Goal: Task Accomplishment & Management: Answer question/provide support

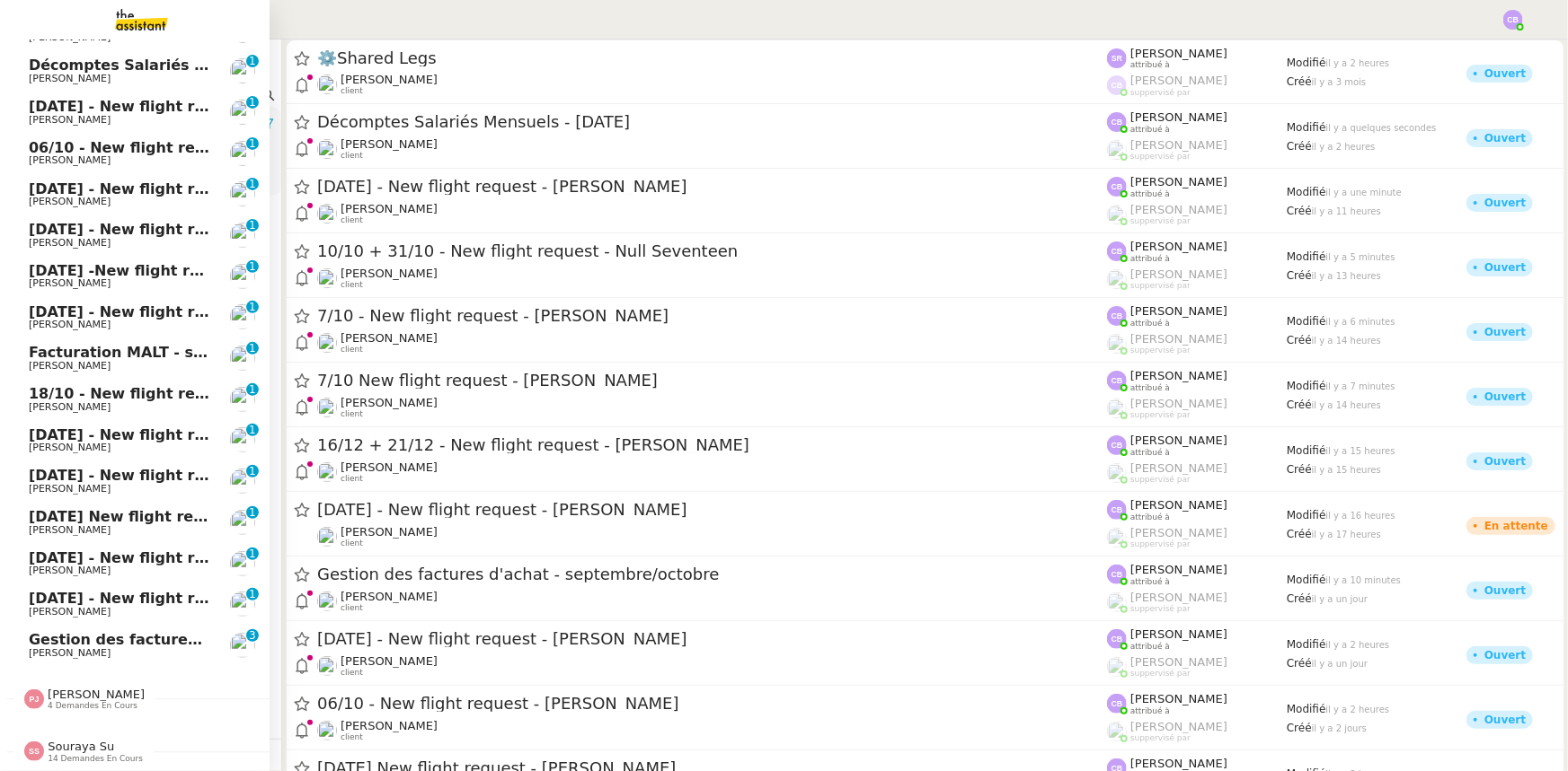
scroll to position [239, 0]
click at [142, 633] on span "Gestion des factures d'achat - septembre/octobre" at bounding box center [230, 640] width 403 height 17
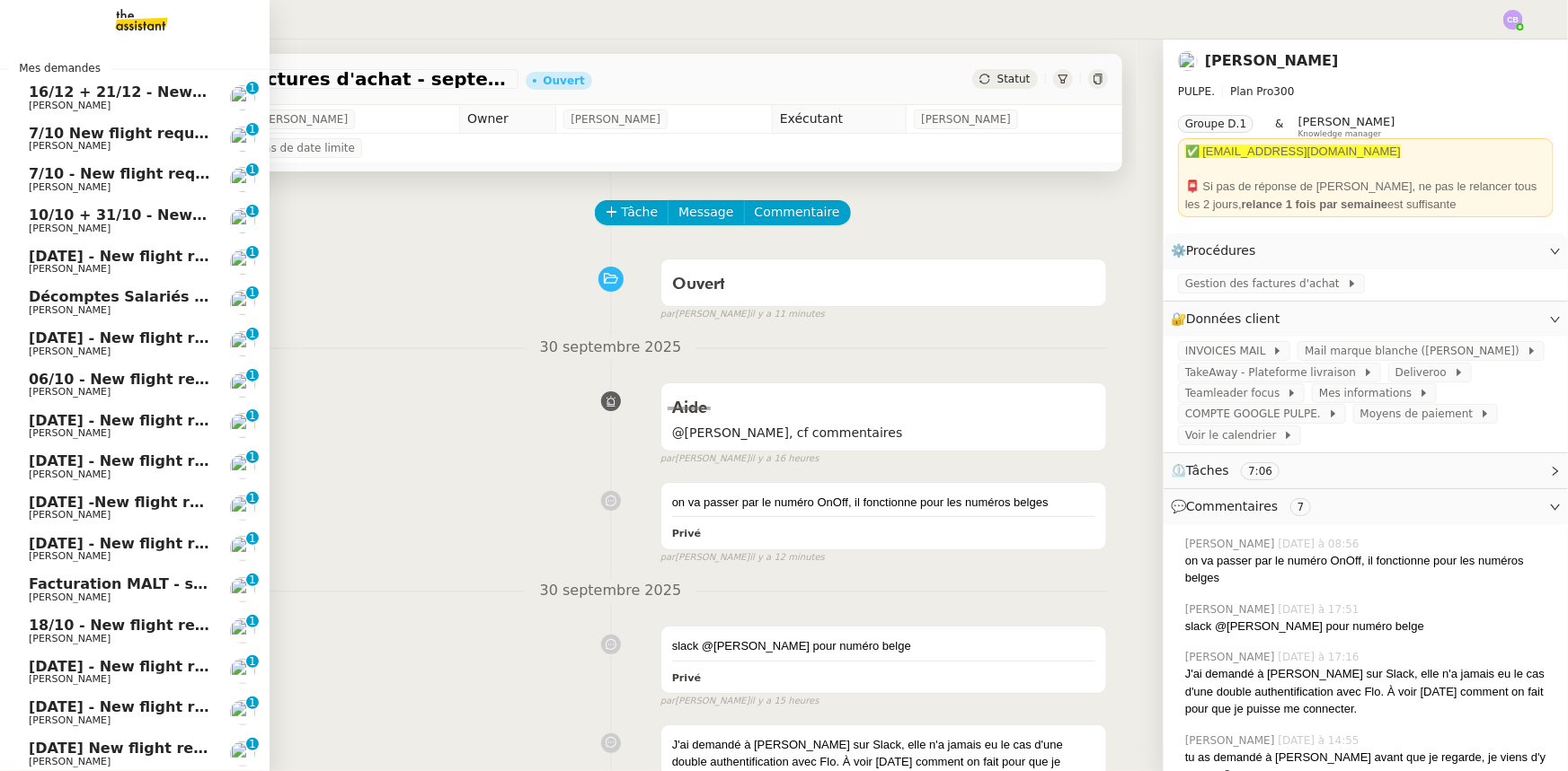
drag, startPoint x: 56, startPoint y: 103, endPoint x: 80, endPoint y: 114, distance: 26.4
click at [56, 103] on span "[PERSON_NAME]" at bounding box center [69, 106] width 81 height 11
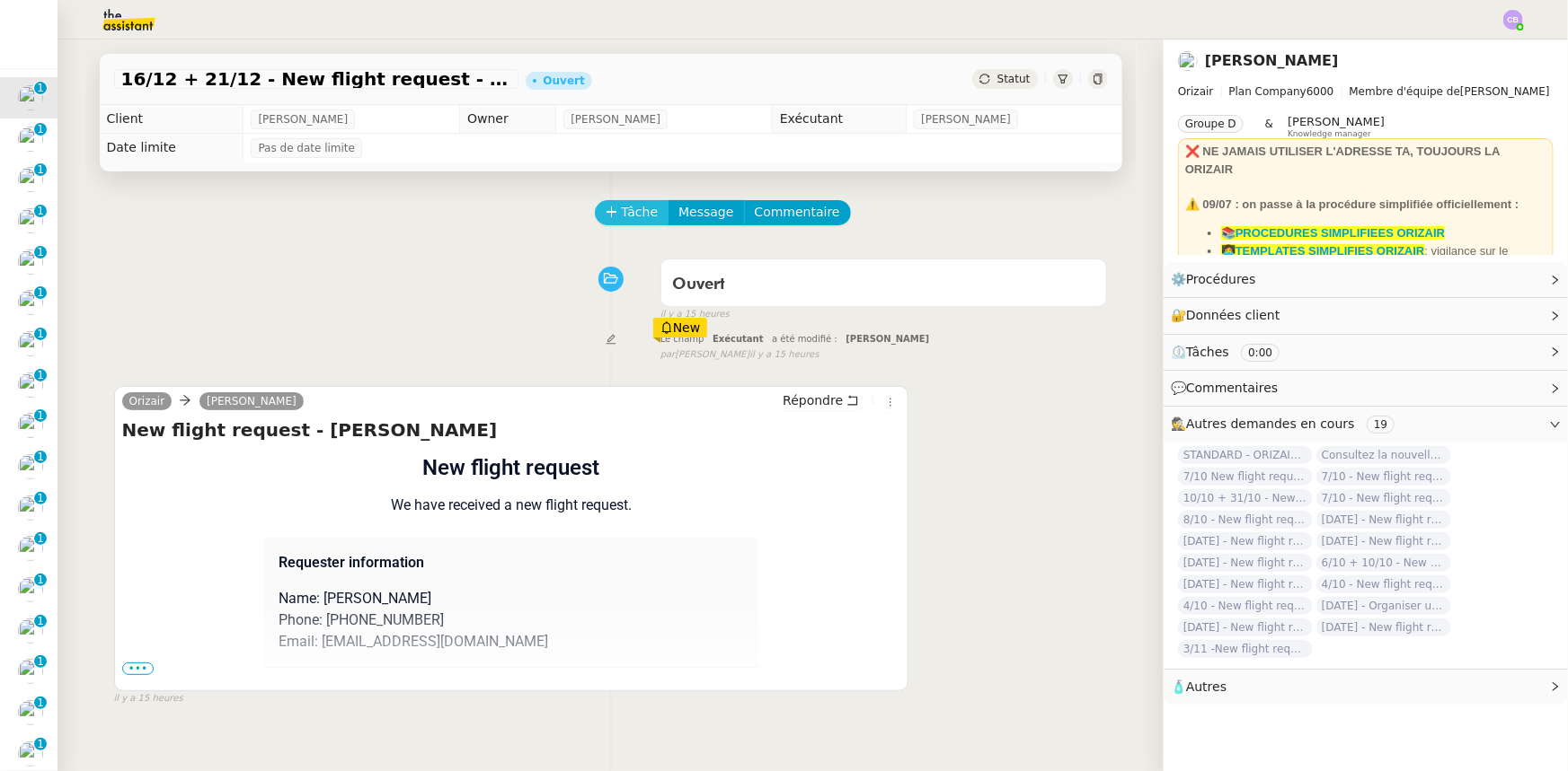
click at [638, 220] on span "Tâche" at bounding box center [639, 212] width 37 height 21
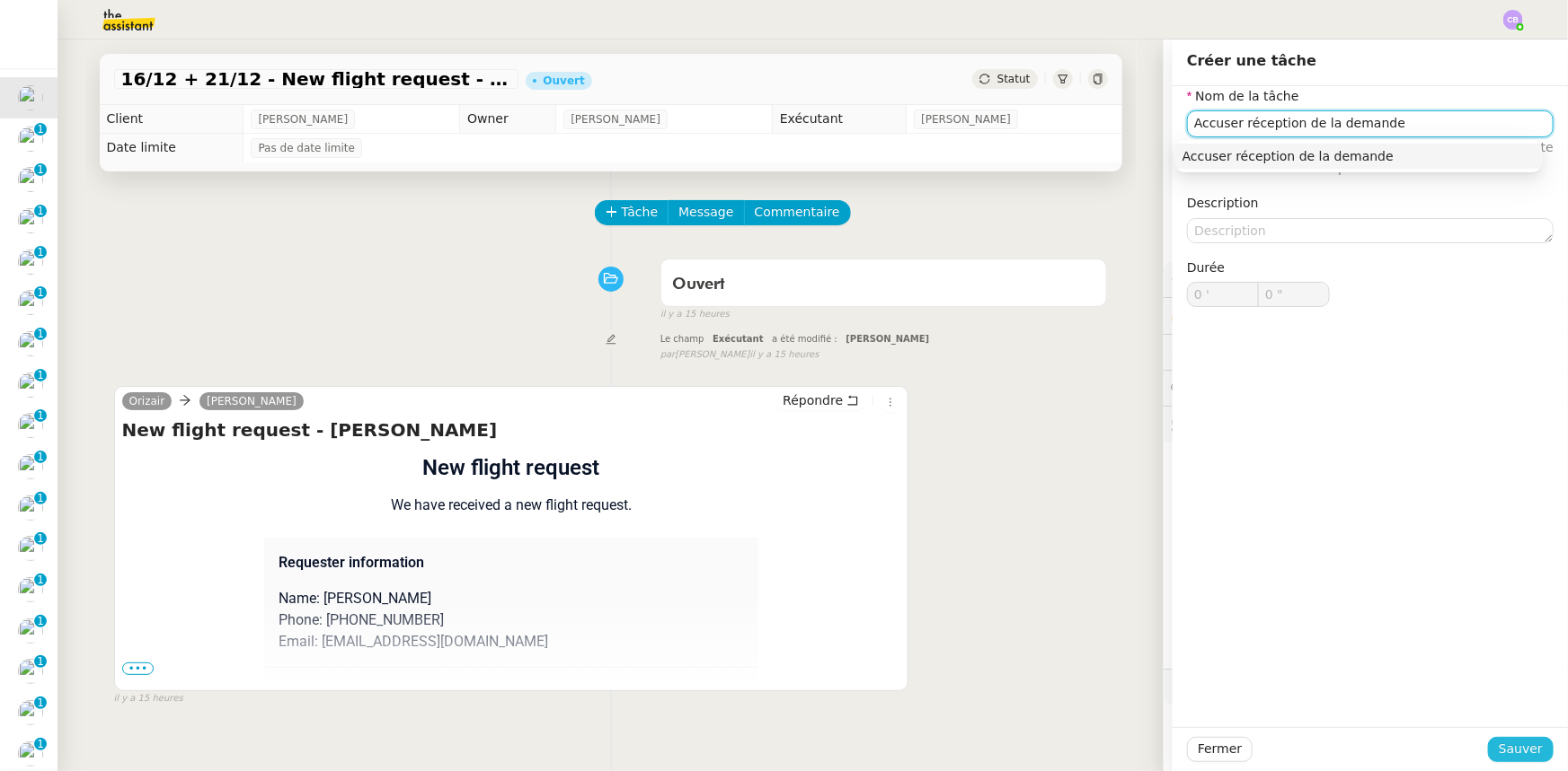
type input "Accuser réception de la demande"
drag, startPoint x: 1490, startPoint y: 750, endPoint x: 1463, endPoint y: 763, distance: 30.0
click at [1490, 750] on button "Sauver" at bounding box center [1520, 749] width 66 height 25
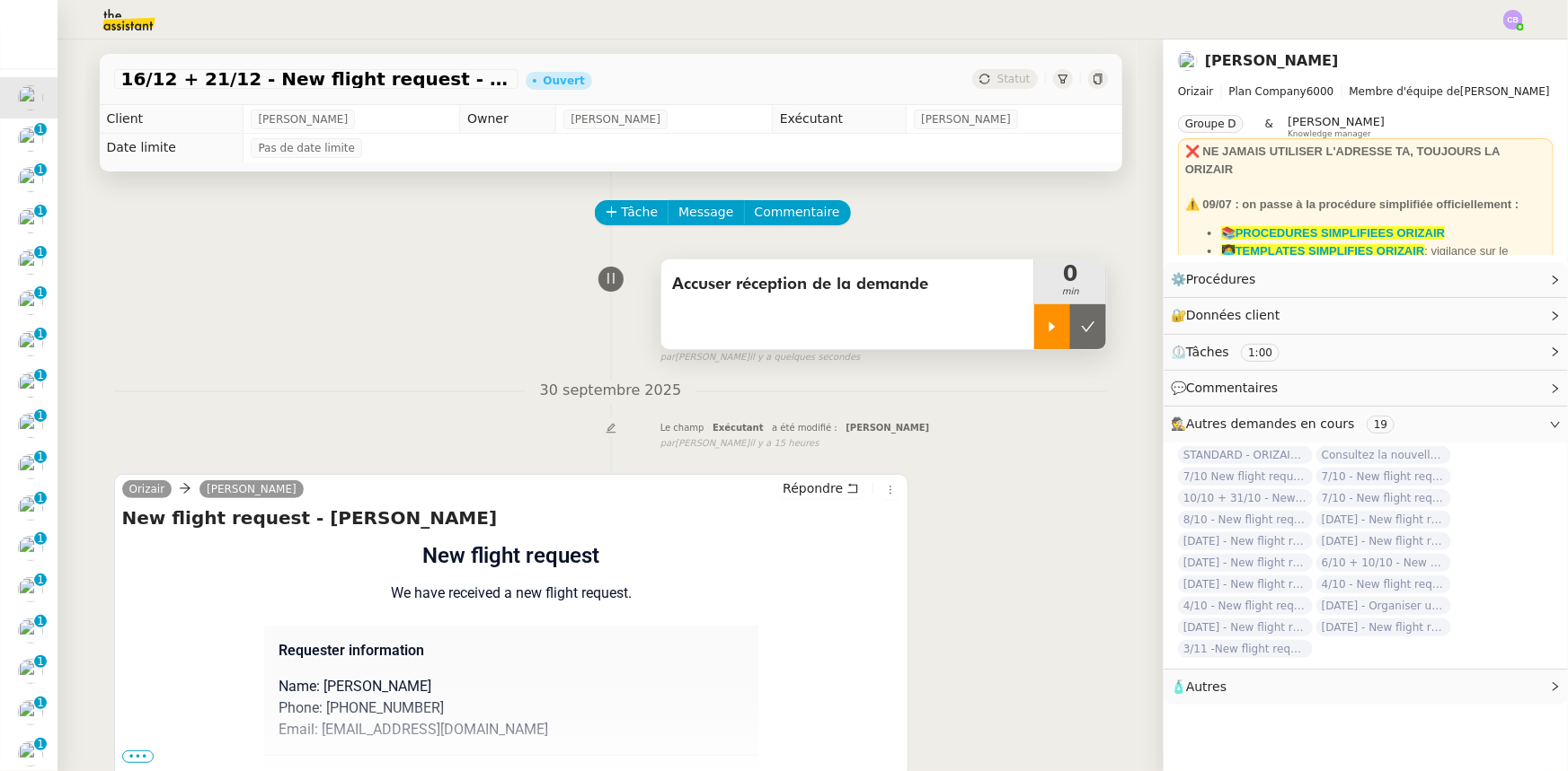
click at [1037, 341] on div at bounding box center [1052, 327] width 36 height 45
drag, startPoint x: 1497, startPoint y: 283, endPoint x: 1459, endPoint y: 315, distance: 49.7
click at [1497, 283] on link "Modifier" at bounding box center [1506, 280] width 51 height 21
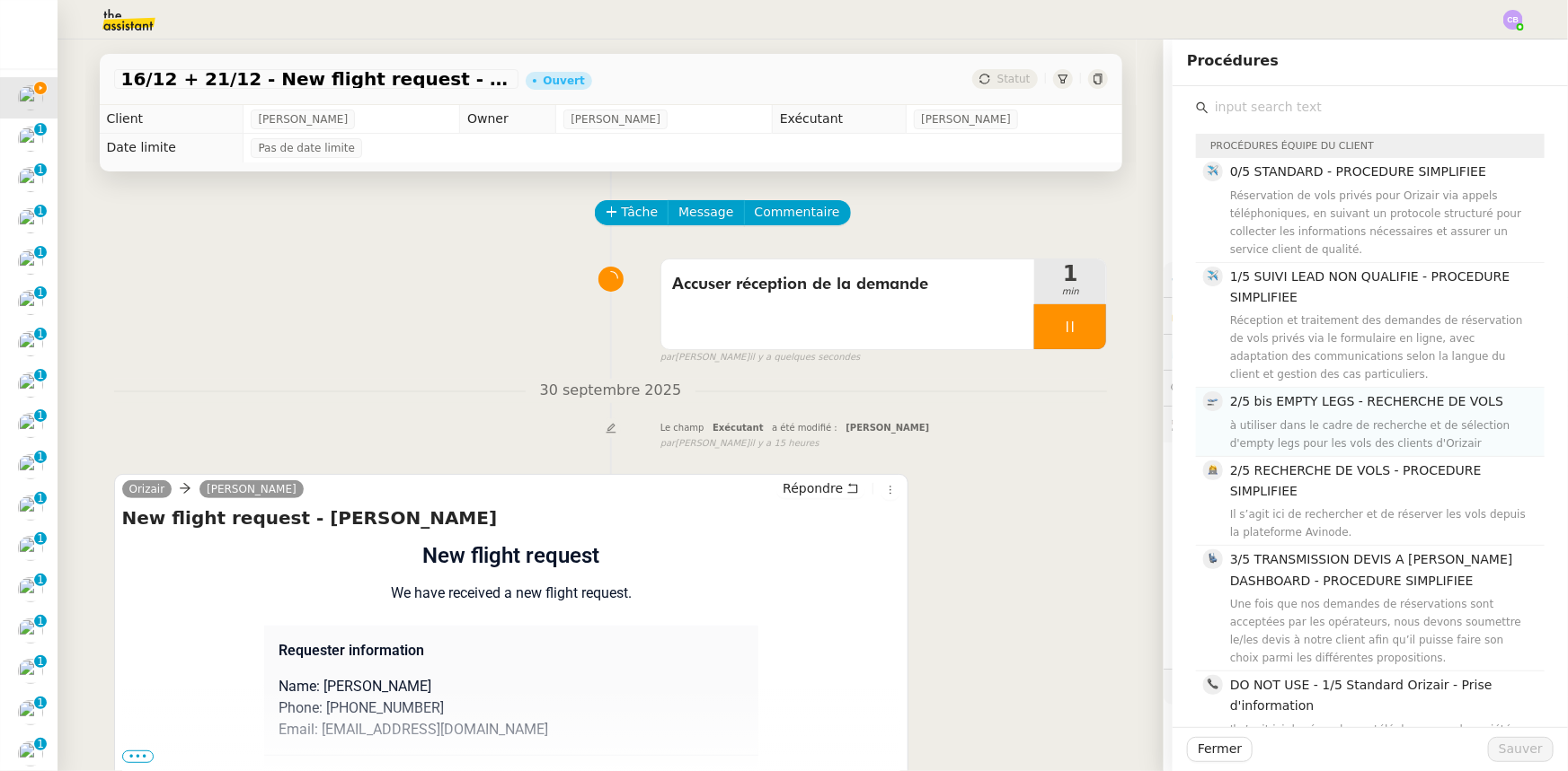
click at [1303, 305] on h4 "1/5 SUIVI LEAD NON QUALIFIE - PROCEDURE SIMPLIFIEE" at bounding box center [1382, 287] width 303 height 42
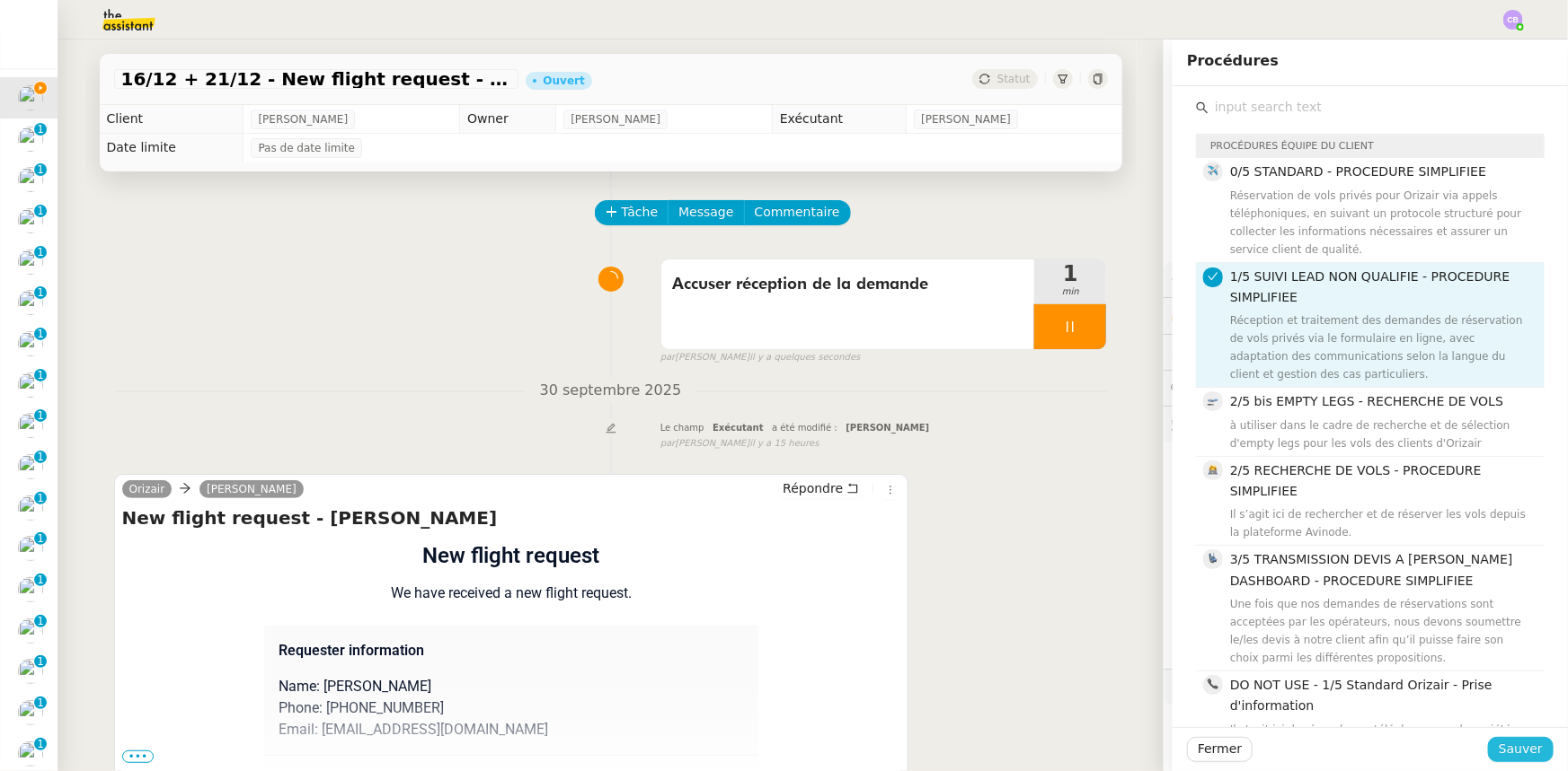
click at [1501, 754] on span "Sauver" at bounding box center [1520, 749] width 44 height 21
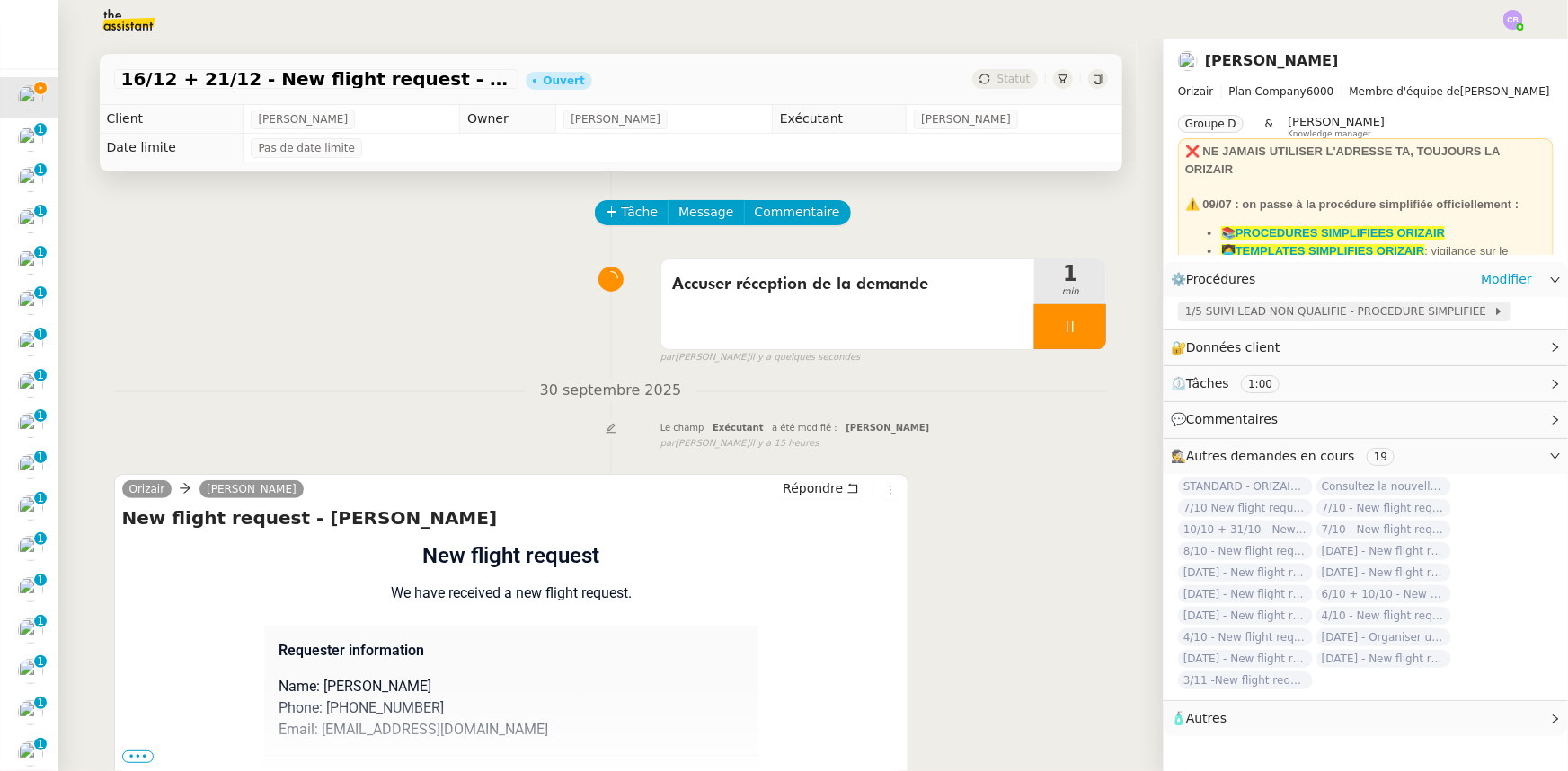
click at [1192, 314] on span "1/5 SUIVI LEAD NON QUALIFIE - PROCEDURE SIMPLIFIEE" at bounding box center [1339, 311] width 308 height 18
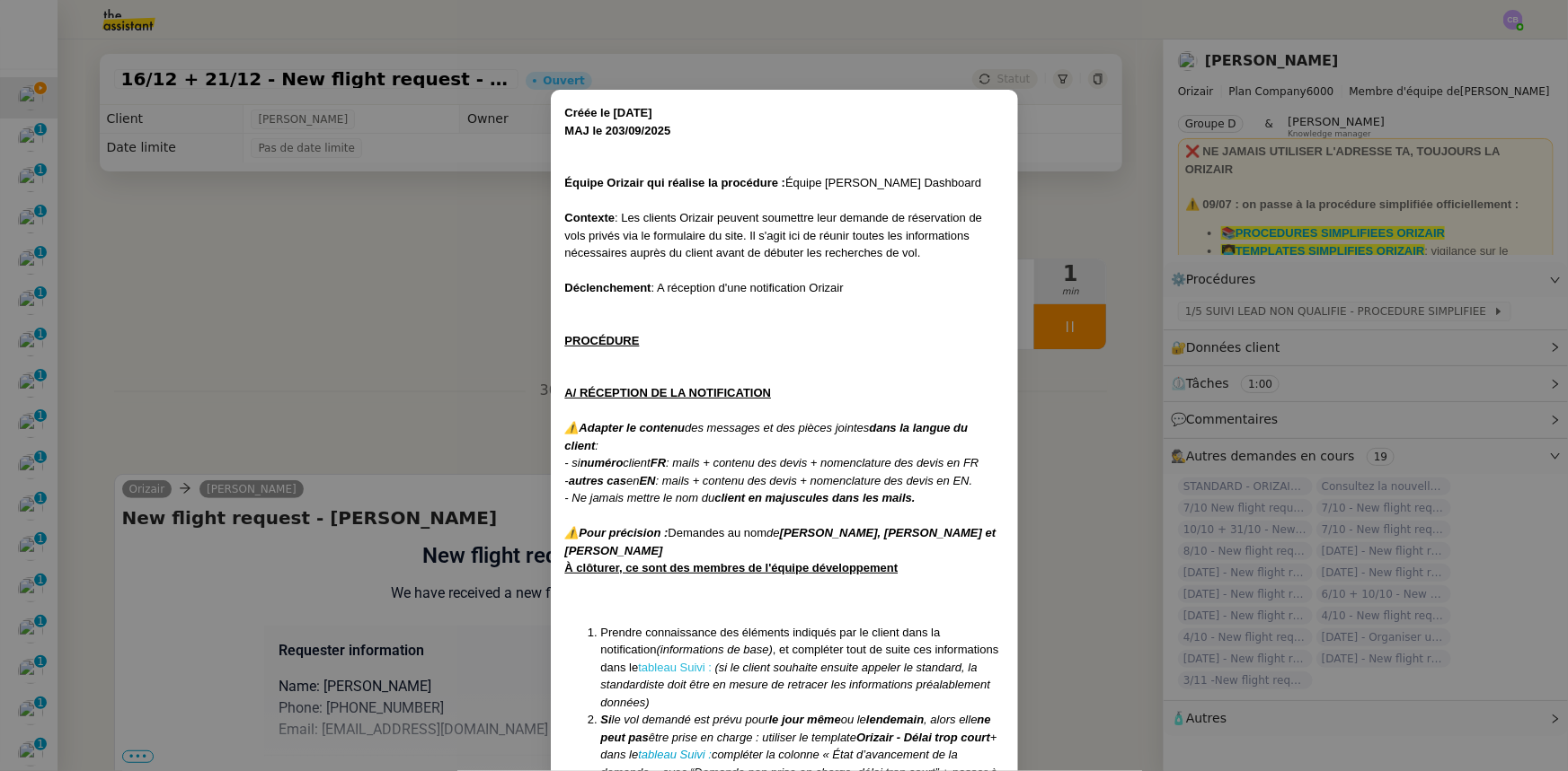
click at [686, 668] on link "tableau Suivi :" at bounding box center [674, 667] width 74 height 13
click at [457, 271] on nz-modal-container "Créée le [DATE] MAJ le 203/09 /2025 Équipe Orizair qui réalise la procédure : É…" at bounding box center [784, 386] width 1568 height 771
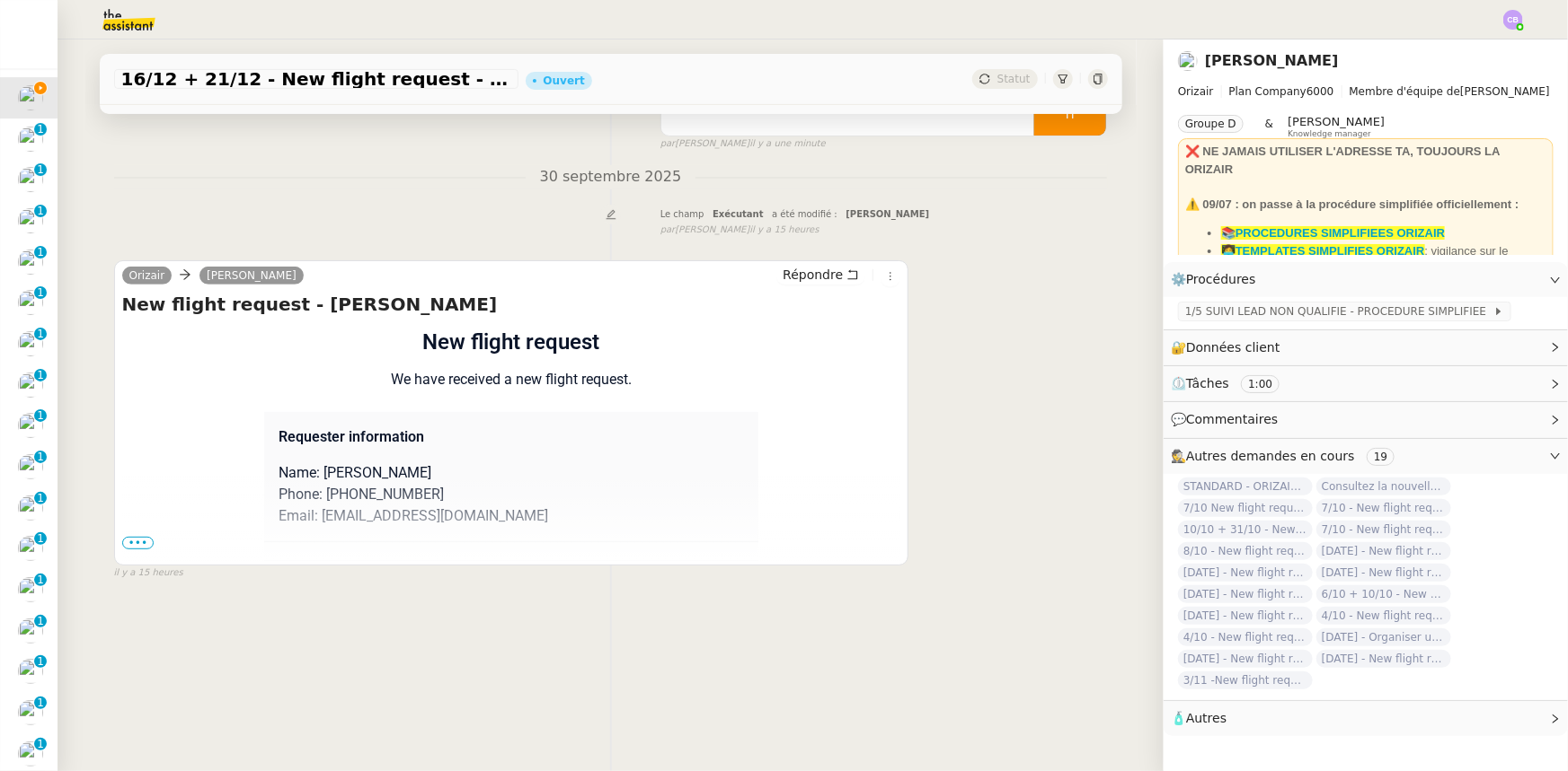
scroll to position [239, 0]
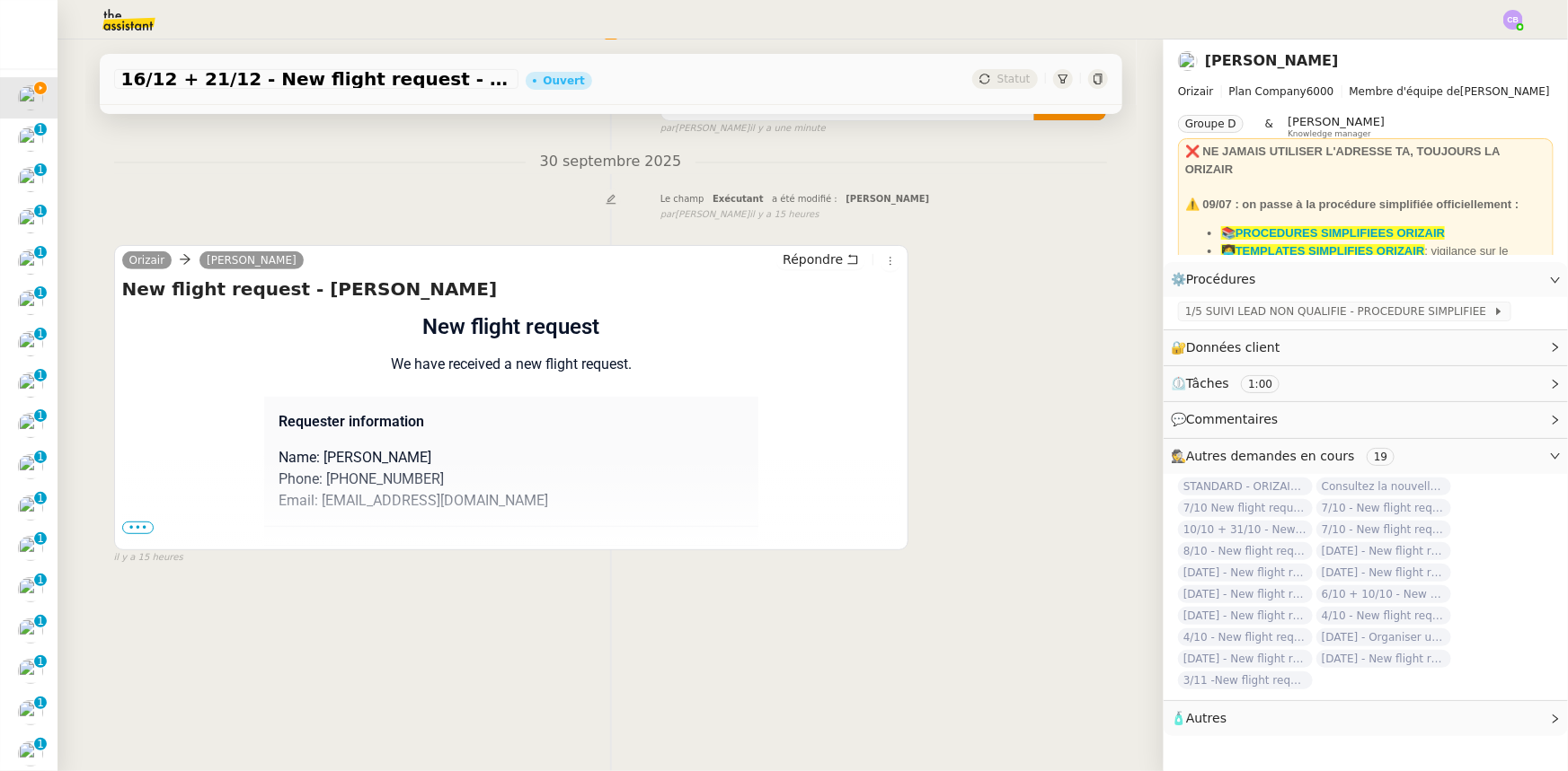
click at [127, 523] on span "•••" at bounding box center [139, 528] width 33 height 12
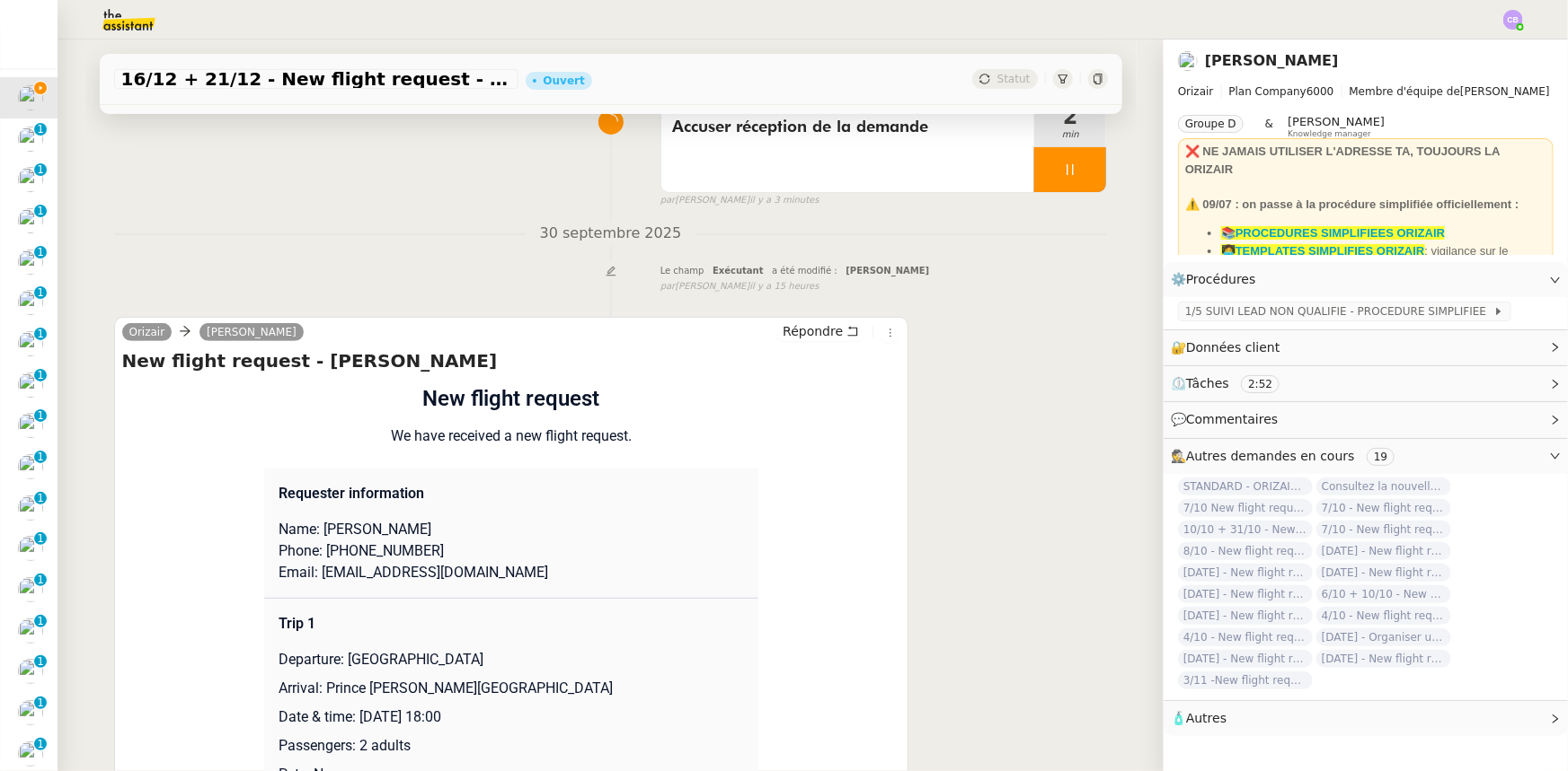
scroll to position [0, 0]
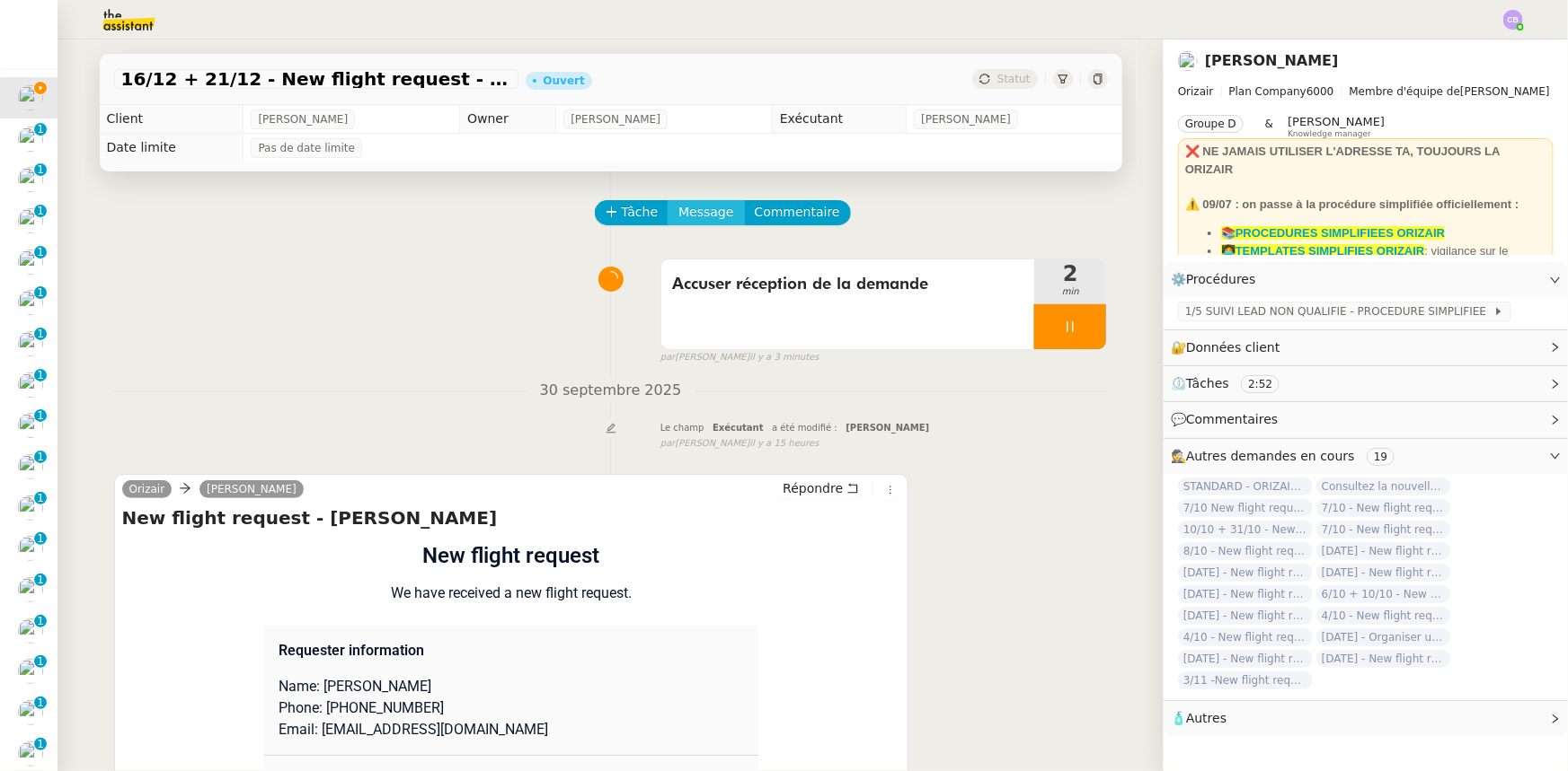
click at [679, 214] on span "Message" at bounding box center [706, 212] width 55 height 21
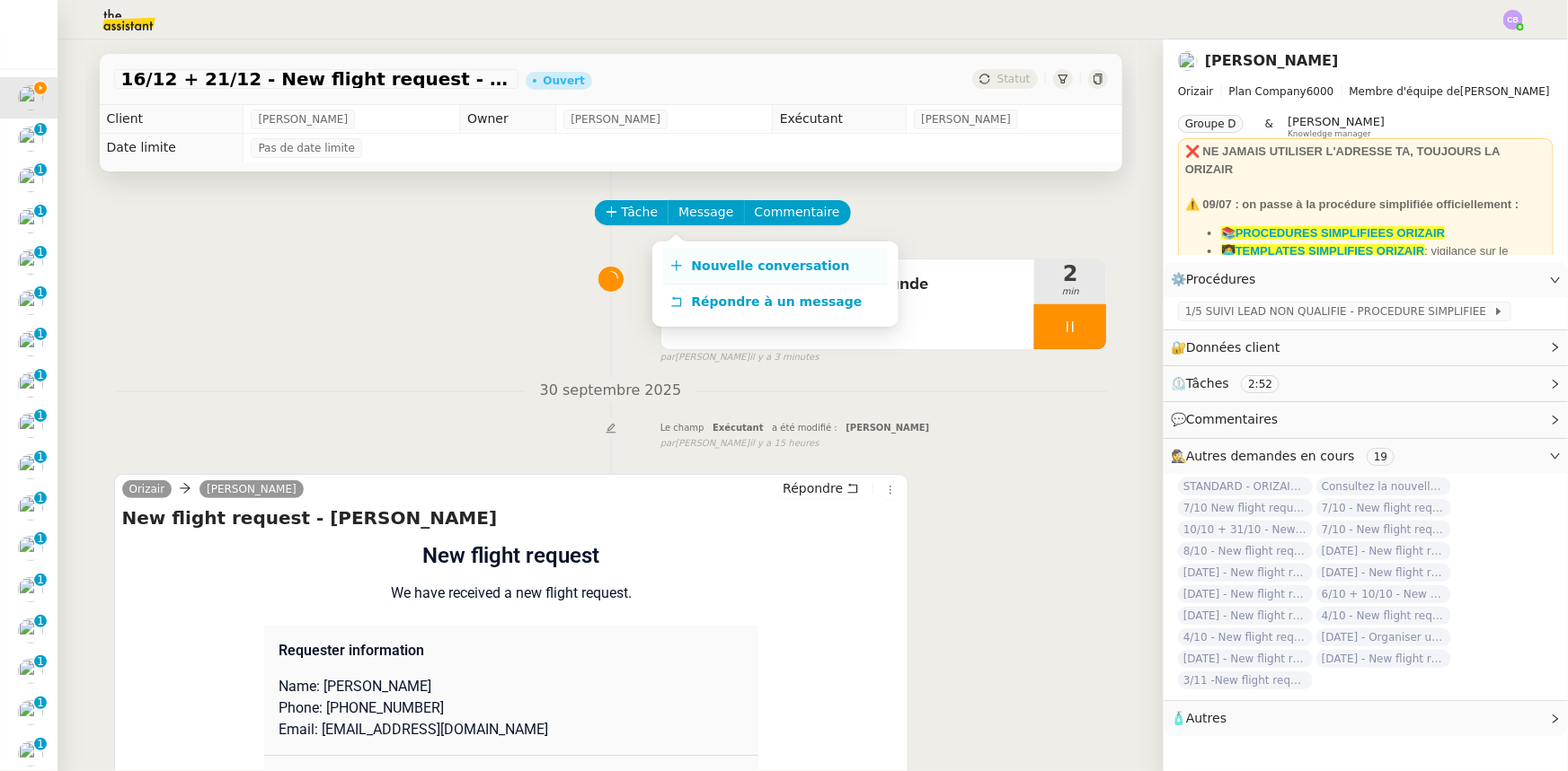
click at [731, 268] on span "Nouvelle conversation" at bounding box center [770, 265] width 158 height 14
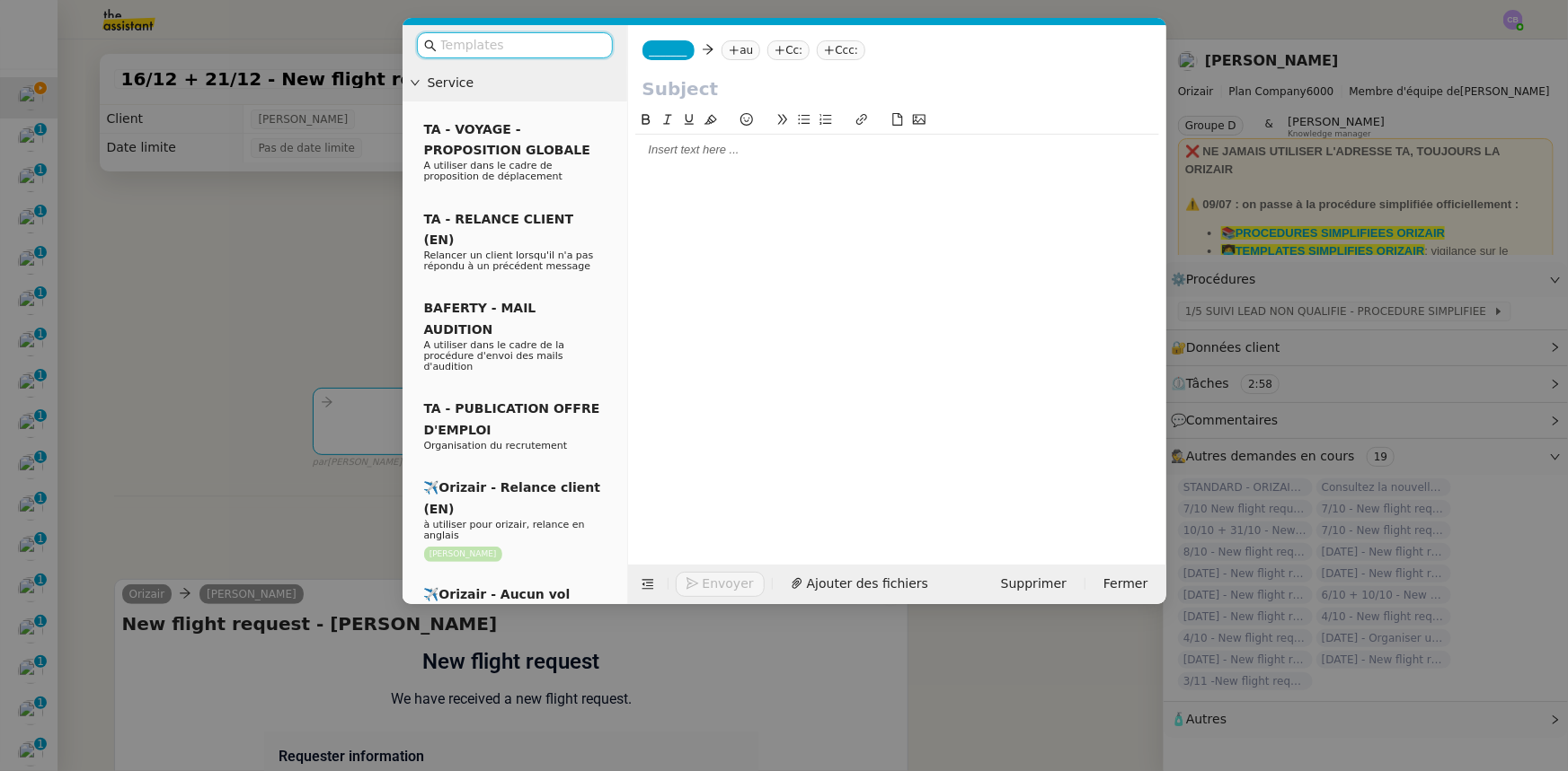
click at [512, 40] on input "text" at bounding box center [520, 45] width 162 height 21
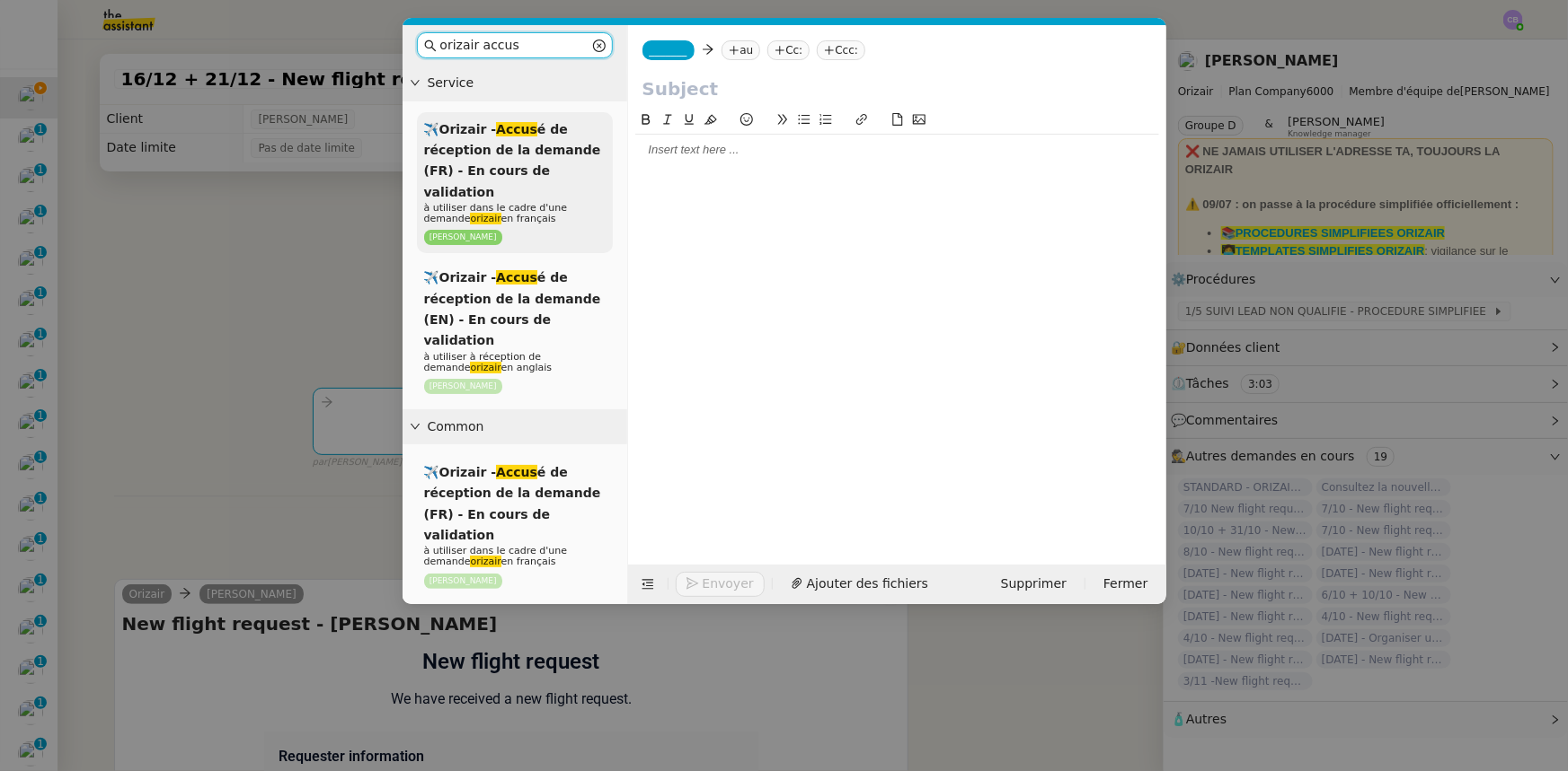
type input "orizair accus"
click at [512, 171] on span "✈️Orizair - Accus é de réception de la demande (FR) - En cours de validation" at bounding box center [512, 161] width 177 height 78
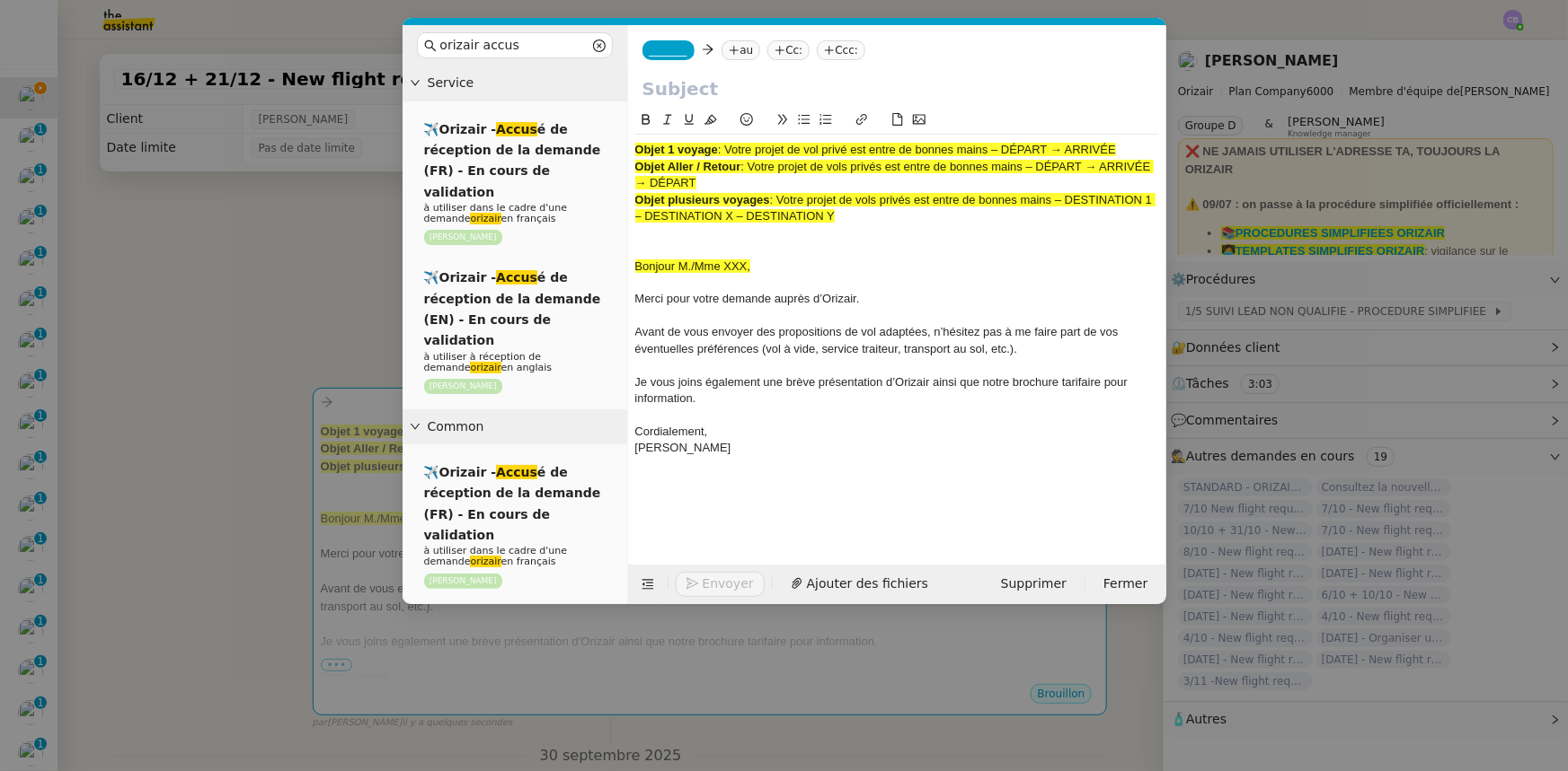
drag, startPoint x: 702, startPoint y: 181, endPoint x: 752, endPoint y: 163, distance: 53.1
click at [752, 163] on div "Objet Aller / Retour : Votre projet de vols privés est entre de bonnes mains – …" at bounding box center [896, 176] width 523 height 34
copy span "Votre projet de vols privés est entre de bonnes mains – DÉPART → ARRIVÉE → DÉPA…"
click at [694, 84] on input "text" at bounding box center [897, 89] width 509 height 27
paste input "Votre projet de vols privés est entre de bonnes mains – DÉPART → ARRIVÉE → DÉPA…"
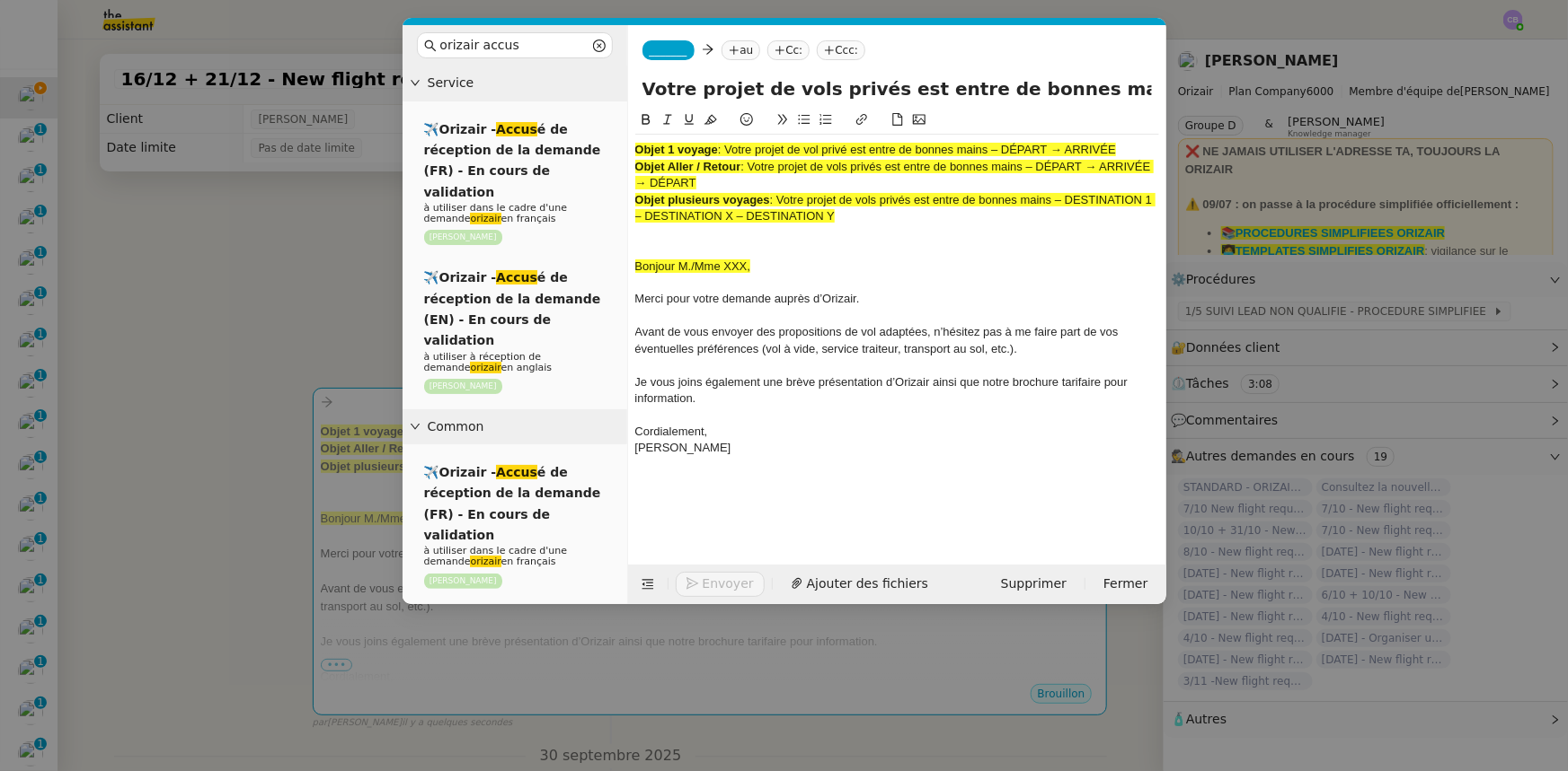
scroll to position [0, 215]
type input "Votre projet de vols privés est entre de bonnes mains – DÉPART → ARRIVÉE → DÉPA…"
drag, startPoint x: 836, startPoint y: 219, endPoint x: 623, endPoint y: 152, distance: 223.3
click at [623, 152] on nz-layout "orizair accus Service ✈️Orizair - Accus é de réception de la demande (FR) - En …" at bounding box center [784, 314] width 764 height 579
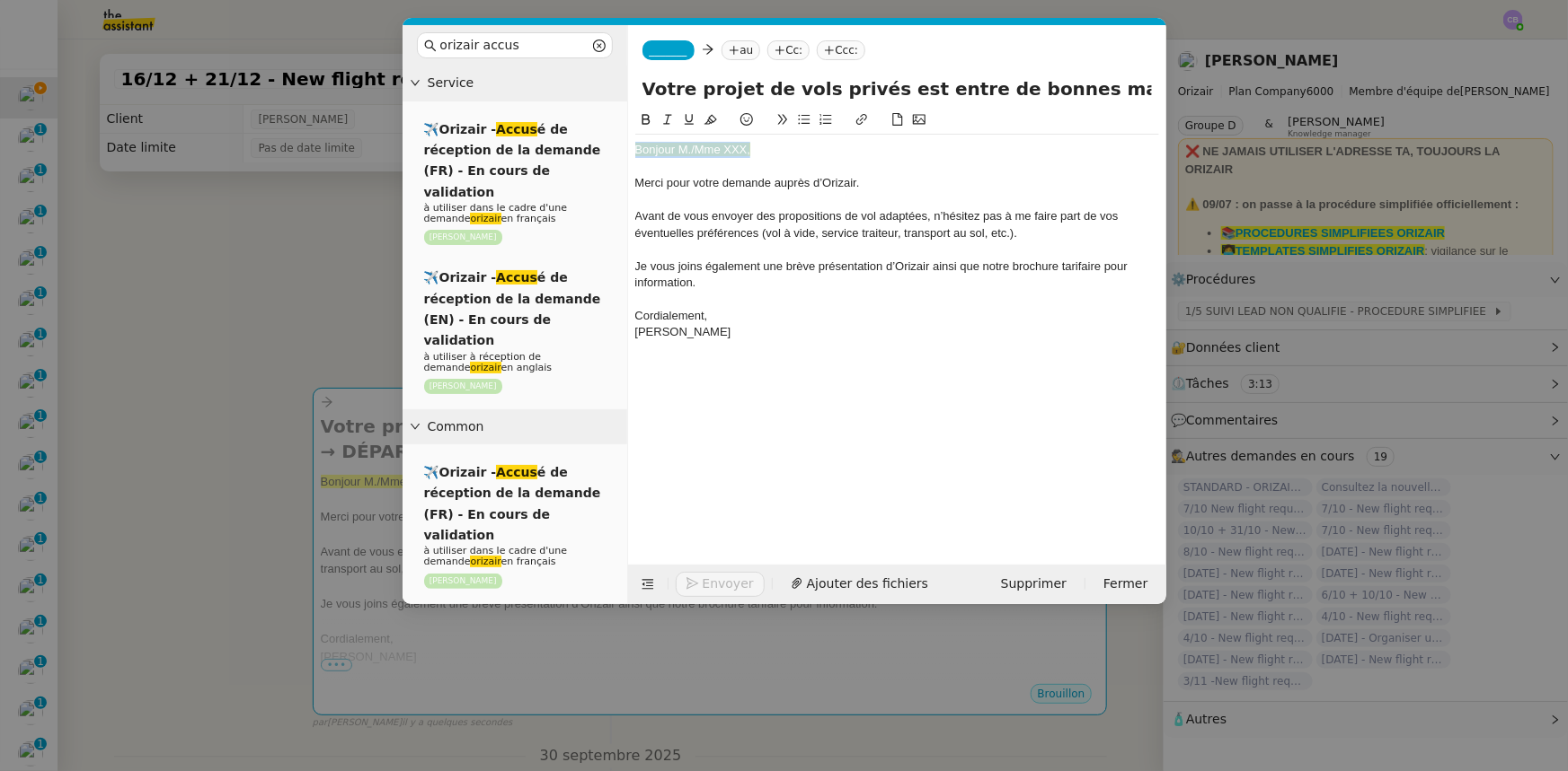
drag, startPoint x: 754, startPoint y: 150, endPoint x: 635, endPoint y: 152, distance: 119.0
click at [635, 152] on div "Bonjour M./Mme XXX," at bounding box center [896, 150] width 523 height 16
click at [708, 124] on icon at bounding box center [710, 119] width 12 height 12
click at [350, 293] on nz-modal-container "orizair accus Service ✈️Orizair - Accus é de réception de la demande (FR) - En …" at bounding box center [784, 386] width 1568 height 771
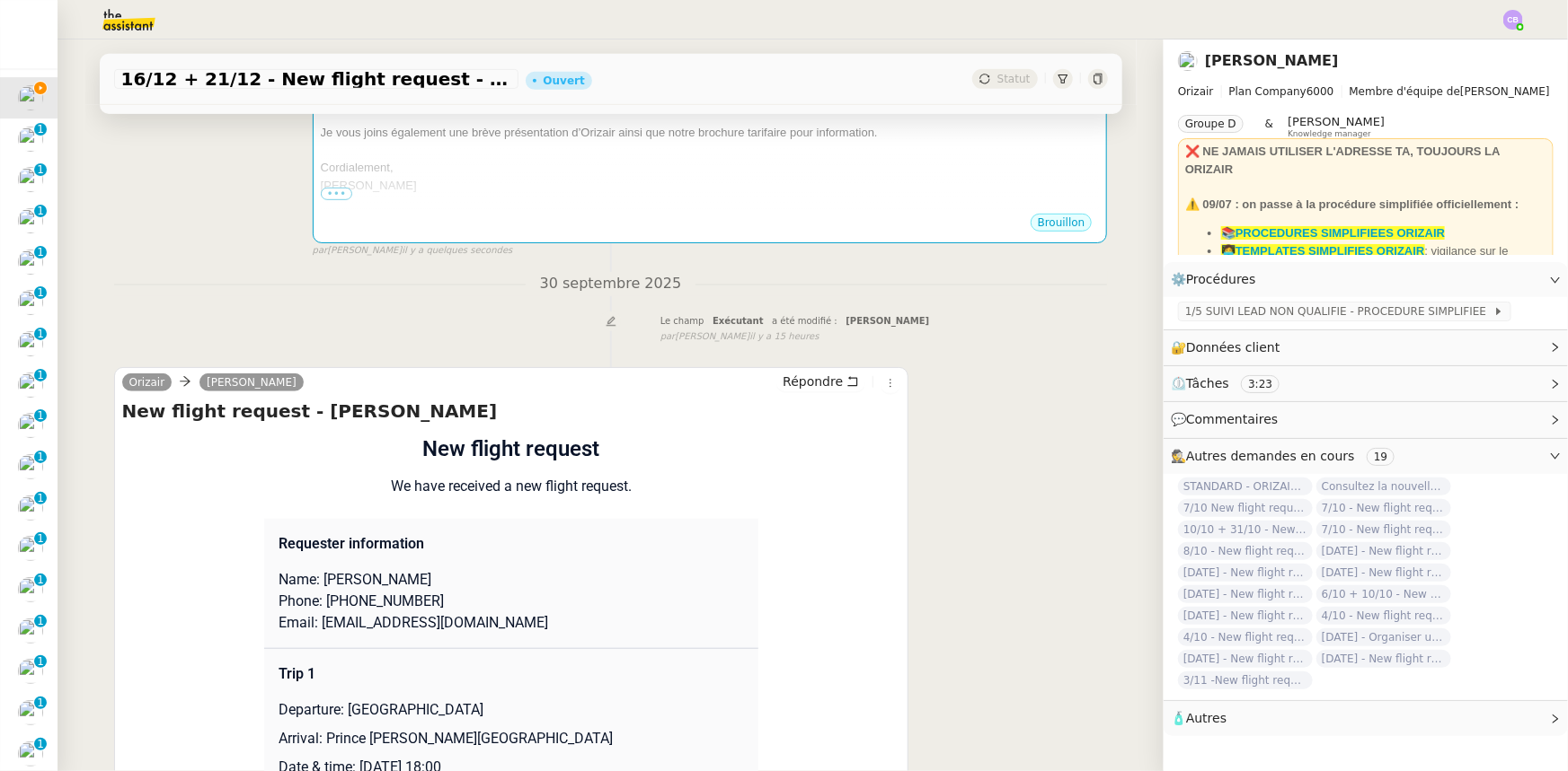
scroll to position [489, 0]
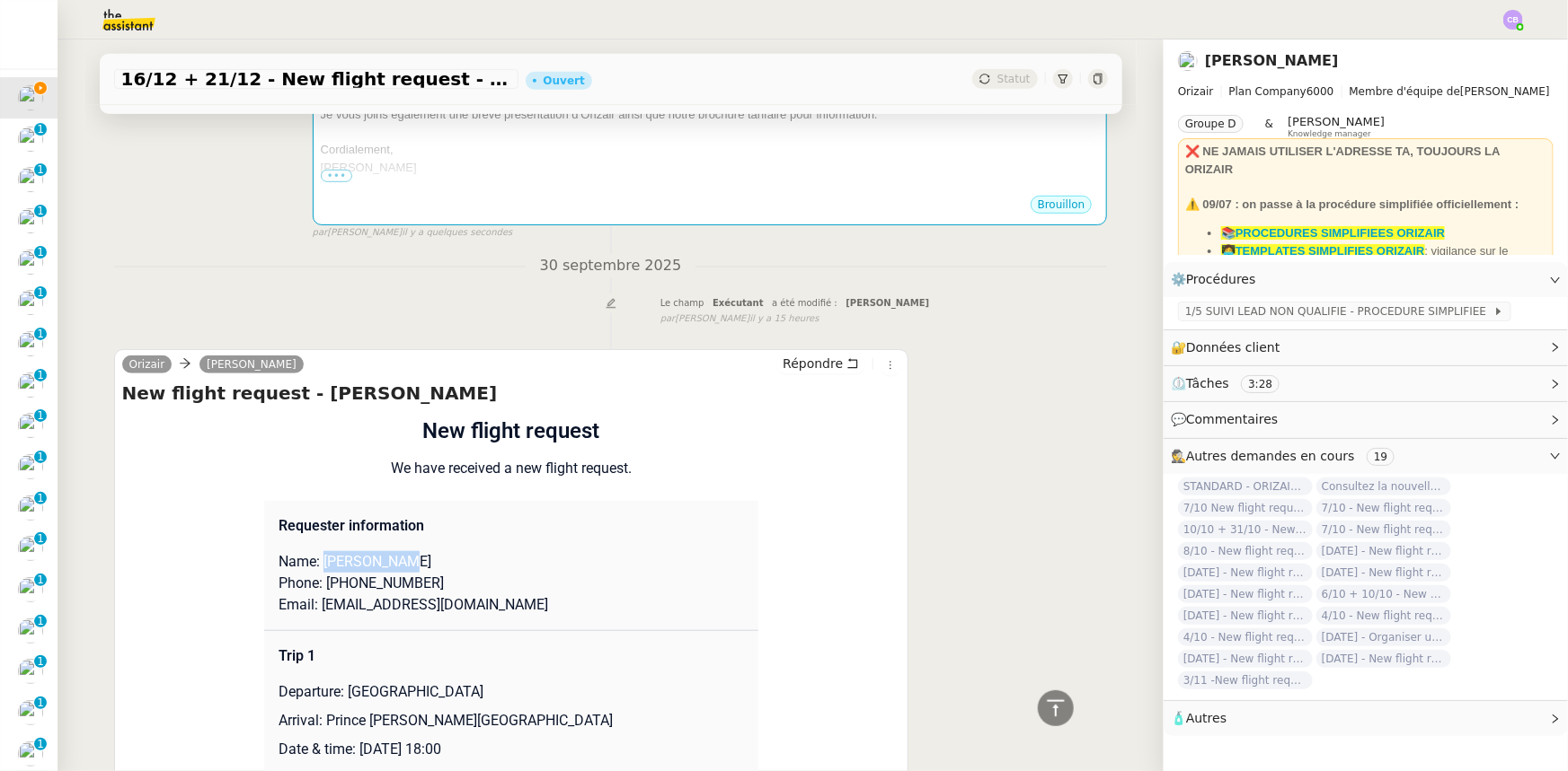
drag, startPoint x: 392, startPoint y: 539, endPoint x: 318, endPoint y: 539, distance: 74.0
click at [318, 551] on p "Name: [PERSON_NAME]" at bounding box center [510, 561] width 465 height 22
drag, startPoint x: 318, startPoint y: 539, endPoint x: 416, endPoint y: 516, distance: 100.7
click at [416, 516] on td "Requester information Name: [PERSON_NAME] Phone: [PHONE_NUMBER] Email: [EMAIL_A…" at bounding box center [511, 565] width 494 height 130
drag, startPoint x: 393, startPoint y: 541, endPoint x: 361, endPoint y: 539, distance: 32.1
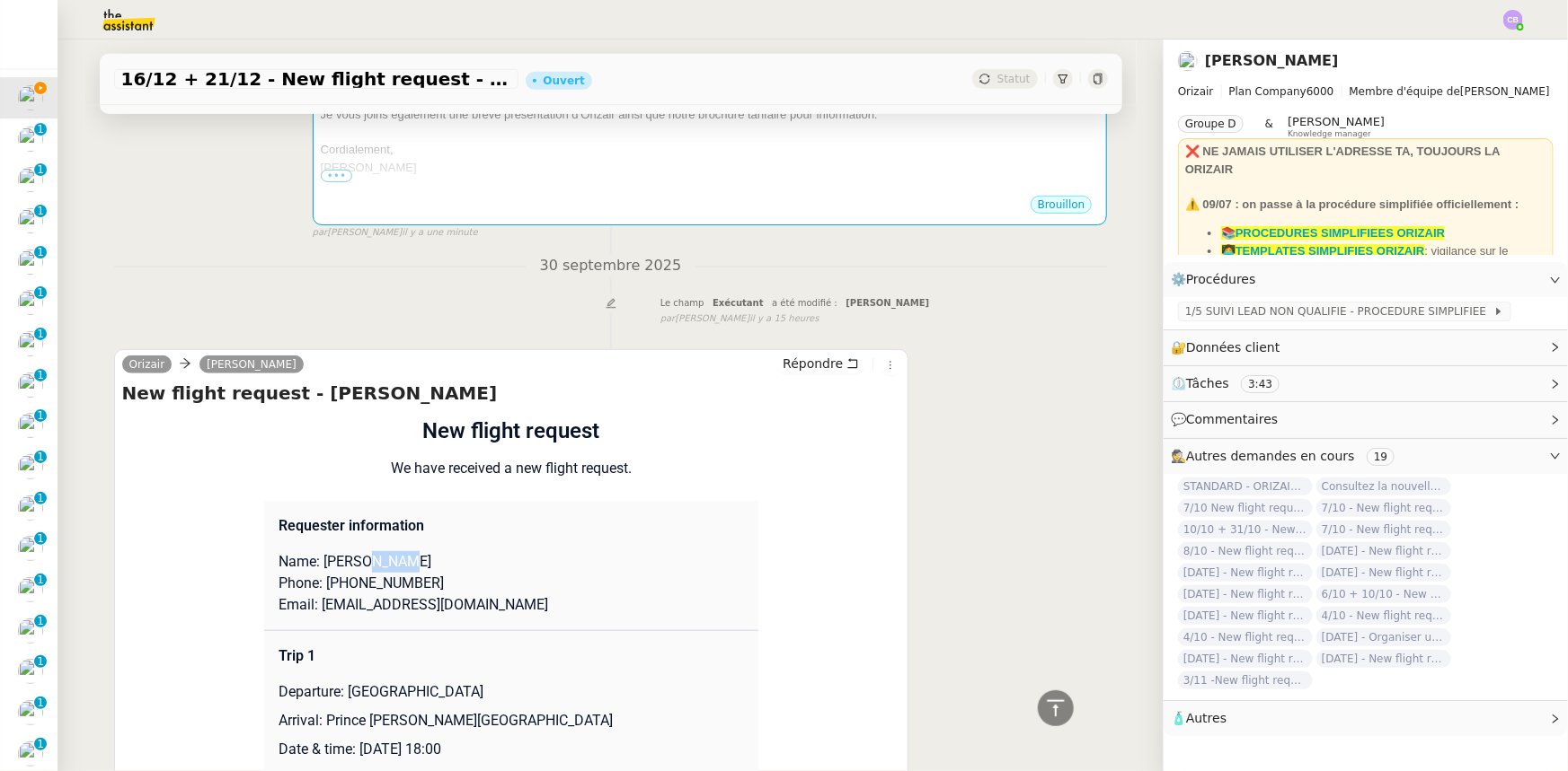
click at [361, 551] on p "Name: [PERSON_NAME]" at bounding box center [510, 561] width 465 height 22
copy p "Guess"
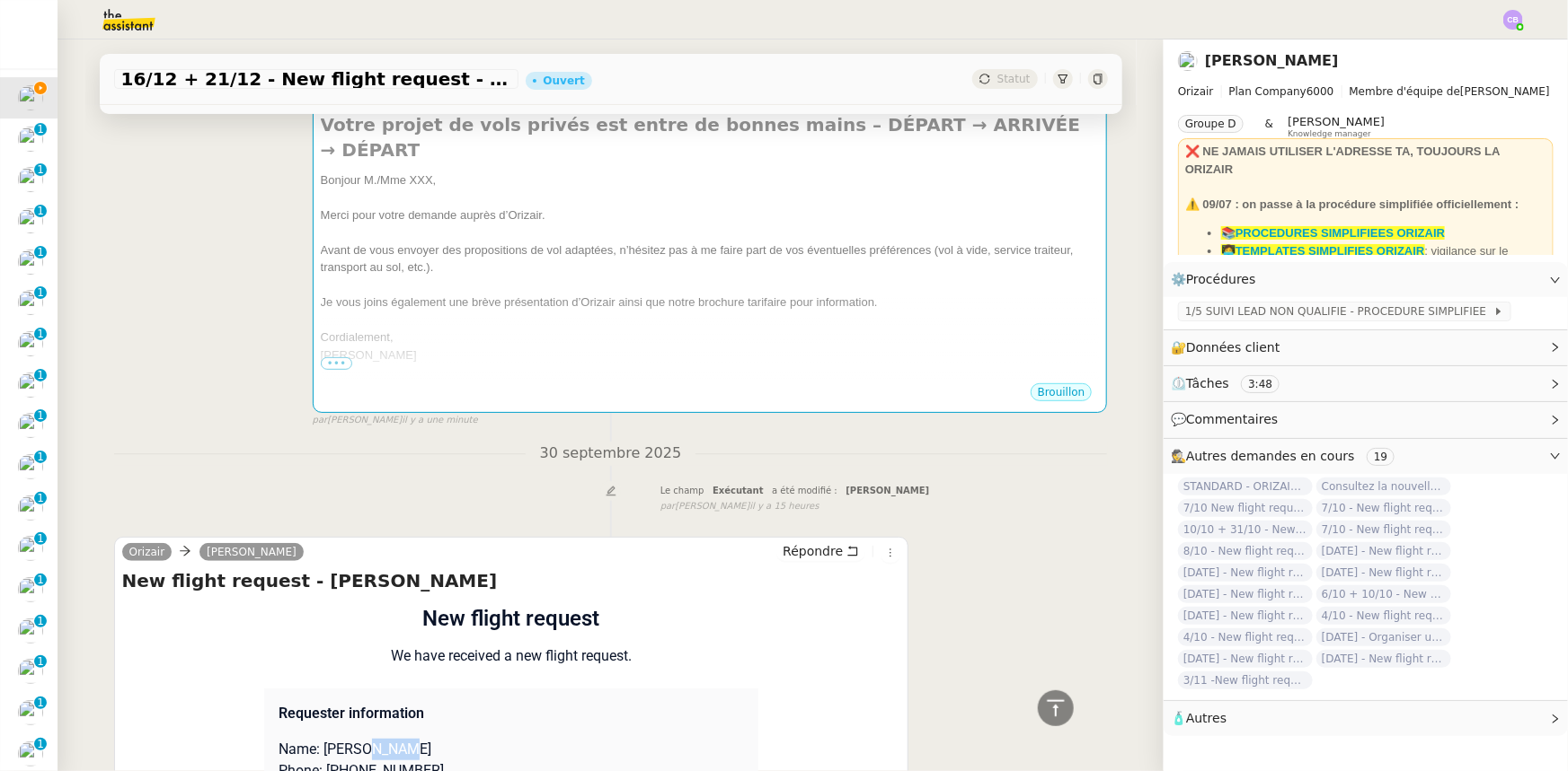
scroll to position [0, 0]
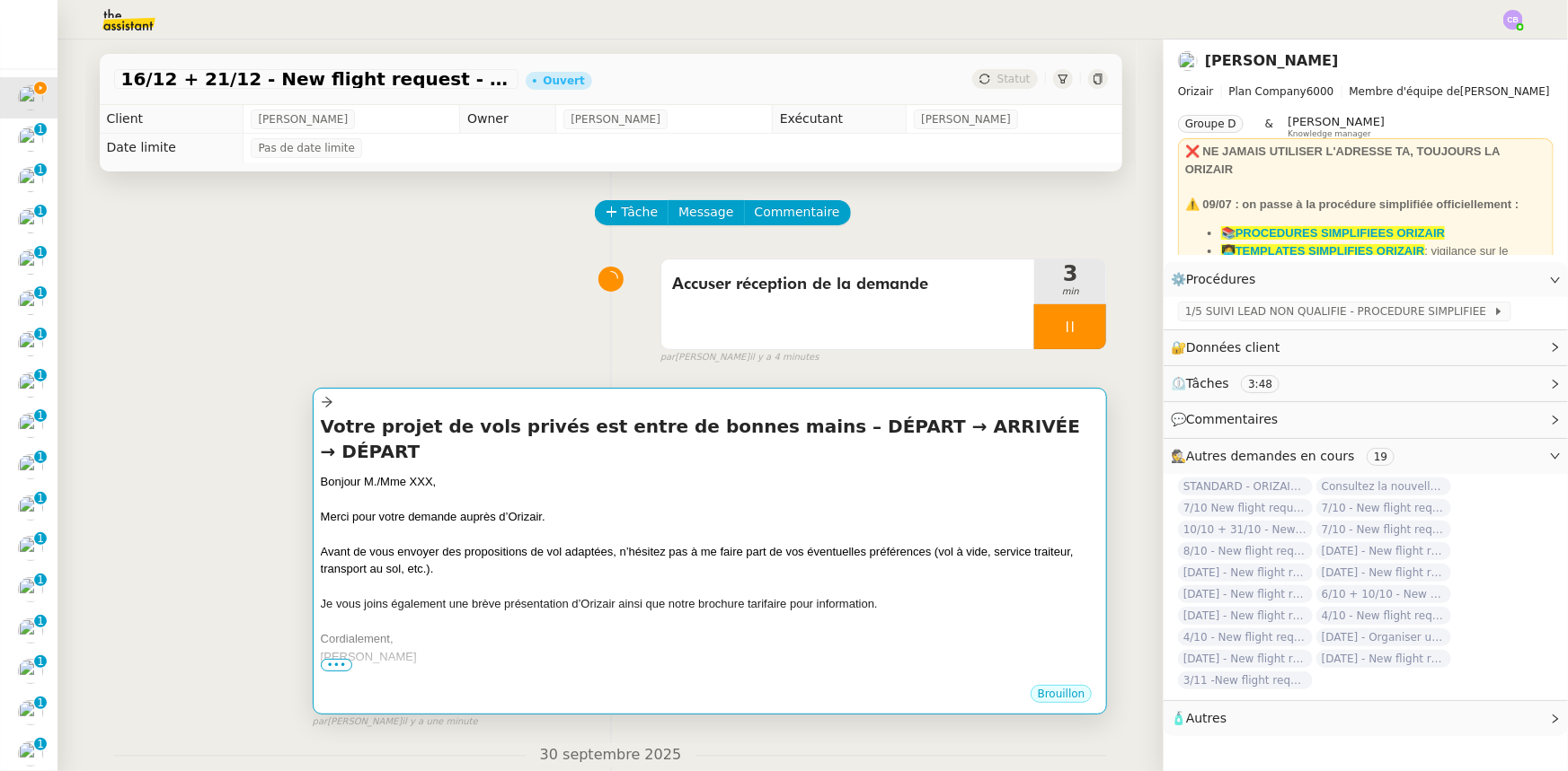
click at [419, 578] on div at bounding box center [711, 587] width 779 height 18
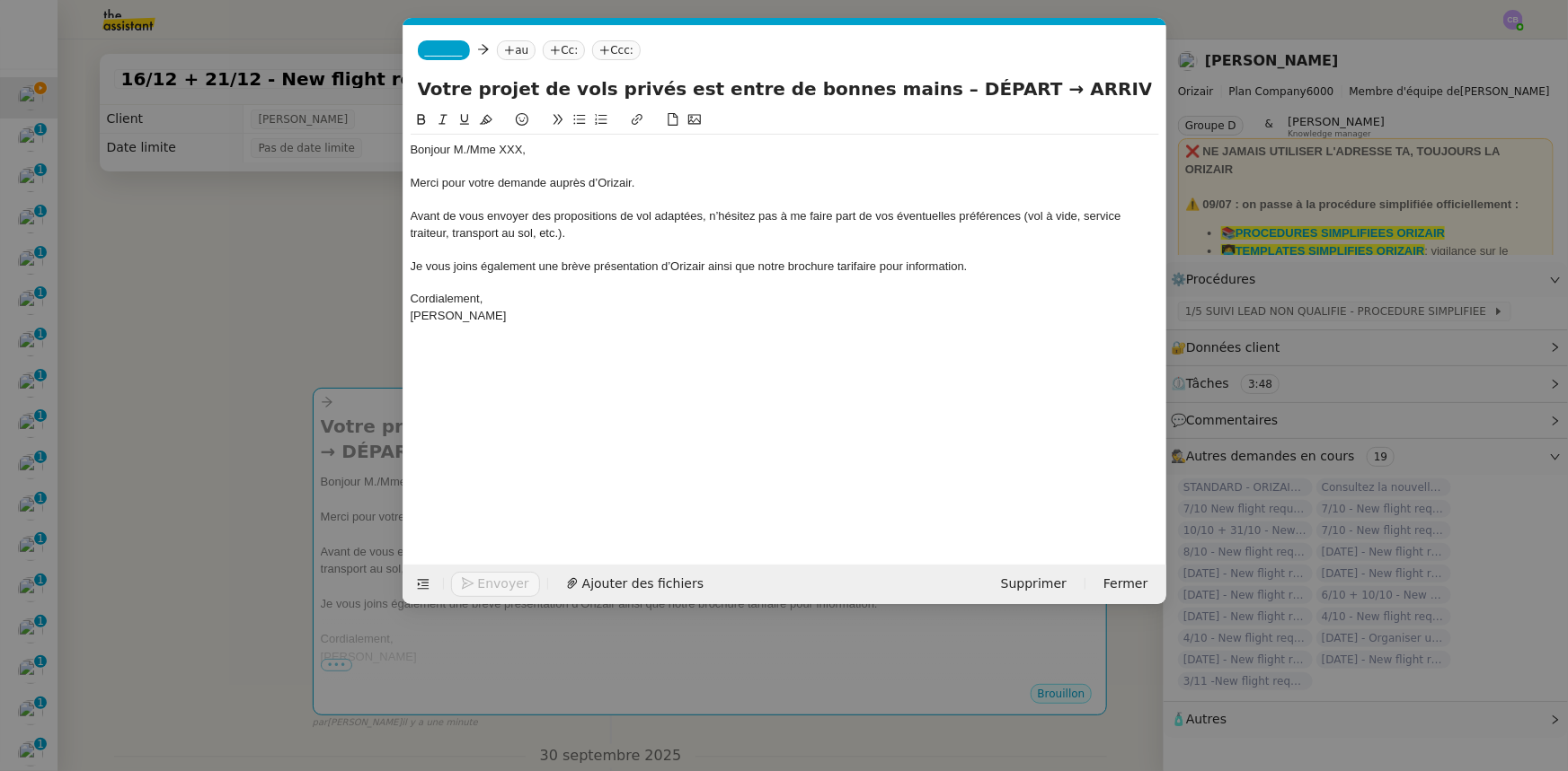
scroll to position [0, 105]
click at [522, 148] on div "Bonjour M./Mme XXX," at bounding box center [784, 150] width 748 height 16
paste div
click at [473, 145] on div "Bonjour M./Mme Guess ," at bounding box center [784, 150] width 748 height 16
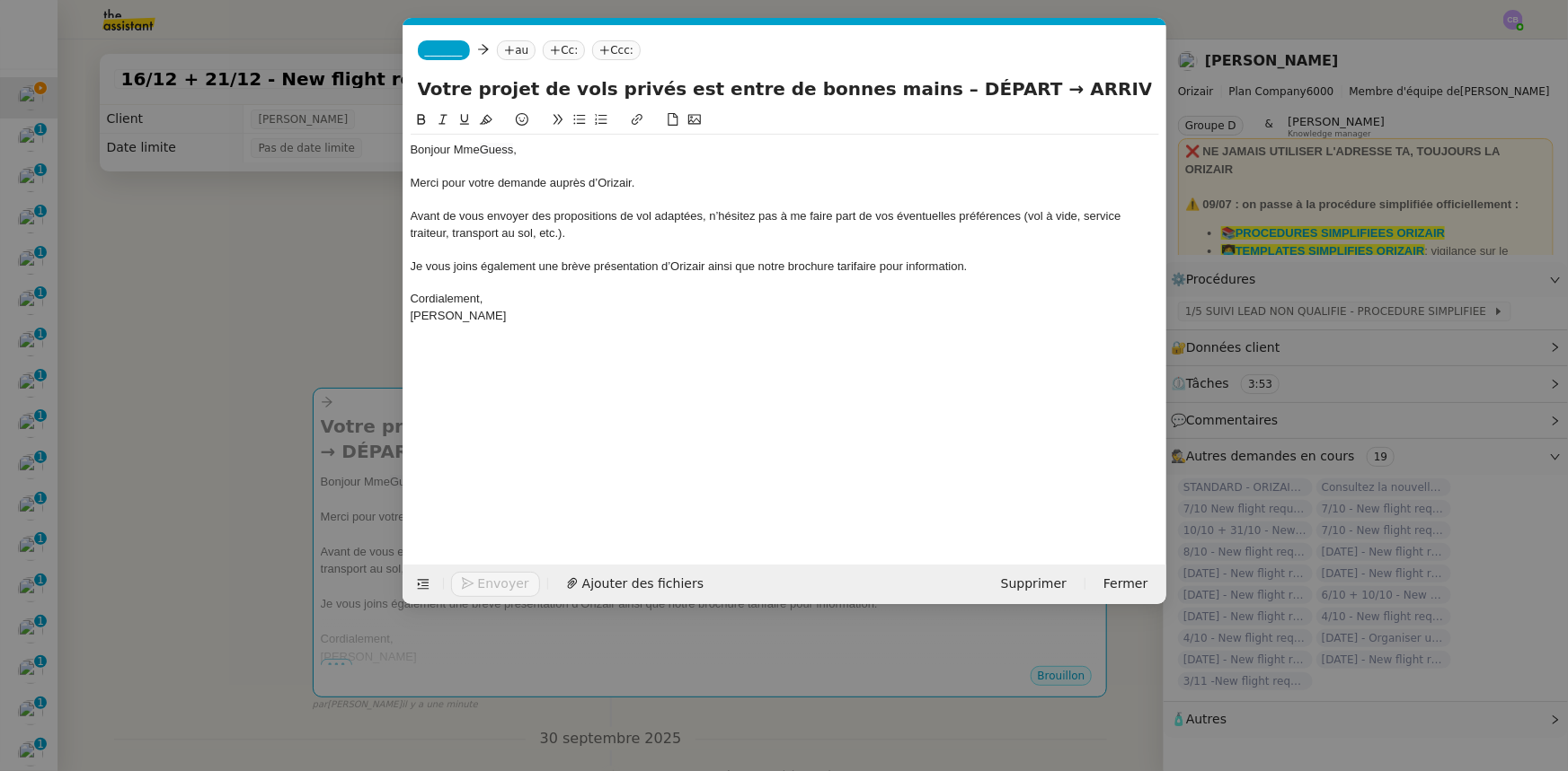
click at [579, 160] on div at bounding box center [784, 167] width 748 height 16
drag, startPoint x: 949, startPoint y: 90, endPoint x: 888, endPoint y: 85, distance: 61.2
click at [888, 85] on input "Votre projet de vols privés est entre de bonnes mains – DÉPART → ARRIVÉE → DÉPA…" at bounding box center [784, 89] width 734 height 27
click at [946, 87] on input "Votre projet de vols privés est entre de bonnes mains – DÉPART → ARRIVÉE → DÉPA…" at bounding box center [784, 89] width 734 height 27
click at [953, 83] on input "Votre projet de vols privés est entre de bonnes mains – DÉPART → ARRIVÉE → DÉPA…" at bounding box center [784, 89] width 734 height 27
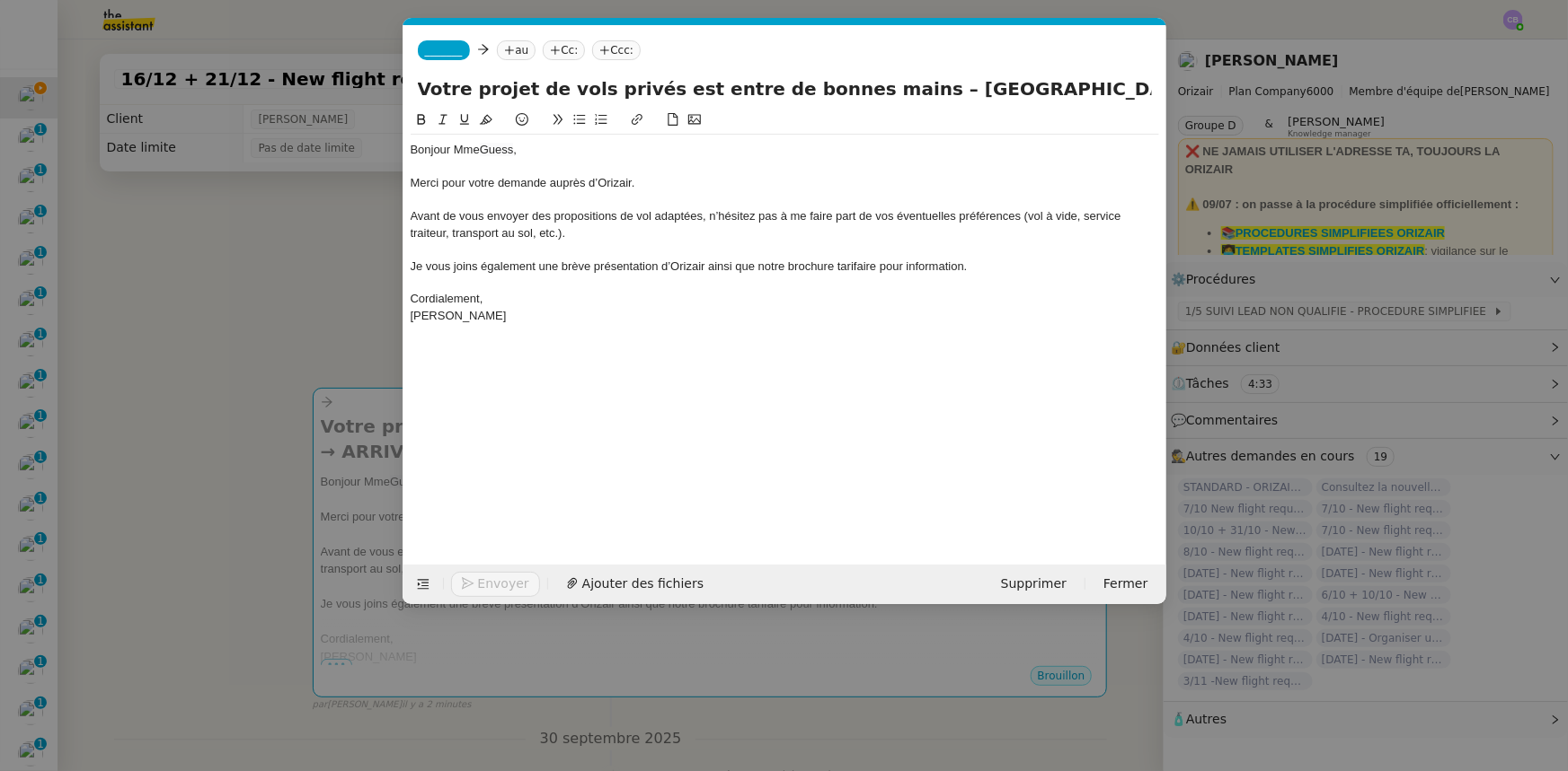
drag, startPoint x: 1109, startPoint y: 86, endPoint x: 888, endPoint y: 89, distance: 221.0
click at [888, 89] on input "Votre projet de vols privés est entre de bonnes mains – [GEOGRAPHIC_DATA] → ARR…" at bounding box center [784, 89] width 734 height 27
click at [1130, 86] on input "Votre projet de vols privés est entre de bonnes mains – [GEOGRAPHIC_DATA] → ARR…" at bounding box center [784, 89] width 734 height 27
drag, startPoint x: 1150, startPoint y: 90, endPoint x: 1090, endPoint y: 88, distance: 60.0
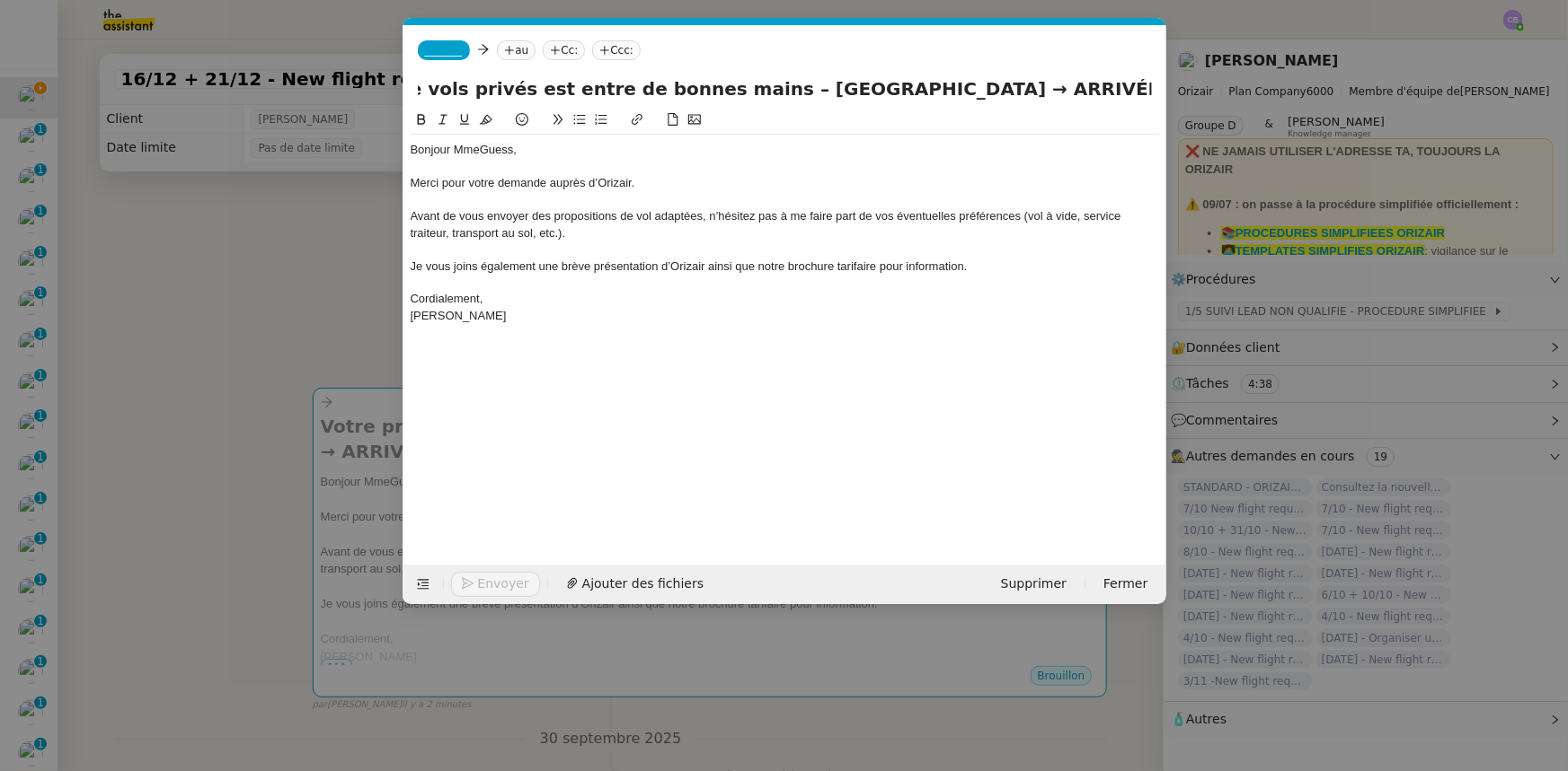
click at [1090, 88] on input "Votre projet de vols privés est entre de bonnes mains – [GEOGRAPHIC_DATA] → ARR…" at bounding box center [784, 89] width 734 height 27
paste input "[GEOGRAPHIC_DATA]"
drag, startPoint x: 898, startPoint y: 85, endPoint x: 833, endPoint y: 89, distance: 65.1
click at [833, 89] on input "Votre projet de vols privés est entre de bonnes mains – [GEOGRAPHIC_DATA] → ARR…" at bounding box center [784, 89] width 734 height 27
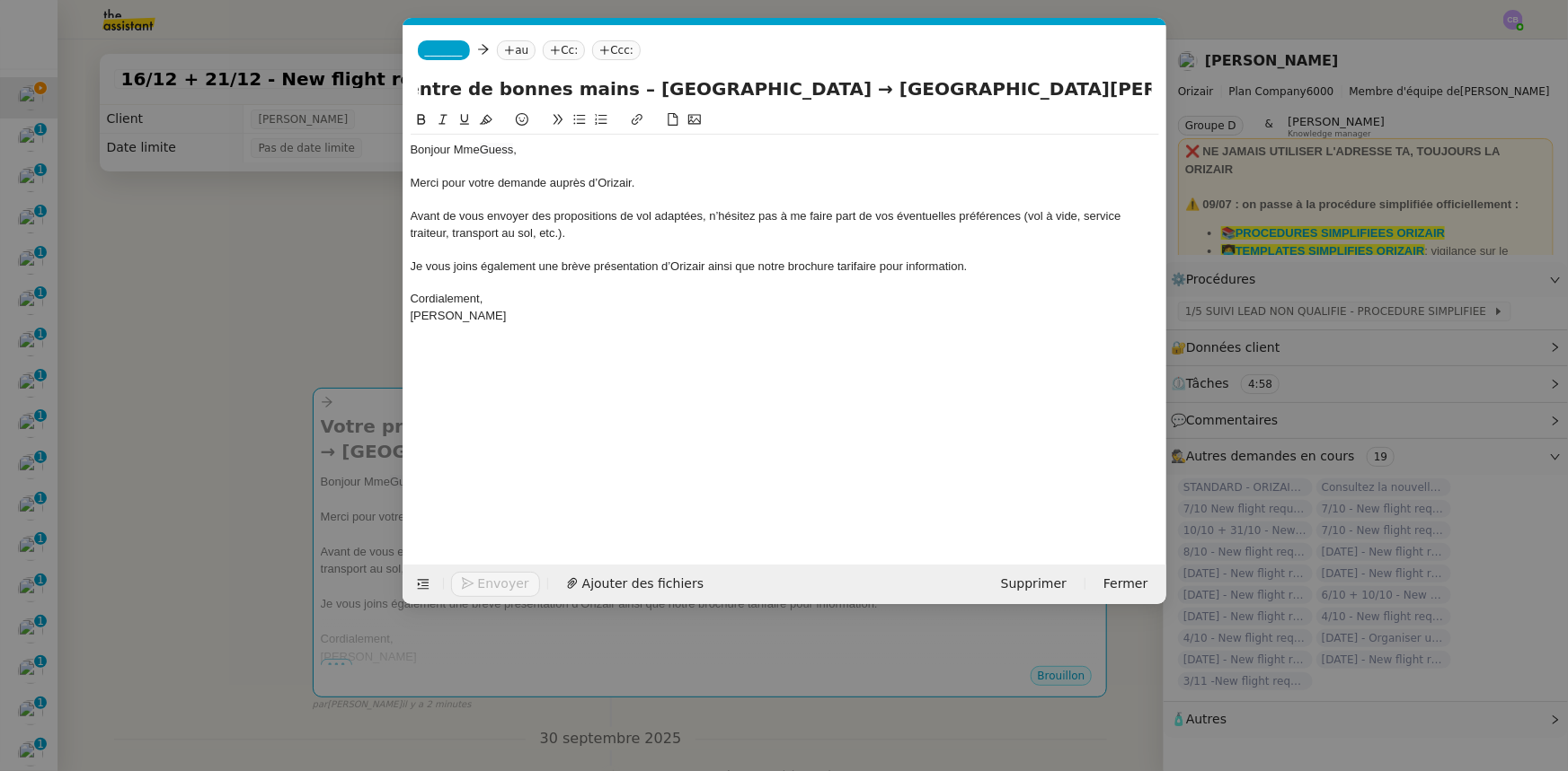
scroll to position [0, 331]
type input "Votre projet de vols privés est entre de bonnes mains – [GEOGRAPHIC_DATA] → [GE…"
drag, startPoint x: 750, startPoint y: 249, endPoint x: 713, endPoint y: 256, distance: 37.7
click at [749, 249] on div at bounding box center [784, 249] width 748 height 16
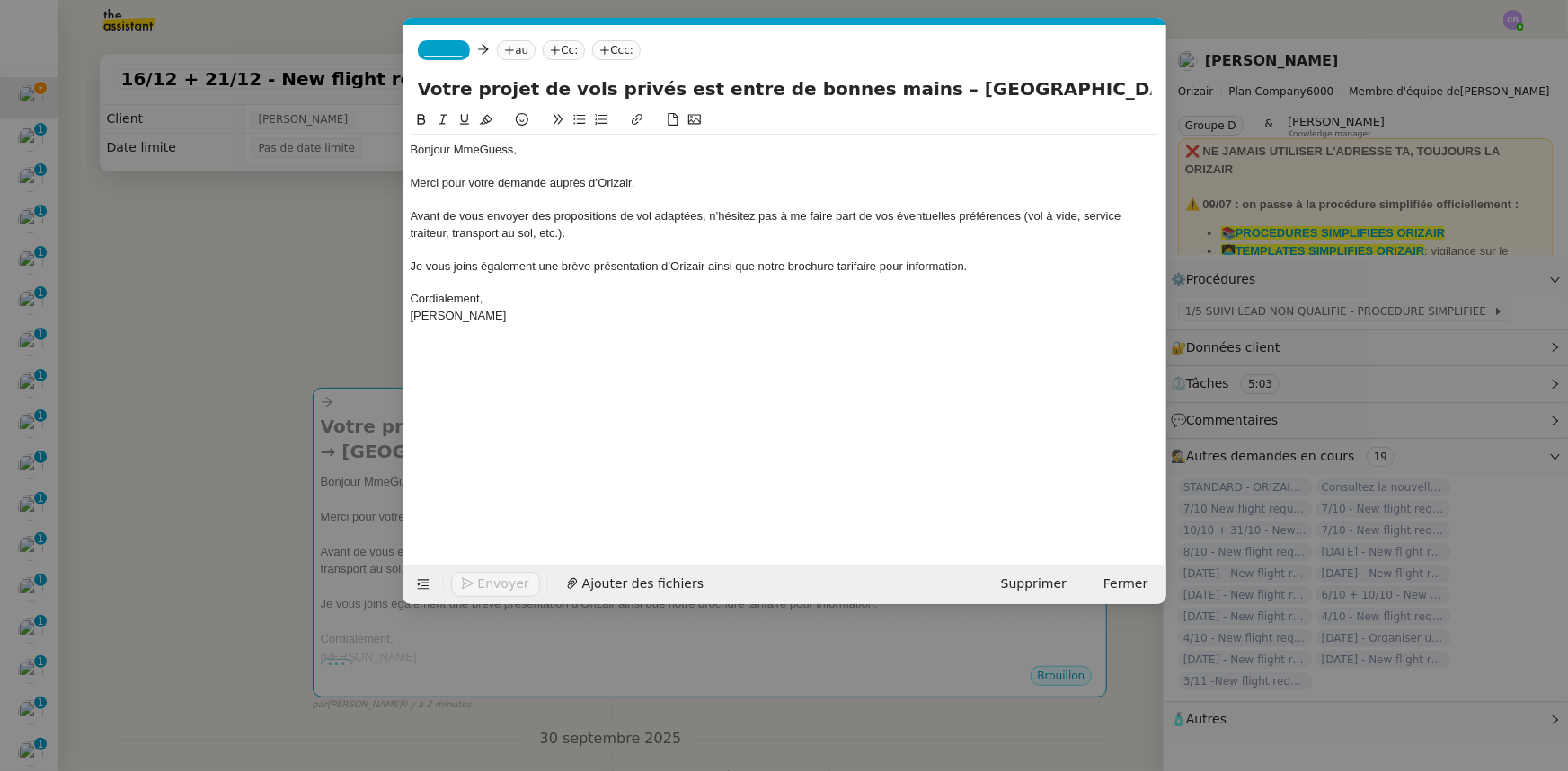
click at [432, 51] on span "_______" at bounding box center [444, 50] width 37 height 12
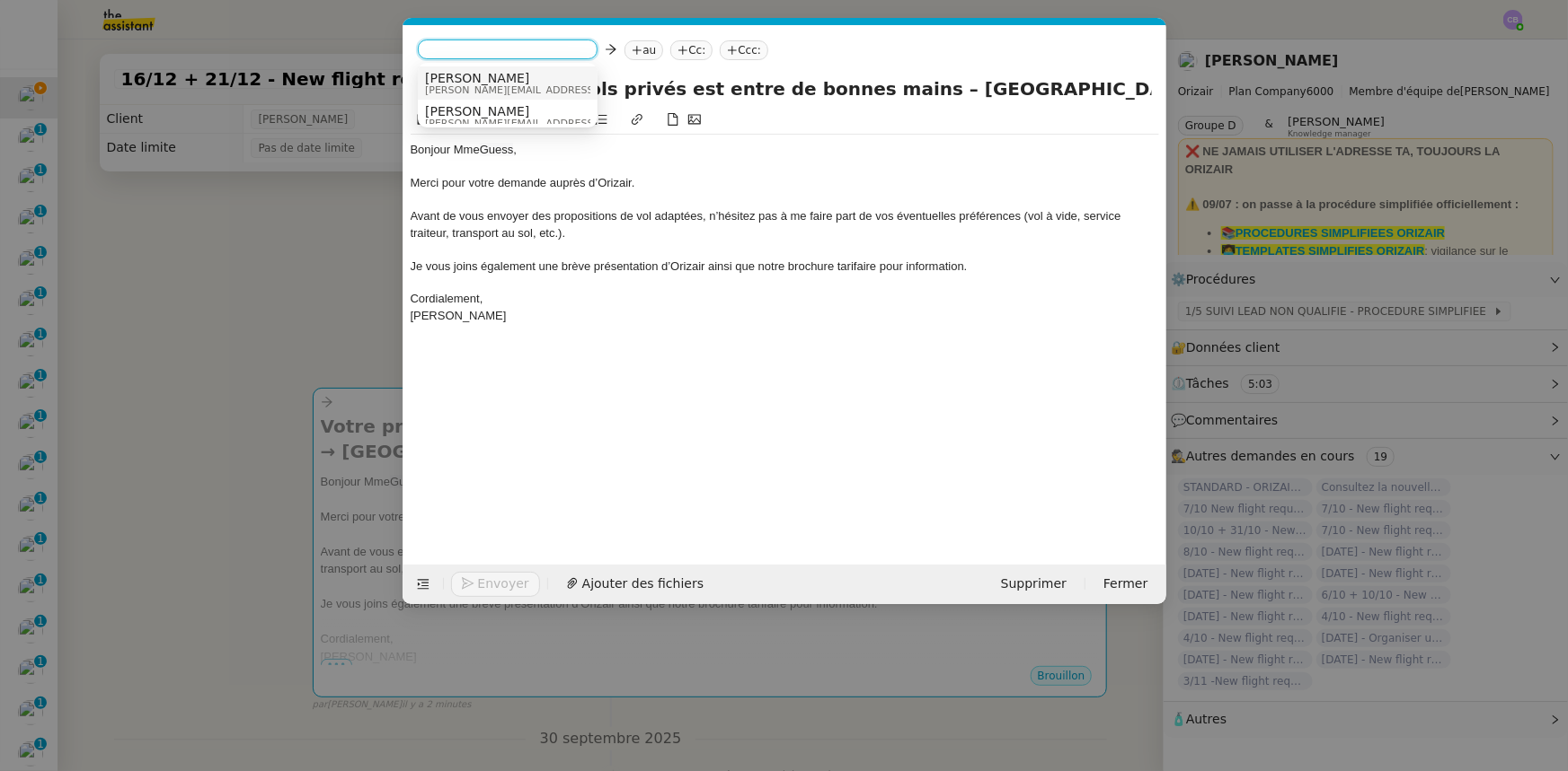
click at [483, 89] on span "[PERSON_NAME][EMAIL_ADDRESS][DOMAIN_NAME]" at bounding box center [552, 90] width 256 height 10
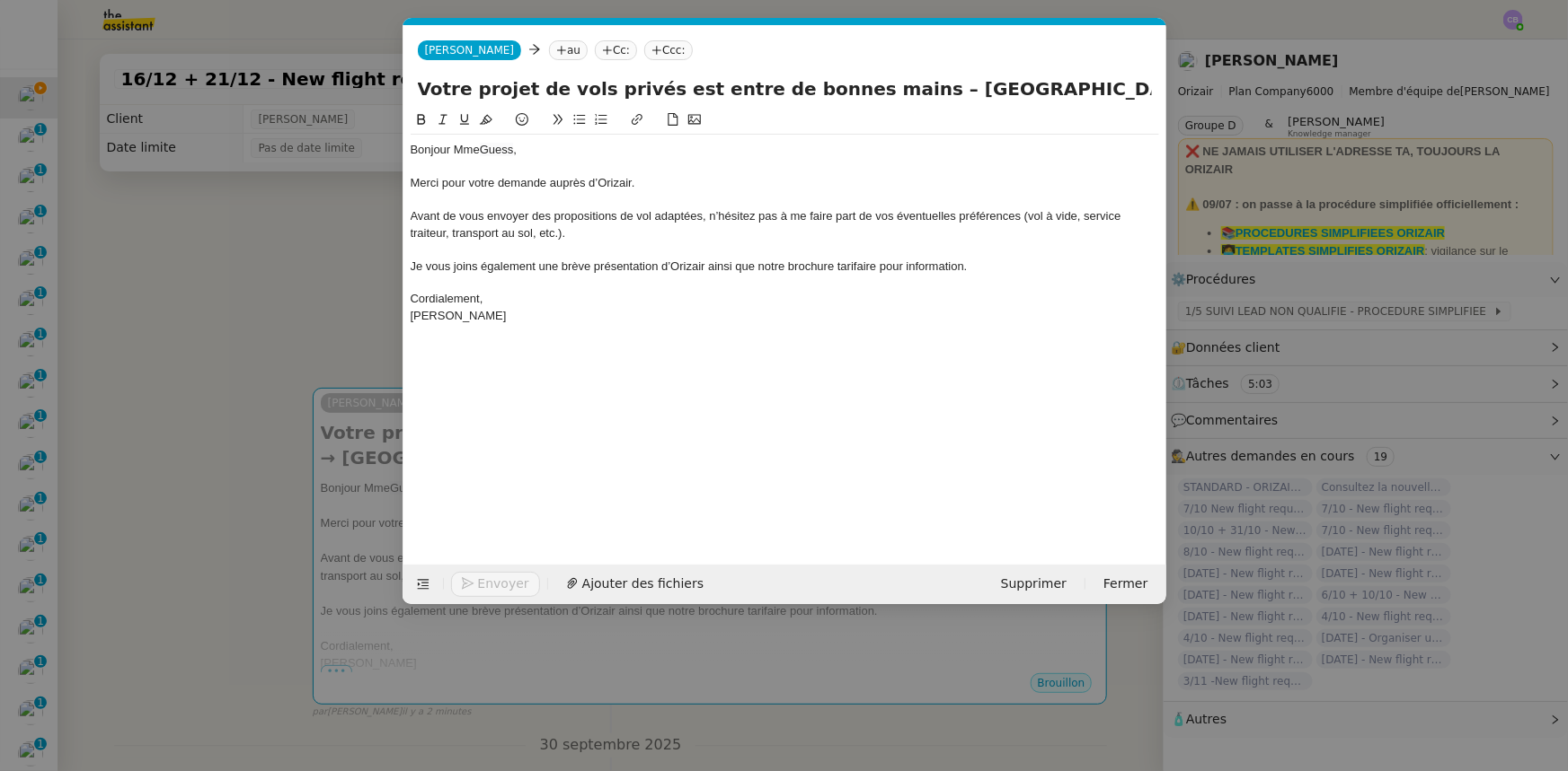
click at [353, 266] on nz-modal-container "orizair accus Service ✈️Orizair - Accus é de réception de la demande (FR) - En …" at bounding box center [784, 386] width 1568 height 771
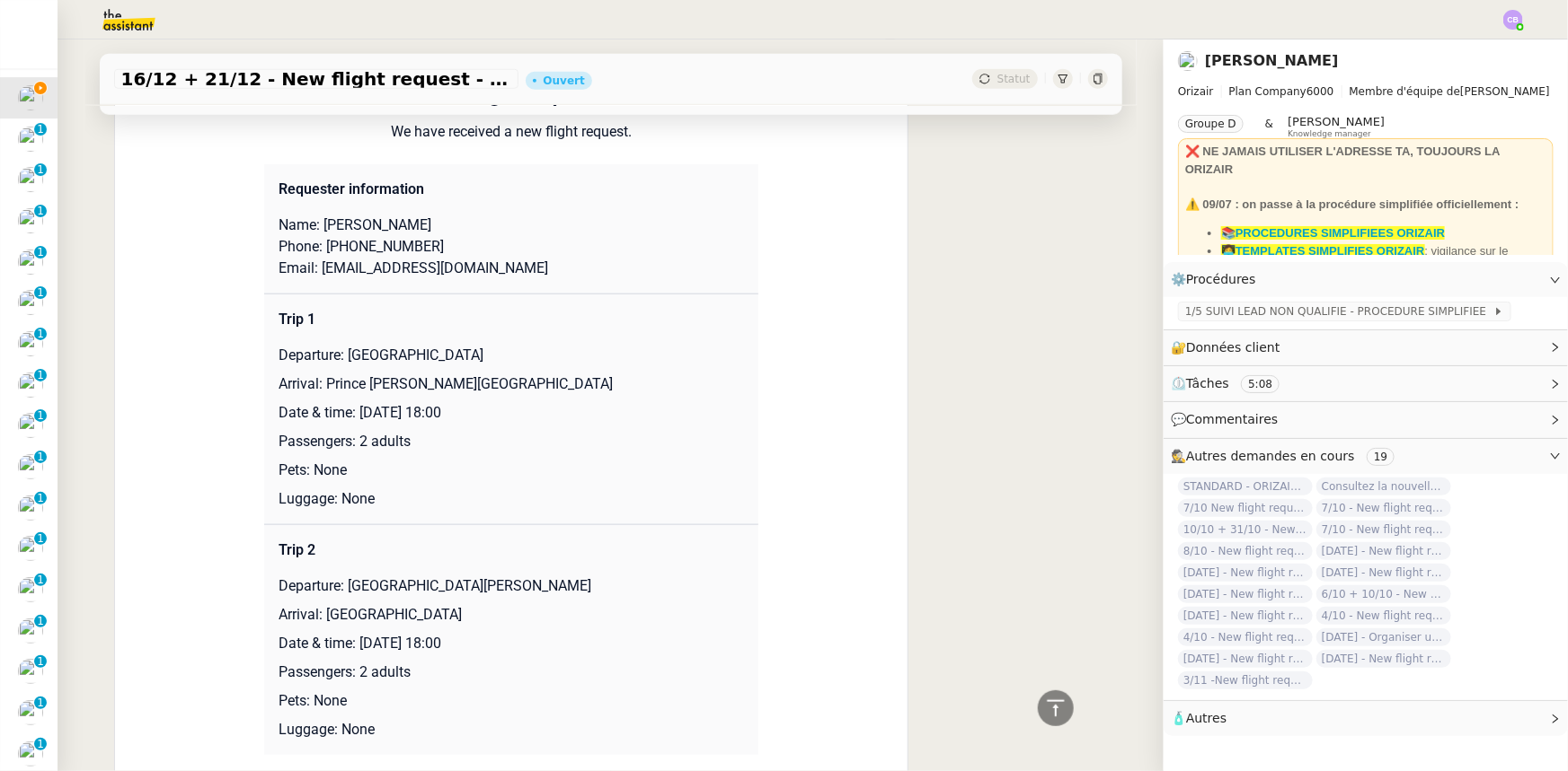
scroll to position [816, 0]
drag, startPoint x: 450, startPoint y: 269, endPoint x: 312, endPoint y: 271, distance: 138.0
click at [312, 271] on p "Email: [EMAIL_ADDRESS][DOMAIN_NAME]" at bounding box center [510, 267] width 465 height 22
copy p "[EMAIL_ADDRESS][DOMAIN_NAME]"
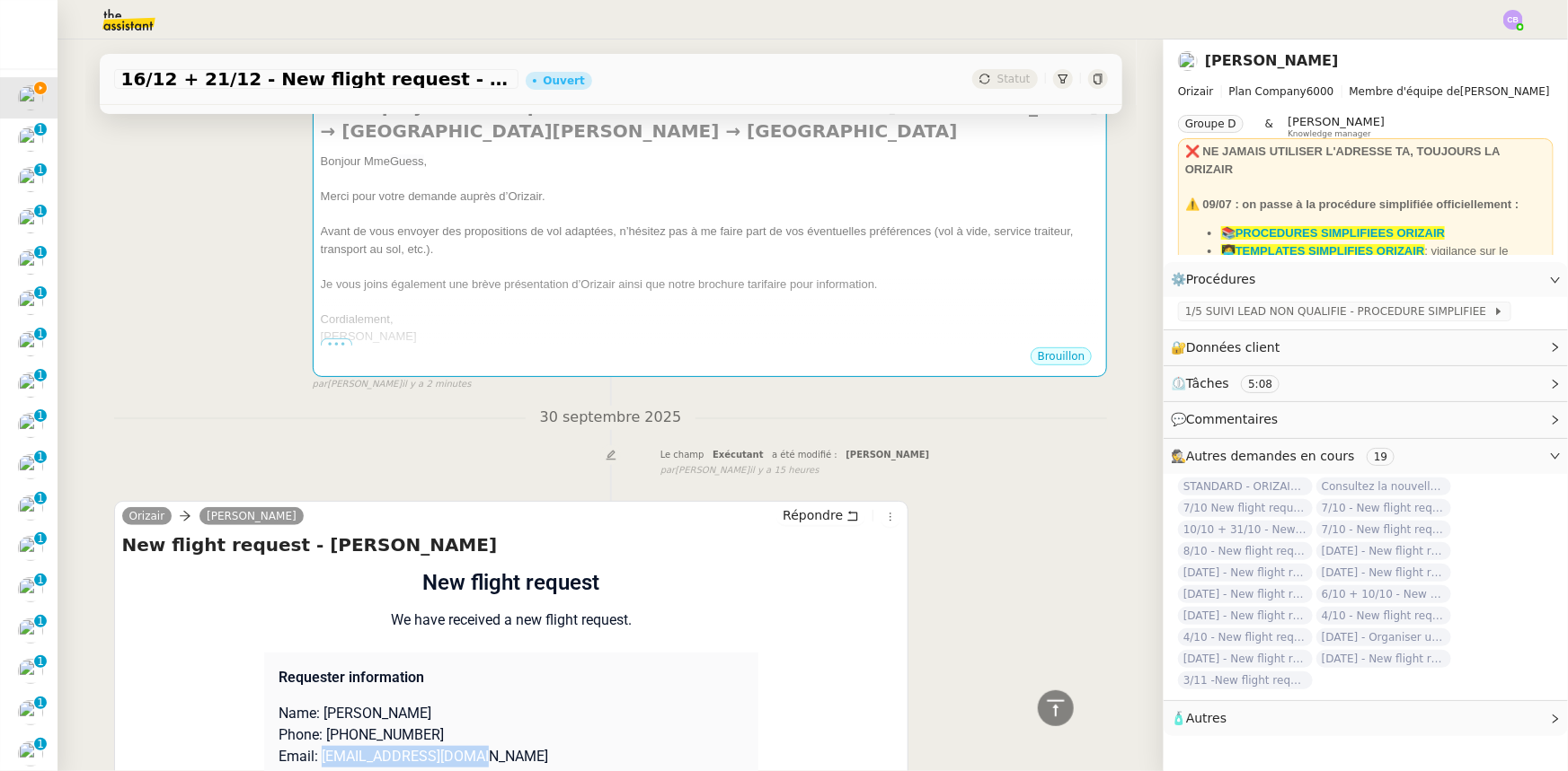
scroll to position [0, 0]
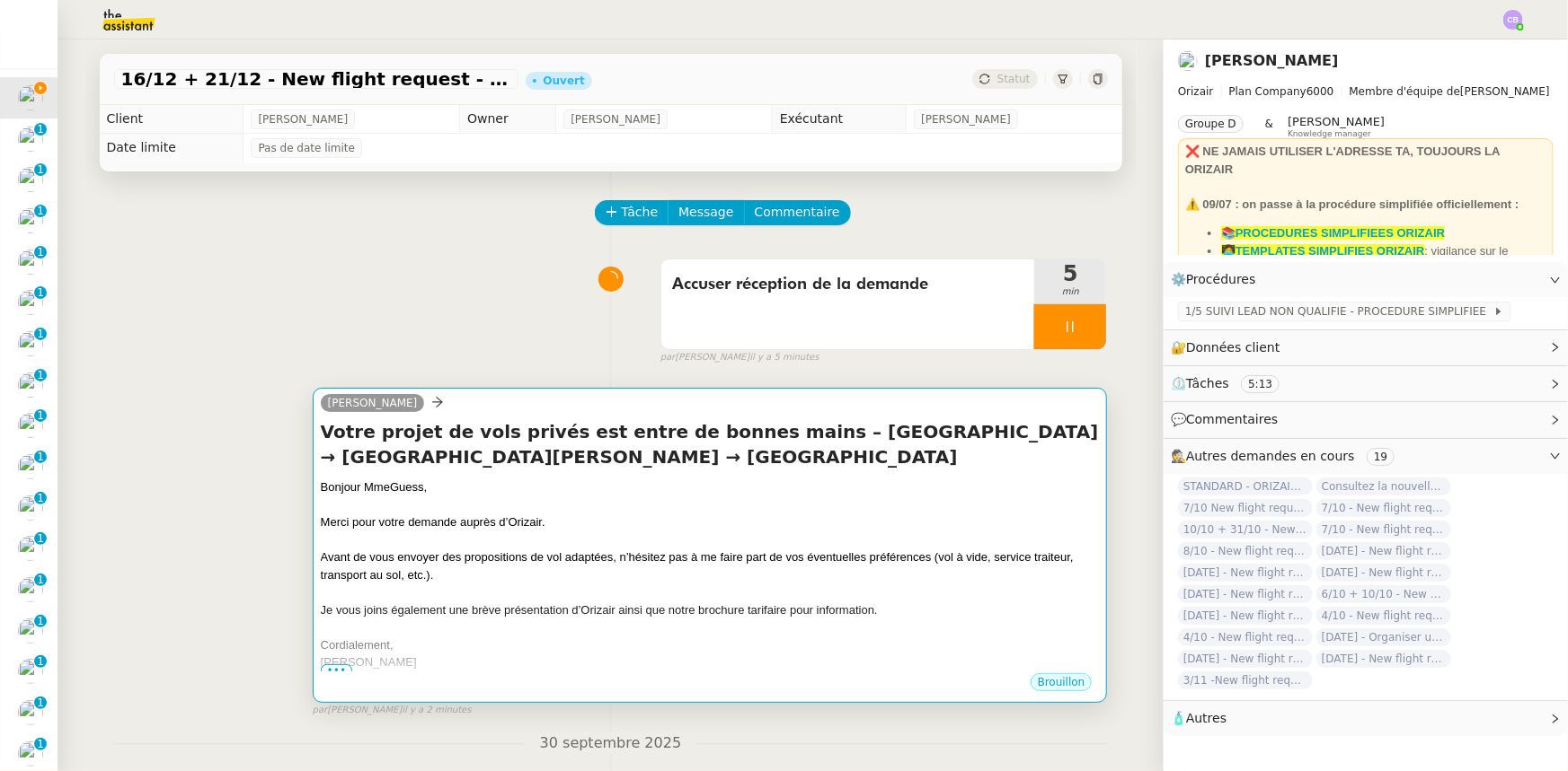
click at [626, 502] on div at bounding box center [711, 505] width 779 height 18
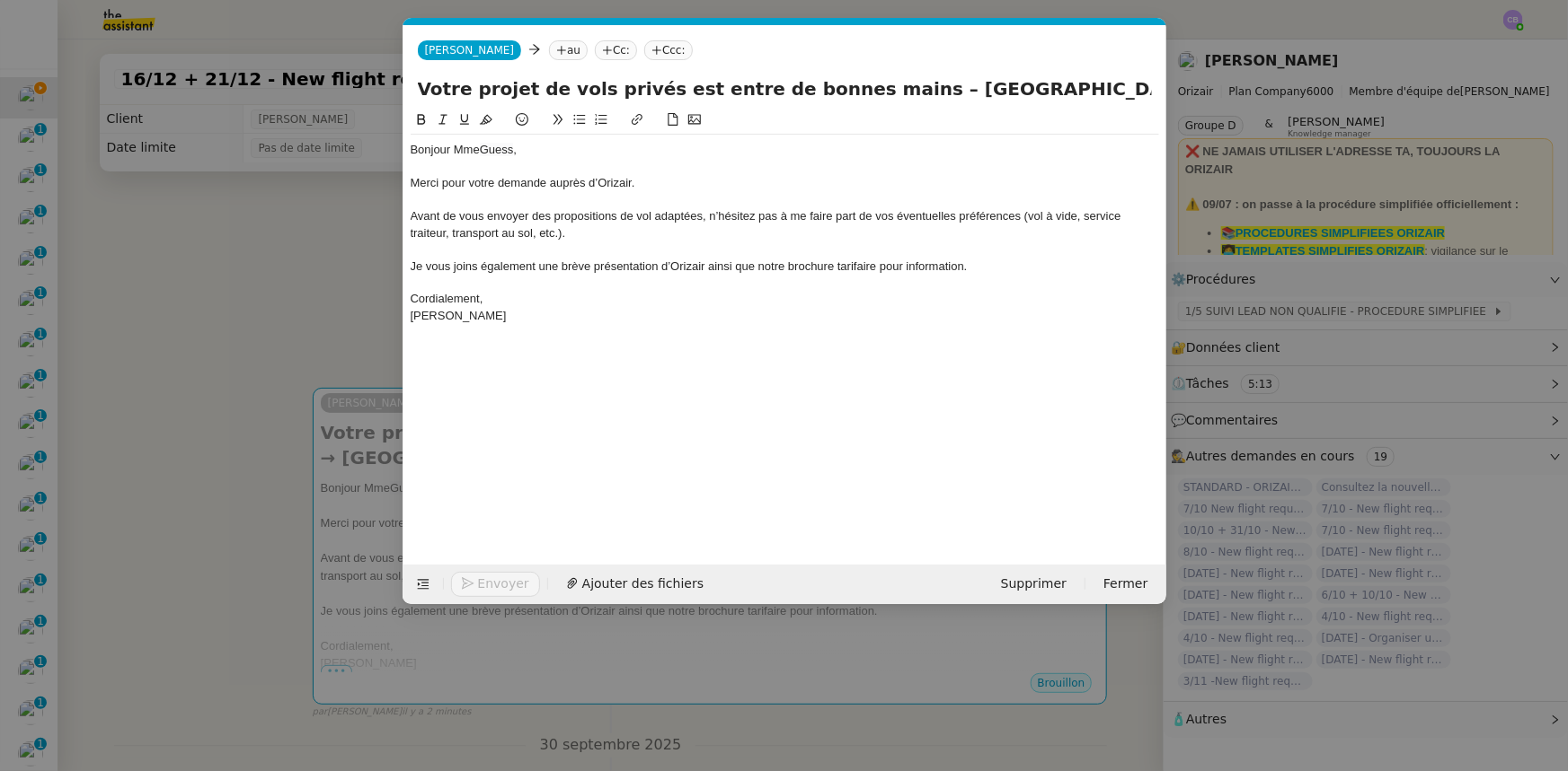
scroll to position [0, 105]
click at [549, 52] on nz-tag "au" at bounding box center [567, 50] width 38 height 20
paste input "[EMAIL_ADDRESS][DOMAIN_NAME]"
type input "[EMAIL_ADDRESS][DOMAIN_NAME]"
click at [549, 82] on span "[EMAIL_ADDRESS][DOMAIN_NAME]" at bounding box center [630, 78] width 220 height 14
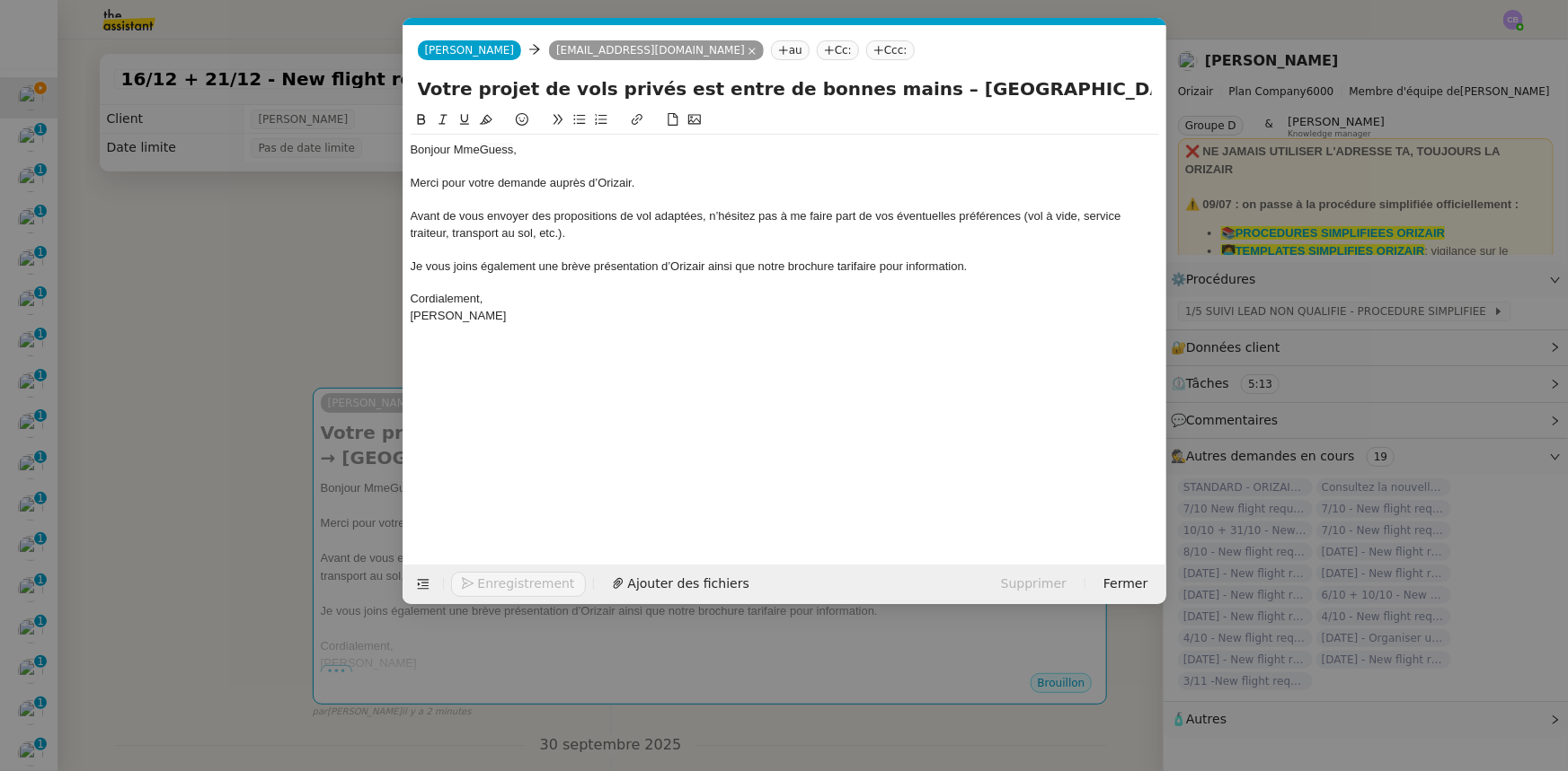
click at [866, 50] on nz-tag "Ccc:" at bounding box center [890, 50] width 49 height 20
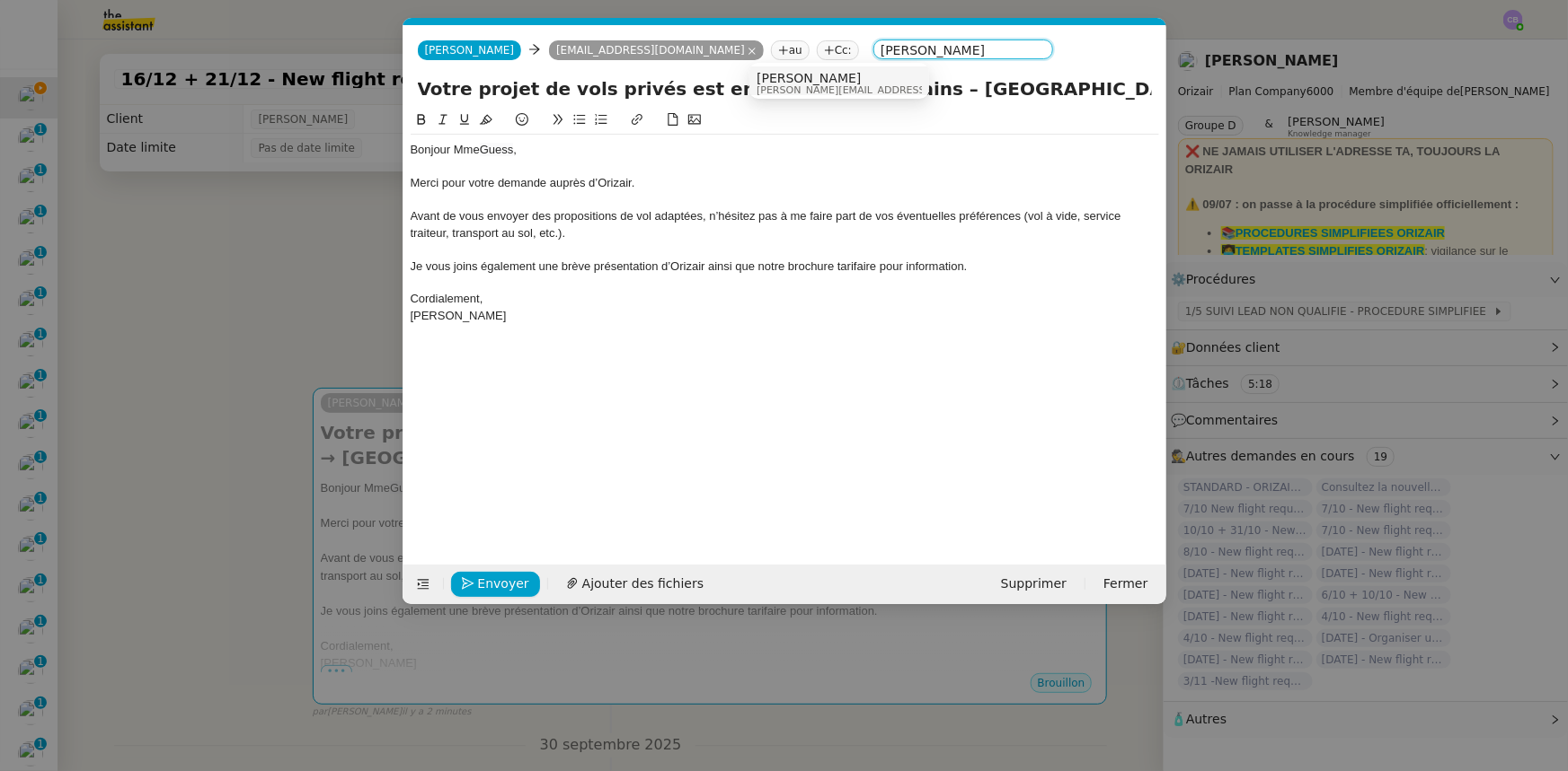
type input "[PERSON_NAME]"
click at [799, 82] on span "[PERSON_NAME]" at bounding box center [884, 78] width 256 height 14
click at [796, 222] on span "Avant de vous envoyer des propositions de vol adaptées, n’hésitez pas à me fair…" at bounding box center [768, 225] width 714 height 30
click at [233, 330] on nz-modal-container "orizair accus Service ✈️Orizair - Accus é de réception de la demande (FR) - En …" at bounding box center [784, 386] width 1568 height 771
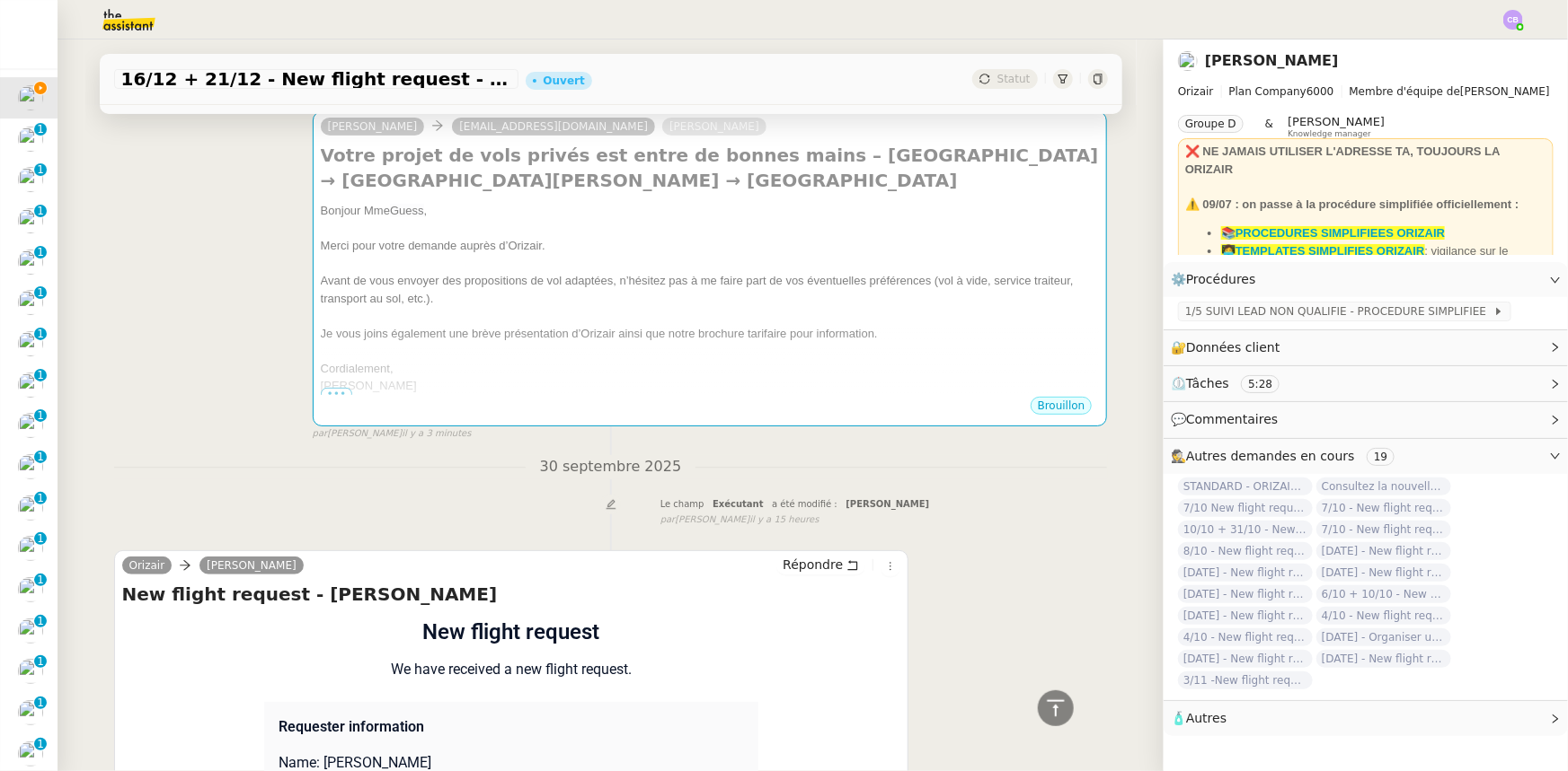
scroll to position [0, 0]
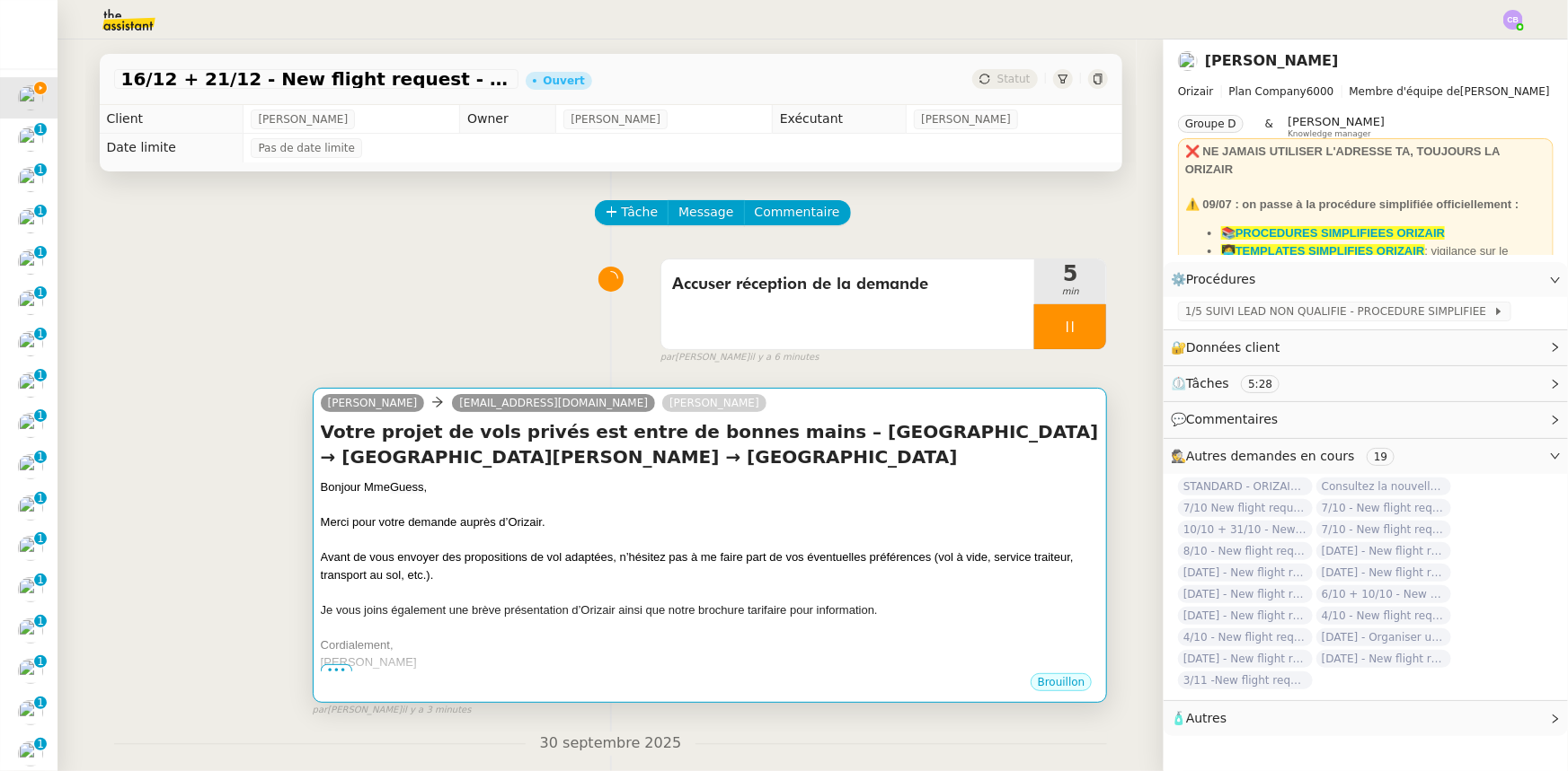
click at [720, 505] on div at bounding box center [711, 505] width 779 height 18
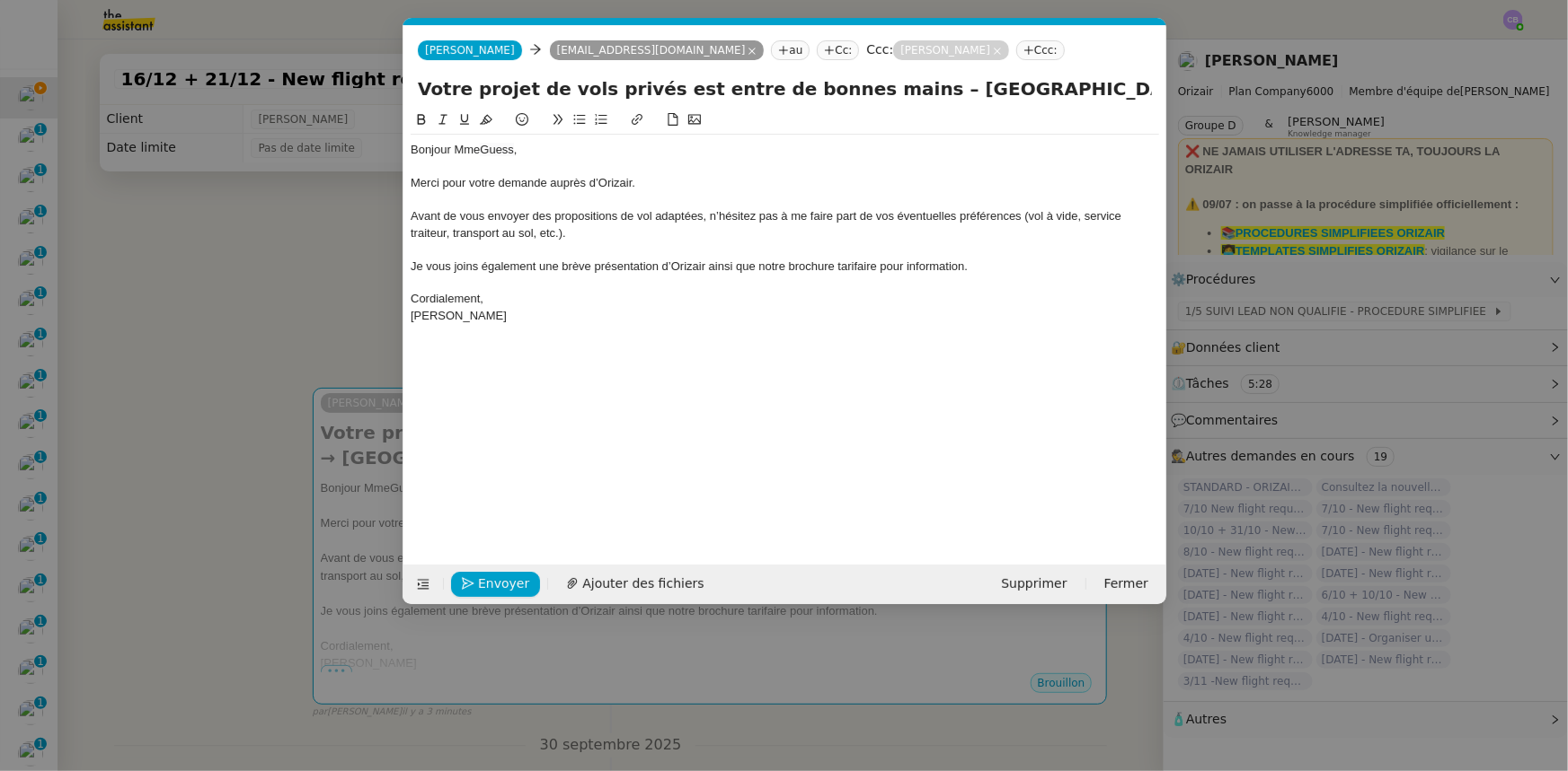
scroll to position [0, 105]
click at [629, 585] on span "Ajouter des fichiers" at bounding box center [643, 584] width 122 height 21
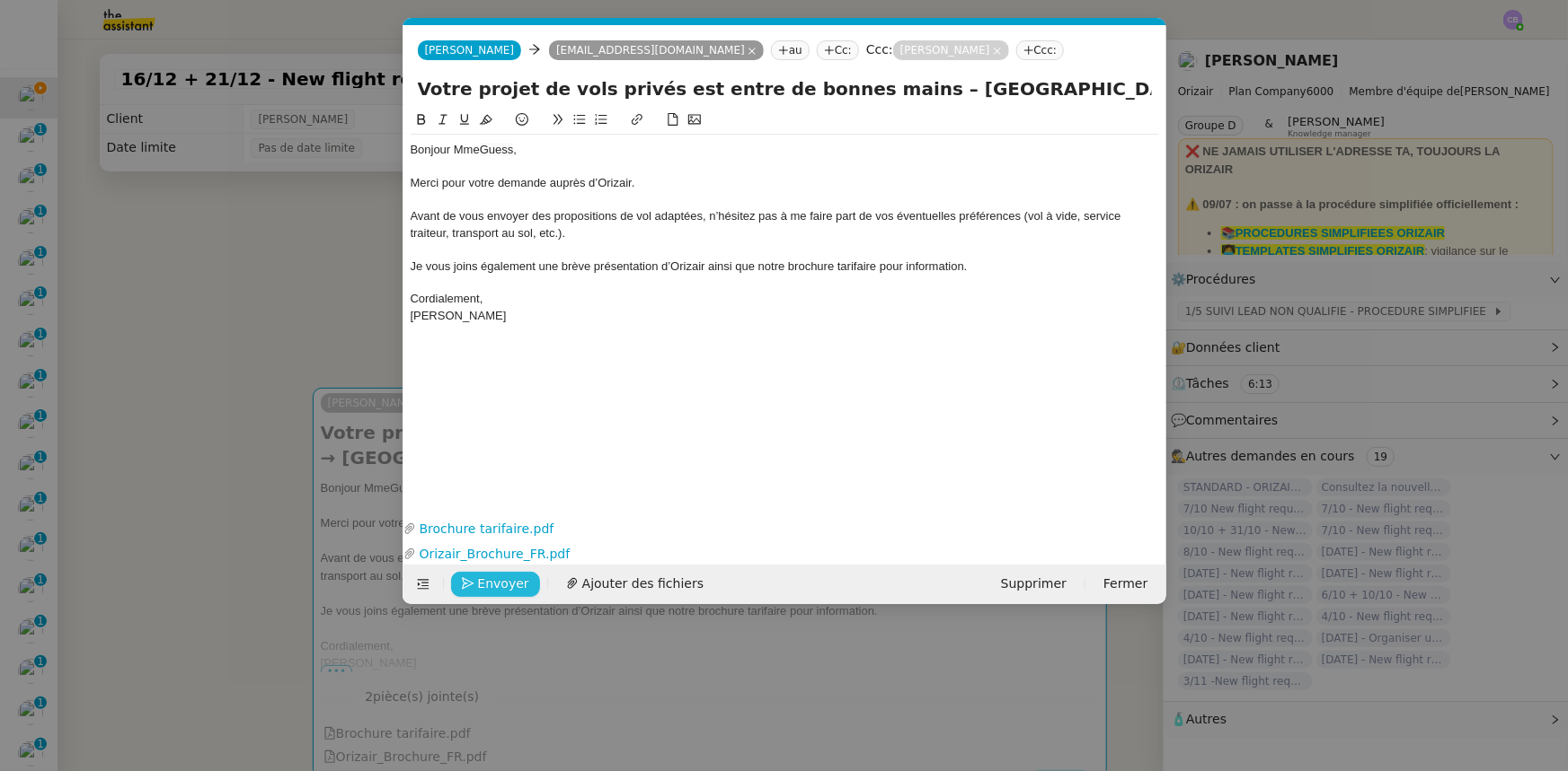
click at [496, 588] on span "Envoyer" at bounding box center [504, 584] width 51 height 21
click at [496, 588] on span "Confirmer l'envoi" at bounding box center [532, 584] width 108 height 21
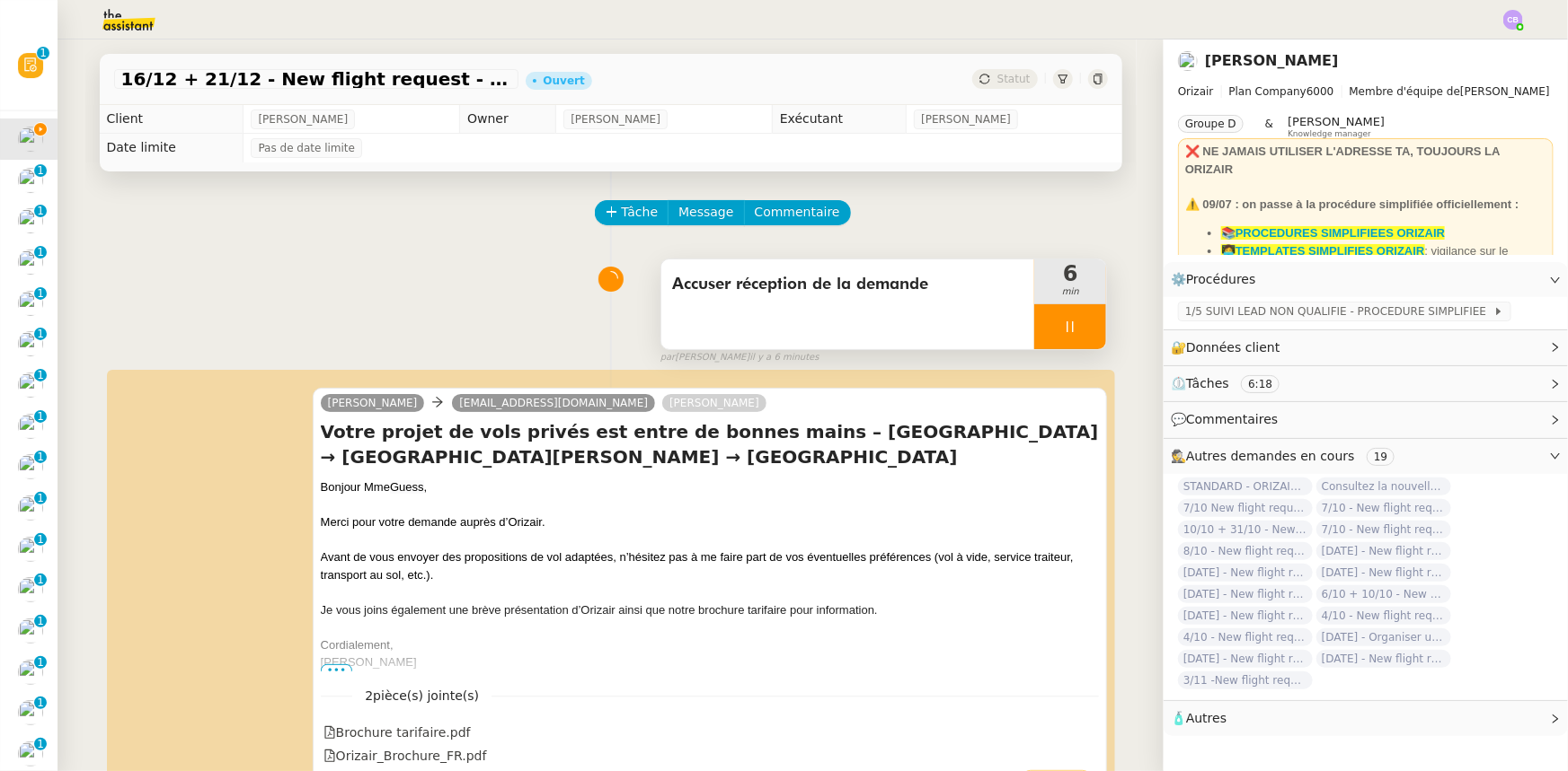
click at [1034, 332] on div at bounding box center [1070, 327] width 72 height 45
click at [1070, 341] on button at bounding box center [1088, 327] width 36 height 45
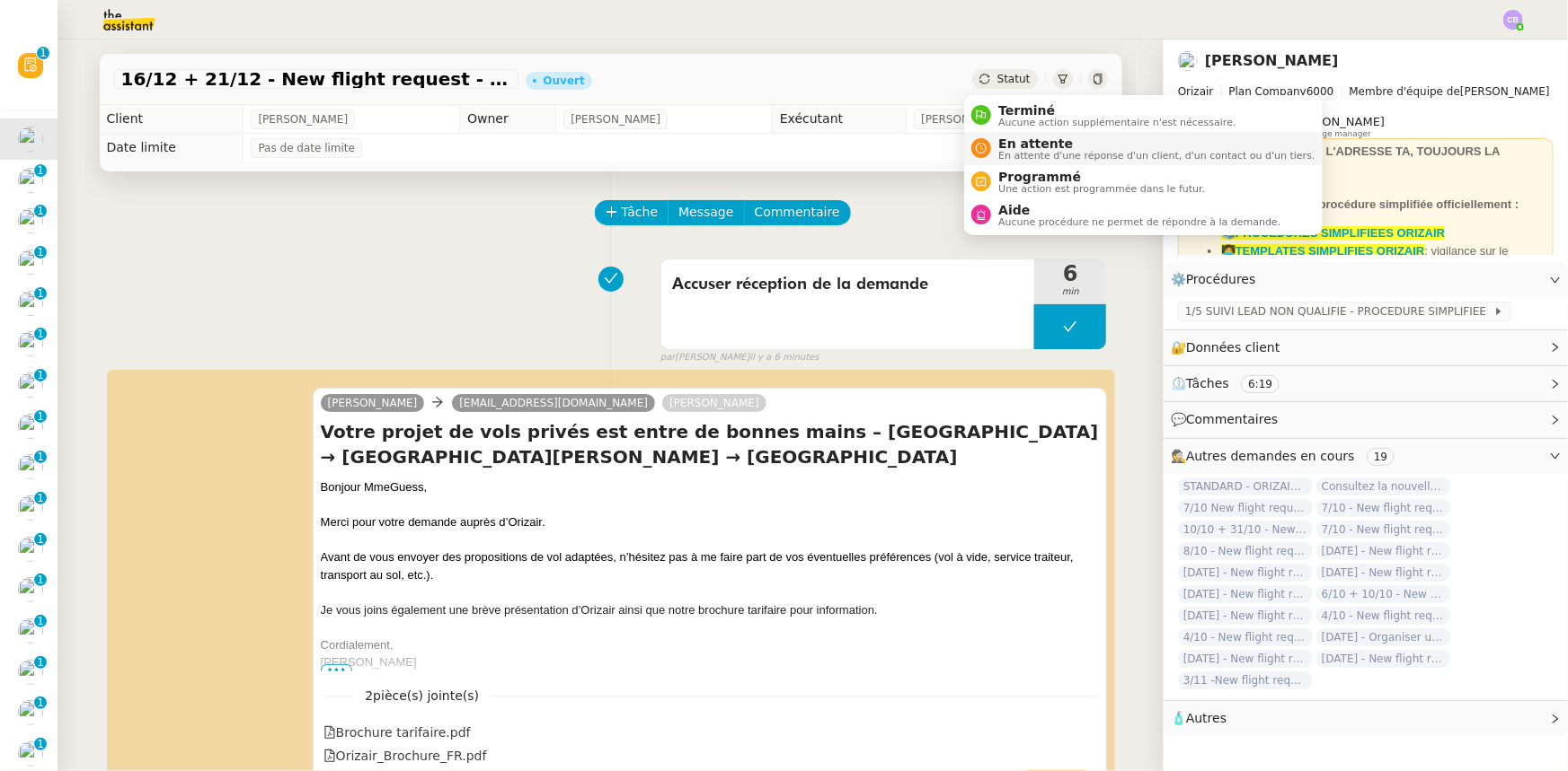
click at [1014, 151] on span "En attente d'une réponse d'un client, d'un contact ou d'un tiers." at bounding box center [1156, 155] width 316 height 10
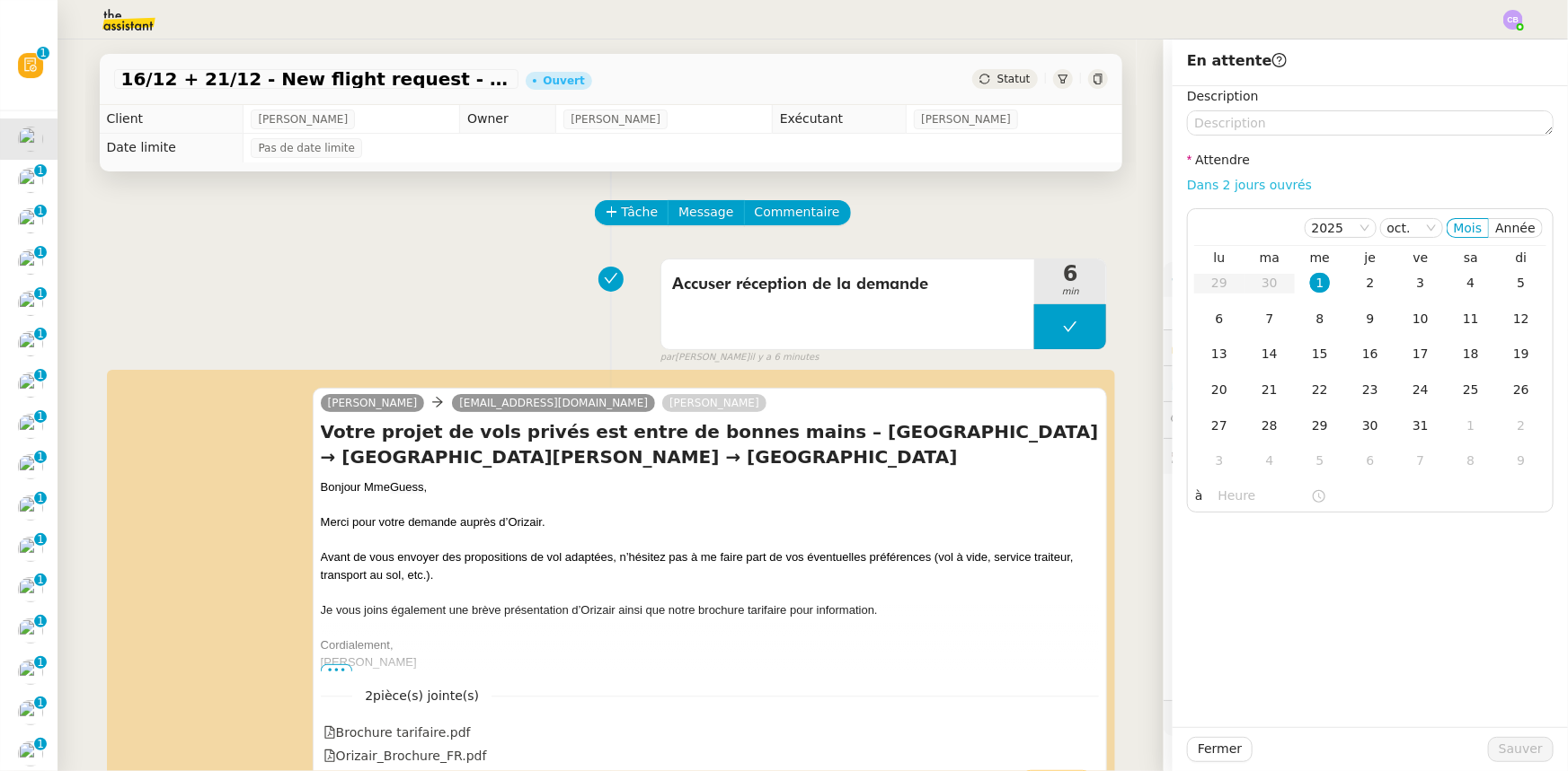
click at [1198, 184] on link "Dans 2 jours ouvrés" at bounding box center [1249, 184] width 125 height 14
type input "07:00"
click at [1360, 287] on div "2" at bounding box center [1370, 283] width 20 height 20
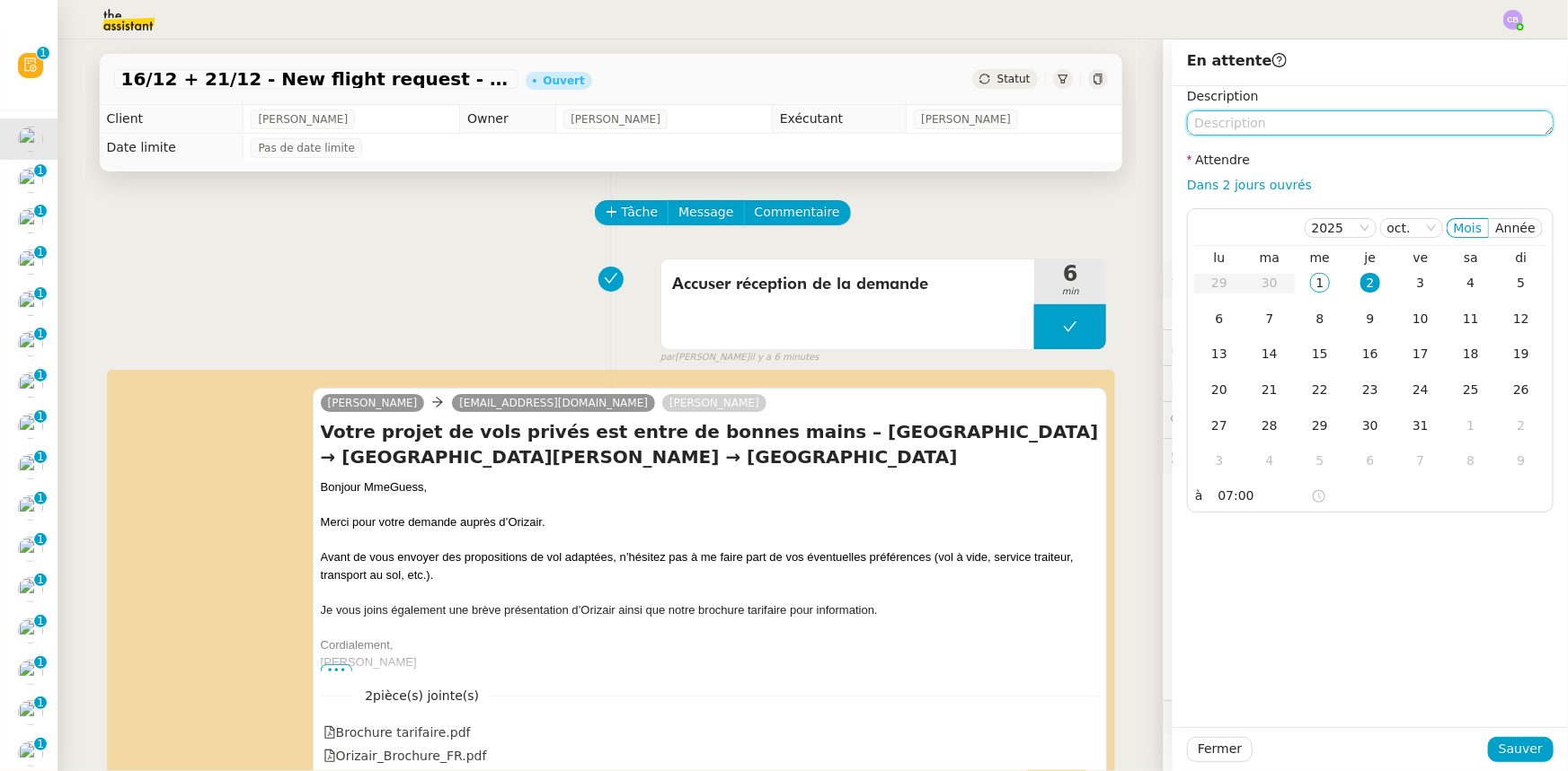
click at [1299, 123] on textarea at bounding box center [1370, 123] width 367 height 25
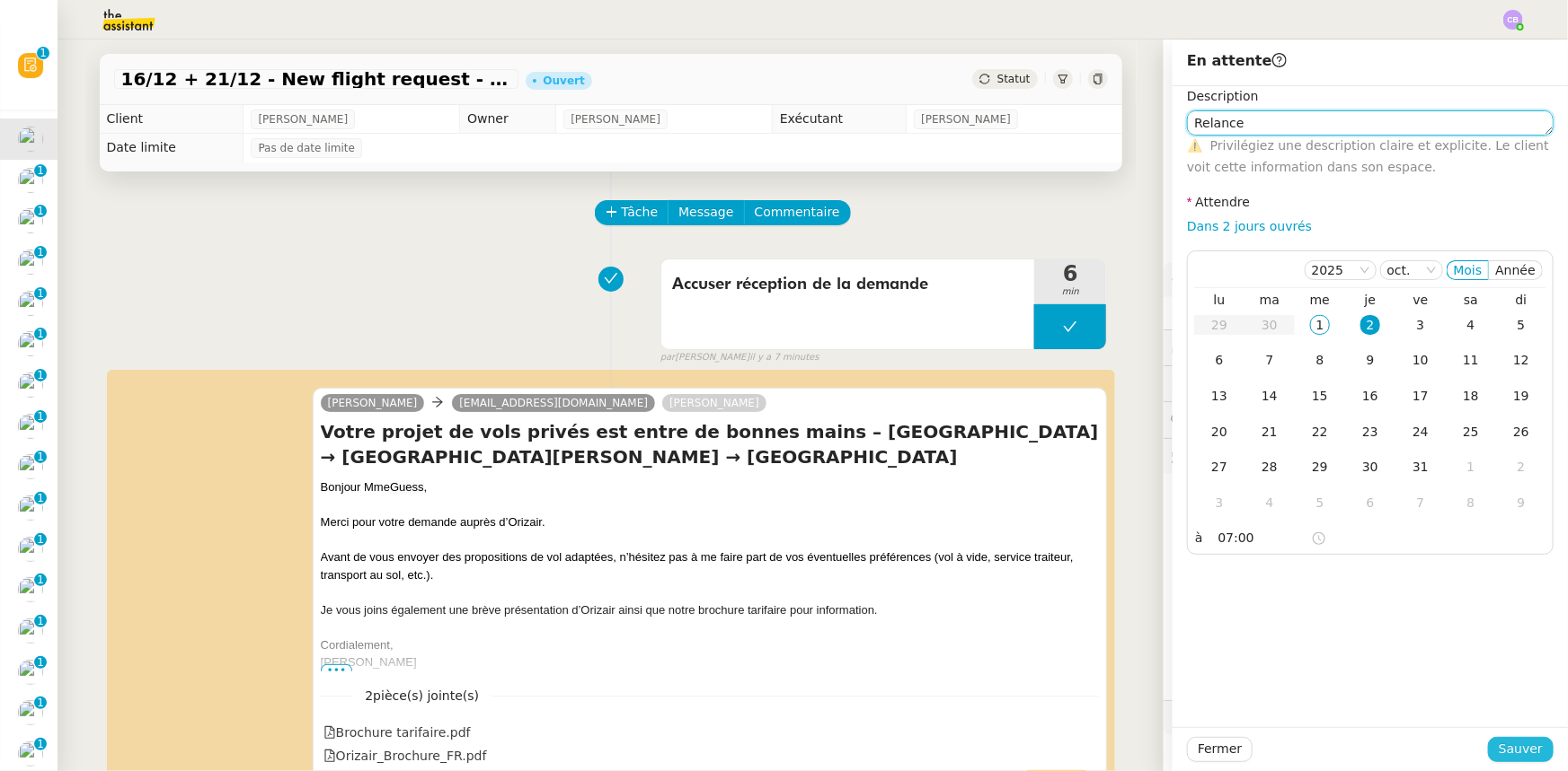
type textarea "Relance"
click at [1509, 754] on span "Sauver" at bounding box center [1520, 749] width 44 height 21
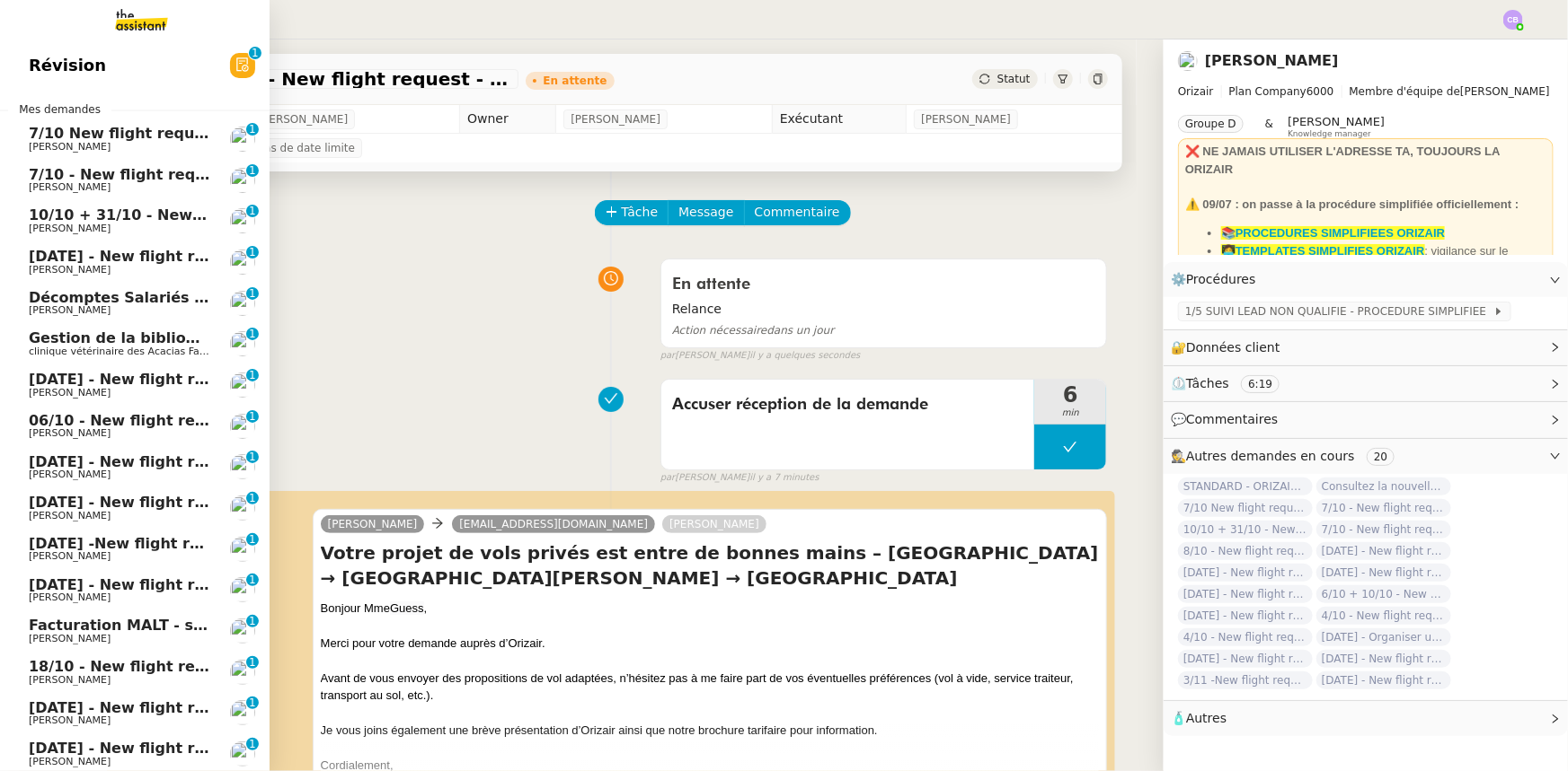
click at [123, 132] on span "7/10 New flight request - [PERSON_NAME]" at bounding box center [199, 133] width 341 height 17
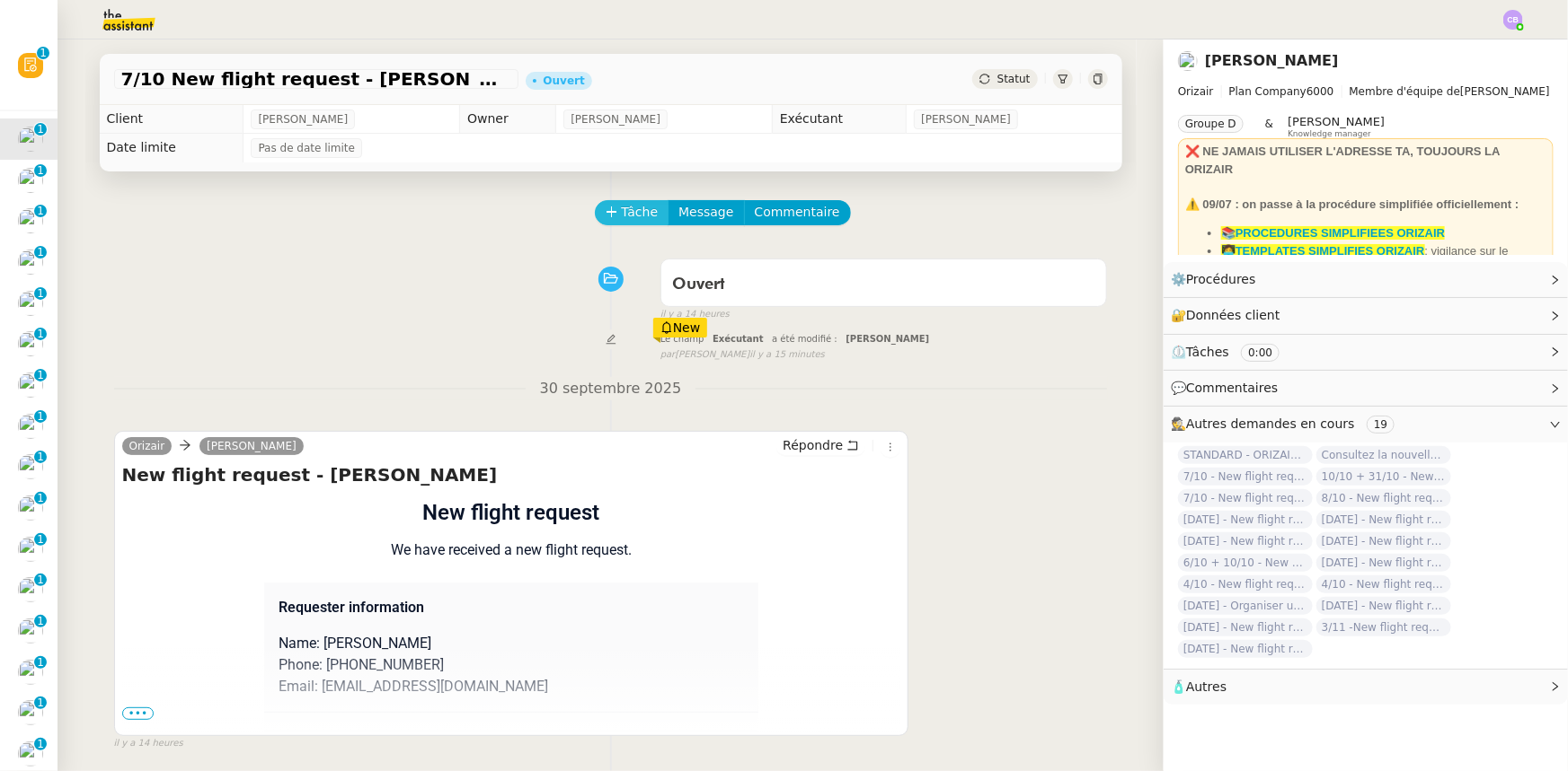
click at [610, 212] on button "Tâche" at bounding box center [632, 212] width 75 height 25
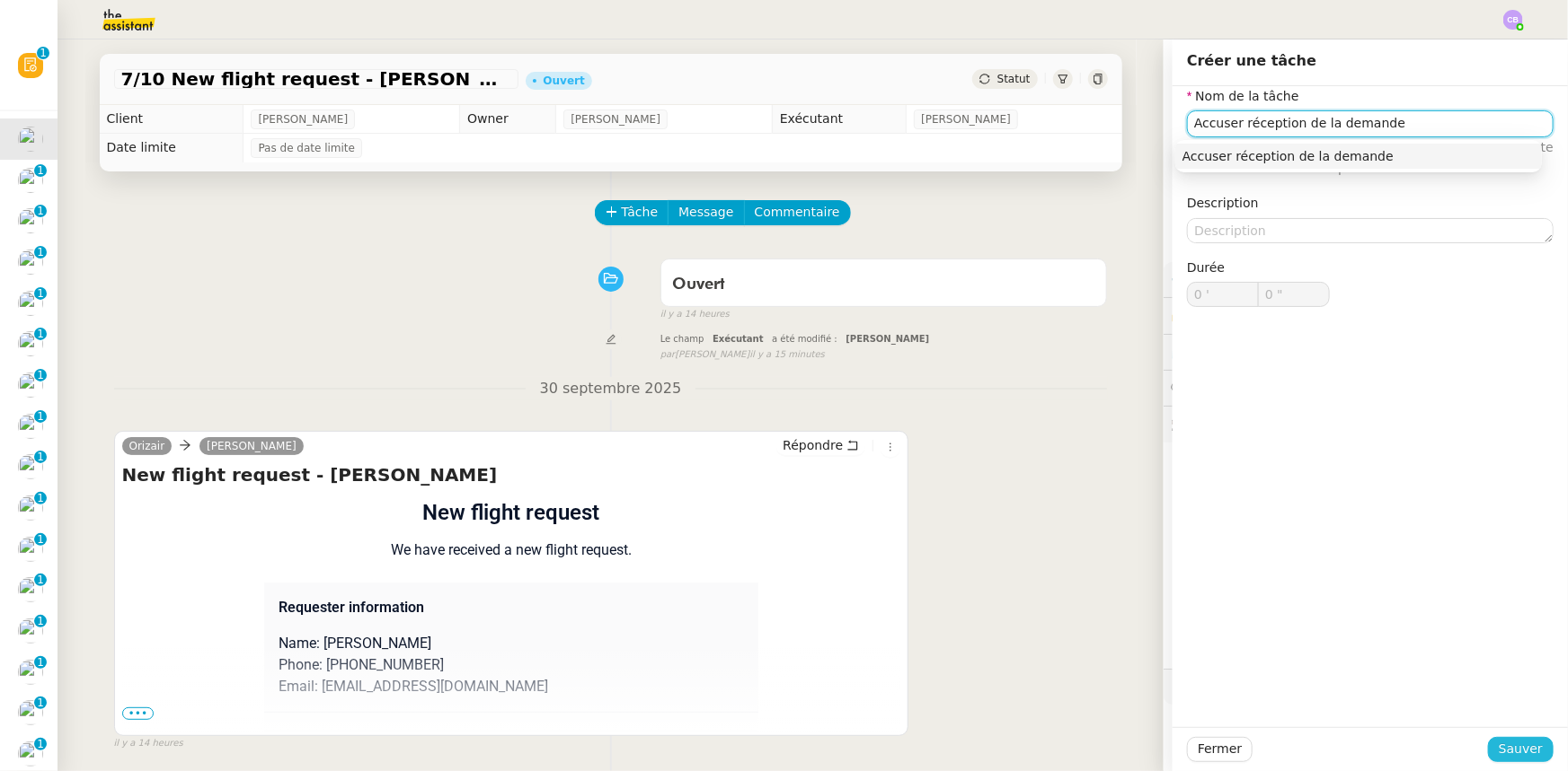
type input "Accuser réception de la demande"
click at [1526, 755] on span "Sauver" at bounding box center [1520, 749] width 44 height 21
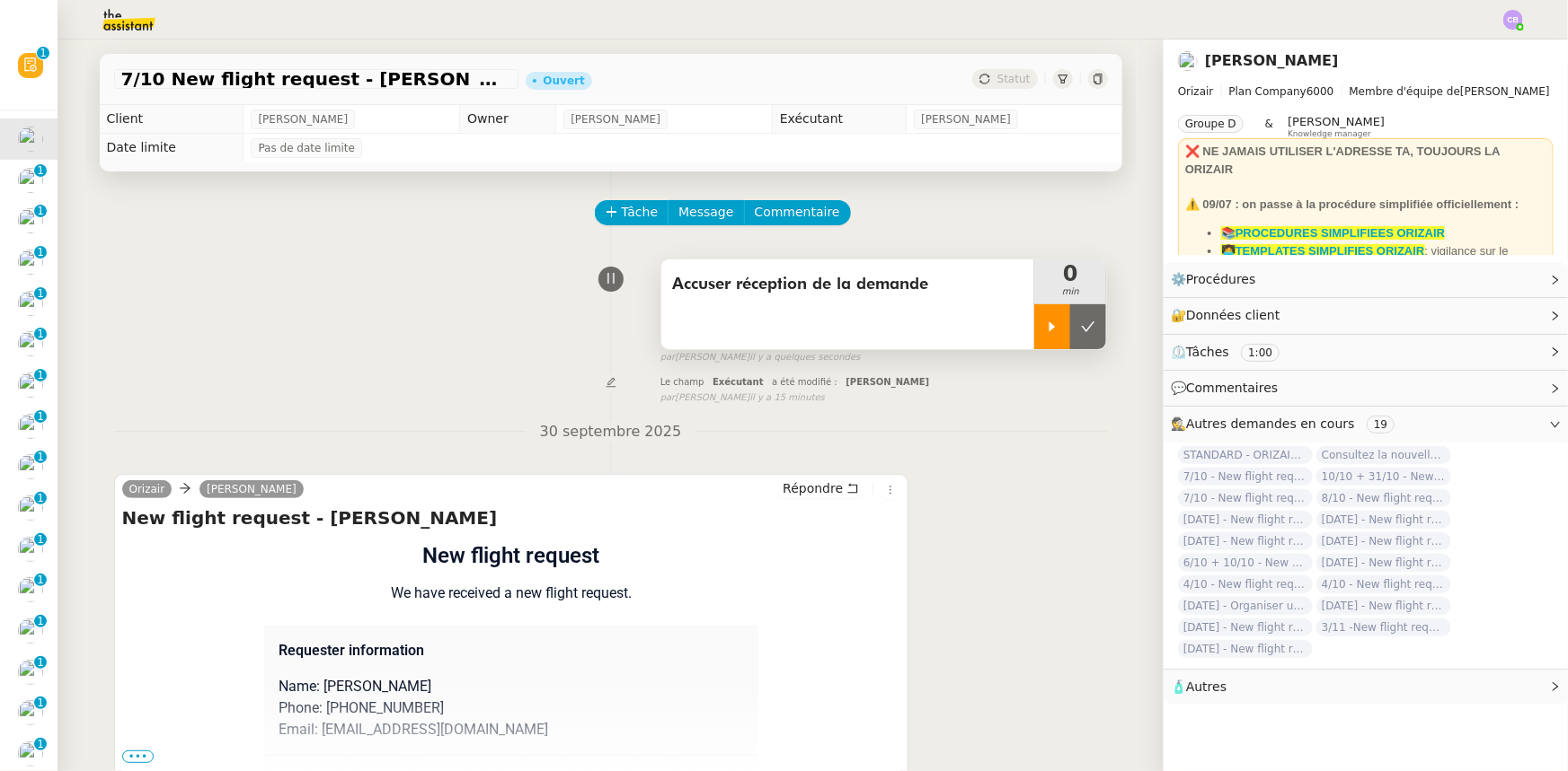
click at [1034, 342] on div at bounding box center [1052, 327] width 36 height 45
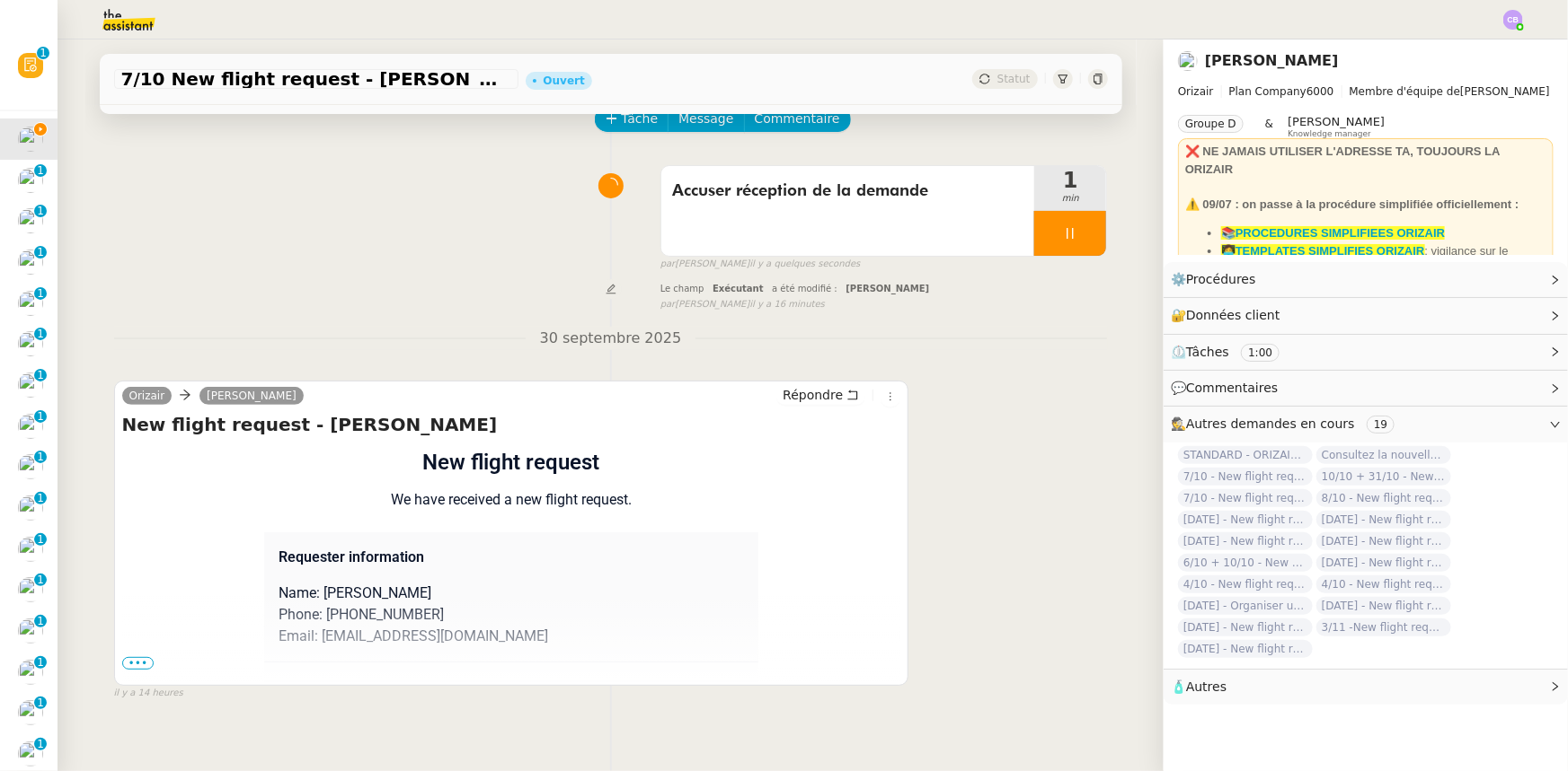
scroll to position [239, 0]
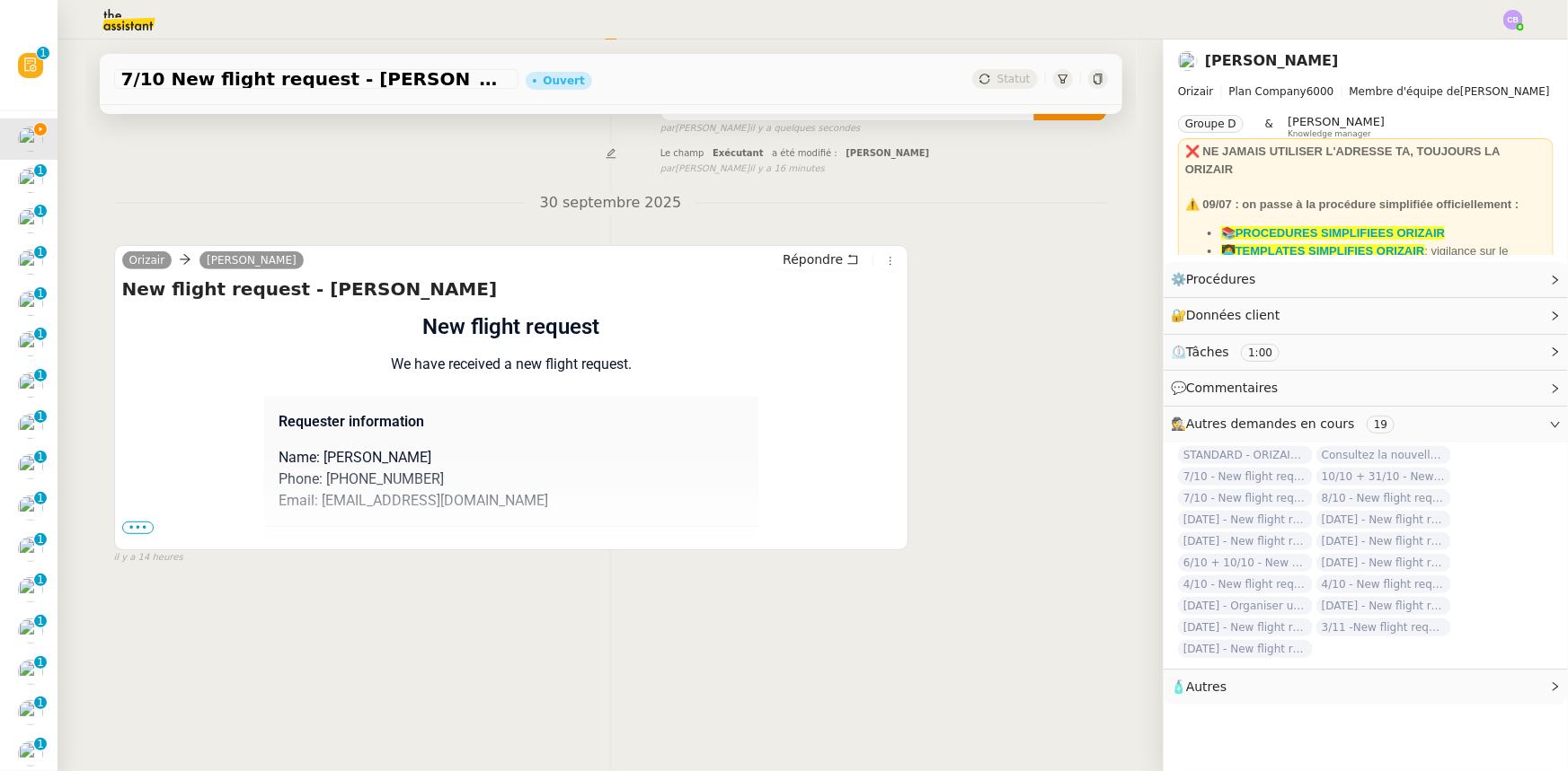
click at [138, 522] on span "•••" at bounding box center [139, 528] width 33 height 12
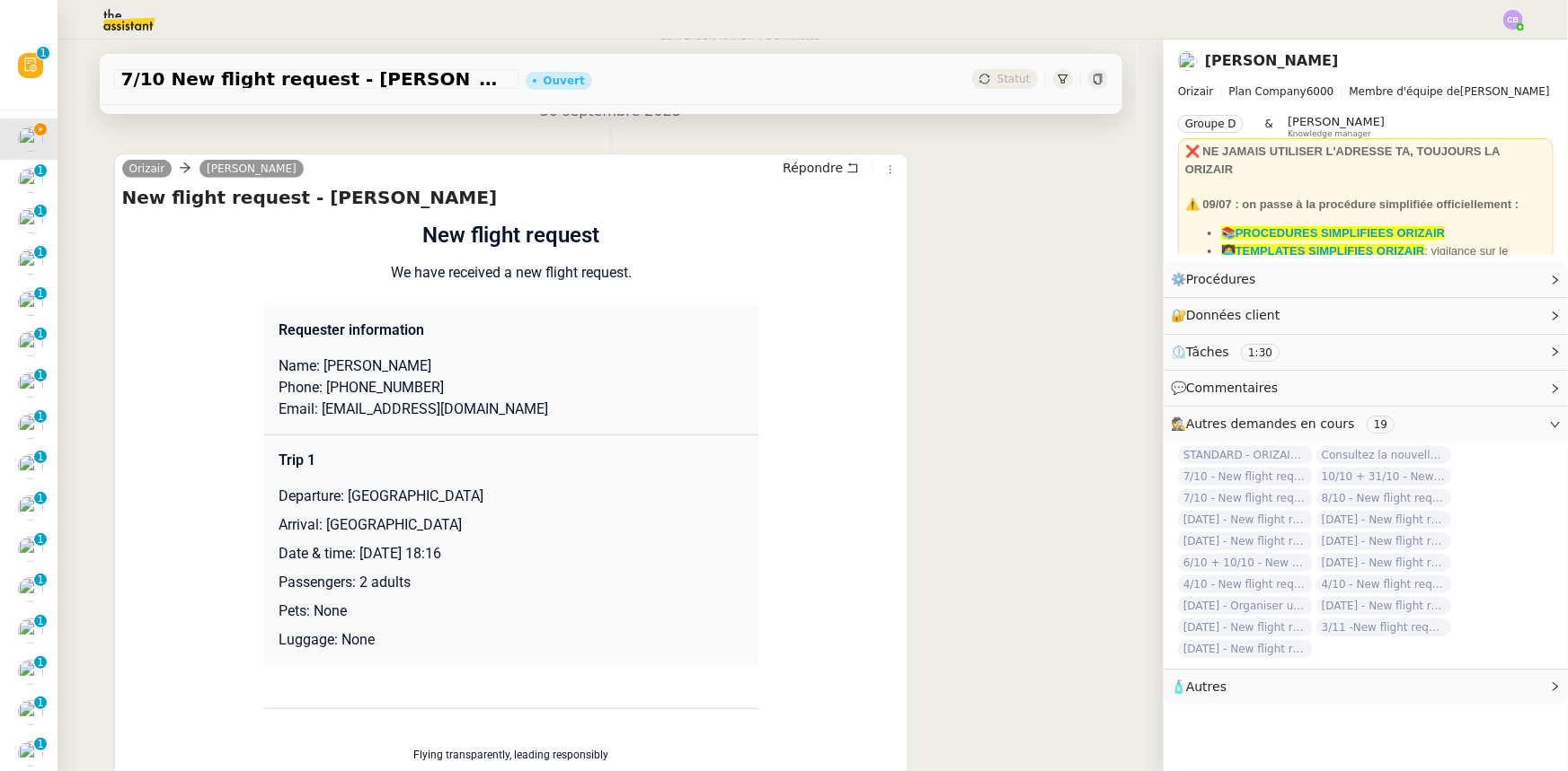
scroll to position [0, 0]
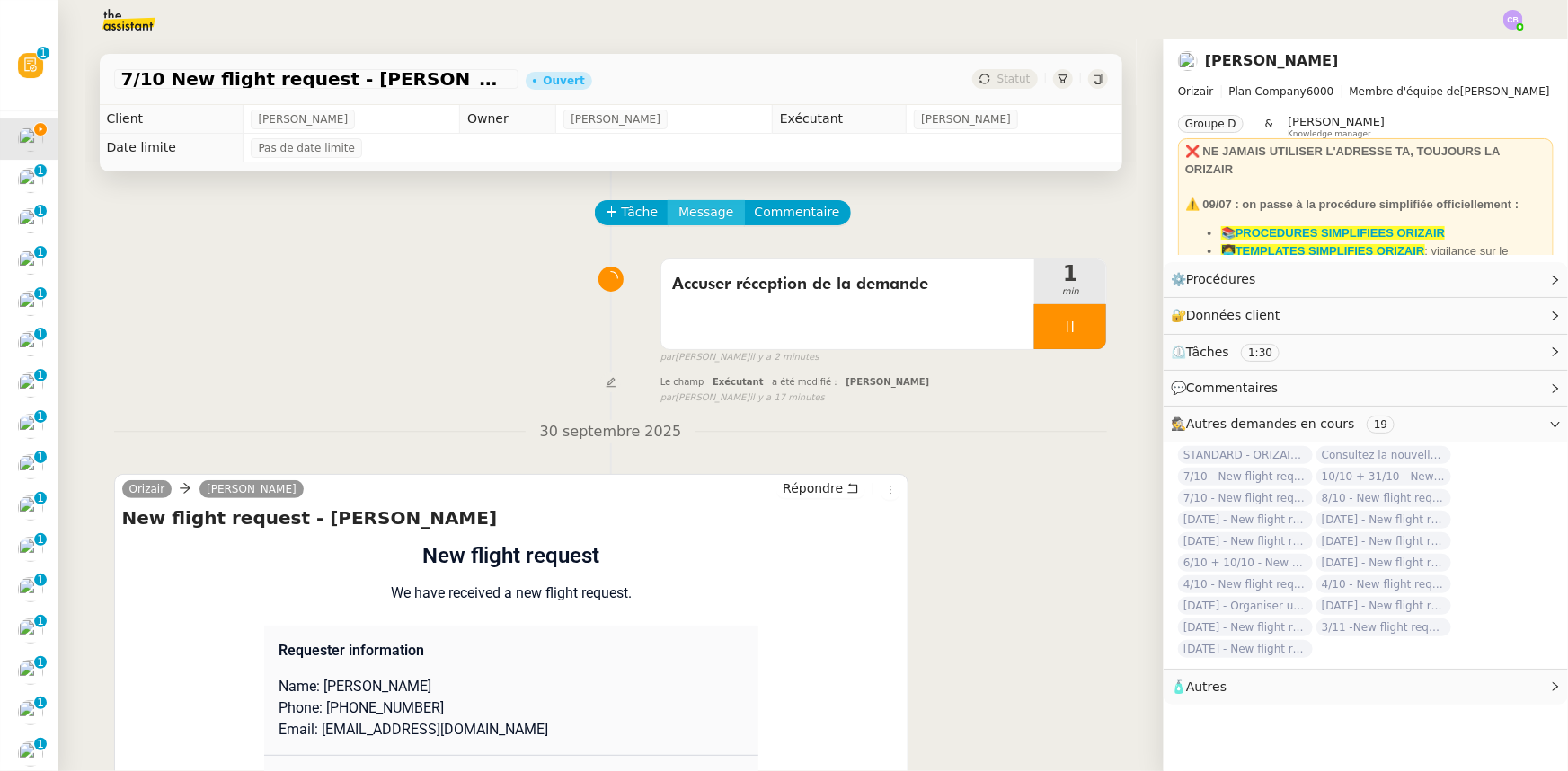
click at [683, 214] on span "Message" at bounding box center [706, 212] width 55 height 21
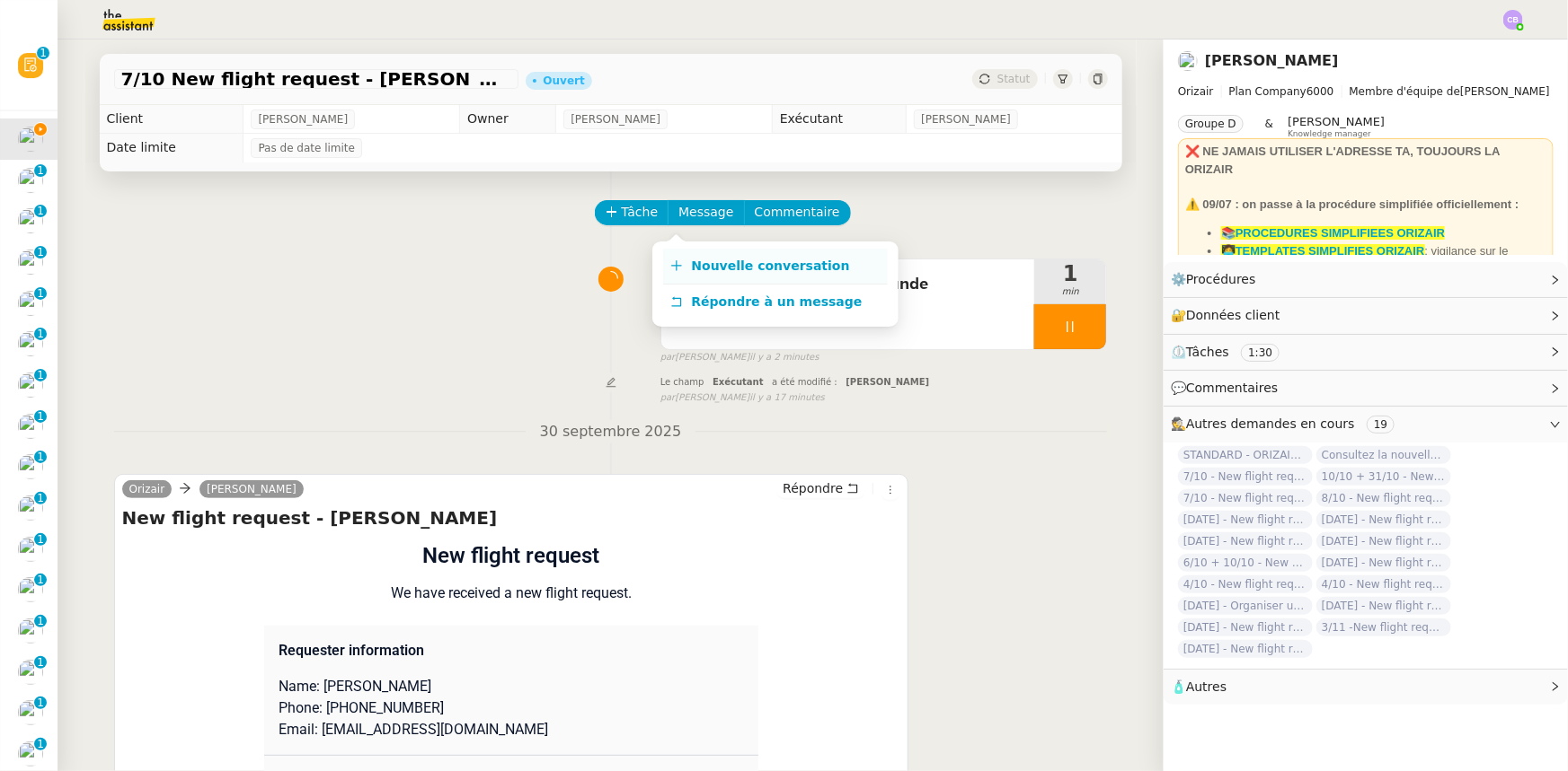
click at [727, 269] on span "Nouvelle conversation" at bounding box center [770, 265] width 158 height 14
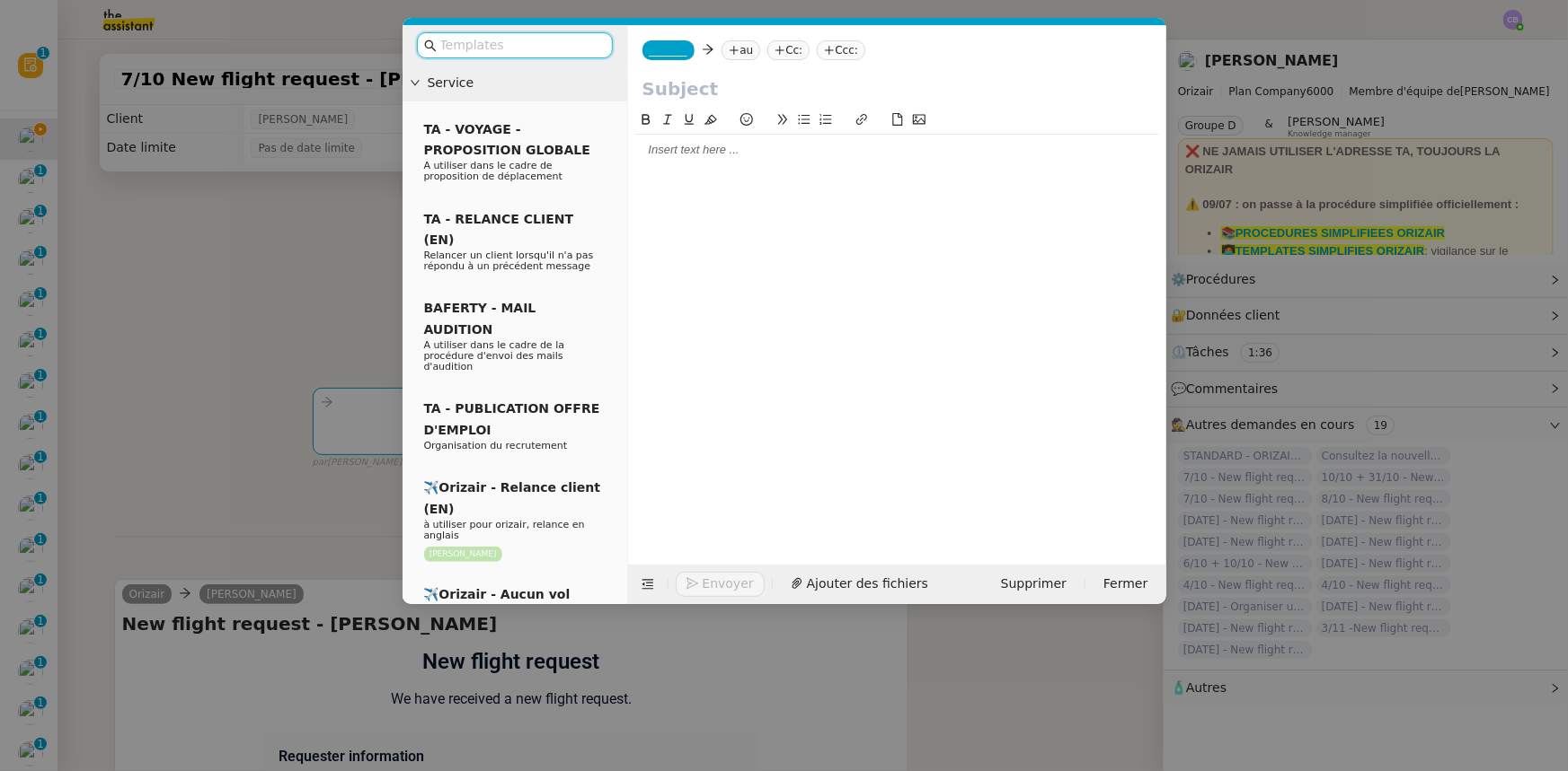
click at [534, 50] on input "text" at bounding box center [520, 45] width 162 height 21
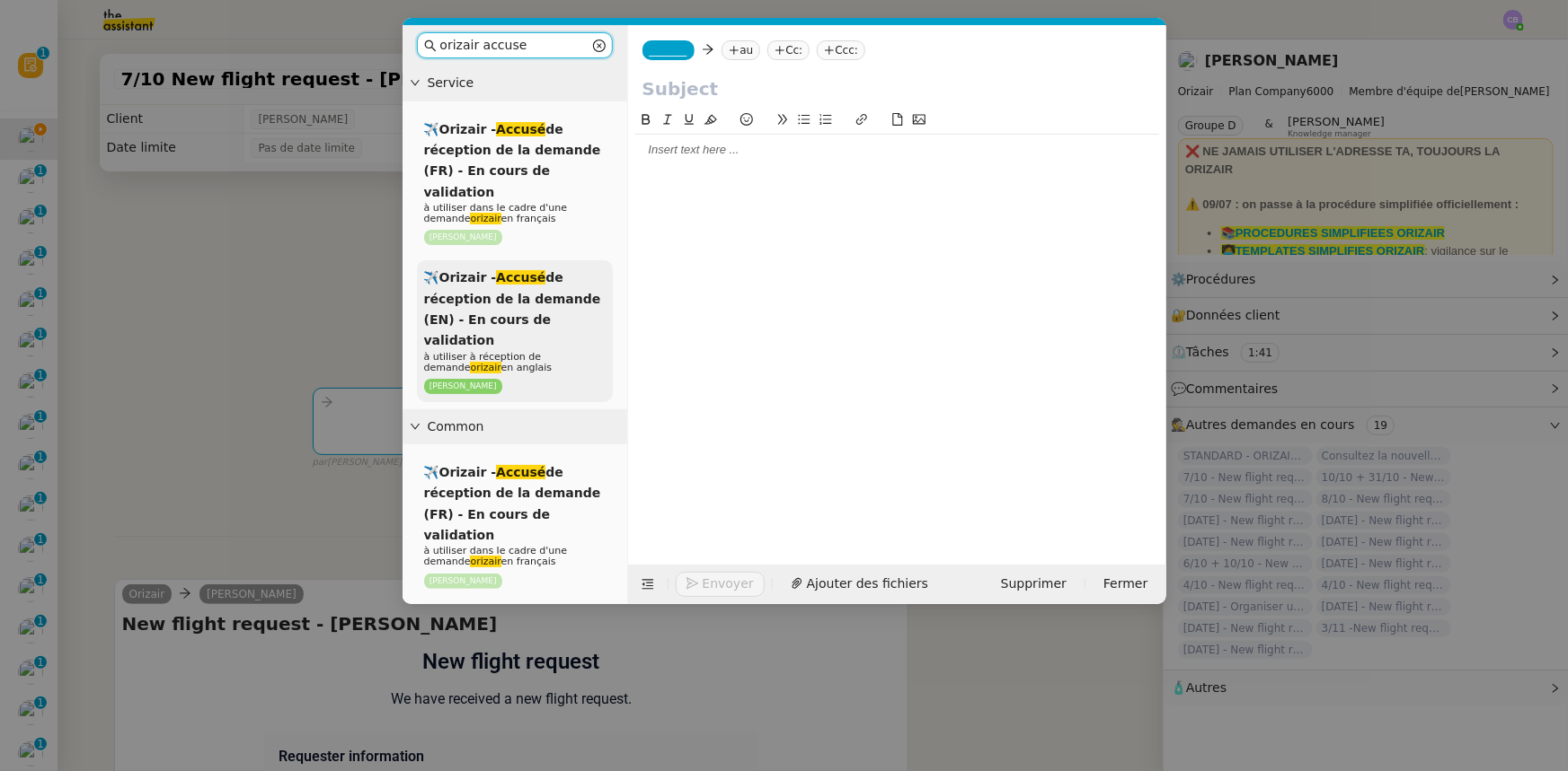
type input "orizair accuse"
click at [520, 283] on span "✈️Orizair - Accusé de réception de la demande (EN) - En cours de validation" at bounding box center [512, 309] width 177 height 78
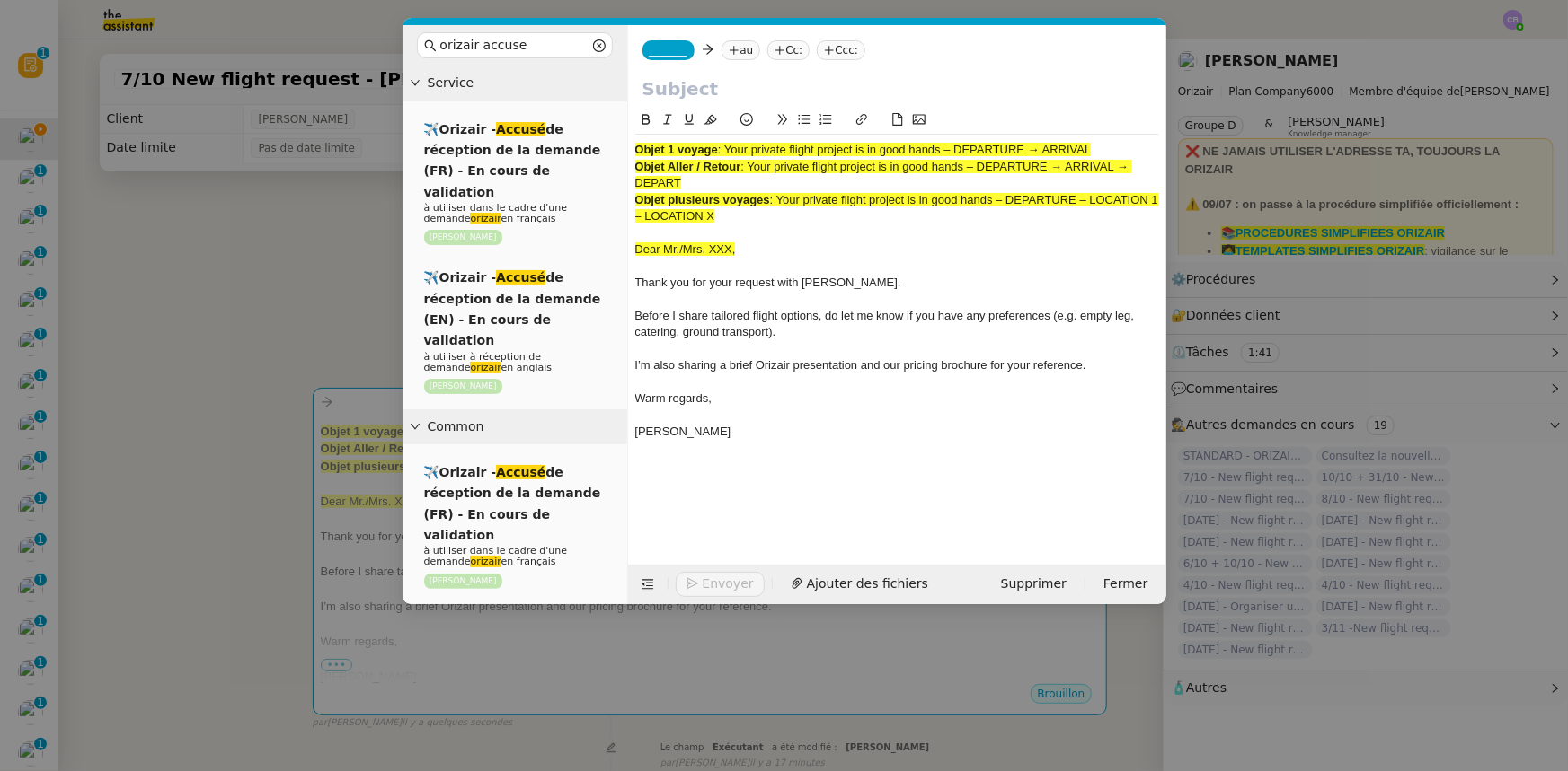
drag, startPoint x: 1089, startPoint y: 148, endPoint x: 729, endPoint y: 142, distance: 360.0
click at [729, 142] on div "Objet 1 voyage : Your private flight project is in good hands – DEPARTURE → ARR…" at bounding box center [896, 150] width 523 height 16
copy span "Your private flight project is in good hands – DEPARTURE → ARRIVAL"
click at [690, 90] on input "text" at bounding box center [897, 89] width 509 height 27
paste input "Your private flight project is in good hands – DEPARTURE → ARRIVAL"
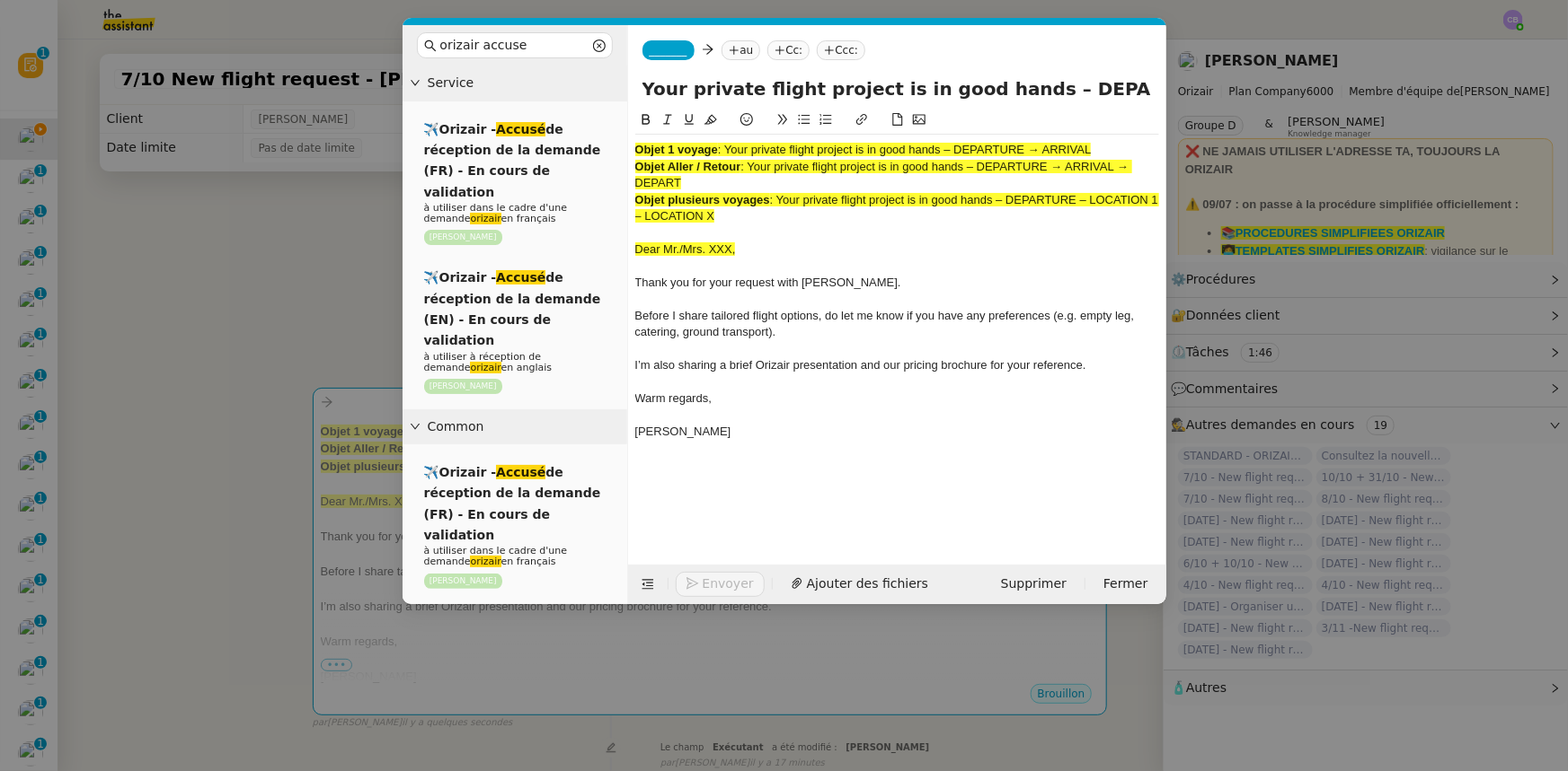
scroll to position [0, 78]
type input "Your private flight project is in good hands – DEPARTURE → ARRIVAL"
drag, startPoint x: 734, startPoint y: 222, endPoint x: 635, endPoint y: 146, distance: 124.8
click at [635, 146] on div "Objet 1 voyage : Your private flight project is in good hands – DEPARTURE → ARR…" at bounding box center [896, 299] width 523 height 329
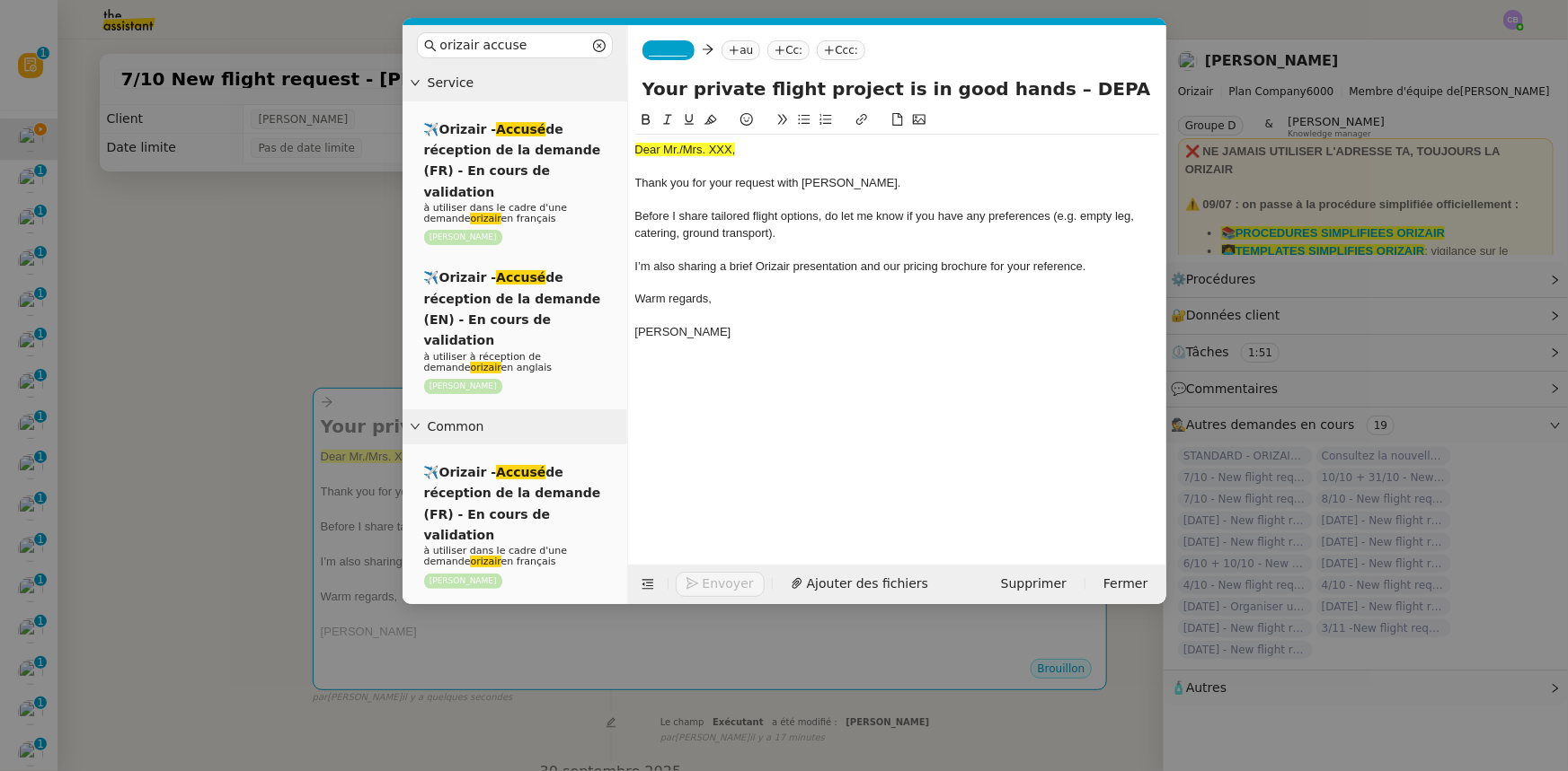
click at [341, 314] on nz-modal-container "orizair accuse Service ✈️Orizair - Accusé de réception de la demande (FR) - En …" at bounding box center [784, 386] width 1568 height 771
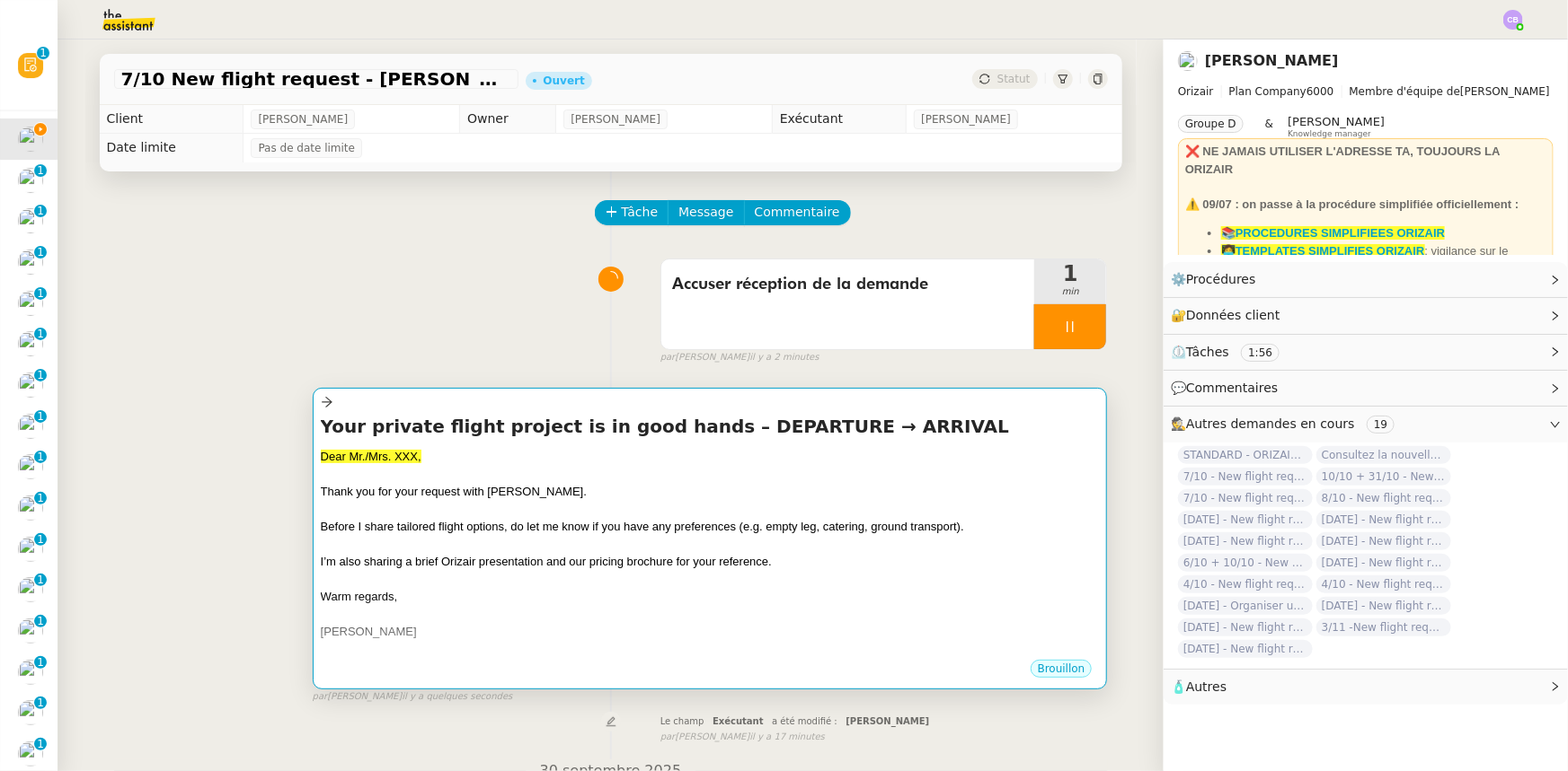
click at [528, 502] on div at bounding box center [711, 509] width 779 height 18
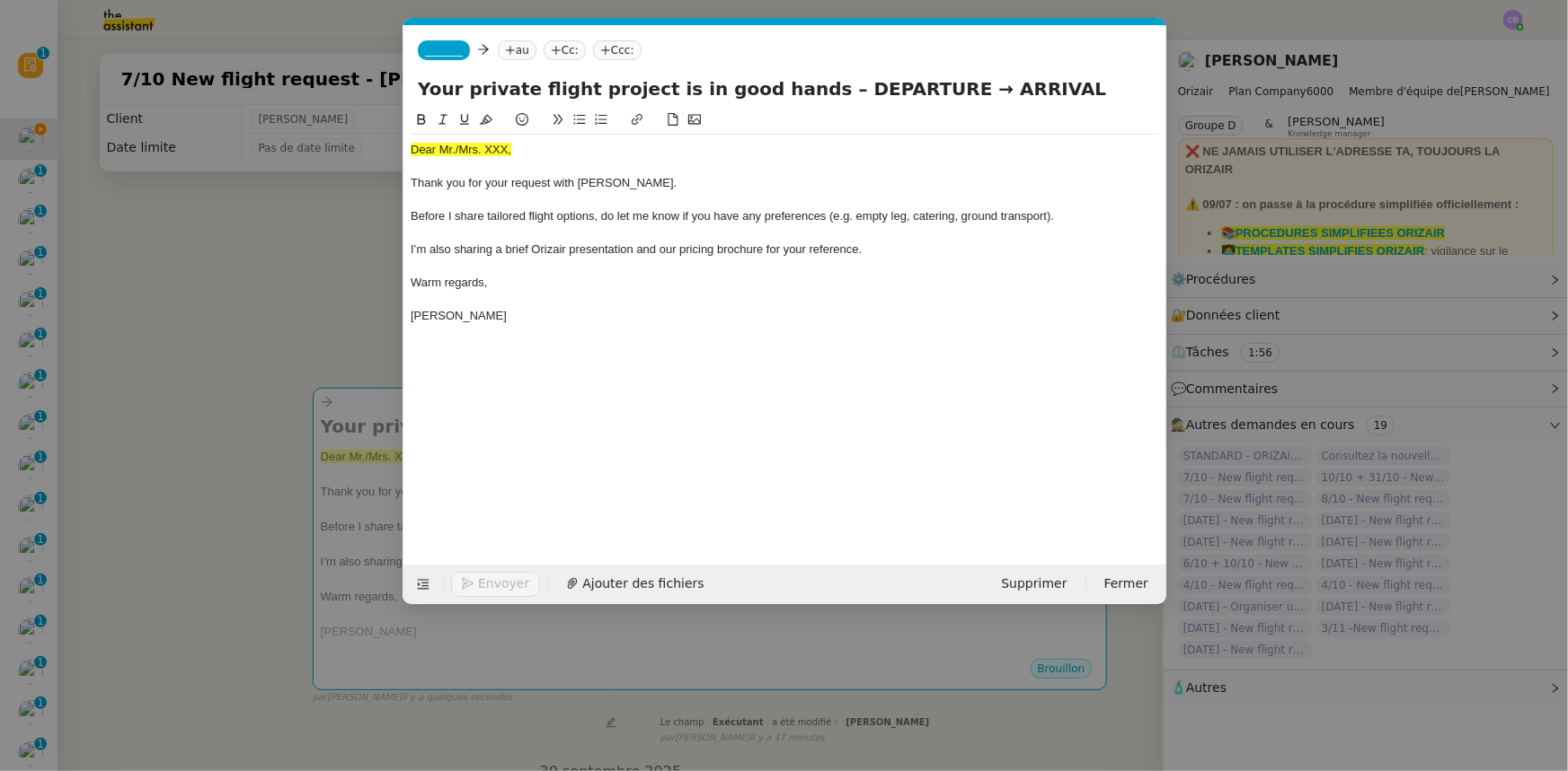
scroll to position [0, 111]
drag, startPoint x: 518, startPoint y: 144, endPoint x: 407, endPoint y: 146, distance: 111.0
click at [407, 146] on nz-spin "Dear Mr./Mrs. XXX, Thank you for your request with [PERSON_NAME]. Before I shar…" at bounding box center [784, 327] width 763 height 434
click at [487, 120] on icon at bounding box center [485, 119] width 12 height 12
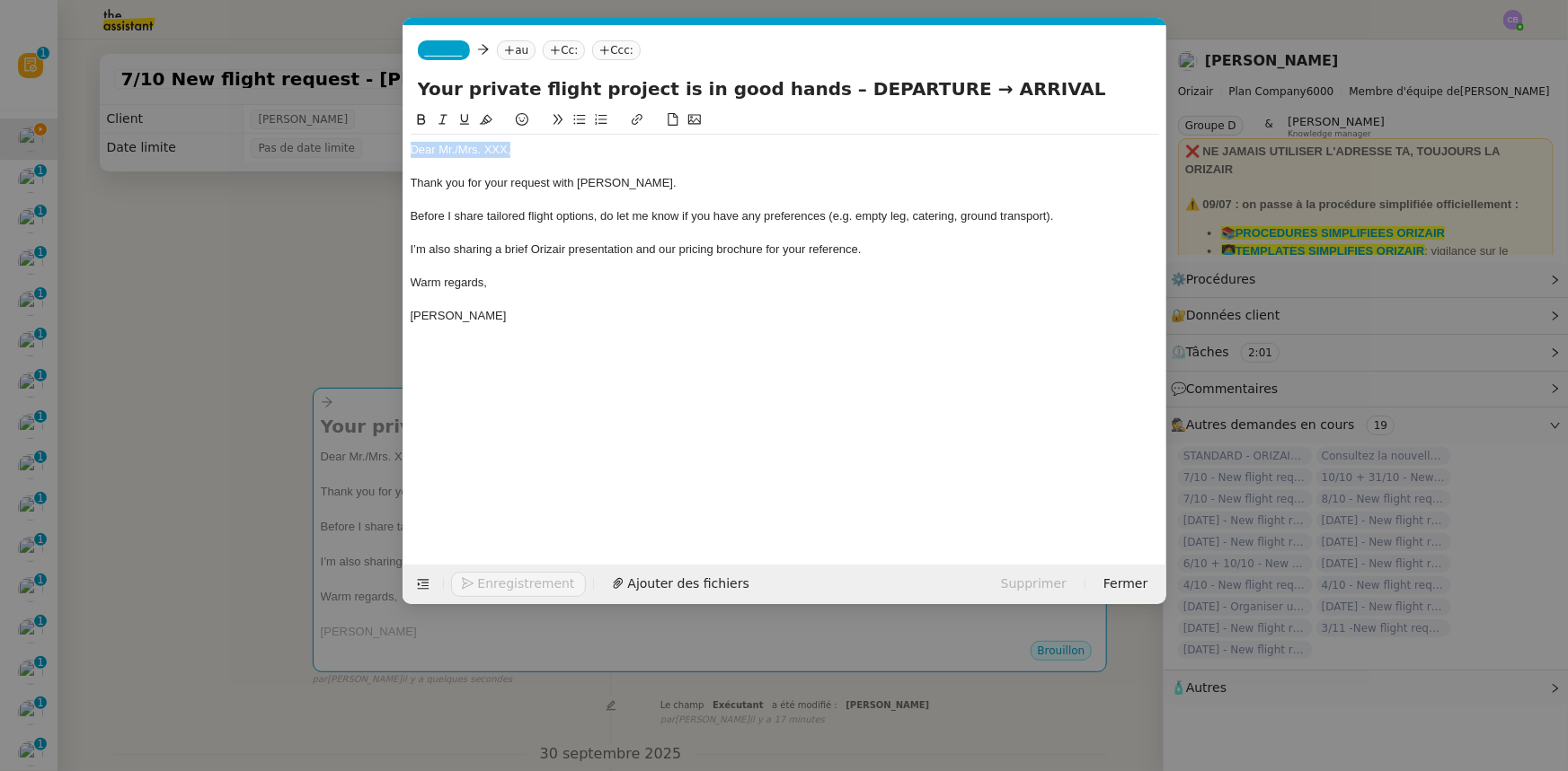
click at [505, 149] on div "Dear Mr./Mrs. XXX," at bounding box center [784, 150] width 748 height 16
drag, startPoint x: 506, startPoint y: 147, endPoint x: 442, endPoint y: 147, distance: 64.0
click at [442, 147] on div "Dear Mr./Mrs. XXX," at bounding box center [784, 150] width 748 height 16
drag, startPoint x: 899, startPoint y: 87, endPoint x: 800, endPoint y: 84, distance: 99.0
click at [800, 84] on input "Your private flight project is in good hands – DEPARTURE → ARRIVAL" at bounding box center [784, 89] width 734 height 27
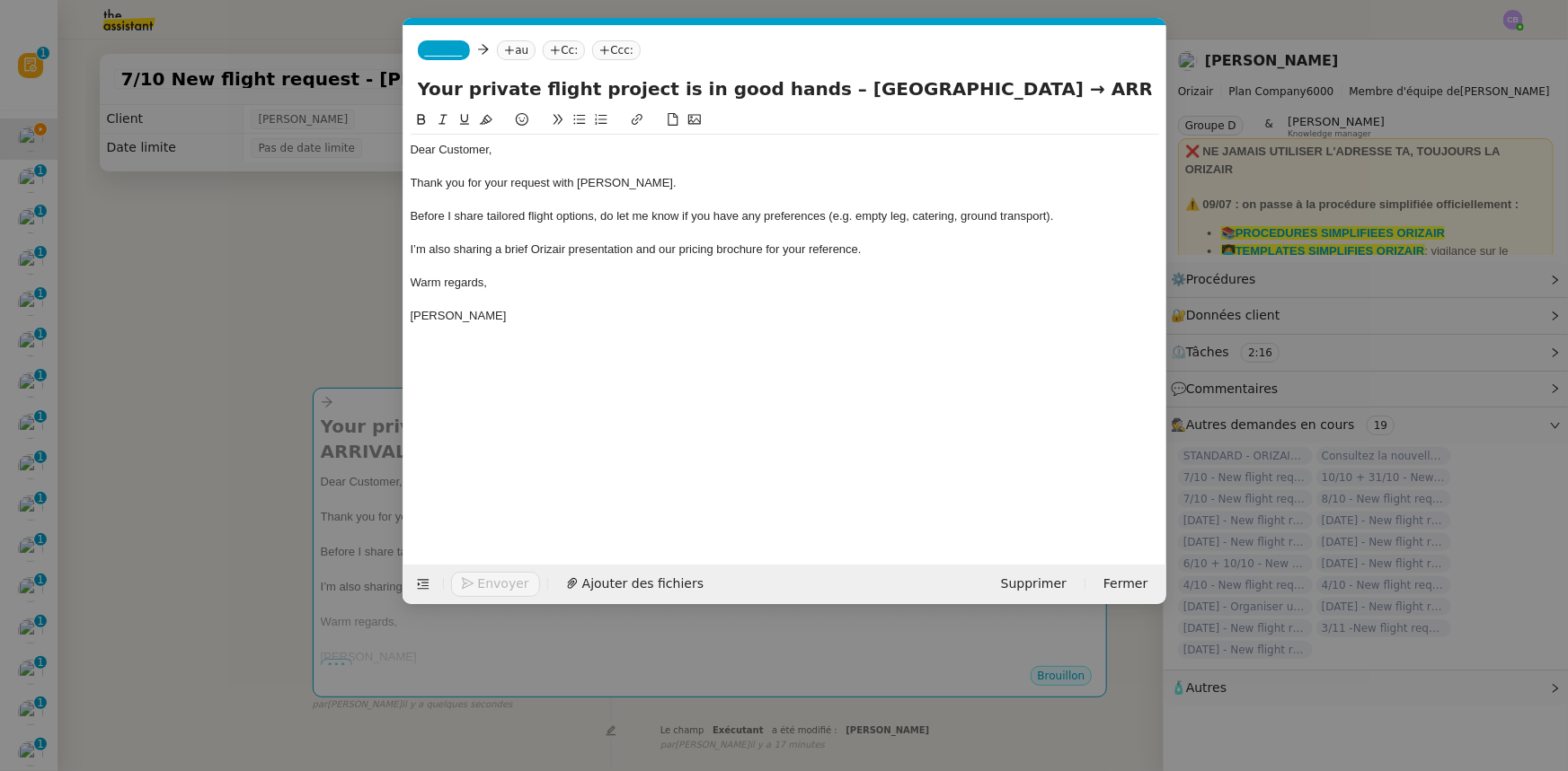
drag, startPoint x: 1024, startPoint y: 91, endPoint x: 948, endPoint y: 87, distance: 76.1
click at [948, 87] on input "Your private flight project is in good hands – [GEOGRAPHIC_DATA] → ARRIVAL" at bounding box center [784, 89] width 734 height 27
type input "Your private flight project is in good hands – [GEOGRAPHIC_DATA] → [GEOGRAPHIC_…"
click at [439, 54] on span "_______" at bounding box center [444, 50] width 37 height 12
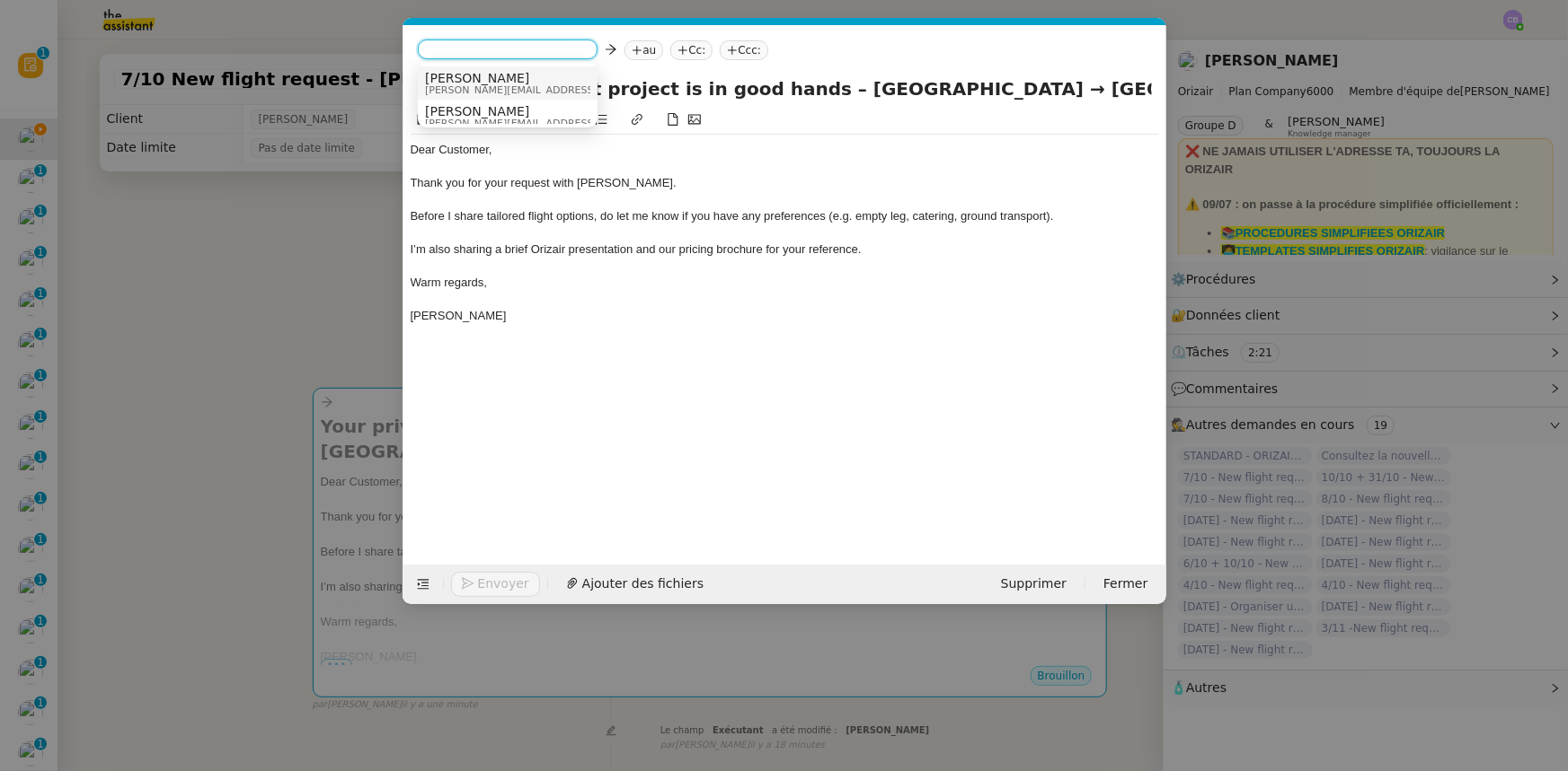
click at [457, 85] on span "[PERSON_NAME][EMAIL_ADDRESS][DOMAIN_NAME]" at bounding box center [552, 90] width 256 height 10
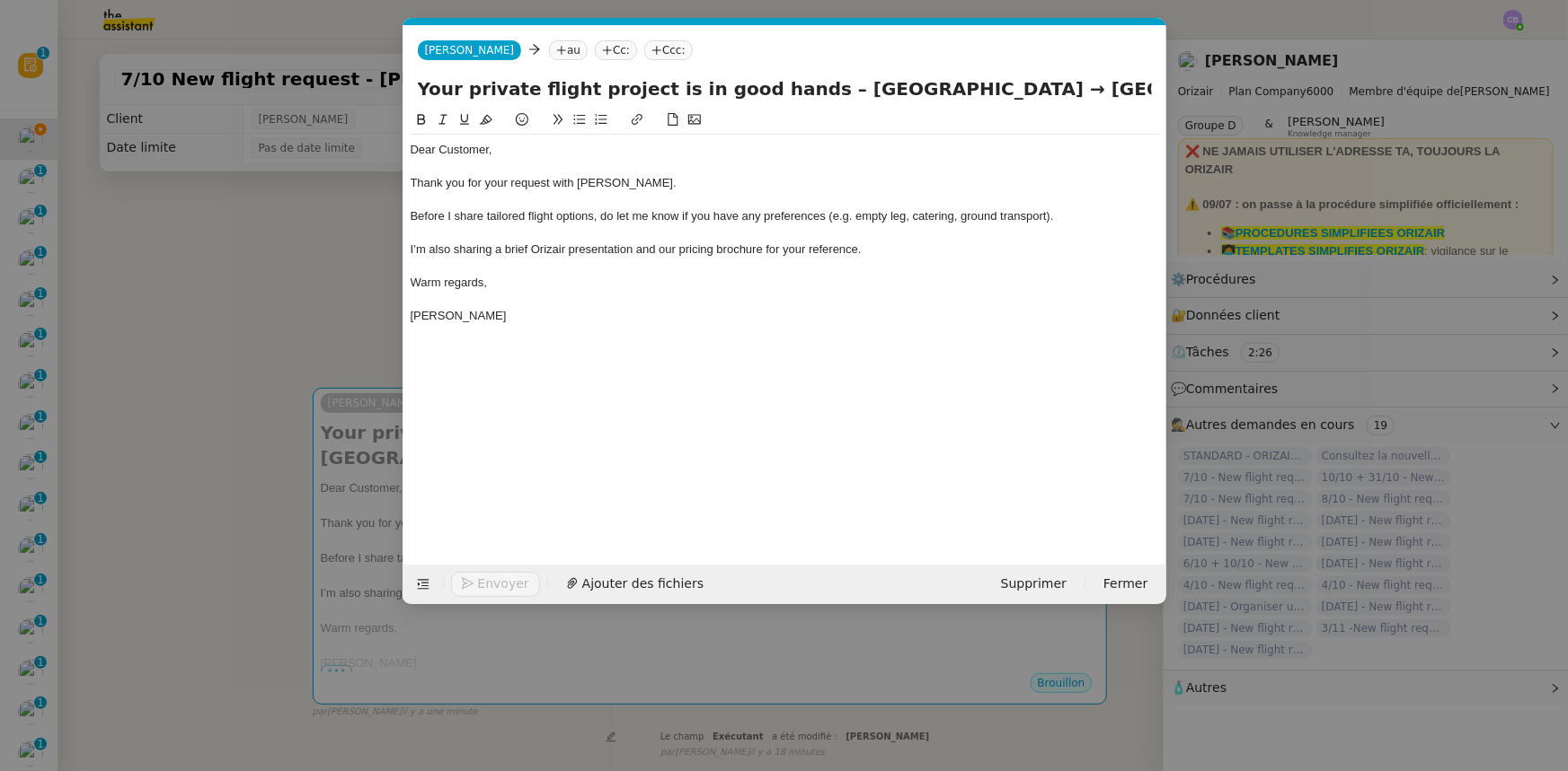
click at [332, 310] on nz-modal-container "orizair accuse Service ✈️Orizair - Accusé de réception de la demande (FR) - En …" at bounding box center [784, 386] width 1568 height 771
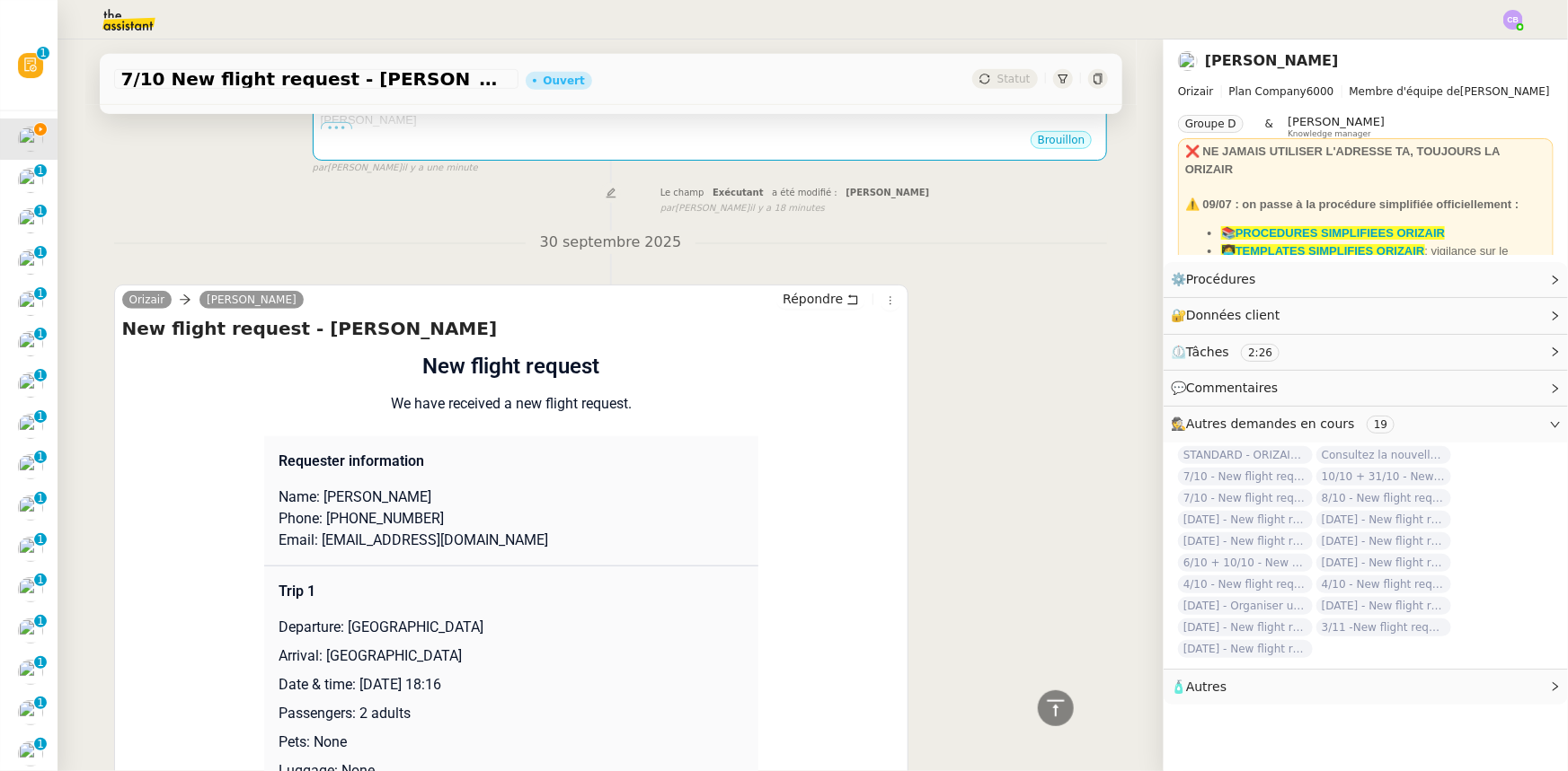
scroll to position [571, 0]
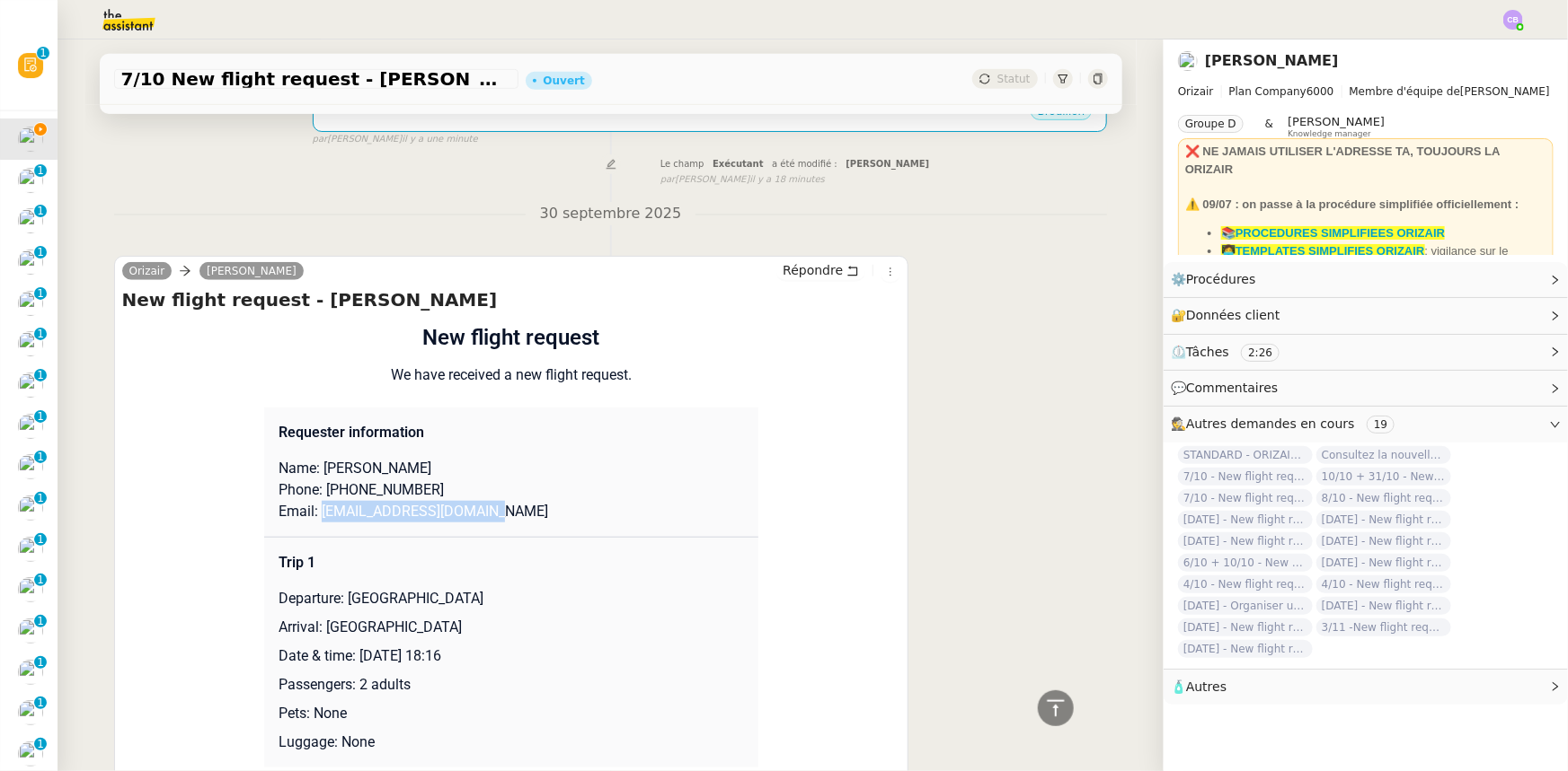
drag, startPoint x: 476, startPoint y: 491, endPoint x: 313, endPoint y: 485, distance: 163.1
click at [313, 501] on p "Email: [EMAIL_ADDRESS][DOMAIN_NAME]" at bounding box center [510, 511] width 465 height 22
copy p "[EMAIL_ADDRESS][DOMAIN_NAME]"
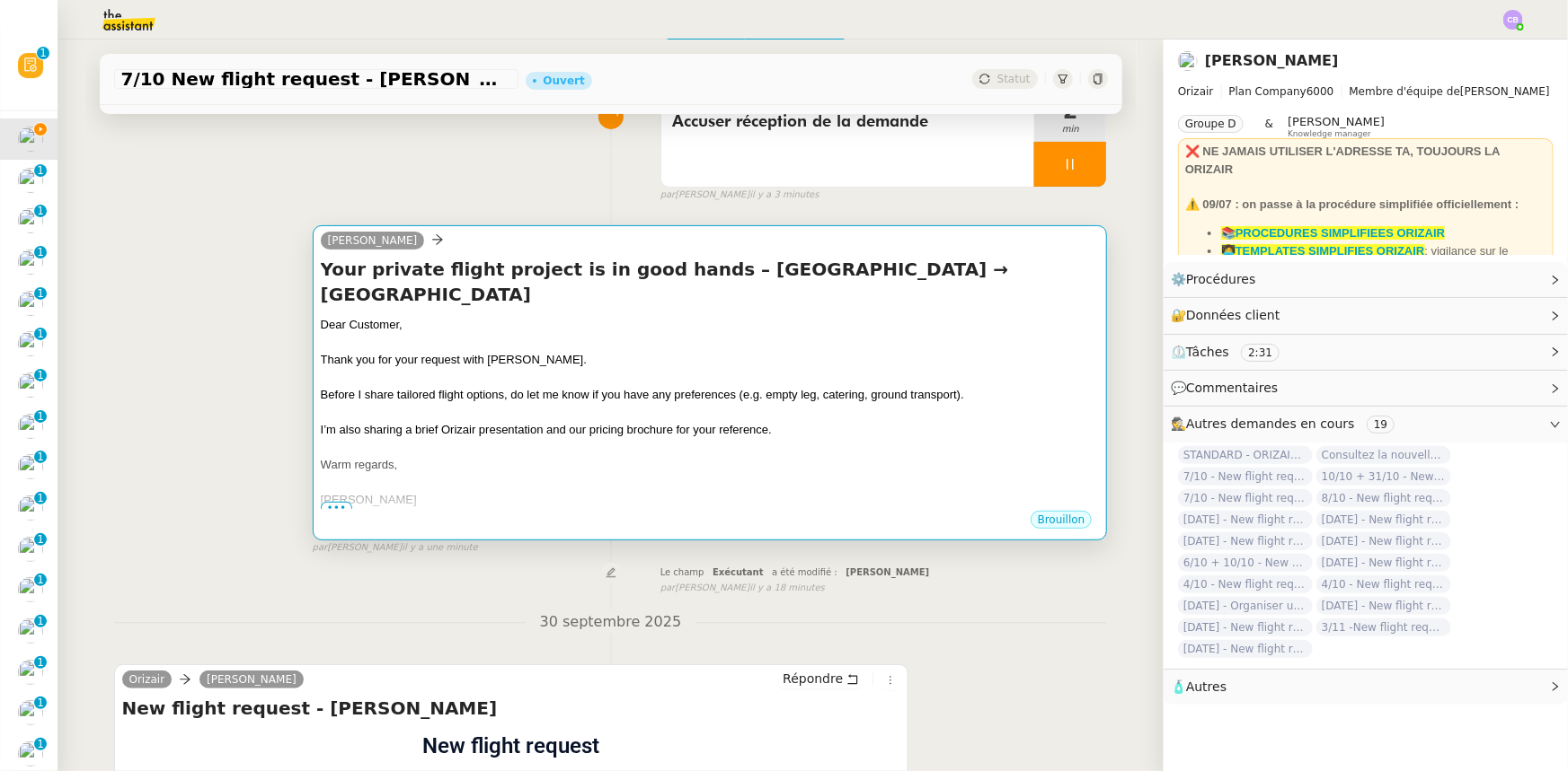
click at [541, 423] on span "I’m also sharing a brief Orizair presentation and our pricing brochure for your…" at bounding box center [547, 429] width 451 height 13
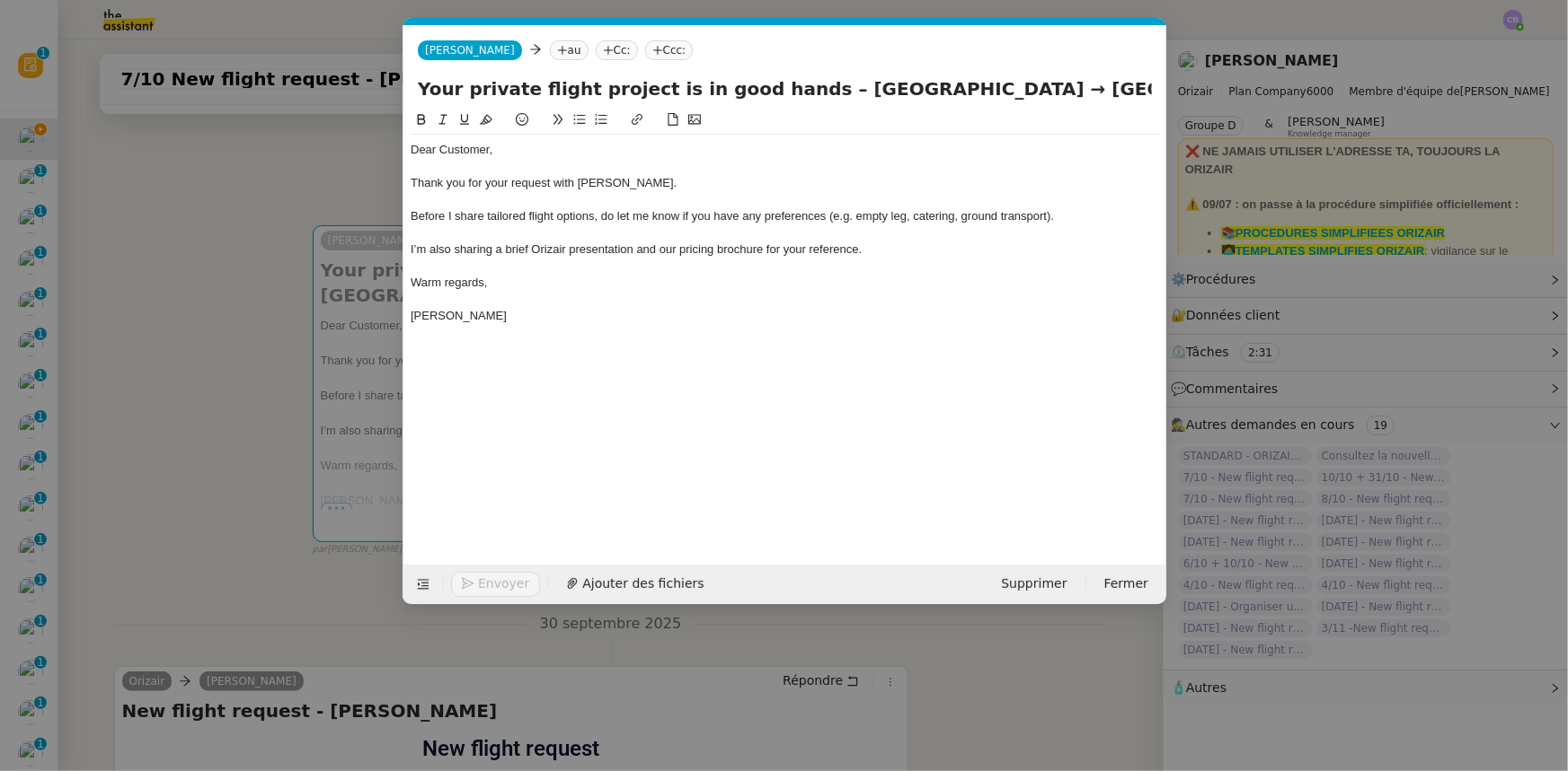
scroll to position [0, 111]
click at [549, 51] on nz-tag "au" at bounding box center [567, 50] width 38 height 20
paste input "[EMAIL_ADDRESS][DOMAIN_NAME]"
type input "[EMAIL_ADDRESS][DOMAIN_NAME]"
click at [575, 78] on span "[EMAIL_ADDRESS][DOMAIN_NAME]" at bounding box center [630, 78] width 220 height 14
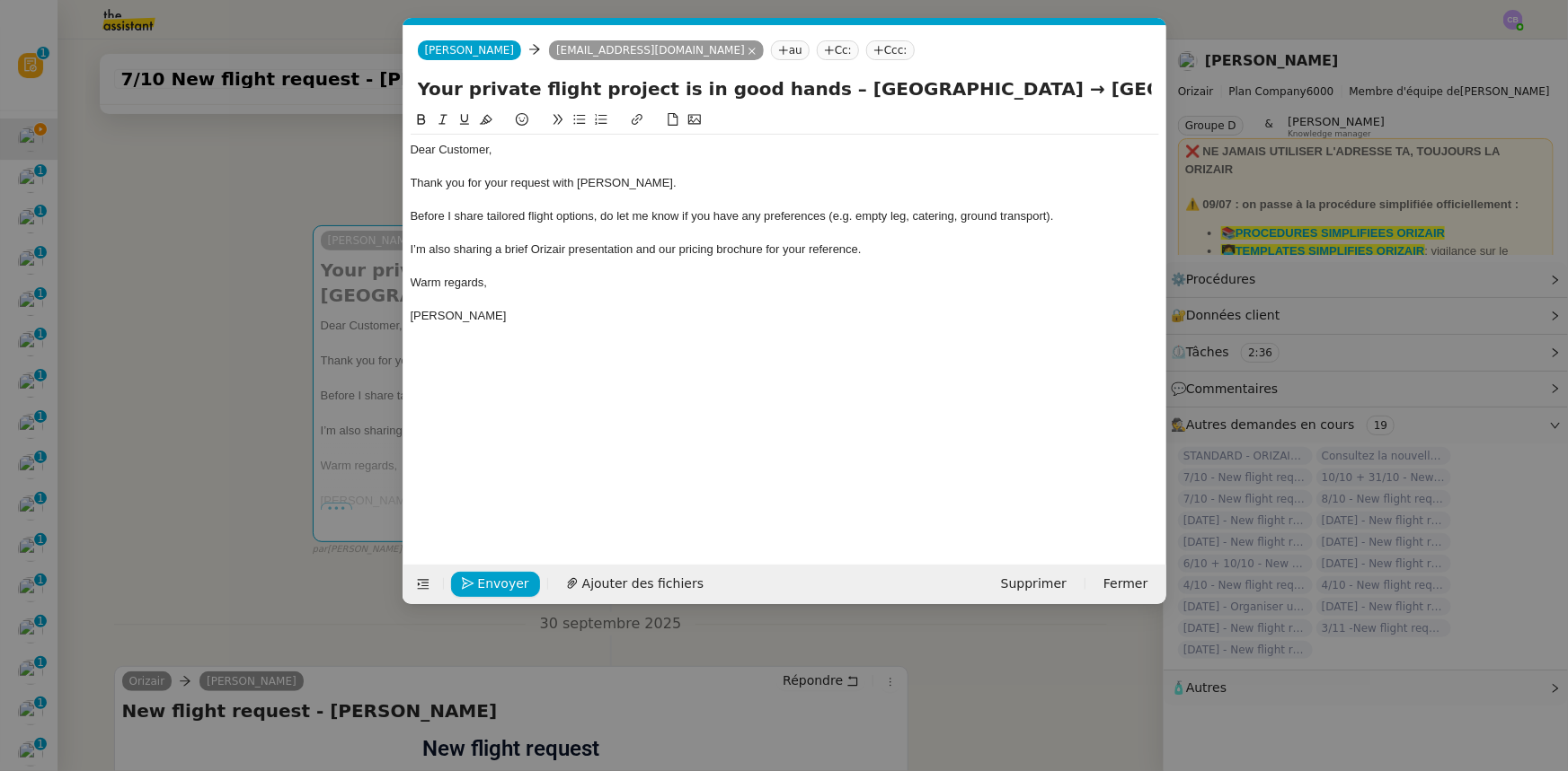
click at [866, 51] on nz-tag "Ccc:" at bounding box center [890, 50] width 49 height 20
type input "[PERSON_NAME]"
click at [831, 78] on span "[PERSON_NAME]" at bounding box center [903, 78] width 256 height 14
click at [888, 265] on div at bounding box center [784, 266] width 748 height 16
click at [656, 583] on span "Ajouter des fichiers" at bounding box center [643, 584] width 122 height 21
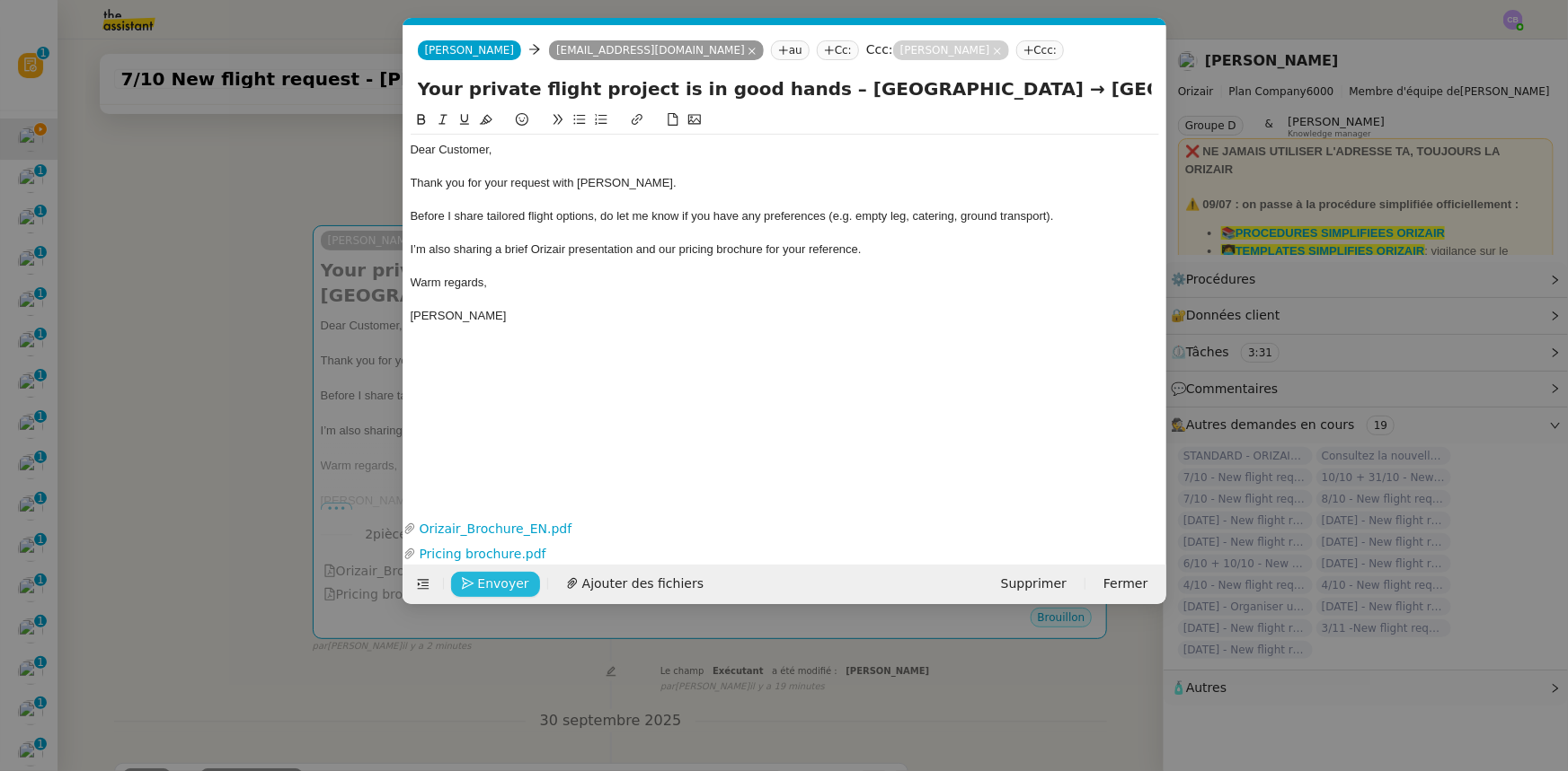
click at [476, 581] on button "Envoyer" at bounding box center [495, 584] width 89 height 25
click at [476, 581] on button "Confirmer l'envoi" at bounding box center [523, 584] width 145 height 25
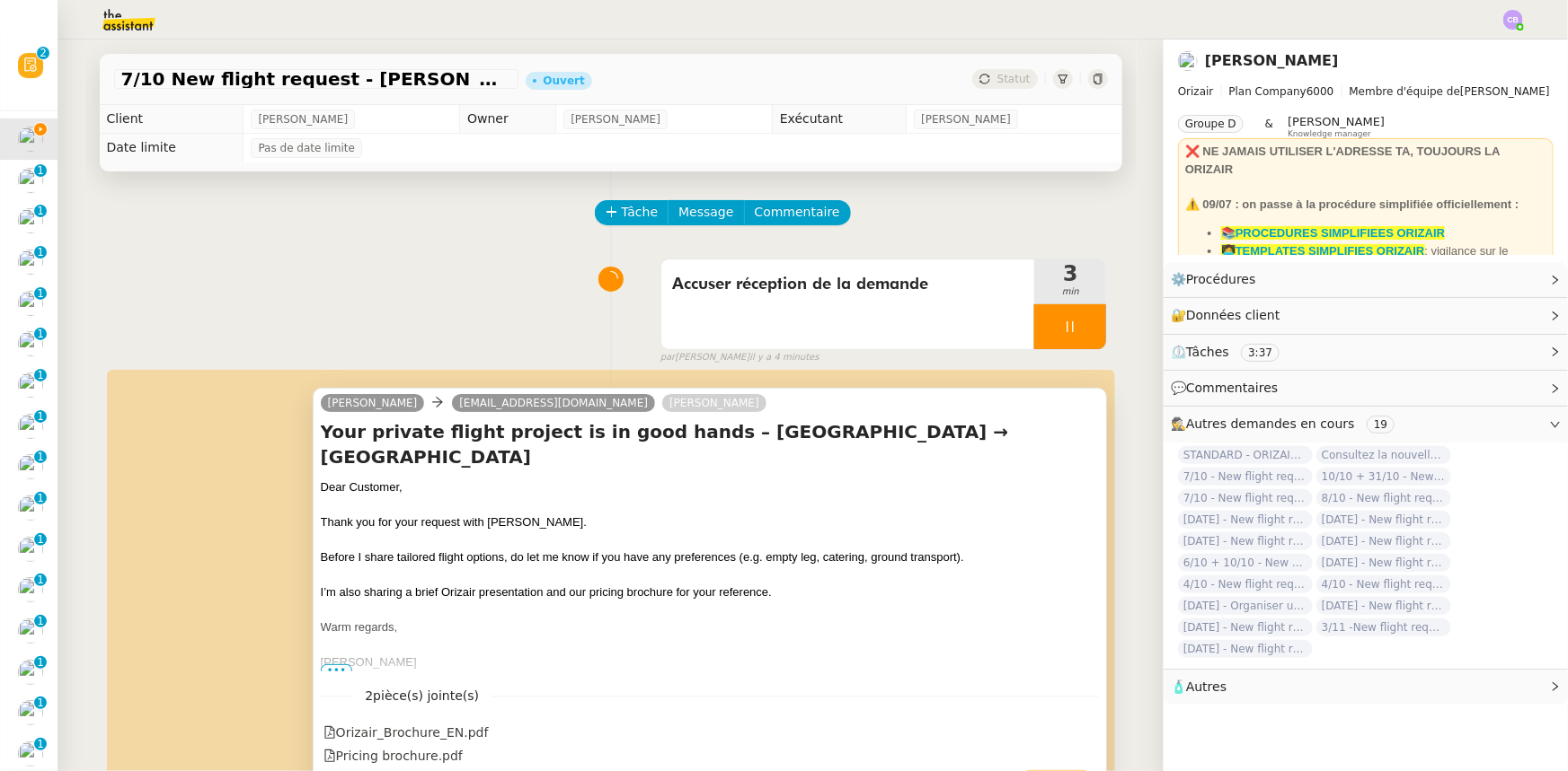
scroll to position [0, 0]
click at [1034, 317] on div at bounding box center [1070, 327] width 72 height 45
click at [1080, 334] on icon at bounding box center [1087, 327] width 14 height 14
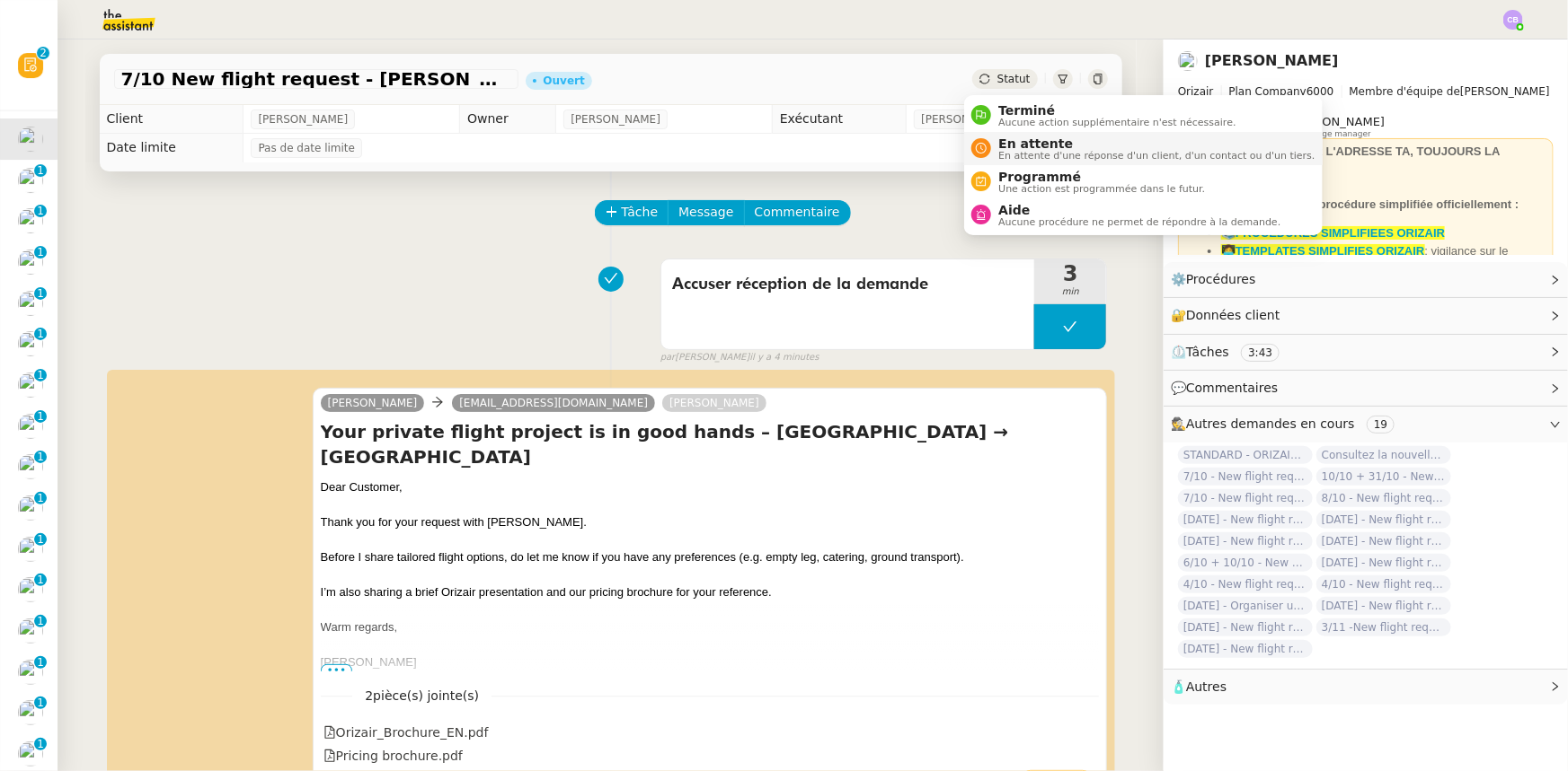
click at [1020, 144] on span "En attente" at bounding box center [1156, 143] width 316 height 14
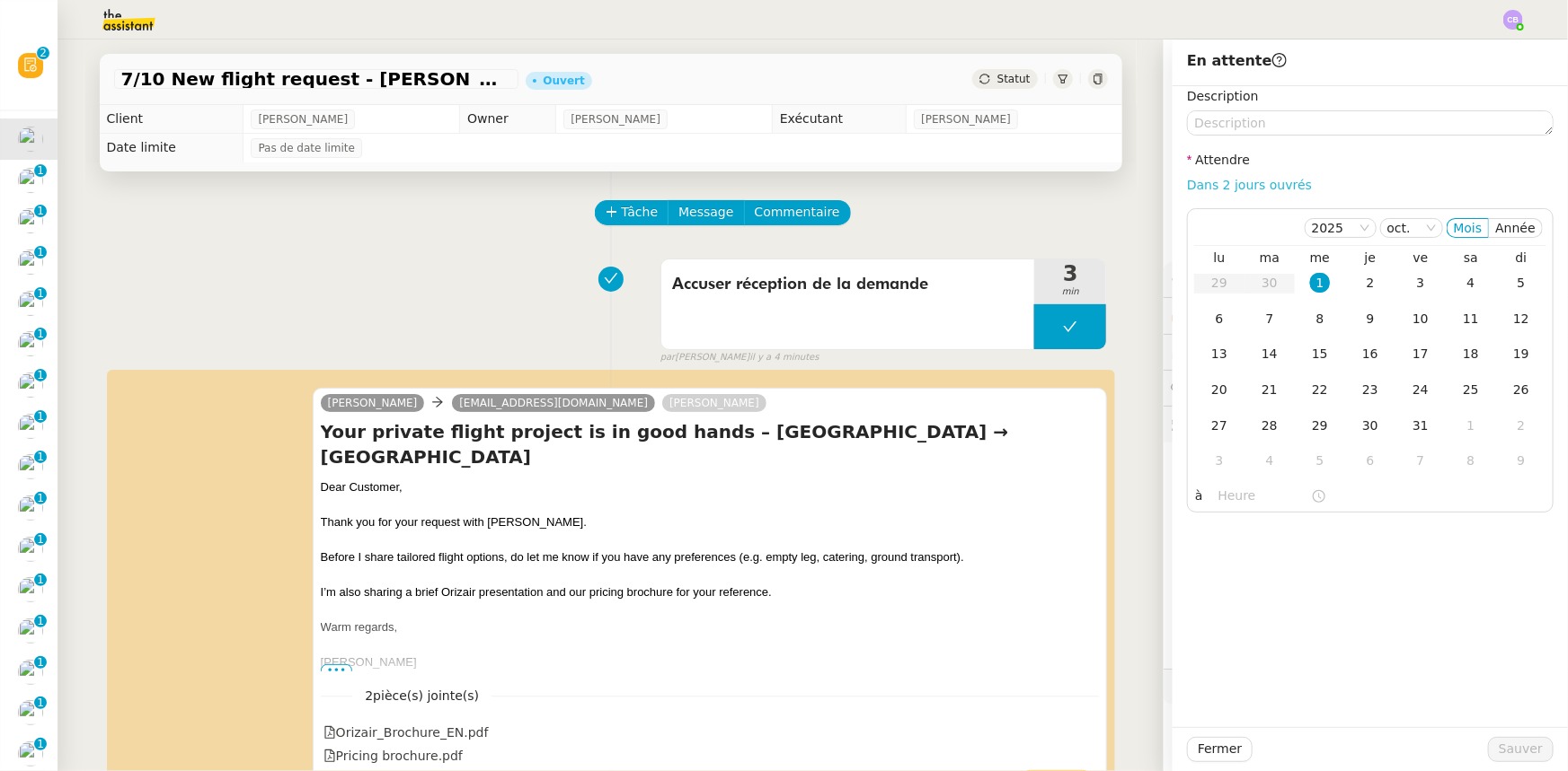
click at [1205, 180] on link "Dans 2 jours ouvrés" at bounding box center [1249, 184] width 125 height 14
type input "07:00"
click at [1360, 287] on div "2" at bounding box center [1370, 283] width 20 height 20
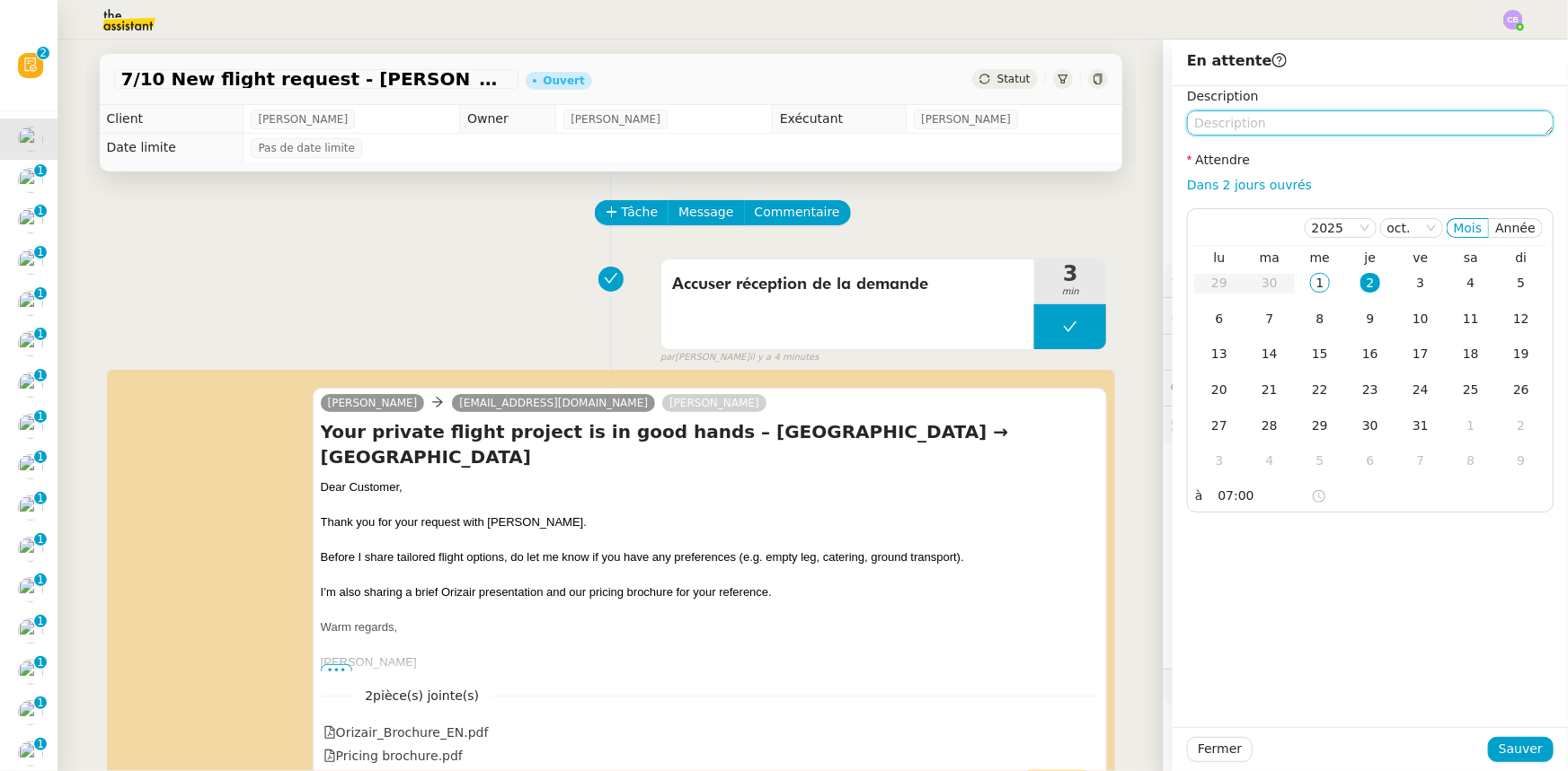
click at [1305, 125] on textarea at bounding box center [1370, 123] width 367 height 25
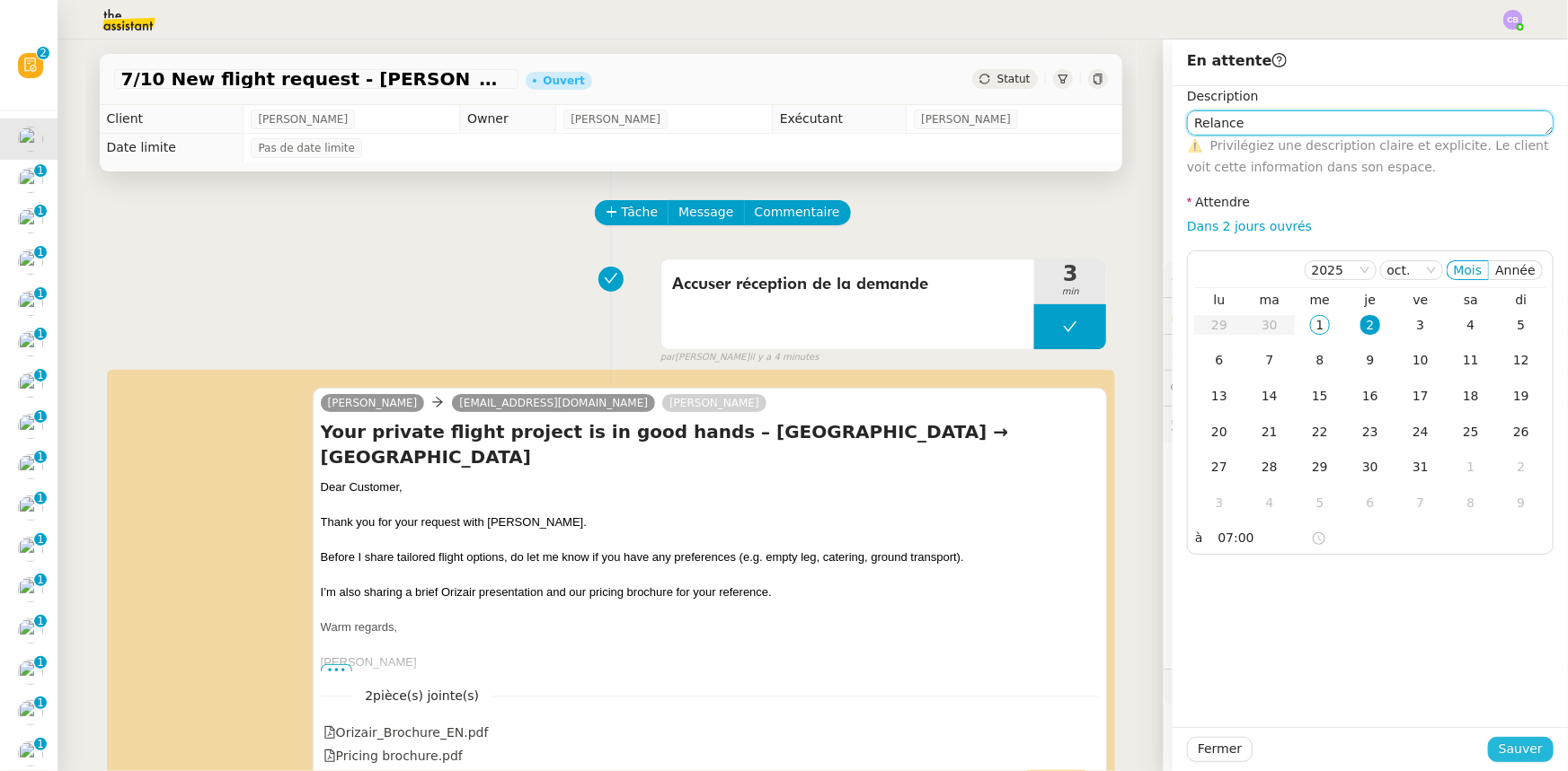
type textarea "Relance"
click at [1526, 746] on span "Sauver" at bounding box center [1520, 749] width 44 height 21
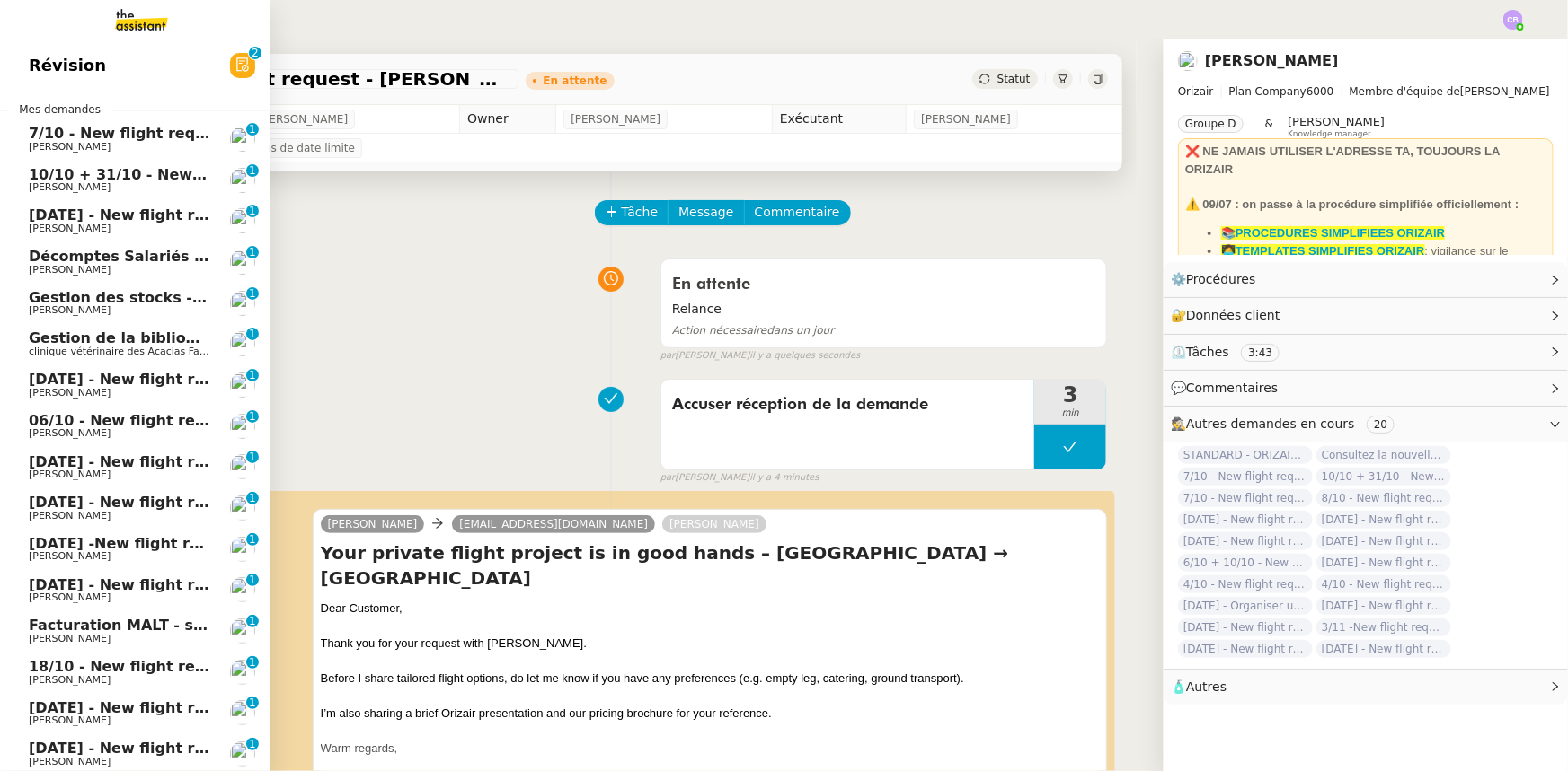
click at [99, 137] on span "7/10 - New flight request - [PERSON_NAME]" at bounding box center [204, 133] width 351 height 17
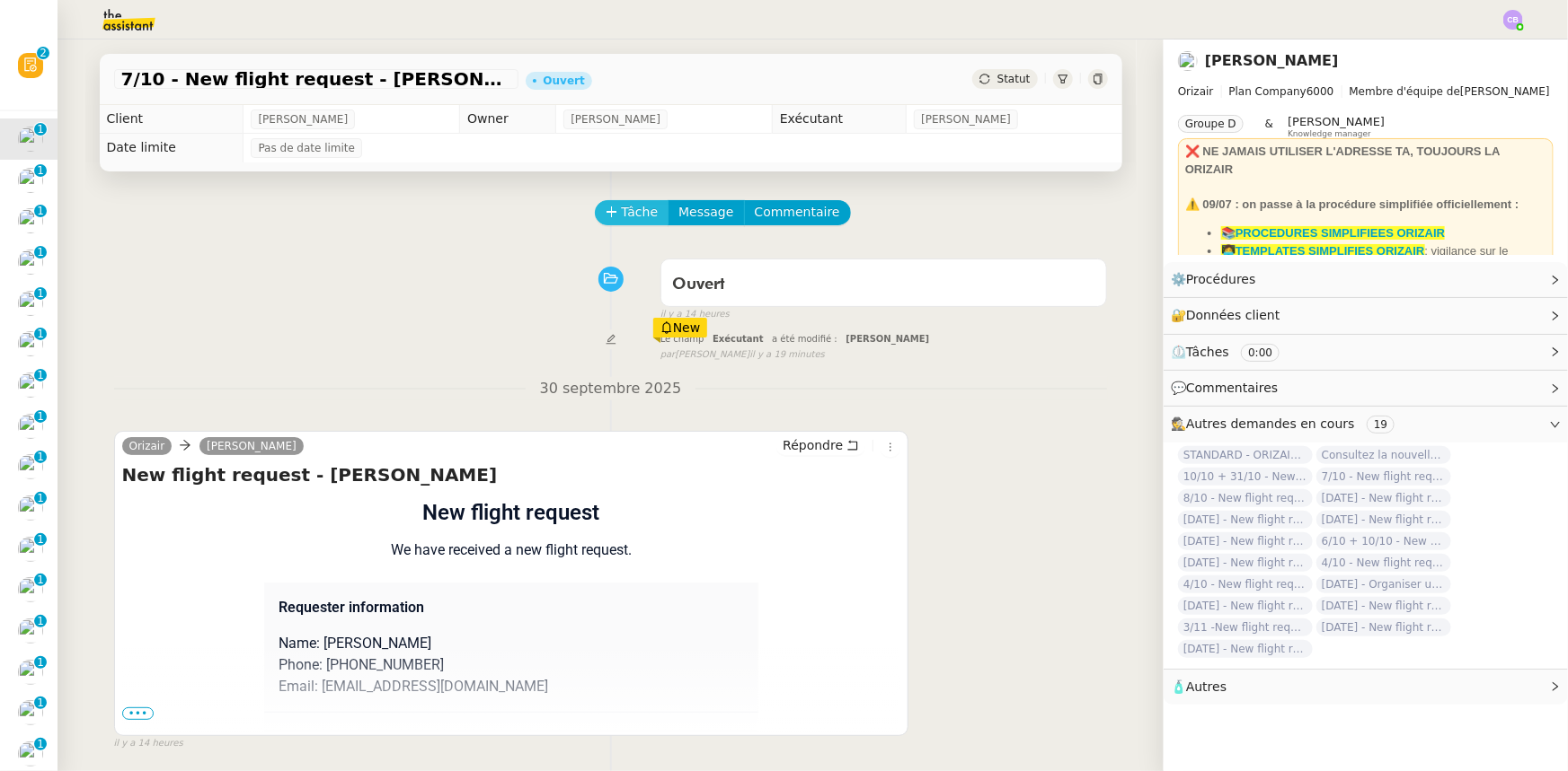
click at [623, 223] on span "Tâche" at bounding box center [639, 212] width 37 height 21
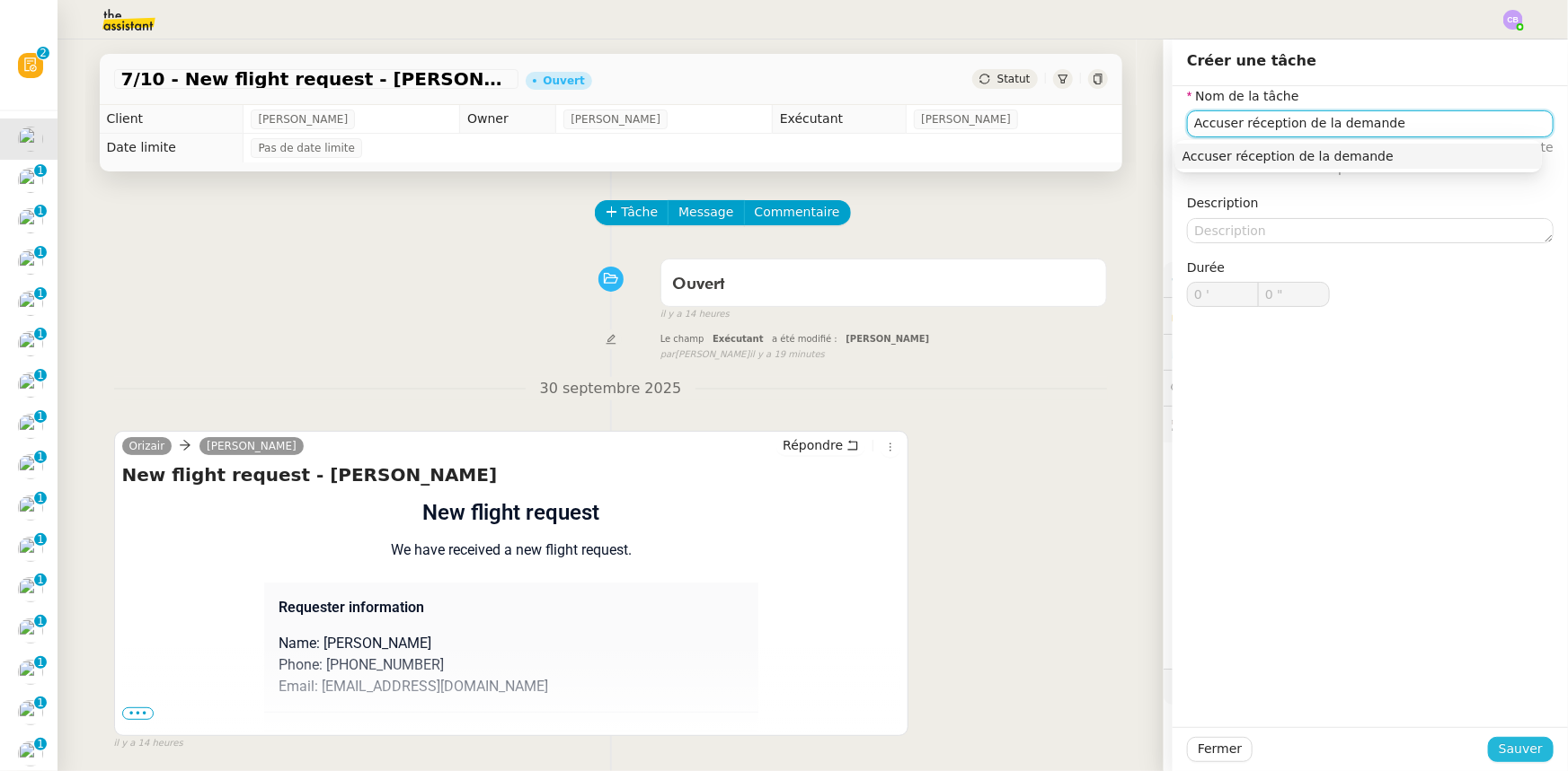
type input "Accuser réception de la demande"
click at [1500, 749] on span "Sauver" at bounding box center [1520, 749] width 44 height 21
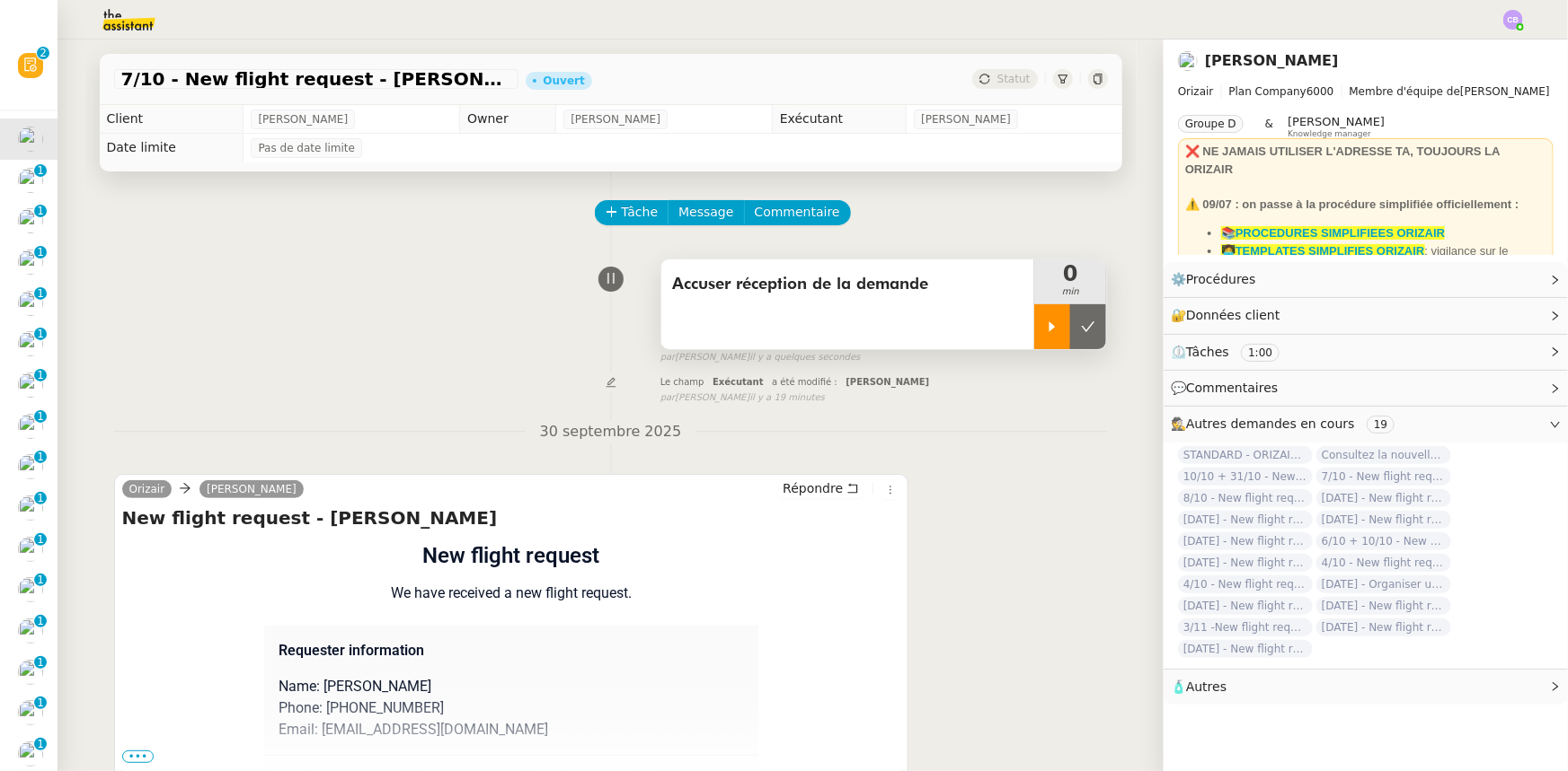
click at [1045, 330] on icon at bounding box center [1051, 327] width 14 height 14
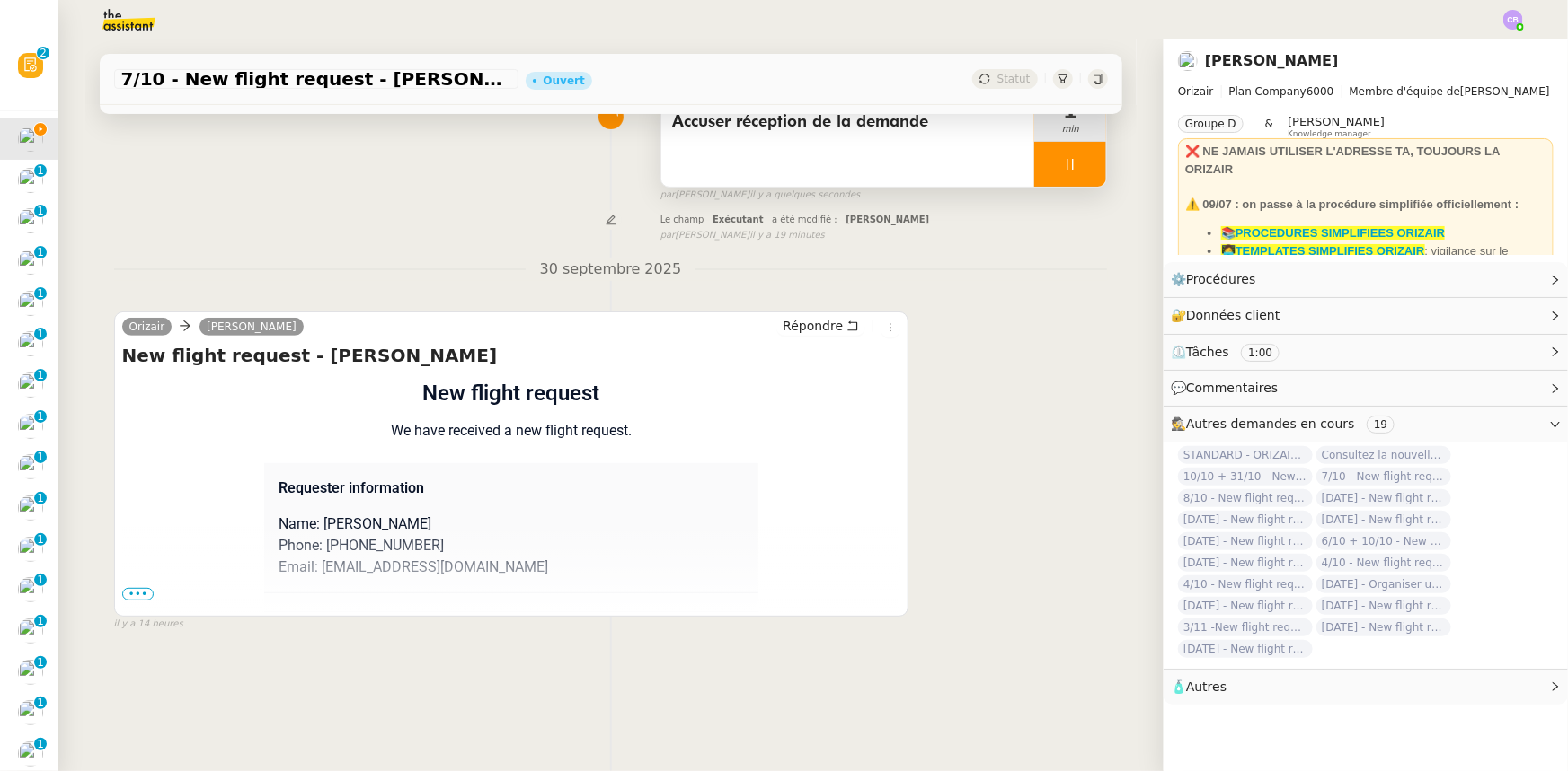
click at [137, 600] on span "•••" at bounding box center [139, 594] width 33 height 12
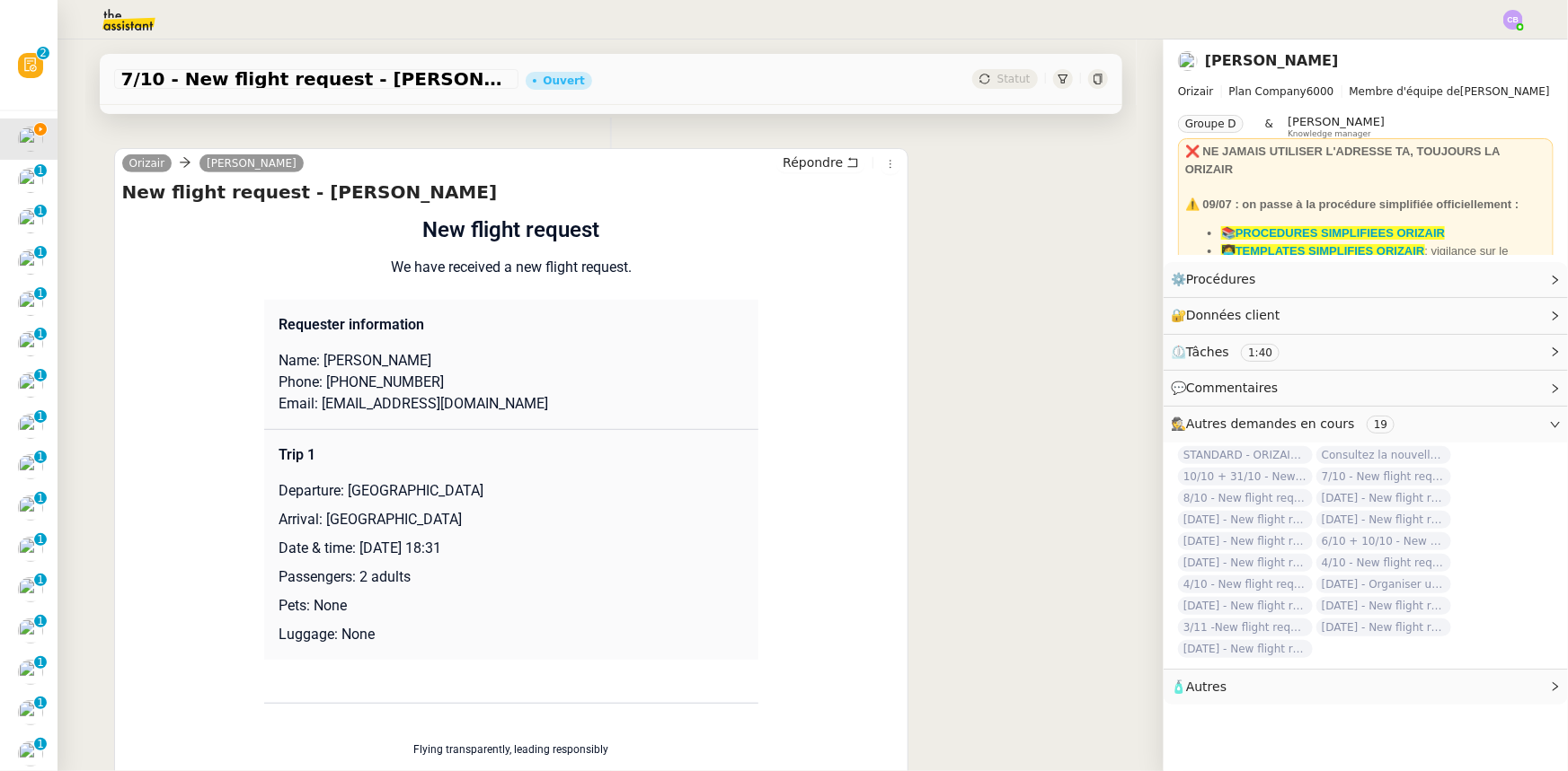
scroll to position [0, 0]
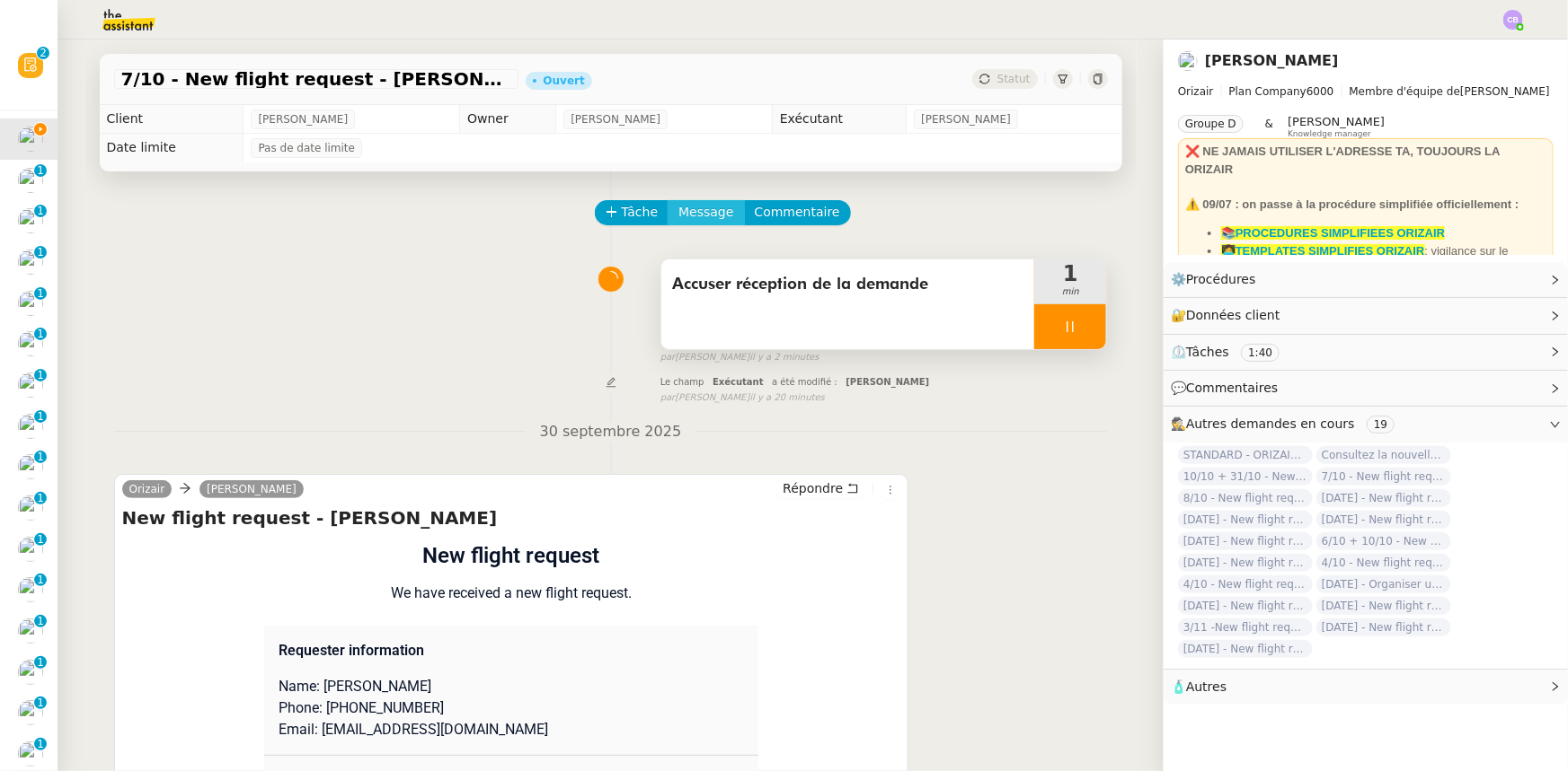
click at [693, 212] on span "Message" at bounding box center [706, 212] width 55 height 21
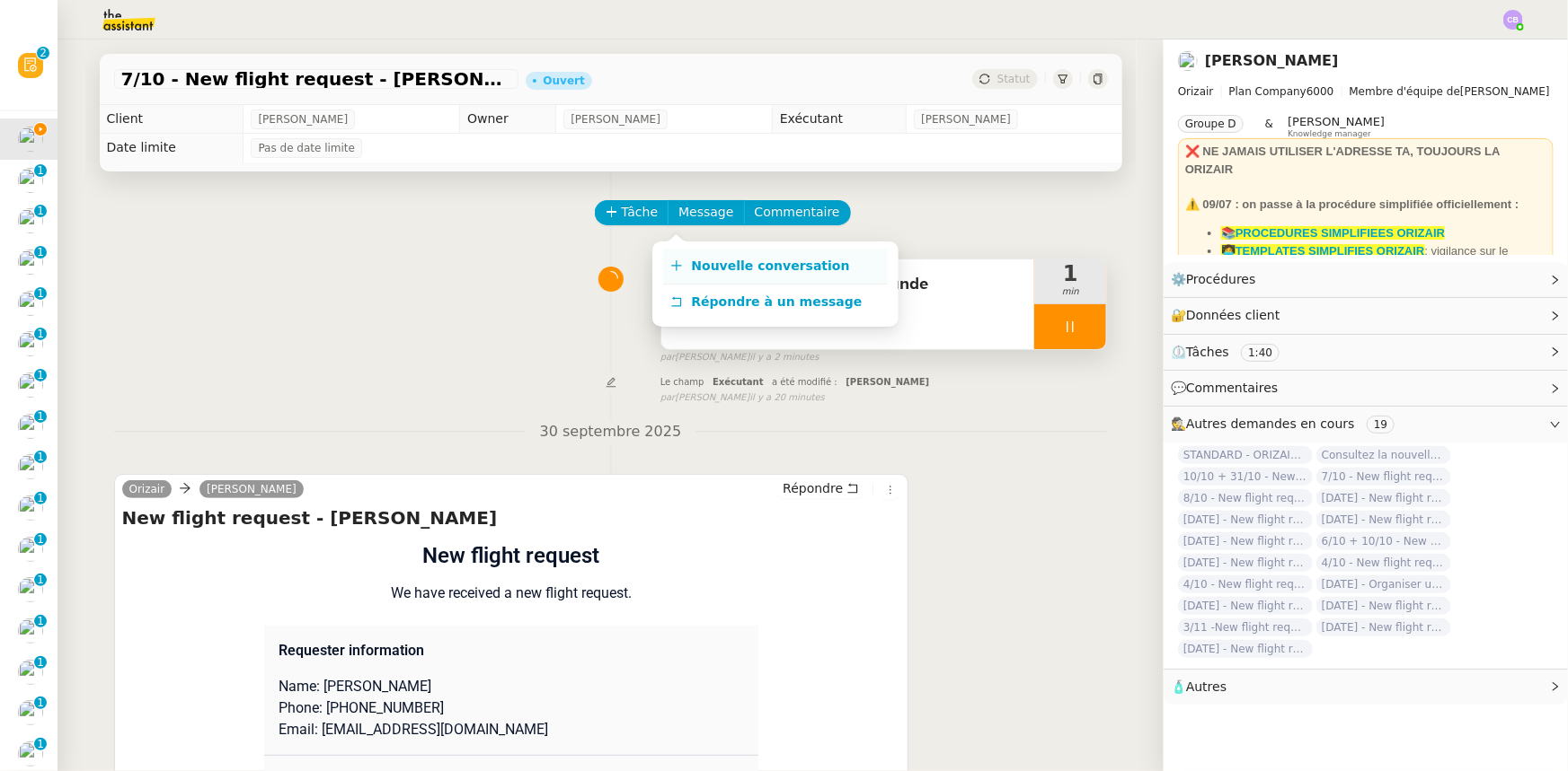
click at [705, 271] on span "Nouvelle conversation" at bounding box center [770, 265] width 158 height 14
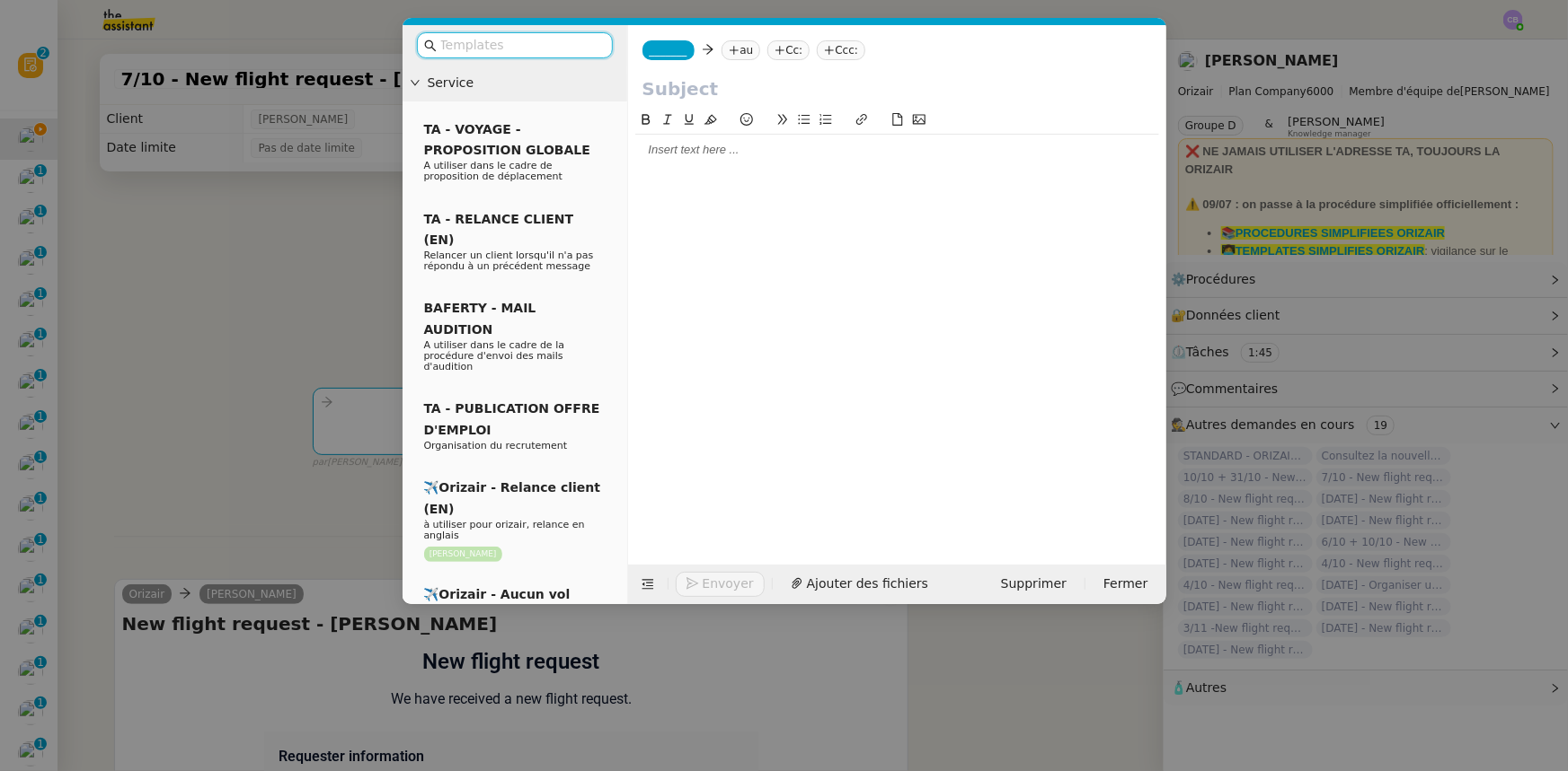
click at [578, 38] on input "text" at bounding box center [520, 45] width 162 height 21
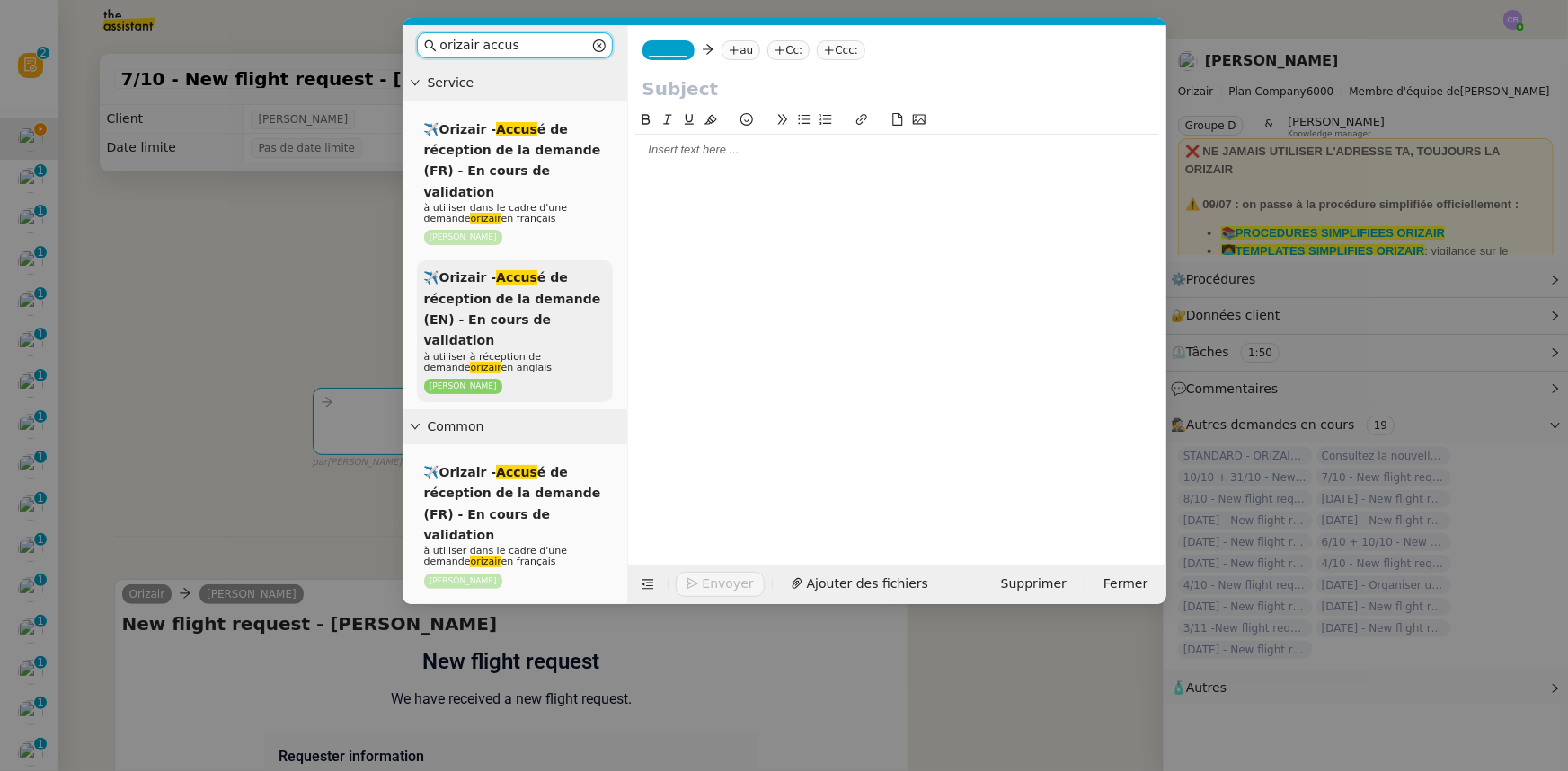
type input "orizair accus"
click at [546, 275] on span "✈️Orizair - Accus é de réception de la demande (EN) - En cours de validation" at bounding box center [512, 309] width 177 height 78
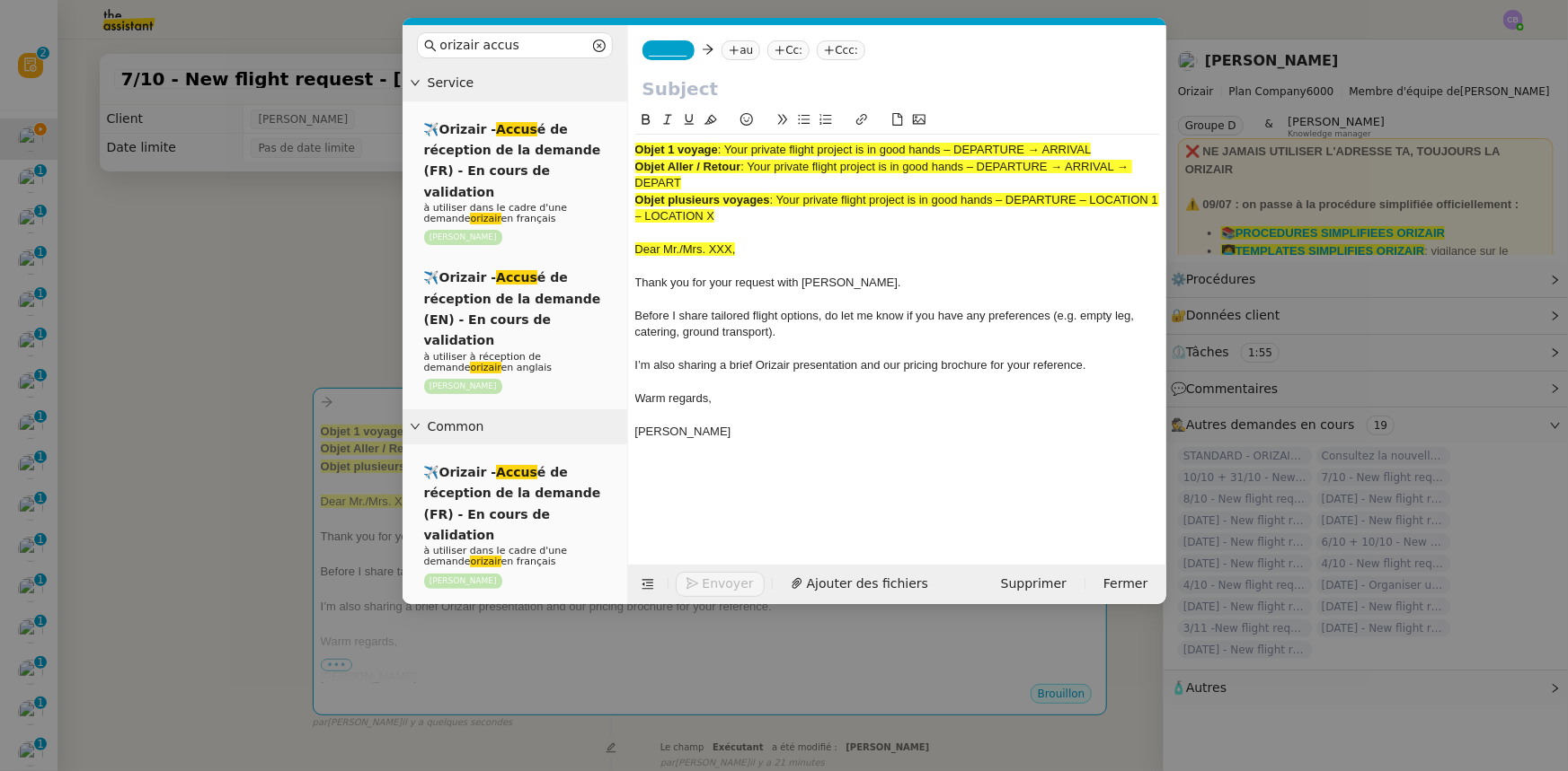
drag, startPoint x: 1094, startPoint y: 148, endPoint x: 729, endPoint y: 145, distance: 365.0
click at [729, 145] on span ": Your private flight project is in good hands – DEPARTURE → ARRIVAL" at bounding box center [904, 150] width 374 height 13
copy span "Your private flight project is in good hands – DEPARTURE → ARRIVAL"
click at [702, 90] on input "text" at bounding box center [897, 89] width 509 height 27
paste input "Your private flight project is in good hands – DEPARTURE → ARRIVAL"
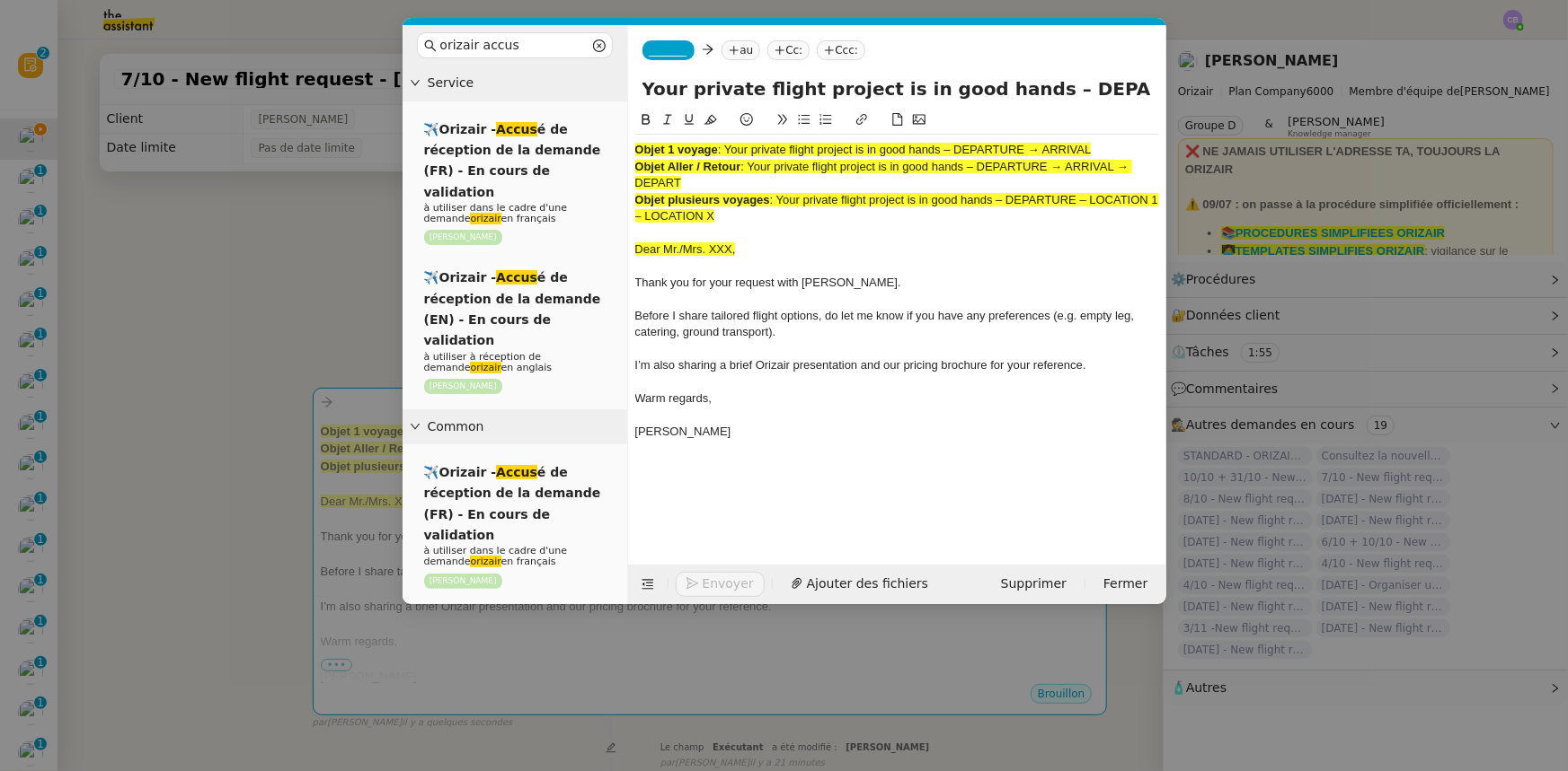
scroll to position [0, 72]
type input "Your private flight project is in good hands – DEPARTURE → ARRIVAL"
drag, startPoint x: 743, startPoint y: 218, endPoint x: 635, endPoint y: 152, distance: 126.6
click at [635, 152] on div "Objet 1 voyage : Your private flight project is in good hands – DEPARTURE → ARR…" at bounding box center [896, 299] width 523 height 329
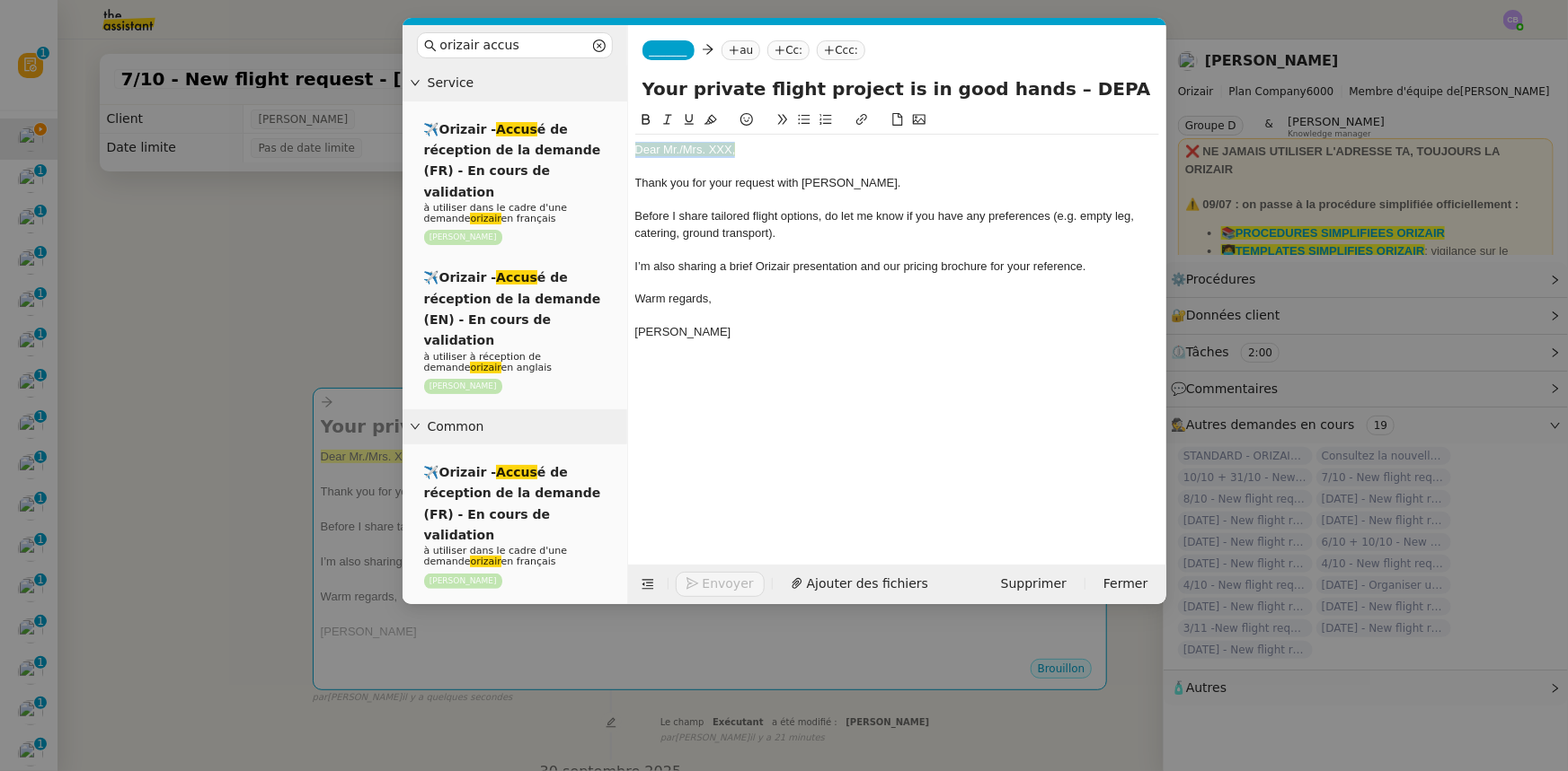
drag, startPoint x: 736, startPoint y: 152, endPoint x: 630, endPoint y: 148, distance: 106.1
click at [630, 148] on nz-spin "Dear Mr./Mrs. XXX, Thank you for your request with [PERSON_NAME]. Before I shar…" at bounding box center [897, 327] width 538 height 434
click at [709, 122] on icon at bounding box center [710, 119] width 12 height 12
click at [725, 170] on div at bounding box center [896, 167] width 523 height 16
click at [731, 149] on div "Dear Mr./Mrs. XXX," at bounding box center [896, 150] width 523 height 16
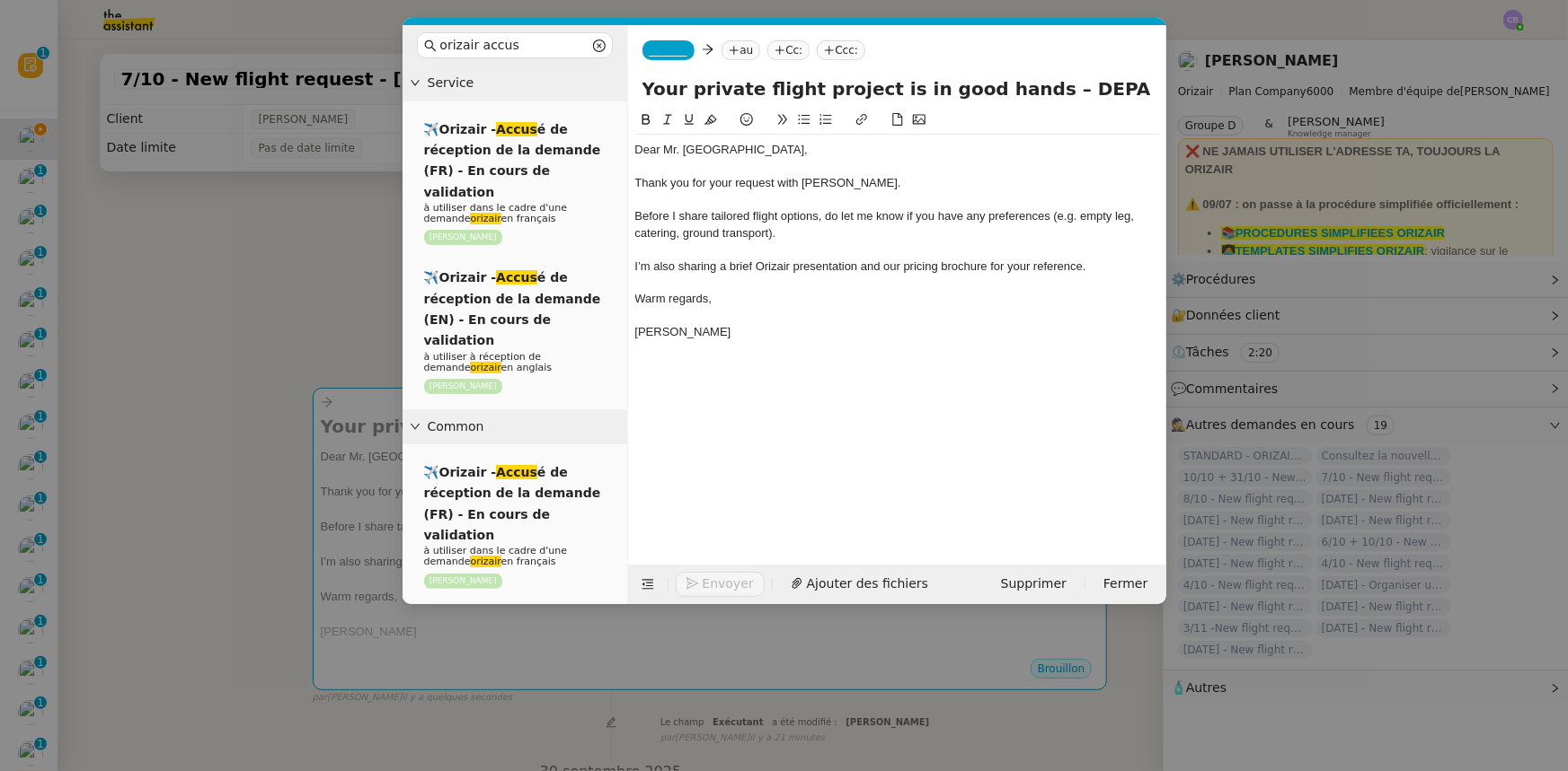
drag, startPoint x: 1122, startPoint y: 89, endPoint x: 1028, endPoint y: 87, distance: 94.0
click at [1028, 87] on input "Your private flight project is in good hands – DEPARTURE → ARRIVAL" at bounding box center [897, 89] width 509 height 27
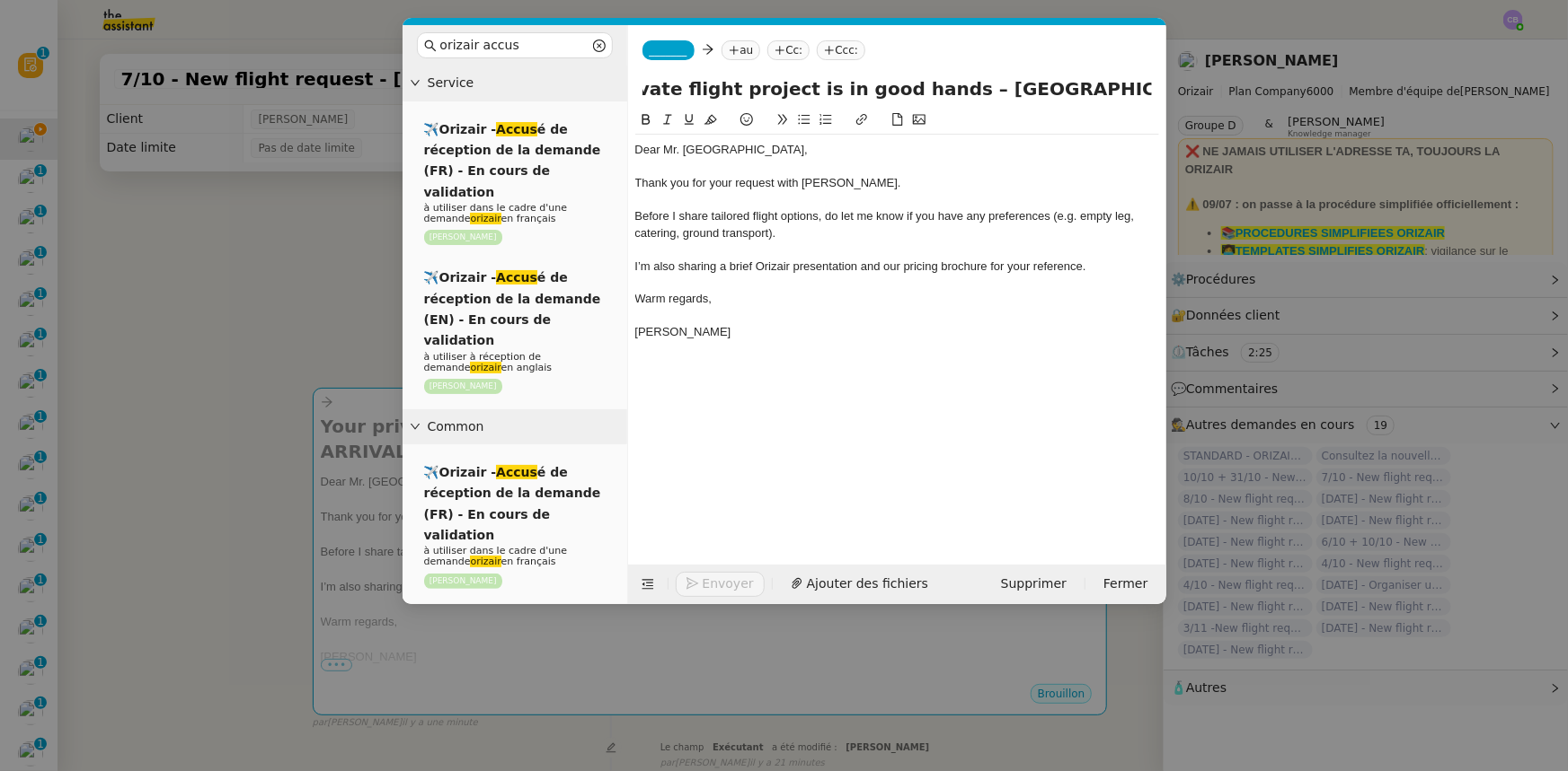
scroll to position [0, 92]
drag, startPoint x: 1150, startPoint y: 90, endPoint x: 1082, endPoint y: 90, distance: 68.0
click at [1082, 90] on input "Your private flight project is in good hands – [GEOGRAPHIC_DATA] → ARRIVAL" at bounding box center [897, 89] width 509 height 27
type input "Your private flight project is in good hands – [GEOGRAPHIC_DATA] → [GEOGRAPHIC_…"
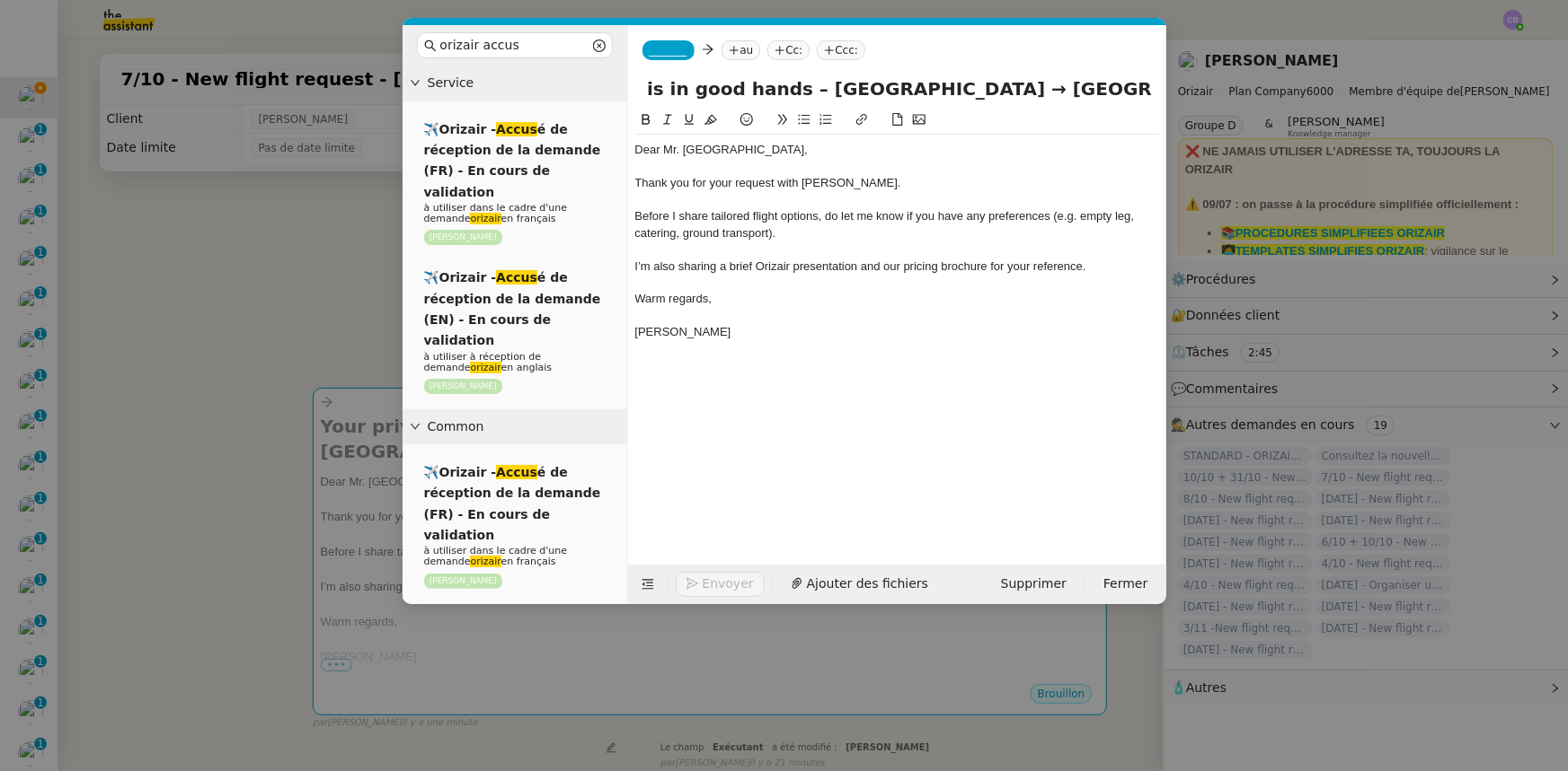
click at [678, 46] on span "_______" at bounding box center [668, 50] width 37 height 12
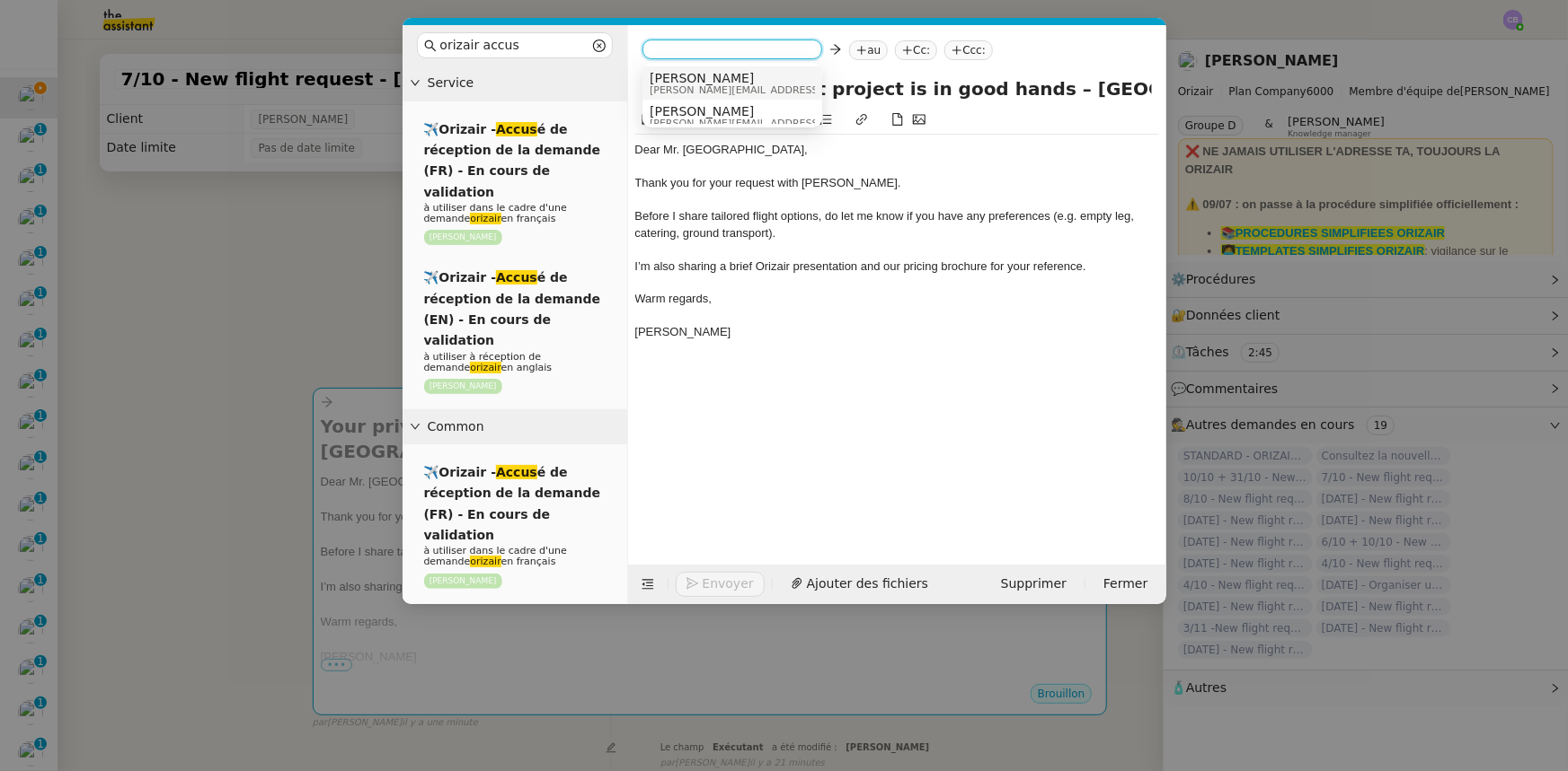
click at [694, 89] on span "[PERSON_NAME][EMAIL_ADDRESS][DOMAIN_NAME]" at bounding box center [777, 90] width 256 height 10
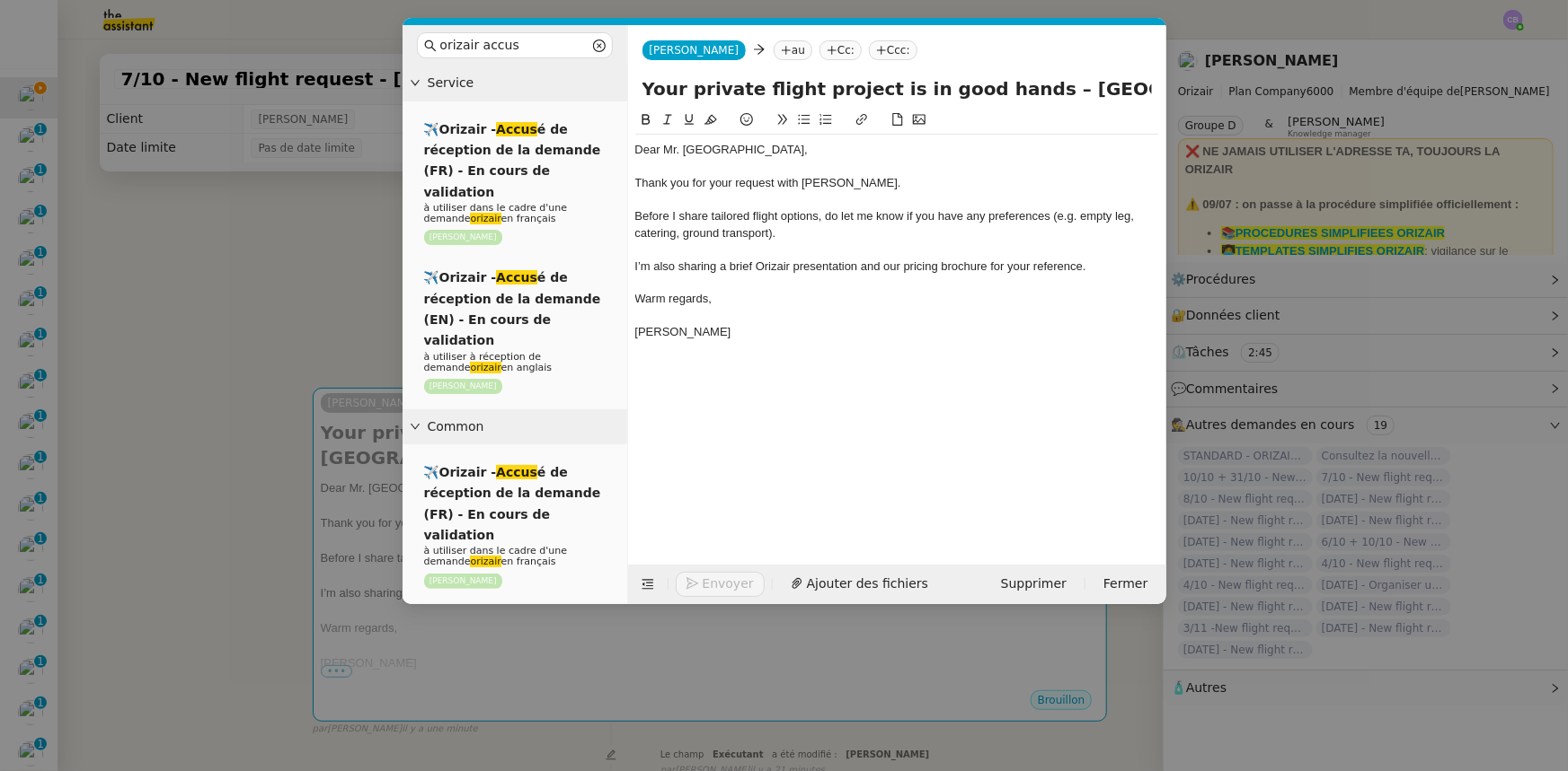
click at [328, 323] on nz-modal-container "orizair accus Service ✈️Orizair - Accus é de réception de la demande (FR) - En …" at bounding box center [784, 386] width 1568 height 771
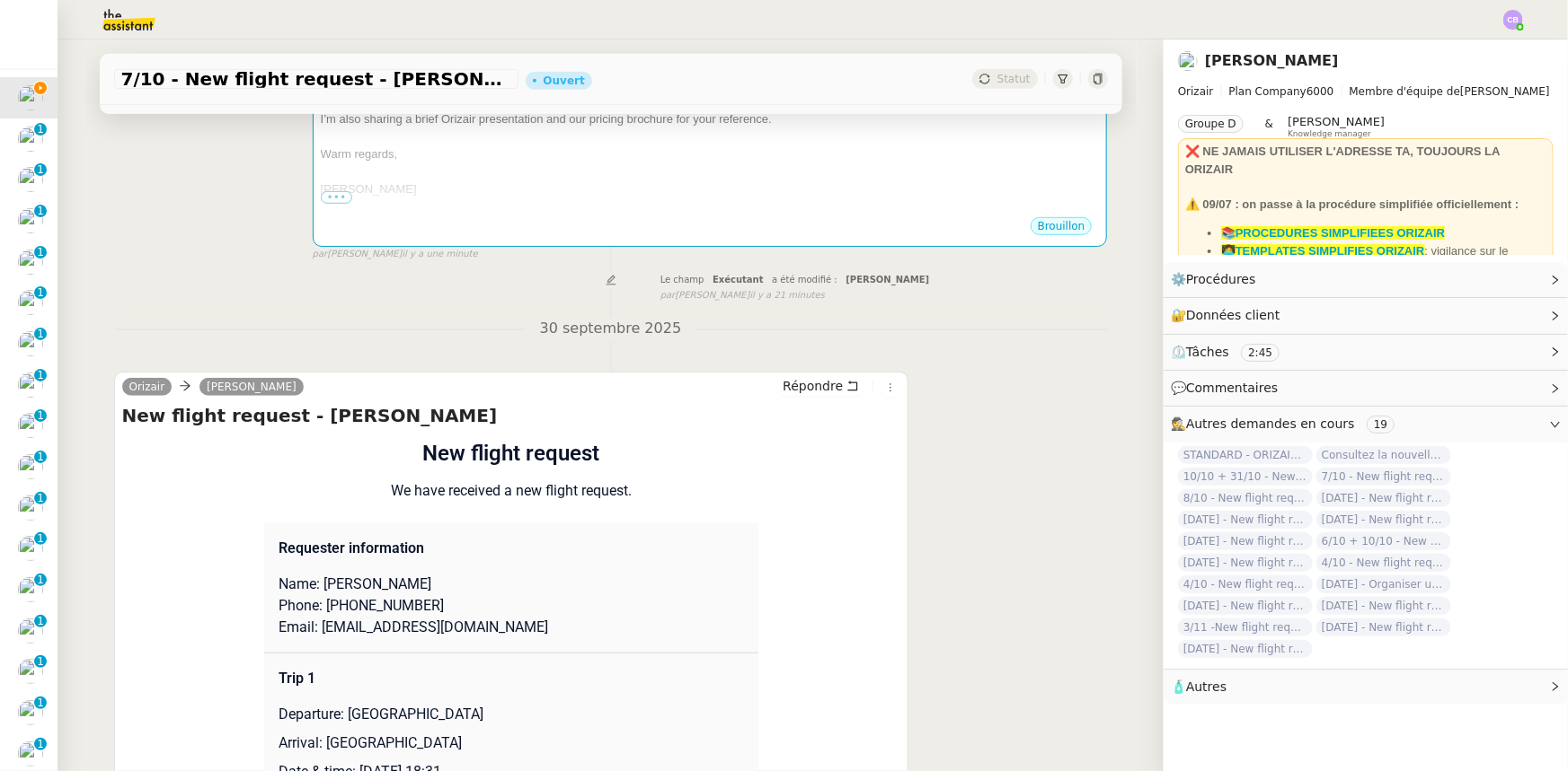
scroll to position [489, 0]
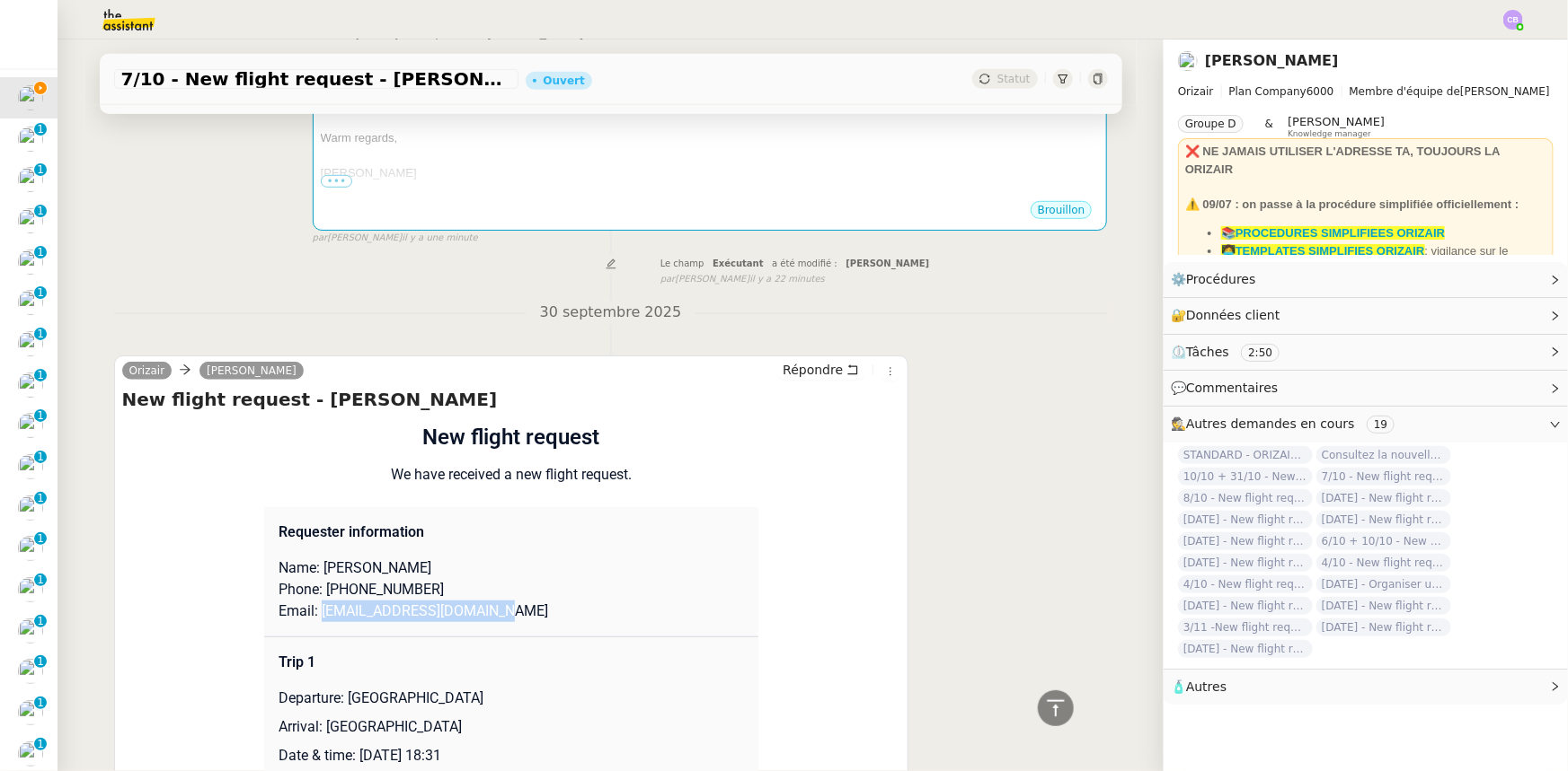
drag, startPoint x: 488, startPoint y: 590, endPoint x: 312, endPoint y: 590, distance: 176.0
click at [312, 601] on p "Email: [EMAIL_ADDRESS][DOMAIN_NAME]" at bounding box center [510, 611] width 465 height 22
copy p "[EMAIL_ADDRESS][DOMAIN_NAME]"
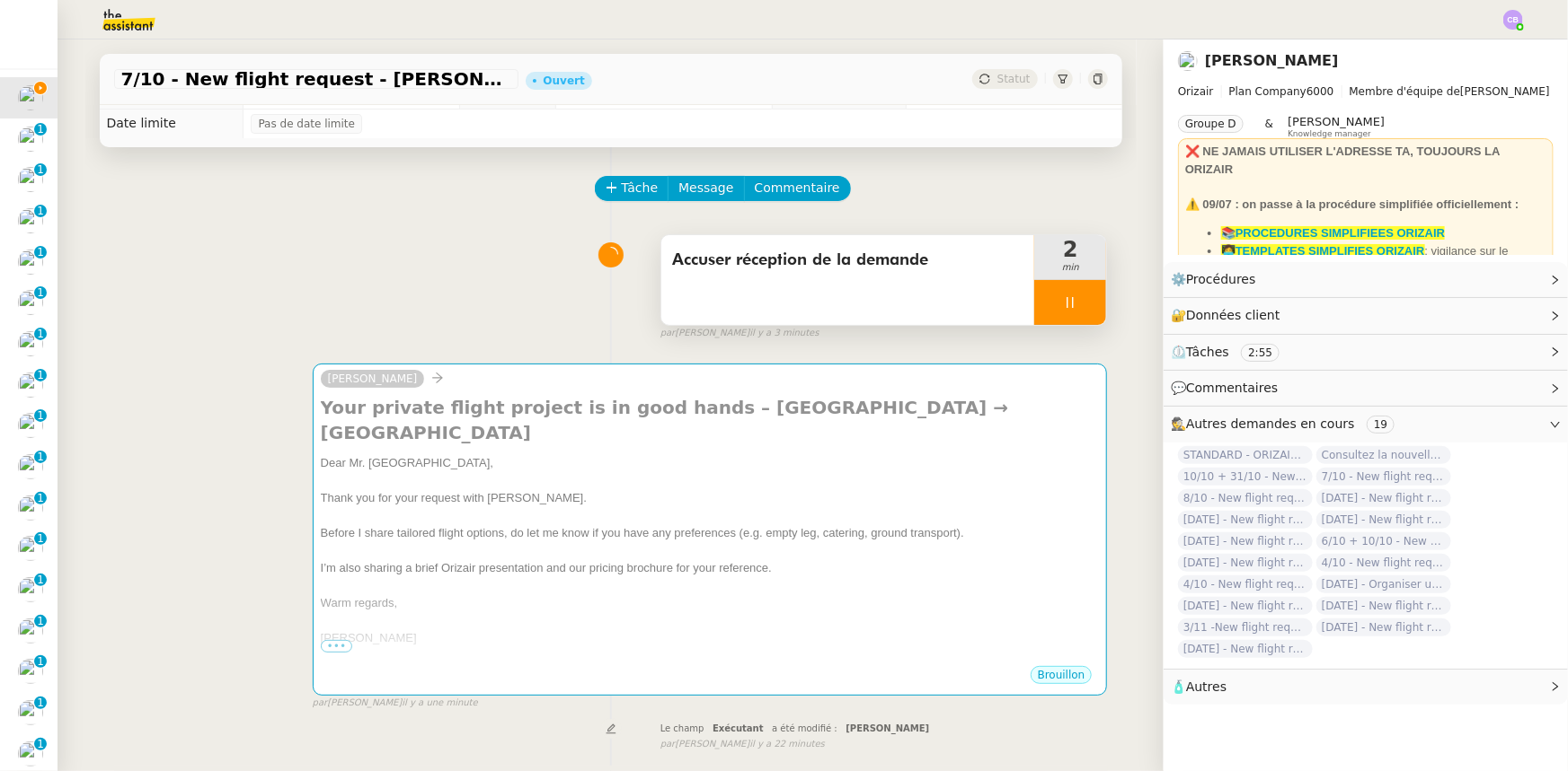
scroll to position [0, 0]
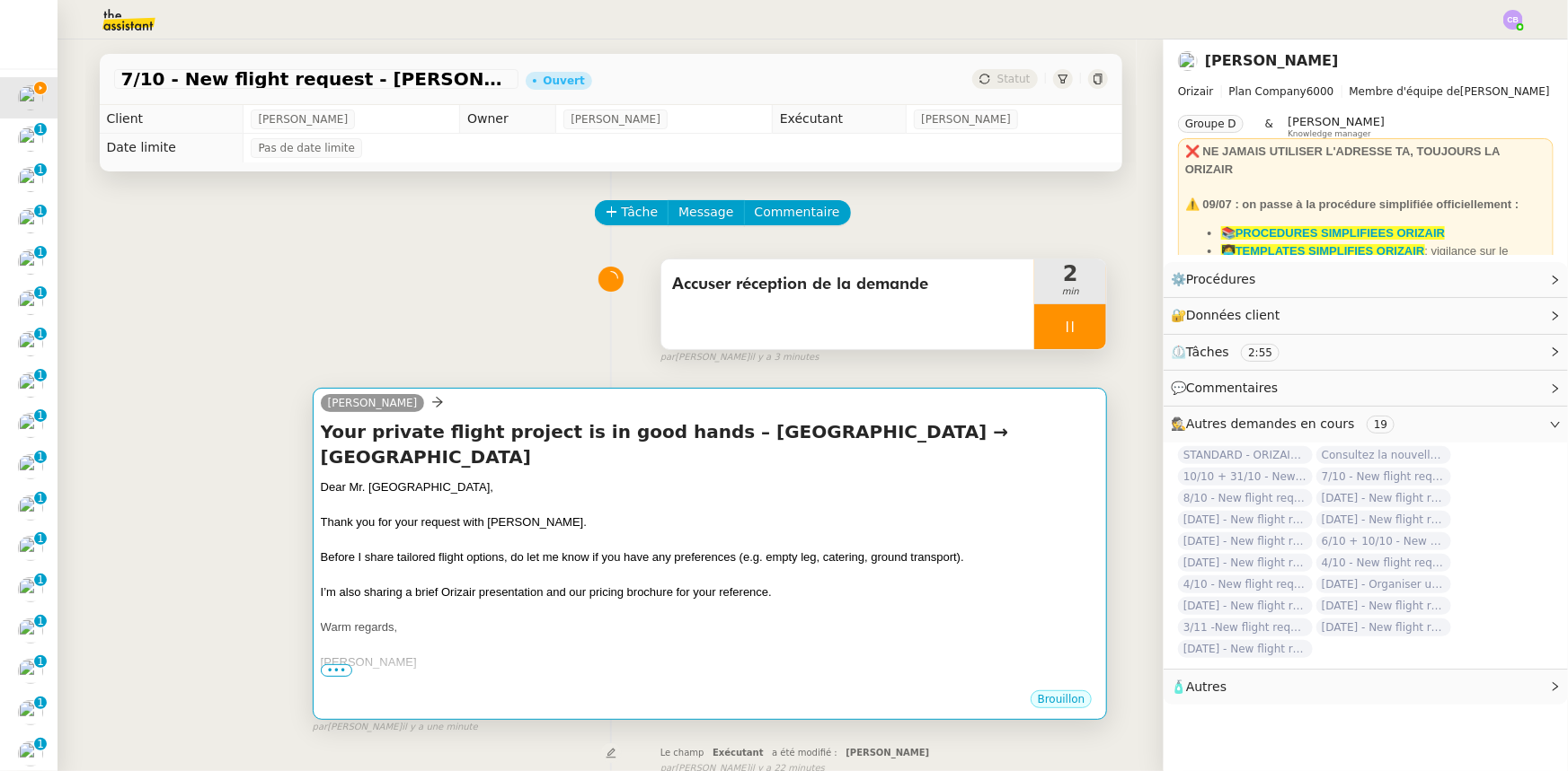
click at [553, 548] on div "Before I share tailored flight options, do let me know if you have any preferen…" at bounding box center [711, 557] width 779 height 18
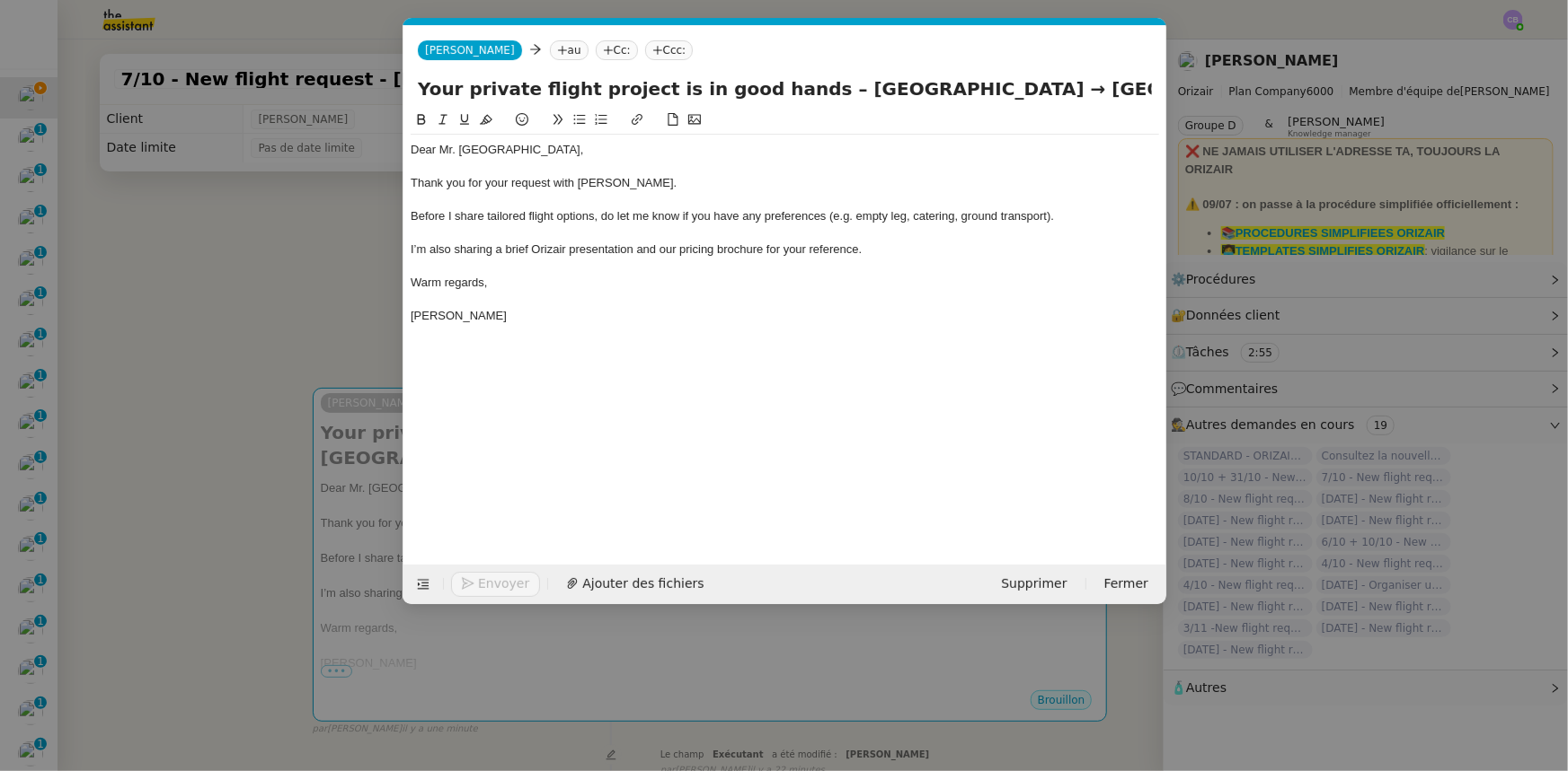
scroll to position [0, 105]
click at [549, 52] on nz-tag "au" at bounding box center [567, 50] width 38 height 20
paste input "[EMAIL_ADDRESS][DOMAIN_NAME]"
type input "[EMAIL_ADDRESS][DOMAIN_NAME]"
click at [555, 78] on span "[EMAIL_ADDRESS][DOMAIN_NAME]" at bounding box center [630, 78] width 220 height 14
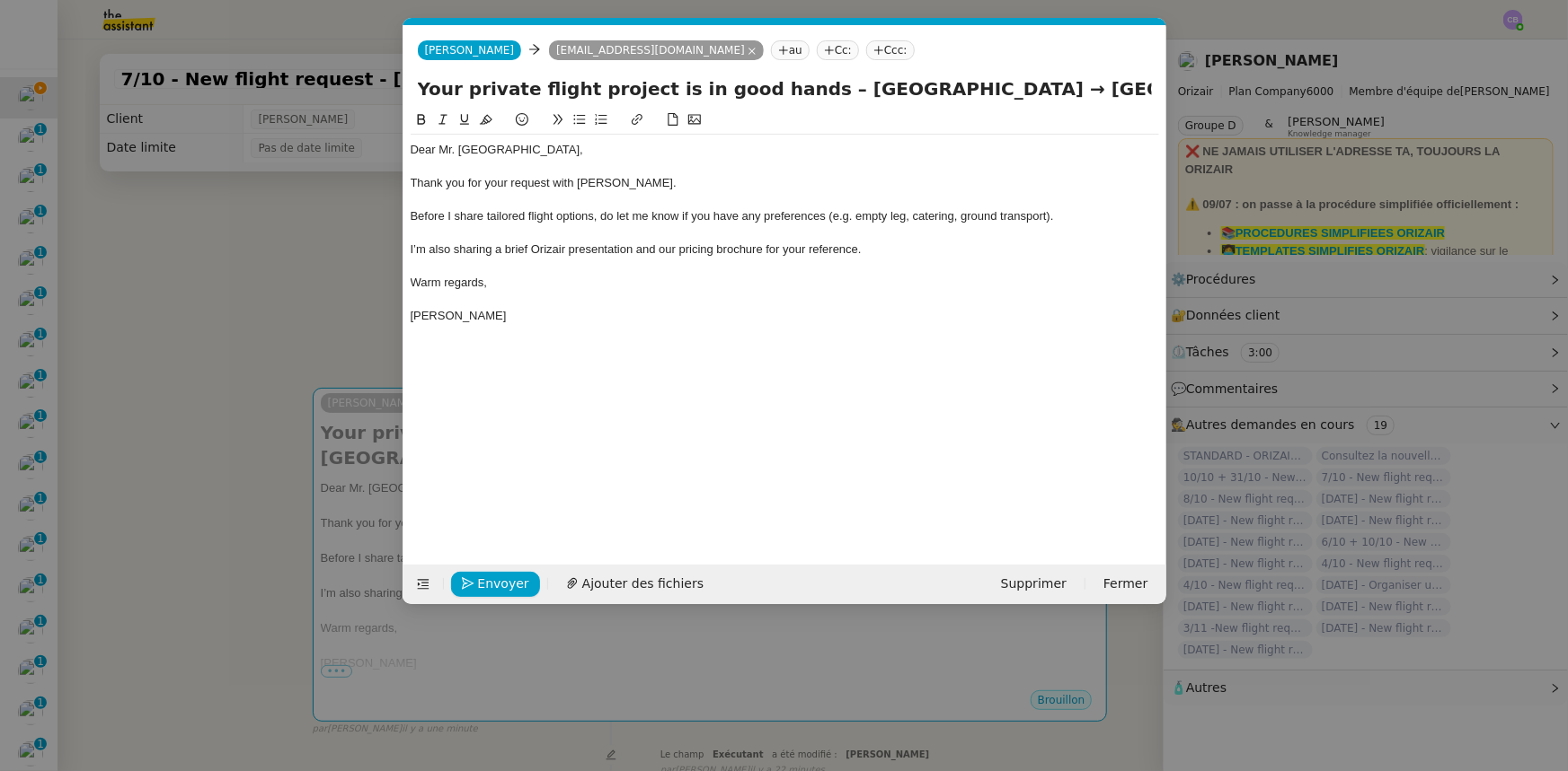
click at [866, 47] on nz-tag "Ccc:" at bounding box center [890, 50] width 49 height 20
type input "[PERSON_NAME]"
click at [812, 85] on span "[PERSON_NAME][EMAIL_ADDRESS][DOMAIN_NAME]" at bounding box center [914, 90] width 256 height 10
click at [886, 242] on div "I’m also sharing a brief Orizair presentation and our pricing brochure for your…" at bounding box center [784, 249] width 748 height 16
click at [637, 585] on span "Ajouter des fichiers" at bounding box center [643, 584] width 122 height 21
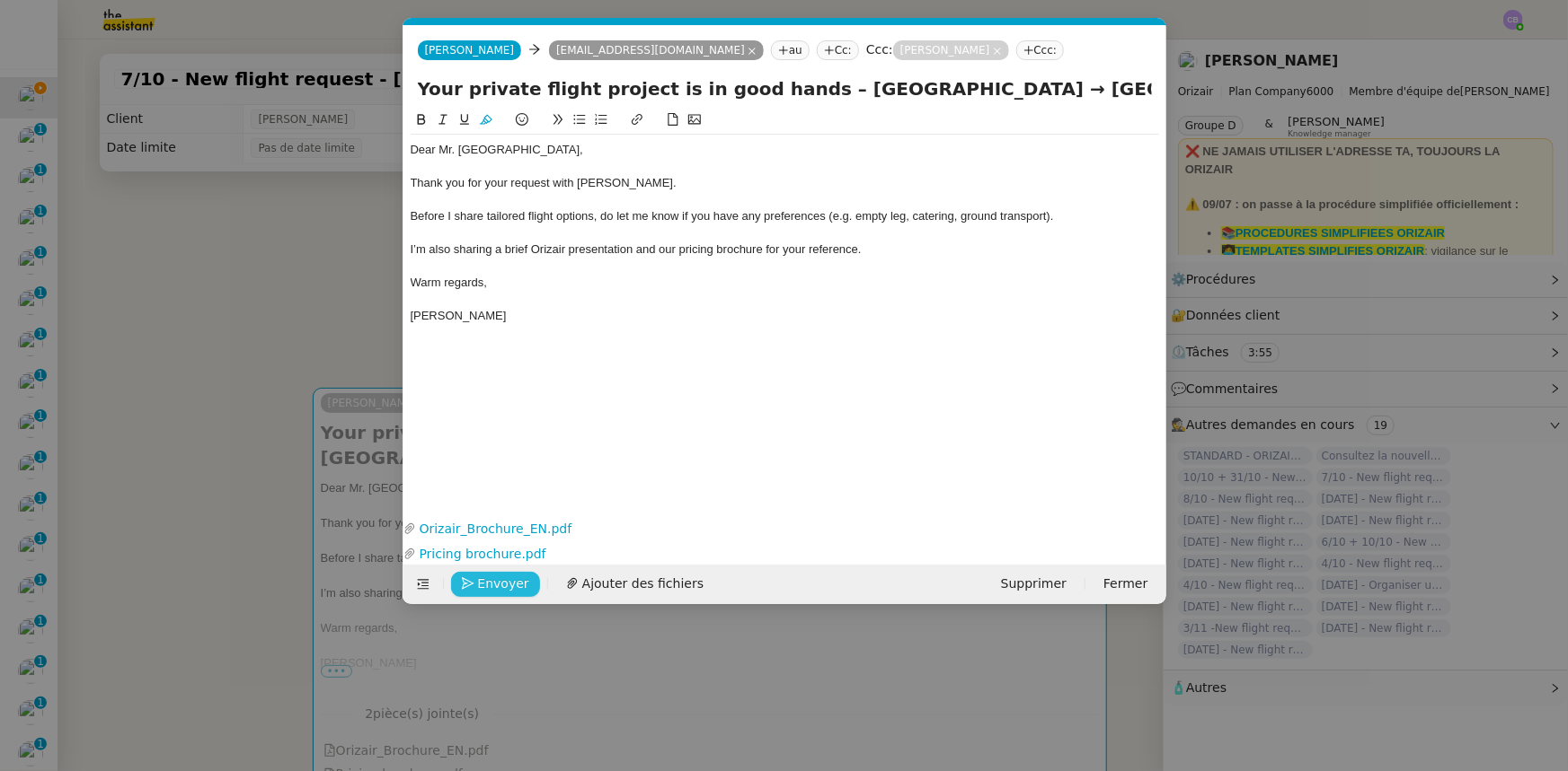
click at [507, 584] on span "Envoyer" at bounding box center [504, 584] width 51 height 21
click at [507, 584] on span "Confirmer l'envoi" at bounding box center [532, 584] width 108 height 21
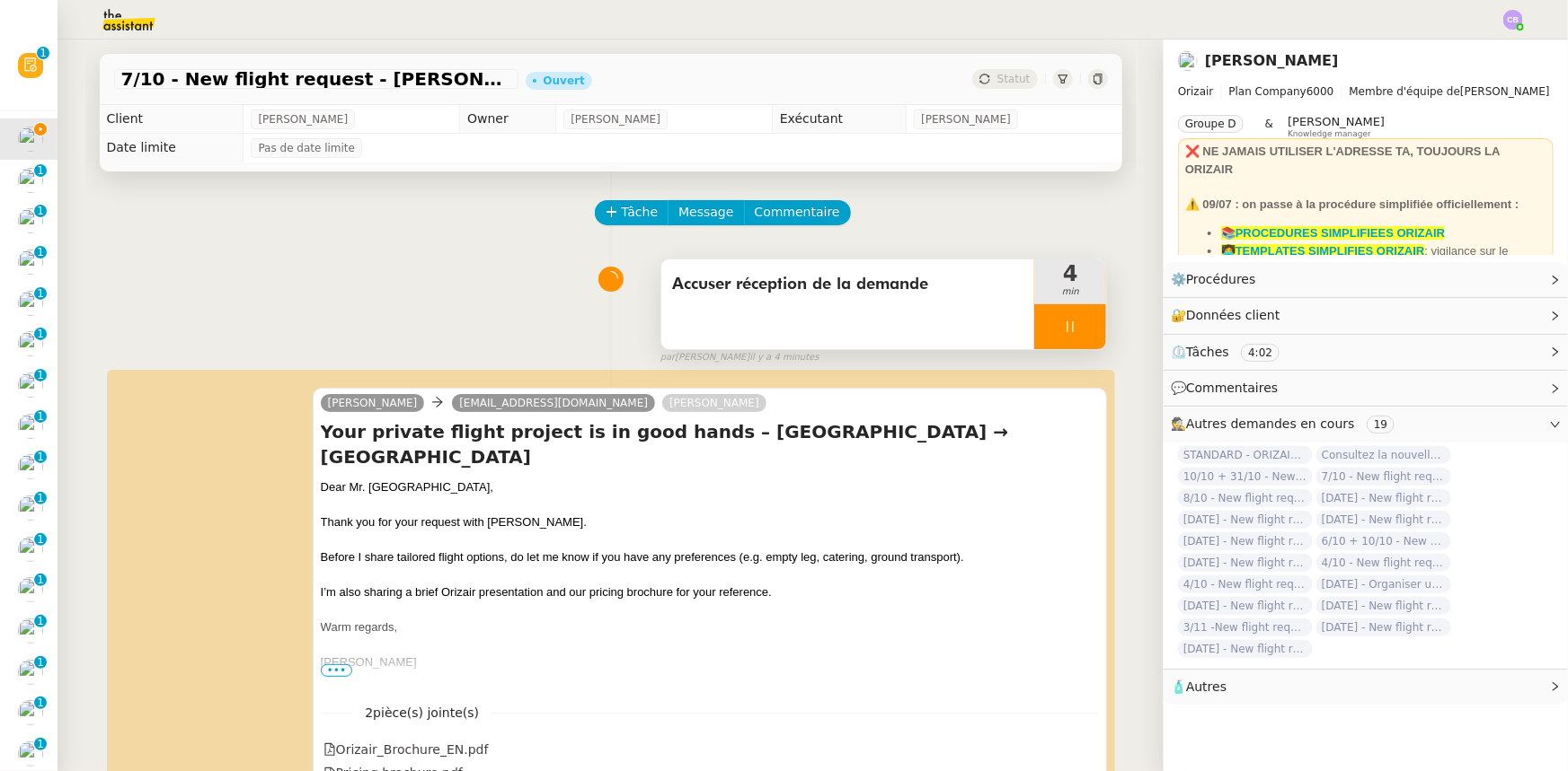
click at [1034, 329] on div at bounding box center [1070, 327] width 72 height 45
click at [1080, 334] on icon at bounding box center [1087, 327] width 14 height 14
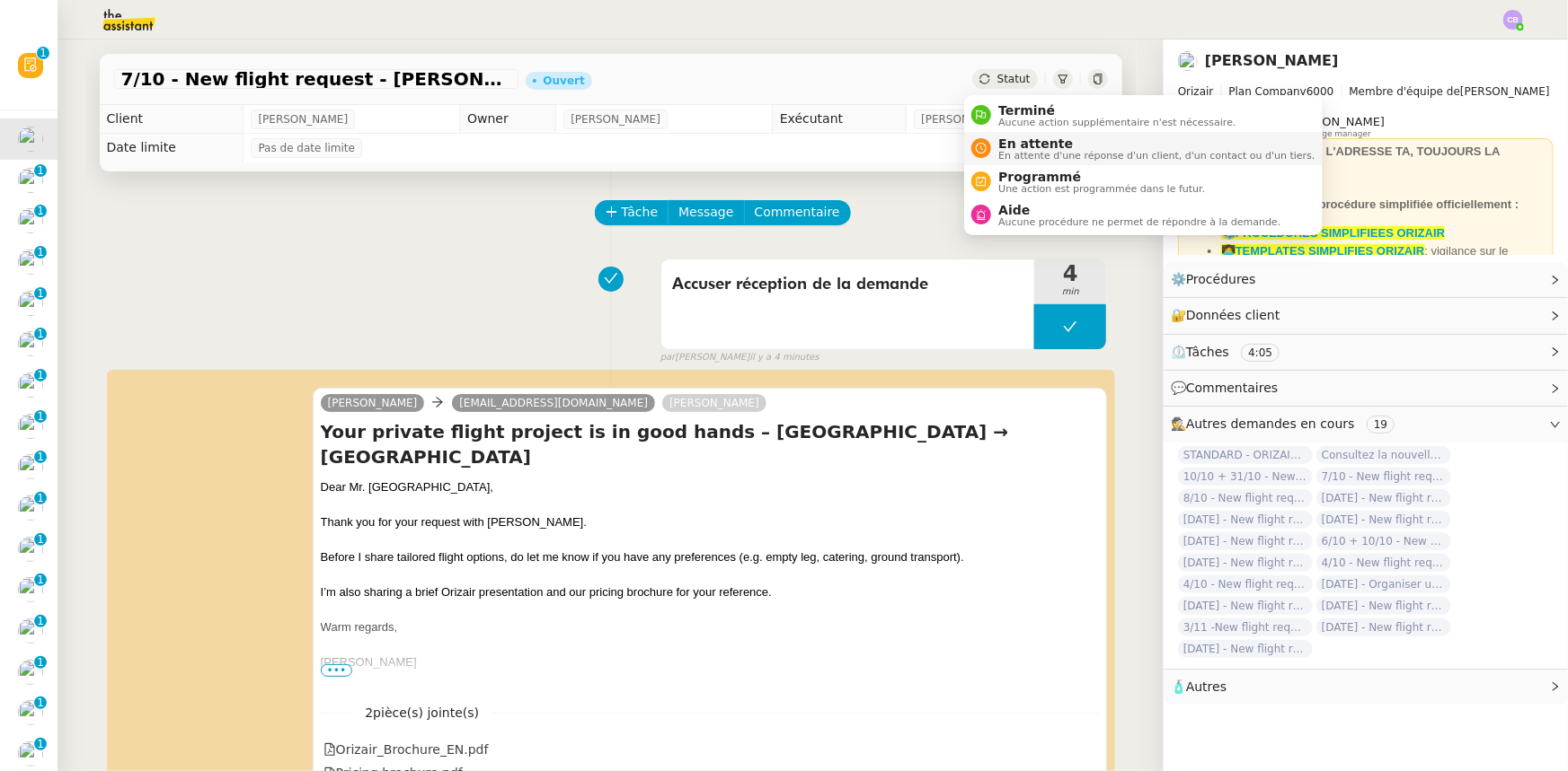
click at [1016, 144] on span "En attente" at bounding box center [1156, 143] width 316 height 14
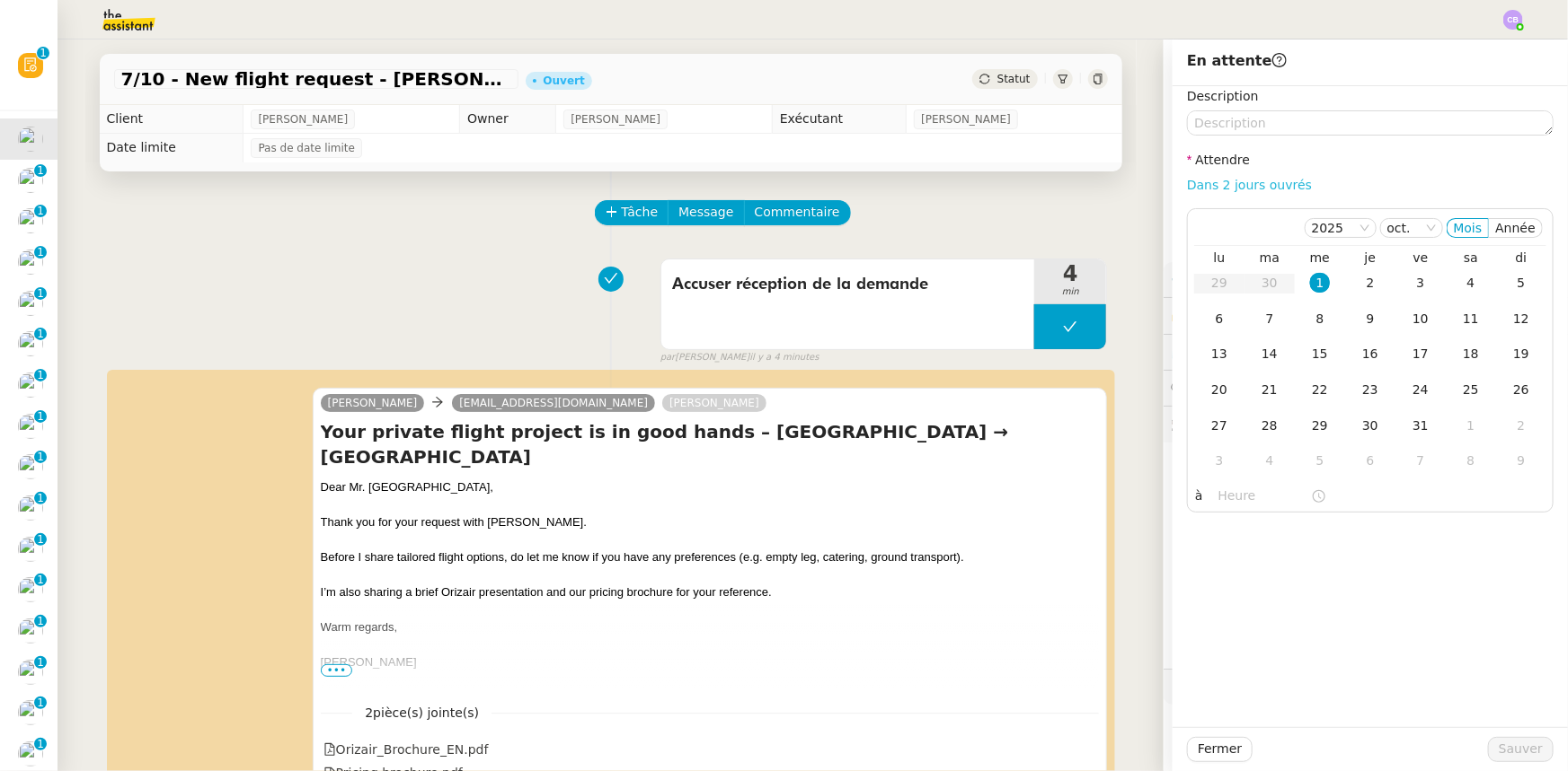
click at [1220, 188] on link "Dans 2 jours ouvrés" at bounding box center [1249, 184] width 125 height 14
type input "07:00"
click at [1361, 283] on div "2" at bounding box center [1370, 283] width 20 height 20
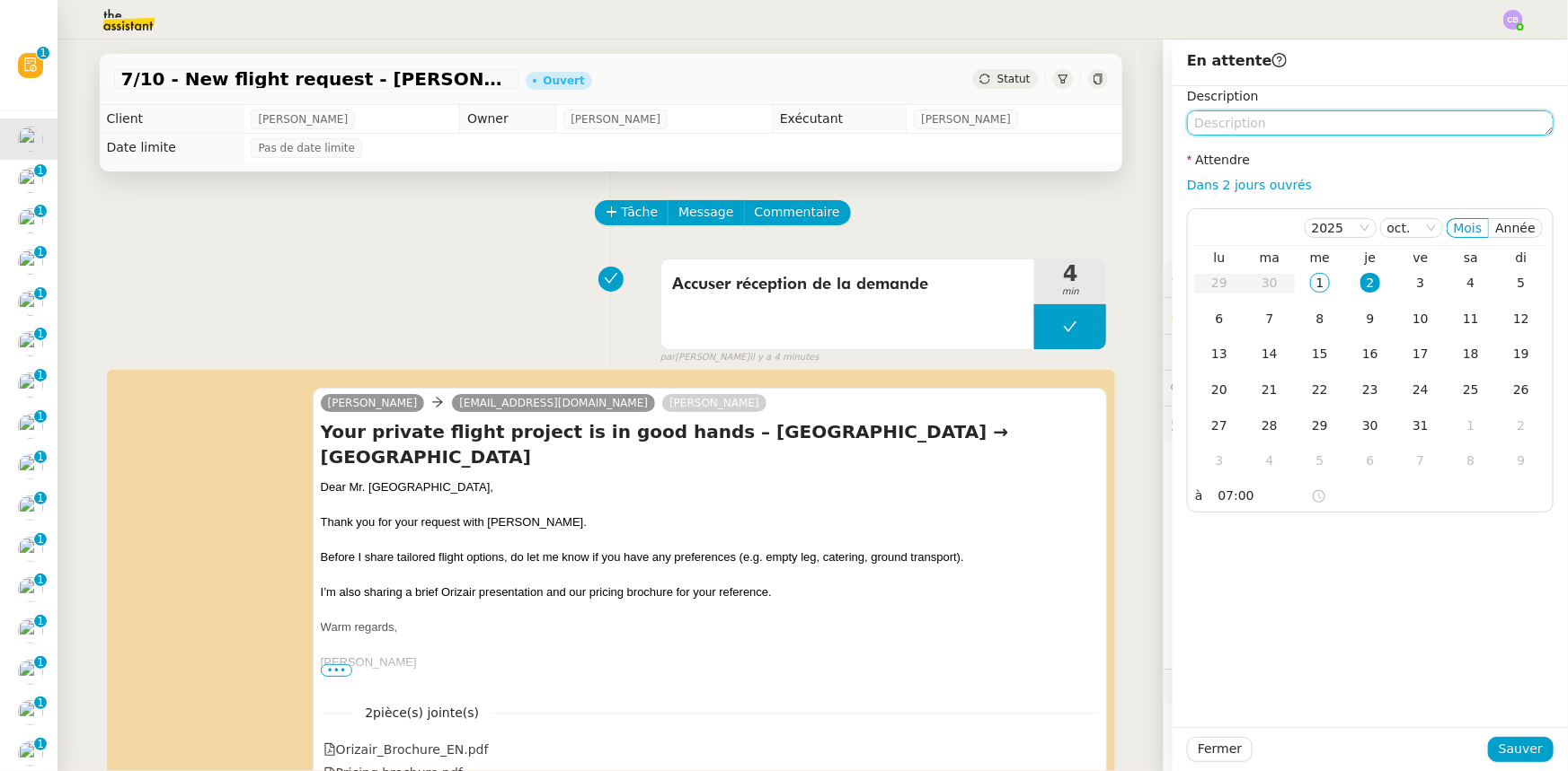
click at [1332, 122] on textarea at bounding box center [1370, 123] width 367 height 25
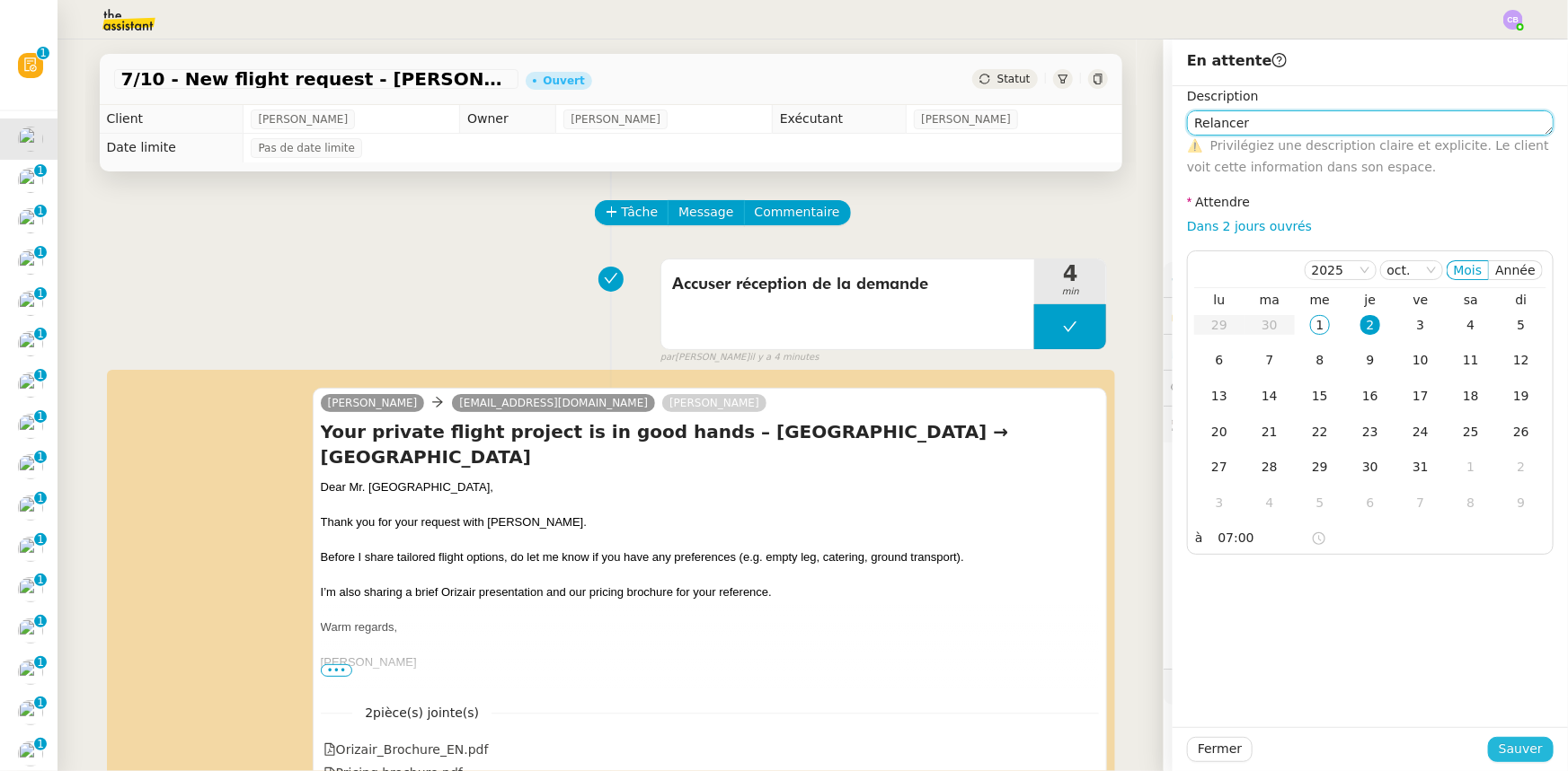
type textarea "Relancer"
click at [1518, 748] on span "Sauver" at bounding box center [1520, 749] width 44 height 21
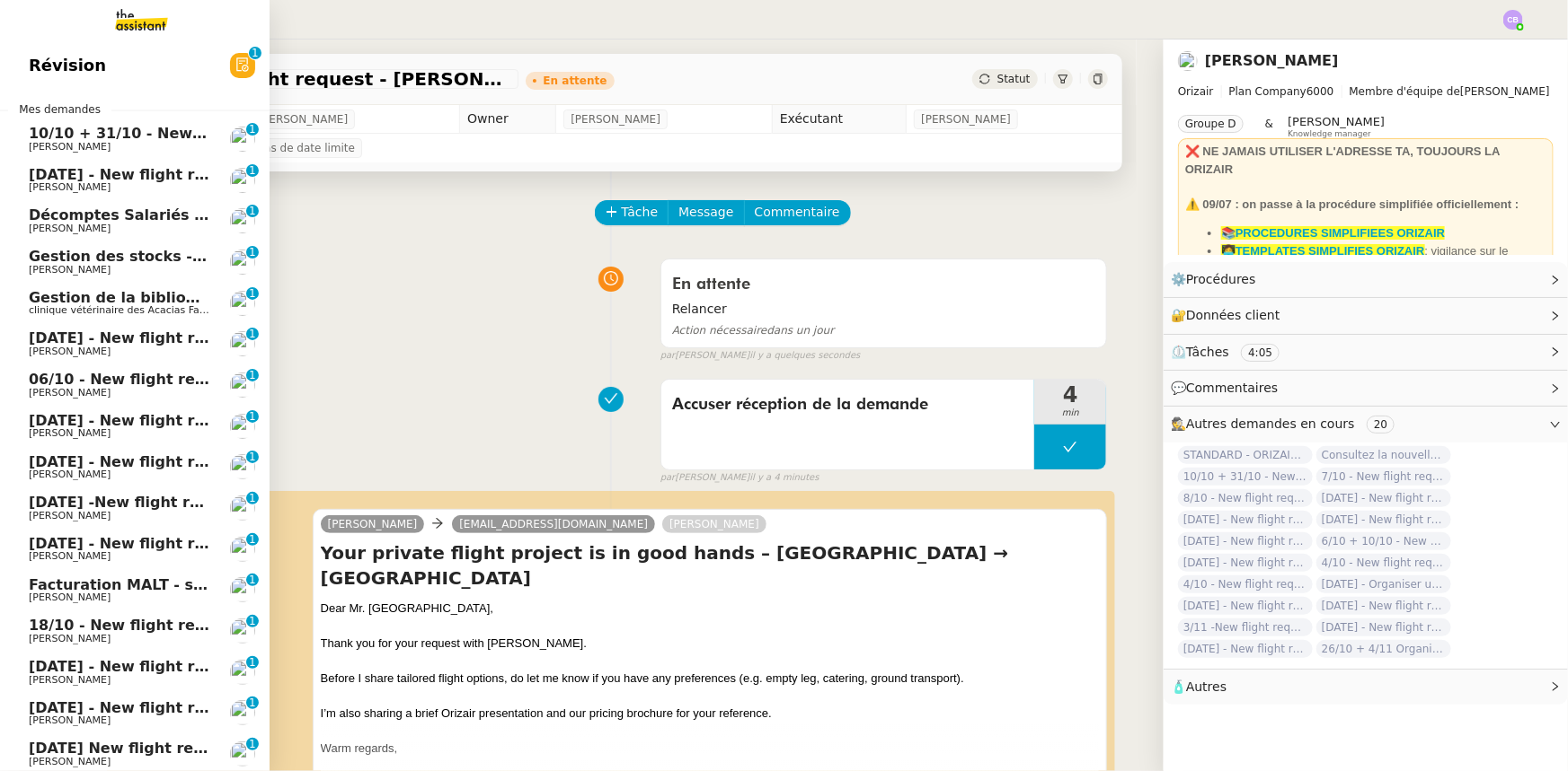
click at [90, 139] on span "10/10 + 31/10 - New flight request - Null Seventeen" at bounding box center [238, 133] width 418 height 17
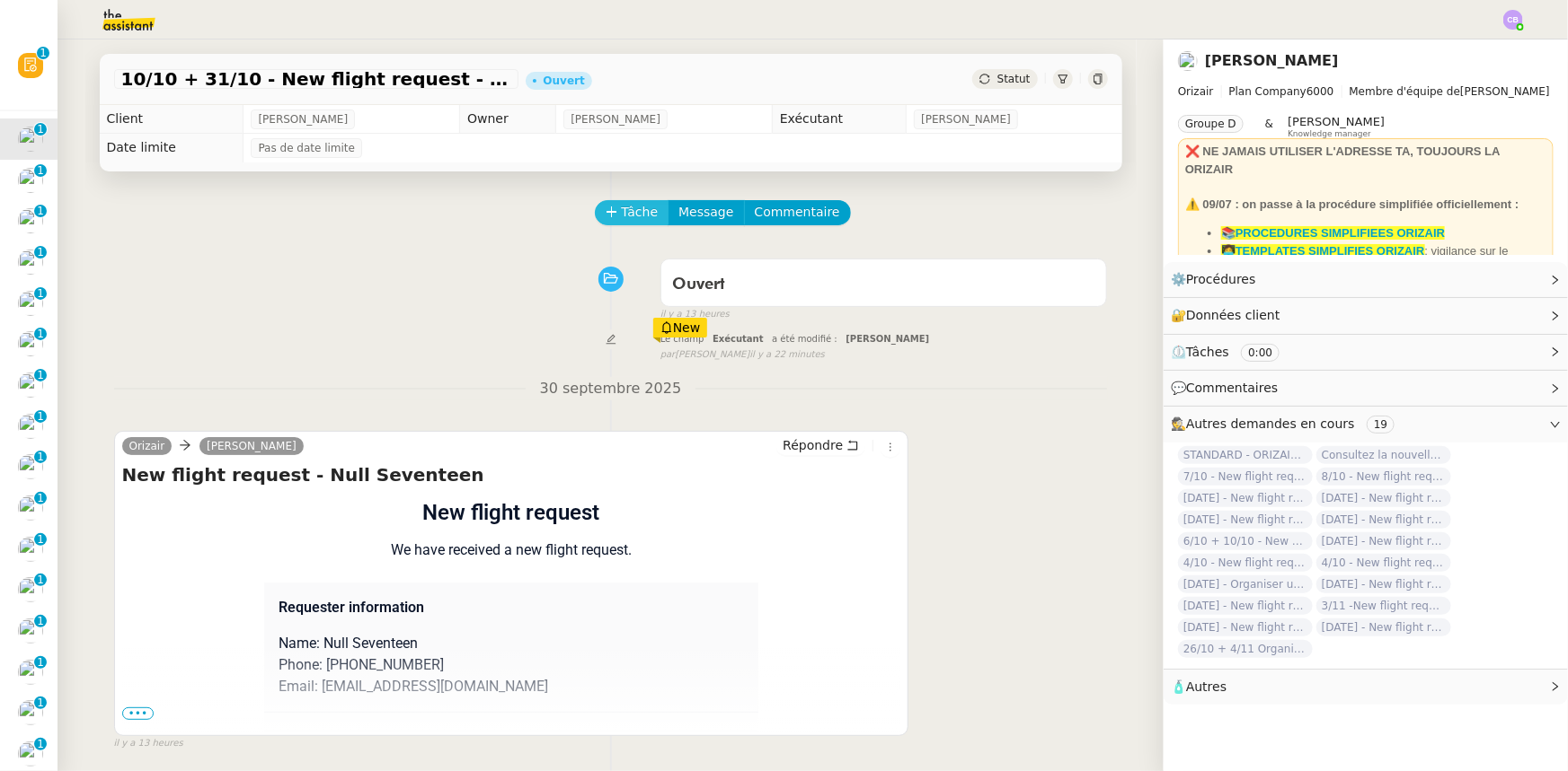
click at [622, 223] on span "Tâche" at bounding box center [639, 212] width 37 height 21
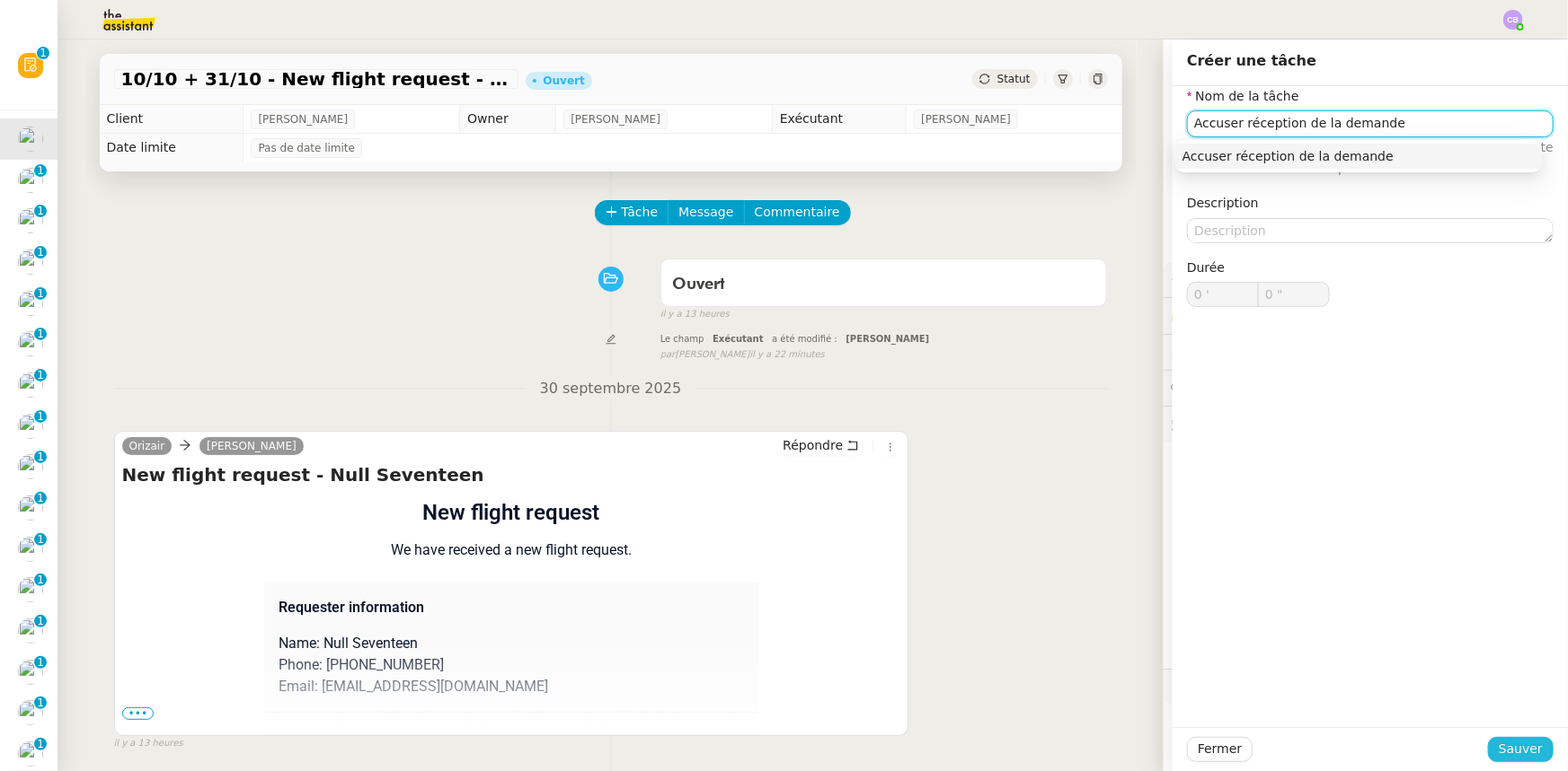
type input "Accuser réception de la demande"
click at [1513, 752] on span "Sauver" at bounding box center [1520, 749] width 44 height 21
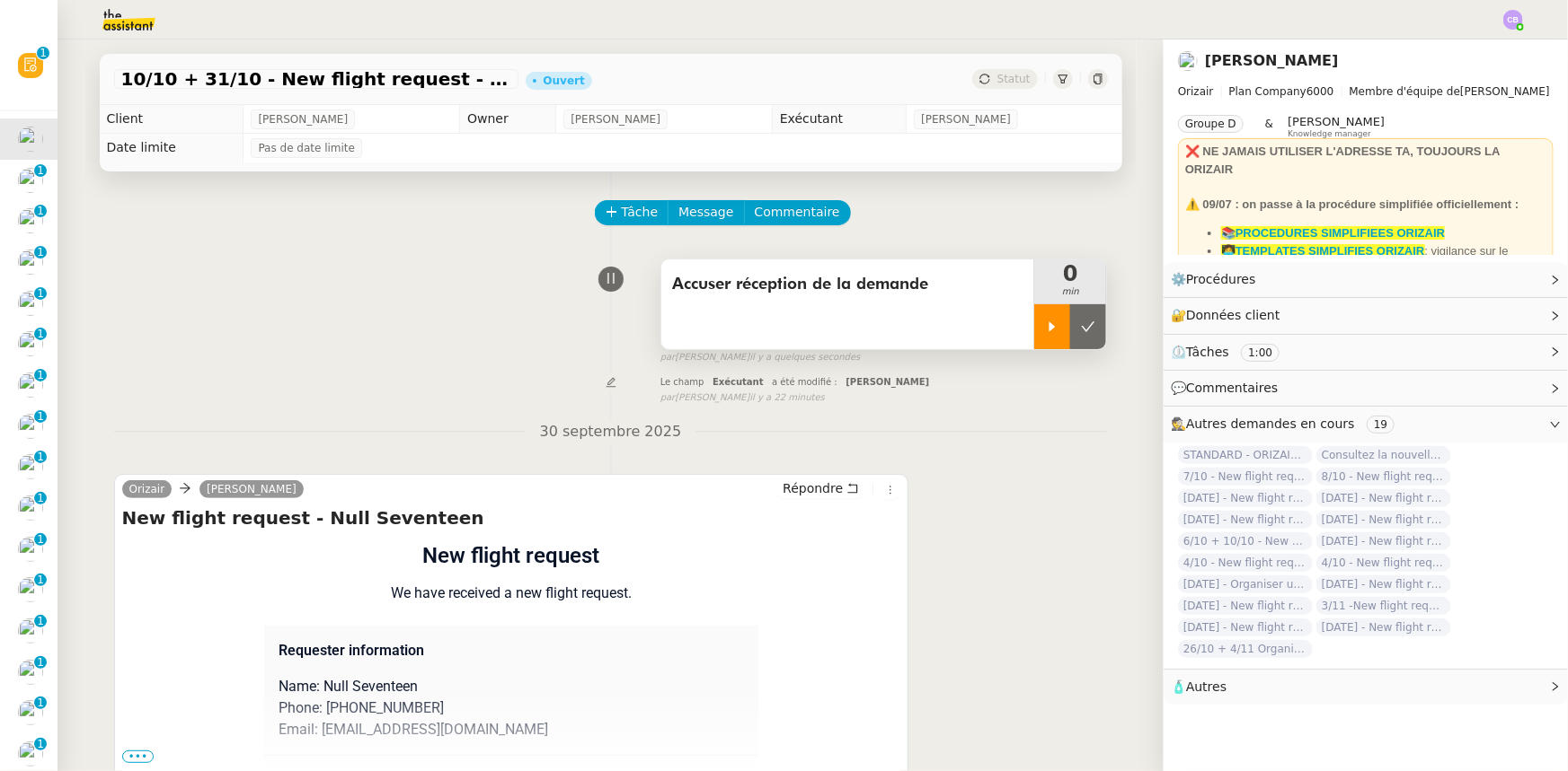
click at [1034, 327] on div at bounding box center [1052, 327] width 36 height 45
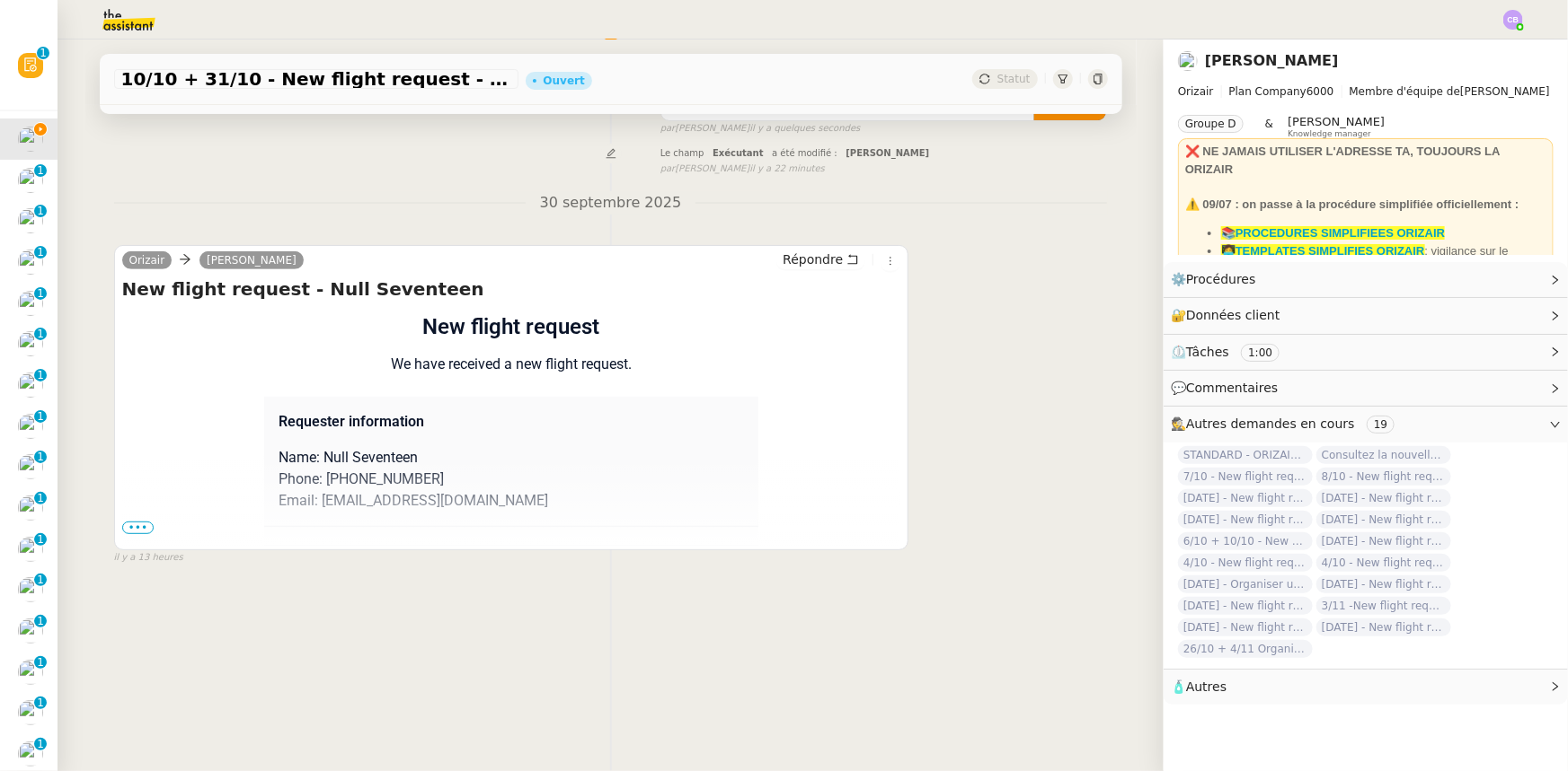
scroll to position [239, 0]
click at [135, 522] on span "•••" at bounding box center [139, 528] width 33 height 12
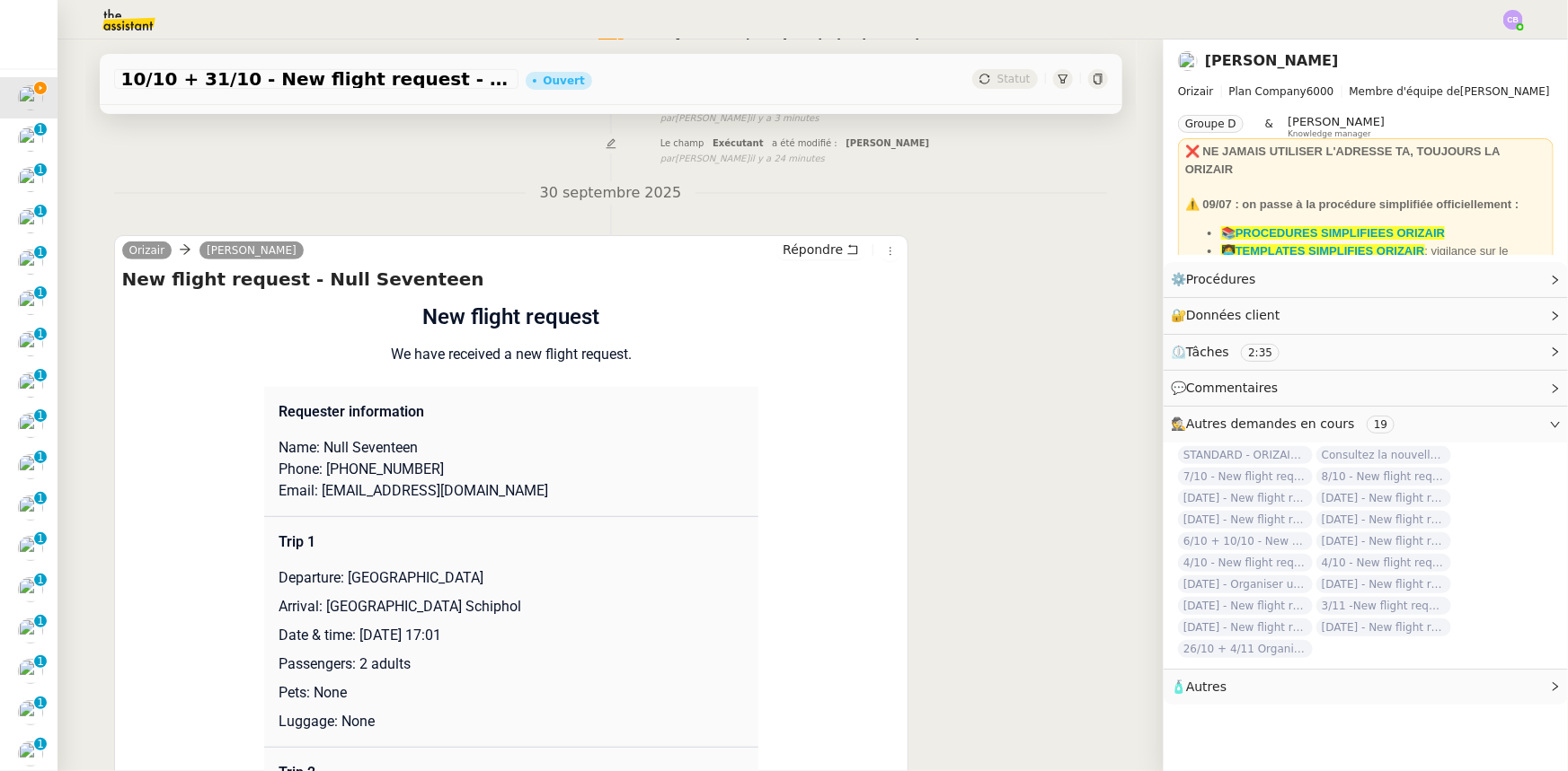
scroll to position [0, 0]
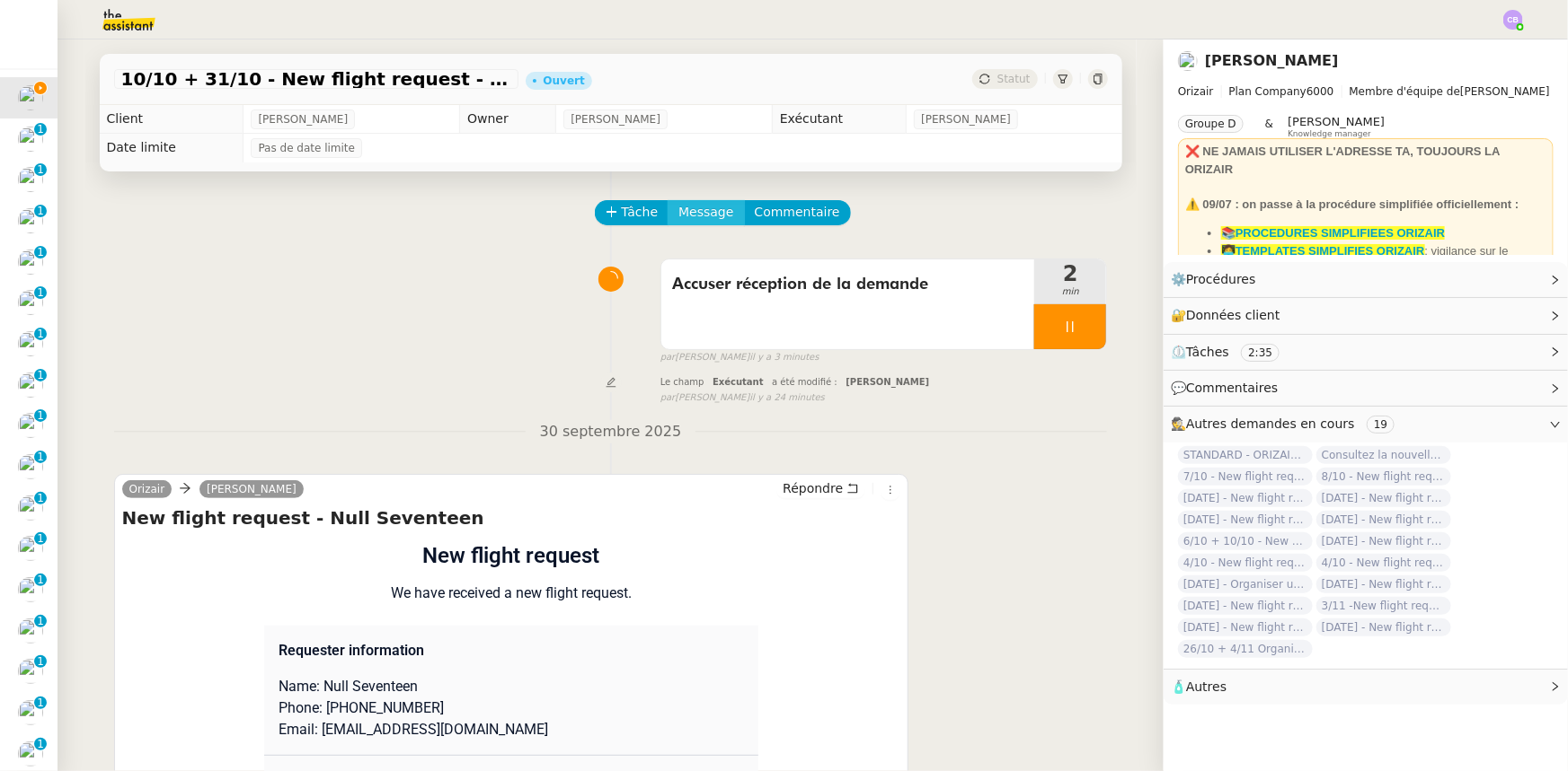
click at [679, 223] on span "Message" at bounding box center [706, 212] width 55 height 21
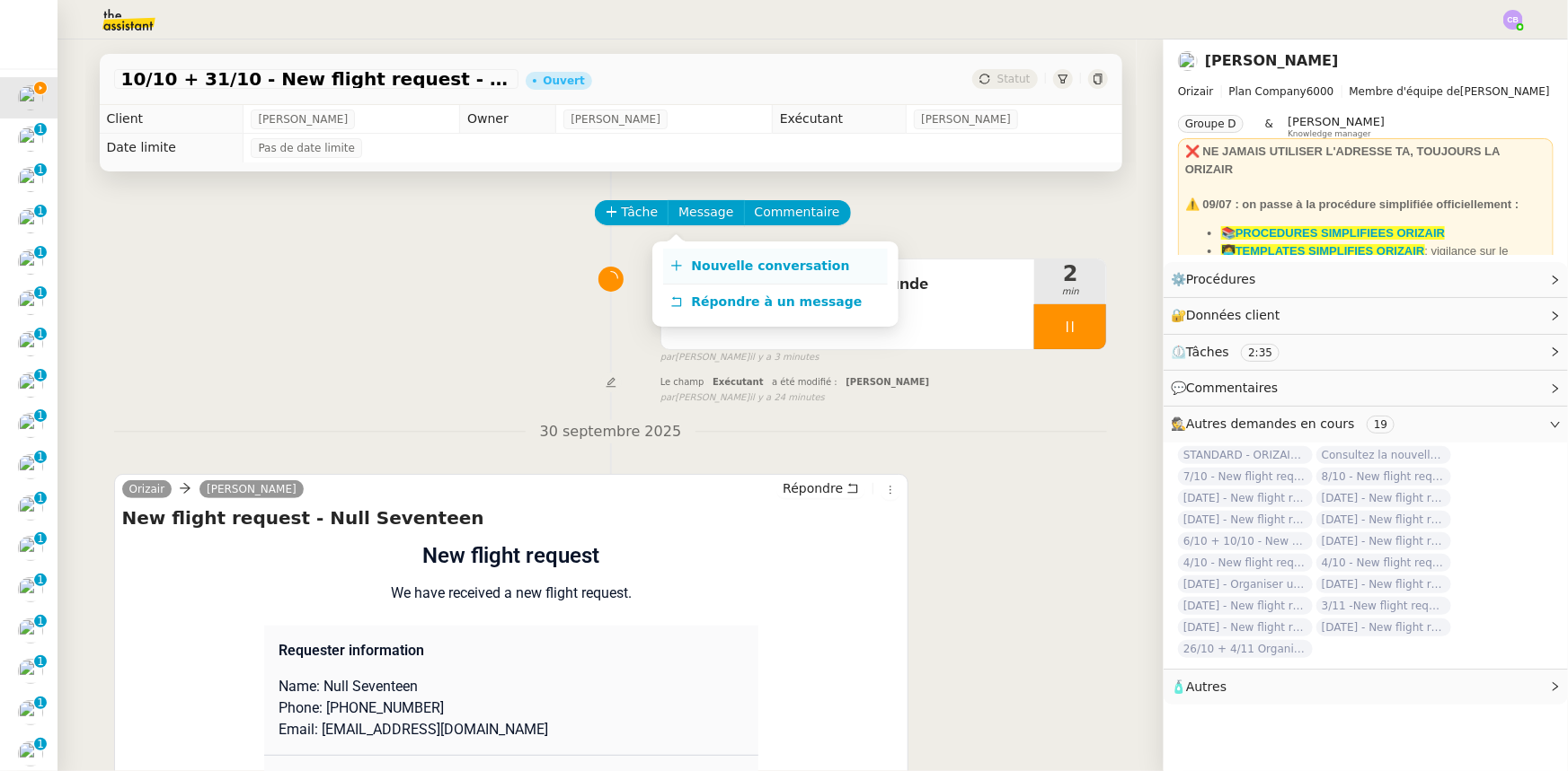
click at [749, 263] on span "Nouvelle conversation" at bounding box center [770, 265] width 158 height 14
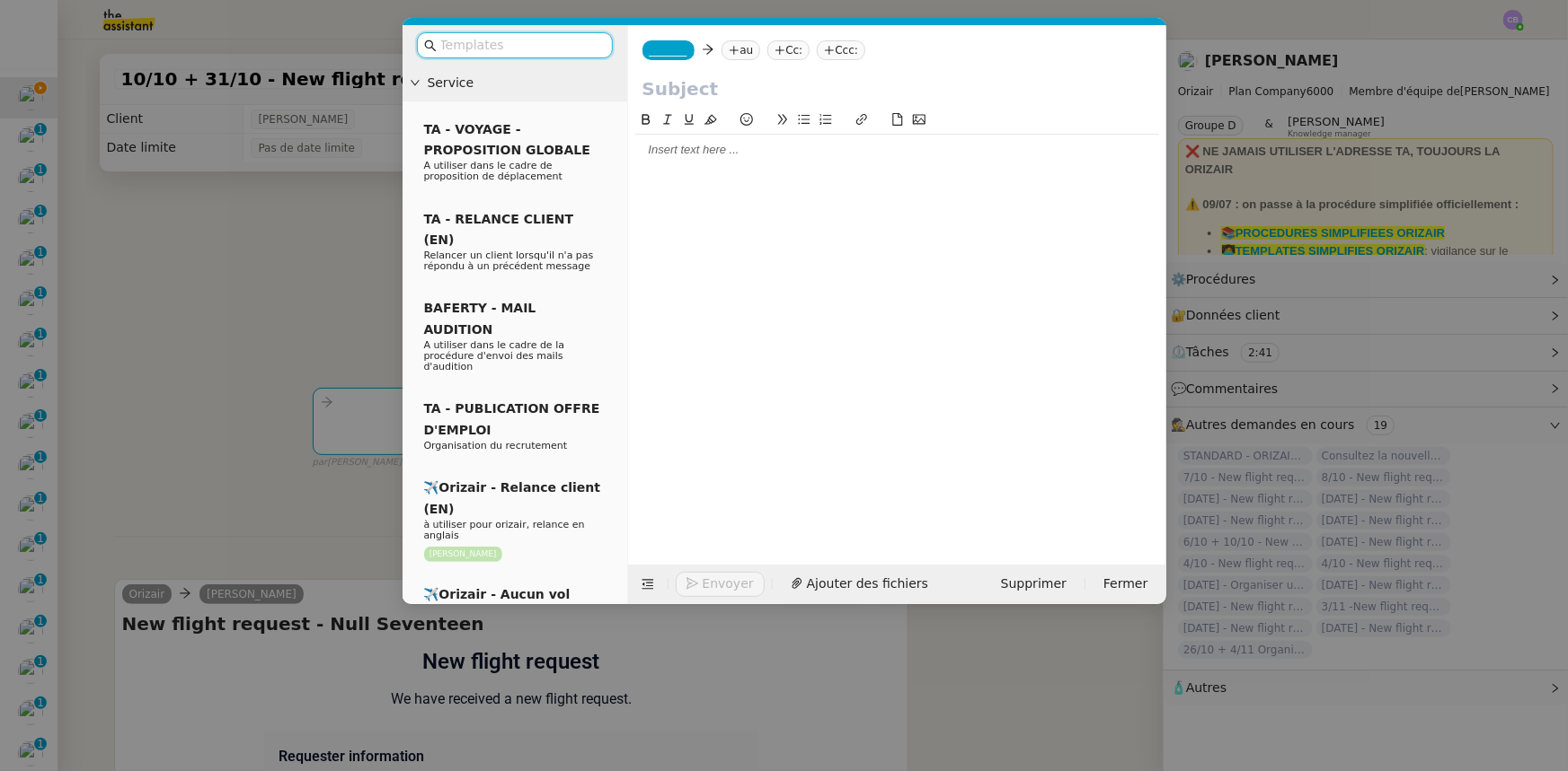
click at [535, 50] on input "text" at bounding box center [520, 45] width 162 height 21
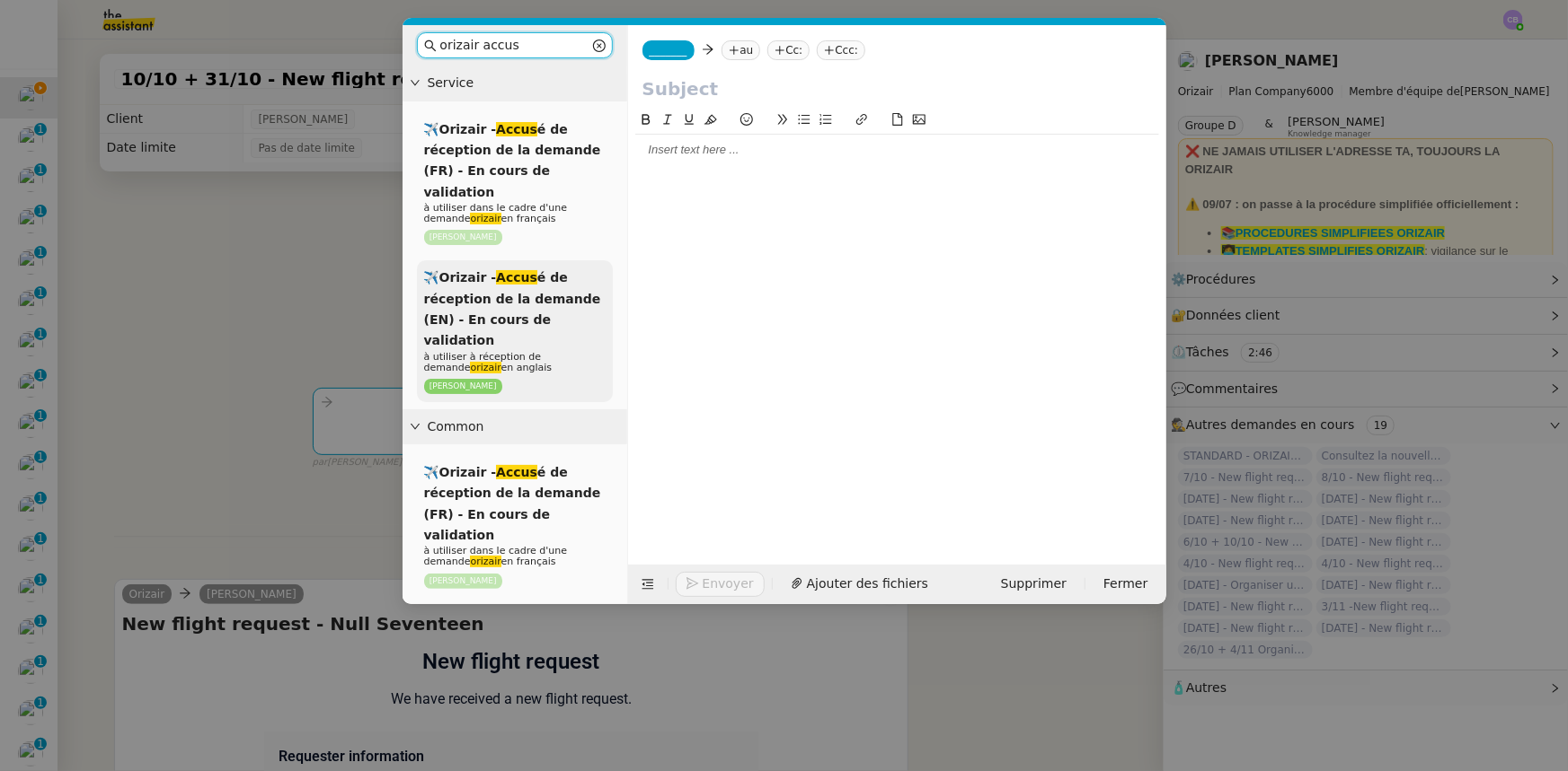
type input "orizair accus"
click at [548, 288] on span "✈️Orizair - Accus é de réception de la demande (EN) - En cours de validation" at bounding box center [512, 309] width 177 height 78
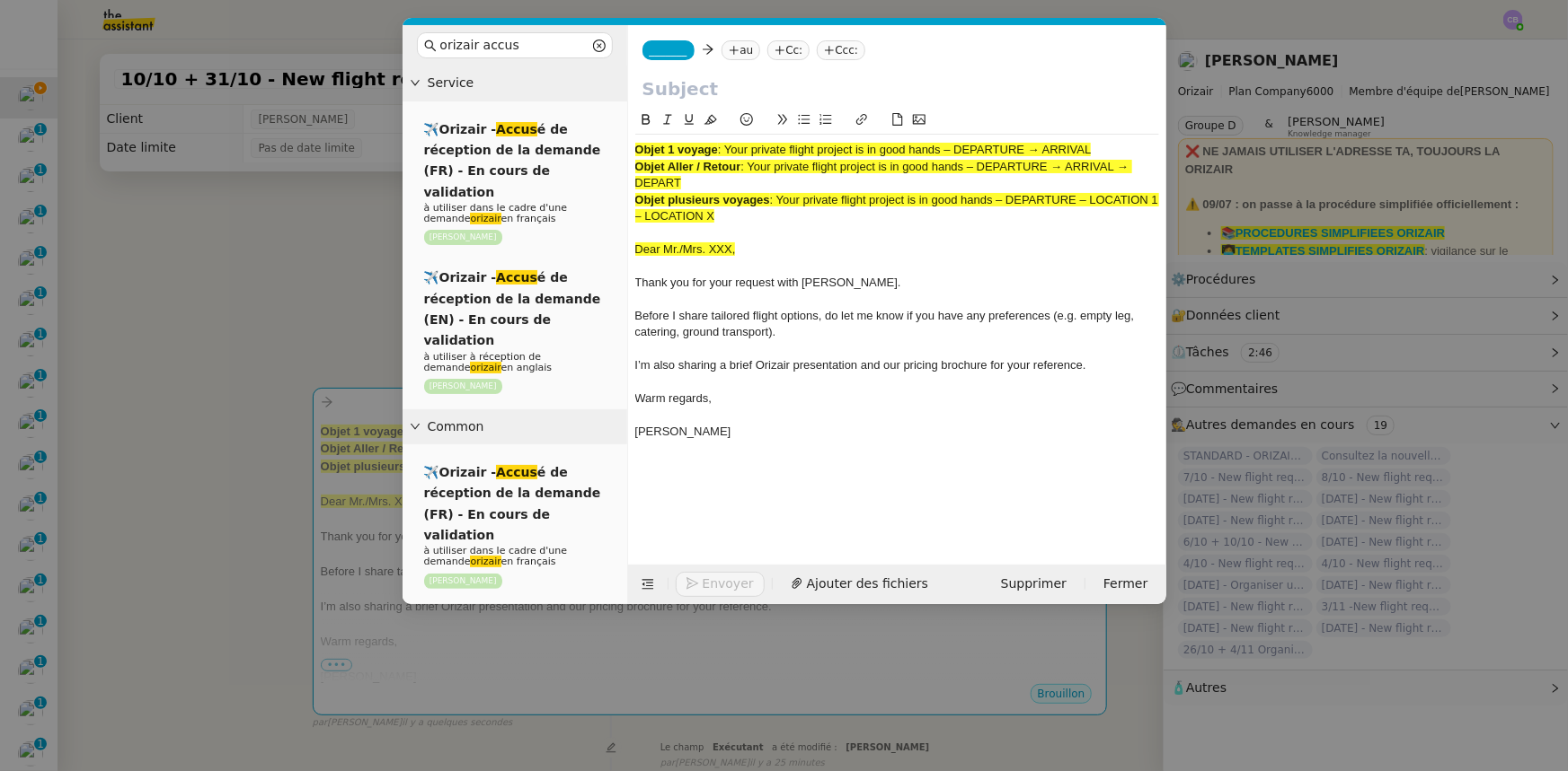
drag, startPoint x: 680, startPoint y: 182, endPoint x: 751, endPoint y: 164, distance: 73.2
click at [751, 164] on span ": Your private flight project is in good hands – DEPARTURE → ARRIVAL → DEPART" at bounding box center [883, 175] width 497 height 30
copy span "Your private flight project is in good hands – DEPARTURE → ARRIVAL → DEPART"
click at [702, 88] on input "text" at bounding box center [897, 89] width 509 height 27
paste input "Your private flight project is in good hands – DEPARTURE → ARRIVAL → DEPART"
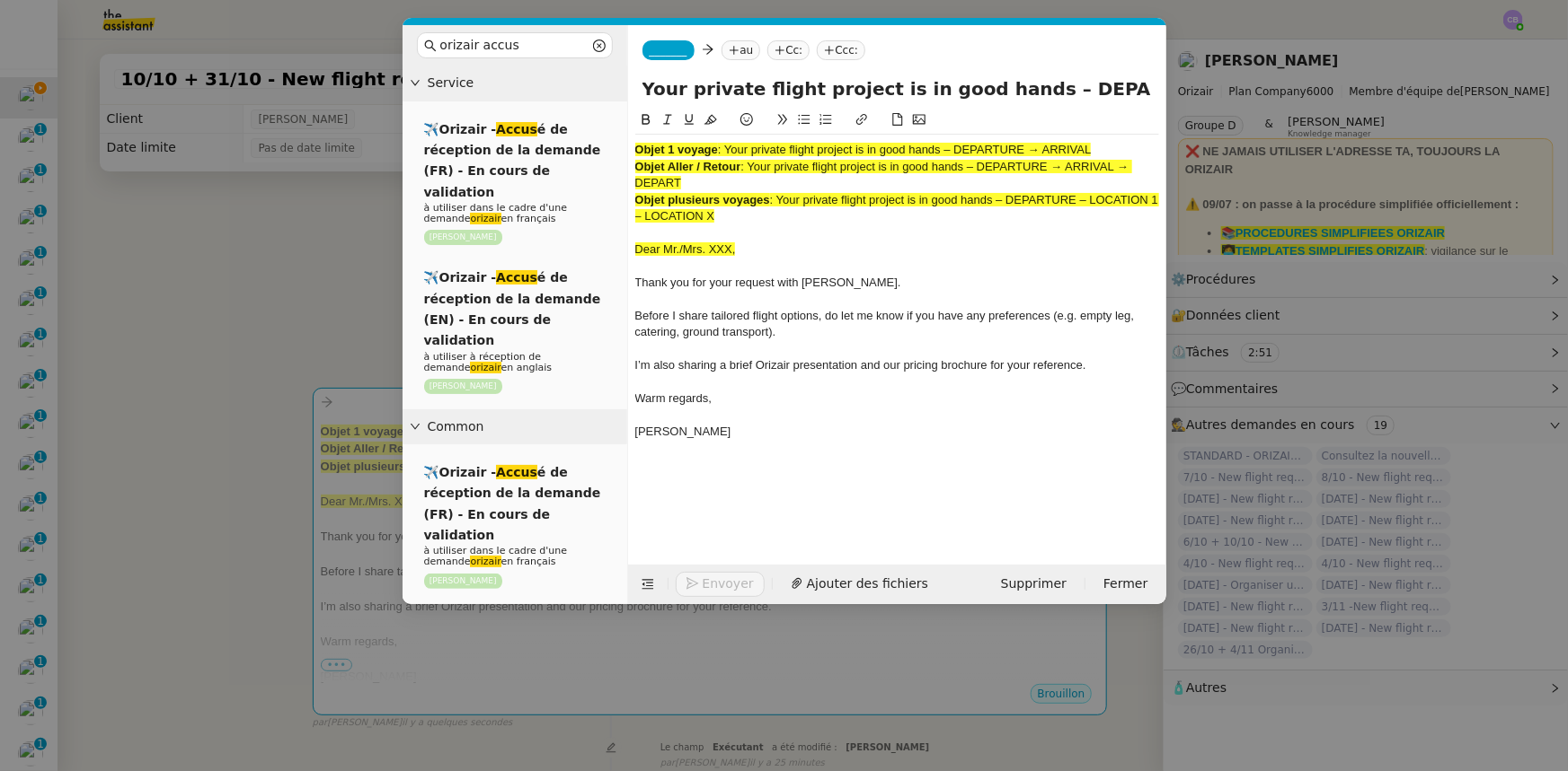
scroll to position [0, 165]
type input "Your private flight project is in good hands – DEPARTURE → ARRIVAL → DEPART"
drag, startPoint x: 732, startPoint y: 218, endPoint x: 637, endPoint y: 147, distance: 118.6
click at [637, 147] on div "Objet 1 voyage : Your private flight project is in good hands – DEPARTURE → ARR…" at bounding box center [896, 299] width 523 height 329
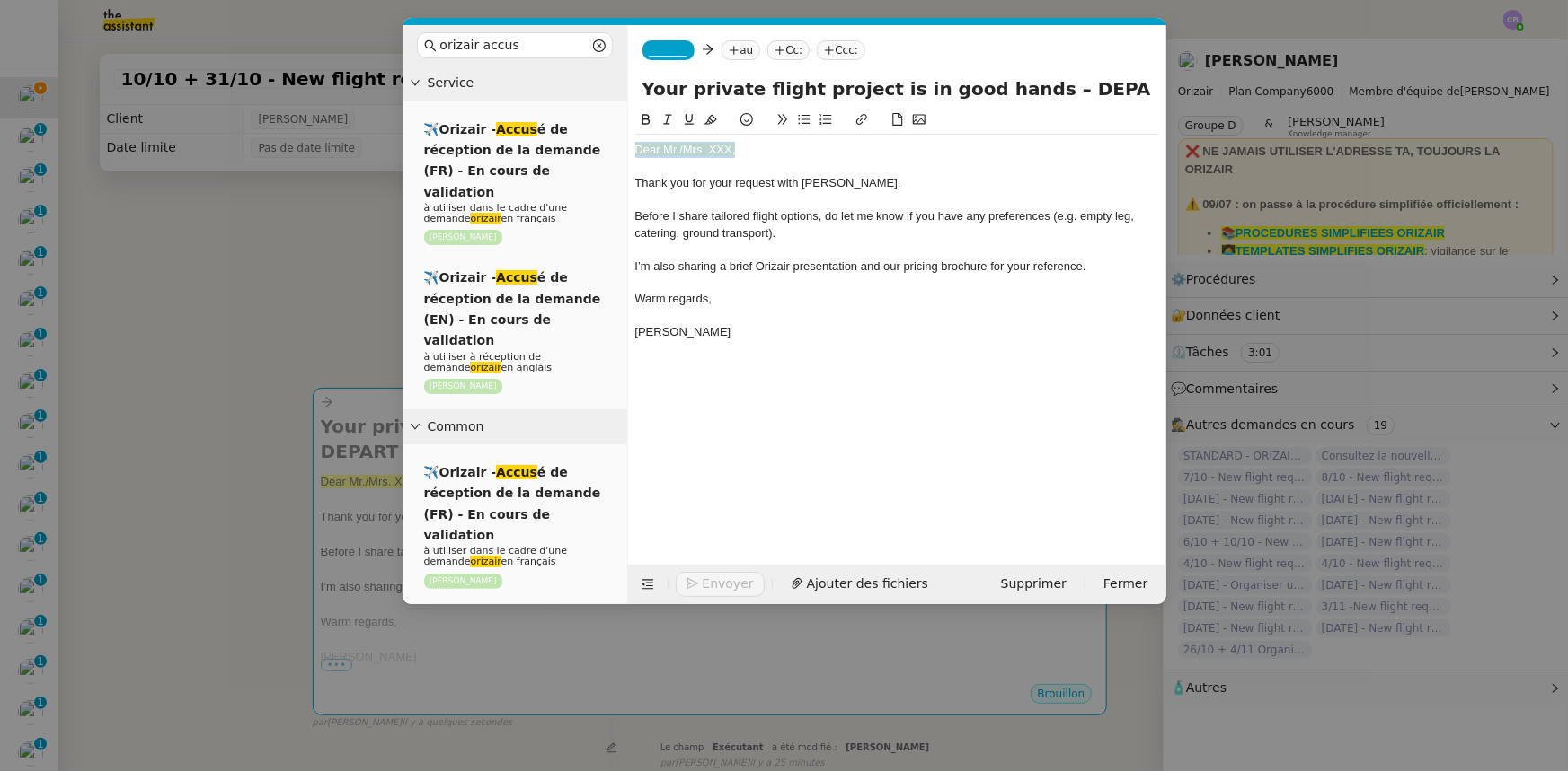
drag, startPoint x: 735, startPoint y: 149, endPoint x: 628, endPoint y: 148, distance: 107.0
click at [628, 148] on nz-spin "Dear Mr./Mrs. XXX, Thank you for your request with [PERSON_NAME]. Before I shar…" at bounding box center [897, 327] width 538 height 434
click at [708, 123] on icon at bounding box center [710, 120] width 12 height 10
click at [732, 148] on div "Dear Mr./Mrs. XXX," at bounding box center [896, 150] width 523 height 16
drag, startPoint x: 1123, startPoint y: 81, endPoint x: 1028, endPoint y: 89, distance: 95.3
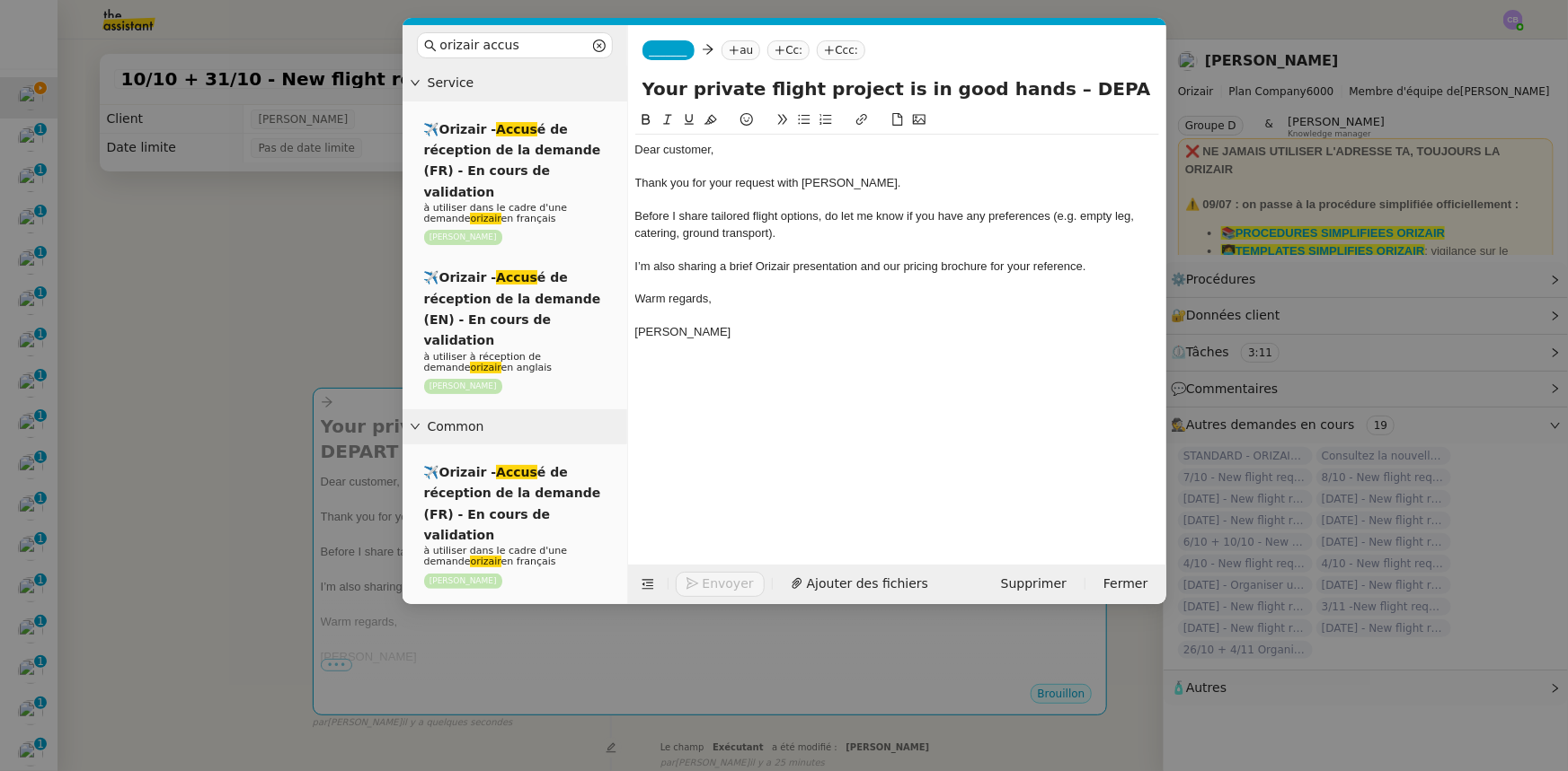
click at [1028, 89] on input "Your private flight project is in good hands – DEPARTURE → ARRIVAL → DEPART" at bounding box center [897, 89] width 509 height 27
drag, startPoint x: 1149, startPoint y: 91, endPoint x: 967, endPoint y: 93, distance: 182.0
click at [967, 93] on input "Your private flight project is in good hands – [GEOGRAPHIC_DATA] → ARRIVAL → DE…" at bounding box center [897, 89] width 509 height 27
click at [1140, 87] on input "Your private flight project is in good hands – [GEOGRAPHIC_DATA] → ARRIVAL → DE…" at bounding box center [897, 89] width 509 height 27
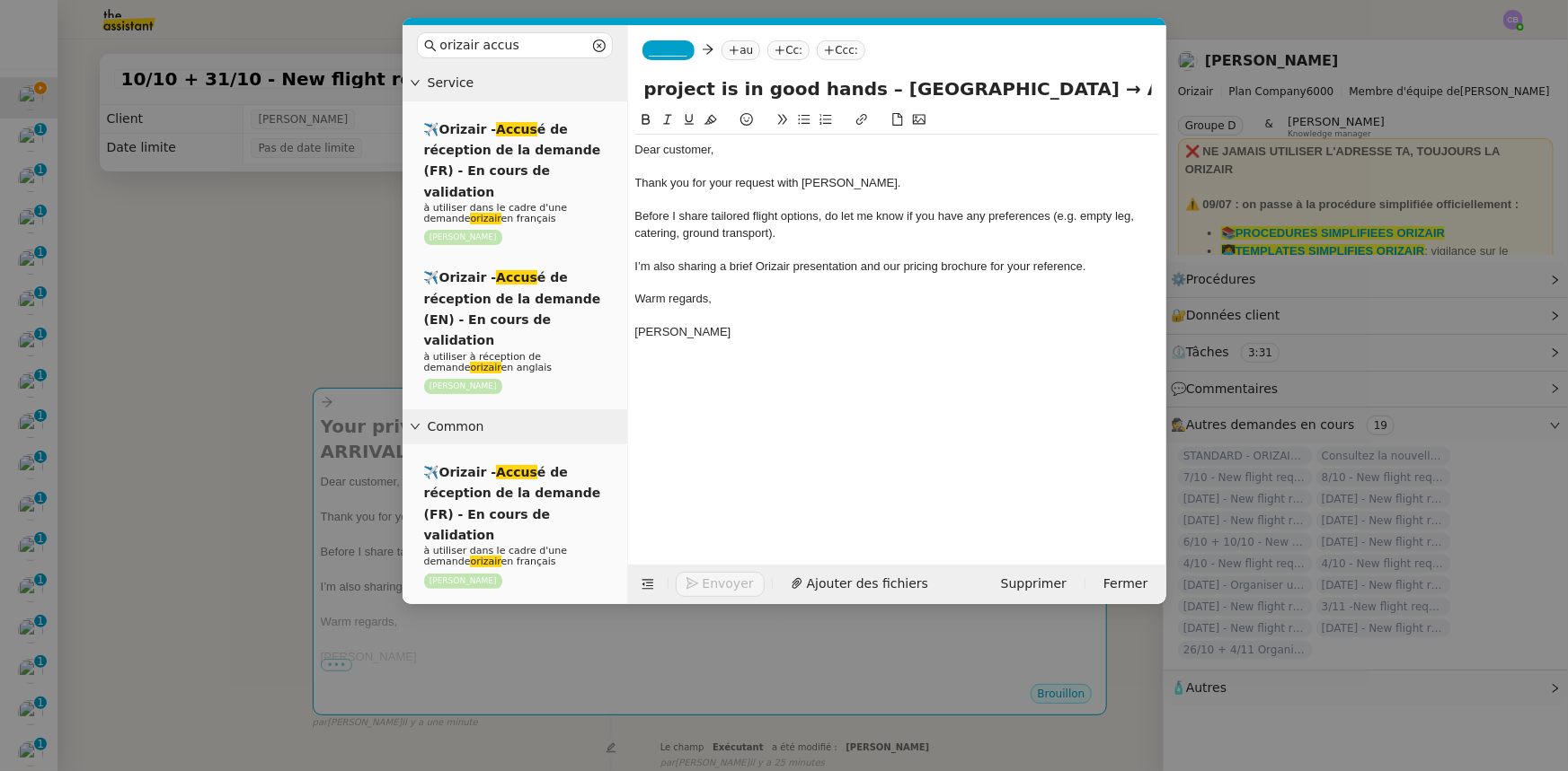
scroll to position [0, 232]
drag, startPoint x: 1149, startPoint y: 82, endPoint x: 1090, endPoint y: 84, distance: 59.0
click at [1090, 84] on input "Your private flight project is in good hands – [GEOGRAPHIC_DATA] → ARRIVAL → DE…" at bounding box center [897, 89] width 509 height 27
paste input "[GEOGRAPHIC_DATA]"
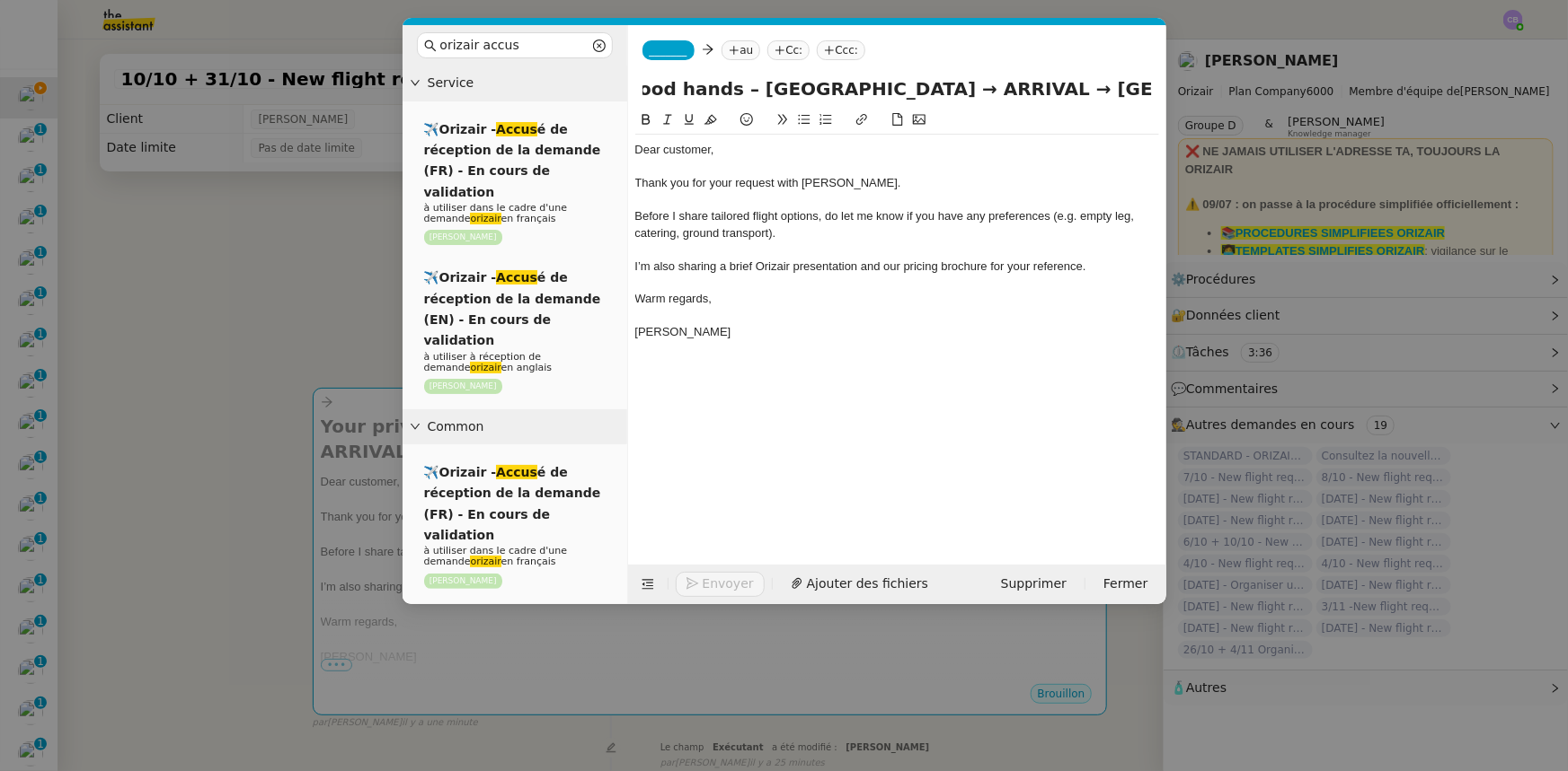
drag, startPoint x: 958, startPoint y: 86, endPoint x: 888, endPoint y: 87, distance: 70.0
click at [888, 87] on input "Your private flight project is in good hands – [GEOGRAPHIC_DATA] → ARRIVAL → [G…" at bounding box center [897, 89] width 509 height 27
type input "Your private flight project is in good hands – [GEOGRAPHIC_DATA] → [GEOGRAPHIC_…"
drag, startPoint x: 300, startPoint y: 275, endPoint x: 360, endPoint y: 337, distance: 86.3
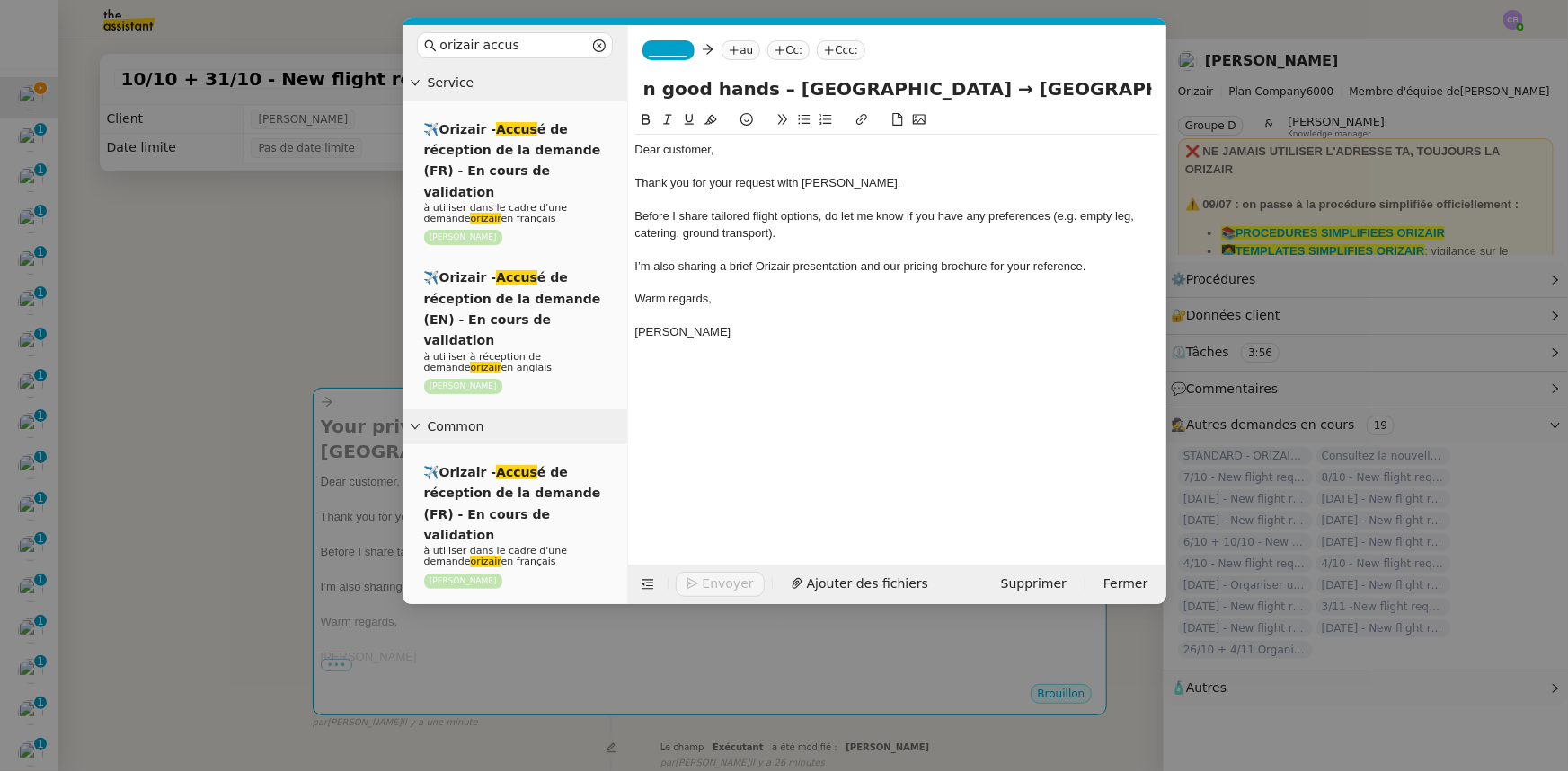
click at [302, 275] on nz-modal-container "orizair accus Service ✈️Orizair - Accus é de réception de la demande (FR) - En …" at bounding box center [784, 386] width 1568 height 771
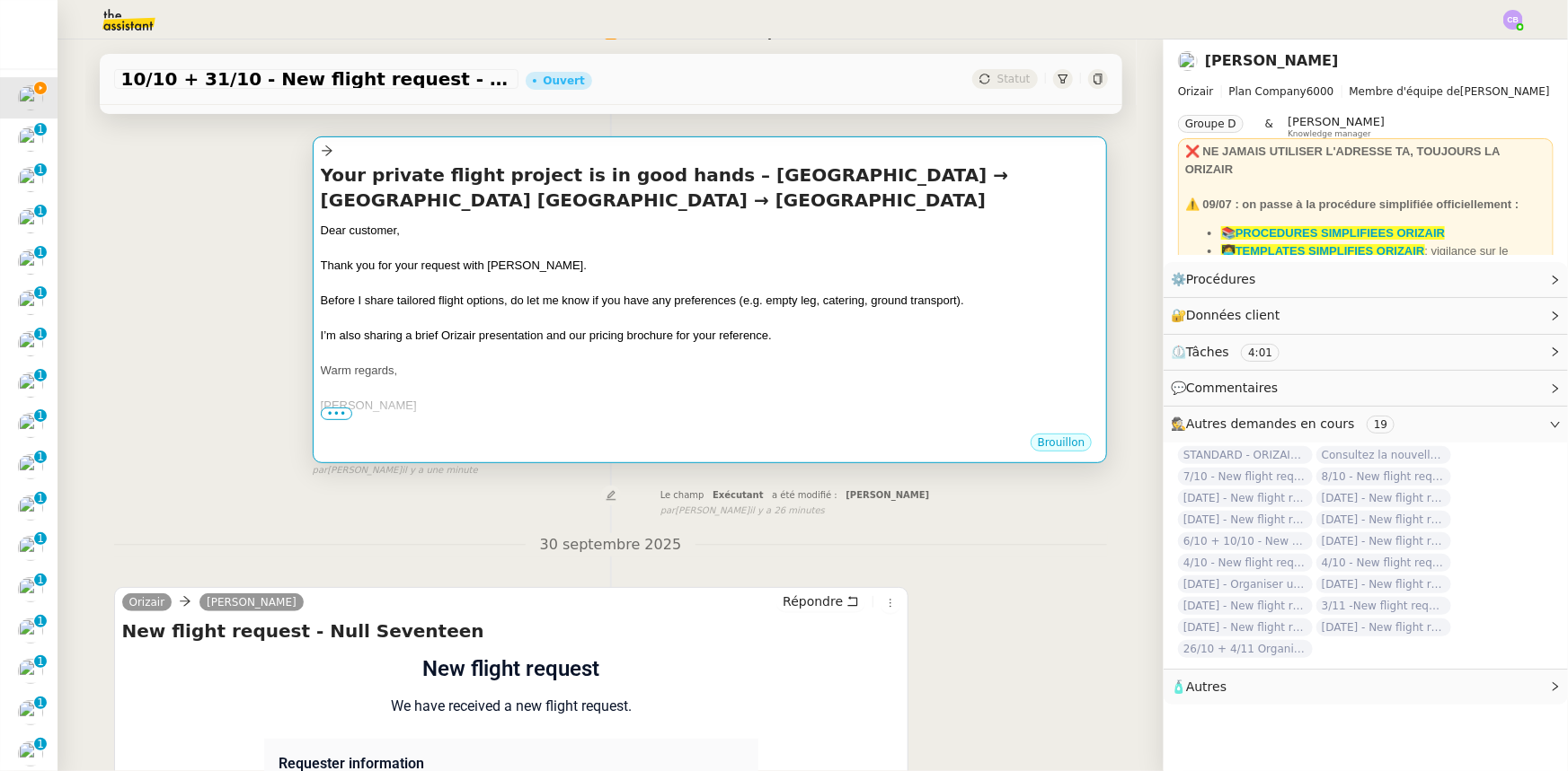
scroll to position [244, 0]
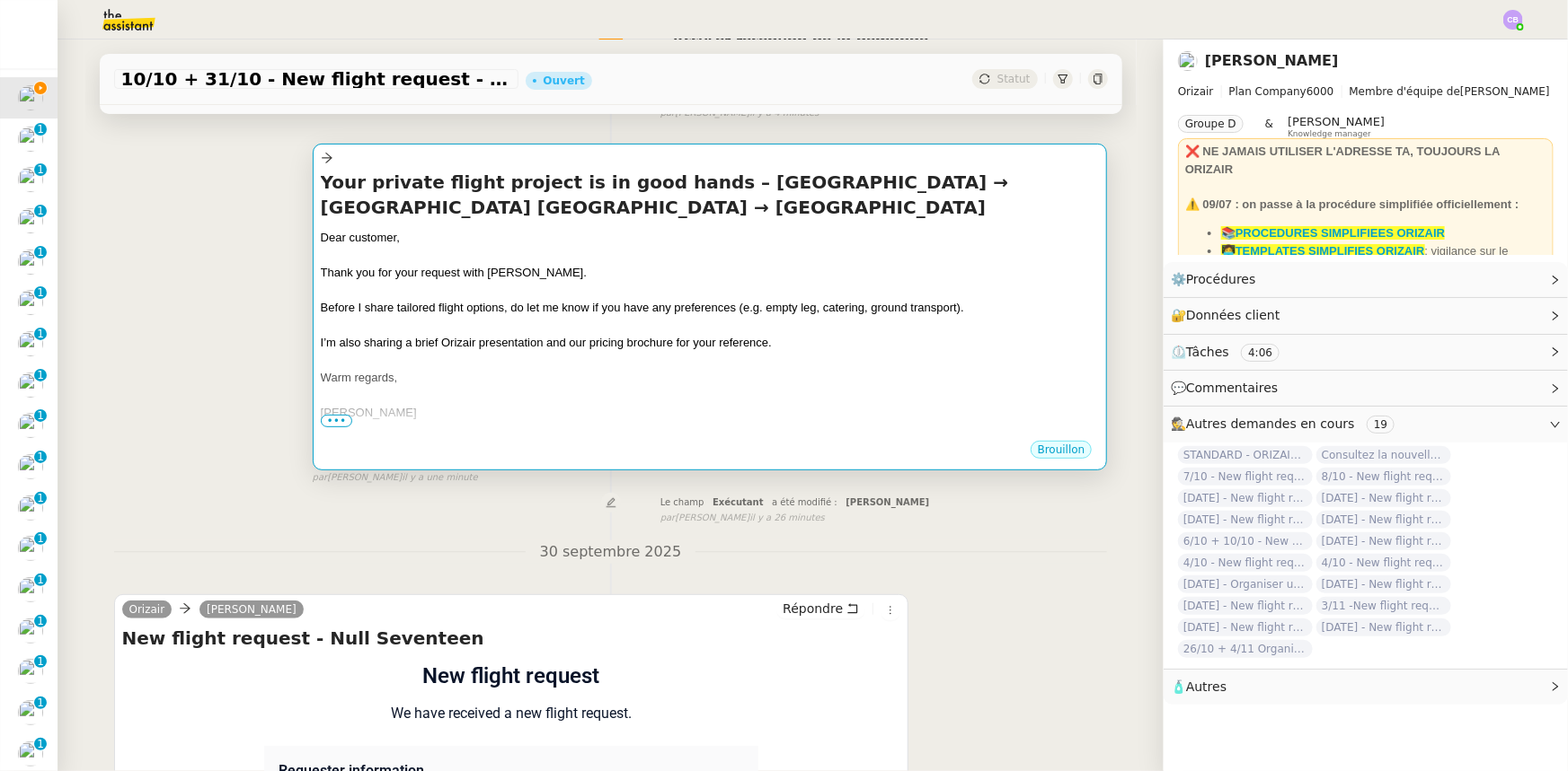
click at [792, 292] on div at bounding box center [711, 289] width 779 height 18
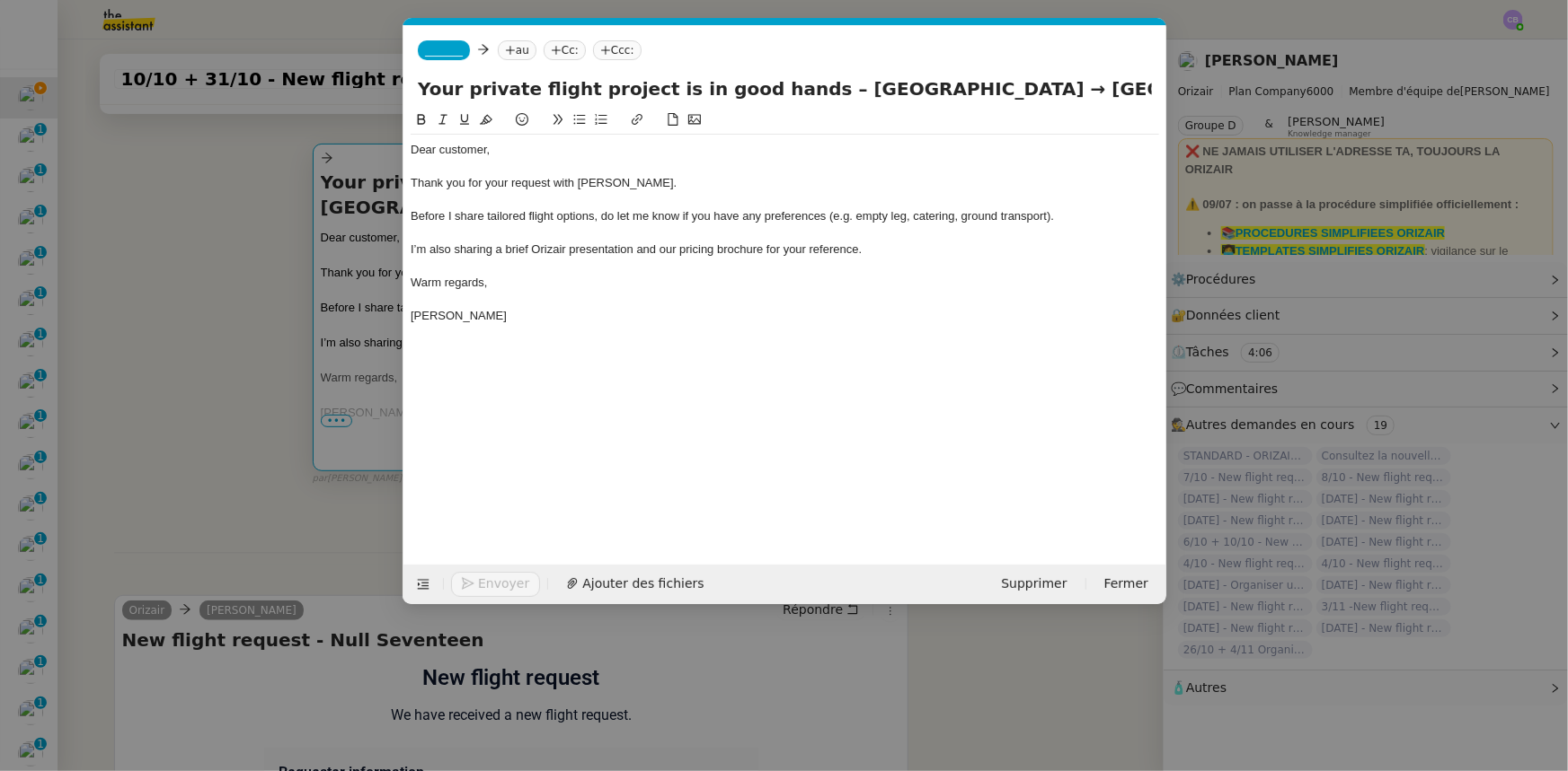
scroll to position [0, 105]
click at [438, 53] on span "_______" at bounding box center [444, 50] width 37 height 12
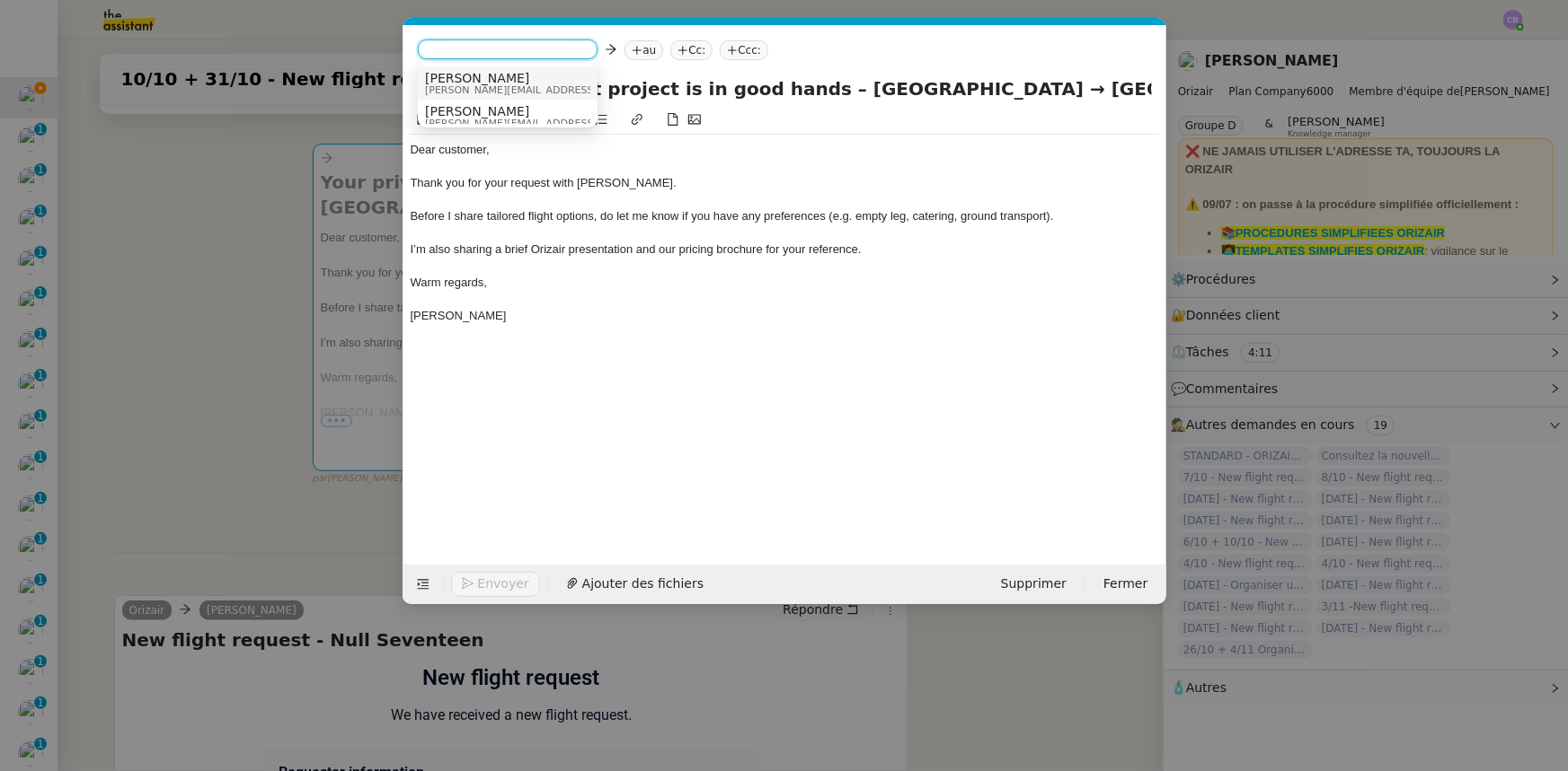
click at [491, 89] on span "[PERSON_NAME][EMAIL_ADDRESS][DOMAIN_NAME]" at bounding box center [552, 90] width 256 height 10
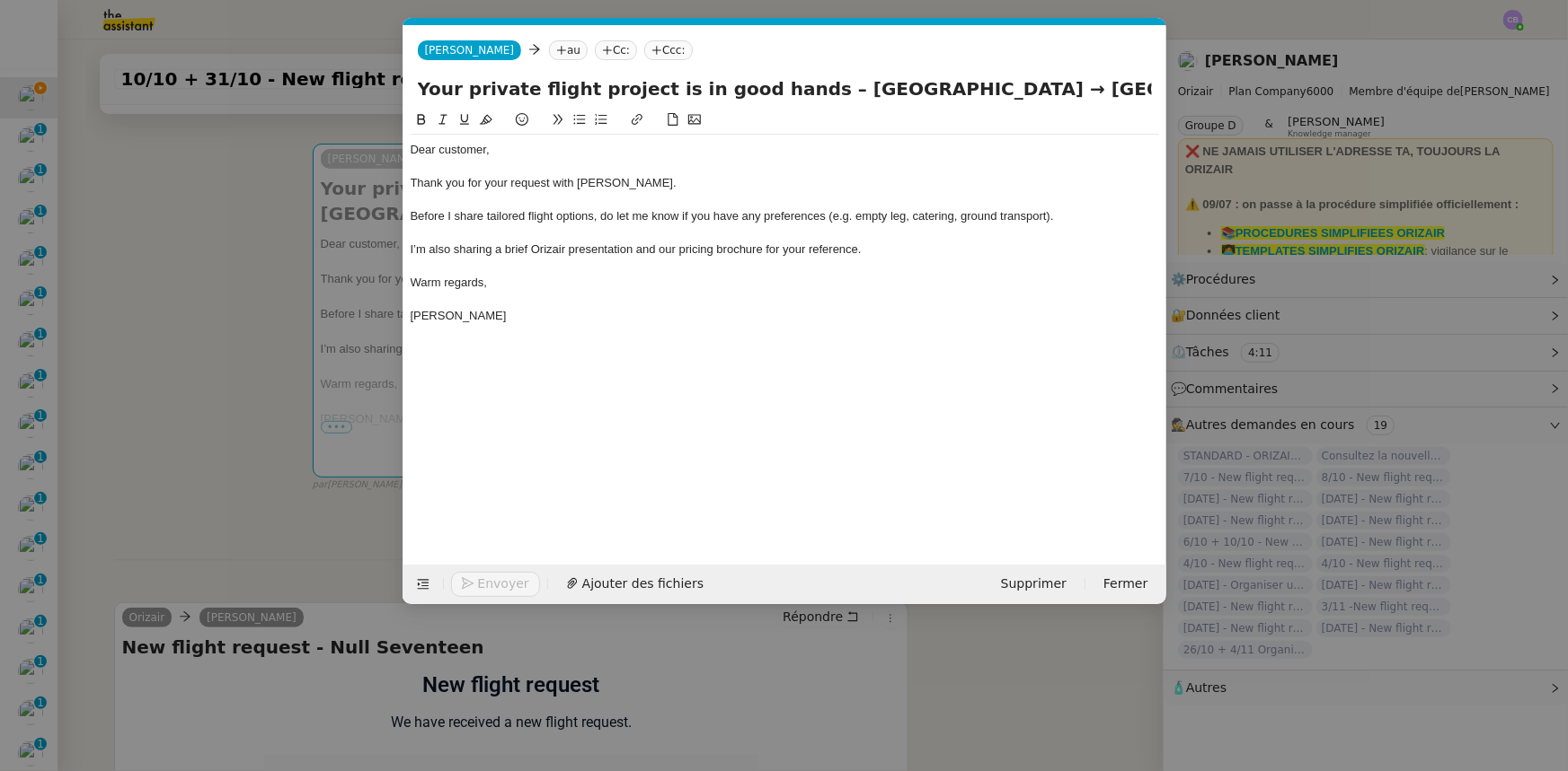
click at [203, 367] on nz-modal-container "orizair accus Service ✈️Orizair - Accus é de réception de la demande (FR) - En …" at bounding box center [784, 386] width 1568 height 771
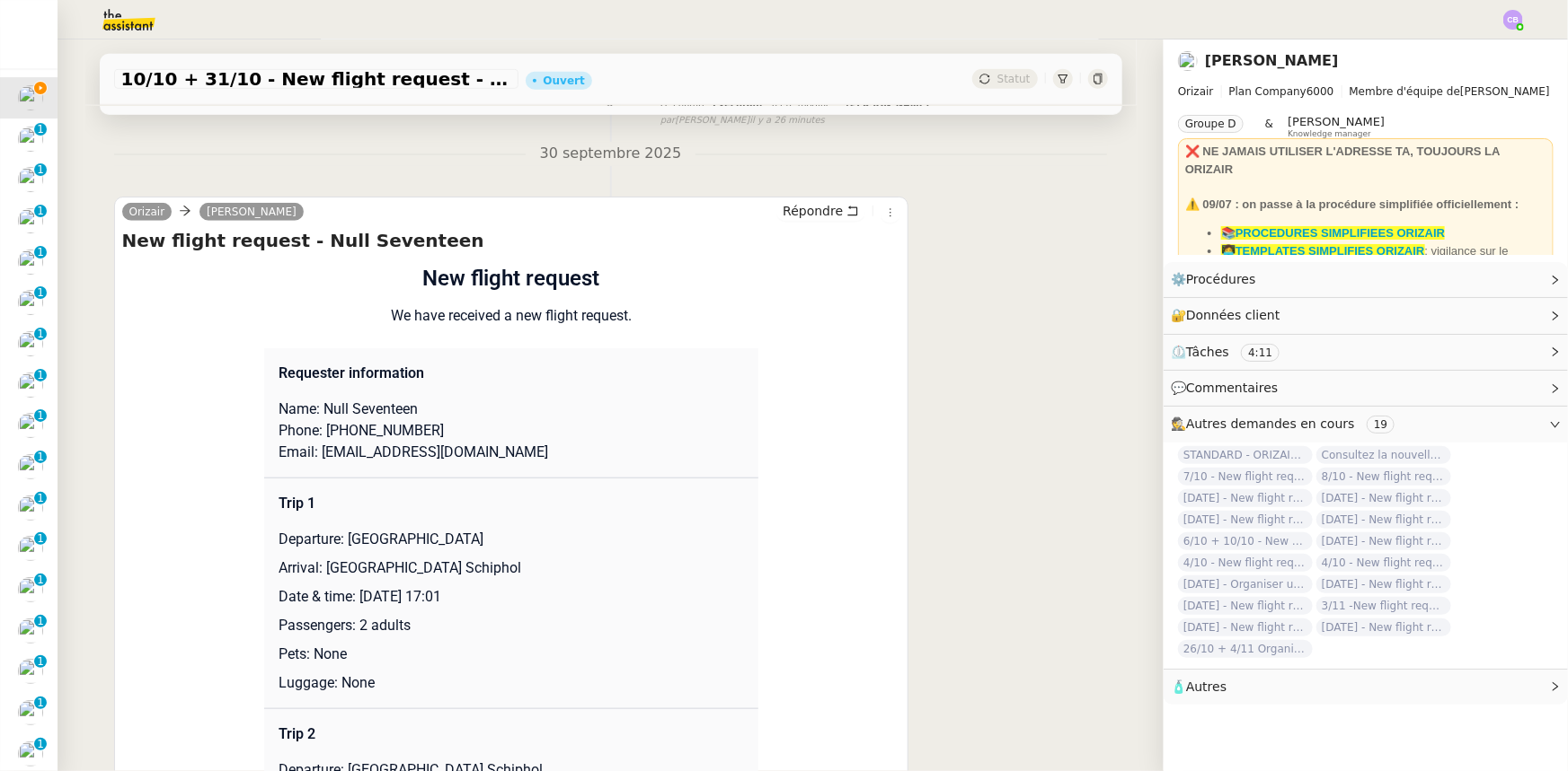
scroll to position [653, 0]
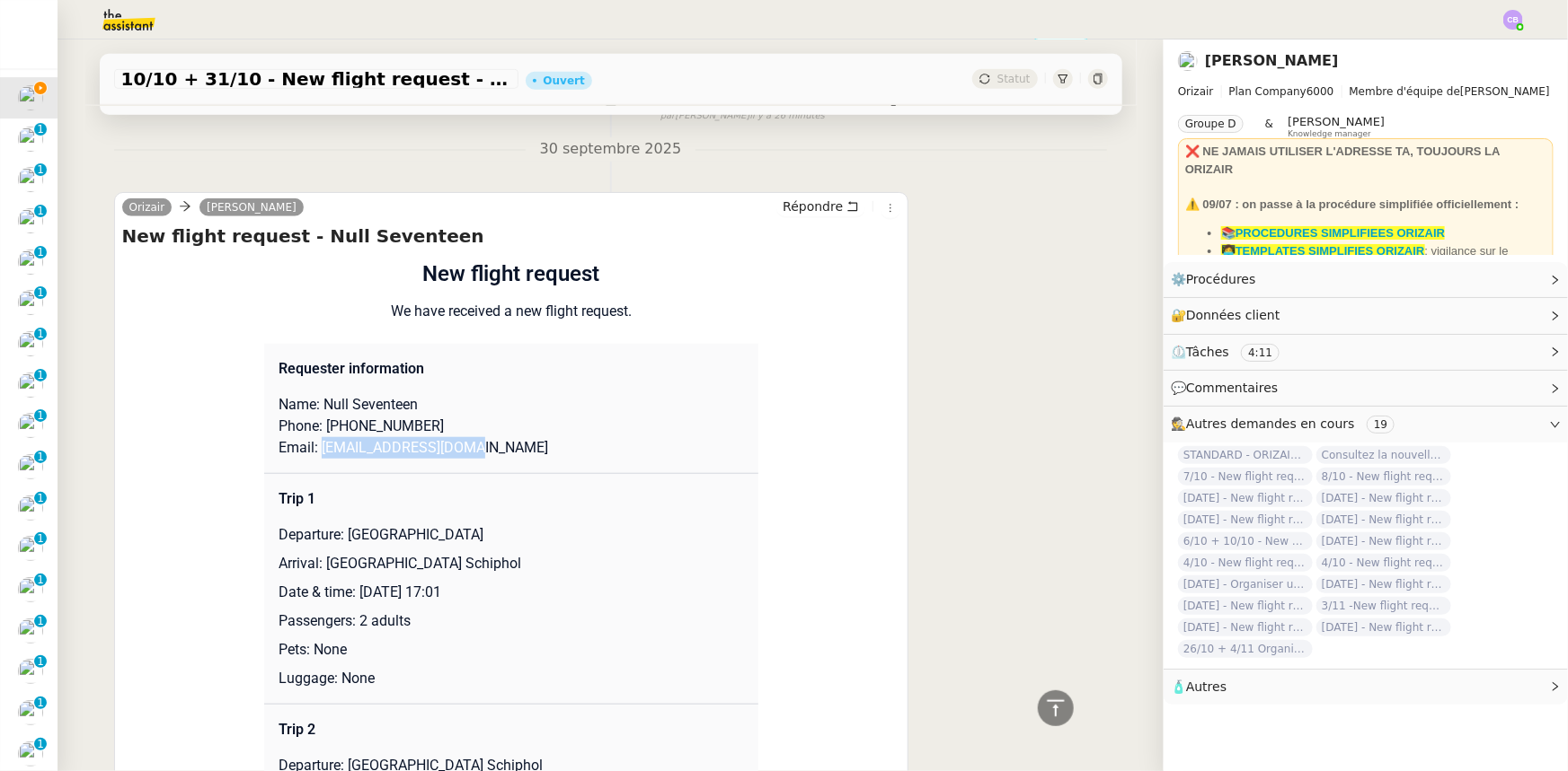
drag, startPoint x: 447, startPoint y: 448, endPoint x: 311, endPoint y: 450, distance: 136.0
click at [311, 450] on p "Email: [EMAIL_ADDRESS][DOMAIN_NAME]" at bounding box center [510, 447] width 465 height 22
copy p "[EMAIL_ADDRESS][DOMAIN_NAME]"
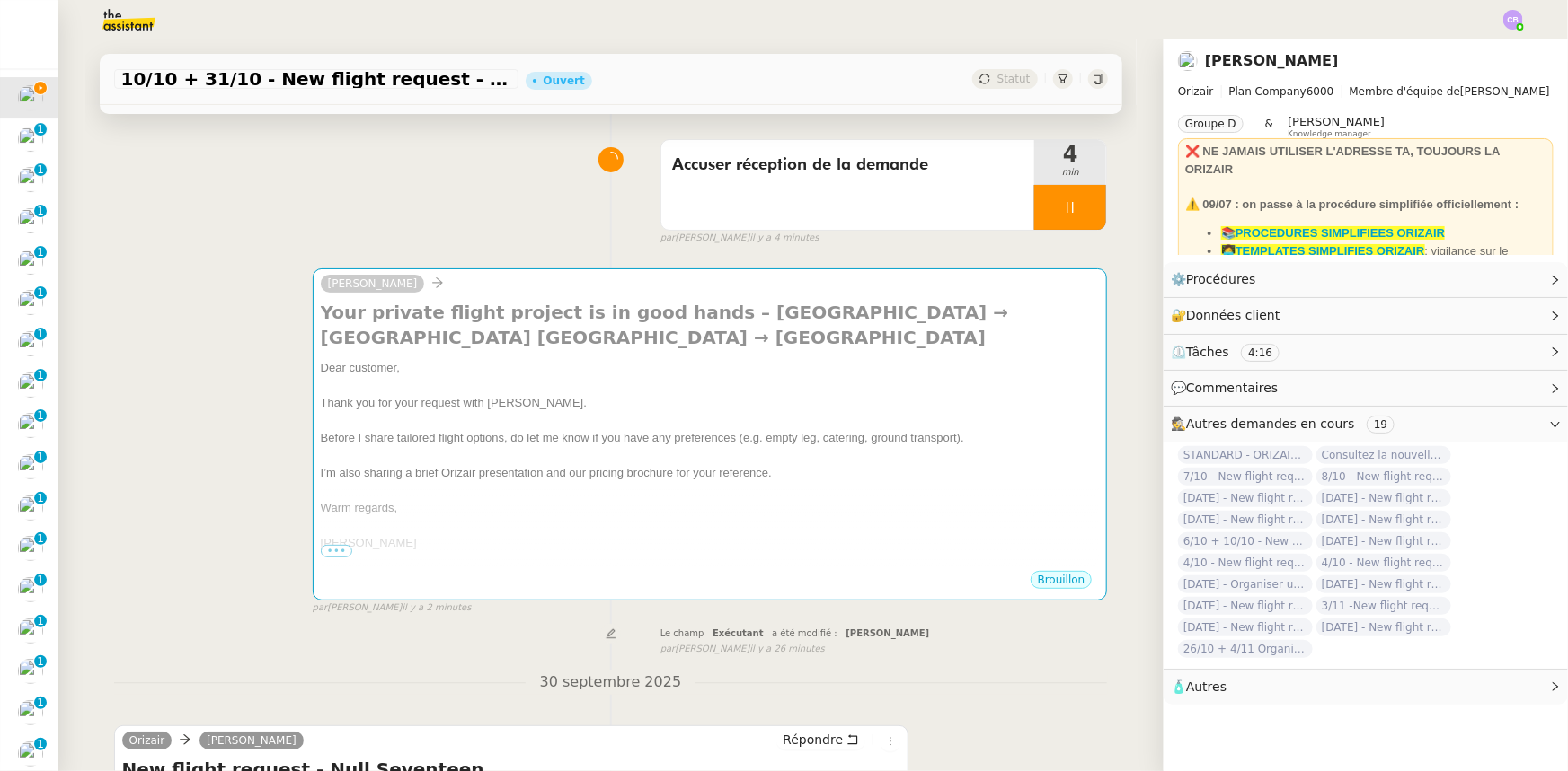
scroll to position [80, 0]
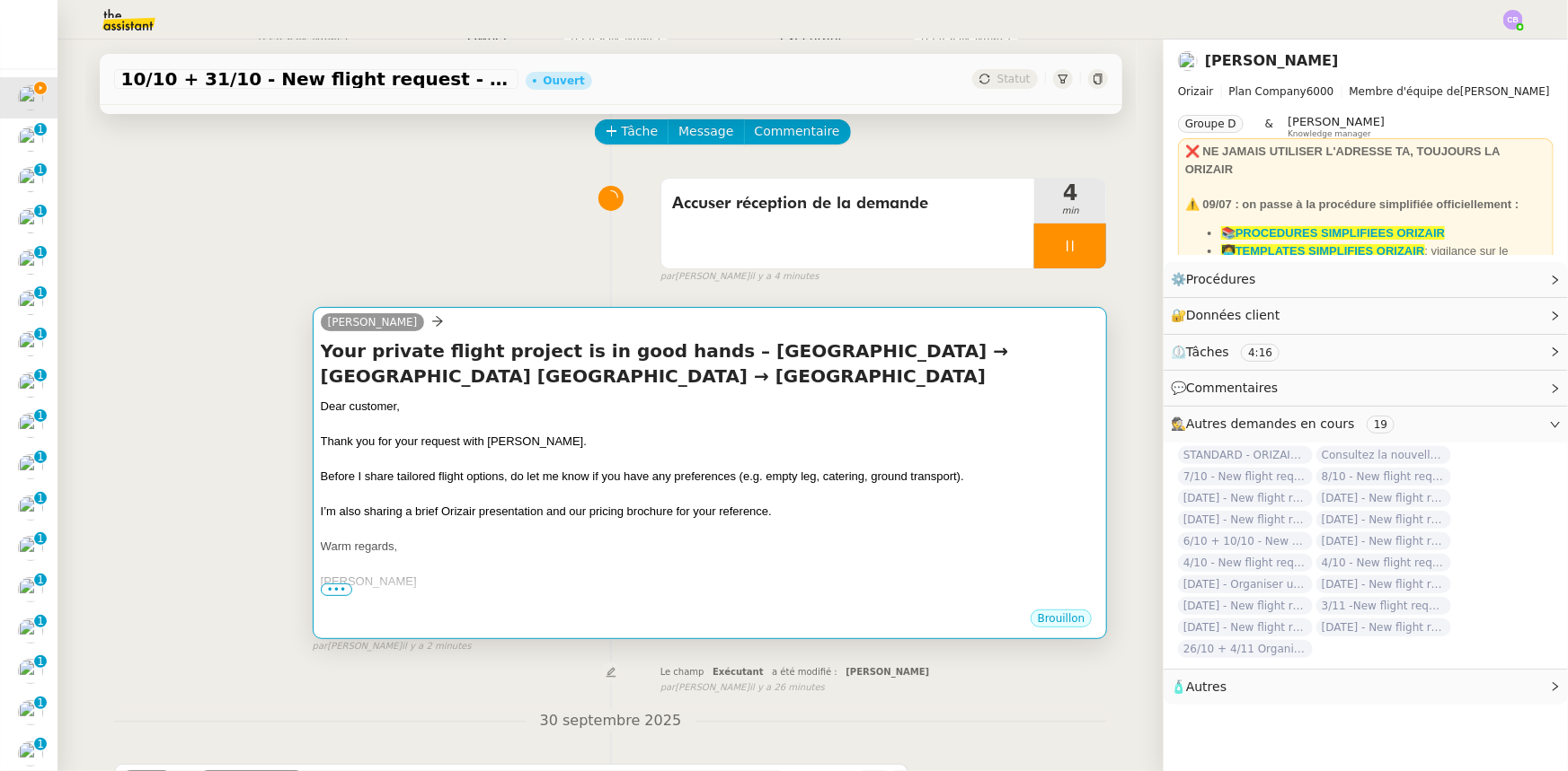
click at [552, 462] on div at bounding box center [711, 459] width 779 height 18
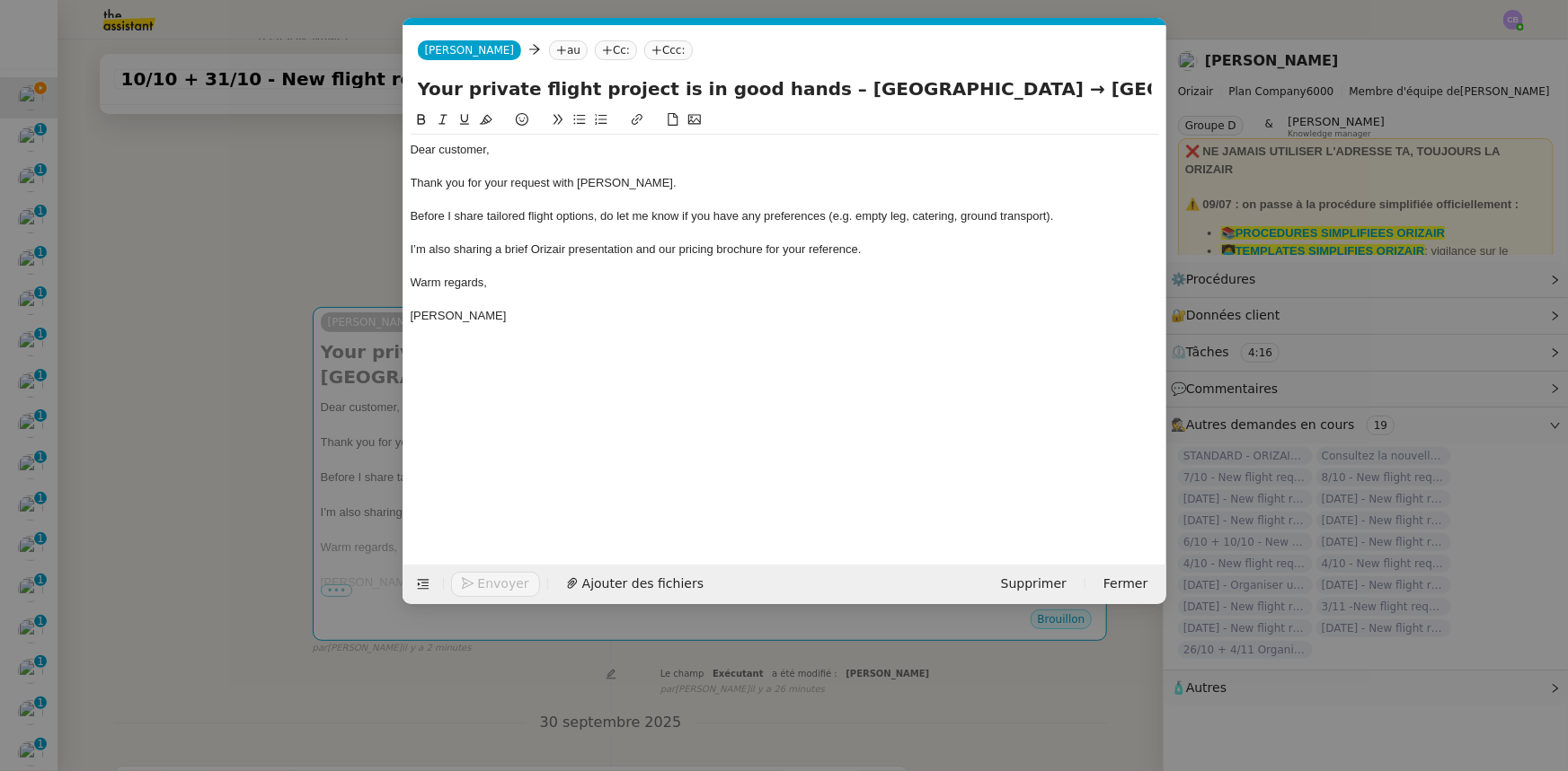
scroll to position [0, 105]
click at [549, 49] on nz-tag "au" at bounding box center [567, 50] width 38 height 20
paste input "[EMAIL_ADDRESS][DOMAIN_NAME]"
type input "[EMAIL_ADDRESS][DOMAIN_NAME]"
click at [564, 78] on span "[EMAIL_ADDRESS][DOMAIN_NAME]" at bounding box center [630, 78] width 220 height 14
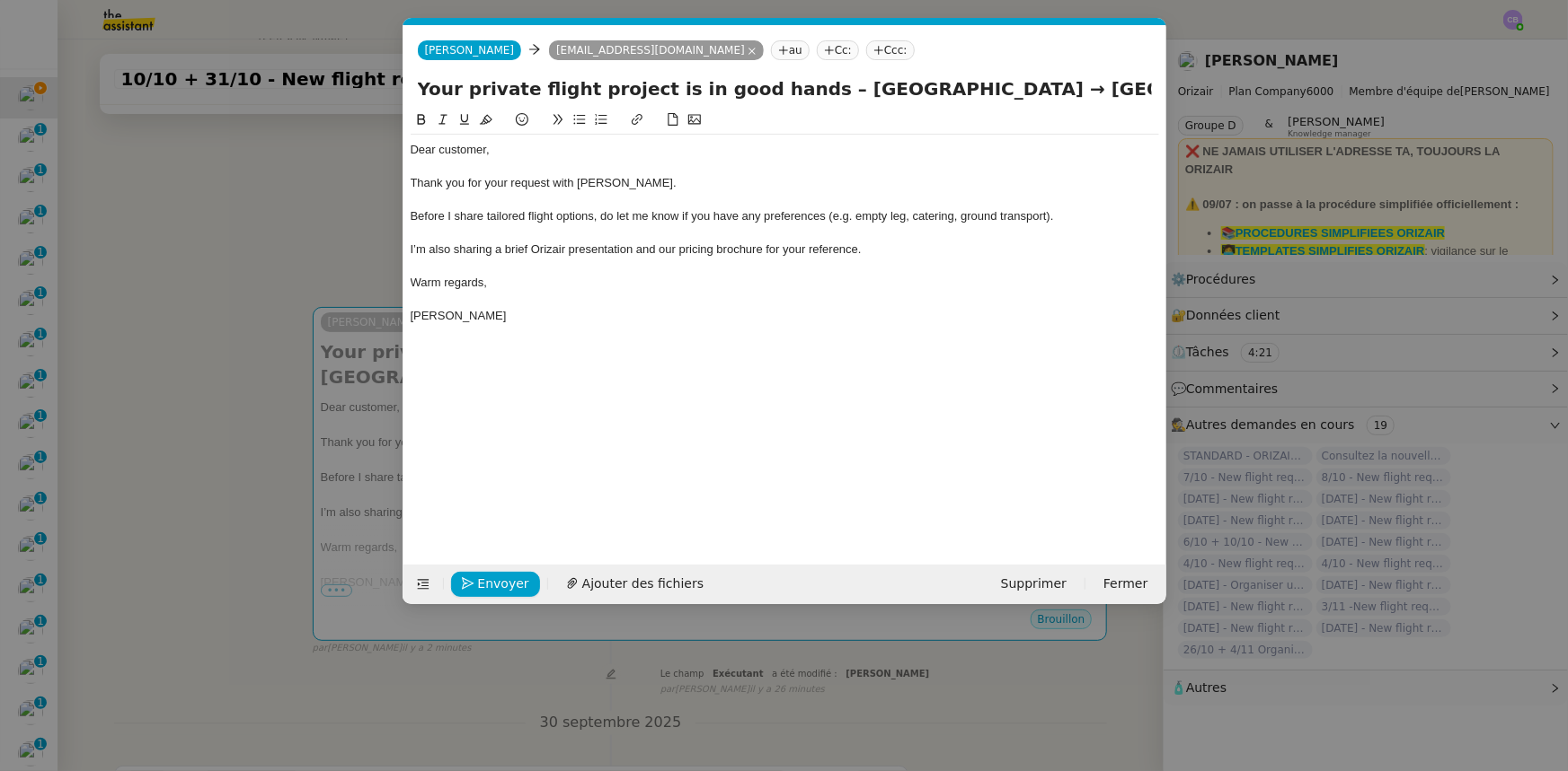
click at [866, 48] on nz-tag "Ccc:" at bounding box center [890, 50] width 49 height 20
type input "[PERSON_NAME]"
click at [794, 80] on span "[PERSON_NAME]" at bounding box center [882, 78] width 256 height 14
click at [881, 252] on div "I’m also sharing a brief Orizair presentation and our pricing brochure for your…" at bounding box center [784, 249] width 748 height 16
click at [644, 584] on span "Ajouter des fichiers" at bounding box center [643, 584] width 122 height 21
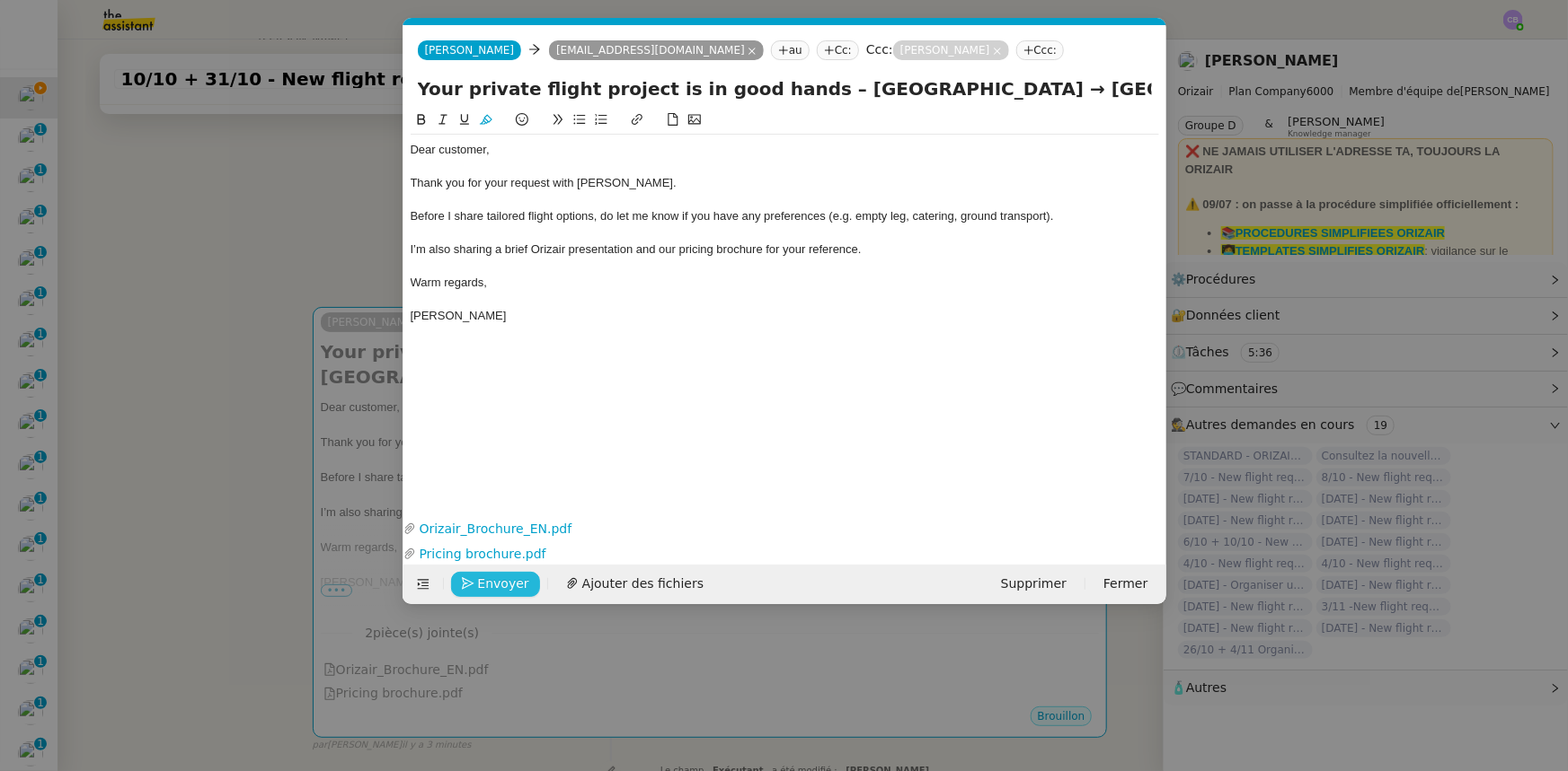
click at [508, 580] on span "Envoyer" at bounding box center [504, 584] width 51 height 21
click at [508, 579] on span "Confirmer l'envoi" at bounding box center [532, 584] width 108 height 21
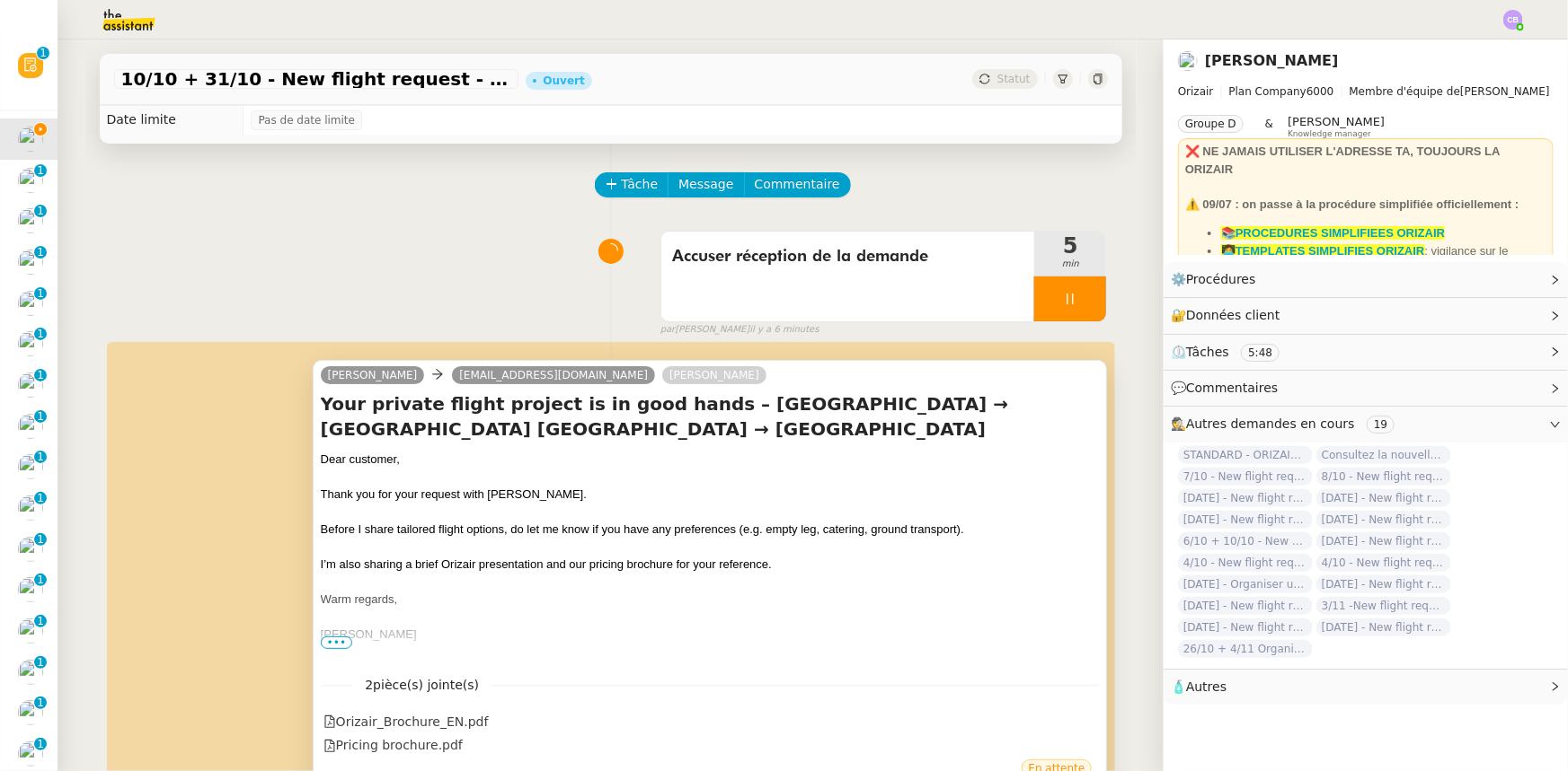
scroll to position [0, 0]
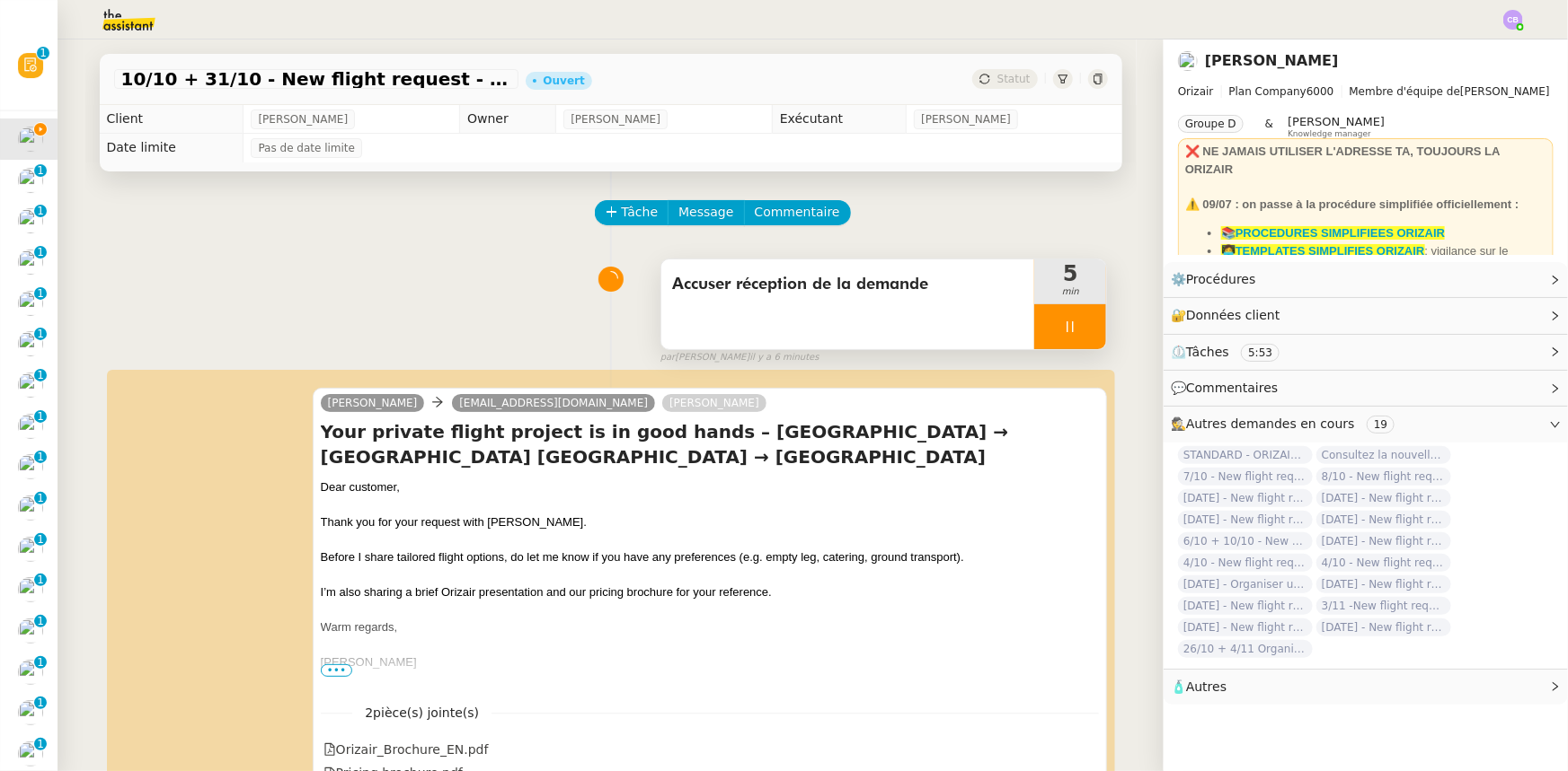
click at [1034, 317] on div at bounding box center [1070, 327] width 72 height 45
click at [1080, 332] on icon at bounding box center [1087, 327] width 14 height 14
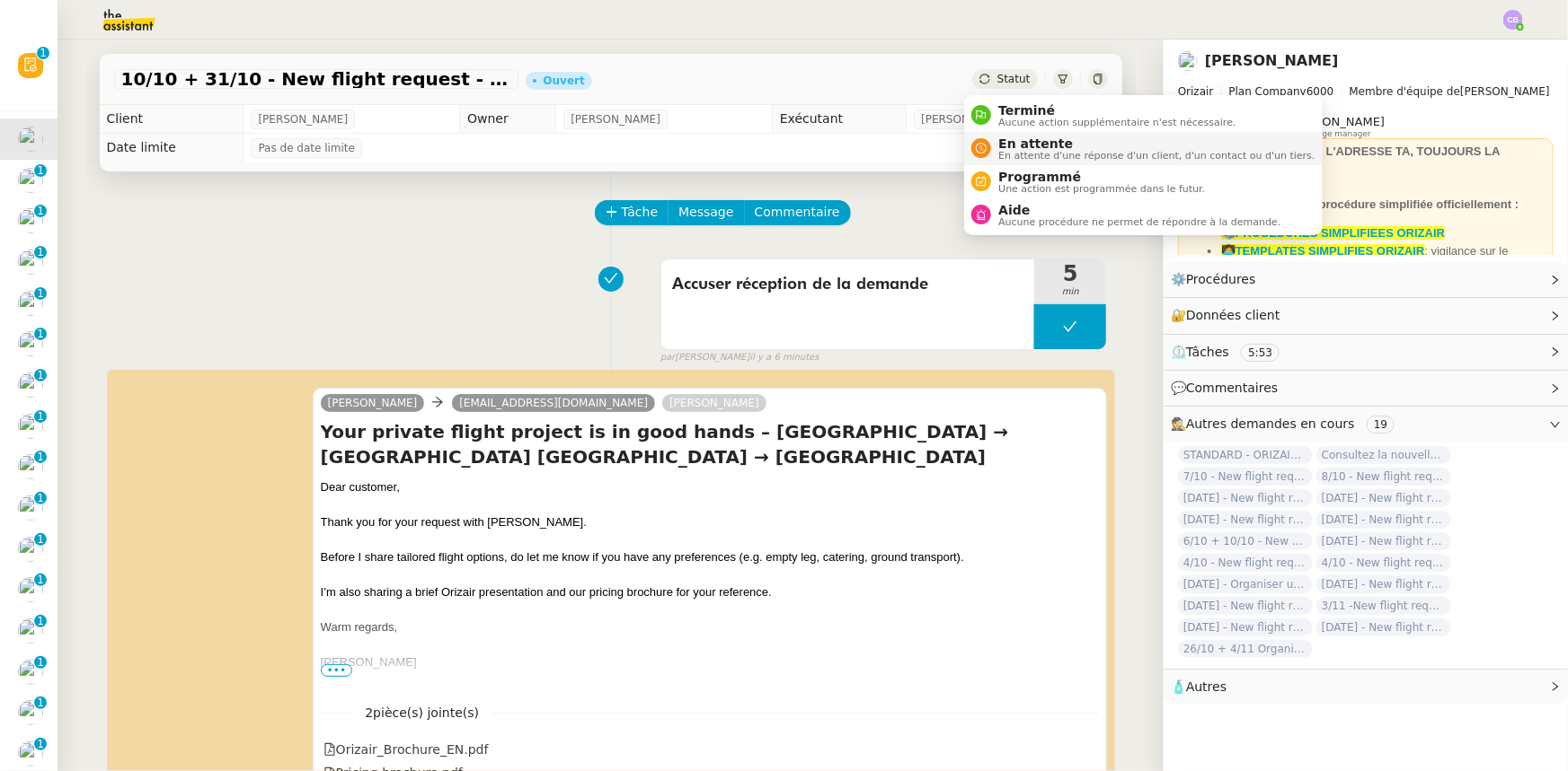
click at [1024, 151] on span "En attente d'une réponse d'un client, d'un contact ou d'un tiers." at bounding box center [1156, 155] width 316 height 10
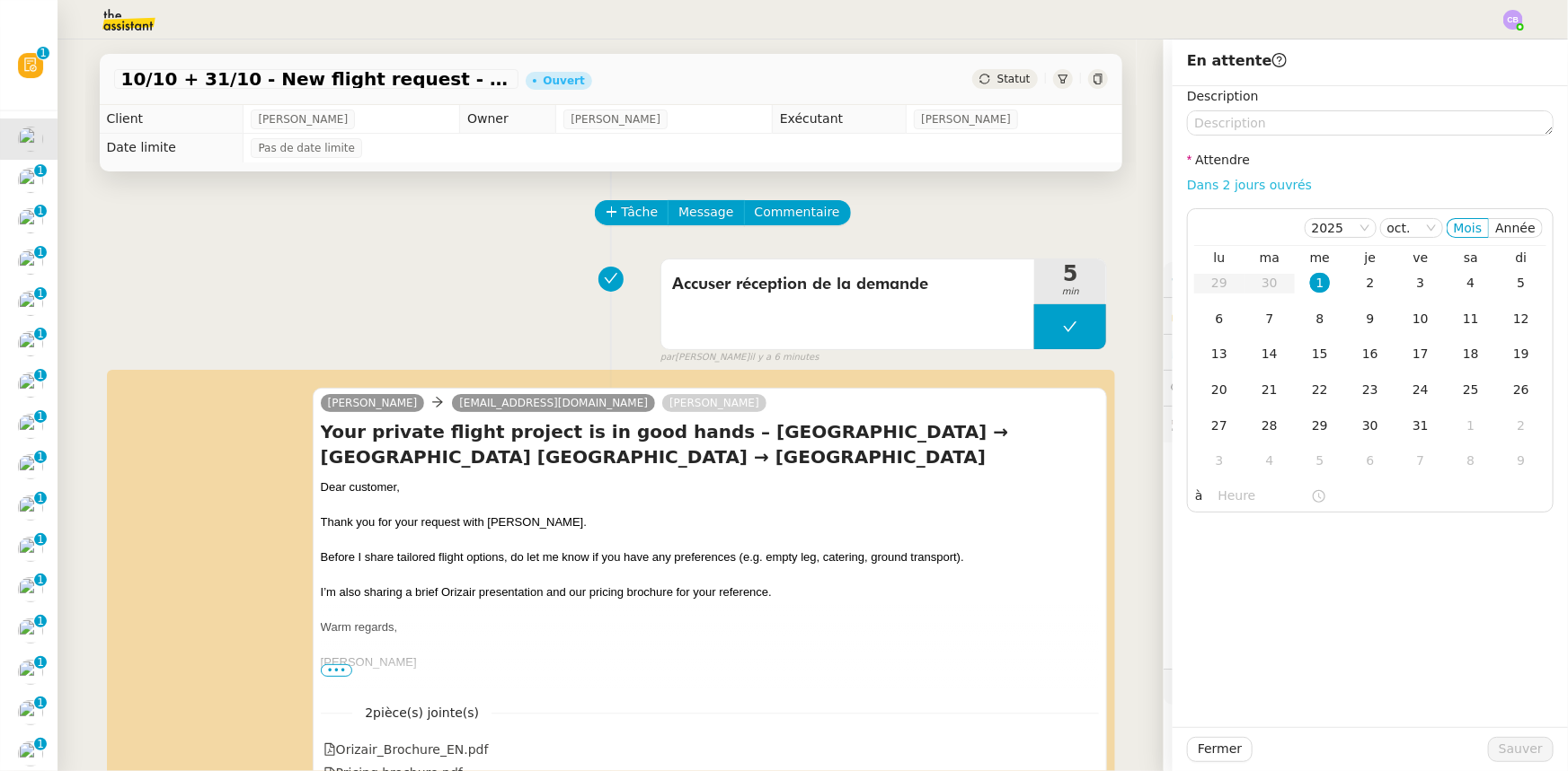
click at [1231, 188] on link "Dans 2 jours ouvrés" at bounding box center [1249, 184] width 125 height 14
type input "07:00"
click at [1360, 284] on div "2" at bounding box center [1370, 283] width 20 height 20
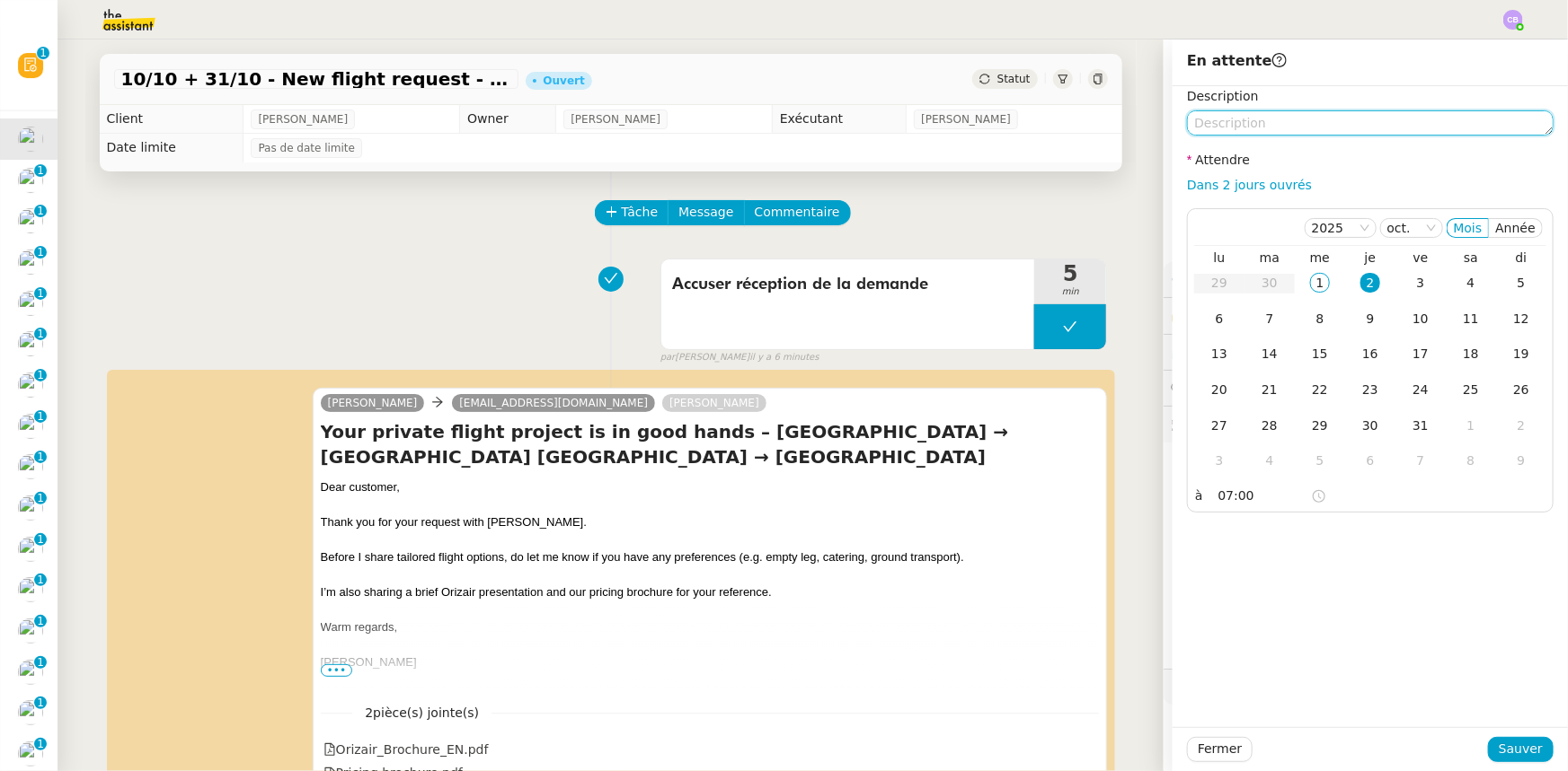
click at [1307, 119] on textarea at bounding box center [1370, 123] width 367 height 25
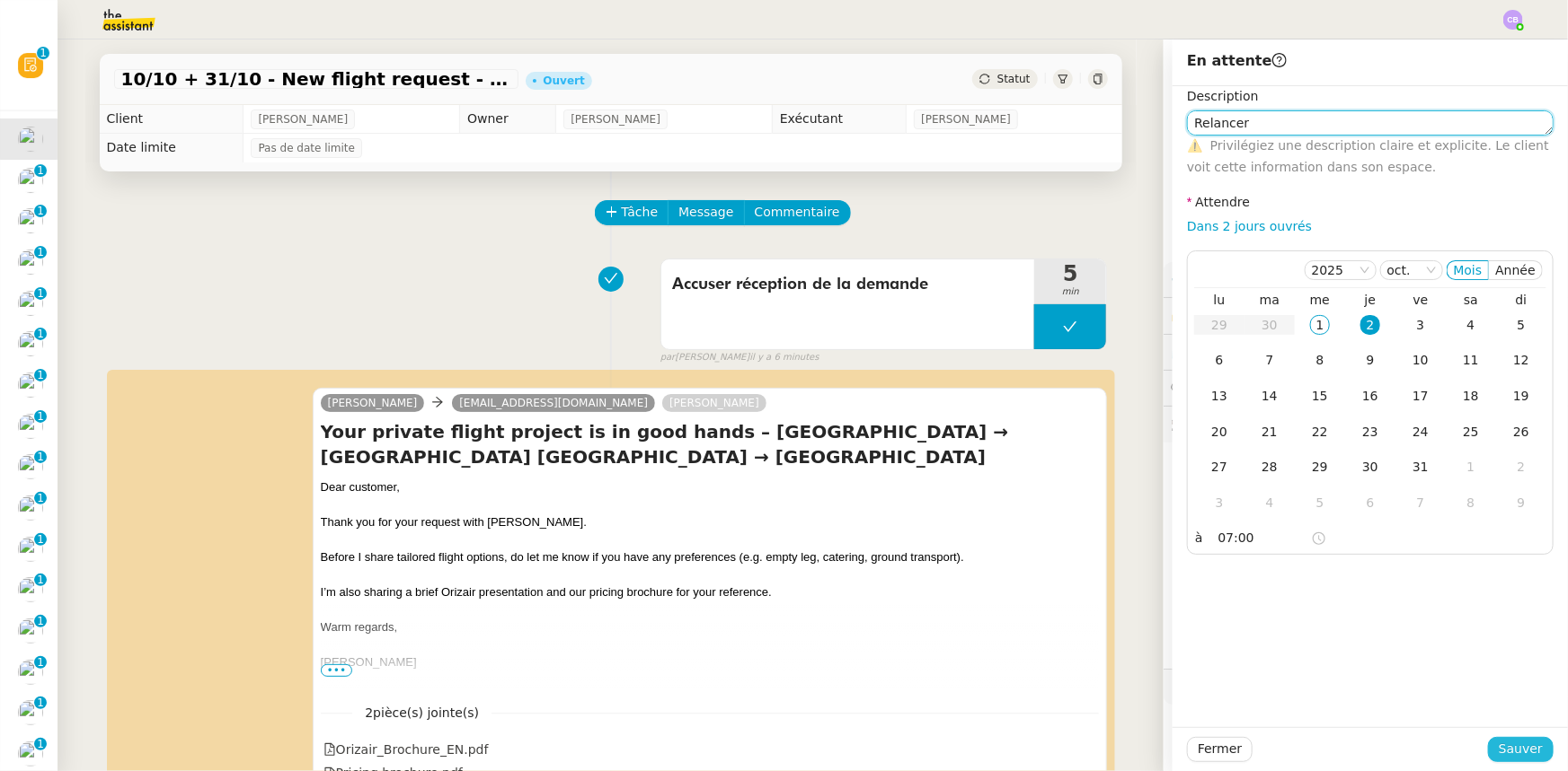
type textarea "Relancer"
click at [1499, 746] on span "Sauver" at bounding box center [1520, 749] width 44 height 21
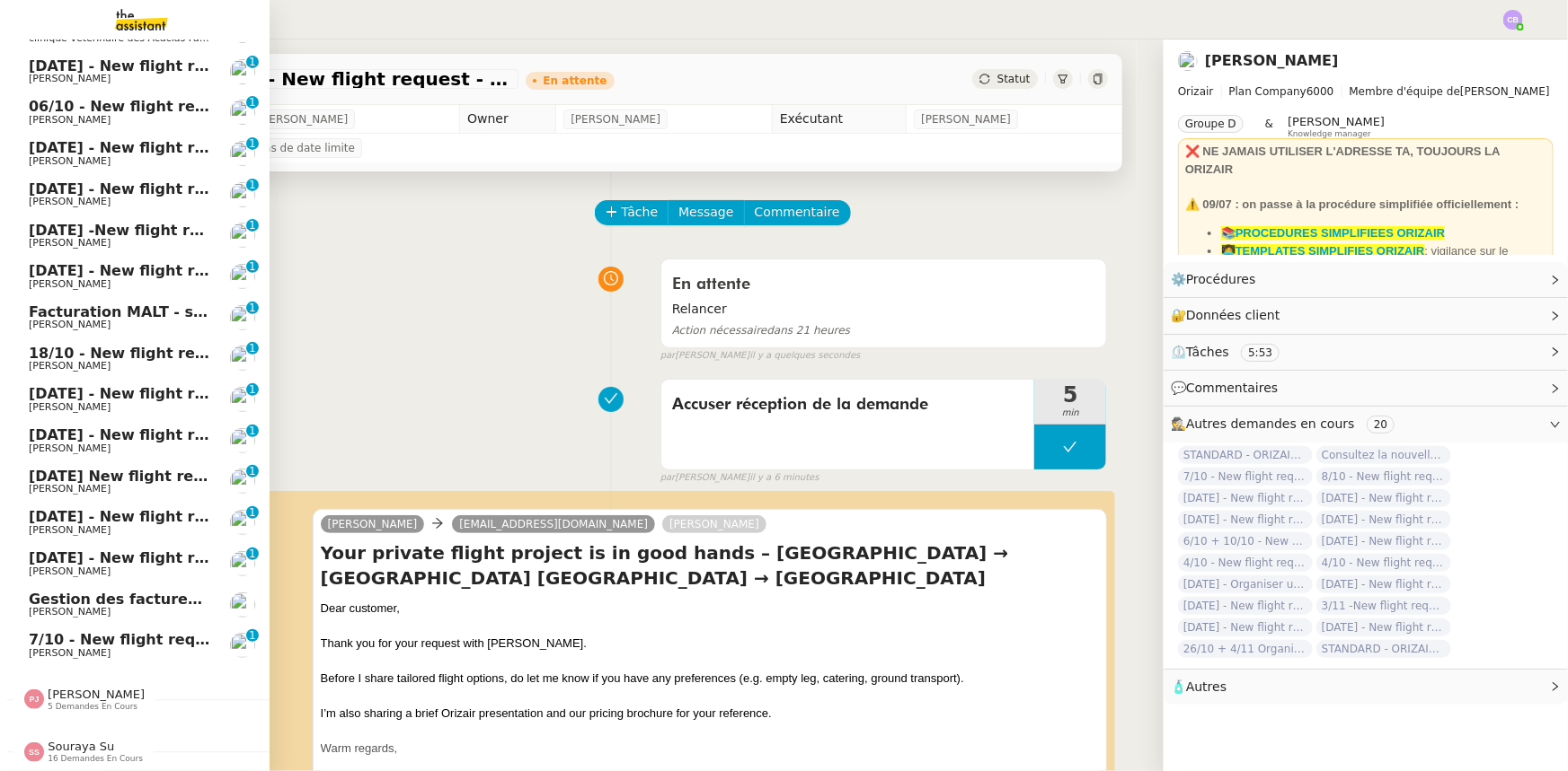
scroll to position [240, 0]
click at [133, 633] on span "7/10 - New flight request - [PERSON_NAME]" at bounding box center [204, 640] width 351 height 17
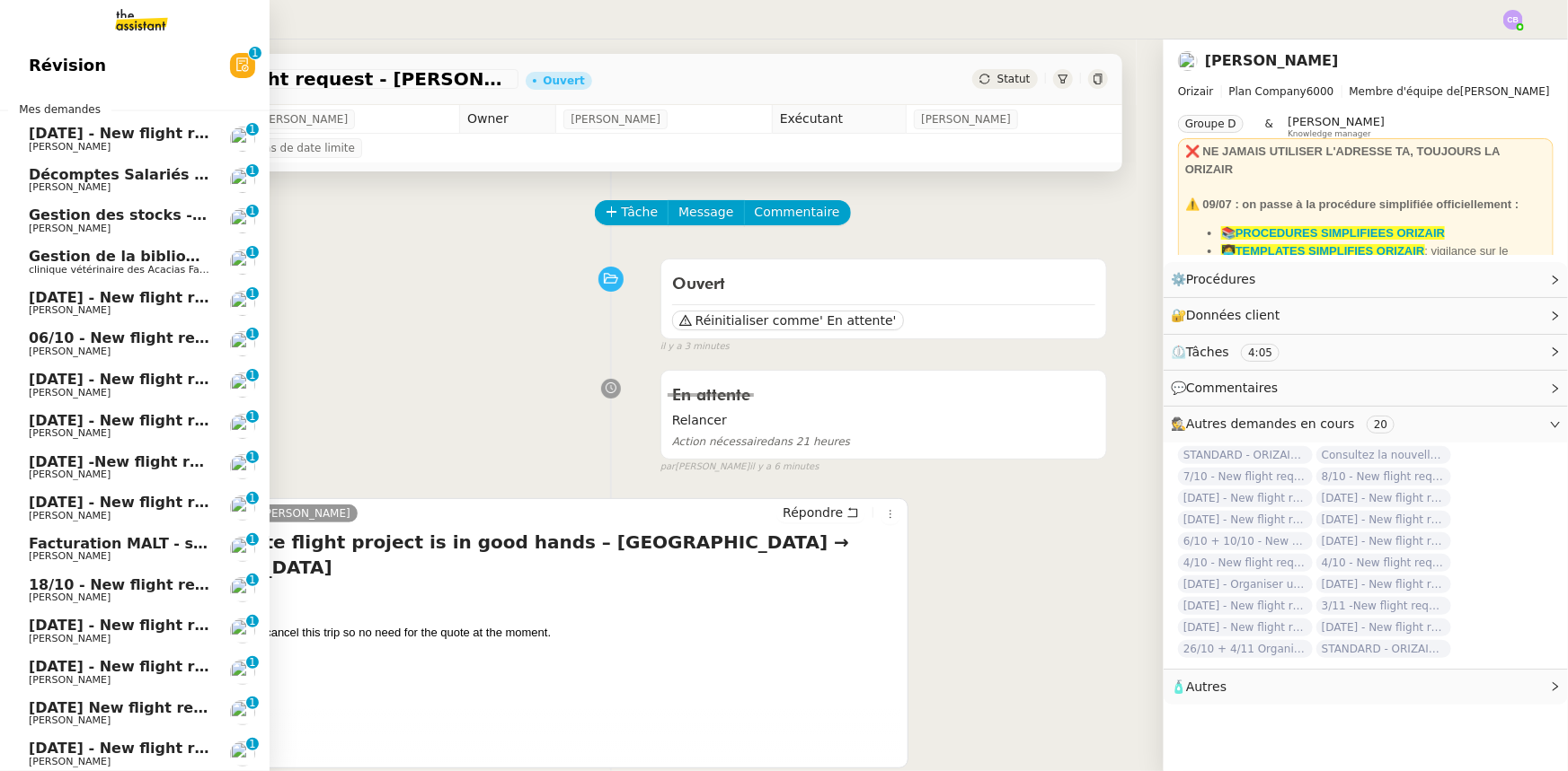
click at [90, 131] on span "[DATE] - New flight request - [PERSON_NAME]" at bounding box center [214, 133] width 371 height 17
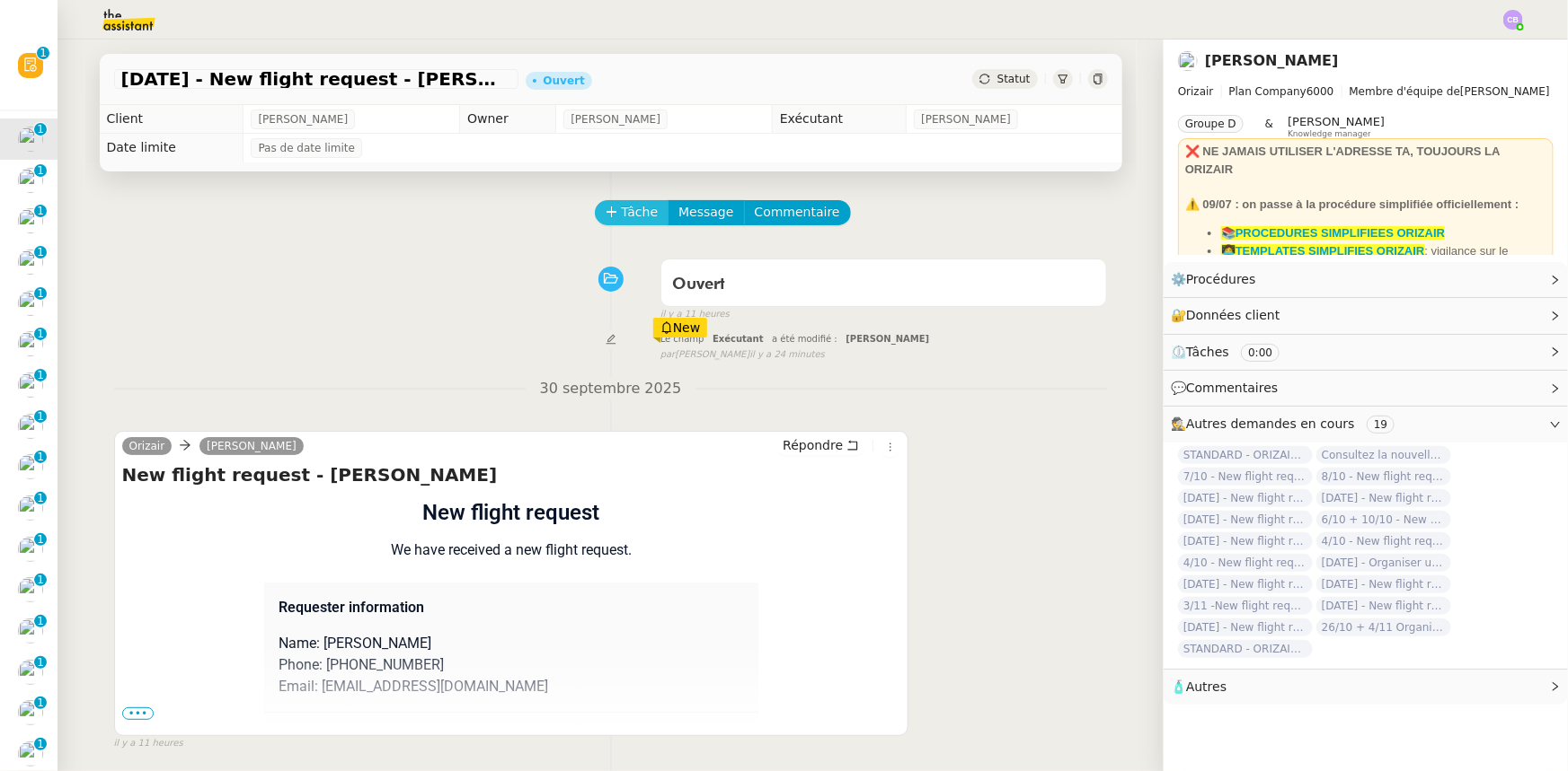
click at [608, 214] on button "Tâche" at bounding box center [632, 212] width 75 height 25
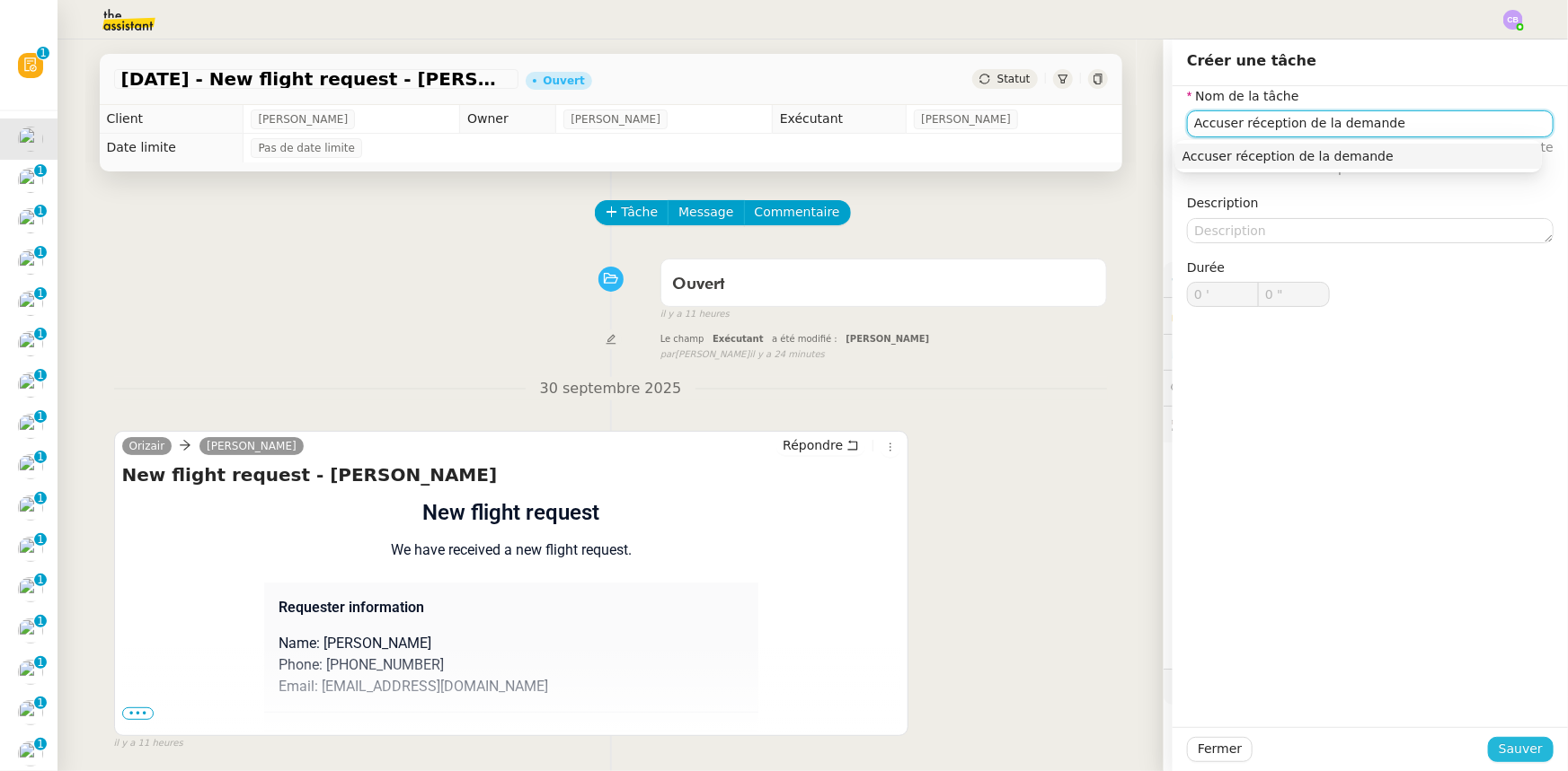
type input "Accuser réception de la demande"
click at [1530, 746] on span "Sauver" at bounding box center [1520, 749] width 44 height 21
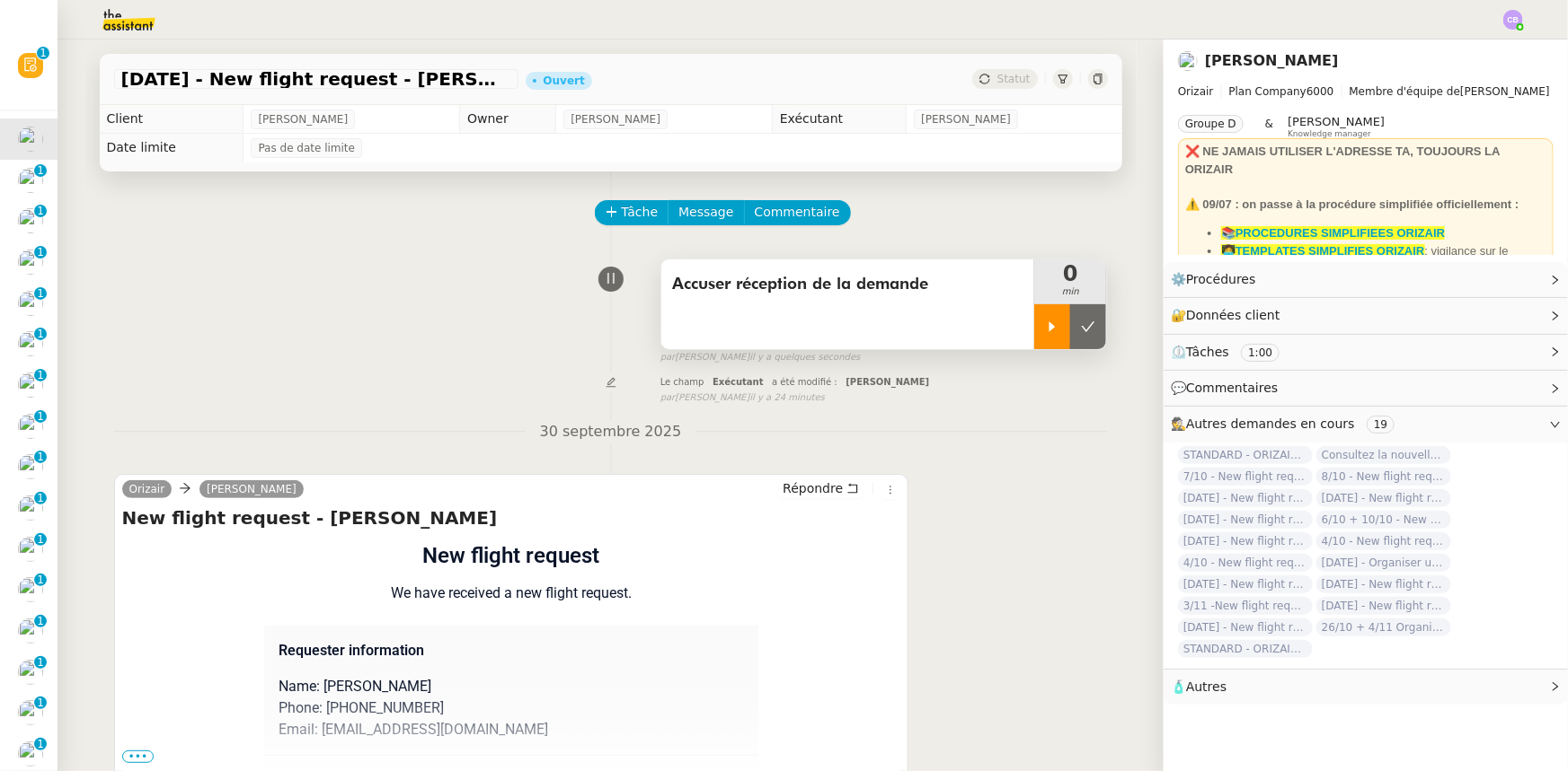
click at [1039, 342] on div at bounding box center [1052, 327] width 36 height 45
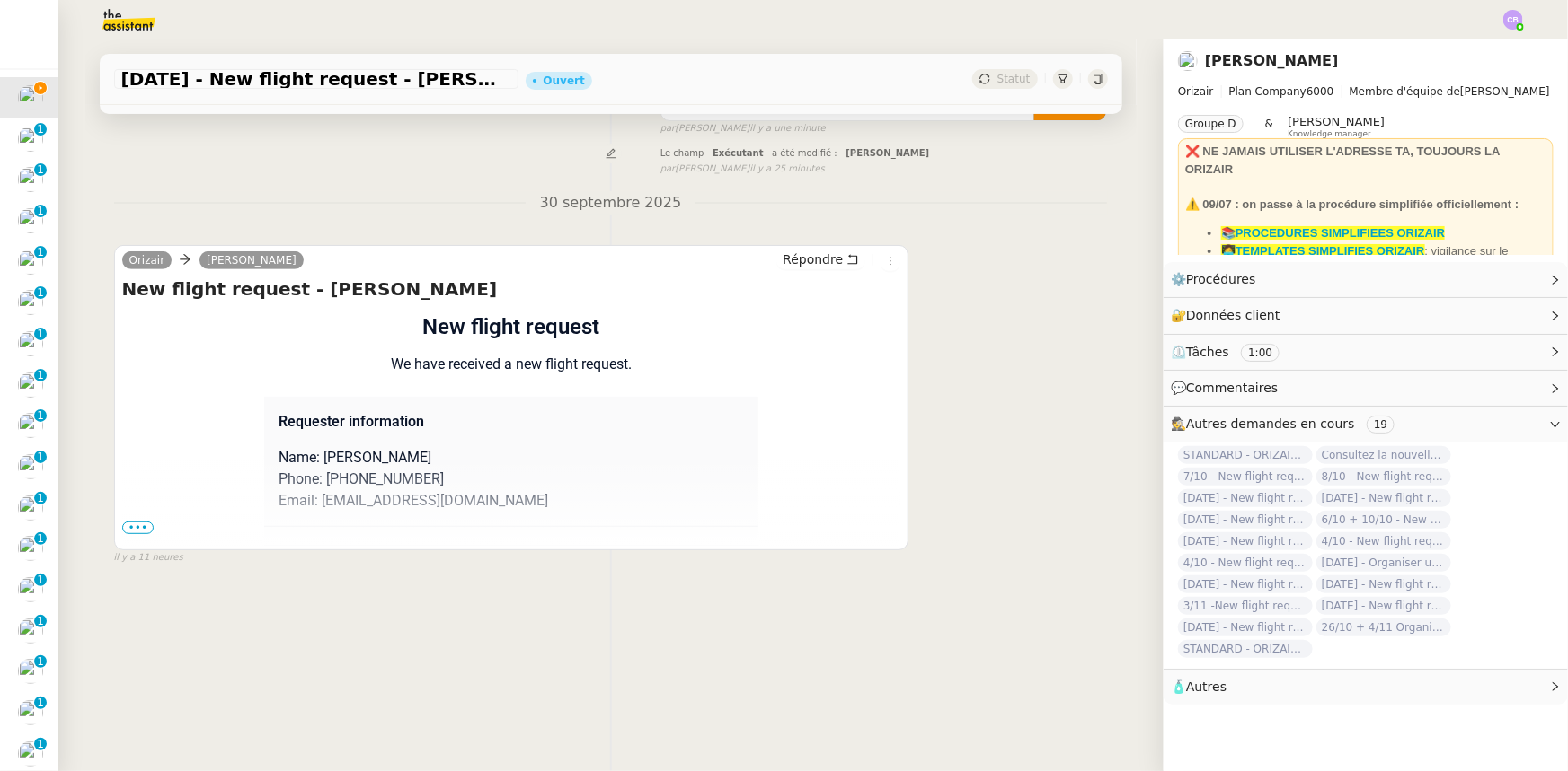
click at [125, 522] on span "•••" at bounding box center [139, 528] width 33 height 12
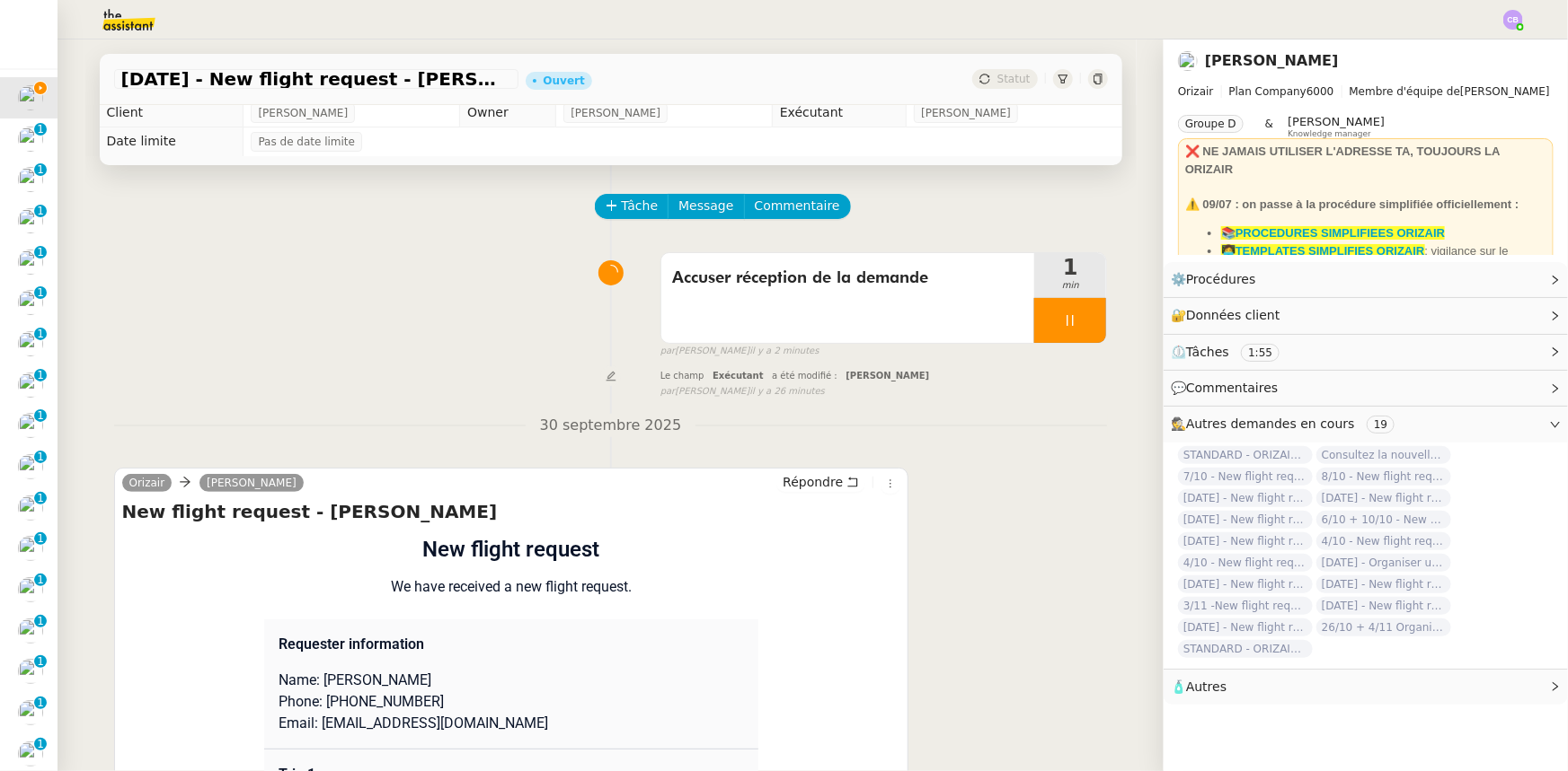
scroll to position [0, 0]
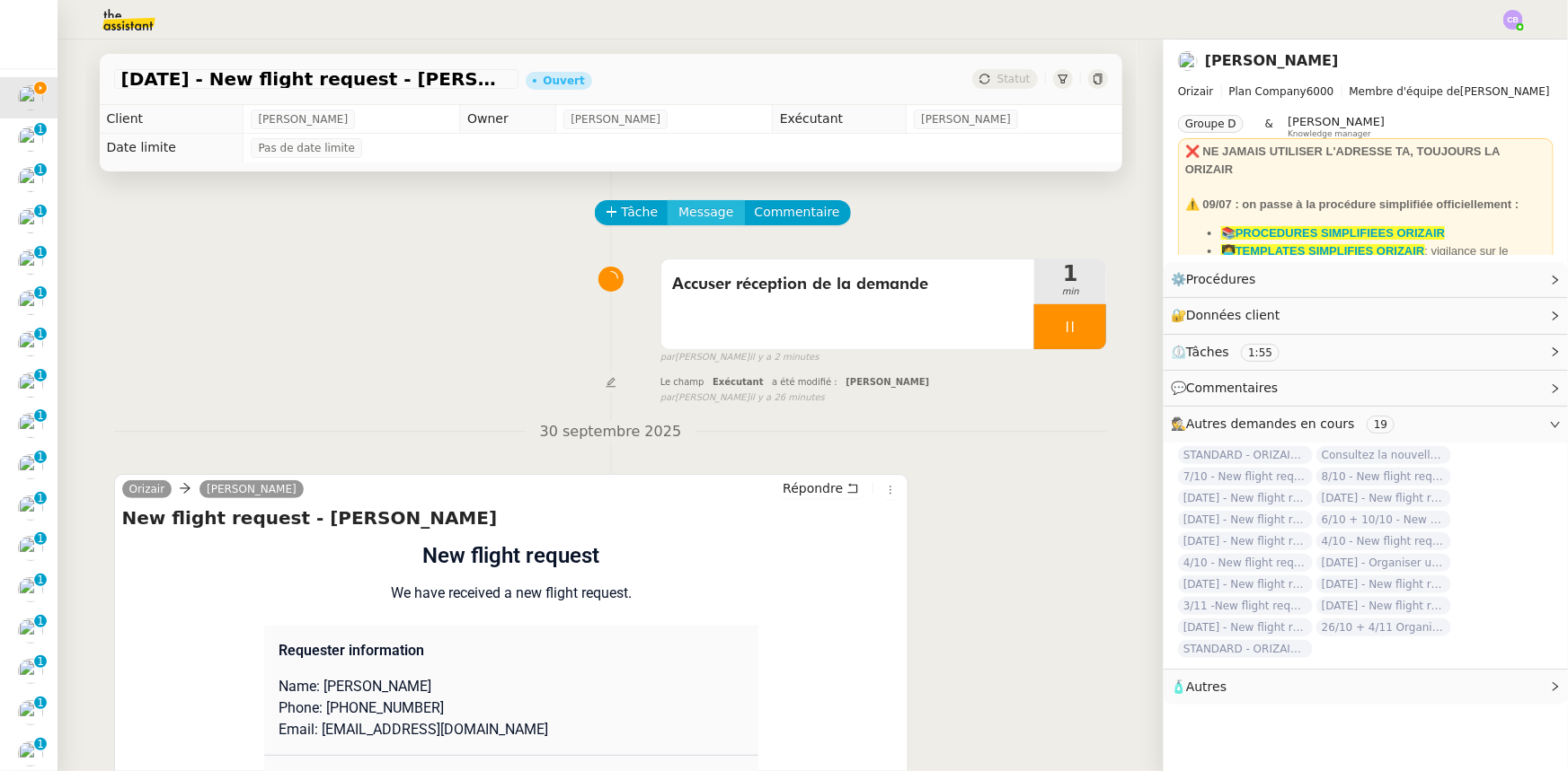
click at [695, 220] on span "Message" at bounding box center [706, 212] width 55 height 21
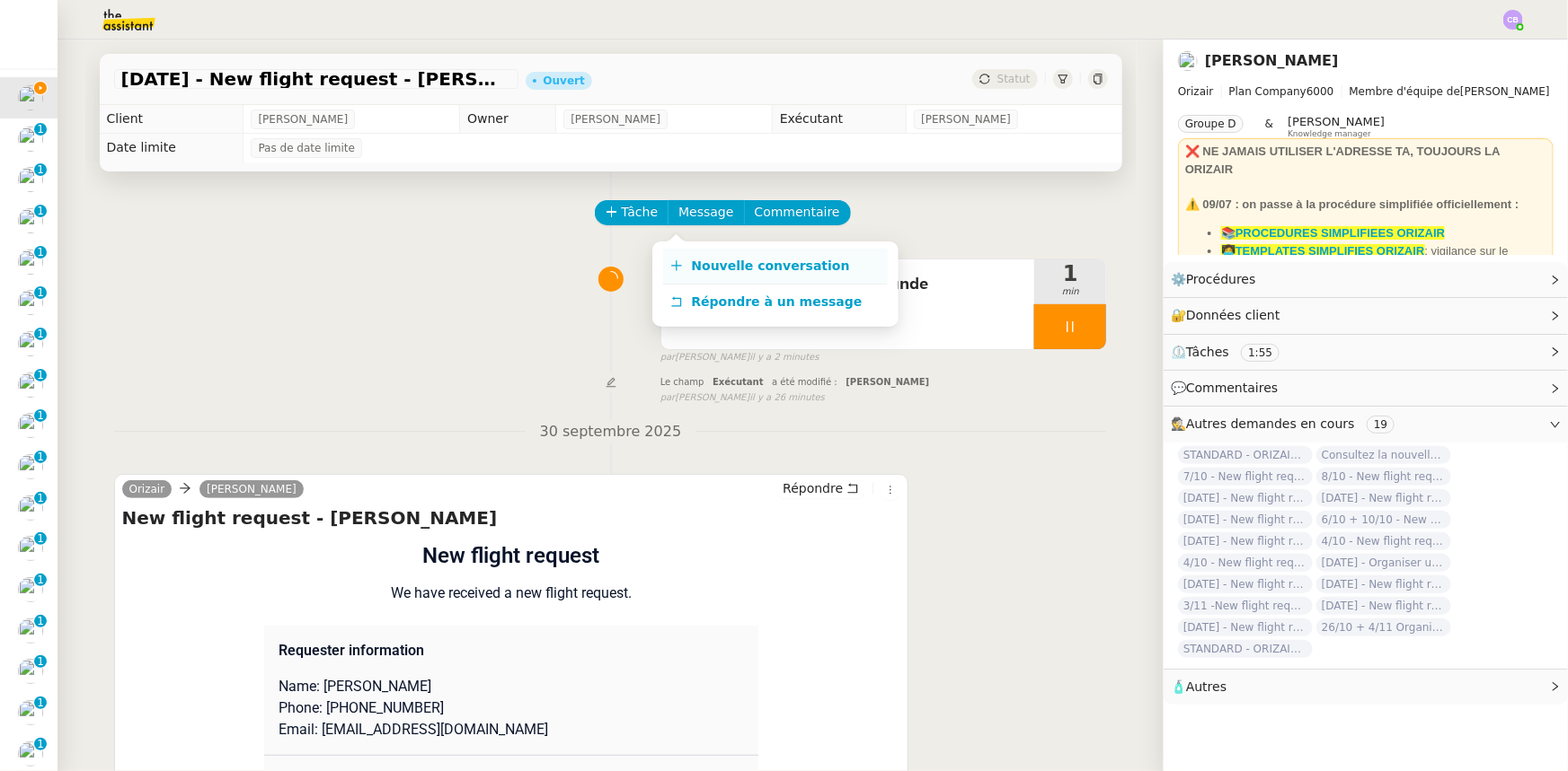
click at [722, 270] on span "Nouvelle conversation" at bounding box center [770, 265] width 158 height 14
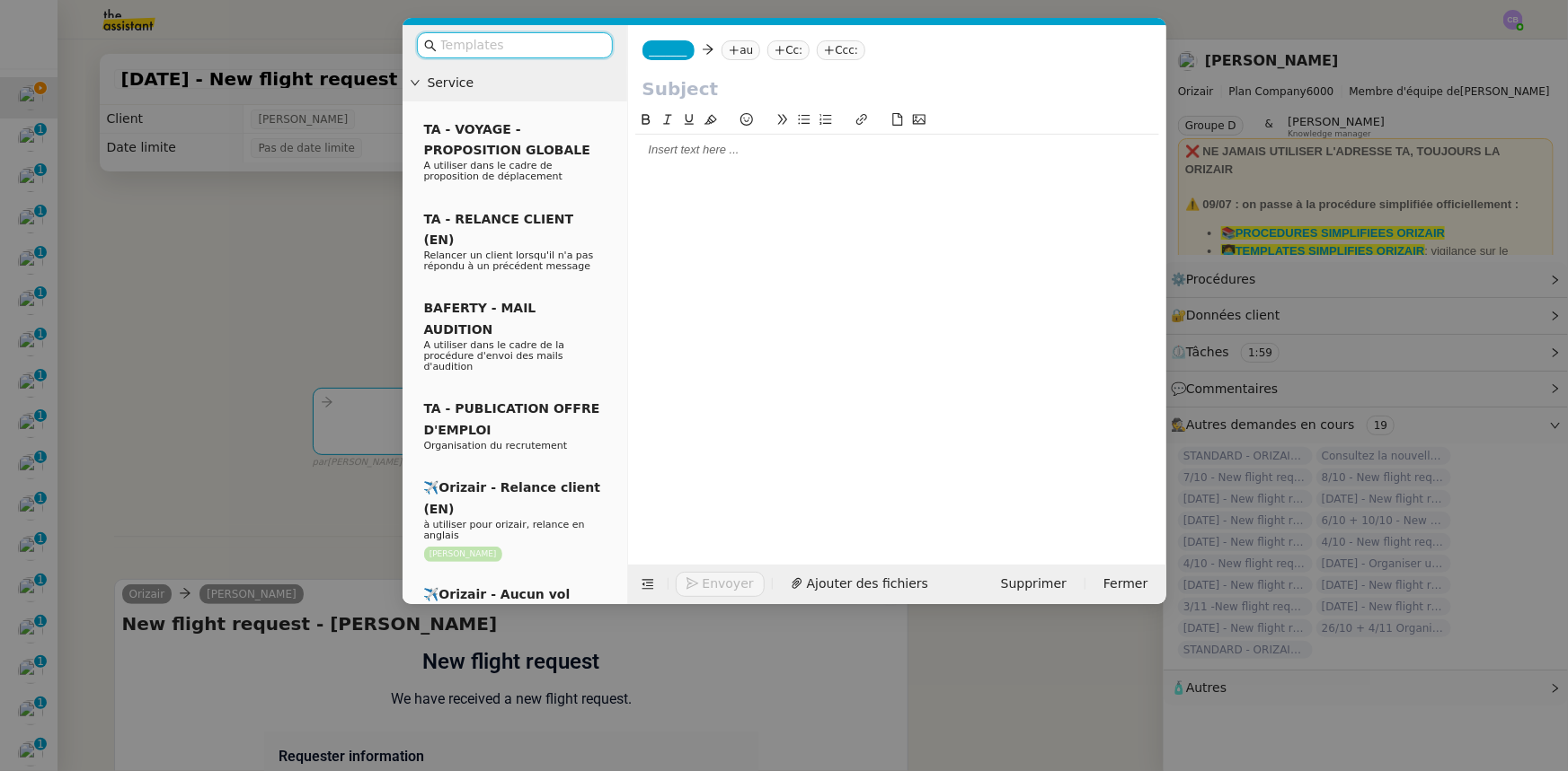
click at [556, 48] on input "text" at bounding box center [520, 45] width 162 height 21
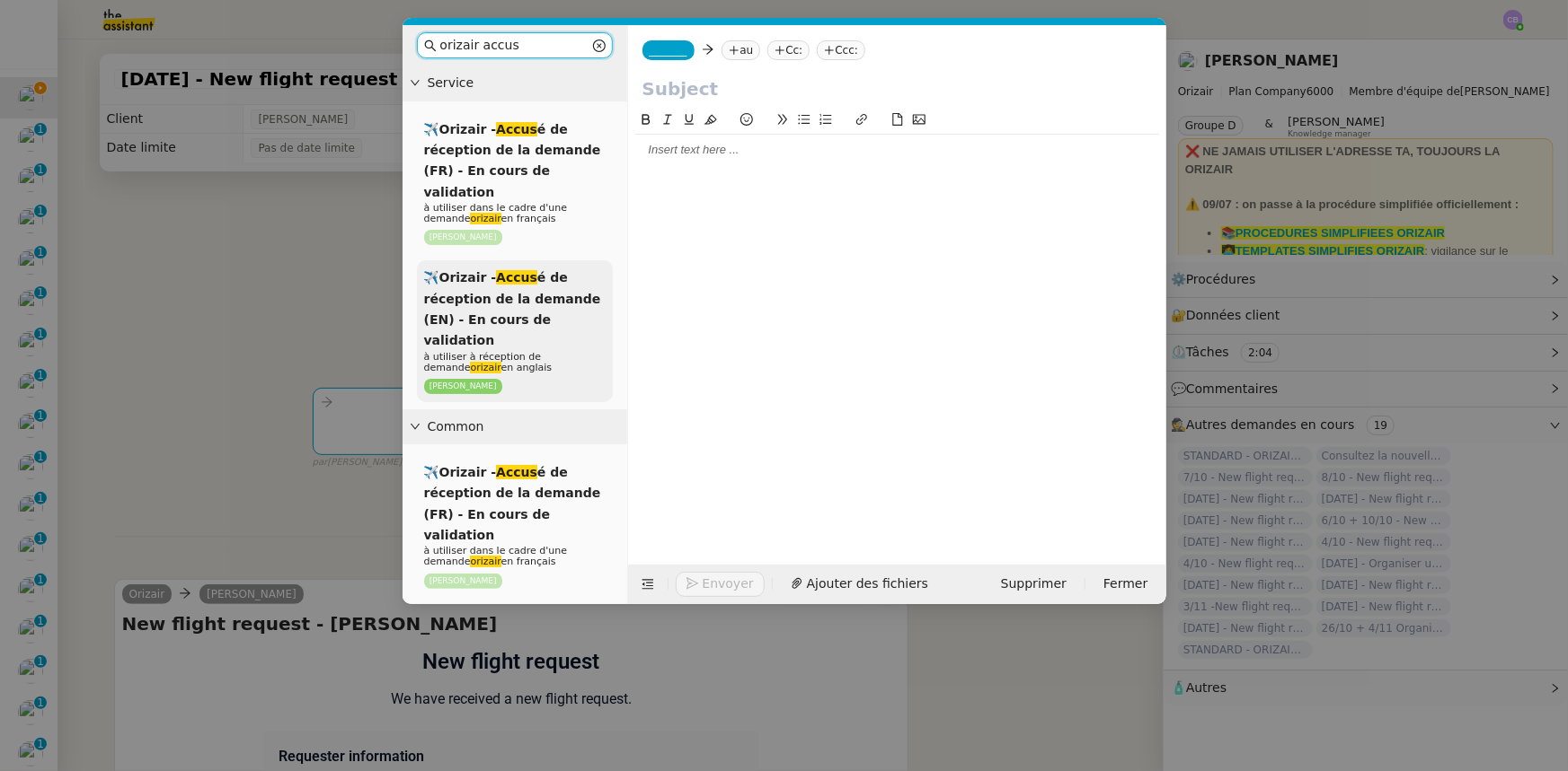
type input "orizair accus"
click at [560, 289] on span "✈️Orizair - Accus é de réception de la demande (EN) - En cours de validation" at bounding box center [512, 309] width 177 height 78
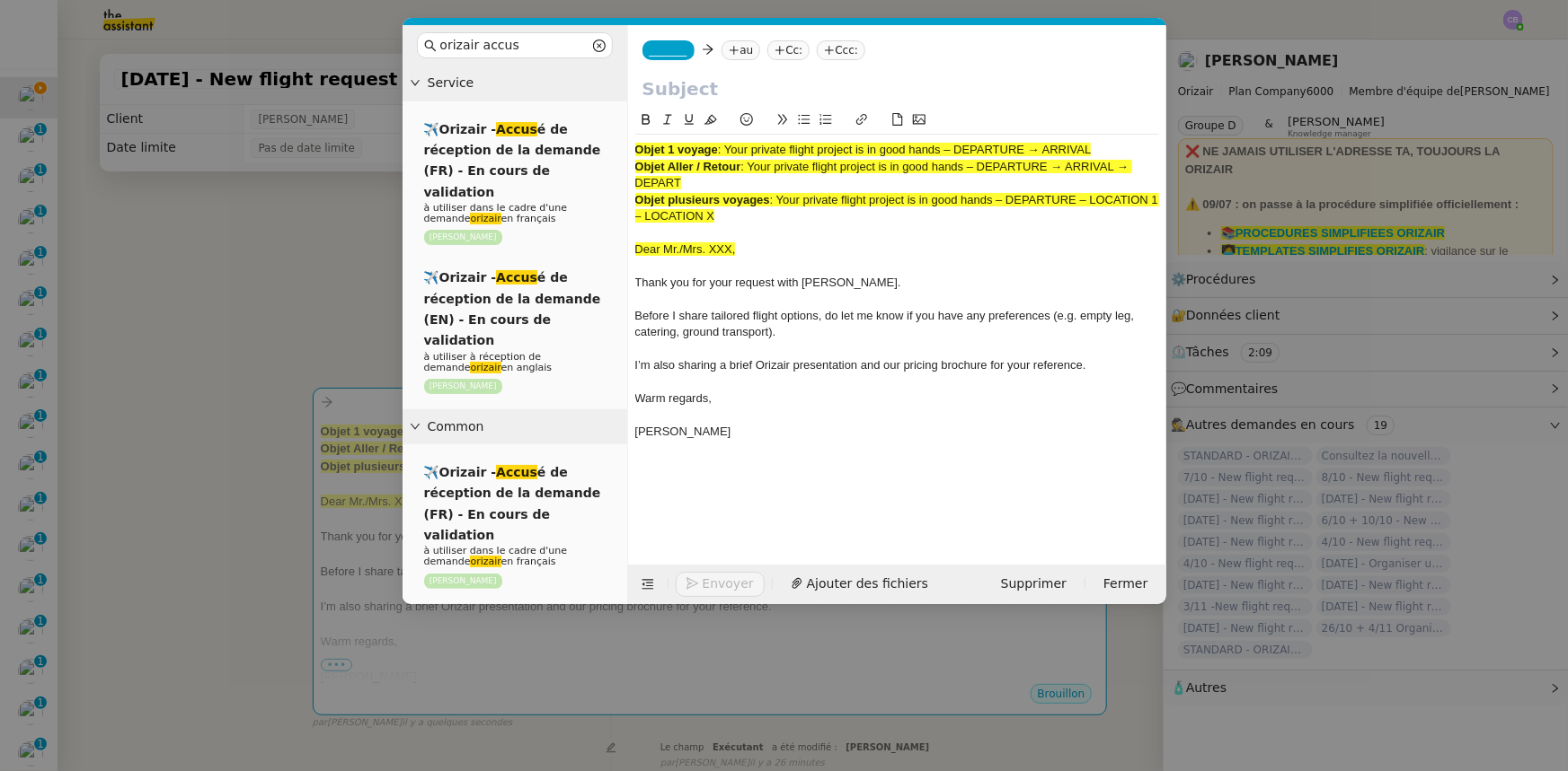
drag, startPoint x: 1098, startPoint y: 148, endPoint x: 729, endPoint y: 145, distance: 369.0
click at [729, 145] on div "Objet 1 voyage : Your private flight project is in good hands – DEPARTURE → ARR…" at bounding box center [896, 150] width 523 height 16
copy span "Your private flight project is in good hands – DEPARTURE → ARRIVAL"
click at [723, 91] on input "text" at bounding box center [897, 89] width 509 height 27
paste input "Your private flight project is in good hands – DEPARTURE → ARRIVAL"
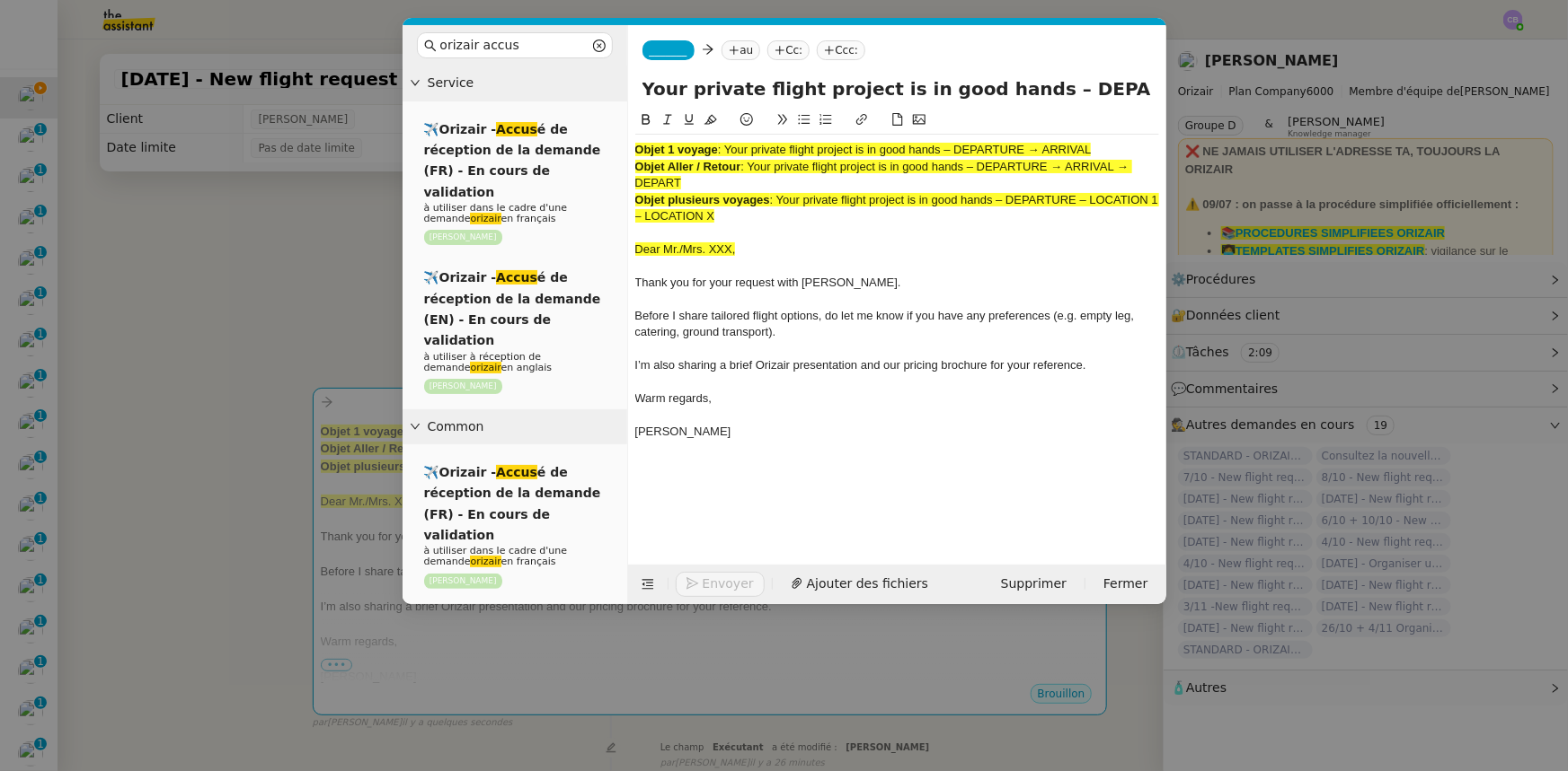
scroll to position [0, 78]
type input "Your private flight project is in good hands – DEPARTURE → ARRIVAL"
drag, startPoint x: 735, startPoint y: 219, endPoint x: 637, endPoint y: 145, distance: 122.8
click at [637, 145] on div "Objet 1 voyage : Your private flight project is in good hands – DEPARTURE → ARR…" at bounding box center [896, 299] width 523 height 329
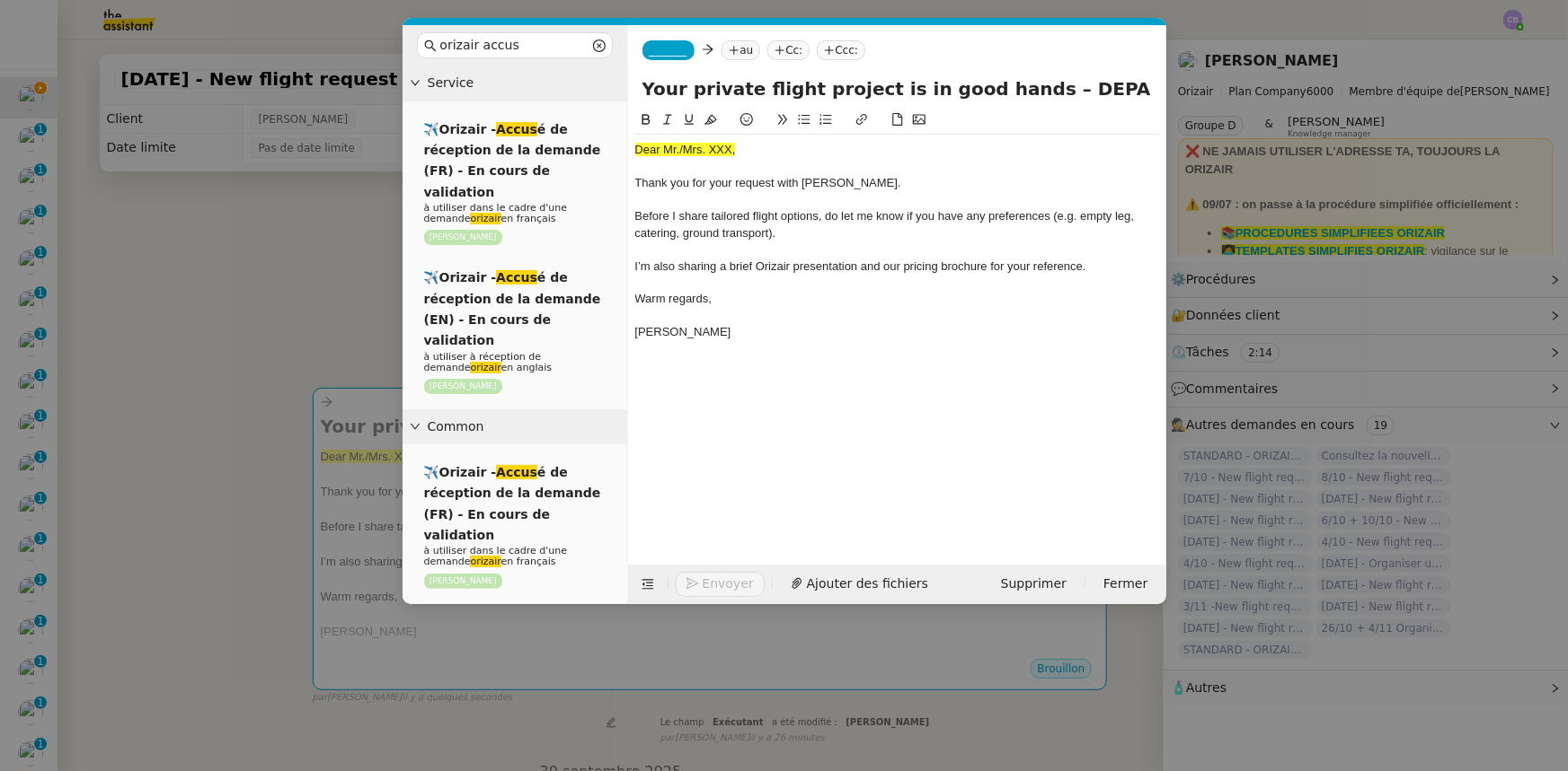
click at [666, 45] on span "_______" at bounding box center [668, 50] width 37 height 12
click at [687, 78] on span "[PERSON_NAME]" at bounding box center [777, 78] width 256 height 14
drag, startPoint x: 736, startPoint y: 149, endPoint x: 635, endPoint y: 148, distance: 101.0
click at [635, 148] on div "Dear Mr./Mrs. XXX," at bounding box center [896, 150] width 523 height 16
click at [711, 123] on icon at bounding box center [710, 120] width 12 height 10
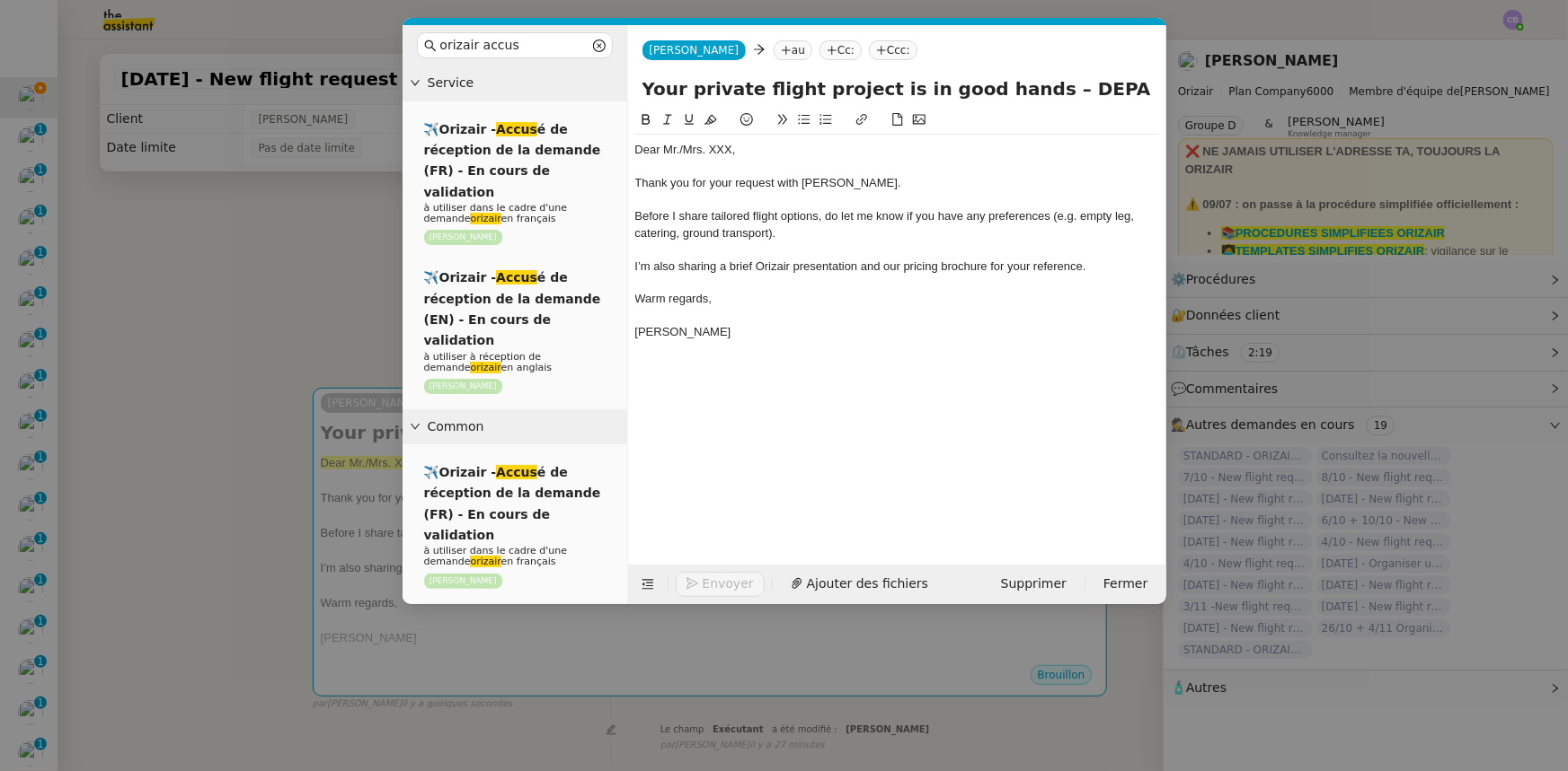
click at [731, 179] on span "Thank you for your request with [PERSON_NAME]." at bounding box center [768, 182] width 266 height 13
click at [322, 314] on nz-modal-container "orizair accus Service ✈️Orizair - Accus é de réception de la demande (FR) - En …" at bounding box center [784, 386] width 1568 height 771
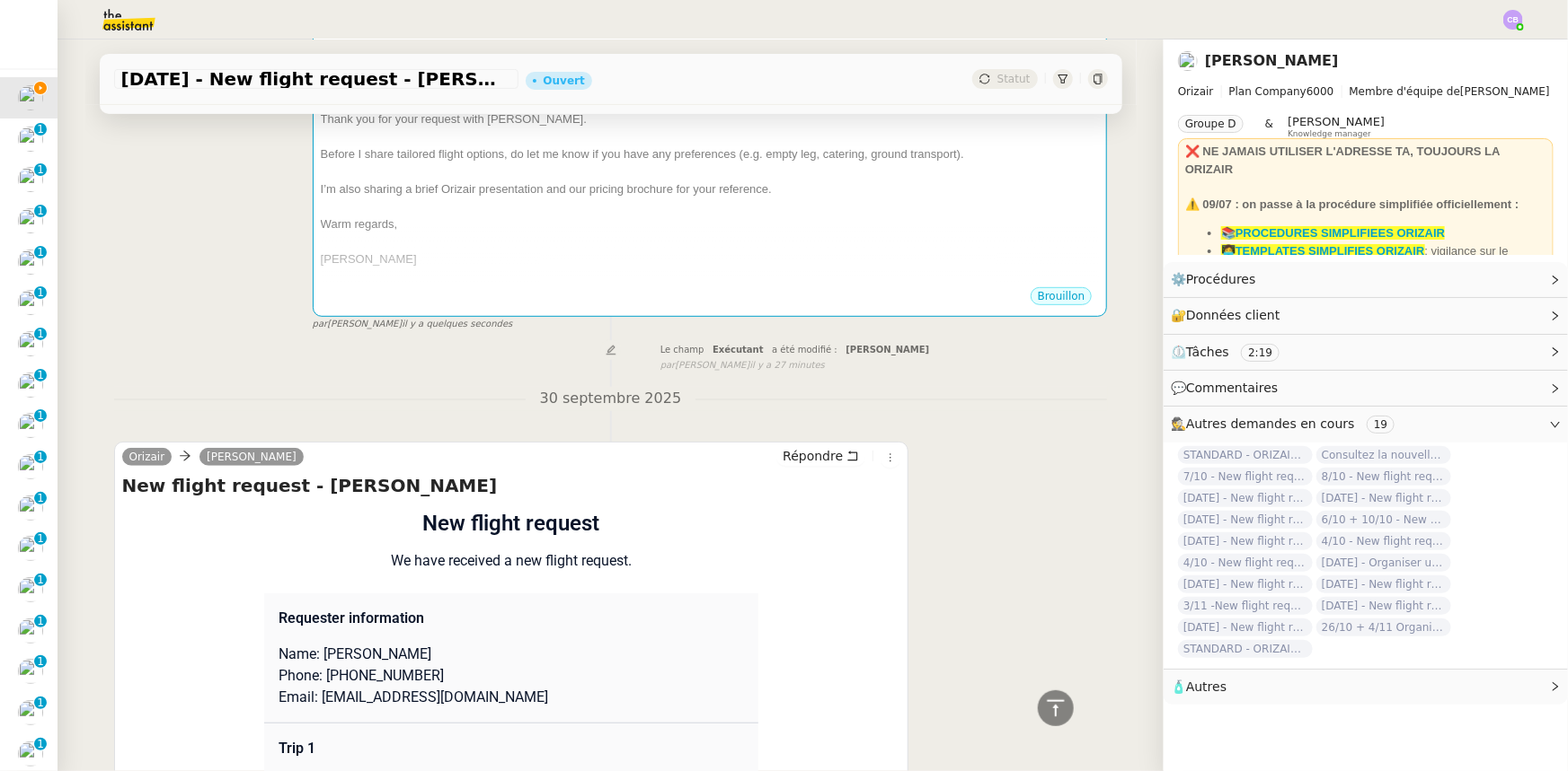
scroll to position [408, 0]
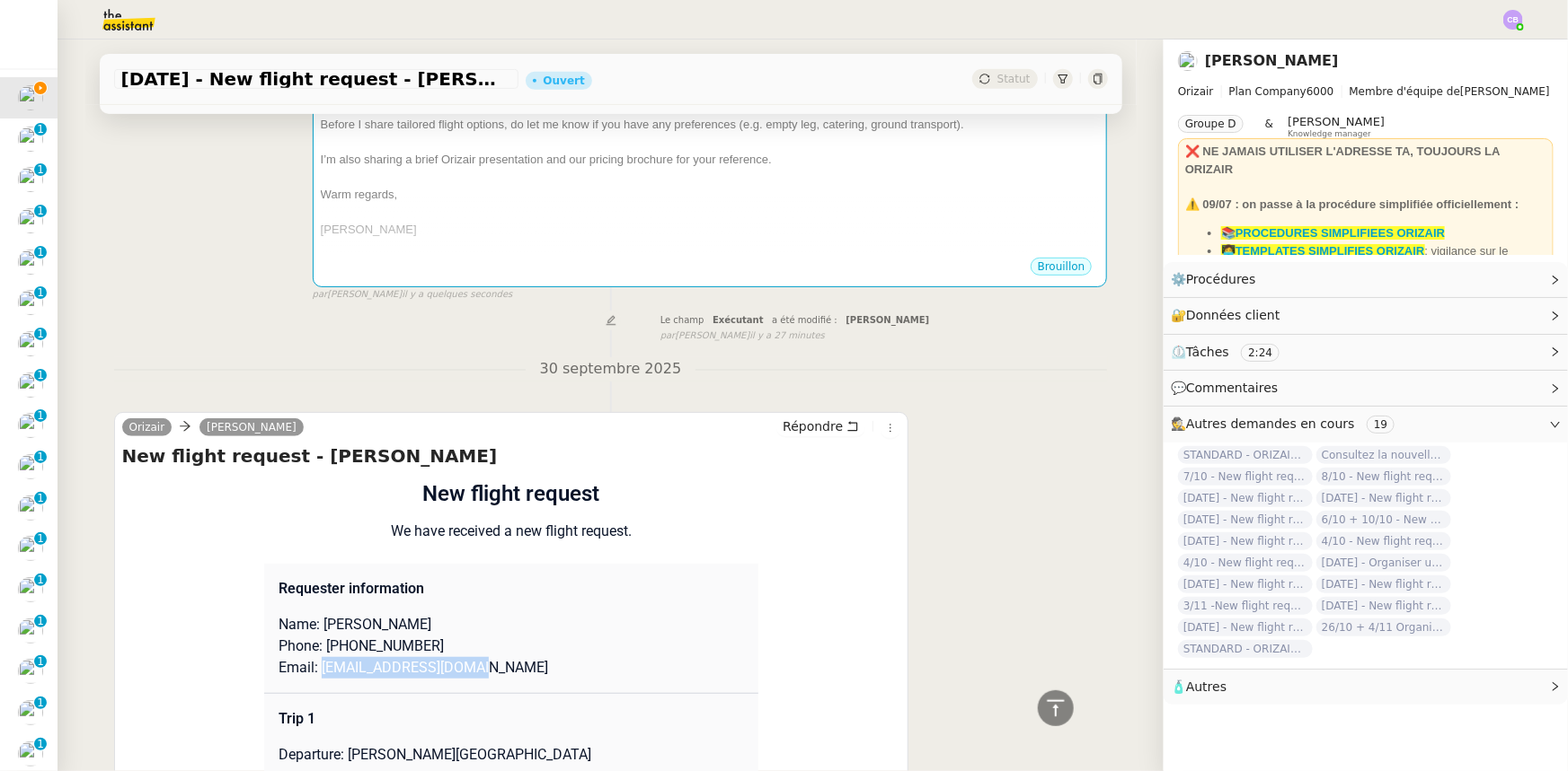
drag, startPoint x: 465, startPoint y: 672, endPoint x: 314, endPoint y: 668, distance: 151.1
click at [314, 668] on p "Email: [EMAIL_ADDRESS][DOMAIN_NAME]" at bounding box center [510, 667] width 465 height 22
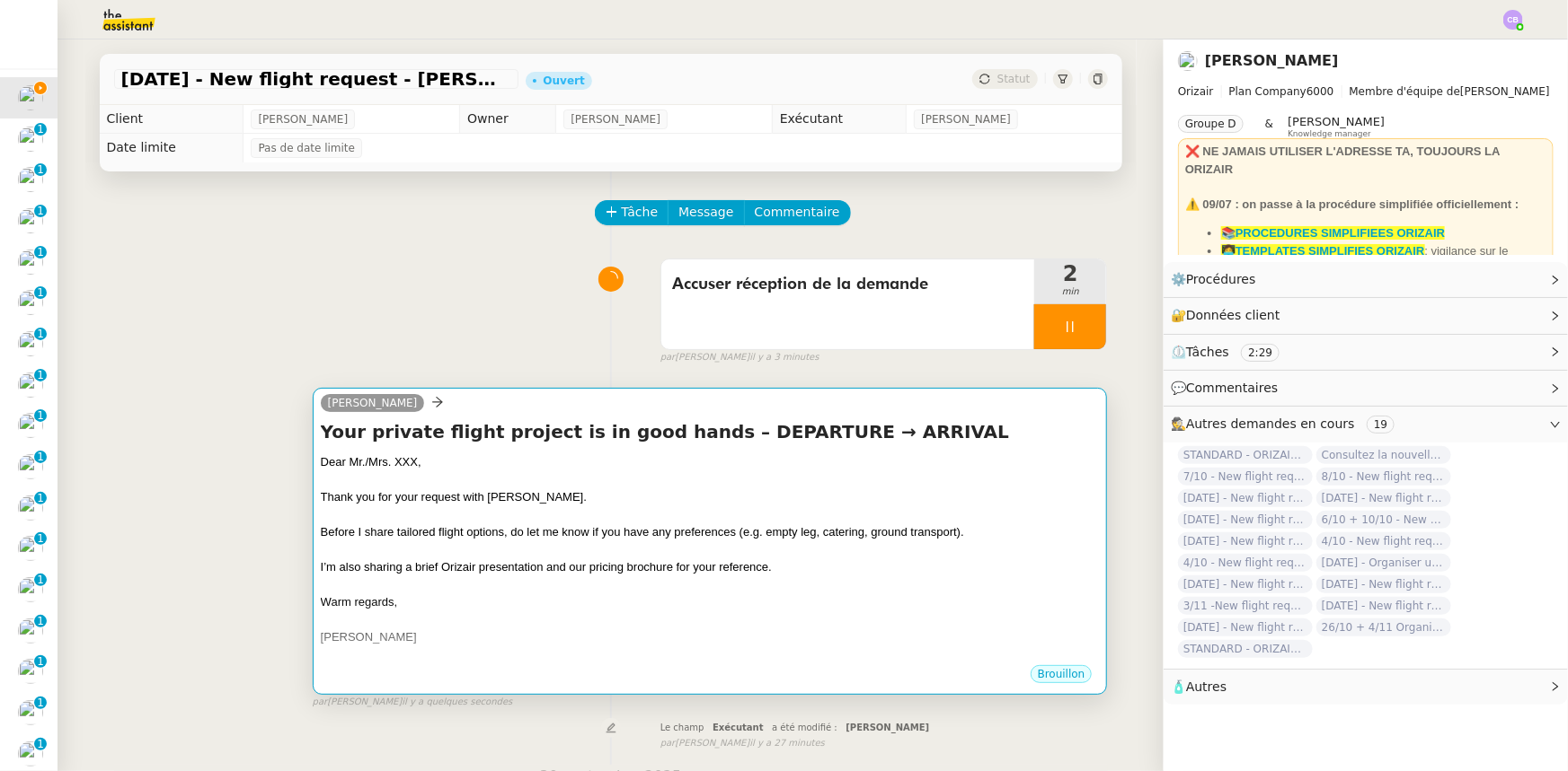
click at [509, 596] on div "Warm regards," at bounding box center [711, 602] width 779 height 18
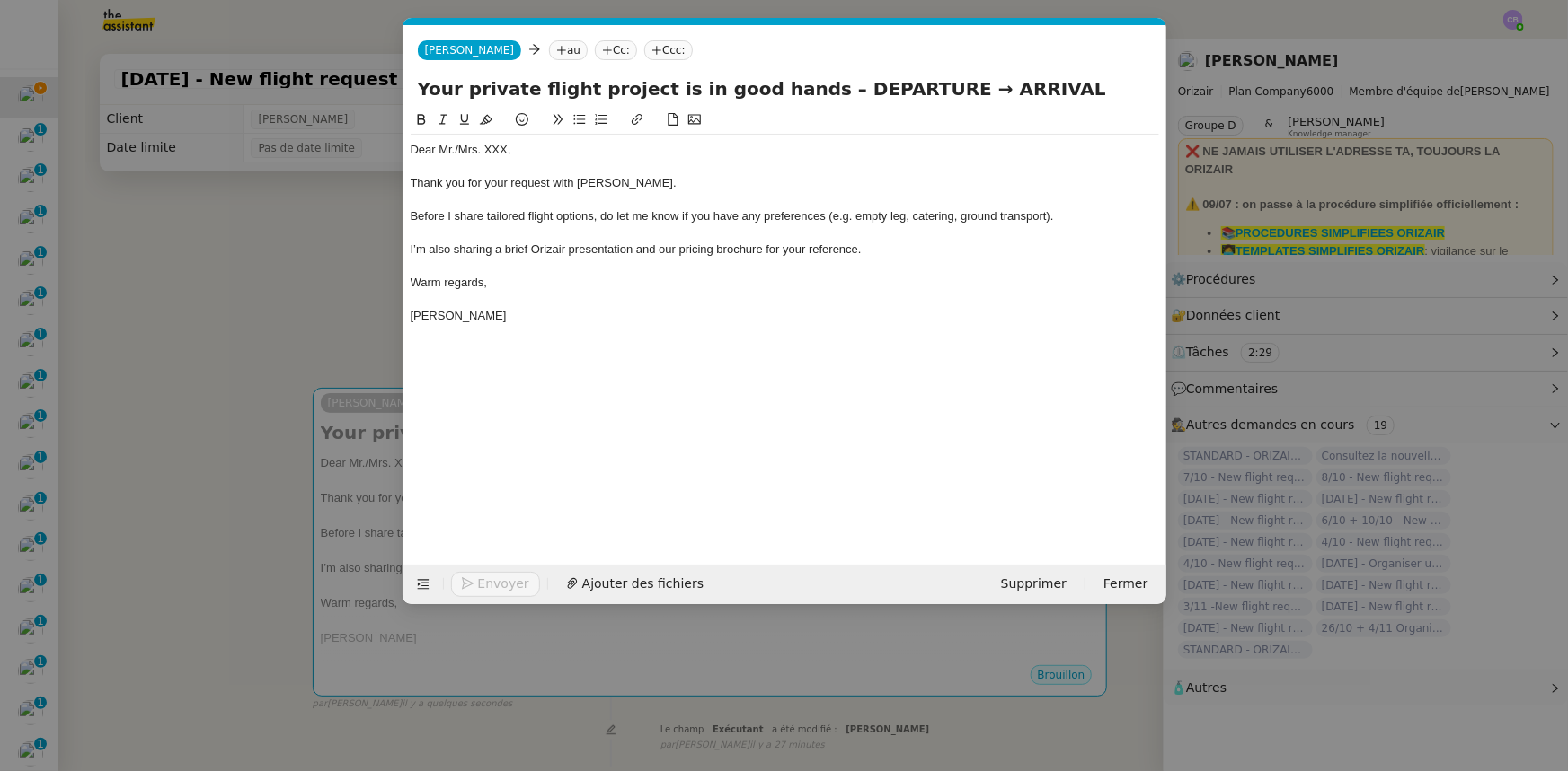
scroll to position [0, 105]
click at [506, 145] on div "Dear Mr./Mrs. XXX," at bounding box center [784, 150] width 748 height 16
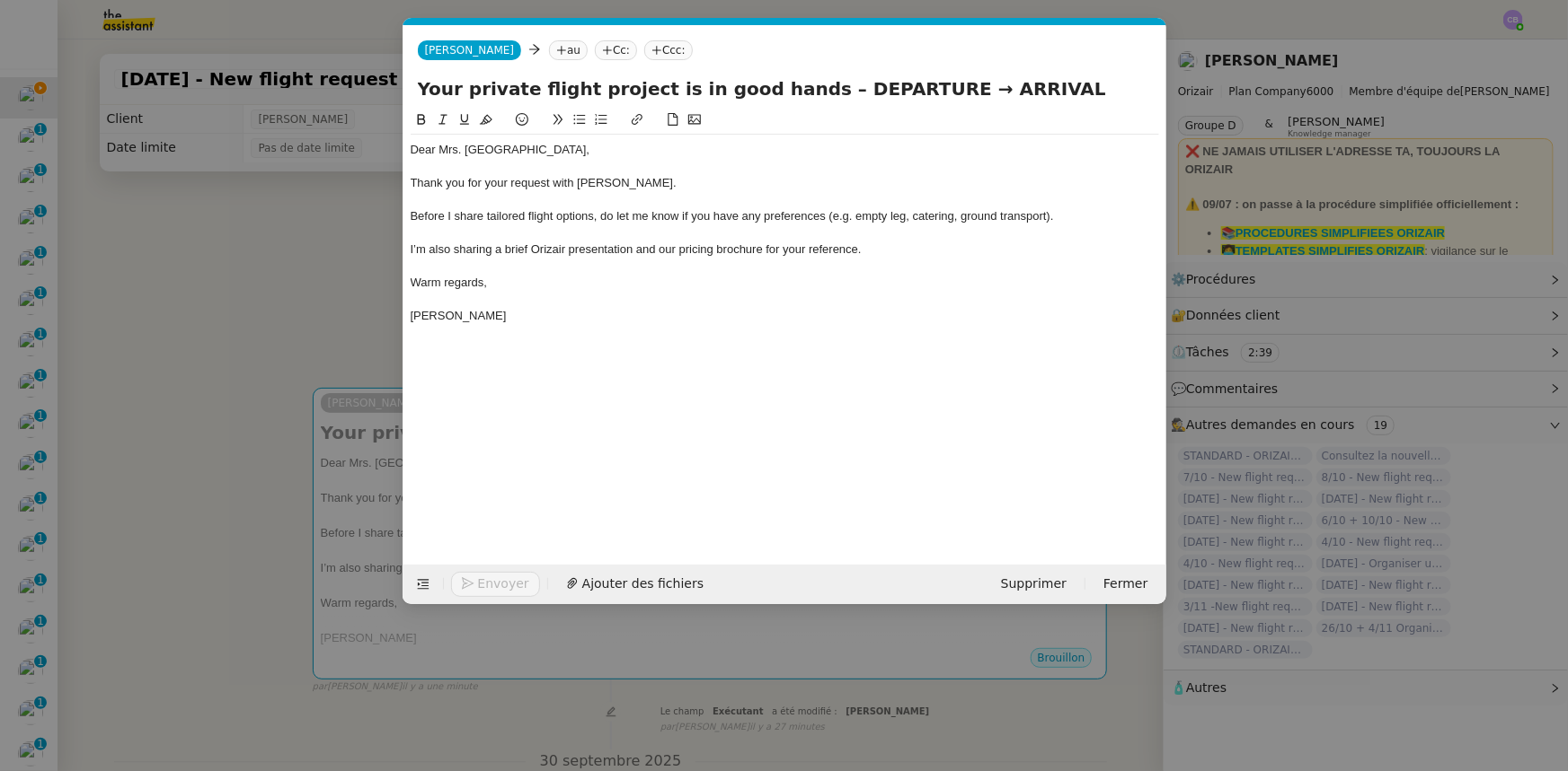
click at [549, 45] on nz-tag "au" at bounding box center [567, 50] width 38 height 20
paste input "[EMAIL_ADDRESS][DOMAIN_NAME]"
type input "[EMAIL_ADDRESS][DOMAIN_NAME]"
click at [546, 80] on span "[EMAIL_ADDRESS][DOMAIN_NAME]" at bounding box center [630, 78] width 220 height 14
click at [866, 47] on nz-tag "Ccc:" at bounding box center [890, 50] width 49 height 20
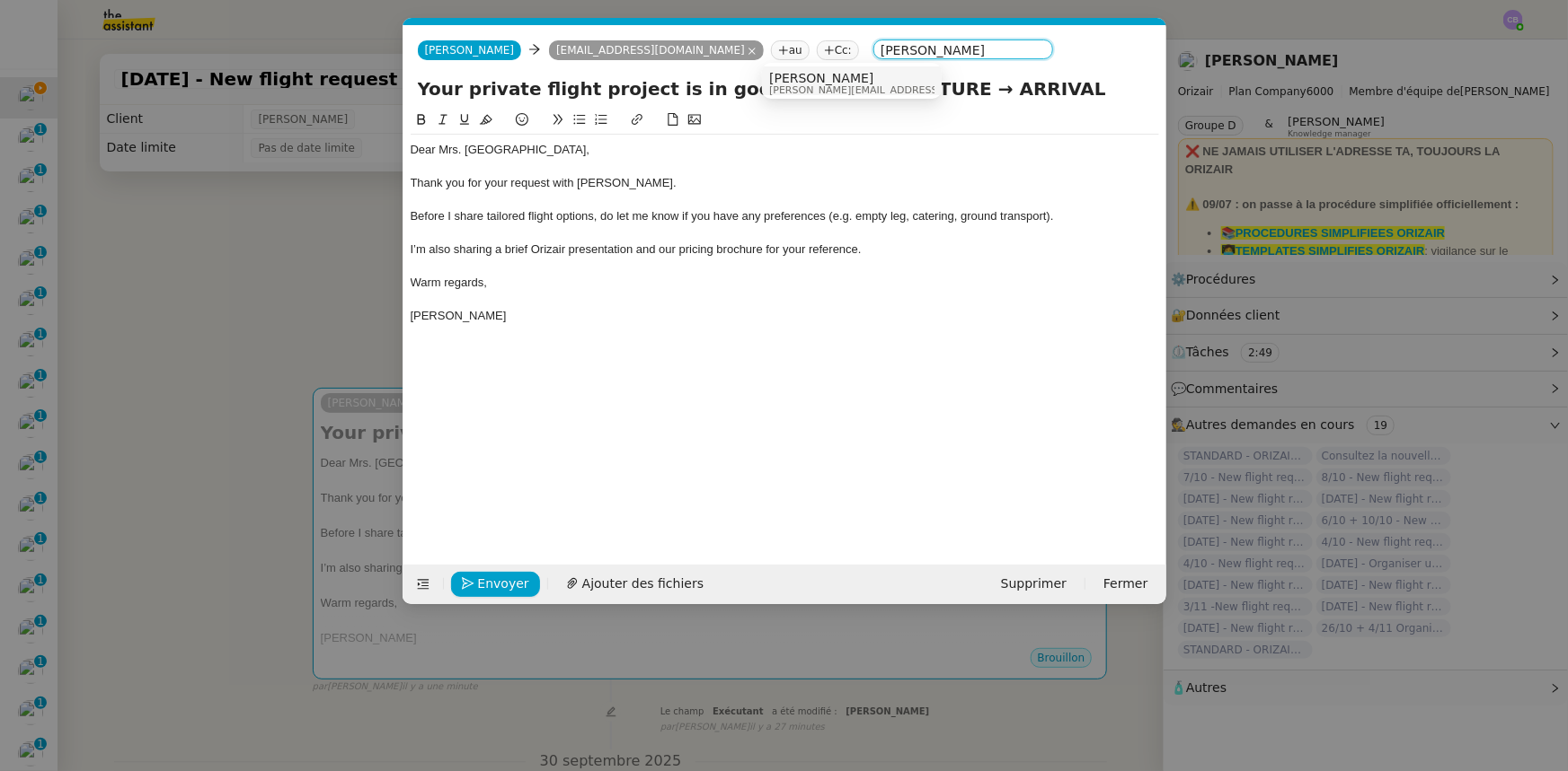
type input "[PERSON_NAME]"
click at [816, 75] on span "[PERSON_NAME]" at bounding box center [896, 78] width 256 height 14
drag, startPoint x: 898, startPoint y: 90, endPoint x: 799, endPoint y: 86, distance: 99.1
click at [799, 86] on input "Your private flight project is in good hands – DEPARTURE → ARRIVAL" at bounding box center [784, 89] width 734 height 27
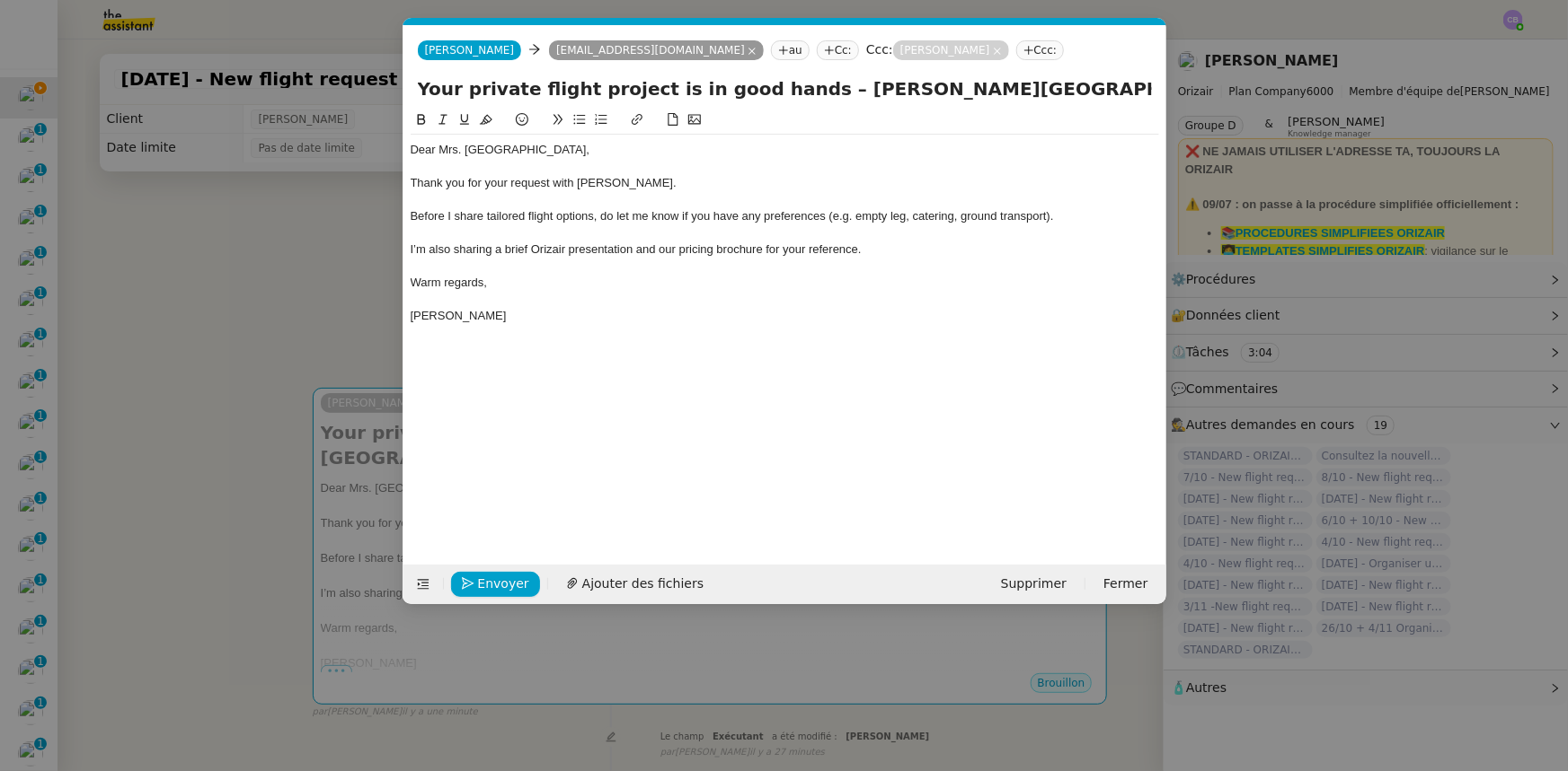
drag, startPoint x: 1040, startPoint y: 90, endPoint x: 970, endPoint y: 88, distance: 70.0
click at [970, 88] on input "Your private flight project is in good hands – [PERSON_NAME][GEOGRAPHIC_DATA] →…" at bounding box center [784, 89] width 734 height 27
type input "Your private flight project is in good hands – [PERSON_NAME][GEOGRAPHIC_DATA] →…"
click at [911, 250] on div "I’m also sharing a brief Orizair presentation and our pricing brochure for your…" at bounding box center [784, 249] width 748 height 16
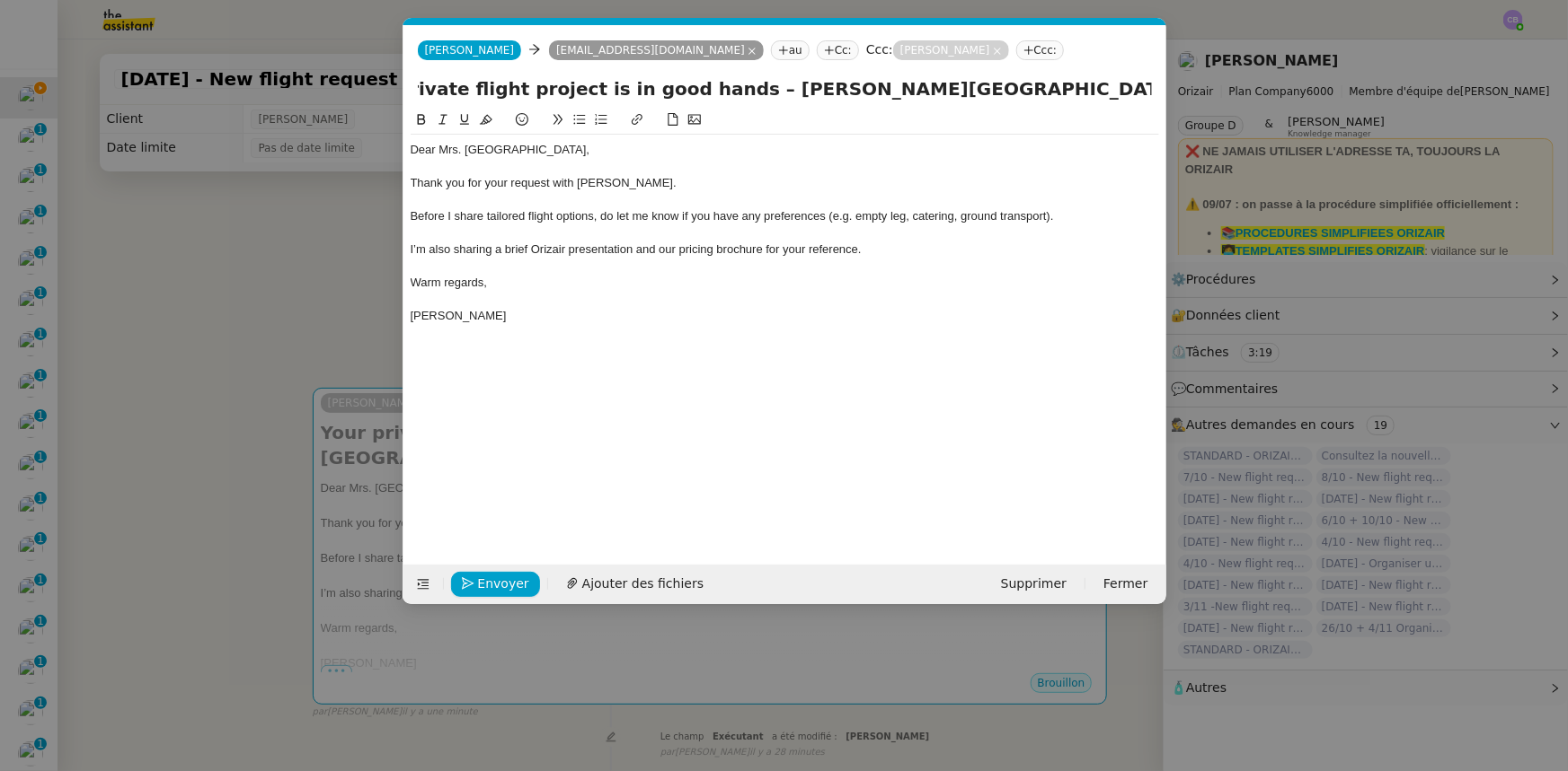
scroll to position [0, 0]
click at [617, 586] on span "Ajouter des fichiers" at bounding box center [643, 584] width 122 height 21
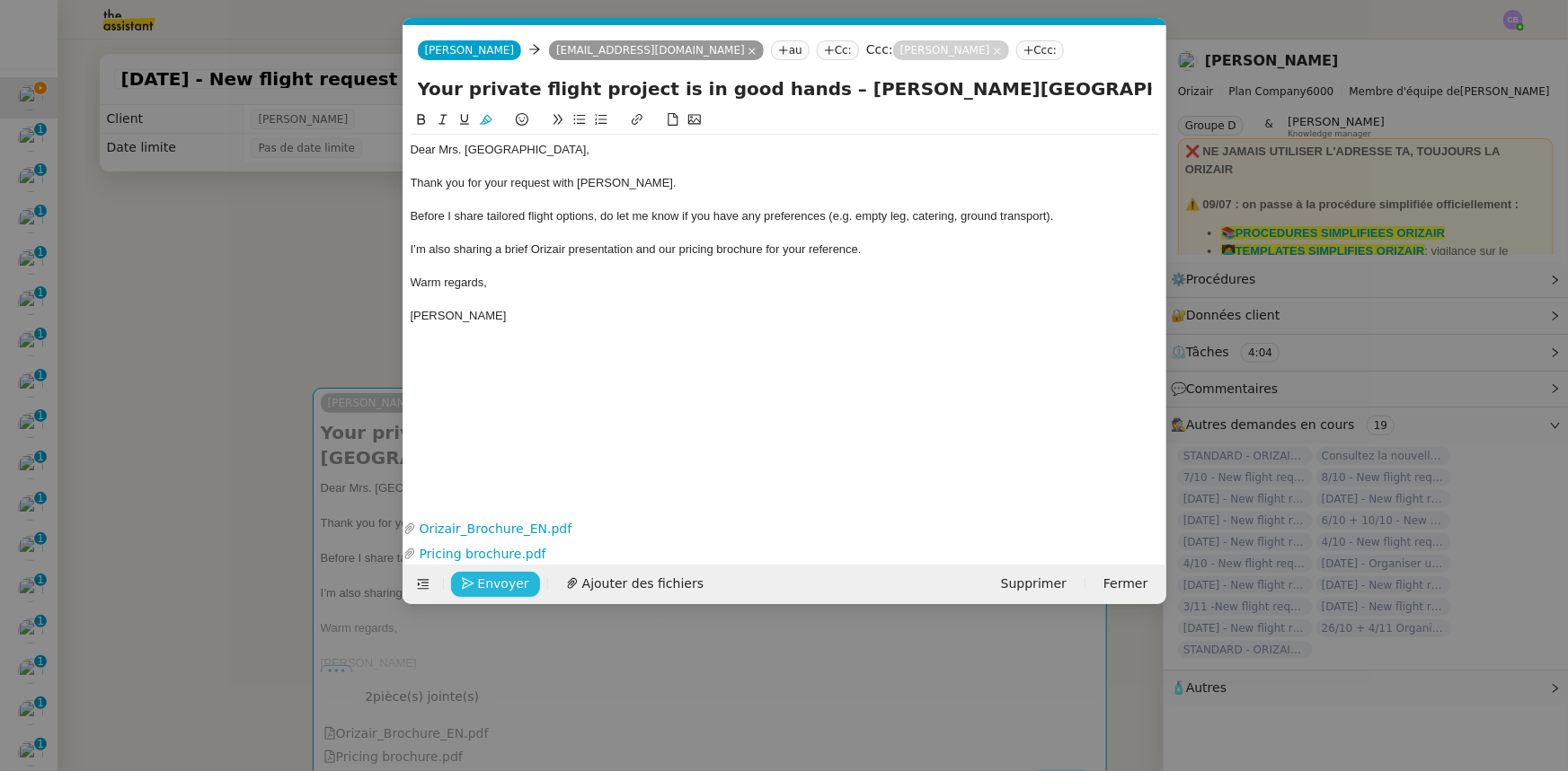
click at [499, 583] on span "Envoyer" at bounding box center [504, 584] width 51 height 21
click at [499, 583] on span "Confirmer l'envoi" at bounding box center [532, 584] width 108 height 21
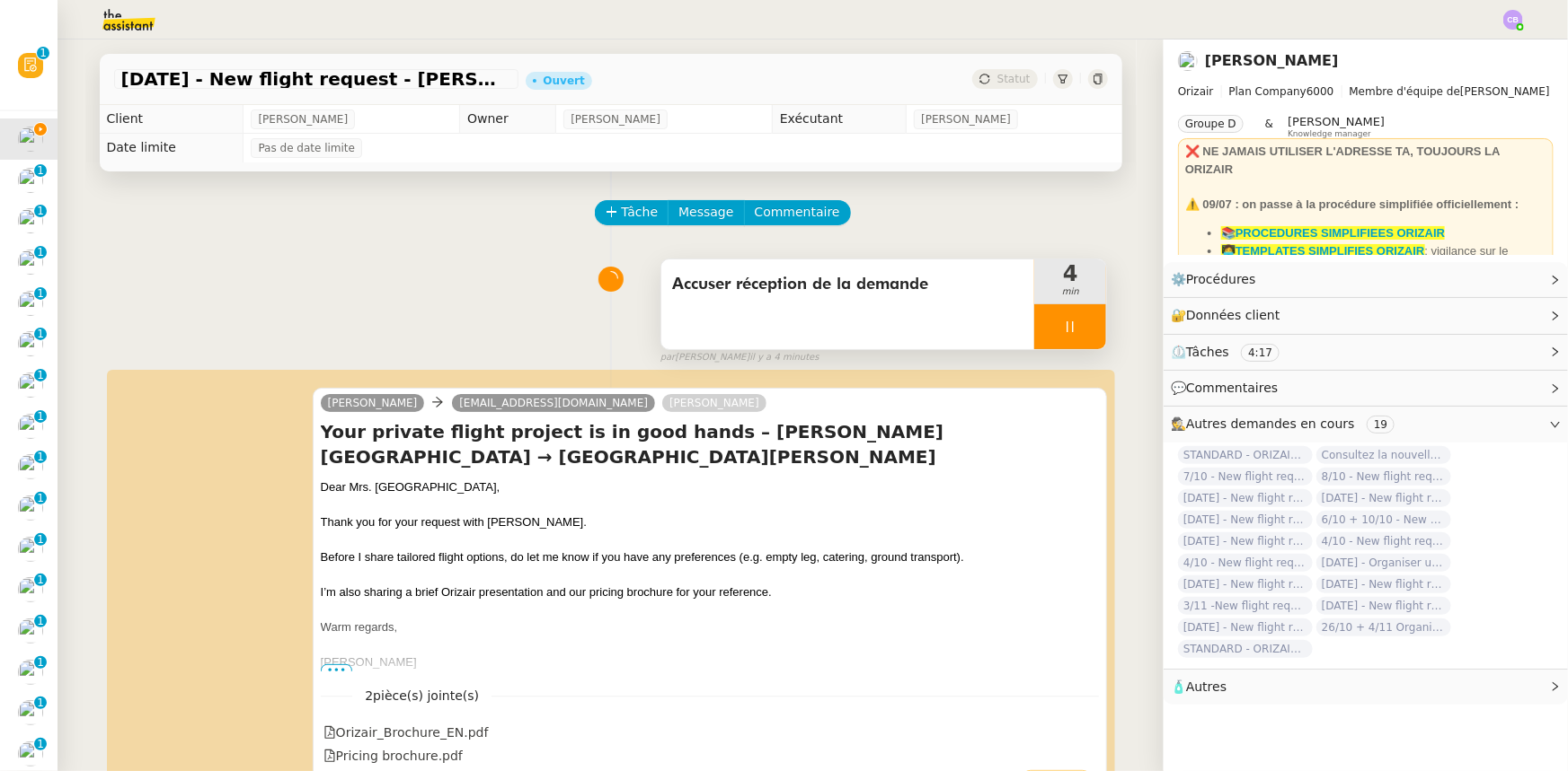
click at [1034, 323] on div at bounding box center [1070, 327] width 72 height 45
click at [1070, 337] on button at bounding box center [1088, 327] width 36 height 45
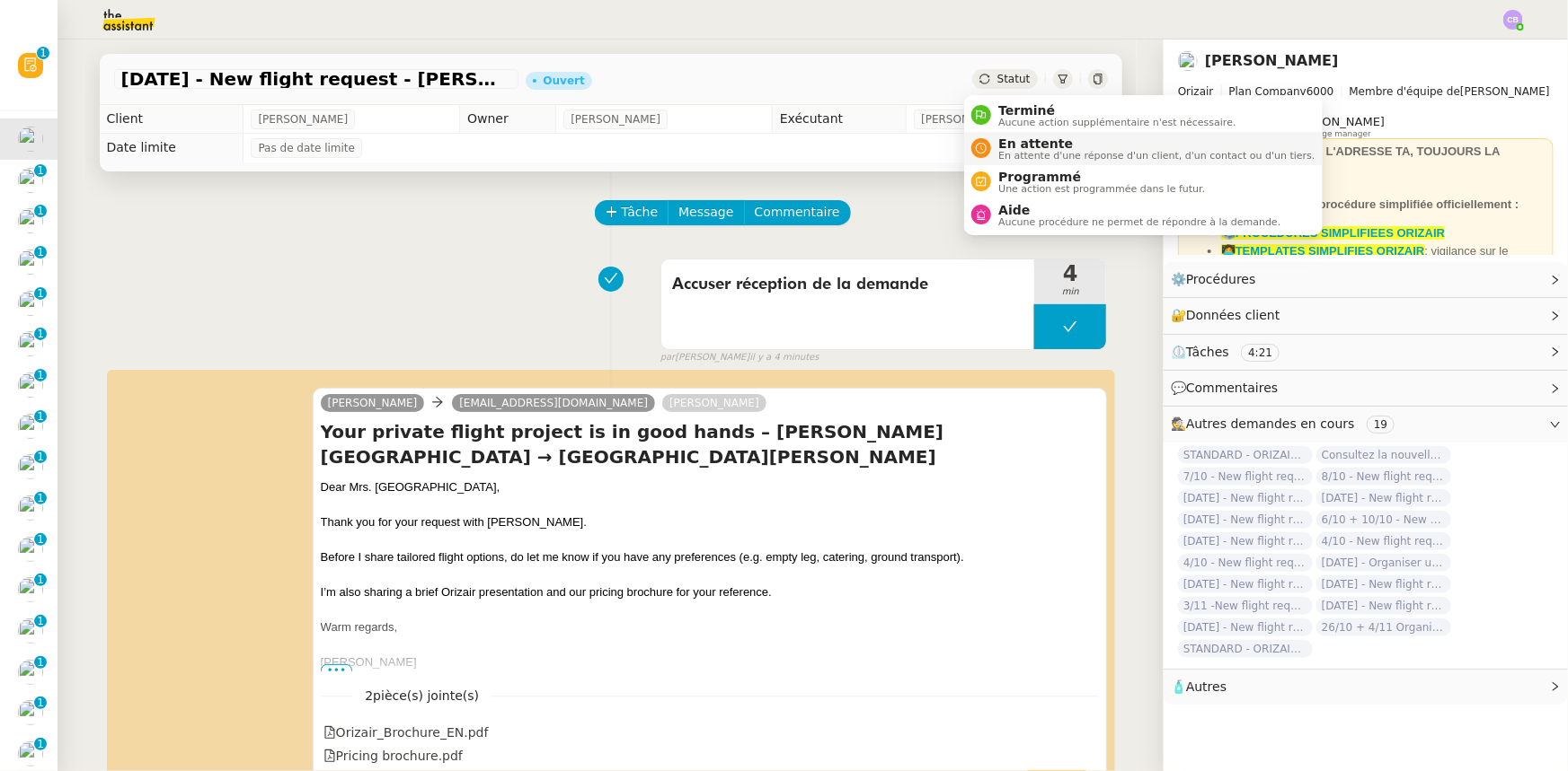
click at [1039, 146] on span "En attente" at bounding box center [1156, 143] width 316 height 14
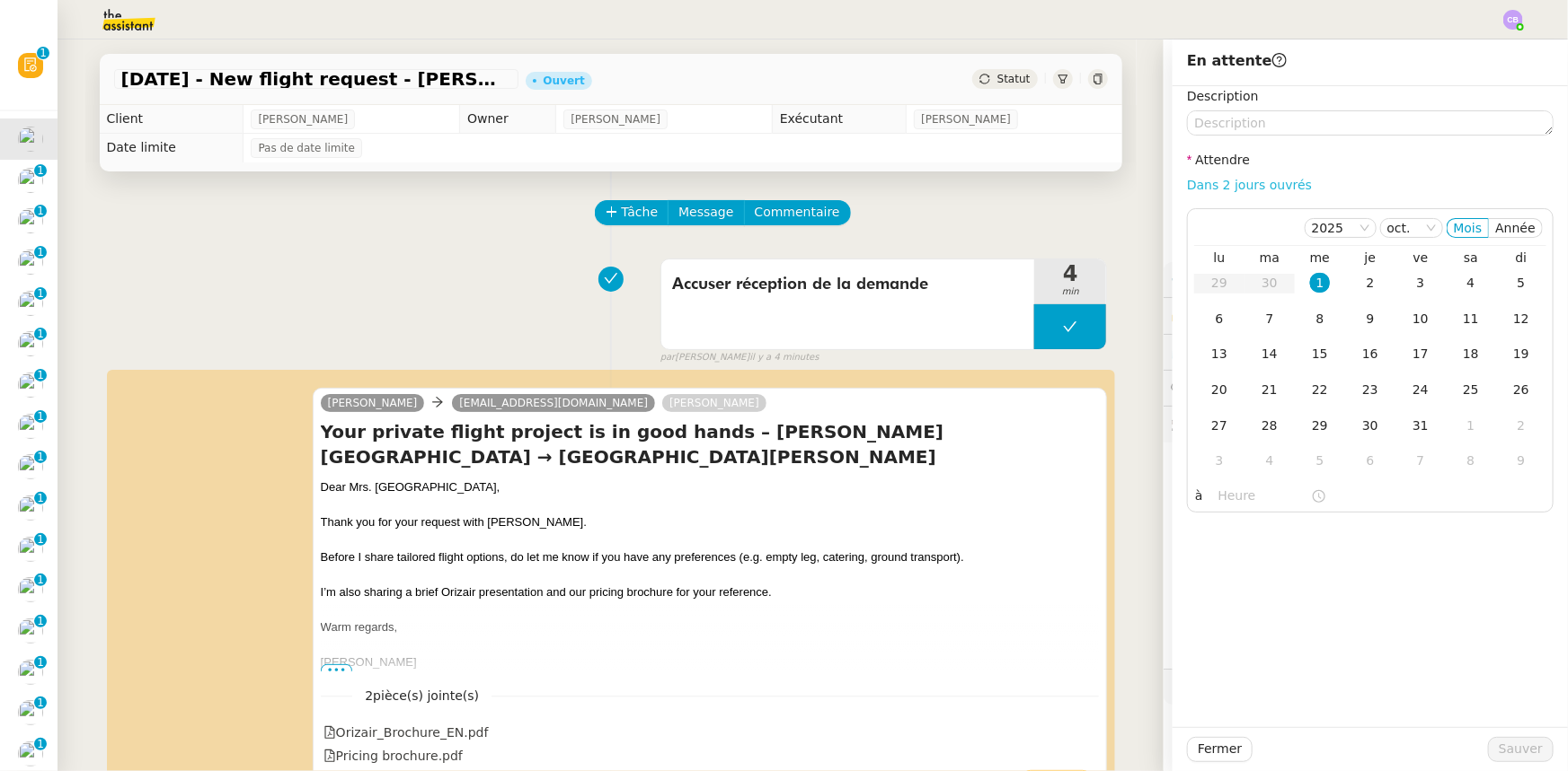
click at [1272, 185] on link "Dans 2 jours ouvrés" at bounding box center [1249, 184] width 125 height 14
type input "07:00"
click at [1360, 284] on div "2" at bounding box center [1370, 283] width 20 height 20
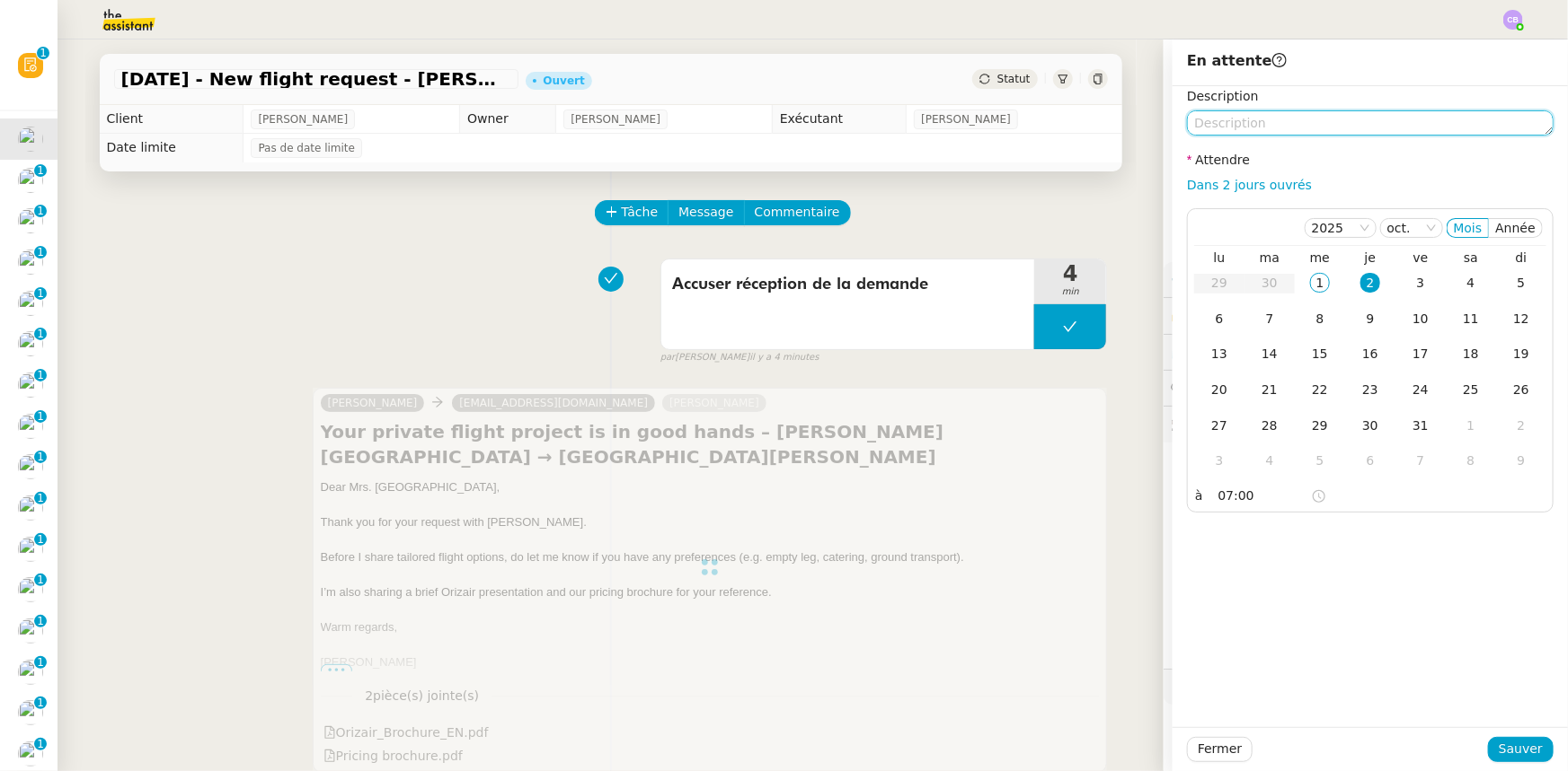
click at [1309, 126] on textarea at bounding box center [1370, 123] width 367 height 25
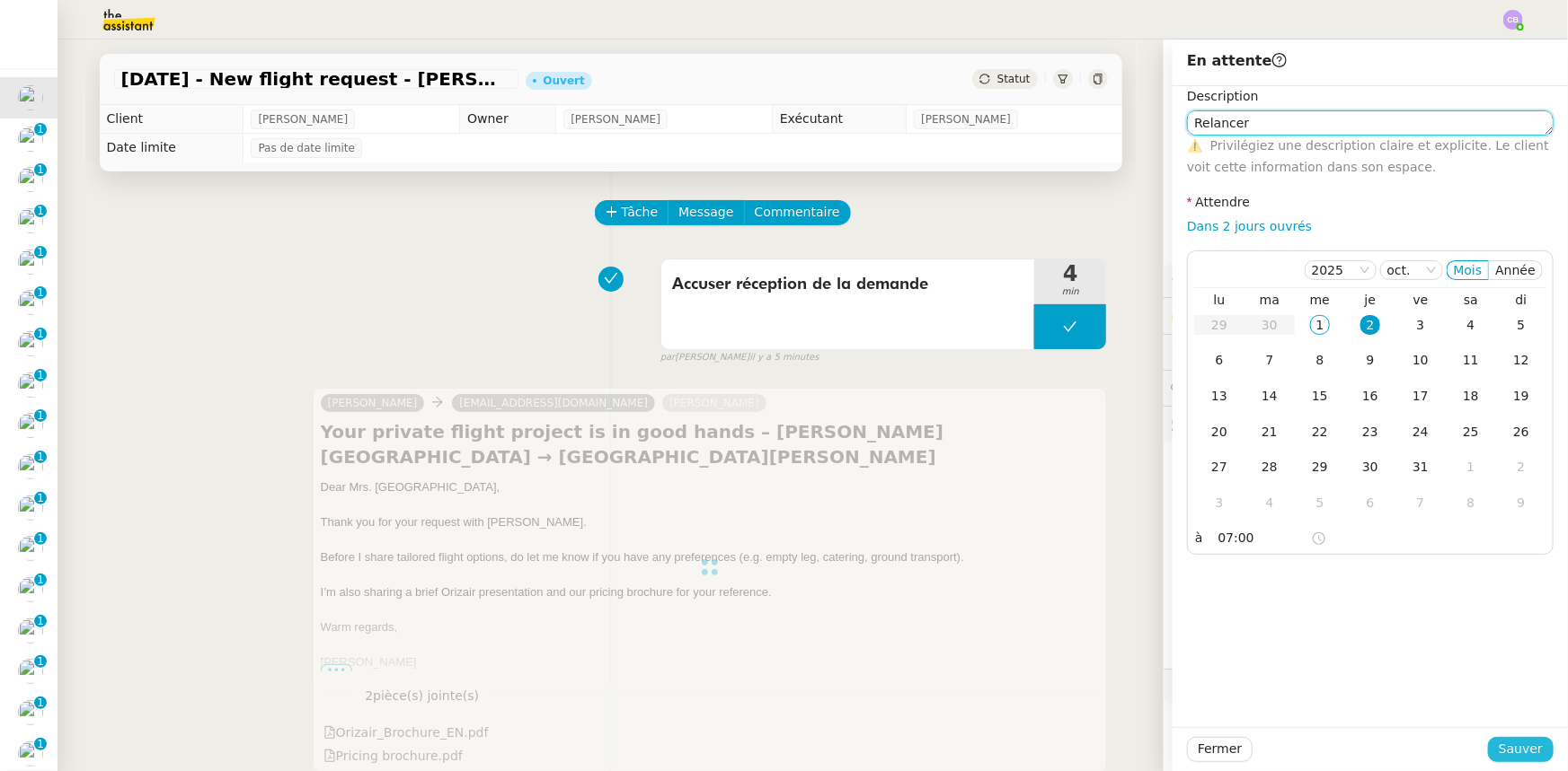
type textarea "Relancer"
click at [1499, 751] on span "Sauver" at bounding box center [1520, 749] width 44 height 21
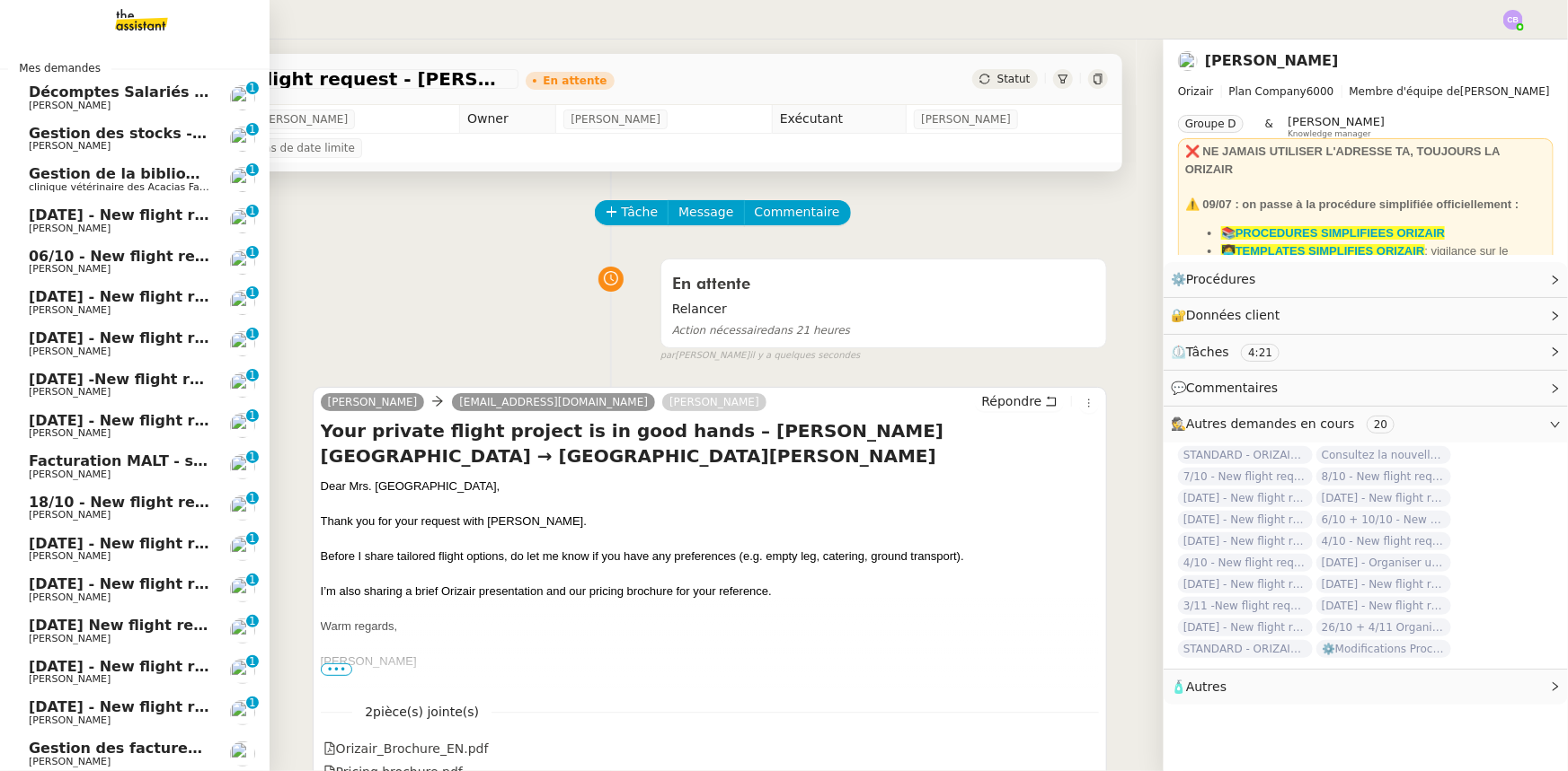
click at [109, 100] on span "[PERSON_NAME]" at bounding box center [120, 106] width 182 height 11
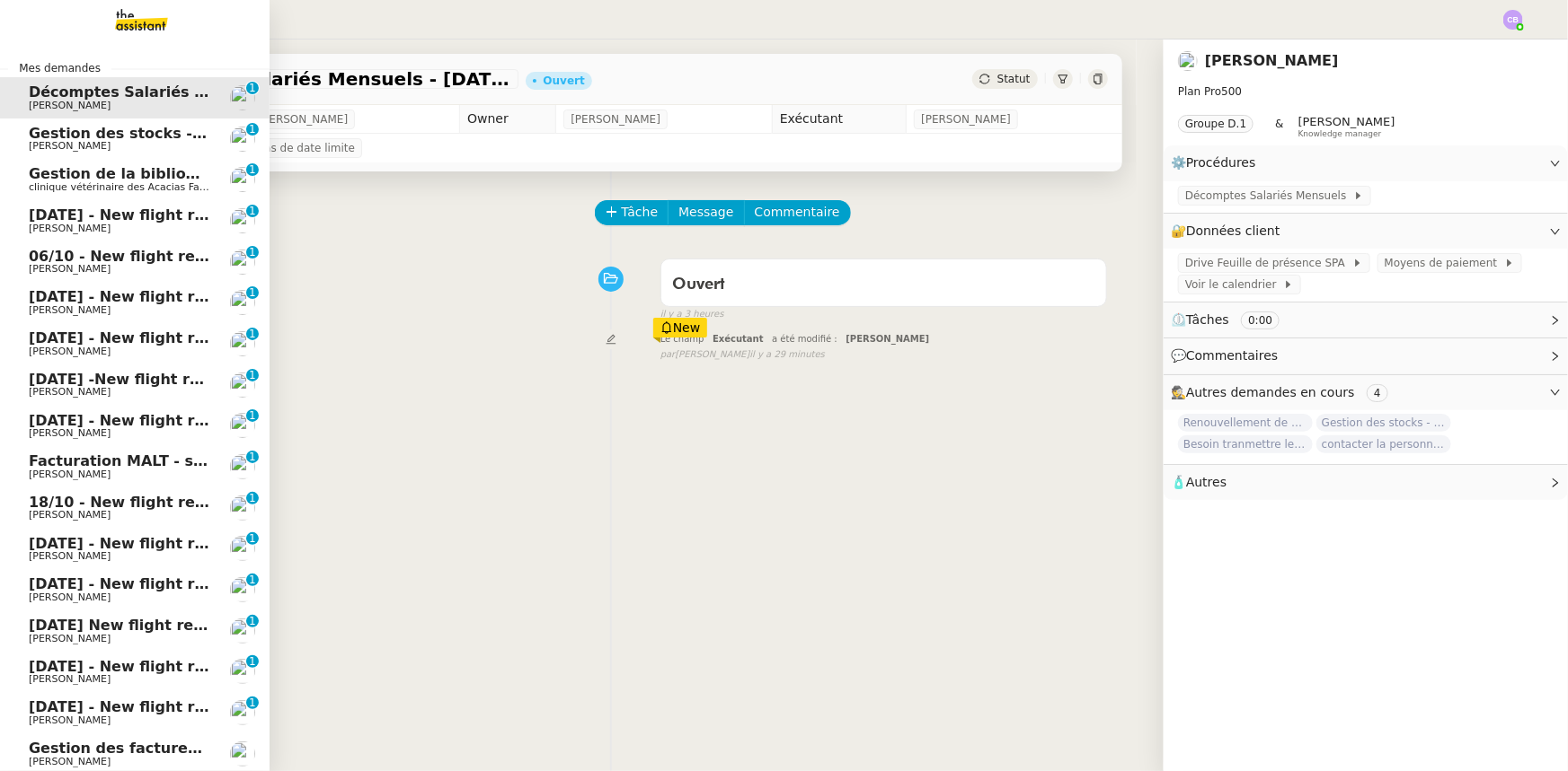
click at [107, 136] on span "Gestion des stocks - [DATE]" at bounding box center [140, 133] width 223 height 17
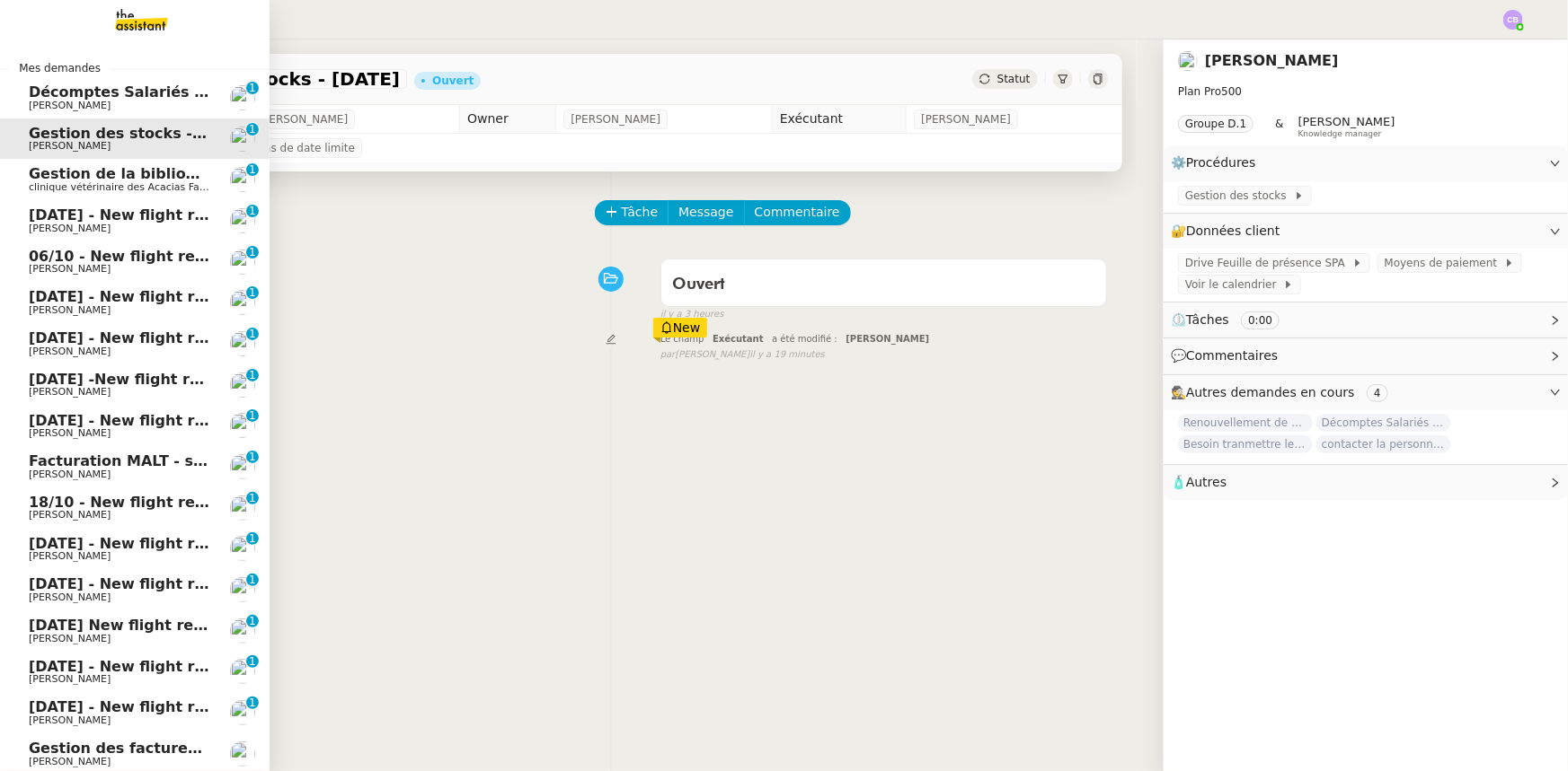
click at [112, 184] on span "clinique vétérinaire des Acacias Famose" at bounding box center [127, 187] width 198 height 11
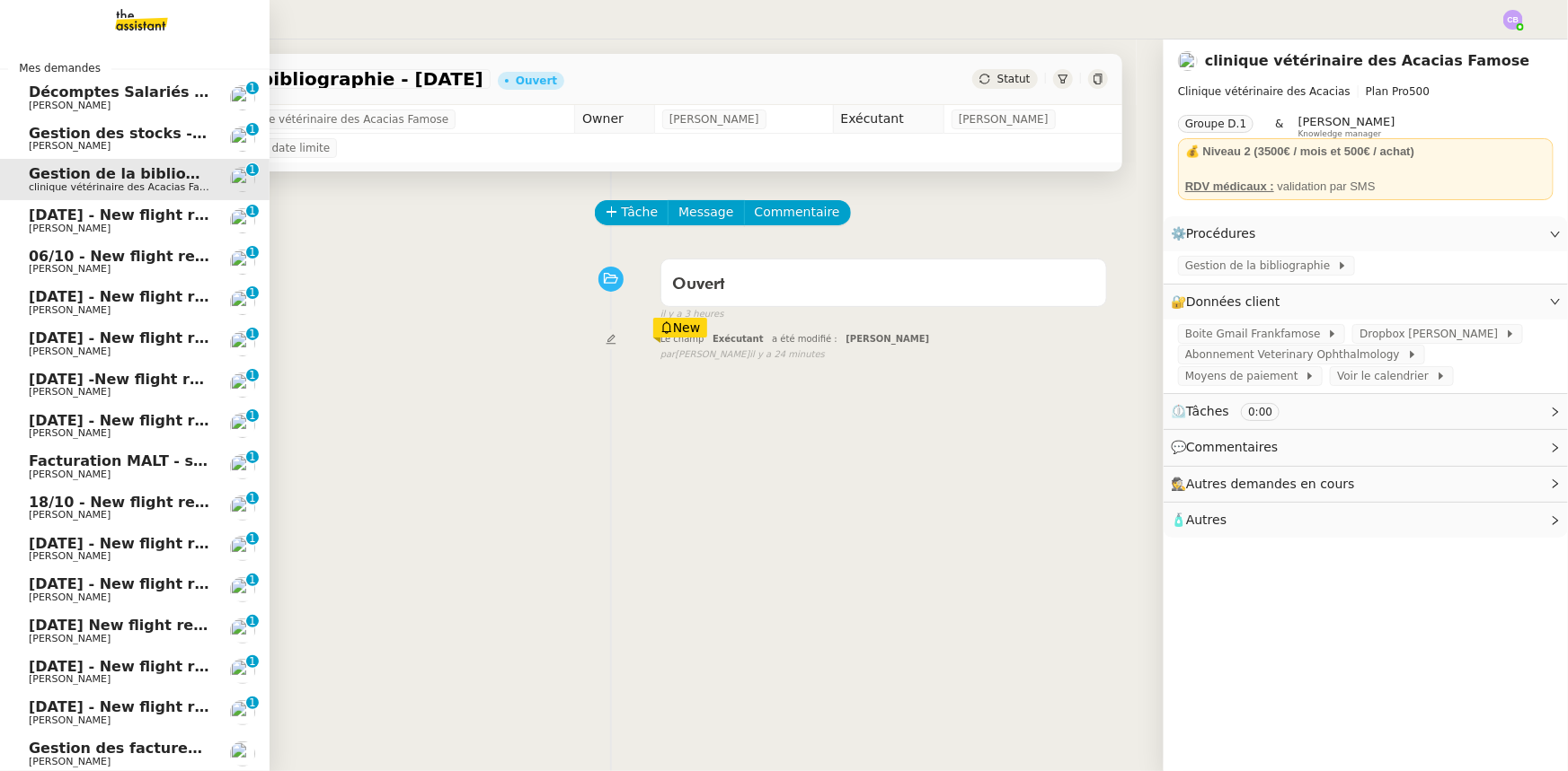
click at [113, 216] on span "[DATE] - New flight request - [PERSON_NAME]" at bounding box center [214, 215] width 371 height 17
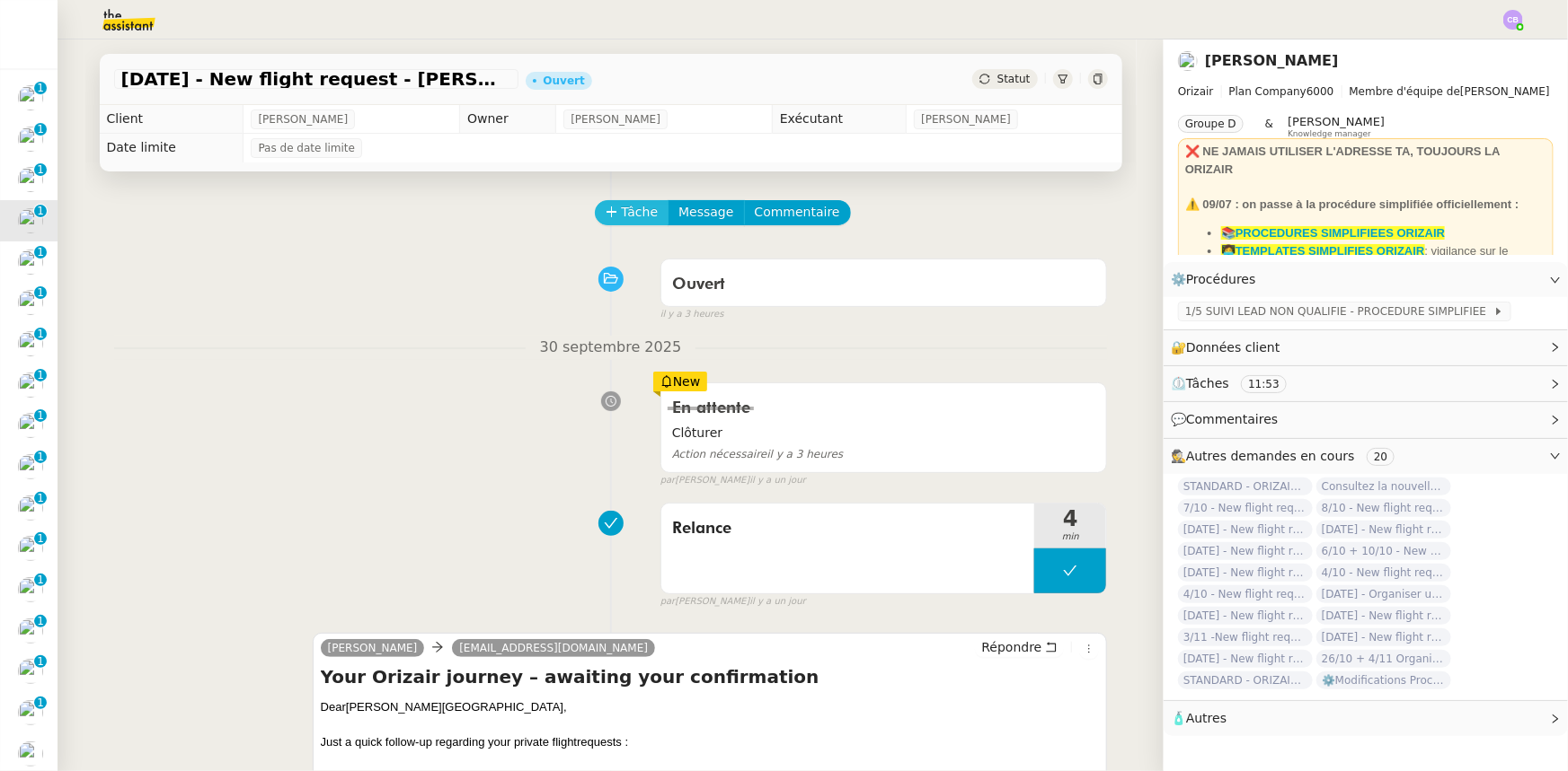
click at [622, 217] on span "Tâche" at bounding box center [639, 212] width 37 height 21
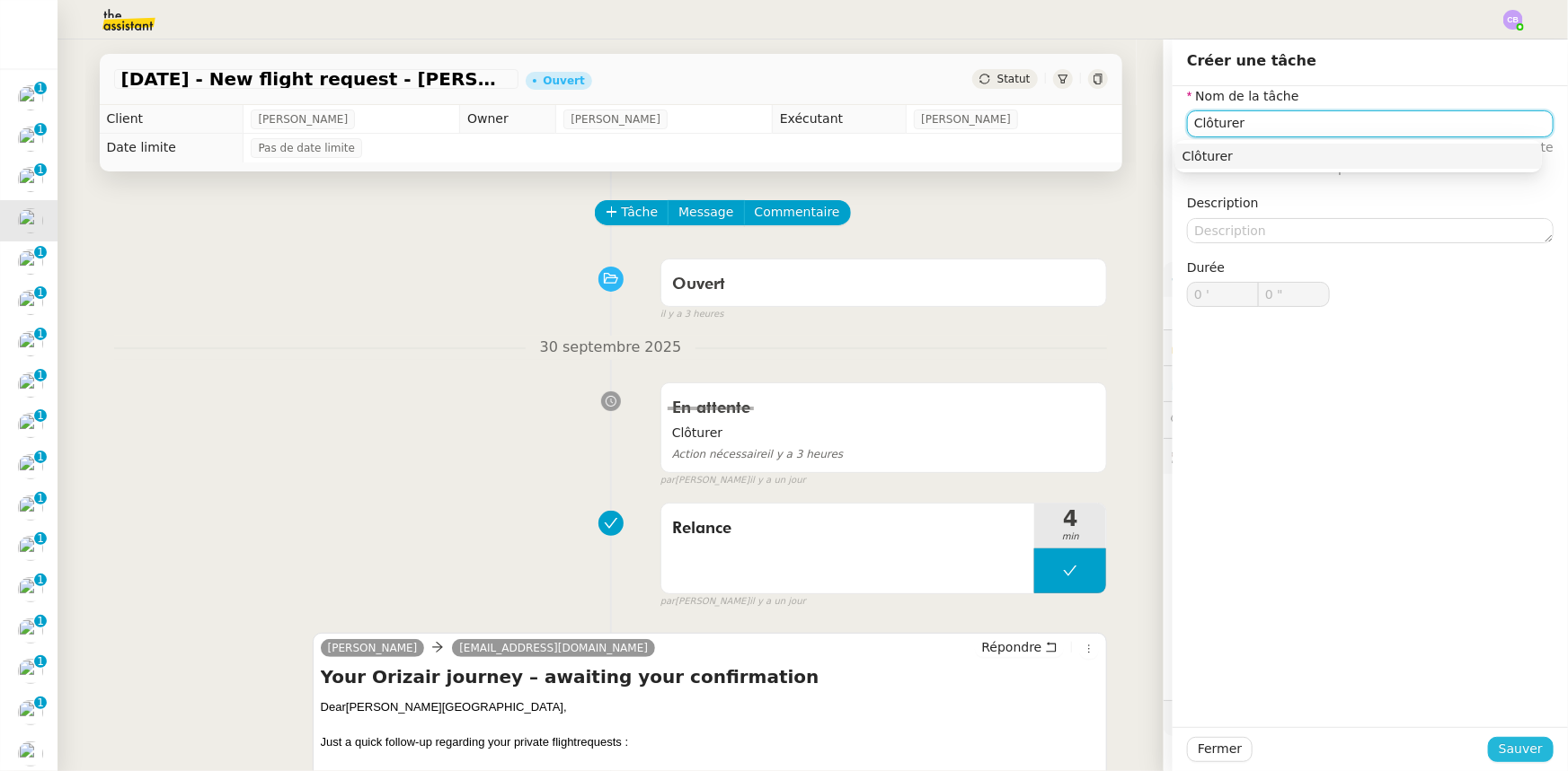
type input "Clôturer"
click at [1511, 749] on span "Sauver" at bounding box center [1520, 749] width 44 height 21
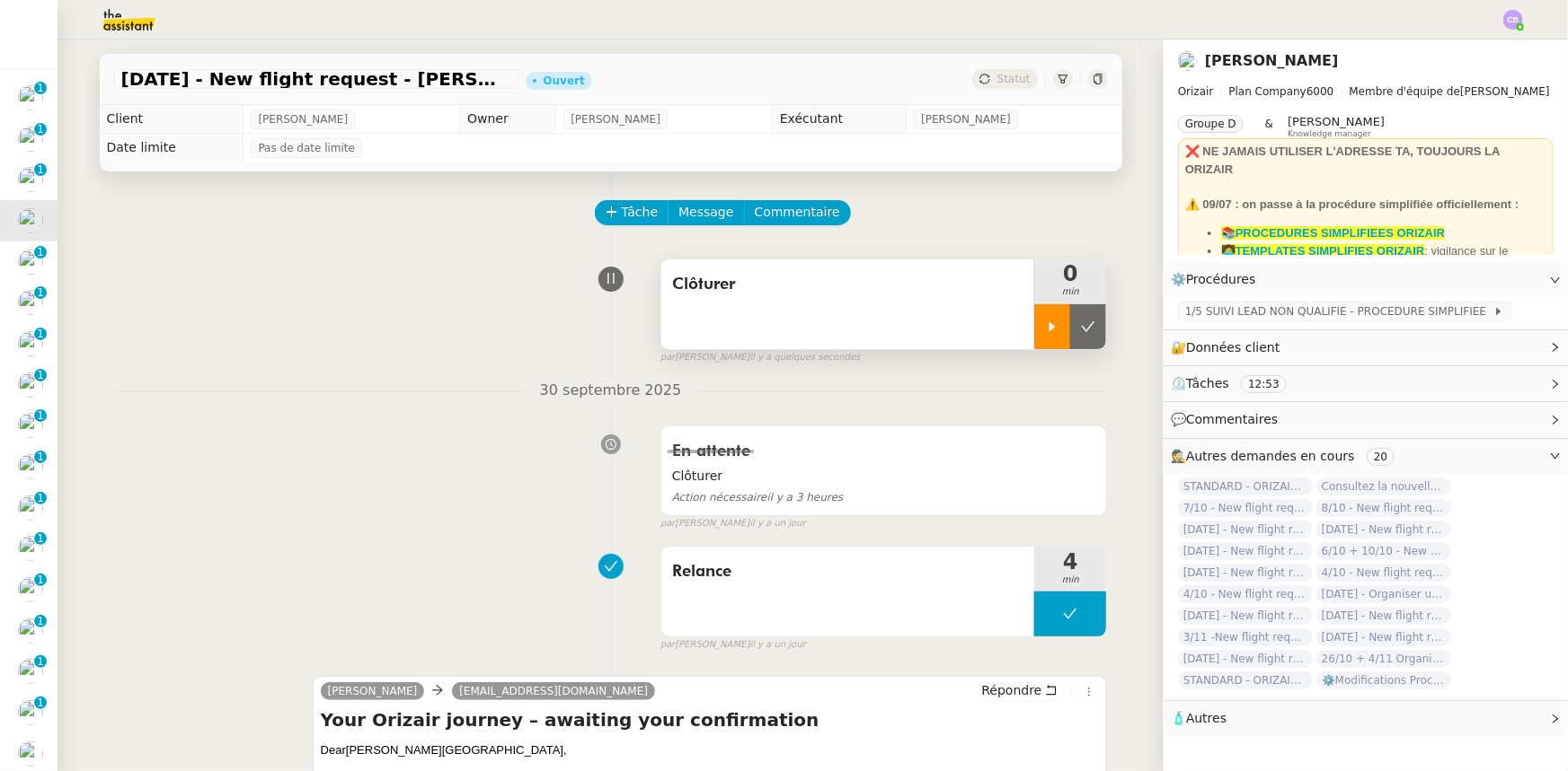
click at [1034, 333] on div at bounding box center [1052, 327] width 36 height 45
click at [1034, 323] on div at bounding box center [1070, 327] width 72 height 45
click at [1080, 332] on icon at bounding box center [1087, 327] width 14 height 14
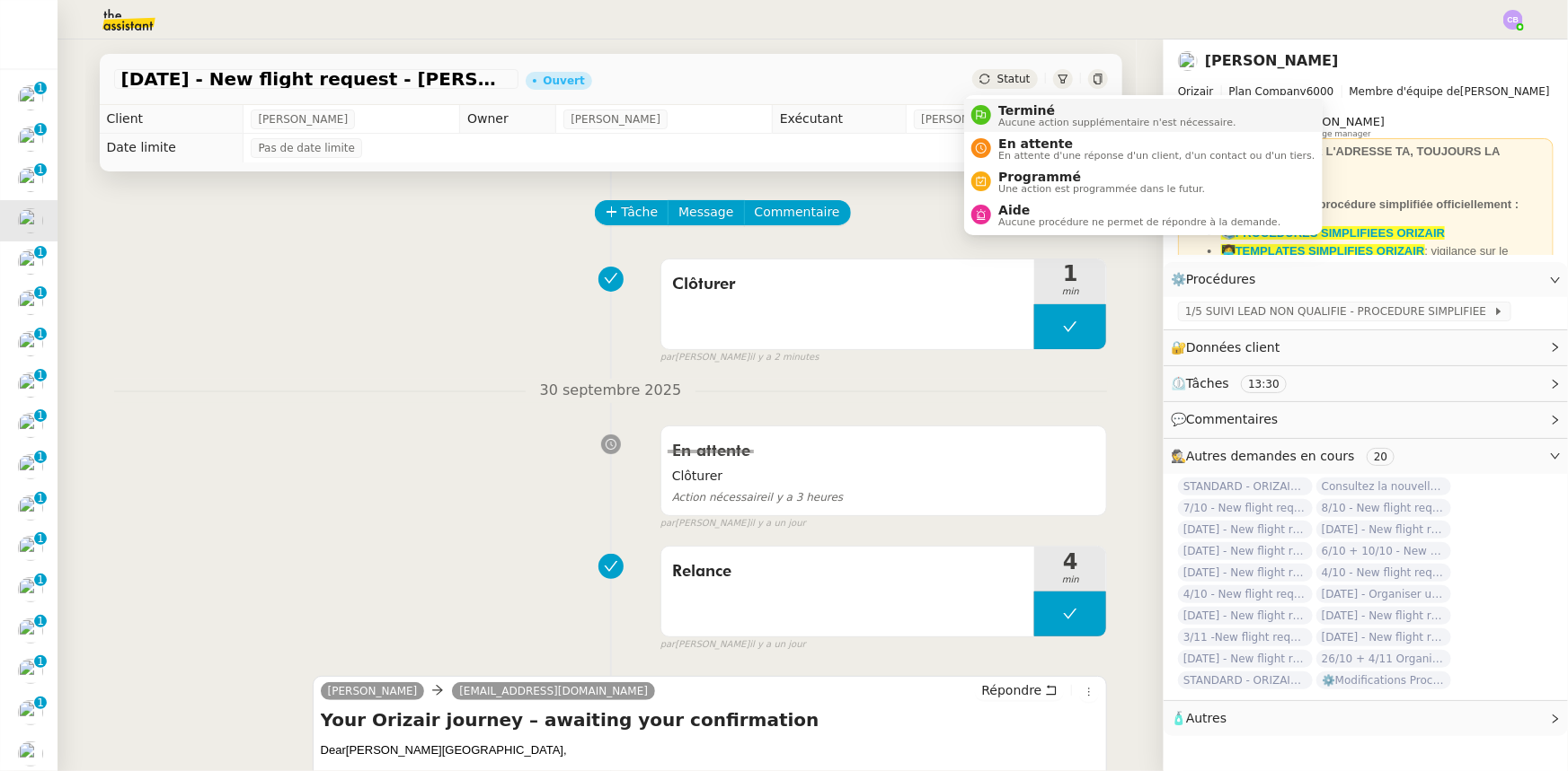
click at [1026, 118] on span "Aucune action supplémentaire n'est nécessaire." at bounding box center [1116, 123] width 237 height 10
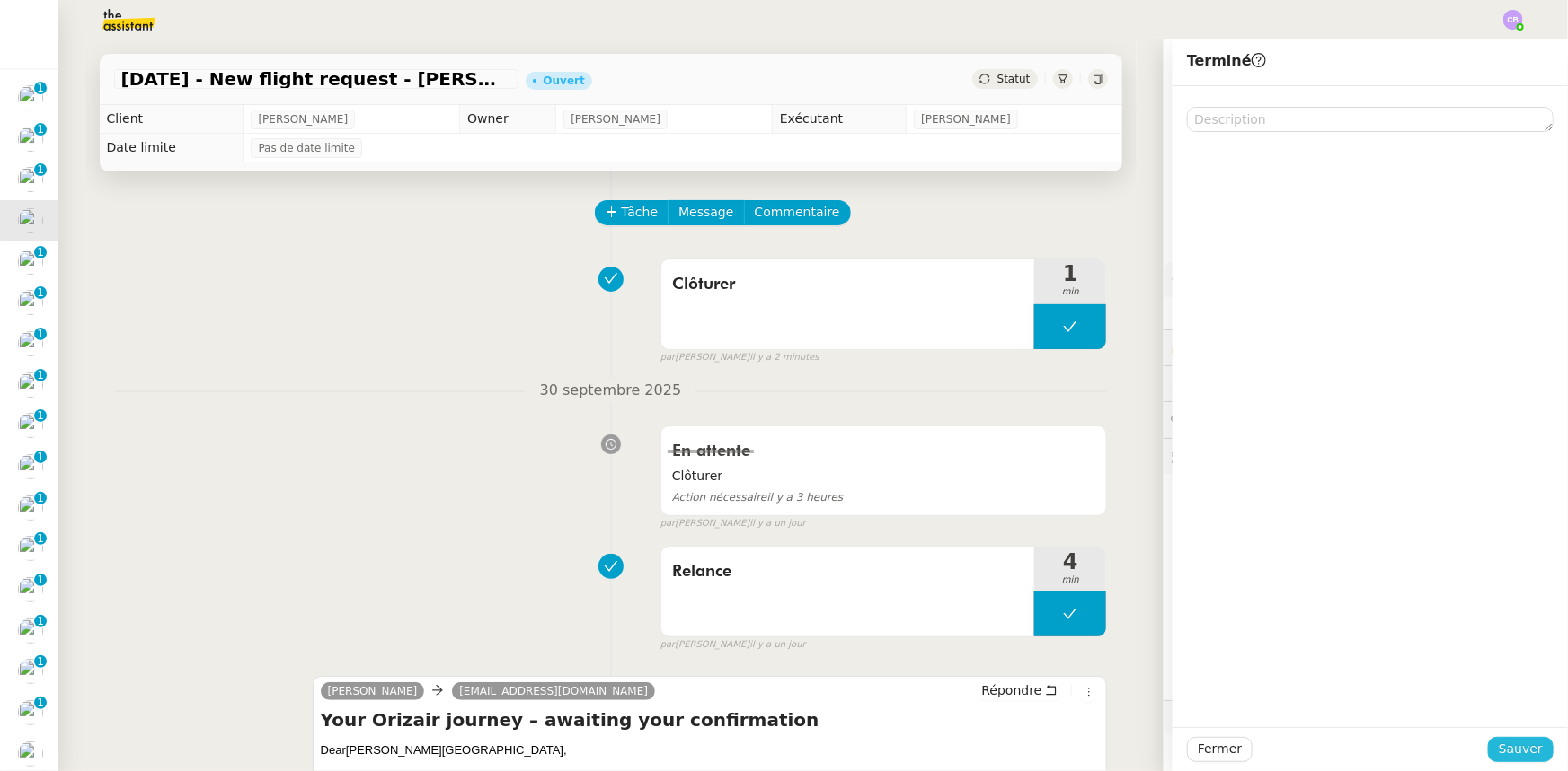
click at [1511, 751] on span "Sauver" at bounding box center [1520, 749] width 44 height 21
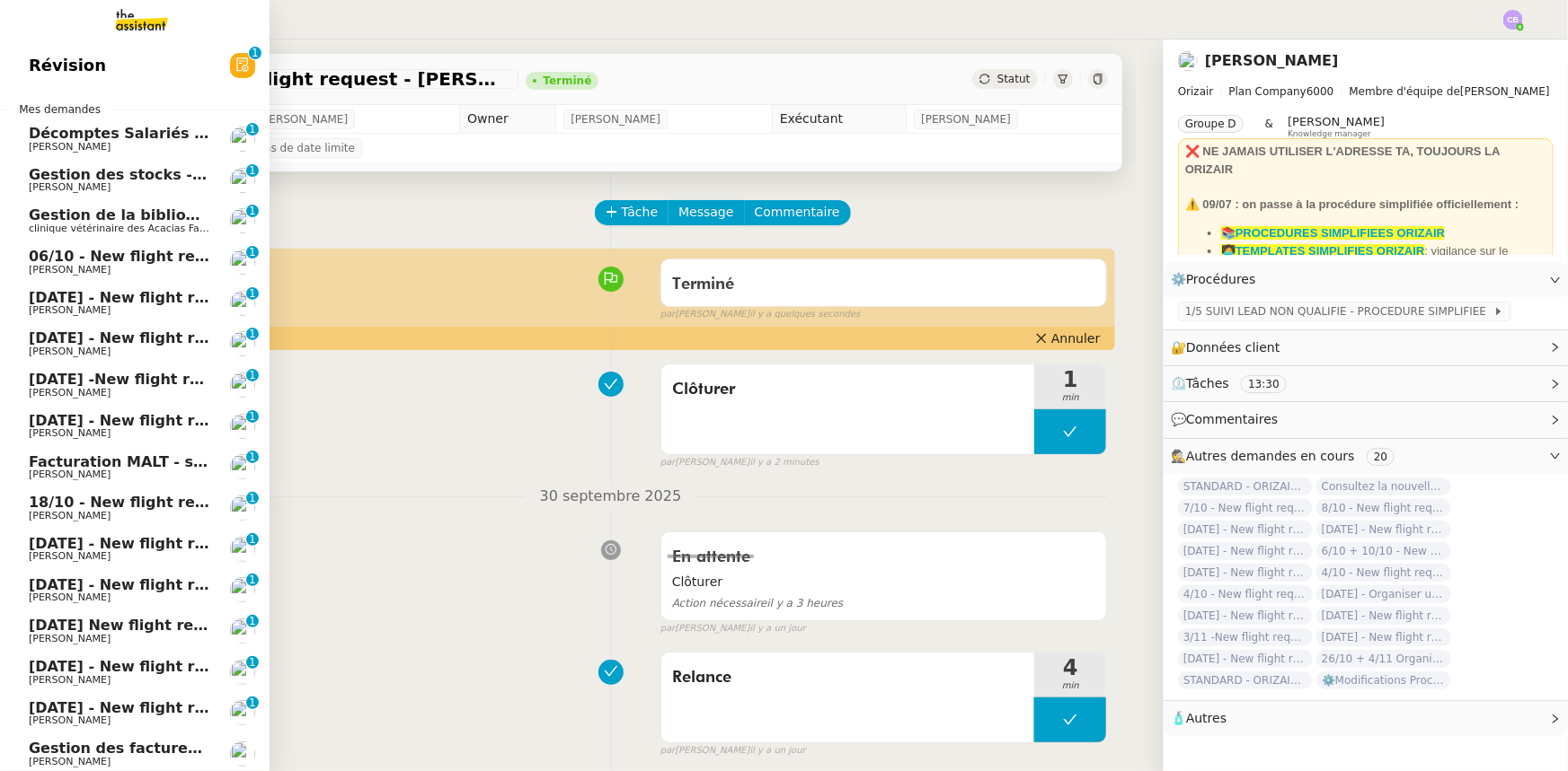
click at [136, 258] on span "06/10 - New flight request - [PERSON_NAME]" at bounding box center [210, 256] width 361 height 17
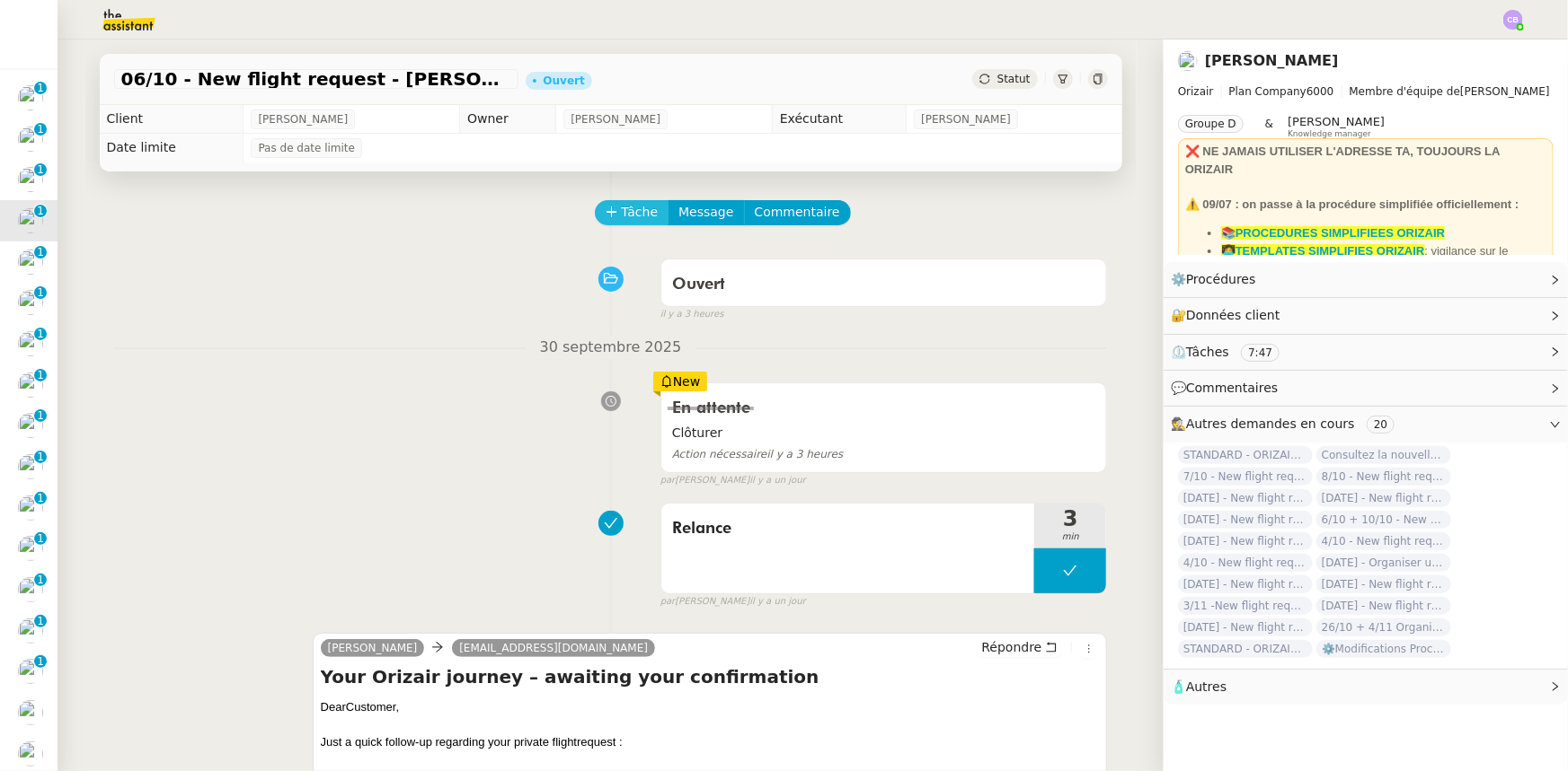
click at [622, 218] on span "Tâche" at bounding box center [639, 212] width 37 height 21
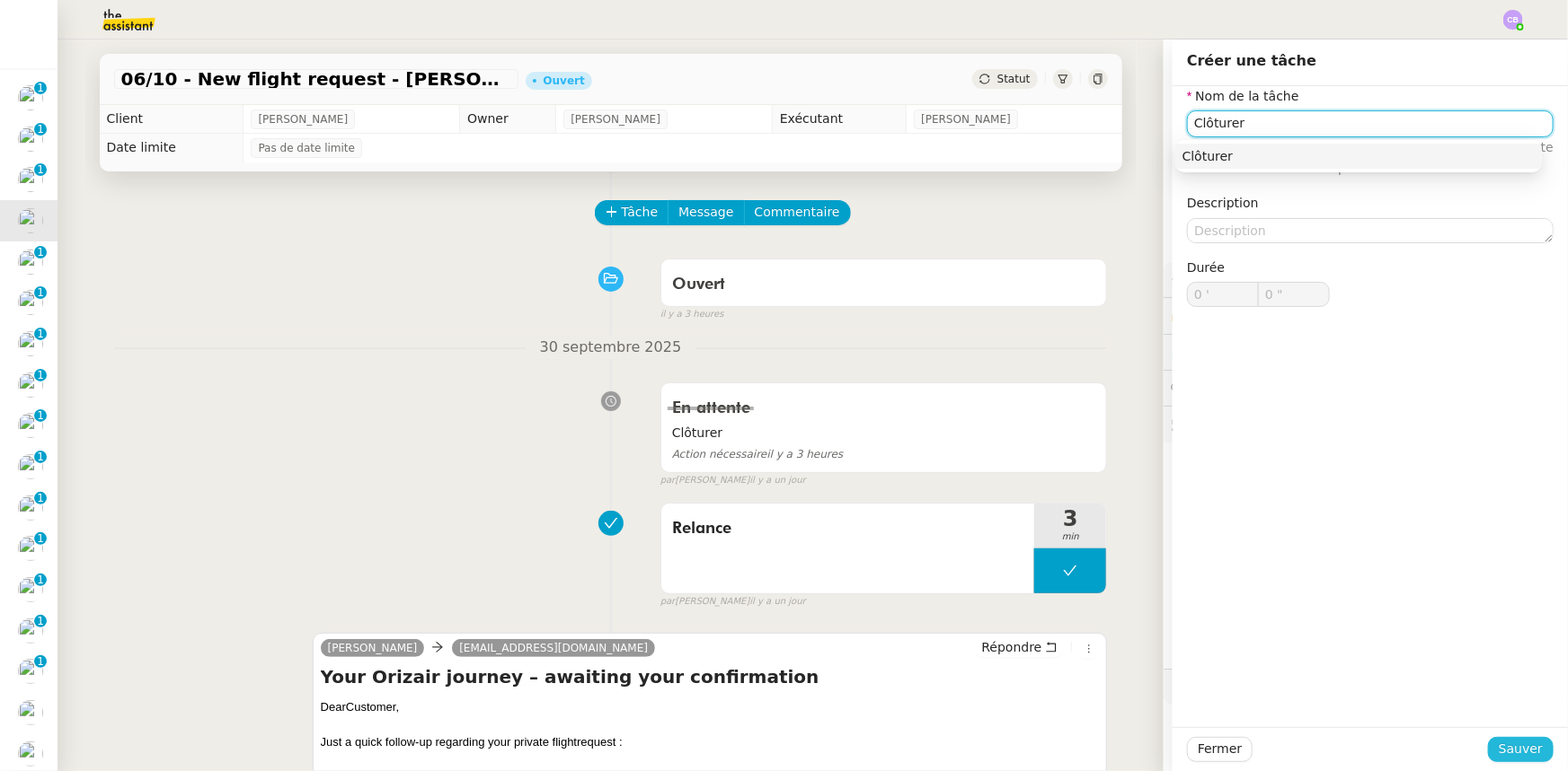
type input "Clôturer"
click at [1529, 748] on span "Sauver" at bounding box center [1520, 749] width 44 height 21
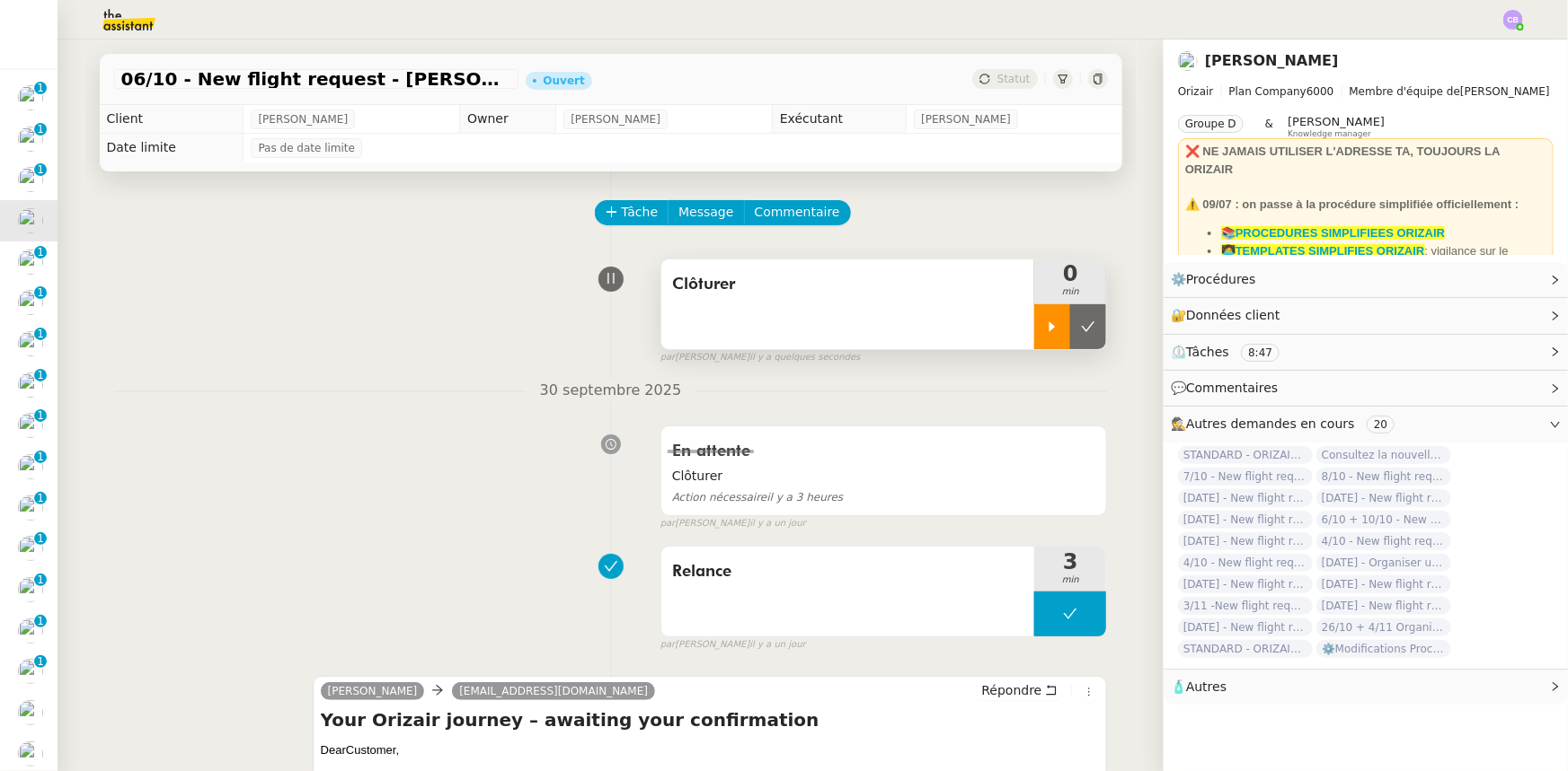
click at [1049, 331] on icon at bounding box center [1052, 327] width 7 height 10
click at [1034, 328] on div at bounding box center [1070, 327] width 72 height 45
click at [1081, 329] on icon at bounding box center [1088, 327] width 13 height 10
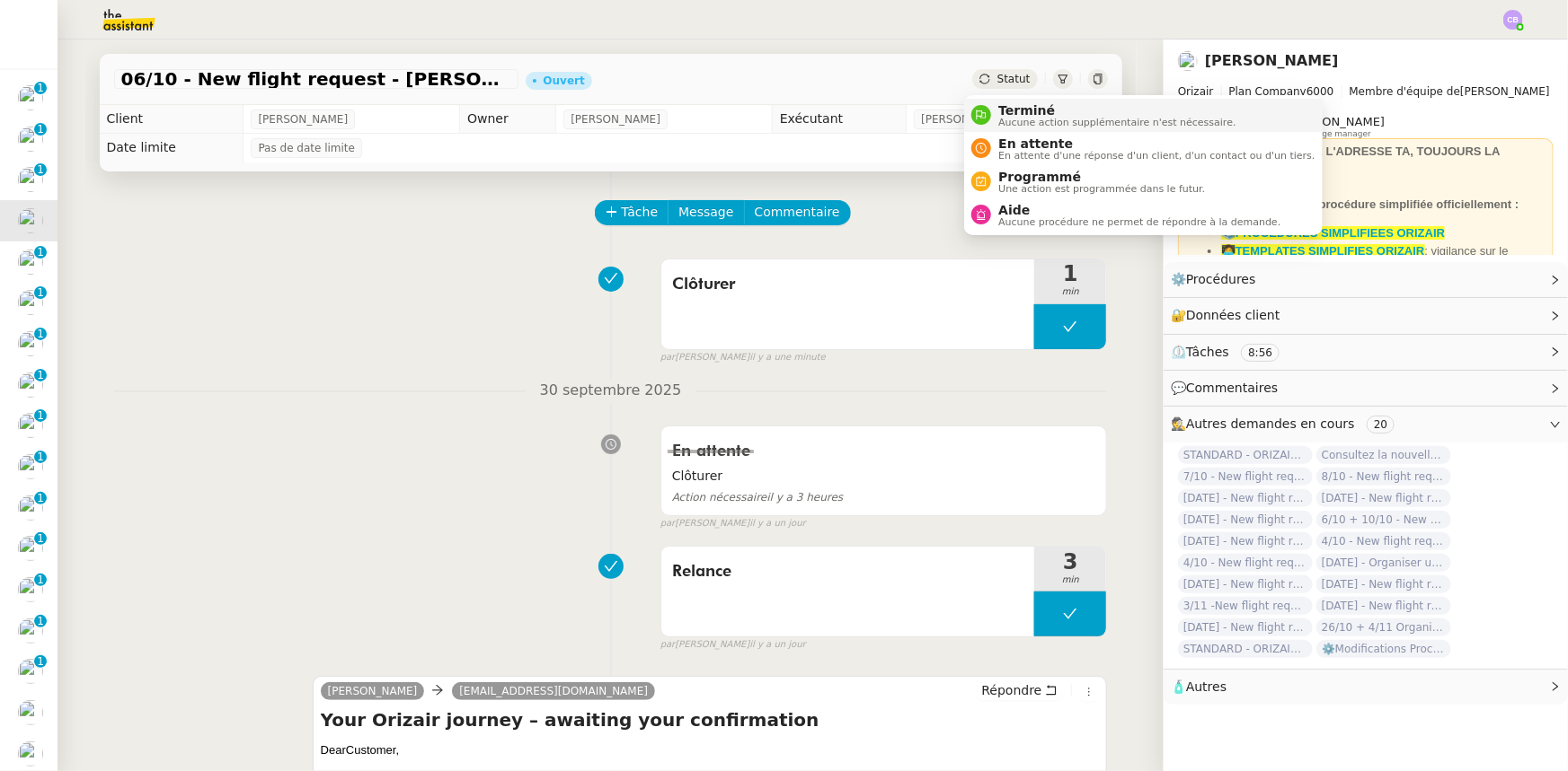
click at [1018, 109] on span "Terminé" at bounding box center [1116, 109] width 237 height 14
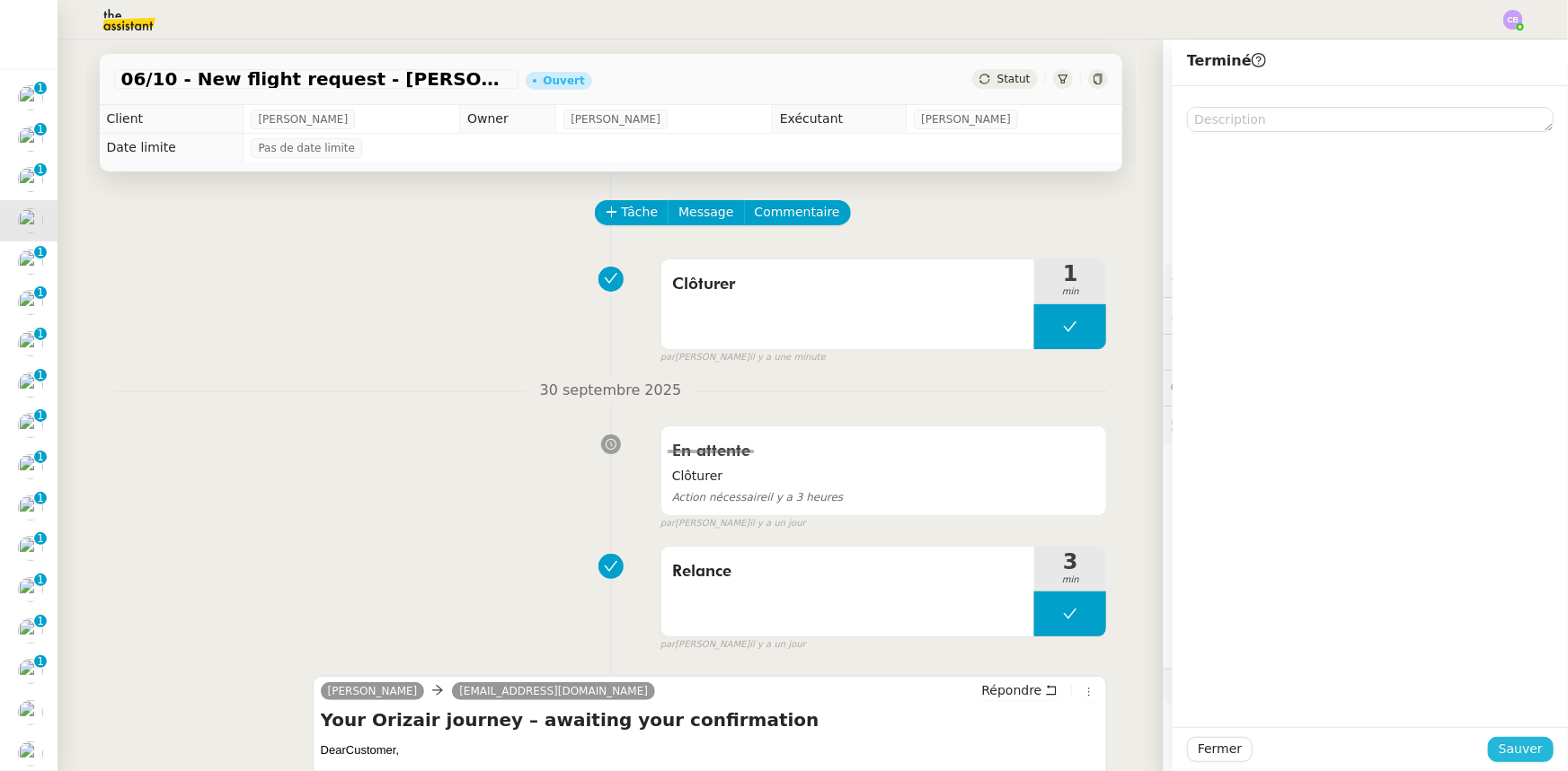
click at [1500, 754] on span "Sauver" at bounding box center [1520, 749] width 44 height 21
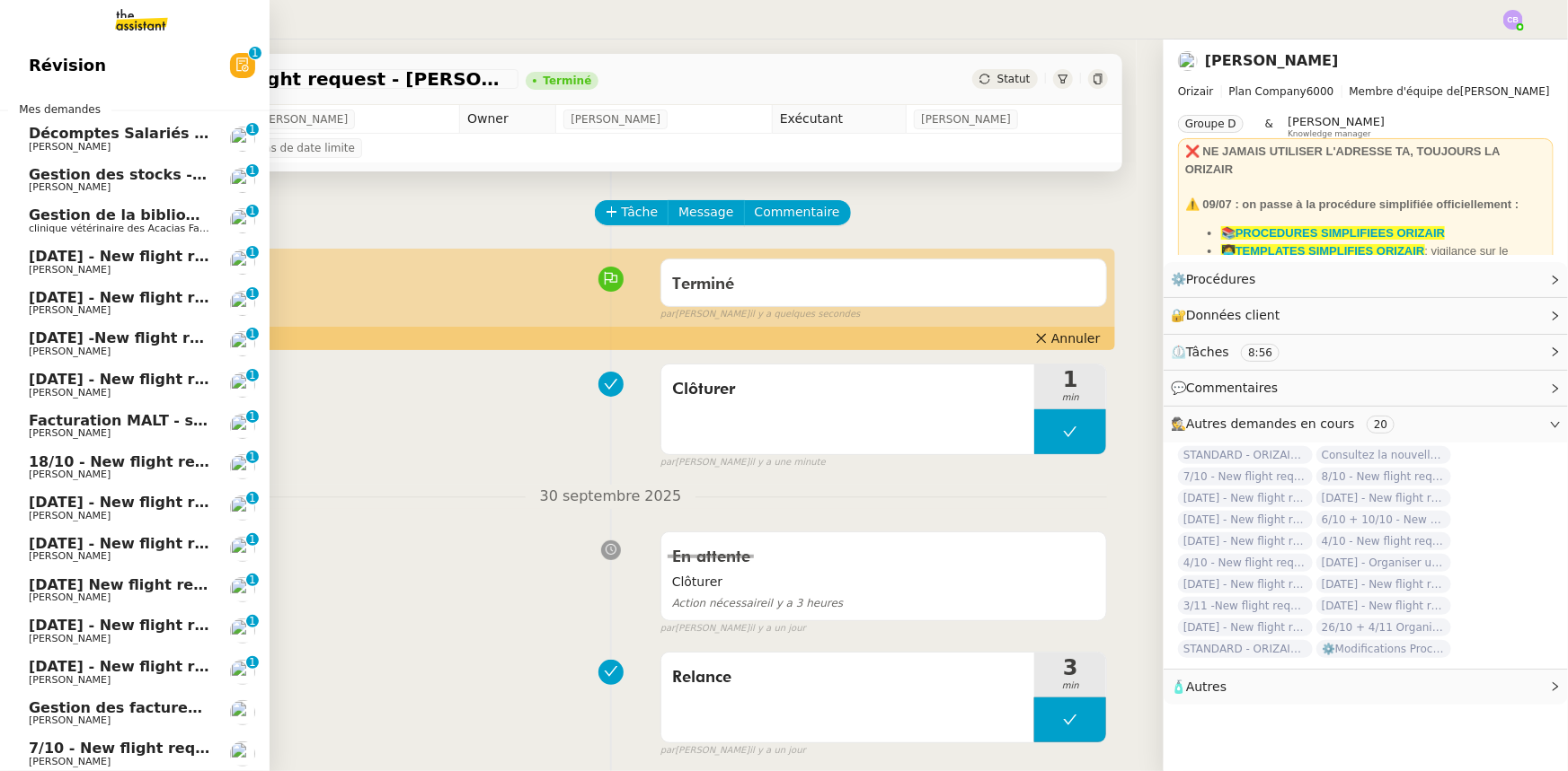
click at [109, 258] on span "[DATE] - New flight request - [PERSON_NAME]" at bounding box center [214, 256] width 371 height 17
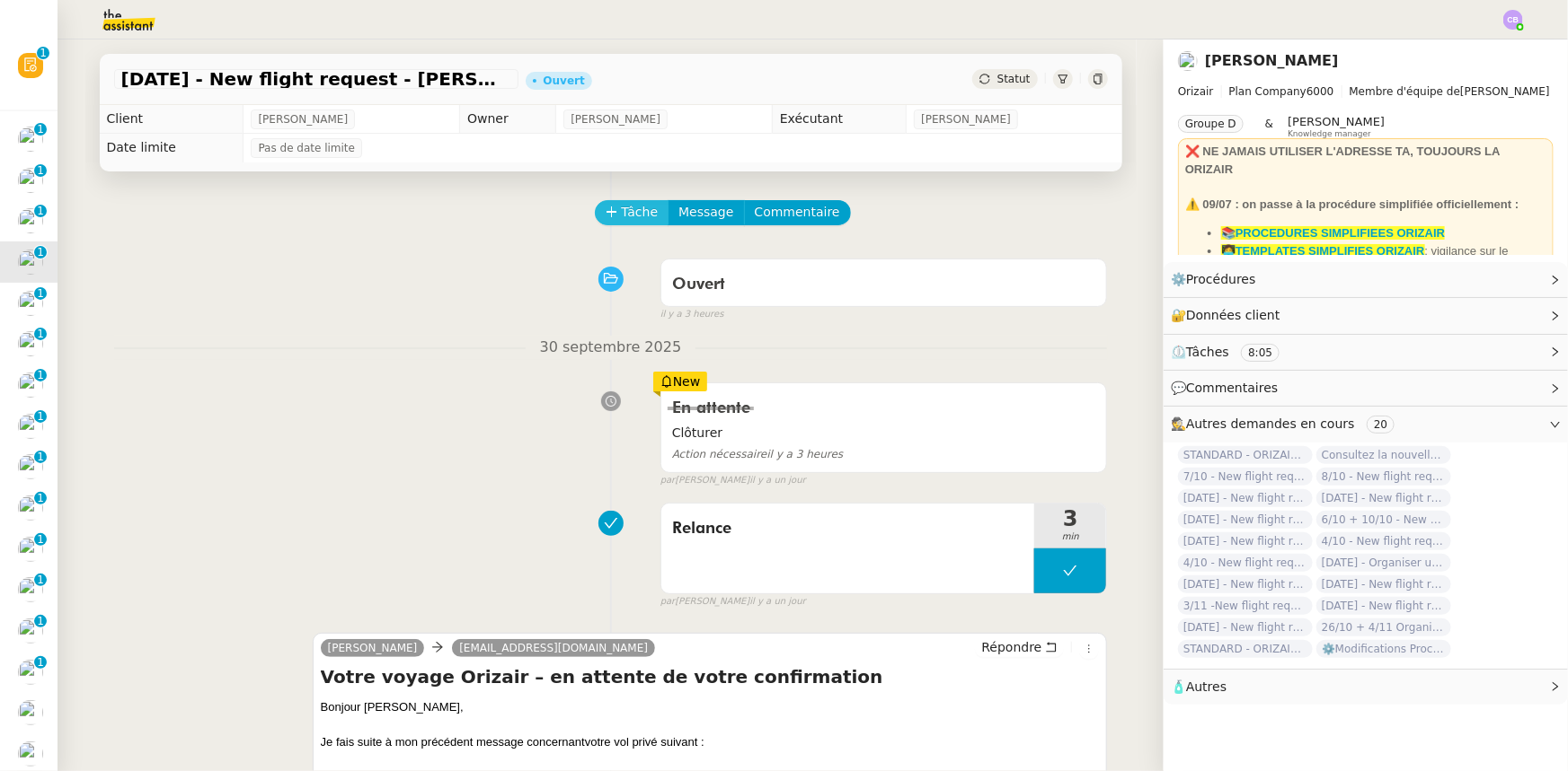
click at [622, 214] on span "Tâche" at bounding box center [639, 212] width 37 height 21
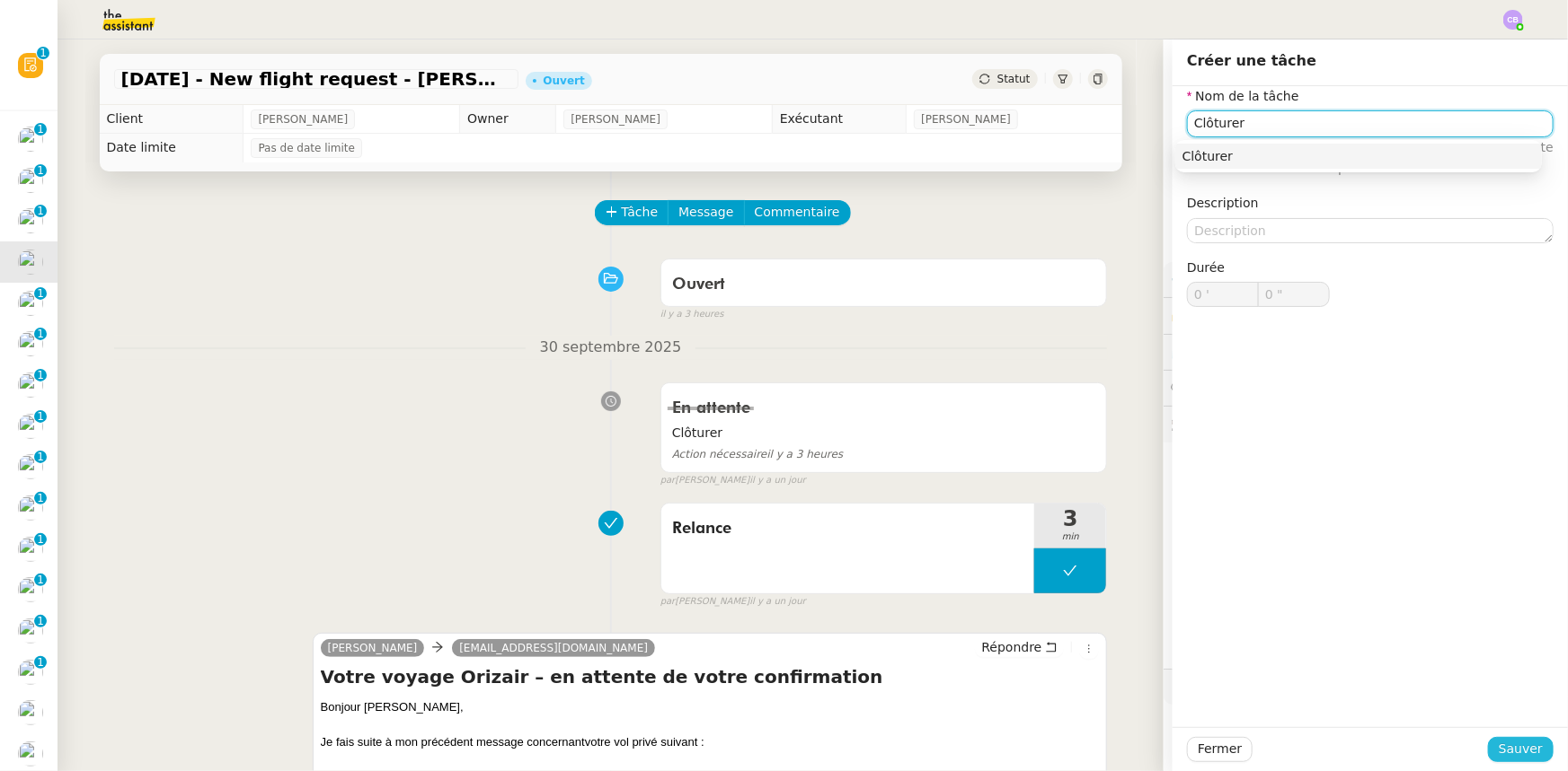
type input "Clôturer"
click at [1525, 755] on span "Sauver" at bounding box center [1520, 749] width 44 height 21
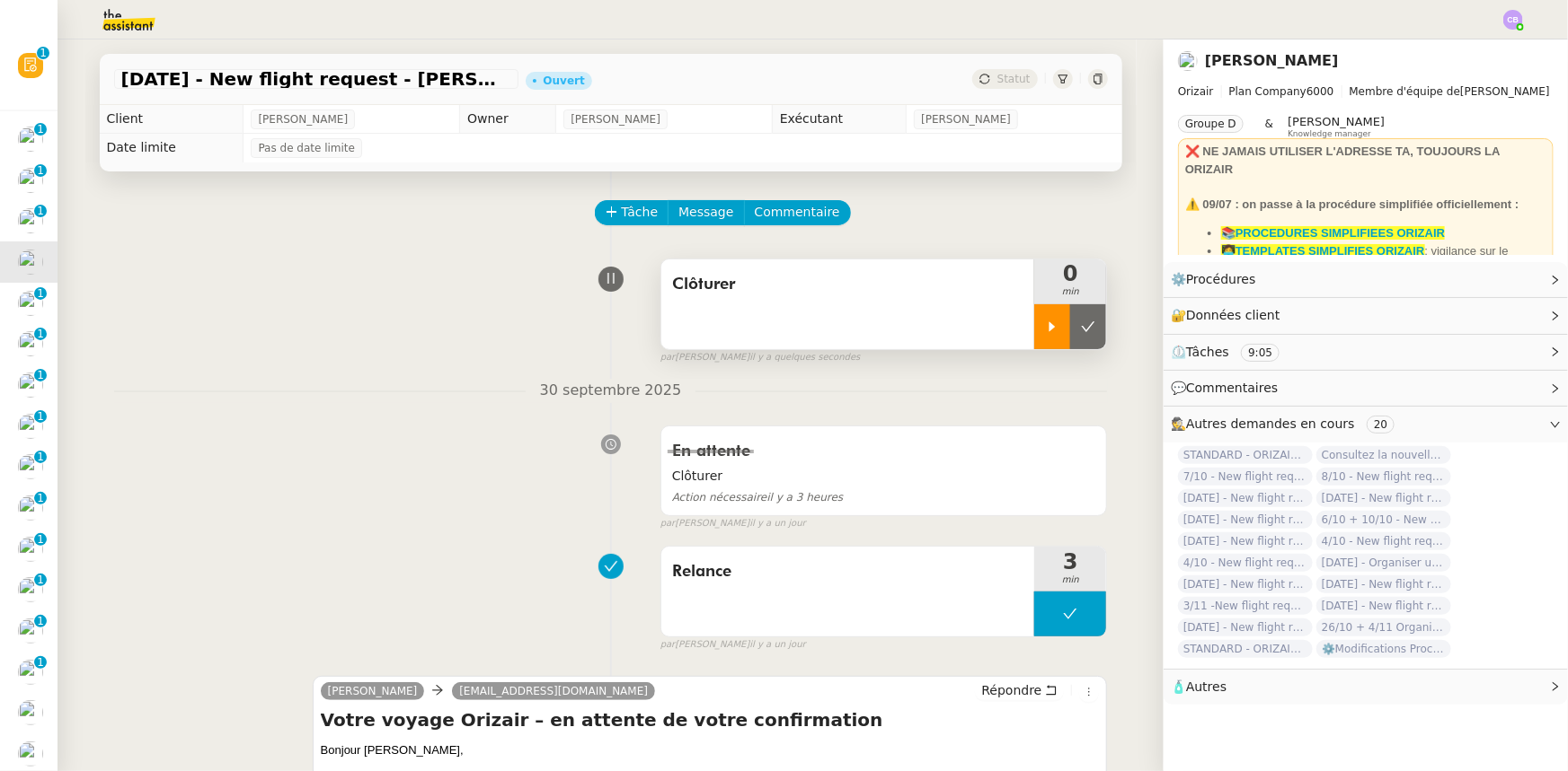
click at [1034, 335] on div at bounding box center [1052, 327] width 36 height 45
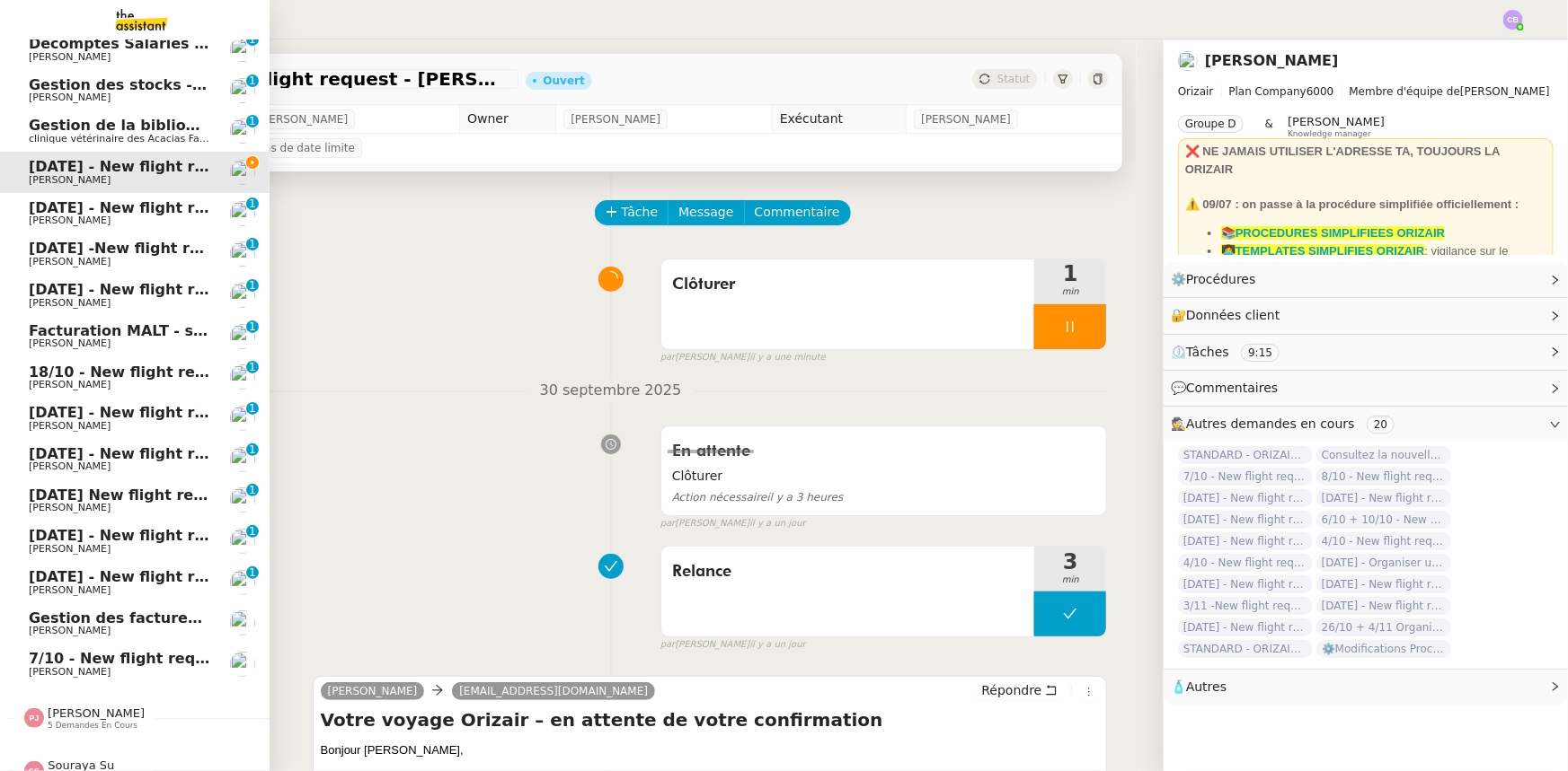
scroll to position [75, 0]
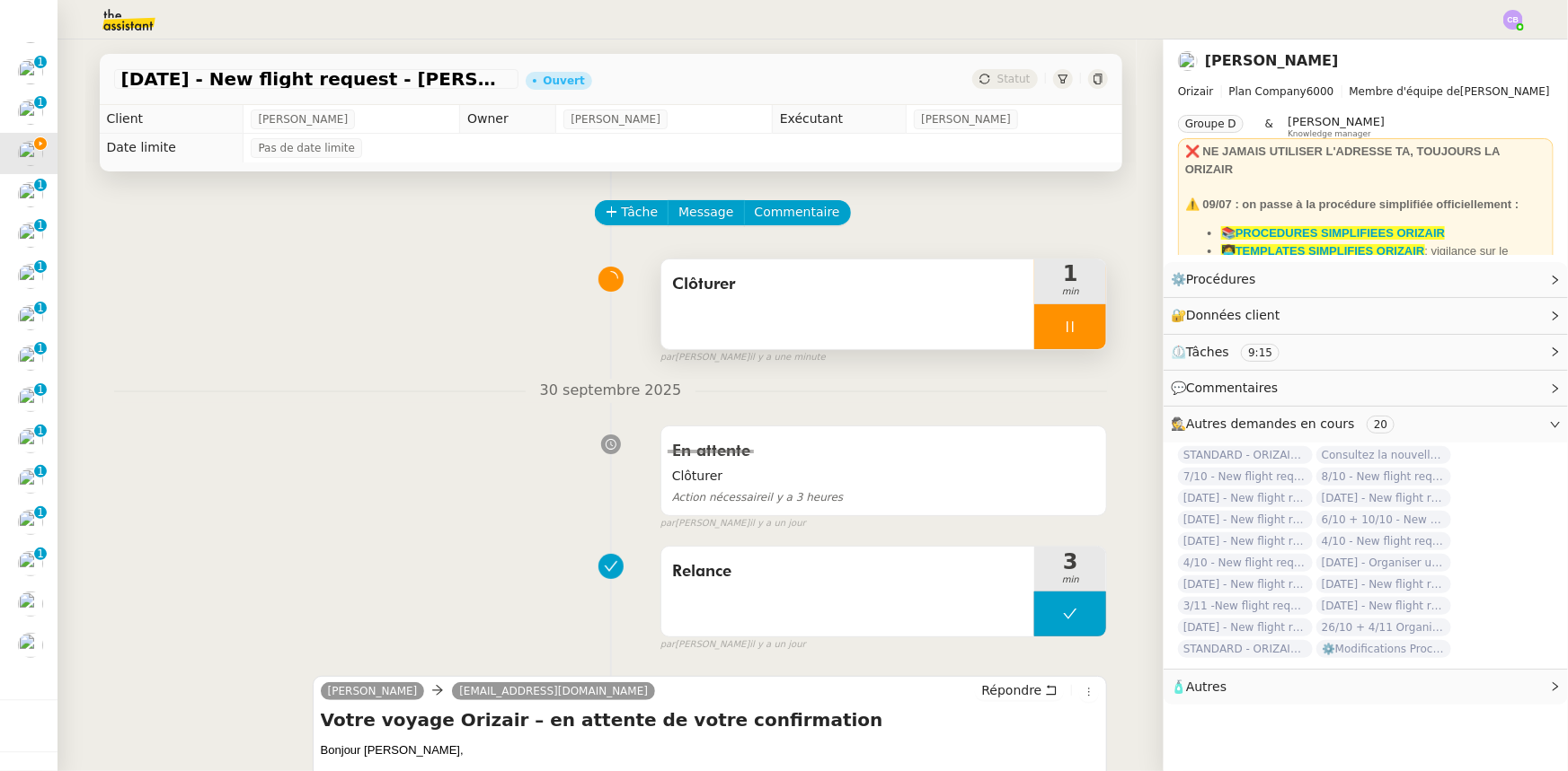
click at [1034, 326] on div at bounding box center [1070, 327] width 72 height 45
click at [1080, 331] on icon at bounding box center [1087, 327] width 14 height 14
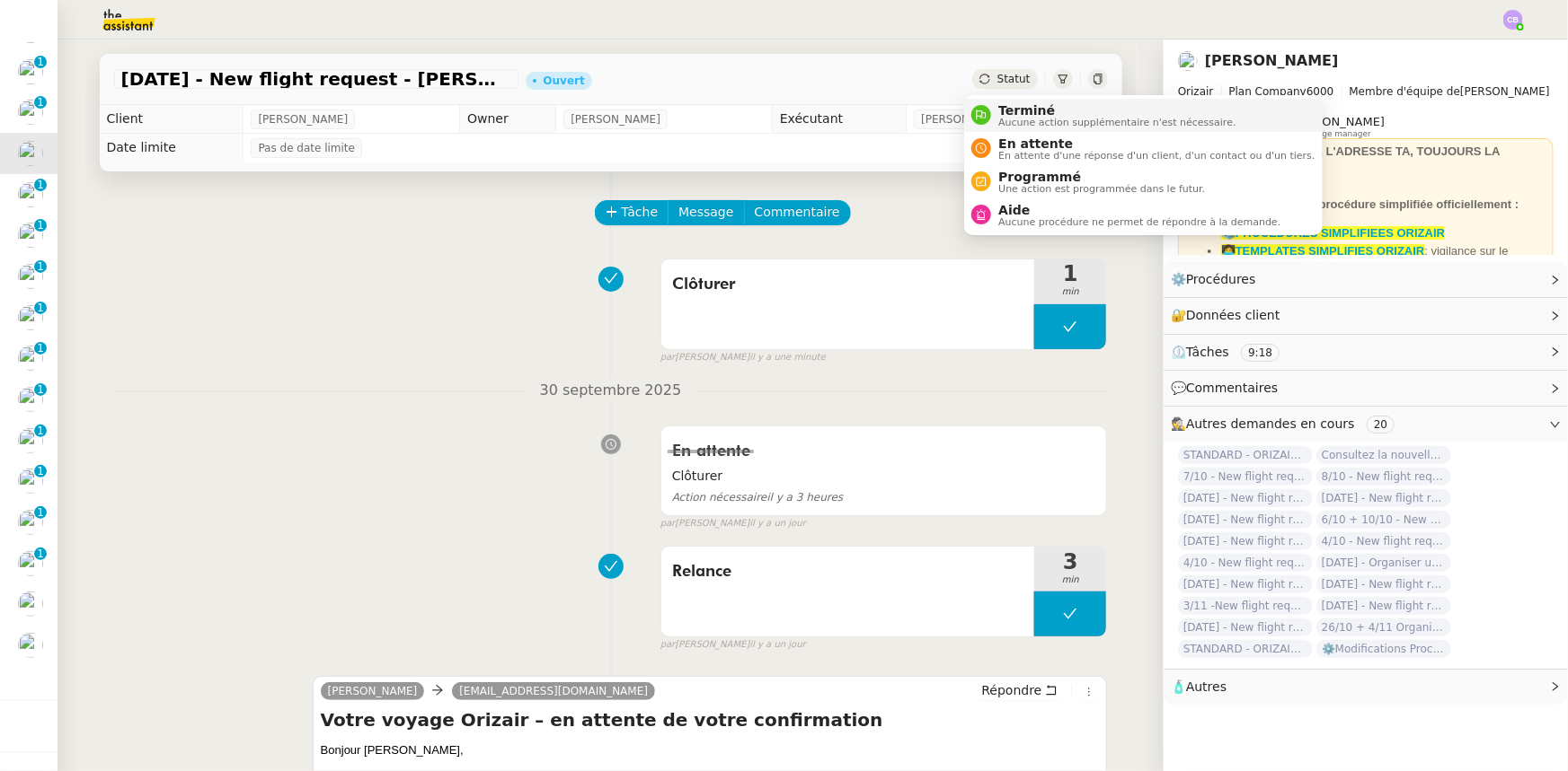
click at [1018, 108] on span "Terminé" at bounding box center [1116, 109] width 237 height 14
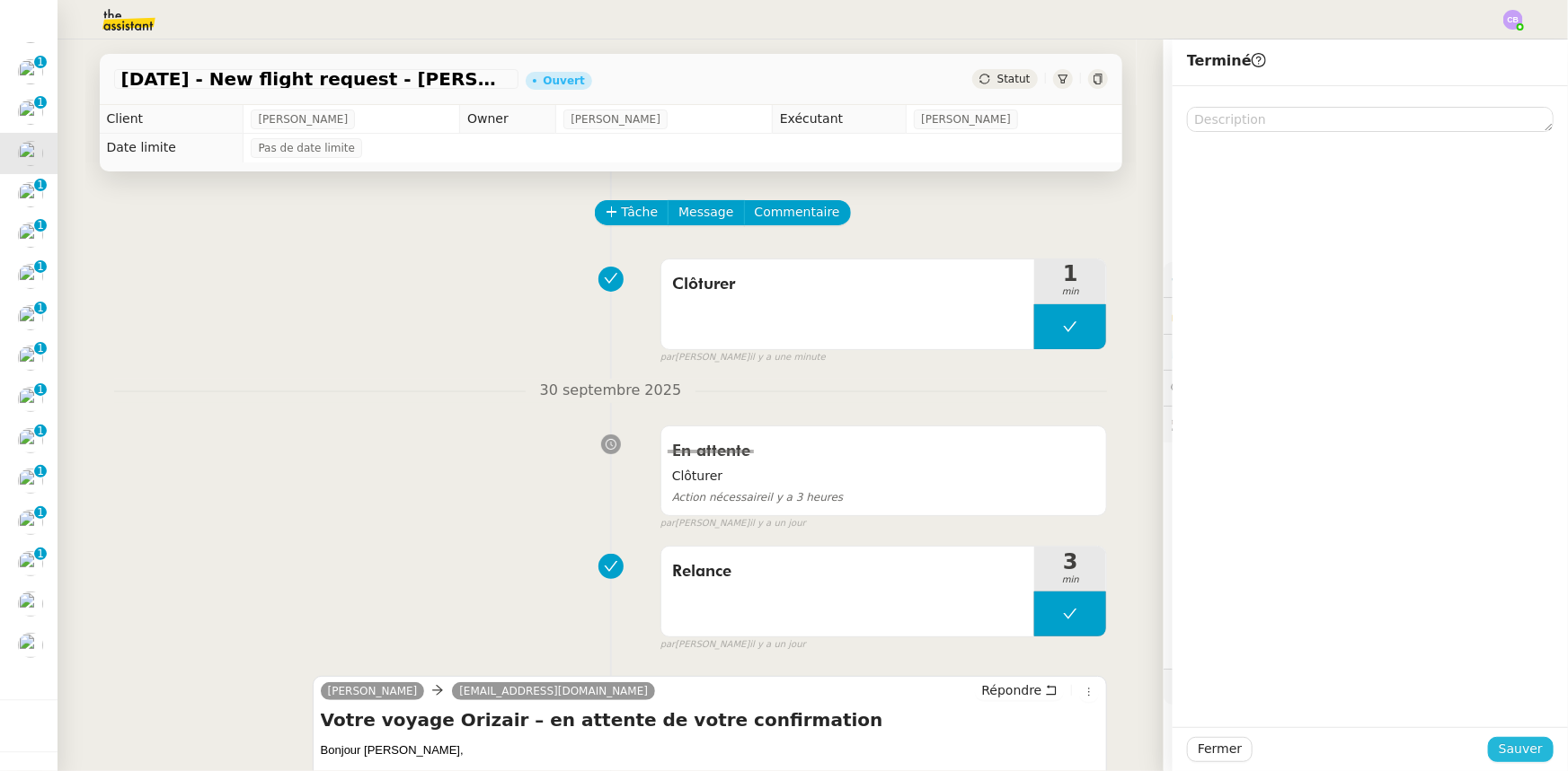
click at [1508, 744] on span "Sauver" at bounding box center [1520, 749] width 44 height 21
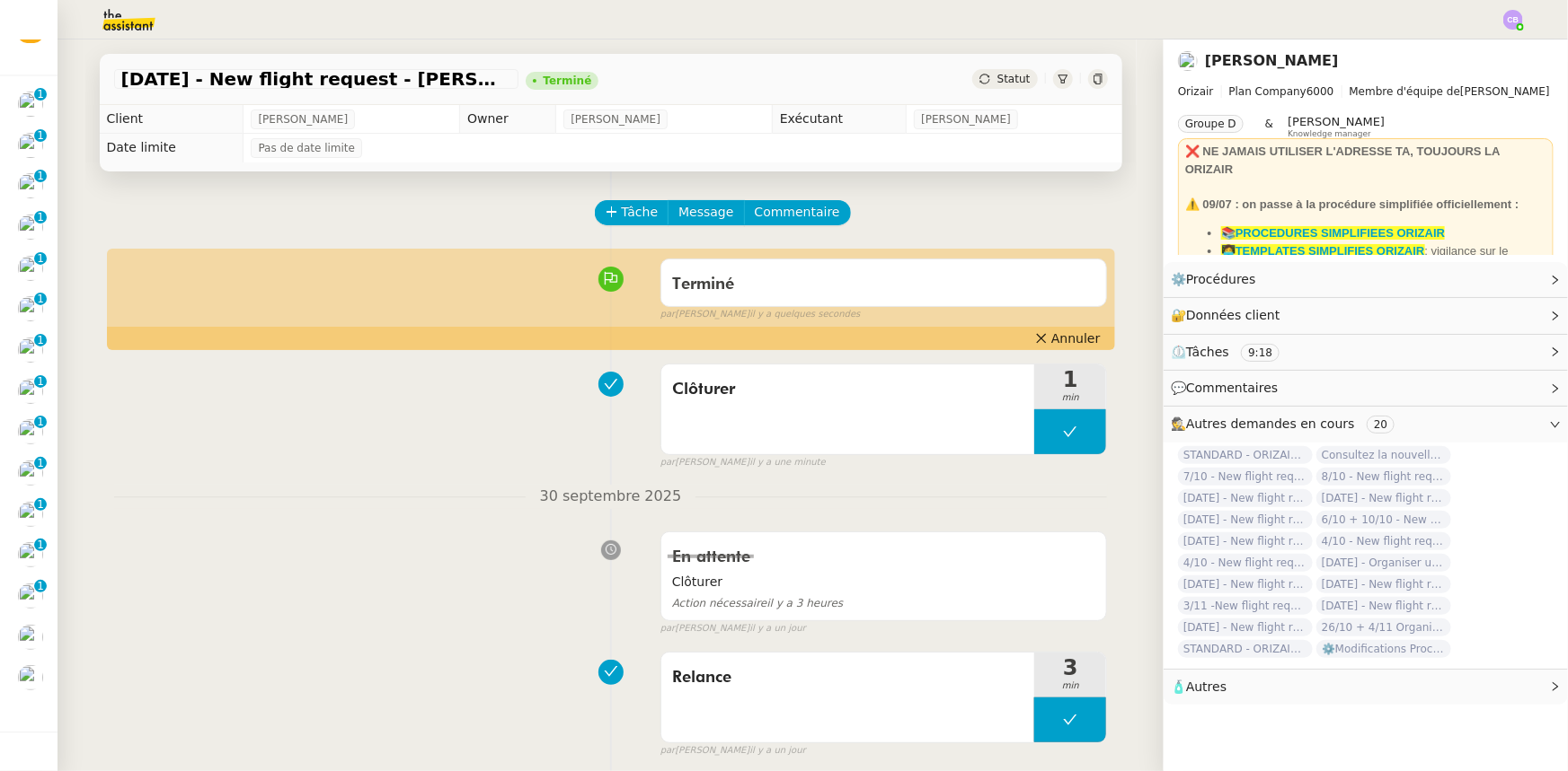
scroll to position [76, 0]
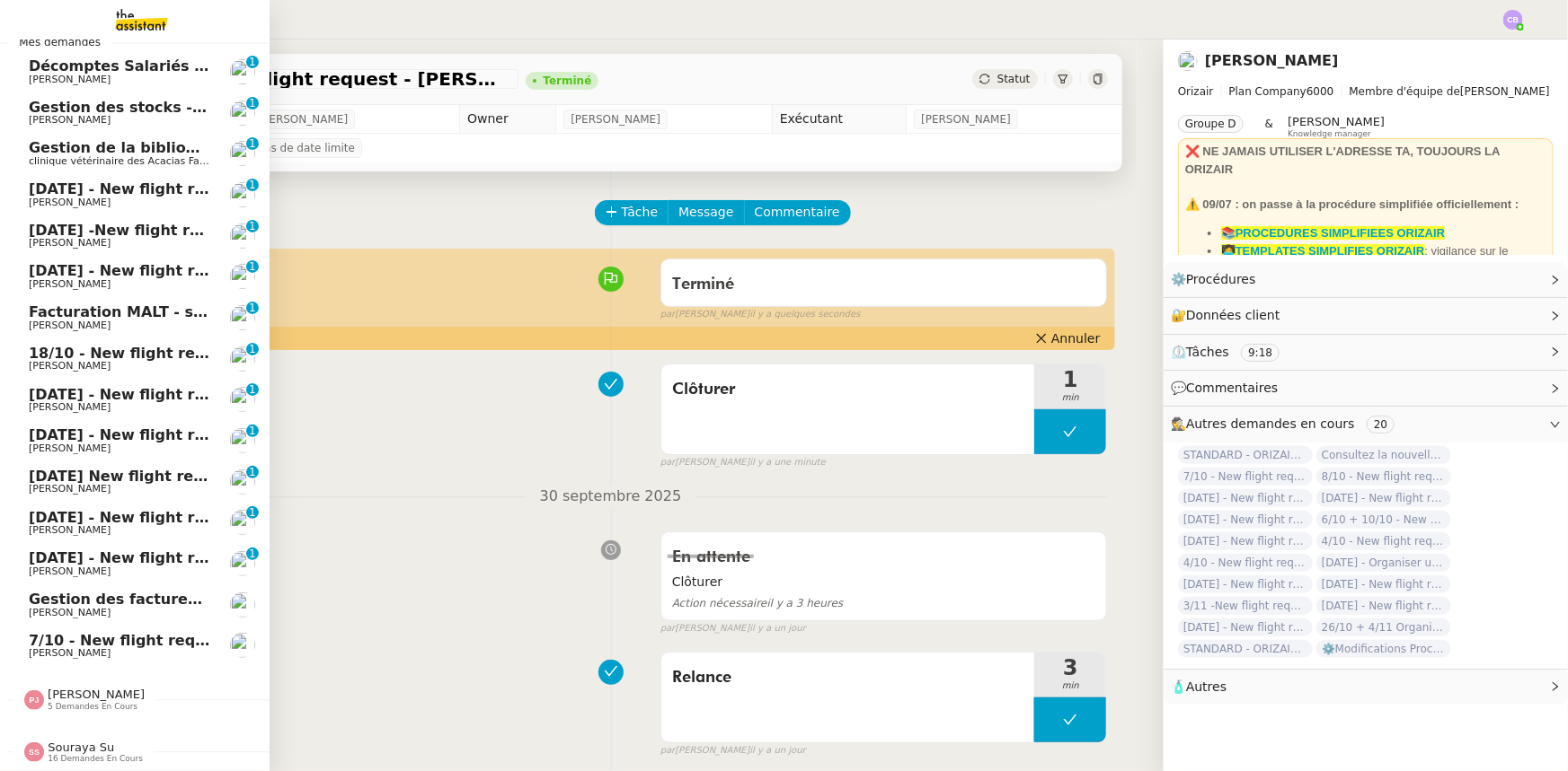
click at [99, 702] on span "5 demandes en cours" at bounding box center [93, 706] width 90 height 10
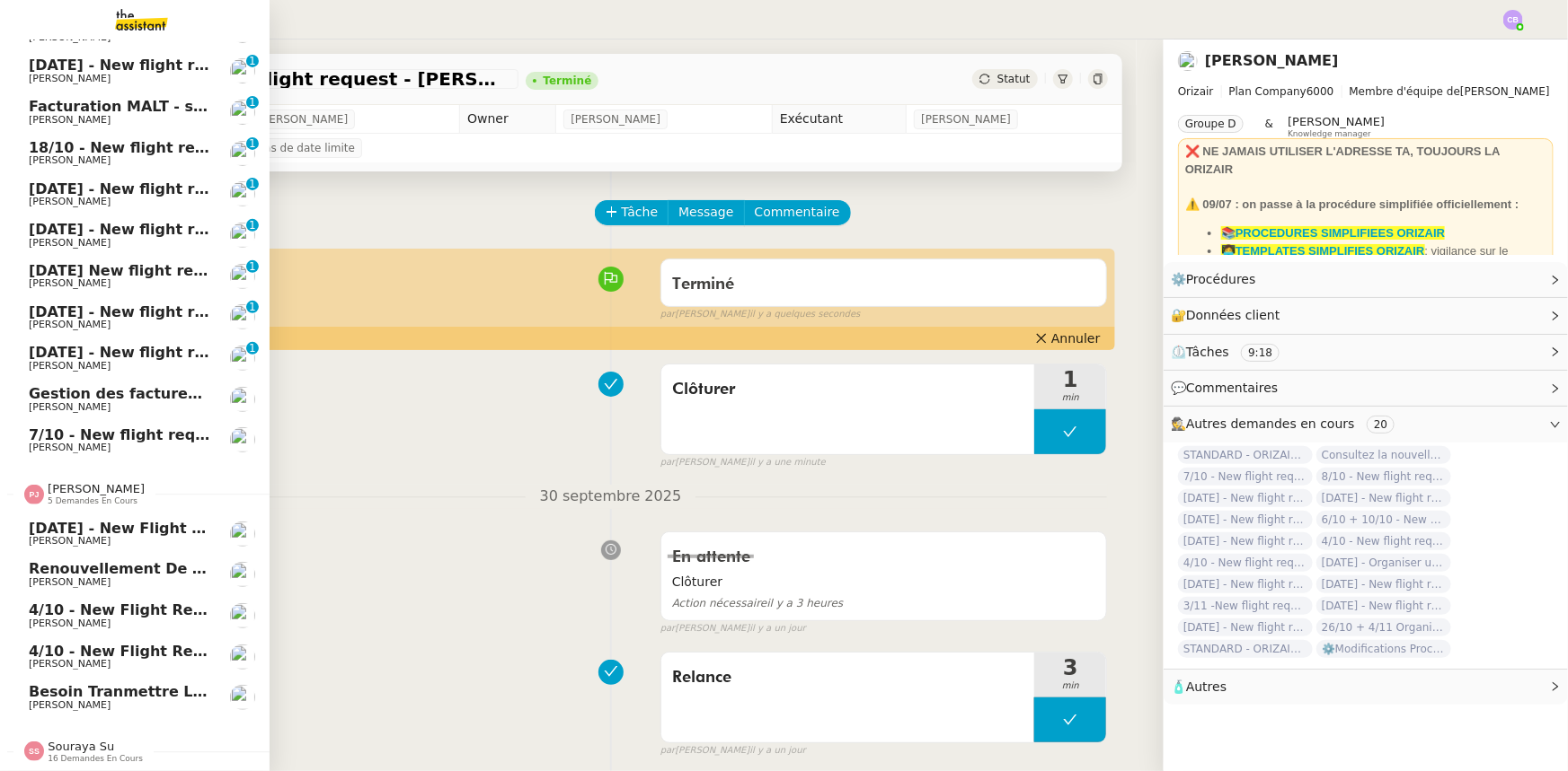
scroll to position [280, 0]
click at [93, 497] on span "5 demandes en cours" at bounding box center [93, 502] width 90 height 10
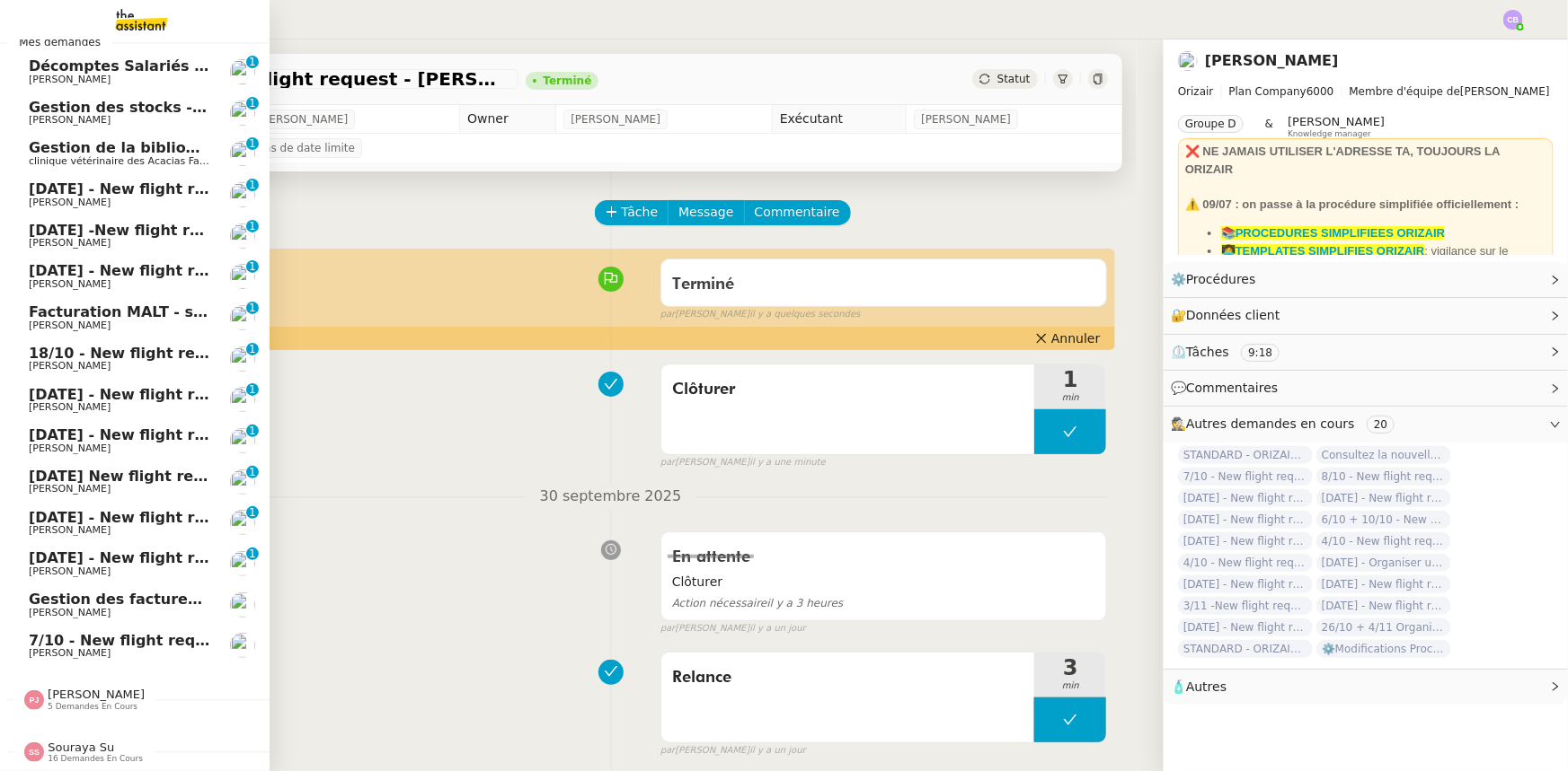
click at [90, 741] on span "Souraya Su" at bounding box center [81, 748] width 66 height 13
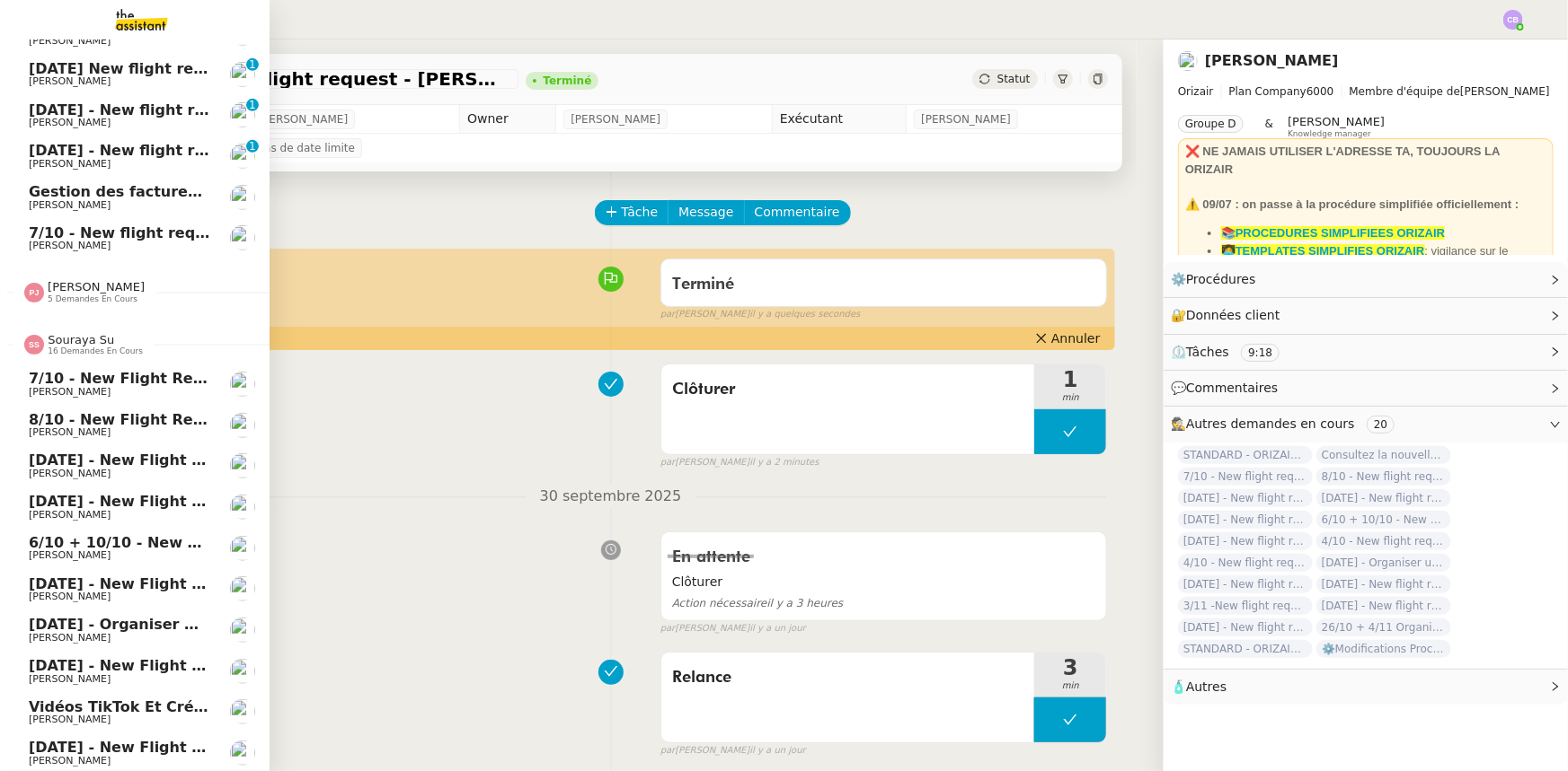
scroll to position [405, 0]
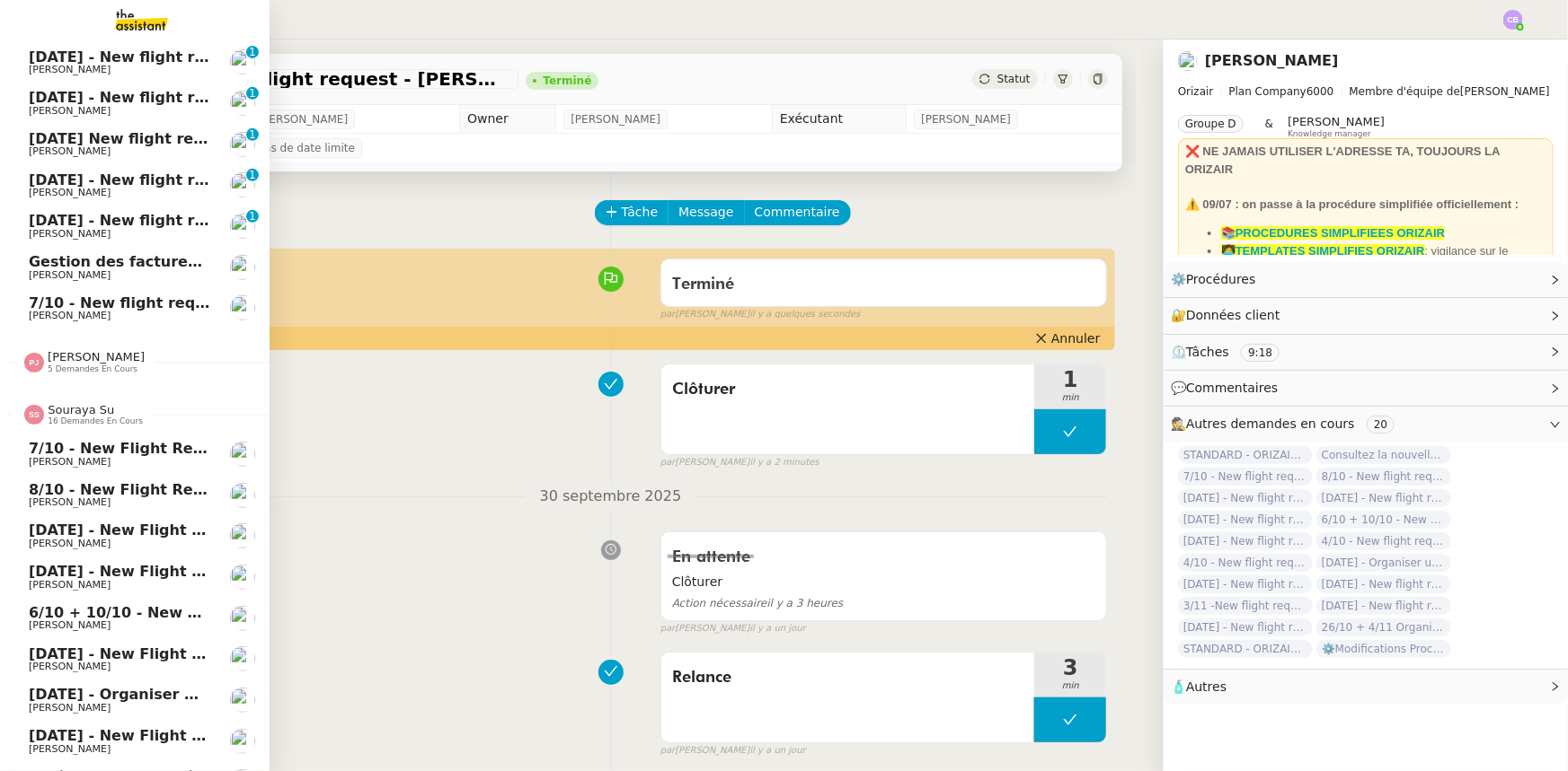
click at [79, 416] on span "16 demandes en cours" at bounding box center [95, 421] width 95 height 10
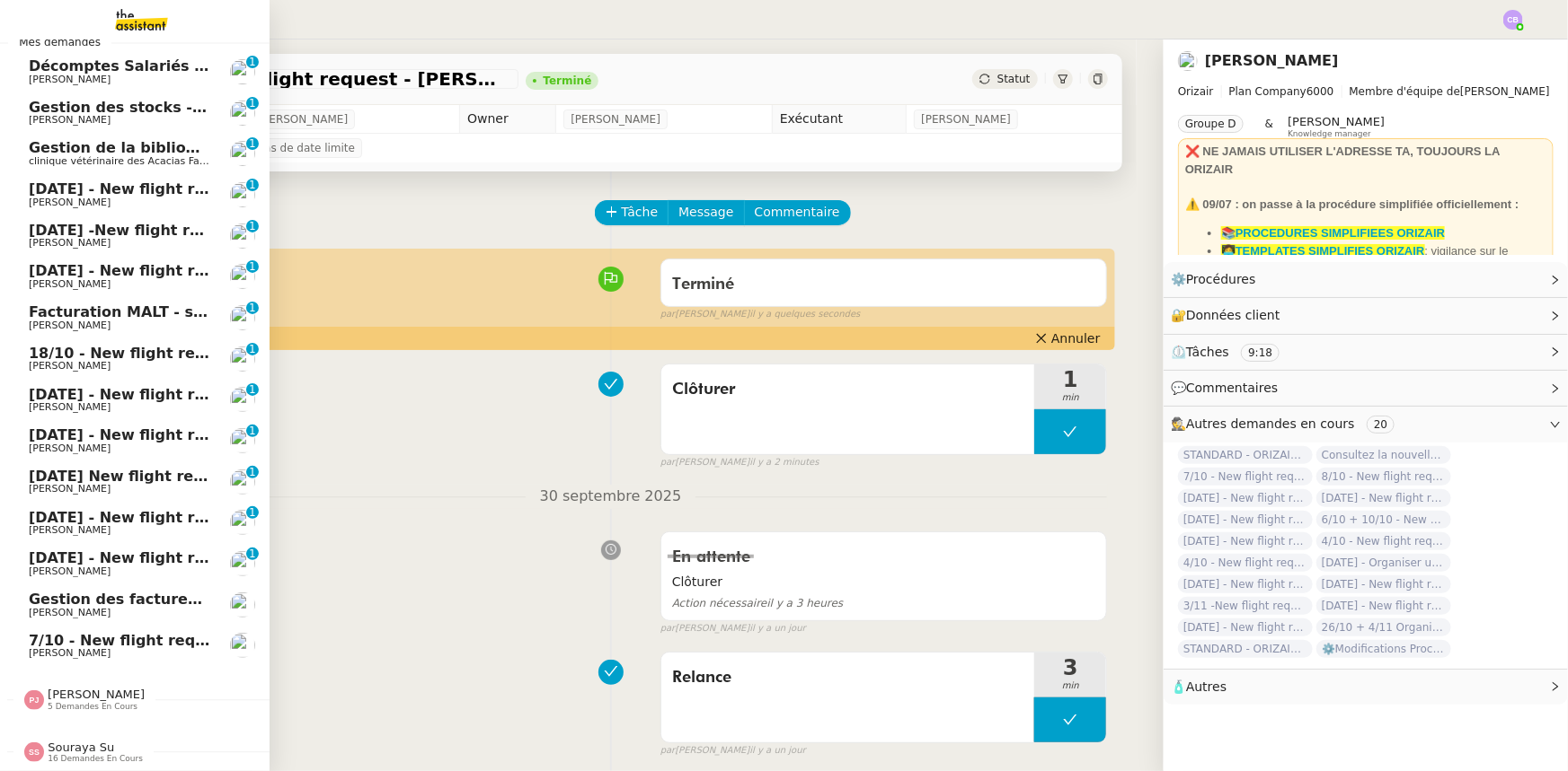
scroll to position [0, 0]
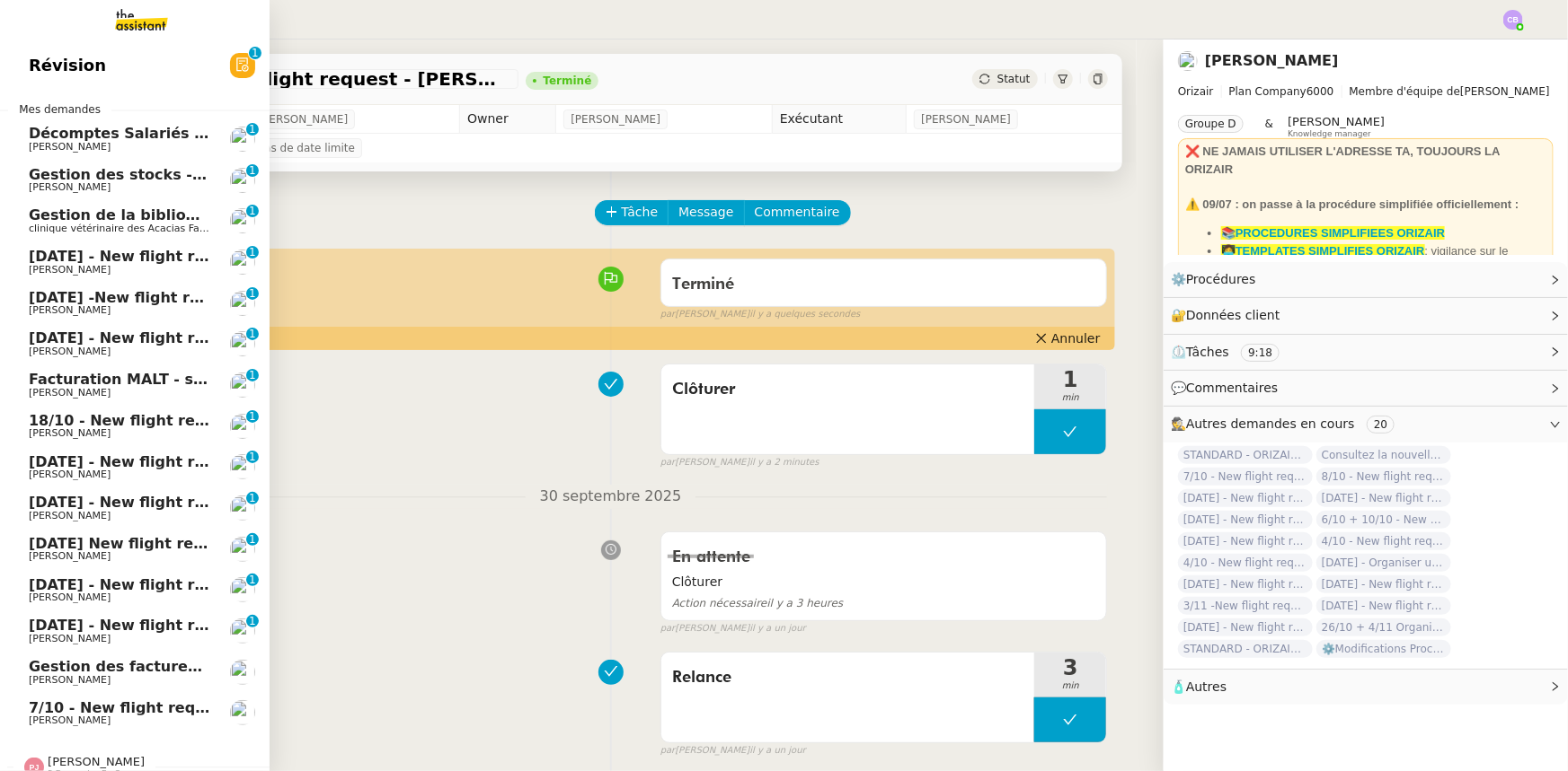
click at [137, 260] on span "[DATE] - New flight request - [PERSON_NAME]" at bounding box center [214, 256] width 371 height 17
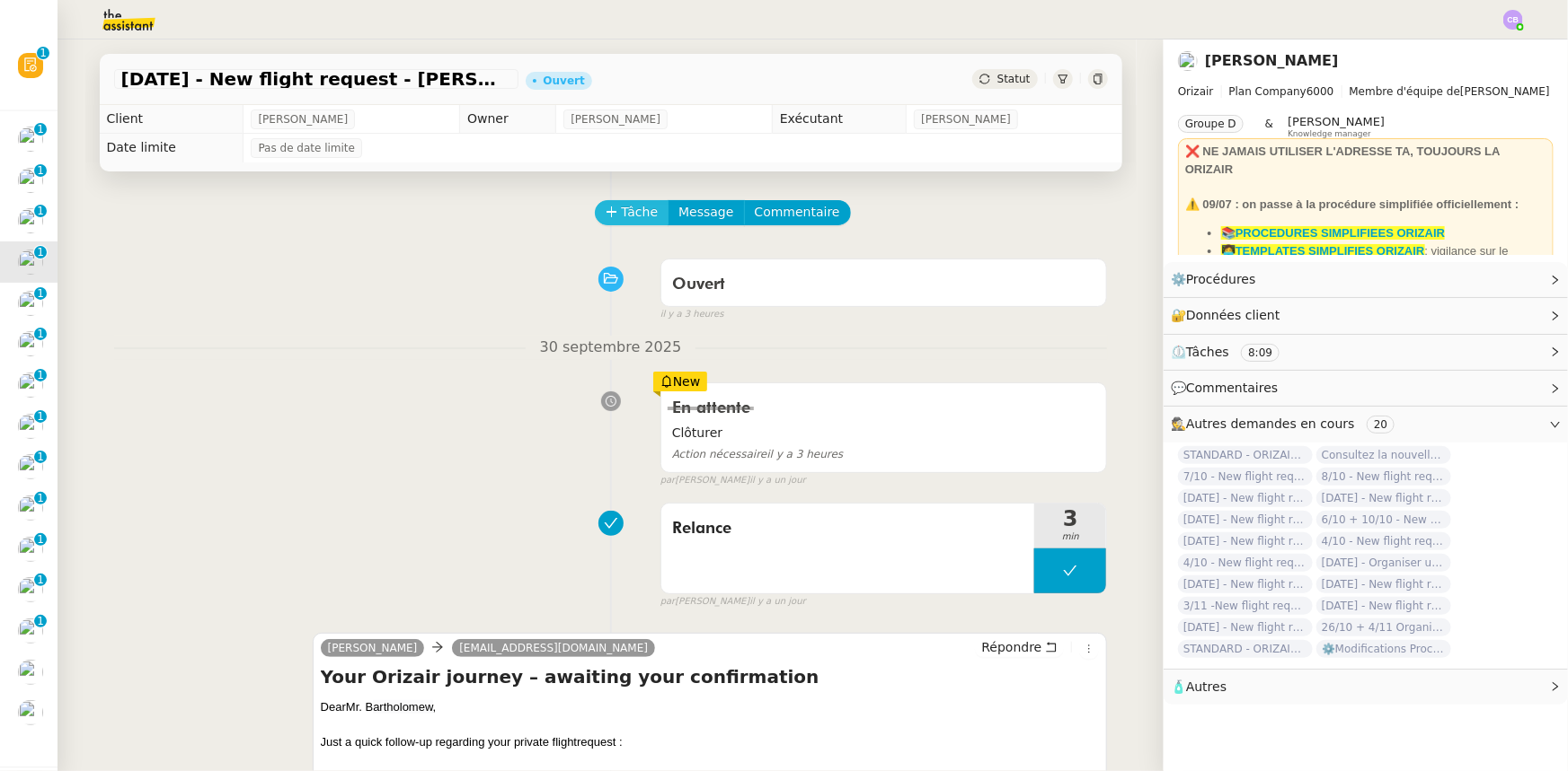
click at [622, 215] on span "Tâche" at bounding box center [639, 212] width 37 height 21
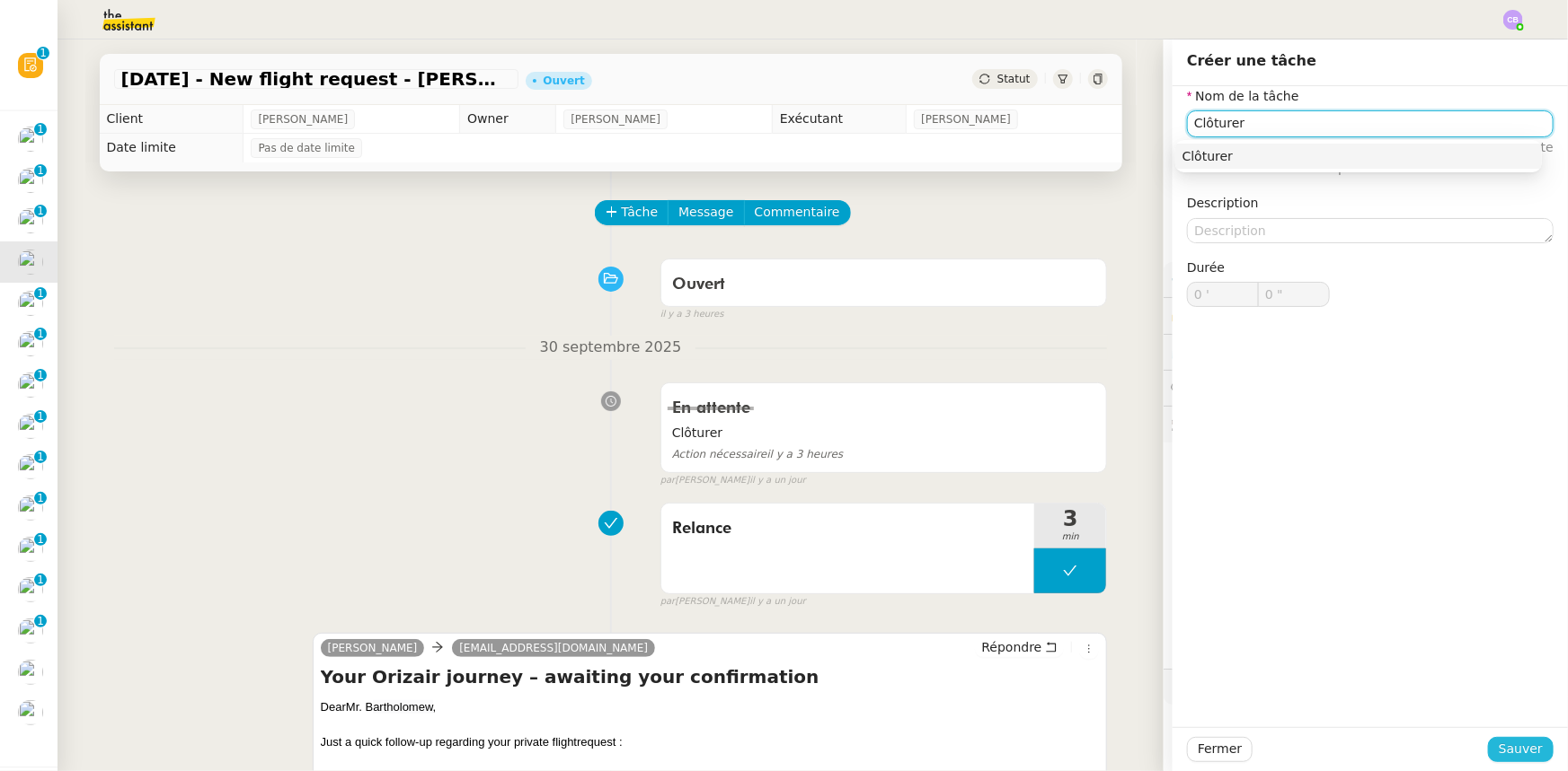
type input "Clôturer"
click at [1523, 746] on span "Sauver" at bounding box center [1520, 749] width 44 height 21
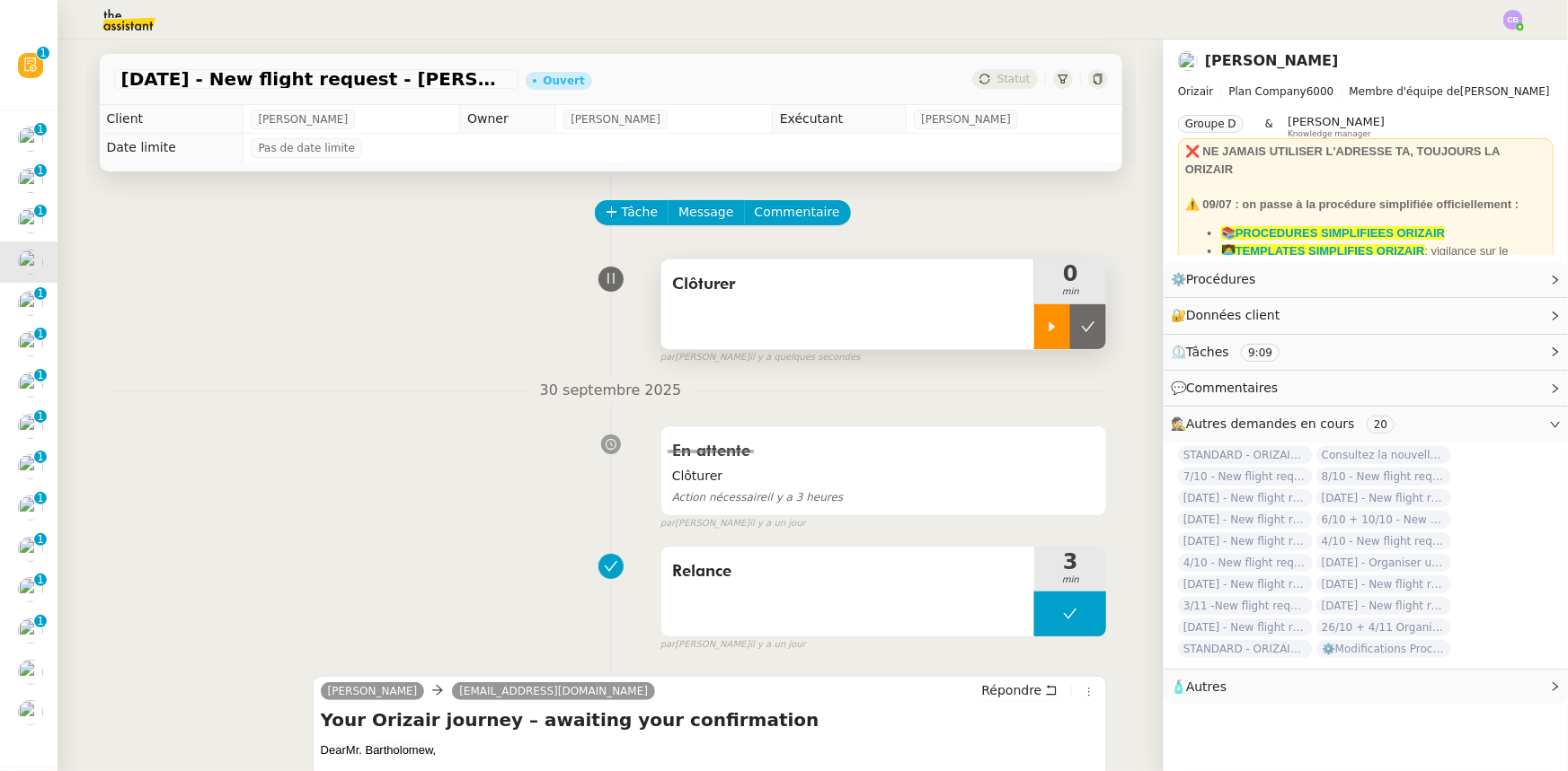
click at [1036, 340] on div at bounding box center [1052, 327] width 36 height 45
click at [1034, 323] on div at bounding box center [1070, 327] width 72 height 45
click at [1080, 333] on icon at bounding box center [1087, 327] width 14 height 14
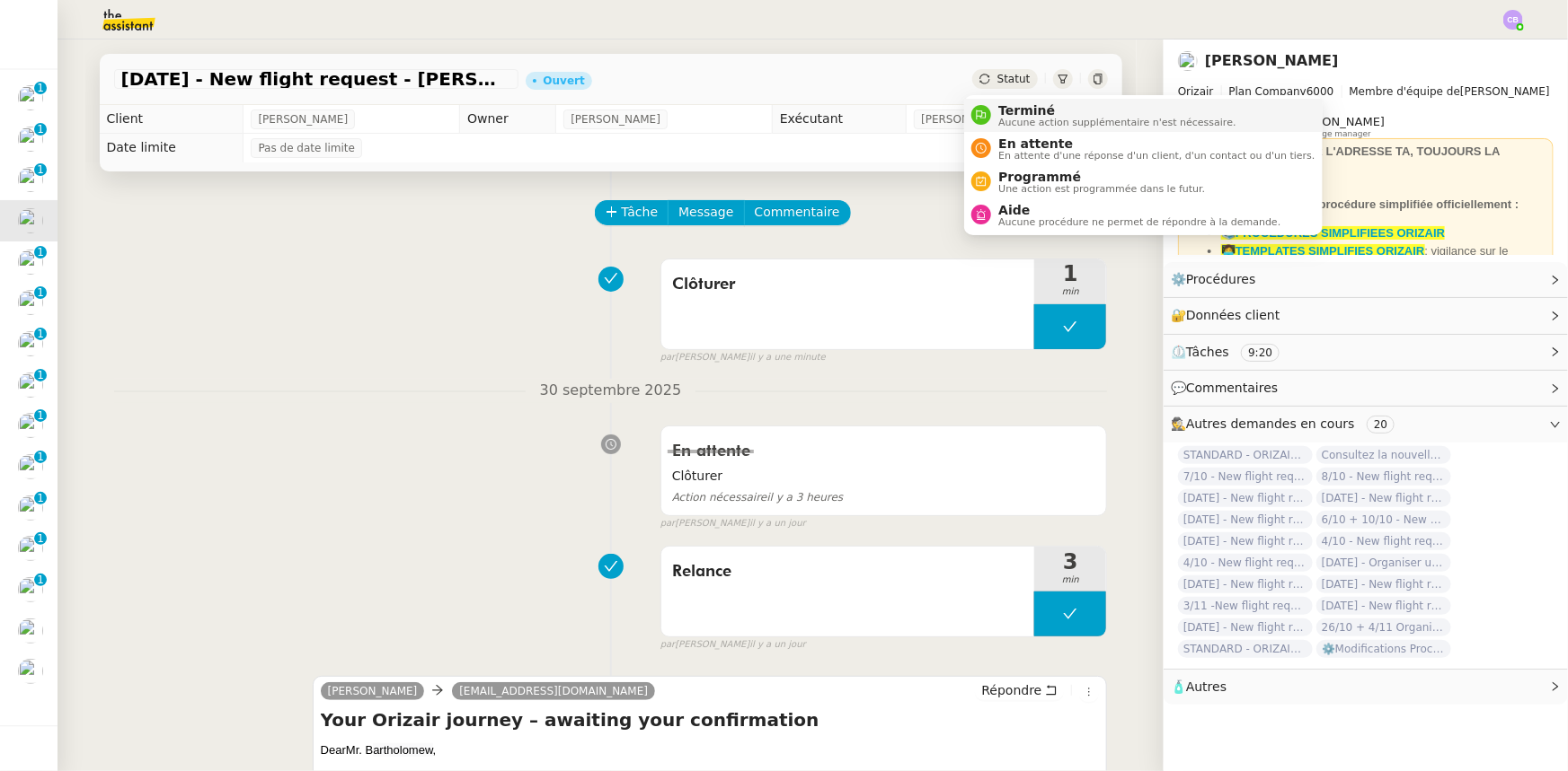
click at [1021, 113] on span "Terminé" at bounding box center [1116, 109] width 237 height 14
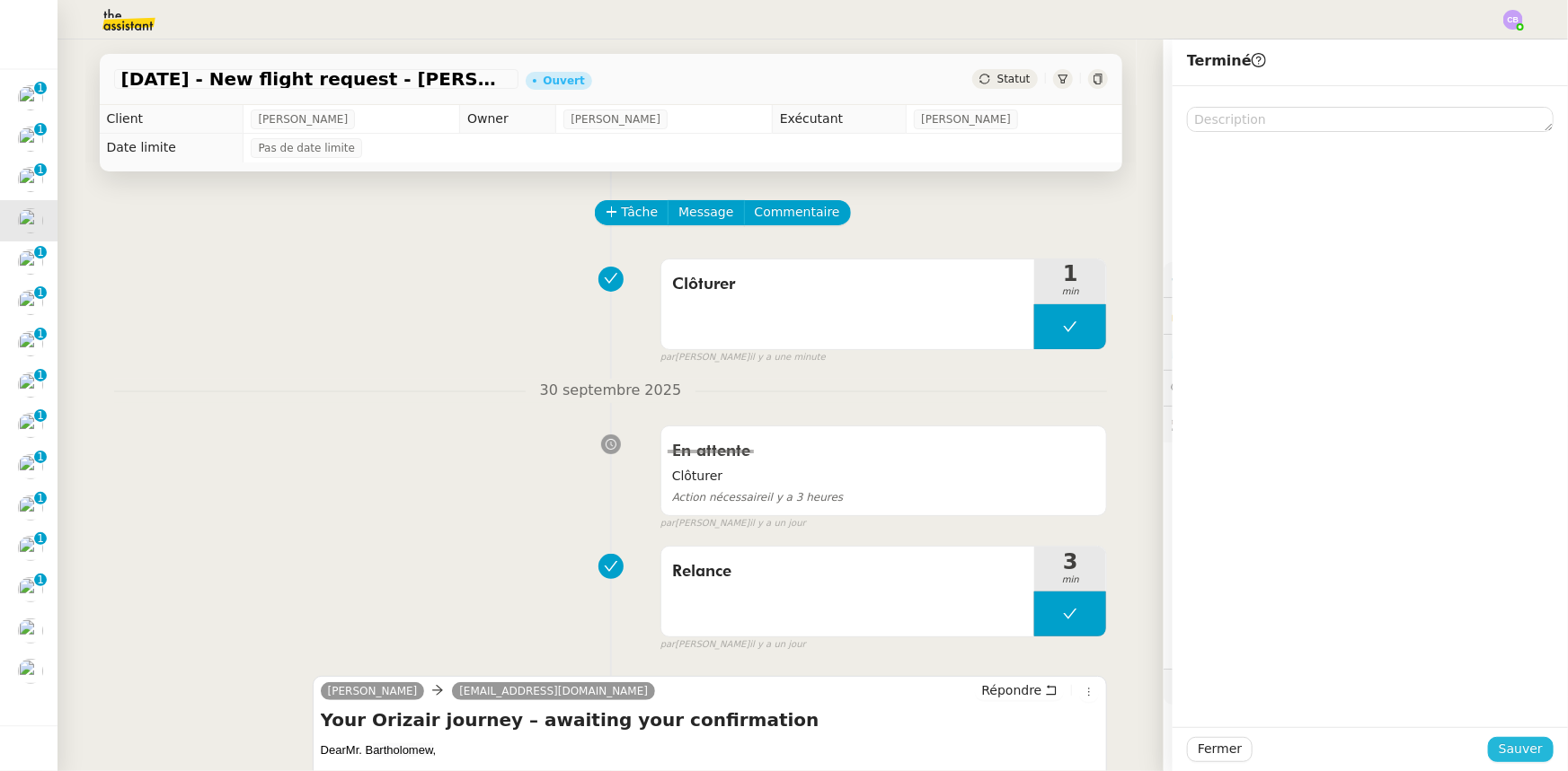
click at [1509, 747] on span "Sauver" at bounding box center [1520, 749] width 44 height 21
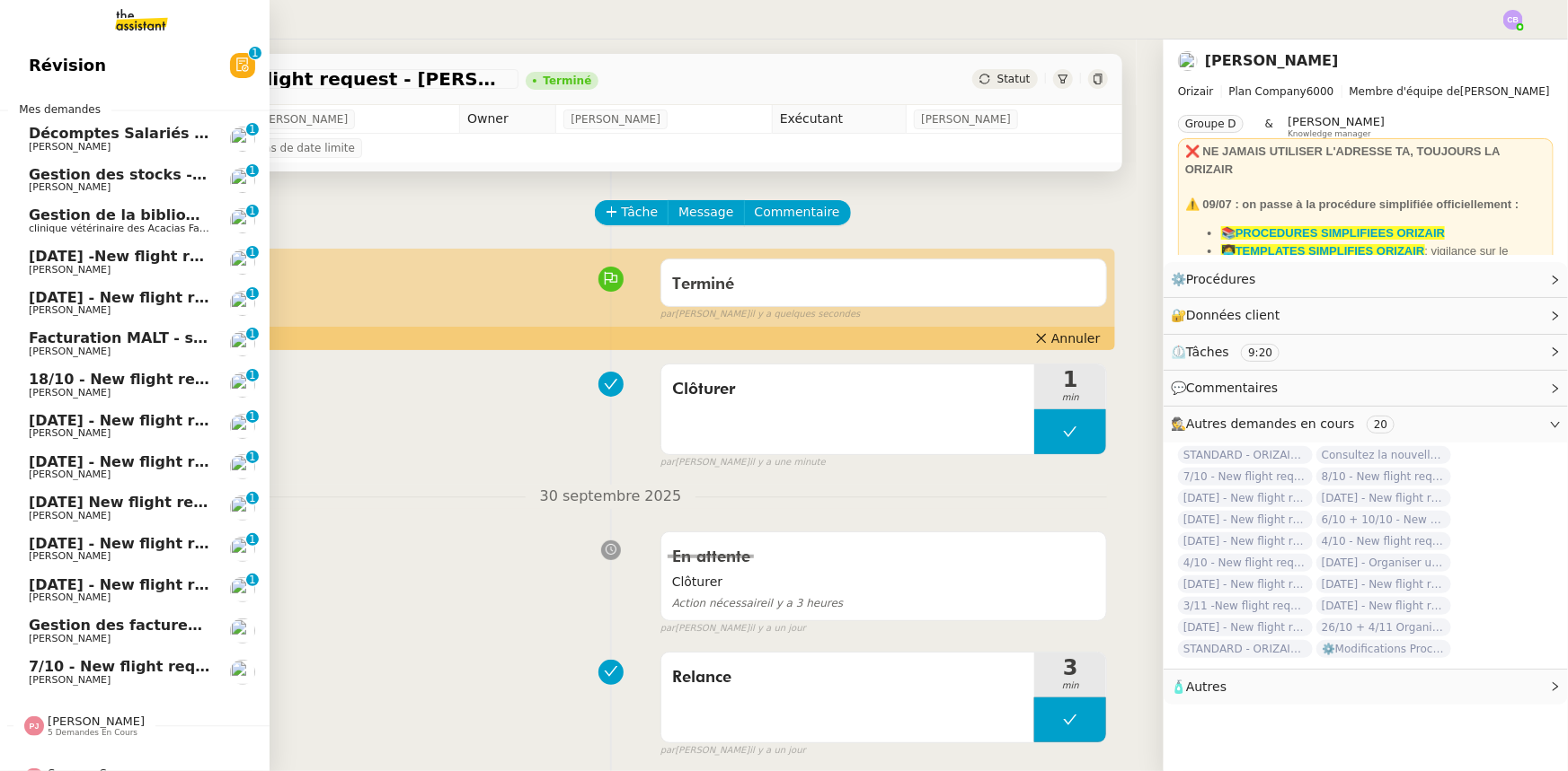
click at [84, 259] on span "[DATE] -New flight request - [PERSON_NAME]" at bounding box center [212, 256] width 366 height 17
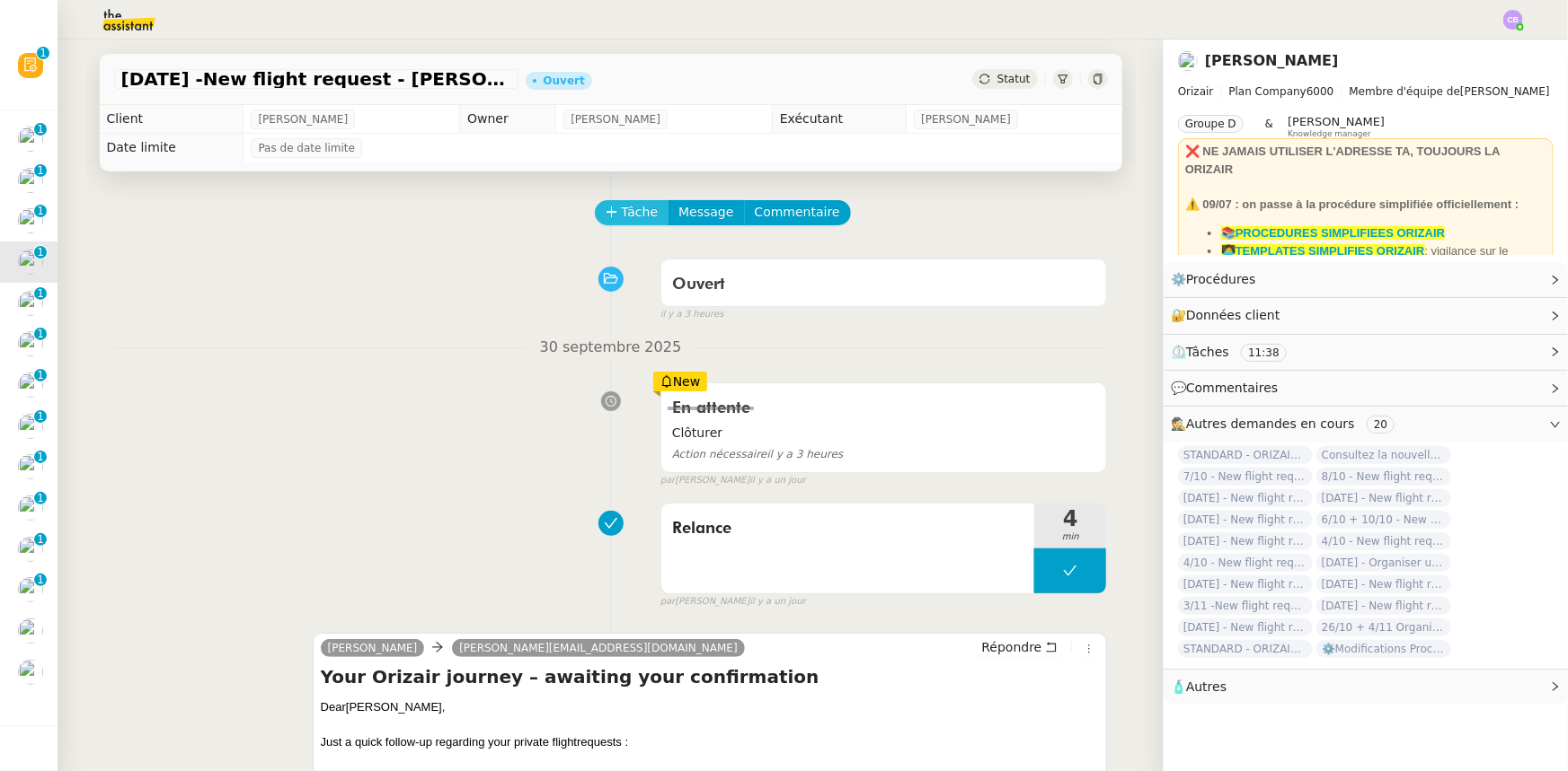
click at [629, 218] on span "Tâche" at bounding box center [639, 212] width 37 height 21
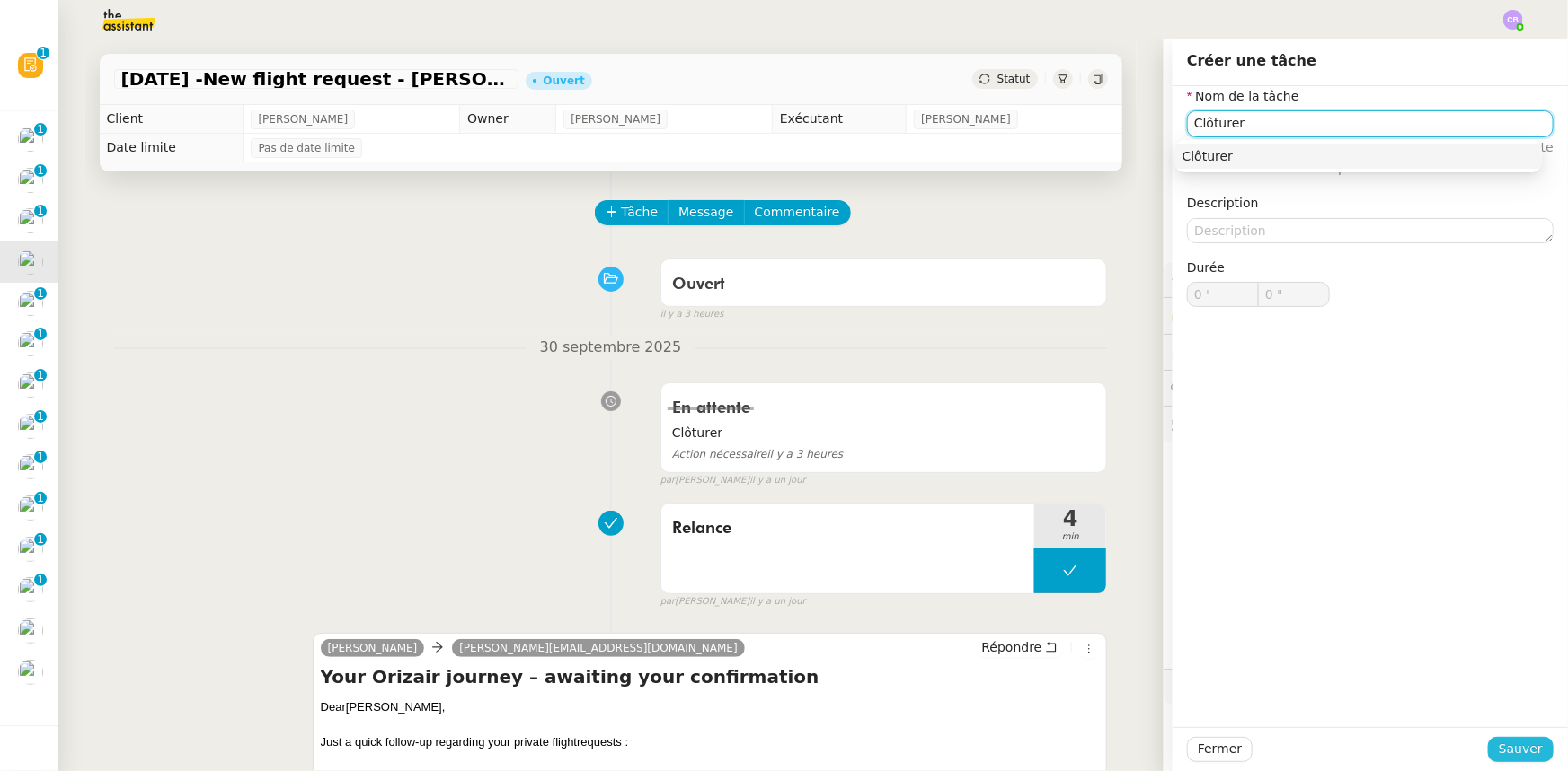
type input "Clôturer"
click at [1502, 749] on span "Sauver" at bounding box center [1520, 749] width 44 height 21
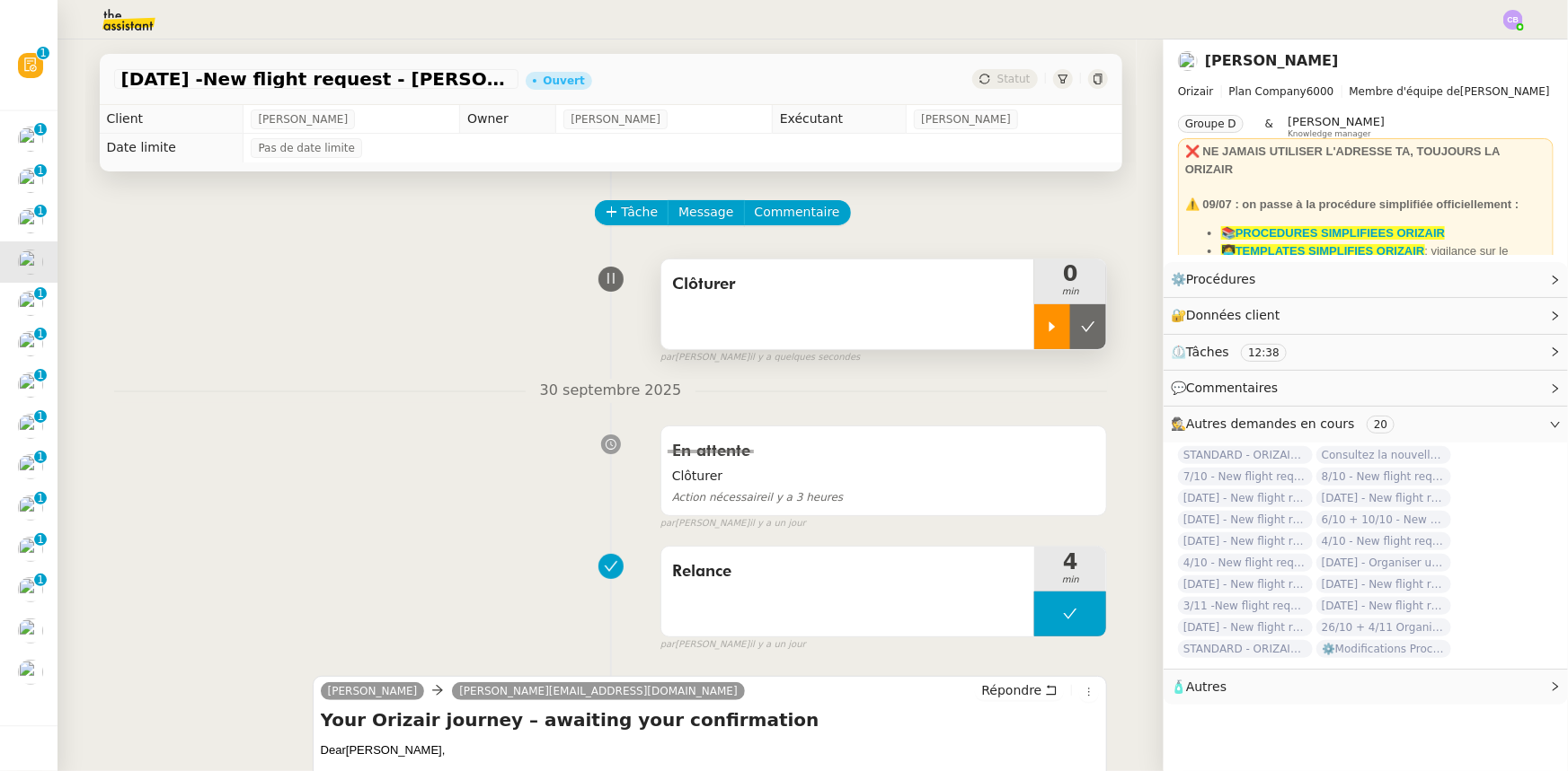
click at [1037, 336] on div at bounding box center [1052, 327] width 36 height 45
click at [1034, 327] on div at bounding box center [1070, 327] width 72 height 45
click at [1080, 332] on icon at bounding box center [1087, 327] width 14 height 14
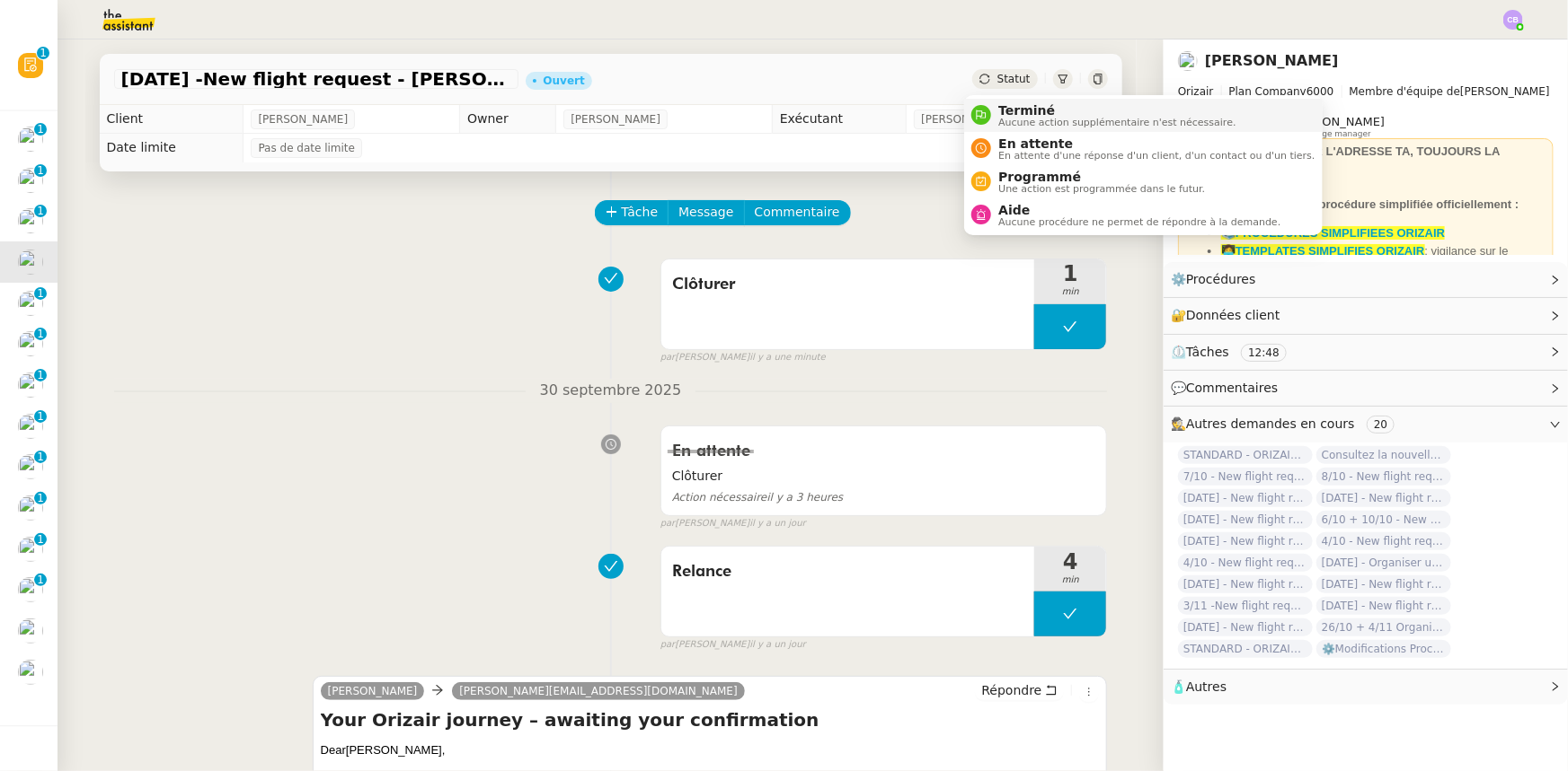
click at [1018, 112] on span "Terminé" at bounding box center [1116, 109] width 237 height 14
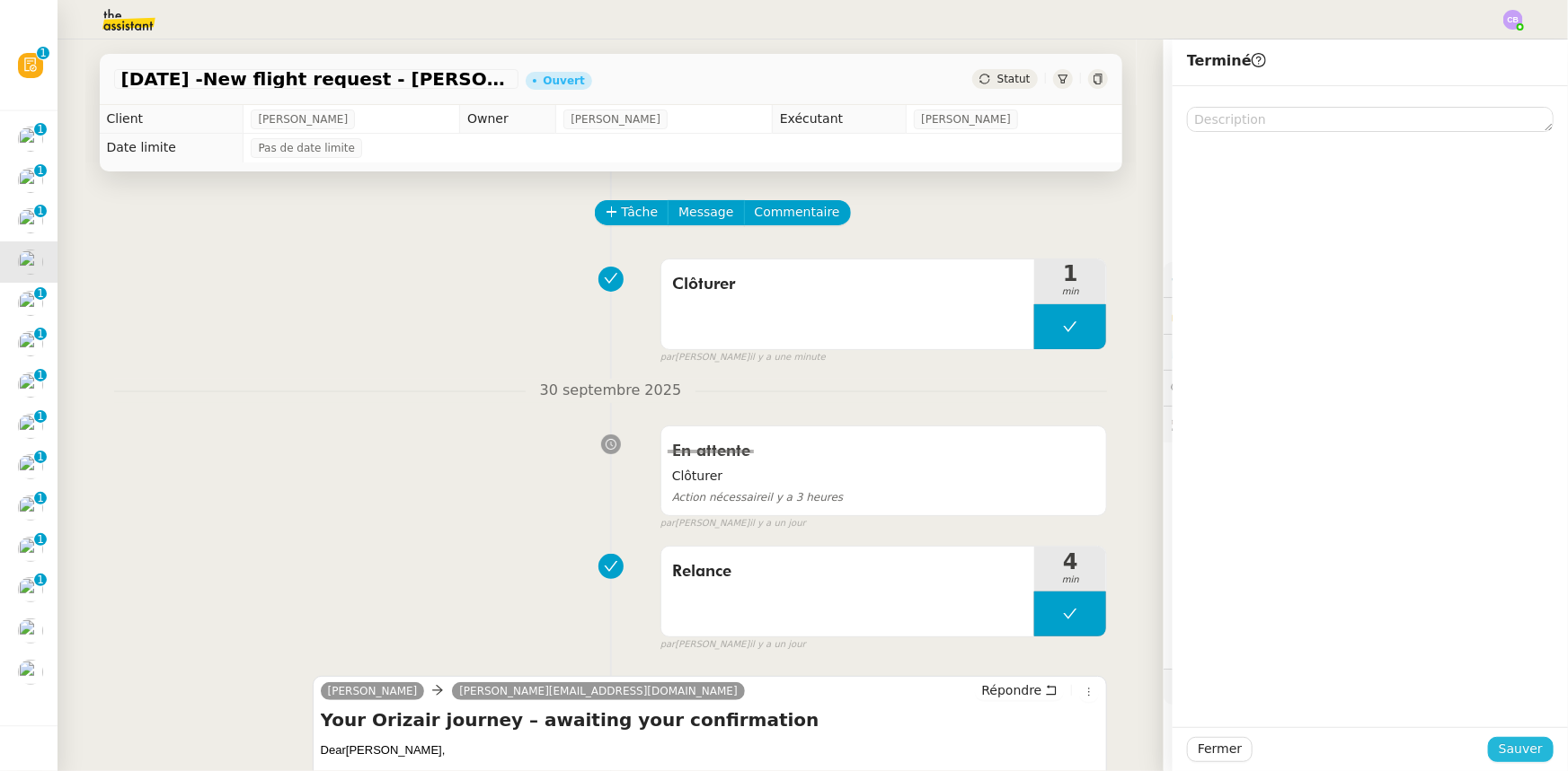
click at [1508, 748] on span "Sauver" at bounding box center [1520, 749] width 44 height 21
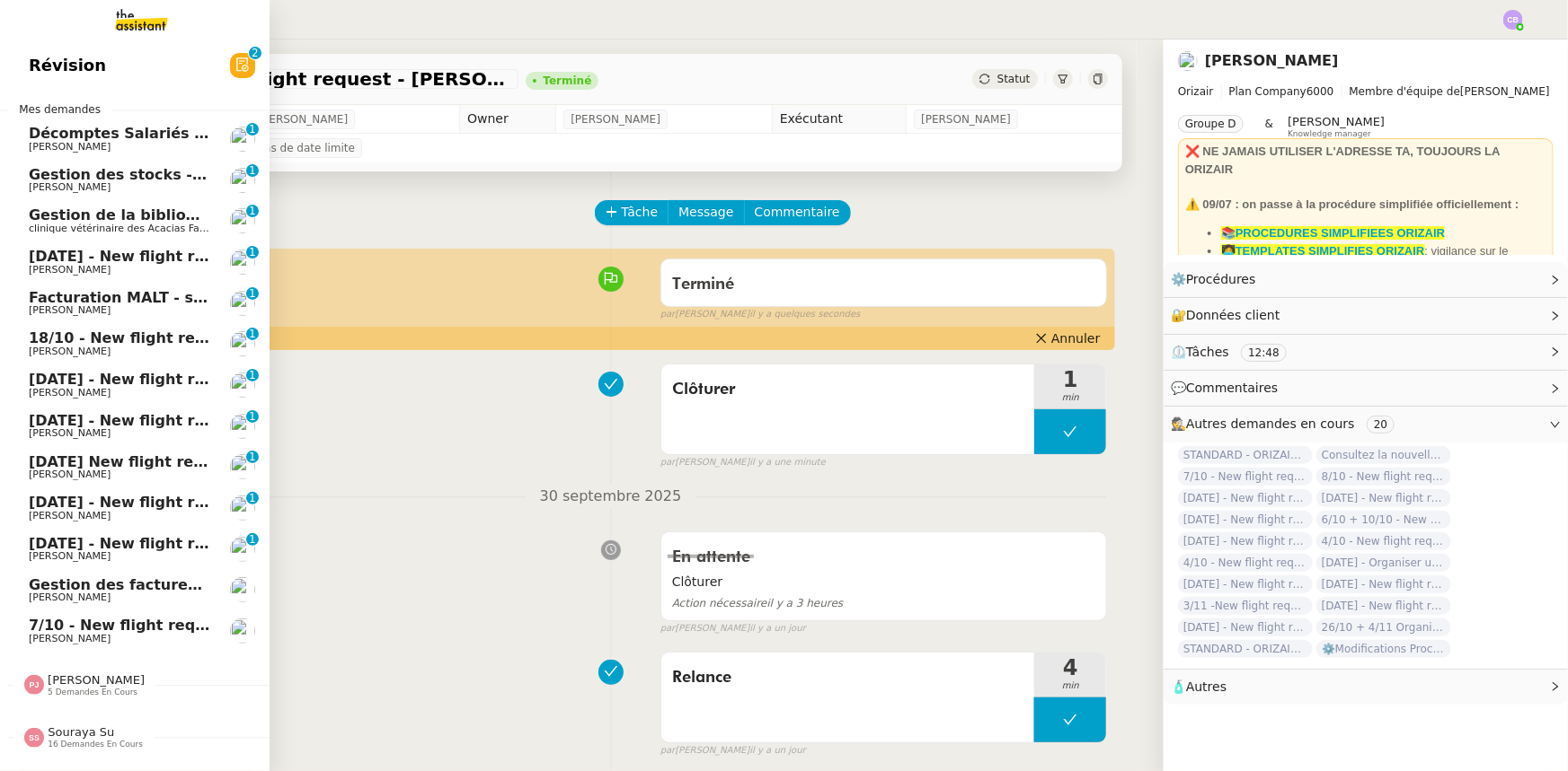
click at [59, 257] on span "[DATE] - New flight request - [PERSON_NAME]" at bounding box center [214, 256] width 371 height 17
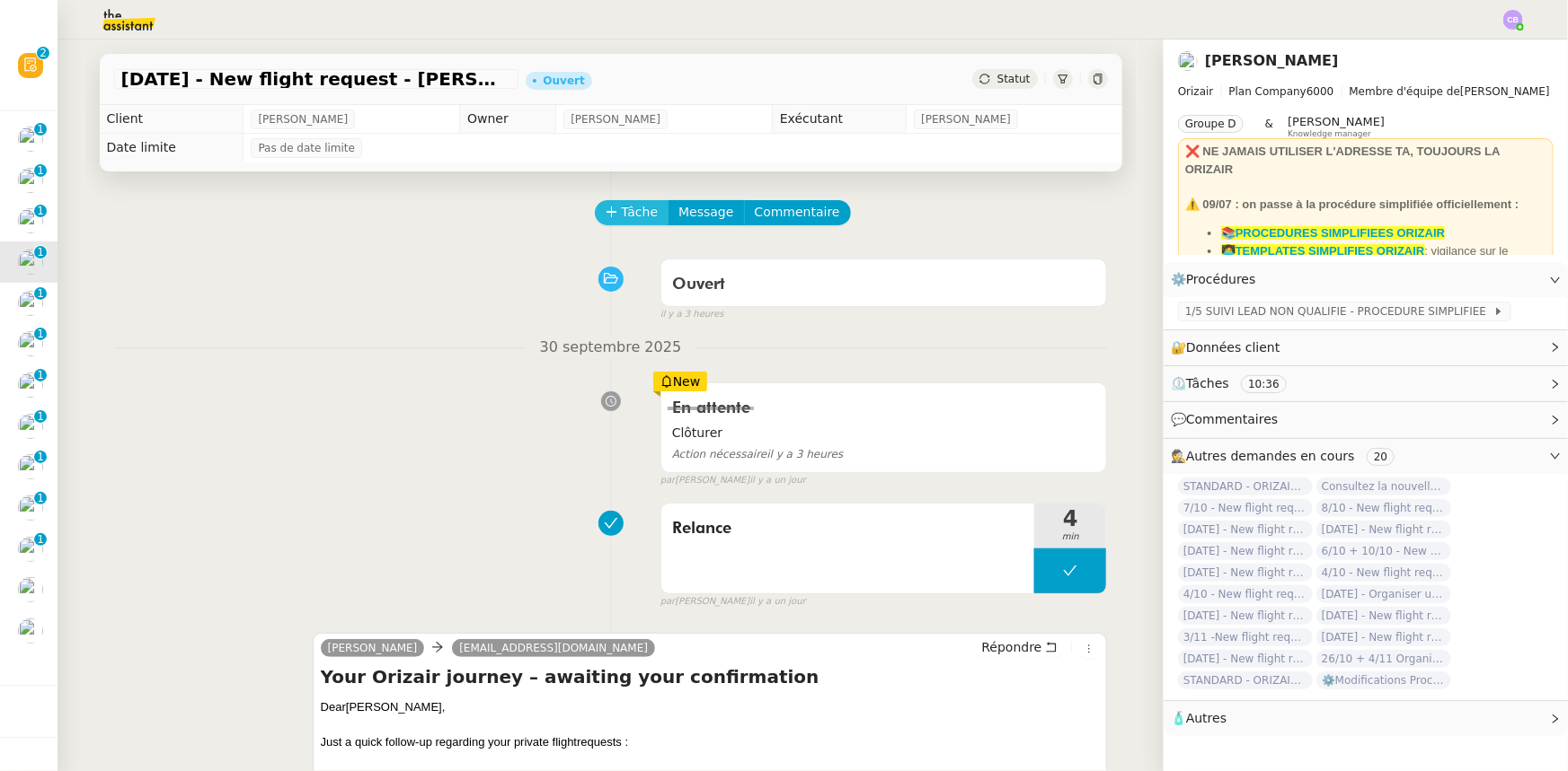
click at [622, 215] on span "Tâche" at bounding box center [639, 212] width 37 height 21
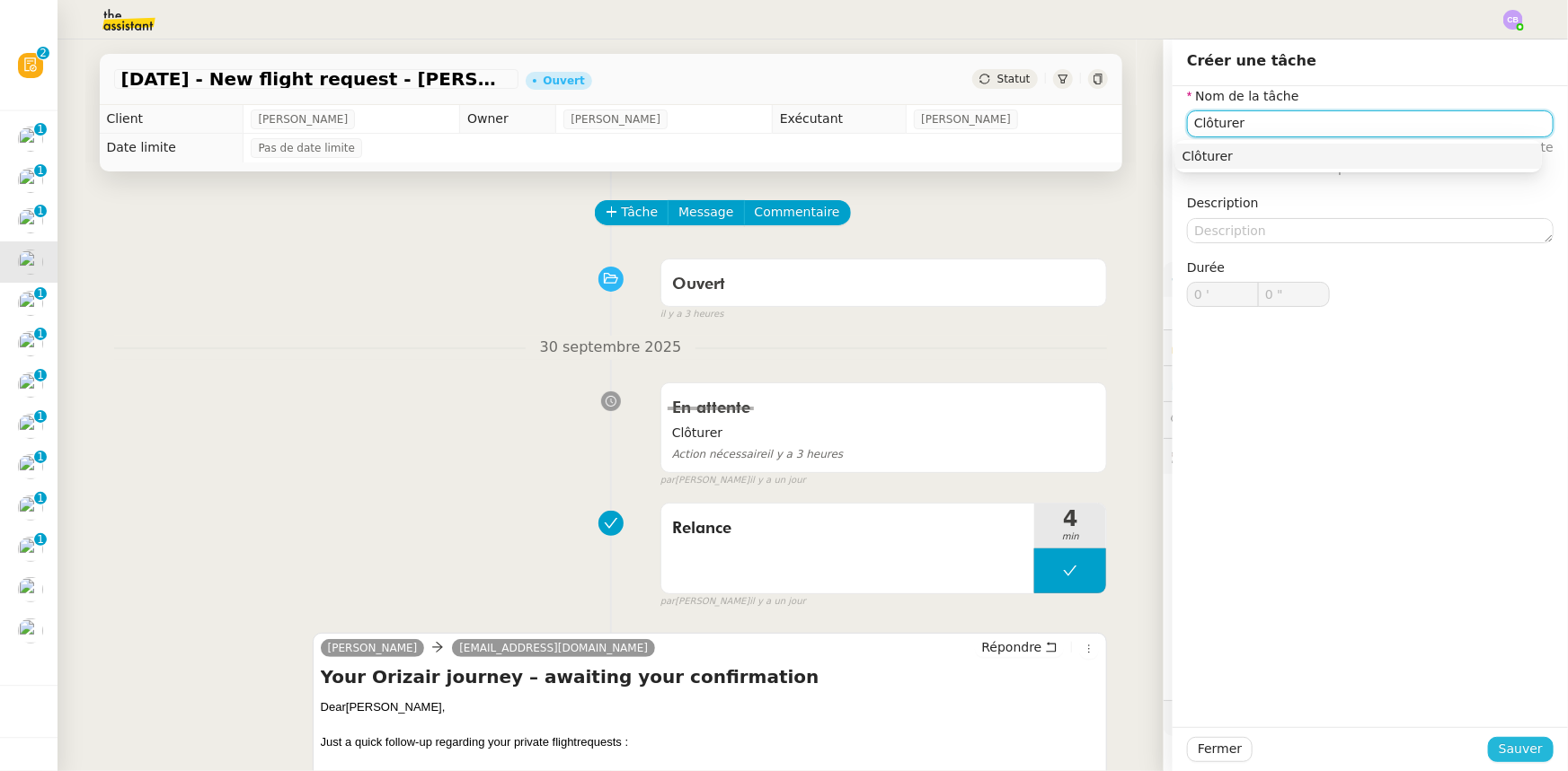
type input "Clôturer"
click at [1527, 746] on span "Sauver" at bounding box center [1520, 749] width 44 height 21
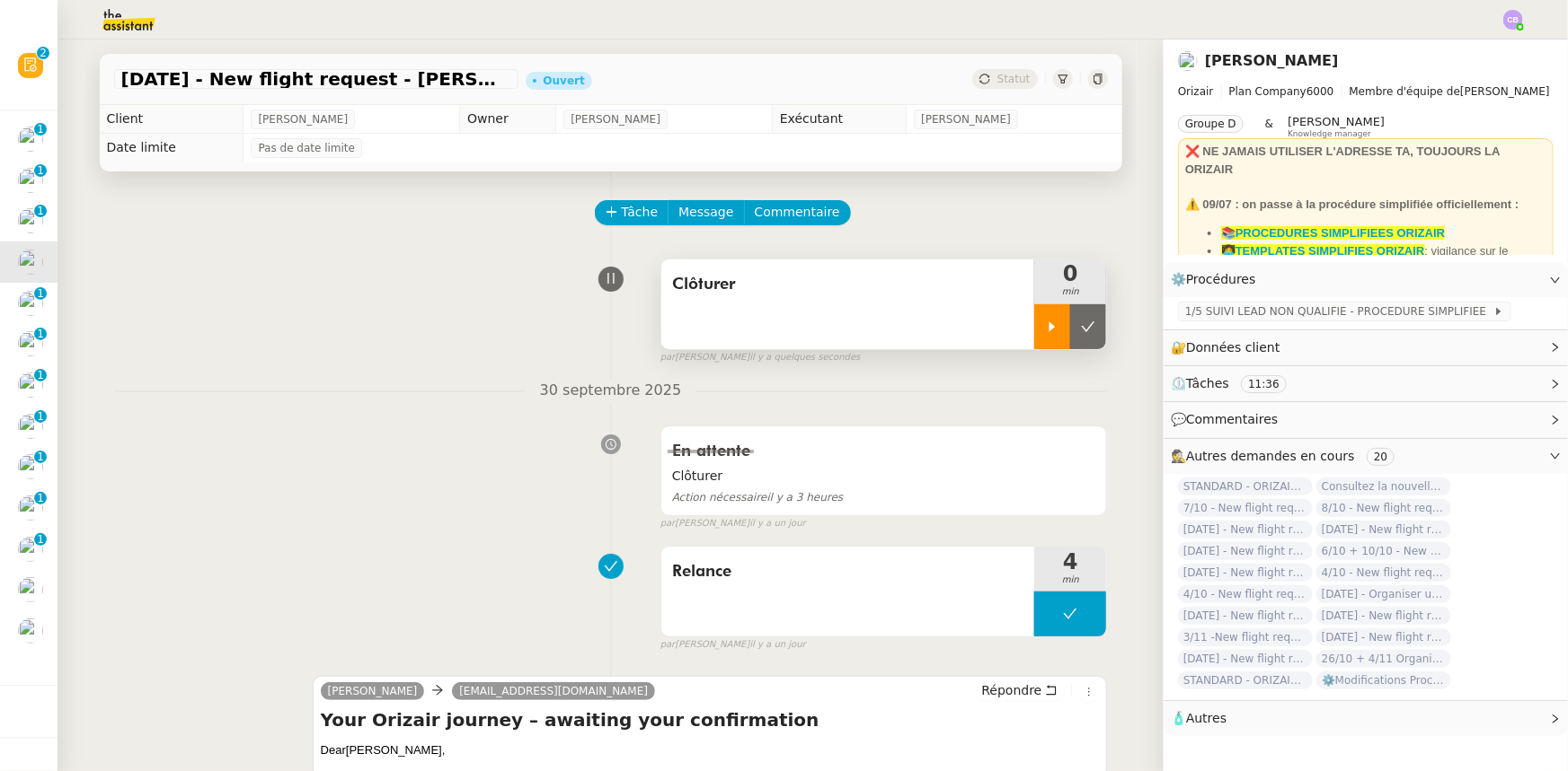
click at [1045, 329] on icon at bounding box center [1051, 327] width 14 height 14
click at [1034, 325] on div at bounding box center [1070, 327] width 72 height 45
click at [1070, 337] on button at bounding box center [1088, 327] width 36 height 45
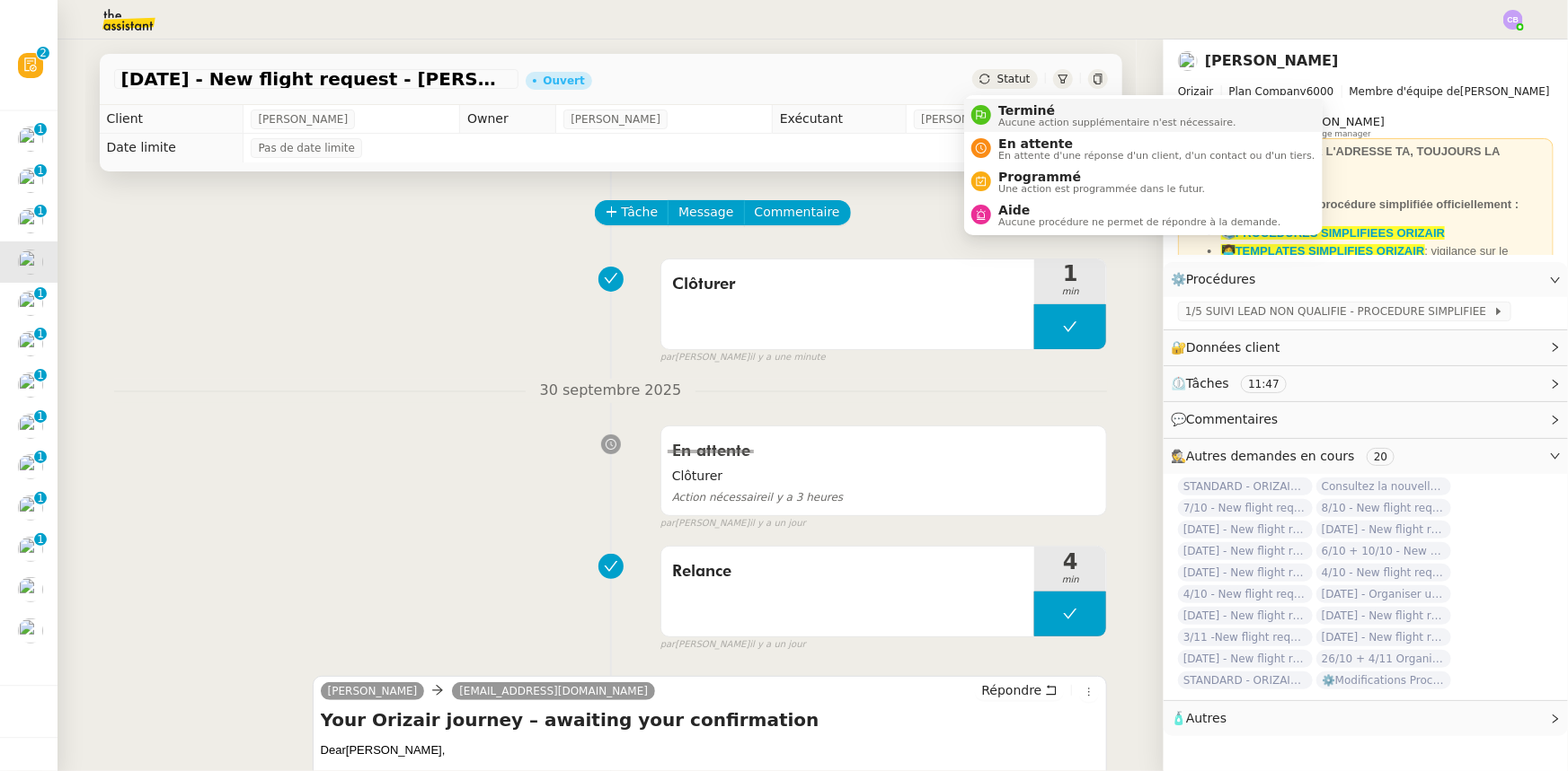
click at [1018, 118] on span "Aucune action supplémentaire n'est nécessaire." at bounding box center [1116, 123] width 237 height 10
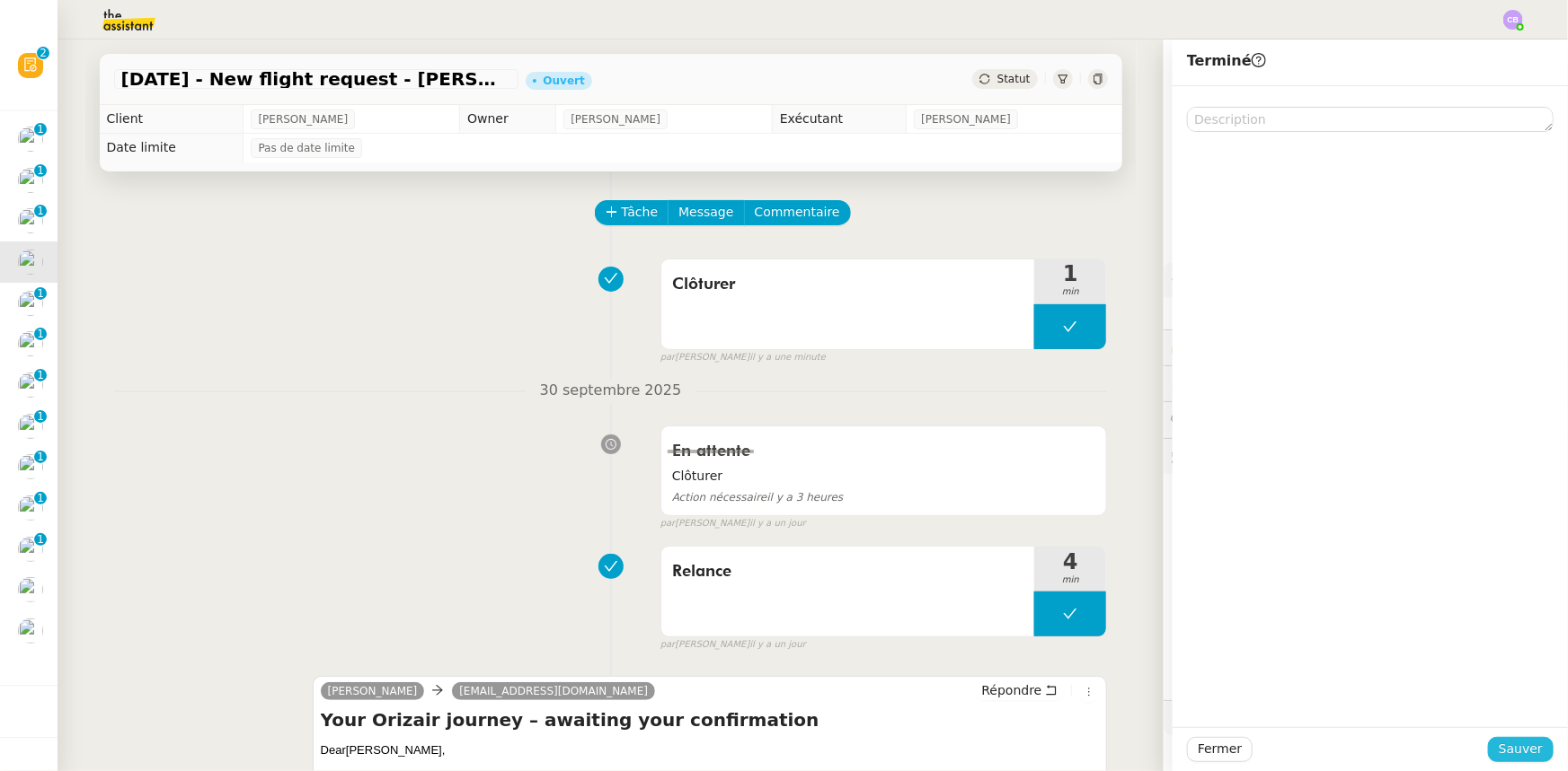
click at [1518, 746] on span "Sauver" at bounding box center [1520, 749] width 44 height 21
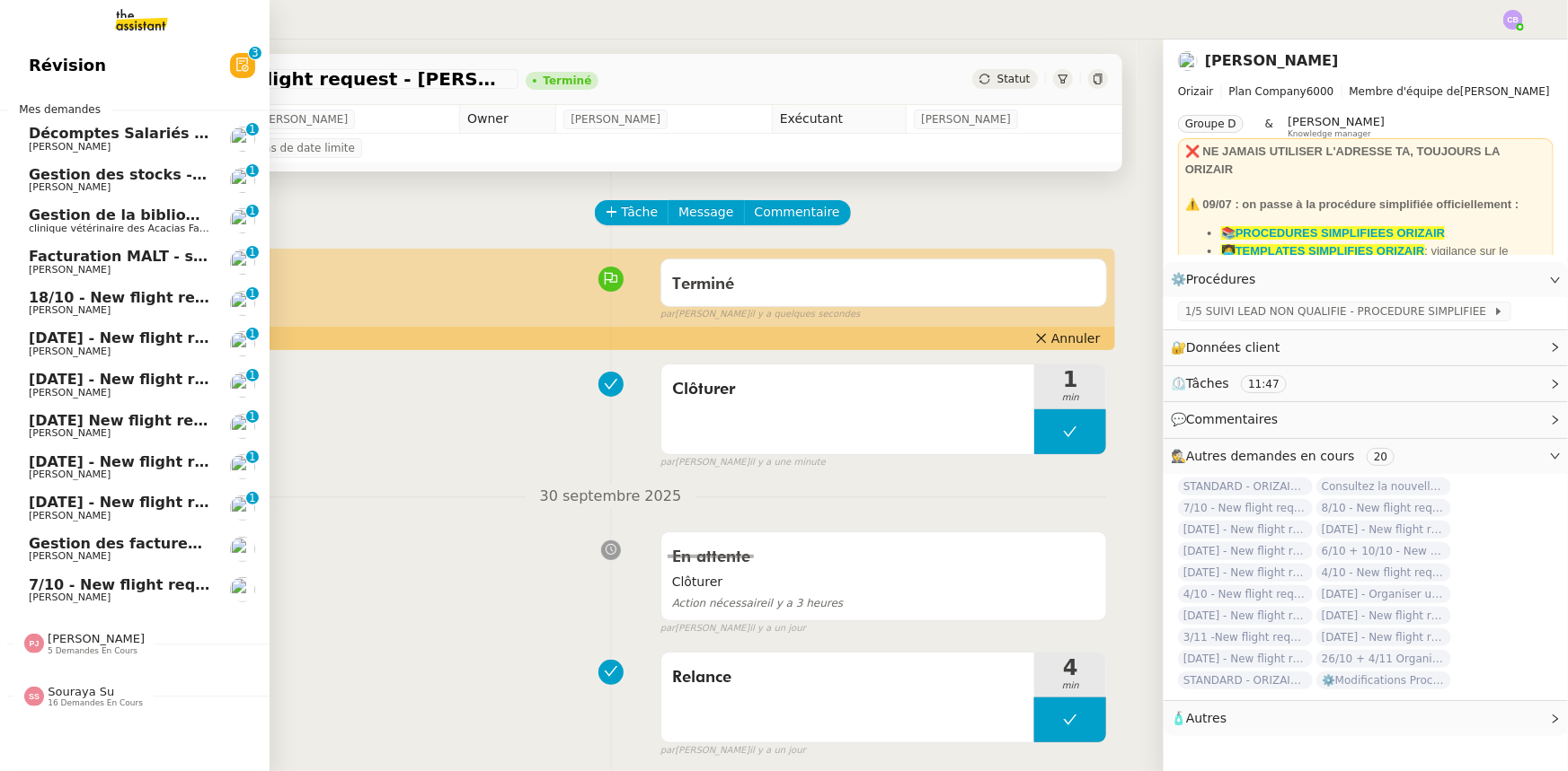
click at [86, 300] on span "18/10 - New flight request - [PERSON_NAME]" at bounding box center [210, 298] width 361 height 17
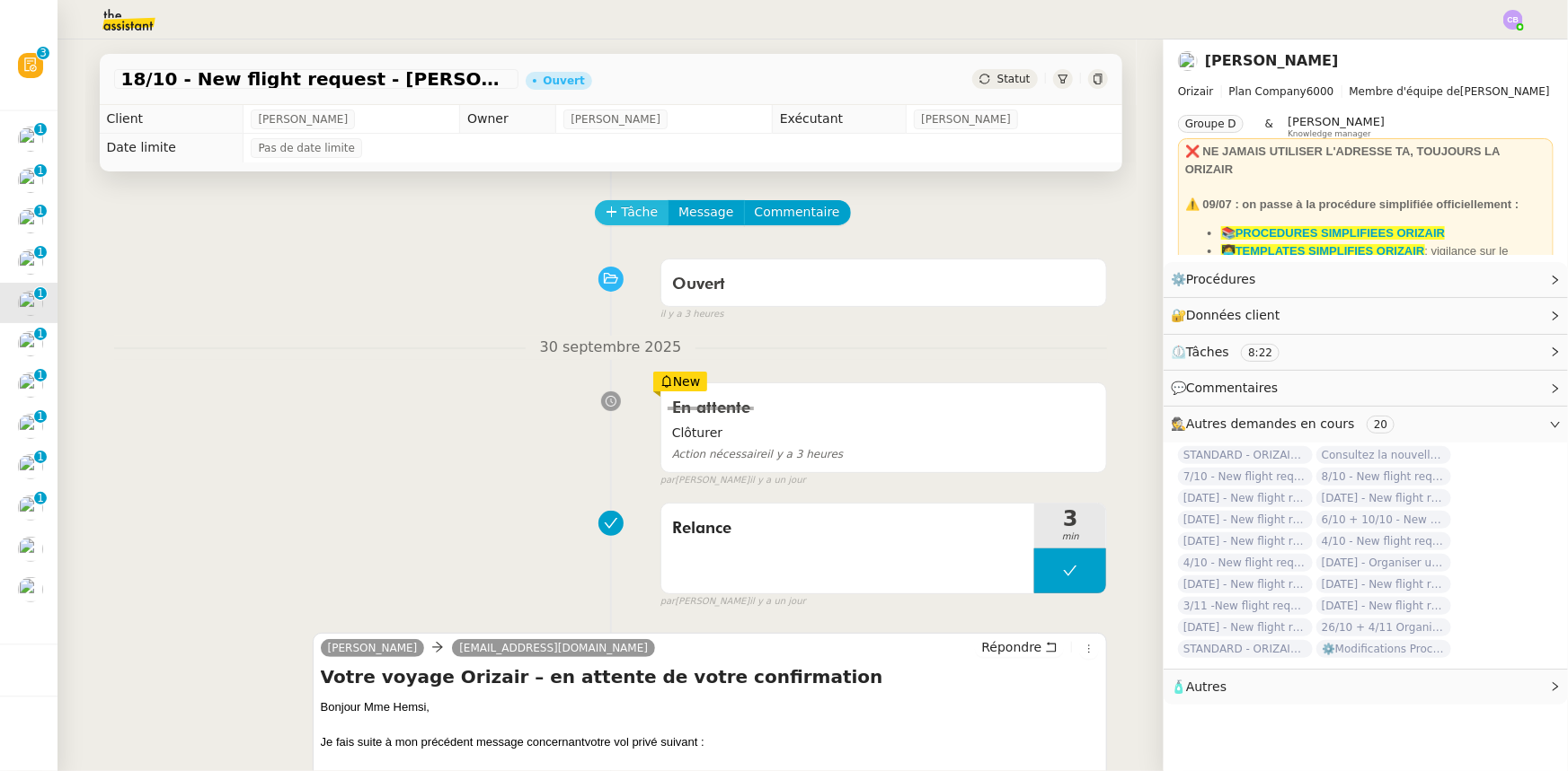
click at [622, 214] on span "Tâche" at bounding box center [639, 212] width 37 height 21
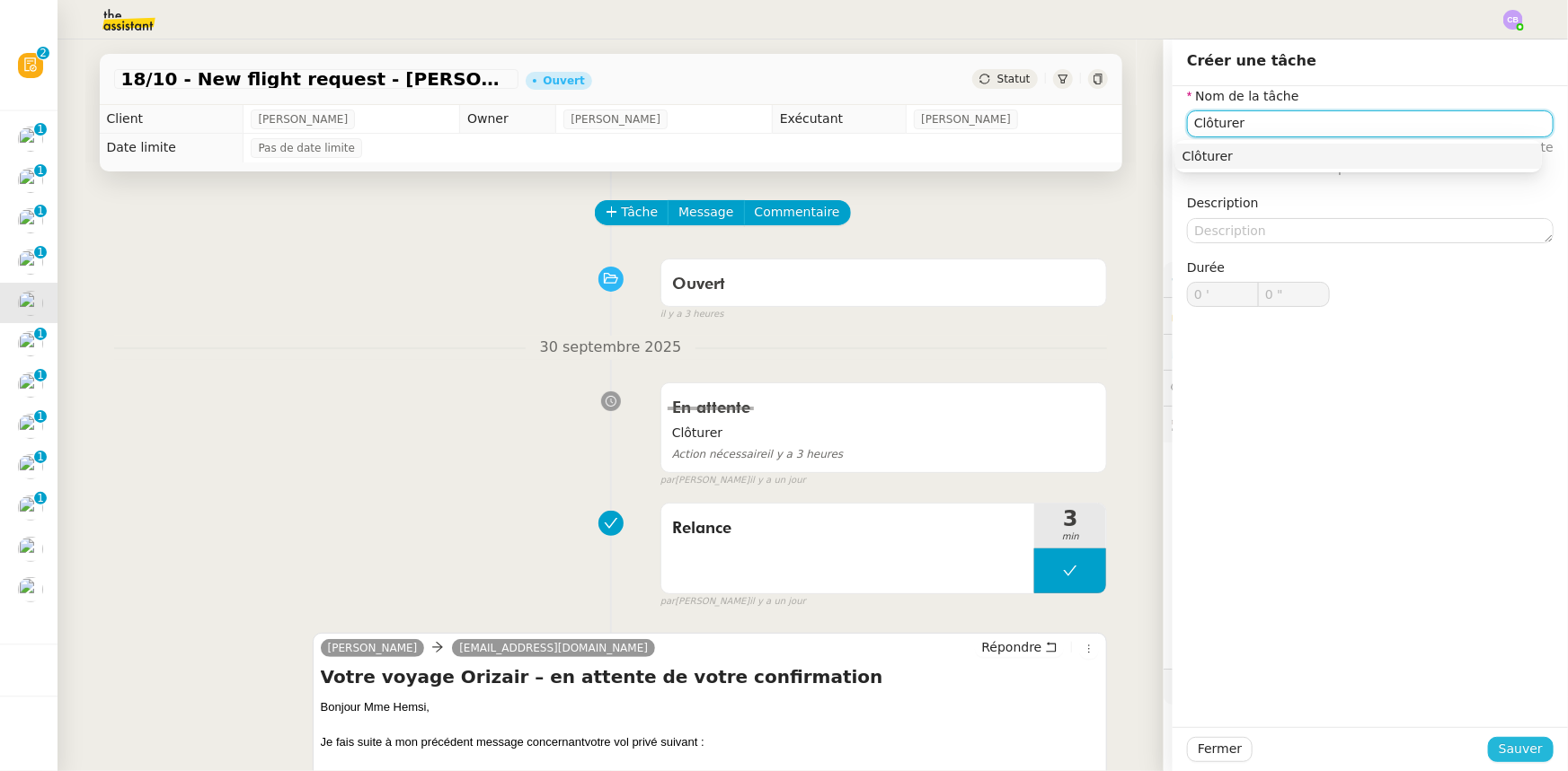
type input "Clôturer"
click at [1520, 746] on span "Sauver" at bounding box center [1520, 749] width 44 height 21
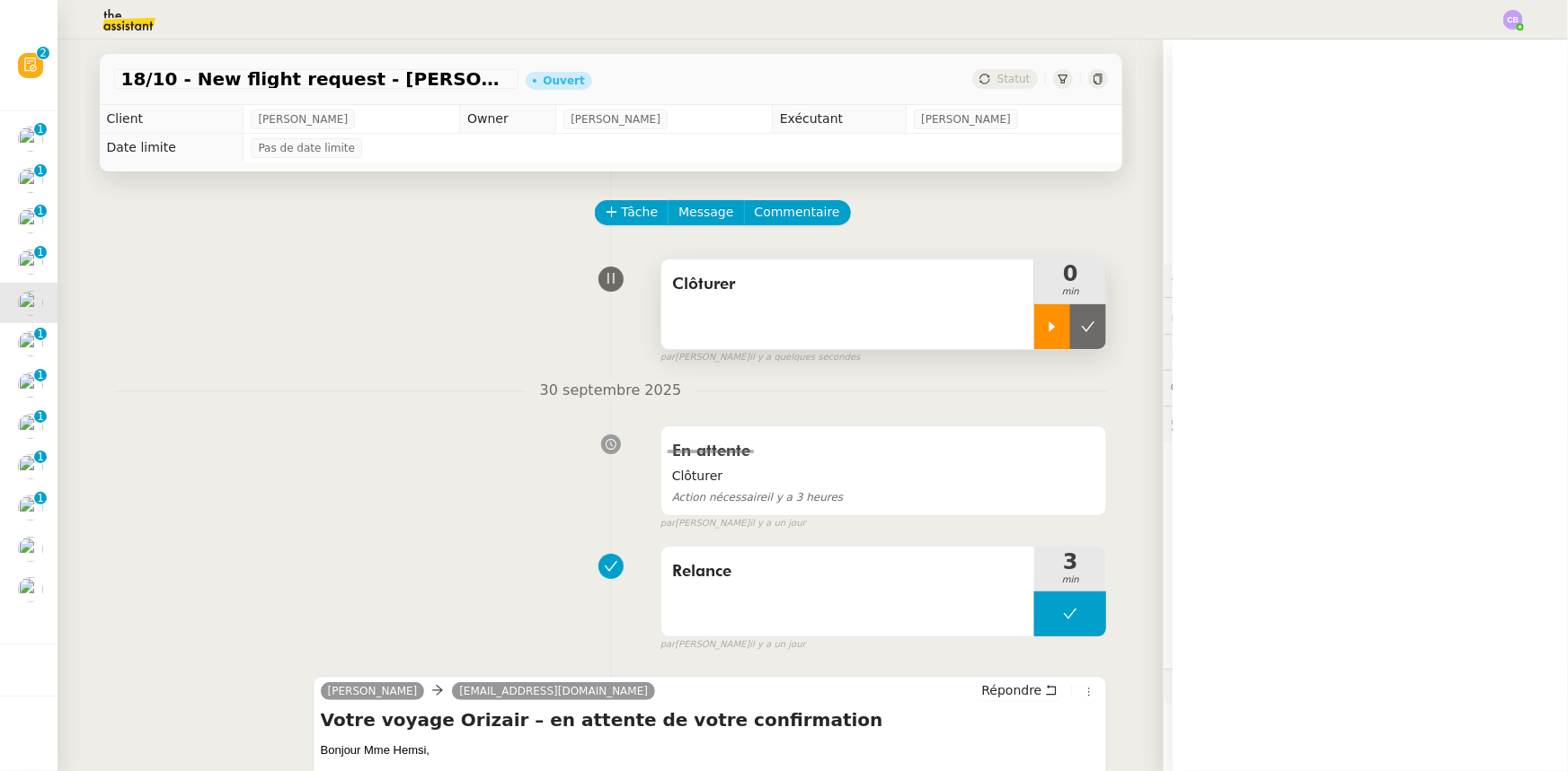
click at [1034, 342] on div at bounding box center [1052, 327] width 36 height 45
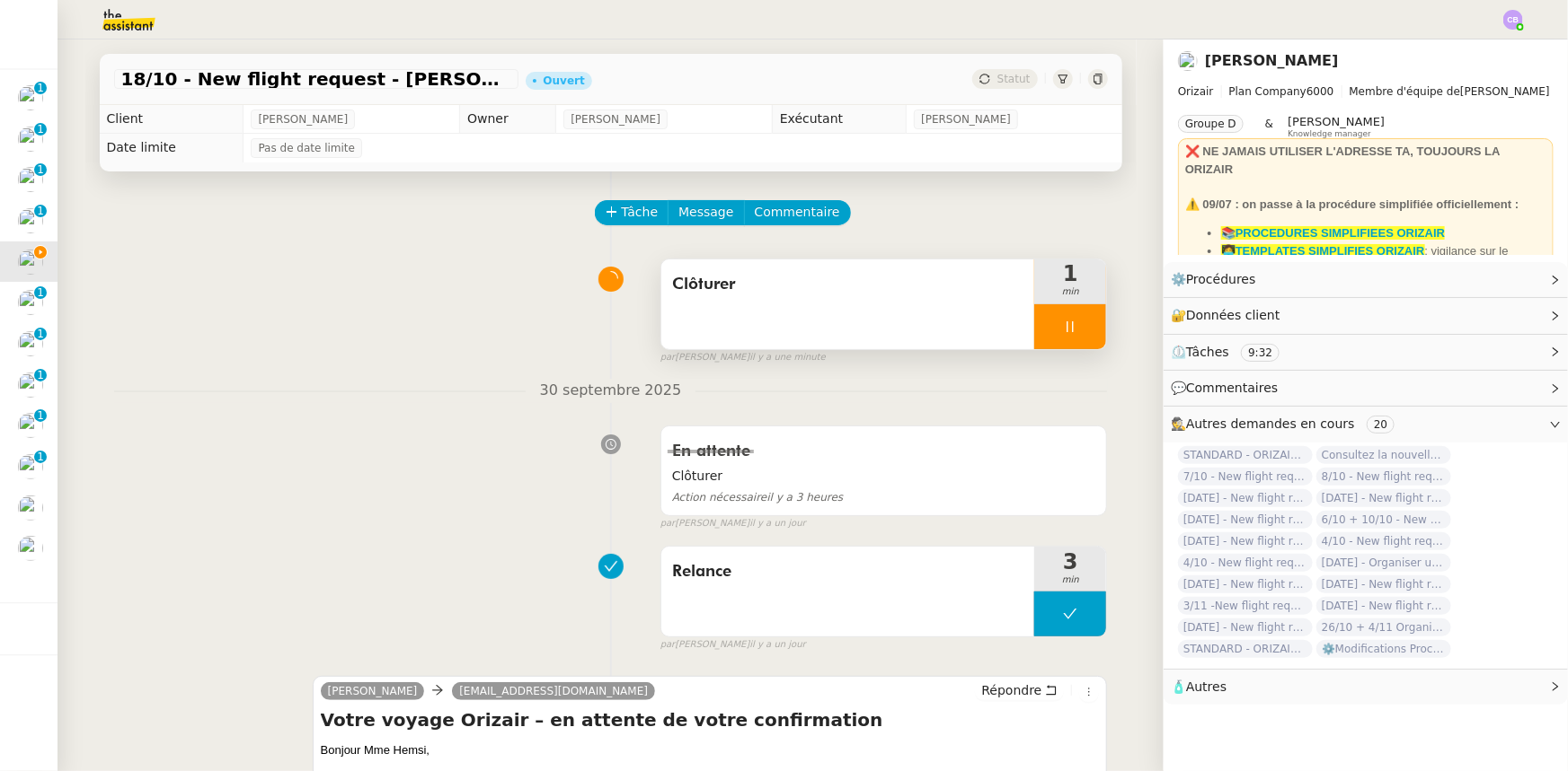
click at [1034, 323] on div at bounding box center [1070, 327] width 72 height 45
click at [1080, 328] on icon at bounding box center [1087, 327] width 14 height 14
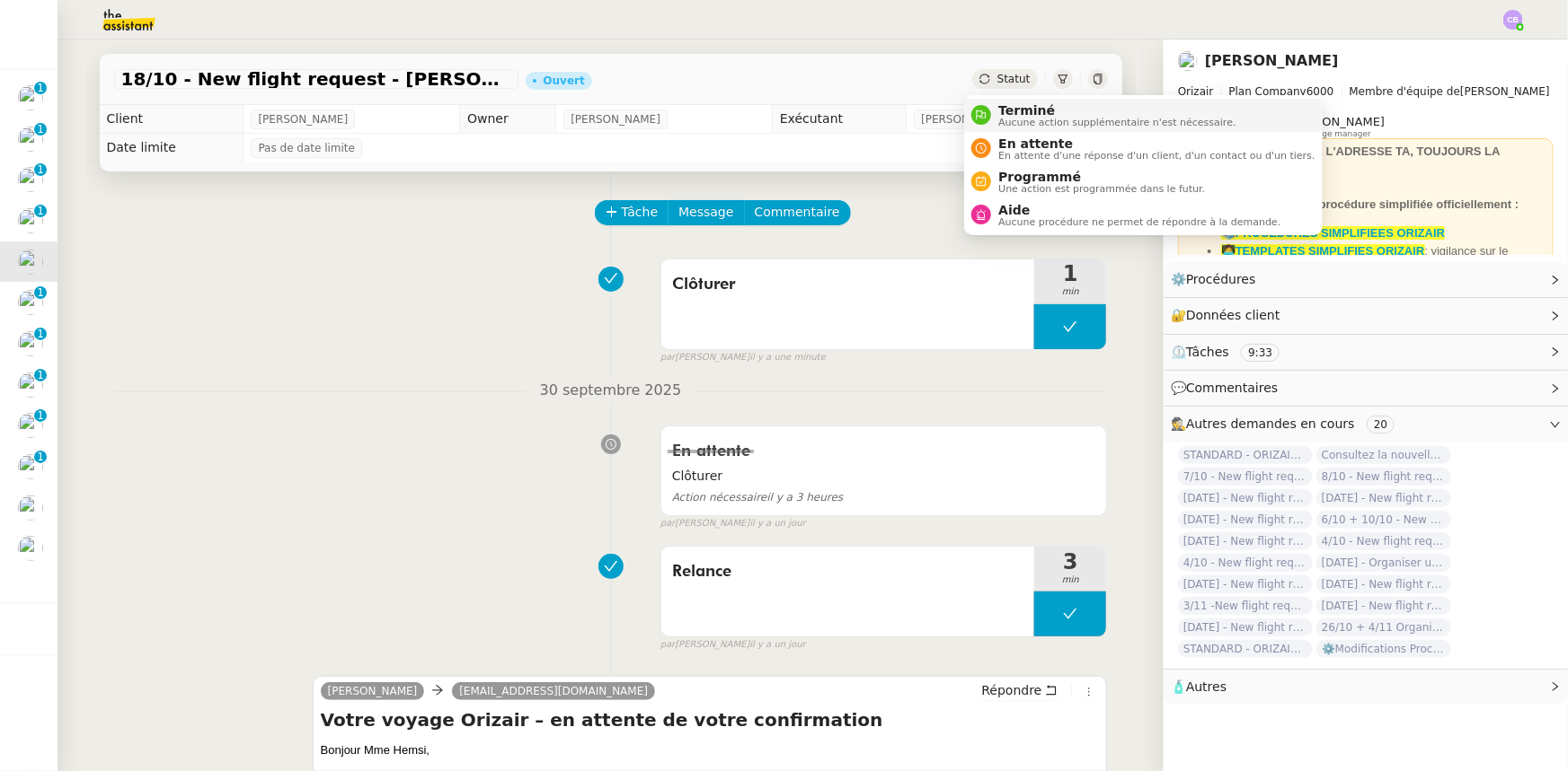
click at [1020, 109] on span "Terminé" at bounding box center [1116, 109] width 237 height 14
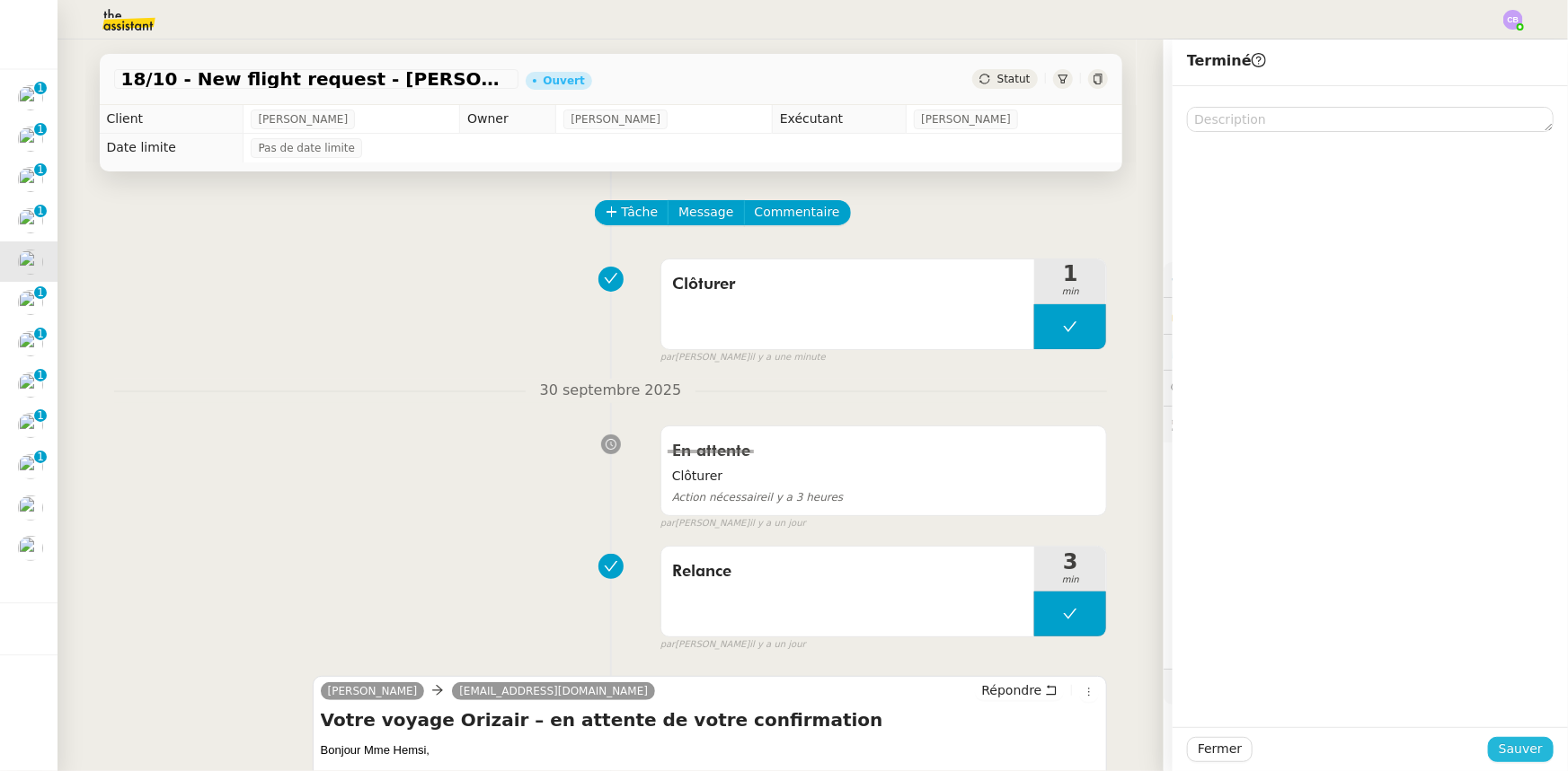
click at [1527, 745] on span "Sauver" at bounding box center [1520, 749] width 44 height 21
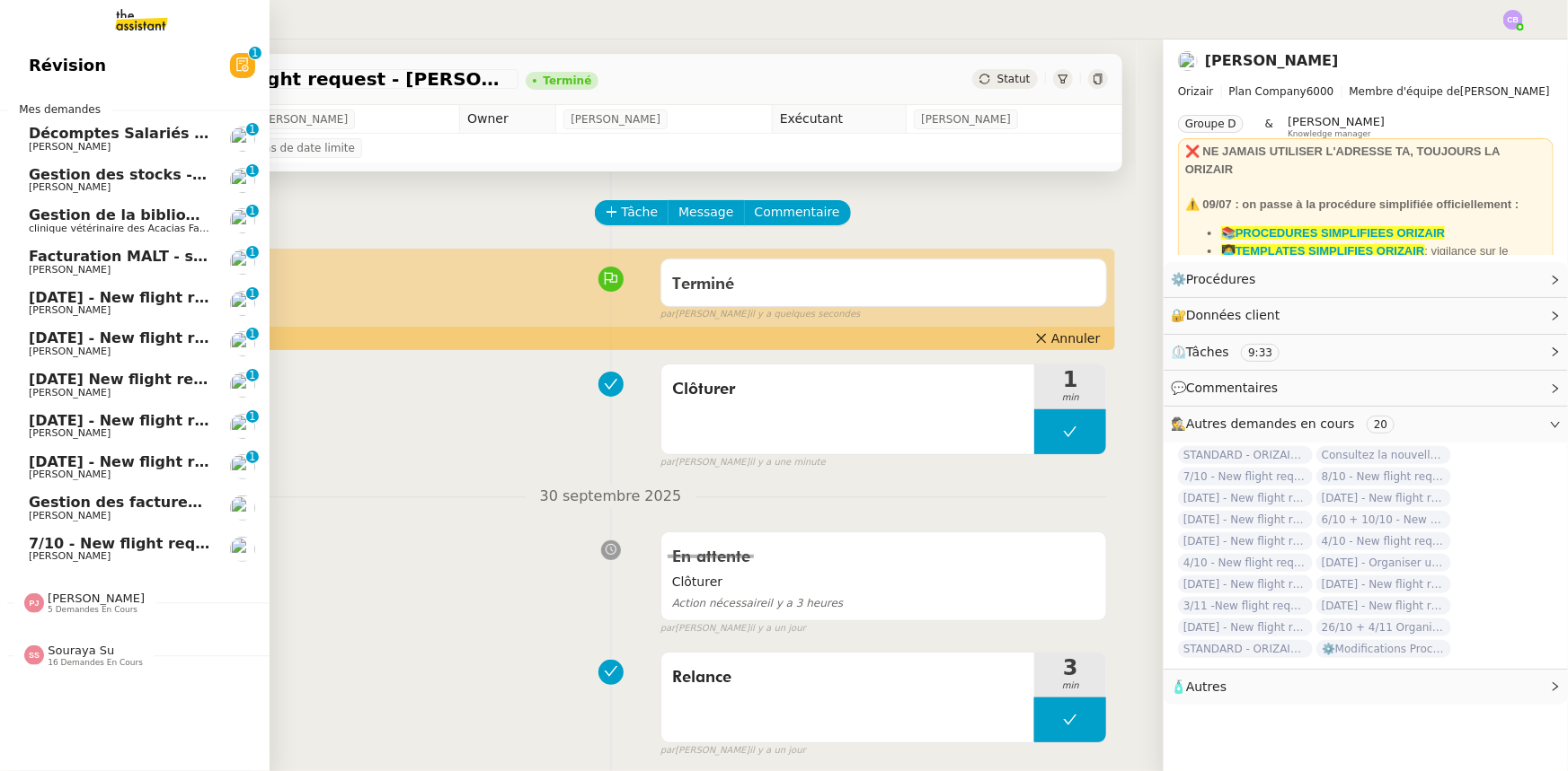
click at [110, 299] on span "[DATE] - New flight request - [PERSON_NAME]" at bounding box center [214, 298] width 371 height 17
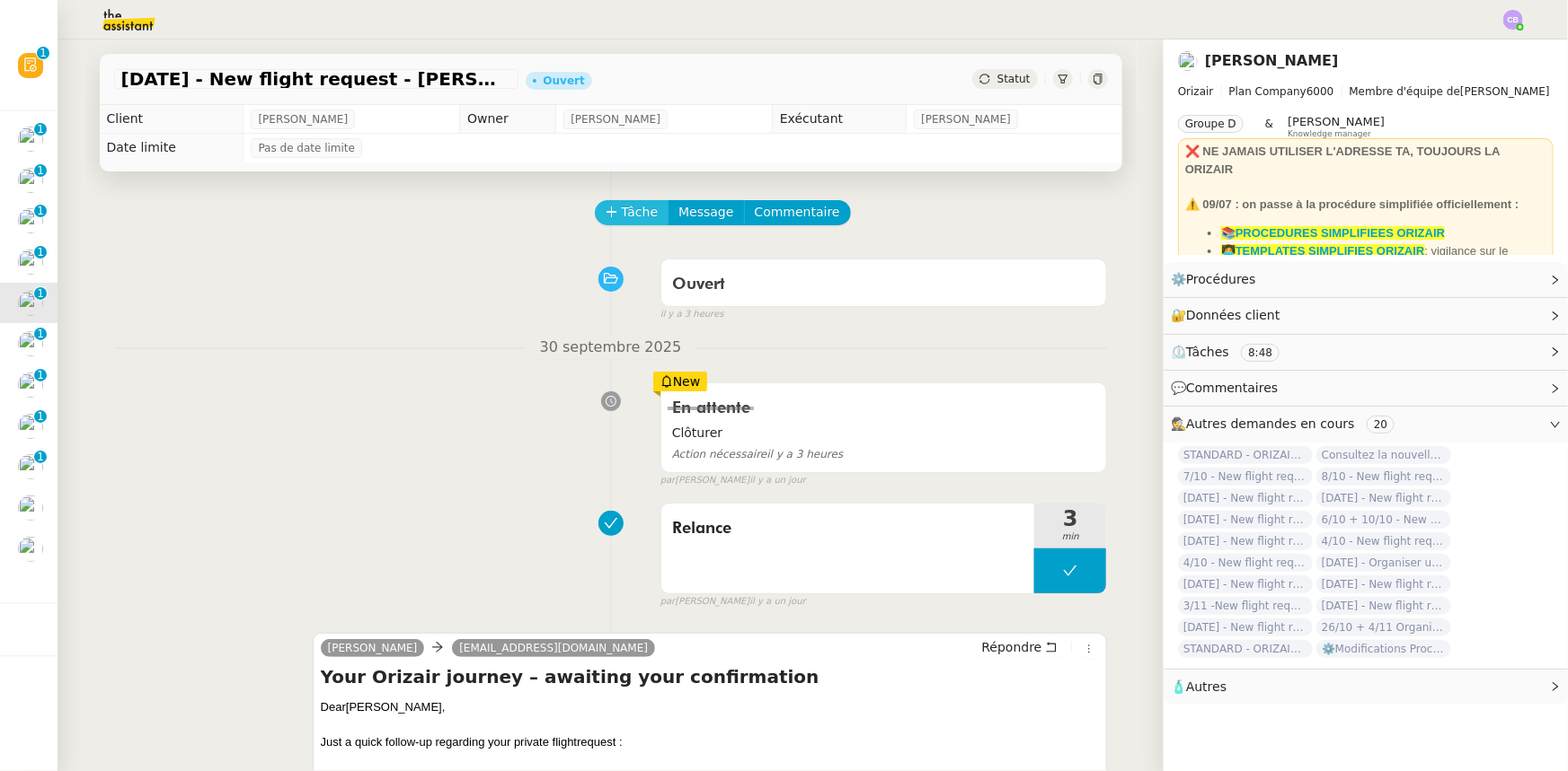
click at [622, 214] on span "Tâche" at bounding box center [639, 212] width 37 height 21
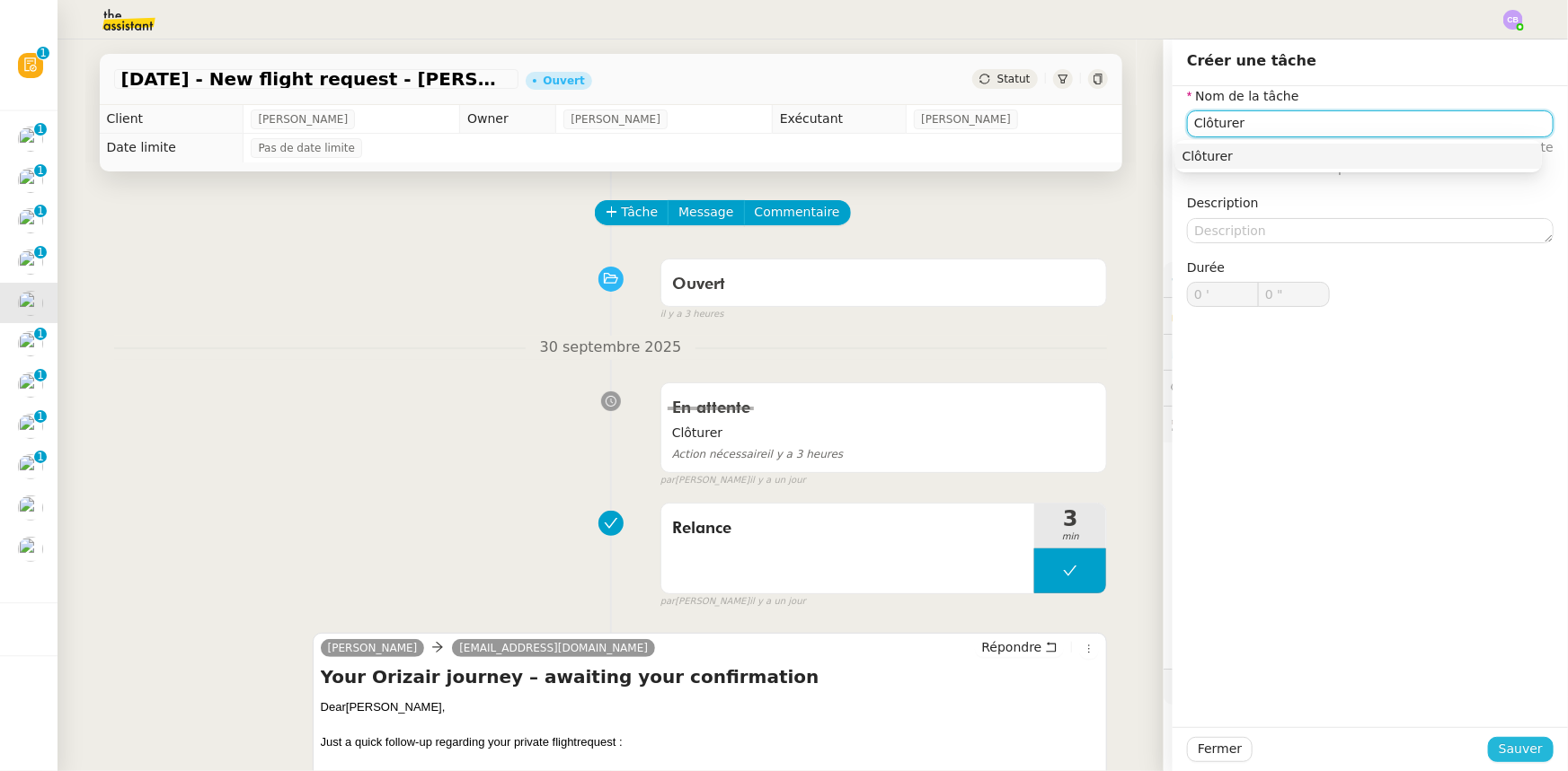
type input "Clôturer"
click at [1526, 755] on span "Sauver" at bounding box center [1520, 749] width 44 height 21
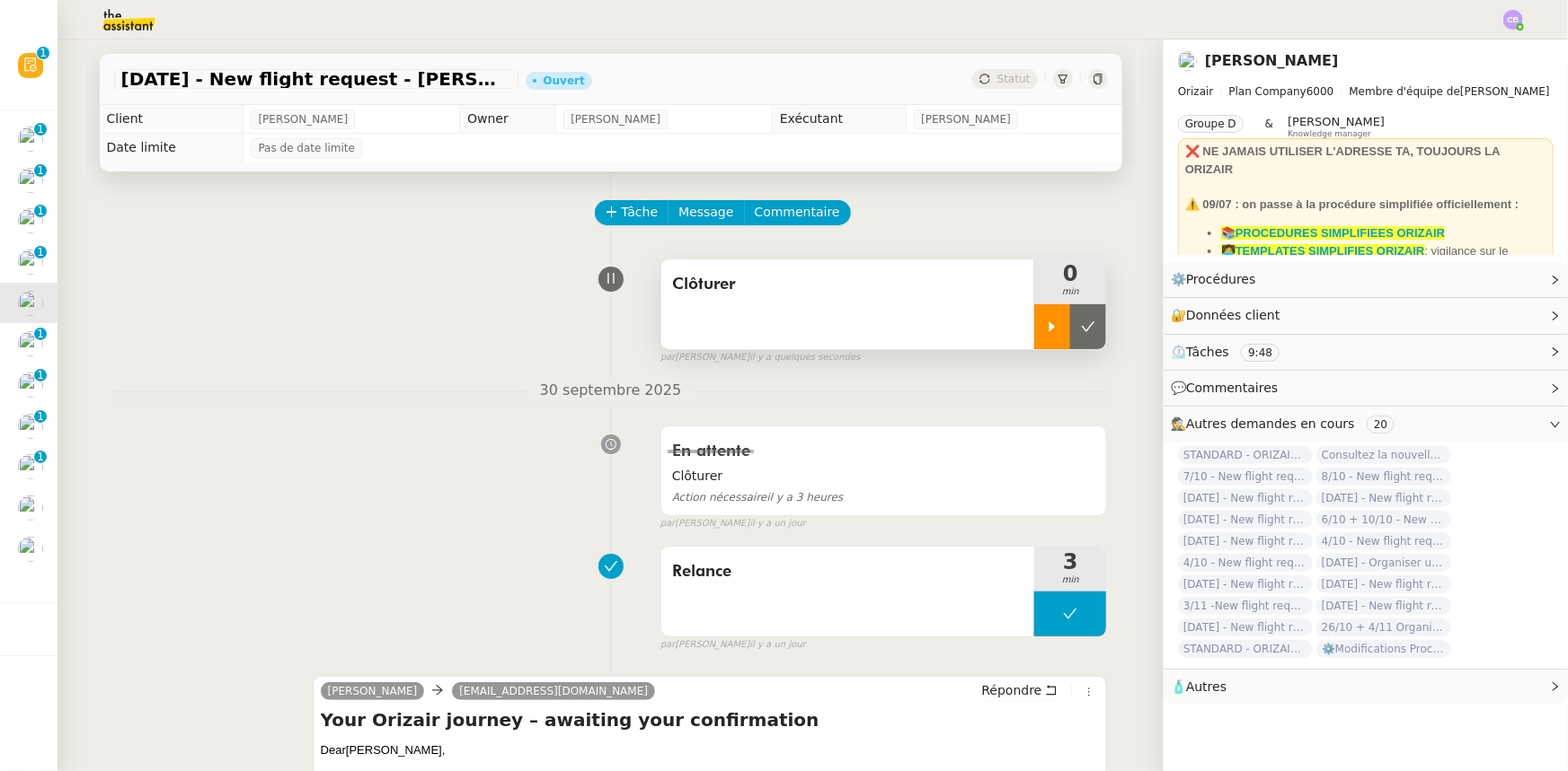
click at [1045, 332] on icon at bounding box center [1051, 327] width 14 height 14
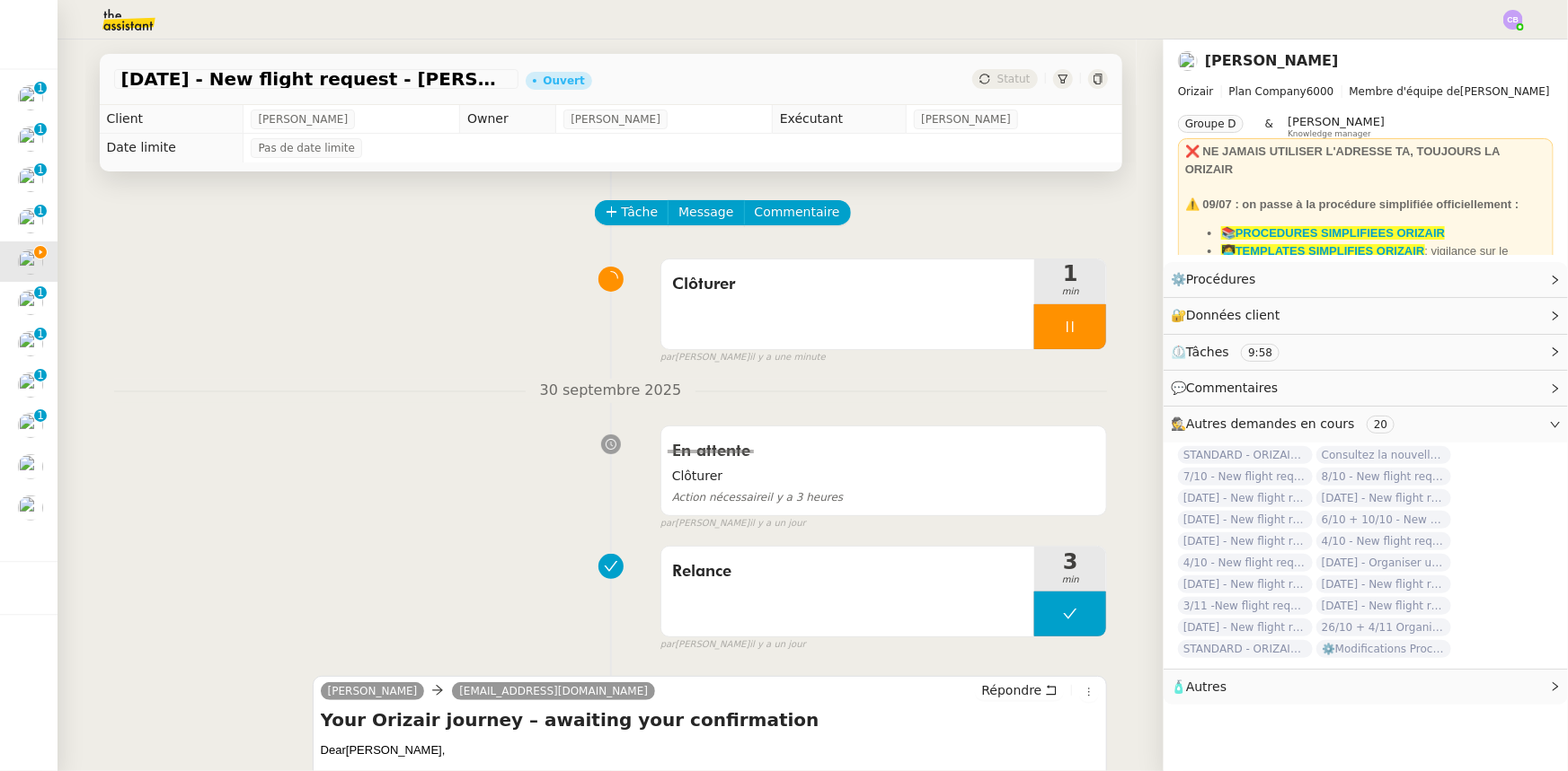
click at [1035, 323] on div at bounding box center [1070, 327] width 72 height 45
click at [1073, 342] on button at bounding box center [1088, 327] width 36 height 45
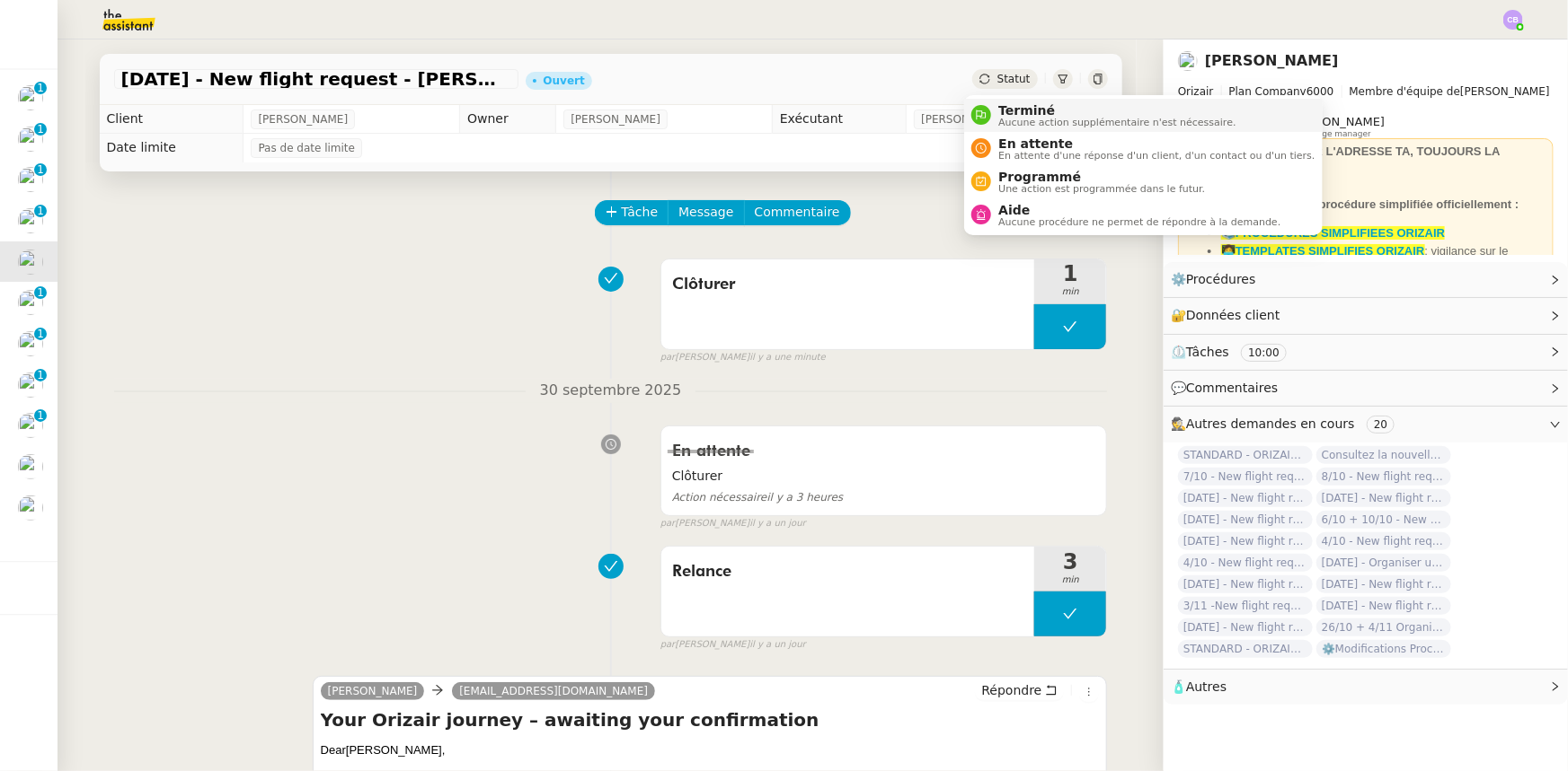
click at [1020, 123] on span "Aucune action supplémentaire n'est nécessaire." at bounding box center [1116, 123] width 237 height 10
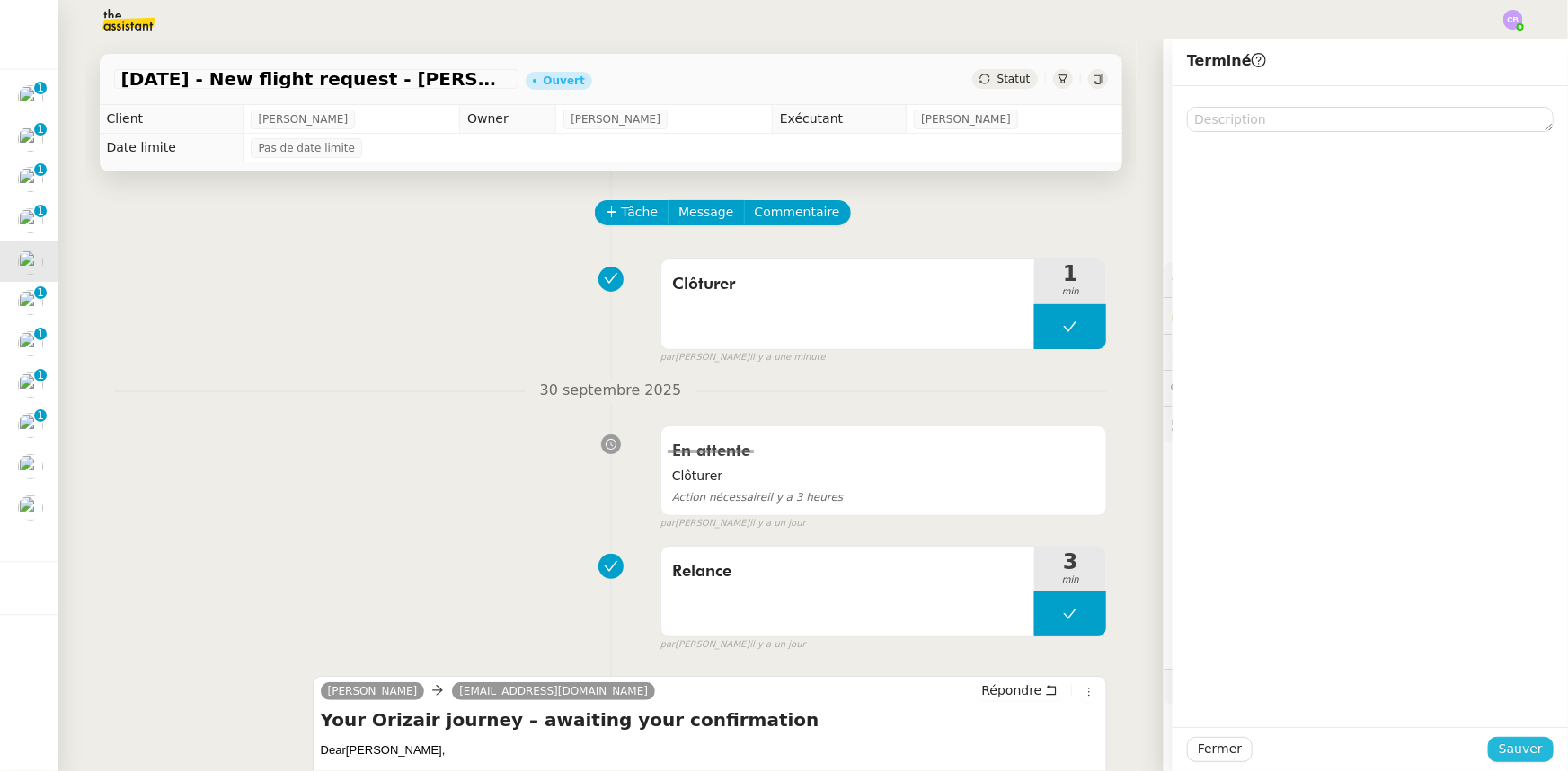
click at [1526, 751] on span "Sauver" at bounding box center [1520, 749] width 44 height 21
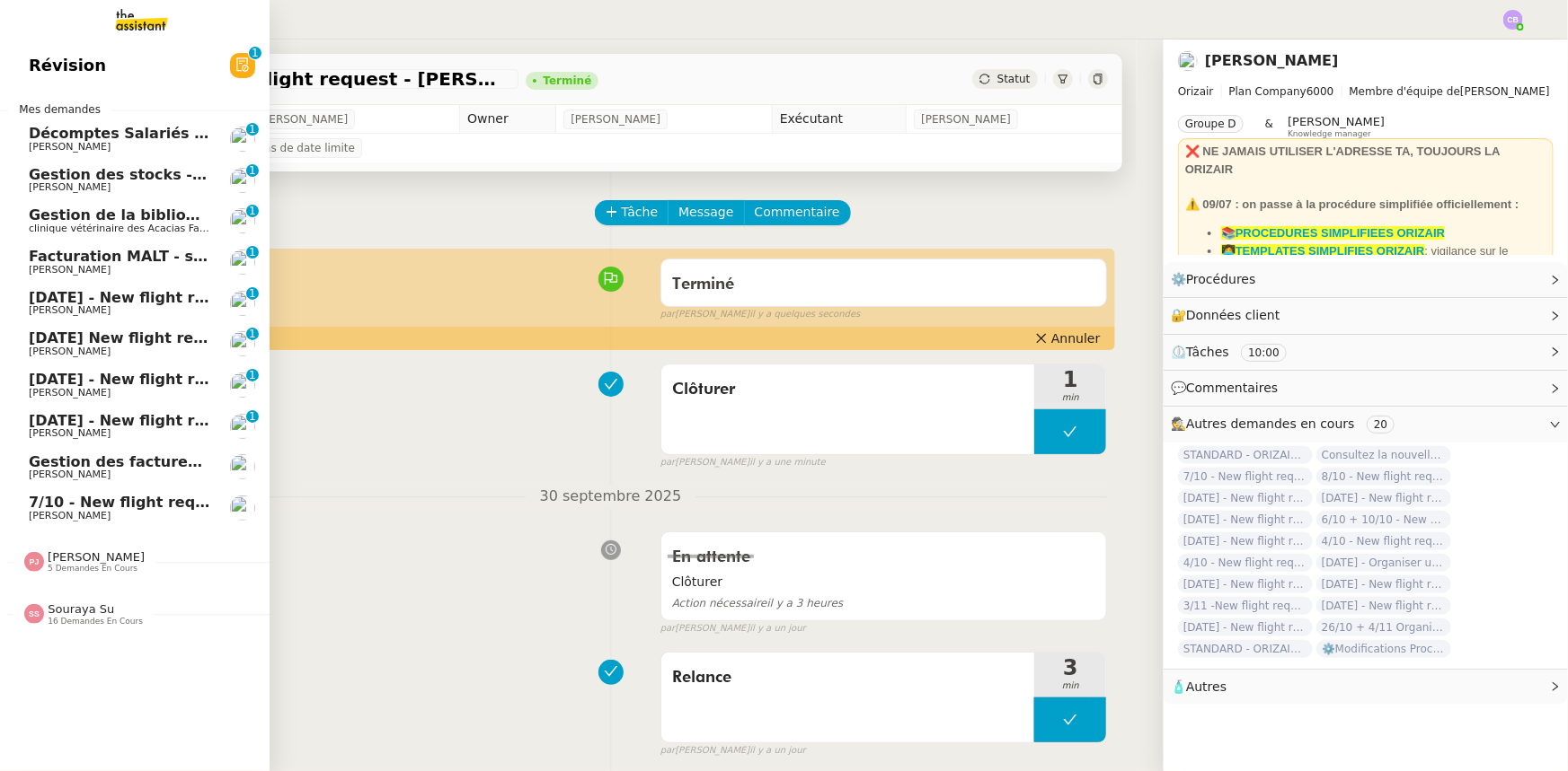
click at [42, 302] on span "[DATE] - New flight request - [PERSON_NAME]" at bounding box center [214, 298] width 371 height 17
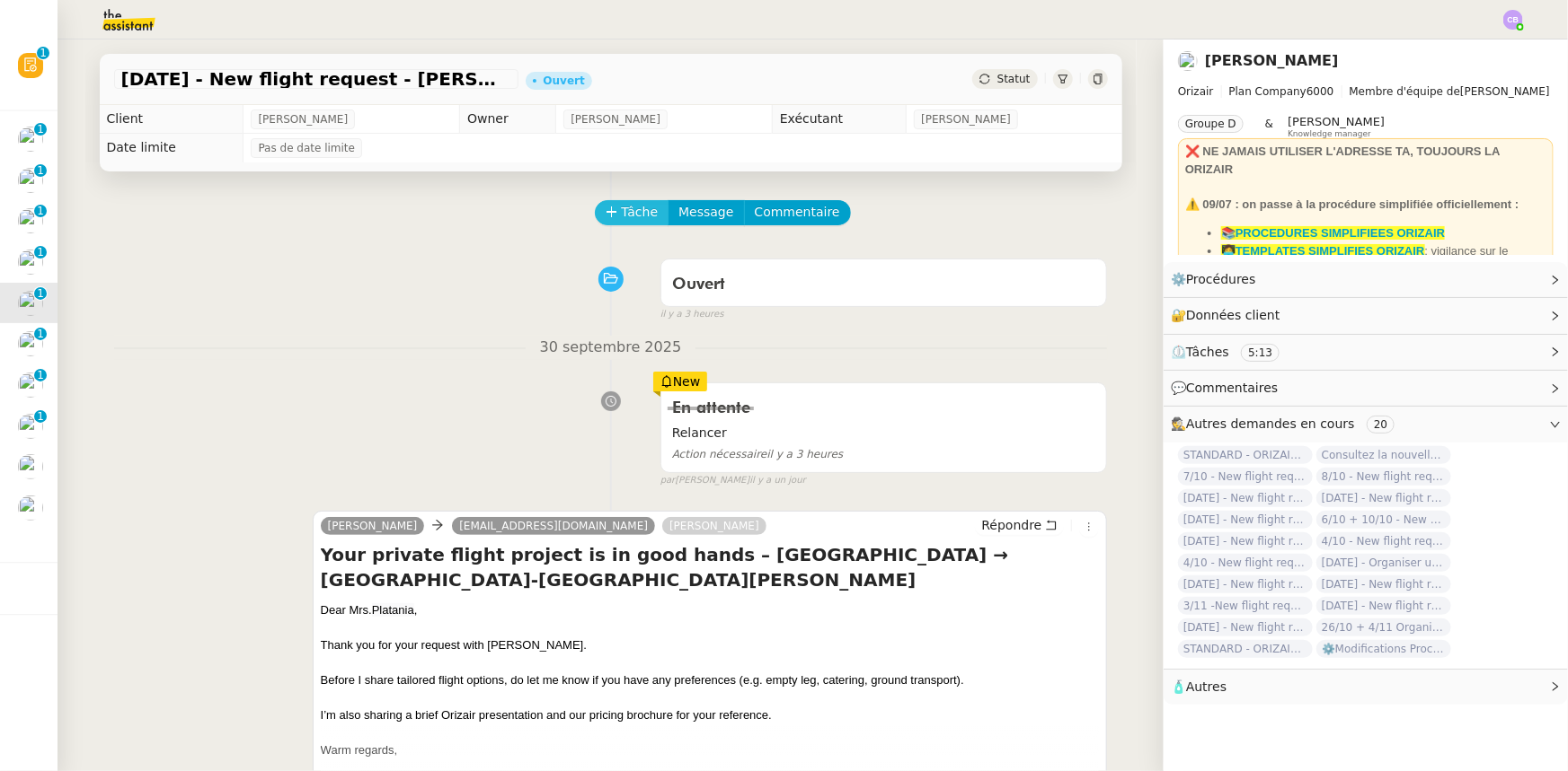
click at [632, 217] on span "Tâche" at bounding box center [639, 212] width 37 height 21
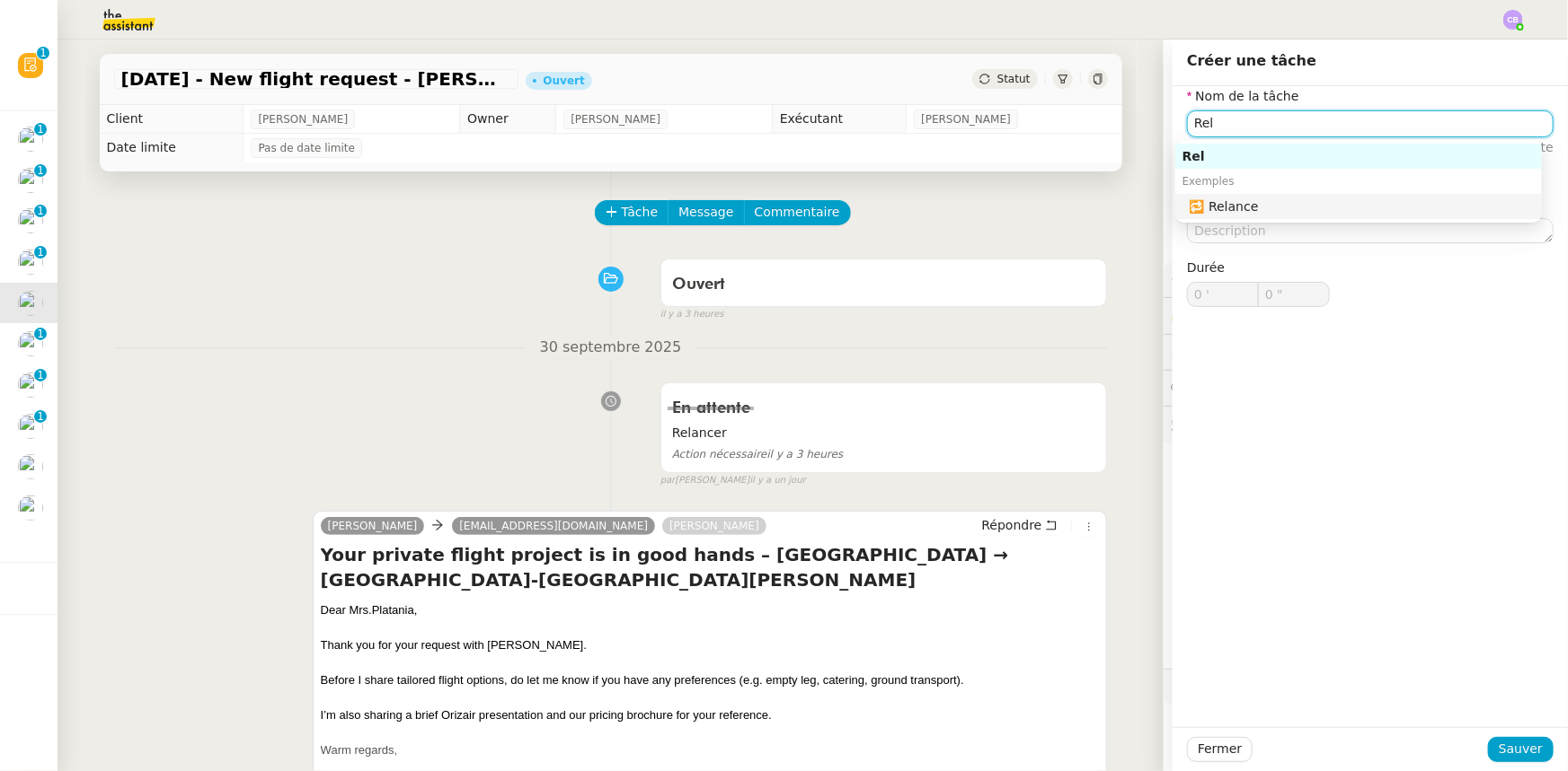
click at [1254, 211] on div "🔁 Relance" at bounding box center [1362, 206] width 345 height 16
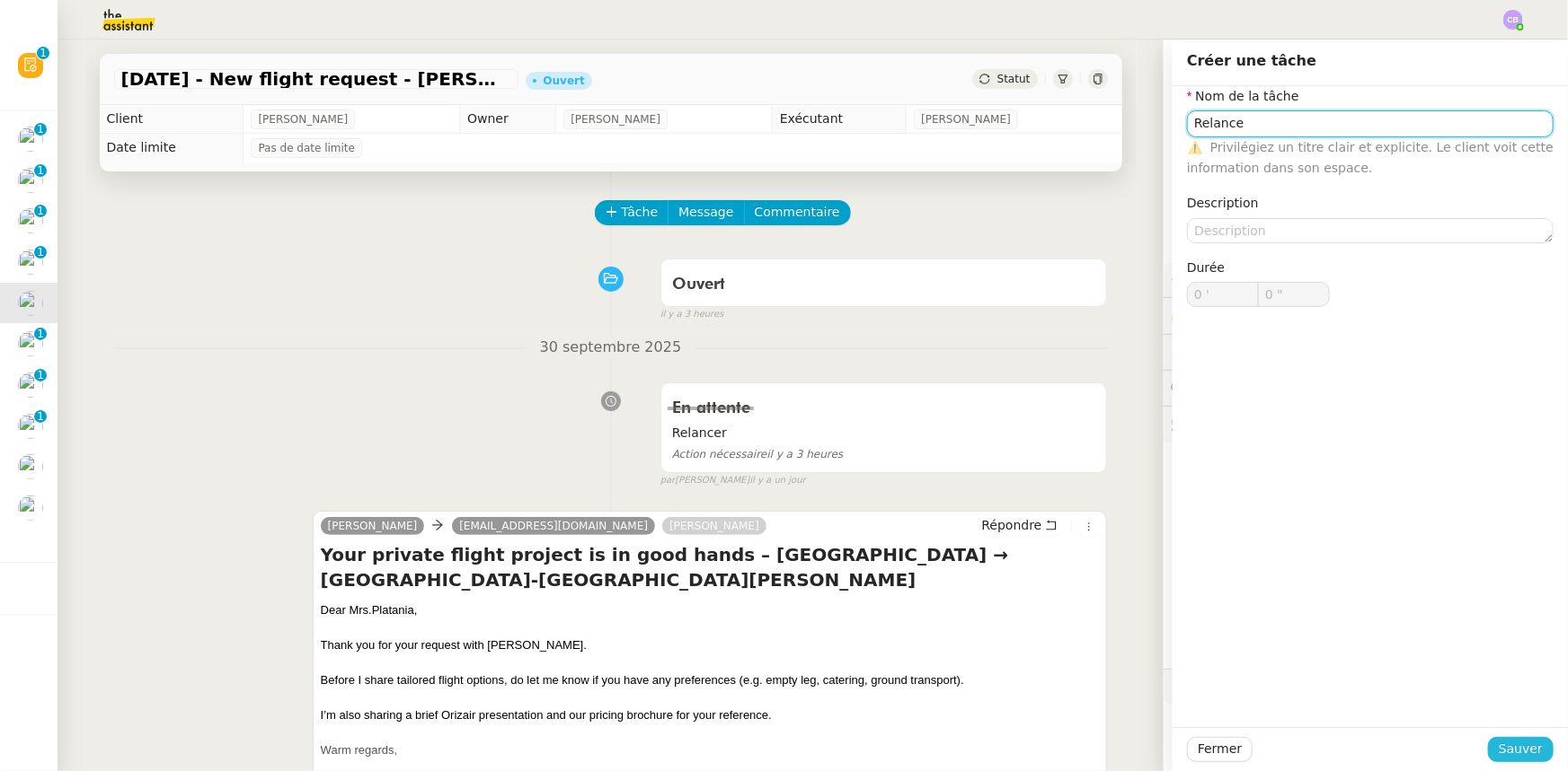
type input "Relance"
click at [1519, 747] on span "Sauver" at bounding box center [1520, 749] width 44 height 21
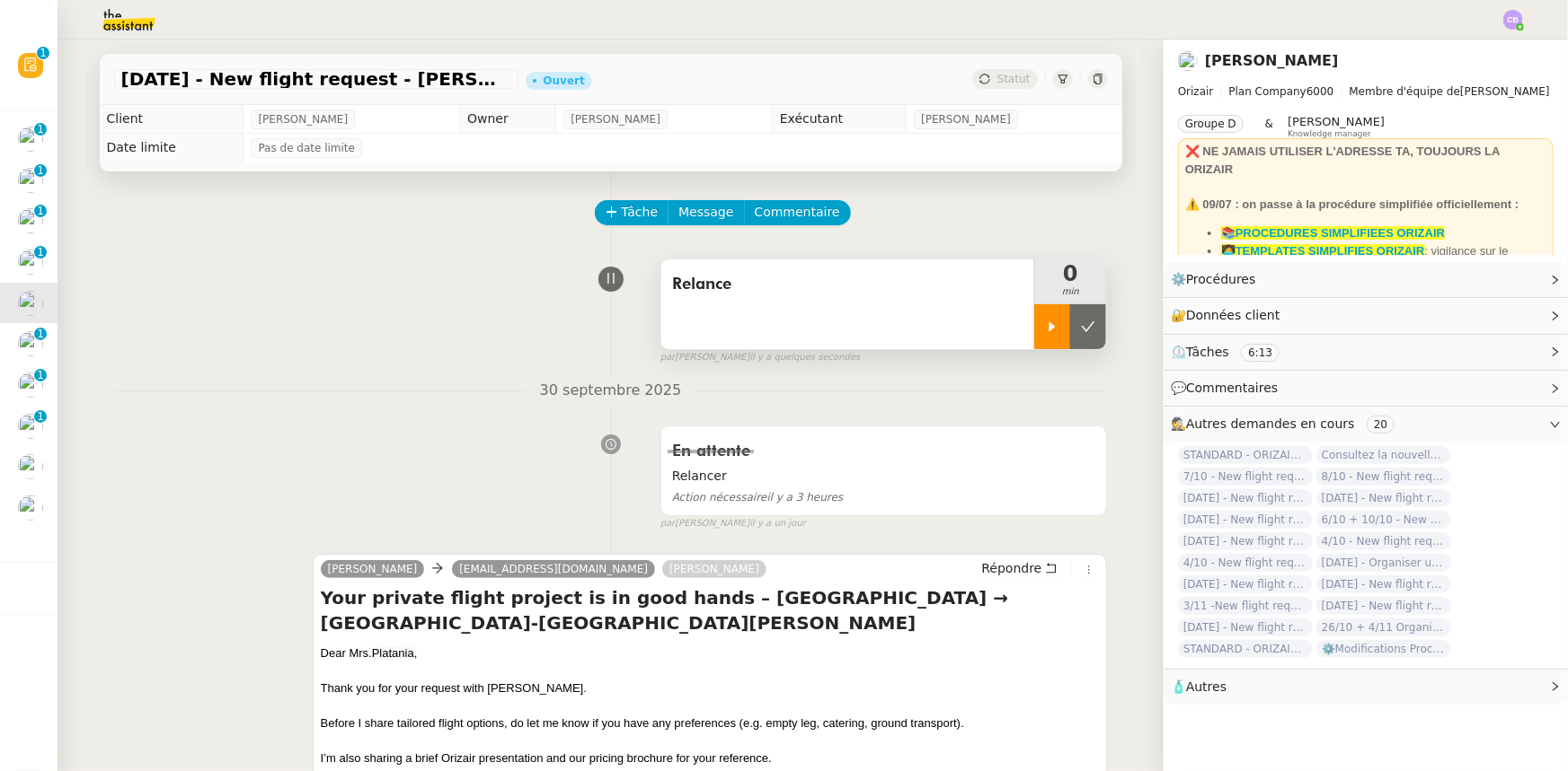
click at [1034, 342] on div at bounding box center [1052, 327] width 36 height 45
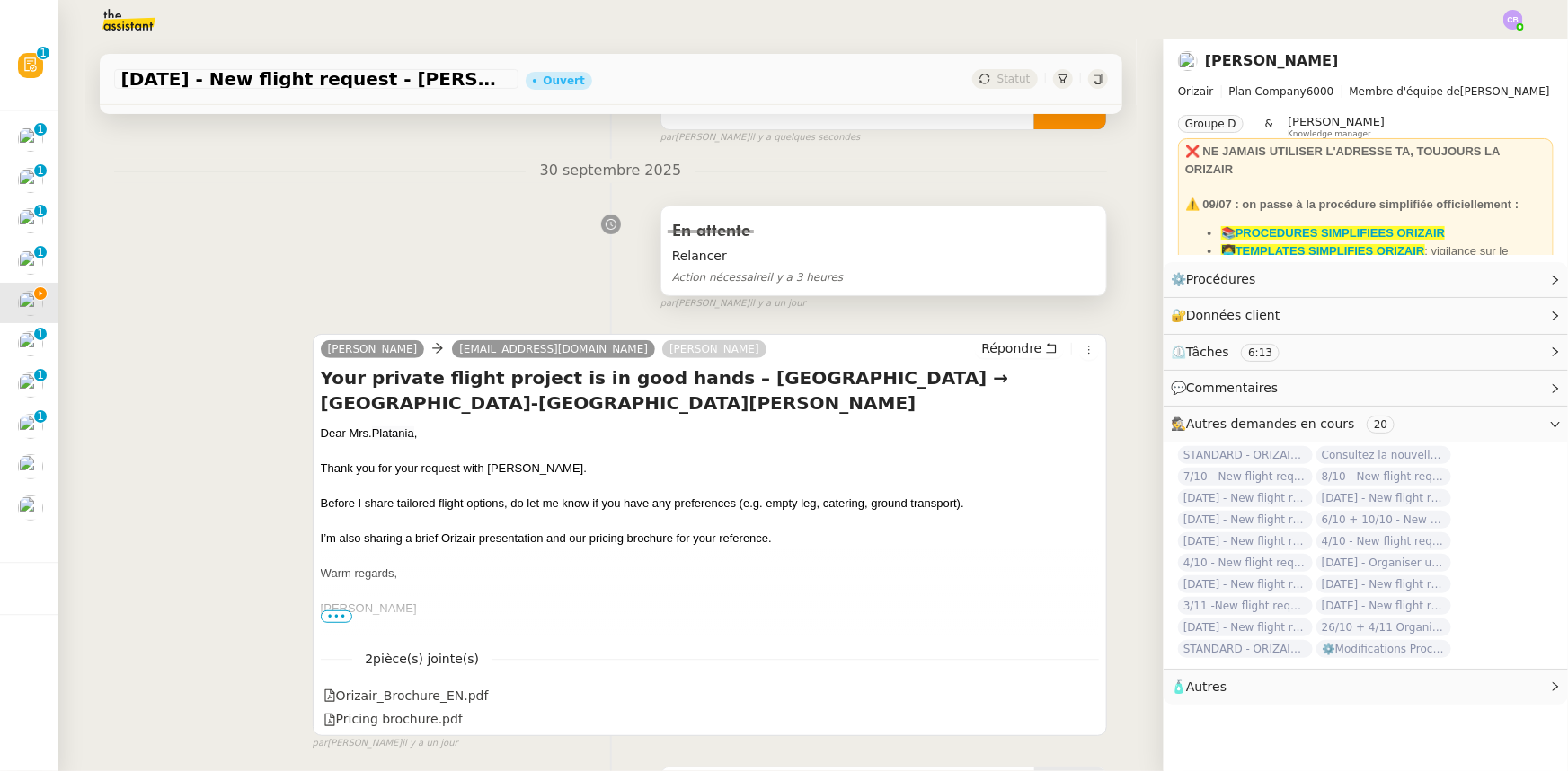
scroll to position [244, 0]
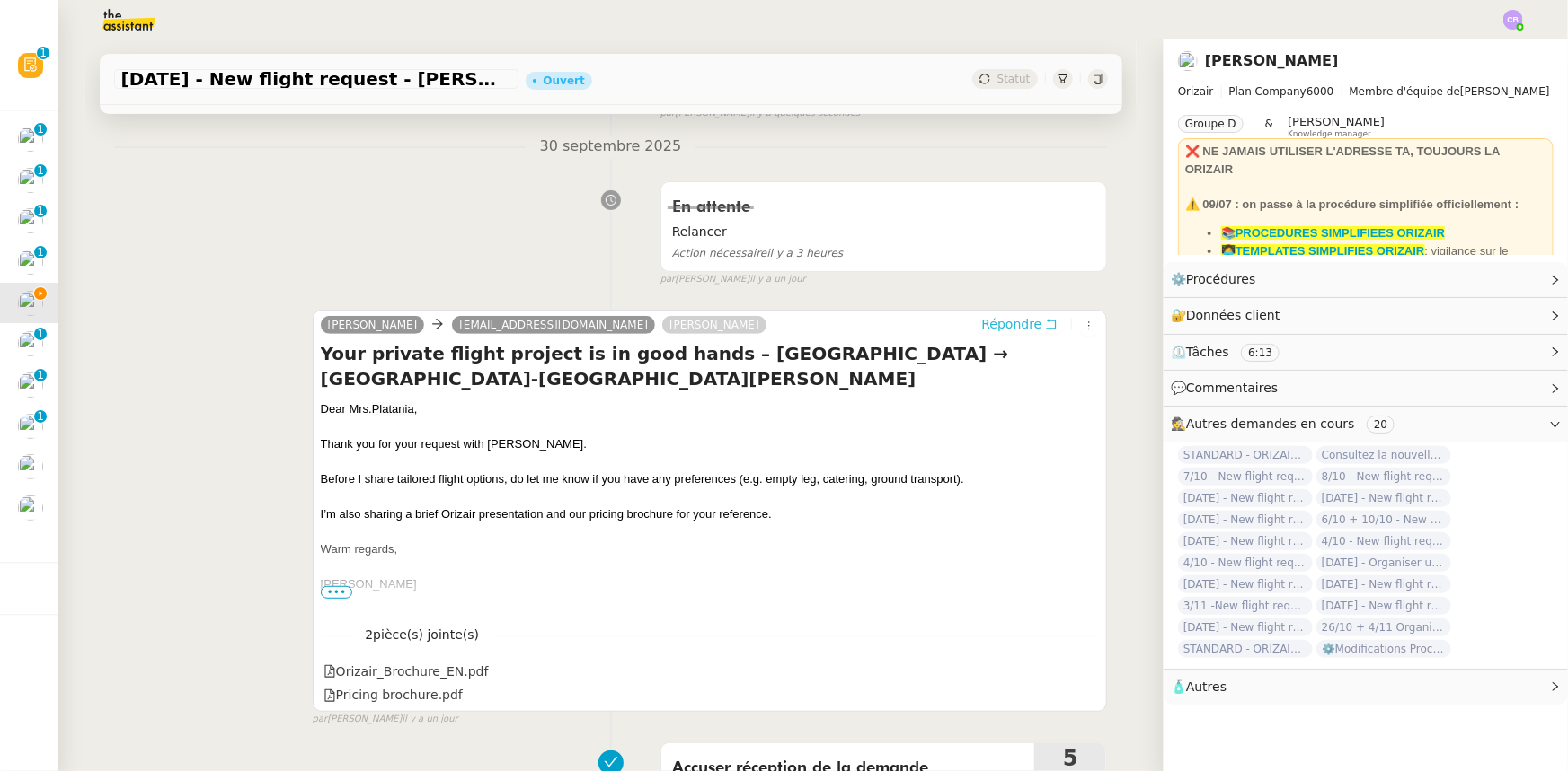
click at [990, 327] on span "Répondre" at bounding box center [1011, 324] width 60 height 18
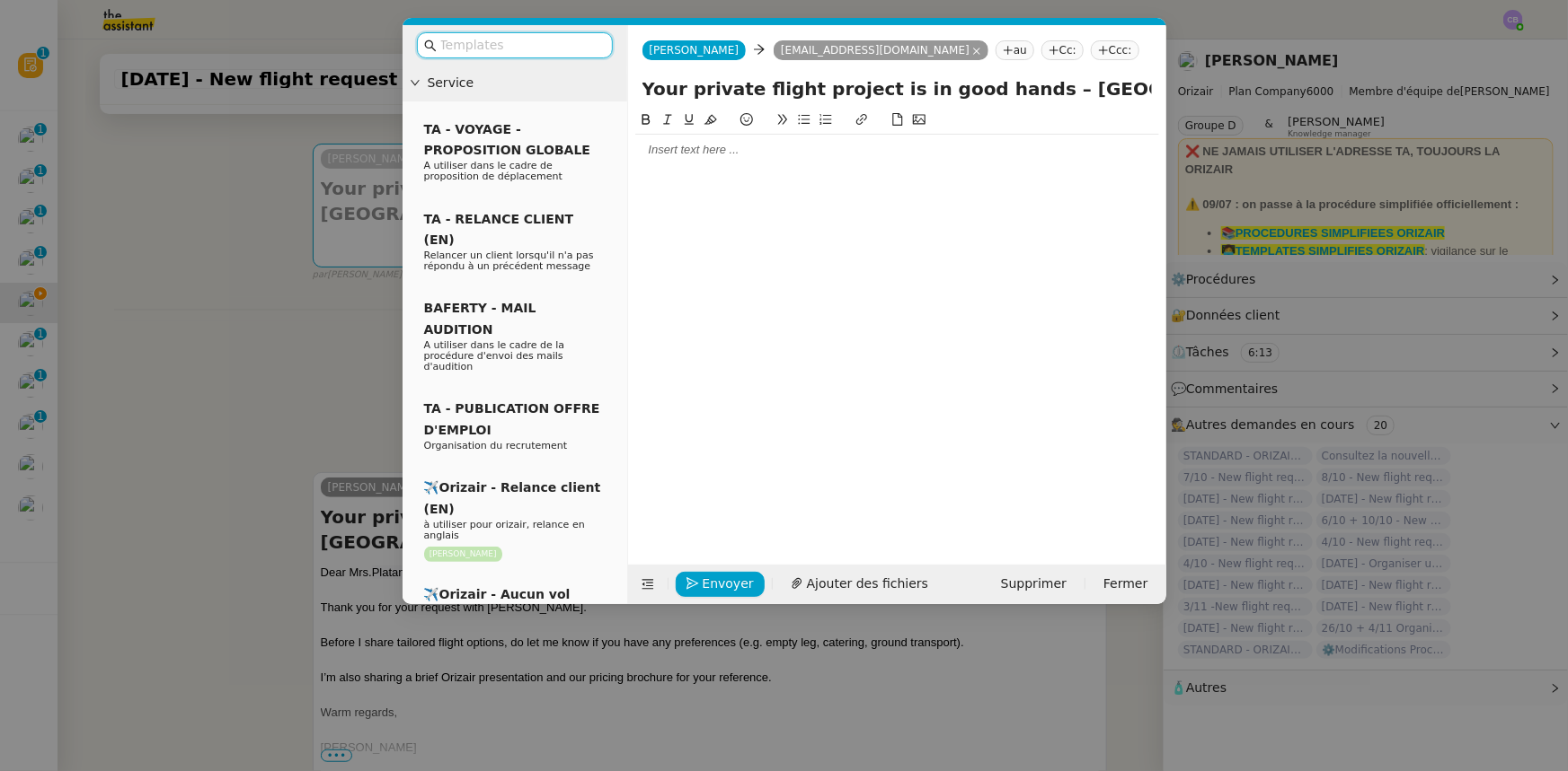
click at [537, 45] on input "text" at bounding box center [520, 45] width 162 height 21
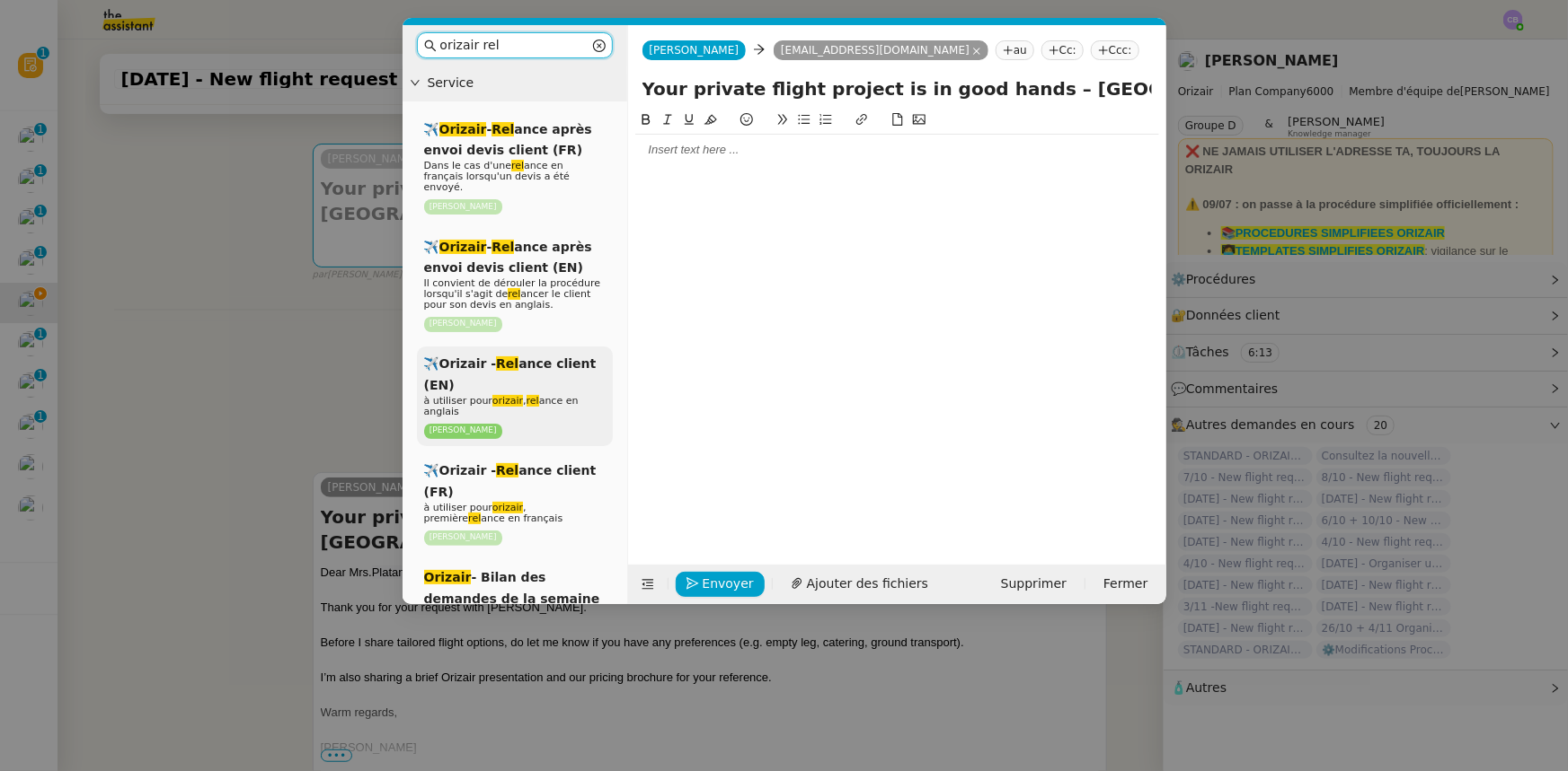
type input "orizair rel"
click at [548, 360] on div "✈️Orizair - Rel ance client (EN) à utiliser pour orizair , rel ance en anglais …" at bounding box center [514, 396] width 196 height 100
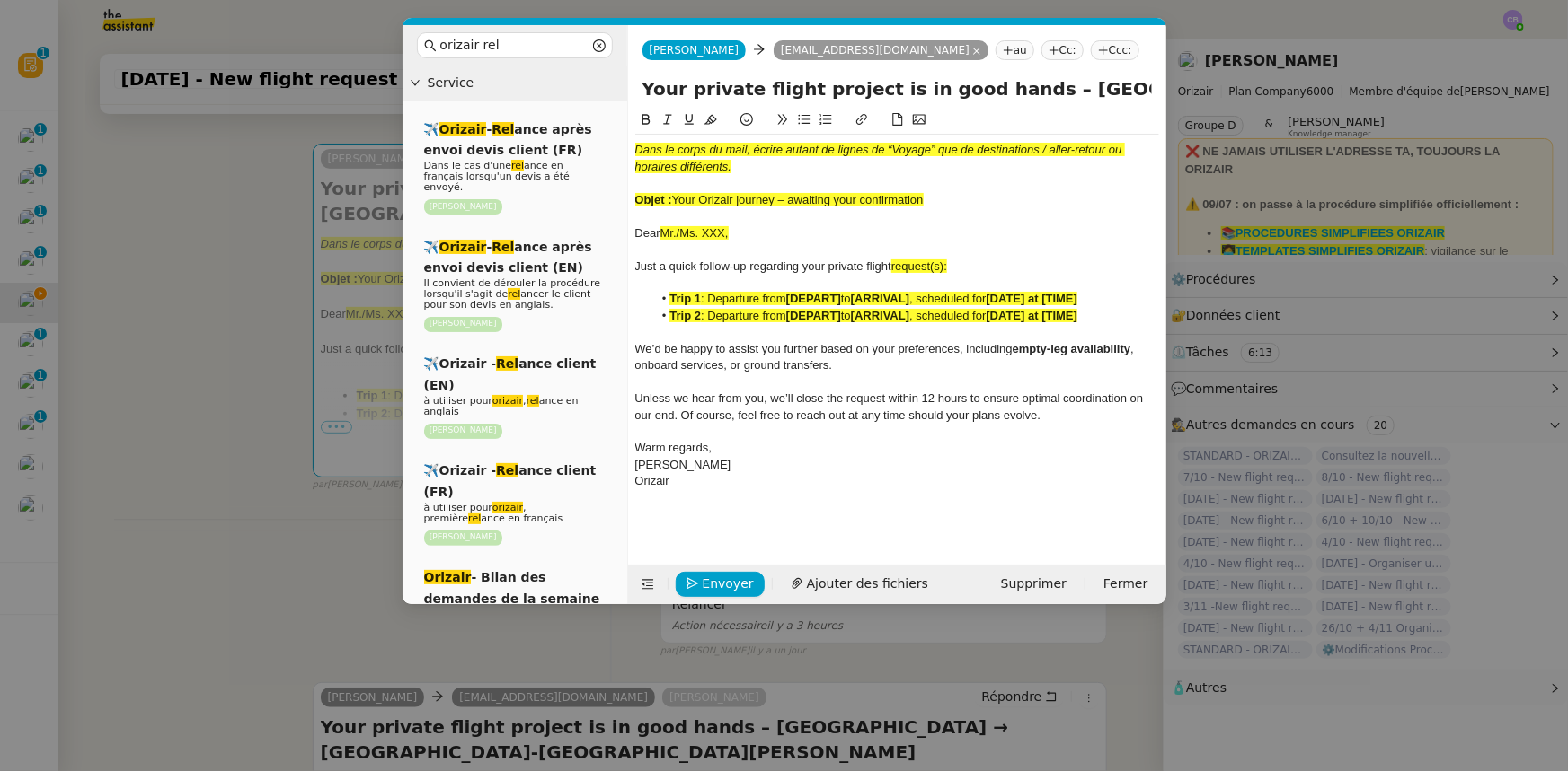
drag, startPoint x: 925, startPoint y: 198, endPoint x: 677, endPoint y: 195, distance: 248.0
click at [677, 195] on span "Your Orizair journey – awaiting your confirmation" at bounding box center [798, 199] width 252 height 13
drag, startPoint x: 1003, startPoint y: 91, endPoint x: 646, endPoint y: 92, distance: 357.0
click at [646, 92] on input "Your private flight project is in good hands – [GEOGRAPHIC_DATA] → [GEOGRAPHIC_…" at bounding box center [897, 89] width 509 height 27
paste input "Orizair journey – awaiting your confirmation"
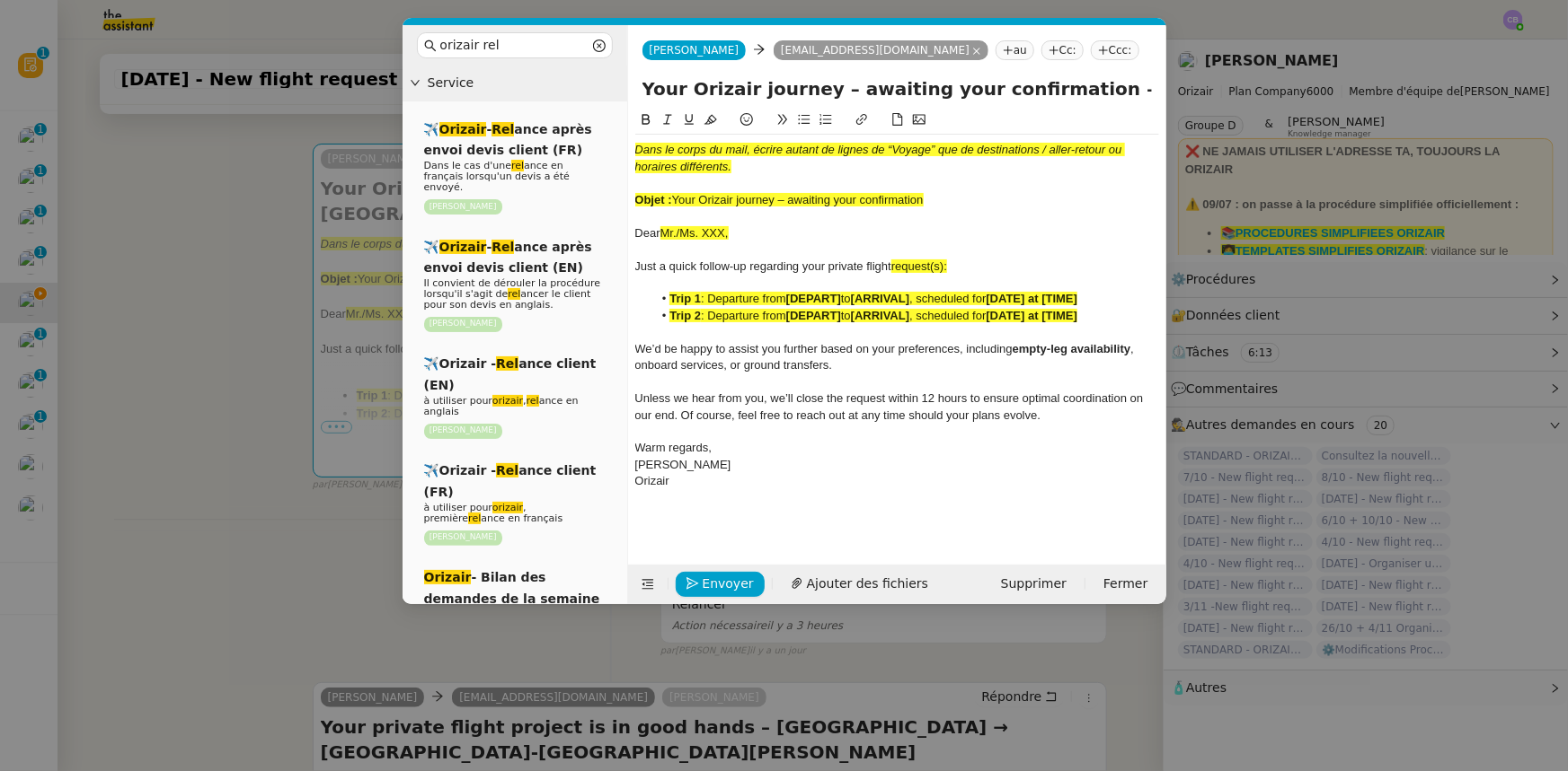
type input "Your Orizair journey – awaiting your confirmation – [GEOGRAPHIC_DATA] → [GEOGRA…"
drag, startPoint x: 936, startPoint y: 205, endPoint x: 629, endPoint y: 146, distance: 312.6
click at [629, 146] on nz-spin "Dans le corps du mail, écrire autant de lignes de “Voyage” que de destinations …" at bounding box center [897, 327] width 538 height 434
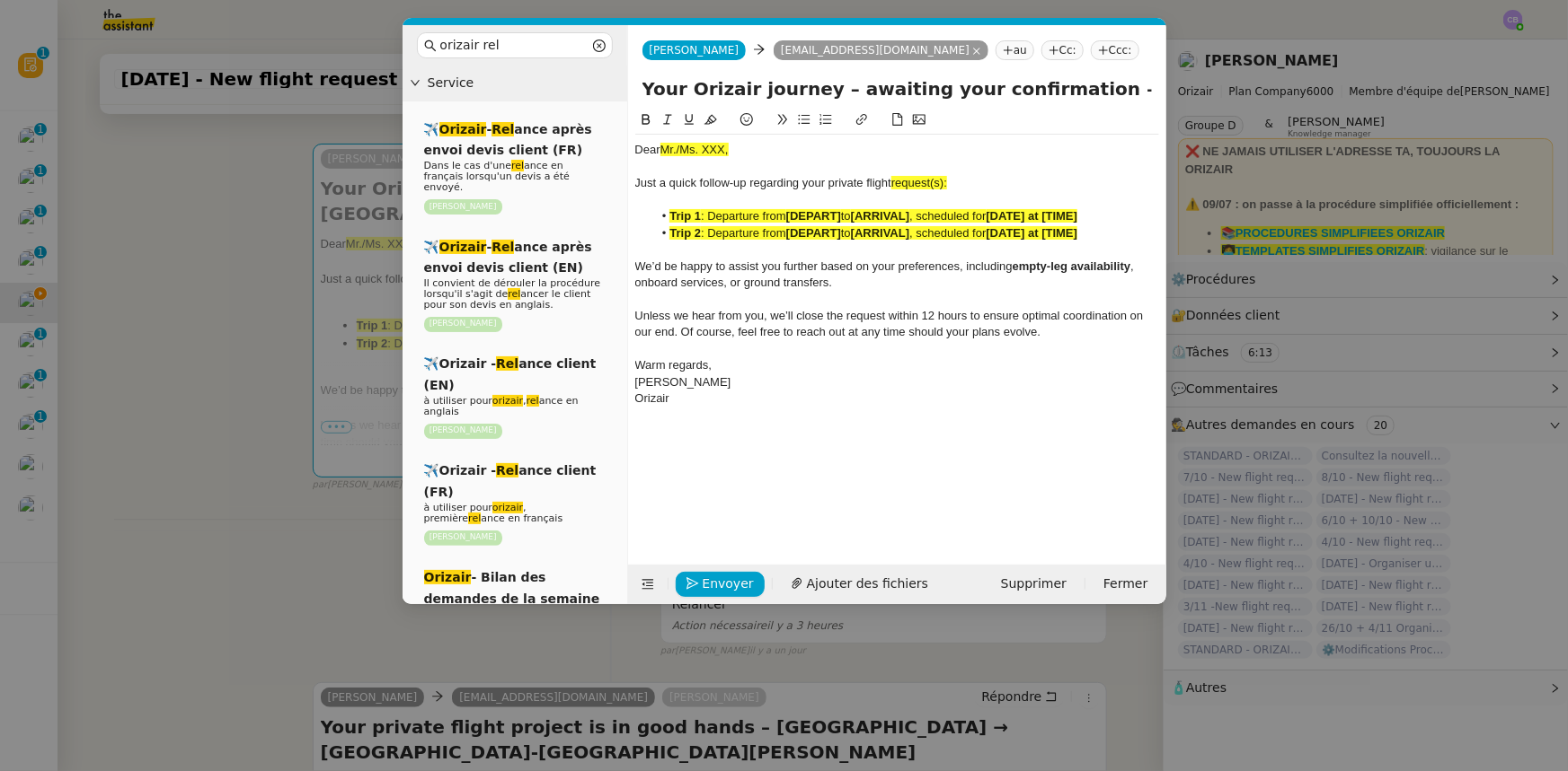
click at [330, 502] on nz-modal-container "orizair rel Service ✈️ Orizair - Rel ance après envoi devis client (FR) Dans le…" at bounding box center [784, 386] width 1568 height 771
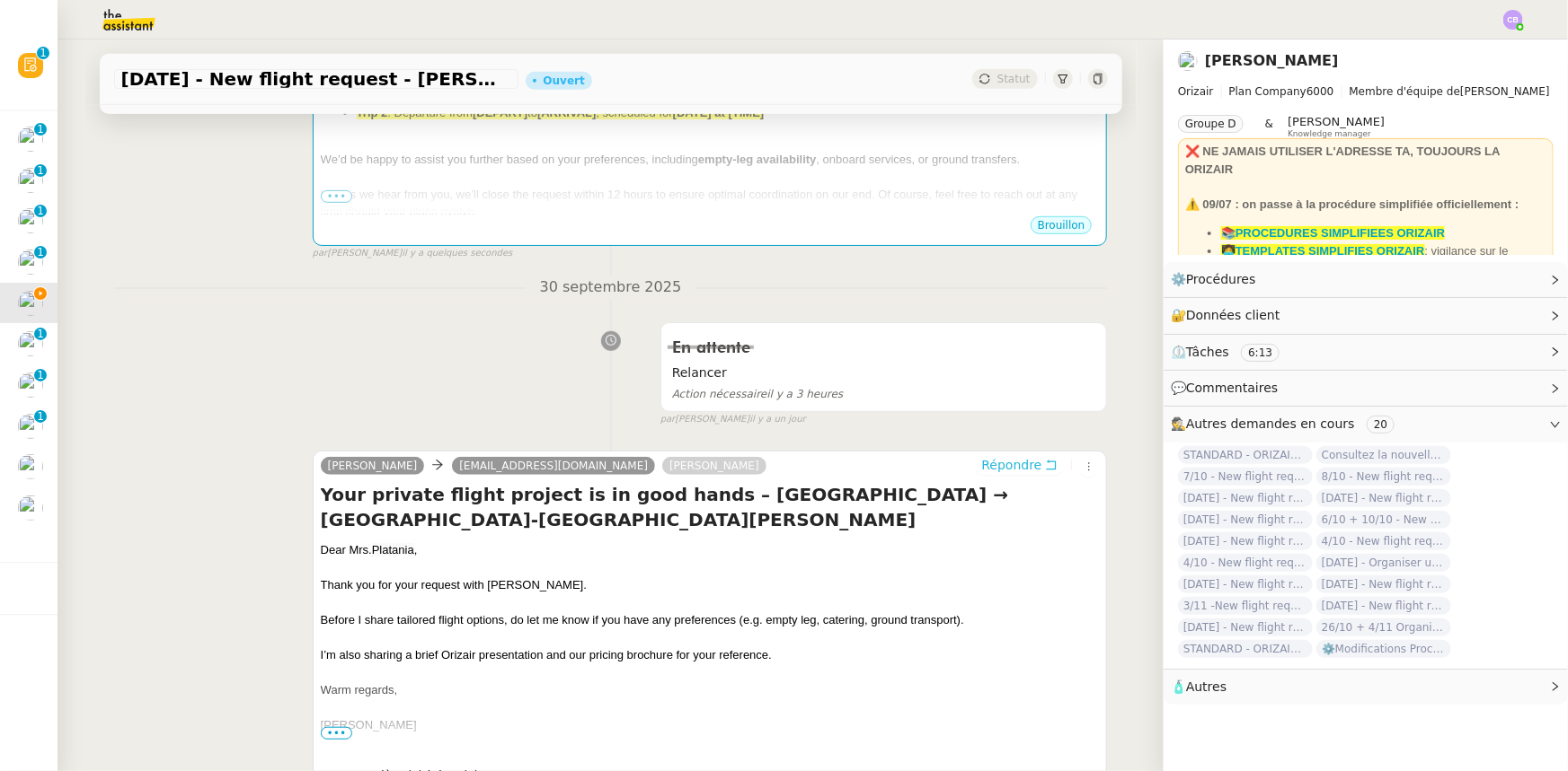
scroll to position [489, 0]
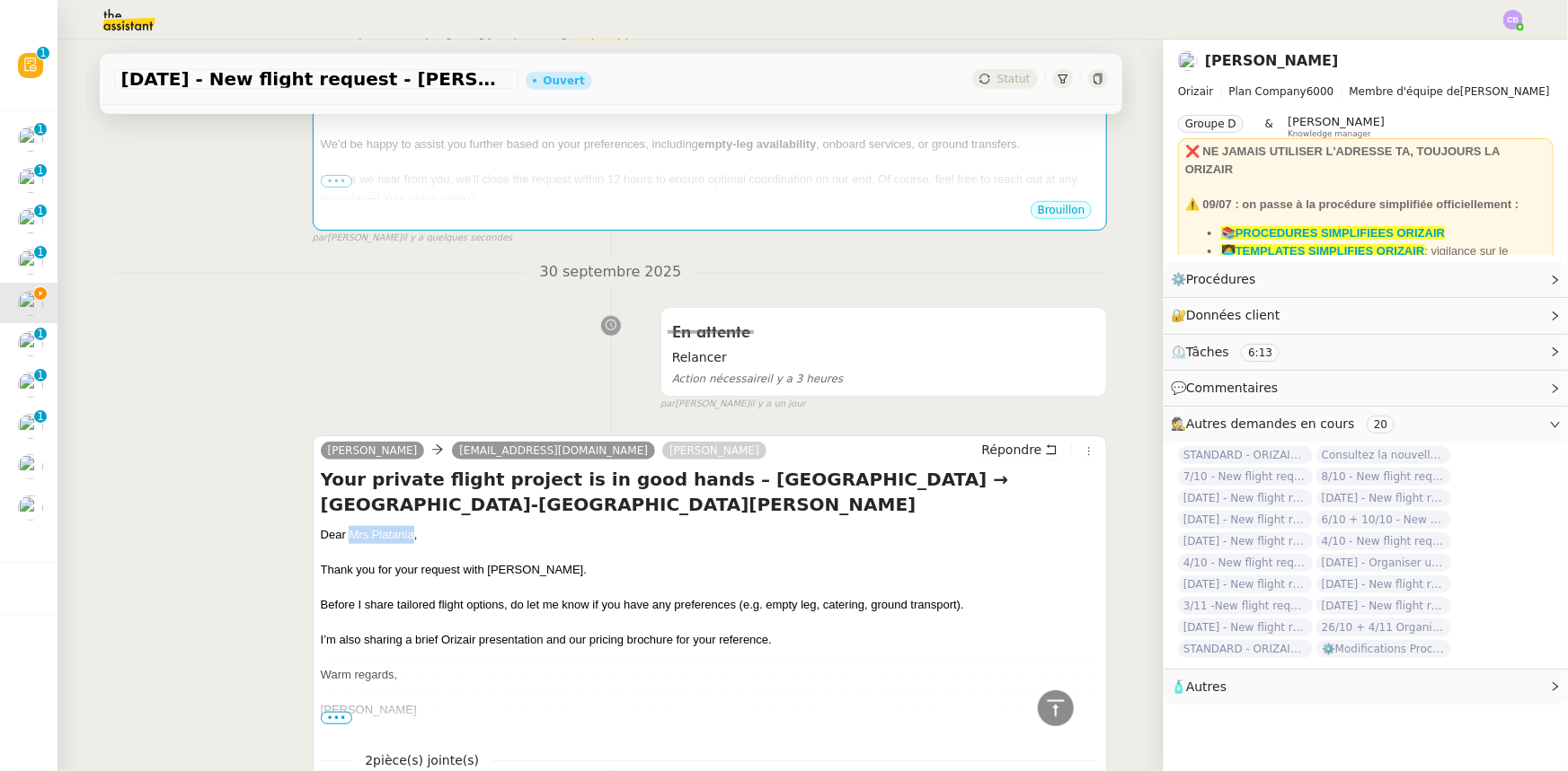
drag, startPoint x: 407, startPoint y: 535, endPoint x: 345, endPoint y: 535, distance: 62.0
click at [345, 535] on div "Dear Mrs. [GEOGRAPHIC_DATA] ," at bounding box center [711, 534] width 779 height 18
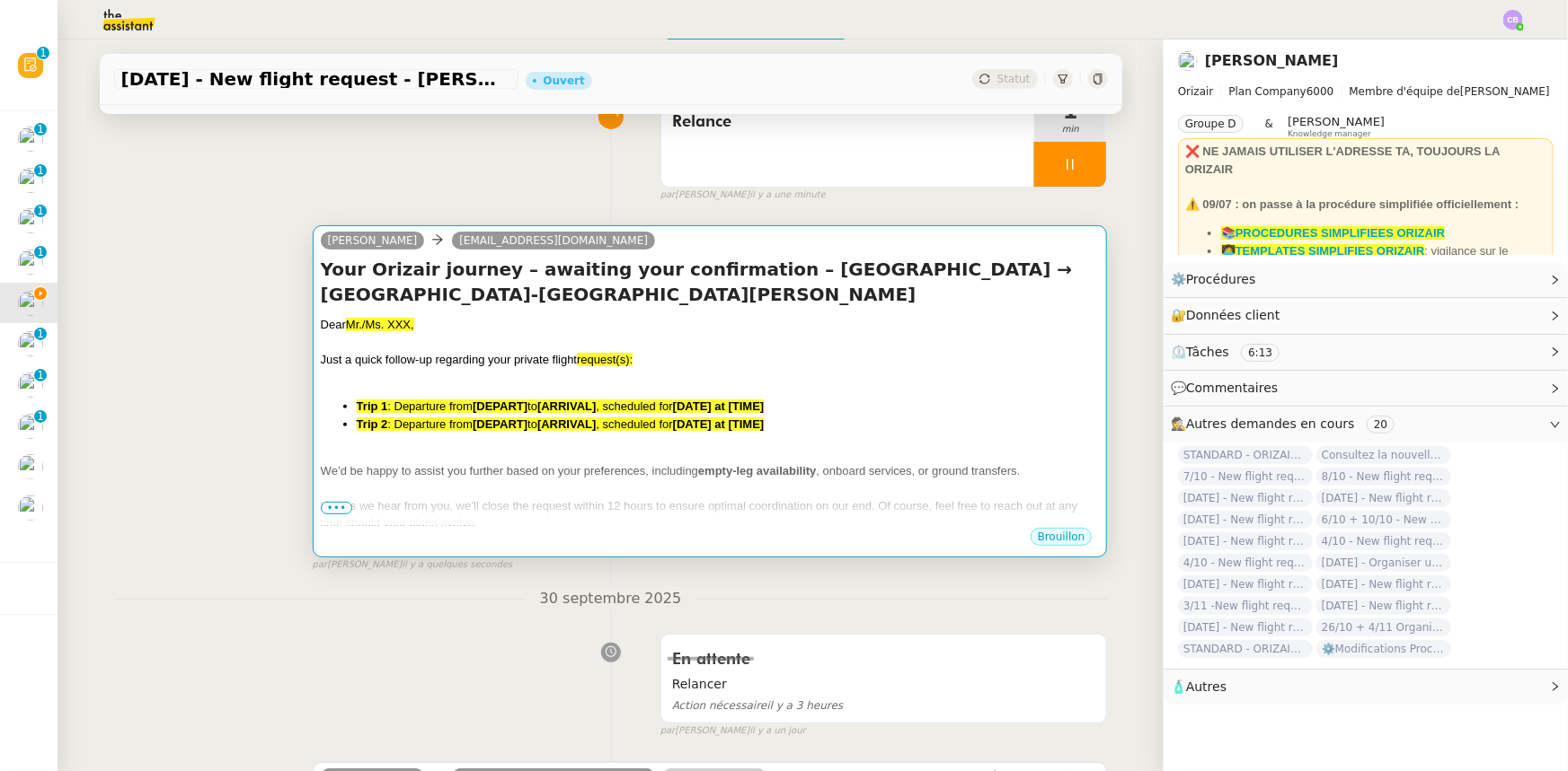
click at [486, 473] on span "We’d be happy to assist you further based on your preferences, including" at bounding box center [509, 471] width 377 height 13
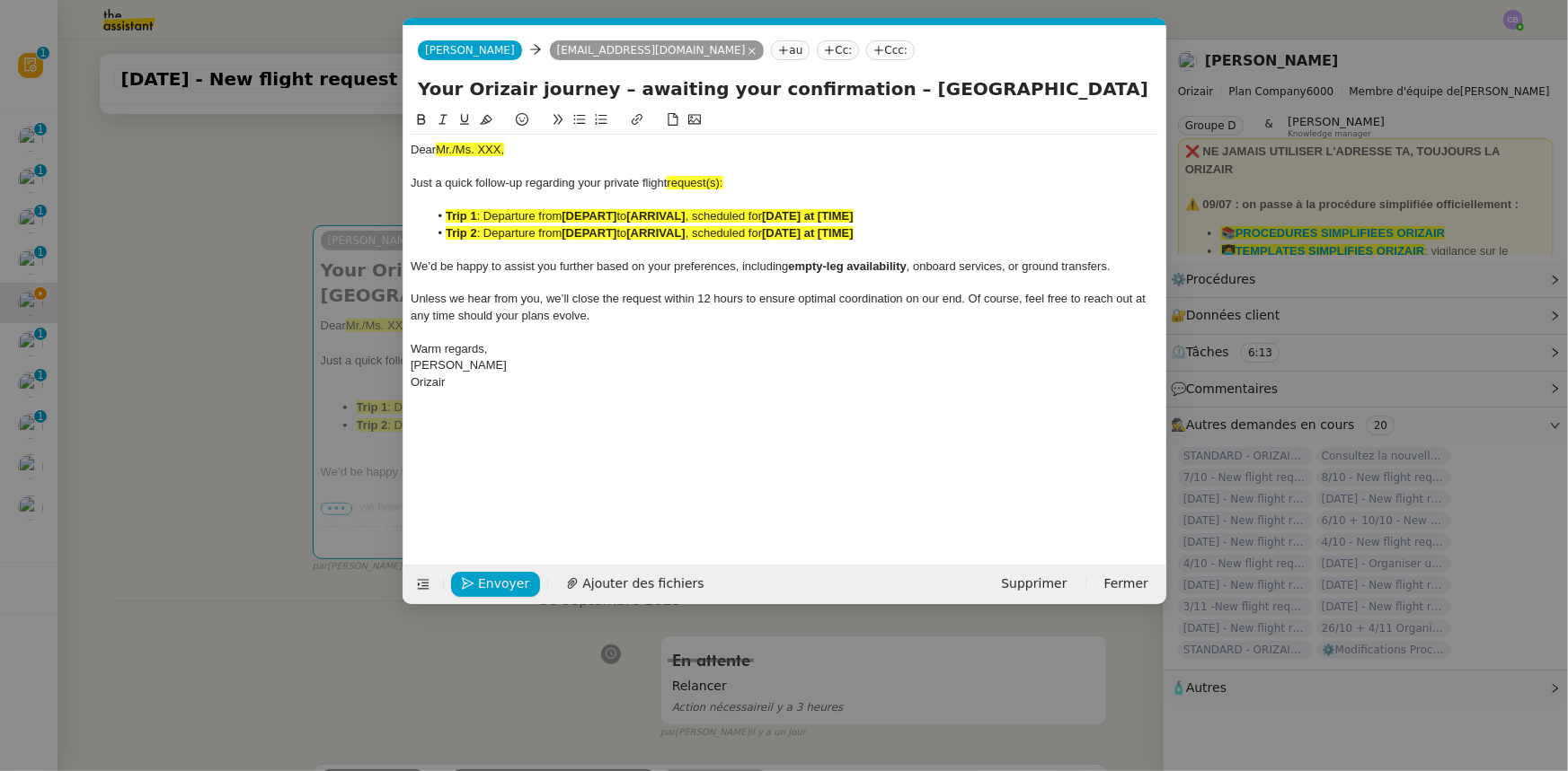
scroll to position [0, 89]
drag, startPoint x: 507, startPoint y: 148, endPoint x: 436, endPoint y: 149, distance: 71.0
click at [436, 149] on div "Dear Mr./Ms. XXX," at bounding box center [784, 150] width 748 height 16
click at [484, 123] on icon at bounding box center [485, 120] width 12 height 10
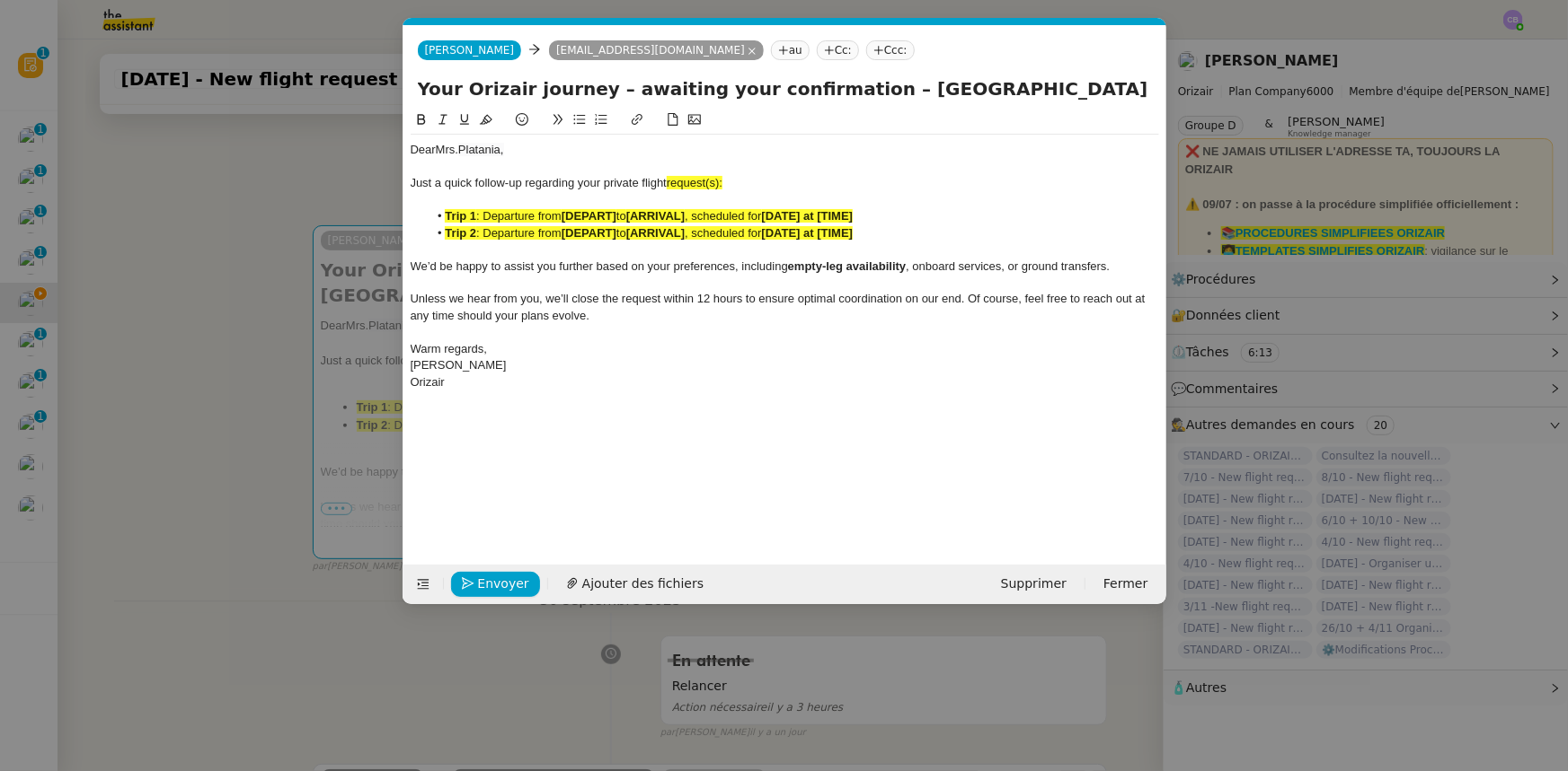
drag, startPoint x: 722, startPoint y: 180, endPoint x: 727, endPoint y: 188, distance: 9.4
click at [723, 181] on span "request(s):" at bounding box center [694, 182] width 55 height 13
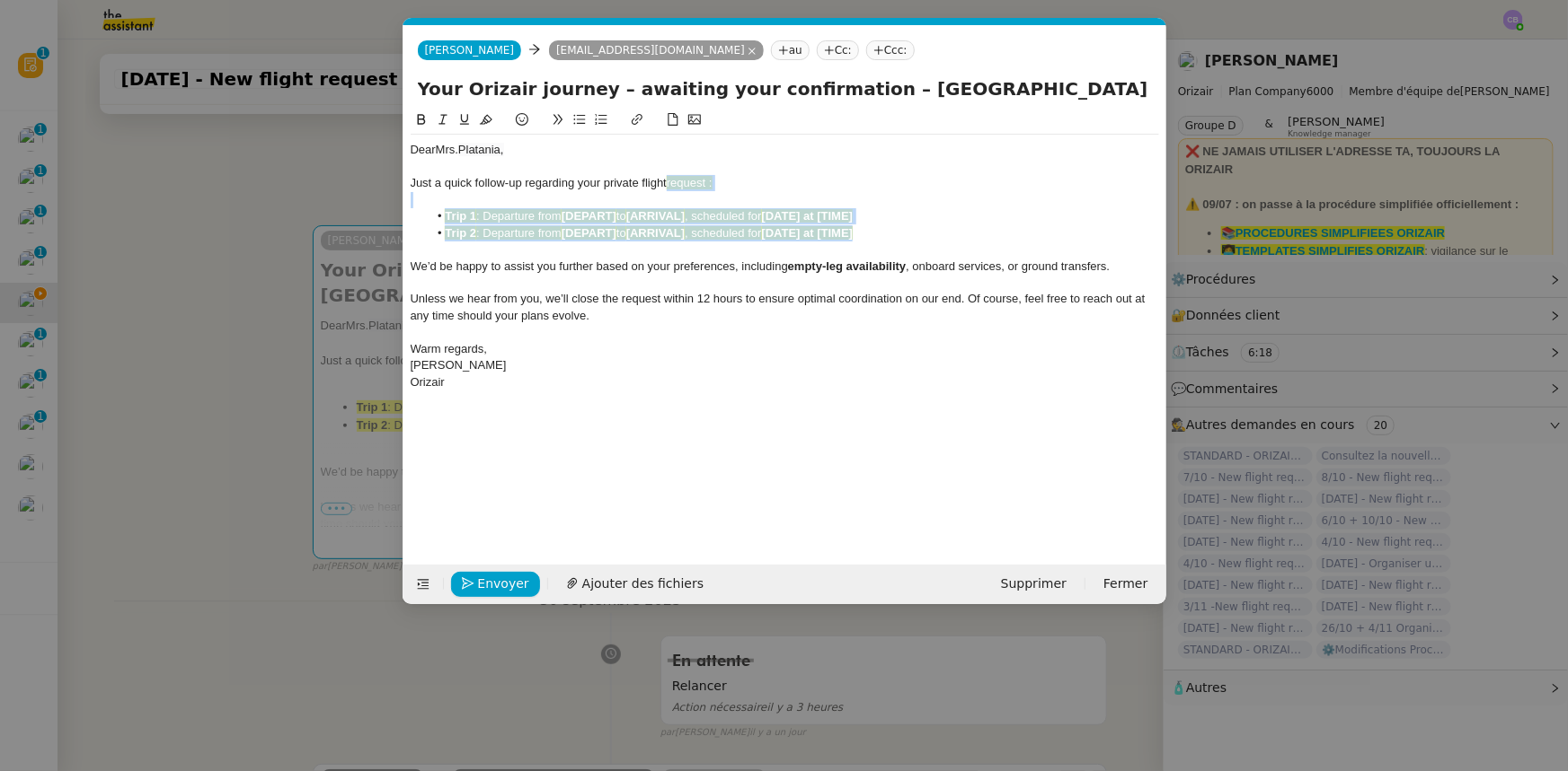
drag, startPoint x: 871, startPoint y: 234, endPoint x: 669, endPoint y: 179, distance: 209.4
click at [669, 179] on div "Dear Mrs. [PERSON_NAME] a quick follow-up regarding your private flight request…" at bounding box center [784, 266] width 748 height 263
click at [488, 119] on icon at bounding box center [485, 119] width 12 height 12
click at [517, 262] on span "We’d be happy to assist you further based on your preferences, including" at bounding box center [599, 266] width 377 height 13
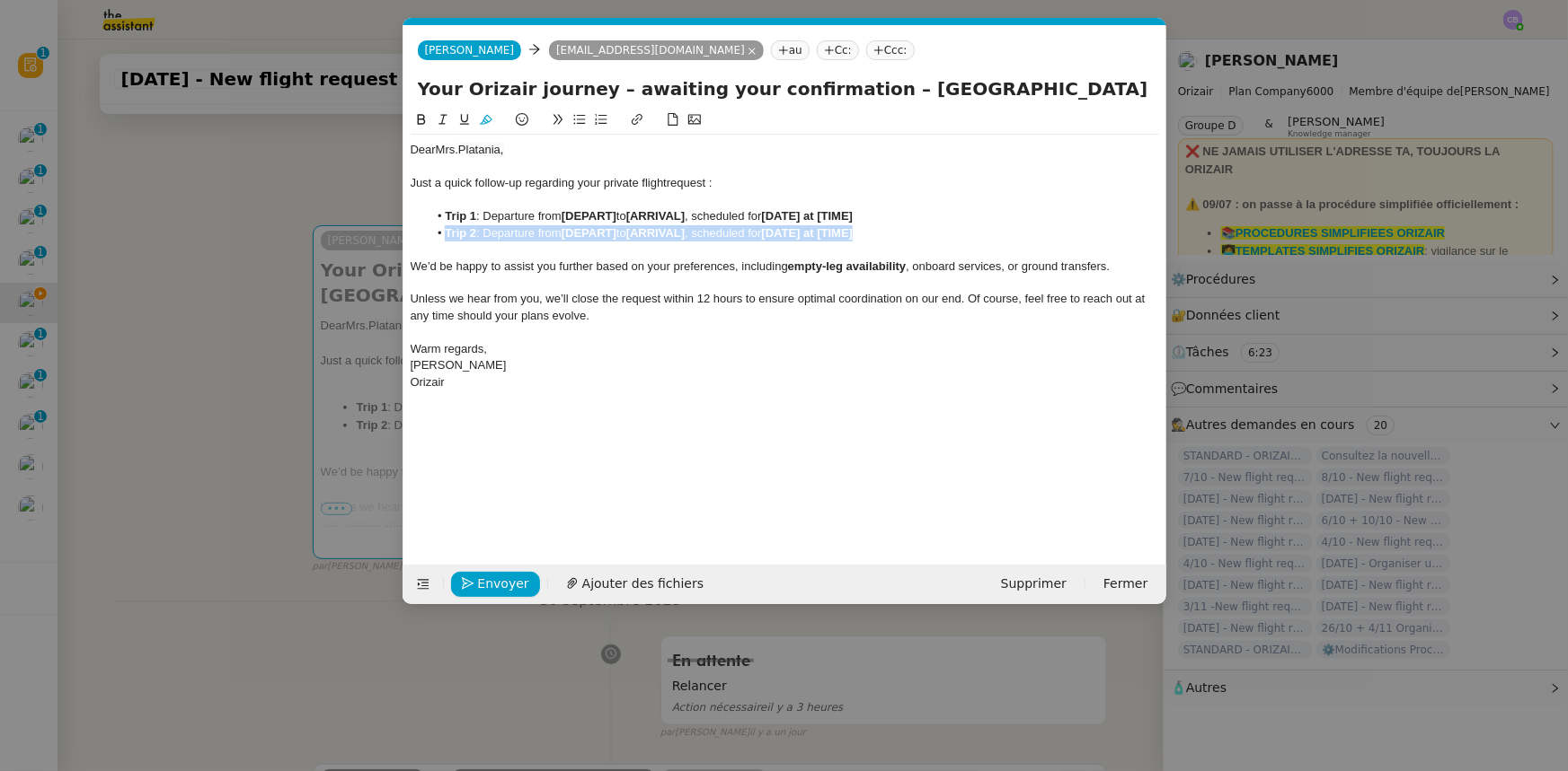
drag, startPoint x: 880, startPoint y: 235, endPoint x: 447, endPoint y: 234, distance: 433.0
click at [447, 234] on li "Trip 2 : Departure from [DEPART] to [ARRIVAL] , scheduled for [DATE] at [TIME]" at bounding box center [793, 233] width 731 height 16
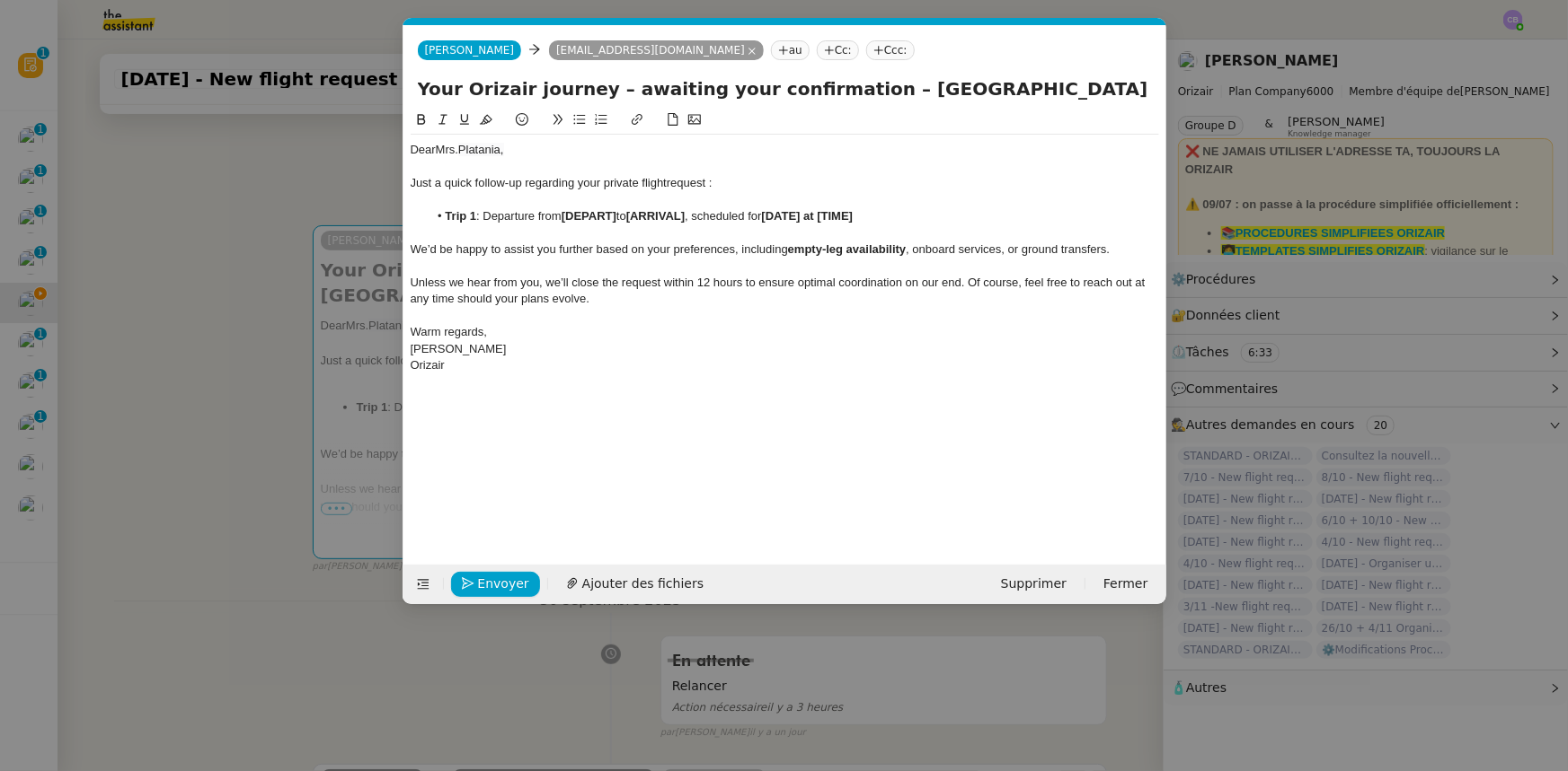
drag, startPoint x: 1038, startPoint y: 88, endPoint x: 857, endPoint y: 84, distance: 181.0
click at [857, 84] on input "Your Orizair journey – awaiting your confirmation – [GEOGRAPHIC_DATA] → [GEOGRA…" at bounding box center [784, 89] width 734 height 27
drag, startPoint x: 620, startPoint y: 214, endPoint x: 566, endPoint y: 211, distance: 54.1
click at [566, 211] on li "Trip 1 : Departure from [DEPART] to [ARRIVAL] , scheduled for [DATE] at [TIME]" at bounding box center [793, 216] width 731 height 16
drag, startPoint x: 673, startPoint y: 216, endPoint x: 566, endPoint y: 212, distance: 107.1
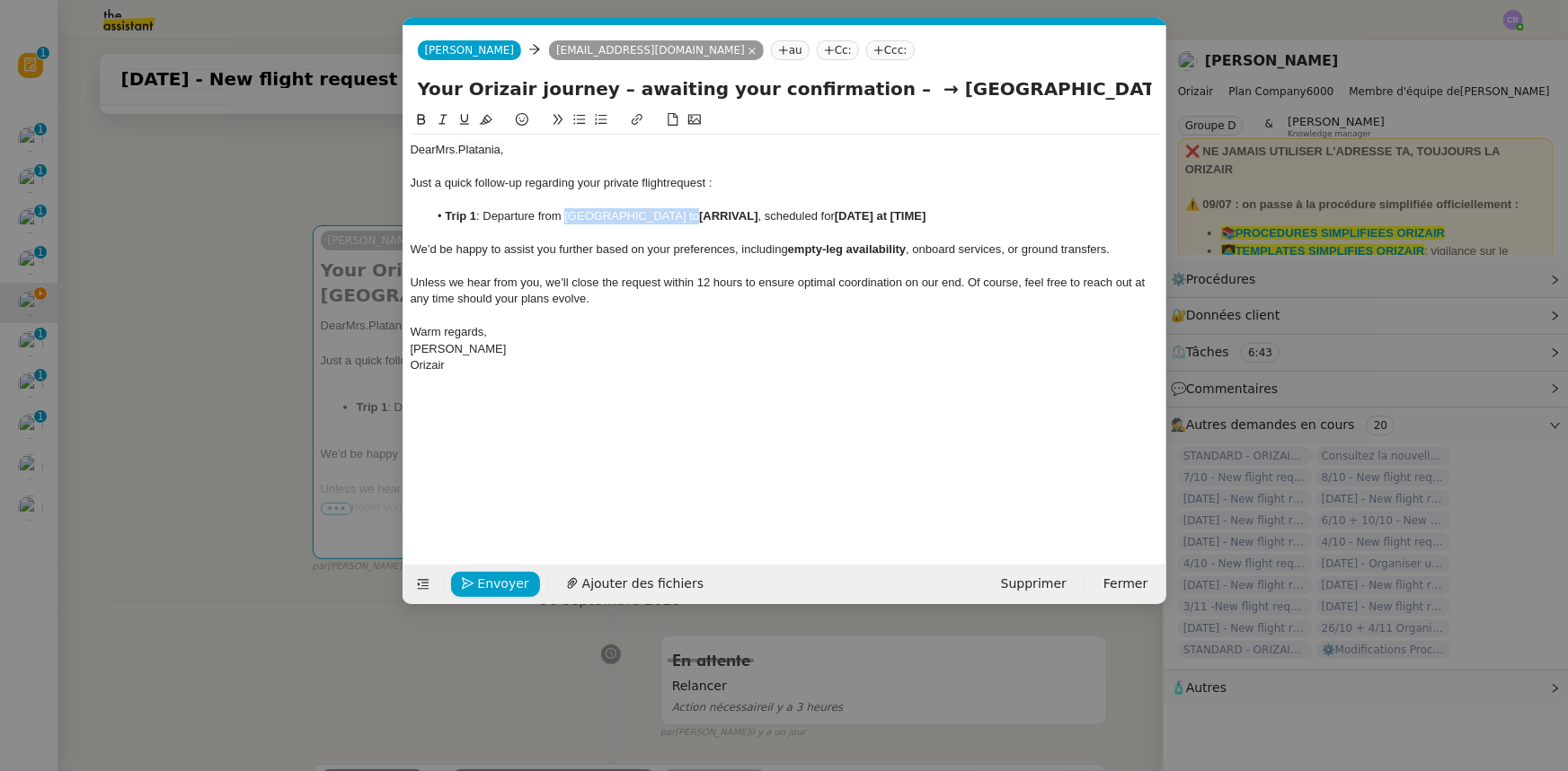
click at [566, 212] on li "Trip 1 : Departure from [GEOGRAPHIC_DATA] to [ARRIVAL] , scheduled for [DATE] a…" at bounding box center [793, 216] width 731 height 16
click at [421, 119] on icon at bounding box center [420, 119] width 12 height 12
drag, startPoint x: 882, startPoint y: 84, endPoint x: 1149, endPoint y: 90, distance: 267.1
click at [1149, 90] on input "Your Orizair journey – awaiting your confirmation – → [GEOGRAPHIC_DATA]-[GEOGRA…" at bounding box center [784, 89] width 734 height 27
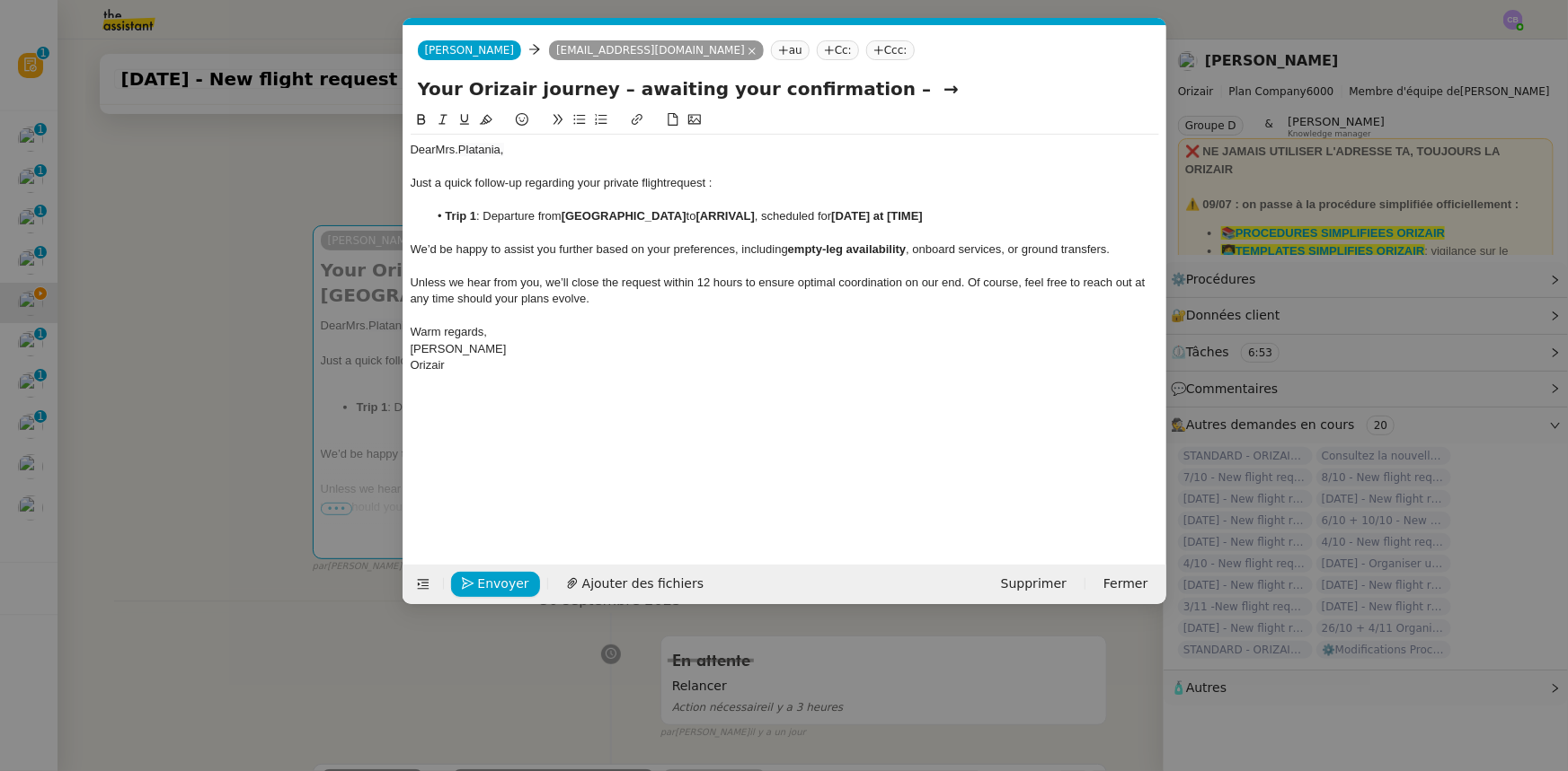
scroll to position [0, 0]
drag, startPoint x: 759, startPoint y: 214, endPoint x: 701, endPoint y: 217, distance: 58.1
click at [701, 217] on strong "[ARRIVAL]" at bounding box center [725, 216] width 58 height 13
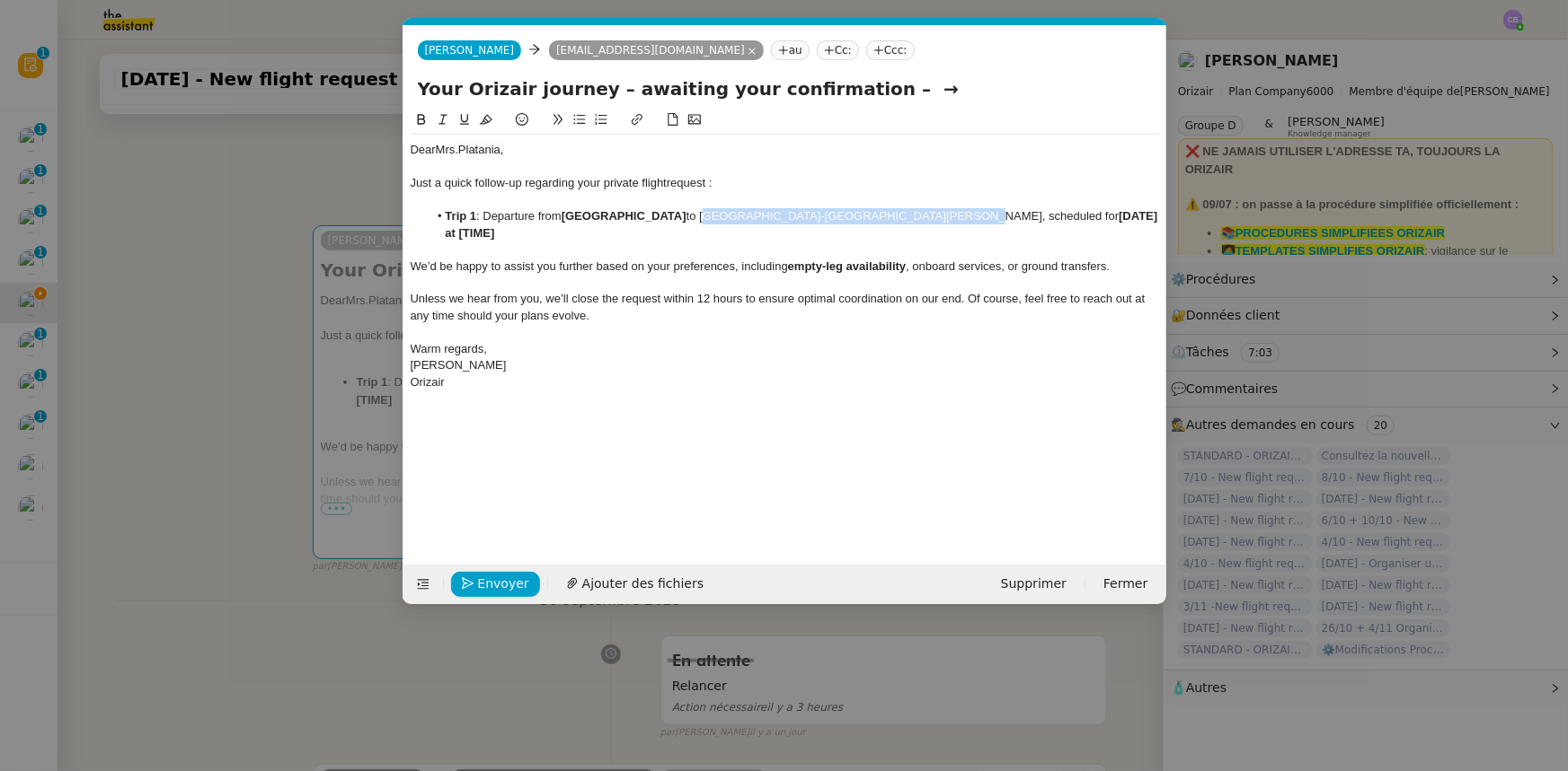
drag, startPoint x: 910, startPoint y: 216, endPoint x: 702, endPoint y: 214, distance: 208.0
click at [702, 214] on li "Trip 1 : Departure from [GEOGRAPHIC_DATA] to [GEOGRAPHIC_DATA]-[GEOGRAPHIC_DATA…" at bounding box center [793, 225] width 731 height 34
click at [419, 119] on icon at bounding box center [420, 119] width 12 height 12
drag, startPoint x: 880, startPoint y: 84, endPoint x: 842, endPoint y: 92, distance: 38.8
click at [842, 92] on input "Your Orizair journey – awaiting your confirmation – →" at bounding box center [784, 89] width 734 height 27
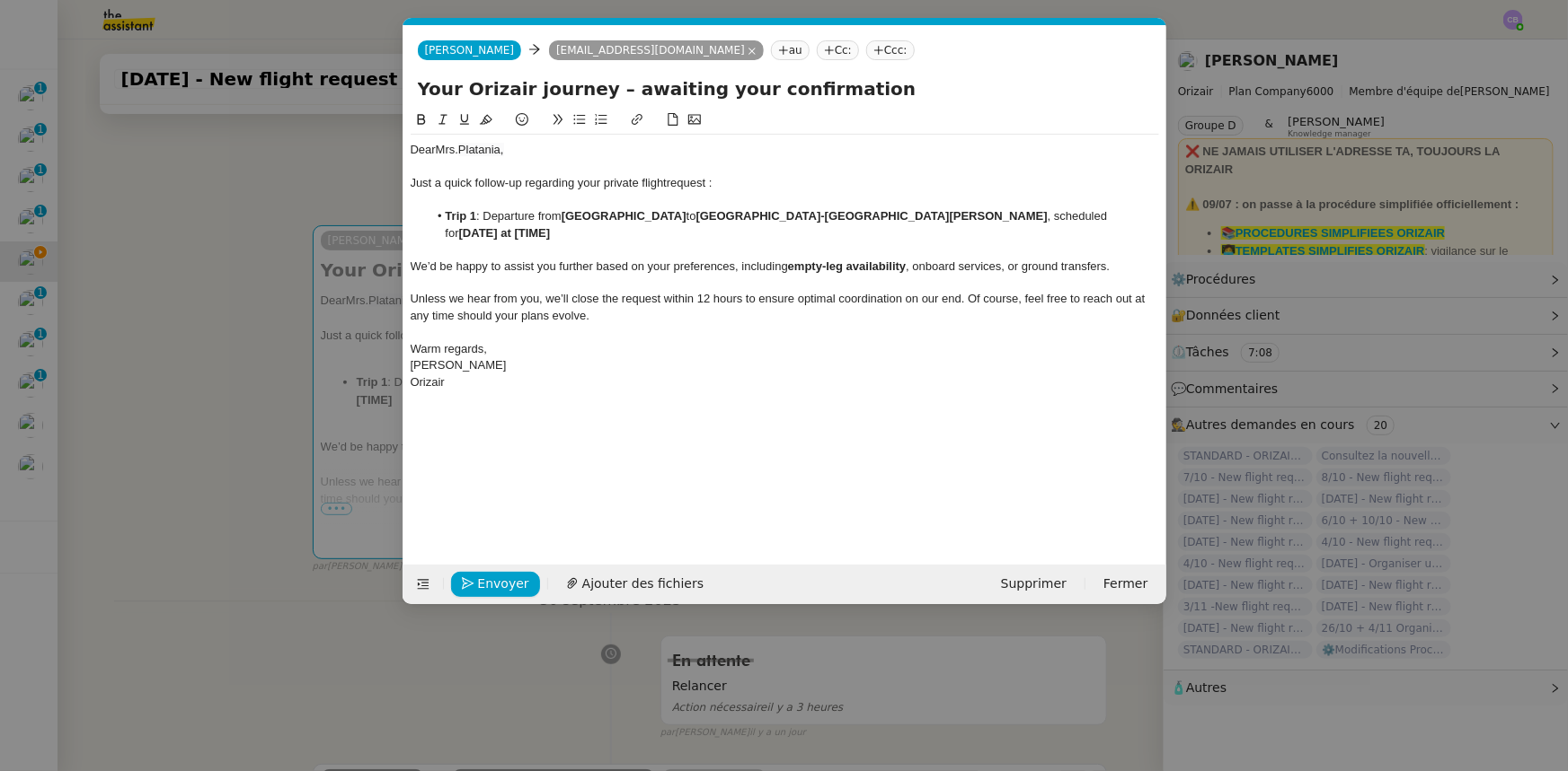
type input "Your Orizair journey – awaiting your confirmation"
drag, startPoint x: 1049, startPoint y: 215, endPoint x: 1041, endPoint y: 238, distance: 24.4
click at [550, 226] on strong "[DATE] at [TIME]" at bounding box center [505, 233] width 92 height 13
drag, startPoint x: 1099, startPoint y: 214, endPoint x: 1008, endPoint y: 215, distance: 91.0
click at [1008, 215] on li "Trip 1 : Departure from [GEOGRAPHIC_DATA] to [GEOGRAPHIC_DATA]-[GEOGRAPHIC_DATA…" at bounding box center [793, 225] width 731 height 34
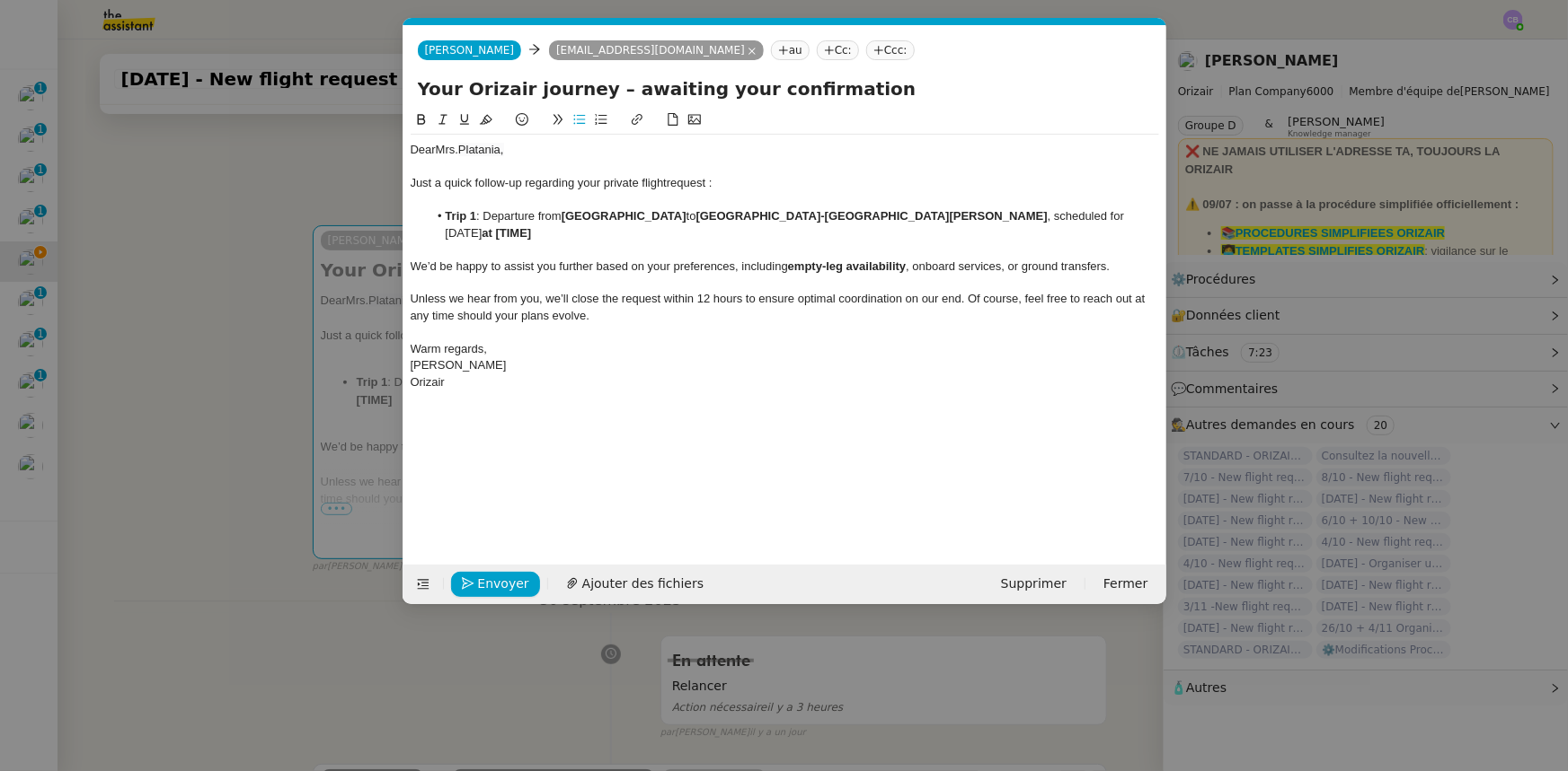
click at [416, 119] on icon at bounding box center [420, 119] width 12 height 12
click at [550, 226] on strong "[DATE] at [TIME]" at bounding box center [505, 233] width 92 height 13
click at [514, 585] on span "Envoyer" at bounding box center [504, 584] width 51 height 21
click at [514, 585] on span "Confirmer l'envoi" at bounding box center [532, 584] width 108 height 21
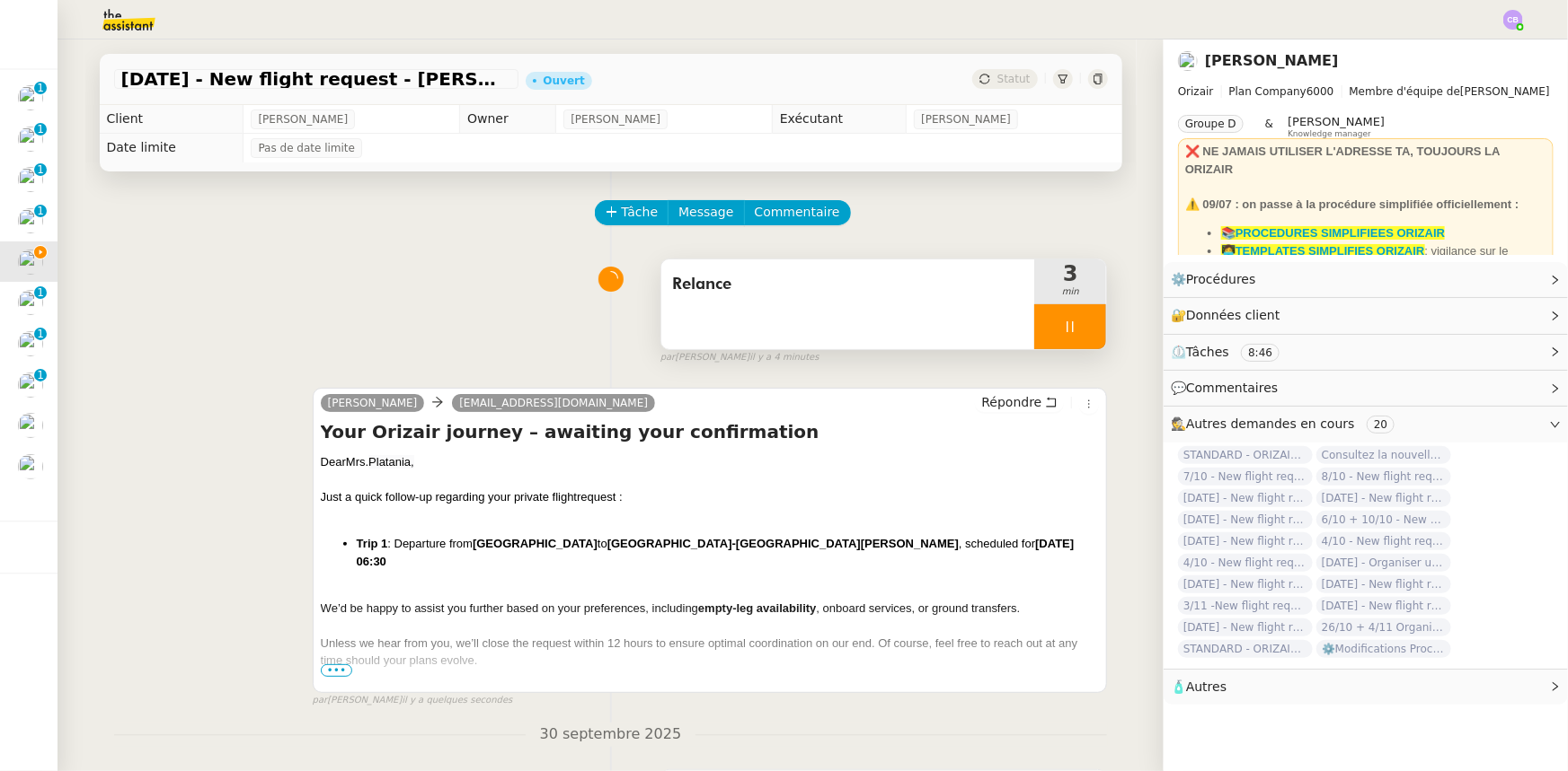
click at [1034, 332] on div at bounding box center [1070, 327] width 72 height 45
drag, startPoint x: 1063, startPoint y: 337, endPoint x: 1067, endPoint y: 305, distance: 32.2
click at [1070, 338] on button at bounding box center [1088, 327] width 36 height 45
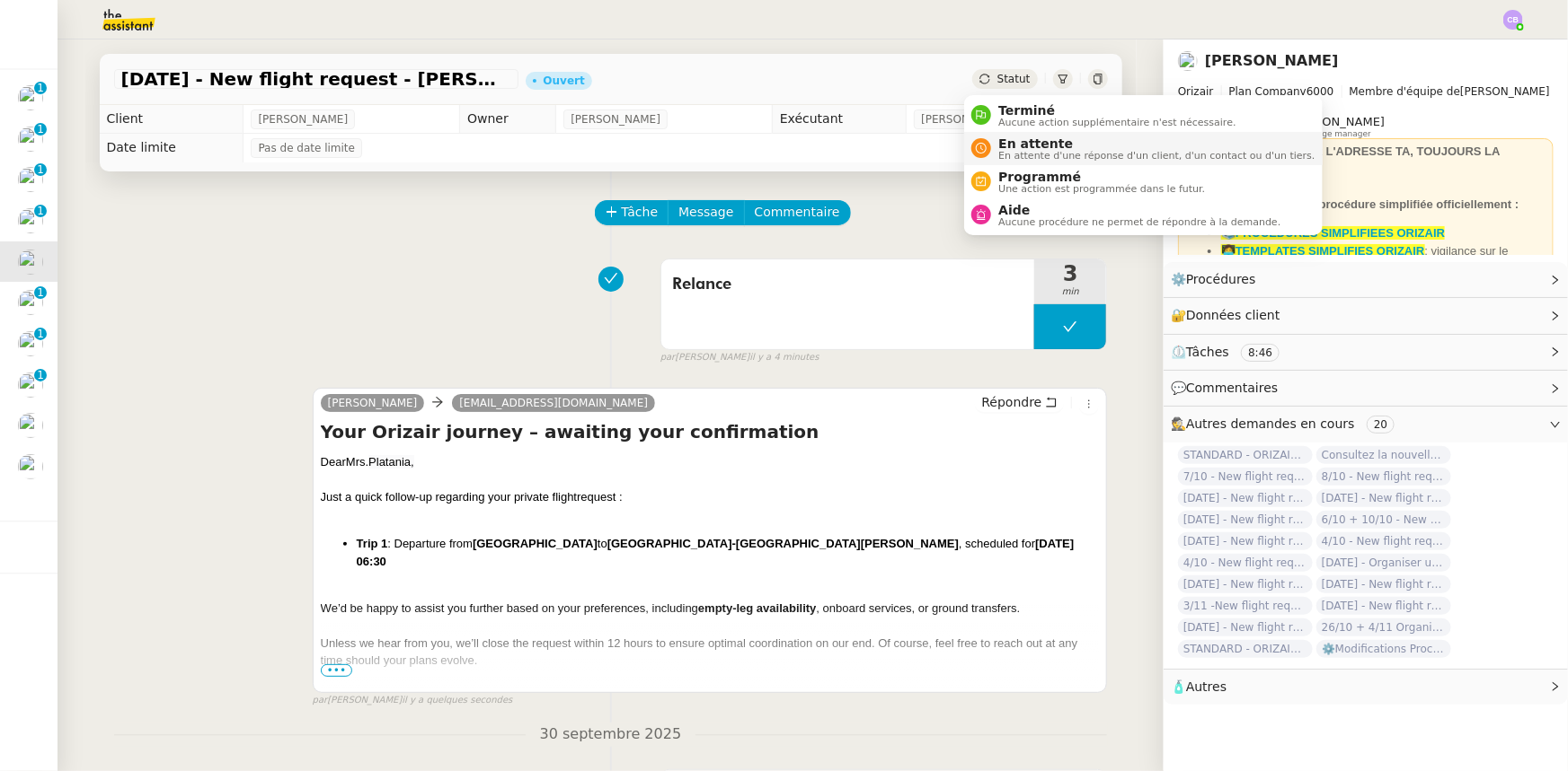
click at [1017, 144] on span "En attente" at bounding box center [1156, 143] width 316 height 14
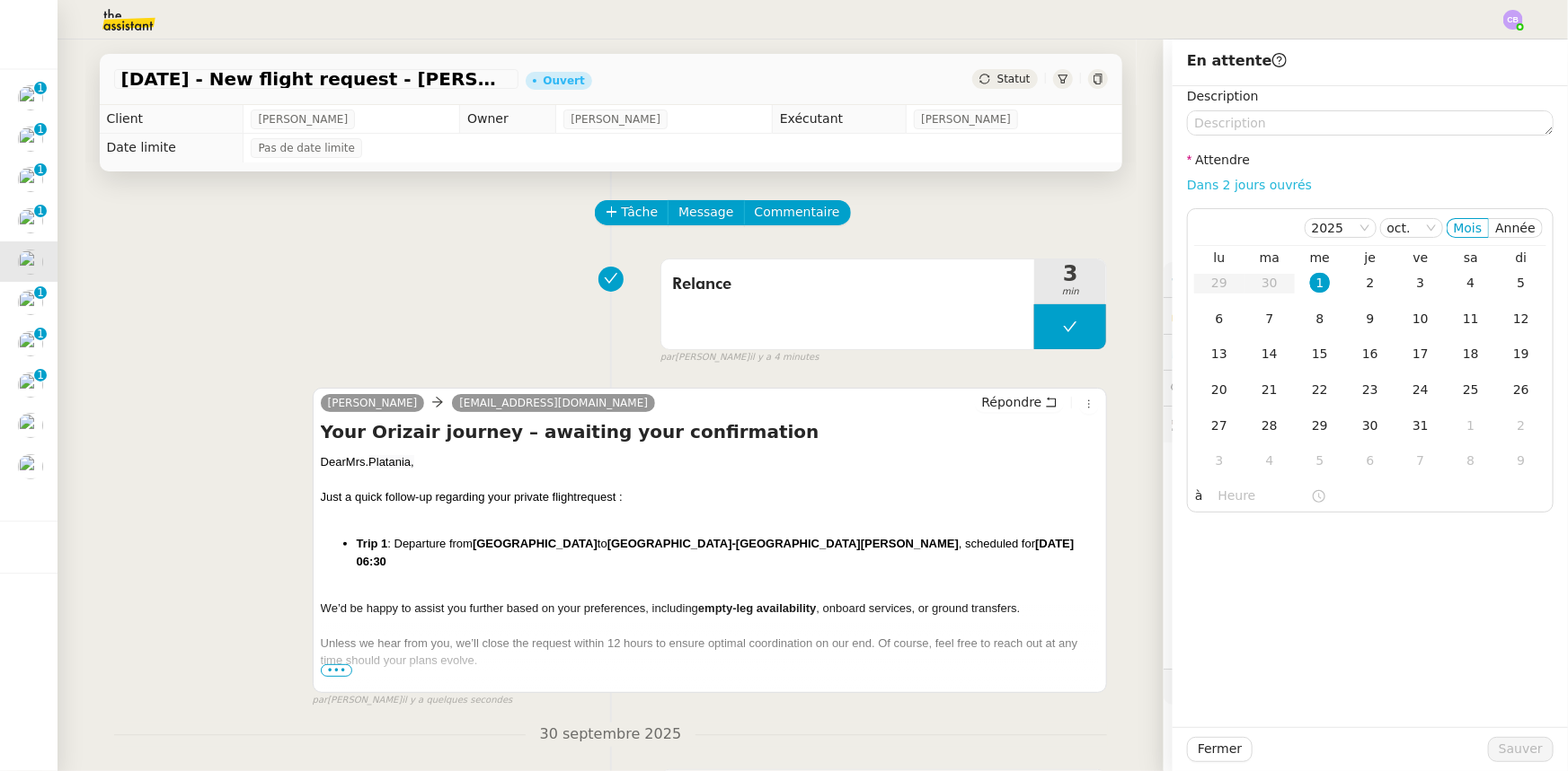
click at [1244, 187] on link "Dans 2 jours ouvrés" at bounding box center [1249, 184] width 125 height 14
type input "07:00"
click at [1360, 285] on div "2" at bounding box center [1370, 283] width 20 height 20
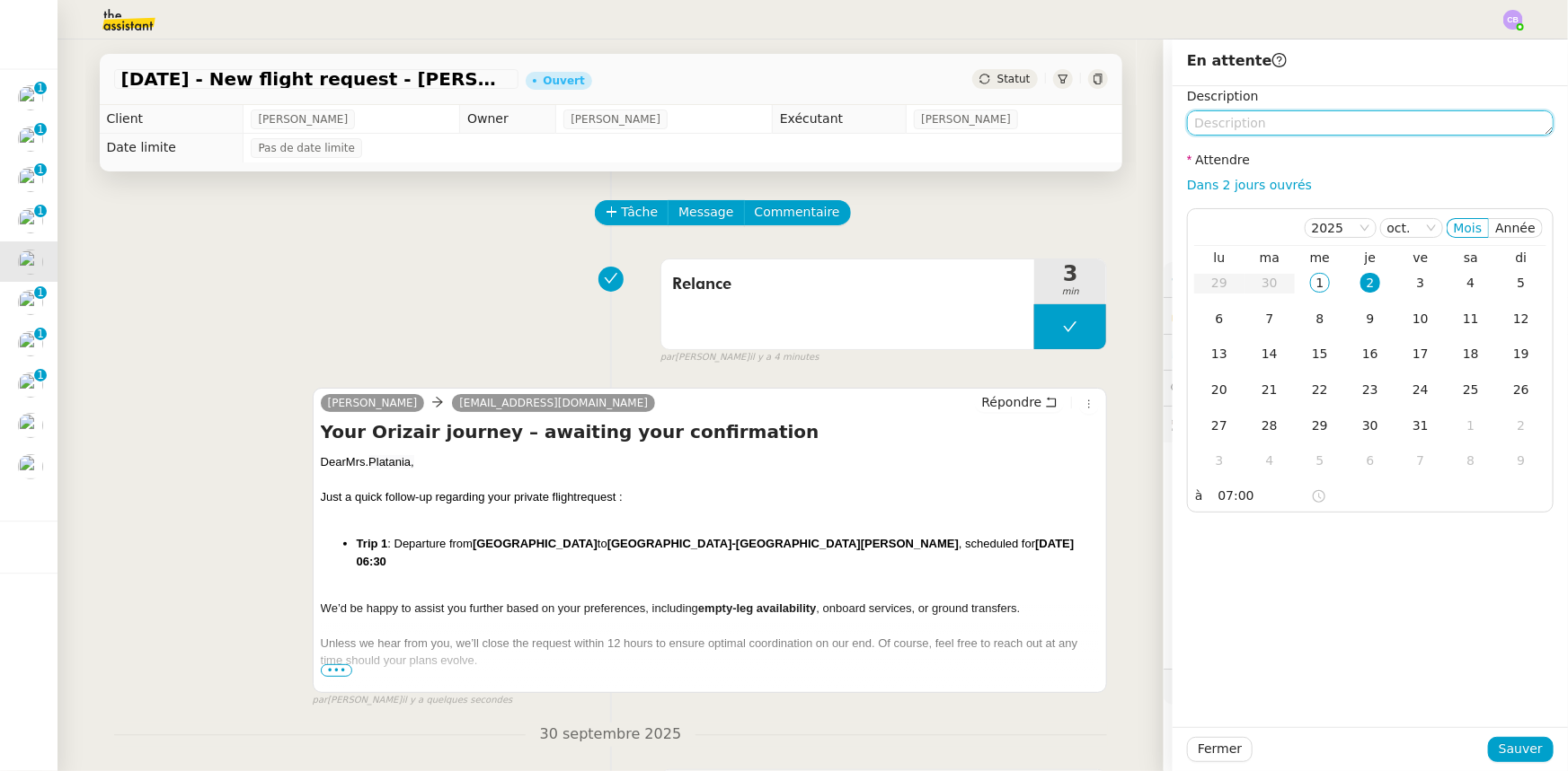
click at [1311, 125] on textarea at bounding box center [1370, 123] width 367 height 25
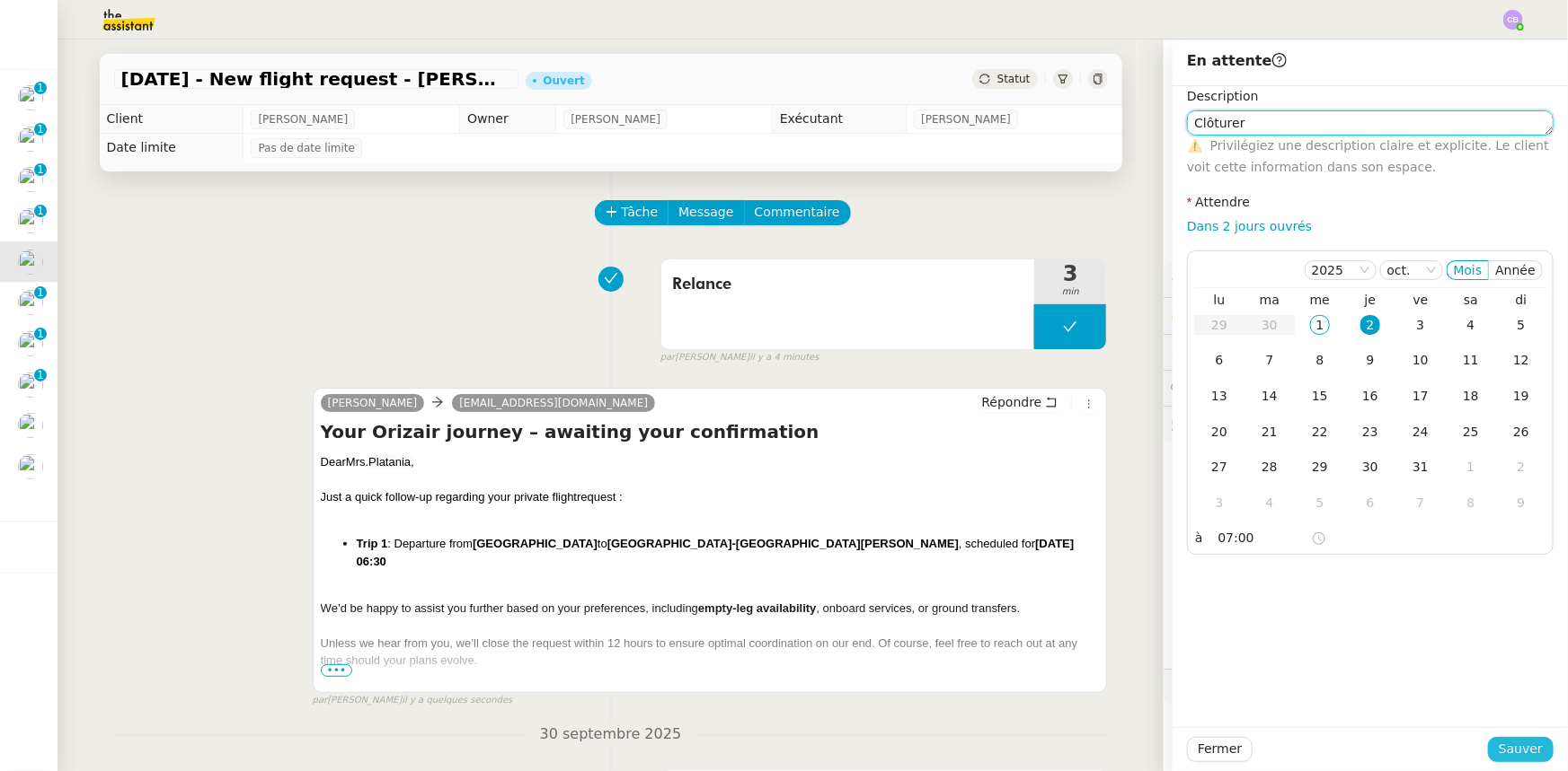
type textarea "Clôturer"
click at [1508, 749] on span "Sauver" at bounding box center [1520, 749] width 44 height 21
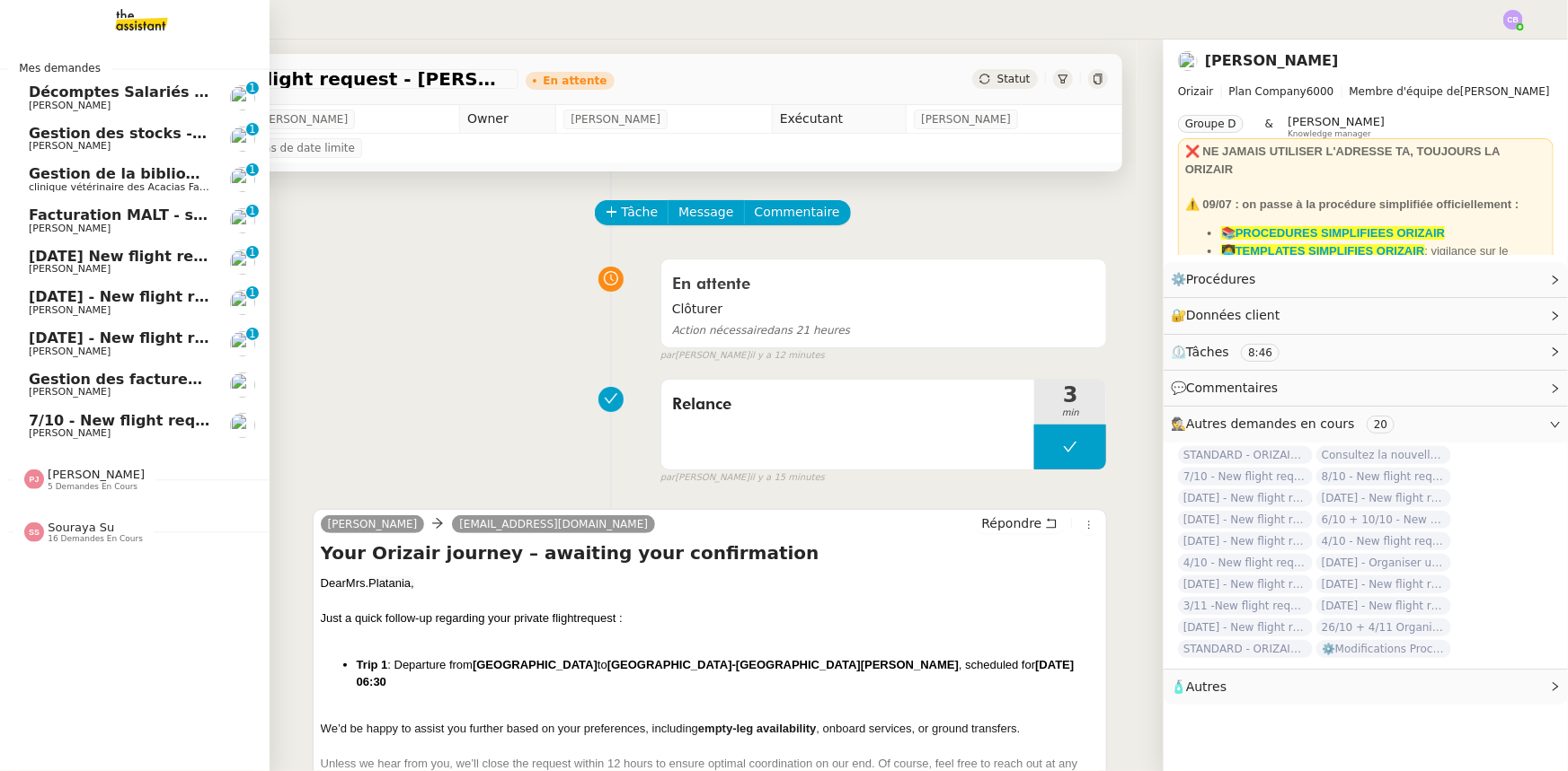
click at [78, 376] on span "Gestion des factures d'achat - septembre/octobre" at bounding box center [230, 379] width 403 height 17
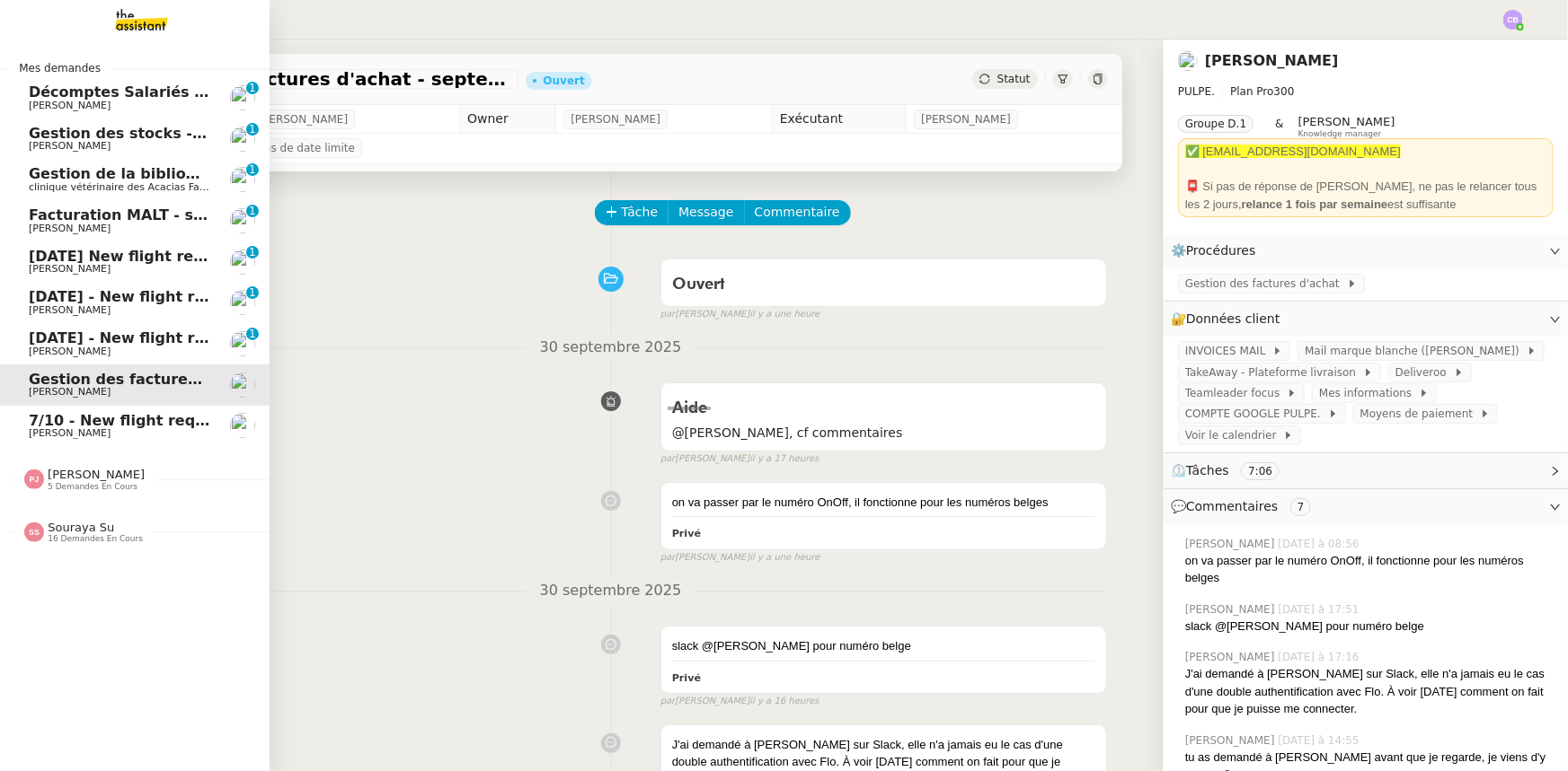
click at [134, 260] on span "[DATE] New flight request - [PERSON_NAME]" at bounding box center [209, 256] width 360 height 17
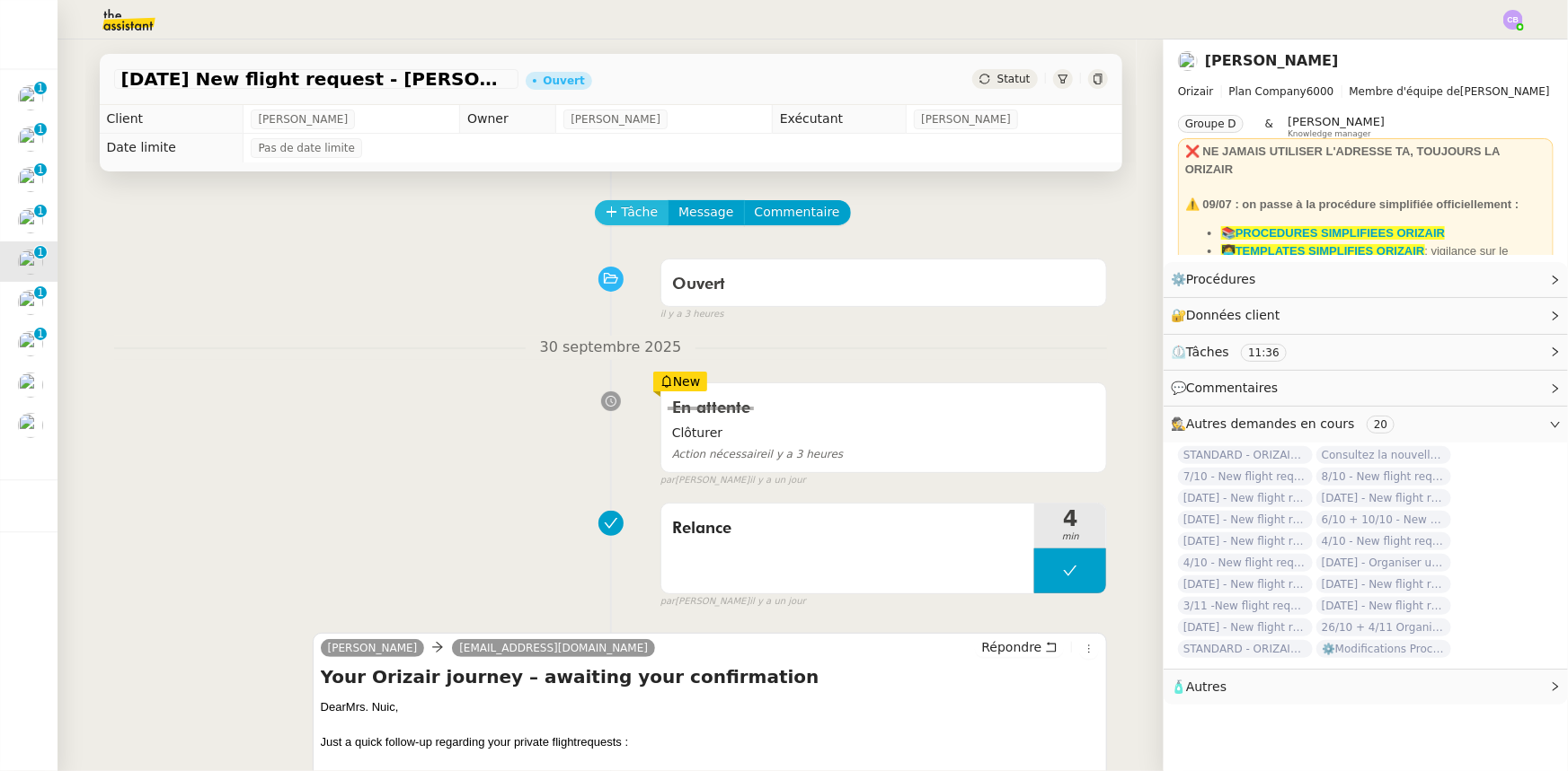
click at [622, 216] on span "Tâche" at bounding box center [639, 212] width 37 height 21
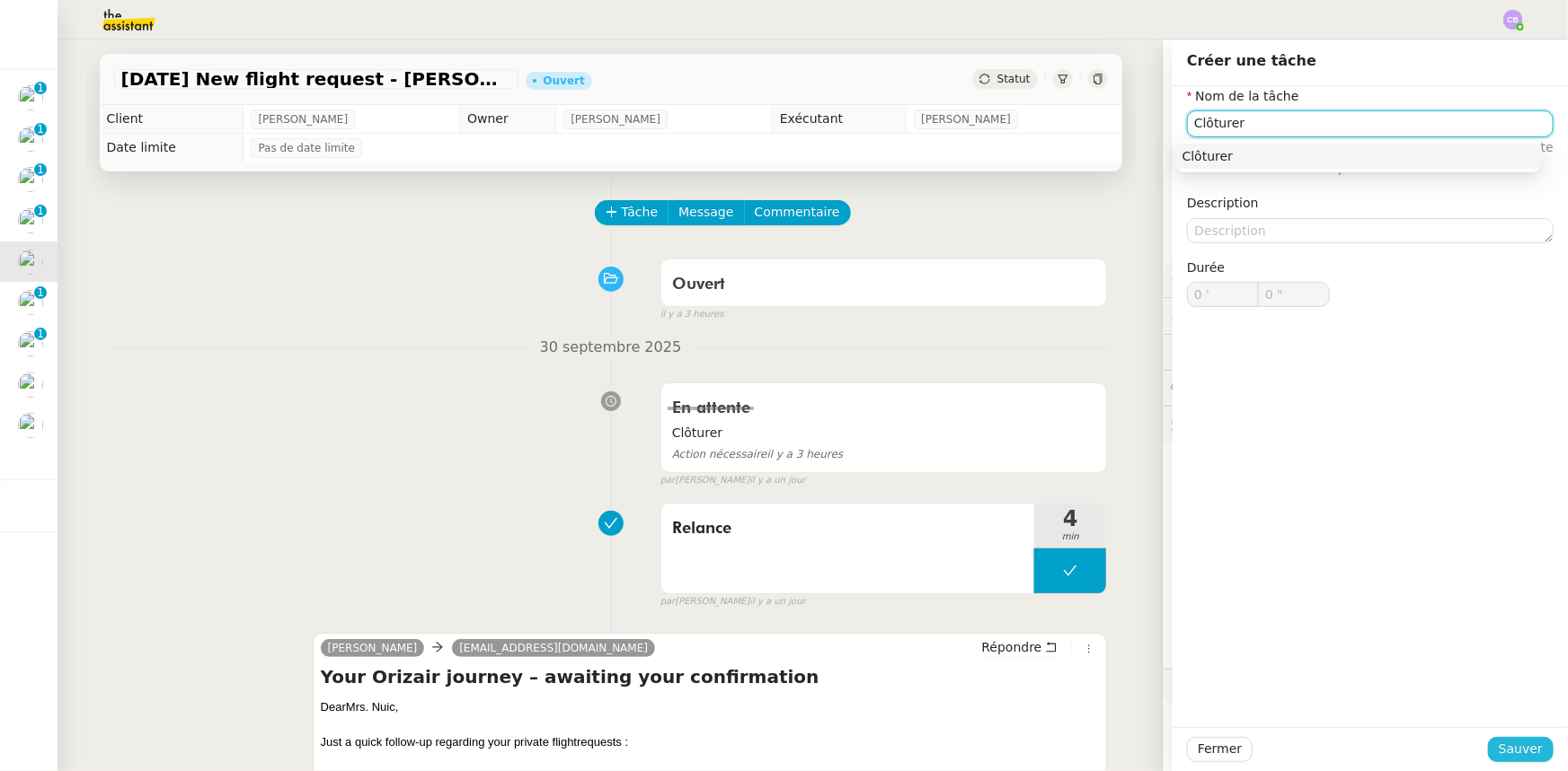
type input "Clôturer"
click at [1513, 748] on span "Sauver" at bounding box center [1520, 749] width 44 height 21
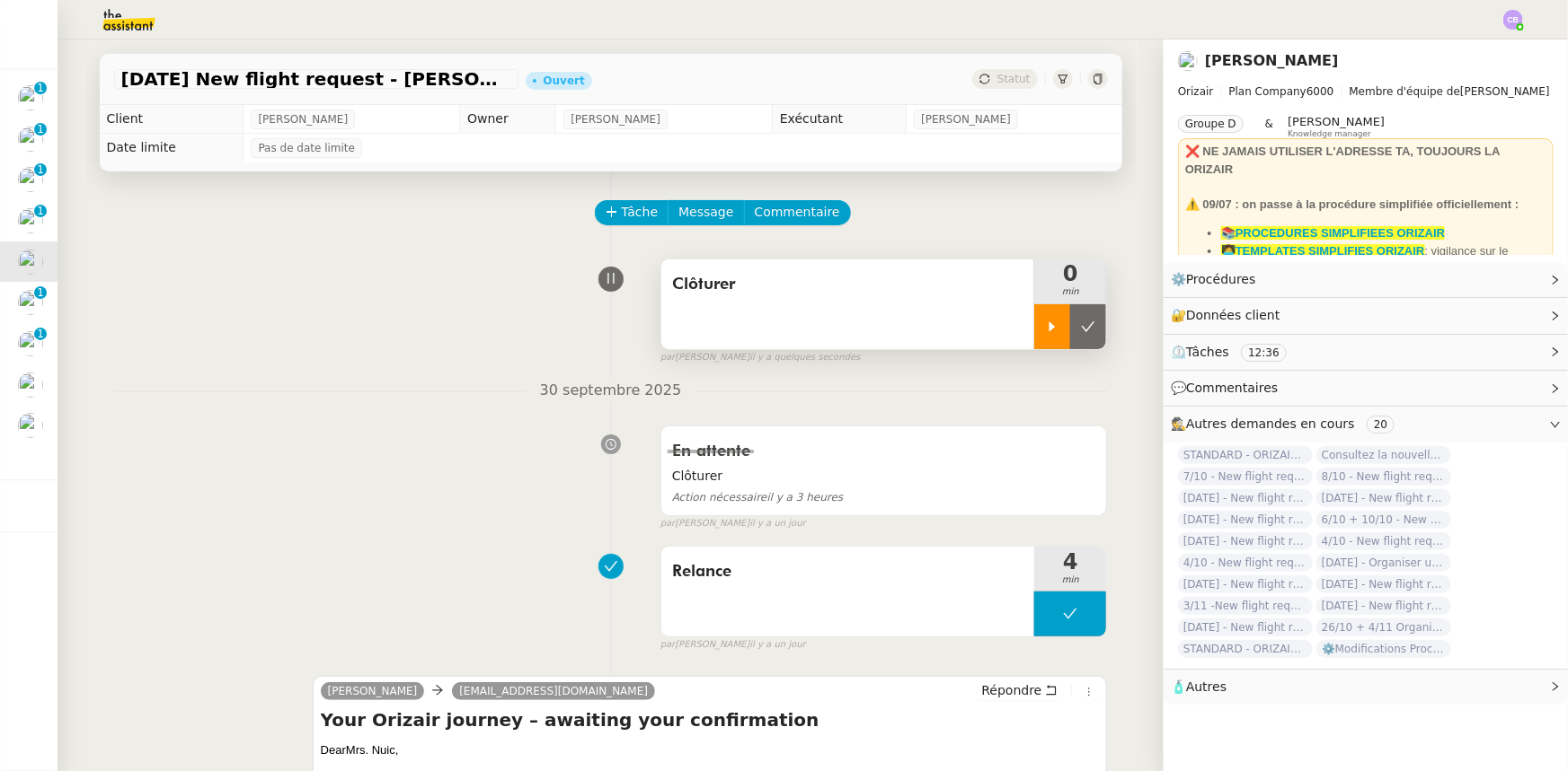
click at [1049, 331] on icon at bounding box center [1052, 327] width 7 height 10
click at [1036, 323] on div at bounding box center [1070, 327] width 72 height 45
click at [1080, 329] on icon at bounding box center [1087, 327] width 14 height 14
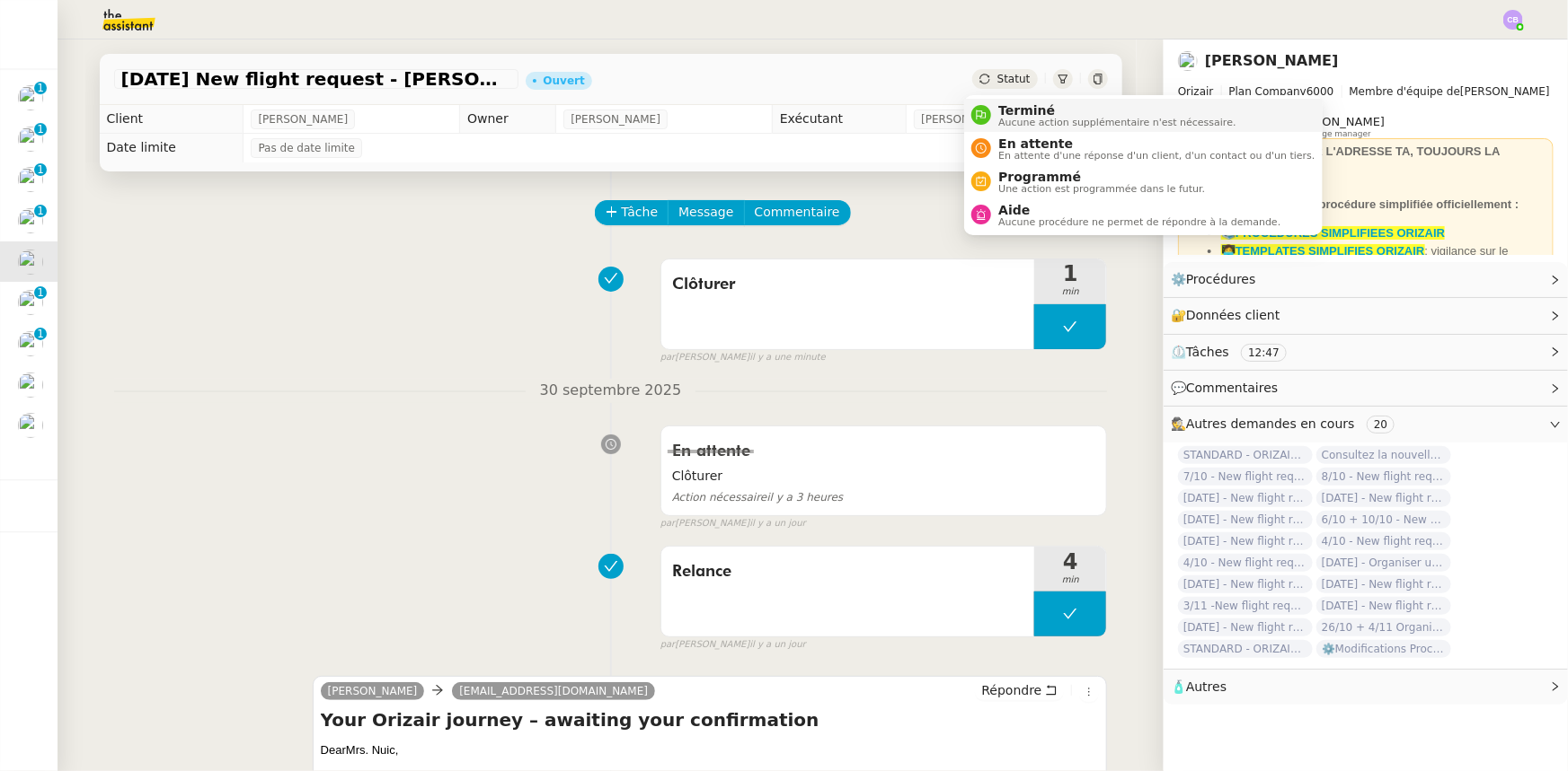
click at [1012, 112] on span "Terminé" at bounding box center [1116, 109] width 237 height 14
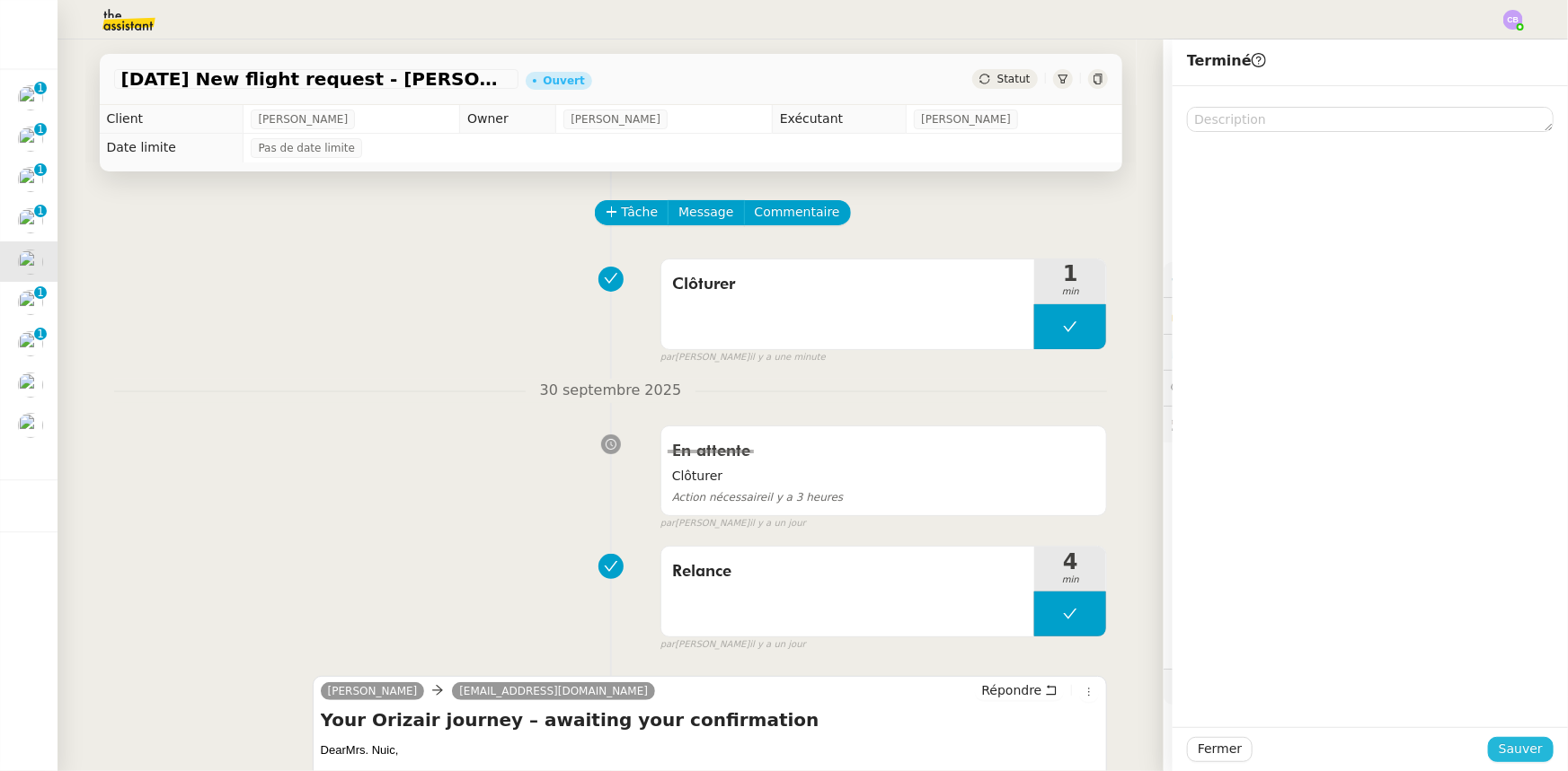
click at [1502, 748] on span "Sauver" at bounding box center [1520, 749] width 44 height 21
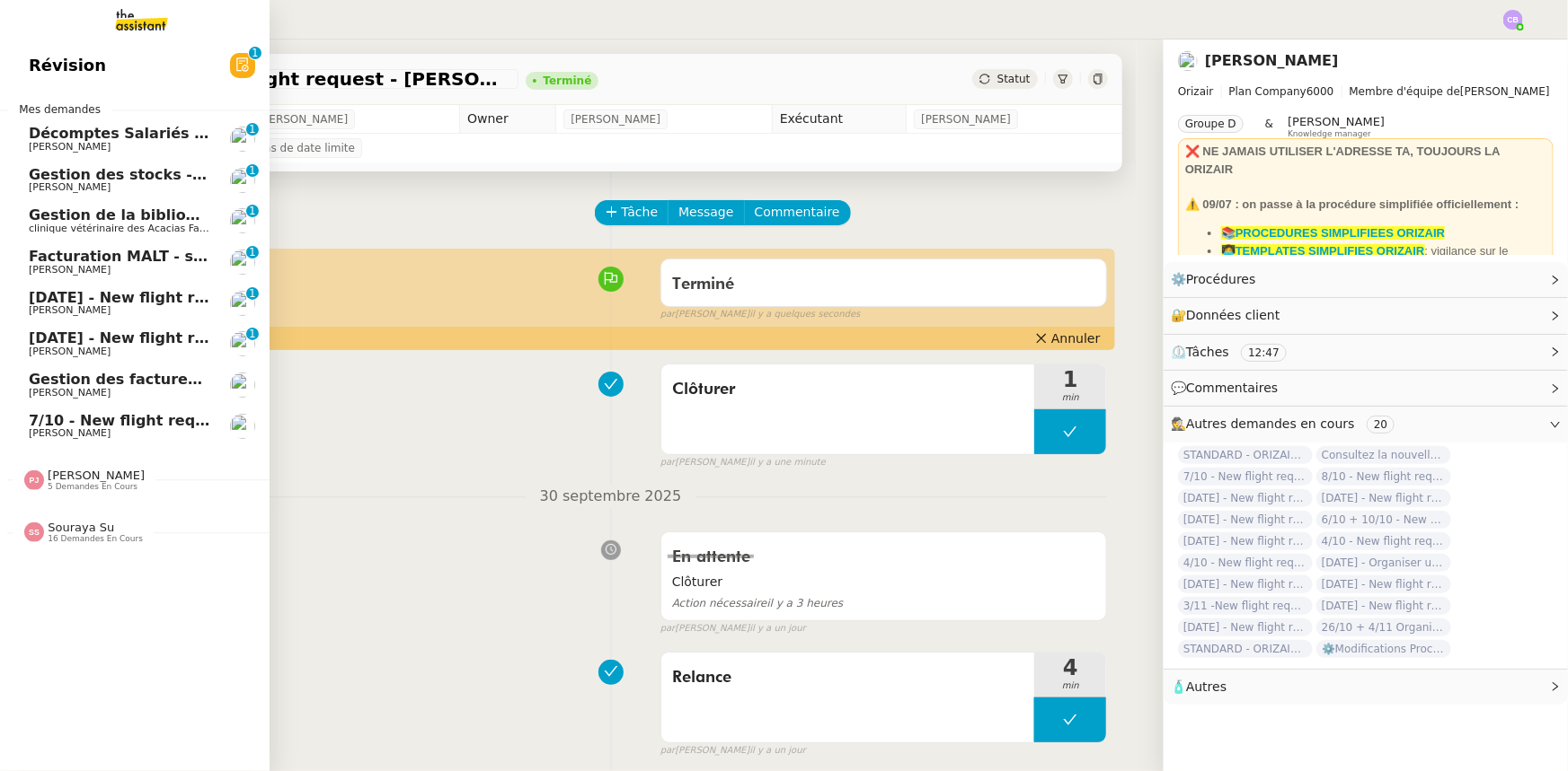
click at [89, 303] on span "[DATE] - New flight request - [PERSON_NAME]" at bounding box center [214, 298] width 371 height 17
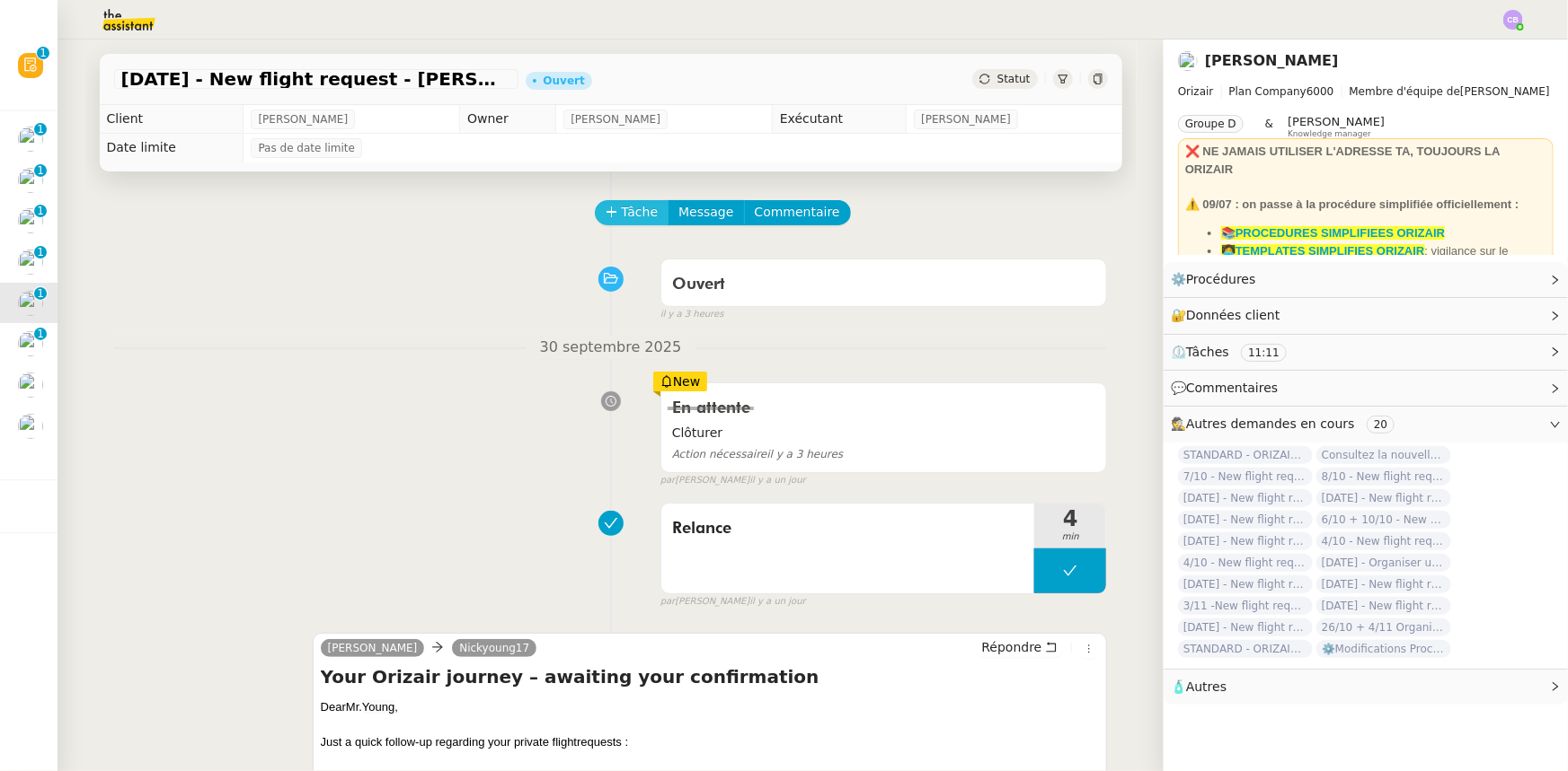
click at [631, 218] on span "Tâche" at bounding box center [639, 212] width 37 height 21
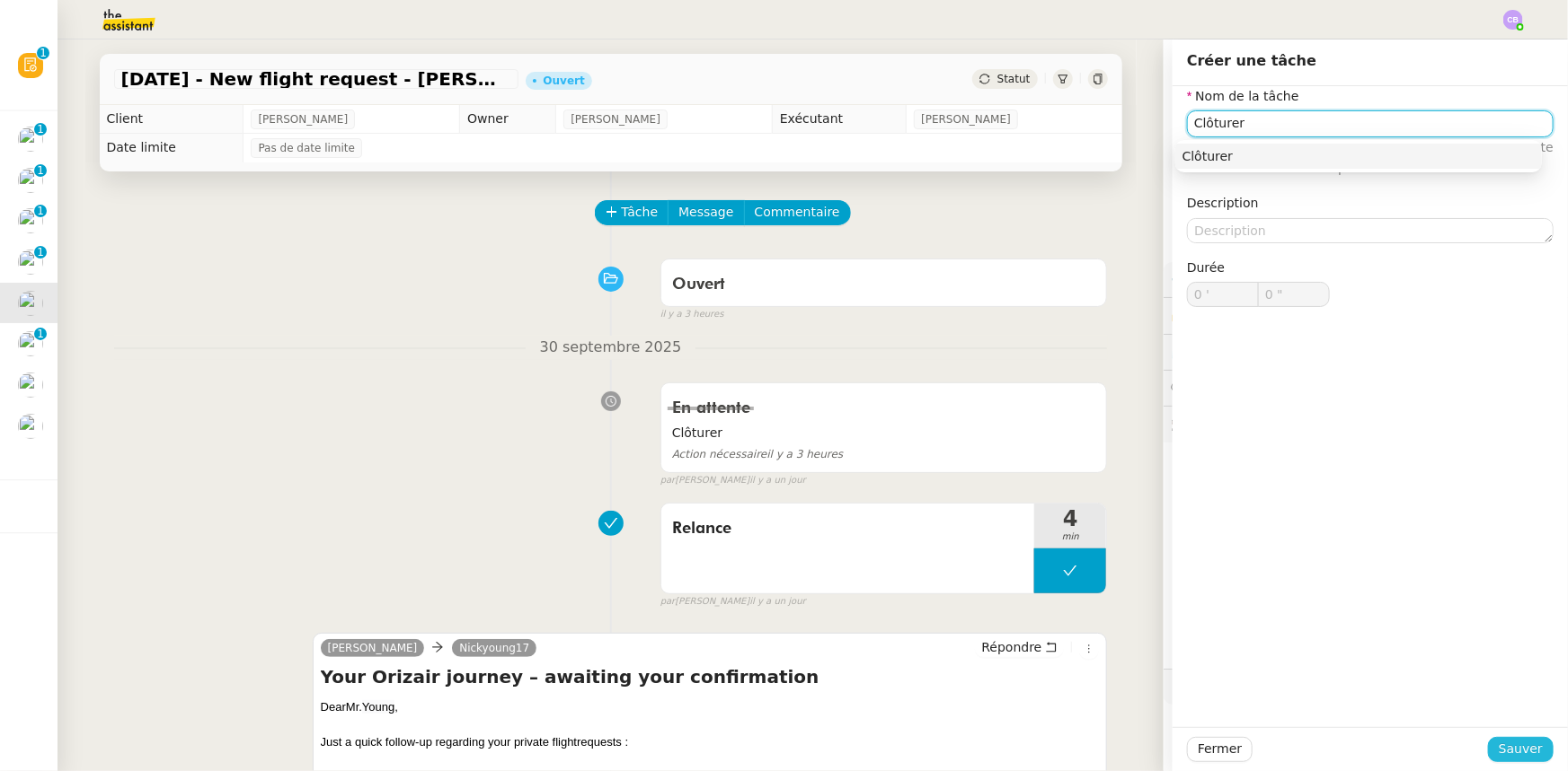
type input "Clôturer"
click at [1531, 747] on button "Sauver" at bounding box center [1520, 749] width 66 height 25
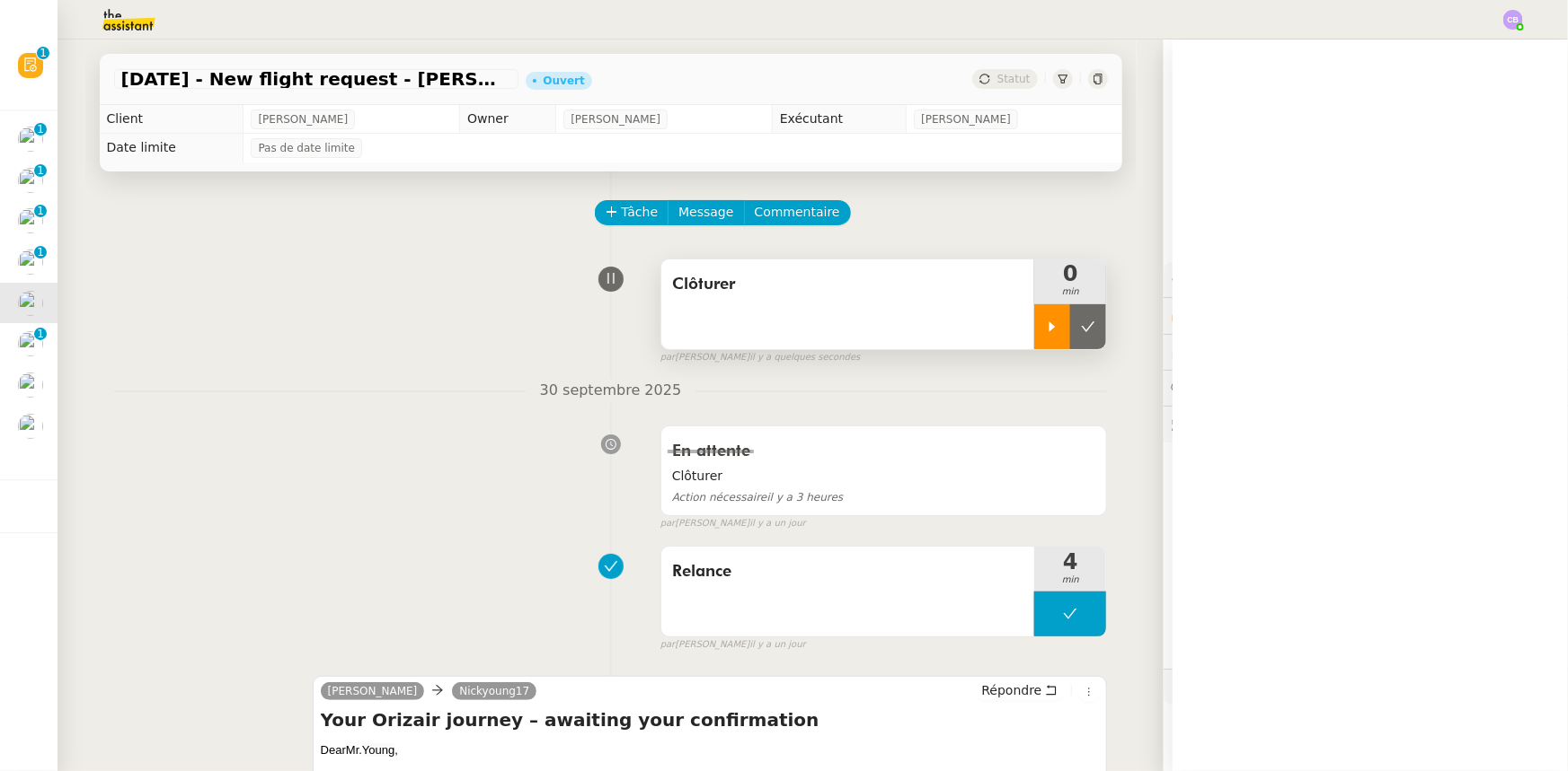
click at [1045, 334] on icon at bounding box center [1051, 327] width 14 height 14
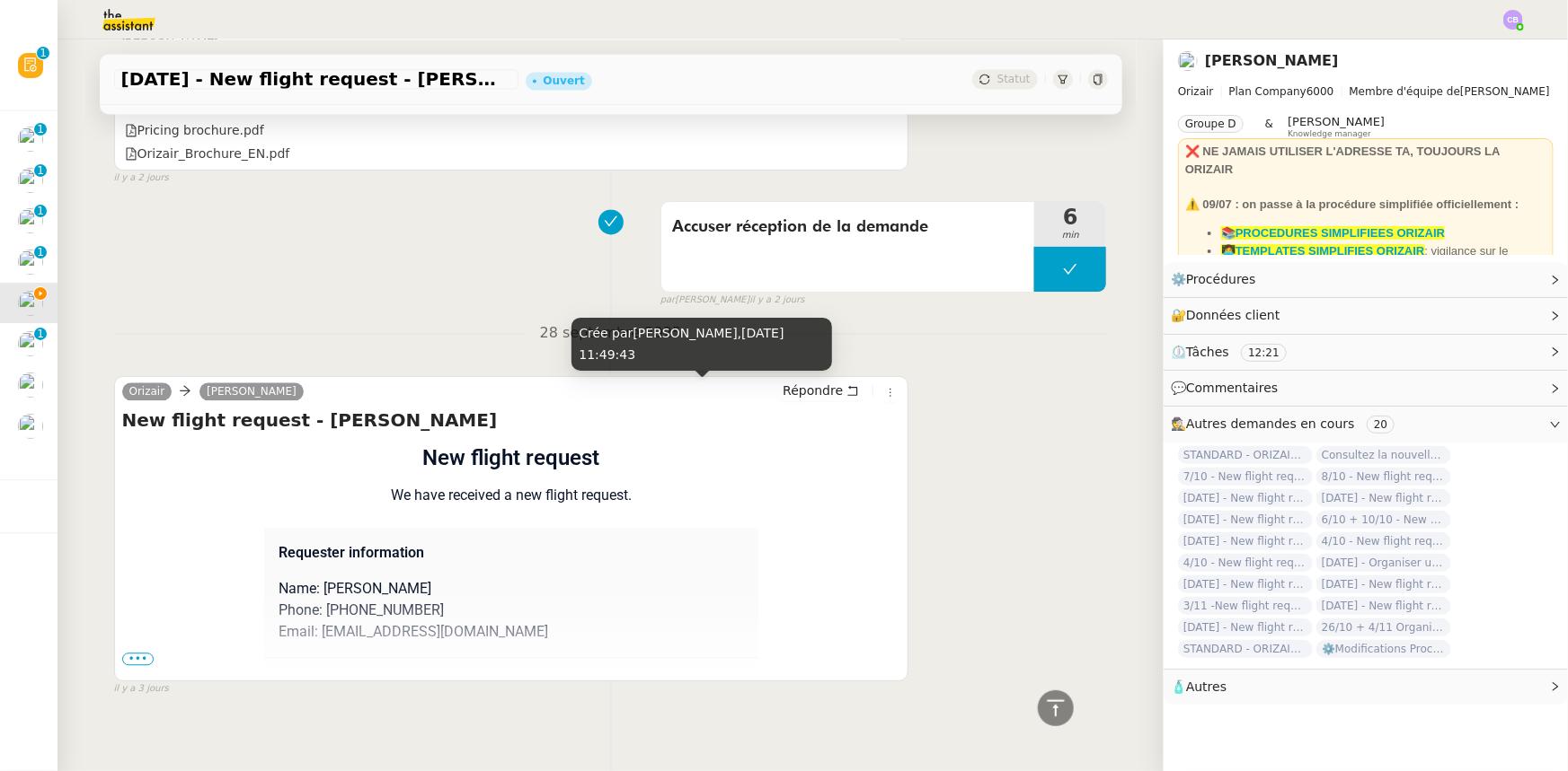
scroll to position [1958, 0]
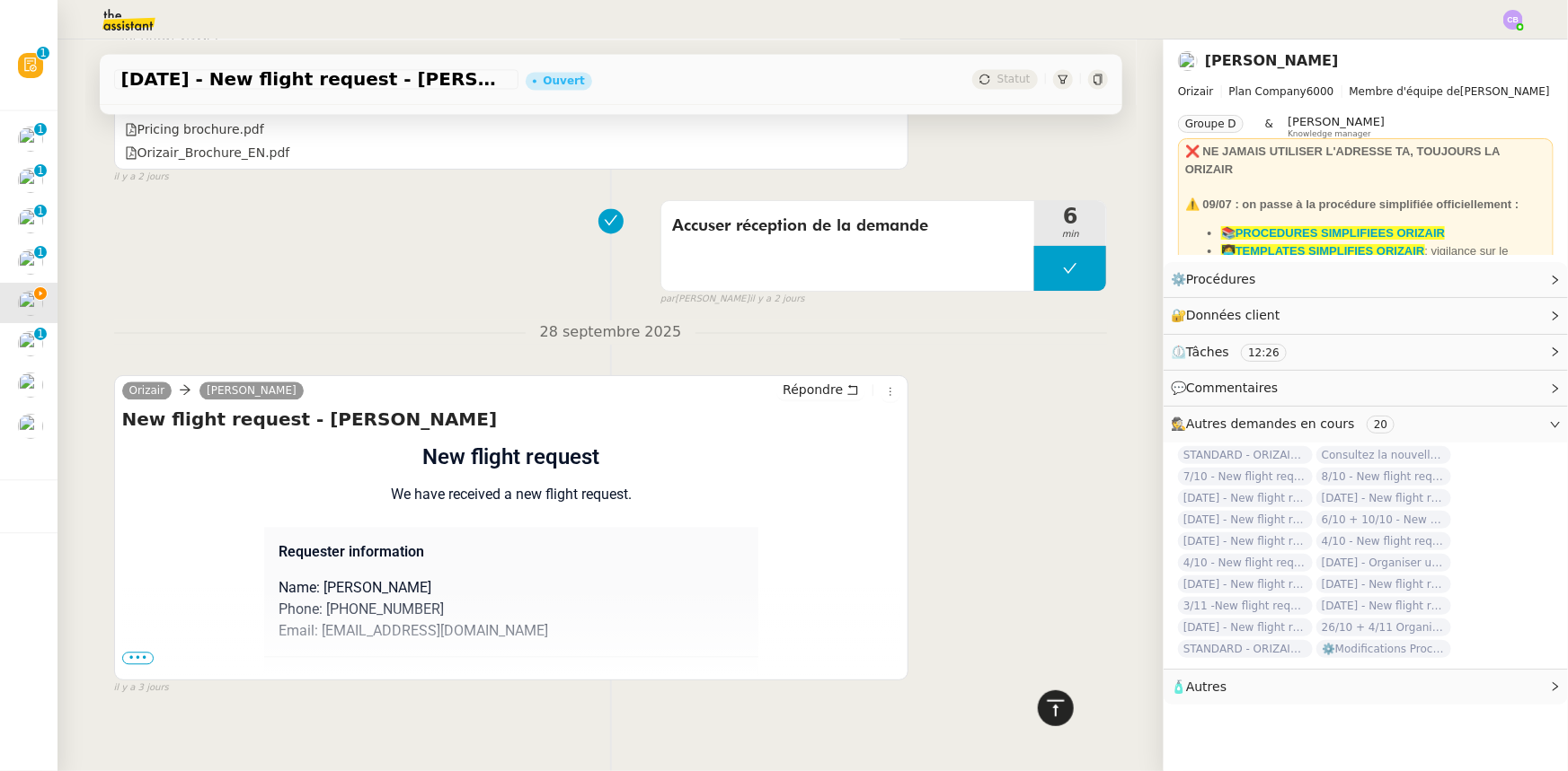
click at [1045, 709] on icon at bounding box center [1055, 708] width 22 height 22
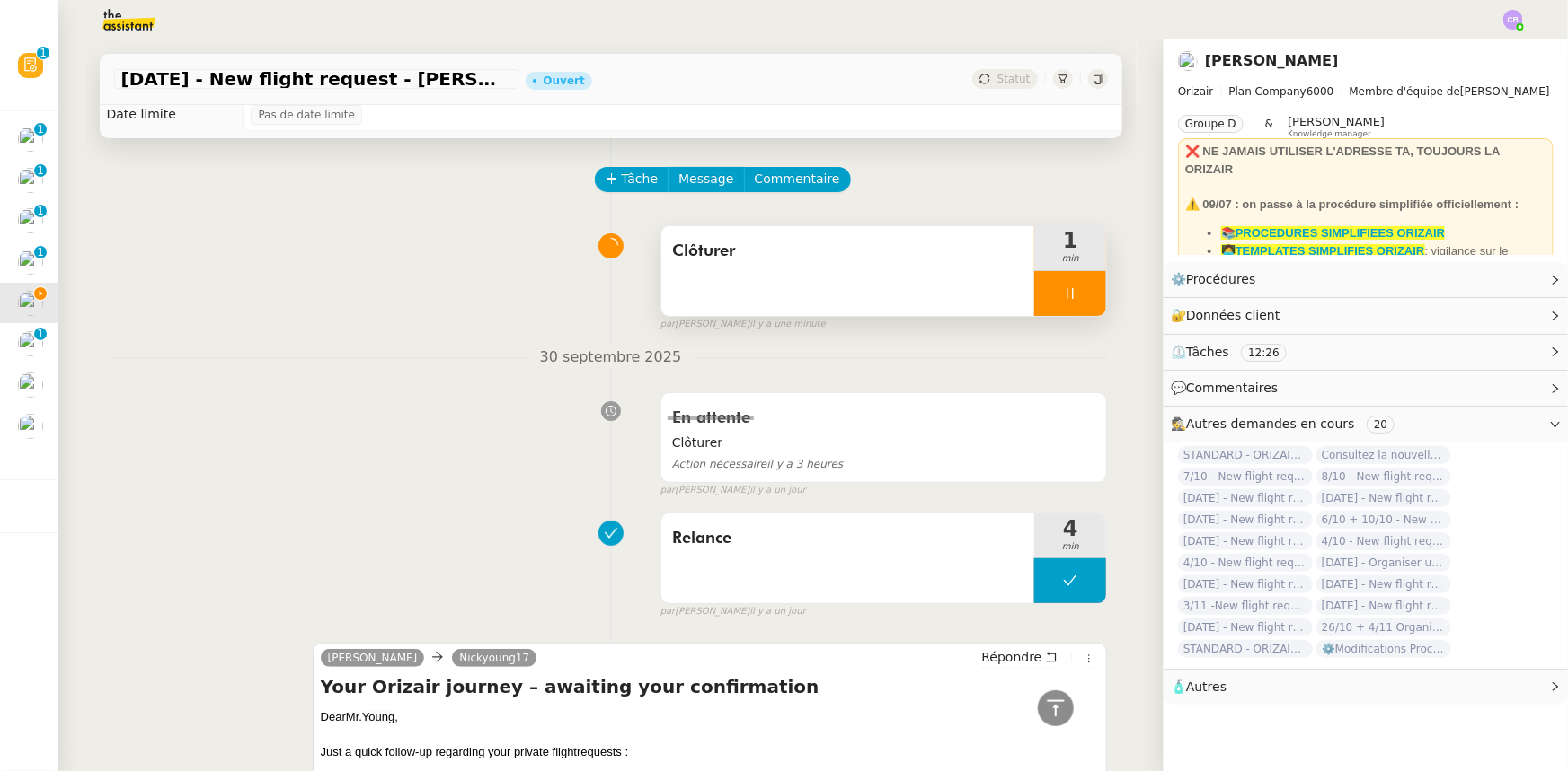
scroll to position [0, 0]
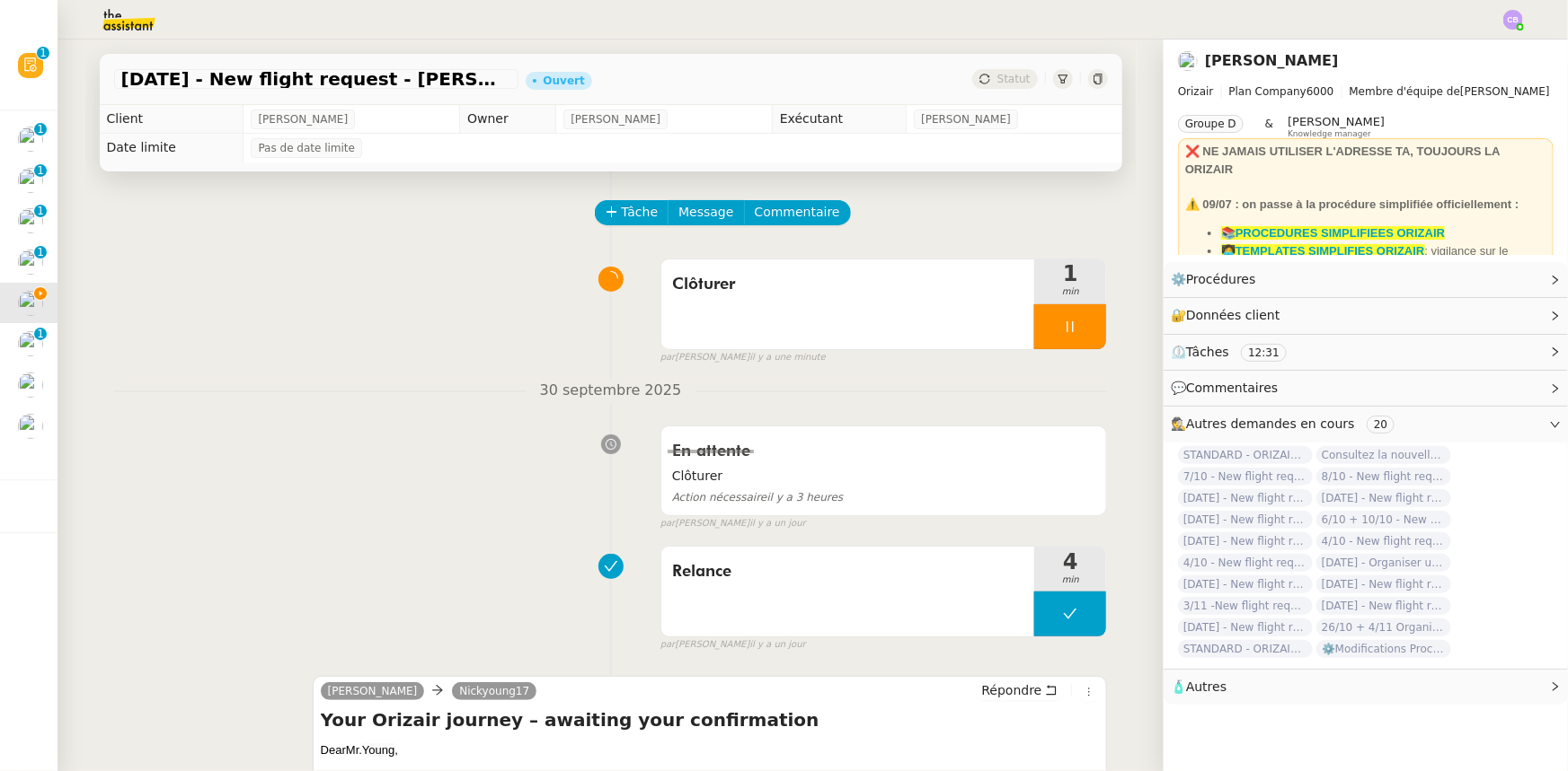
click at [1036, 324] on div at bounding box center [1070, 327] width 72 height 45
click at [1080, 334] on icon at bounding box center [1087, 327] width 14 height 14
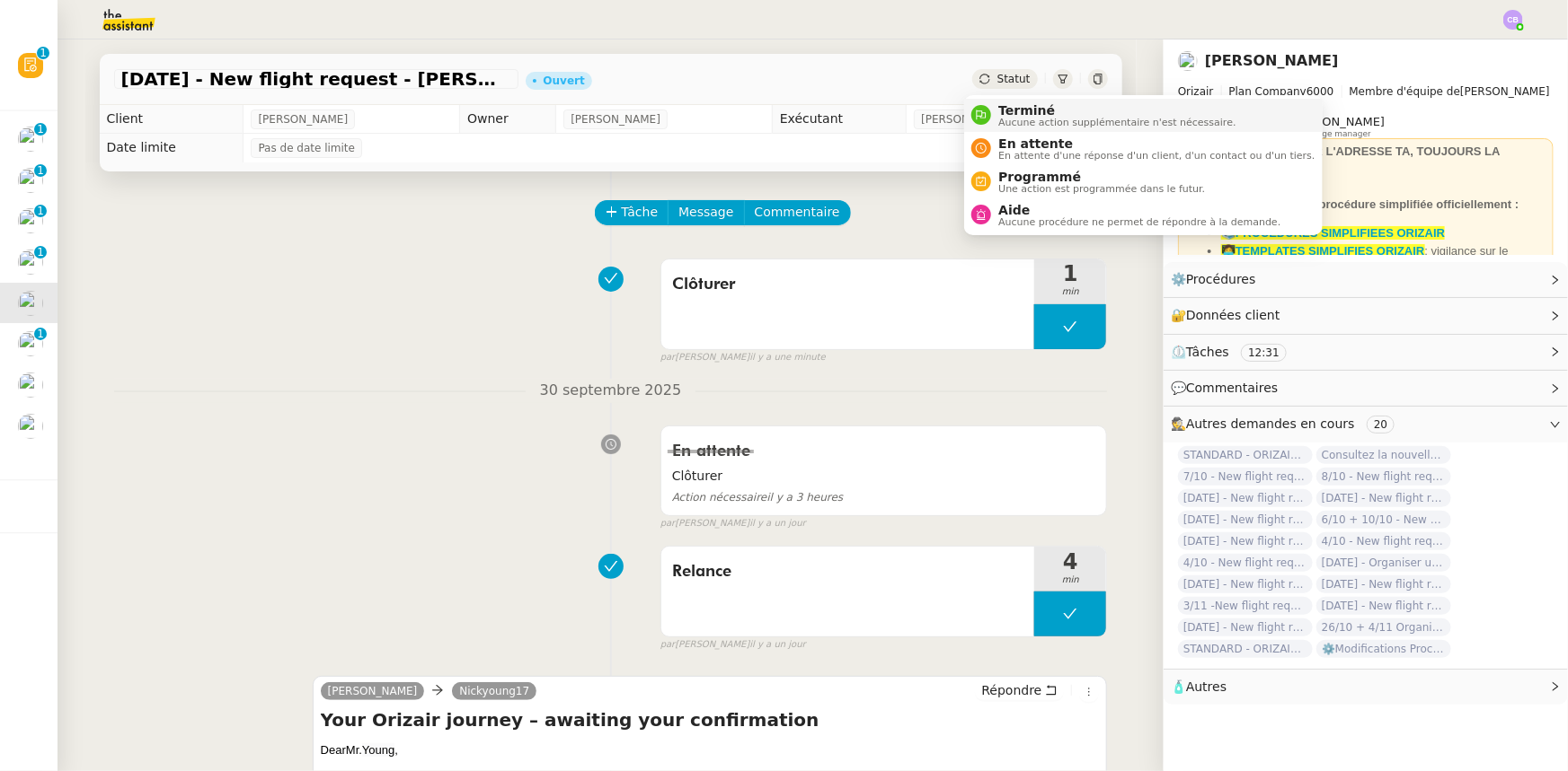
click at [1022, 114] on span "Terminé" at bounding box center [1116, 109] width 237 height 14
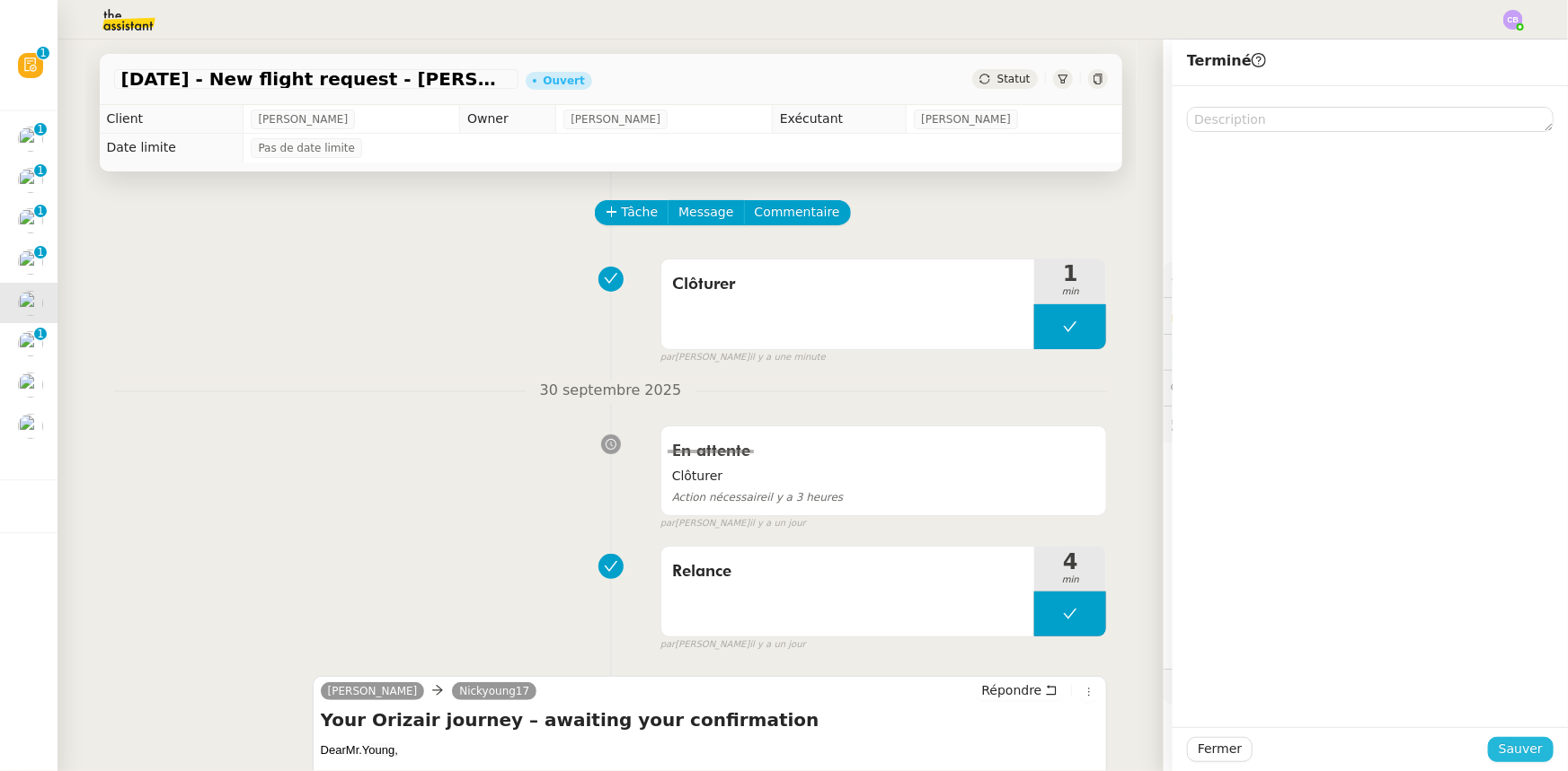
click at [1501, 748] on span "Sauver" at bounding box center [1520, 749] width 44 height 21
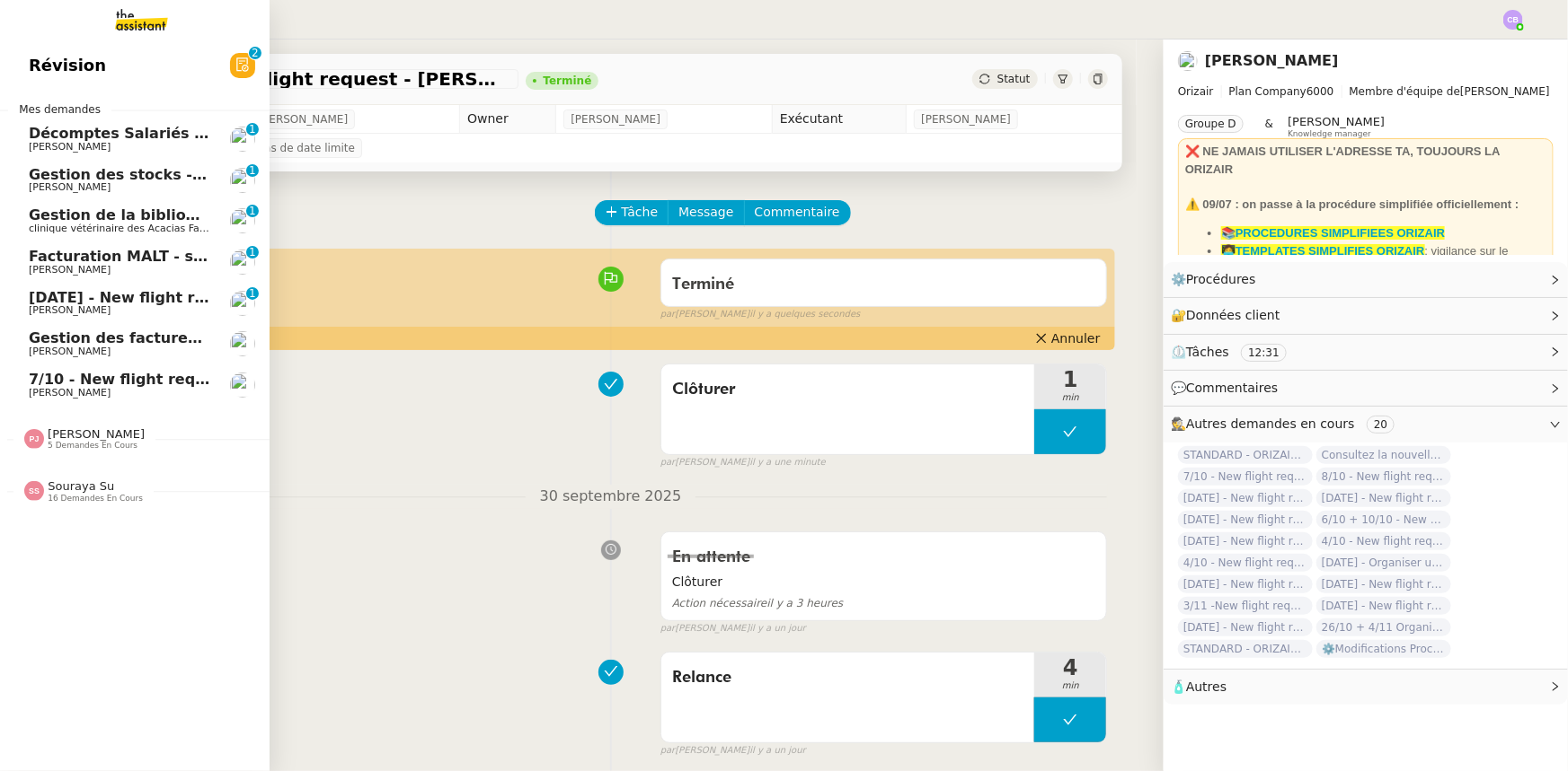
click at [111, 299] on span "[DATE] - New flight request - [GEOGRAPHIC_DATA][PERSON_NAME]" at bounding box center [299, 298] width 539 height 17
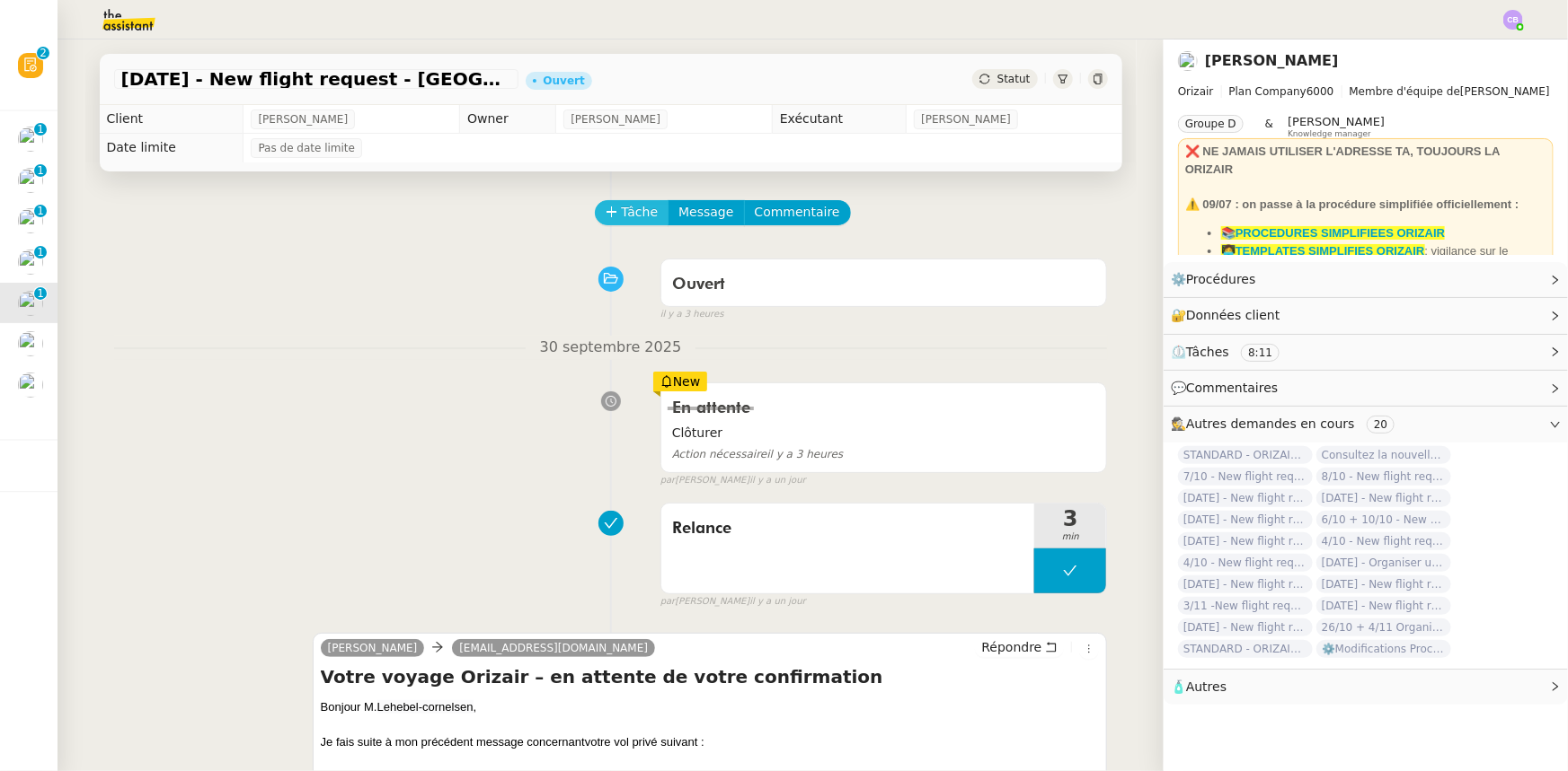
click at [622, 211] on span "Tâche" at bounding box center [639, 212] width 37 height 21
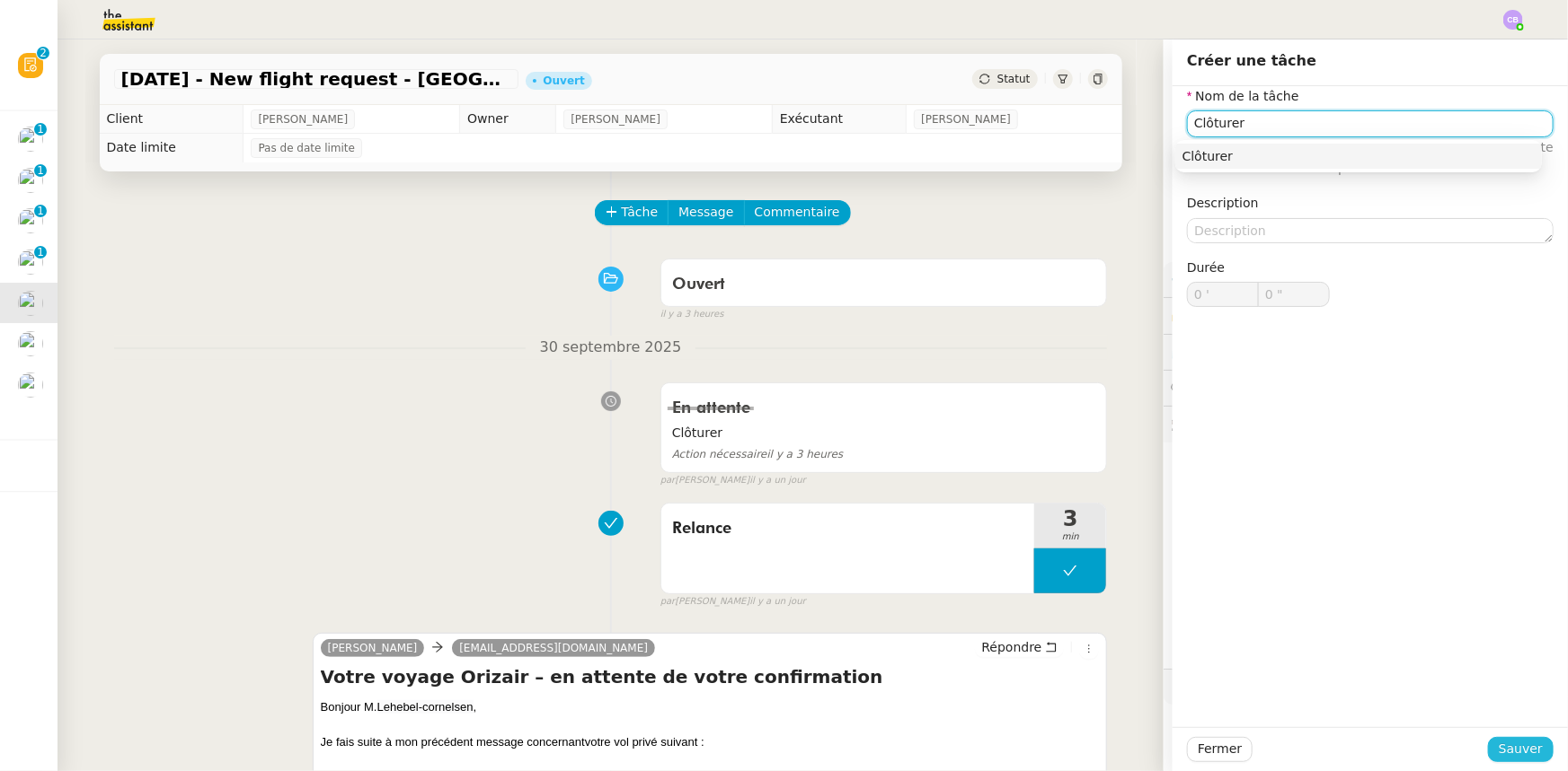
type input "Clôturer"
click at [1503, 745] on span "Sauver" at bounding box center [1520, 749] width 44 height 21
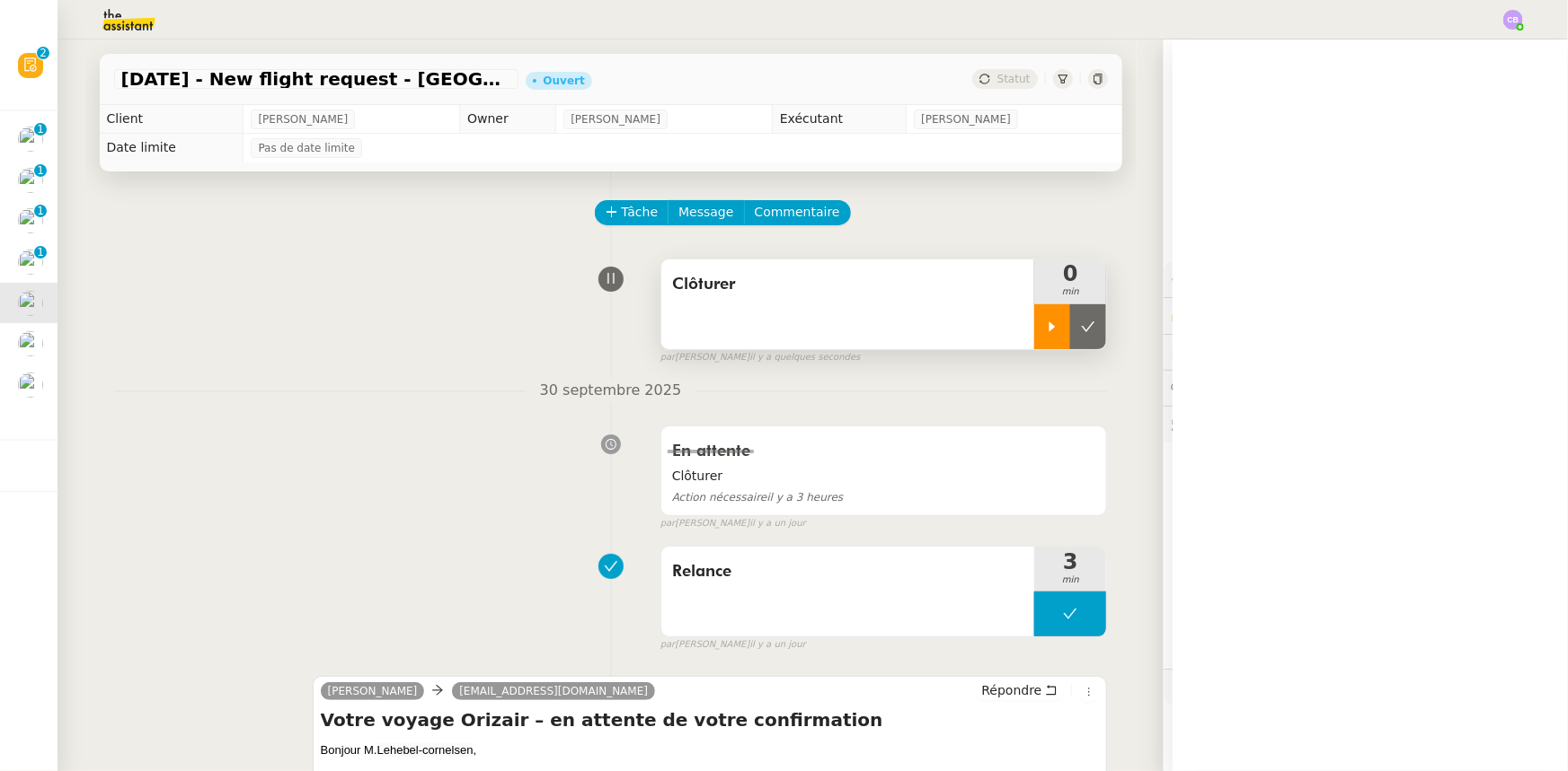
click at [1045, 330] on icon at bounding box center [1051, 327] width 14 height 14
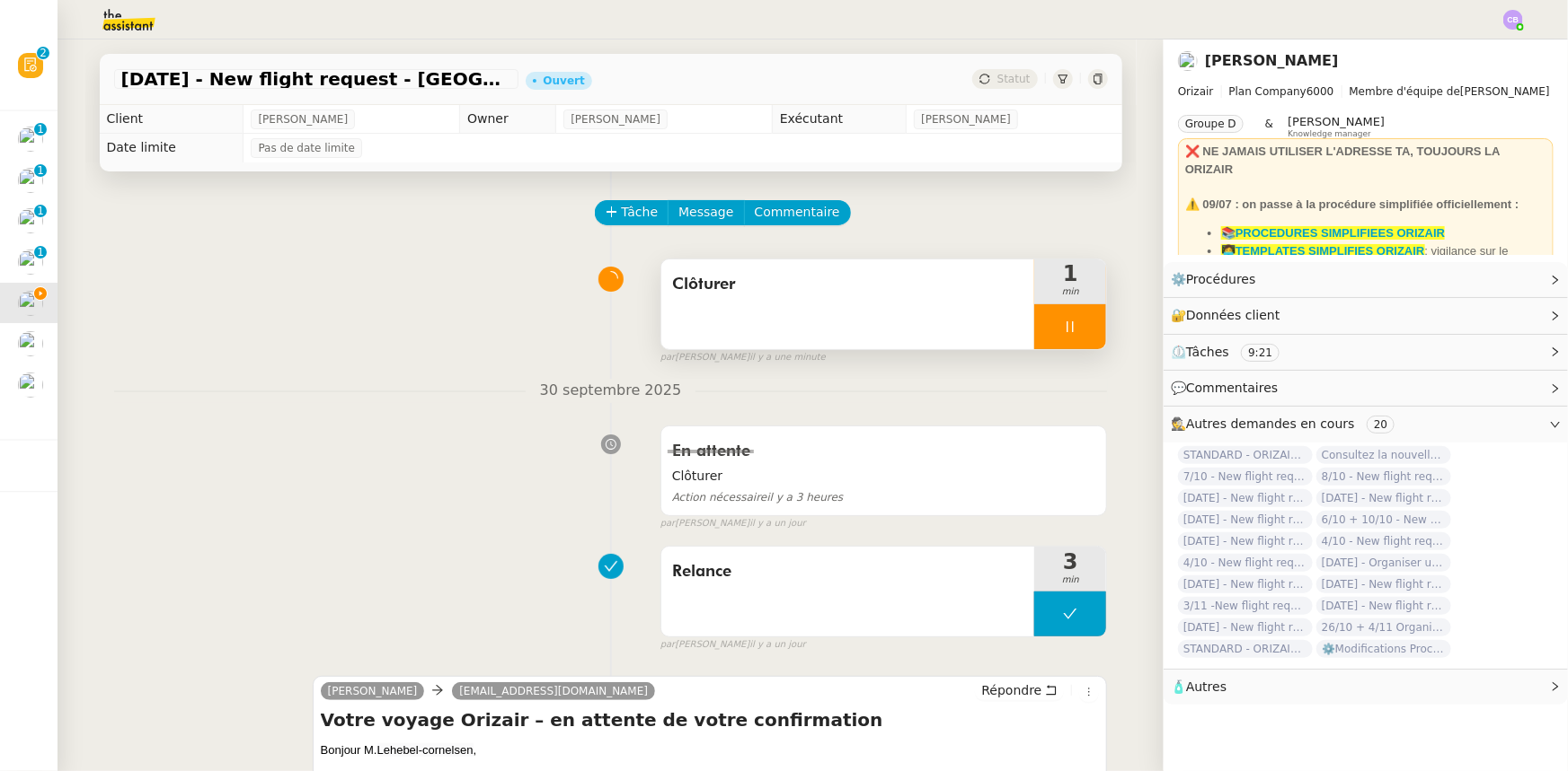
click at [1034, 327] on div at bounding box center [1070, 327] width 72 height 45
click at [1080, 331] on icon at bounding box center [1087, 327] width 14 height 14
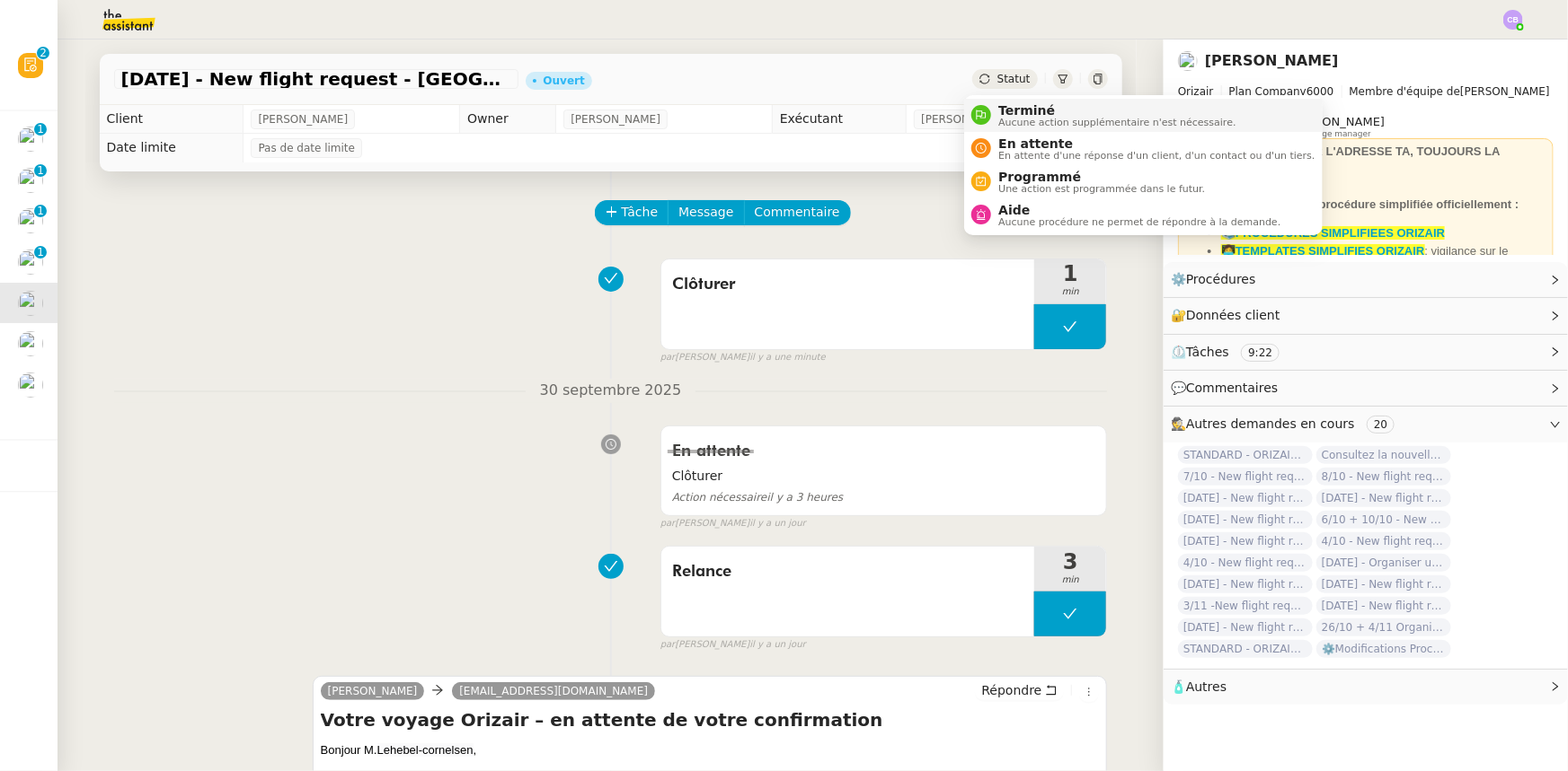
click at [1015, 109] on span "Terminé" at bounding box center [1116, 109] width 237 height 14
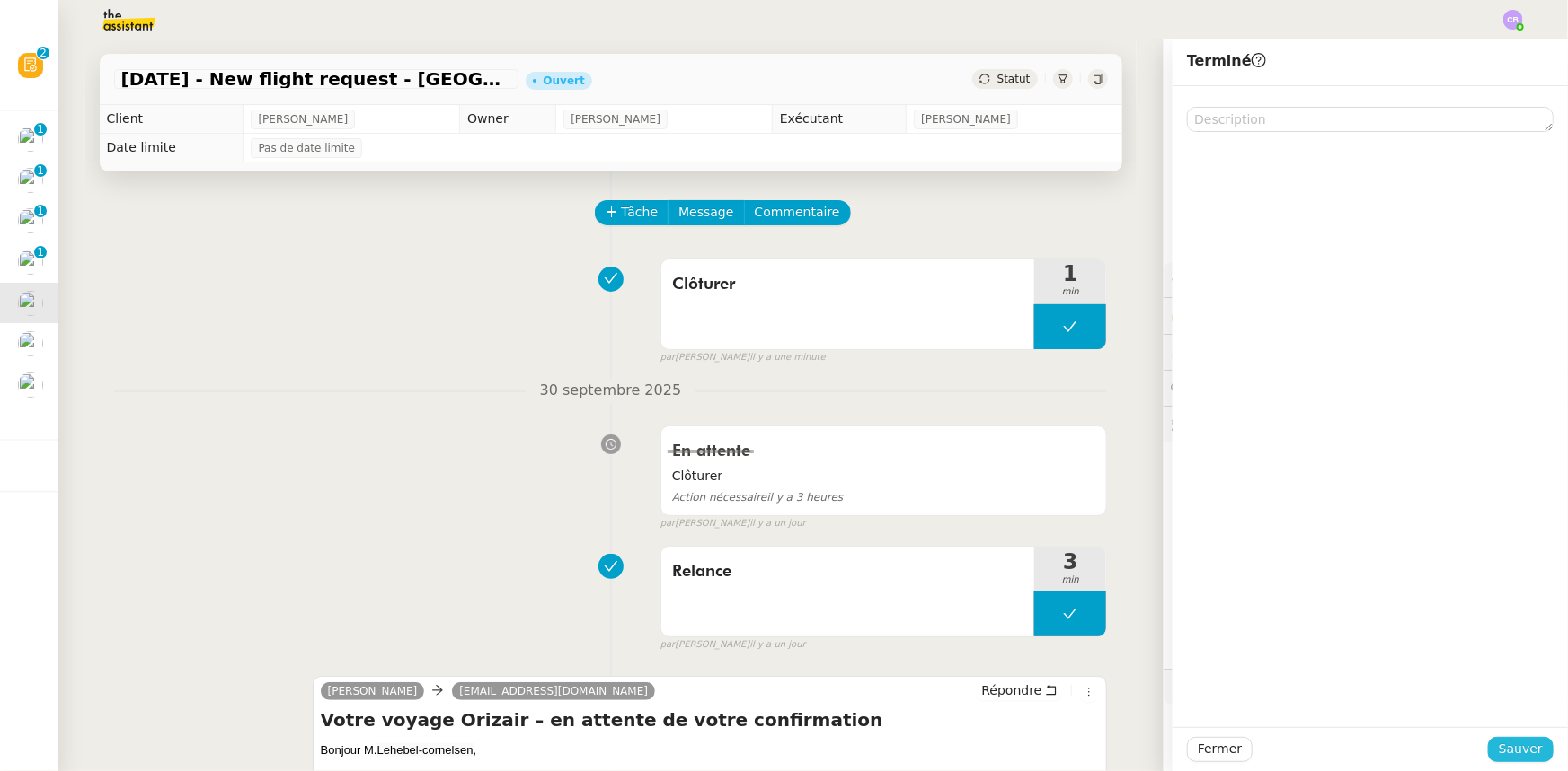
click at [1503, 749] on span "Sauver" at bounding box center [1520, 749] width 44 height 21
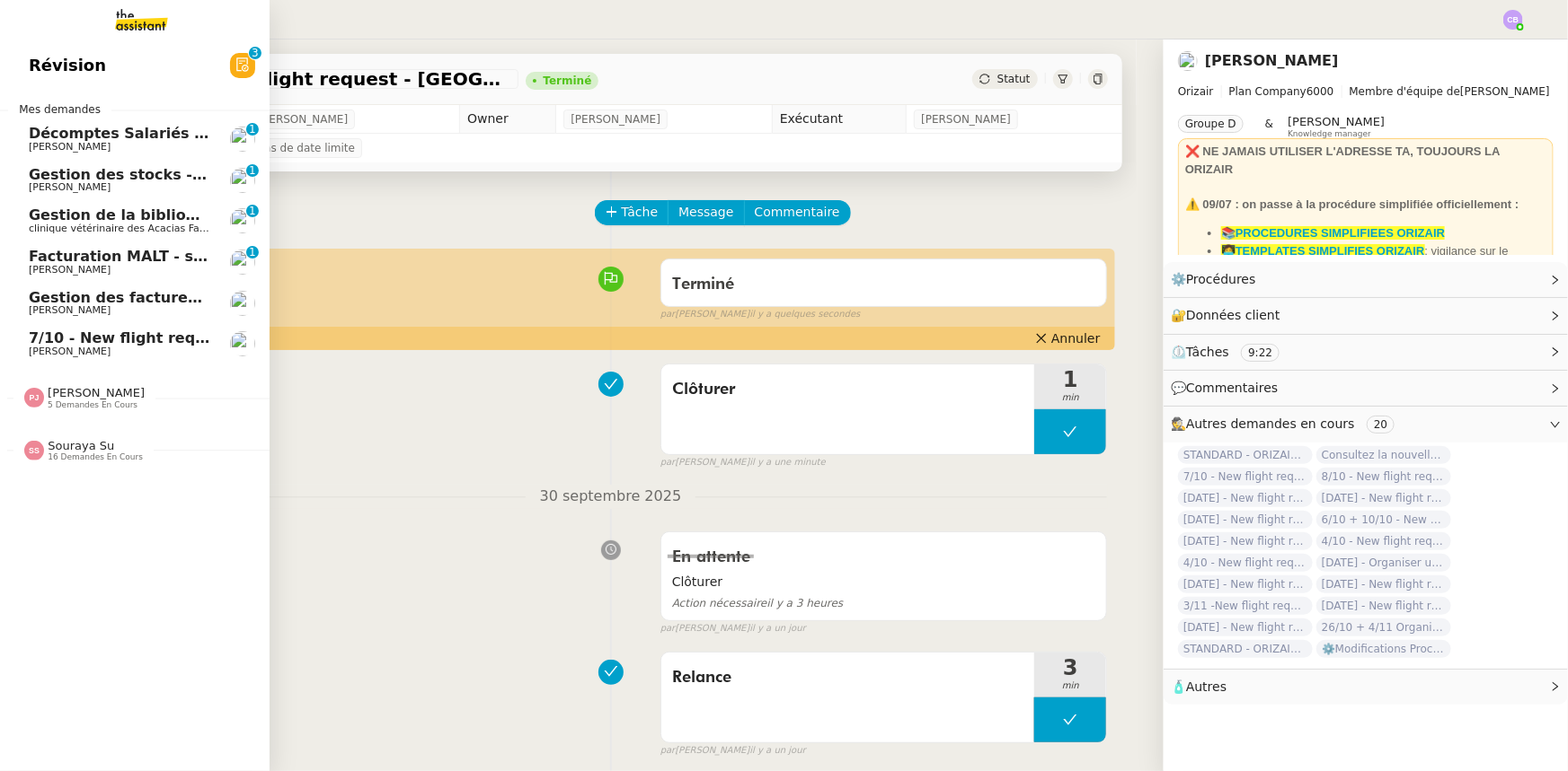
click at [106, 341] on span "7/10 - New flight request - [PERSON_NAME]" at bounding box center [204, 338] width 351 height 17
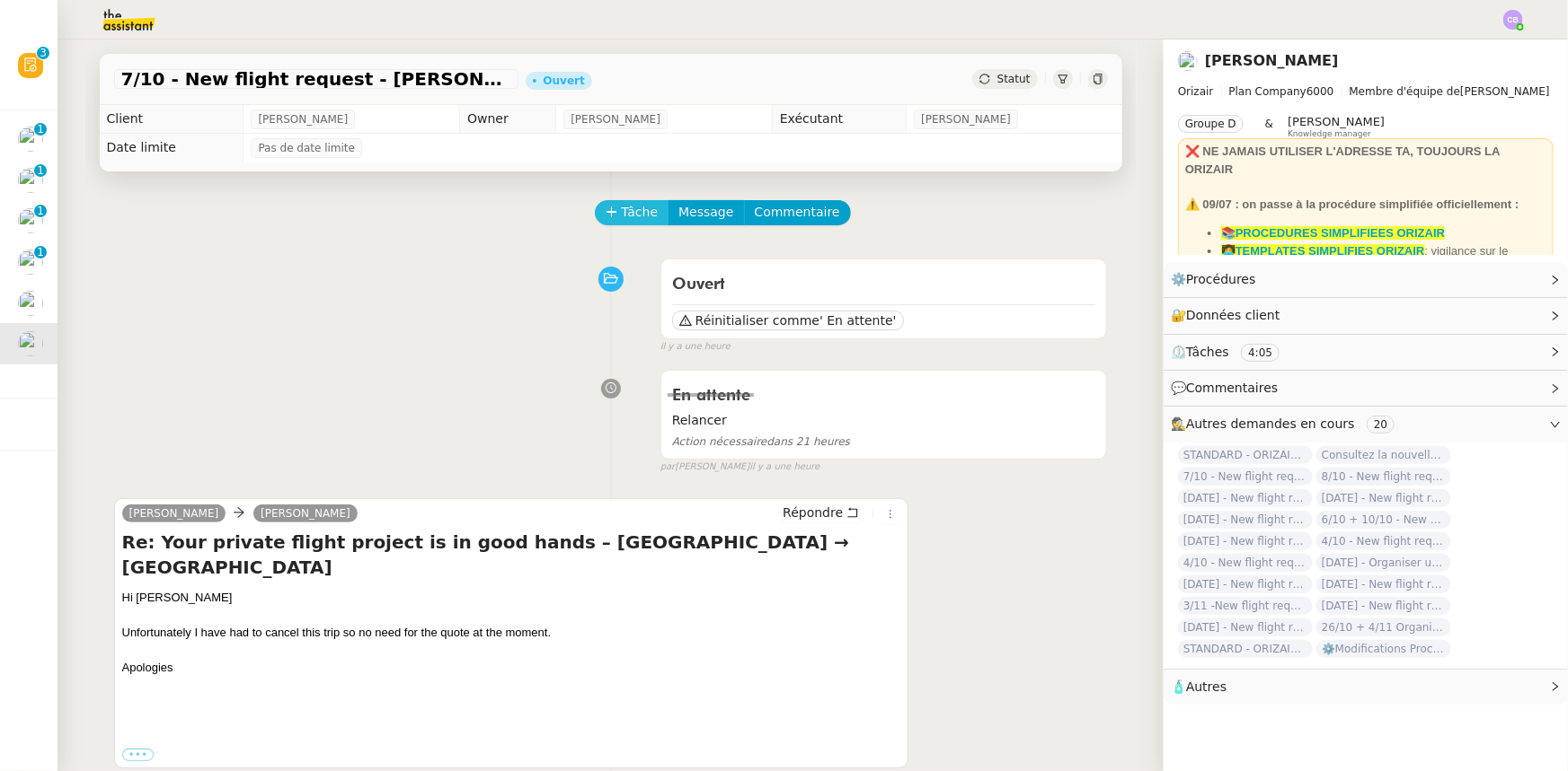
click at [622, 218] on span "Tâche" at bounding box center [639, 212] width 37 height 21
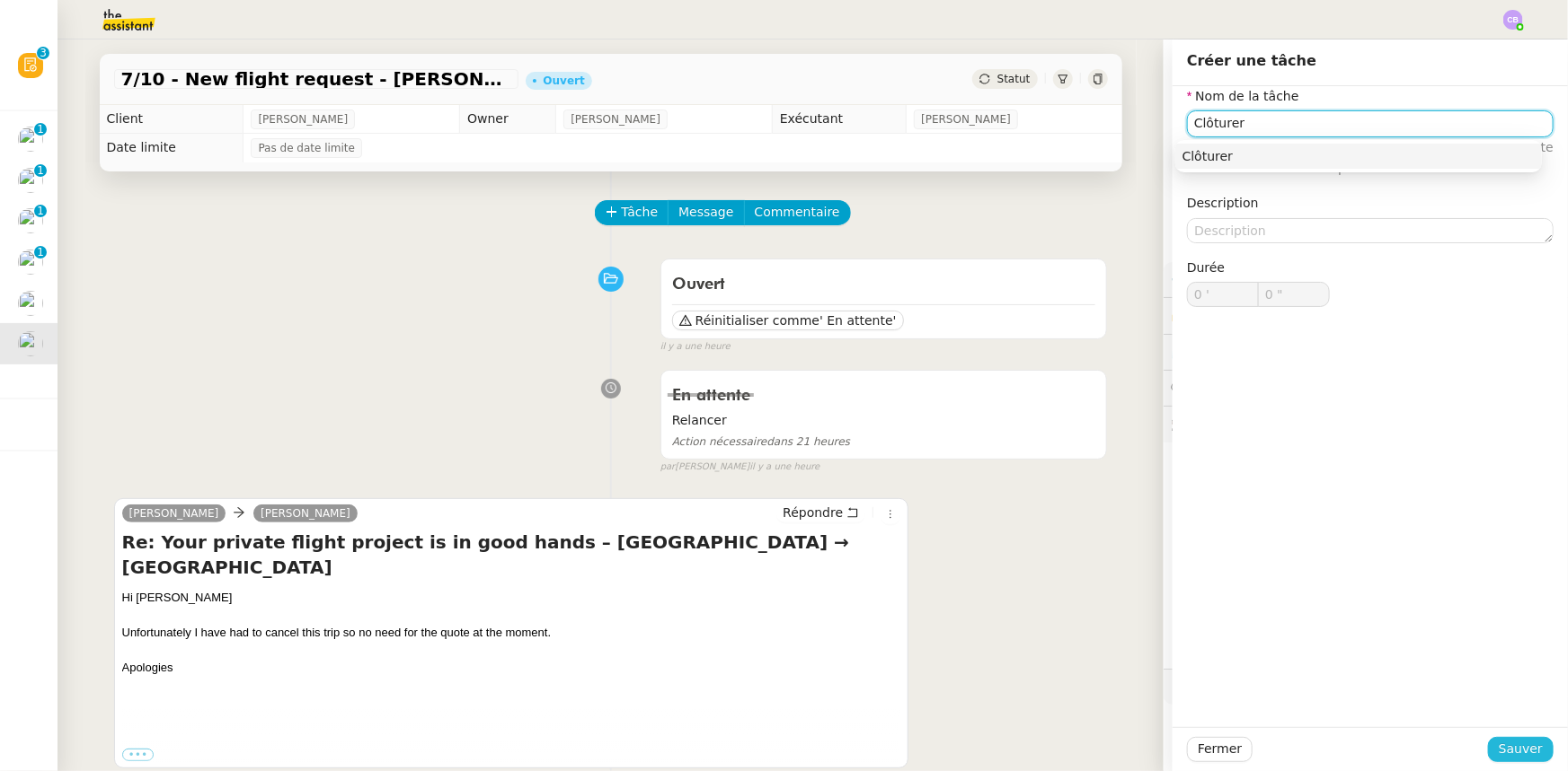
type input "Clôturer"
click at [1529, 748] on span "Sauver" at bounding box center [1520, 749] width 44 height 21
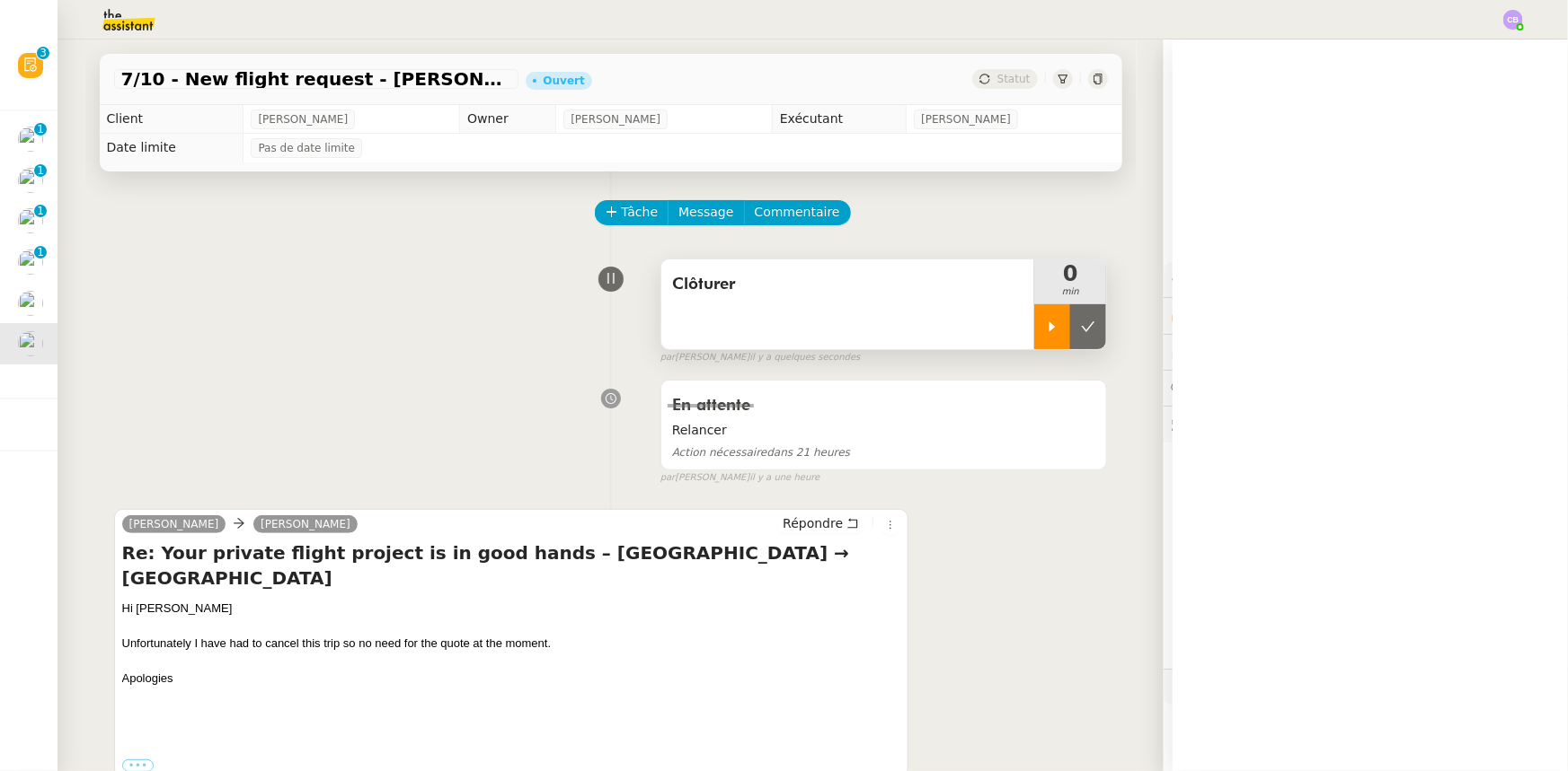
click at [1049, 331] on icon at bounding box center [1052, 327] width 7 height 10
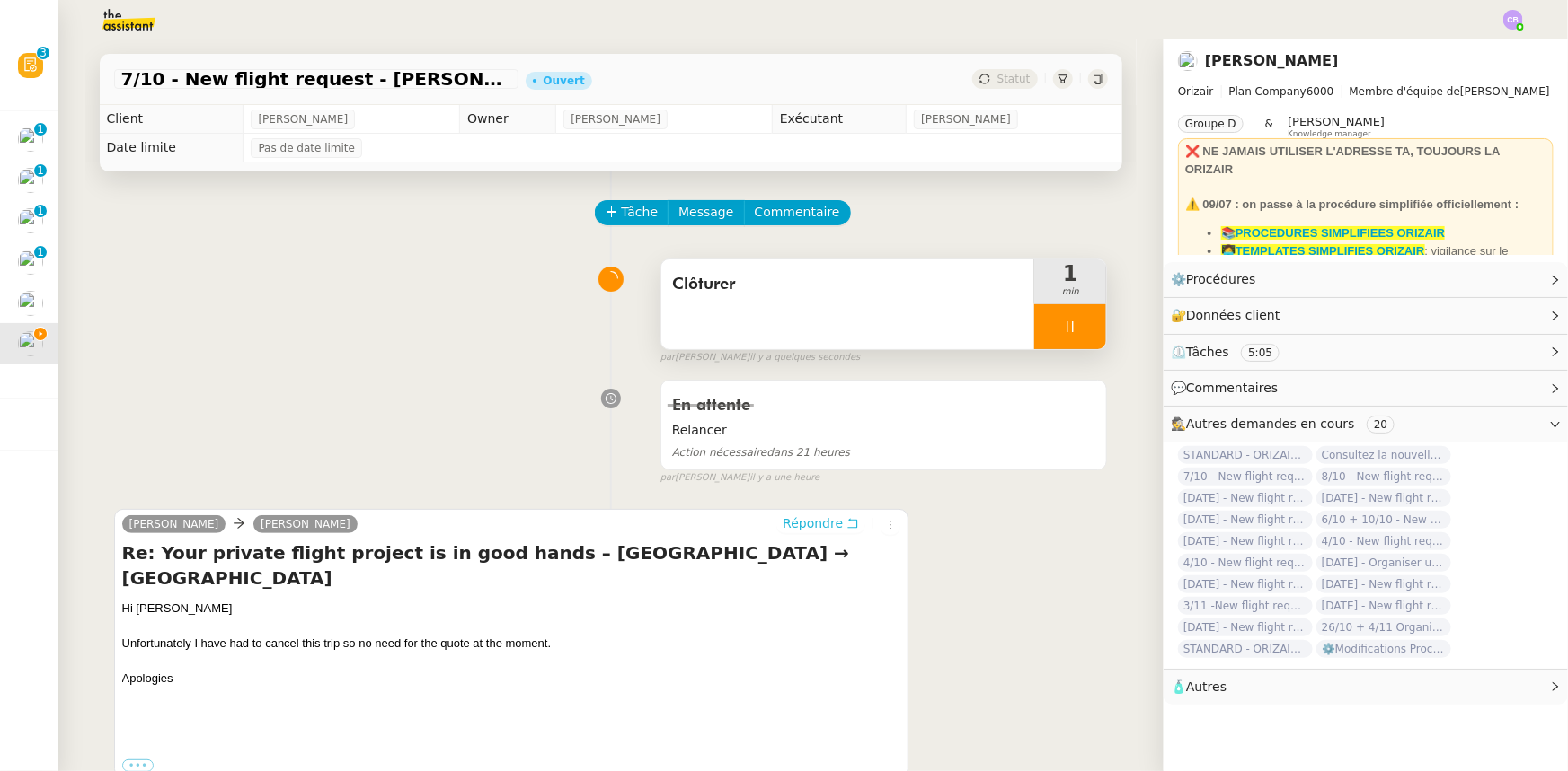
click at [803, 529] on span "Répondre" at bounding box center [813, 523] width 60 height 18
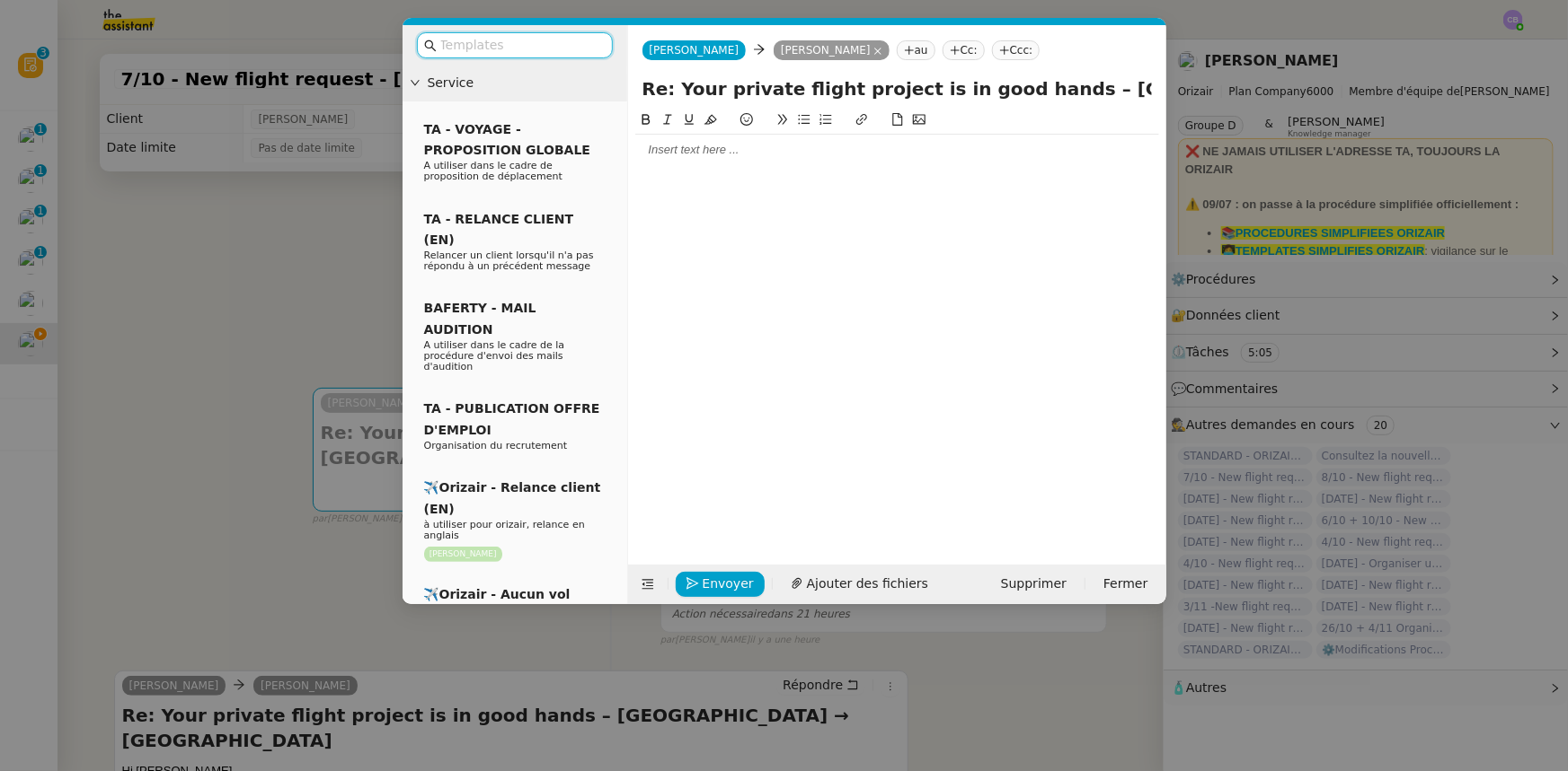
click at [525, 45] on input "text" at bounding box center [520, 45] width 162 height 21
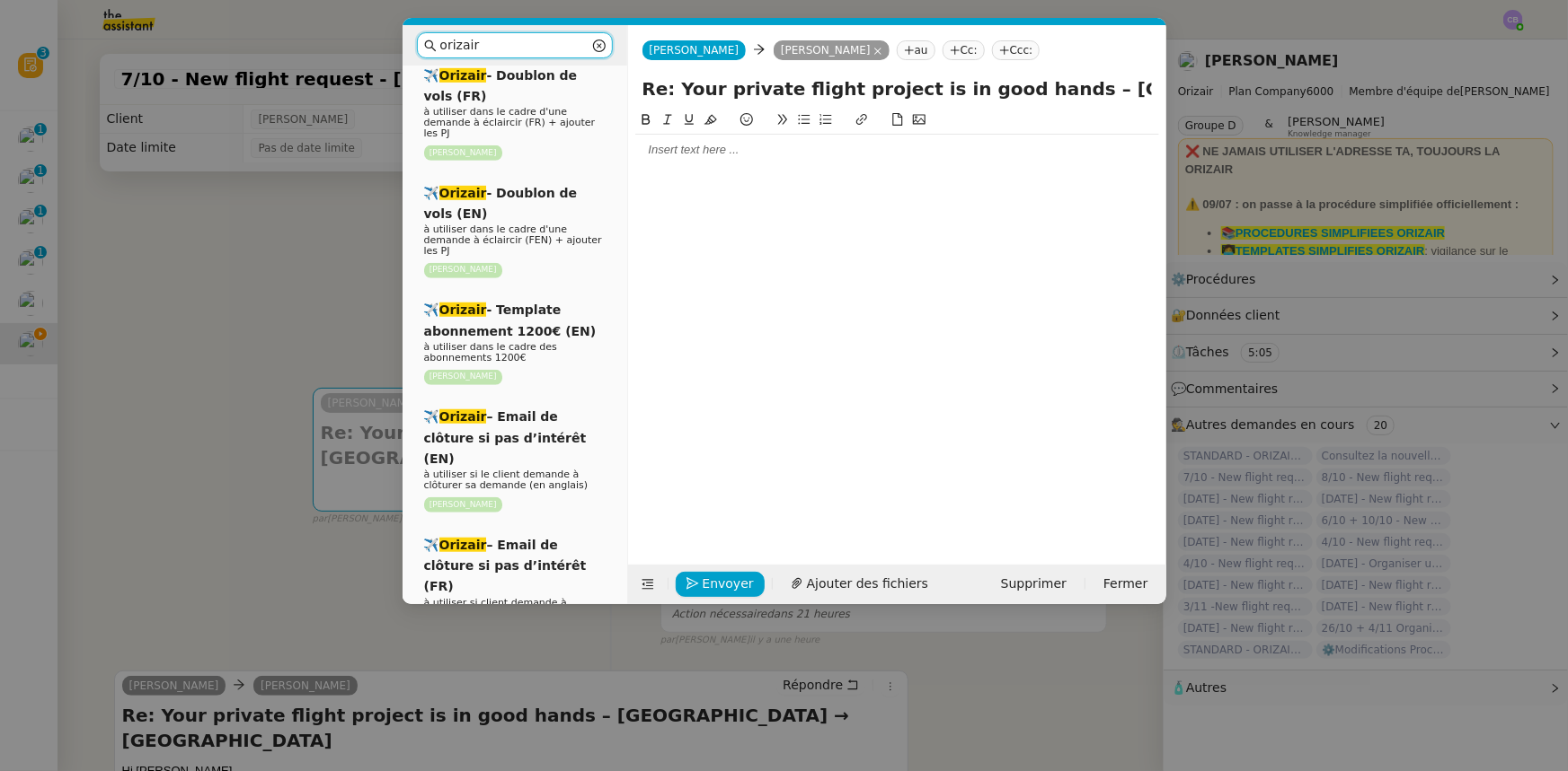
scroll to position [571, 0]
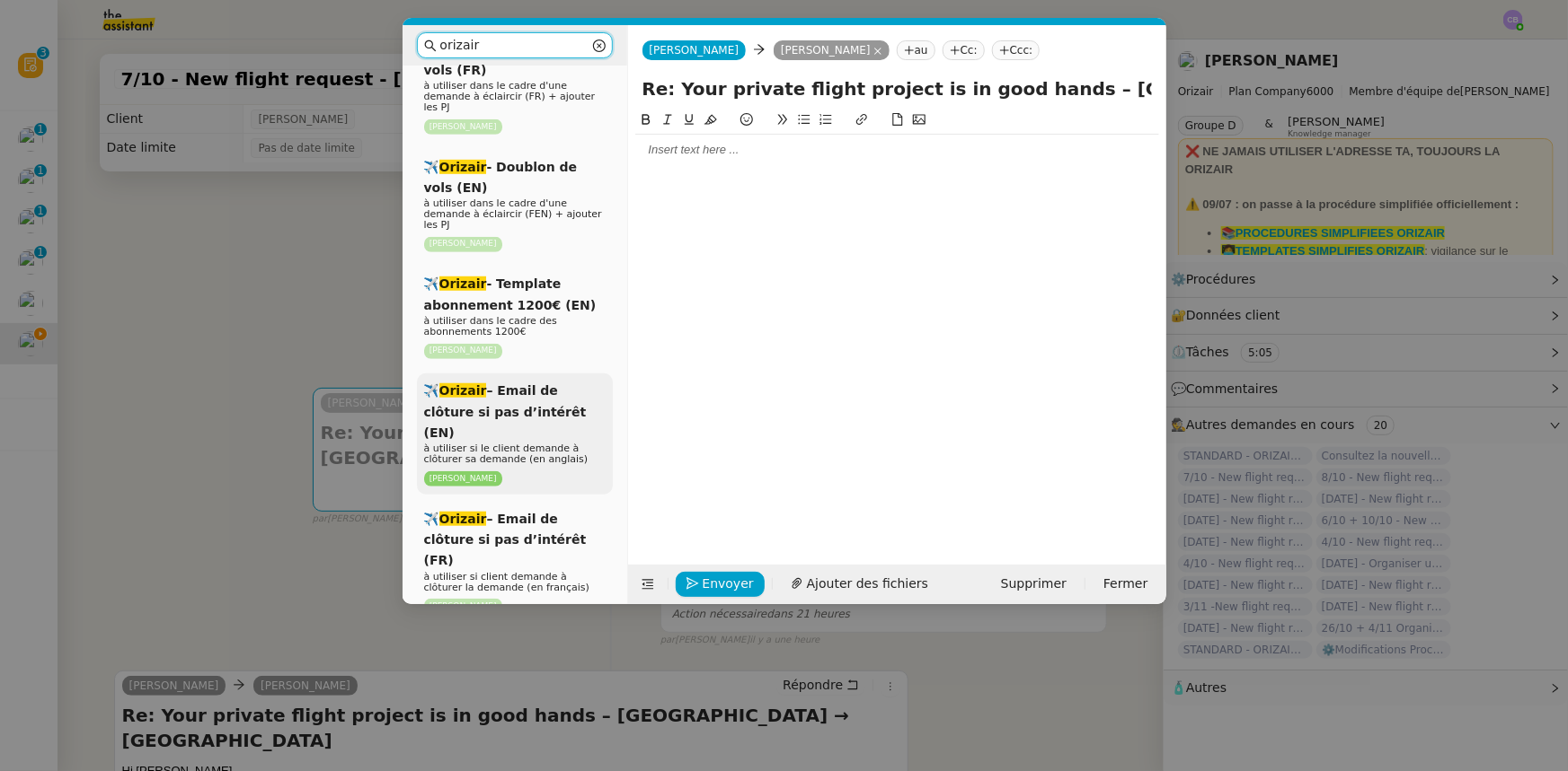
type input "orizair"
click at [528, 384] on span "✈️ Orizair – Email de clôture si pas d’intérêt (EN)" at bounding box center [506, 412] width 163 height 56
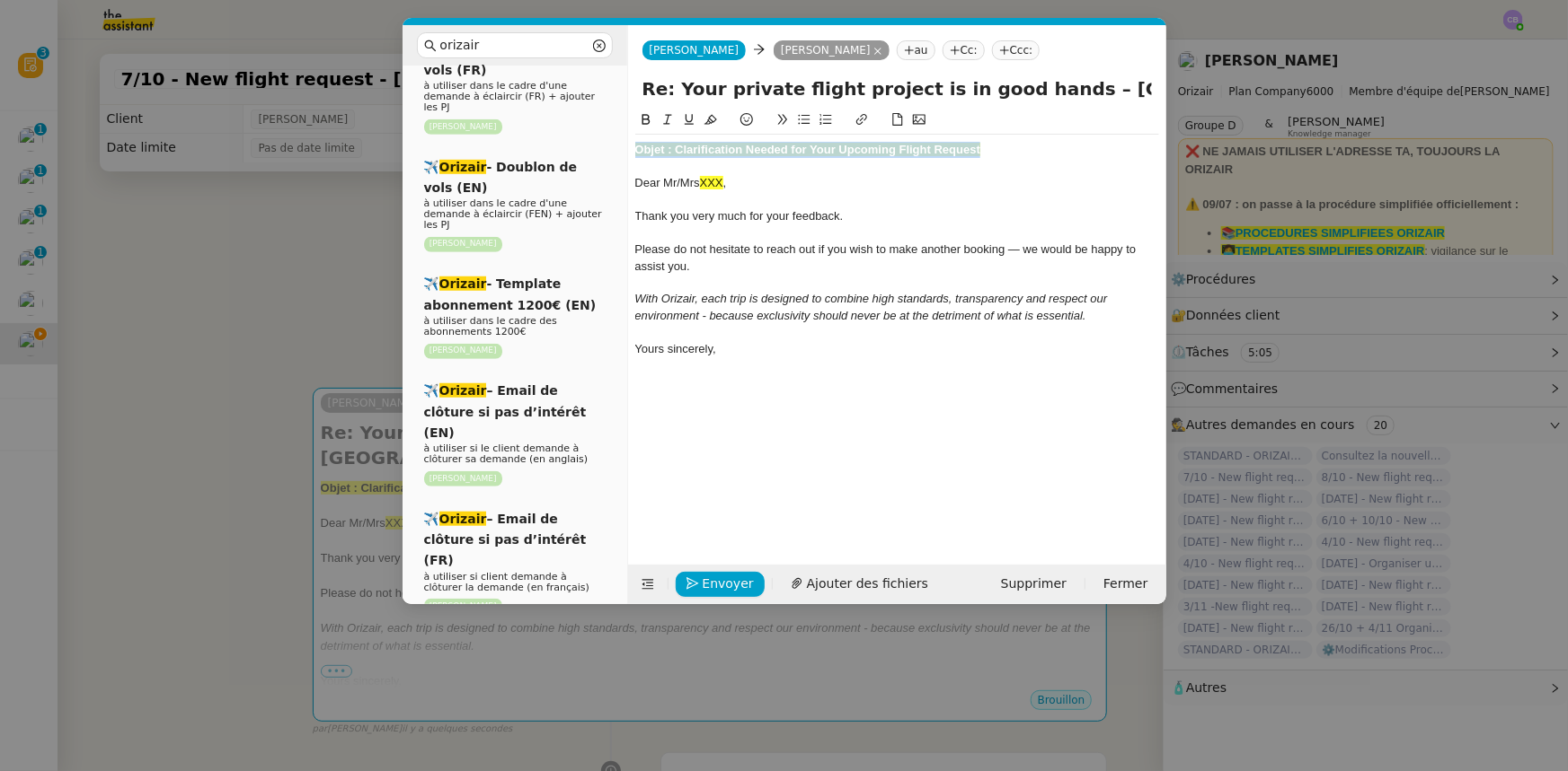
drag, startPoint x: 1002, startPoint y: 149, endPoint x: 637, endPoint y: 143, distance: 365.0
click at [637, 143] on div "Objet : Clarification Needed for Your Upcoming Flight Request" at bounding box center [896, 150] width 523 height 16
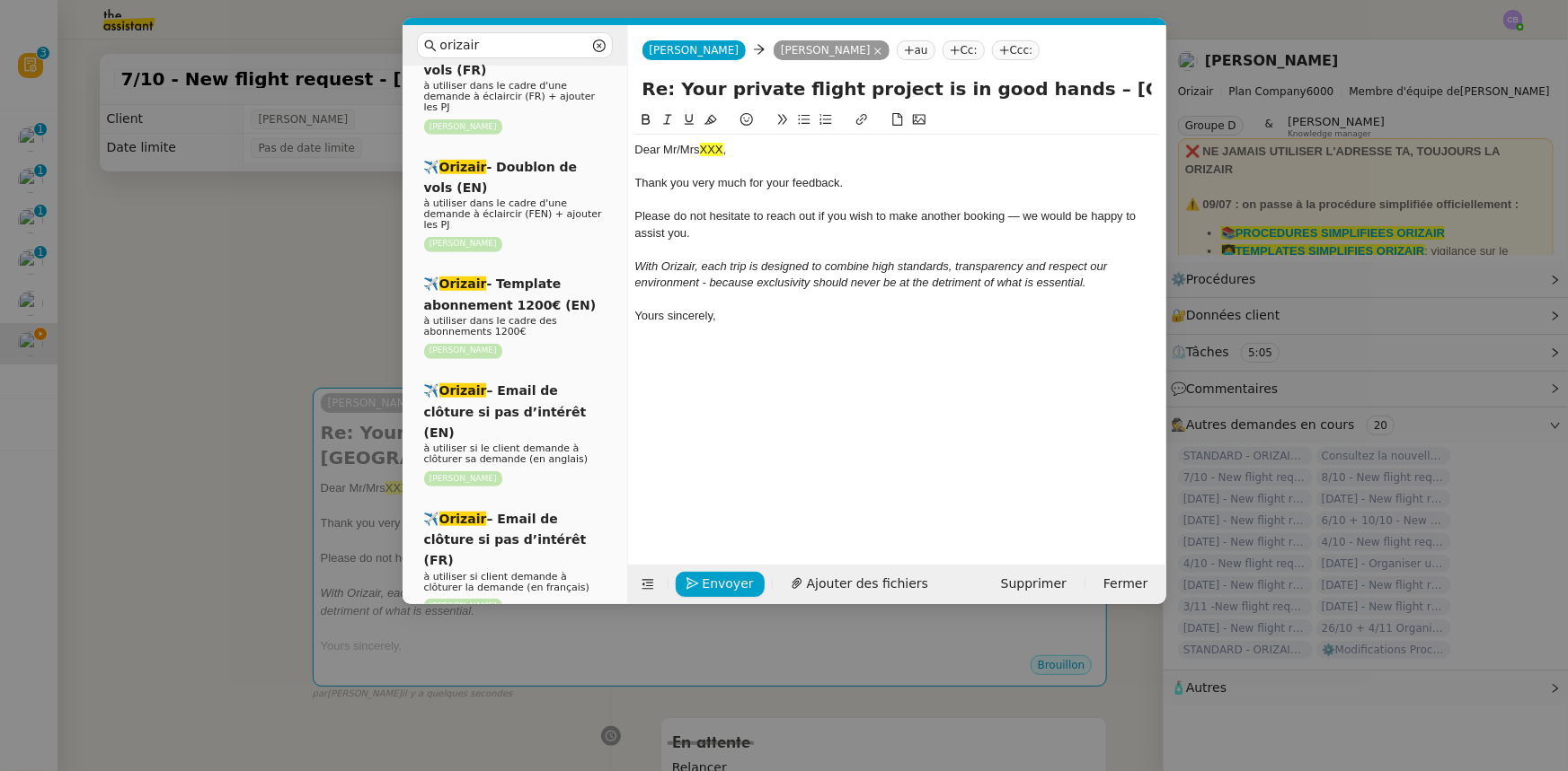
click at [303, 323] on nz-modal-container "orizair Service Orizair - Bilan des demandes de la semaine à utiliser le [DATE]…" at bounding box center [784, 386] width 1568 height 771
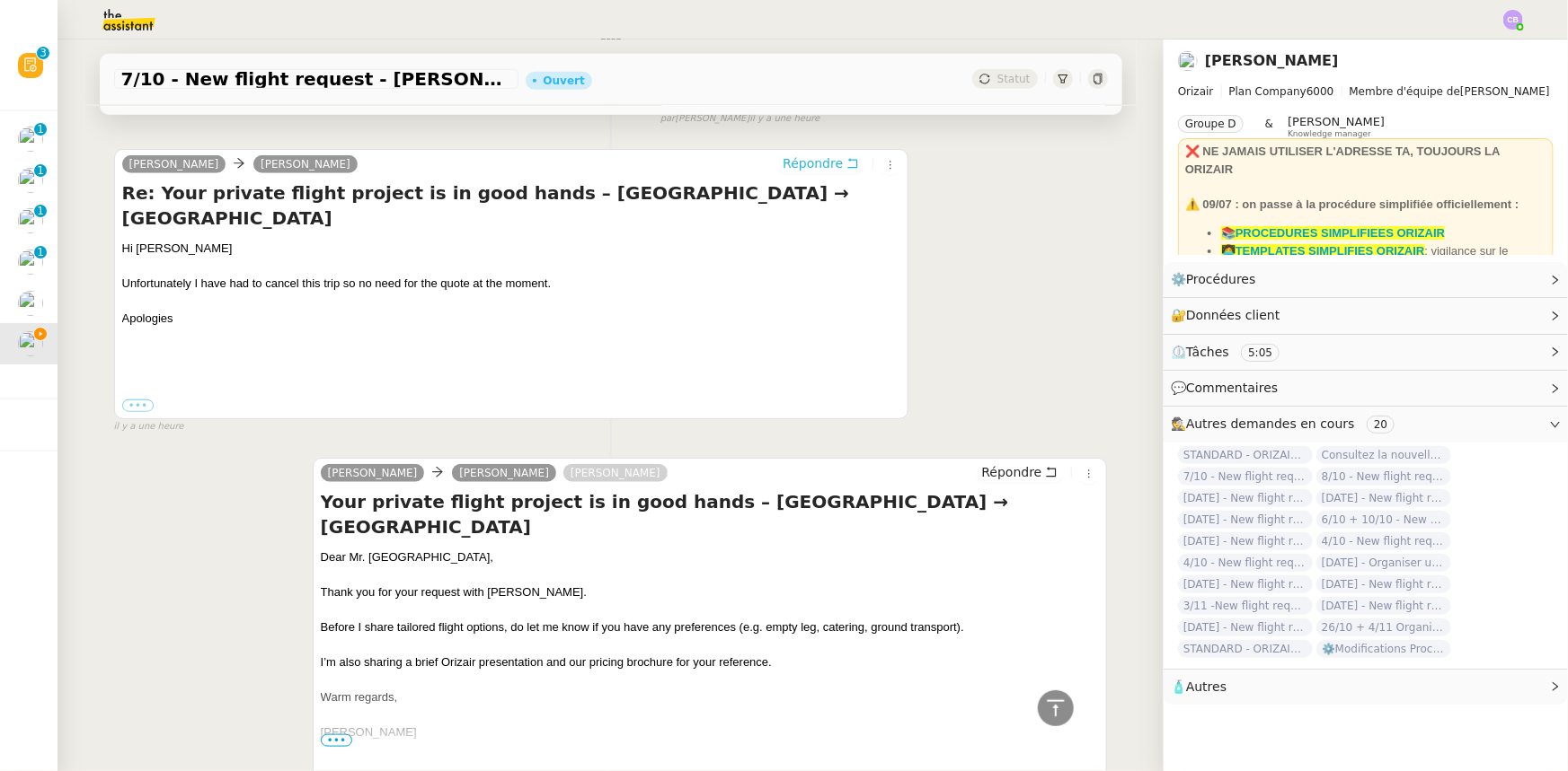
scroll to position [844, 0]
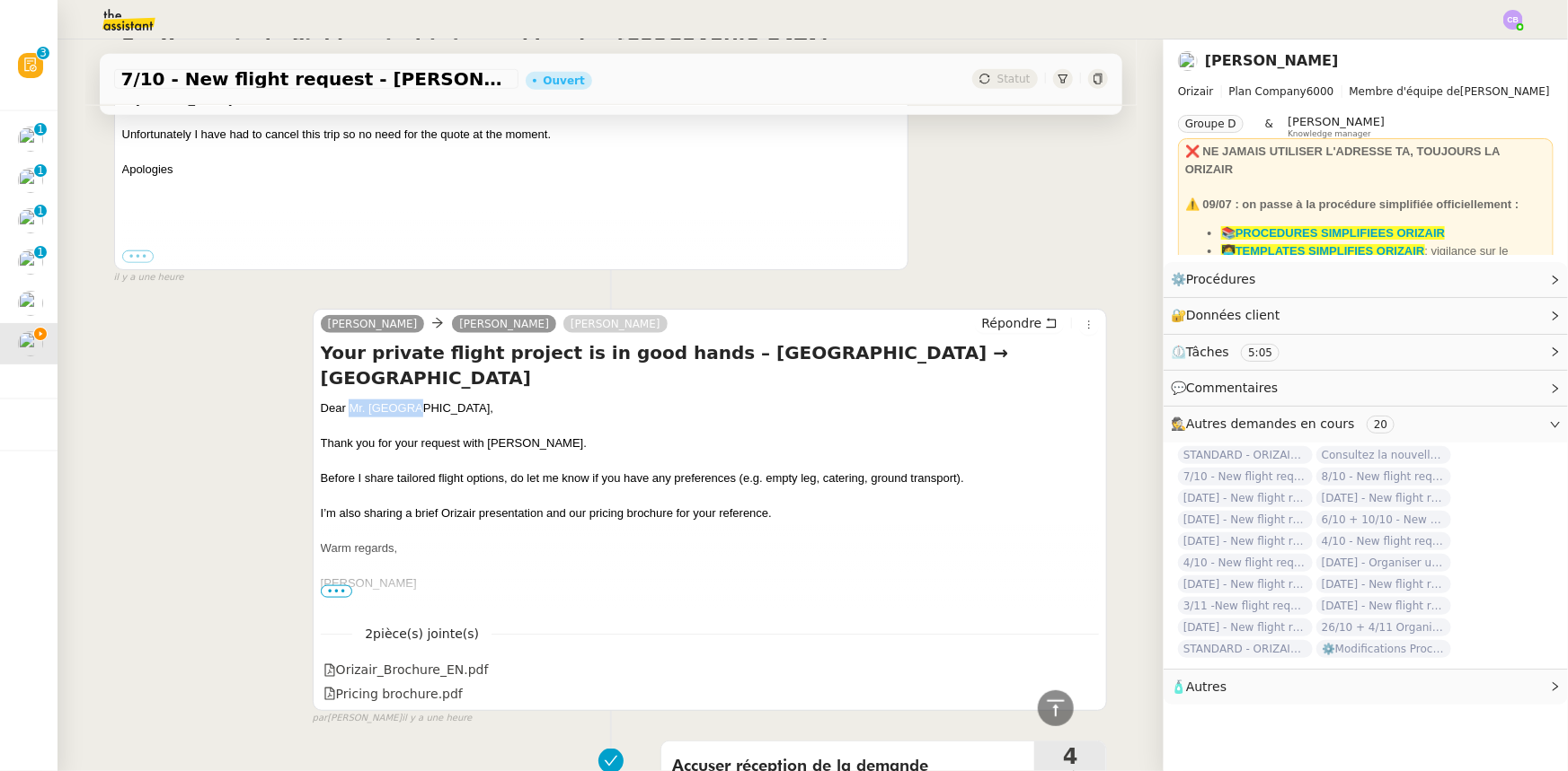
drag, startPoint x: 407, startPoint y: 333, endPoint x: 344, endPoint y: 336, distance: 63.1
click at [344, 400] on div "Dear Mr. [GEOGRAPHIC_DATA]," at bounding box center [711, 408] width 779 height 18
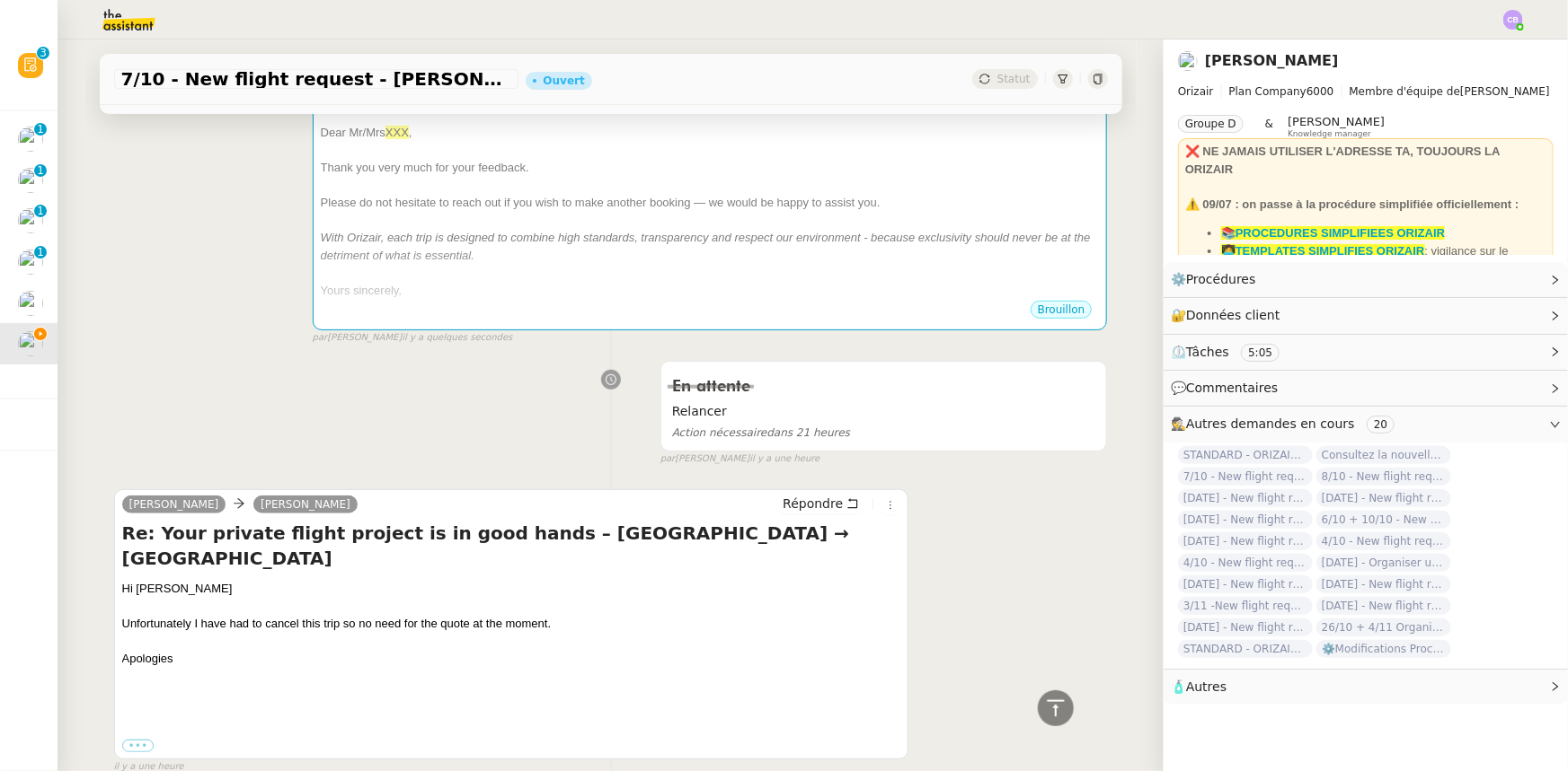
scroll to position [0, 0]
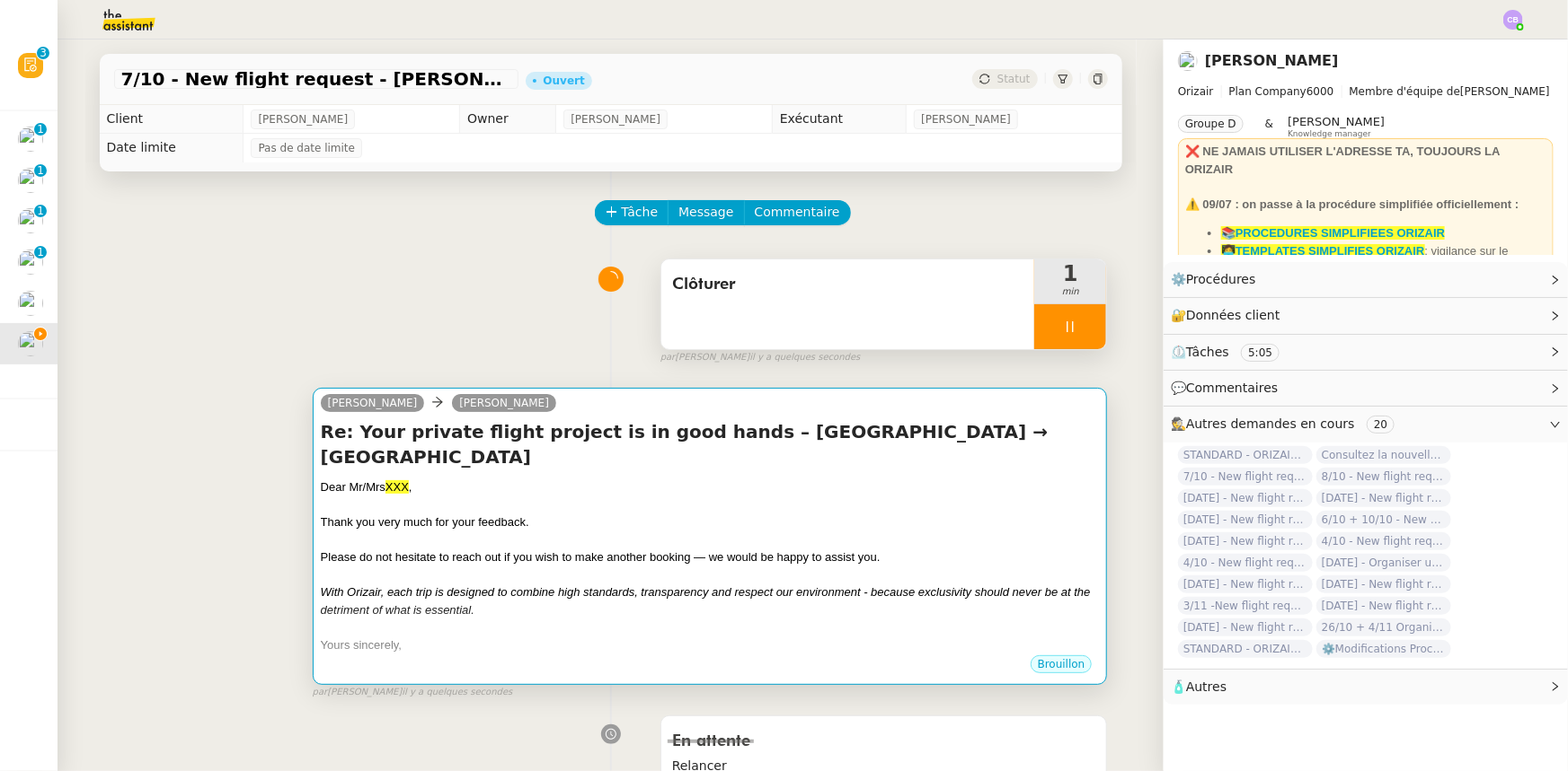
click at [479, 567] on div at bounding box center [711, 575] width 779 height 18
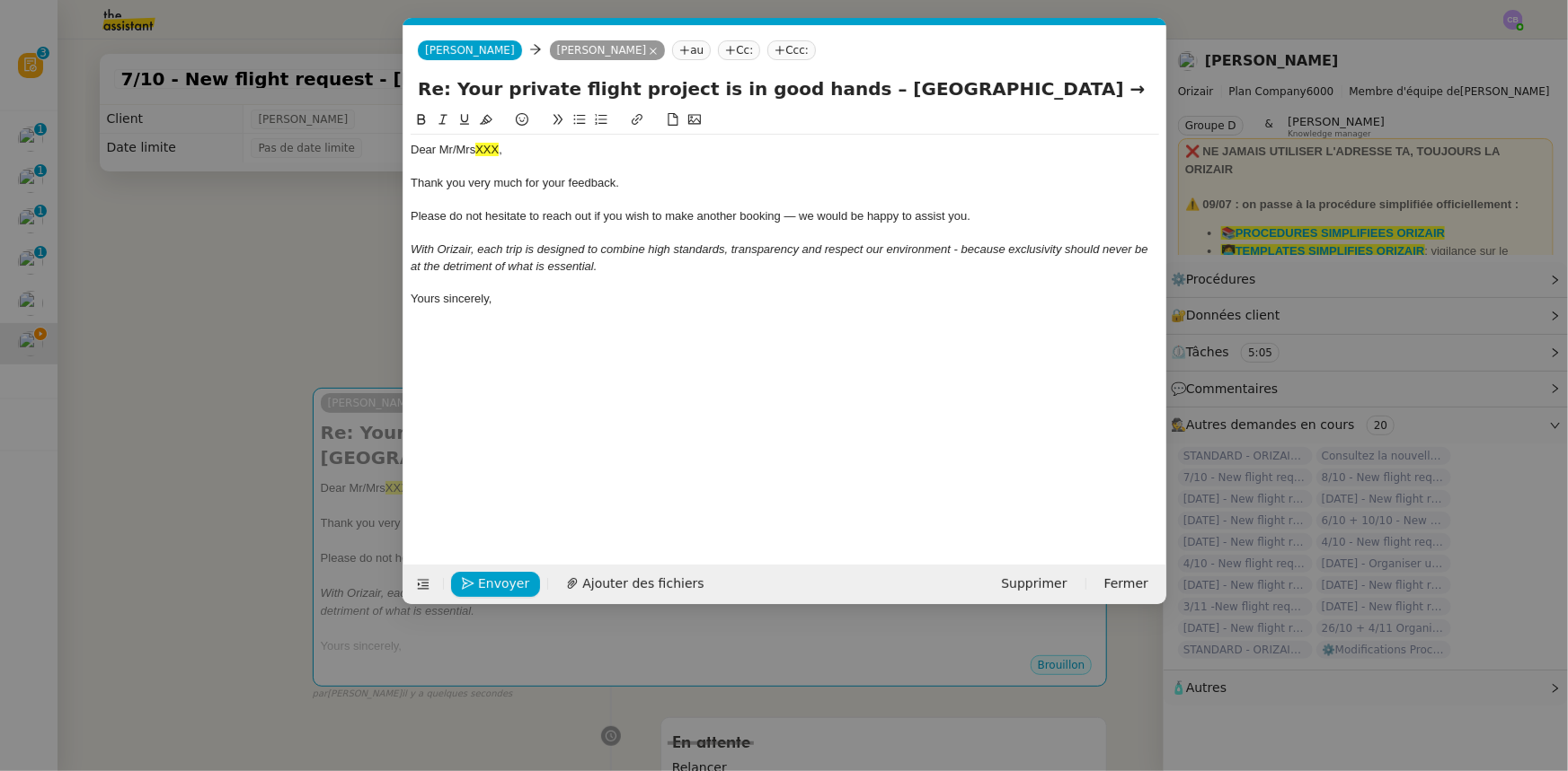
scroll to position [0, 71]
drag, startPoint x: 501, startPoint y: 148, endPoint x: 440, endPoint y: 147, distance: 61.0
click at [440, 147] on div "Dear Mr/Mrs [PERSON_NAME] ," at bounding box center [784, 150] width 748 height 16
click at [326, 314] on nz-modal-container "orizair Service Orizair - Bilan des demandes de la semaine à utiliser le [DATE]…" at bounding box center [784, 386] width 1568 height 771
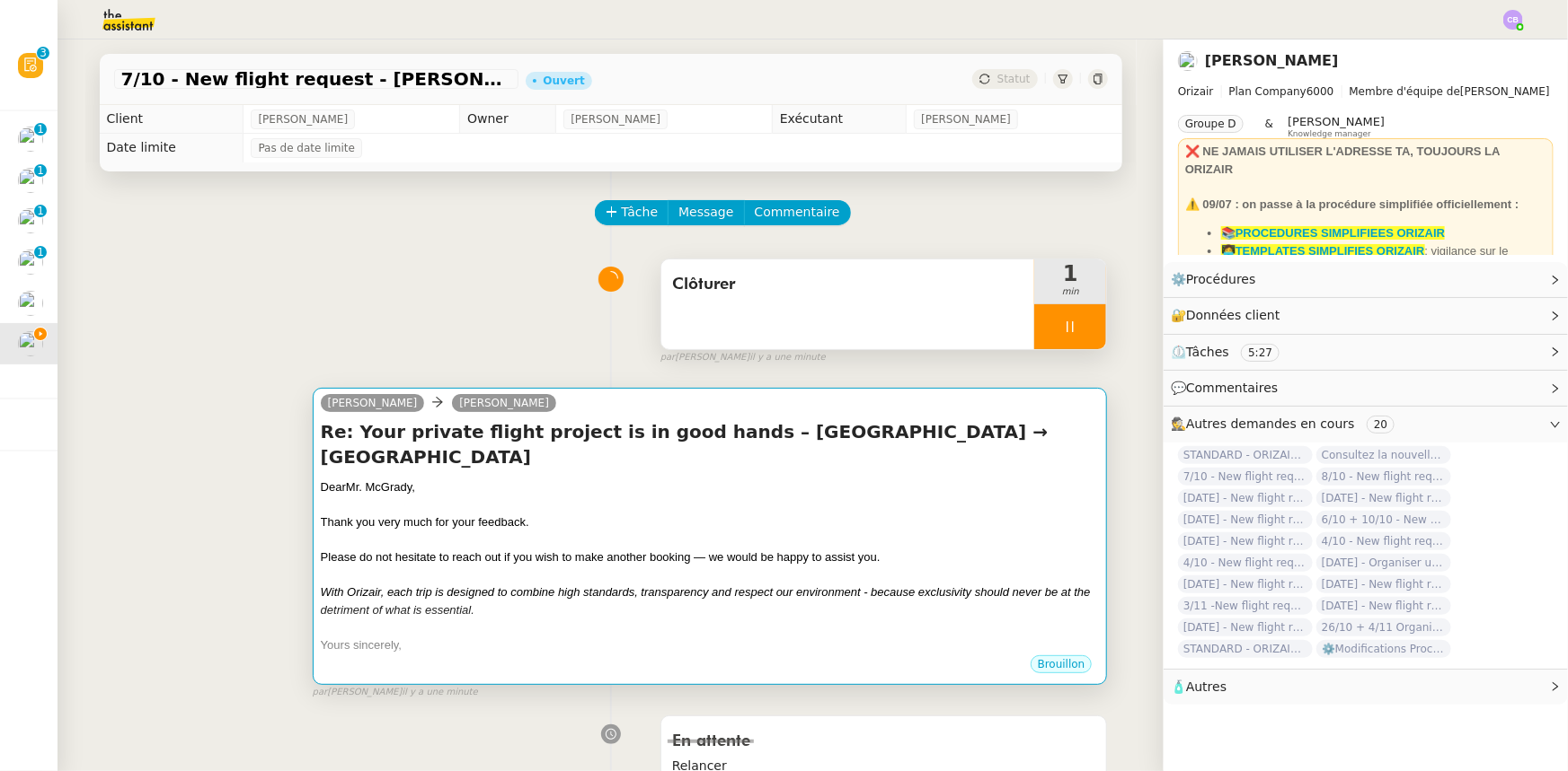
click at [829, 531] on div at bounding box center [711, 540] width 779 height 18
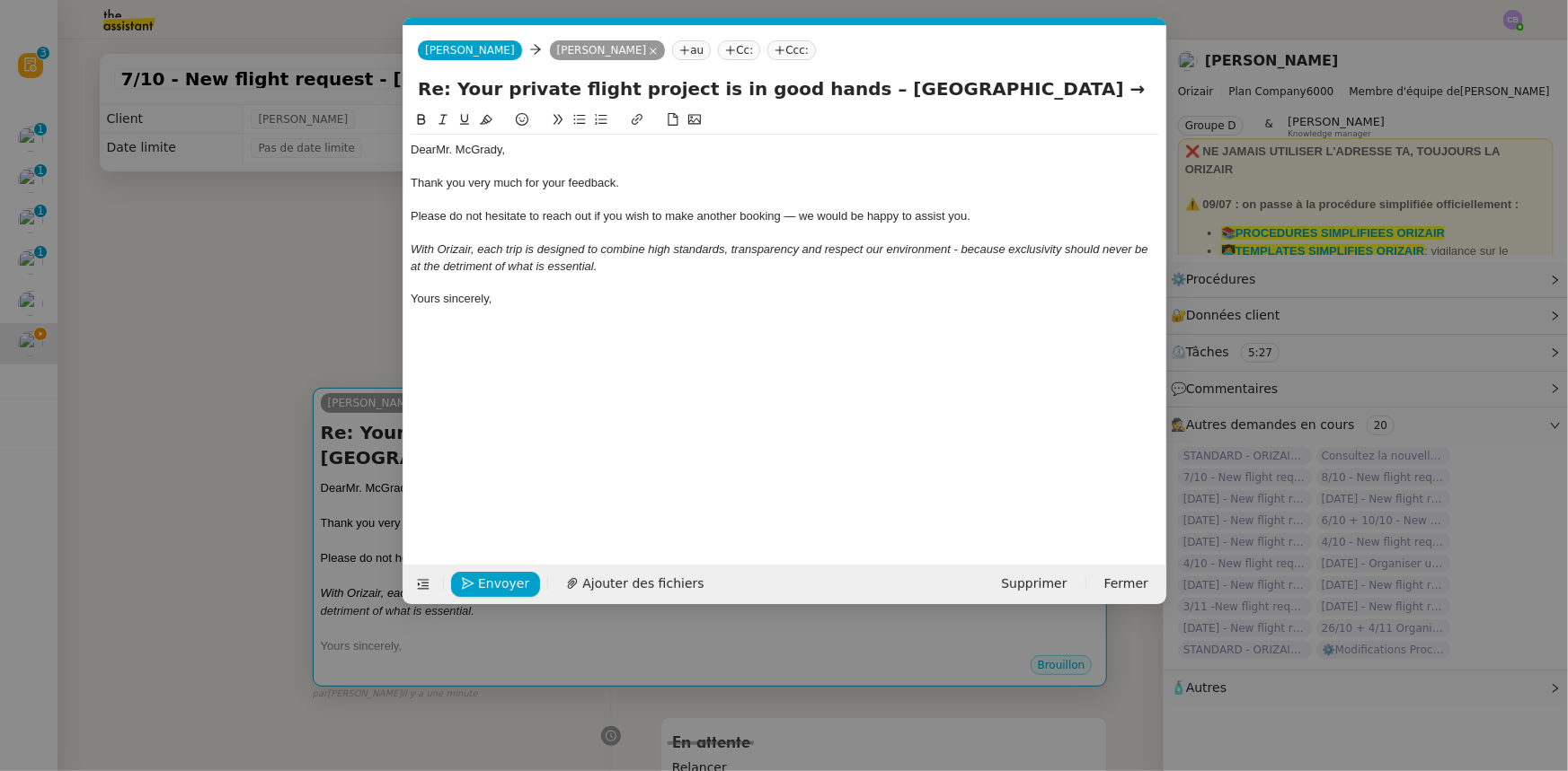
scroll to position [0, 71]
click at [504, 587] on span "Envoyer" at bounding box center [504, 584] width 51 height 21
click at [504, 584] on span "Confirmer l'envoi" at bounding box center [532, 584] width 108 height 21
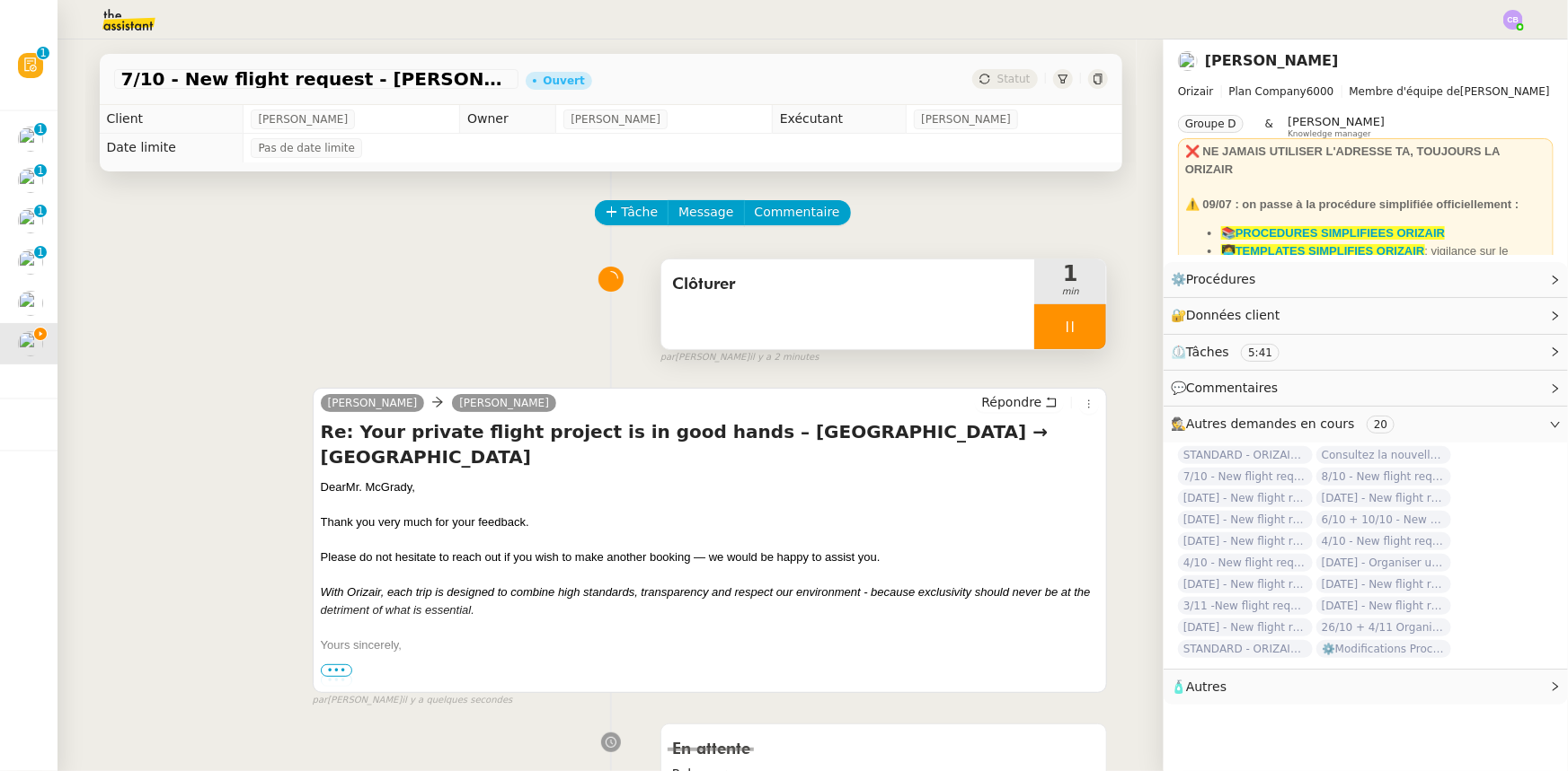
click at [1034, 320] on div at bounding box center [1070, 327] width 72 height 45
click at [1070, 338] on button at bounding box center [1088, 327] width 36 height 45
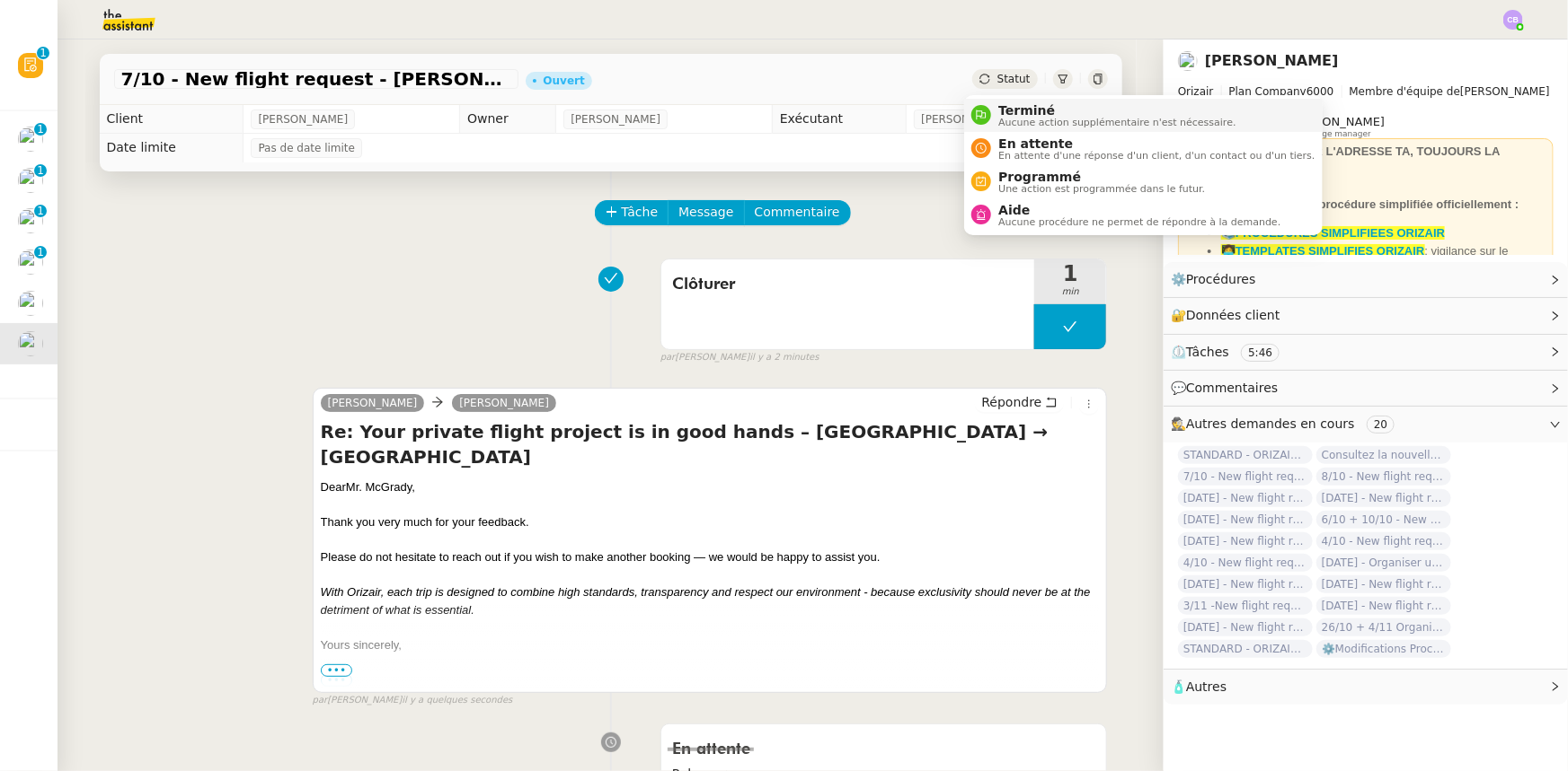
click at [1018, 107] on span "Terminé" at bounding box center [1116, 109] width 237 height 14
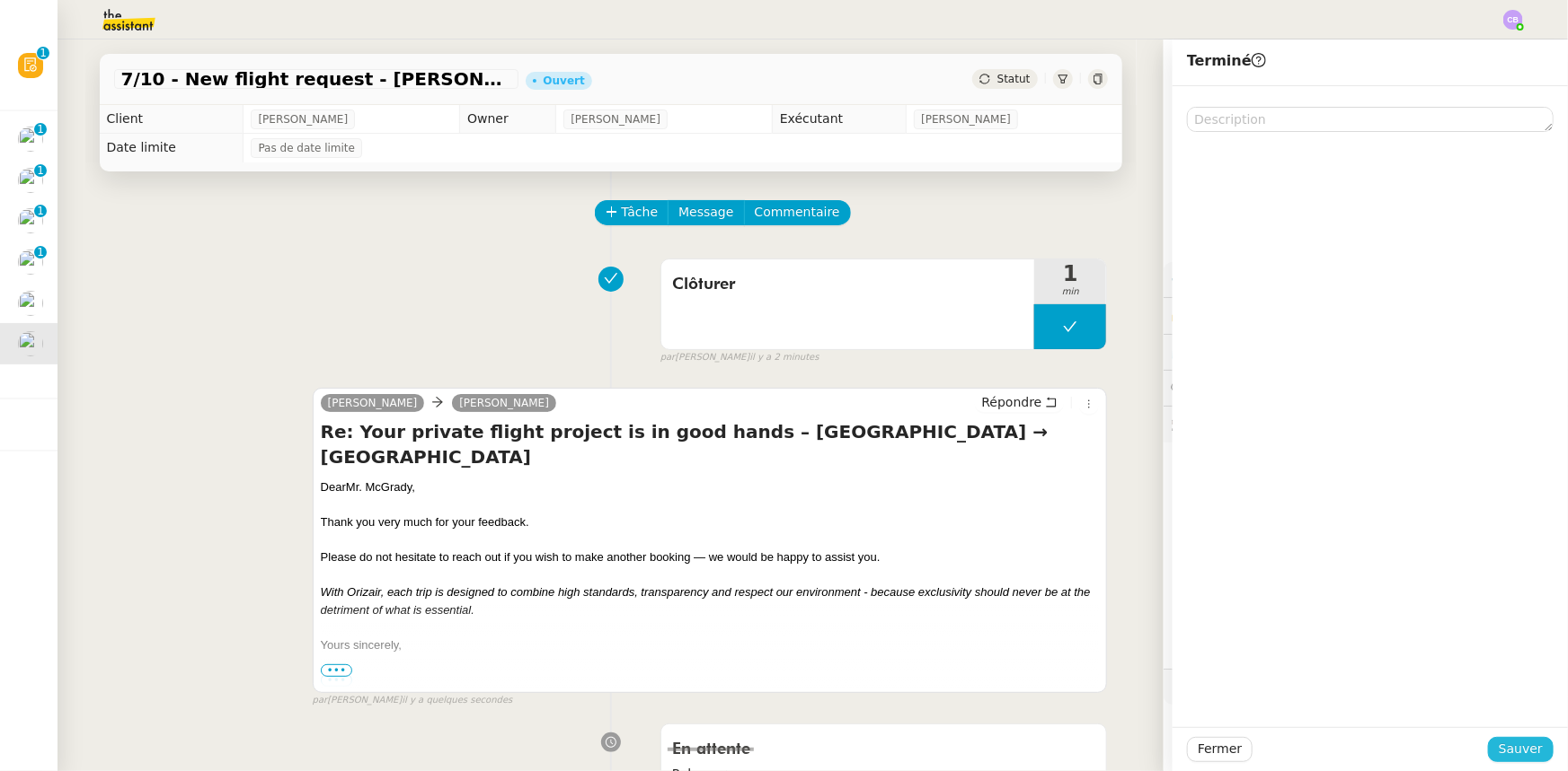
click at [1500, 748] on span "Sauver" at bounding box center [1520, 749] width 44 height 21
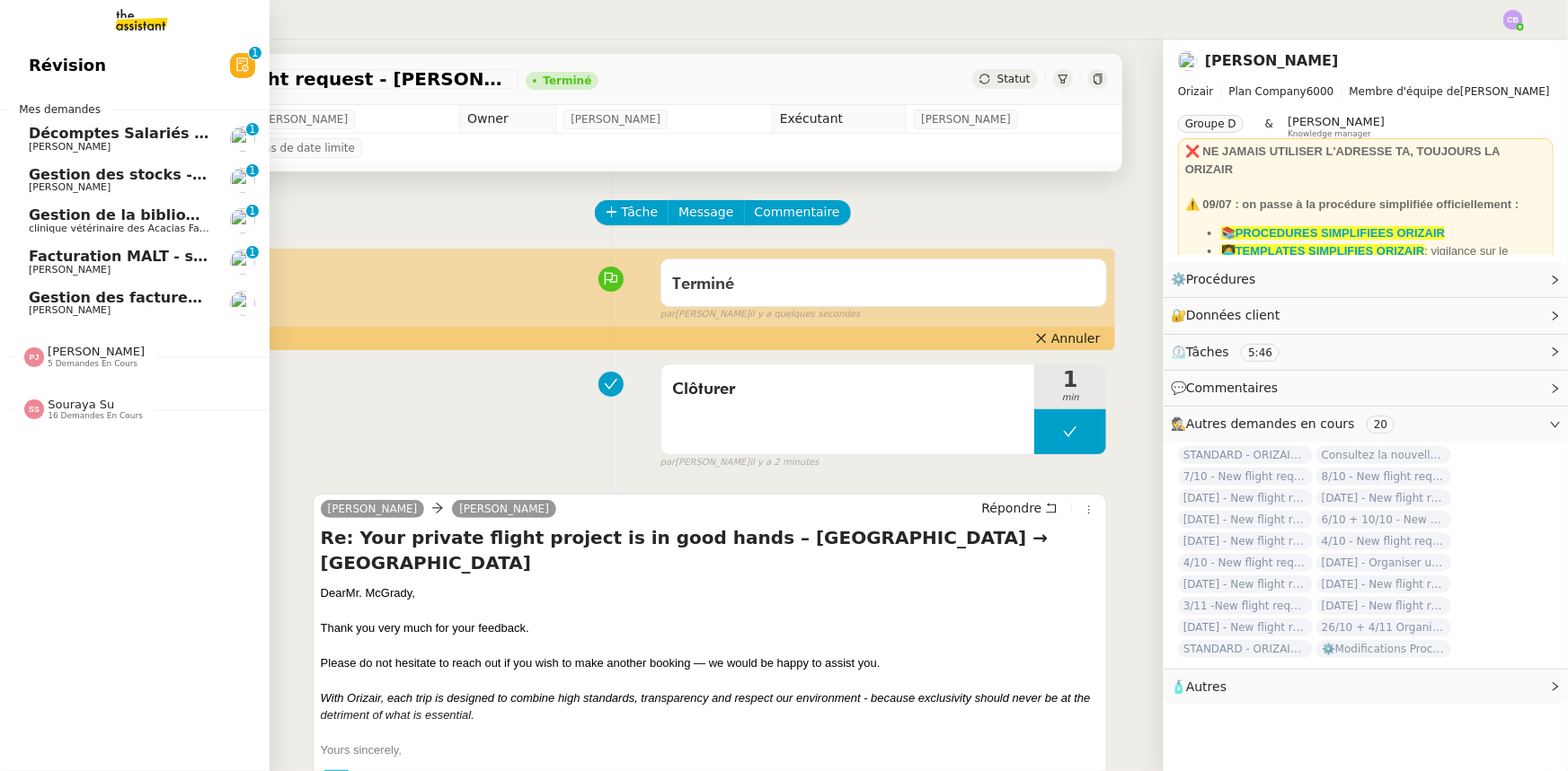
click at [105, 362] on span "5 demandes en cours" at bounding box center [93, 364] width 90 height 10
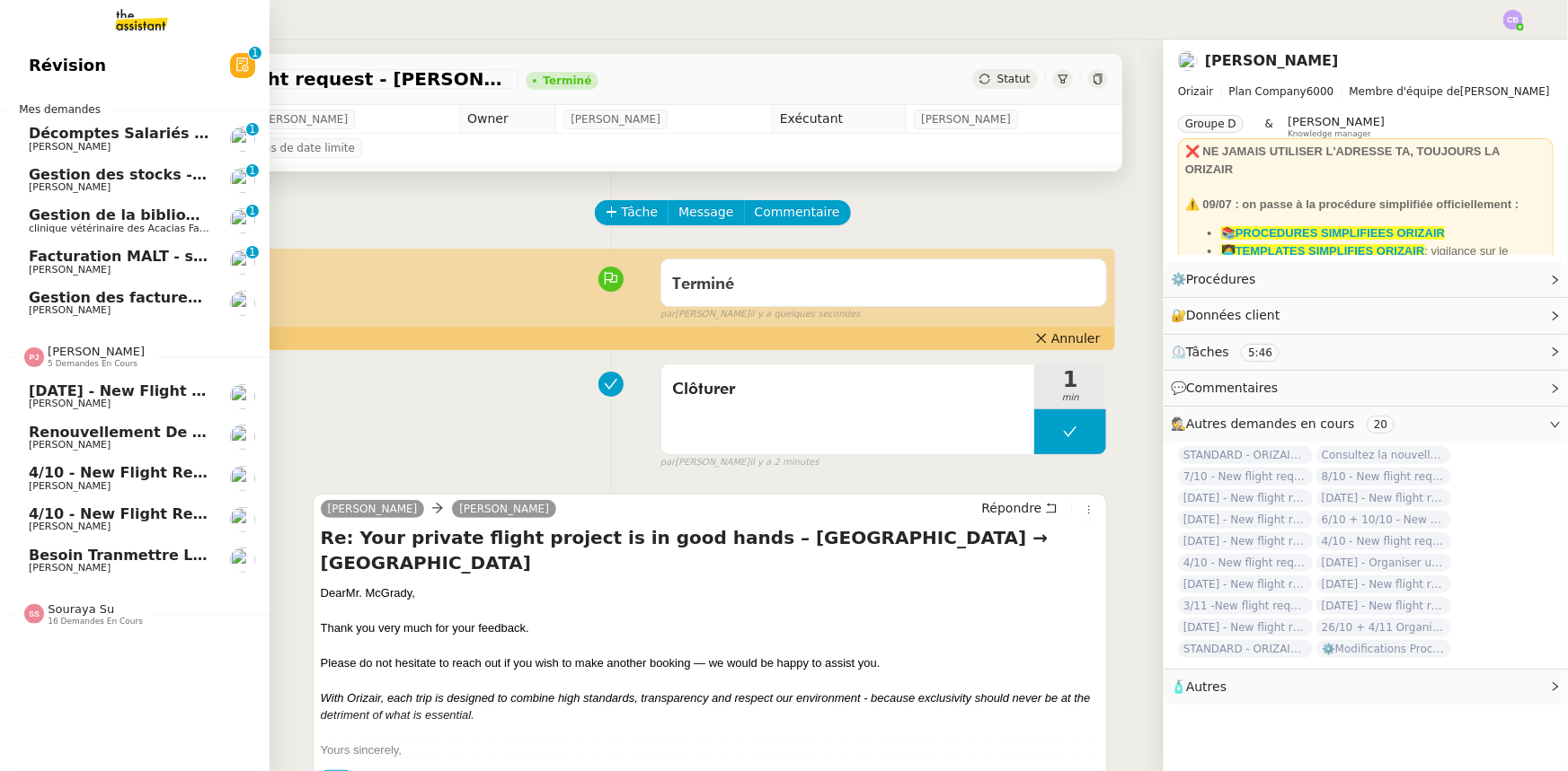
click at [105, 362] on span "5 demandes en cours" at bounding box center [93, 364] width 90 height 10
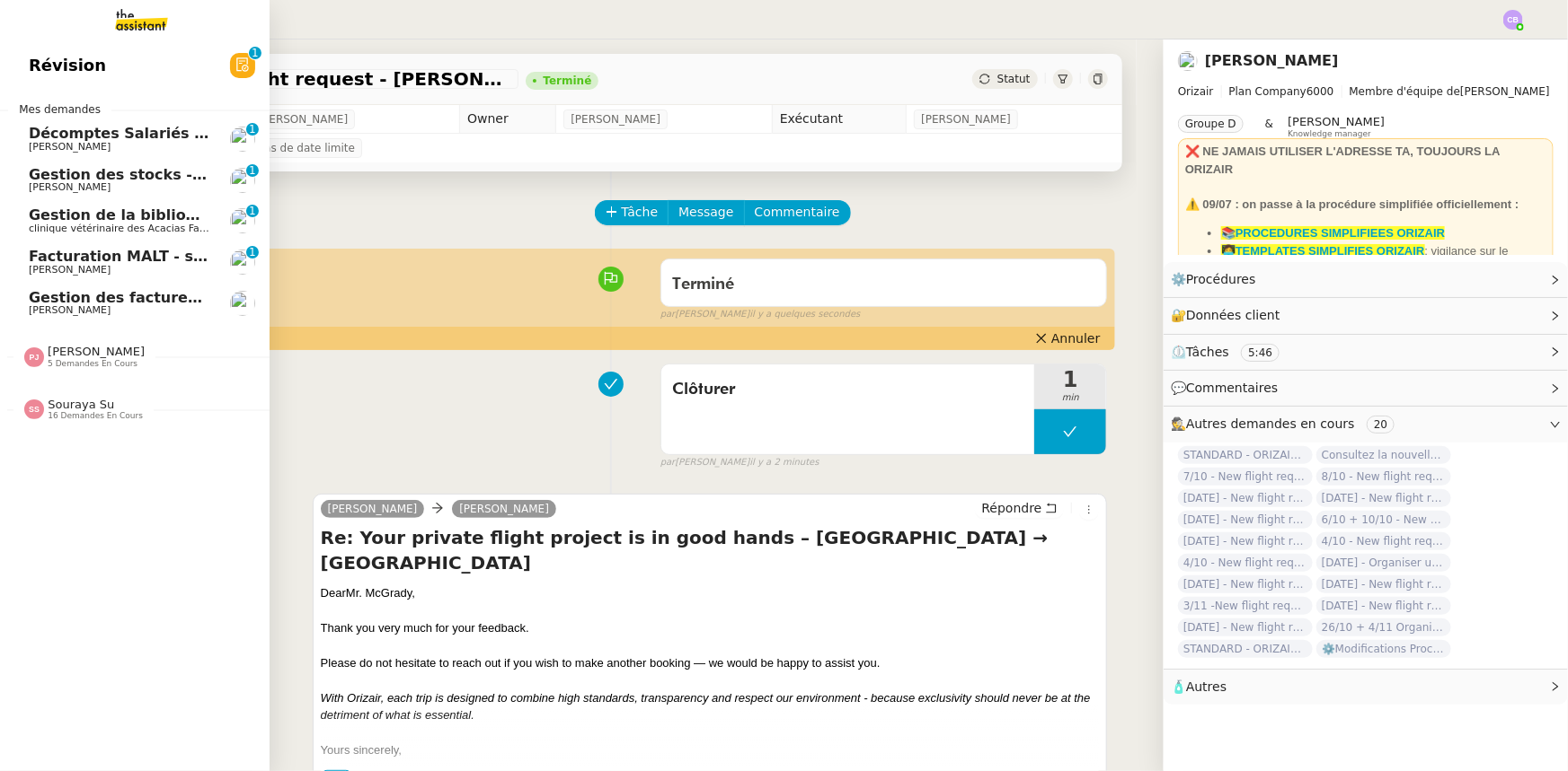
click at [100, 419] on span "16 demandes en cours" at bounding box center [95, 416] width 95 height 10
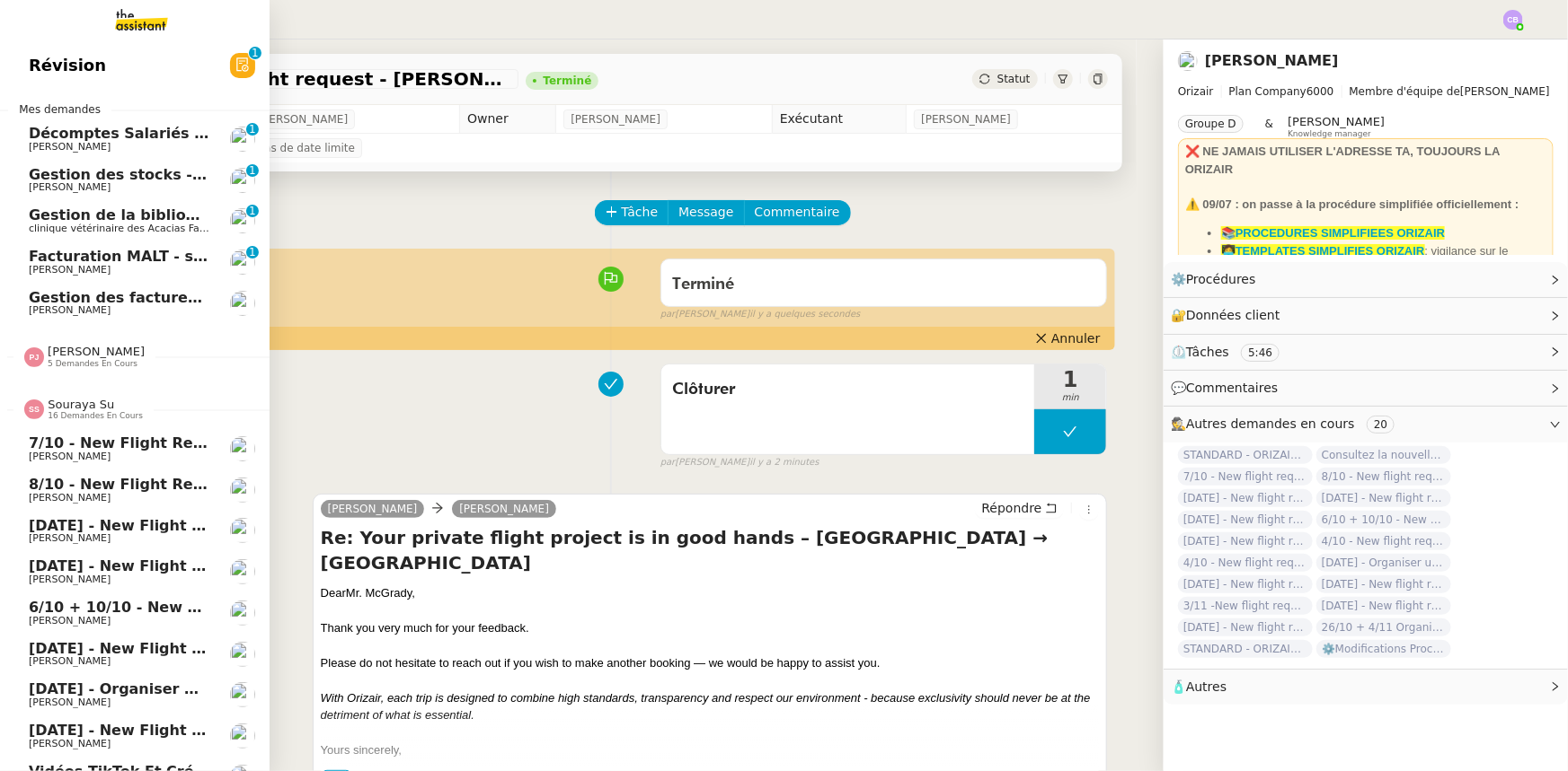
click at [81, 405] on span "Souraya Su" at bounding box center [81, 404] width 66 height 13
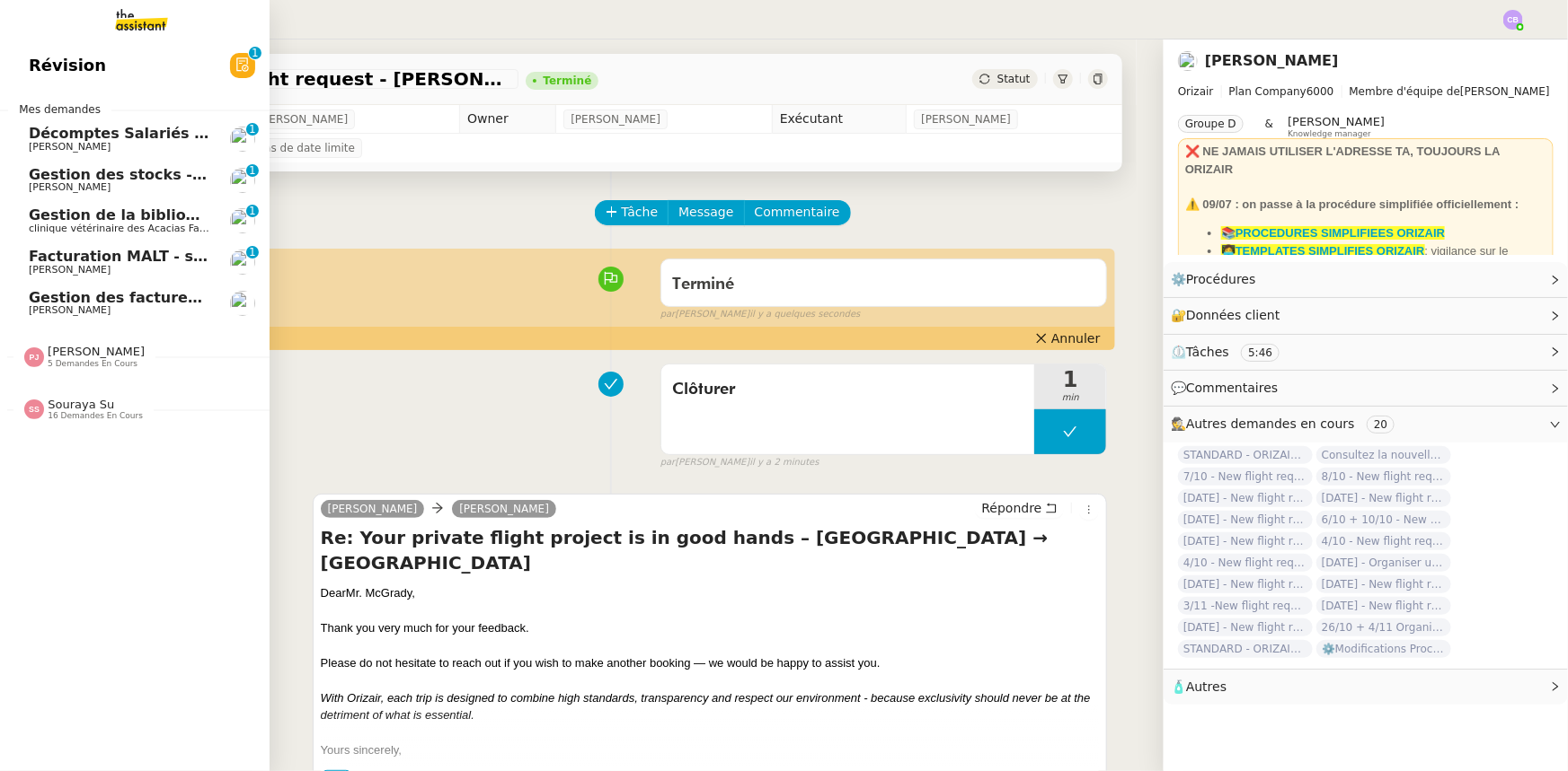
click at [128, 301] on span "Gestion des factures d'achat - septembre/octobre" at bounding box center [230, 298] width 403 height 17
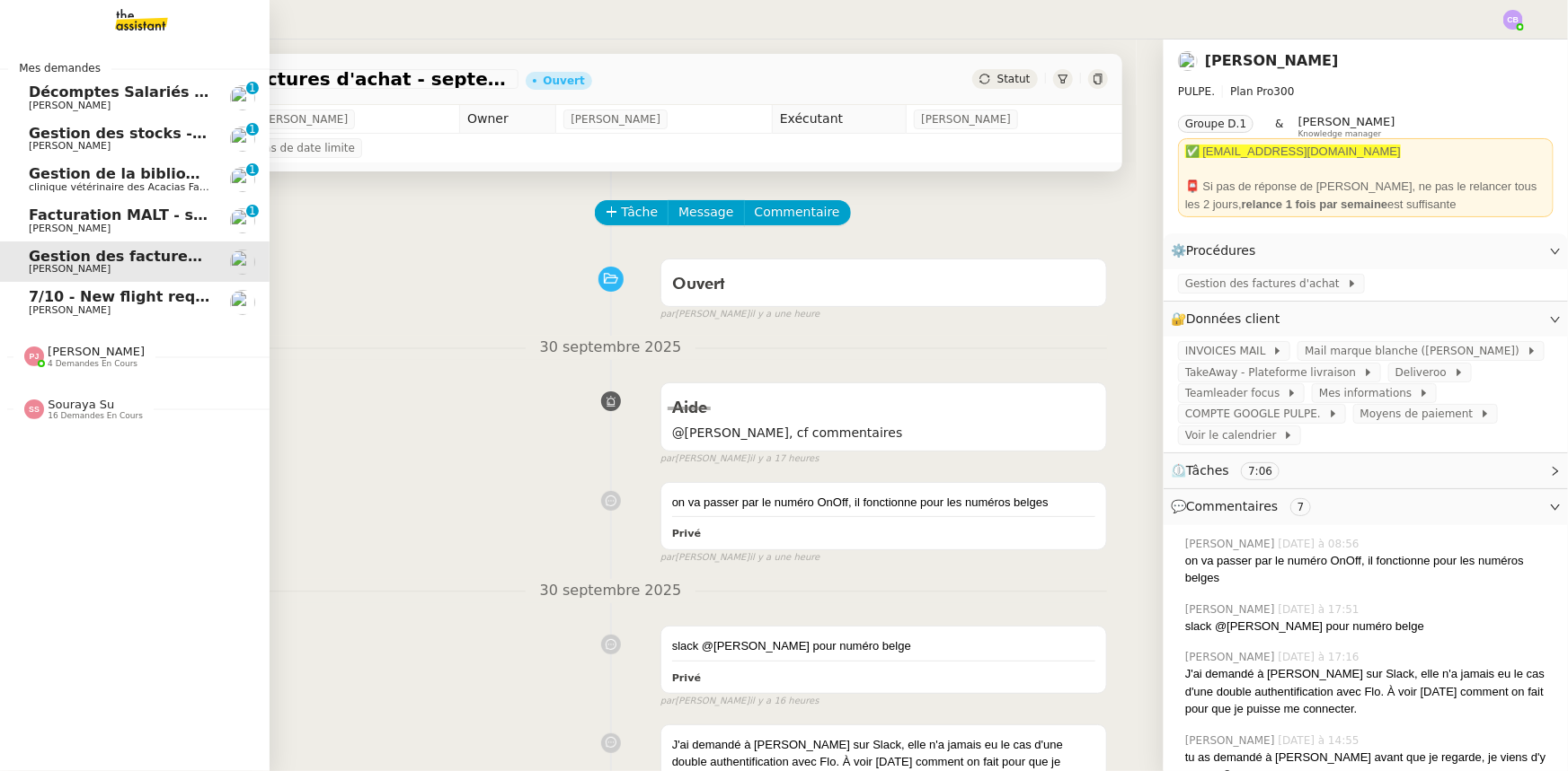
click at [41, 303] on span "7/10 - New flight request - [PERSON_NAME]" at bounding box center [204, 297] width 351 height 17
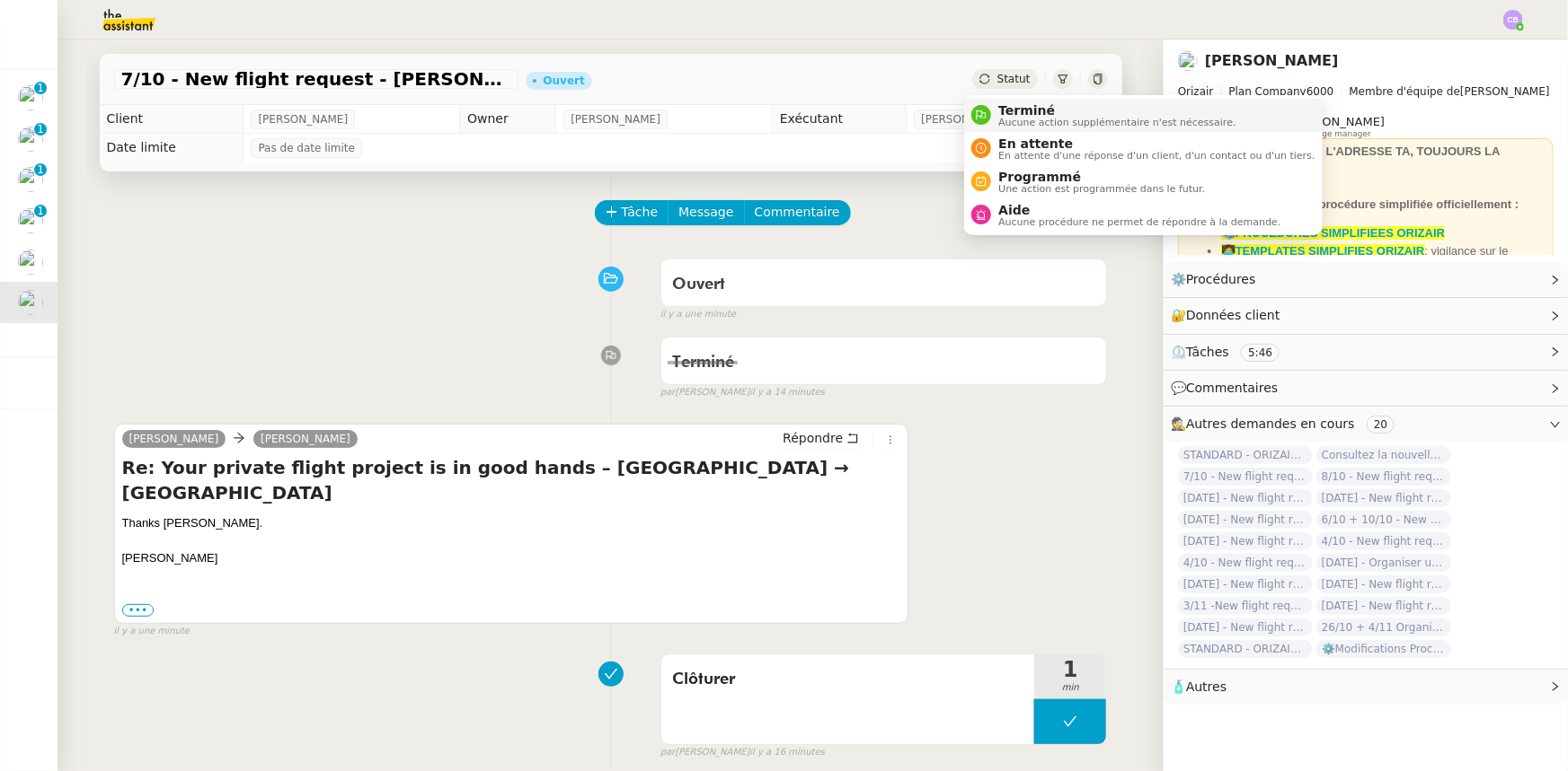
click at [1015, 112] on span "Terminé" at bounding box center [1116, 109] width 237 height 14
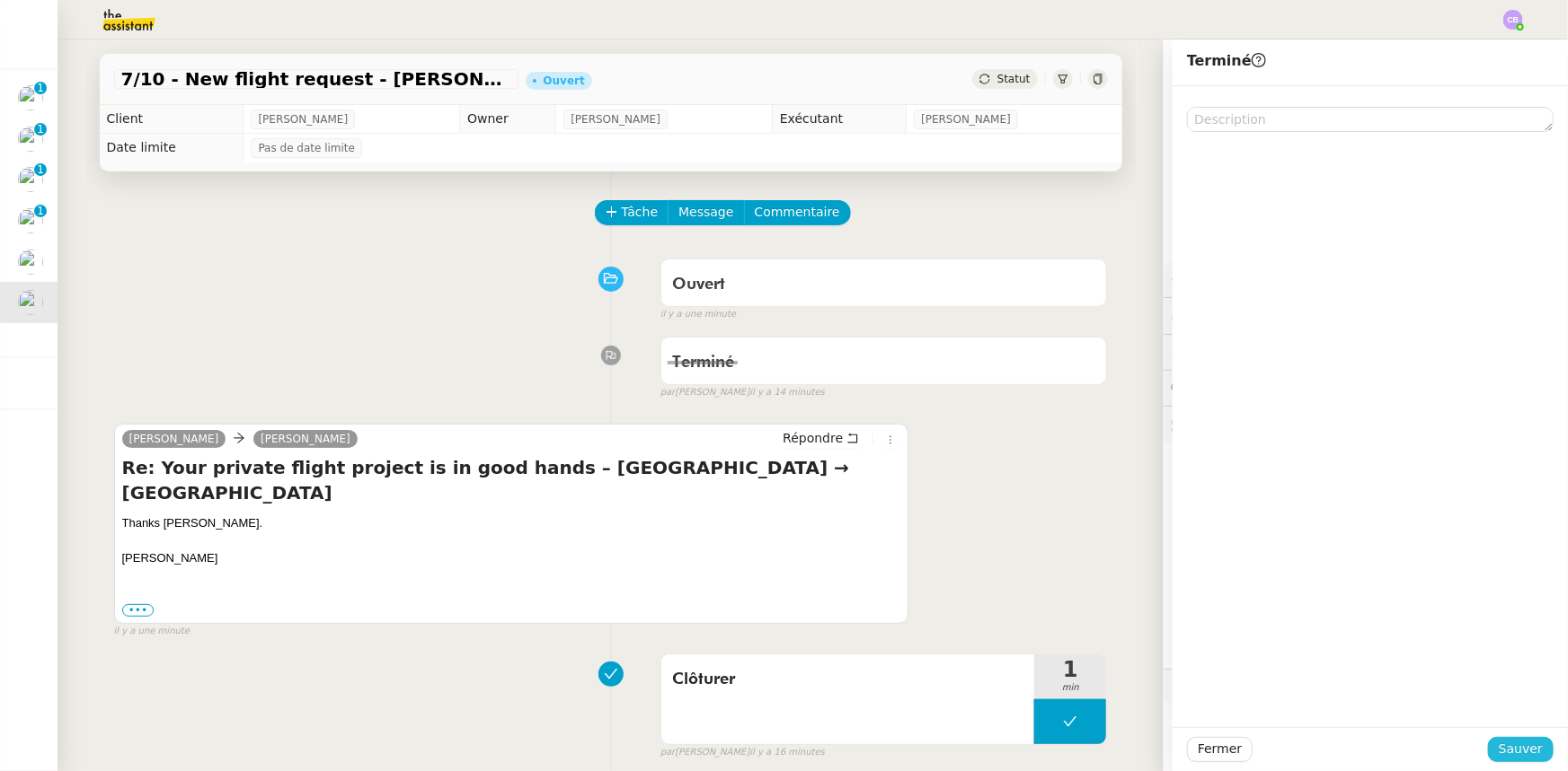
click at [1505, 746] on span "Sauver" at bounding box center [1520, 749] width 44 height 21
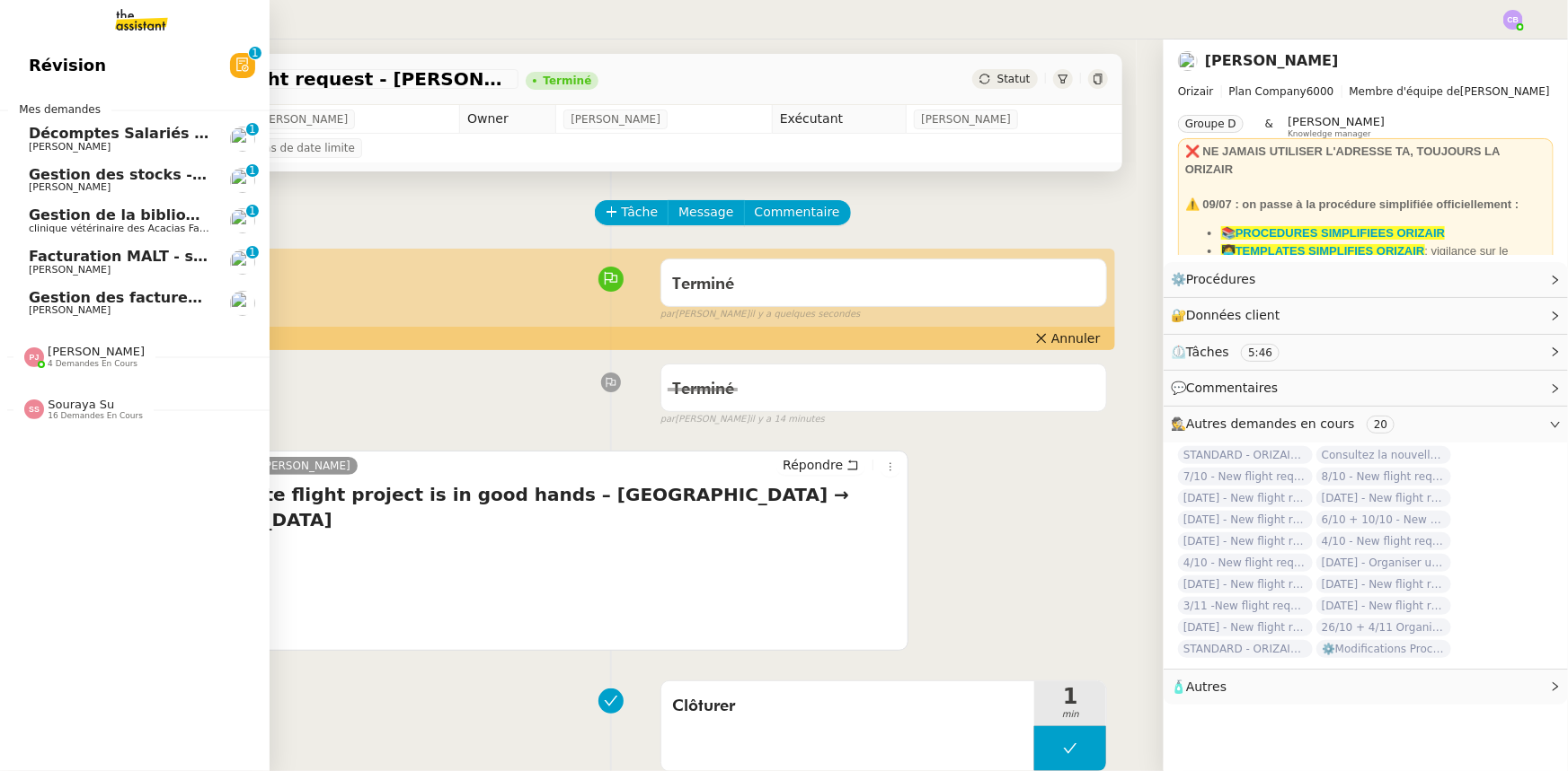
click at [85, 300] on span "Gestion des factures d'achat - septembre/octobre" at bounding box center [230, 298] width 403 height 17
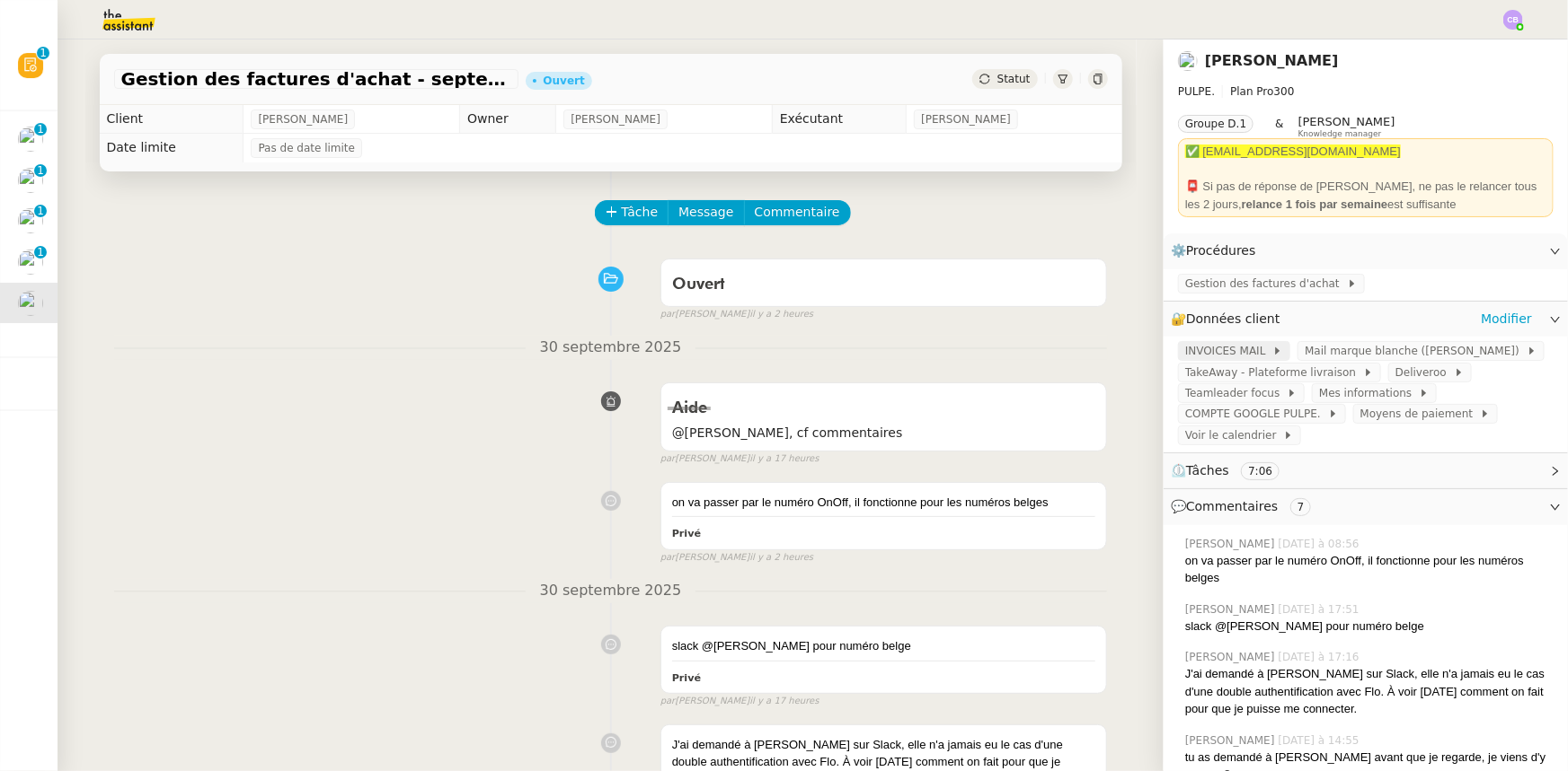
click at [1204, 352] on span "INVOICES MAIL" at bounding box center [1228, 351] width 87 height 18
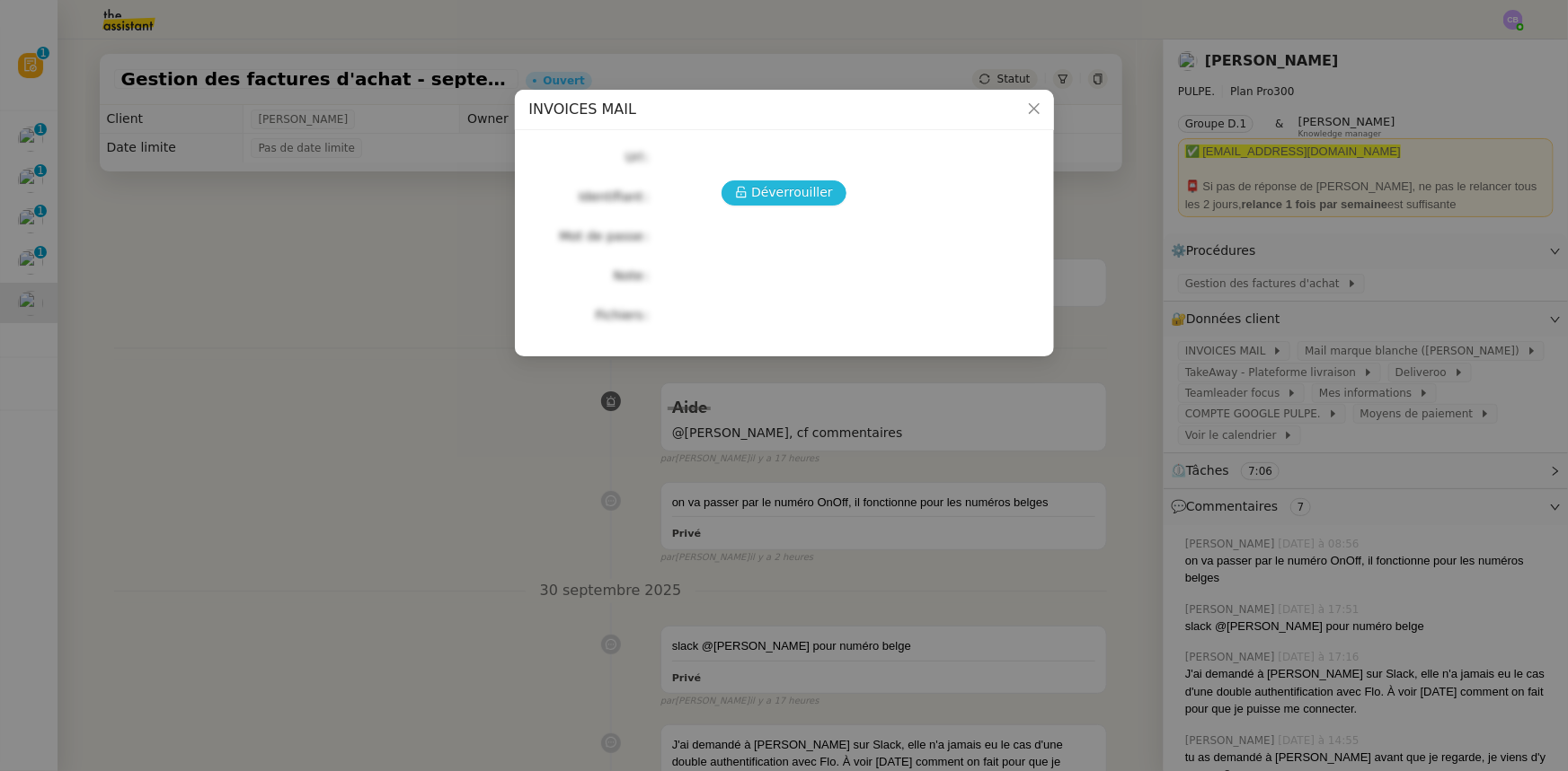
click at [816, 189] on span "Déverrouiller" at bounding box center [791, 193] width 81 height 21
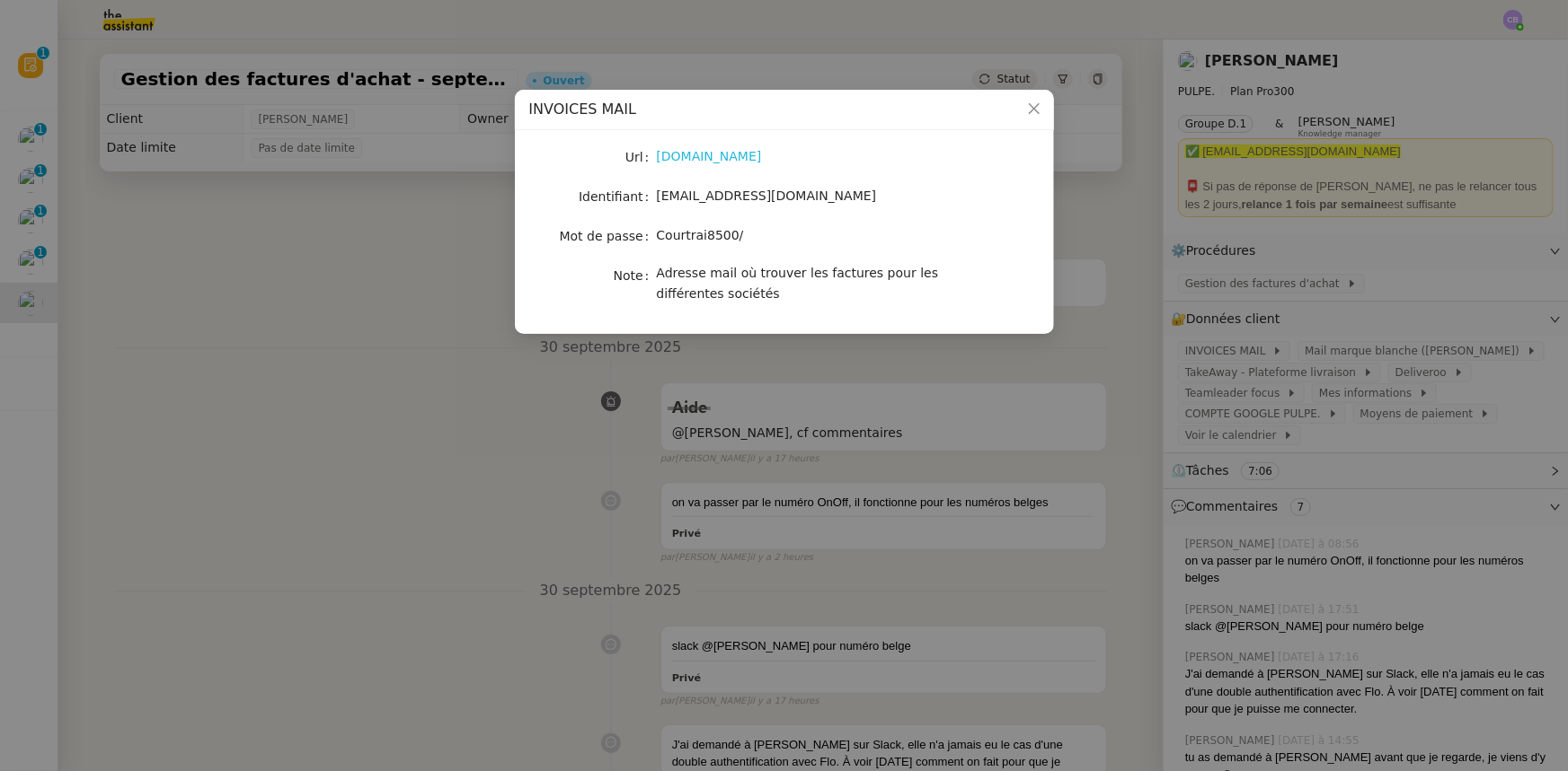
click at [682, 159] on link "[DOMAIN_NAME]" at bounding box center [710, 155] width 105 height 14
click at [1035, 108] on icon "Close" at bounding box center [1033, 109] width 11 height 11
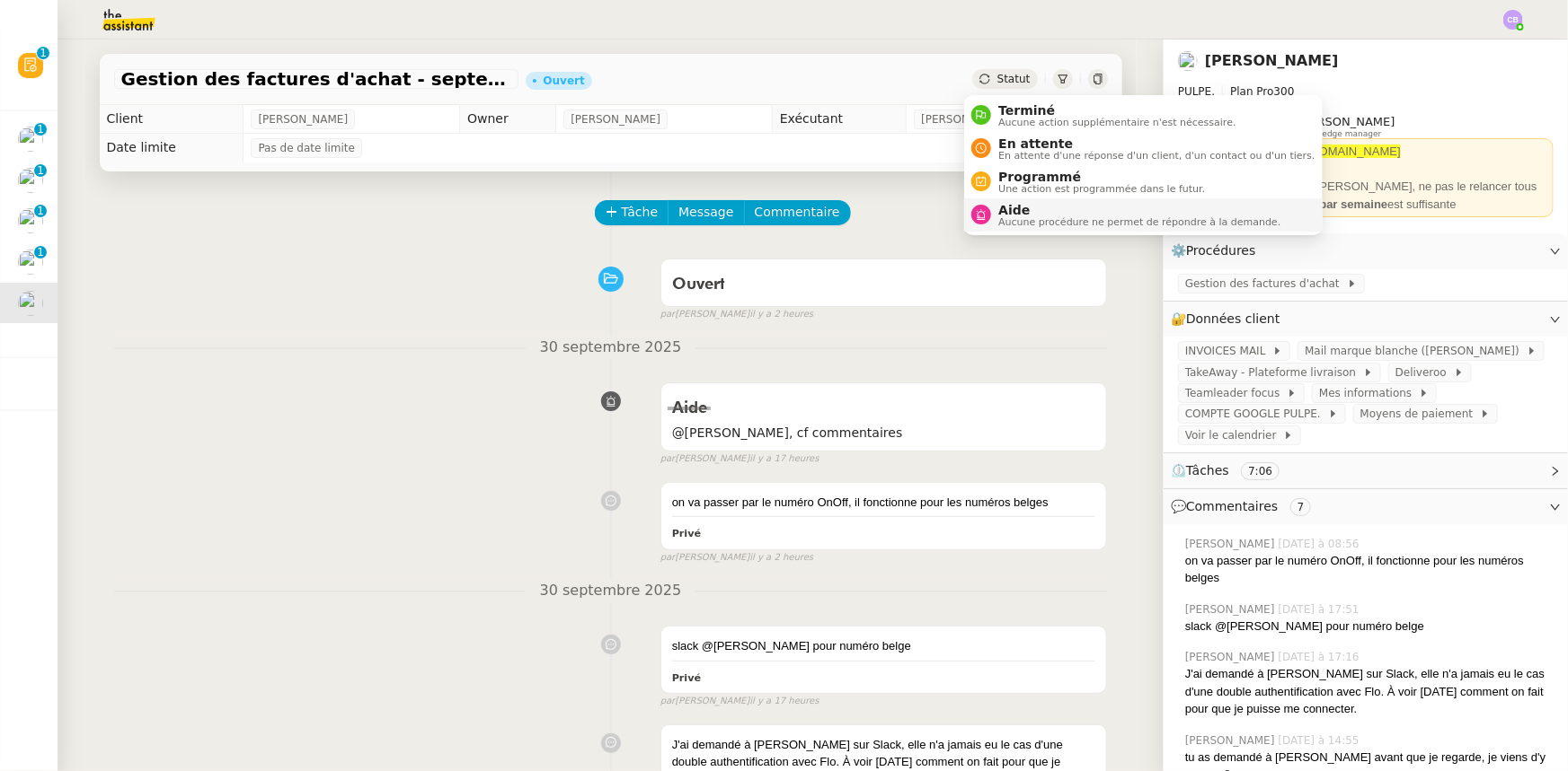
click at [1037, 218] on span "Aucune procédure ne permet de répondre à la demande." at bounding box center [1138, 222] width 282 height 10
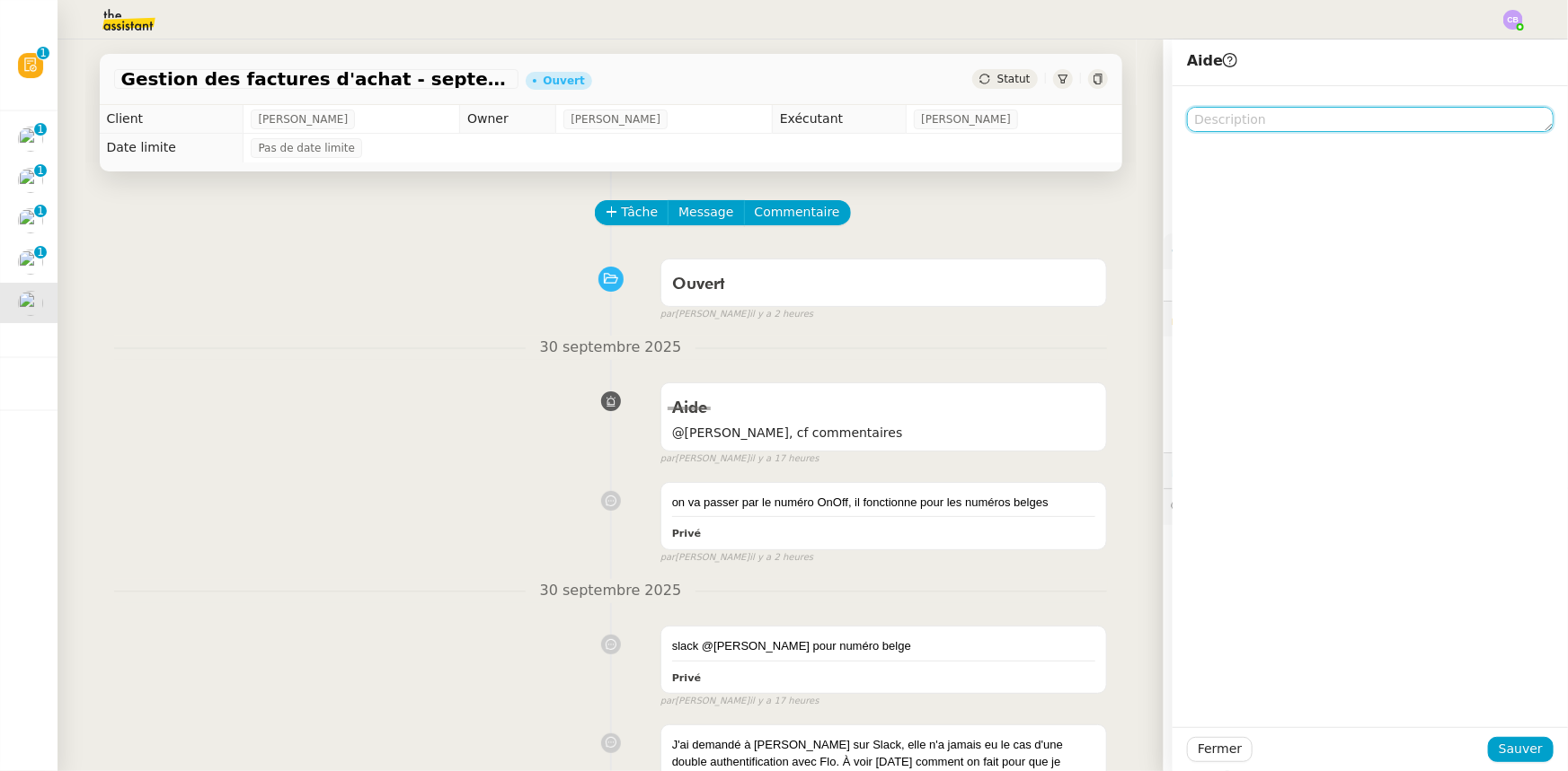
click at [1285, 124] on textarea at bounding box center [1370, 119] width 367 height 25
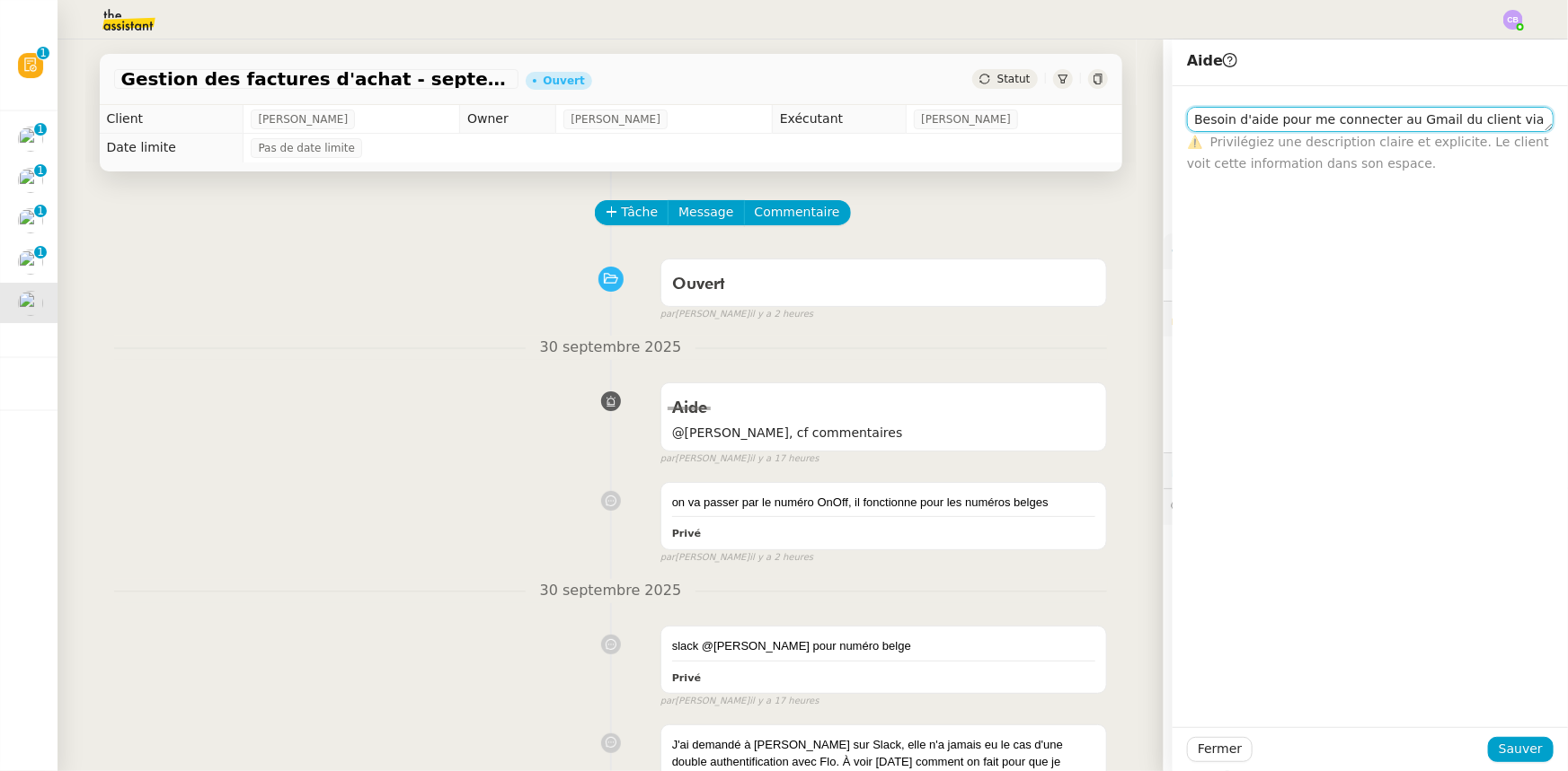
scroll to position [2, 0]
type textarea "Besoin d'aide pour me connecter au Gmail du client via numéro OnOff"
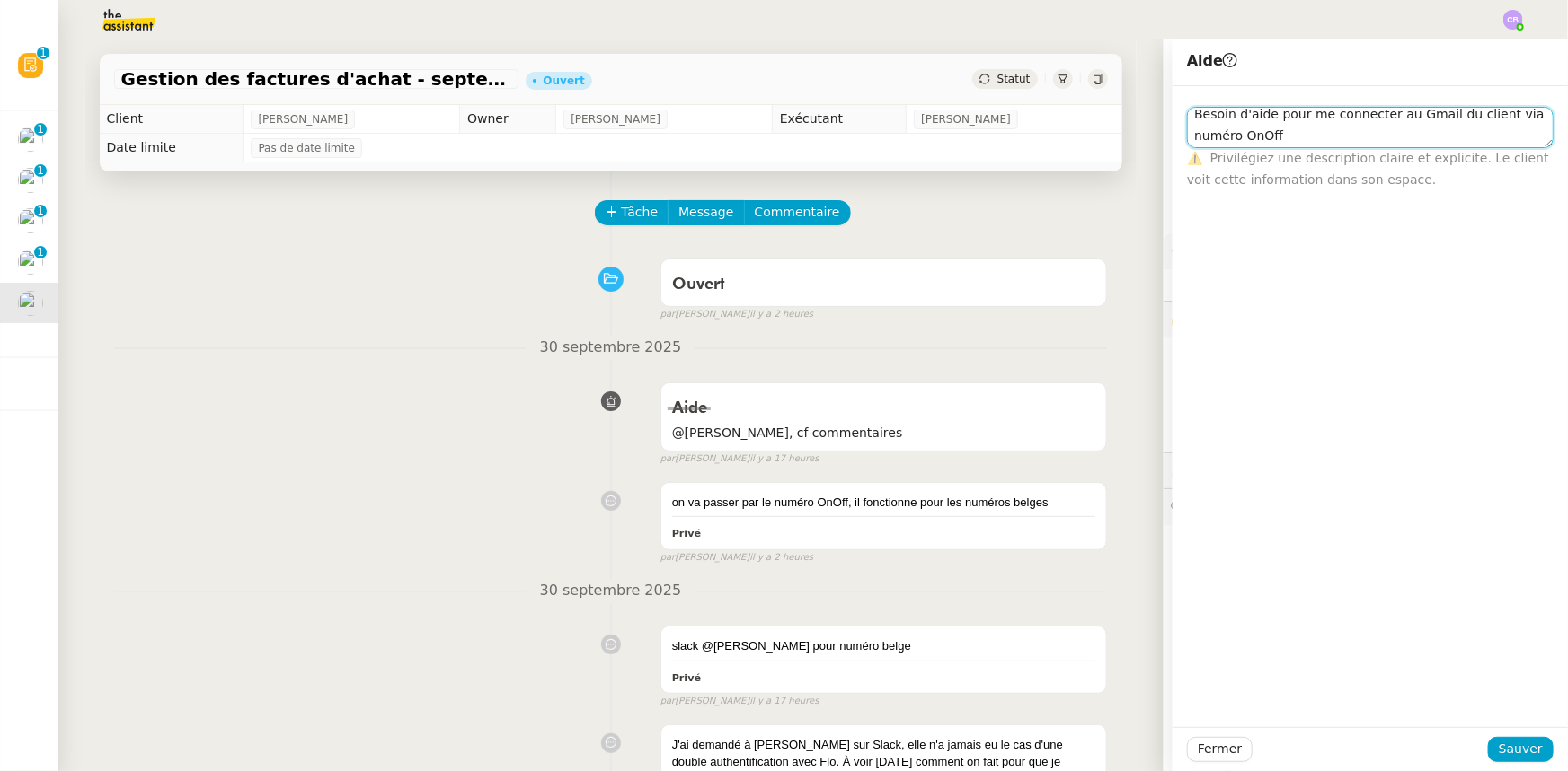
scroll to position [0, 0]
drag, startPoint x: 1266, startPoint y: 142, endPoint x: 1183, endPoint y: 115, distance: 87.3
click at [1187, 115] on textarea "Besoin d'aide pour me connecter au Gmail du client via numéro OnOff" at bounding box center [1370, 127] width 367 height 41
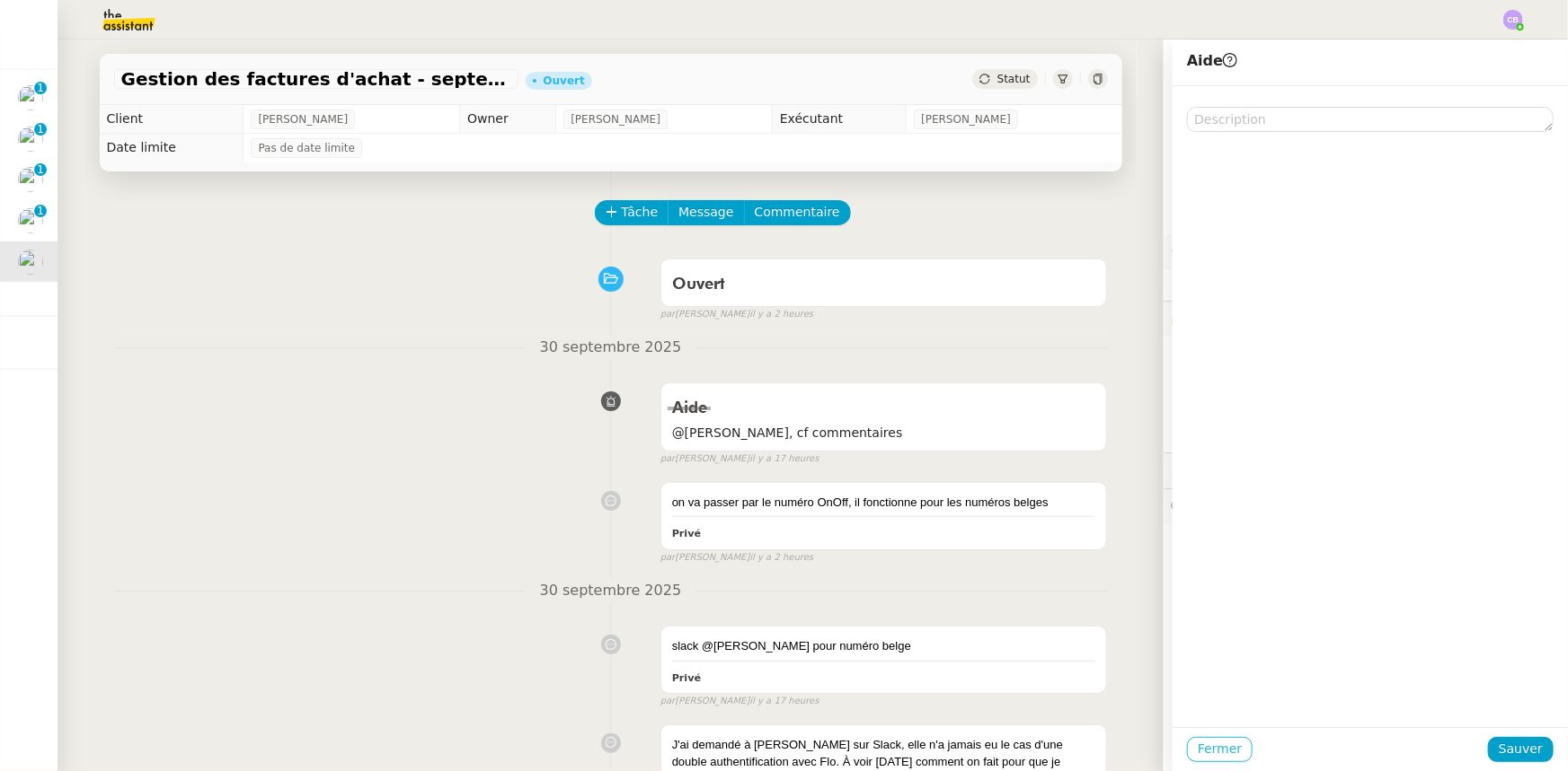
click at [1201, 743] on span "Fermer" at bounding box center [1219, 749] width 44 height 21
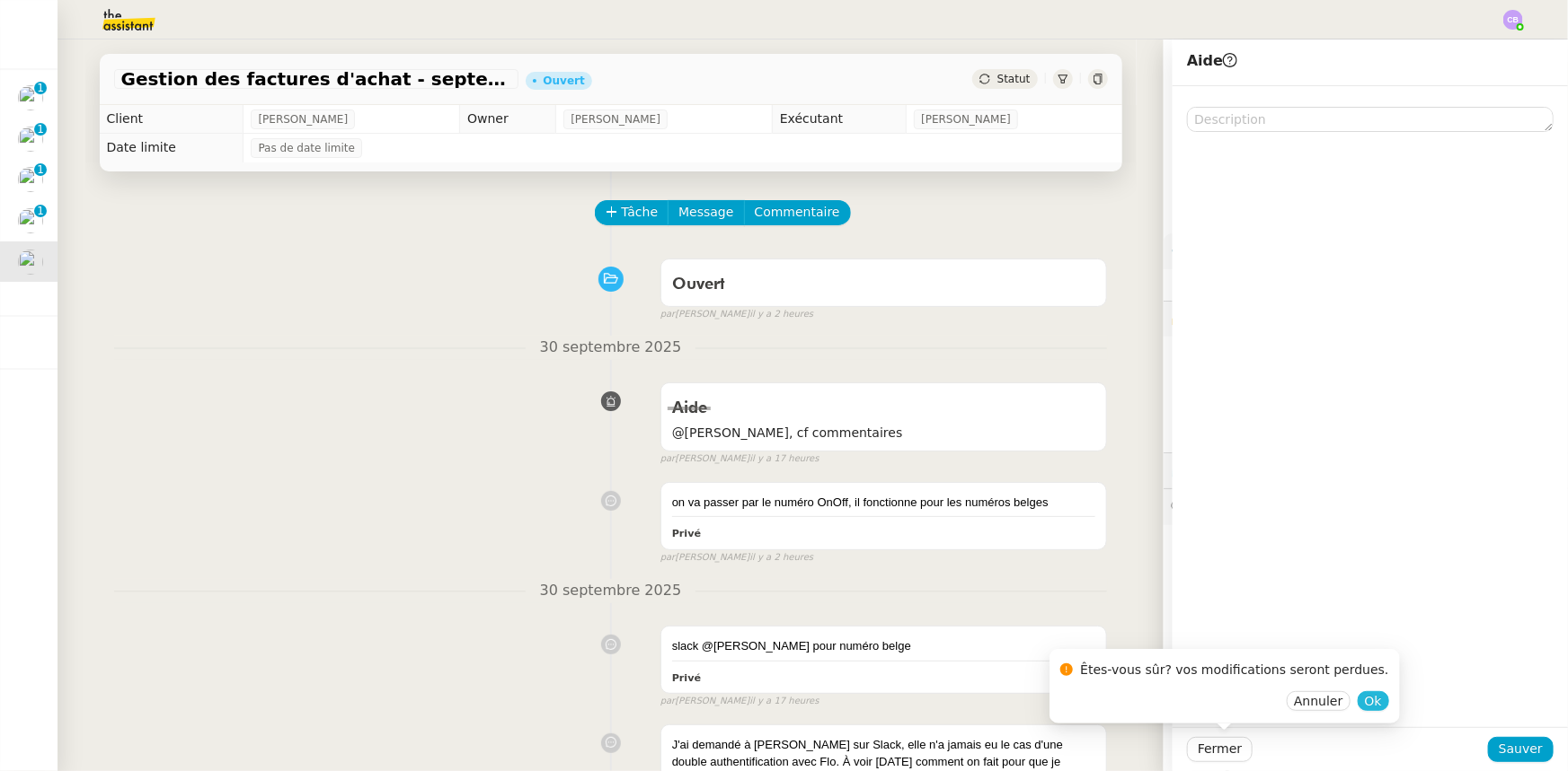
click at [1365, 703] on span "Ok" at bounding box center [1373, 701] width 17 height 18
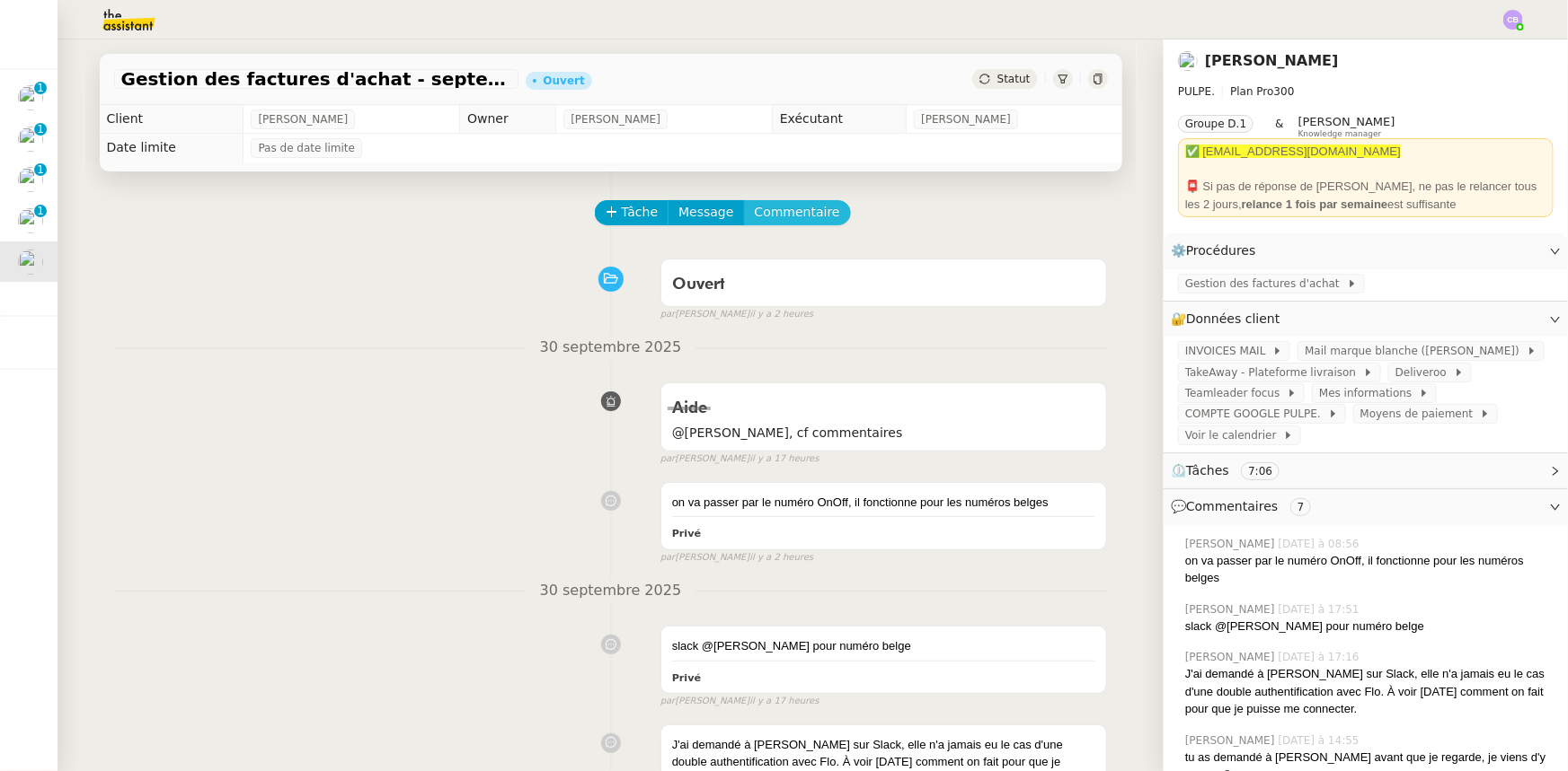
click at [792, 220] on span "Commentaire" at bounding box center [797, 212] width 85 height 21
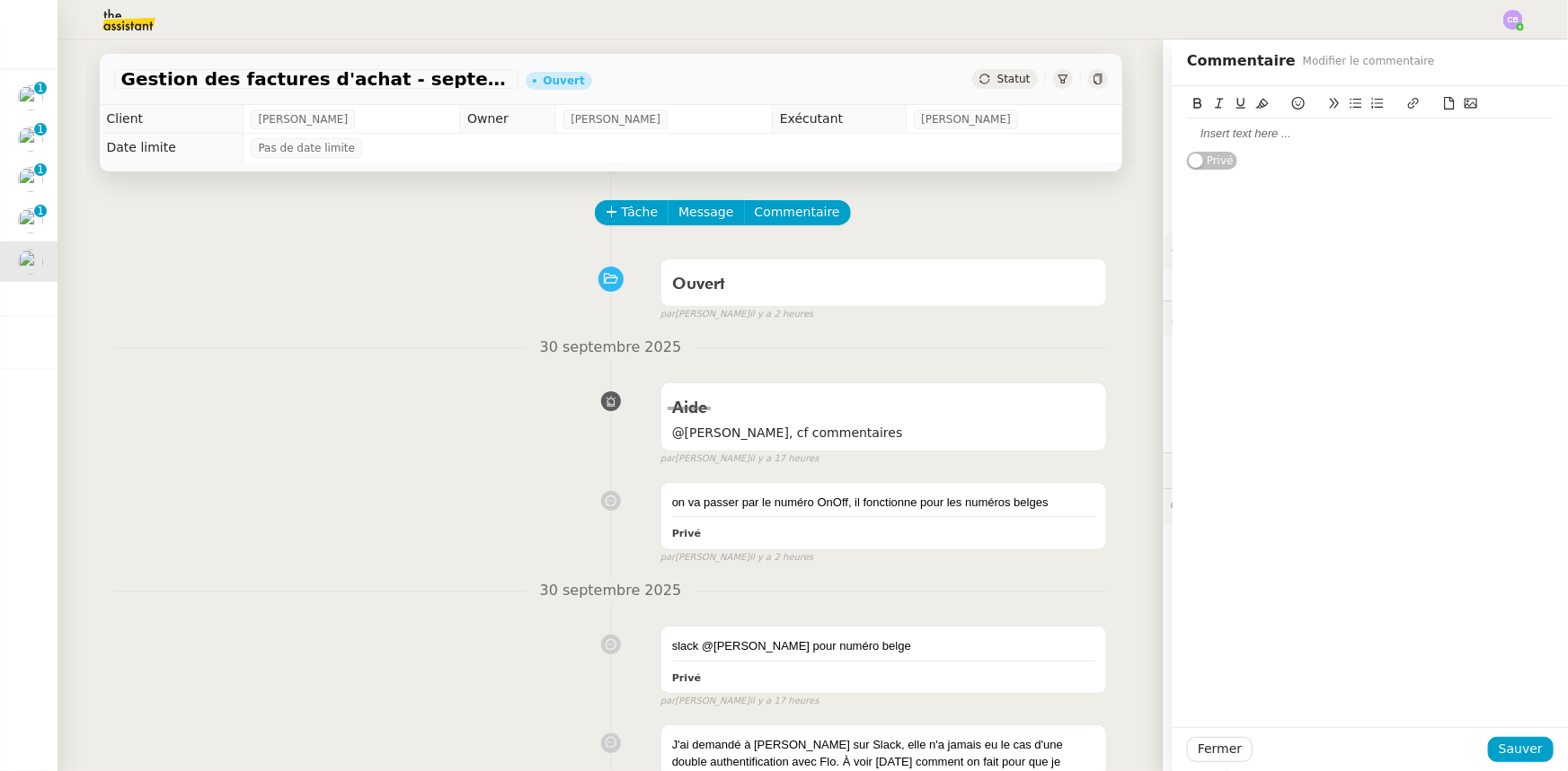
click at [1217, 130] on div at bounding box center [1370, 133] width 367 height 16
click at [1399, 135] on div "Besoin d'aide pour me connecter au Gmail du client via numéro OnOff" at bounding box center [1370, 133] width 367 height 16
click at [1366, 133] on div "Besoin d'aide pour me connecter au Gmail du client via numéro OnOff" at bounding box center [1370, 133] width 367 height 16
click at [1442, 136] on div "Besoin d'aide pour me connecter au compte Gmail du client via numéro OnOff" at bounding box center [1370, 142] width 367 height 34
click at [1339, 150] on div "Besoin d'aide pour me connecter au compte Gmail INVOICES, du client via numéro …" at bounding box center [1370, 142] width 367 height 34
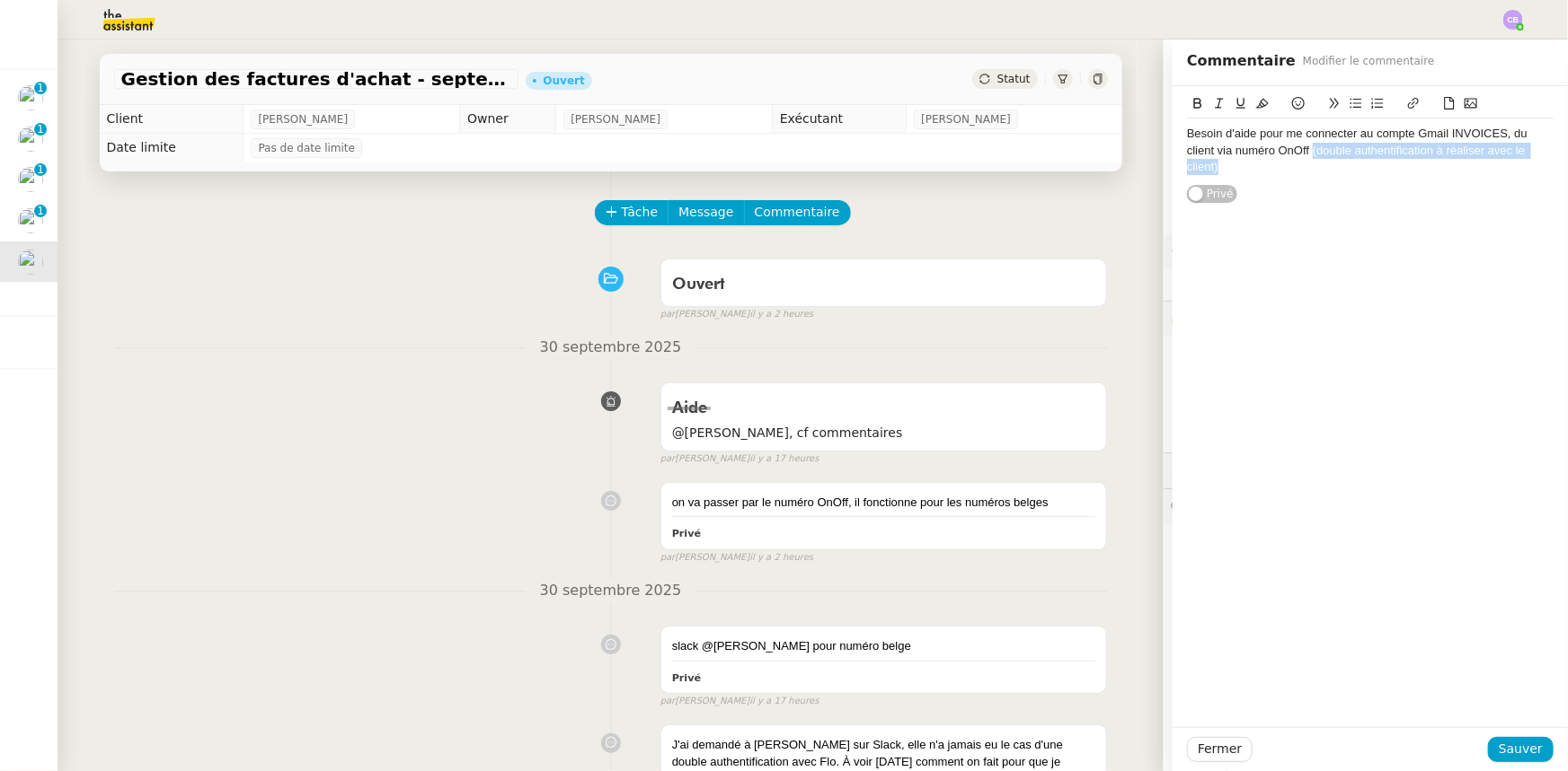
drag, startPoint x: 1224, startPoint y: 170, endPoint x: 1302, endPoint y: 153, distance: 79.8
click at [1302, 153] on div "Besoin d'aide pour me connecter au compte Gmail INVOICES, du client via numéro …" at bounding box center [1370, 150] width 367 height 50
click at [1213, 100] on icon at bounding box center [1219, 103] width 12 height 12
click at [1187, 138] on div "Besoin d'aide pour me connecter au compte Gmail INVOICES, du client via numéro …" at bounding box center [1370, 150] width 367 height 50
click at [1187, 135] on div "Besoin d'aide pour me connecter au compte Gmail INVOICES, du client via numéro …" at bounding box center [1370, 150] width 367 height 50
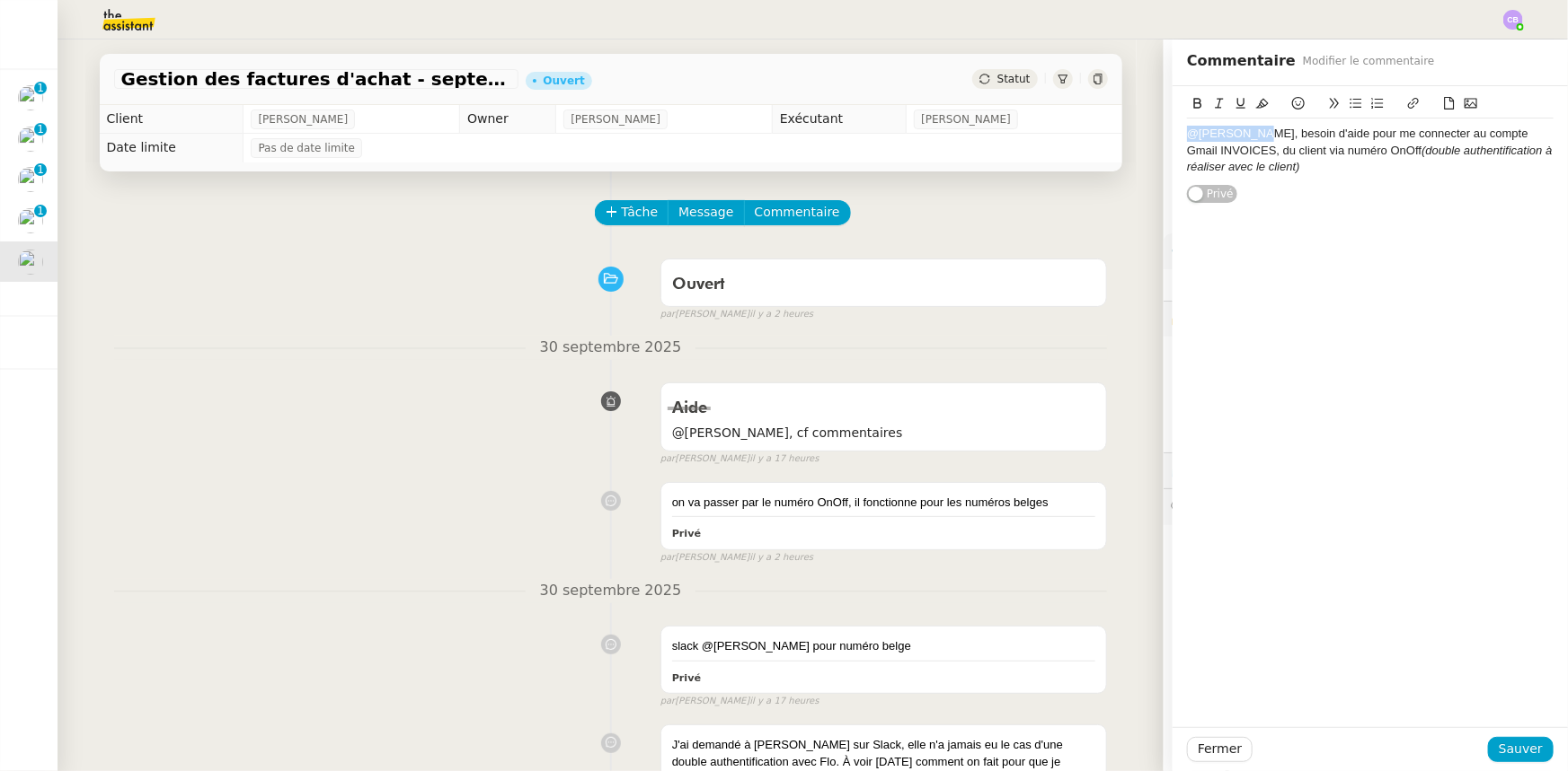
drag, startPoint x: 1240, startPoint y: 135, endPoint x: 1178, endPoint y: 136, distance: 62.0
click at [1187, 136] on div "@[PERSON_NAME], besoin d'aide pour me connecter au compte Gmail INVOICES, du cl…" at bounding box center [1370, 150] width 367 height 50
click at [1192, 106] on icon at bounding box center [1197, 103] width 12 height 12
click at [1407, 177] on div "@[PERSON_NAME] , besoin d'aide pour me connecter au compte Gmail INVOICES, du c…" at bounding box center [1370, 151] width 367 height 64
click at [1518, 747] on span "Sauver" at bounding box center [1520, 749] width 44 height 21
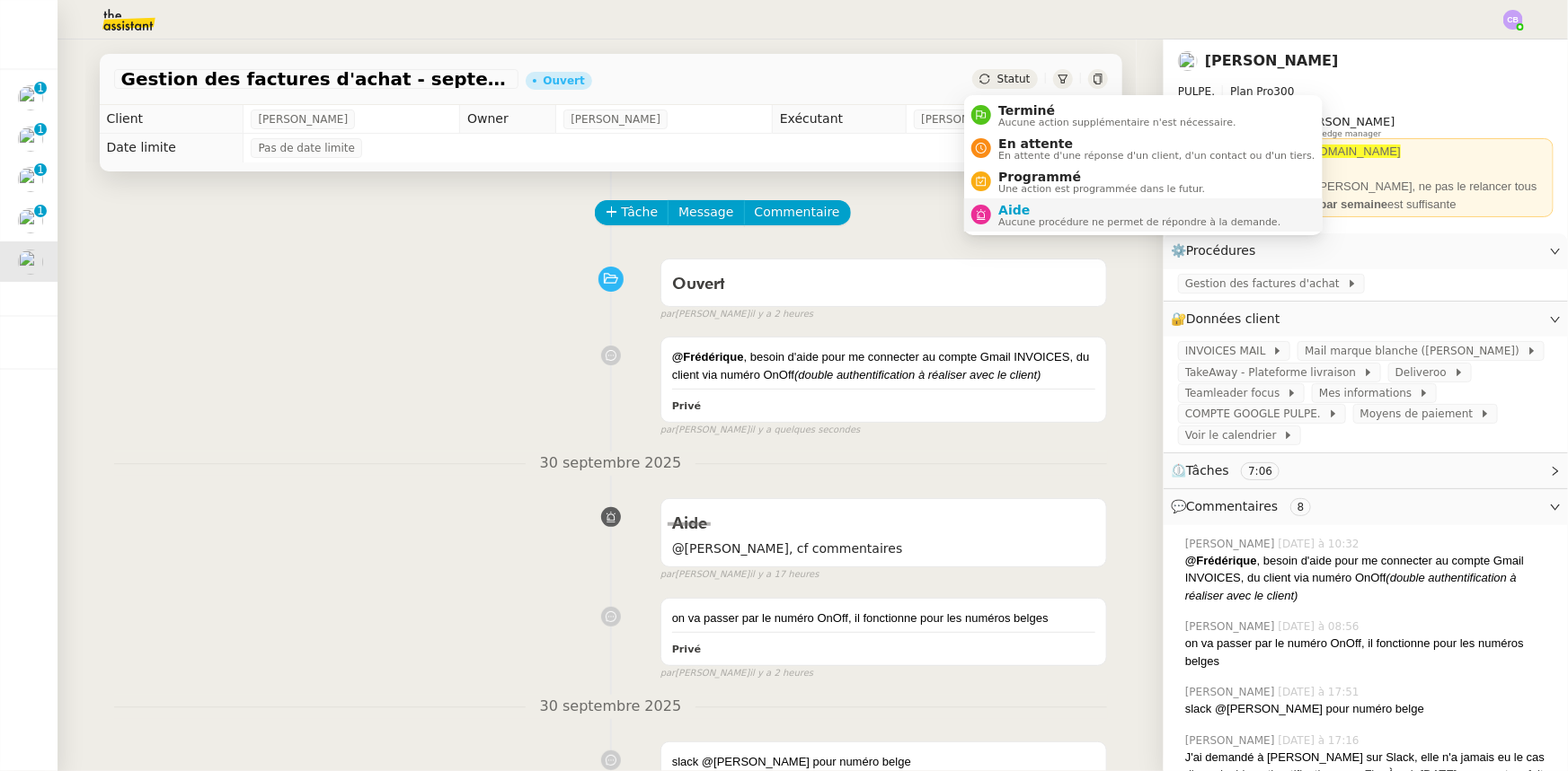
click at [1026, 217] on span "Aucune procédure ne permet de répondre à la demande." at bounding box center [1138, 222] width 282 height 10
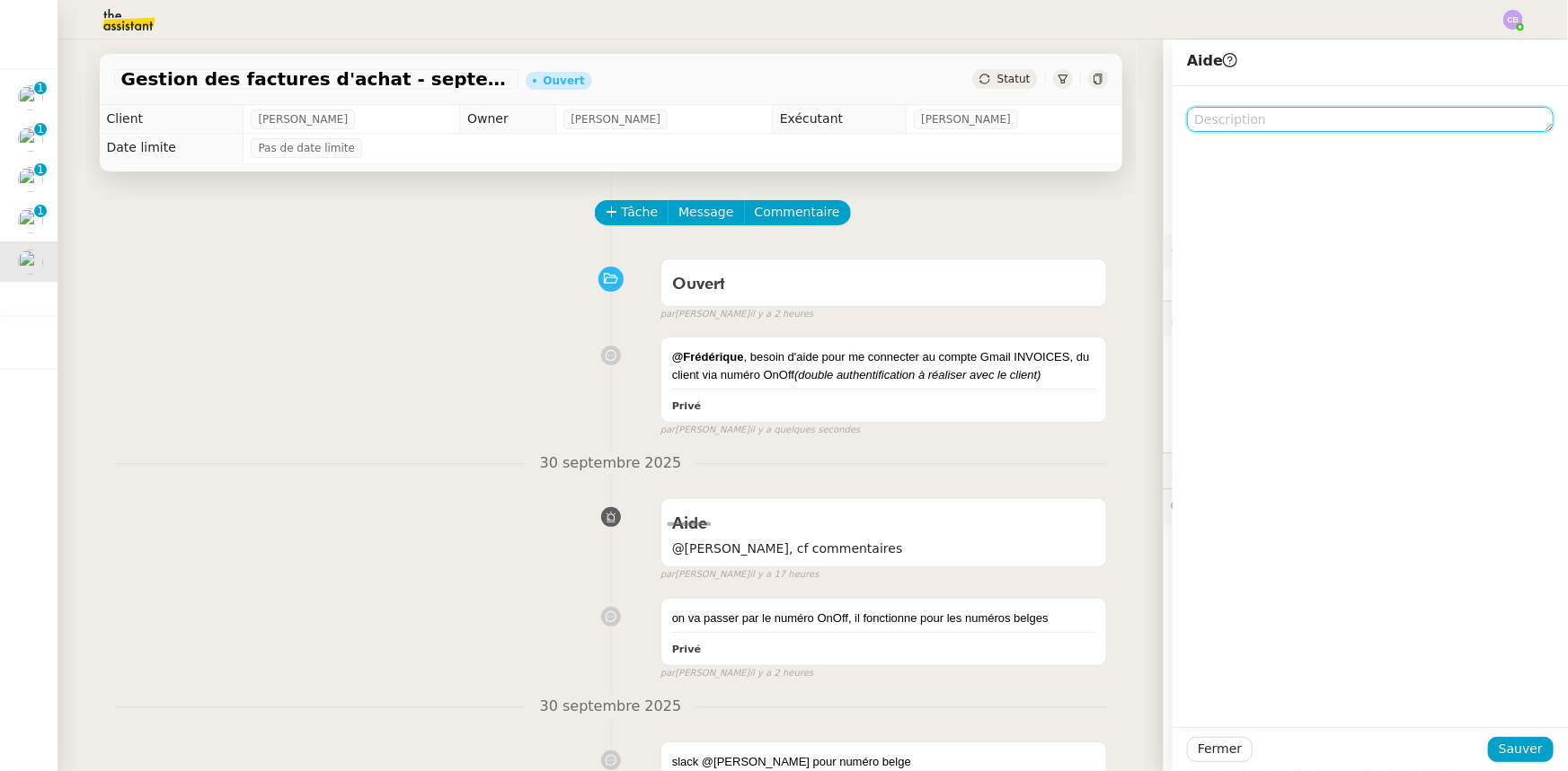
click at [1271, 123] on textarea at bounding box center [1370, 119] width 367 height 25
type textarea "cf. commentaires"
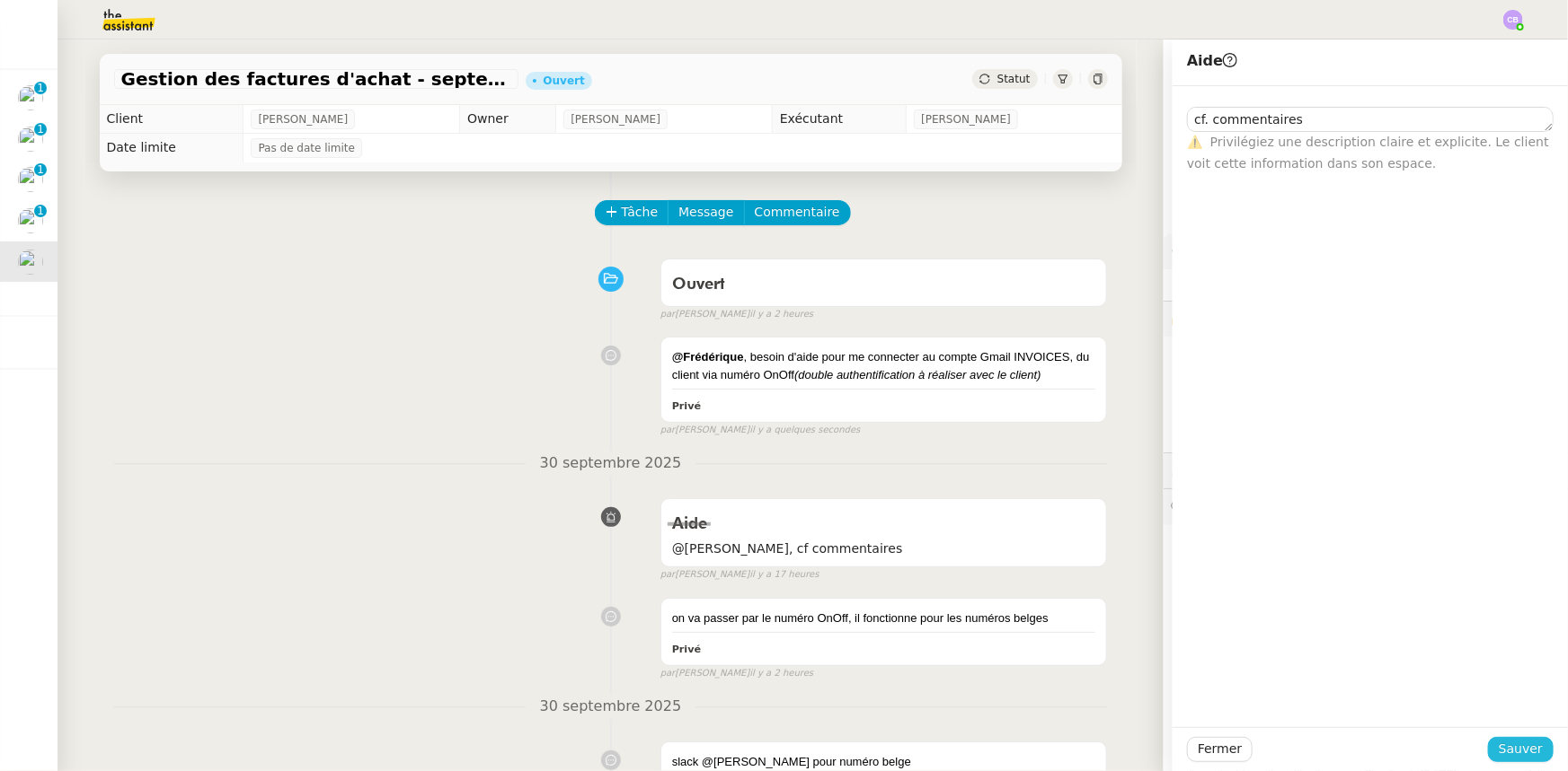
click at [1503, 752] on span "Sauver" at bounding box center [1520, 749] width 44 height 21
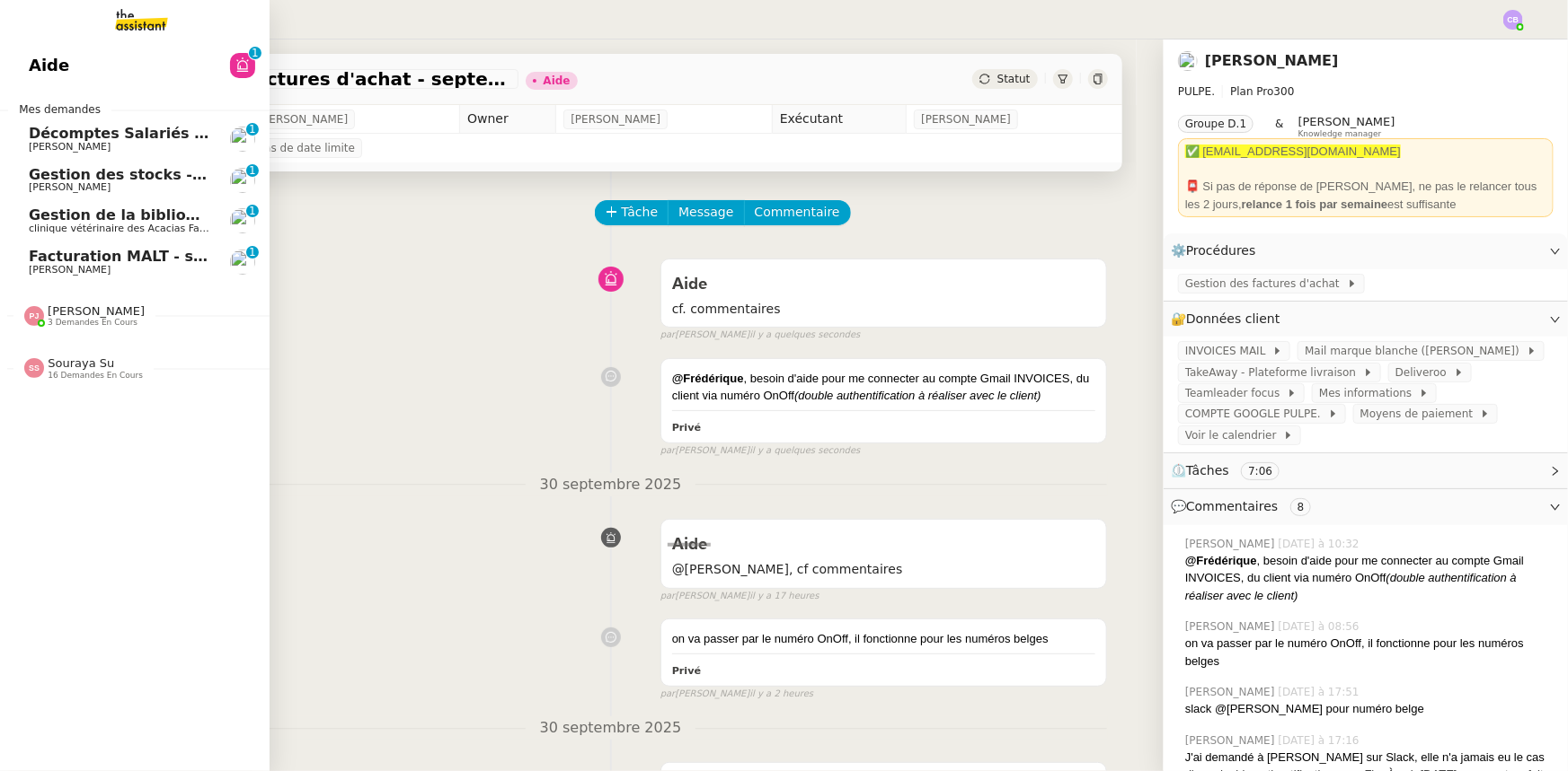
click at [159, 259] on span "Facturation MALT - septembre 2025" at bounding box center [173, 256] width 288 height 17
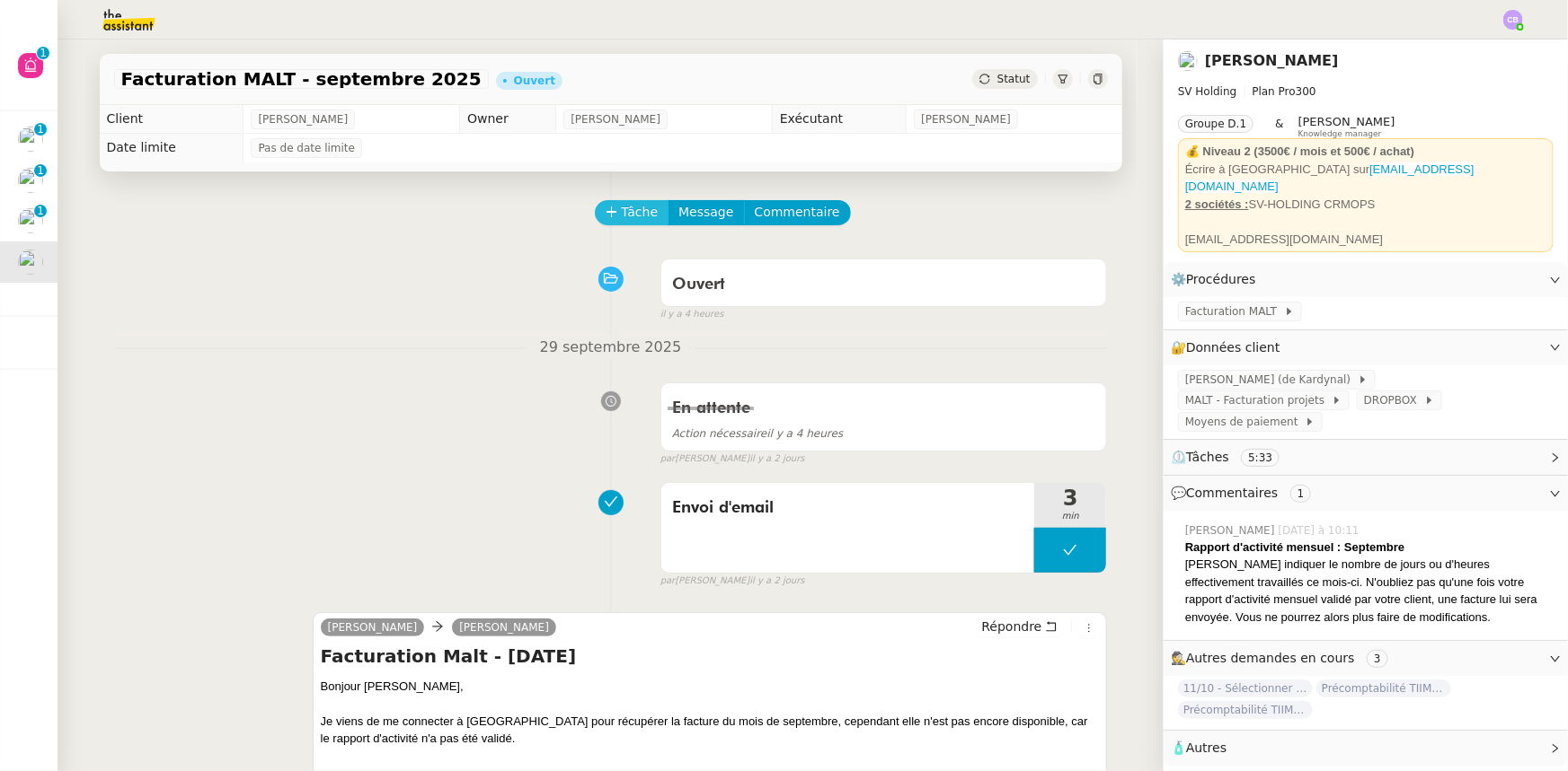
click at [629, 218] on span "Tâche" at bounding box center [639, 212] width 37 height 21
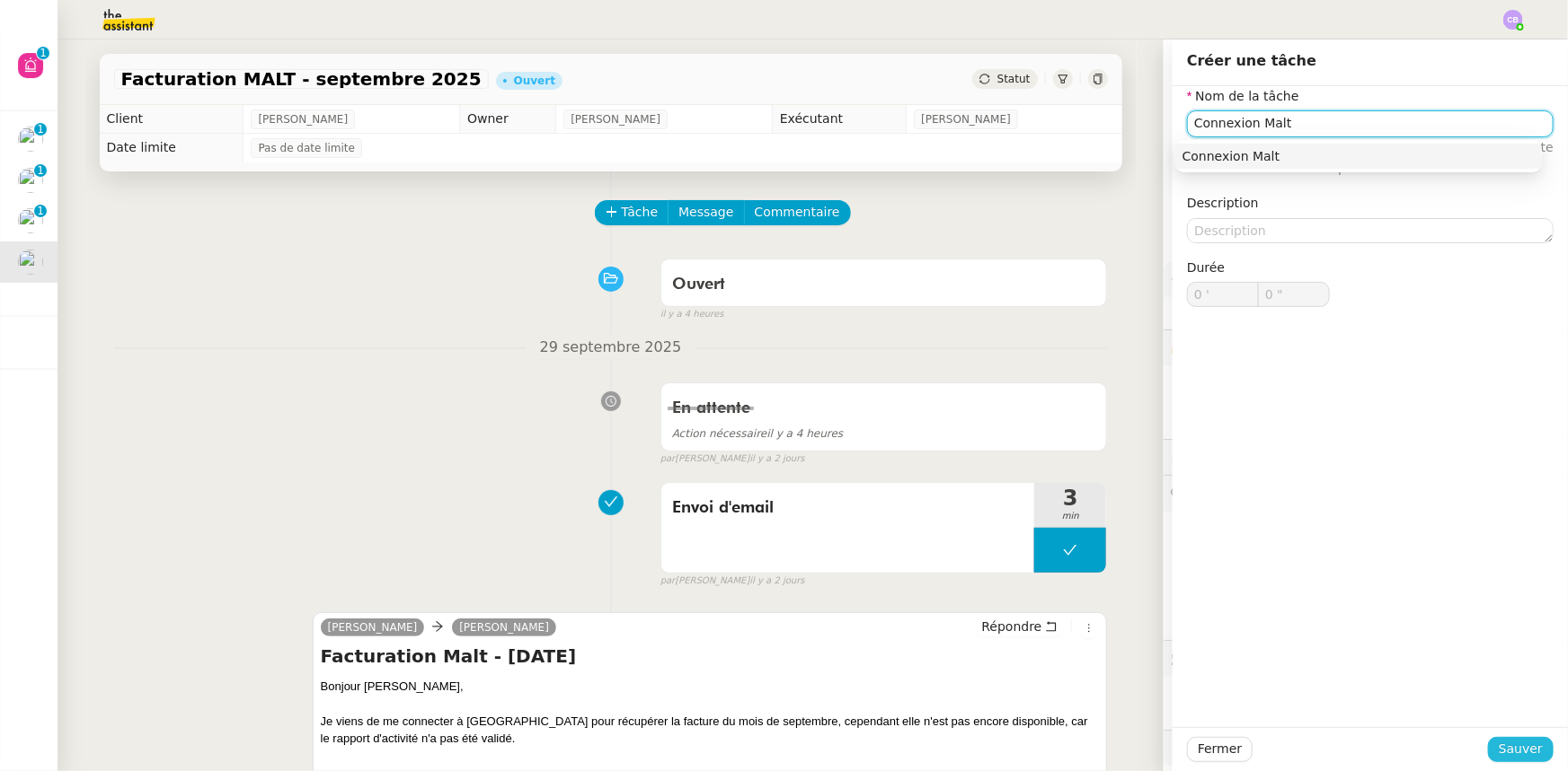
type input "Connexion Malt"
click at [1502, 746] on span "Sauver" at bounding box center [1520, 749] width 44 height 21
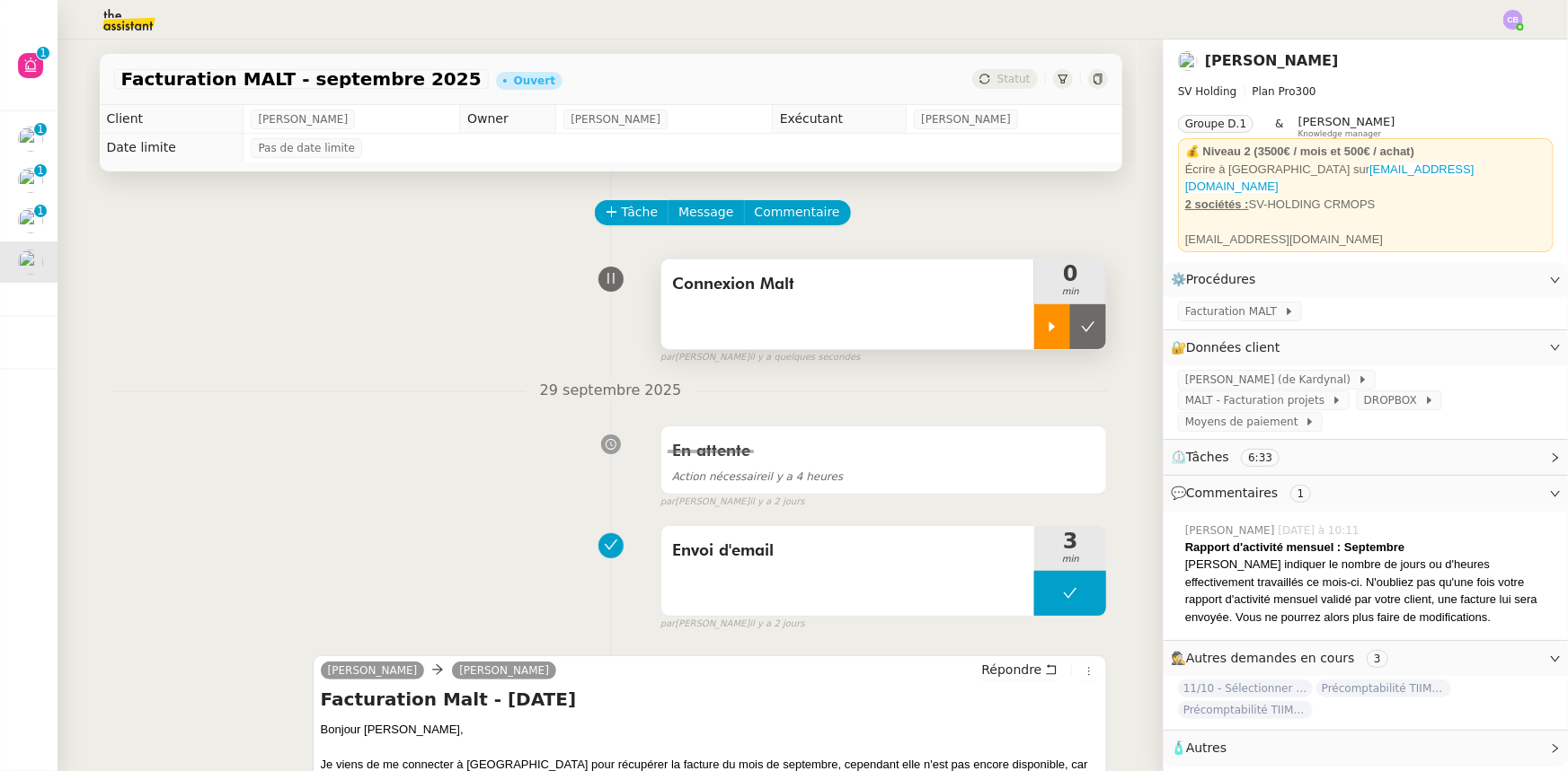
click at [1036, 342] on div at bounding box center [1052, 327] width 36 height 45
click at [1331, 391] on span "MALT - Facturation projets" at bounding box center [1258, 400] width 146 height 18
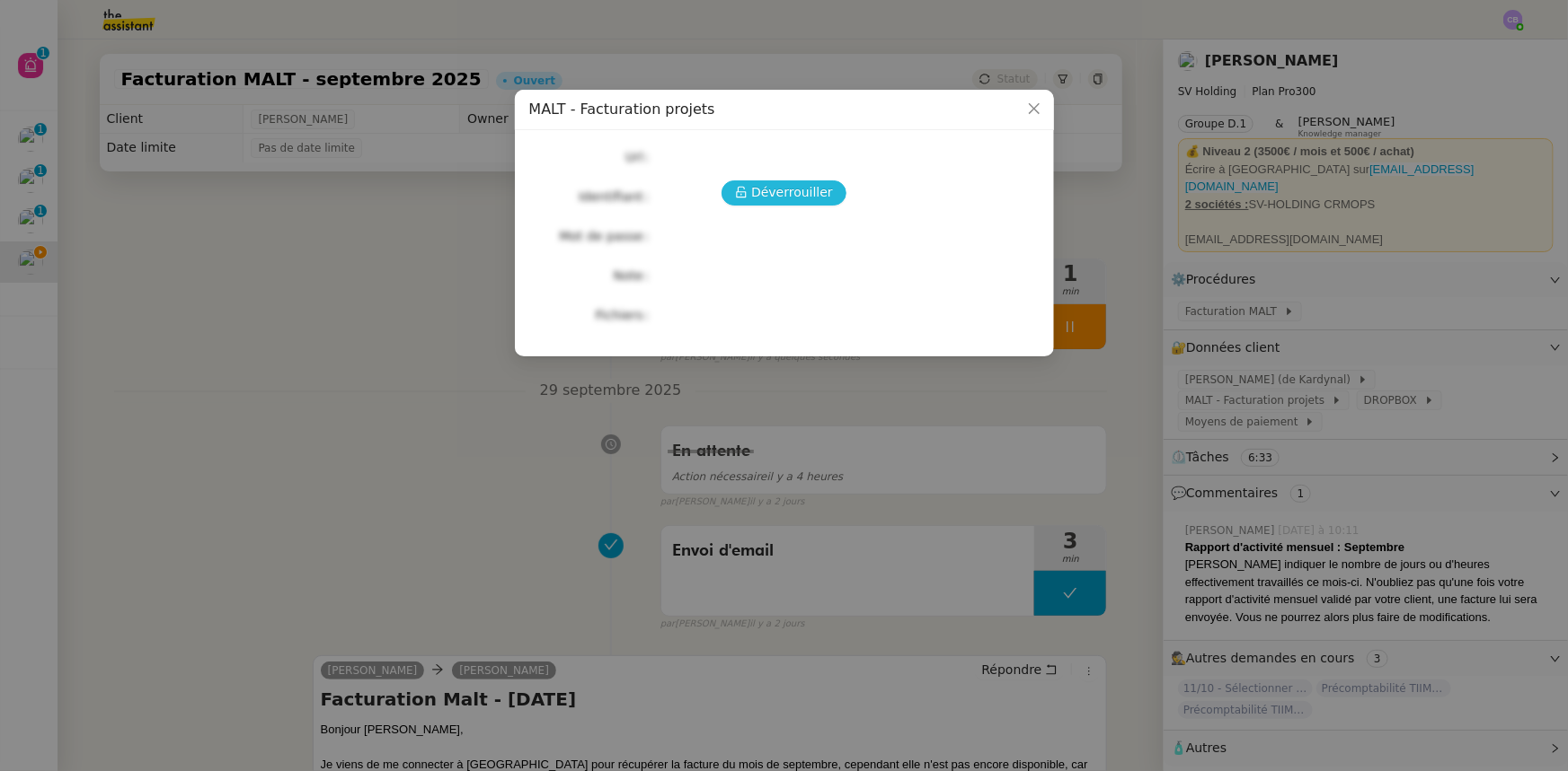
click at [786, 196] on span "Déverrouiller" at bounding box center [791, 193] width 81 height 21
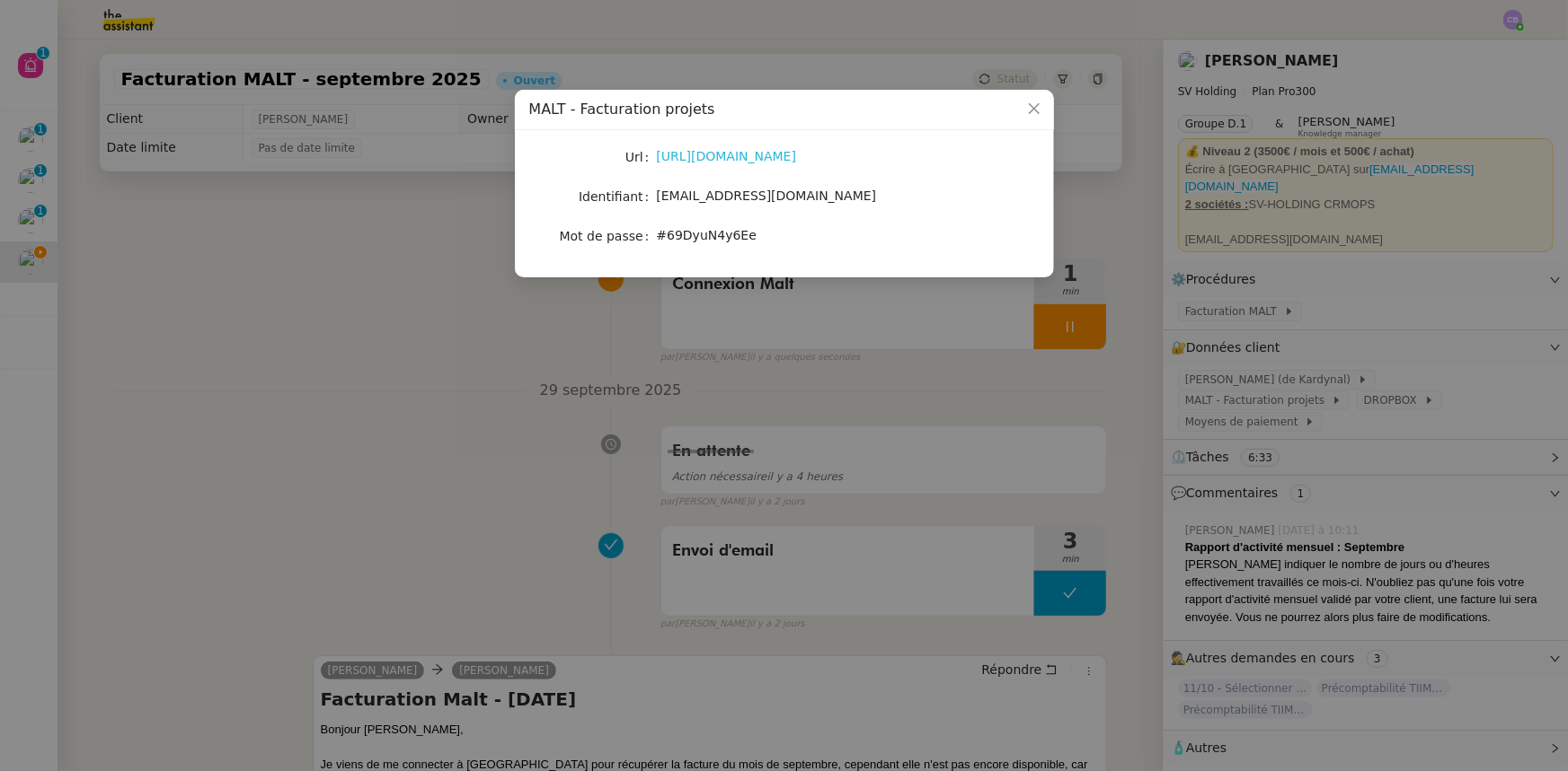
click at [741, 159] on link "[URL][DOMAIN_NAME]" at bounding box center [727, 155] width 140 height 14
click at [1032, 112] on icon "Close" at bounding box center [1033, 109] width 11 height 11
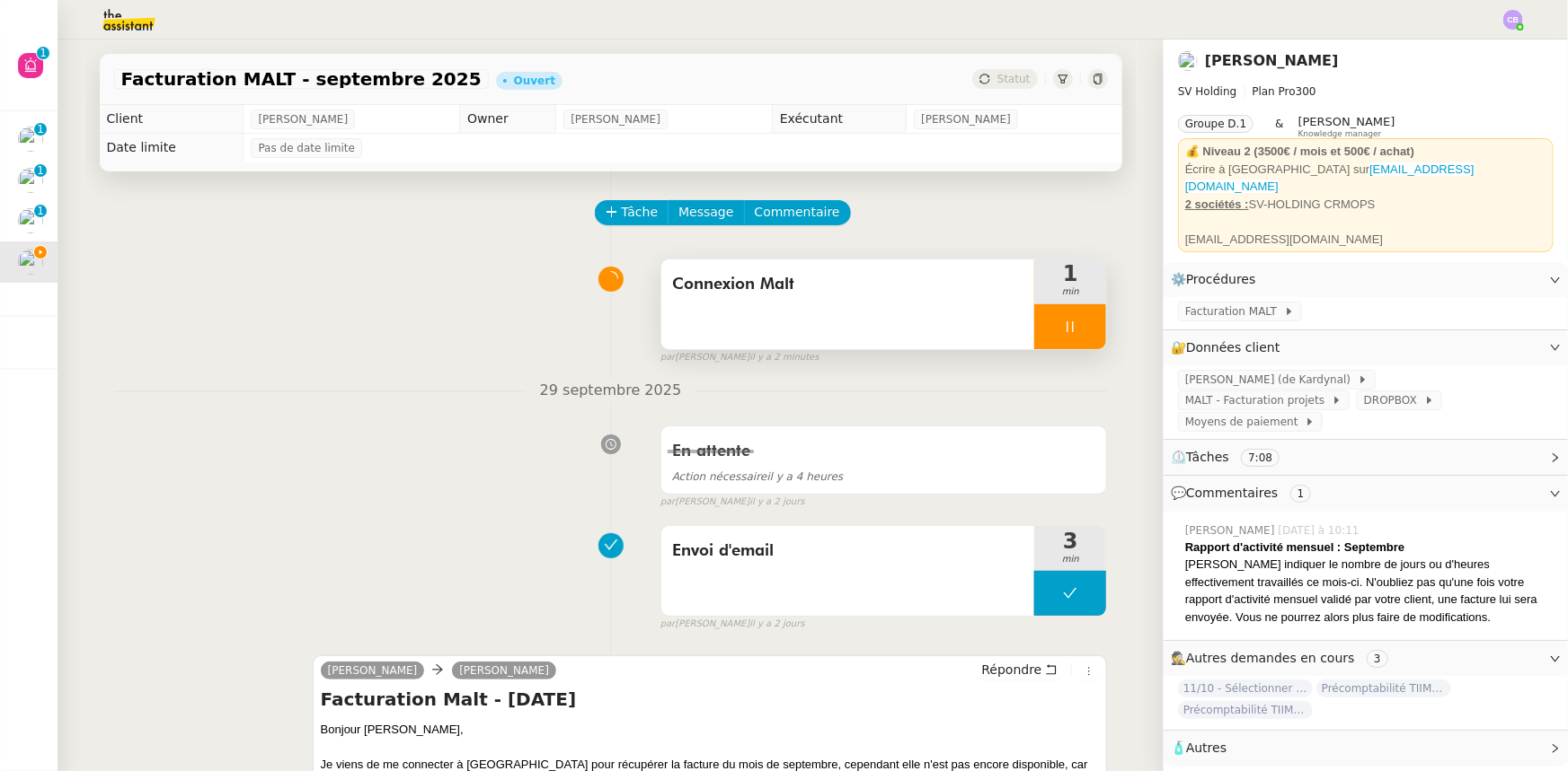
click at [860, 295] on span "Connexion Malt" at bounding box center [848, 284] width 352 height 27
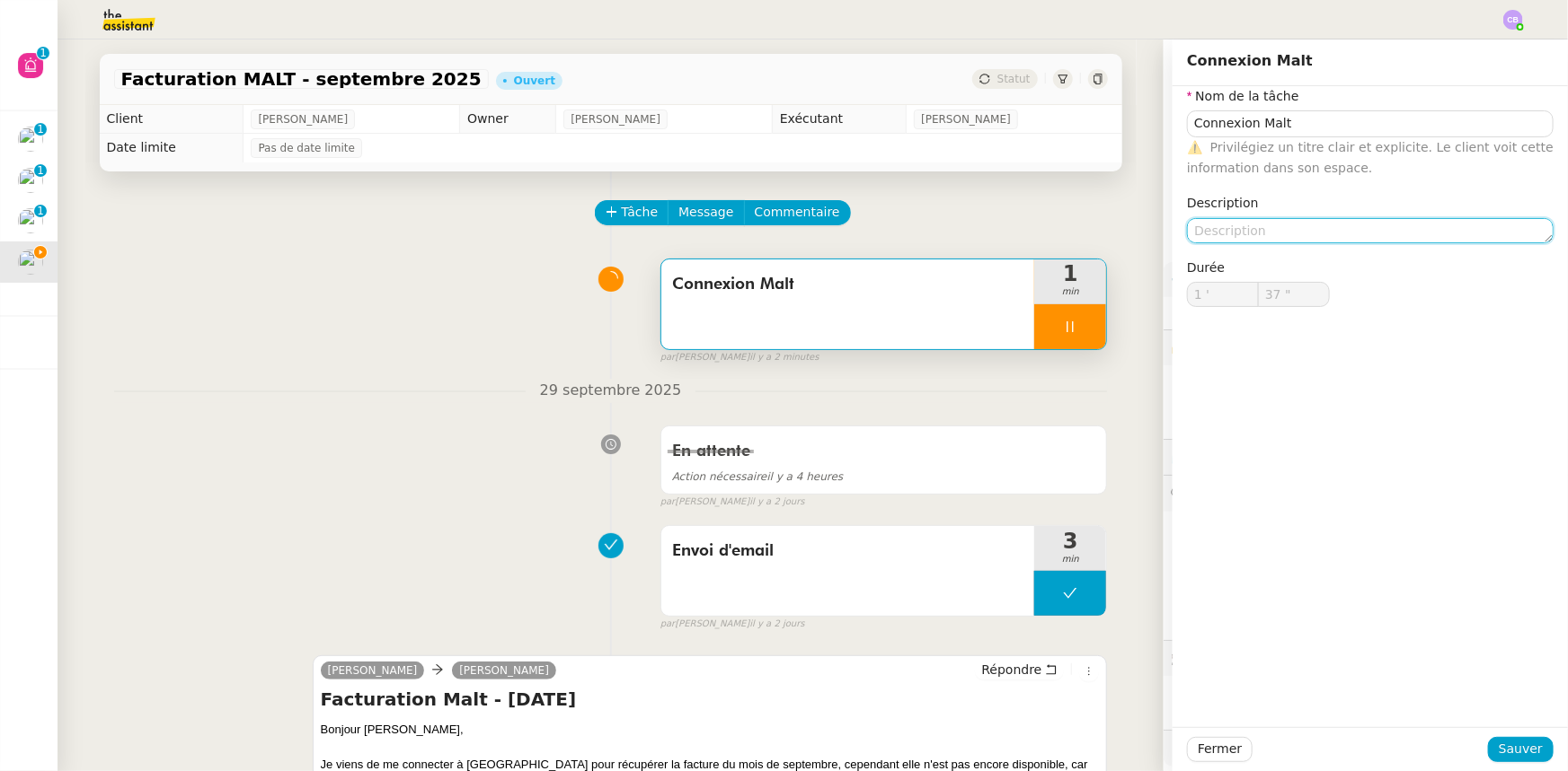
click at [1214, 231] on textarea at bounding box center [1370, 230] width 367 height 25
type input "39 ""
type textarea "+ t"
type input "40 ""
type textarea "+ téléchar"
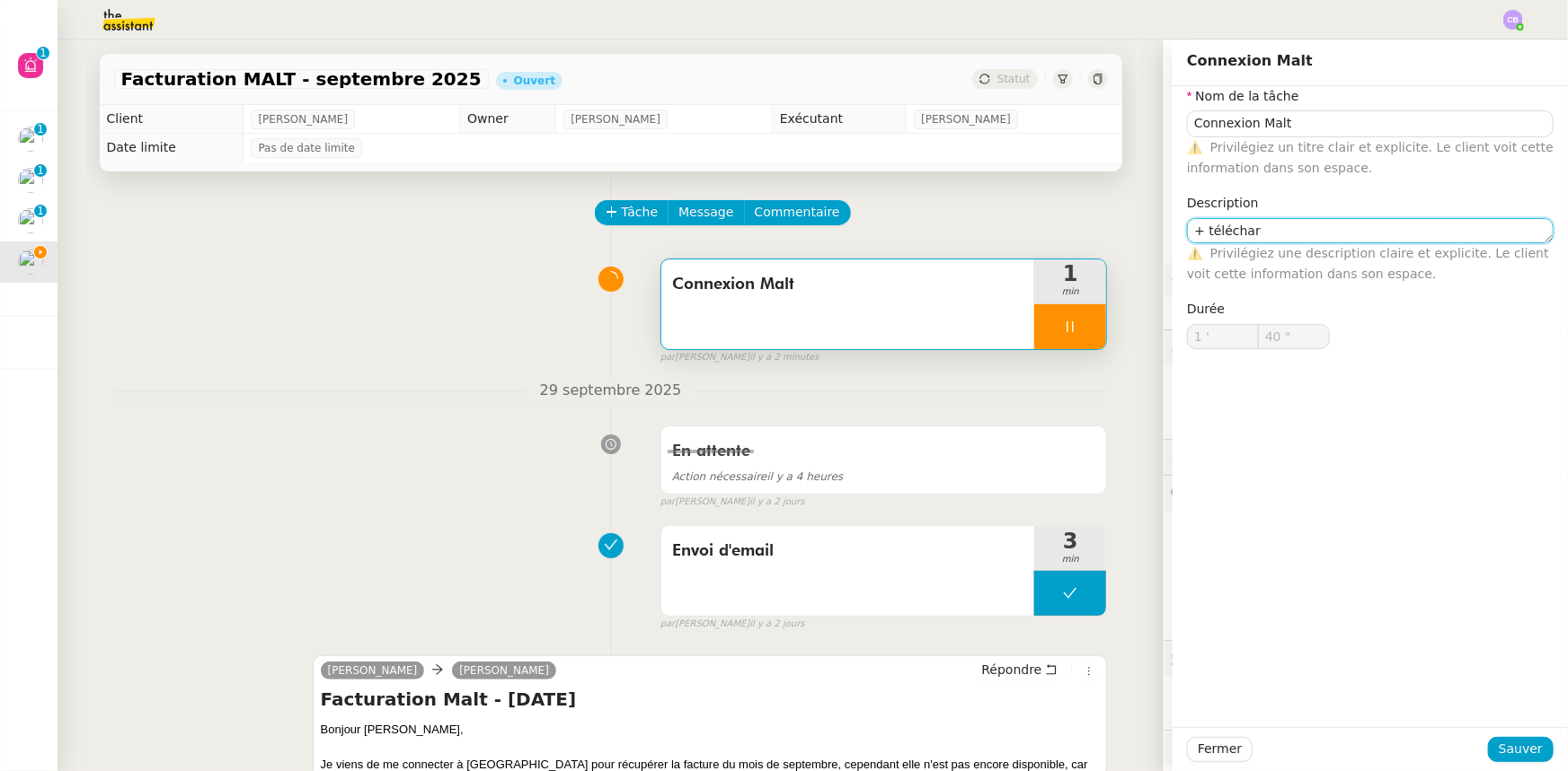
type input "41 ""
type textarea "+ téléchargement de"
type input "42 ""
type textarea "+ téléchargement de la d"
type input "43 ""
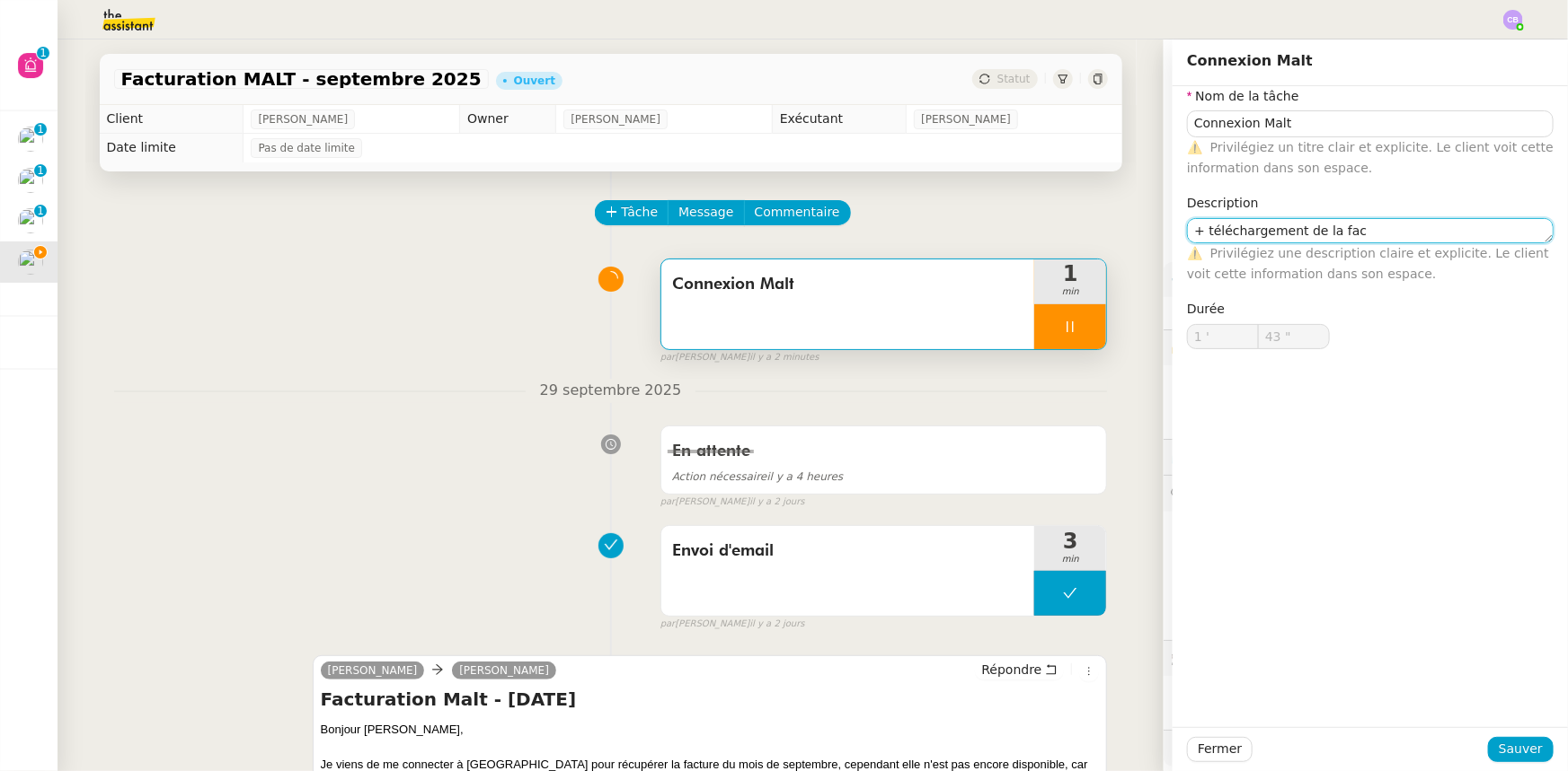
type textarea "+ téléchargement de la fact"
type input "44 ""
type textarea "+ téléchargement de la facture"
type input "46 ""
type textarea "+ téléchargement de la facture"
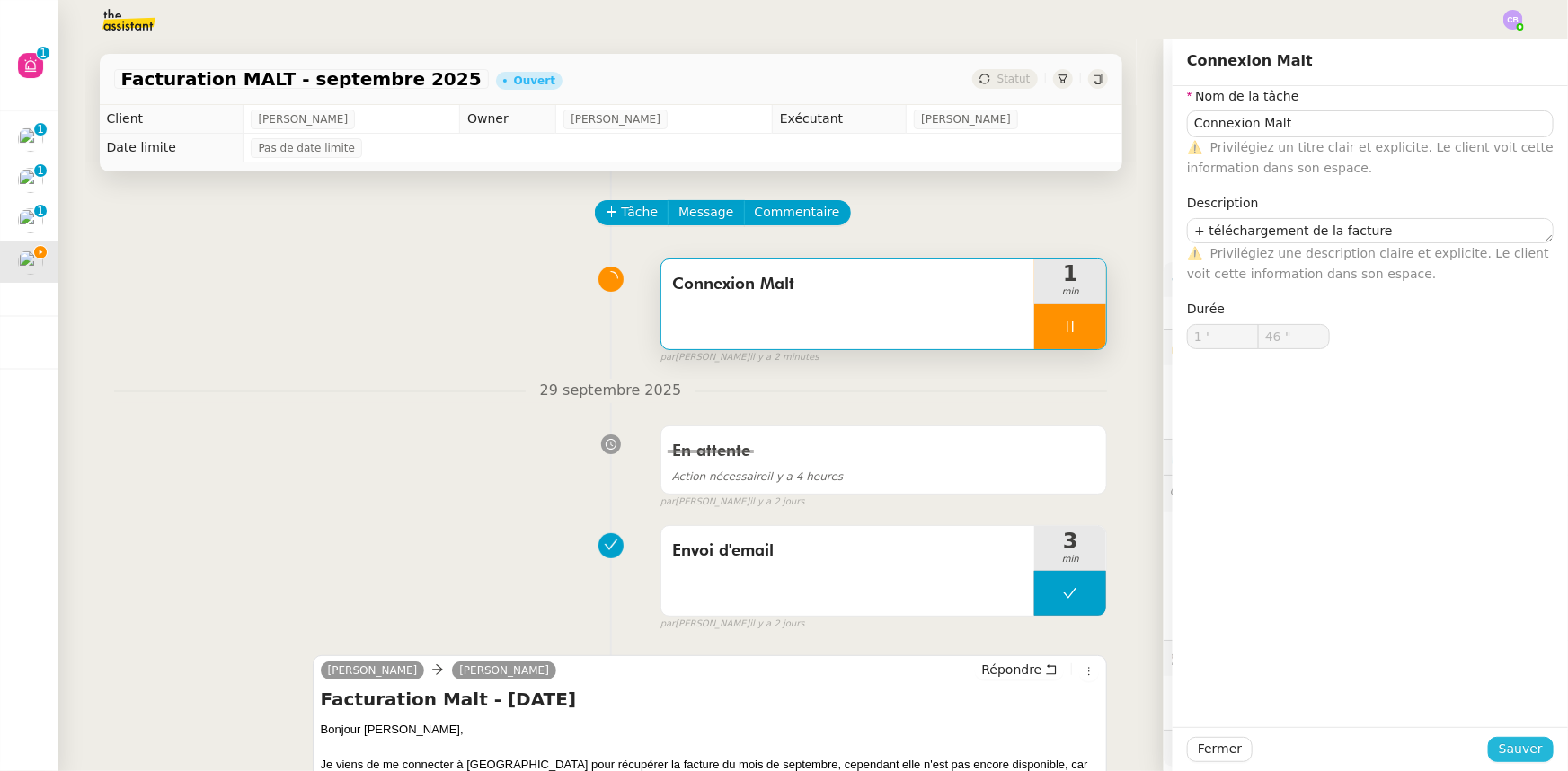
click at [1525, 752] on span "Sauver" at bounding box center [1520, 749] width 44 height 21
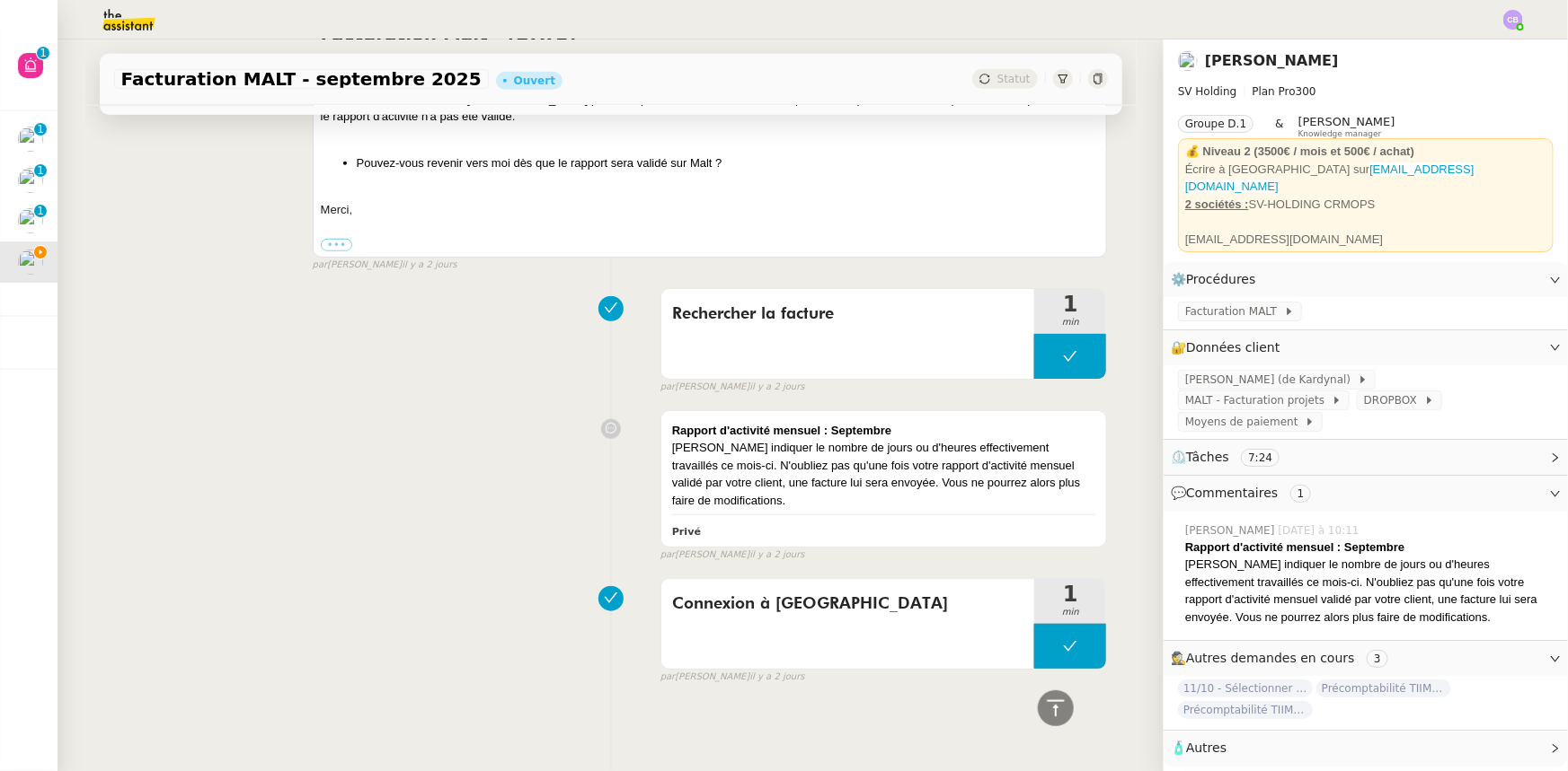
scroll to position [184, 0]
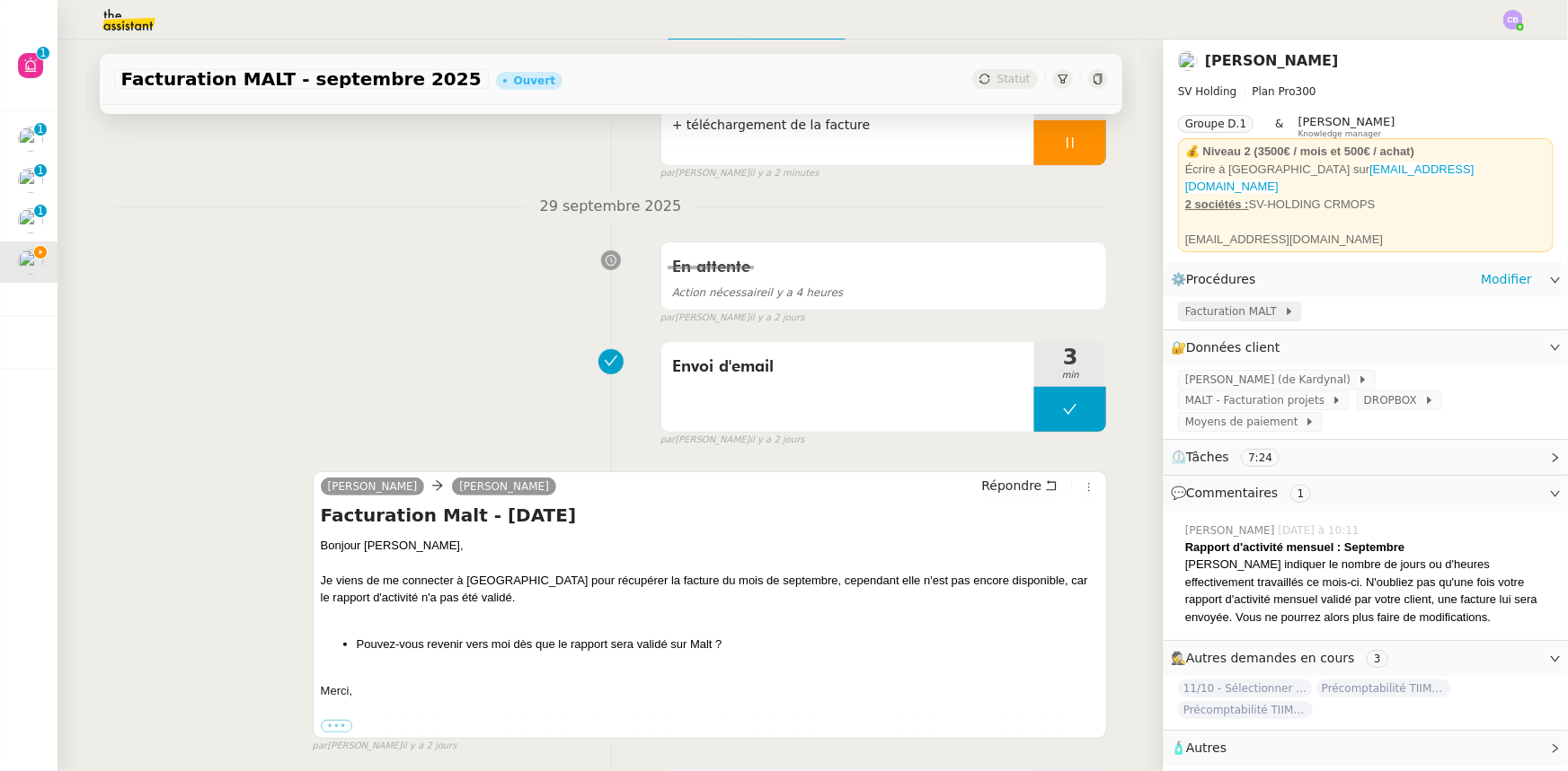
click at [1185, 305] on span "Facturation MALT" at bounding box center [1235, 311] width 99 height 18
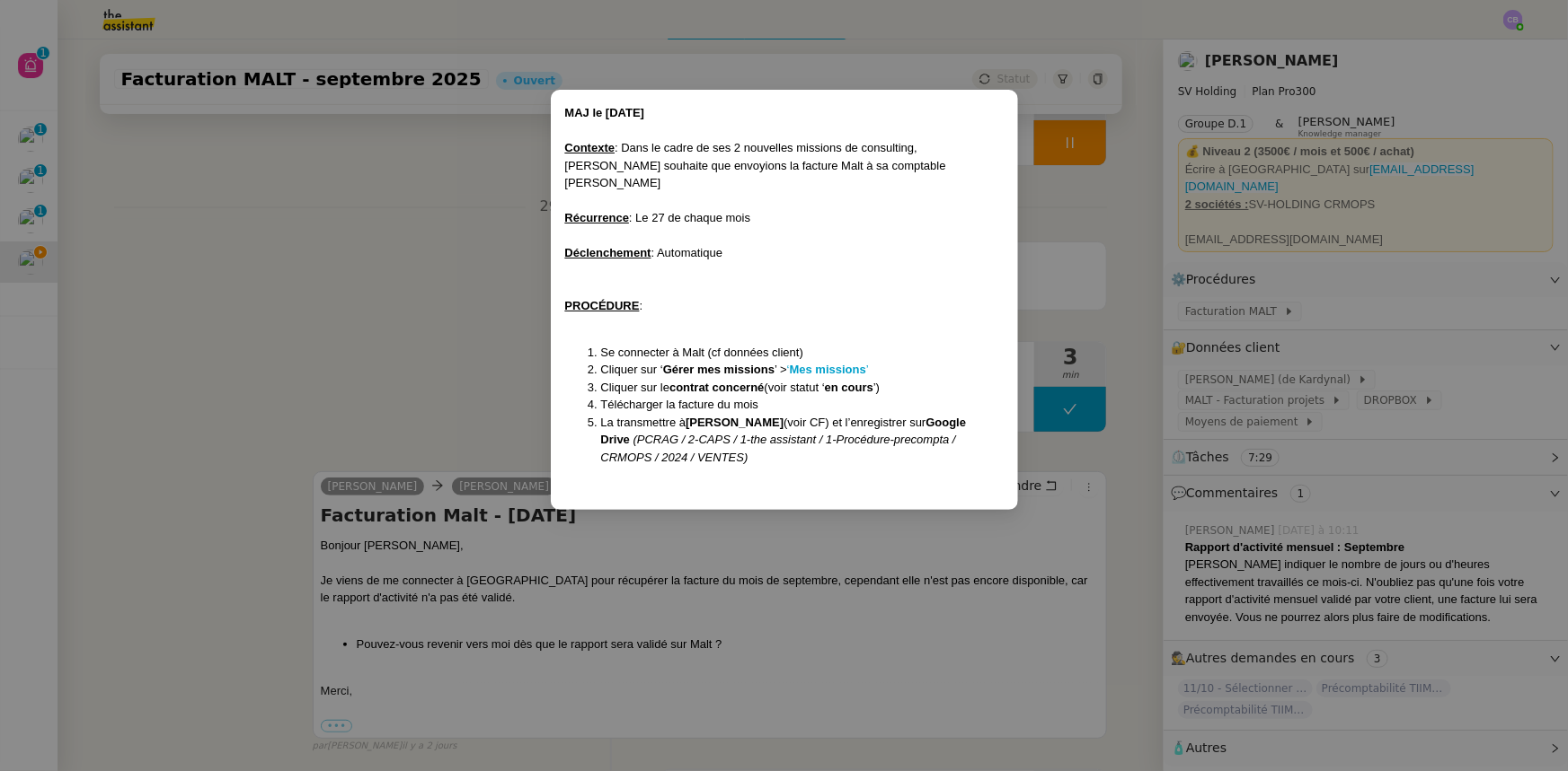
click at [509, 360] on nz-modal-container "MAJ le [DATE] Contexte : Dans le cadre de ses 2 nouvelles missions de consultin…" at bounding box center [784, 386] width 1568 height 771
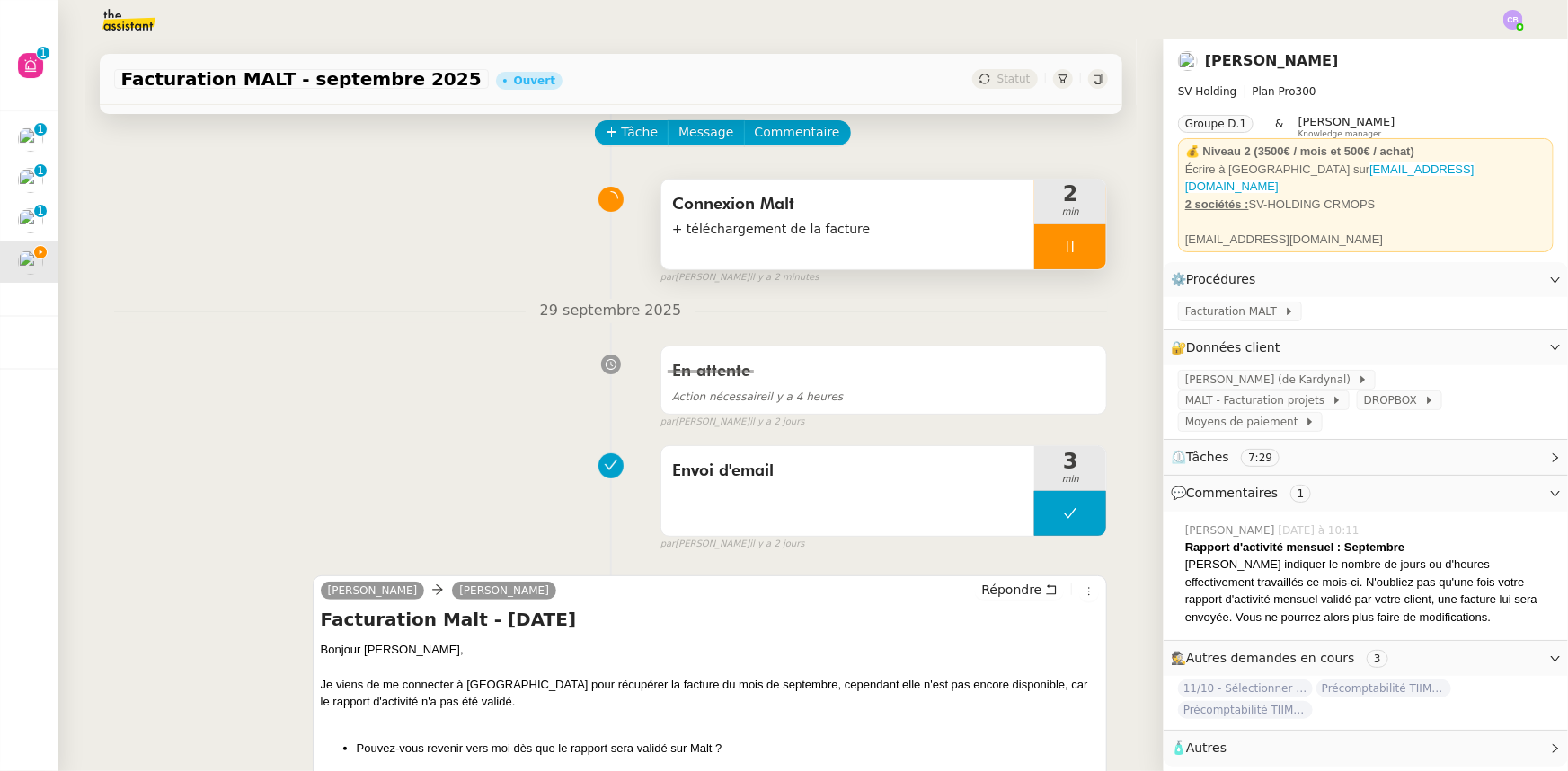
scroll to position [0, 0]
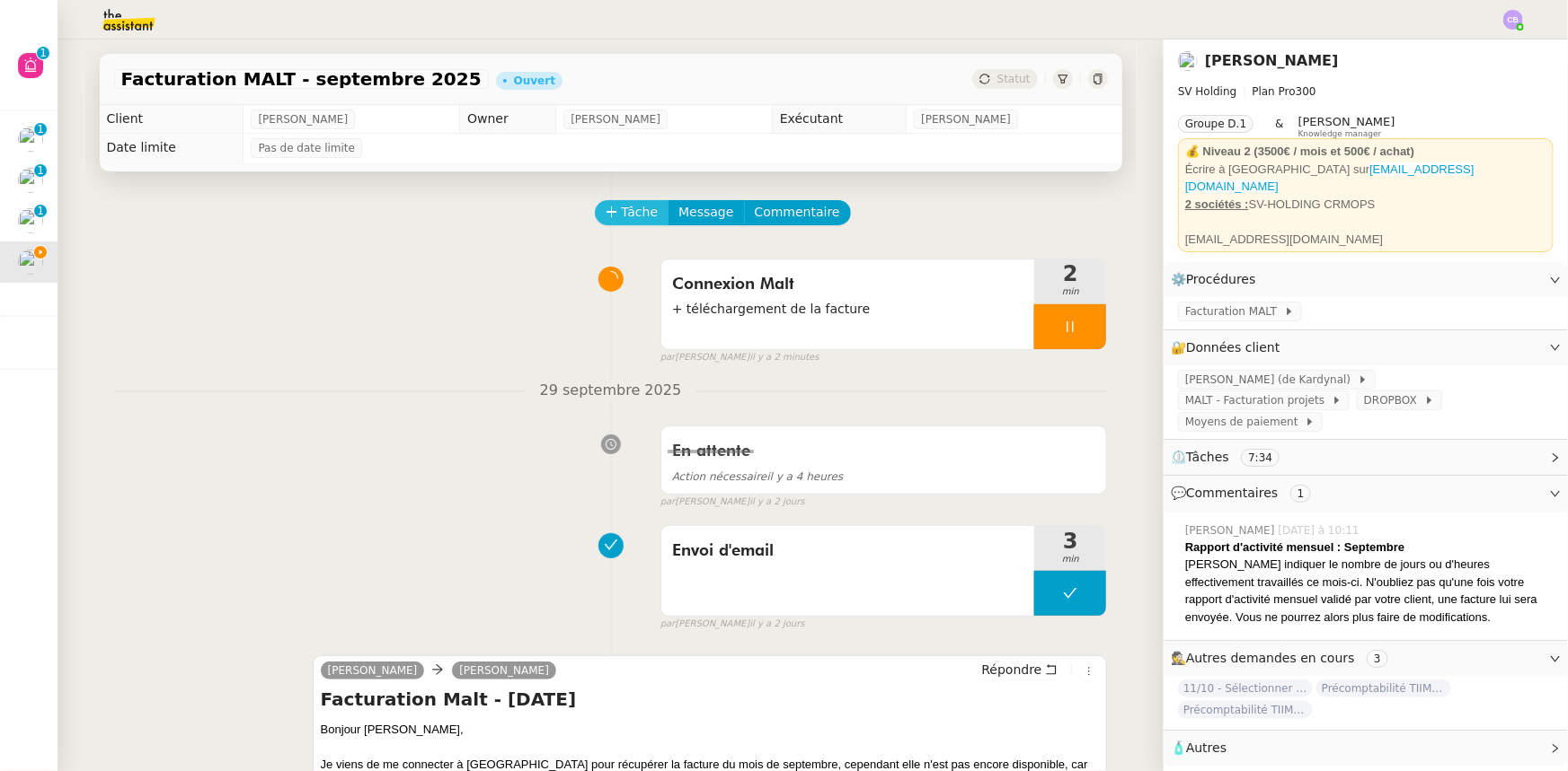
click at [622, 218] on span "Tâche" at bounding box center [639, 212] width 37 height 21
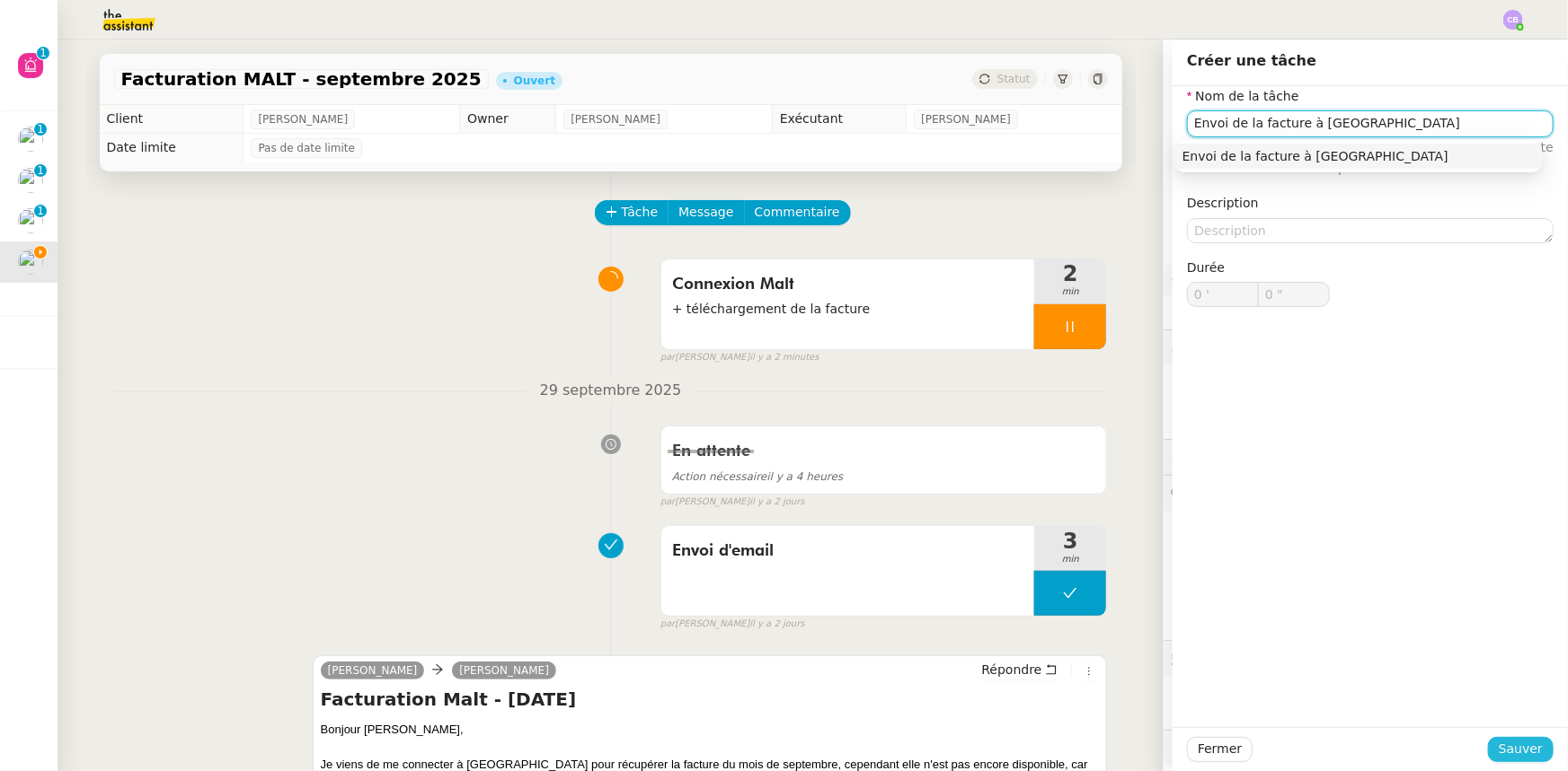
type input "Envoi de la facture à [GEOGRAPHIC_DATA]"
click at [1512, 745] on span "Sauver" at bounding box center [1520, 749] width 44 height 21
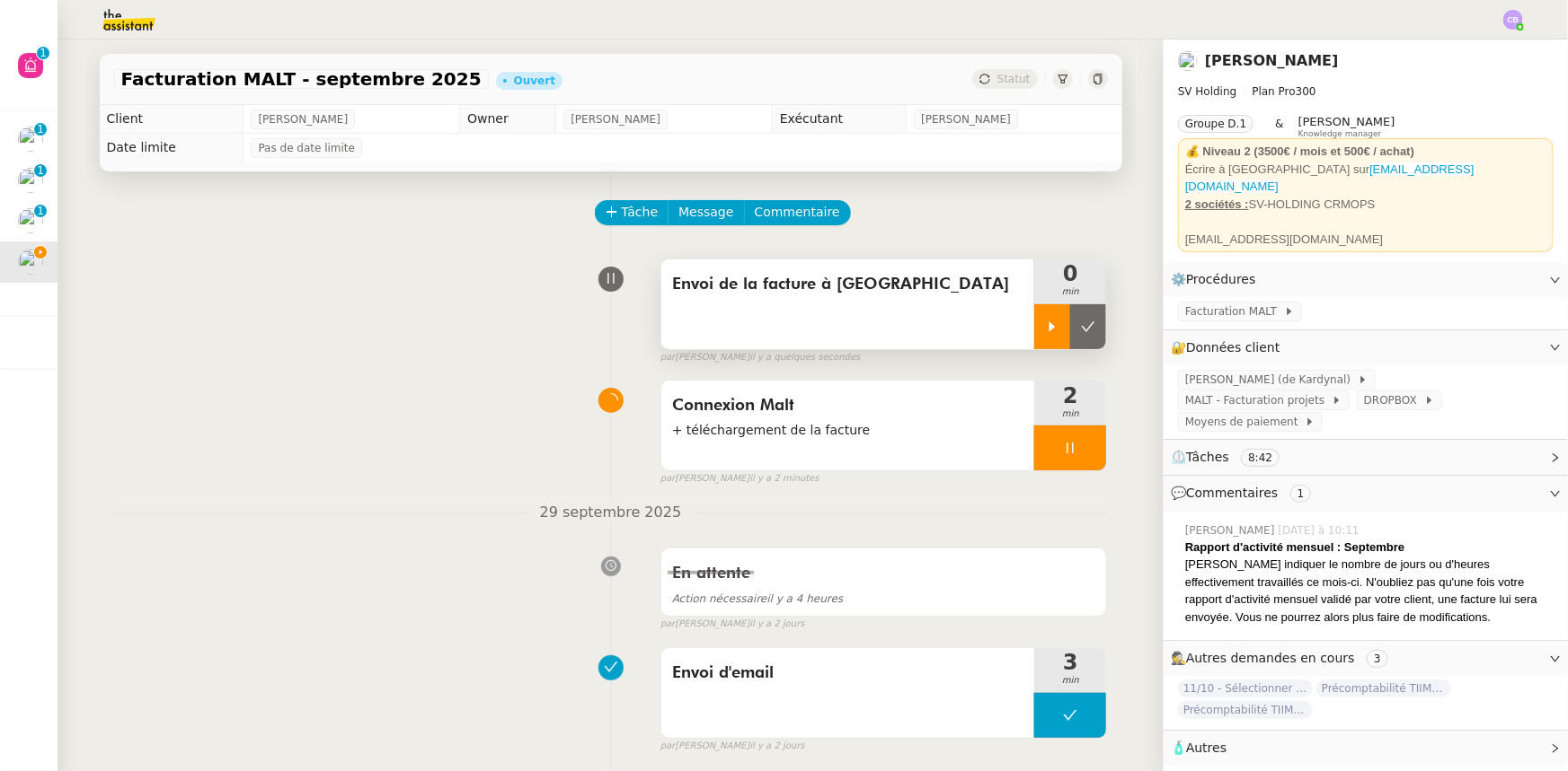
click at [1045, 324] on icon at bounding box center [1051, 327] width 14 height 14
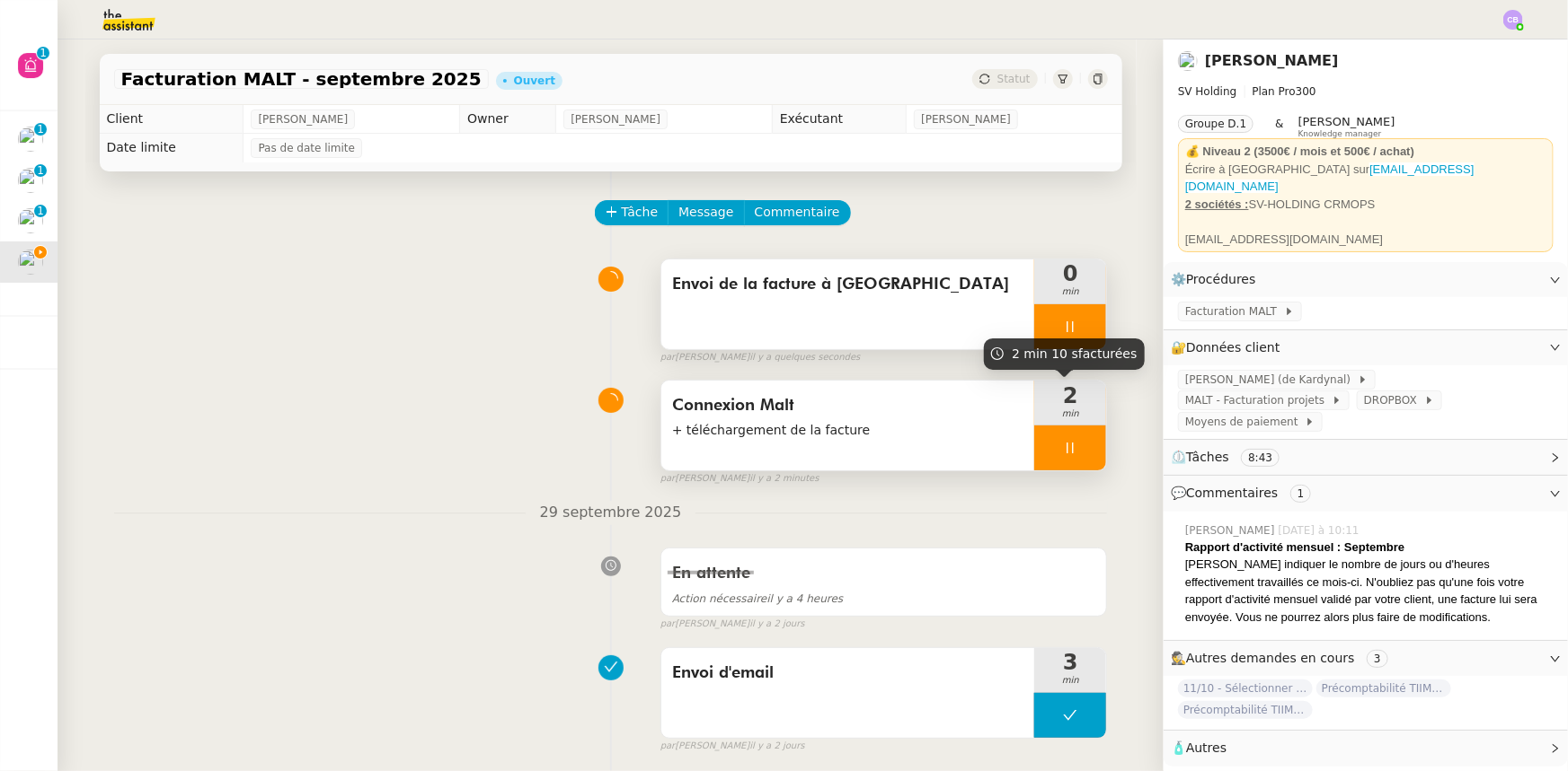
click at [1034, 444] on div at bounding box center [1070, 448] width 72 height 45
click at [1080, 456] on icon at bounding box center [1087, 447] width 14 height 14
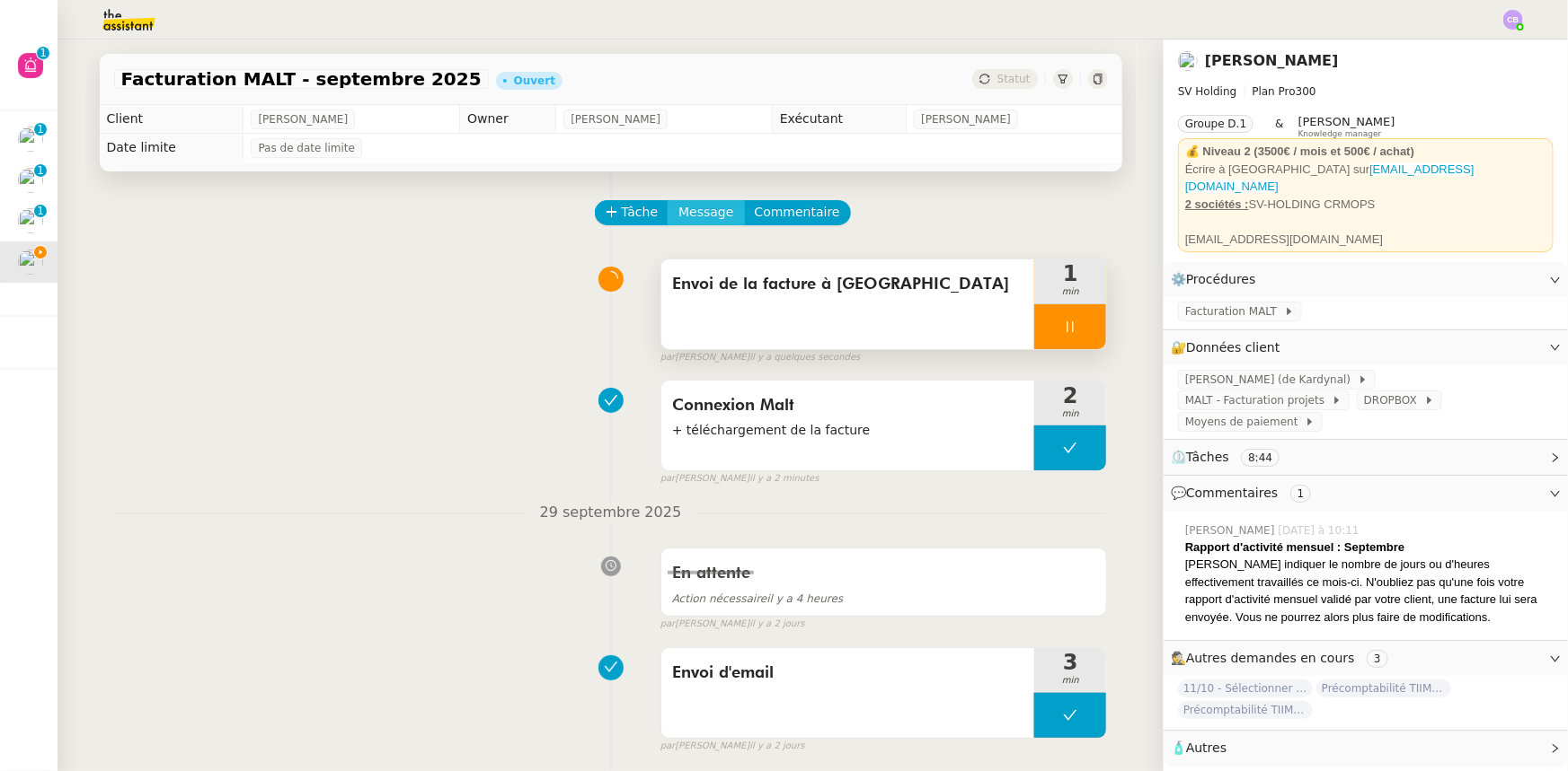
click at [692, 214] on span "Message" at bounding box center [706, 212] width 55 height 21
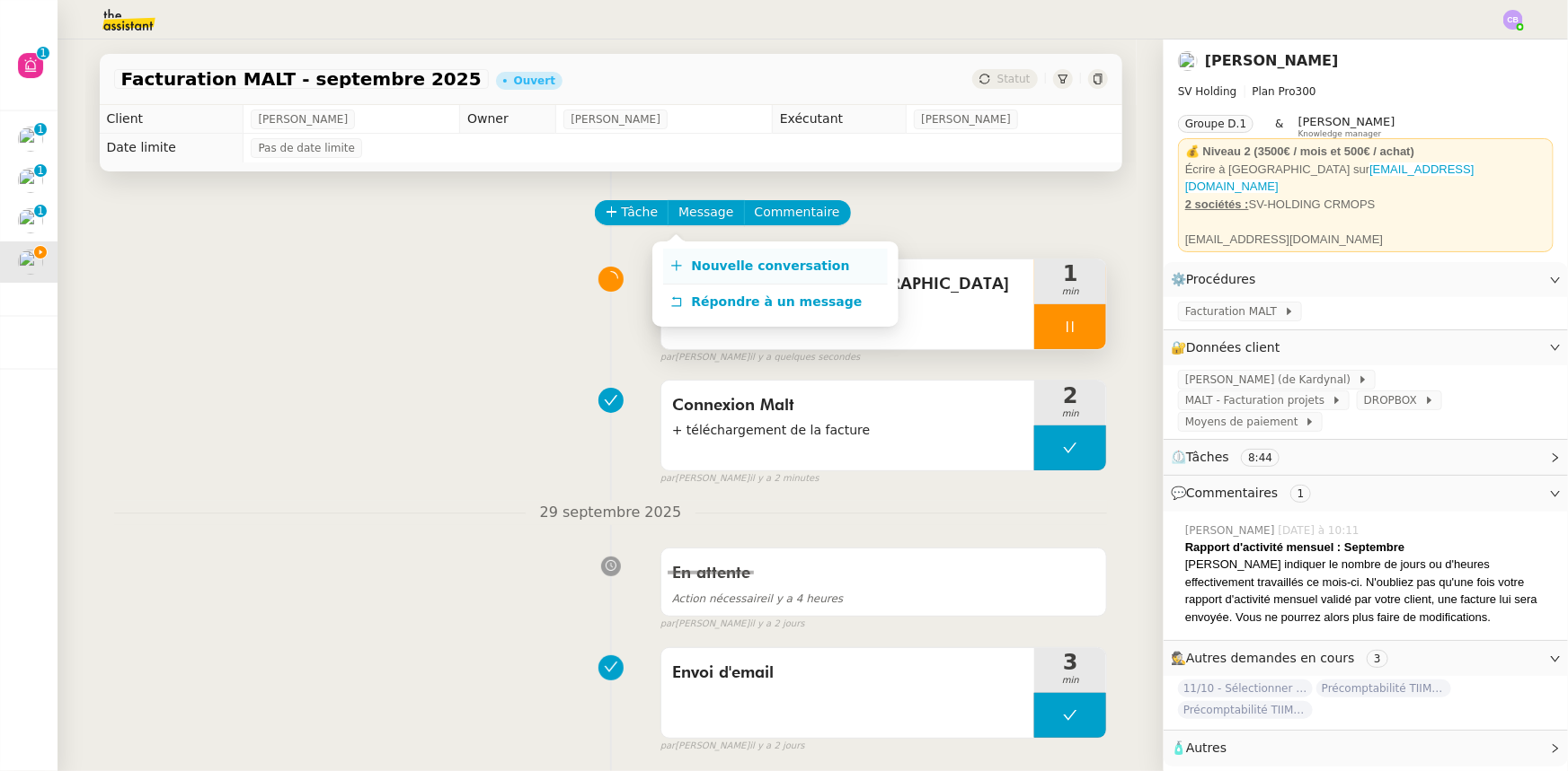
click at [733, 265] on span "Nouvelle conversation" at bounding box center [770, 265] width 158 height 14
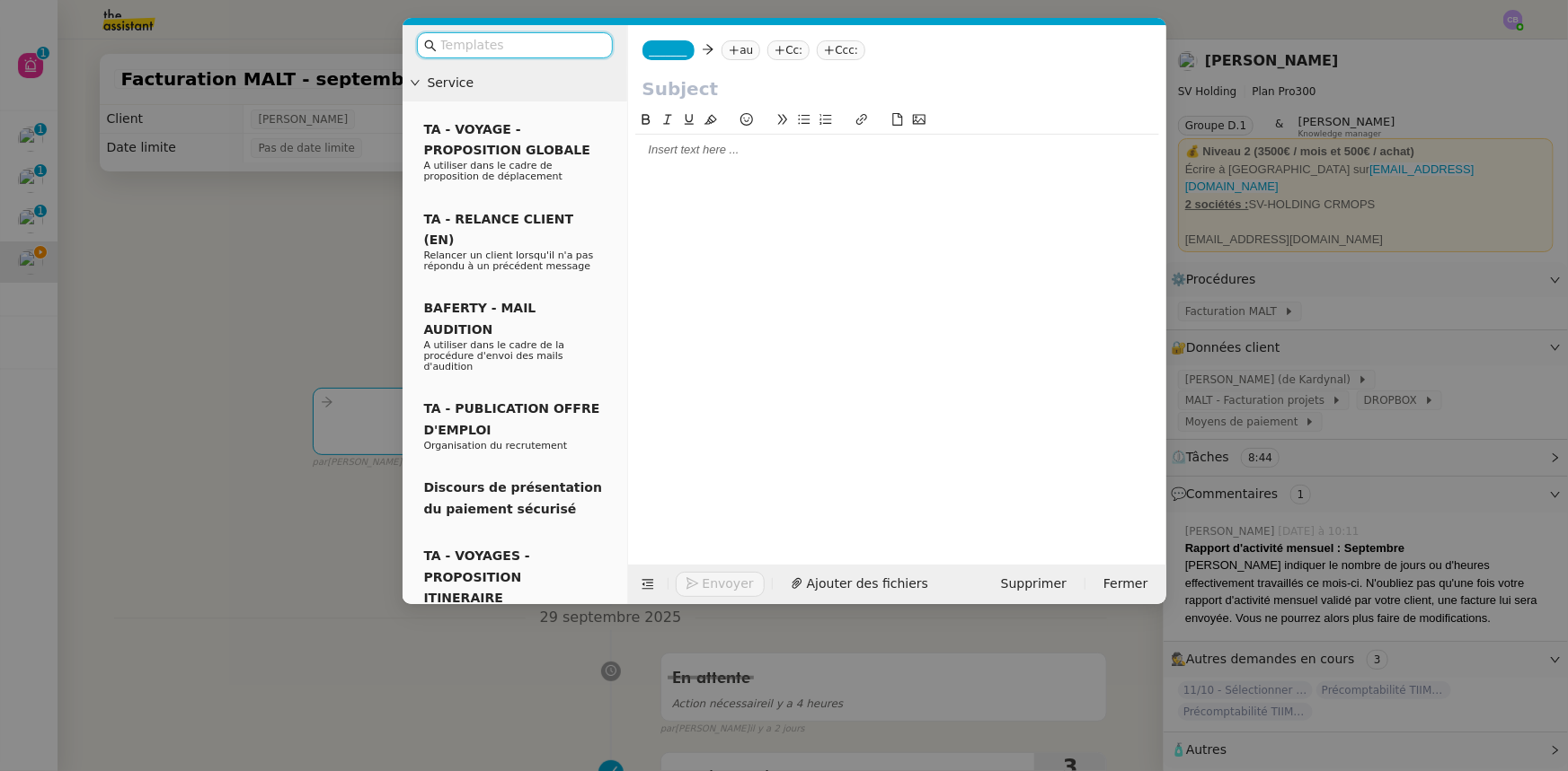
click at [671, 52] on span "_______" at bounding box center [668, 50] width 37 height 12
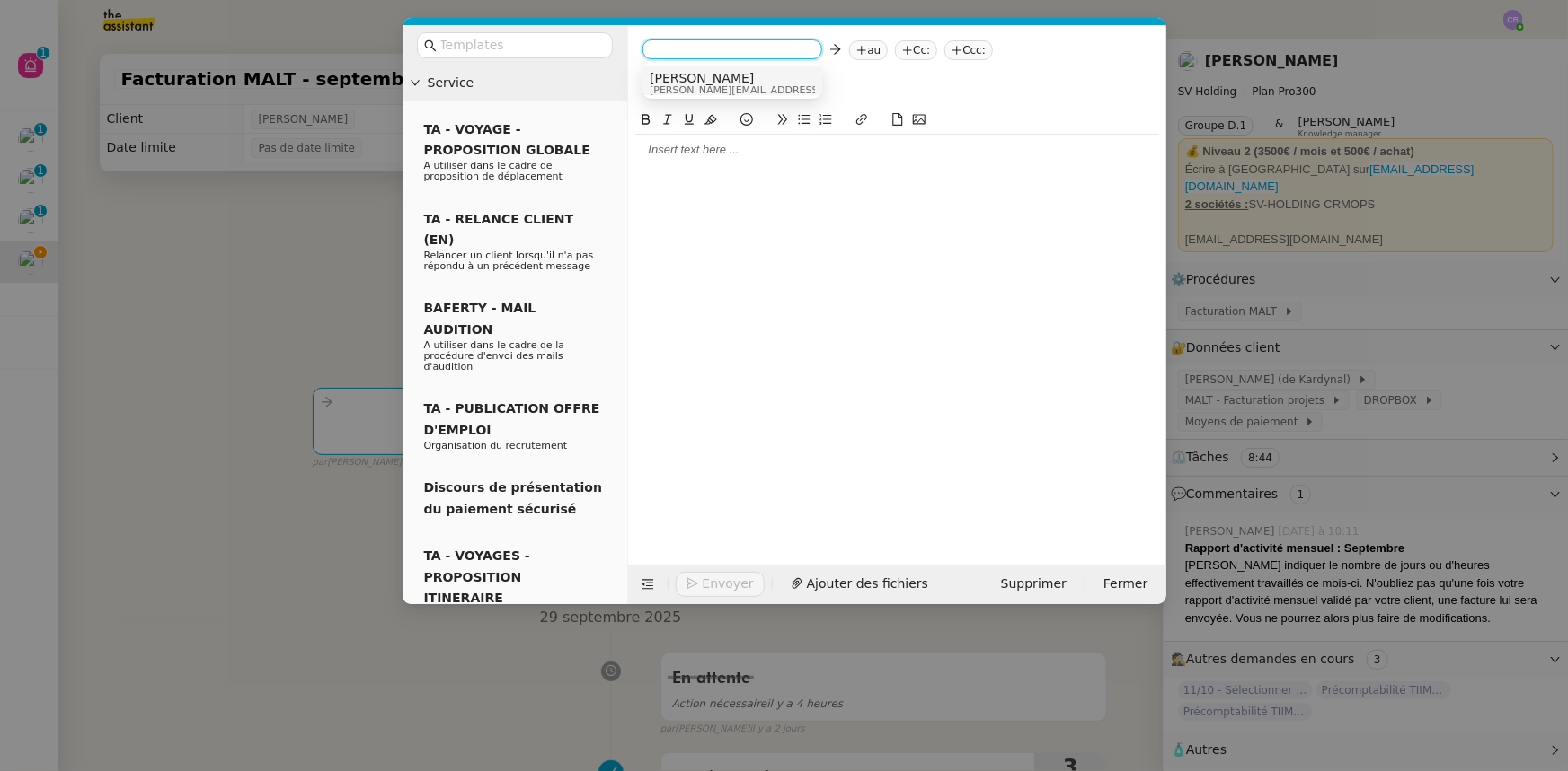
scroll to position [5, 0]
click at [355, 242] on nz-modal-container "Service TA - VOYAGE - PROPOSITION GLOBALE A utiliser dans le cadre de propositi…" at bounding box center [784, 386] width 1568 height 771
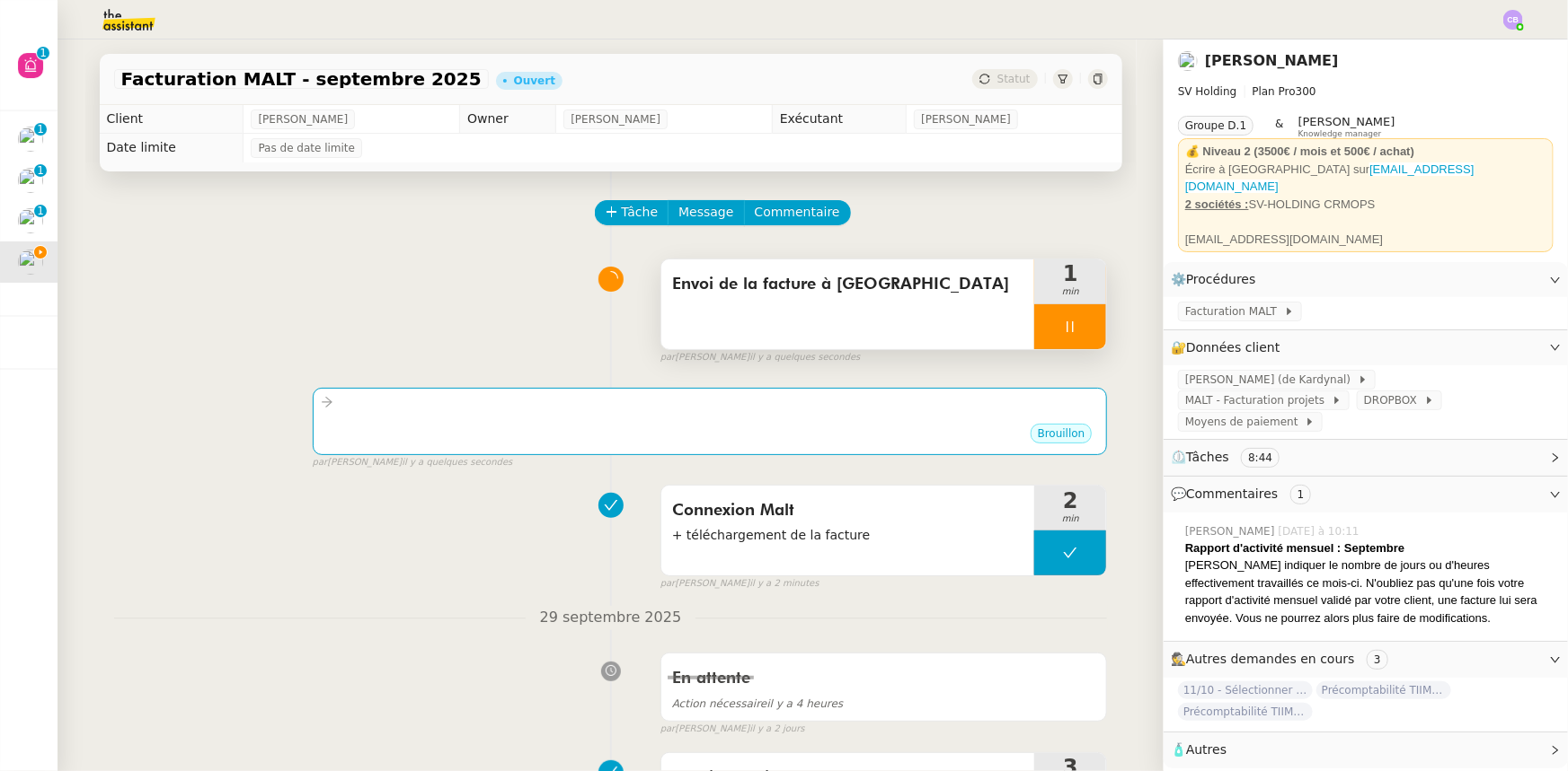
scroll to position [0, 0]
click at [1205, 741] on span "Autres" at bounding box center [1206, 748] width 40 height 14
click at [1211, 770] on span "Créer un email dédié" at bounding box center [1241, 780] width 113 height 12
click at [1253, 371] on span "[PERSON_NAME] (de Kardynal)" at bounding box center [1271, 379] width 172 height 18
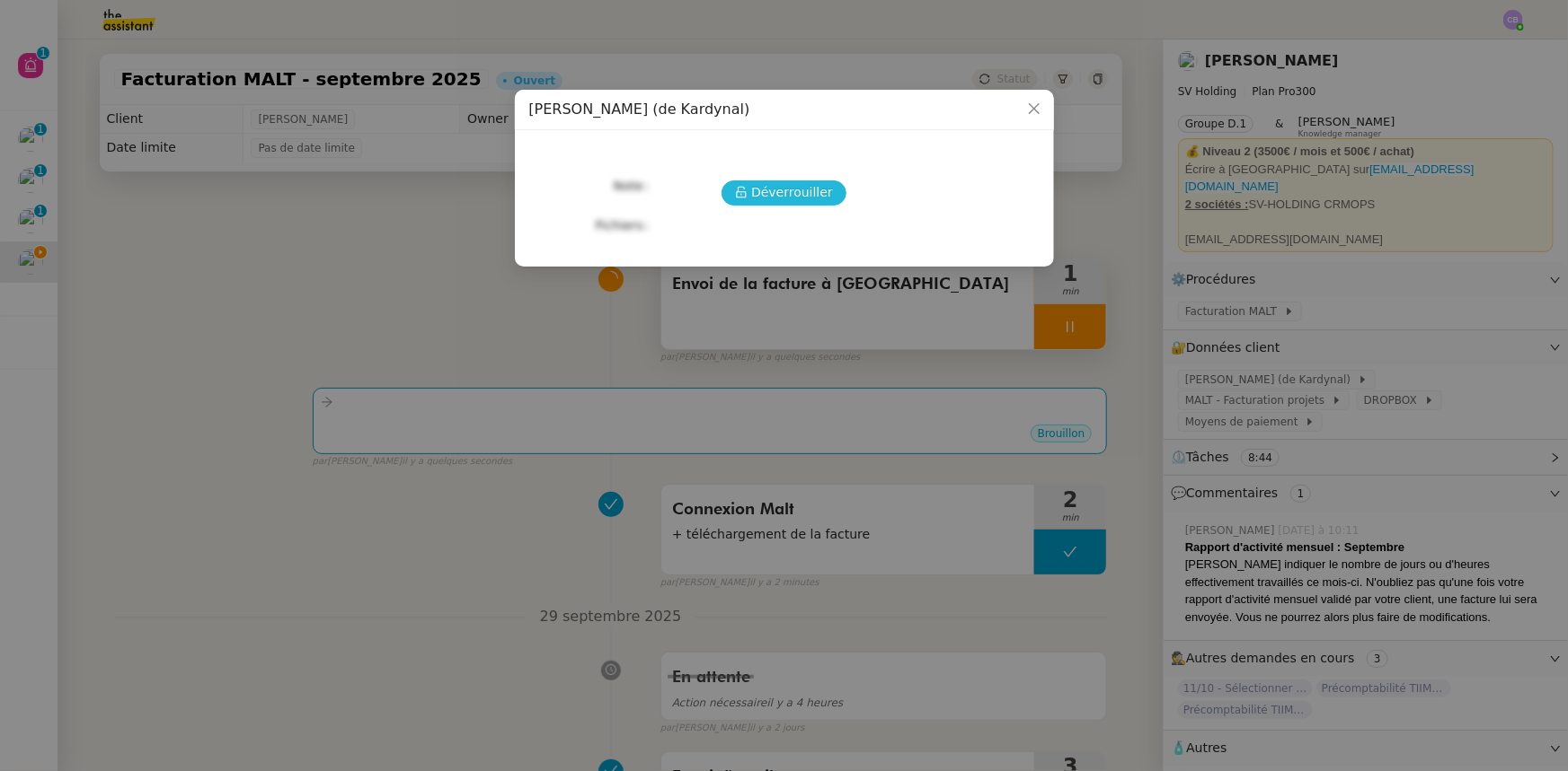
click at [799, 191] on span "Déverrouiller" at bounding box center [791, 193] width 81 height 21
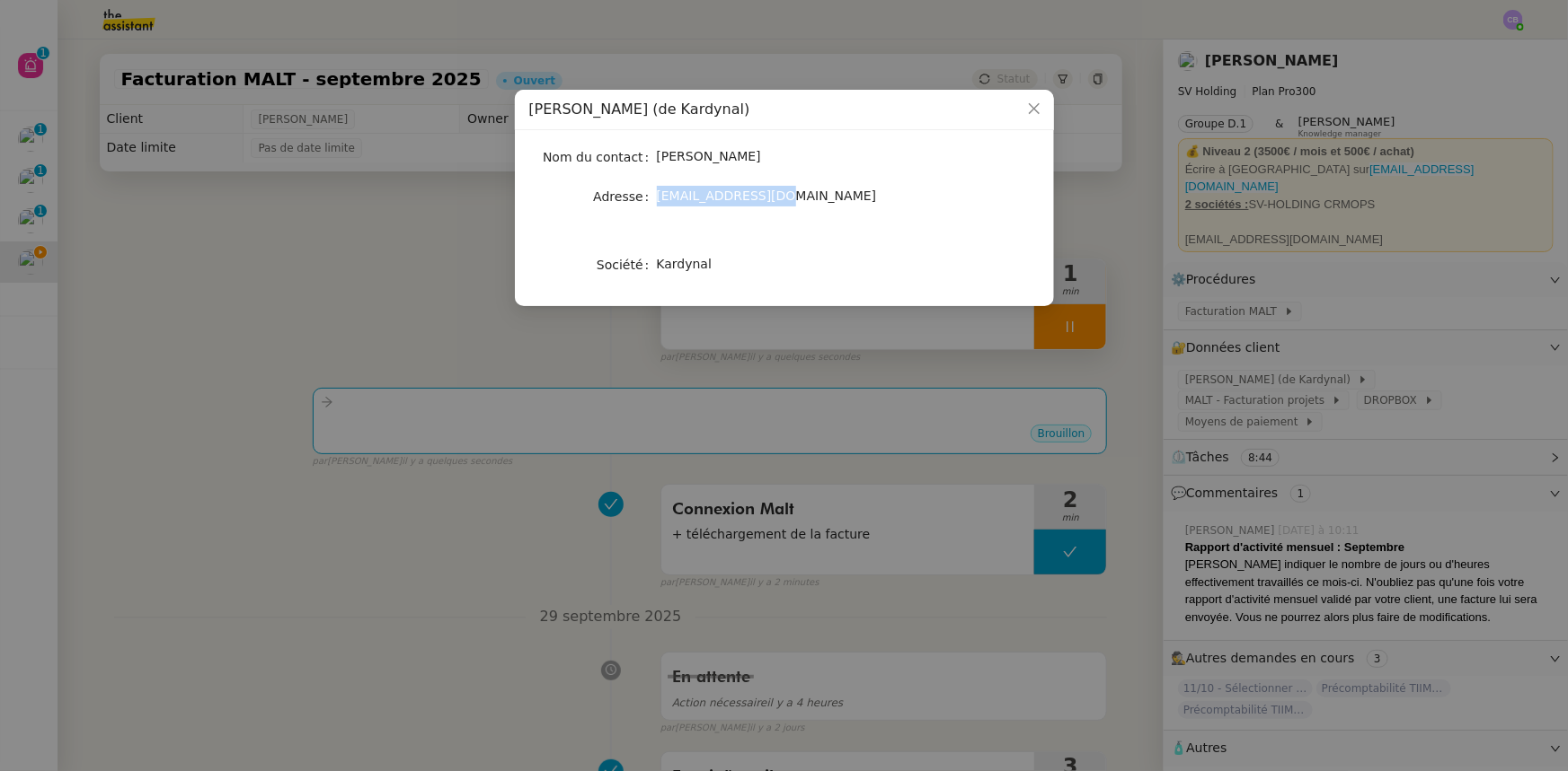
drag, startPoint x: 761, startPoint y: 197, endPoint x: 657, endPoint y: 197, distance: 104.0
click at [657, 197] on span "[EMAIL_ADDRESS][DOMAIN_NAME]" at bounding box center [767, 196] width 220 height 14
click at [1027, 110] on icon "Close" at bounding box center [1033, 108] width 14 height 14
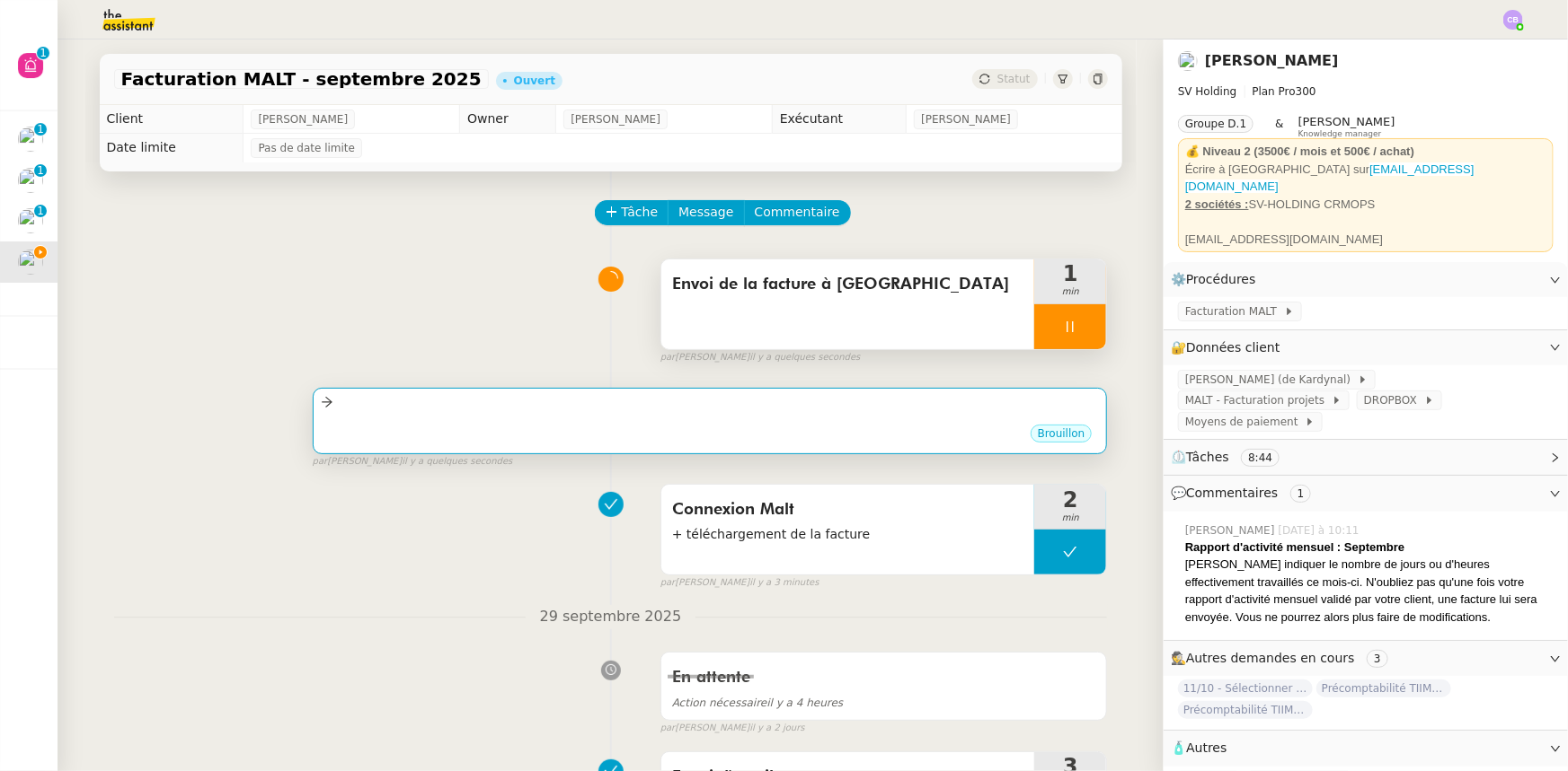
click at [917, 412] on div at bounding box center [711, 402] width 779 height 21
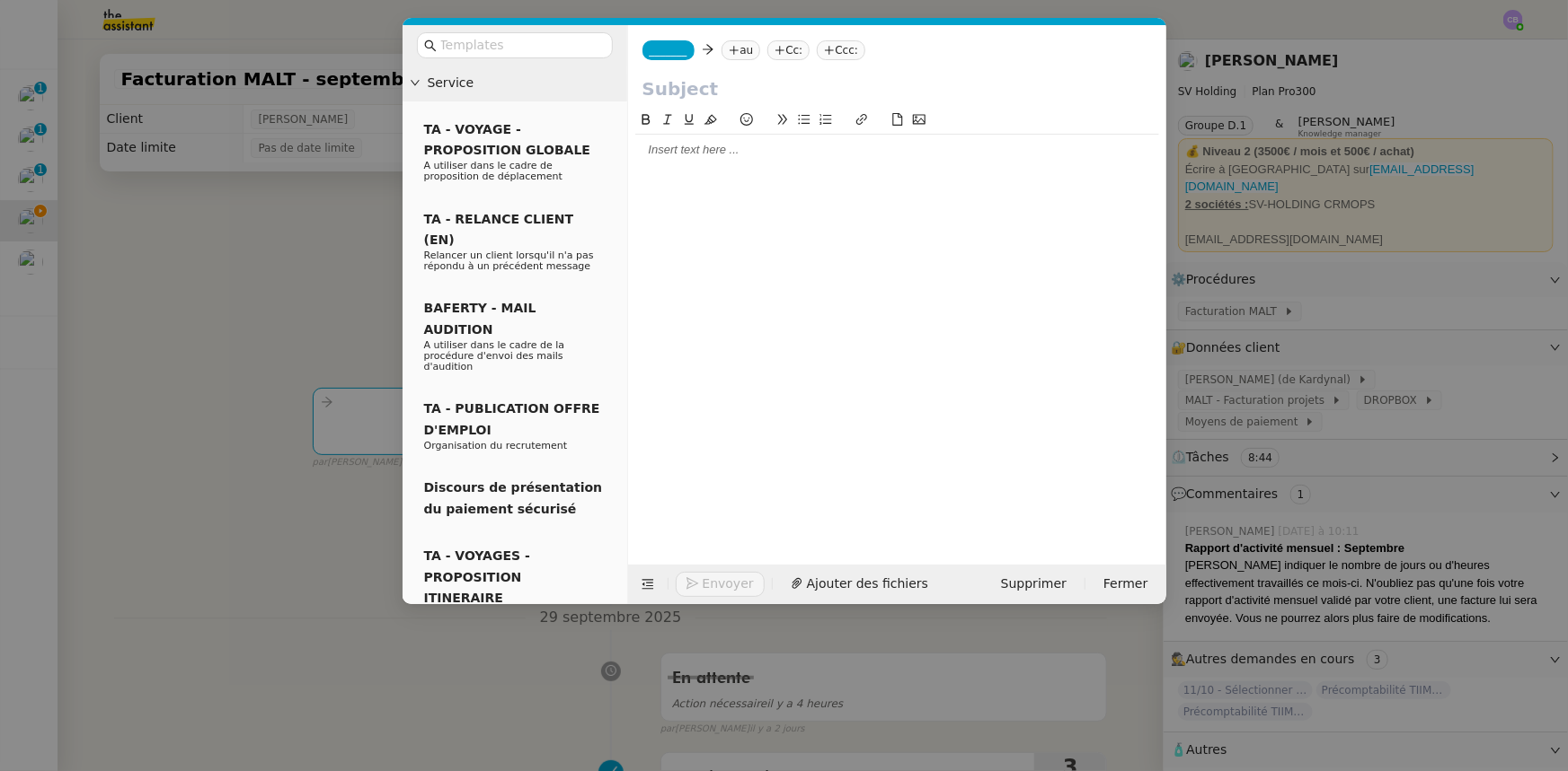
click at [663, 51] on span "_______" at bounding box center [668, 50] width 37 height 12
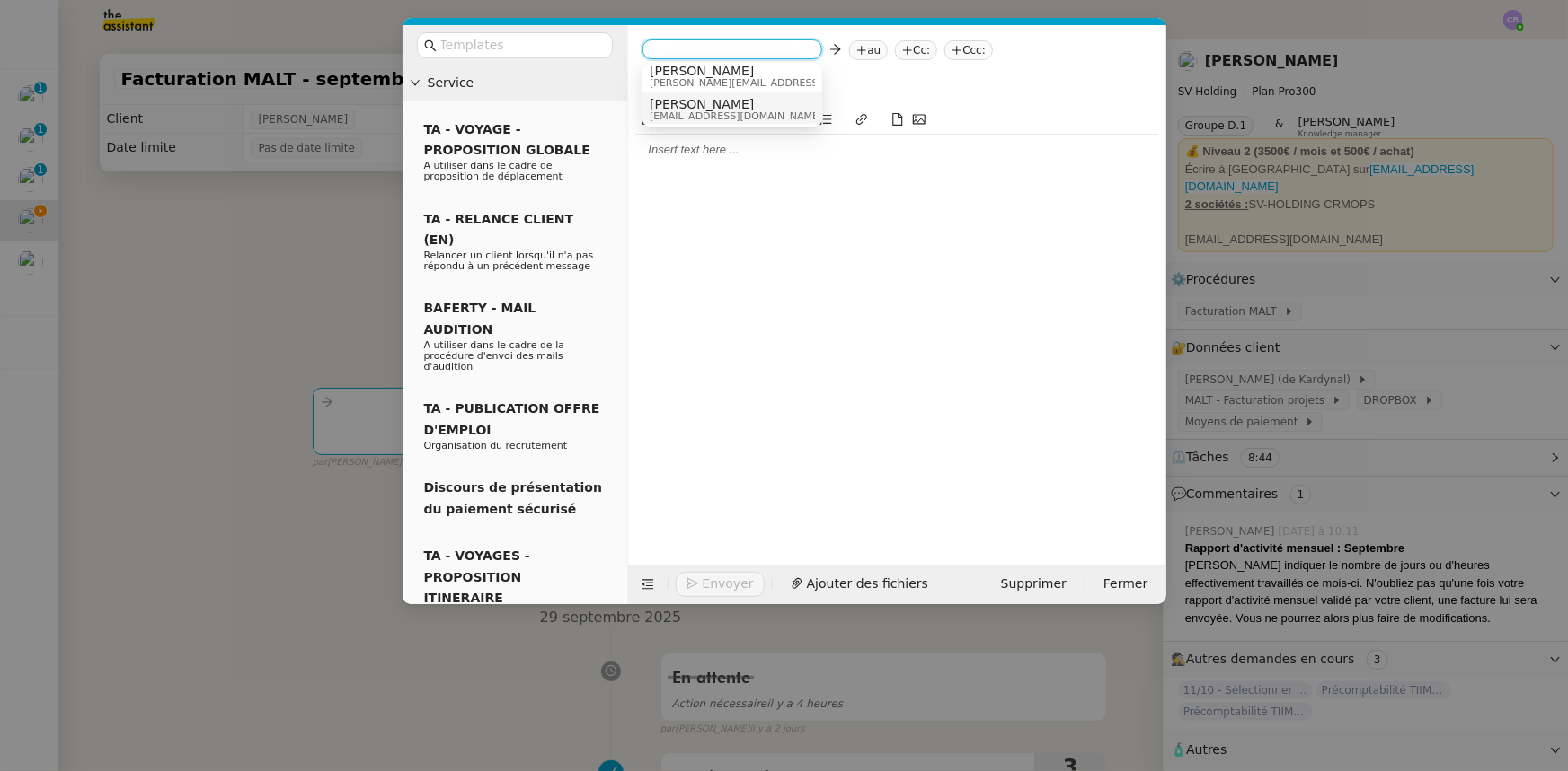
scroll to position [9, 0]
click at [702, 112] on span "[EMAIL_ADDRESS][DOMAIN_NAME]" at bounding box center [736, 114] width 172 height 10
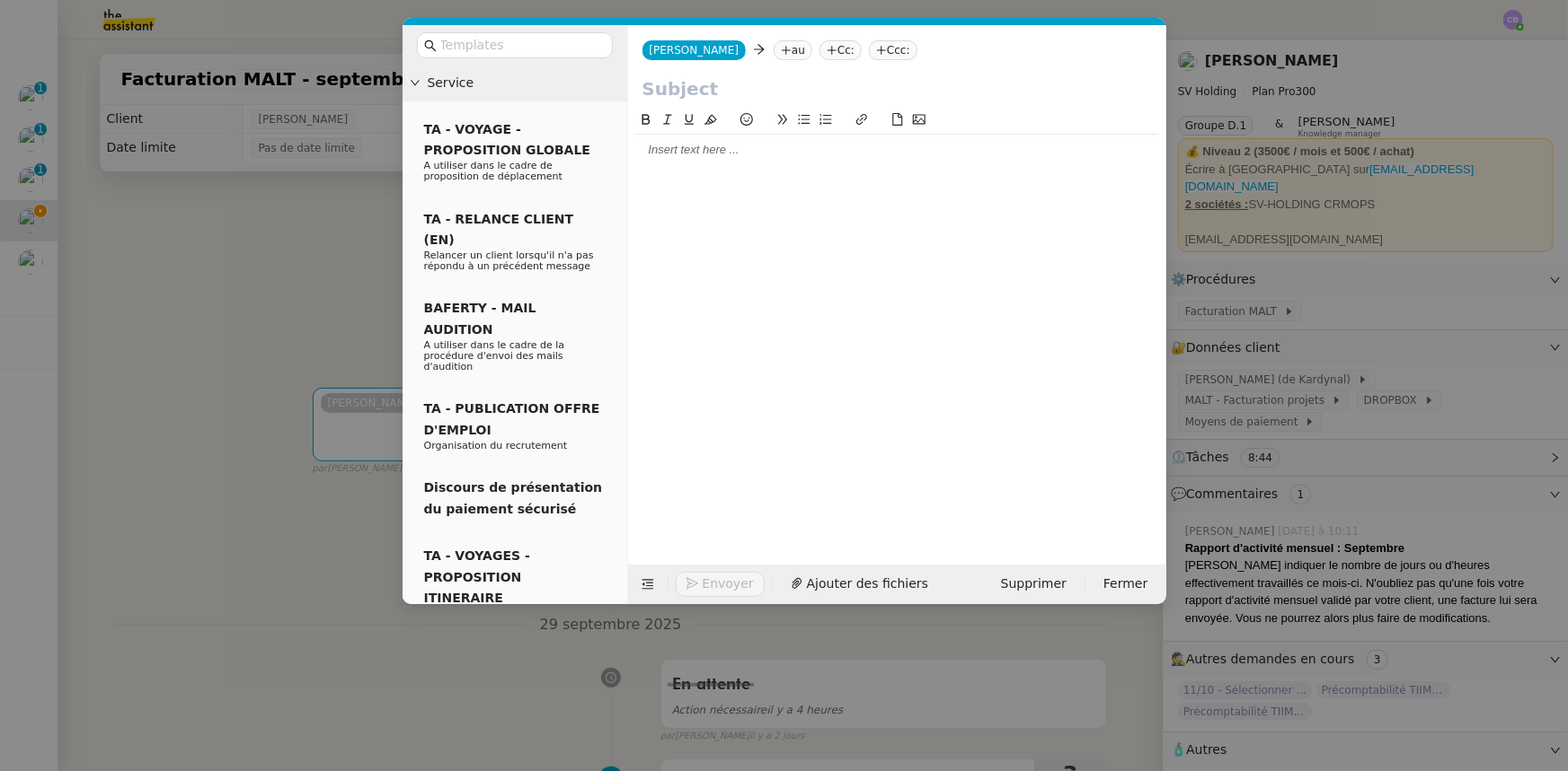
click at [773, 51] on nz-tag "au" at bounding box center [792, 50] width 38 height 20
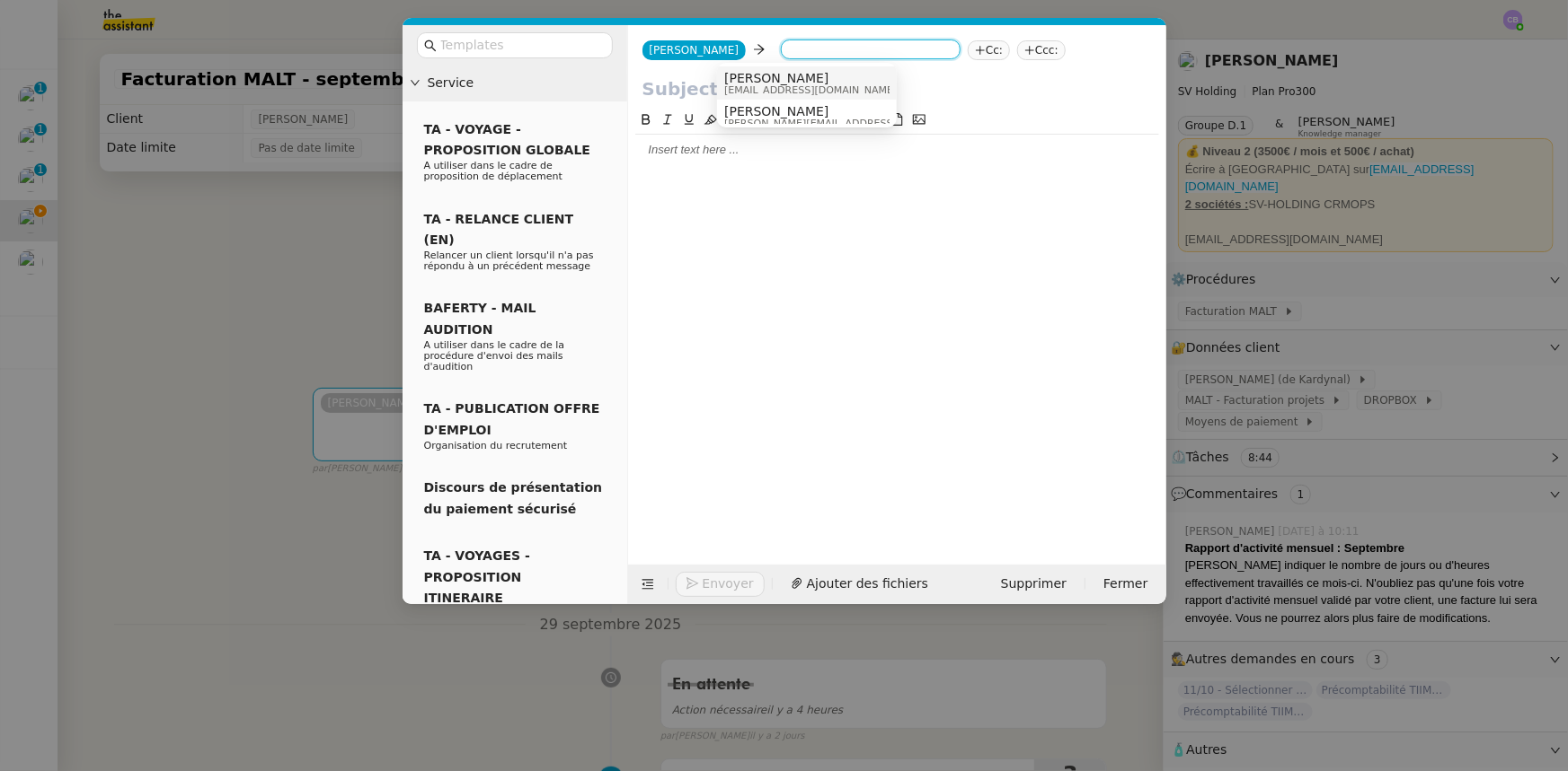
paste input "[EMAIL_ADDRESS][DOMAIN_NAME]"
type input "[EMAIL_ADDRESS][DOMAIN_NAME]"
click at [769, 78] on span "[PERSON_NAME]" at bounding box center [810, 78] width 172 height 14
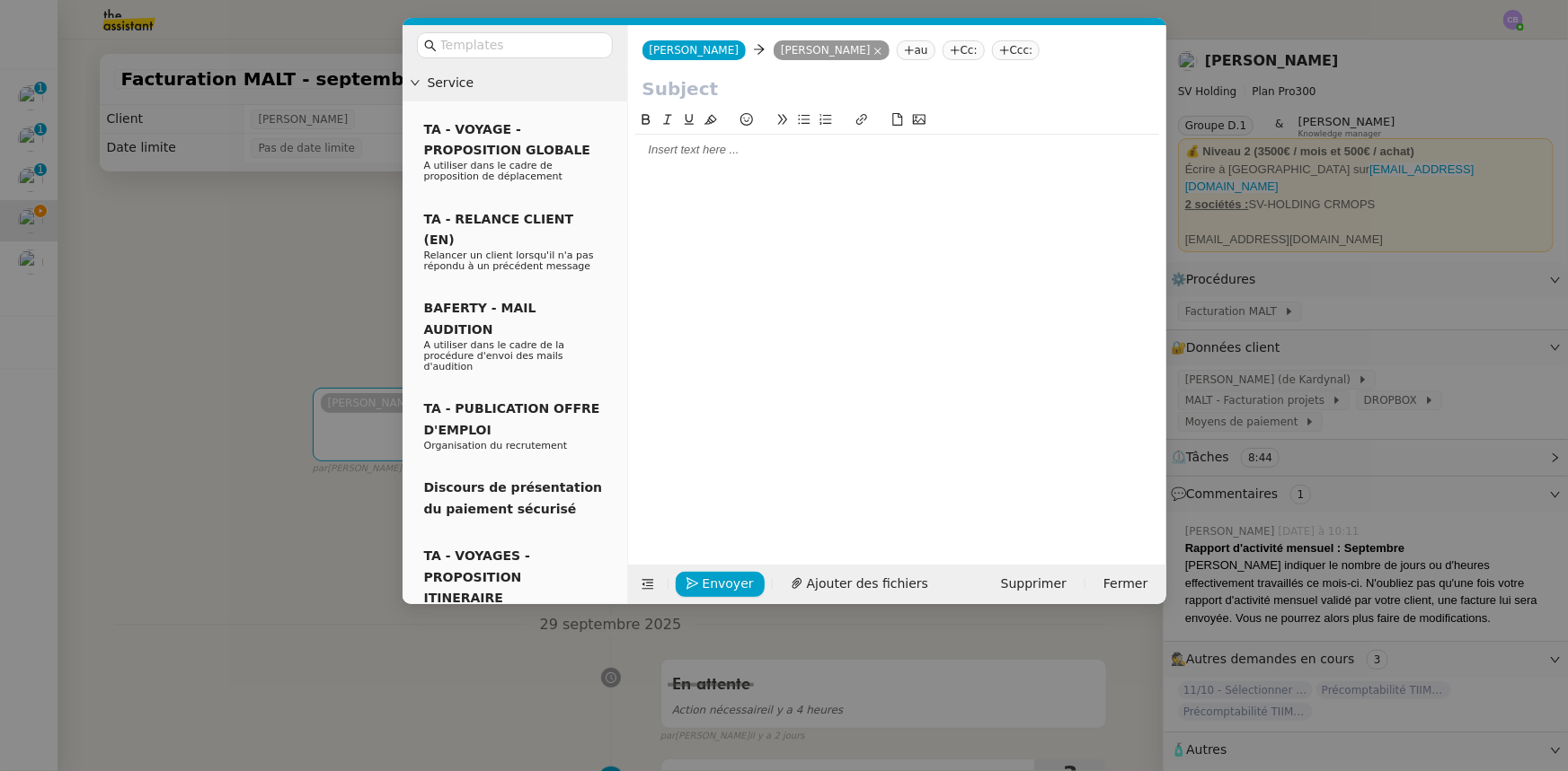
click at [758, 181] on div at bounding box center [896, 323] width 523 height 428
click at [258, 280] on nz-modal-container "Service TA - VOYAGE - PROPOSITION GLOBALE A utiliser dans le cadre de propositi…" at bounding box center [784, 386] width 1568 height 771
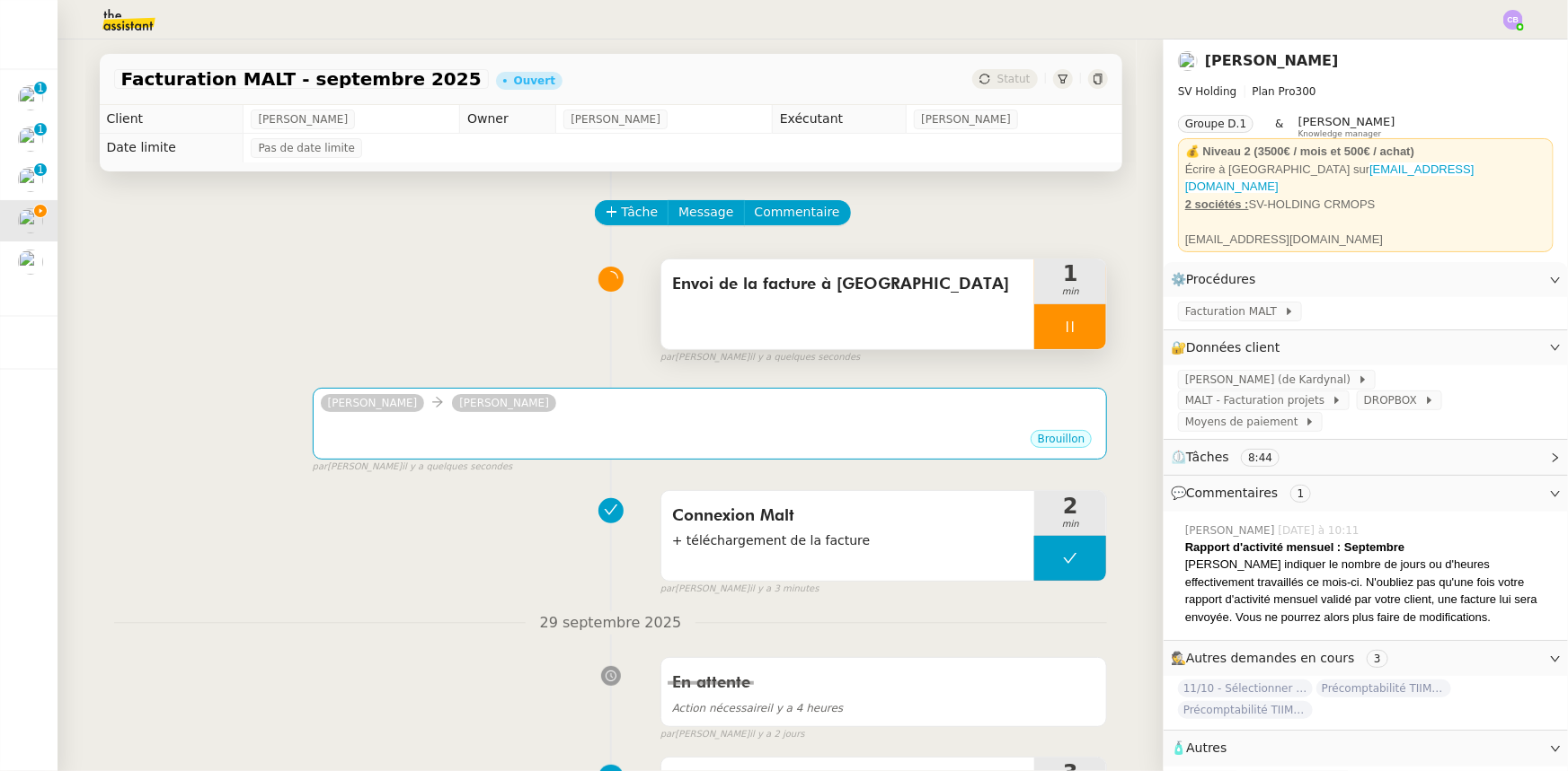
click at [1034, 323] on div at bounding box center [1070, 327] width 72 height 45
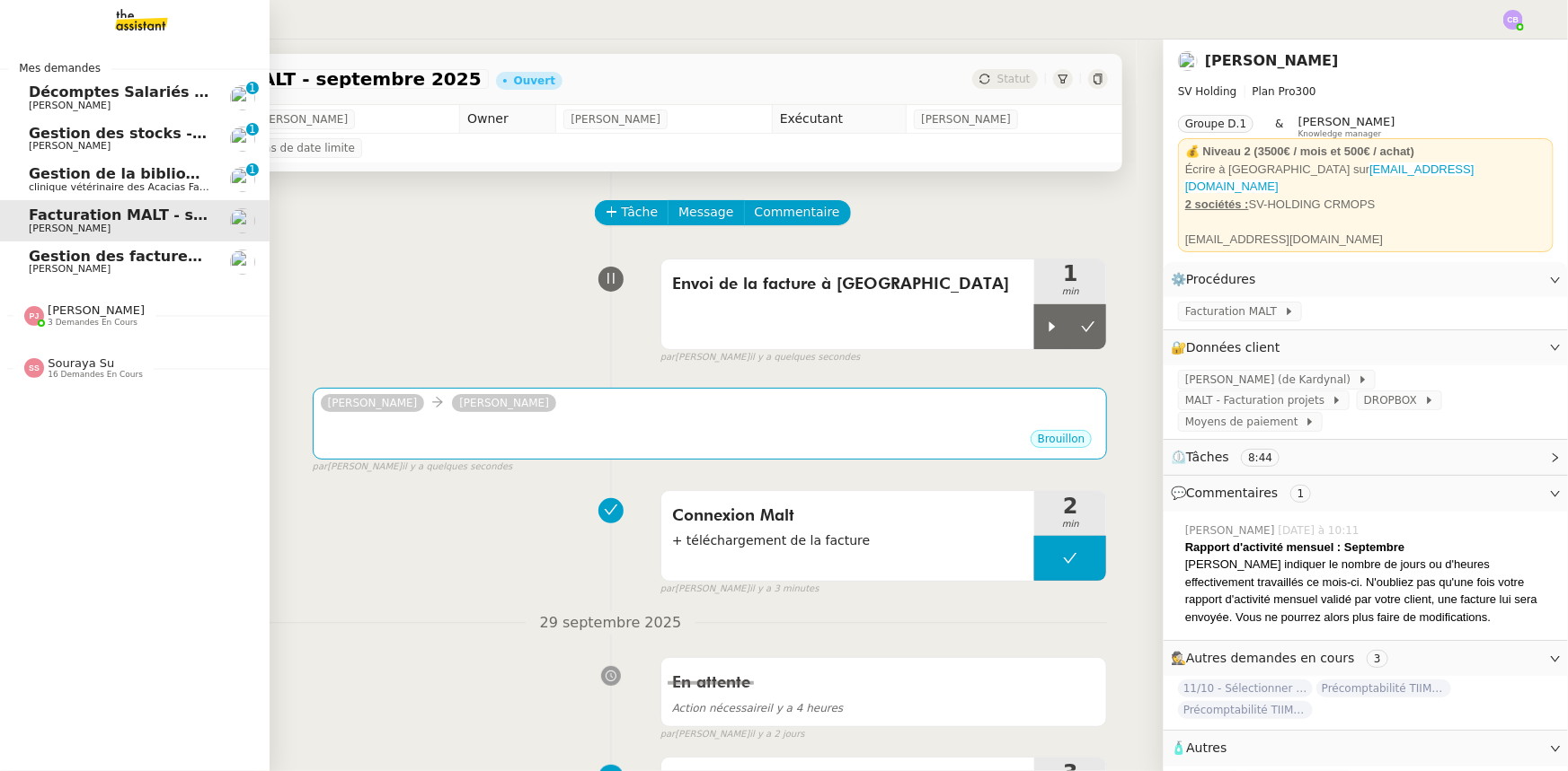
click at [53, 266] on span "[PERSON_NAME]" at bounding box center [120, 269] width 182 height 11
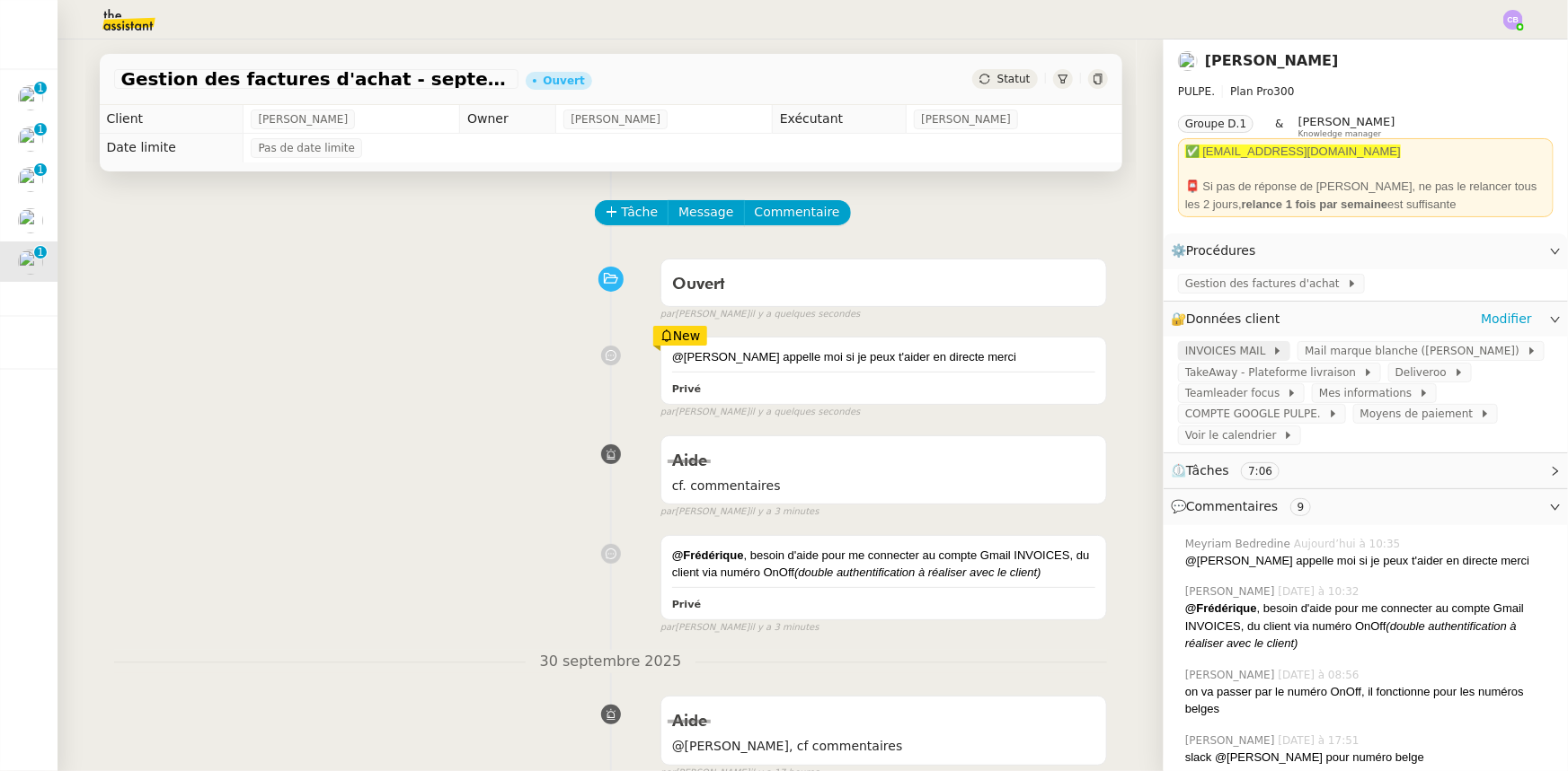
click at [1208, 356] on span "INVOICES MAIL" at bounding box center [1228, 351] width 87 height 18
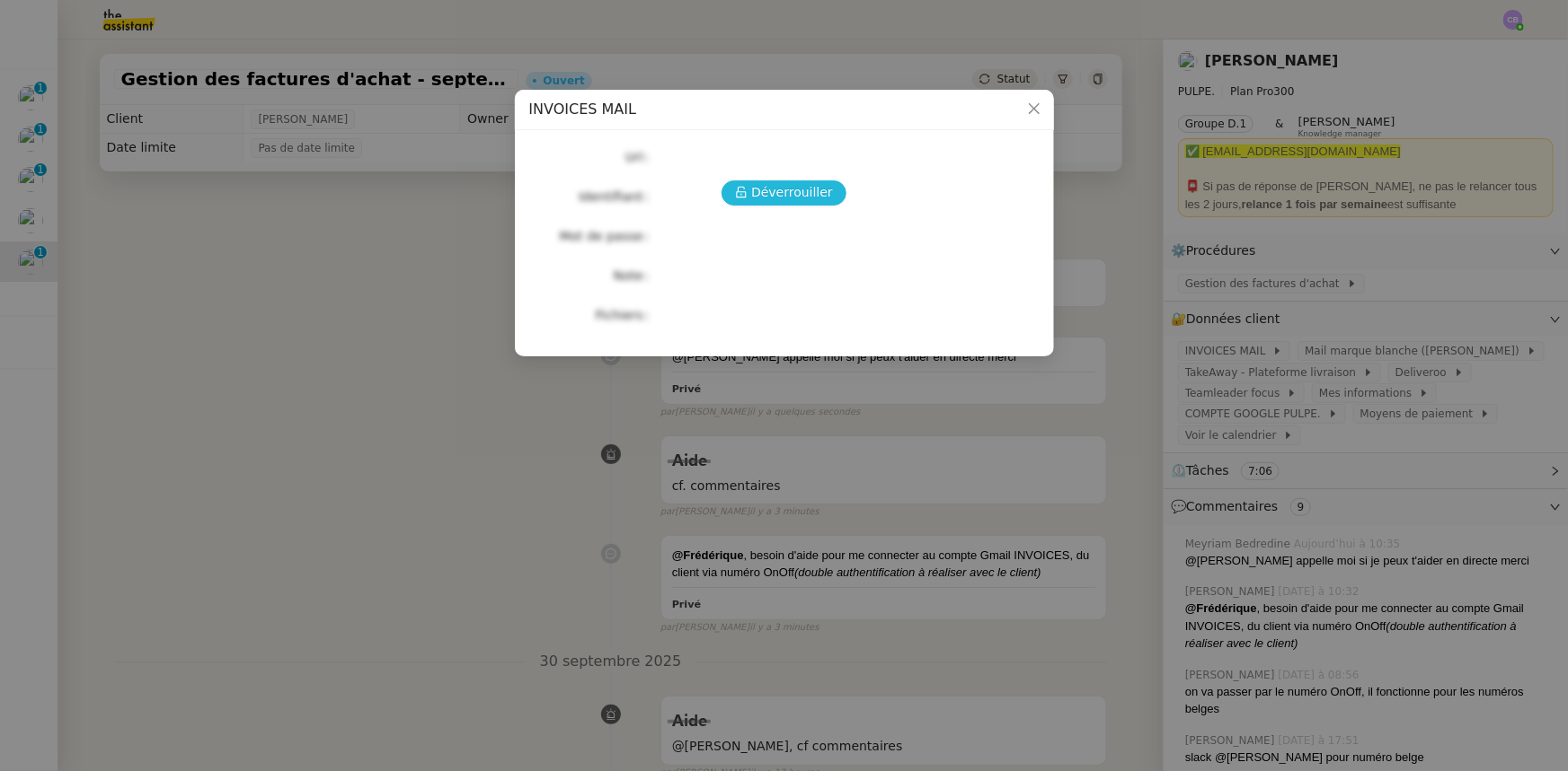
click at [797, 185] on span "Déverrouiller" at bounding box center [791, 193] width 81 height 21
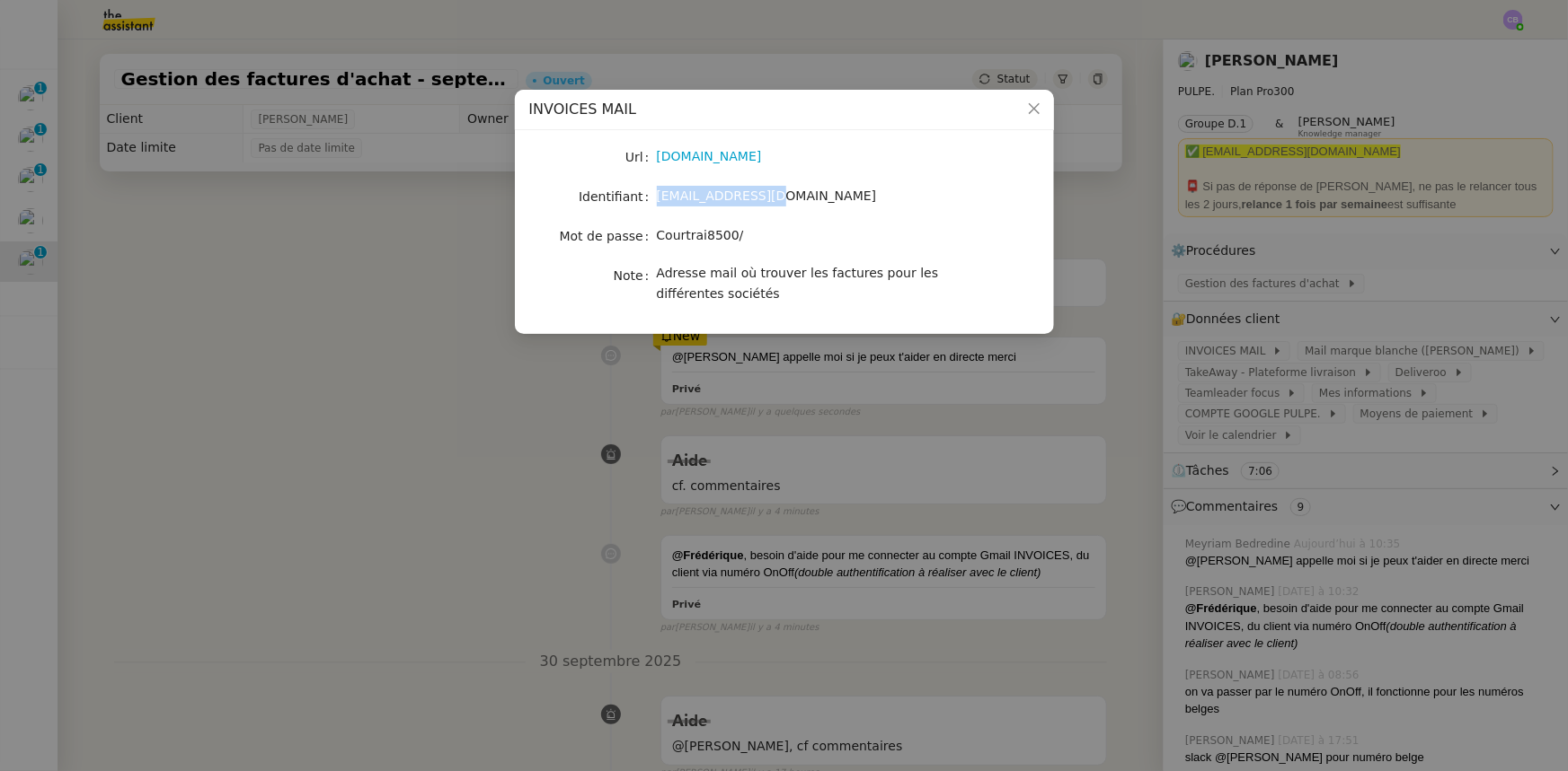
drag, startPoint x: 758, startPoint y: 198, endPoint x: 656, endPoint y: 196, distance: 102.0
click at [657, 196] on span "[EMAIL_ADDRESS][DOMAIN_NAME]" at bounding box center [767, 196] width 220 height 14
copy span "[EMAIL_ADDRESS][DOMAIN_NAME]"
drag, startPoint x: 733, startPoint y: 235, endPoint x: 659, endPoint y: 239, distance: 74.1
click at [659, 239] on div "Courtrai8500/" at bounding box center [806, 236] width 298 height 21
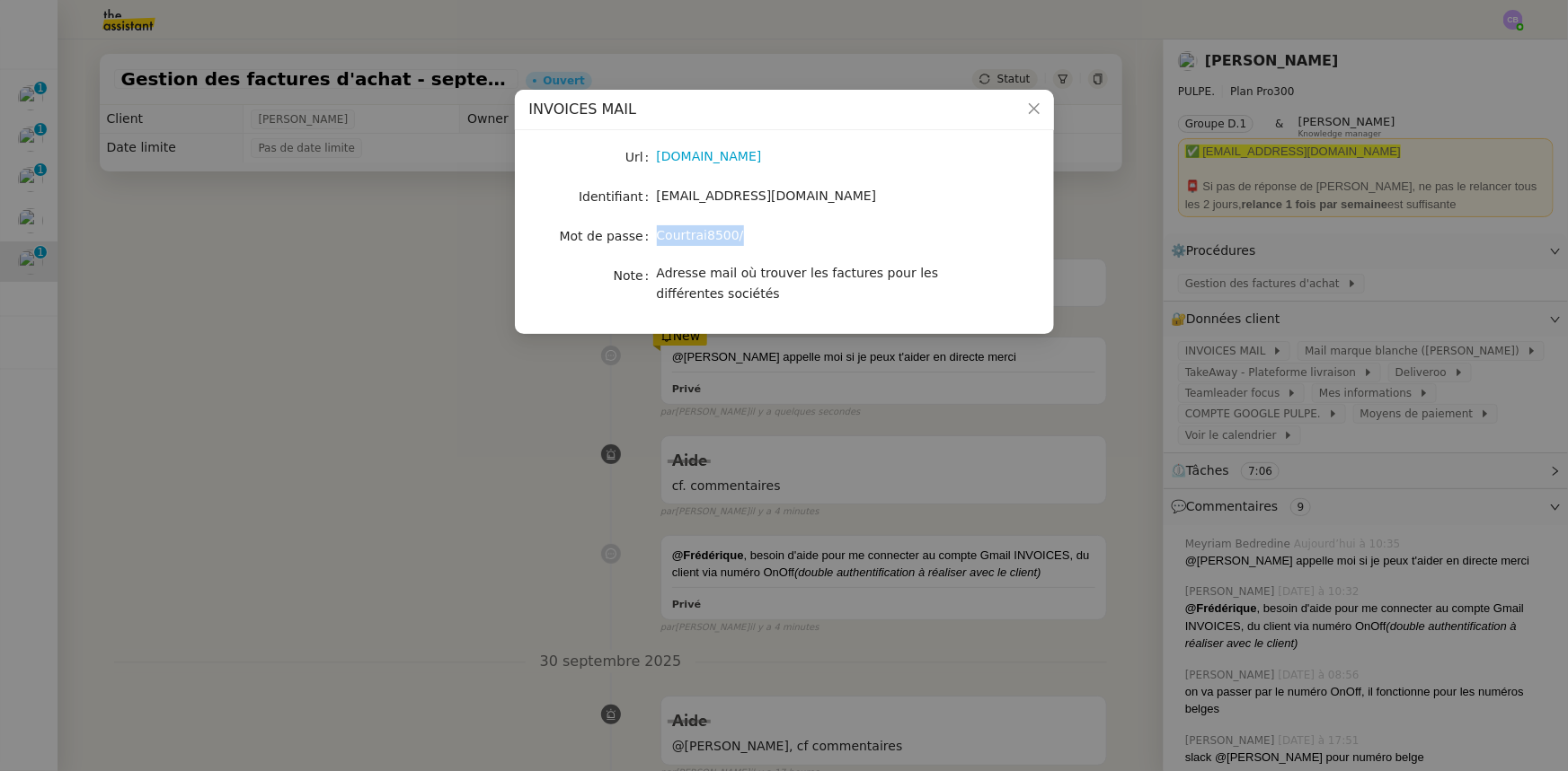
copy span "Courtrai8500/"
click at [1039, 111] on icon "Close" at bounding box center [1033, 108] width 14 height 14
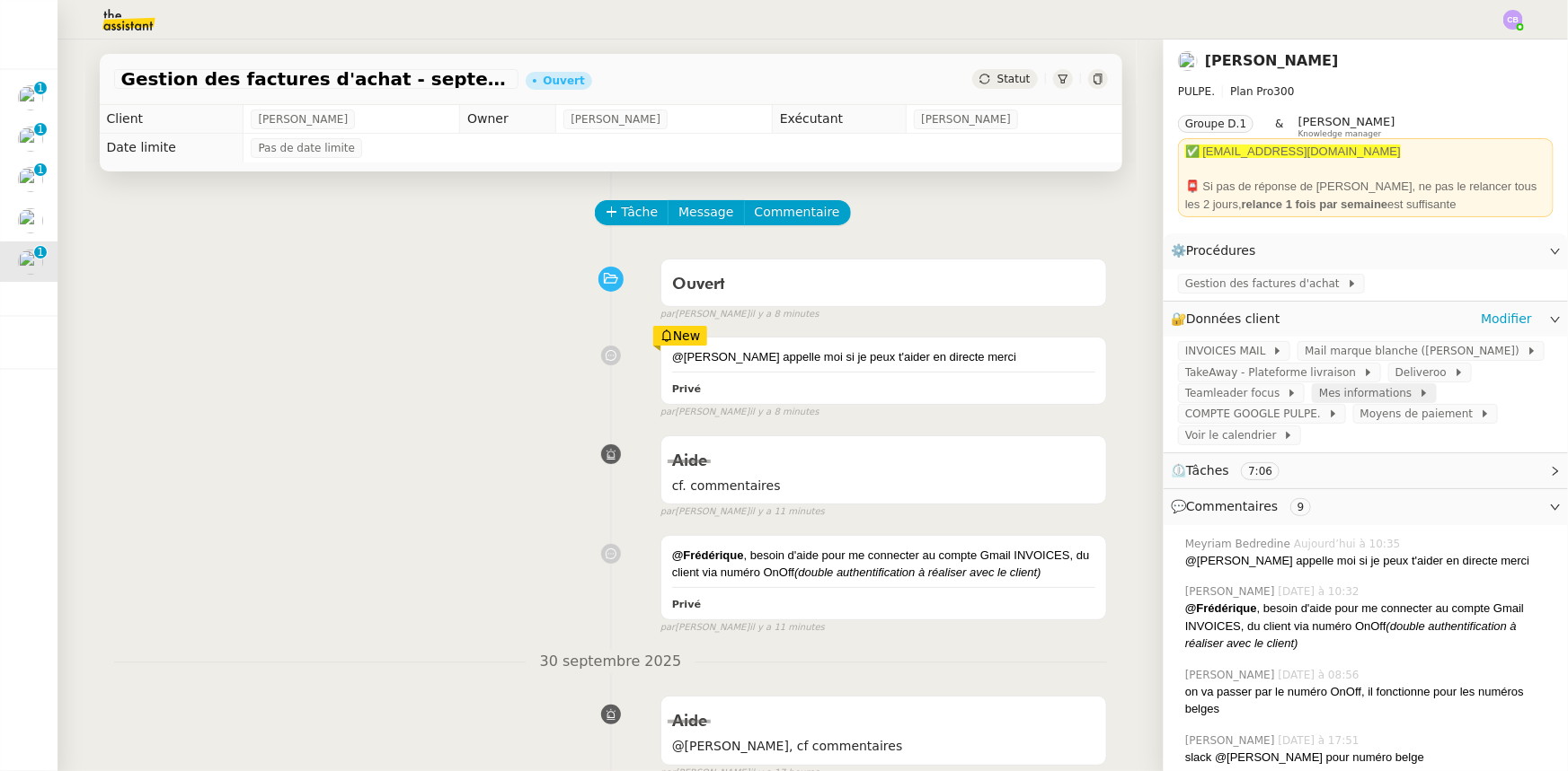
click at [1348, 398] on span "Mes informations" at bounding box center [1369, 393] width 100 height 18
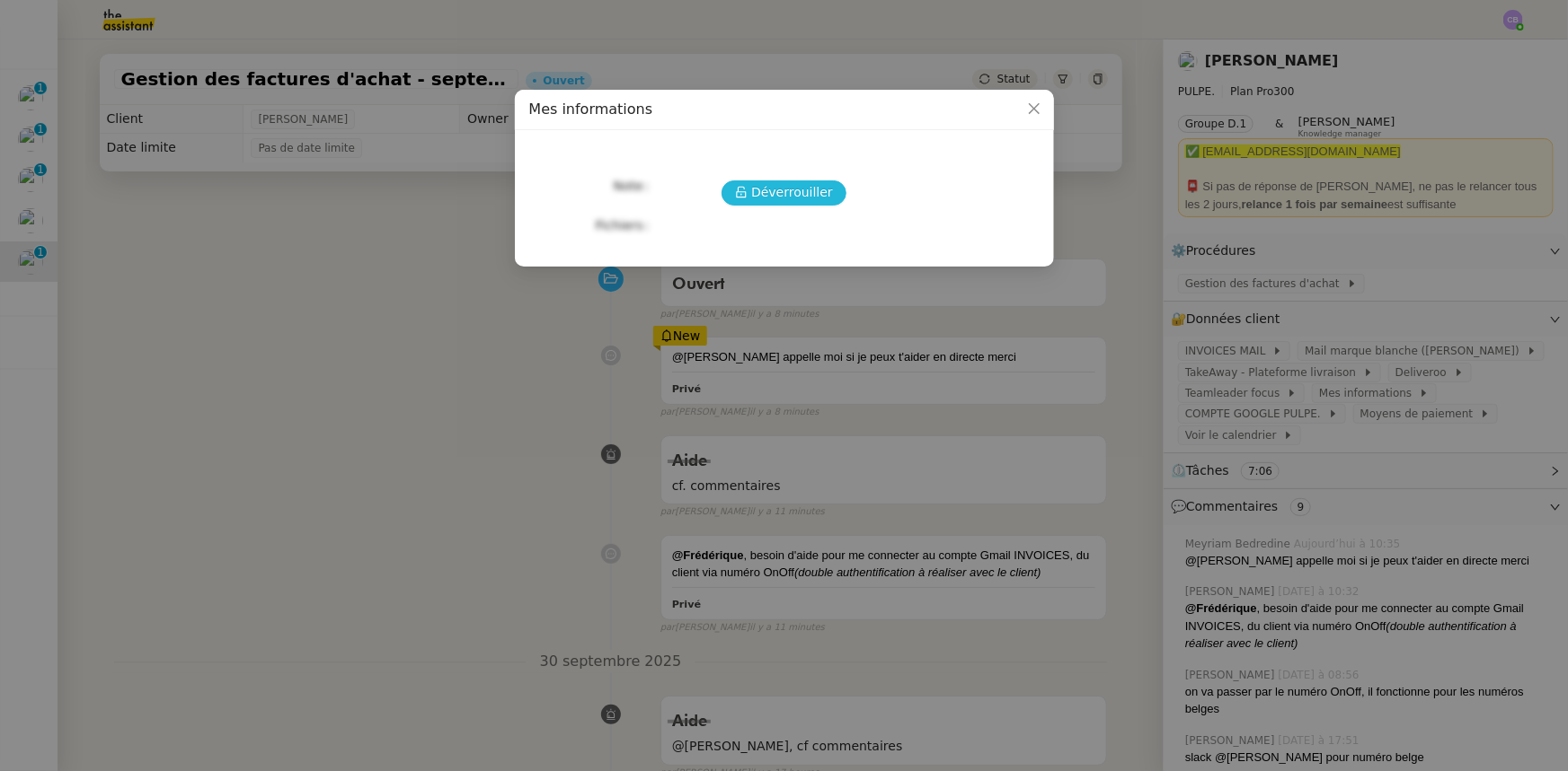
click at [822, 191] on span "Déverrouiller" at bounding box center [791, 193] width 81 height 21
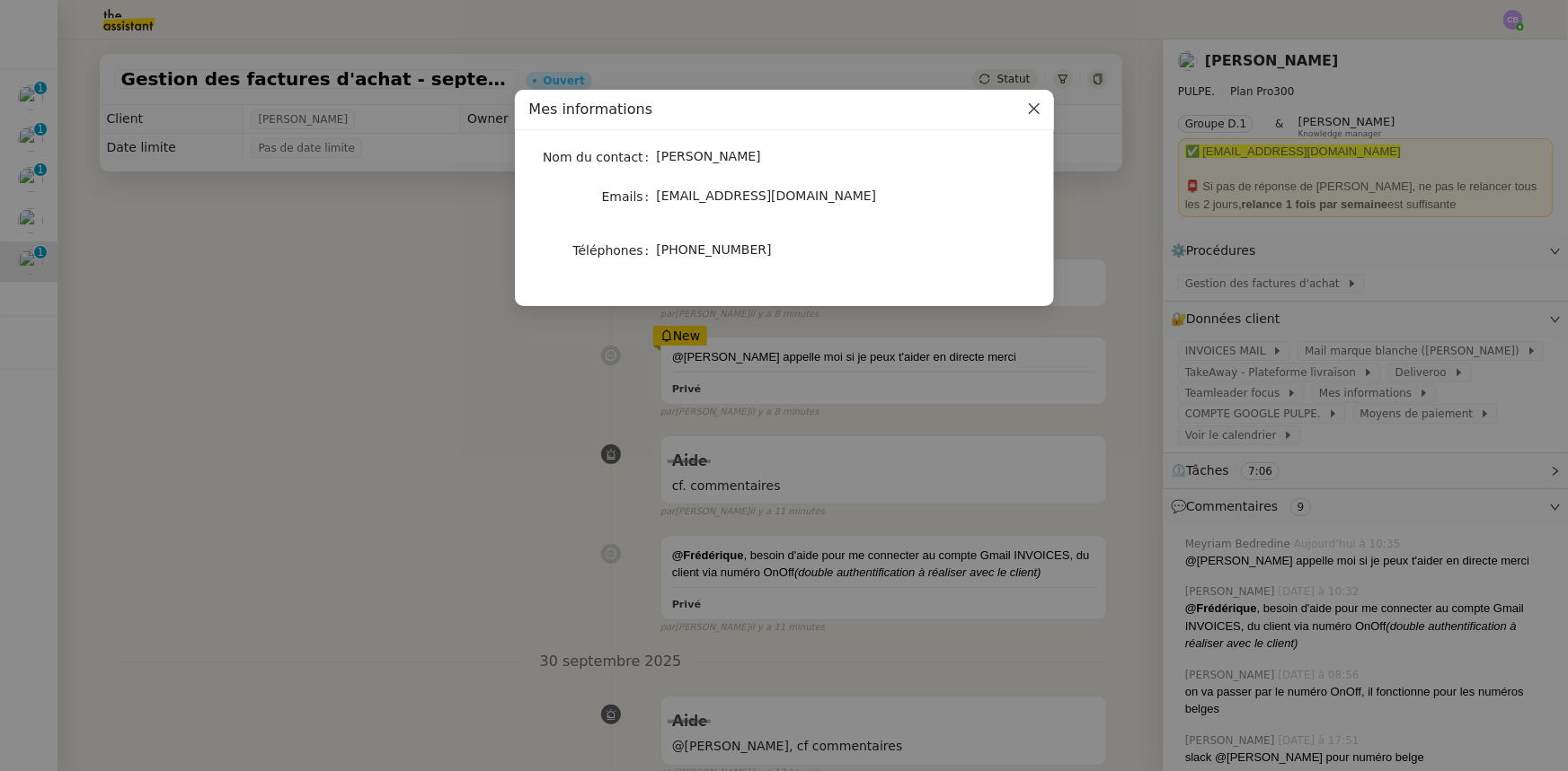
click at [1039, 112] on icon "Close" at bounding box center [1033, 108] width 14 height 14
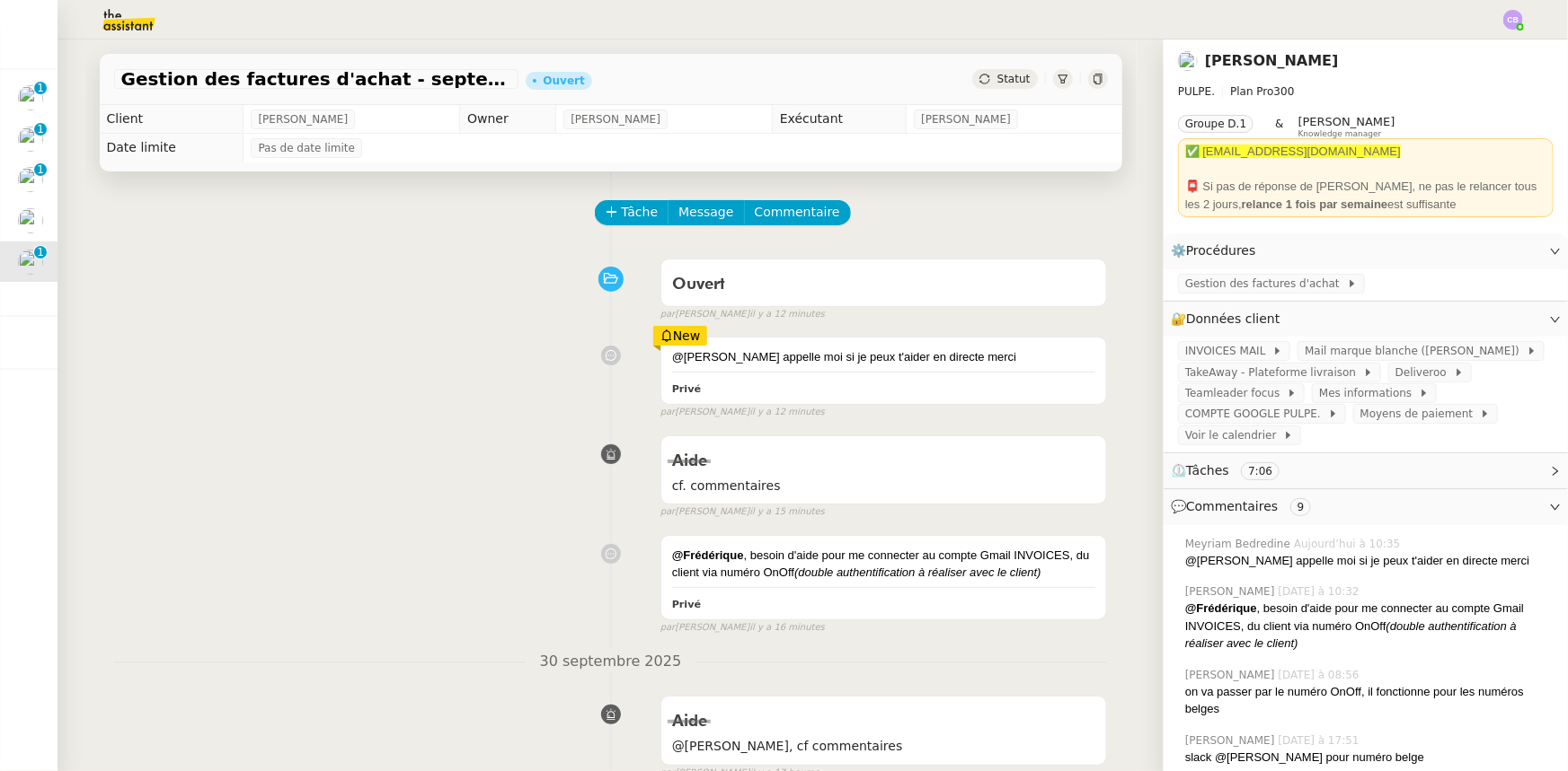
click at [536, 393] on div "@Camille appelle moi si je peux t'aider en directe merci Privé New par Meyriam …" at bounding box center [610, 373] width 993 height 91
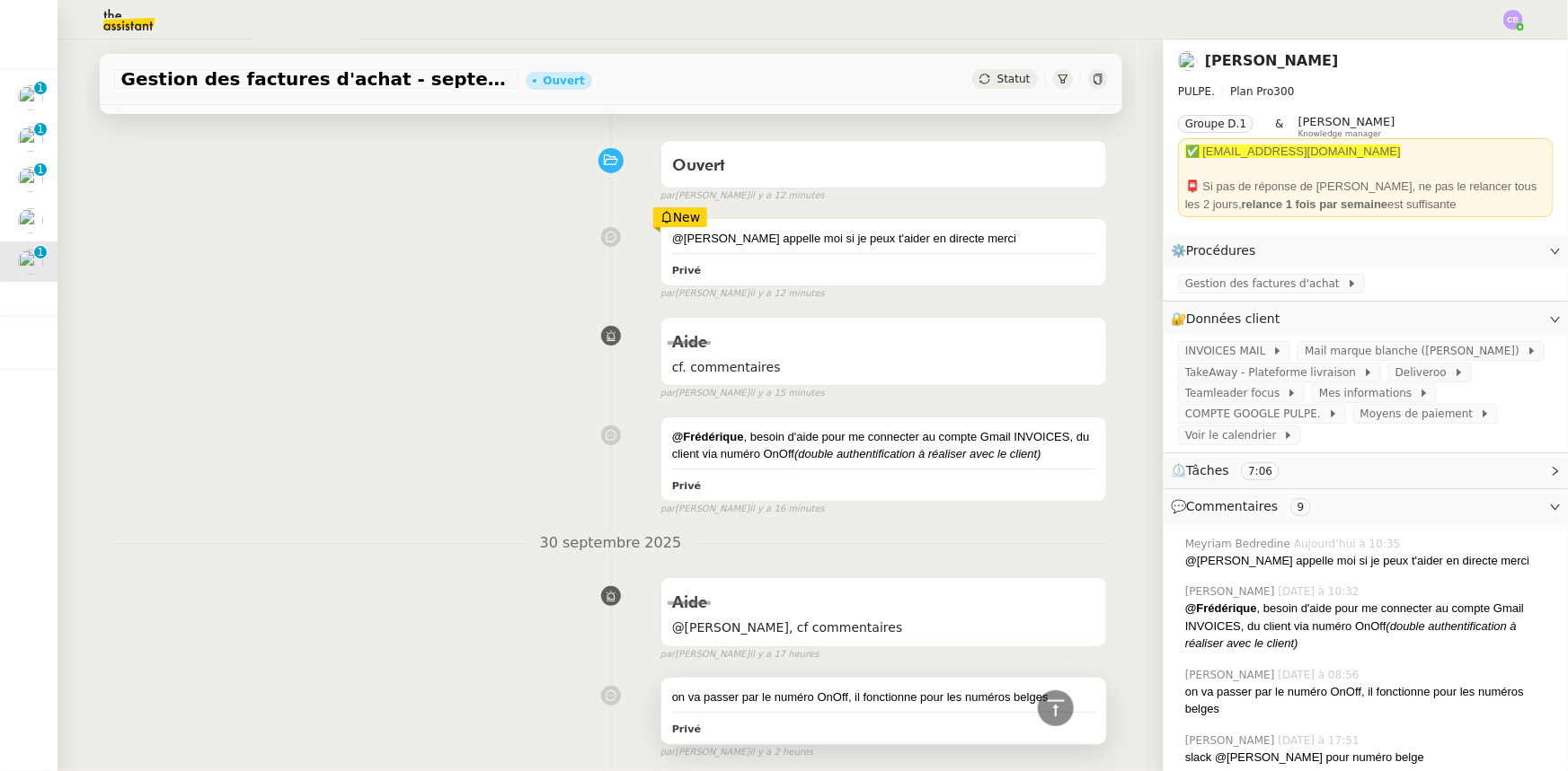
scroll to position [80, 0]
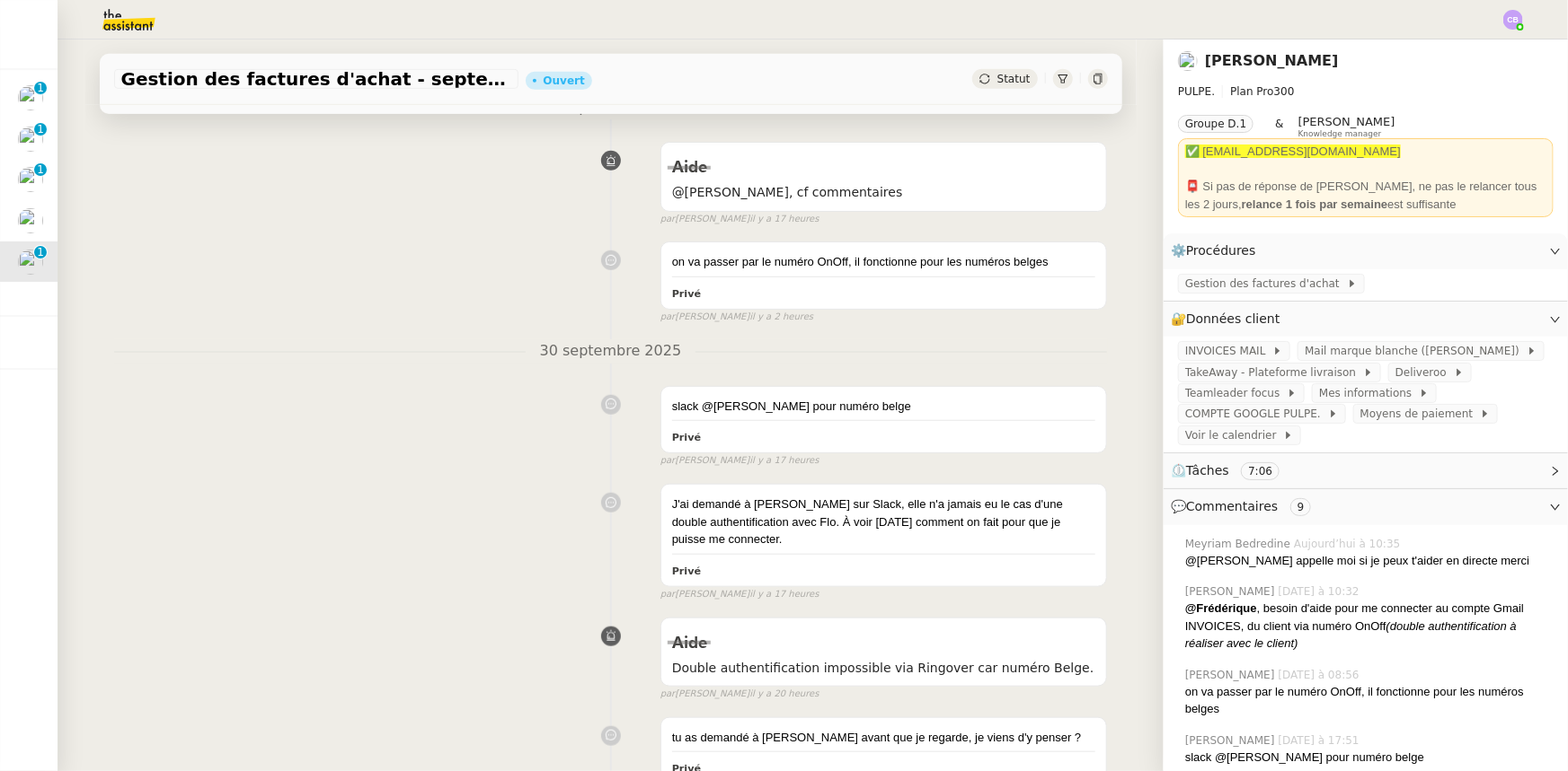
scroll to position [571, 0]
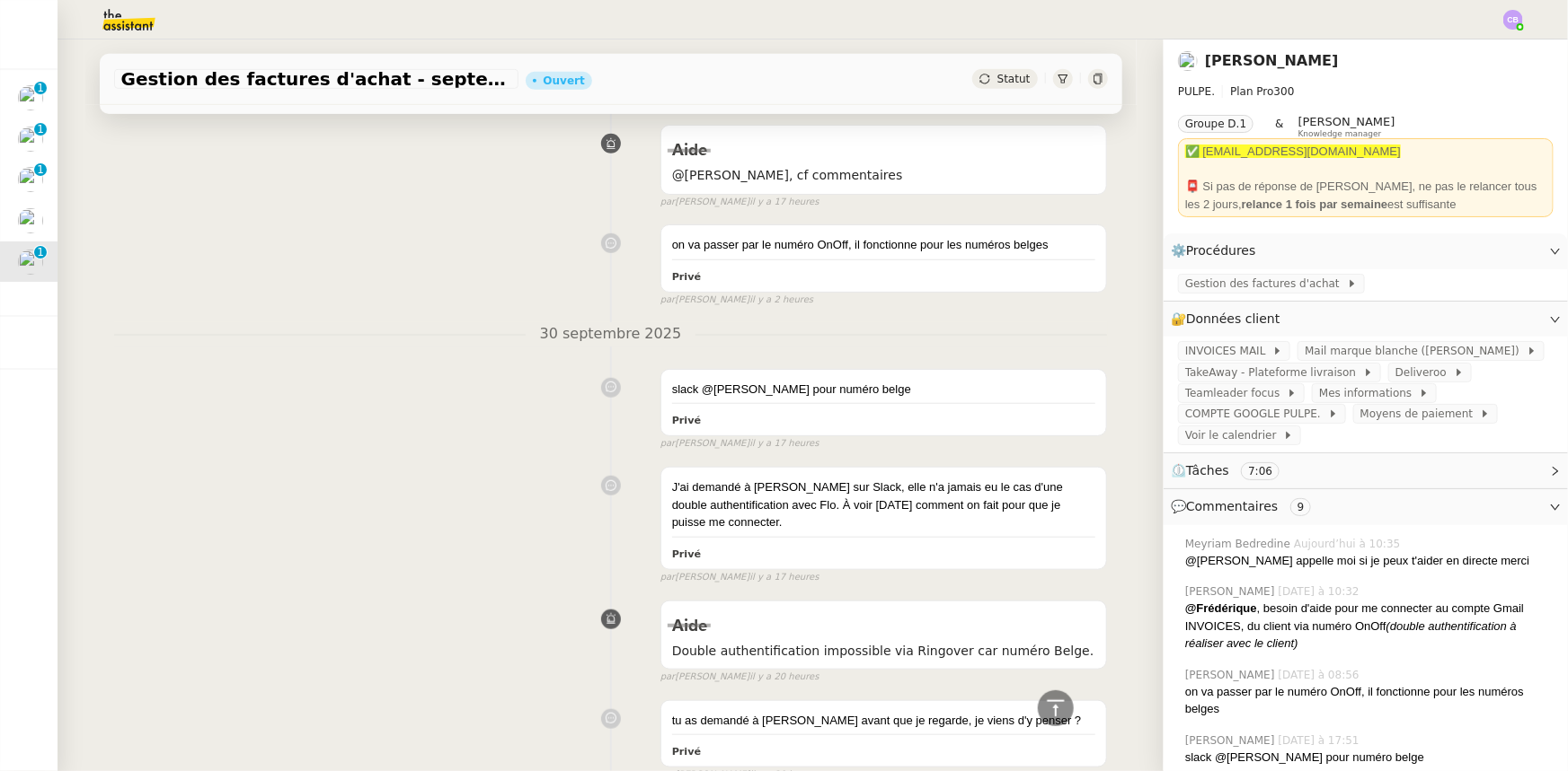
click at [374, 408] on div "slack @Camille pour numéro belge Privé false par Frédérique A. il y a 17 heures" at bounding box center [610, 406] width 993 height 91
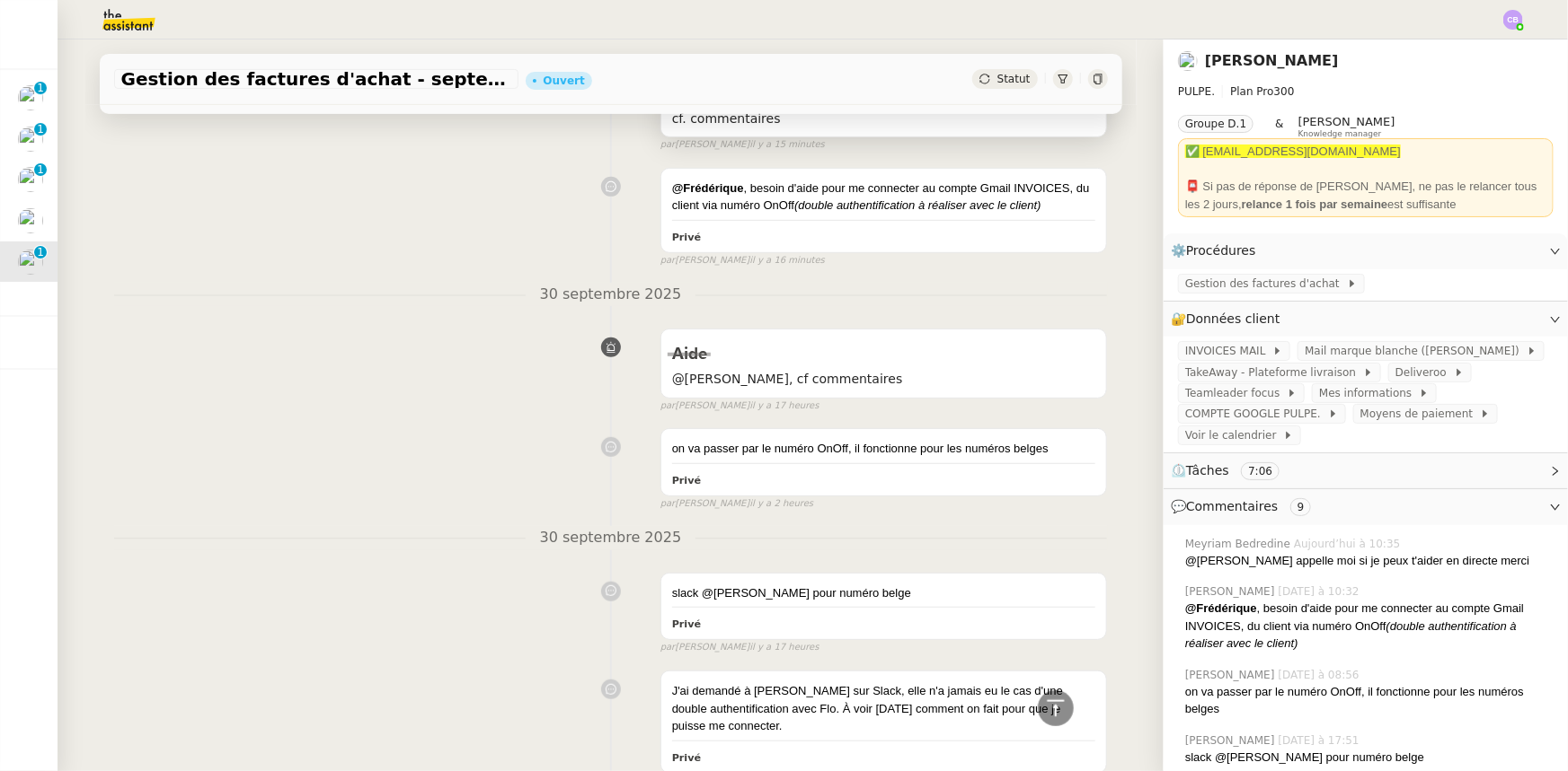
scroll to position [80, 0]
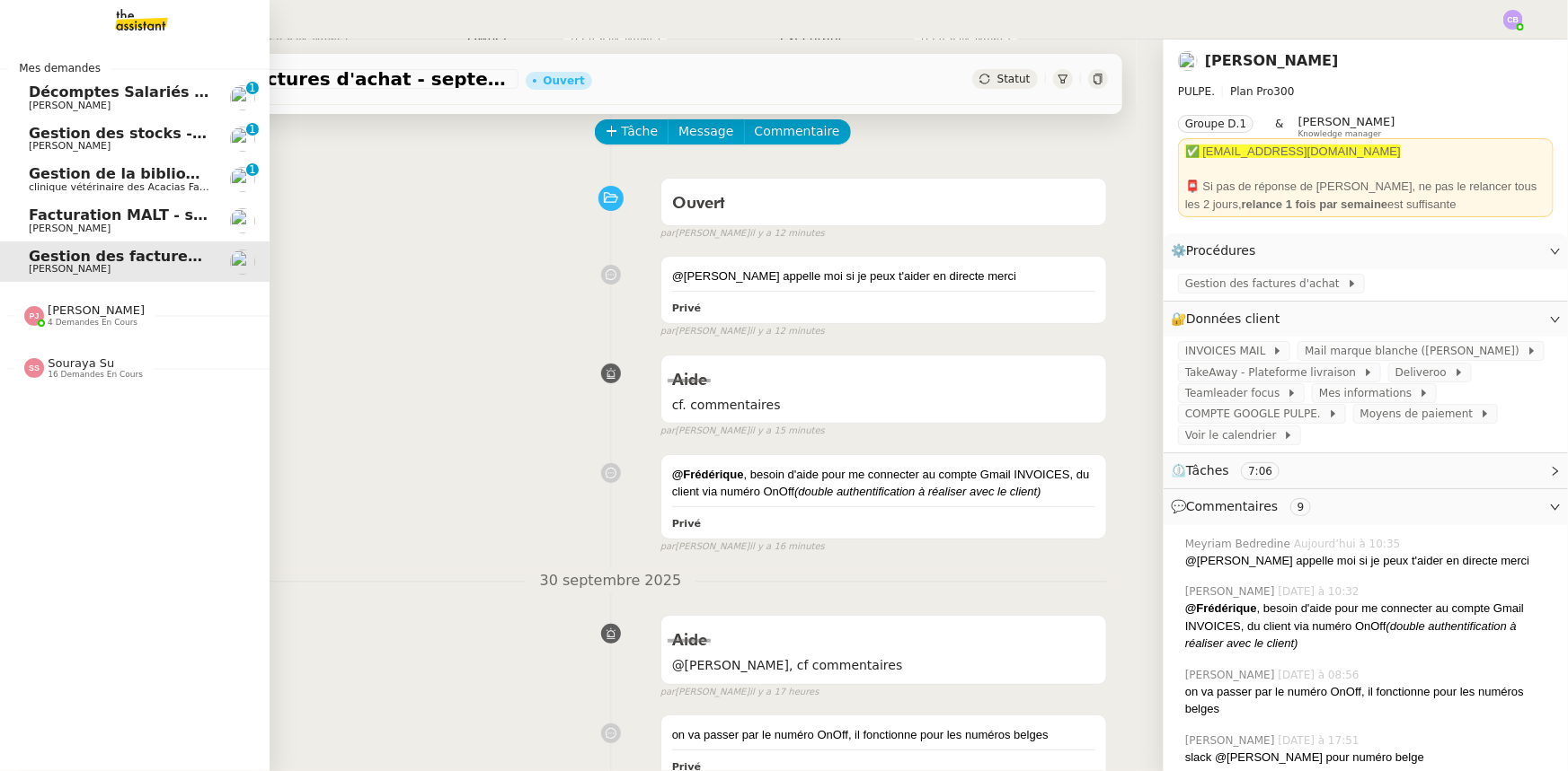
click at [62, 214] on span "Facturation MALT - septembre 2025" at bounding box center [173, 215] width 288 height 17
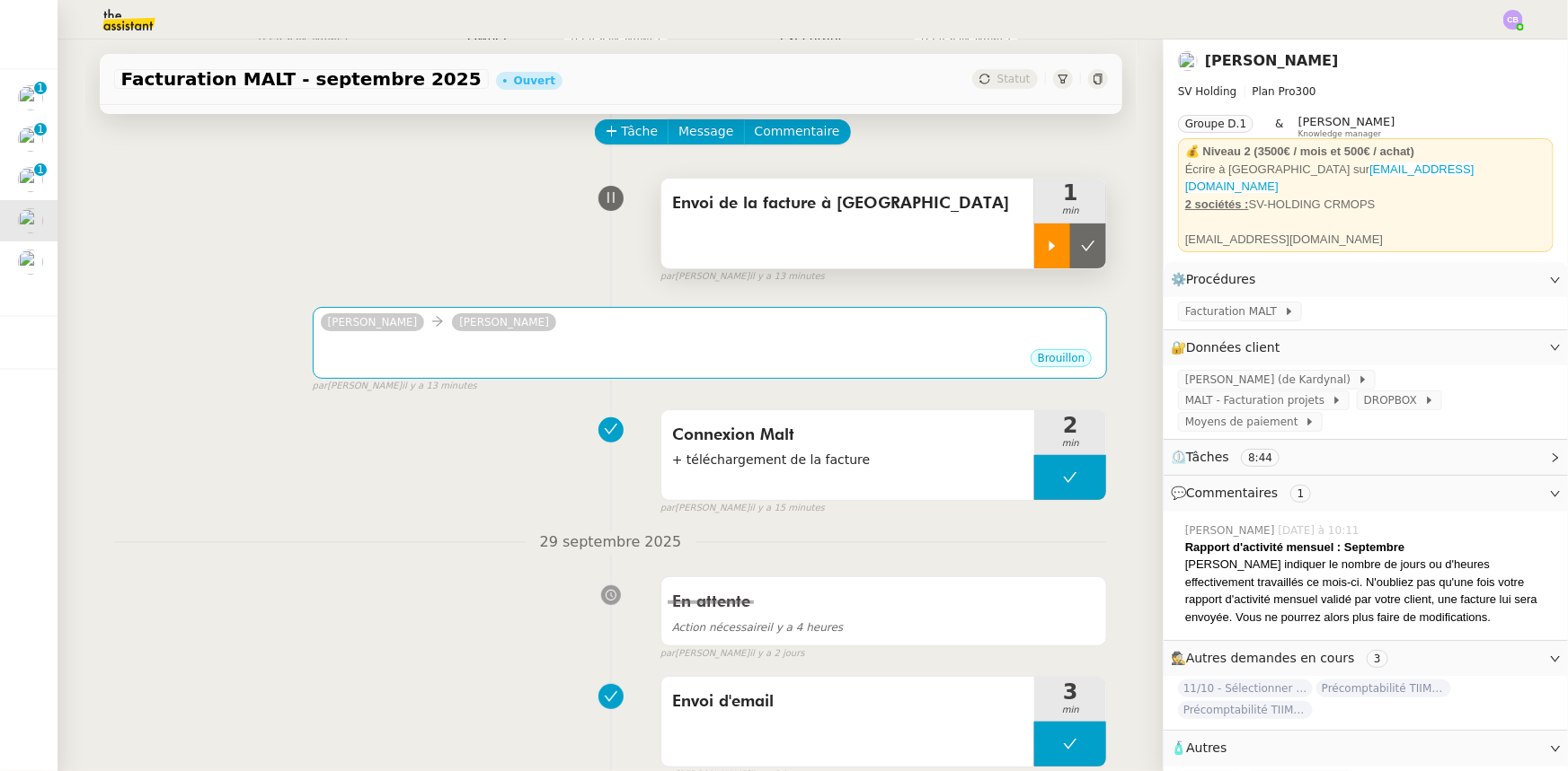
click at [1034, 248] on div at bounding box center [1052, 246] width 36 height 45
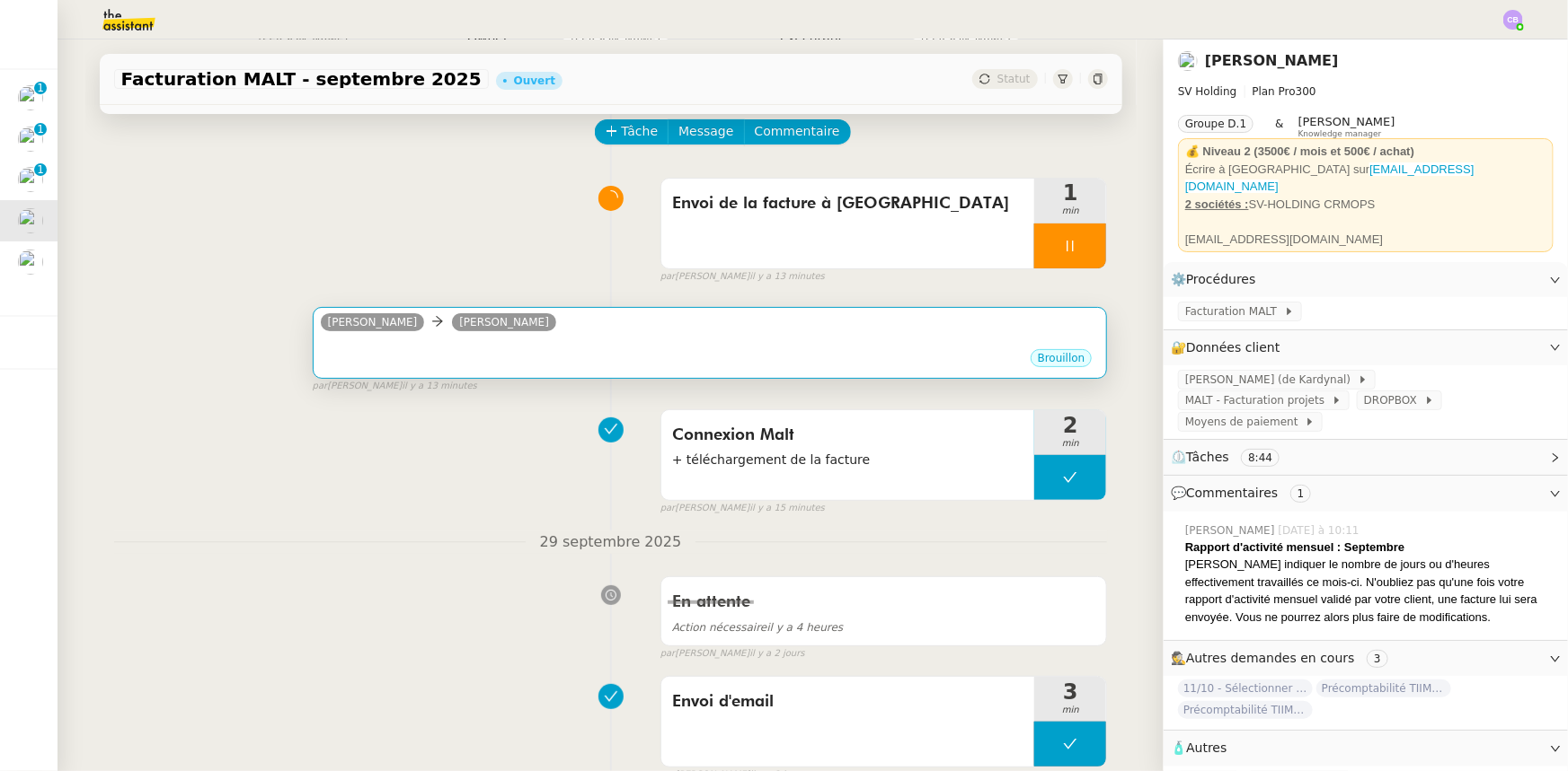
click at [872, 347] on div "•••" at bounding box center [711, 343] width 779 height 9
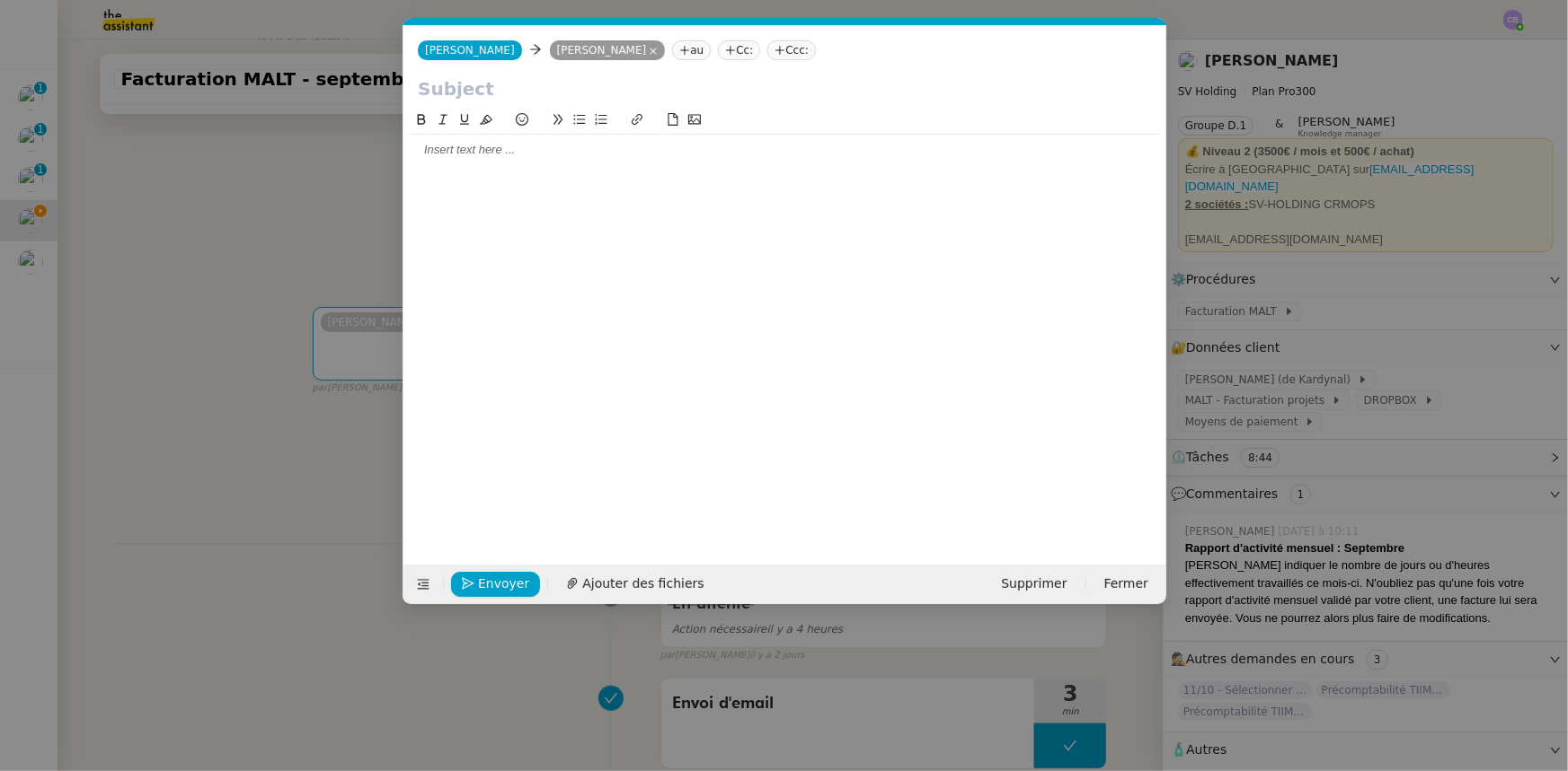
scroll to position [0, 37]
click at [464, 84] on input "text" at bounding box center [784, 89] width 734 height 27
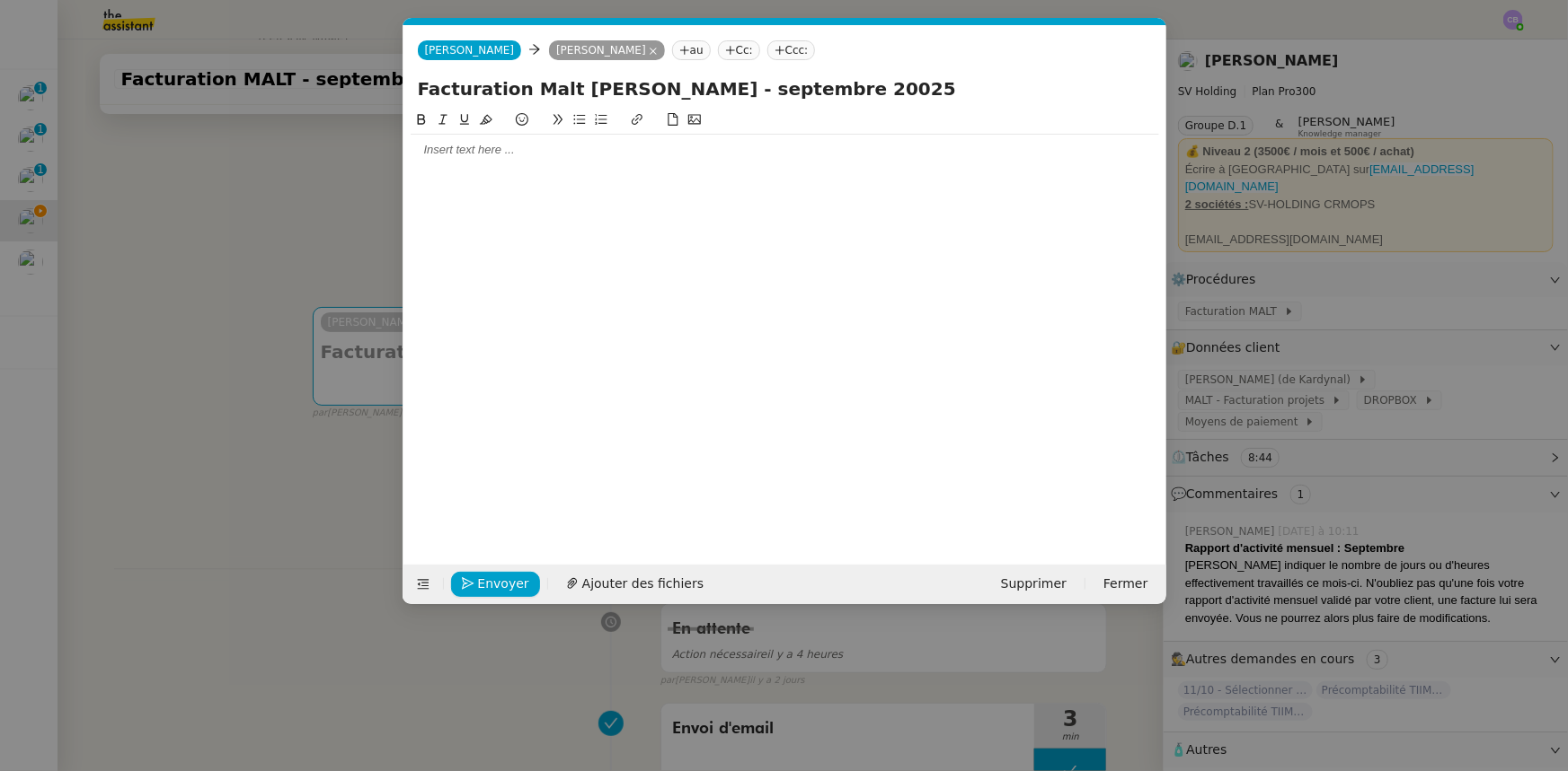
type input "Facturation Malt Sébastien Vigé - septembre 20025"
click at [554, 147] on div at bounding box center [784, 150] width 748 height 16
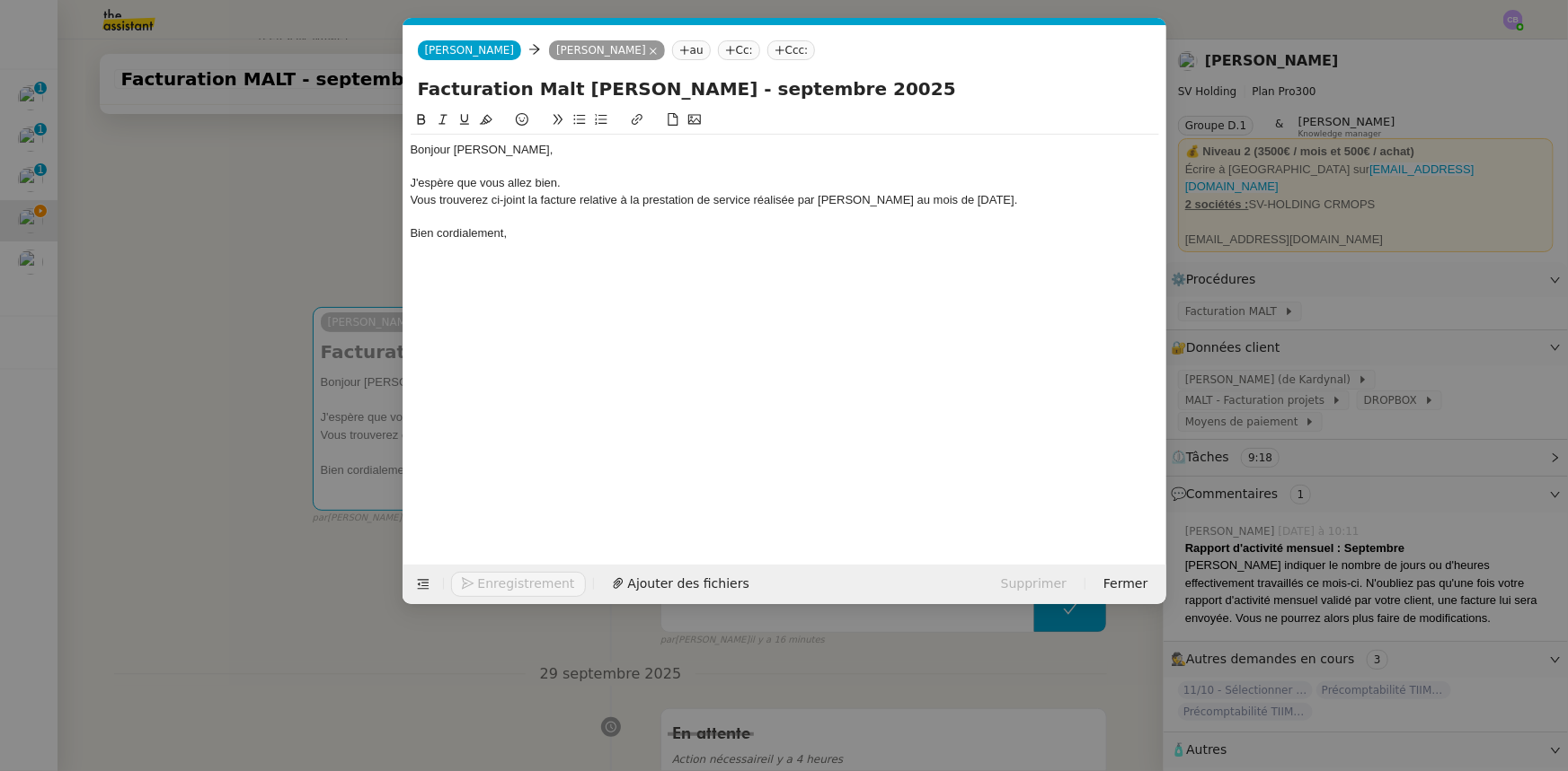
click at [364, 222] on nz-modal-container "Service TA - VOYAGE - PROPOSITION GLOBALE A utiliser dans le cadre de propositi…" at bounding box center [784, 386] width 1568 height 771
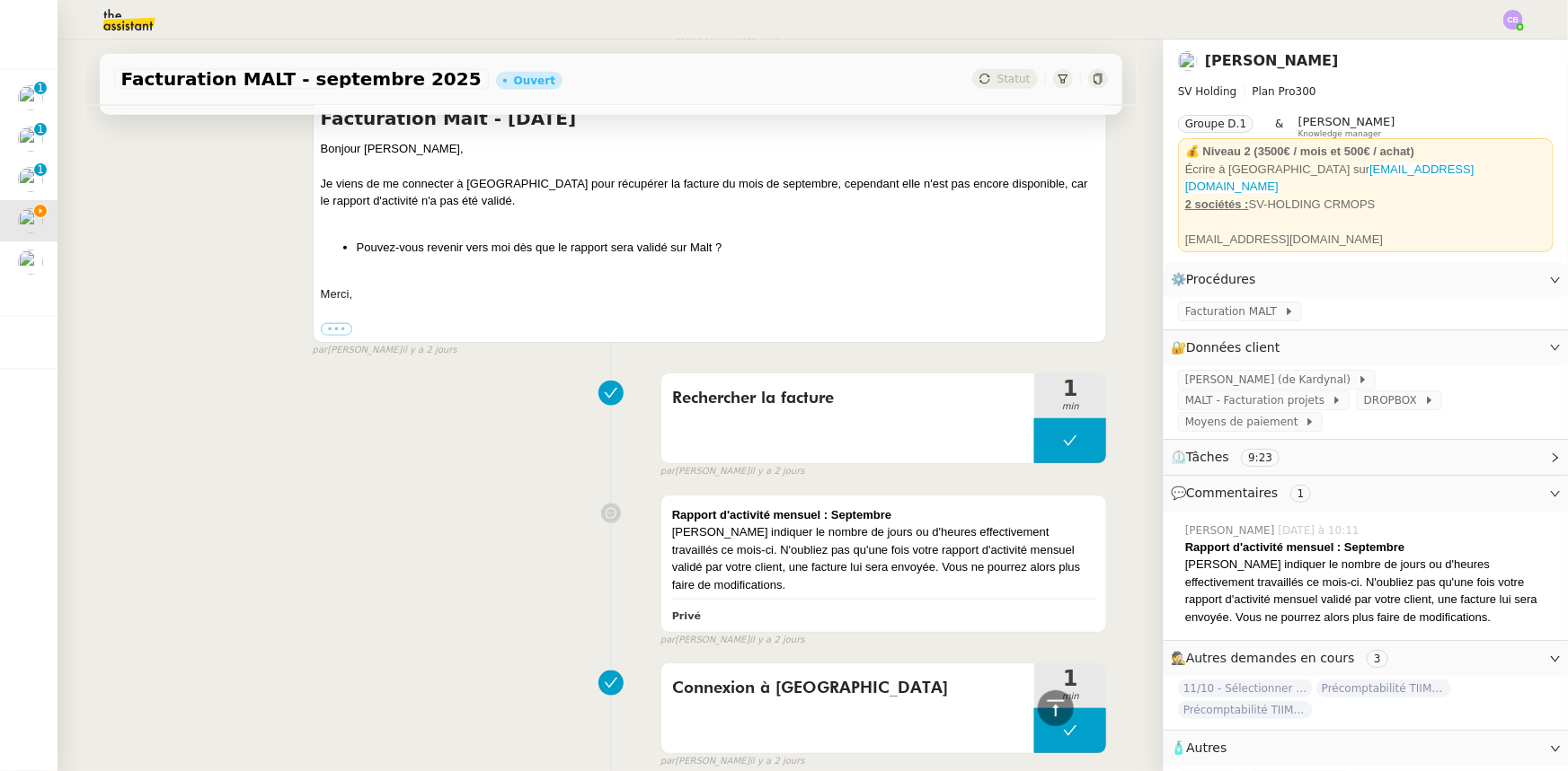
scroll to position [979, 0]
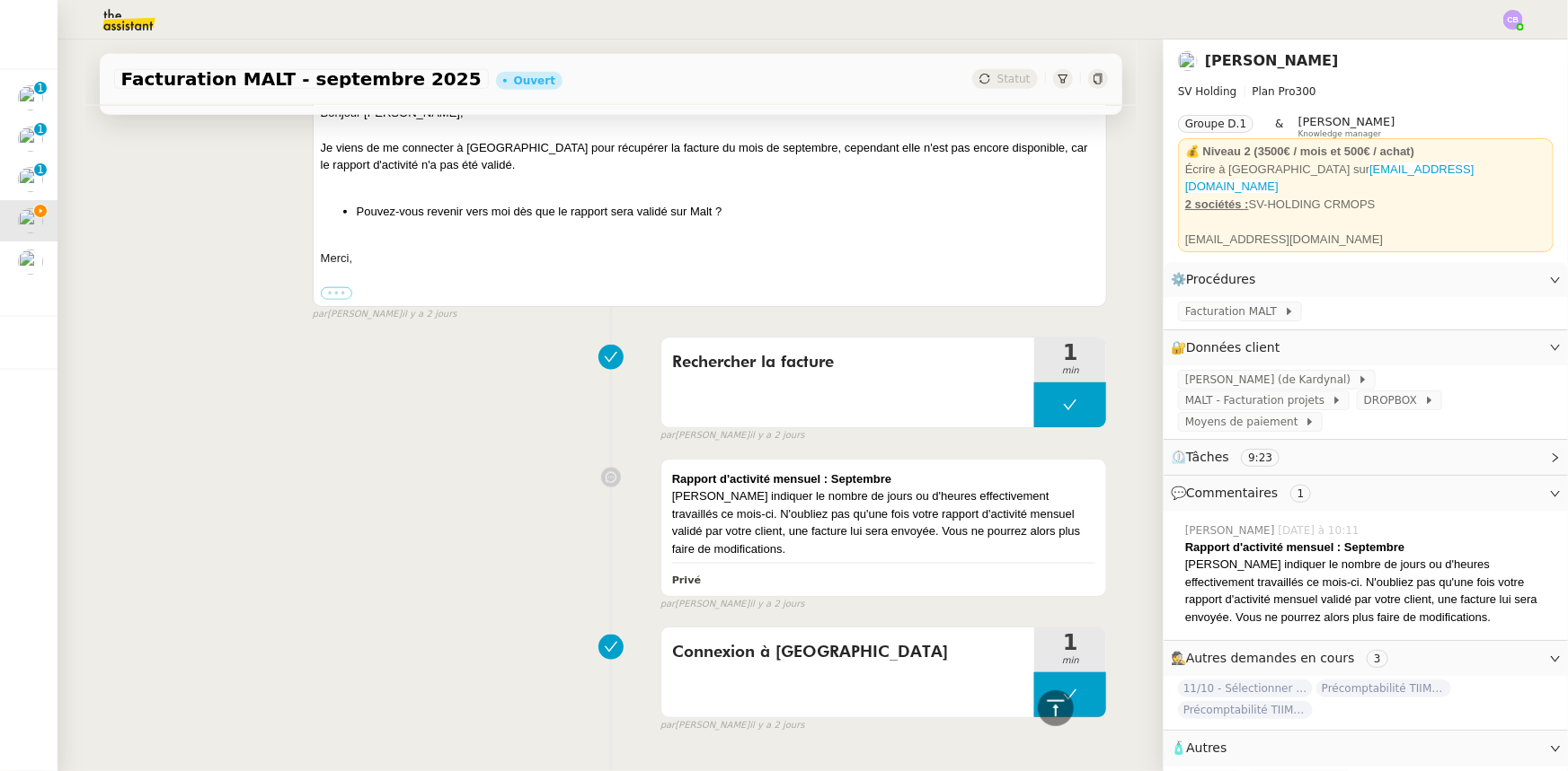
click at [330, 297] on label "•••" at bounding box center [337, 293] width 33 height 12
click at [0, 0] on input "•••" at bounding box center [0, 0] width 0 height 0
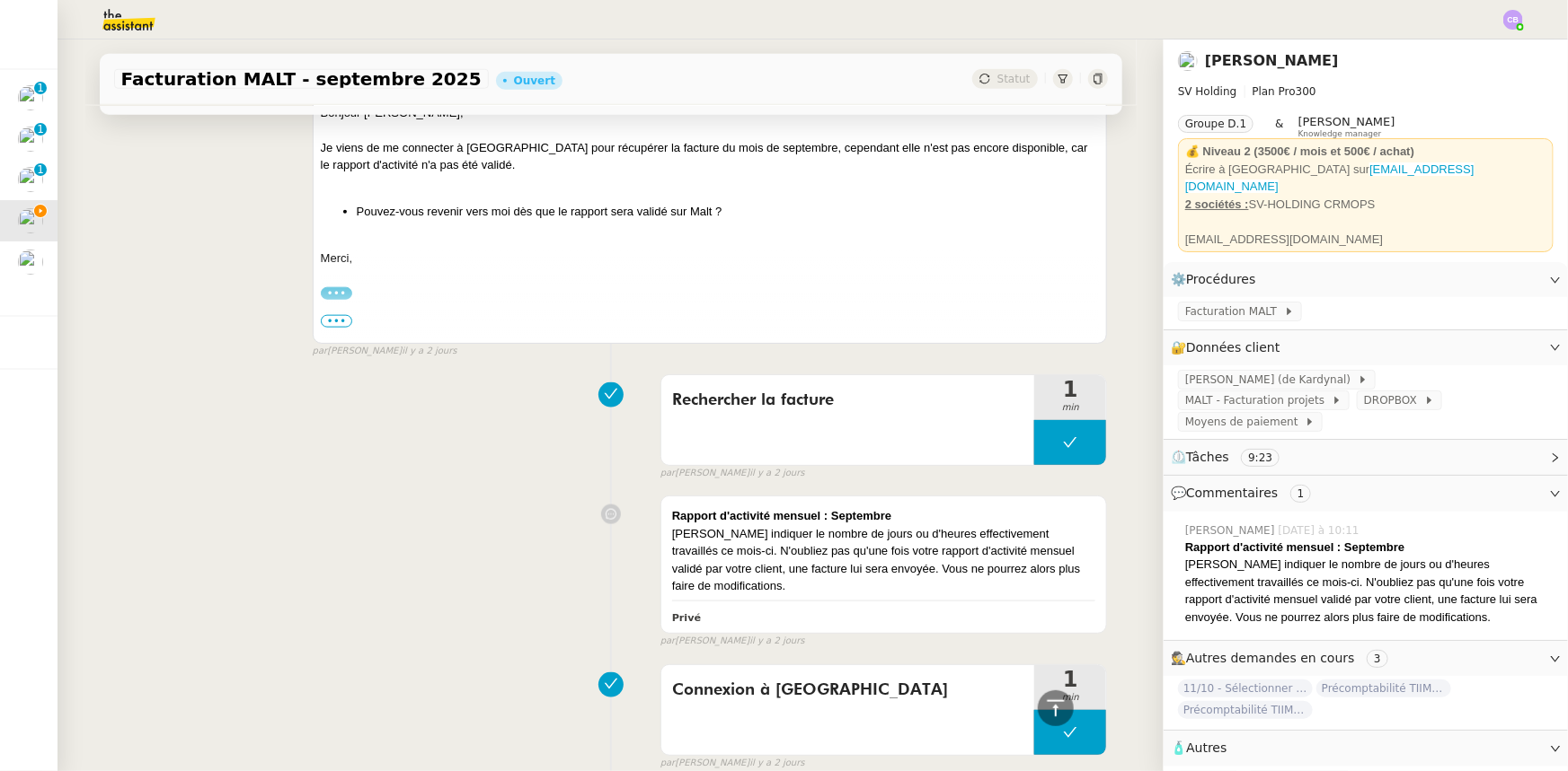
click at [330, 323] on span "•••" at bounding box center [337, 321] width 33 height 12
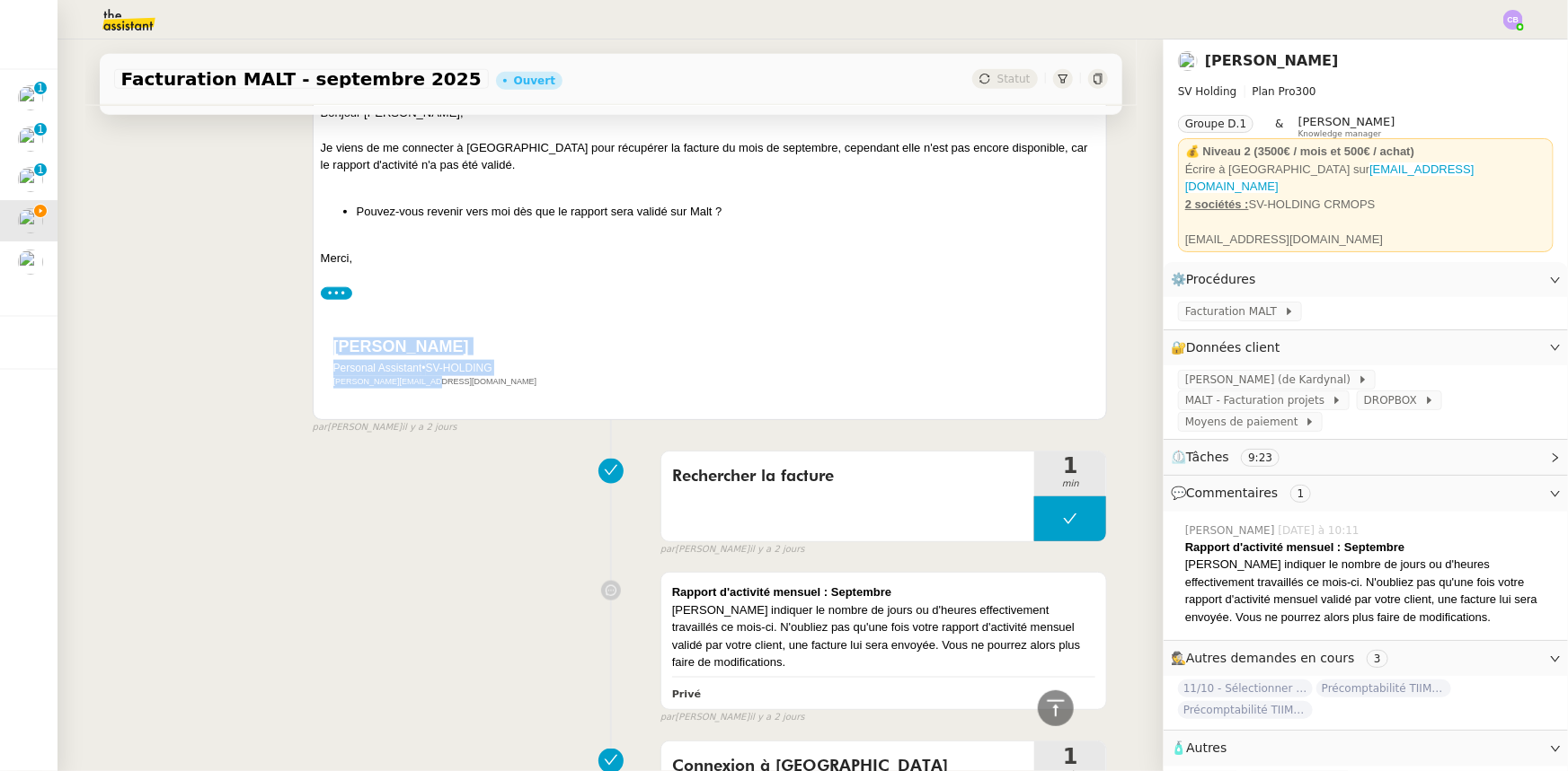
drag, startPoint x: 428, startPoint y: 387, endPoint x: 326, endPoint y: 348, distance: 109.2
click at [330, 348] on div "Joana Personal Assistant • SV-HOLDING joana@theassistant.com" at bounding box center [433, 364] width 208 height 51
copy div "Joana Personal Assistant • SV-HOLDING joana@theassistant.com"
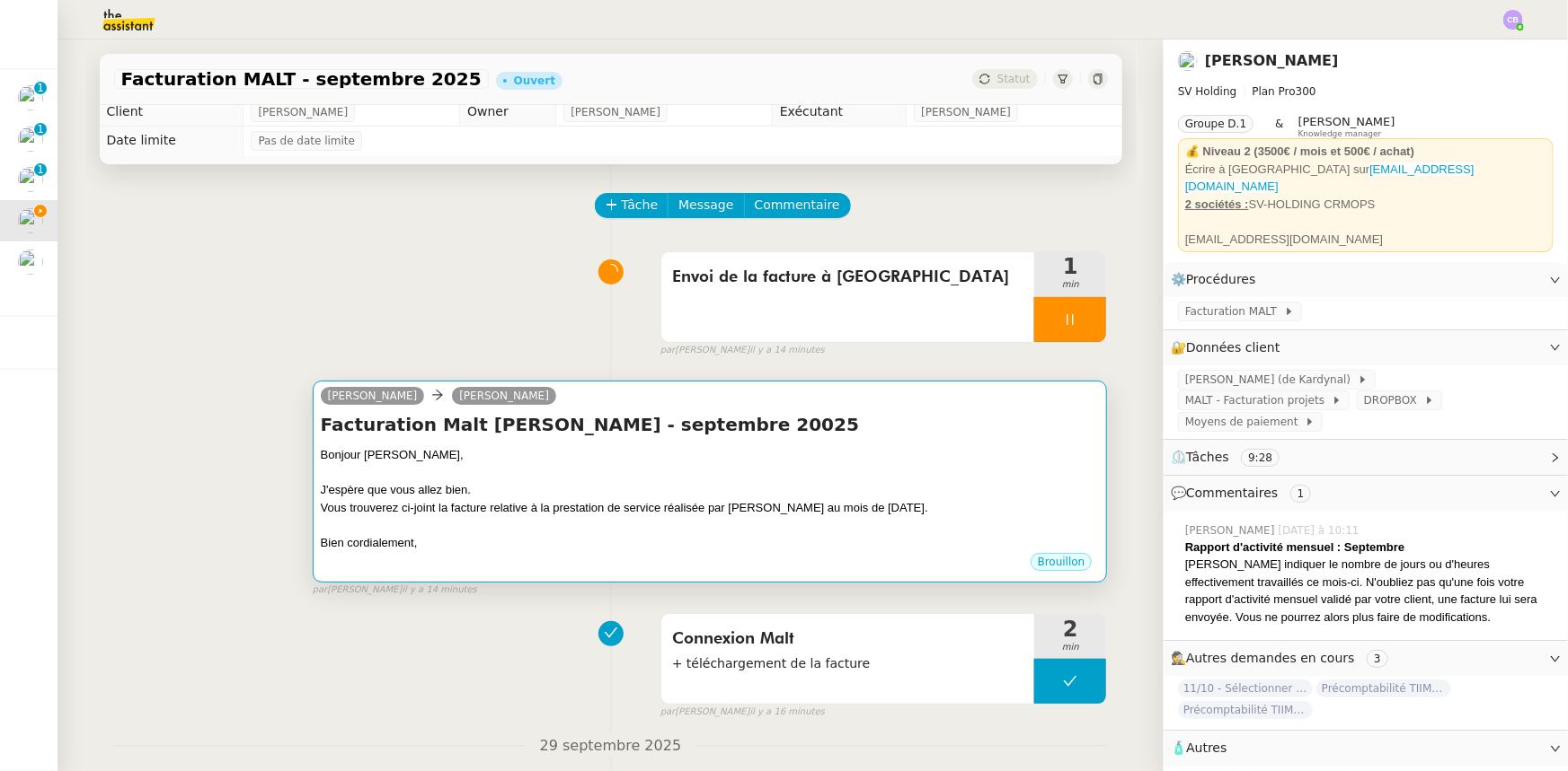
scroll to position [0, 0]
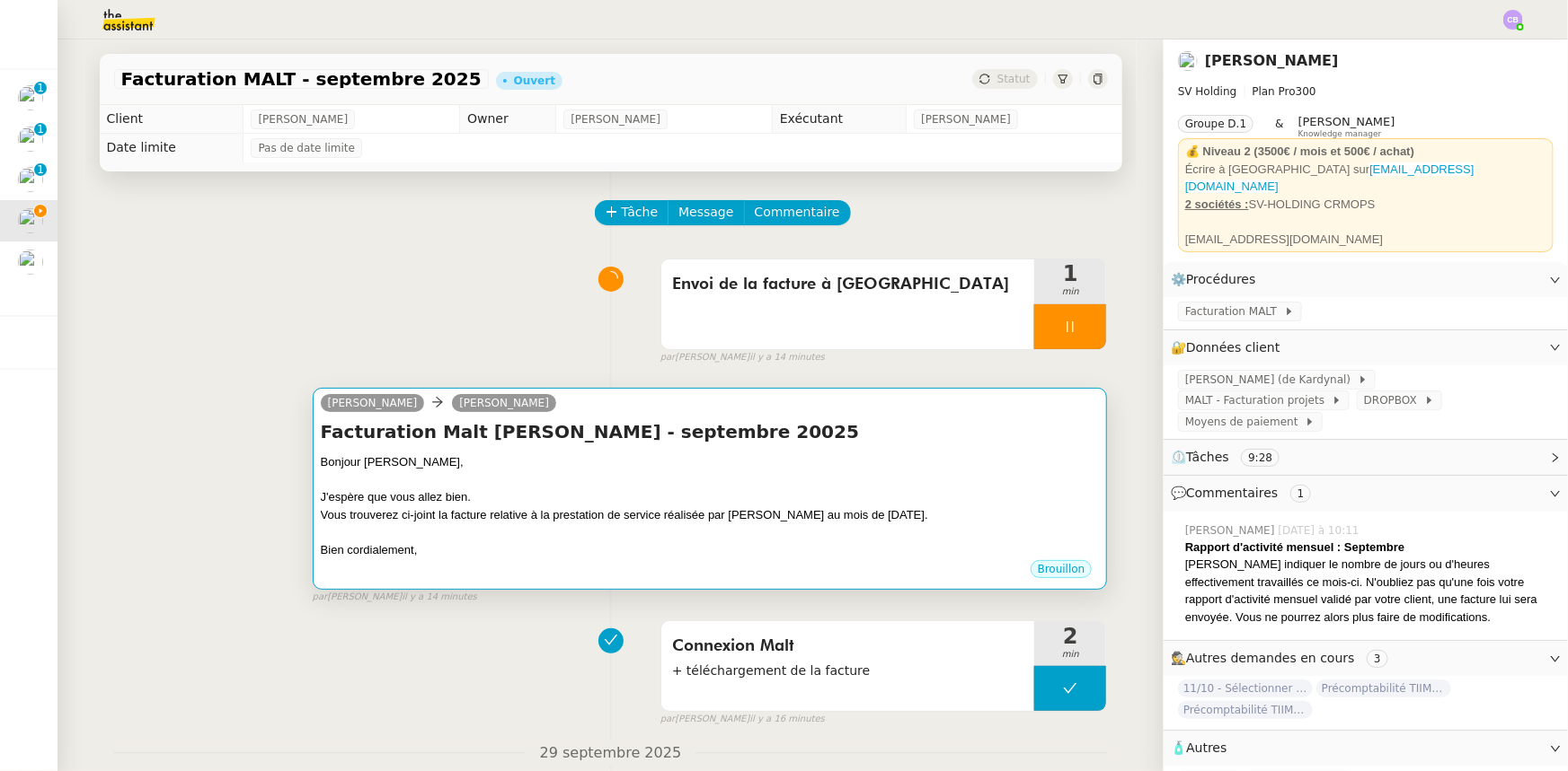
click at [524, 494] on div "J'espère que vous allez bien." at bounding box center [711, 497] width 779 height 18
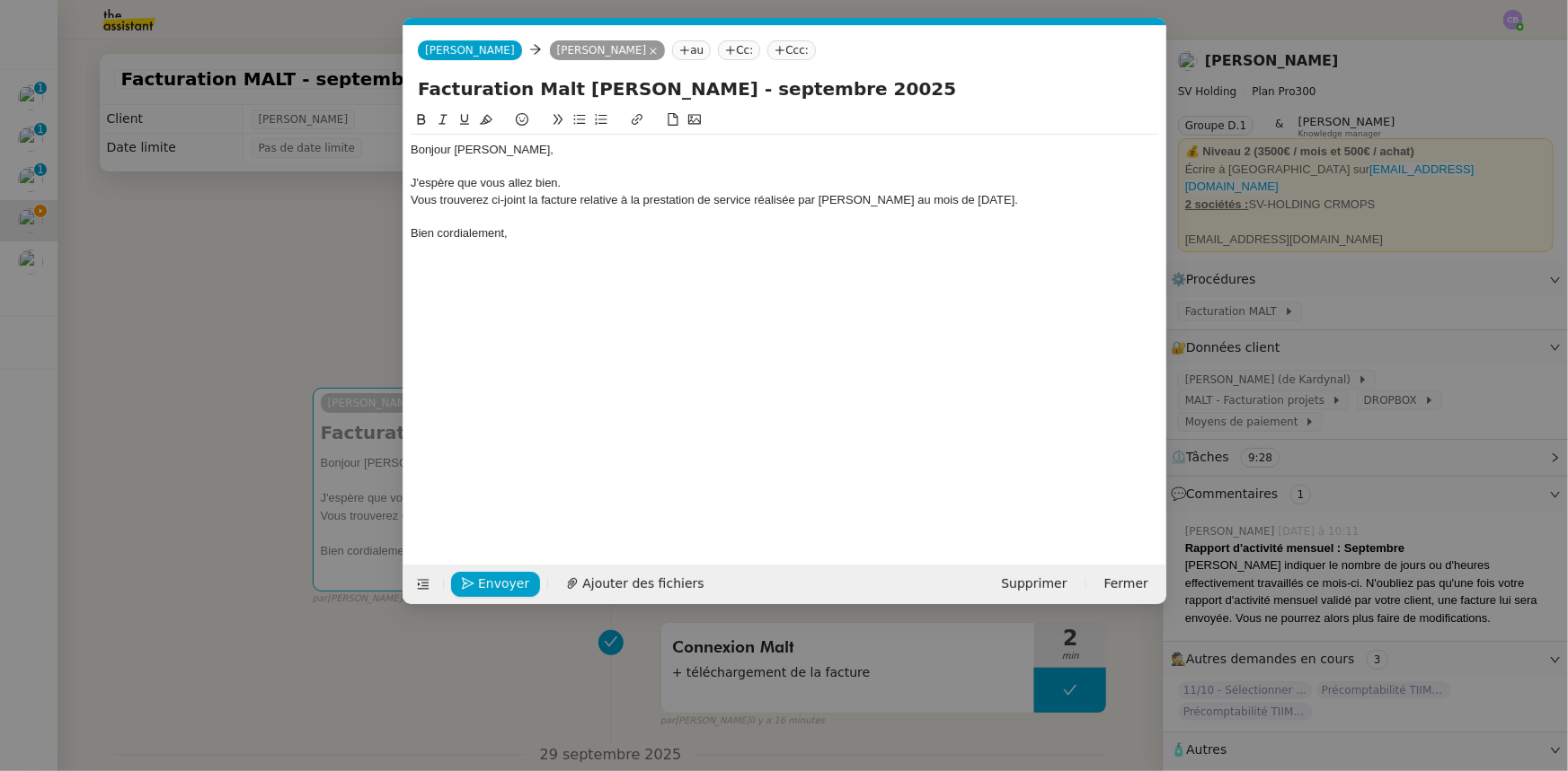
scroll to position [0, 37]
click at [520, 240] on div "Bien cordialement," at bounding box center [784, 233] width 748 height 16
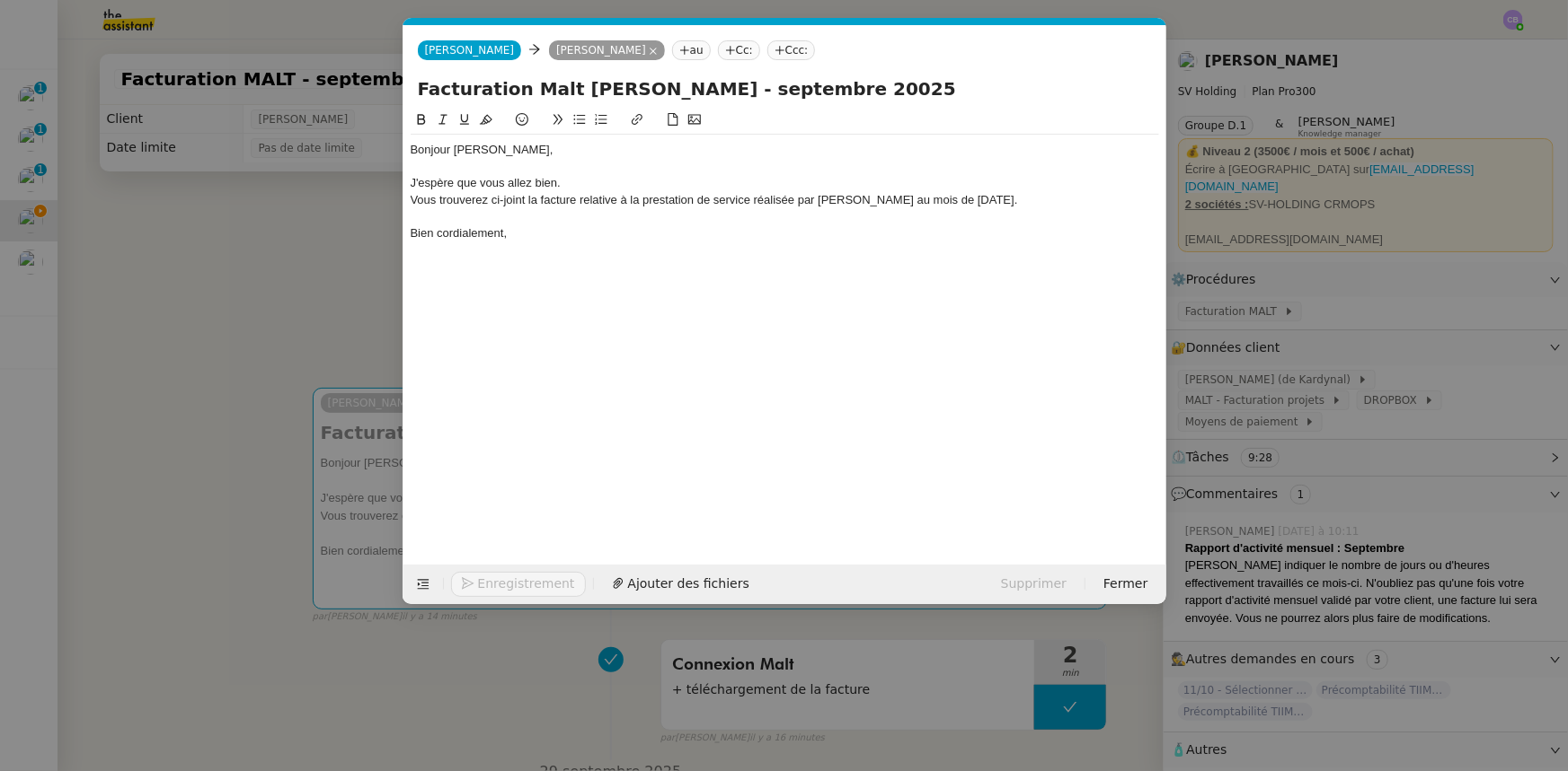
scroll to position [0, 0]
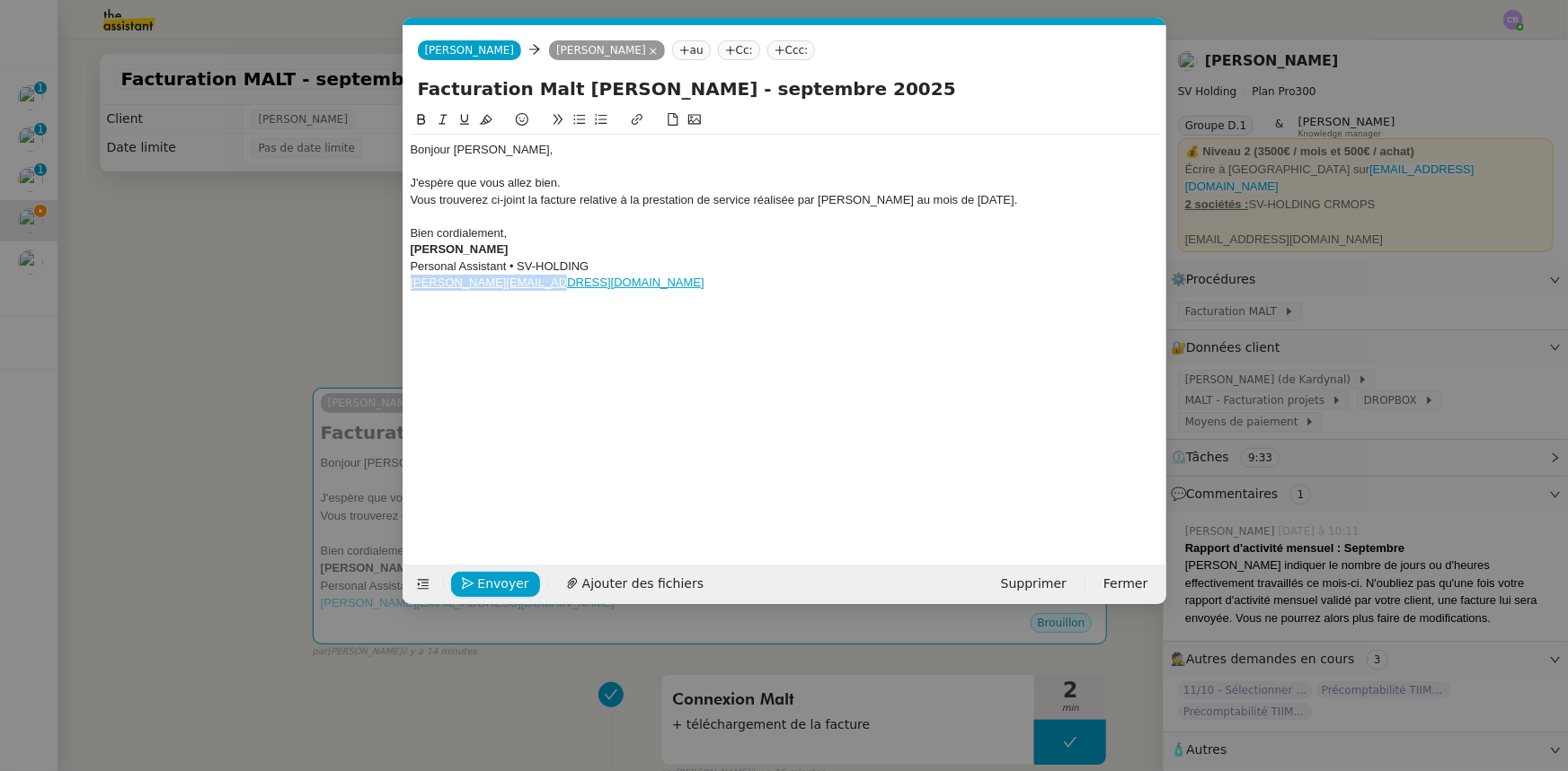
drag, startPoint x: 547, startPoint y: 283, endPoint x: 409, endPoint y: 290, distance: 138.2
click at [409, 290] on nz-spin "Bonjour Tessa, J'espère que vous allez bien. Vous trouverez ci-joint la facture…" at bounding box center [784, 327] width 763 height 434
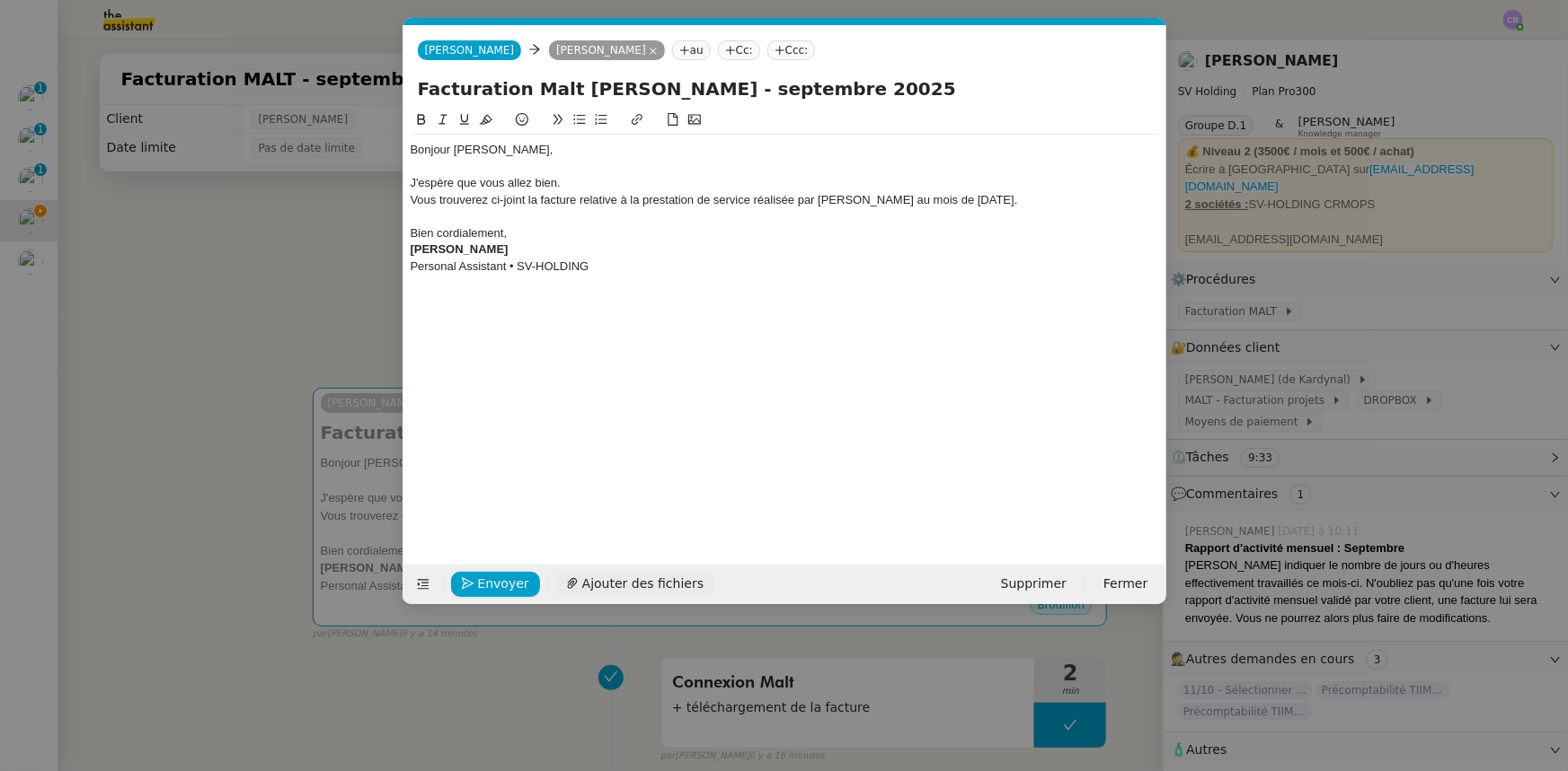
click at [620, 587] on span "Ajouter des fichiers" at bounding box center [643, 584] width 122 height 21
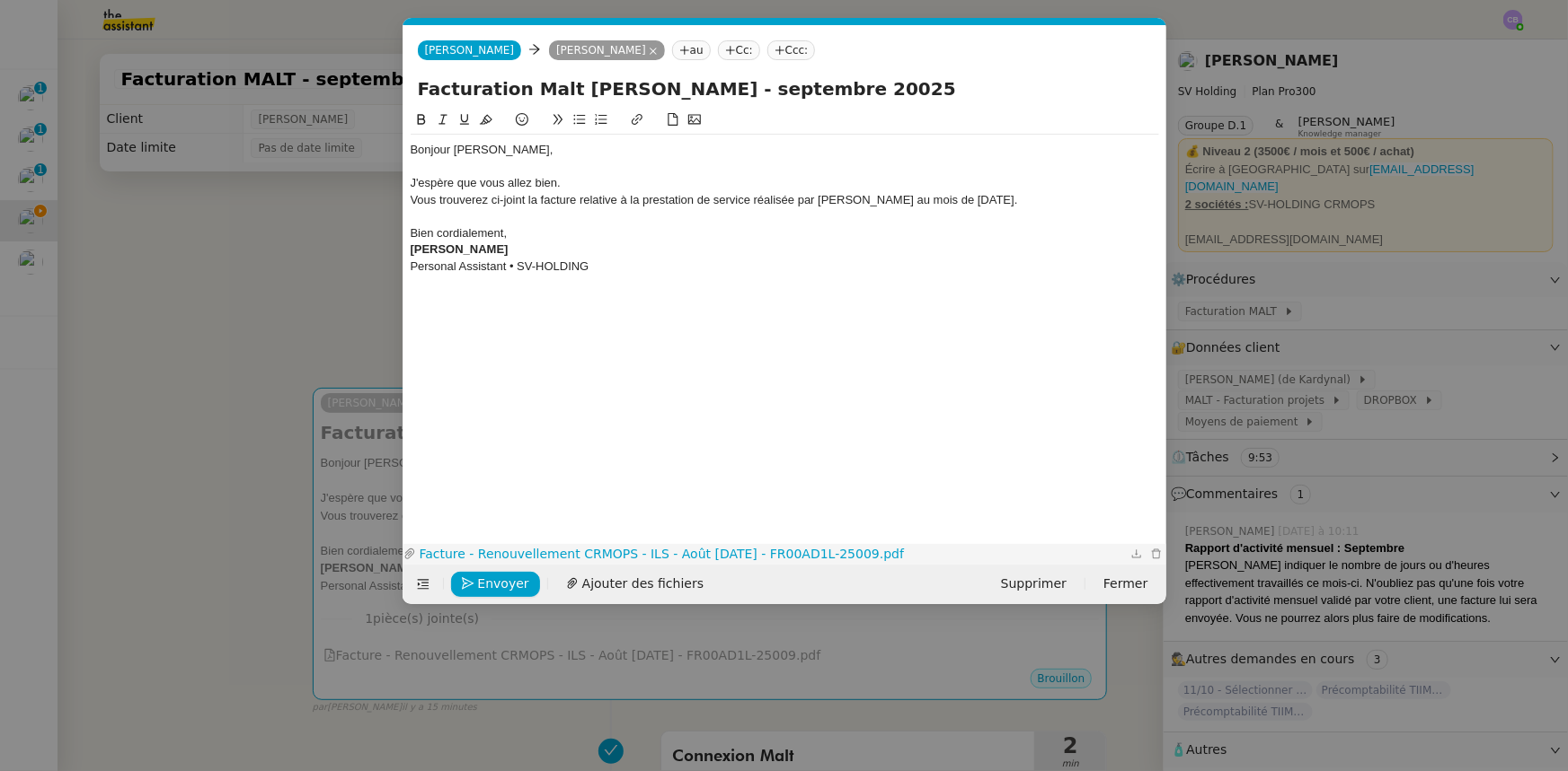
click at [640, 547] on link "Facture - Renouvellement CRMOPS - ILS - Août Dec 2025 - FR00AD1L-25009.pdf" at bounding box center [770, 555] width 711 height 21
drag, startPoint x: 330, startPoint y: 287, endPoint x: 636, endPoint y: 349, distance: 312.2
click at [331, 287] on nz-modal-container "Service TA - VOYAGE - PROPOSITION GLOBALE A utiliser dans le cadre de propositi…" at bounding box center [784, 386] width 1568 height 771
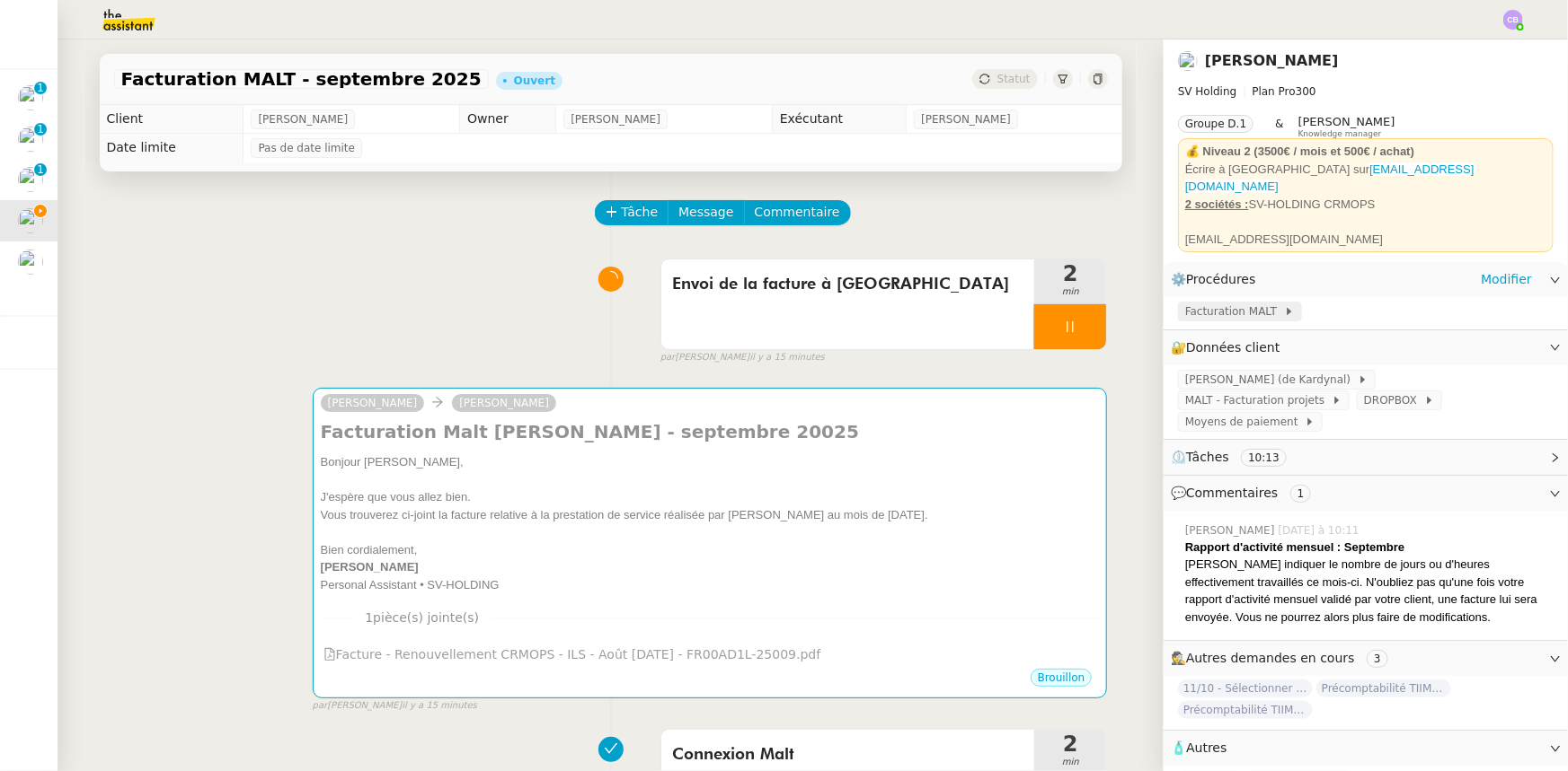
click at [1194, 302] on span "Facturation MALT" at bounding box center [1235, 311] width 99 height 18
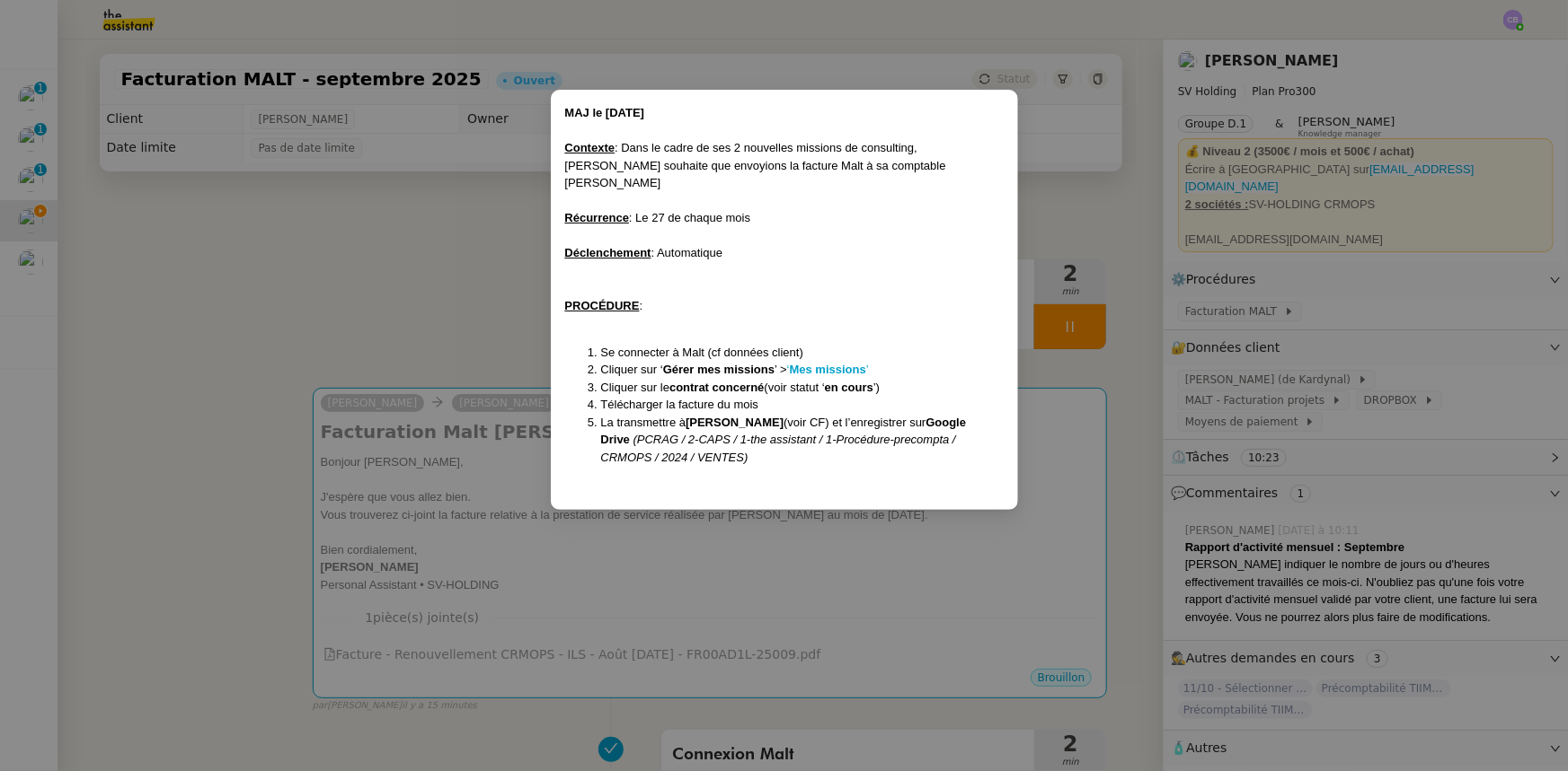
click at [497, 479] on nz-modal-container "MAJ le [DATE] Contexte : Dans le cadre de ses 2 nouvelles missions de consultin…" at bounding box center [784, 386] width 1568 height 771
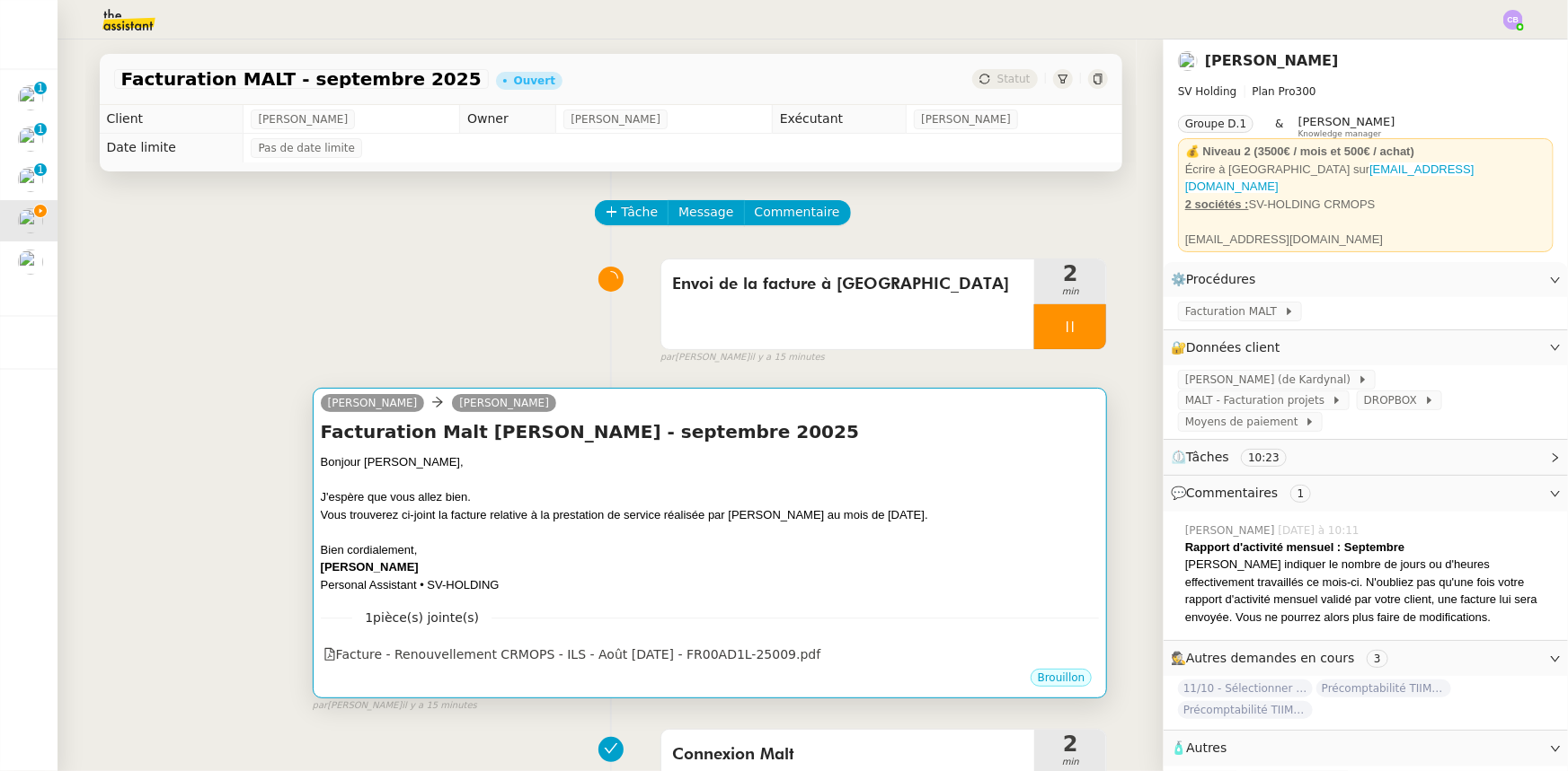
click at [546, 517] on div "Vous trouverez ci-joint la facture relative à la prestation de service réalisée…" at bounding box center [711, 515] width 779 height 18
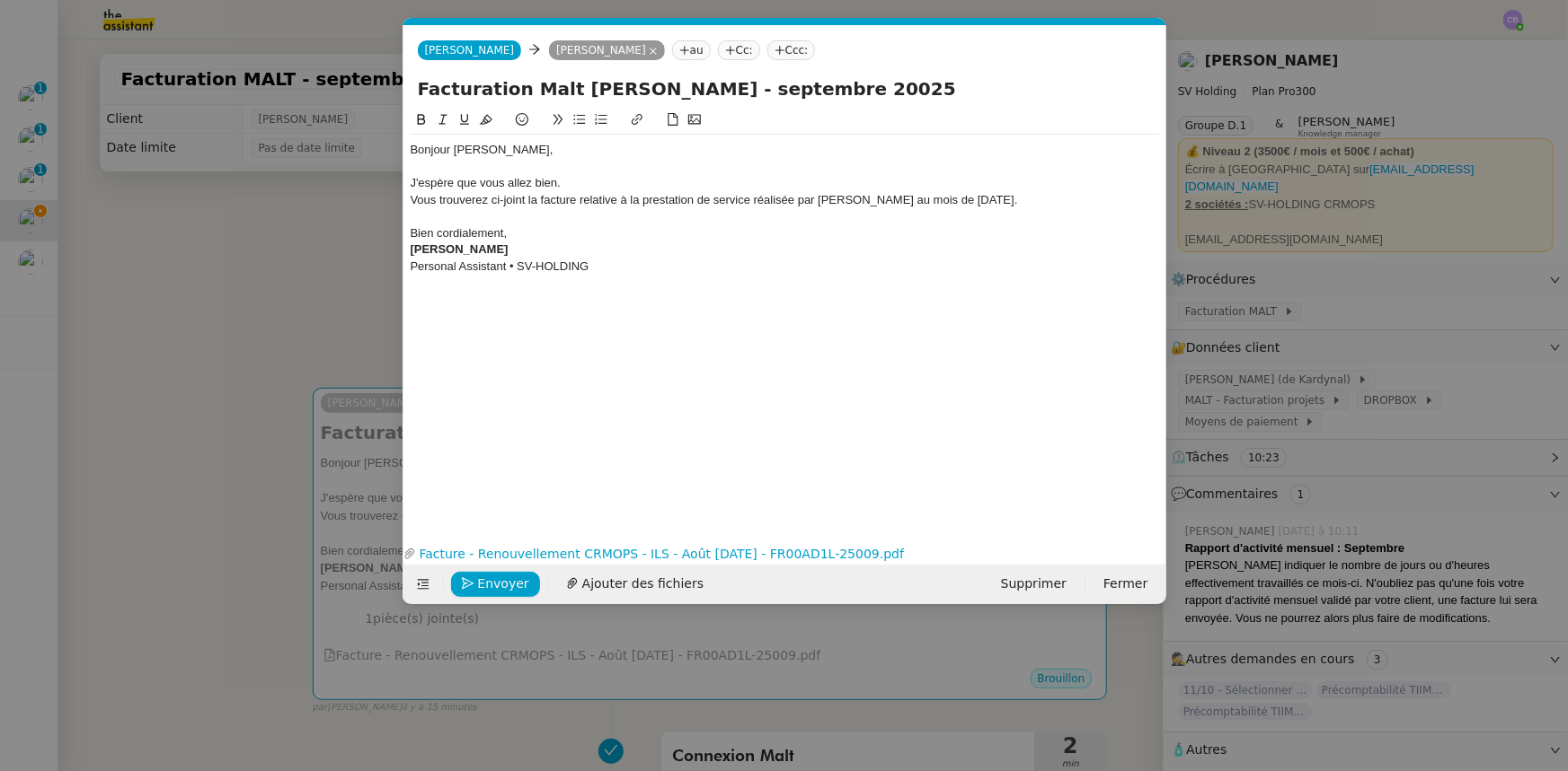
scroll to position [0, 37]
click at [486, 587] on span "Envoyer" at bounding box center [504, 584] width 51 height 21
click at [486, 587] on span "Confirmer l'envoi" at bounding box center [532, 584] width 108 height 21
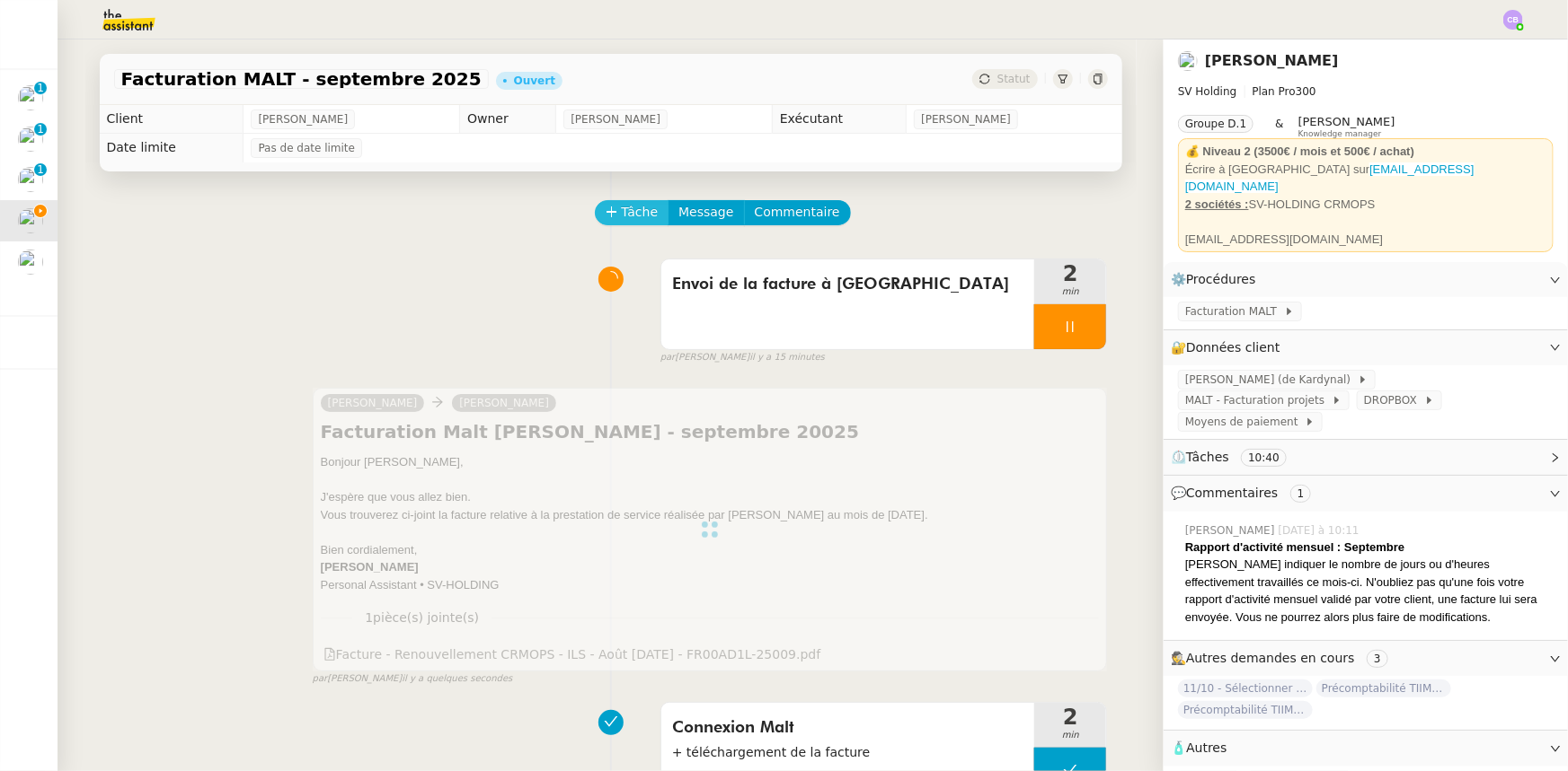
click at [606, 216] on icon at bounding box center [611, 211] width 12 height 12
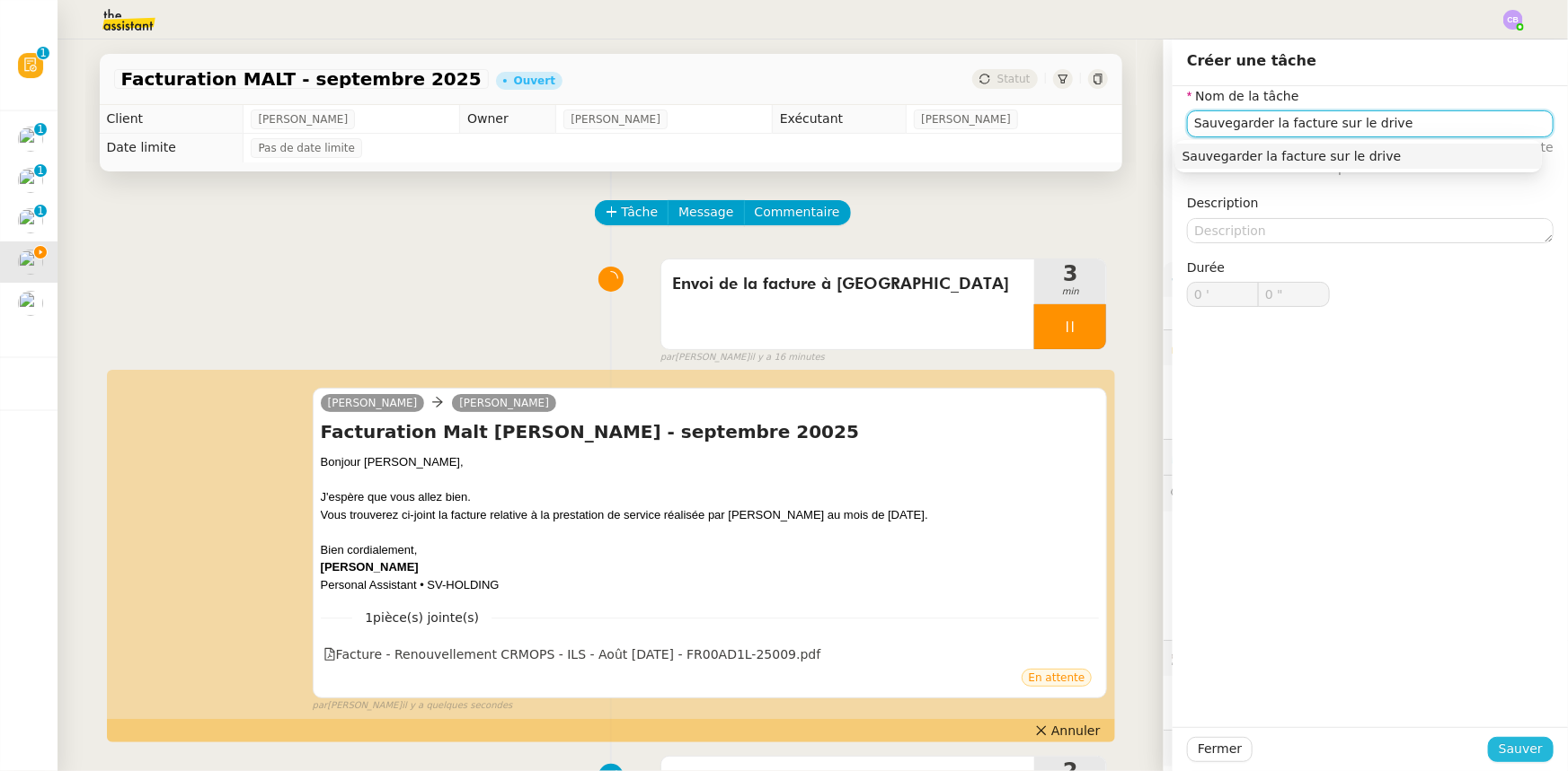
type input "Sauvegarder la facture sur le drive"
click at [1500, 748] on span "Sauver" at bounding box center [1520, 749] width 44 height 21
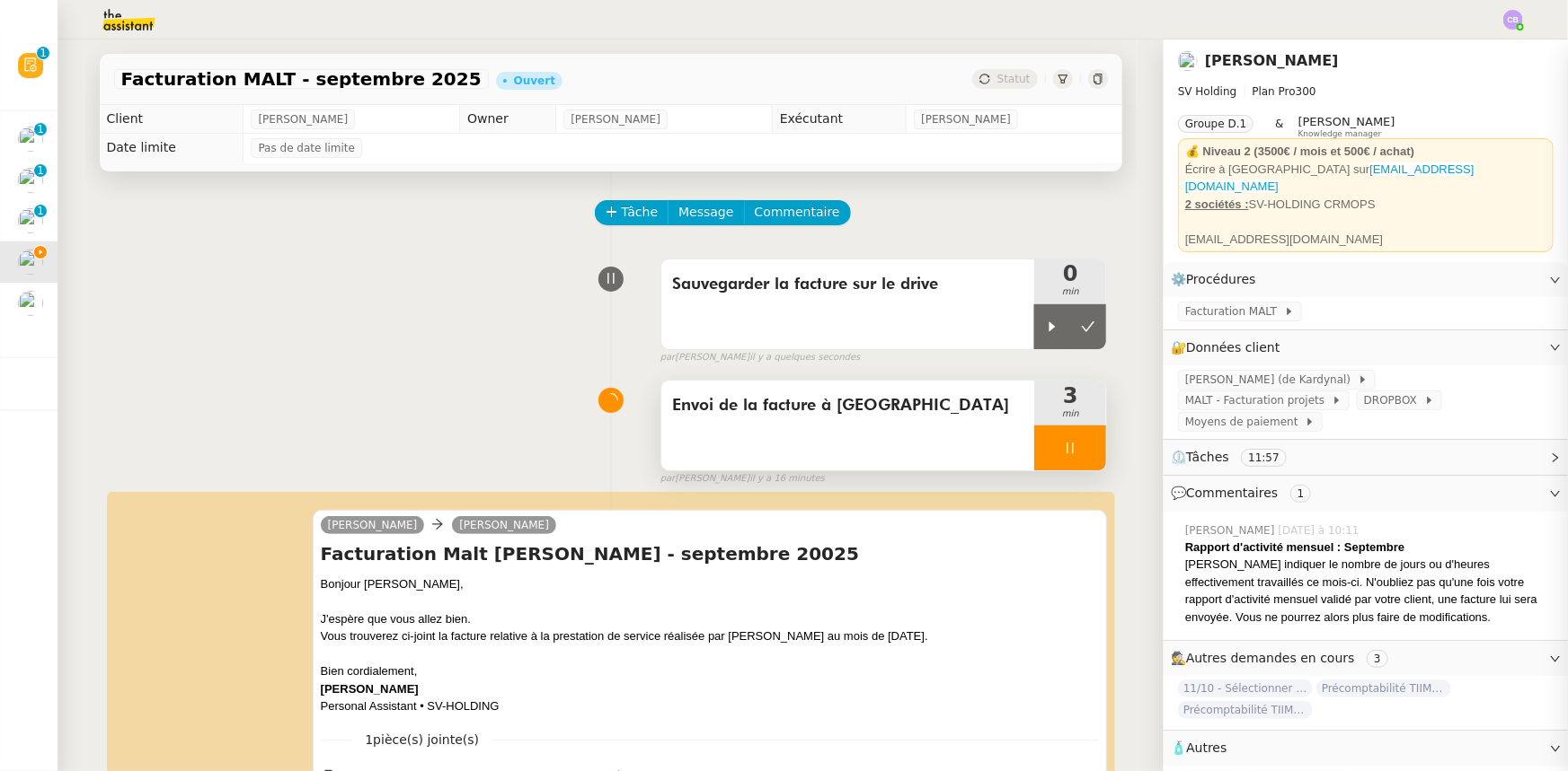
click at [1034, 448] on div at bounding box center [1070, 448] width 72 height 45
click at [122, 19] on img at bounding box center [114, 20] width 139 height 39
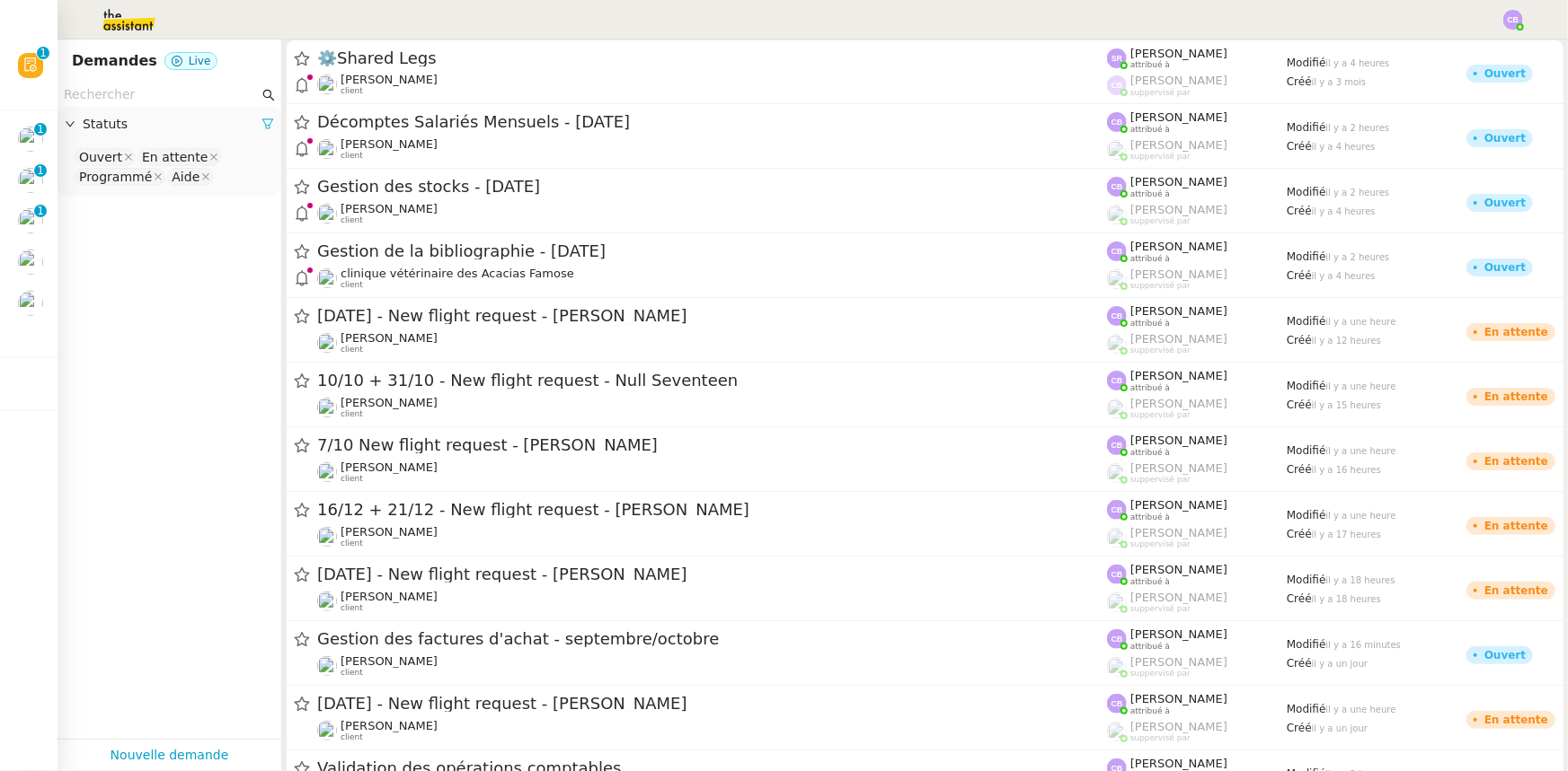
click at [261, 123] on icon at bounding box center [267, 124] width 12 height 12
click at [111, 125] on span "Statuts" at bounding box center [178, 124] width 191 height 21
click at [112, 153] on nz-select-top-control "Please select" at bounding box center [169, 157] width 195 height 22
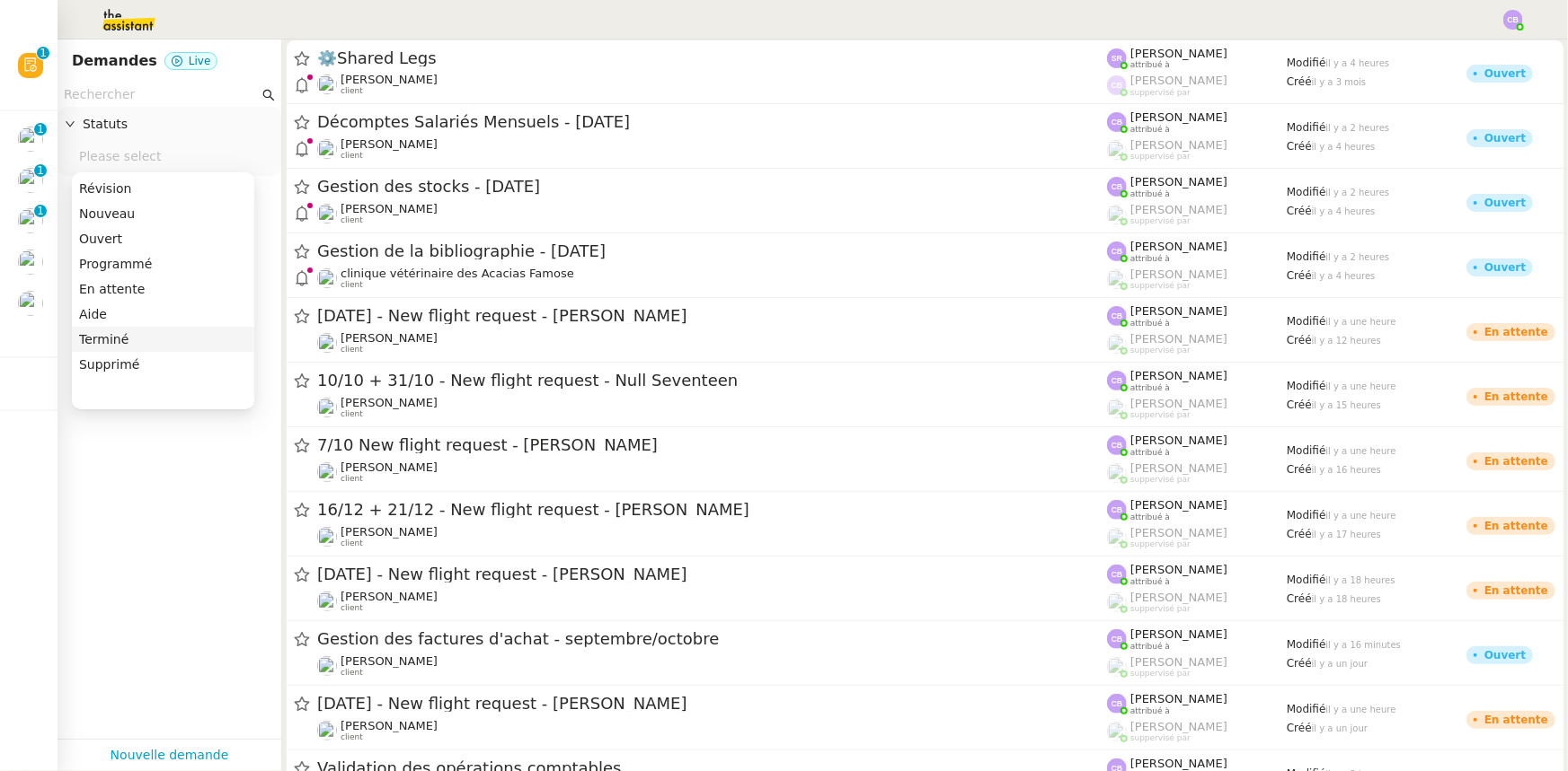
click at [98, 337] on div "Terminé" at bounding box center [162, 339] width 168 height 16
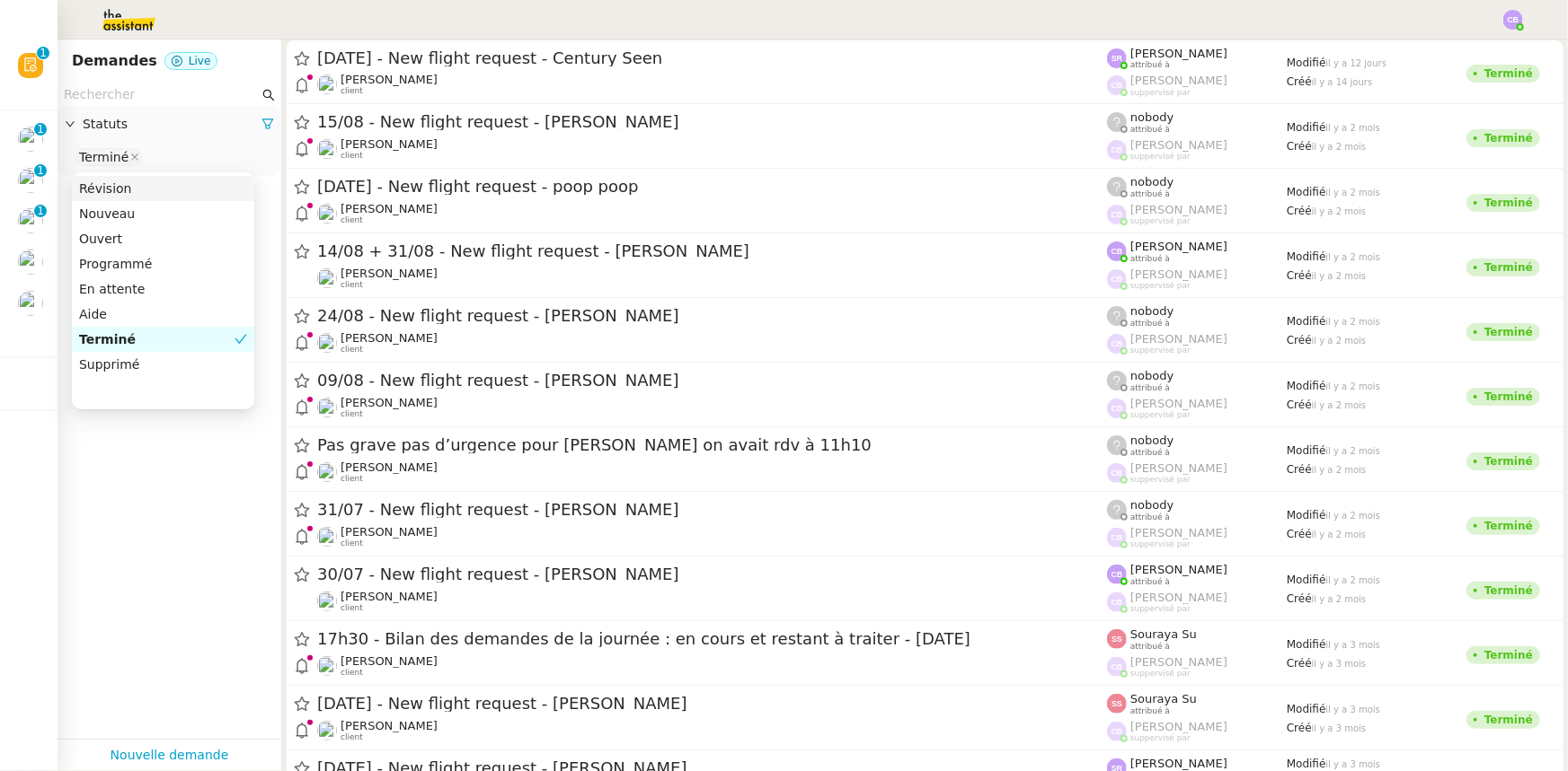
click at [145, 97] on input "text" at bounding box center [161, 95] width 195 height 21
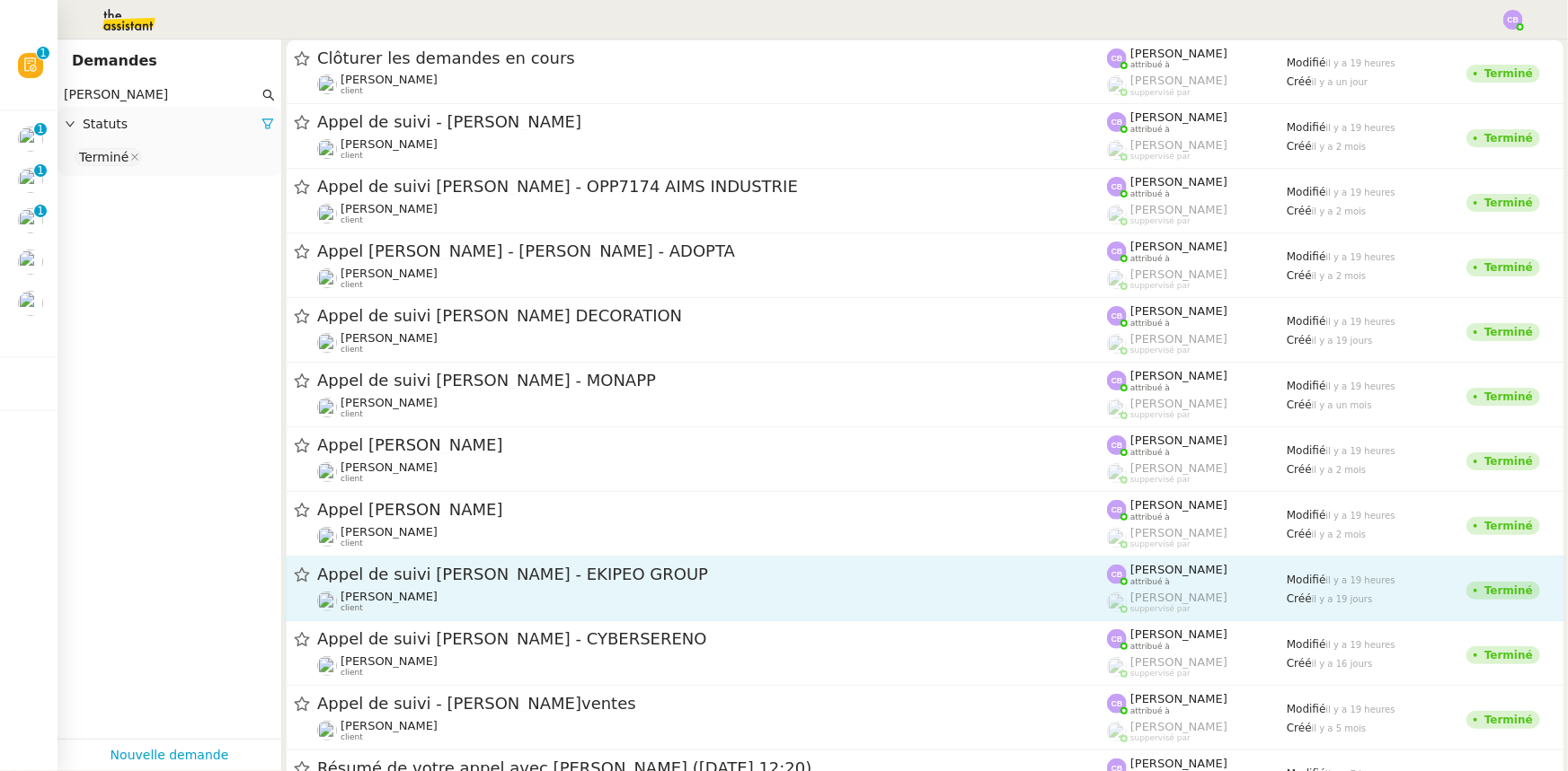
type input "florian"
click at [560, 586] on div "Appel de suivi Mathieu Zerbib - EKIPEO GROUP Florian Parant client" at bounding box center [712, 589] width 790 height 50
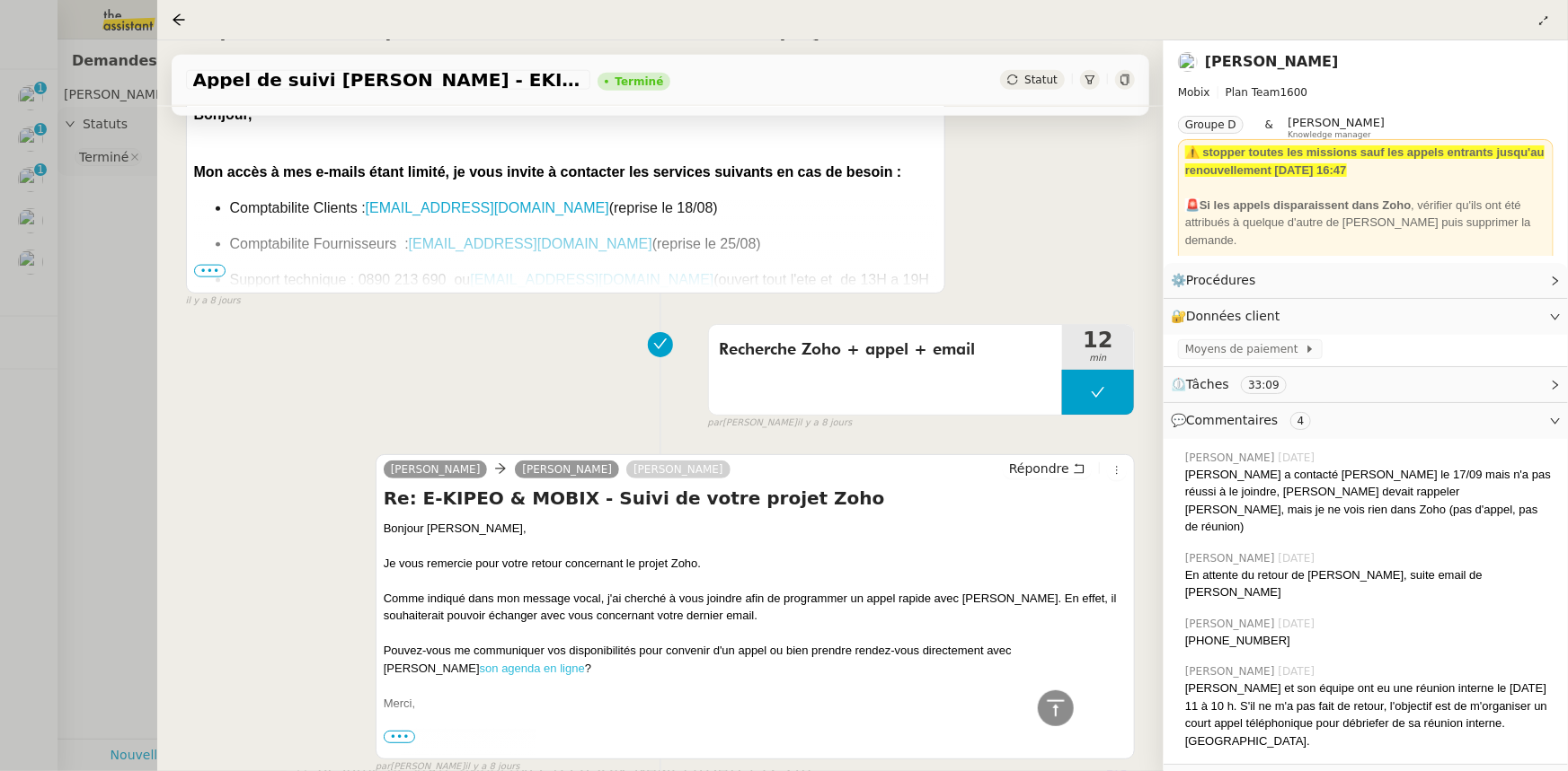
scroll to position [979, 0]
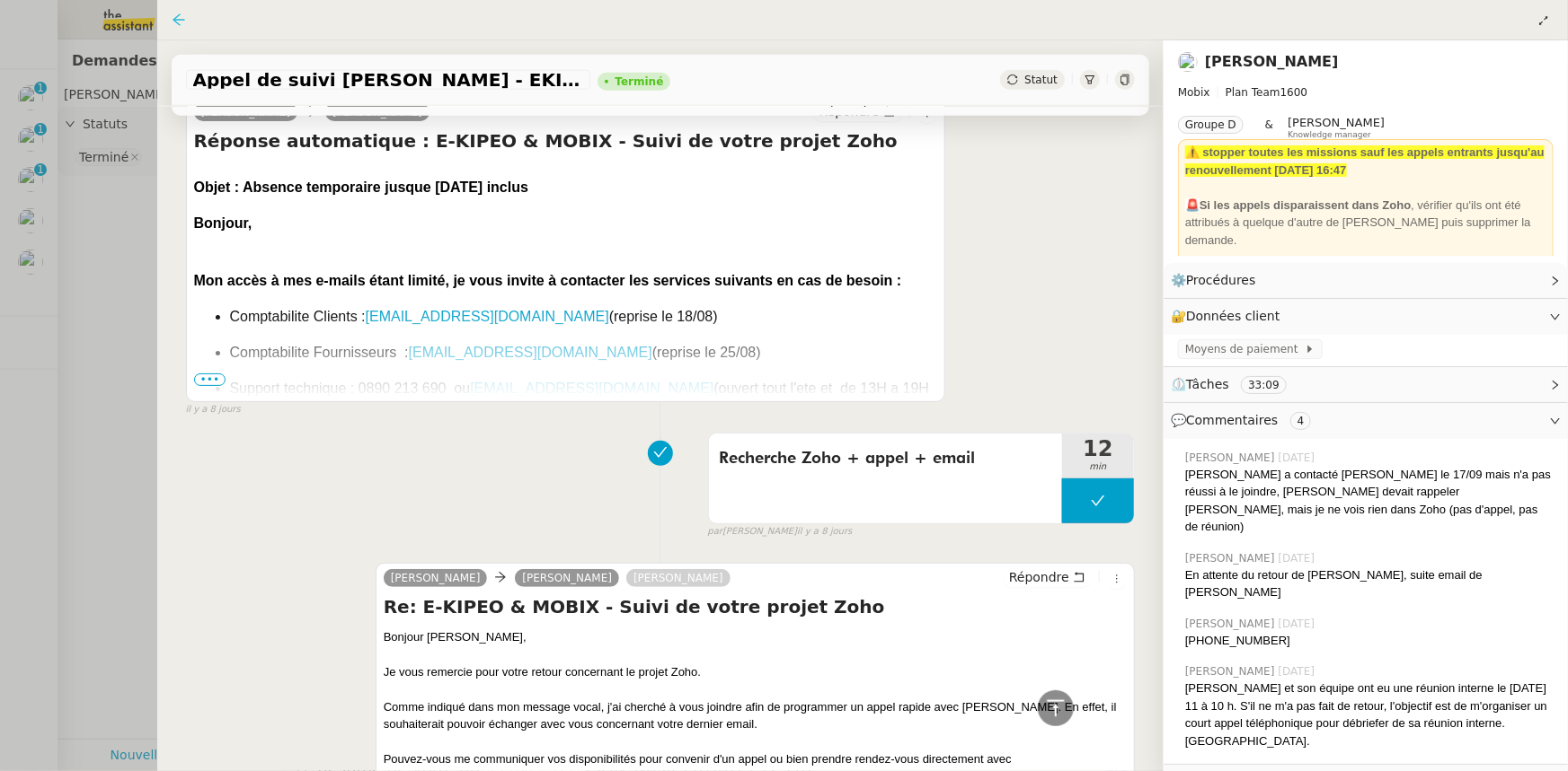
click at [174, 22] on icon at bounding box center [178, 19] width 11 height 11
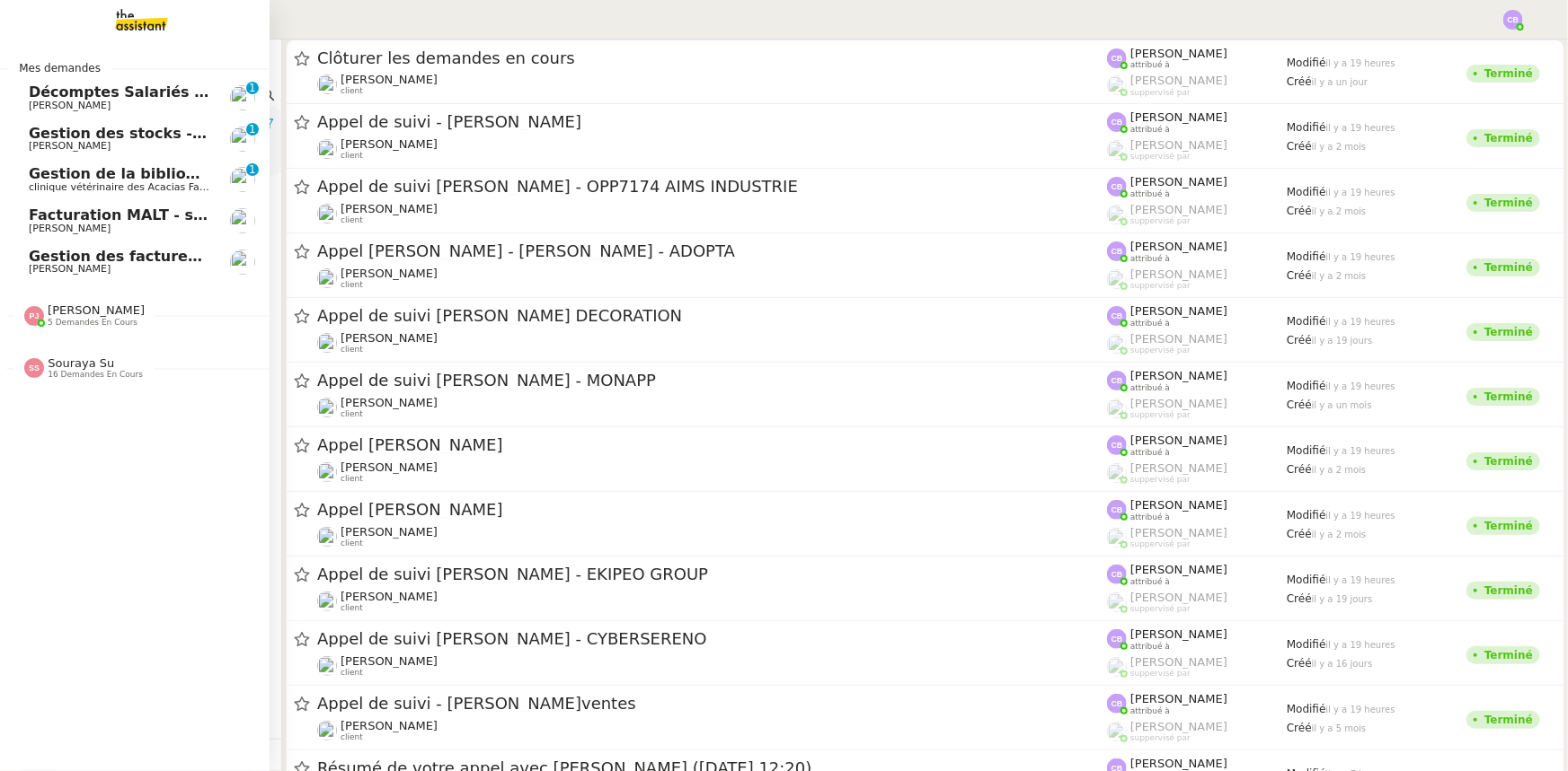
click at [90, 221] on span "Facturation MALT - septembre 2025" at bounding box center [173, 215] width 288 height 17
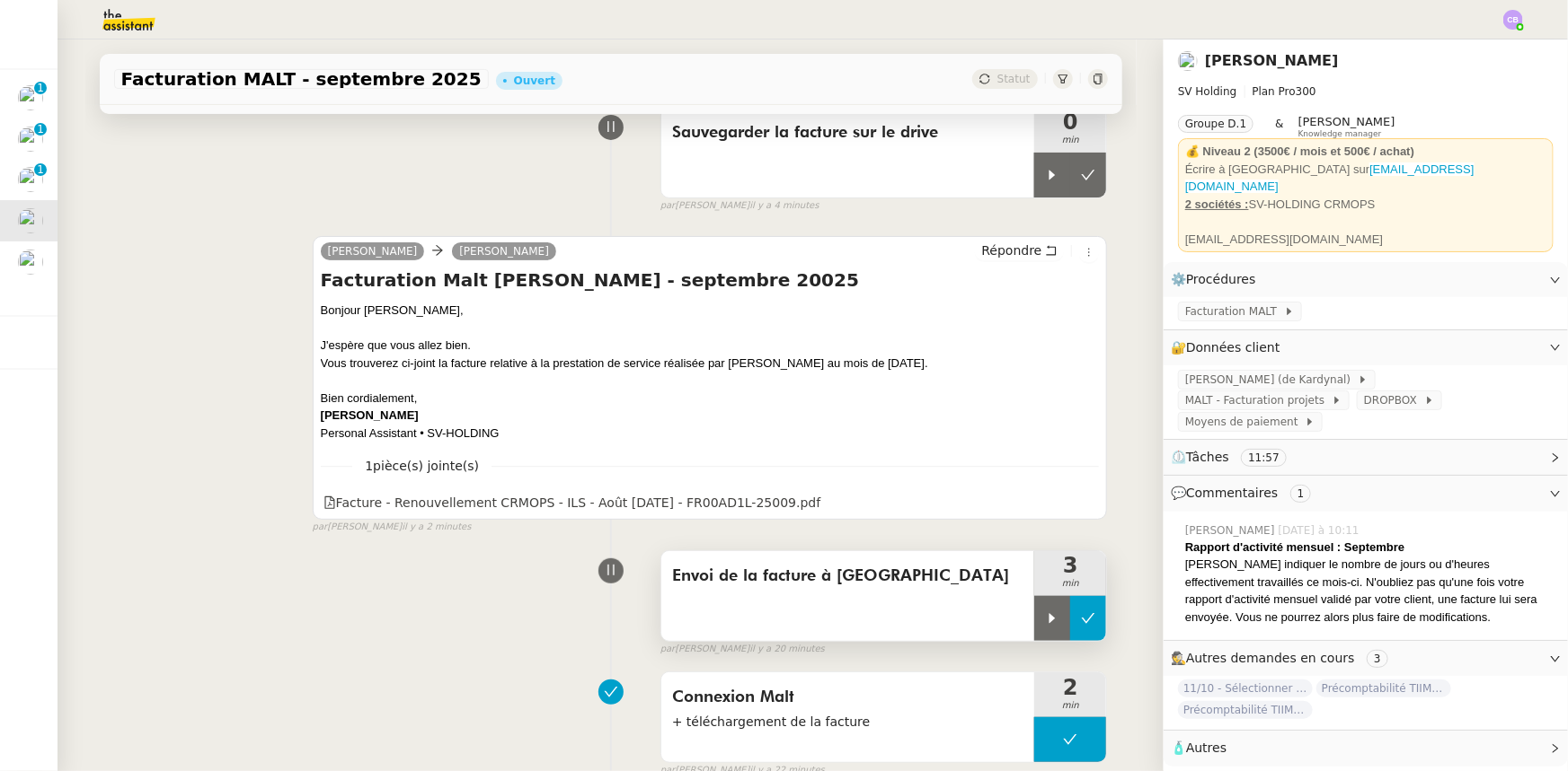
scroll to position [163, 0]
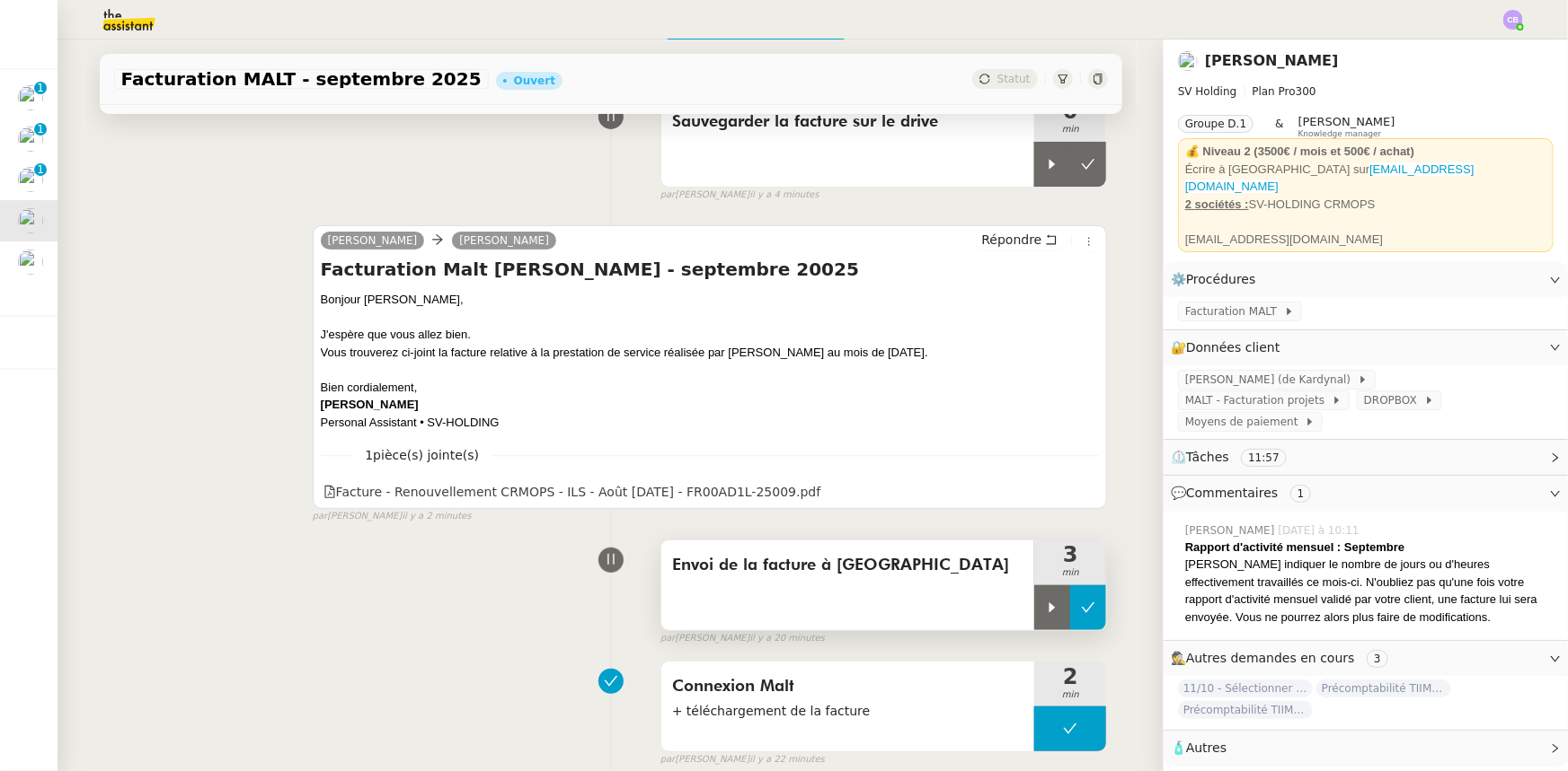
click at [1078, 618] on button at bounding box center [1088, 608] width 36 height 45
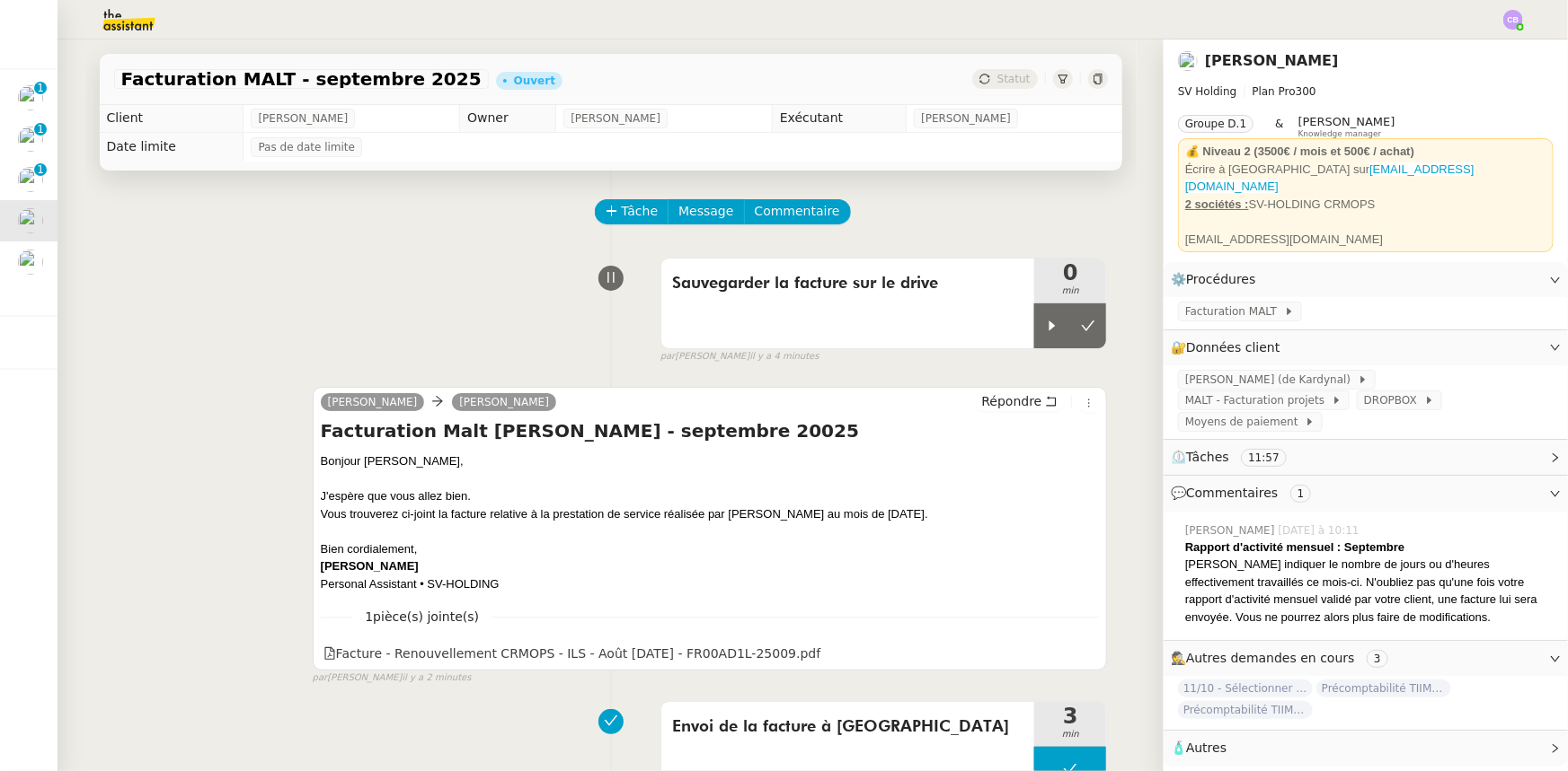
scroll to position [0, 0]
click at [1034, 339] on div at bounding box center [1052, 327] width 36 height 45
click at [1195, 308] on span "Facturation MALT" at bounding box center [1235, 311] width 99 height 18
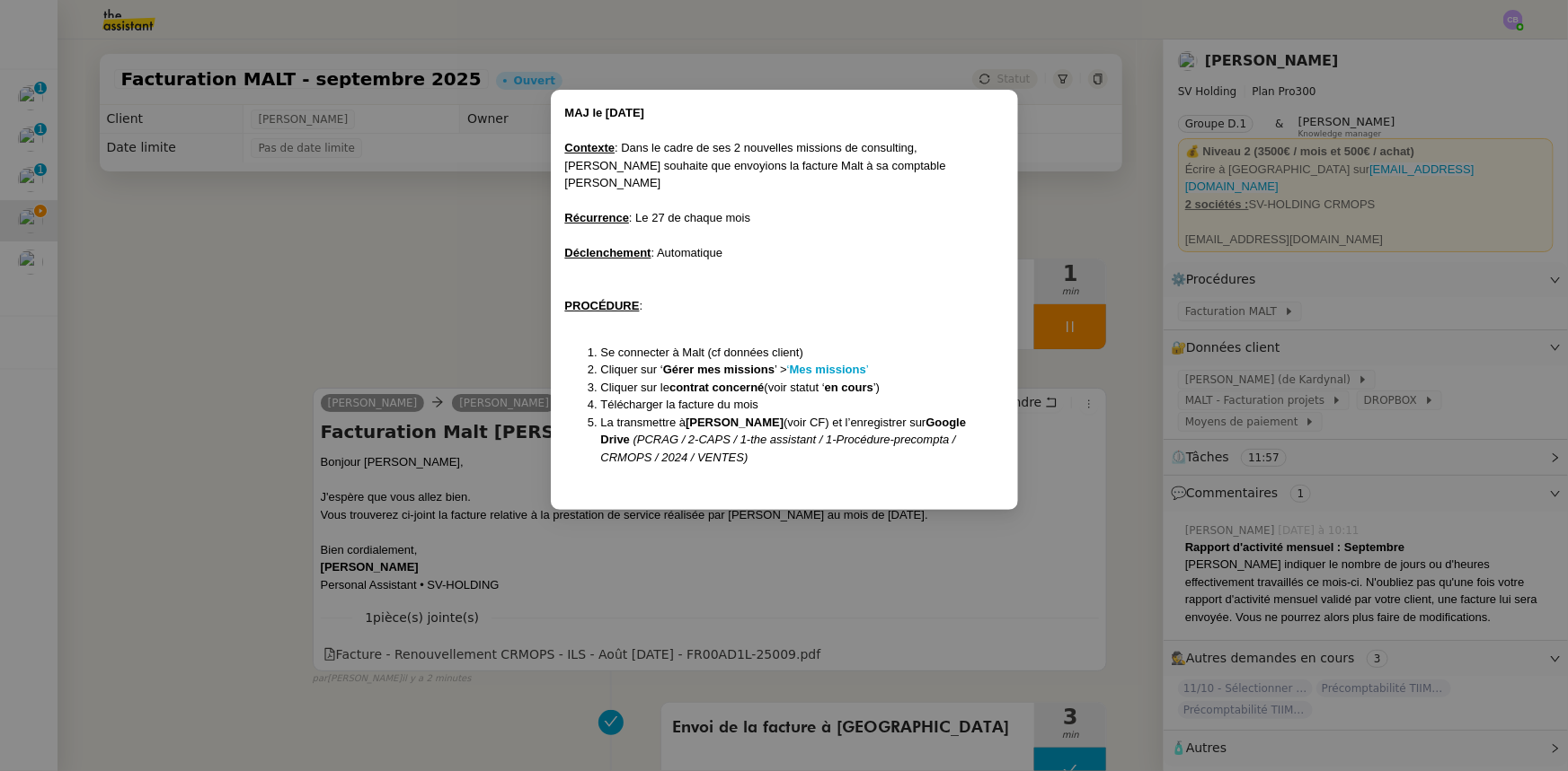
click at [1036, 218] on nz-modal-container "MAJ le [DATE] Contexte : Dans le cadre de ses 2 nouvelles missions de consultin…" at bounding box center [784, 386] width 1568 height 771
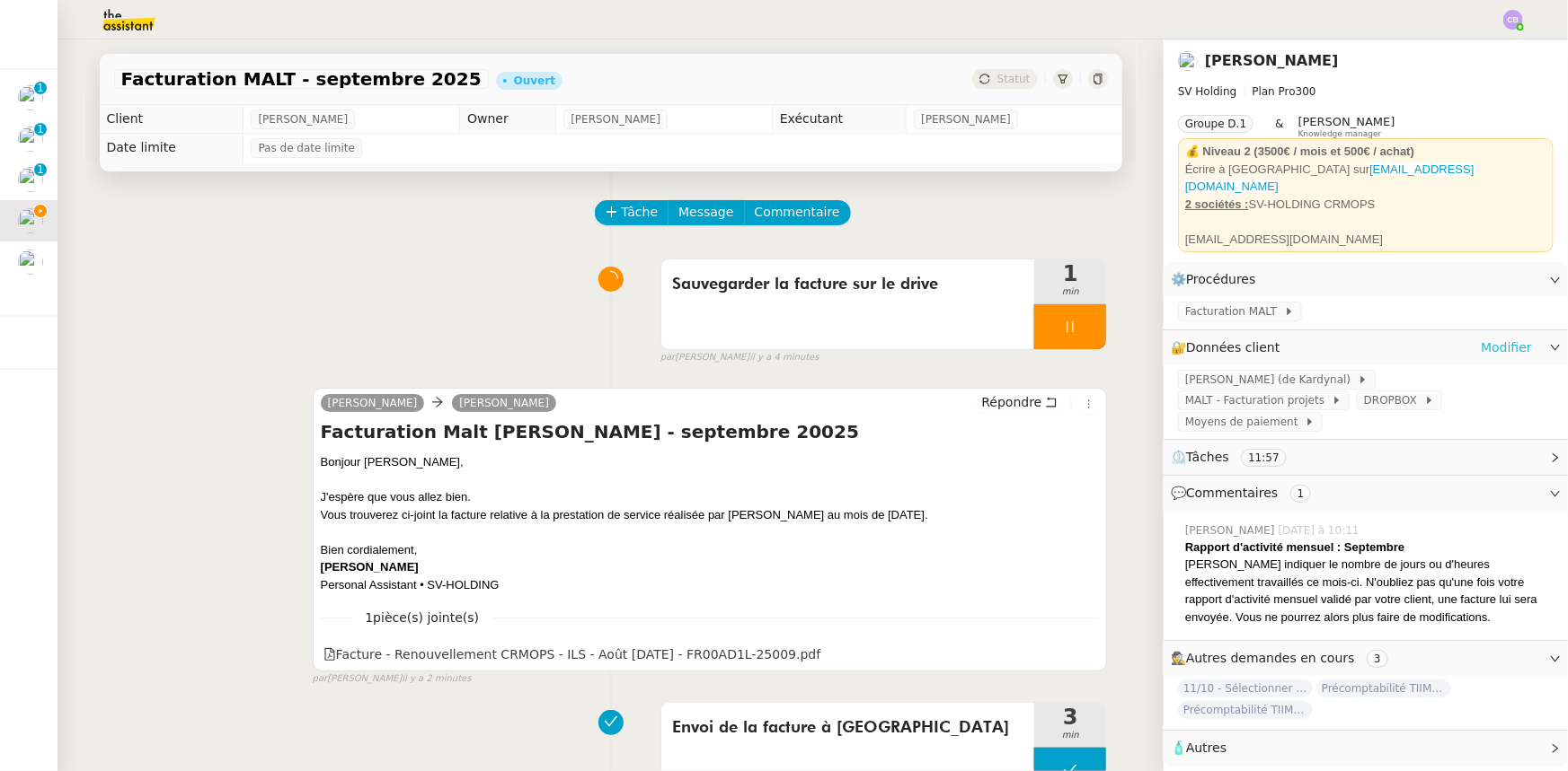
click at [1490, 342] on link "Modifier" at bounding box center [1506, 348] width 51 height 21
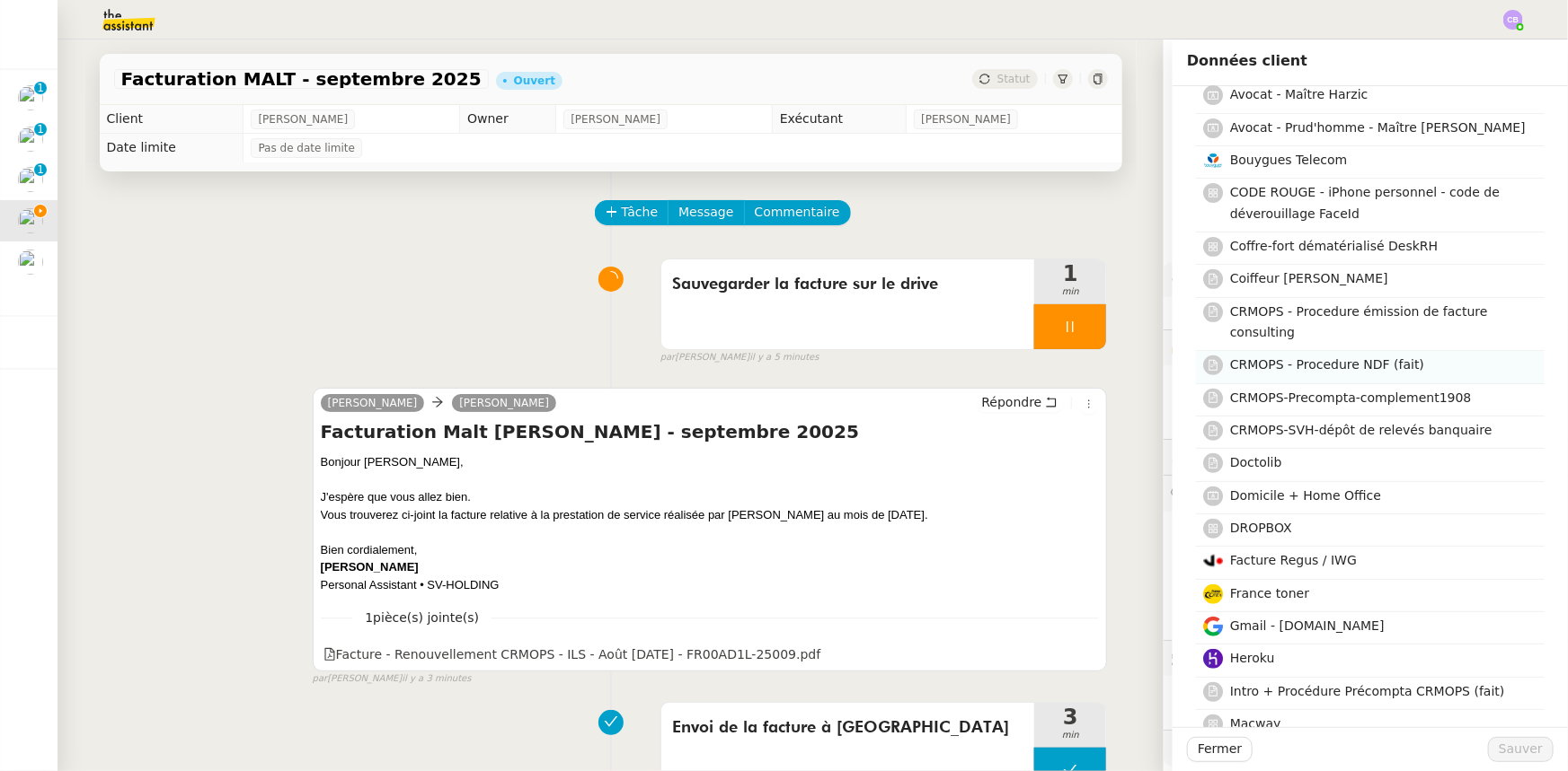
scroll to position [326, 0]
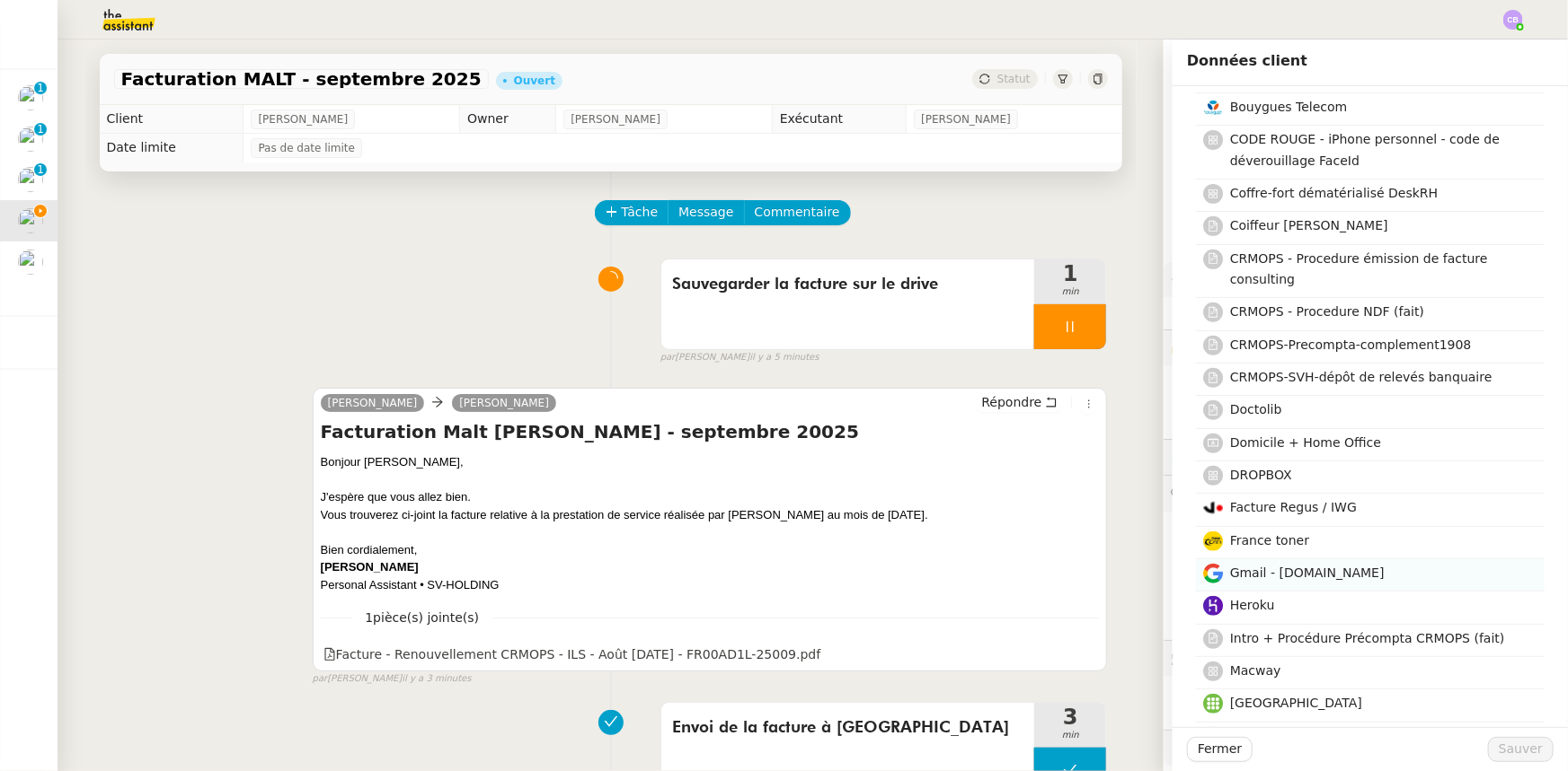
click at [1303, 575] on span "Gmail - crmops.com" at bounding box center [1307, 573] width 154 height 14
click at [1499, 751] on span "Sauver" at bounding box center [1520, 749] width 44 height 21
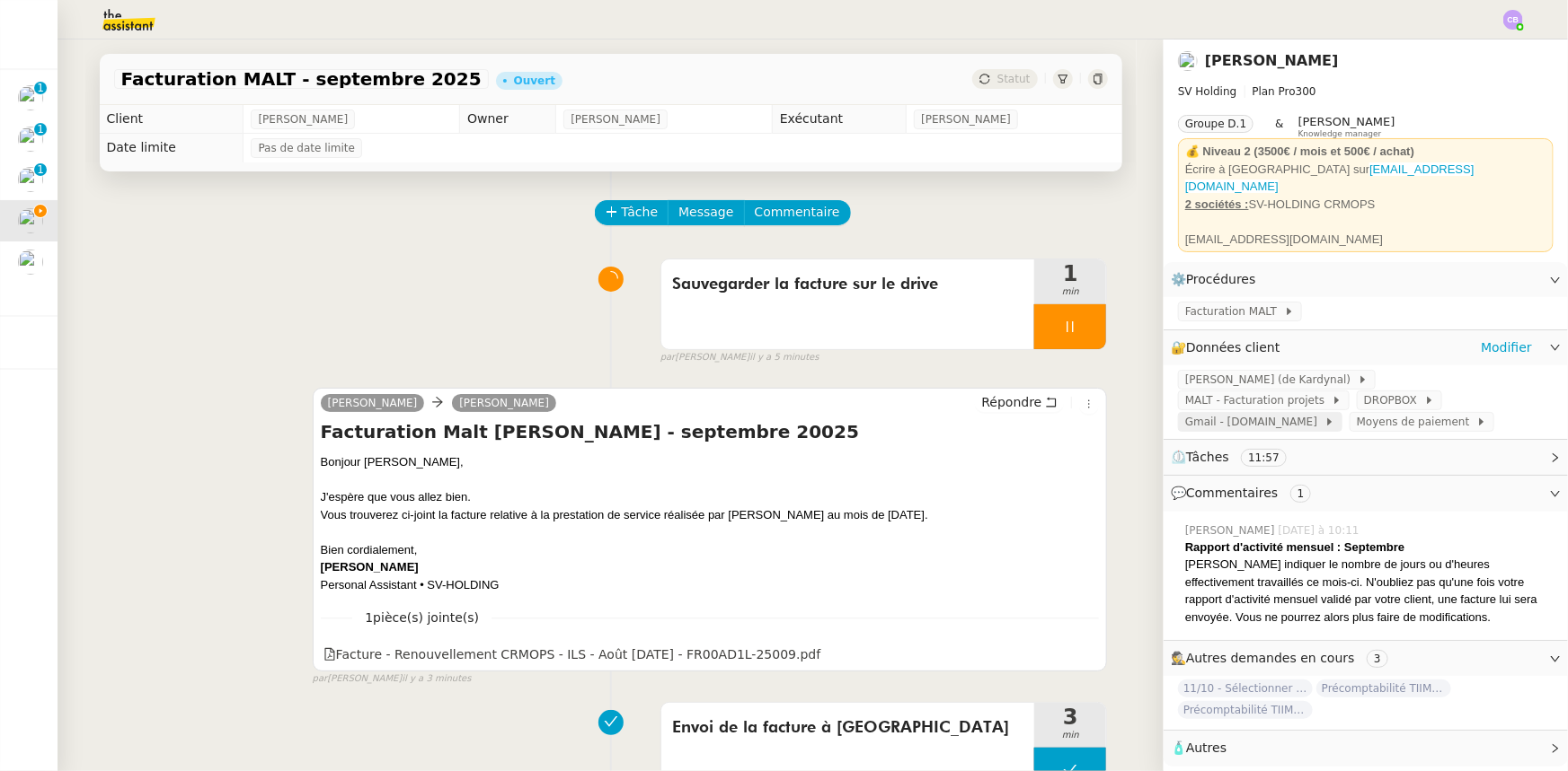
click at [1316, 413] on span "Gmail - crmops.com" at bounding box center [1254, 421] width 139 height 18
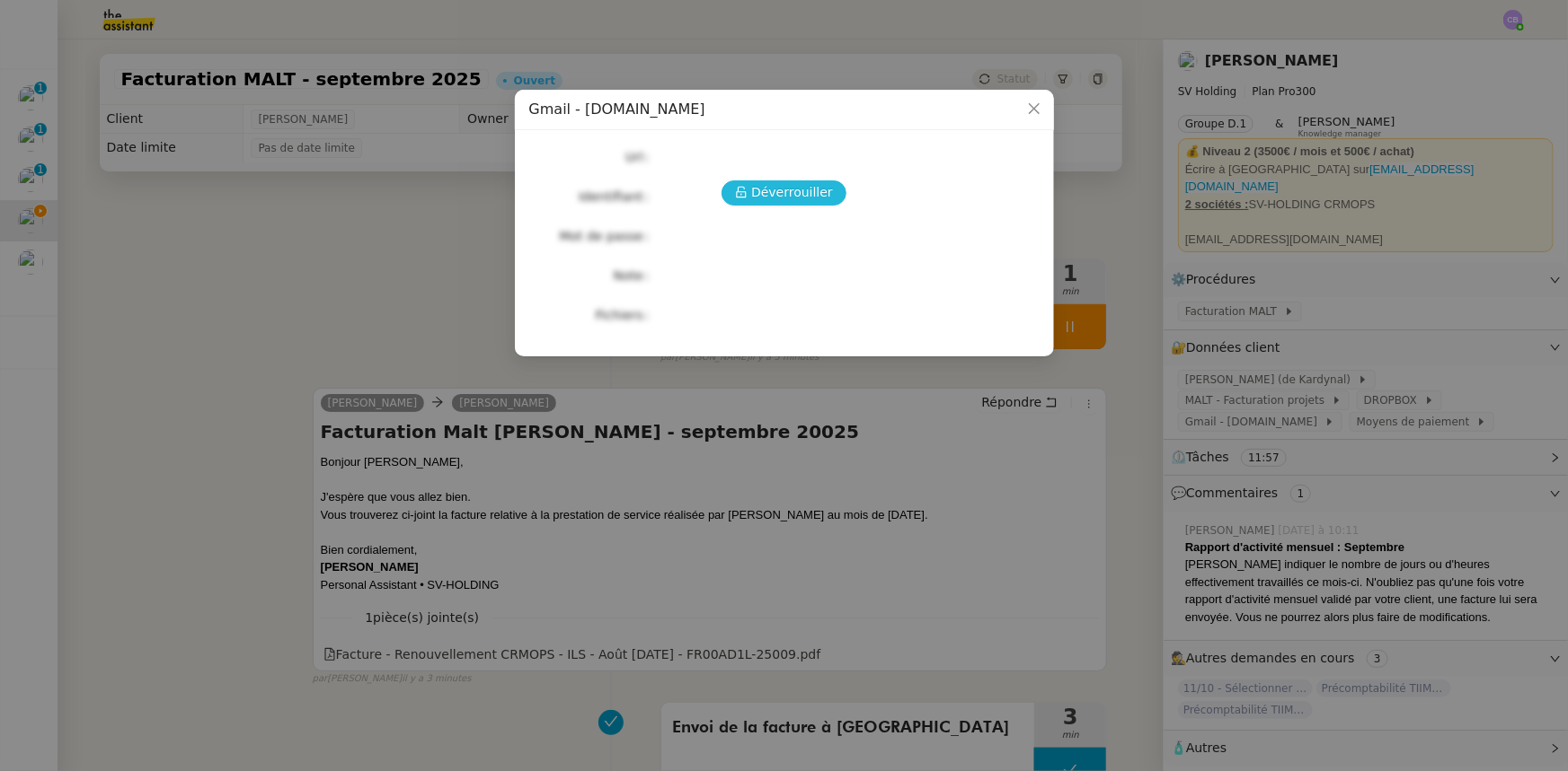
click at [817, 186] on span "Déverrouiller" at bounding box center [791, 193] width 81 height 21
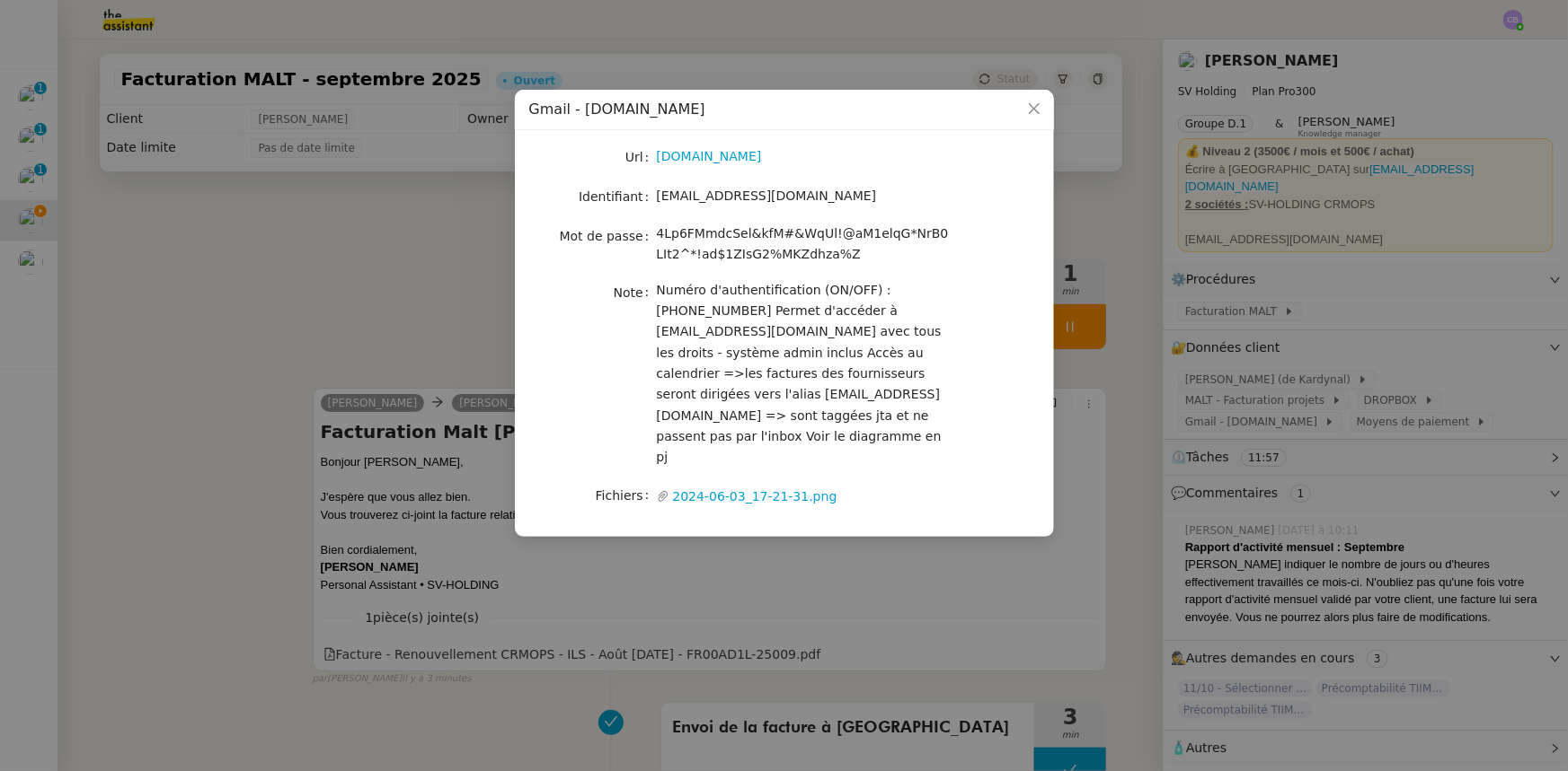
click at [797, 253] on div "4Lp6FMmdcSel&kfM#&WqUl!@aM1elqG*NrB0LIt2^*!ad$1ZIsG2%MKZdhza%Z" at bounding box center [806, 244] width 298 height 42
drag, startPoint x: 797, startPoint y: 253, endPoint x: 657, endPoint y: 236, distance: 141.0
click at [657, 236] on span "4Lp6FMmdcSel&kfM#&WqUl!@aM1elqG*NrB0LIt2^*!ad$1ZIsG2%MKZdhza%Z" at bounding box center [803, 243] width 292 height 35
copy span "4Lp6FMmdcSel&kfM#&WqUl!@aM1elqG*NrB0LIt2^*!ad$1ZIsG2%MKZdhza%Z"
click at [1036, 109] on icon "Close" at bounding box center [1033, 108] width 14 height 14
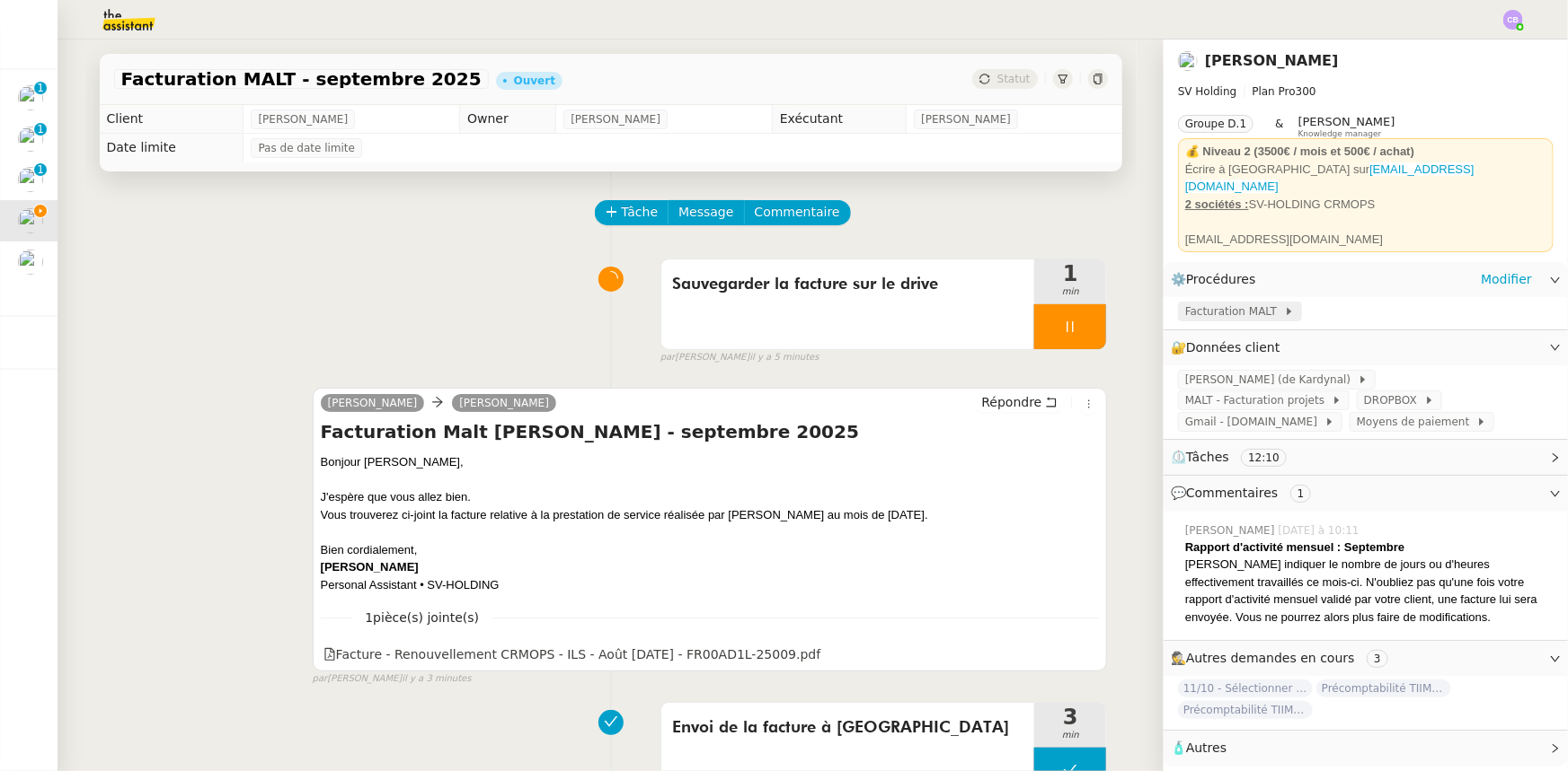
click at [1207, 302] on span "Facturation MALT" at bounding box center [1235, 311] width 99 height 18
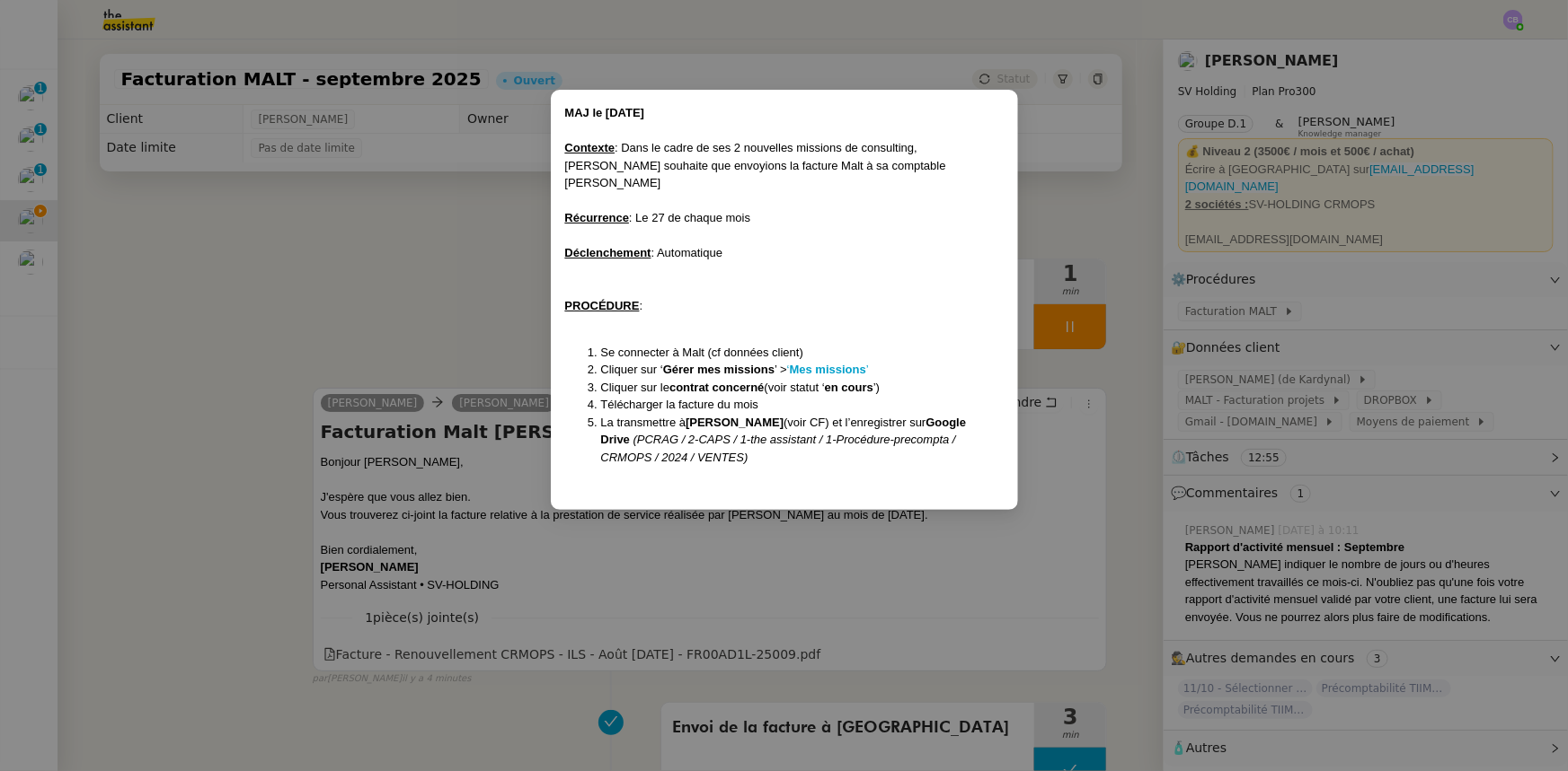
click at [442, 292] on nz-modal-container "MAJ le [DATE] Contexte : Dans le cadre de ses 2 nouvelles missions de consultin…" at bounding box center [784, 386] width 1568 height 771
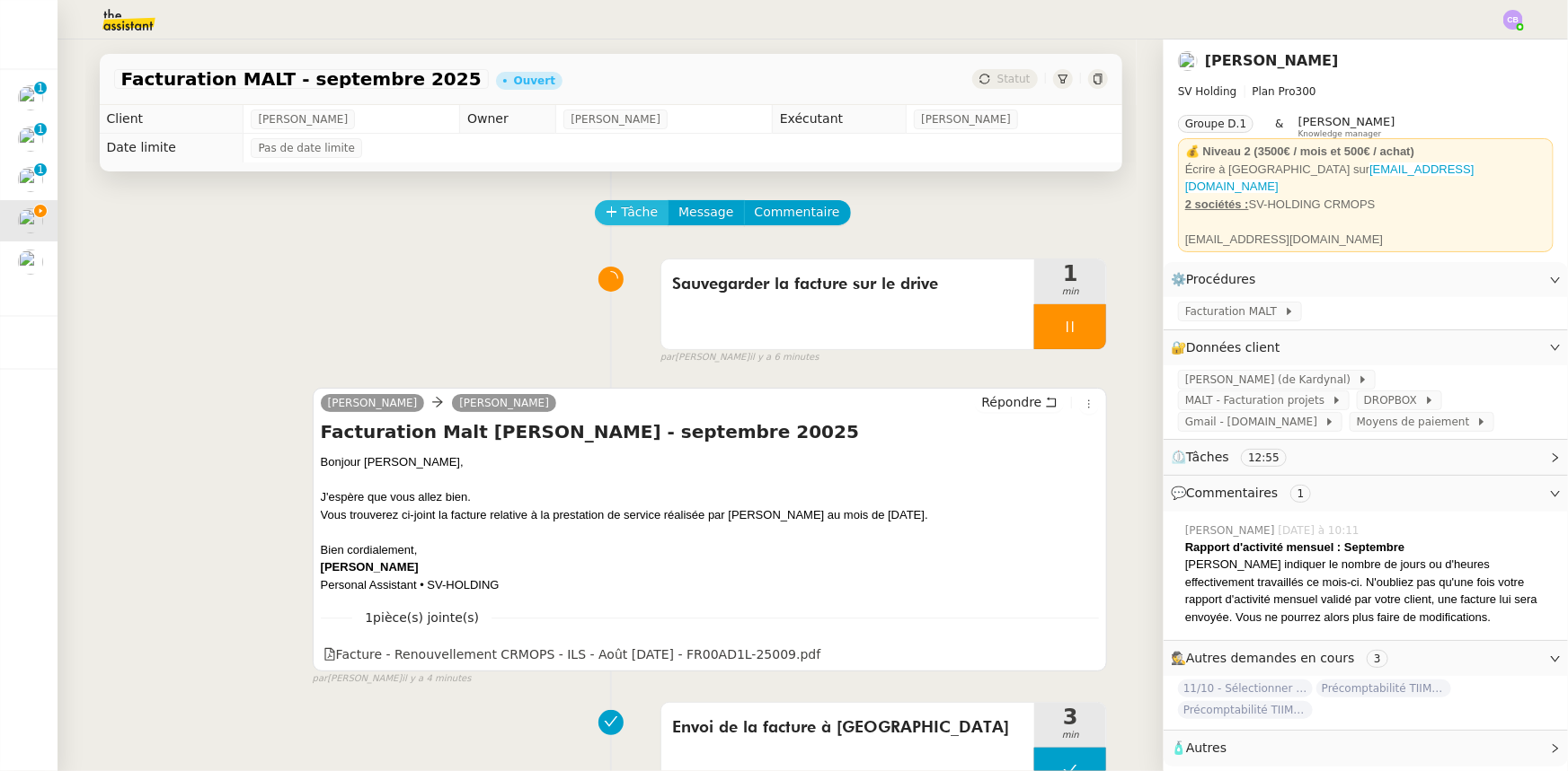
click at [622, 211] on span "Tâche" at bounding box center [639, 212] width 37 height 21
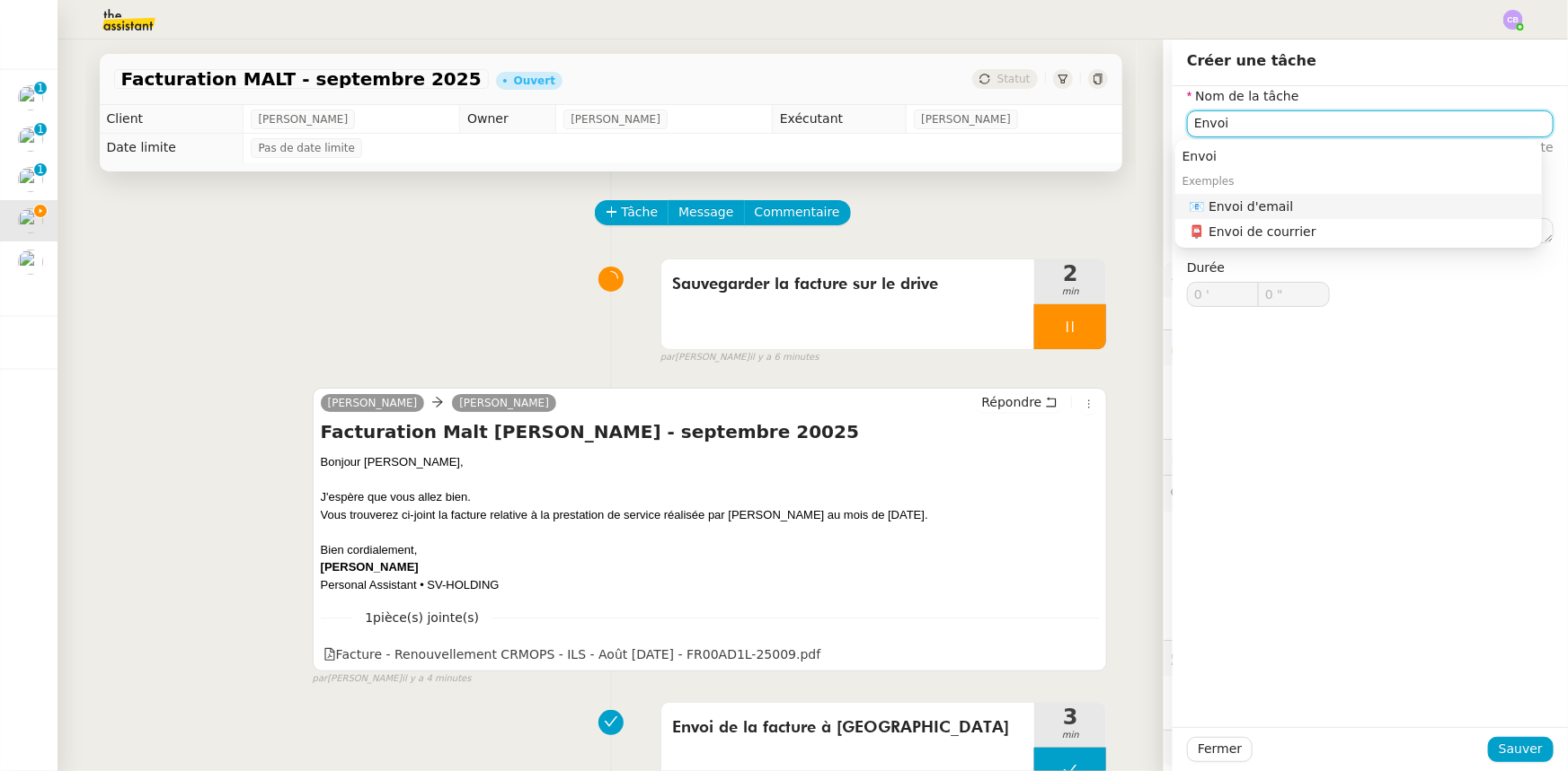
click at [1259, 201] on div "📧 Envoi d'email" at bounding box center [1362, 206] width 345 height 16
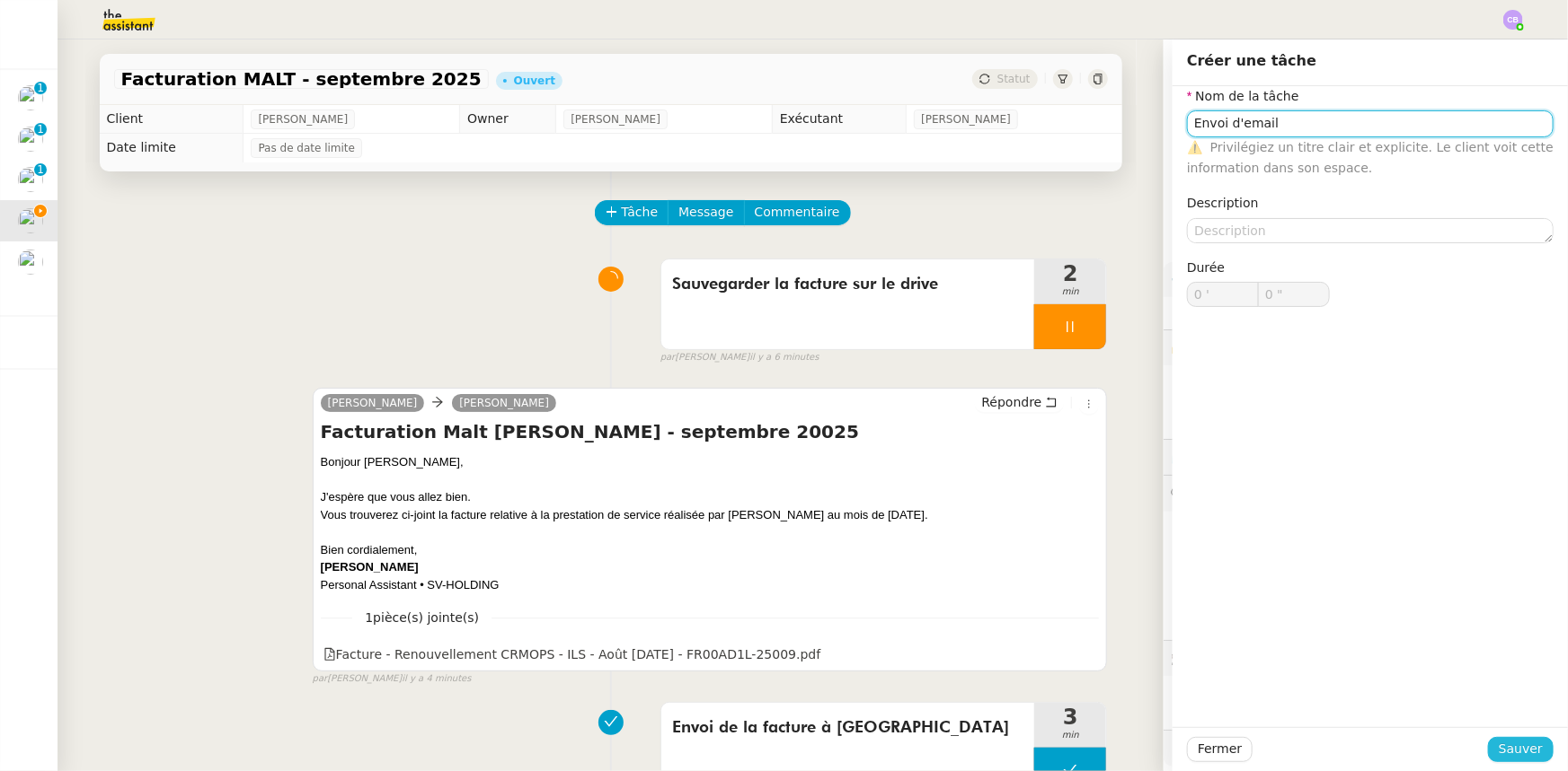
type input "Envoi d'email"
click at [1518, 751] on span "Sauver" at bounding box center [1520, 749] width 44 height 21
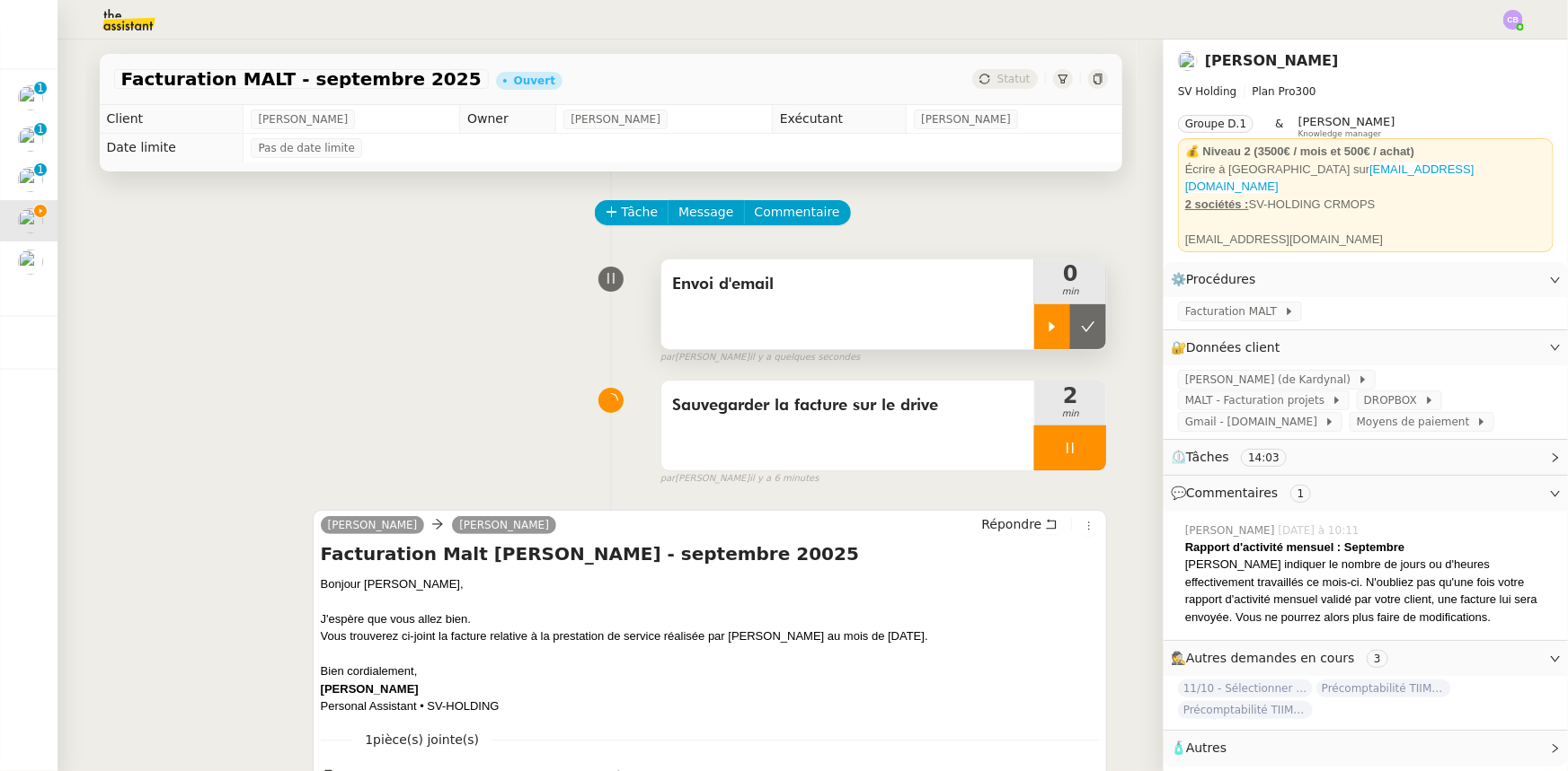
click at [1049, 327] on icon at bounding box center [1052, 327] width 7 height 10
click at [1034, 452] on div at bounding box center [1070, 448] width 72 height 45
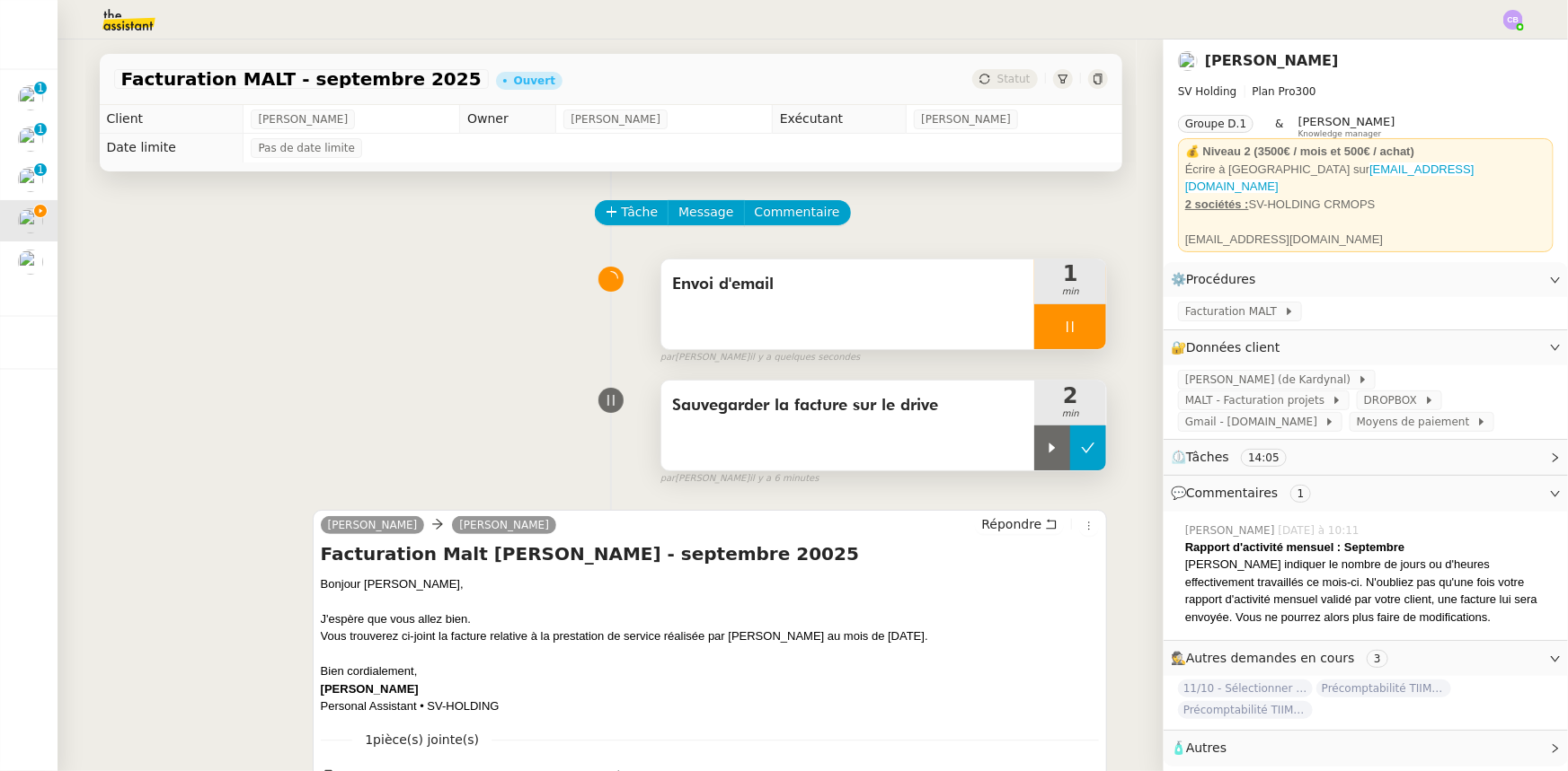
click at [1070, 459] on button at bounding box center [1088, 448] width 36 height 45
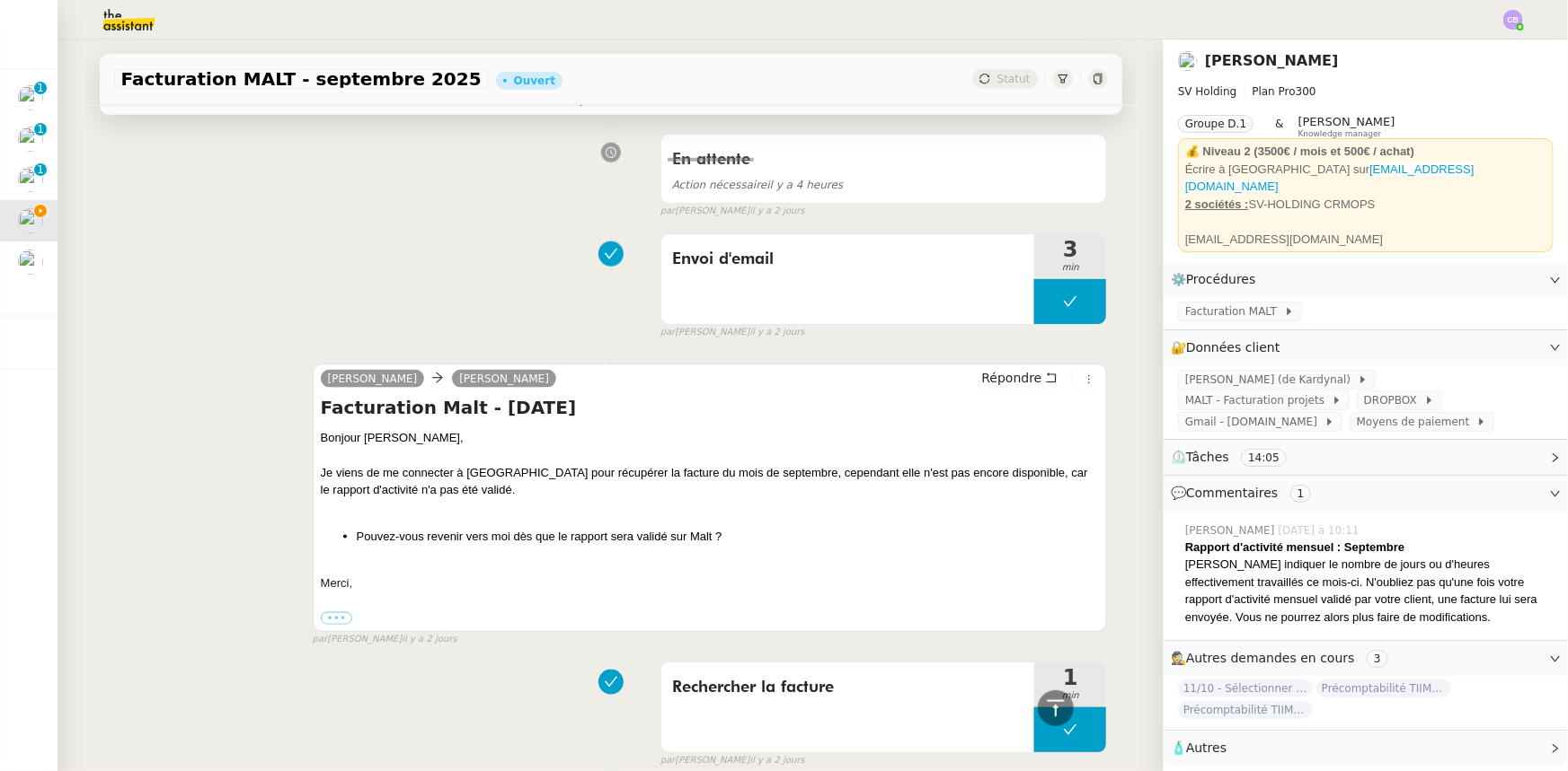
scroll to position [979, 0]
drag, startPoint x: 1014, startPoint y: 382, endPoint x: 993, endPoint y: 389, distance: 22.1
click at [1014, 381] on span "Répondre" at bounding box center [1011, 377] width 60 height 18
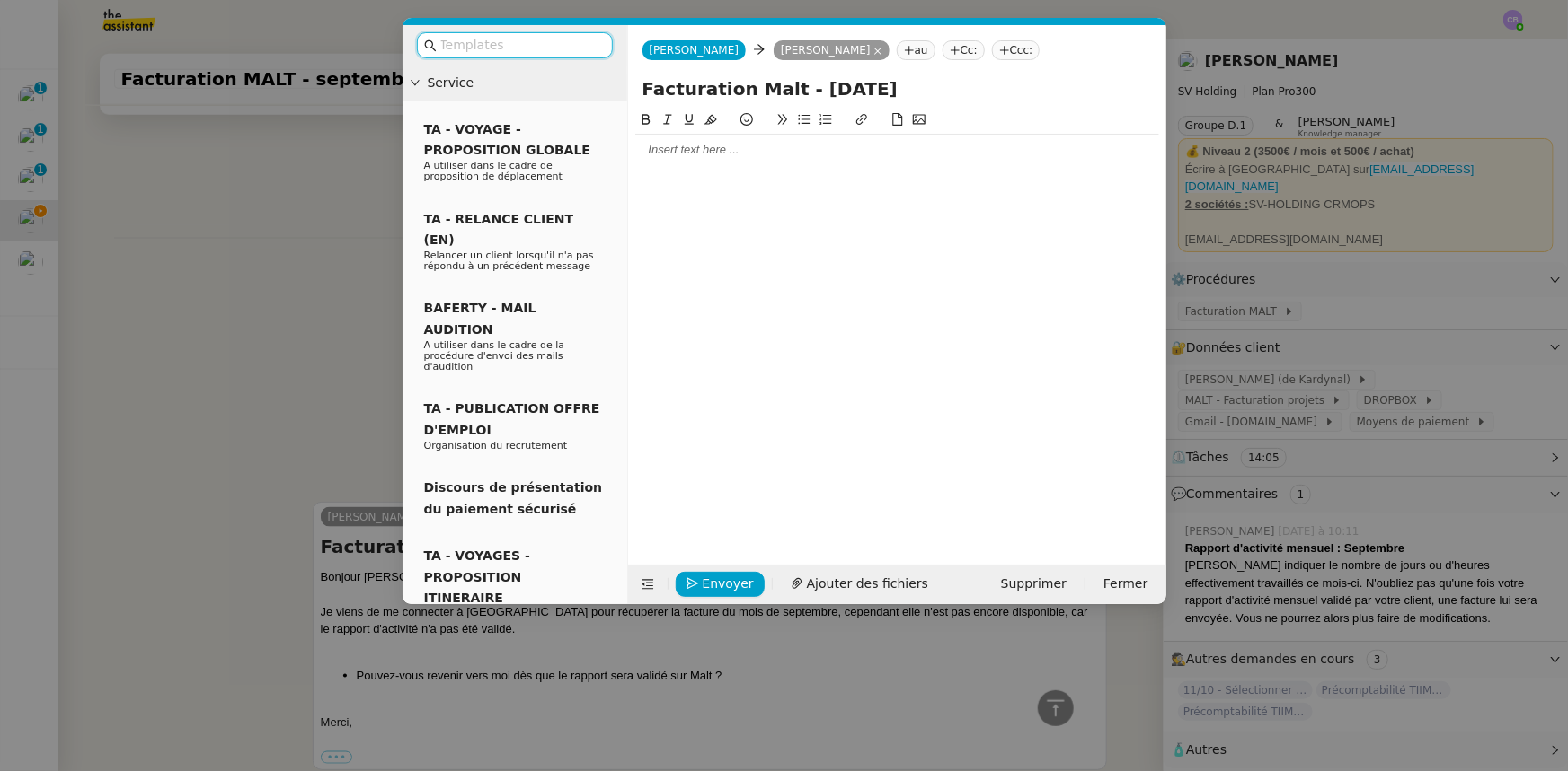
scroll to position [1118, 0]
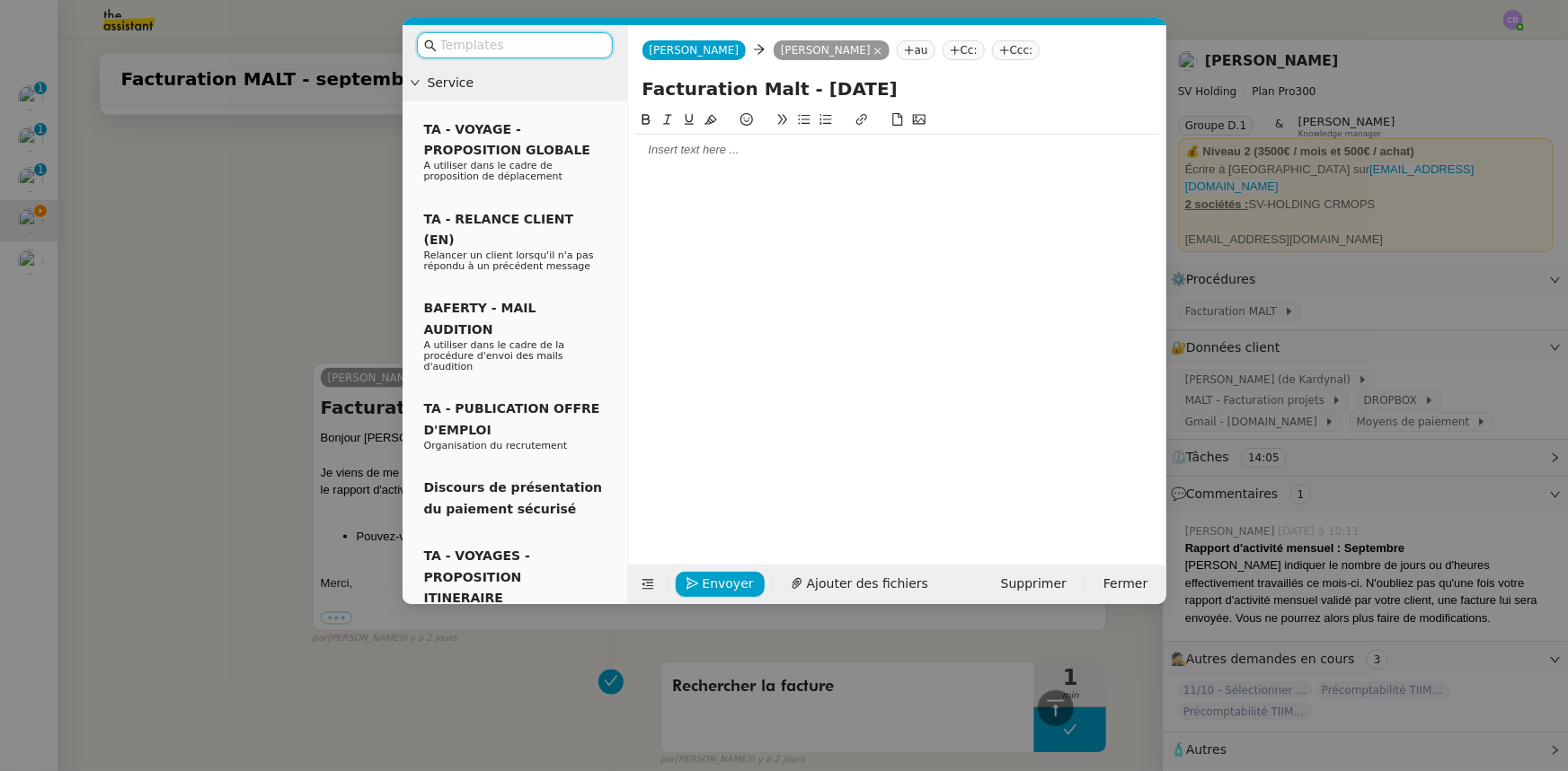
click at [555, 50] on input "text" at bounding box center [520, 45] width 162 height 21
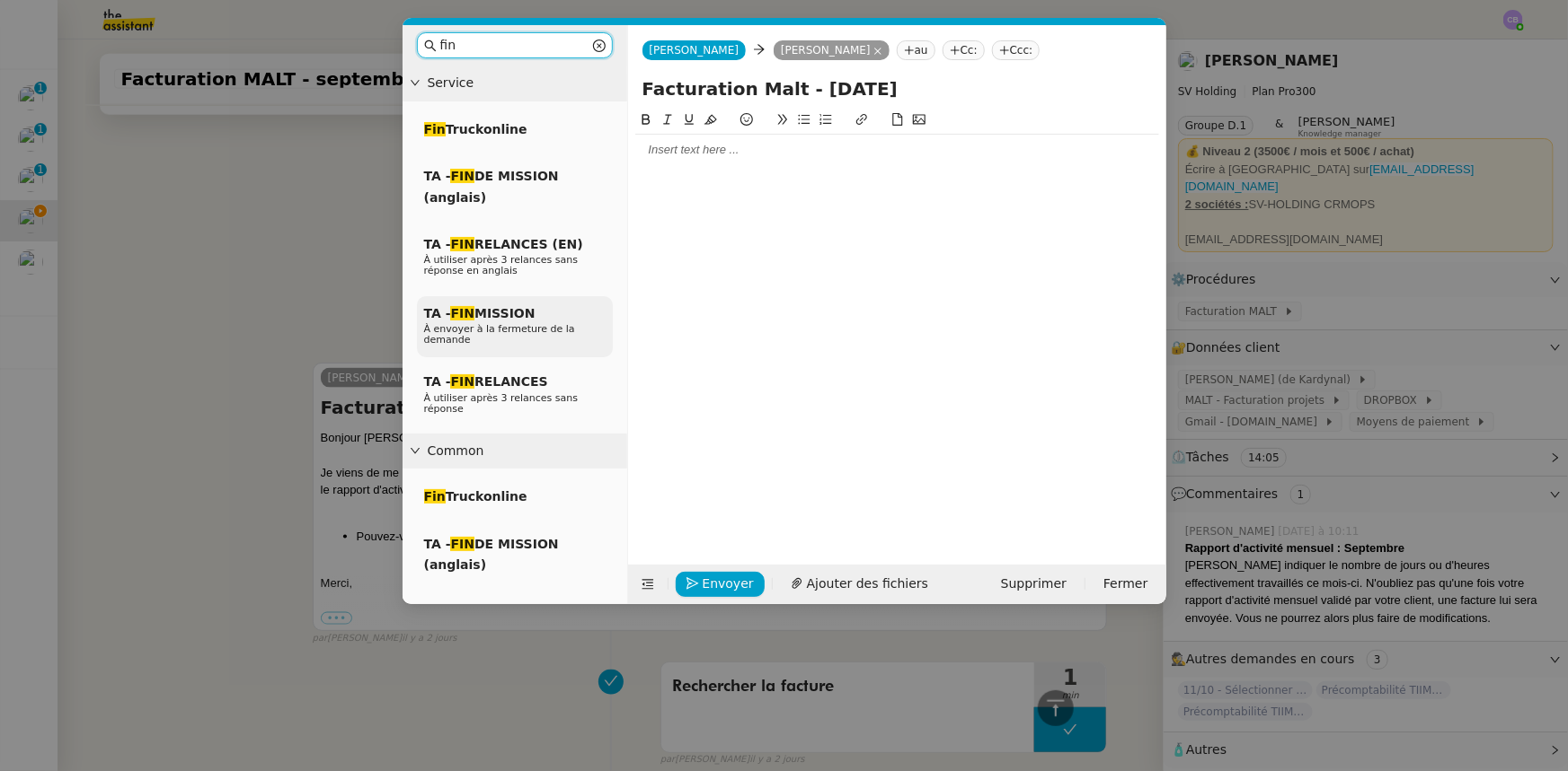
type input "fin"
click at [518, 311] on span "TA - FIN MISSION" at bounding box center [479, 313] width 111 height 14
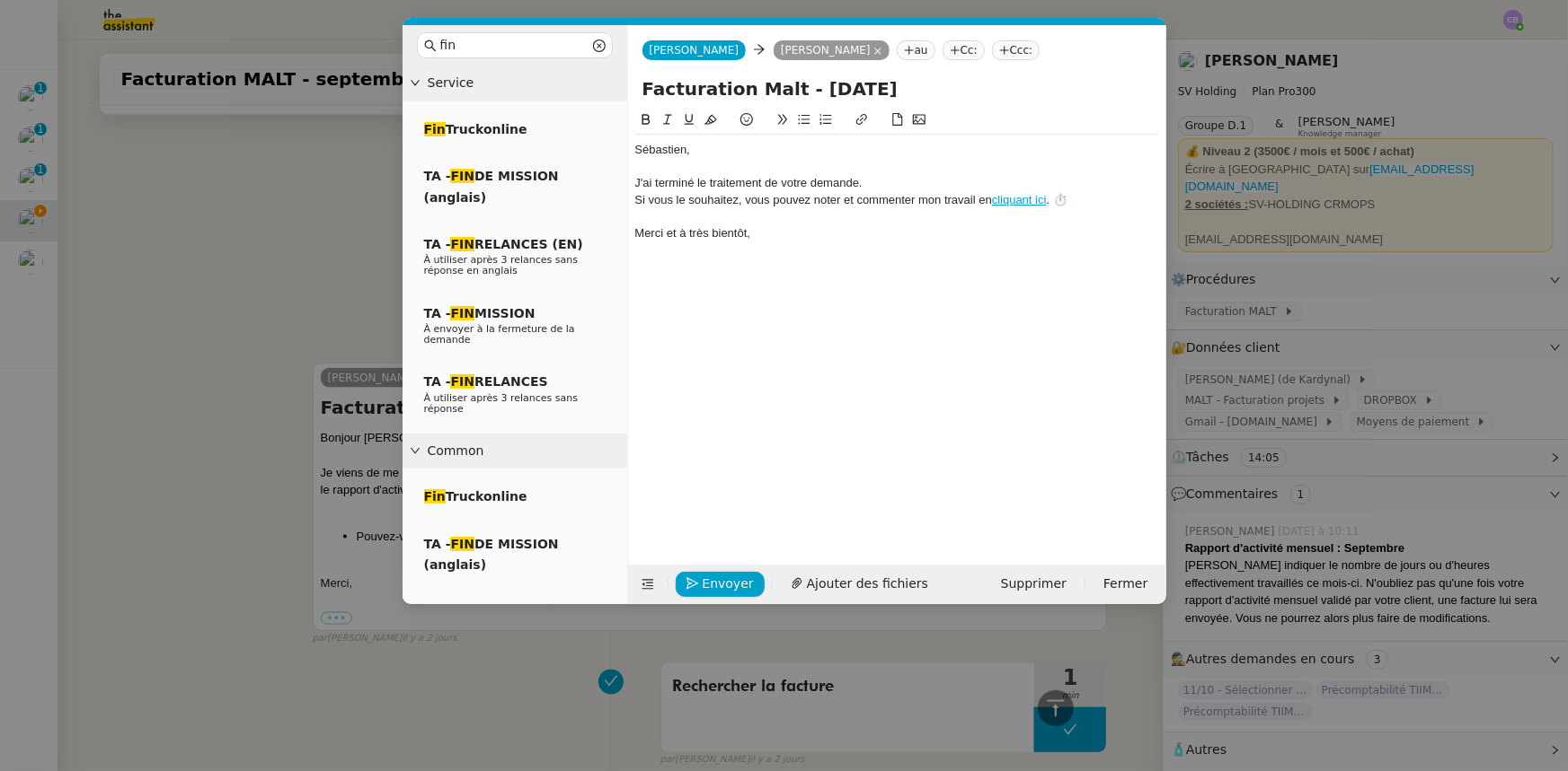
scroll to position [1223, 0]
click at [636, 153] on div "﻿Sébastien﻿," at bounding box center [896, 150] width 523 height 16
click at [755, 152] on div "﻿Bonjour Sébastien﻿," at bounding box center [896, 150] width 523 height 16
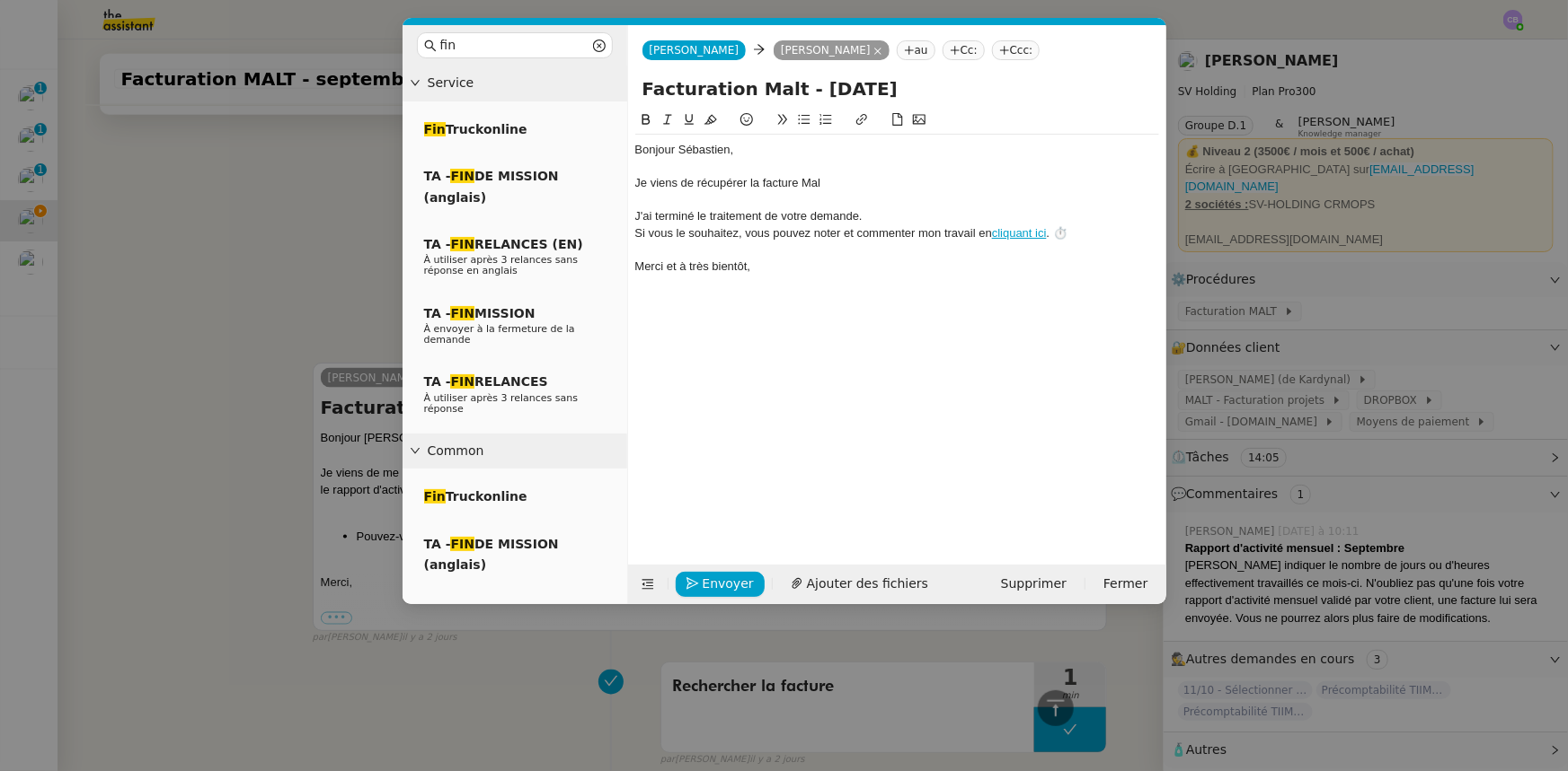
scroll to position [1258, 0]
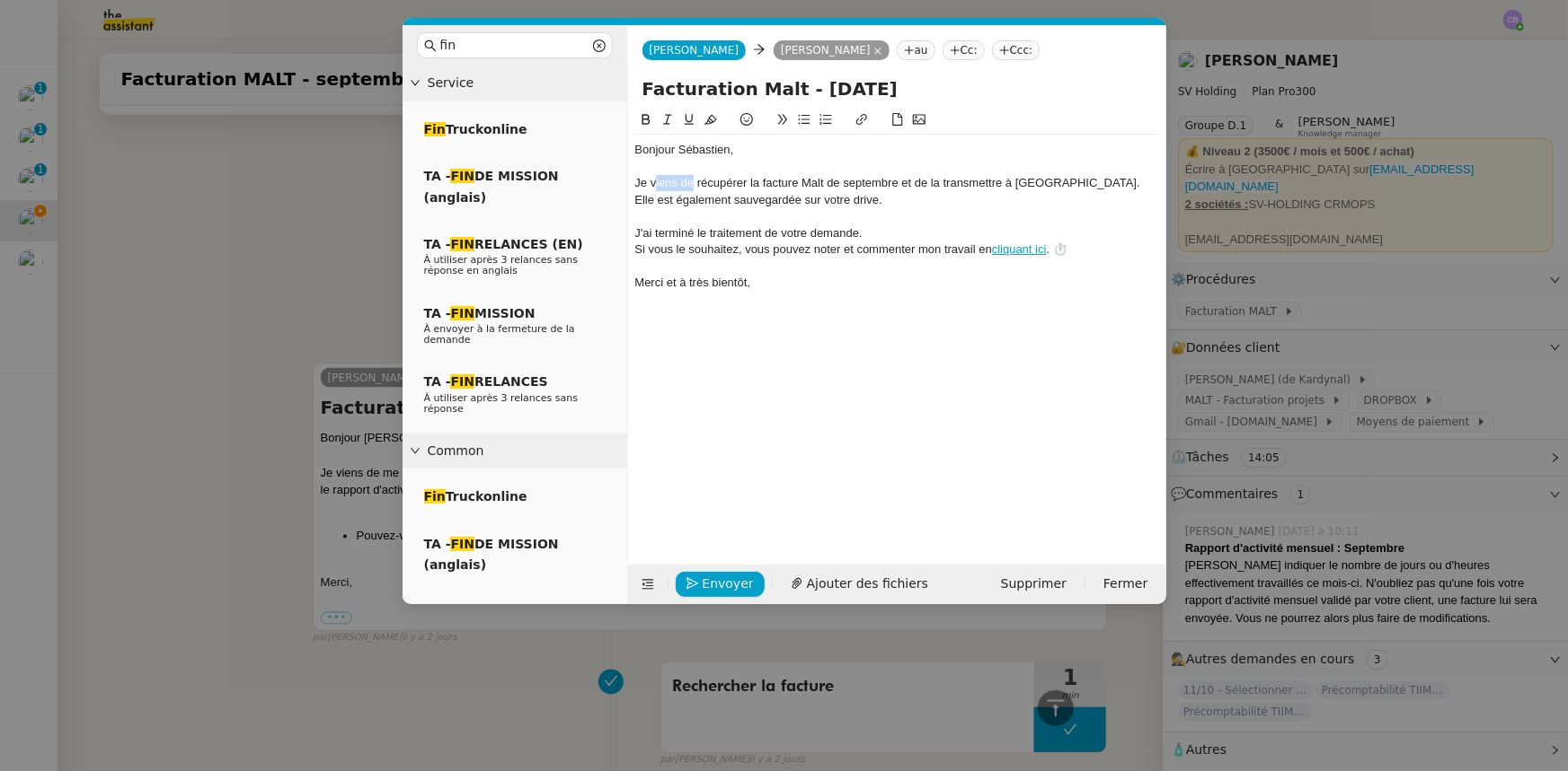
drag, startPoint x: 692, startPoint y: 180, endPoint x: 653, endPoint y: 177, distance: 39.1
click at [653, 177] on div "Je viens de récupérer la facture Malt de septembre et de la transmettre à Tessa…" at bounding box center [896, 192] width 523 height 34
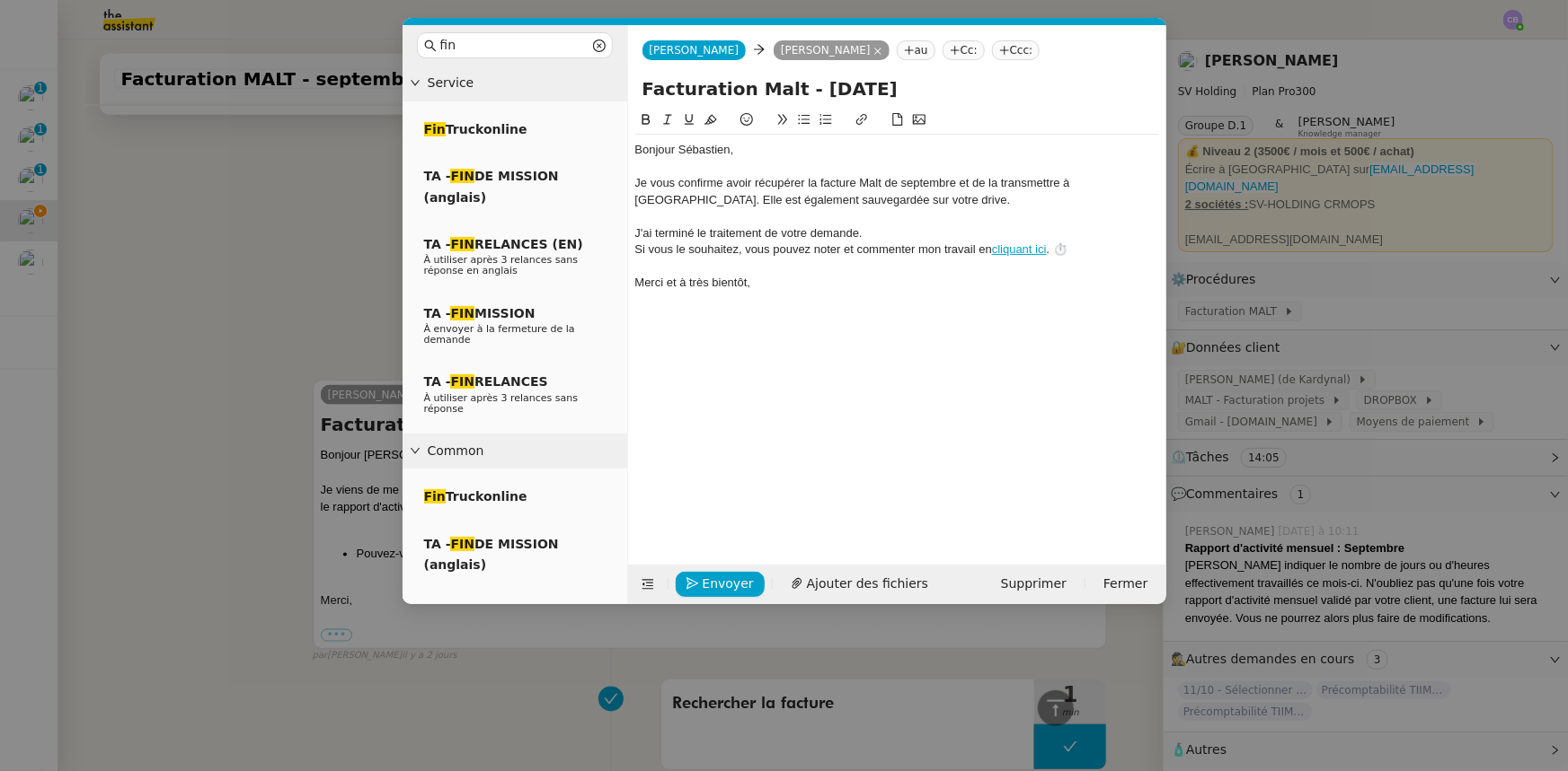
click at [804, 181] on div "Je vous confirme avoir récupérer la facture Malt de septembre et de la transmet…" at bounding box center [896, 192] width 523 height 34
click at [893, 209] on div at bounding box center [896, 216] width 523 height 16
click at [951, 179] on div "Je vous confirme avoir récupéré la facture Malt de septembre et de la transmett…" at bounding box center [896, 192] width 523 height 34
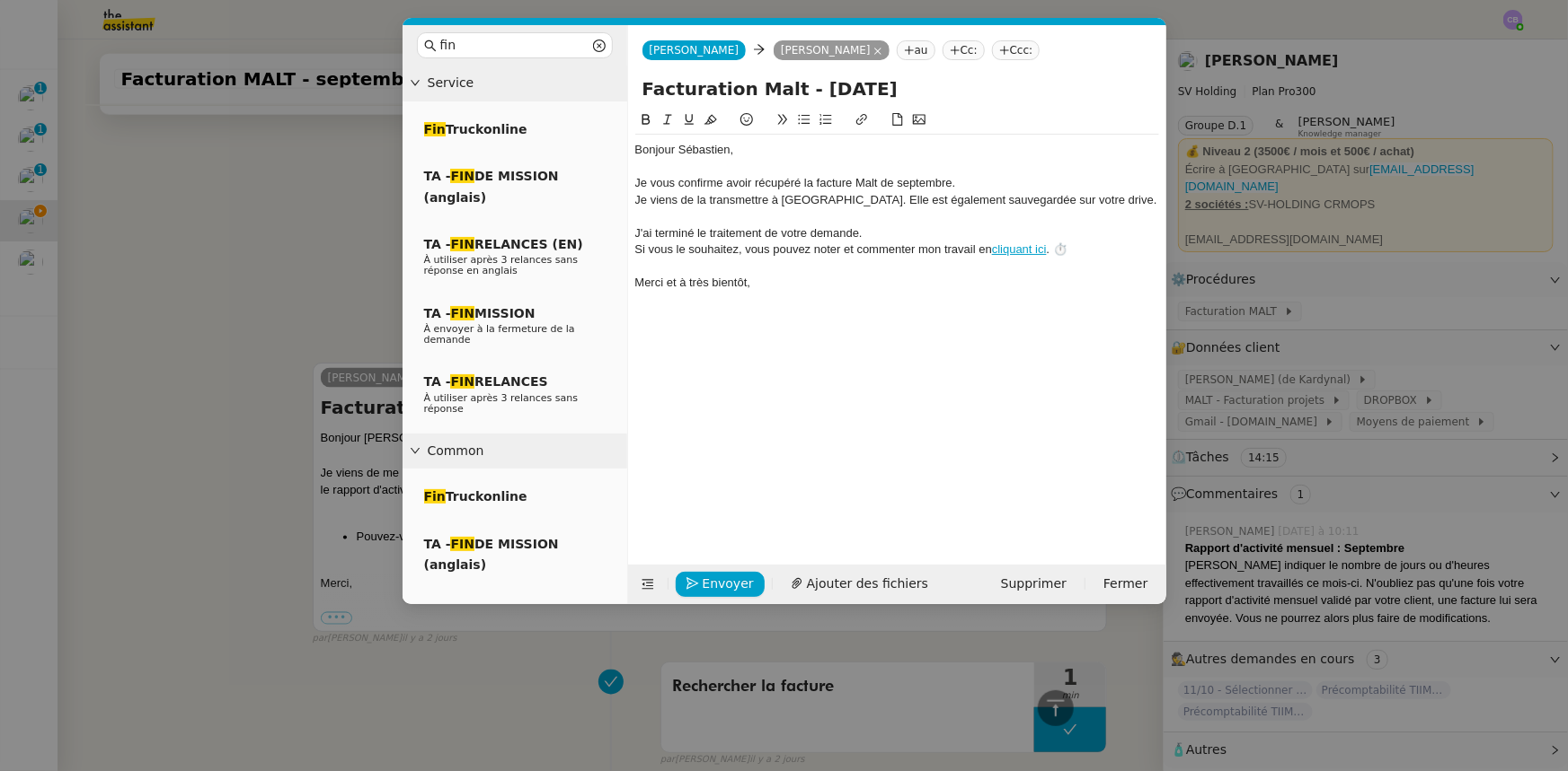
click at [814, 198] on div "Je viens de la transmettre à Tessa. Elle est également sauvegardée sur votre dr…" at bounding box center [896, 199] width 523 height 16
click at [1074, 199] on div "Je viens de la transmettre à Tessa, elle est également sauvegardée sur votre dr…" at bounding box center [896, 199] width 523 height 16
click at [872, 584] on span "Ajouter des fichiers" at bounding box center [868, 584] width 122 height 21
click at [1070, 199] on div "Je viens de la transmettre à Tessa, elle est également sauvegardée sur votre dr…" at bounding box center [896, 199] width 523 height 16
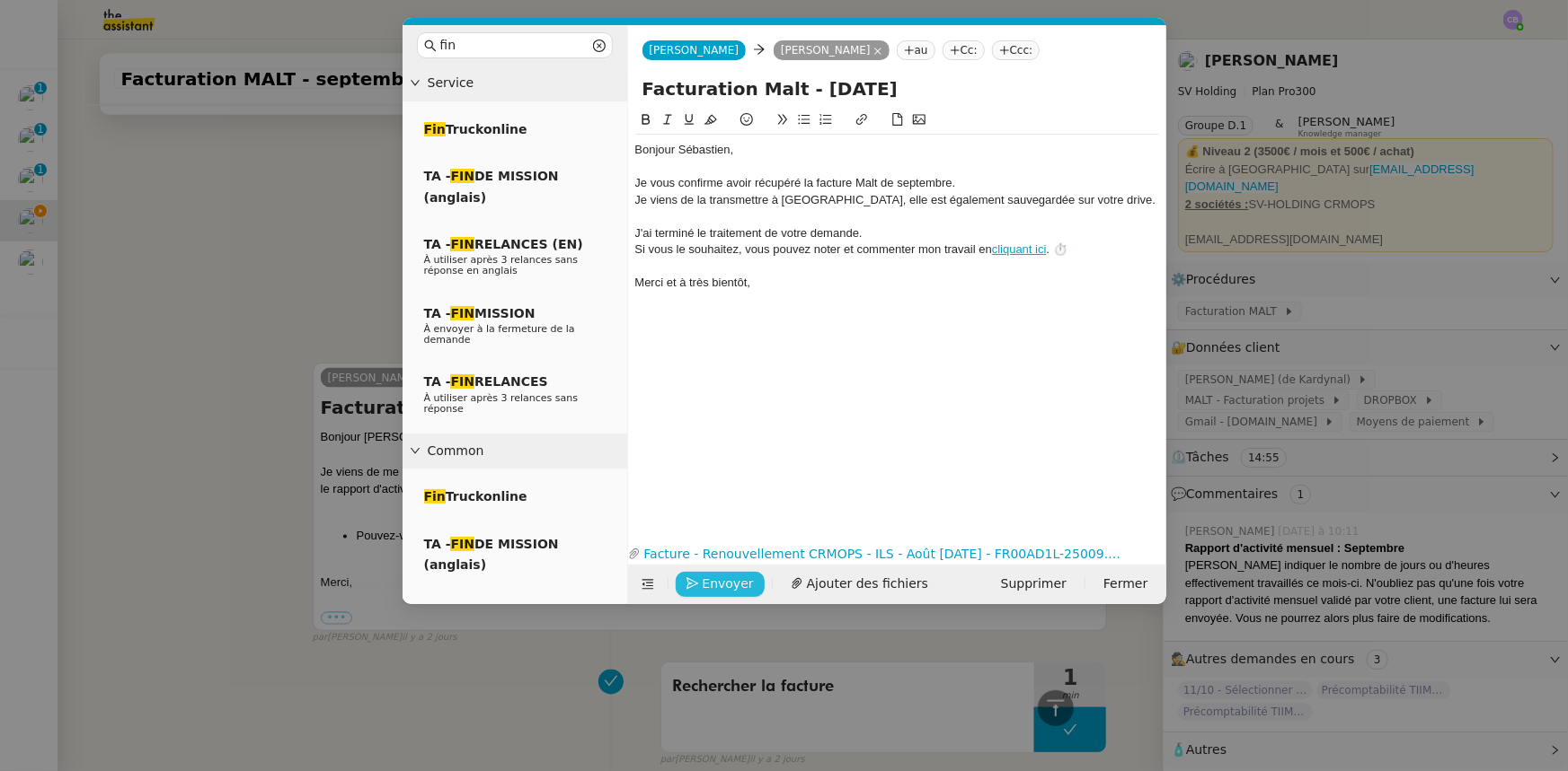
click at [724, 587] on span "Envoyer" at bounding box center [727, 584] width 51 height 21
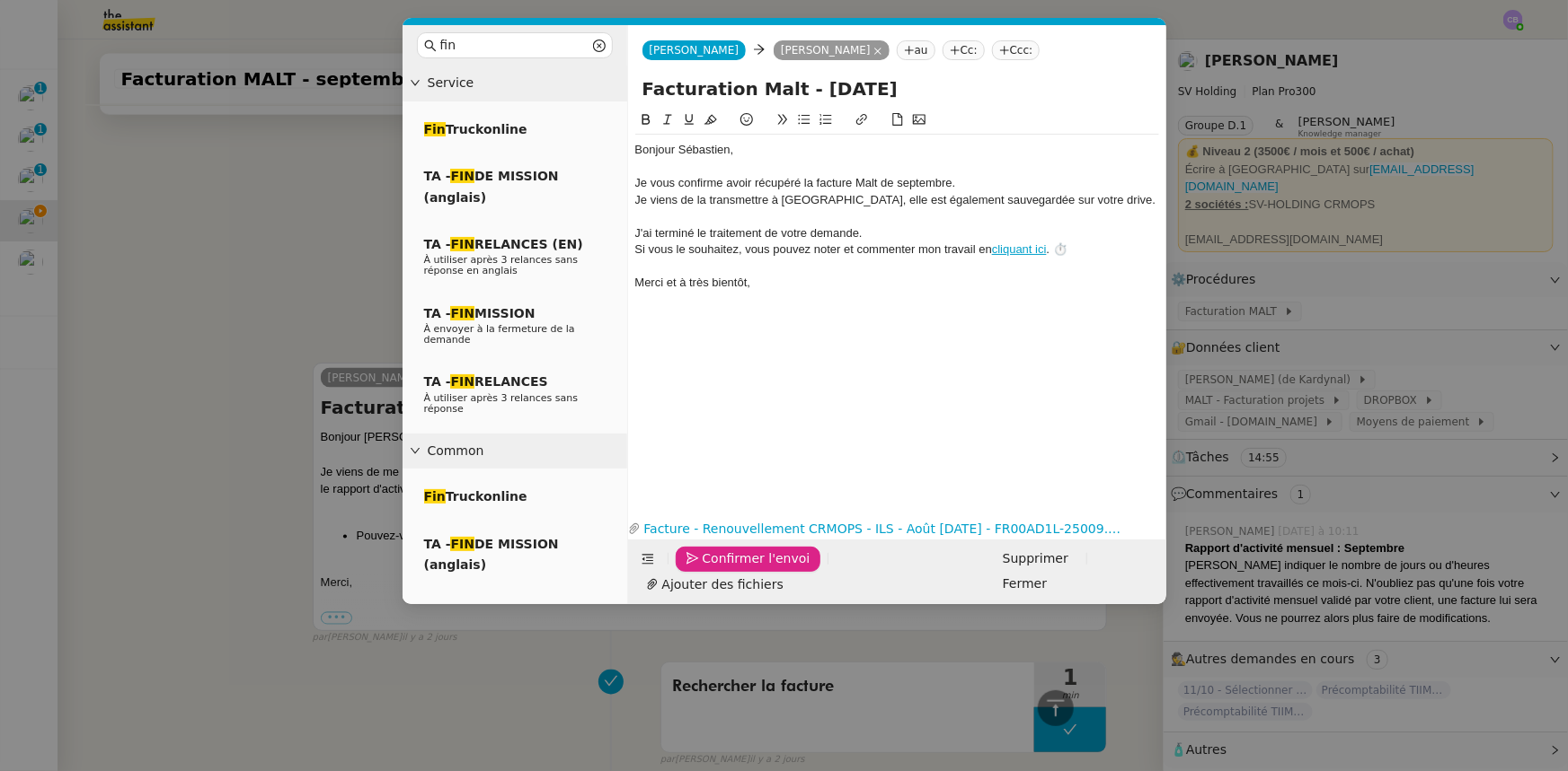
click at [720, 569] on span "Confirmer l'envoi" at bounding box center [755, 559] width 108 height 21
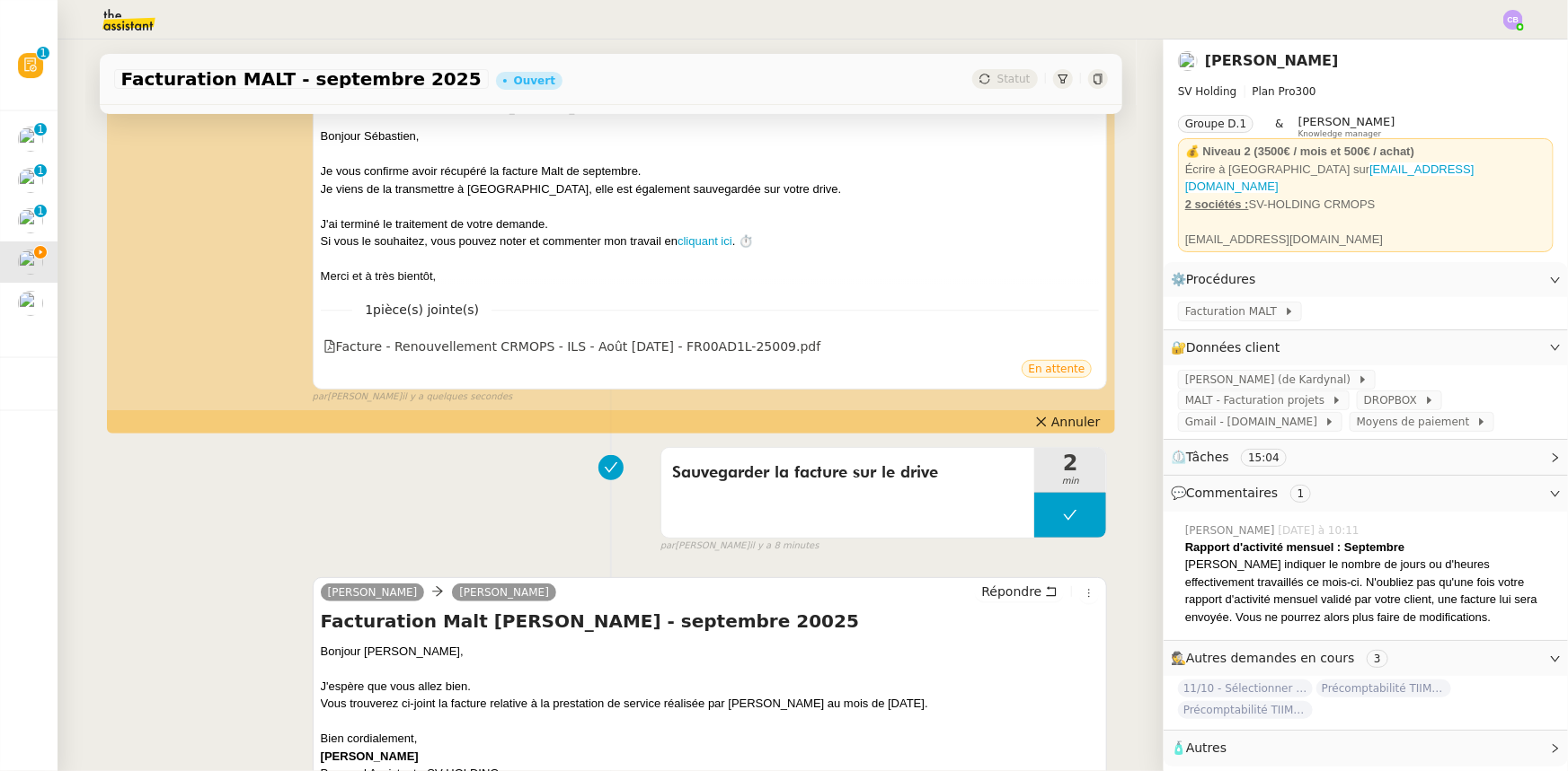
scroll to position [0, 0]
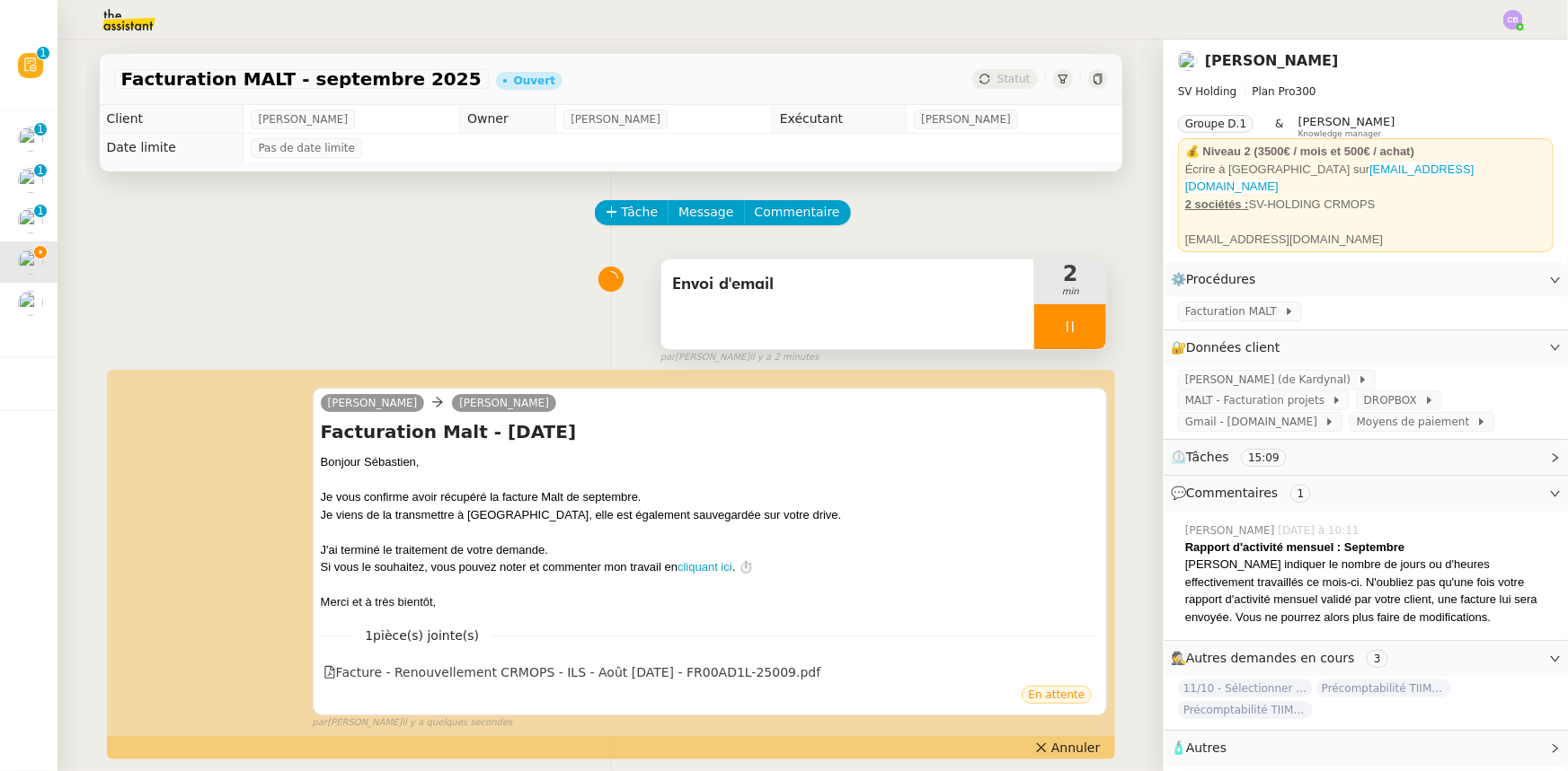
click at [1034, 329] on div at bounding box center [1070, 327] width 72 height 45
click at [1070, 339] on button at bounding box center [1088, 327] width 36 height 45
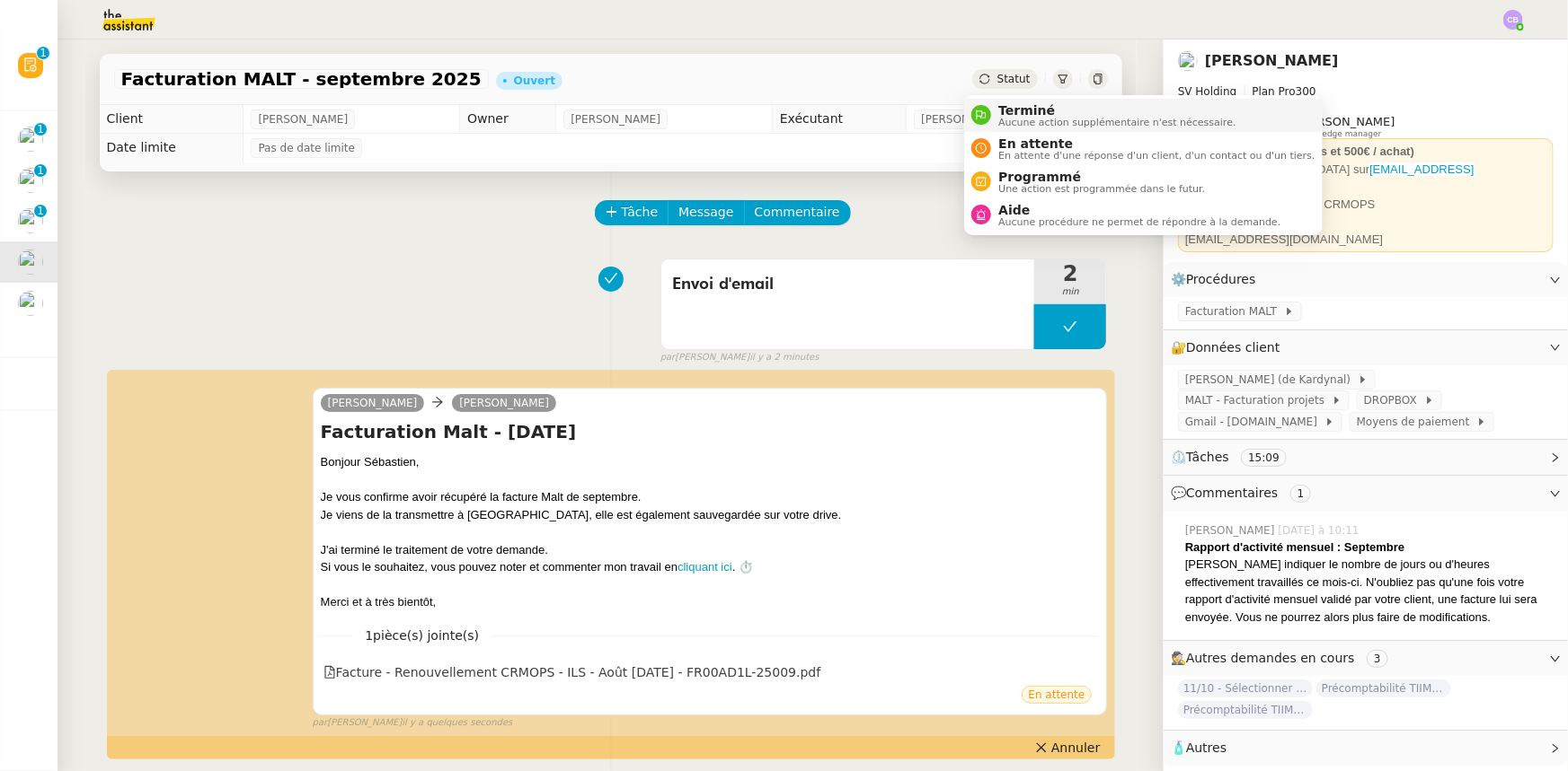
click at [1017, 113] on span "Terminé" at bounding box center [1116, 109] width 237 height 14
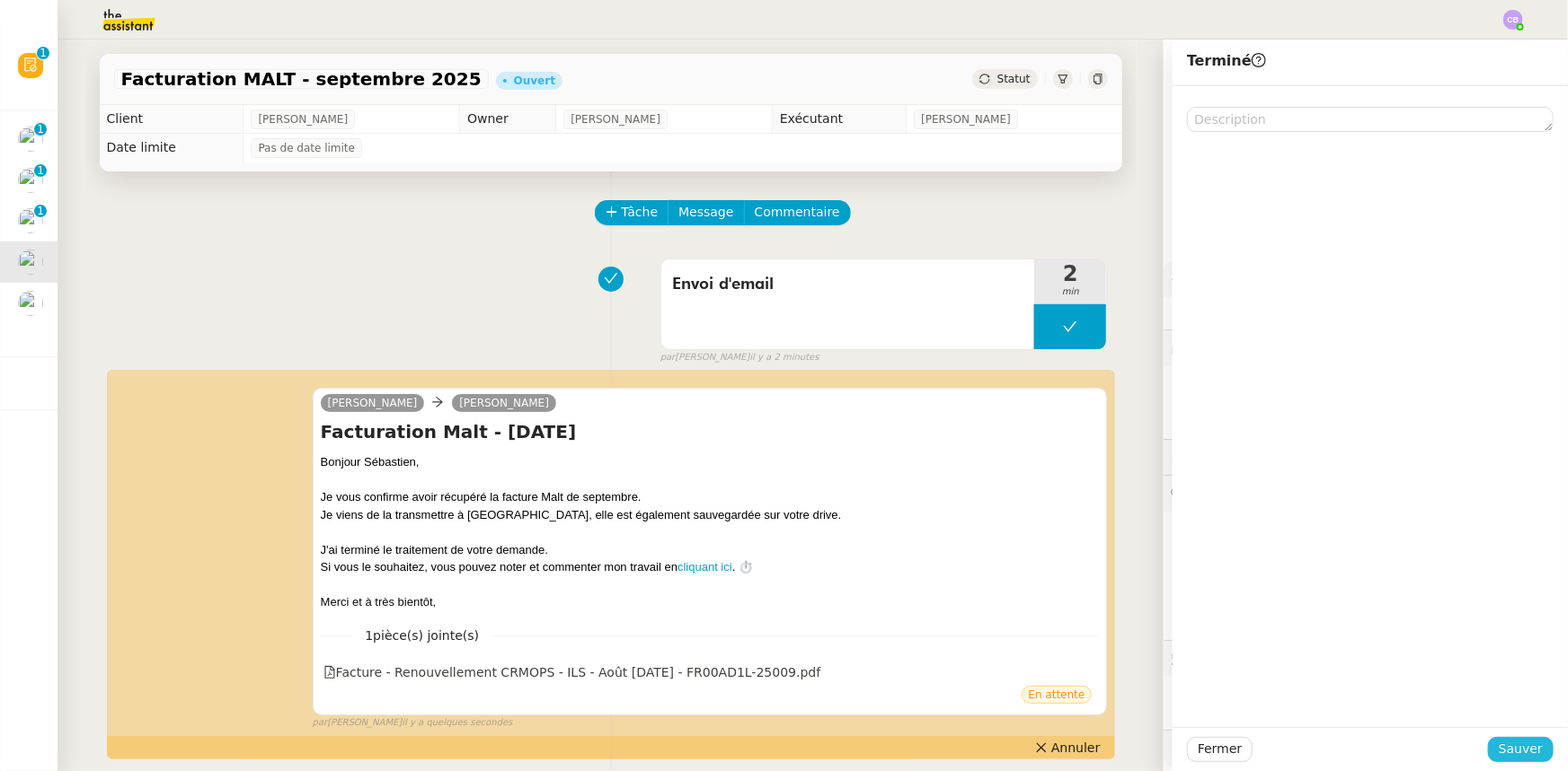
click at [1500, 749] on span "Sauver" at bounding box center [1520, 749] width 44 height 21
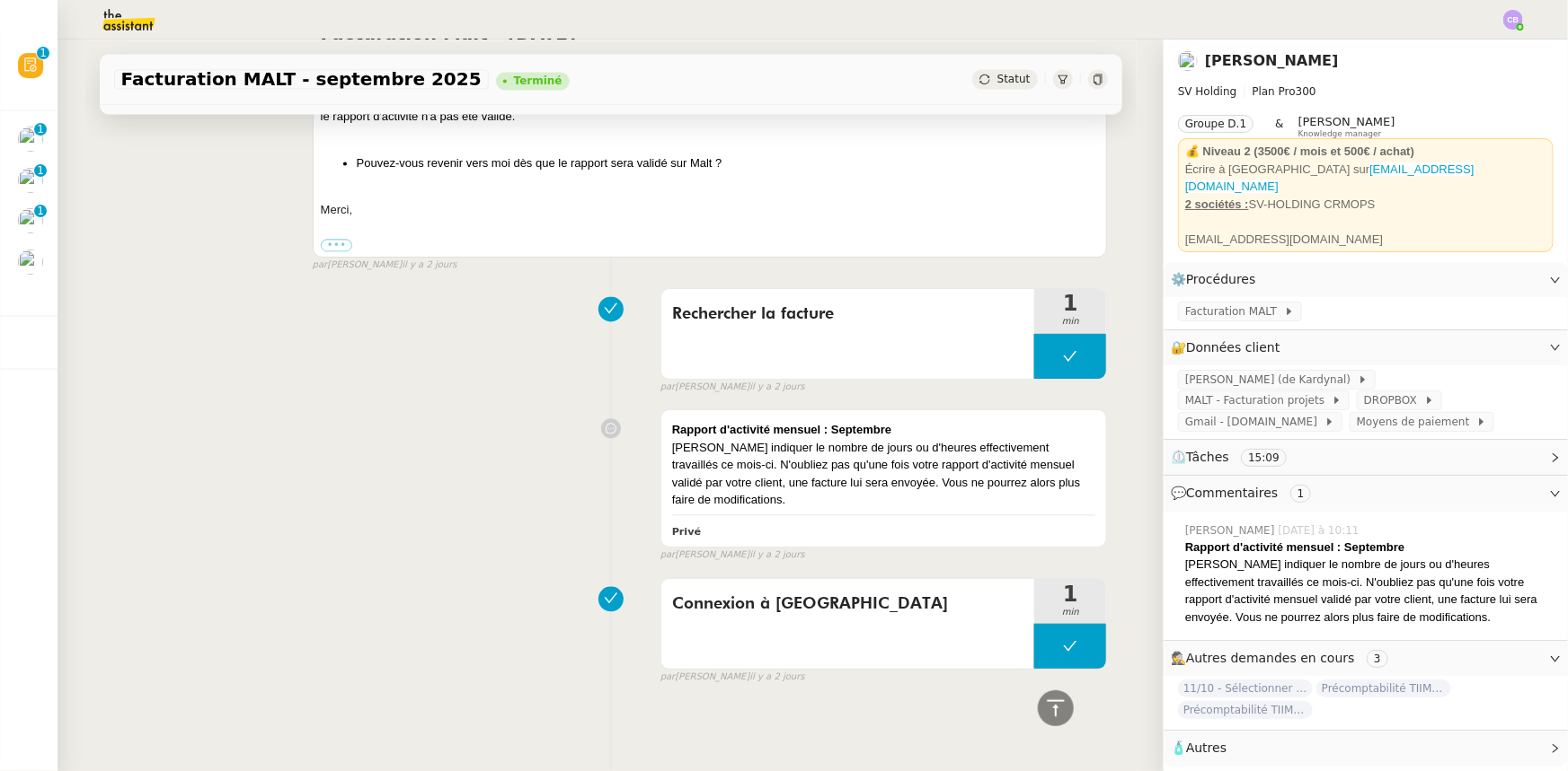
scroll to position [1370, 0]
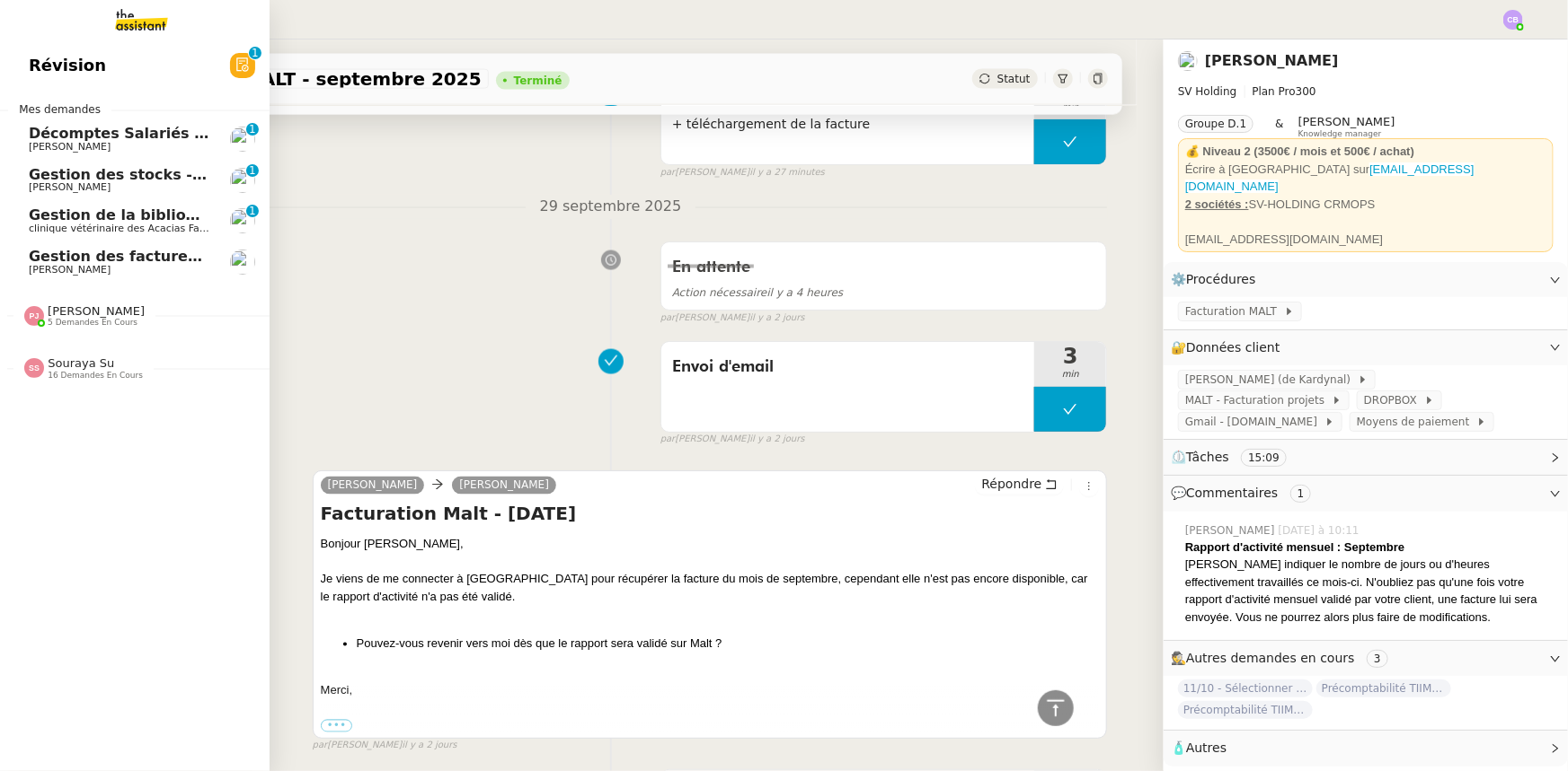
click at [102, 136] on span "Décomptes Salariés Mensuels - [DATE]" at bounding box center [185, 133] width 313 height 17
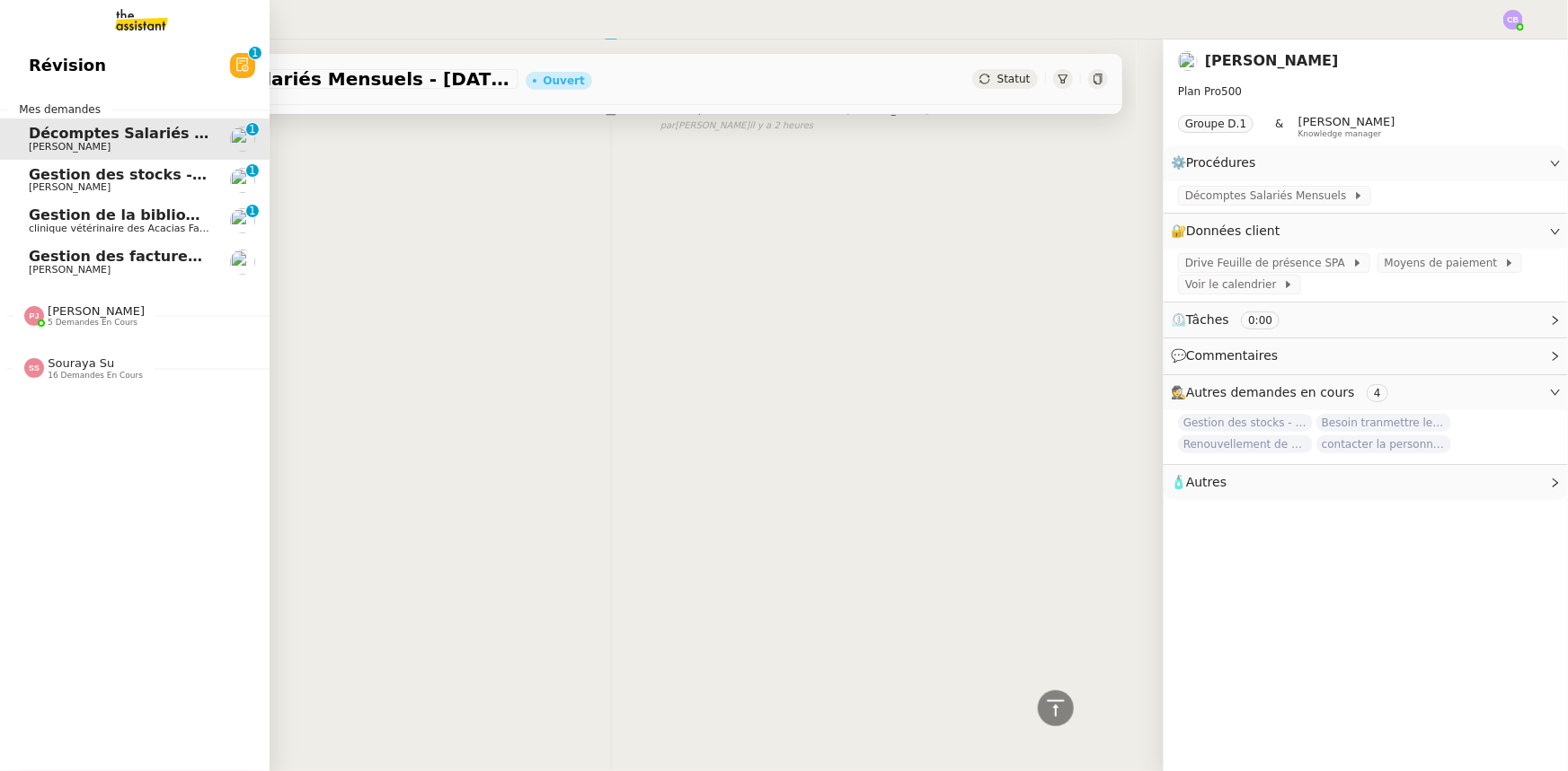
scroll to position [239, 0]
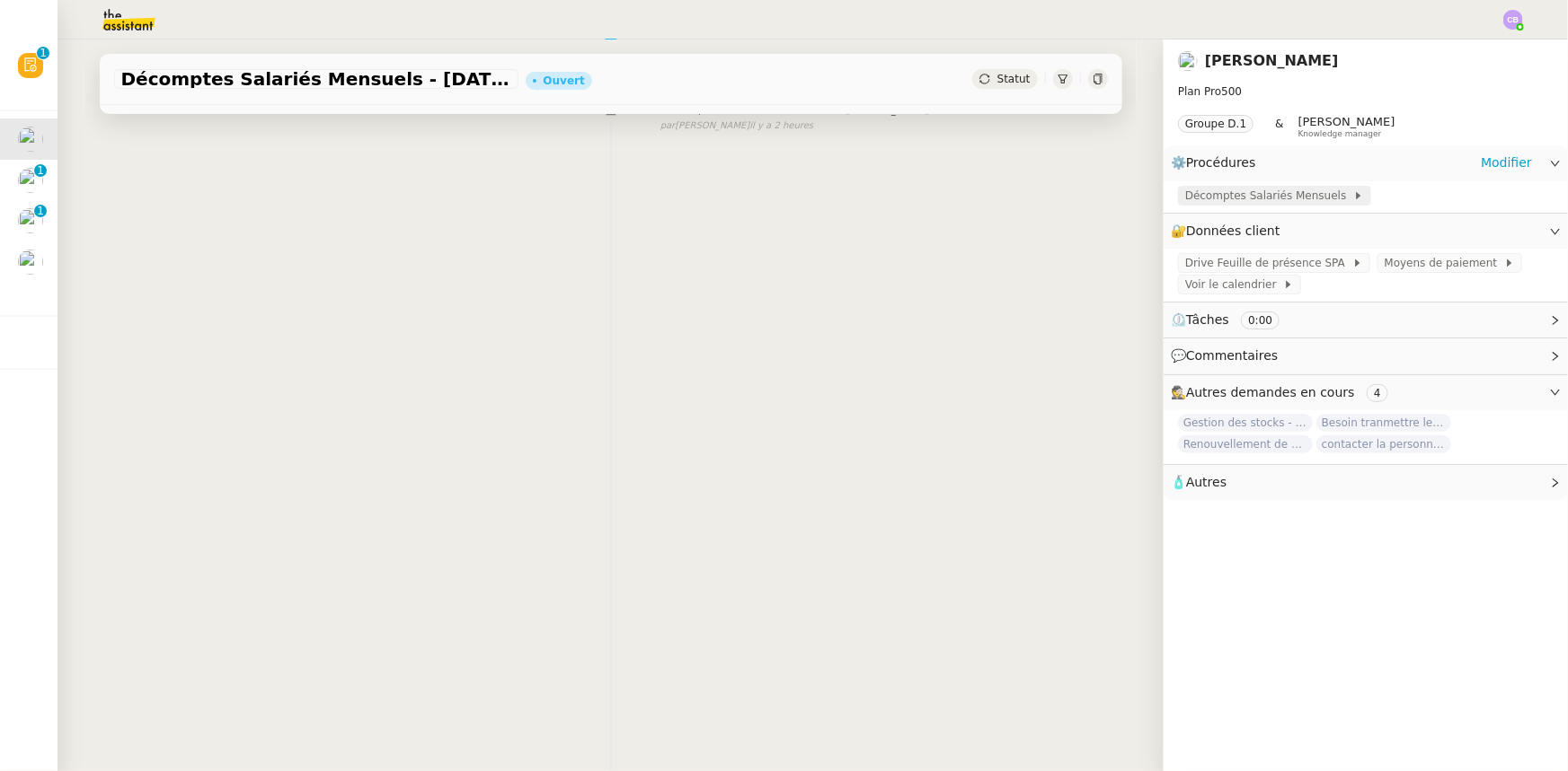
click at [1248, 198] on span "Décomptes Salariés Mensuels" at bounding box center [1268, 196] width 168 height 18
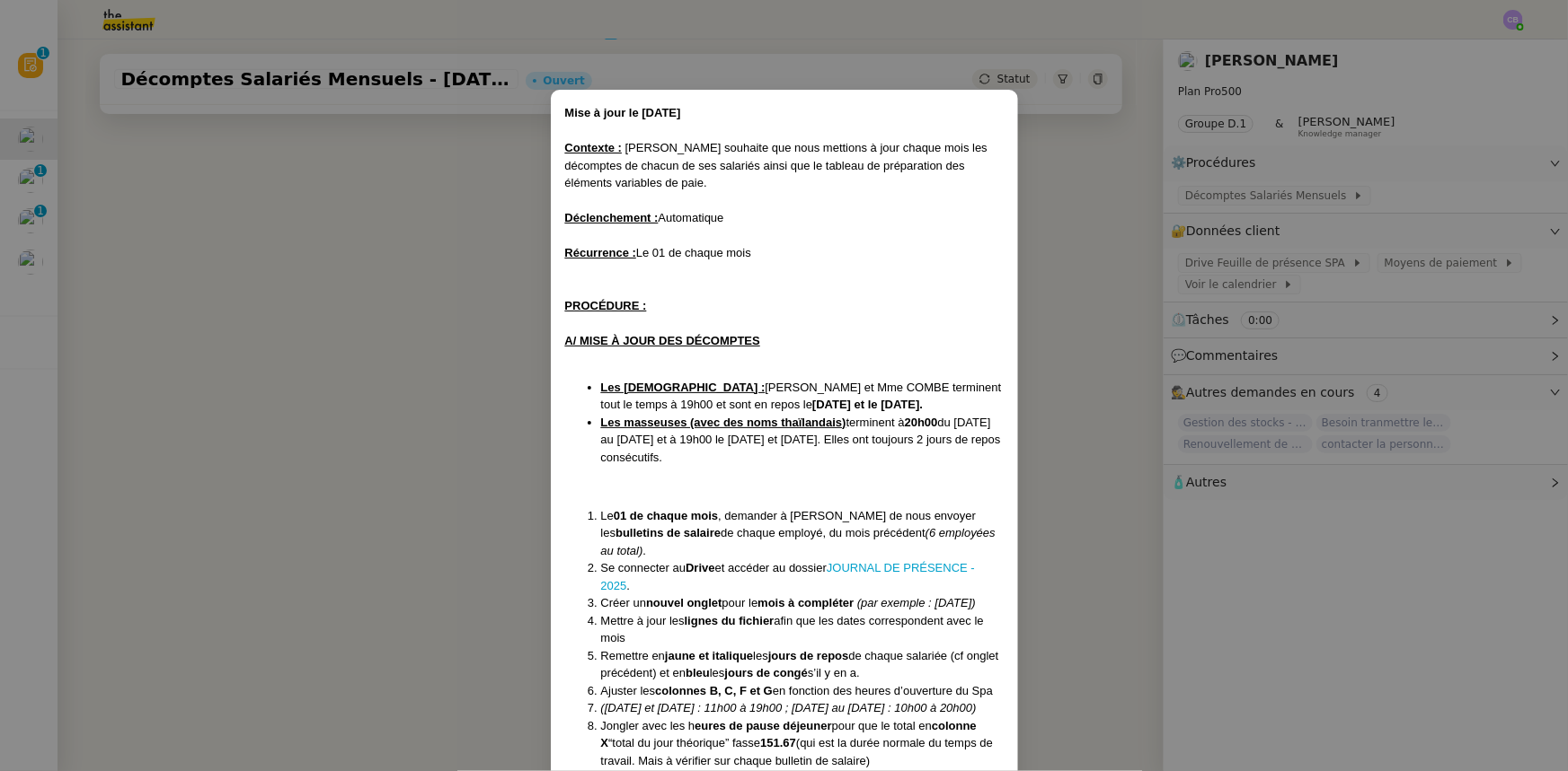
click at [457, 342] on nz-modal-container "Mise à jour le 10/04/2025 Contexte : Tina souhaite que nous mettions à jour cha…" at bounding box center [784, 386] width 1568 height 771
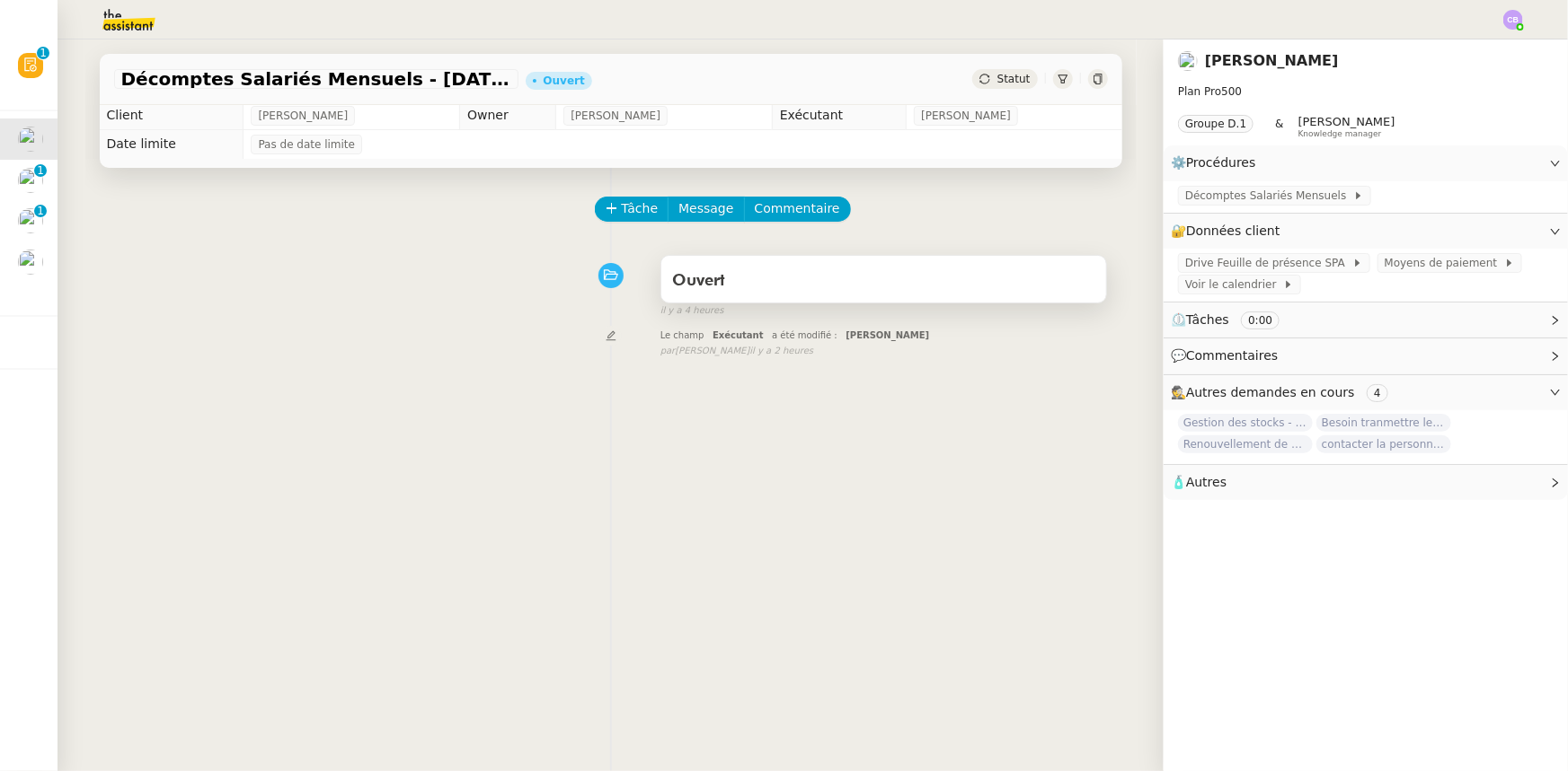
scroll to position [0, 0]
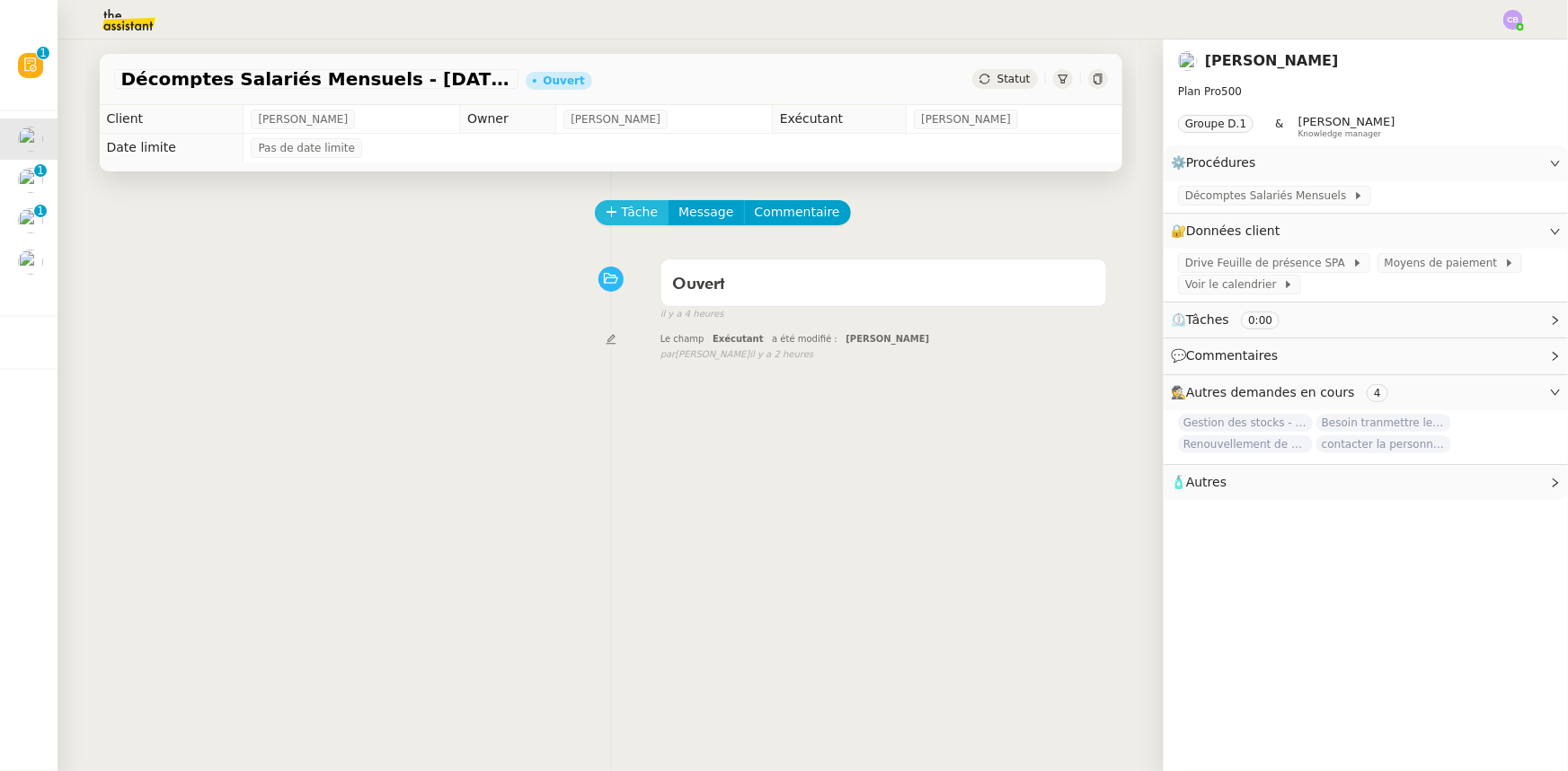
click at [622, 217] on span "Tâche" at bounding box center [639, 212] width 37 height 21
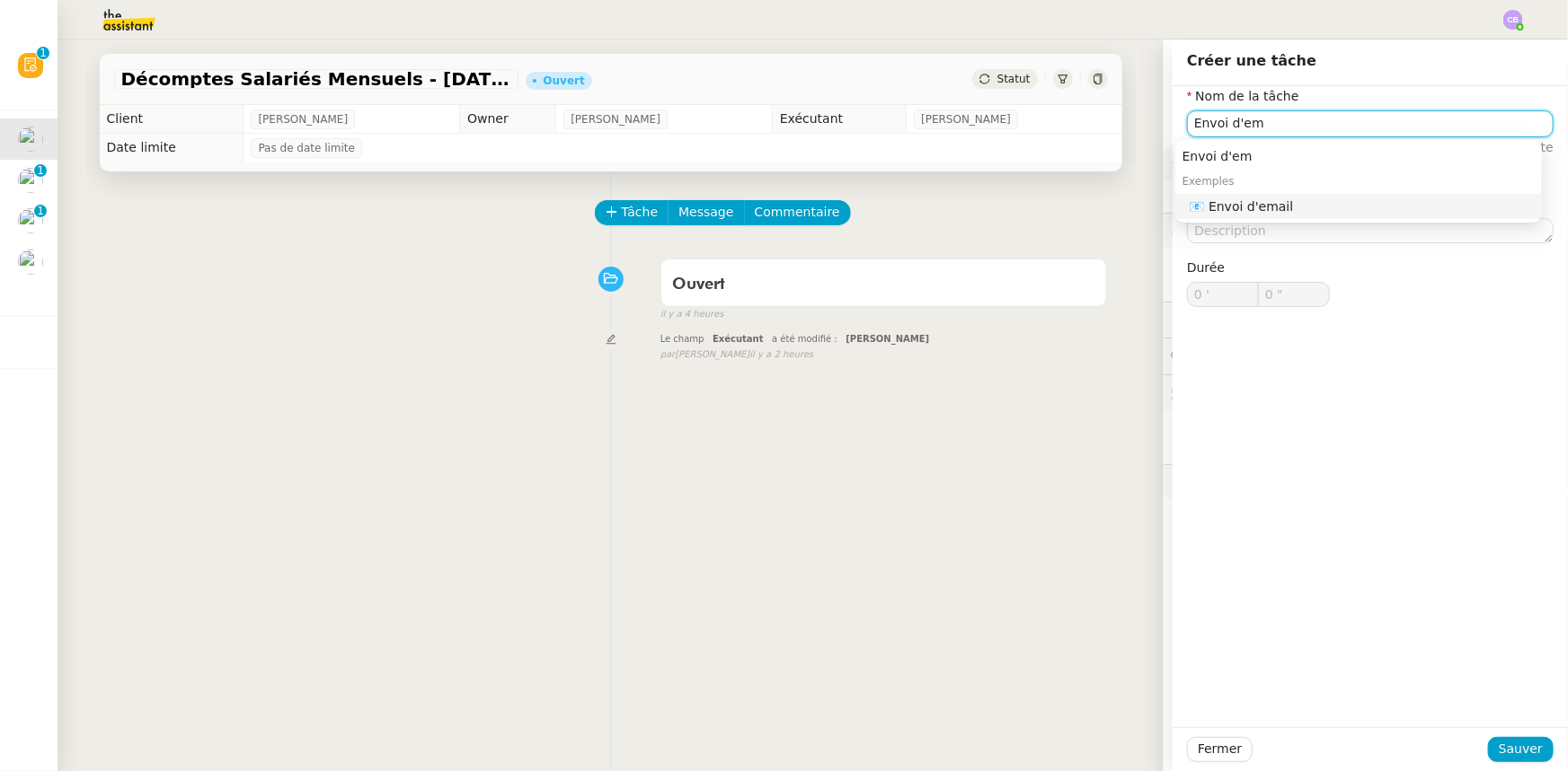
click at [1268, 203] on div "📧 Envoi d'email" at bounding box center [1362, 206] width 345 height 16
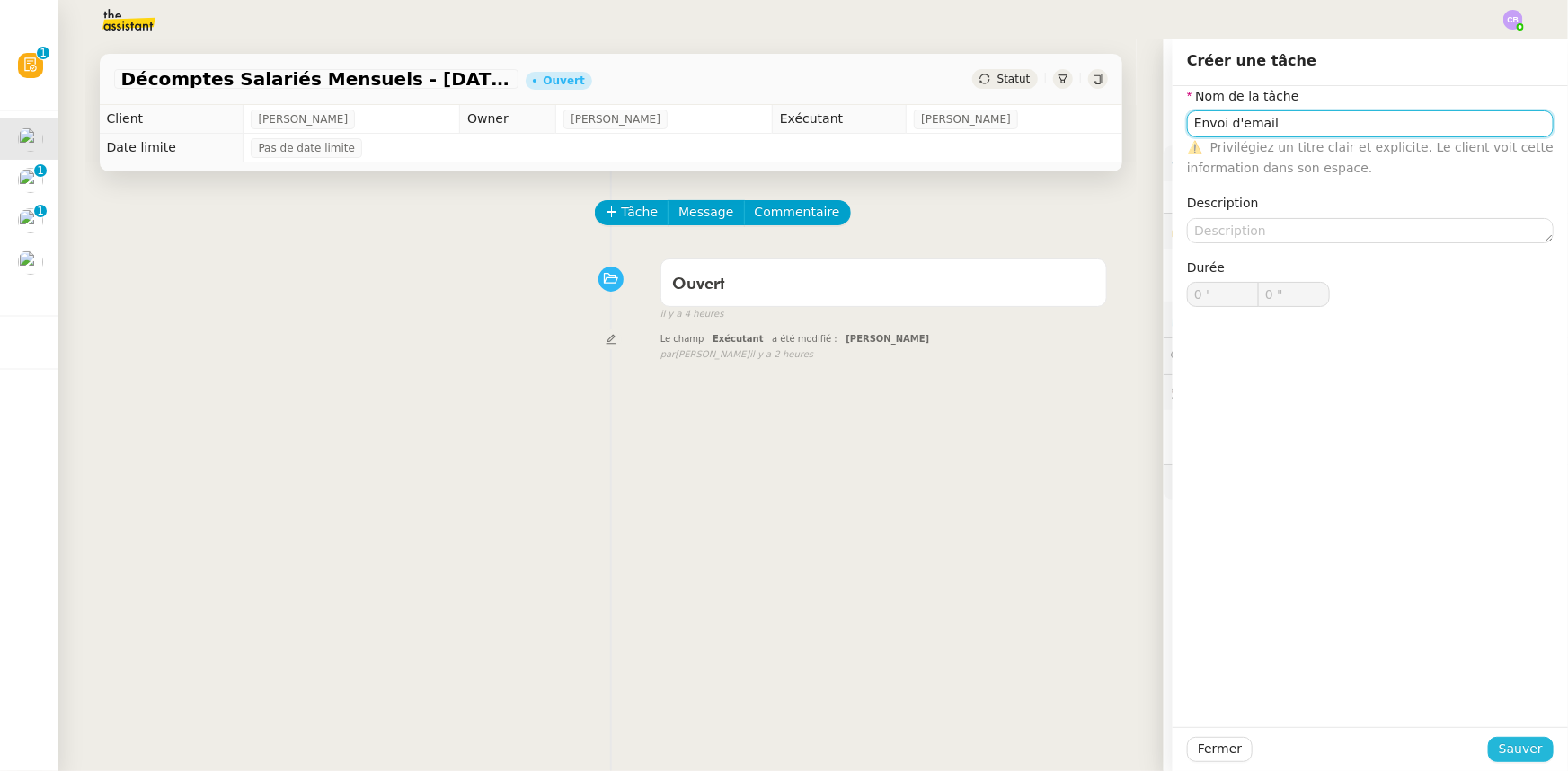
type input "Envoi d'email"
click at [1503, 755] on span "Sauver" at bounding box center [1520, 749] width 44 height 21
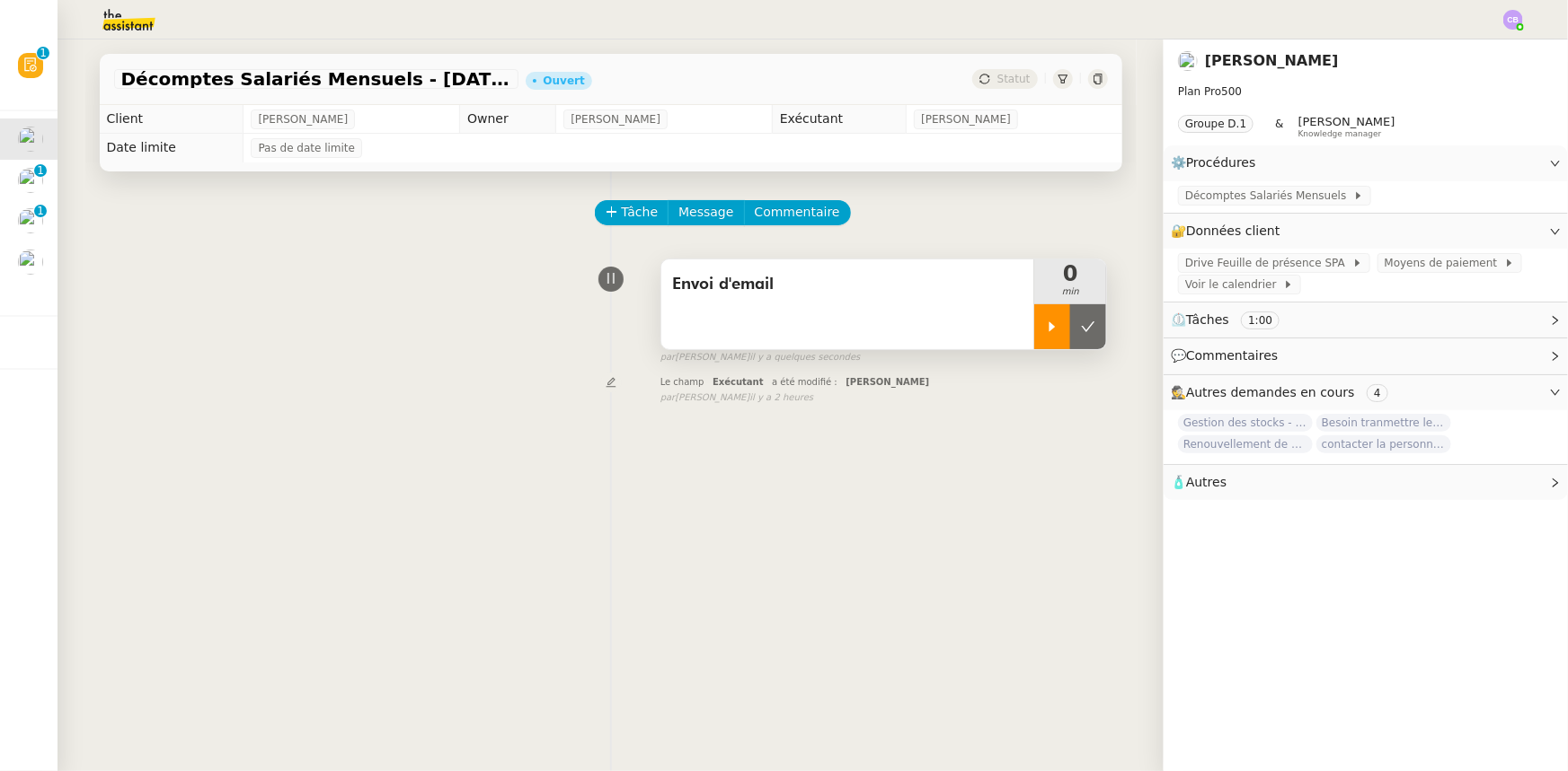
click at [1034, 335] on div at bounding box center [1052, 327] width 36 height 45
click at [699, 220] on span "Message" at bounding box center [706, 212] width 55 height 21
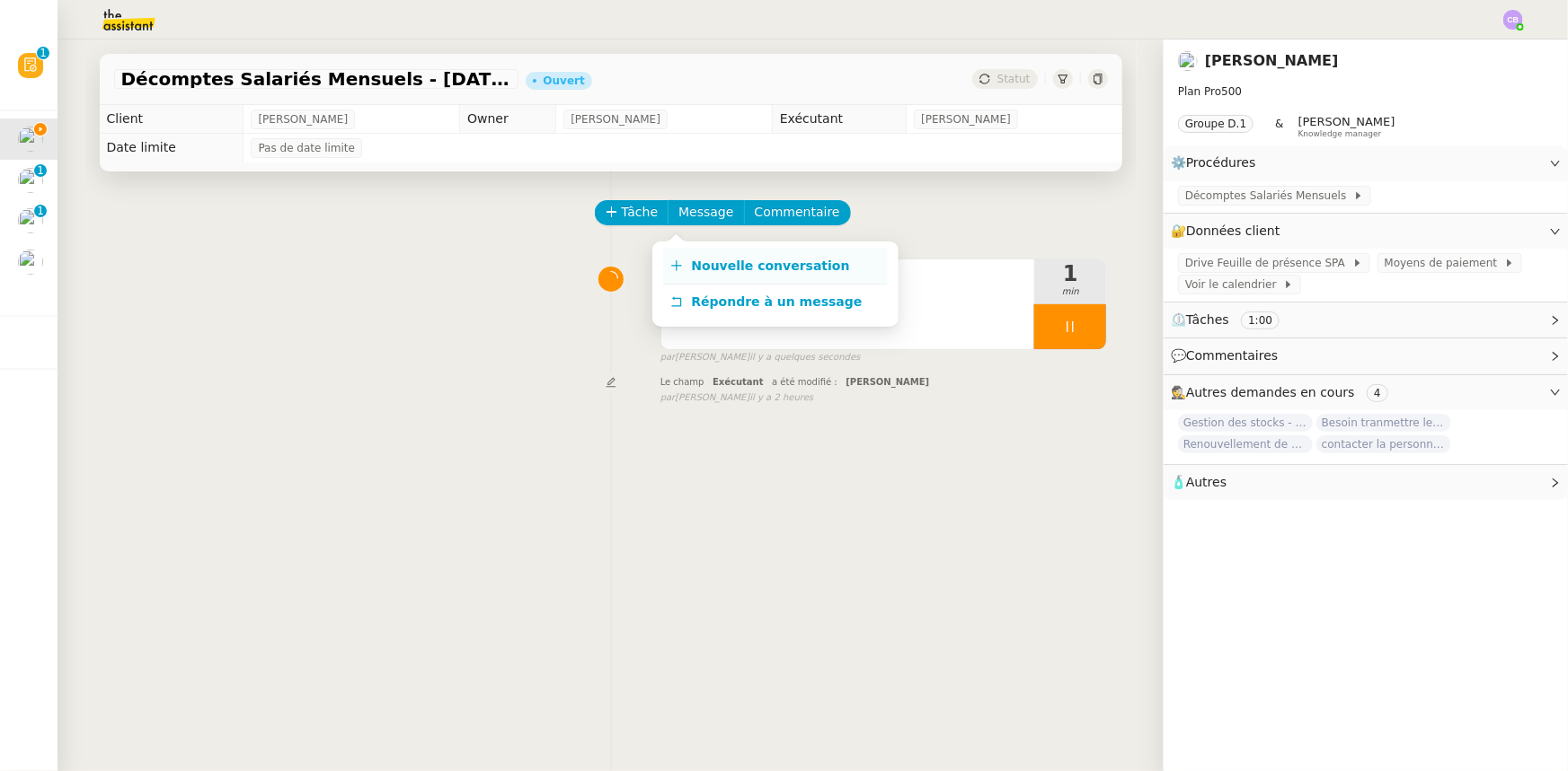
click at [740, 275] on link "Nouvelle conversation" at bounding box center [775, 267] width 225 height 36
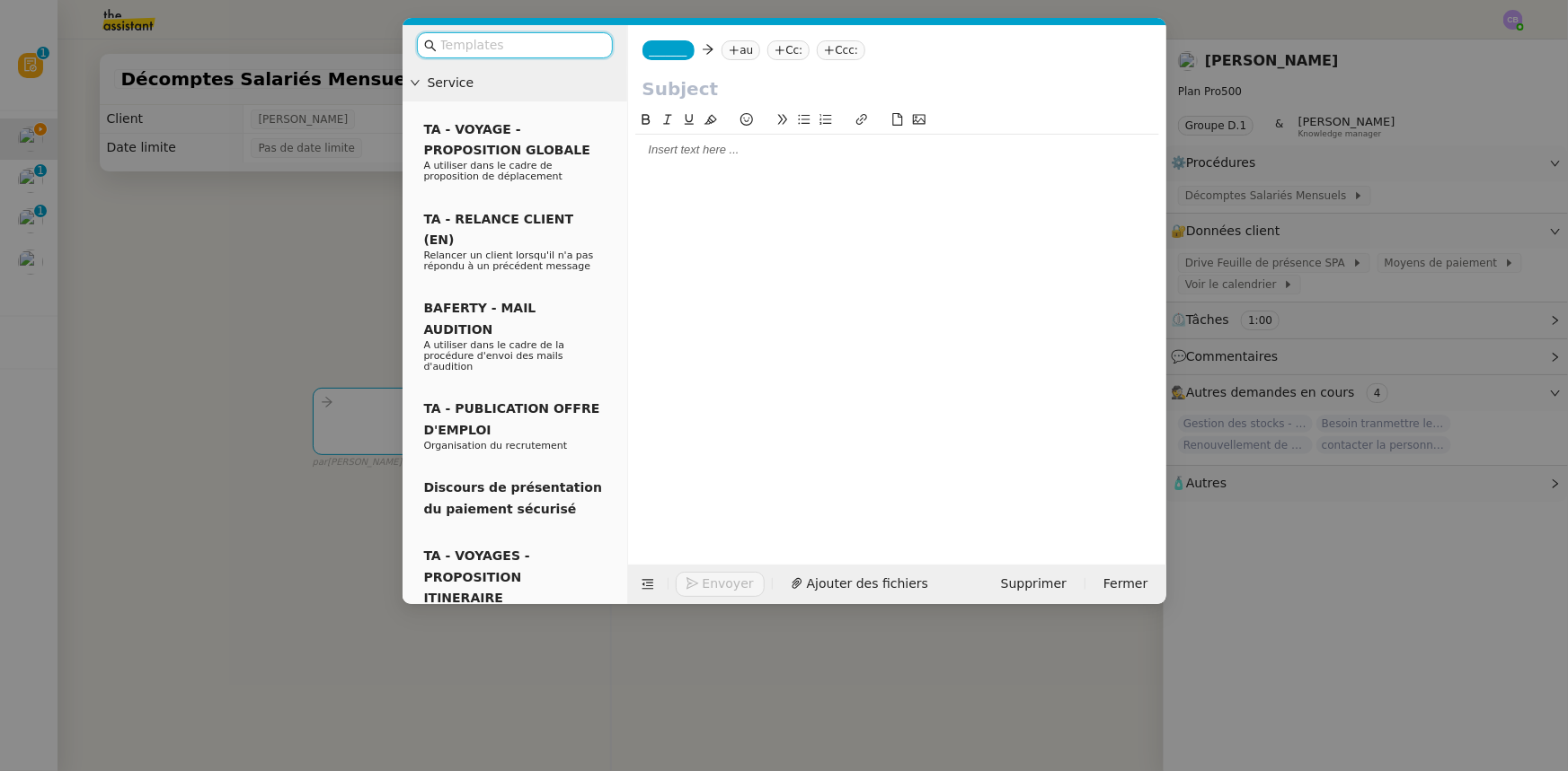
click at [673, 51] on span "_______" at bounding box center [668, 50] width 37 height 12
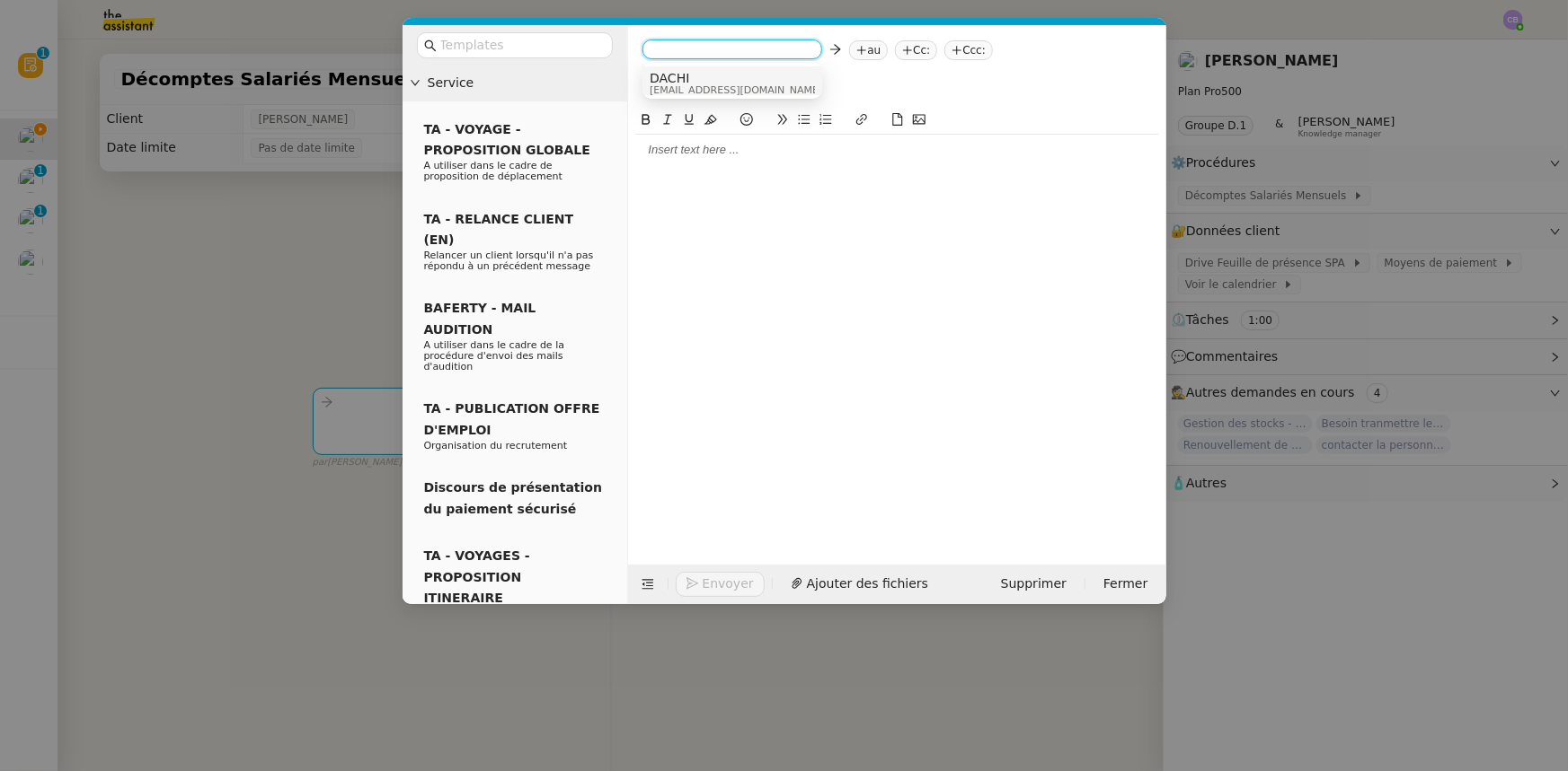
click at [688, 85] on span "dachi@theassistant.com" at bounding box center [736, 90] width 172 height 10
click at [735, 49] on nz-tag "au" at bounding box center [737, 50] width 38 height 20
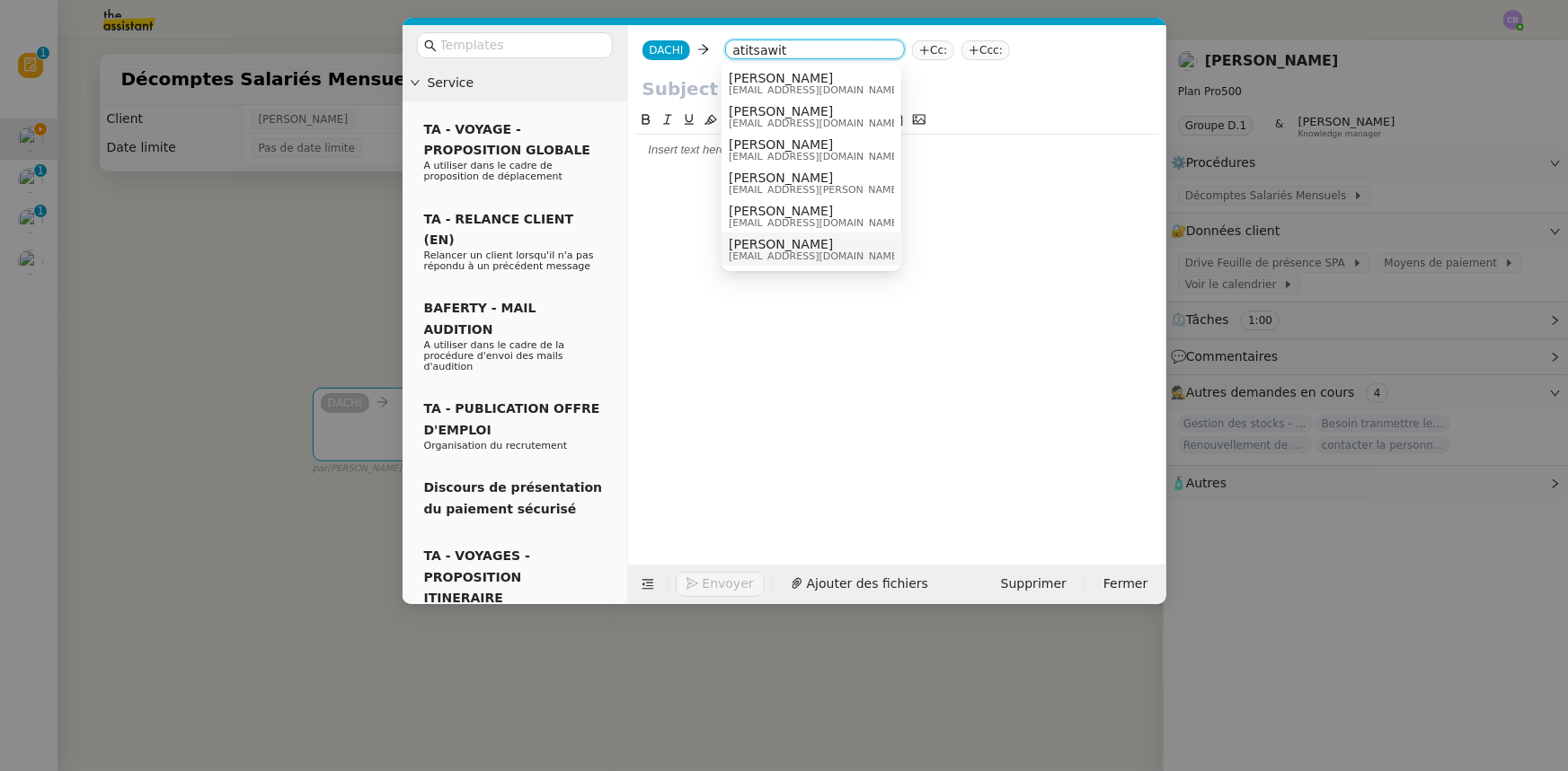
type input "atitsawit"
click at [764, 252] on span "atitsawit@gmail.com" at bounding box center [814, 256] width 172 height 10
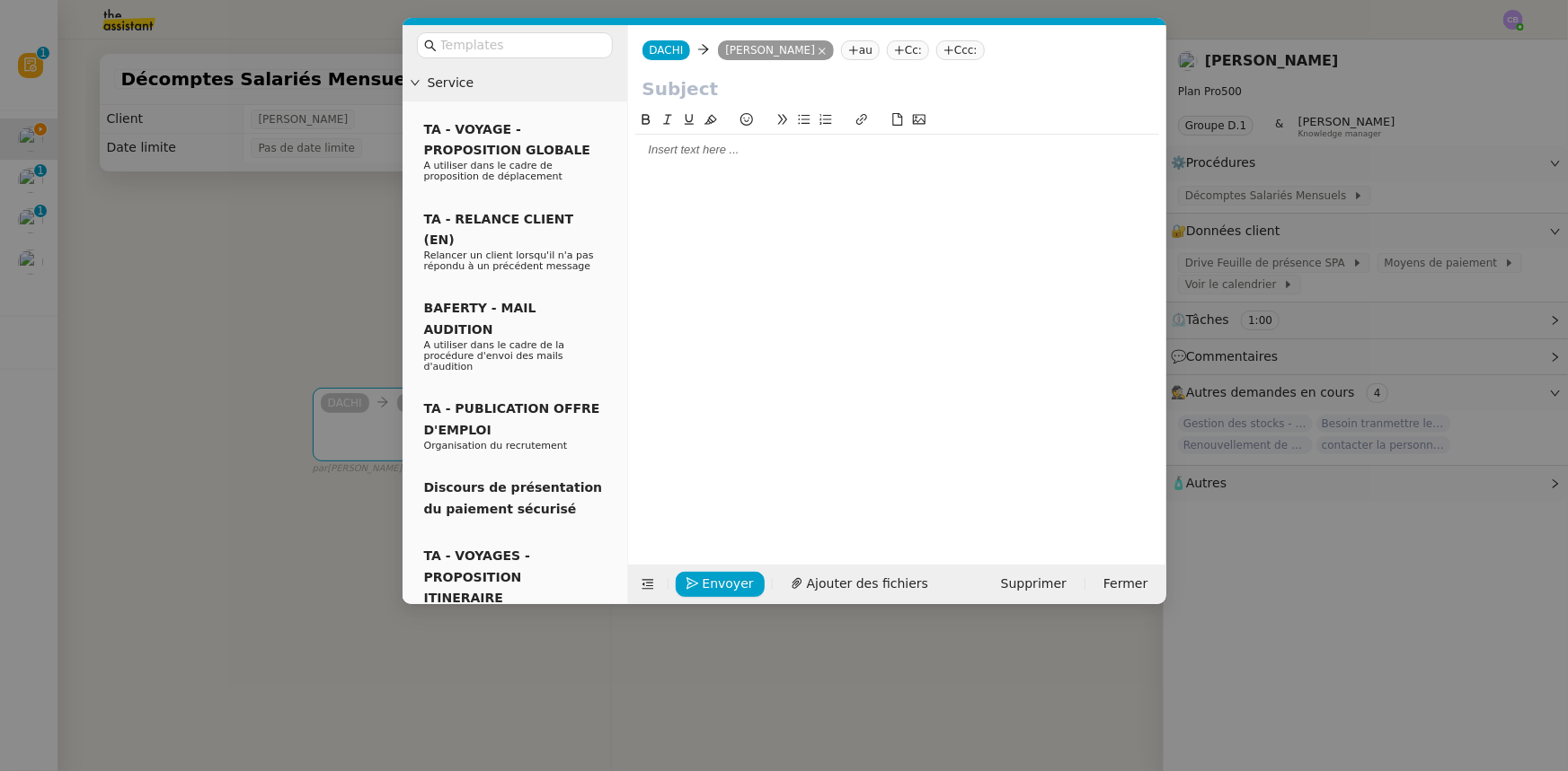
click at [738, 87] on input "text" at bounding box center [897, 89] width 509 height 27
type input "Décomptes Salariés Mensuels - septembre 2025"
click at [679, 153] on div at bounding box center [896, 150] width 523 height 16
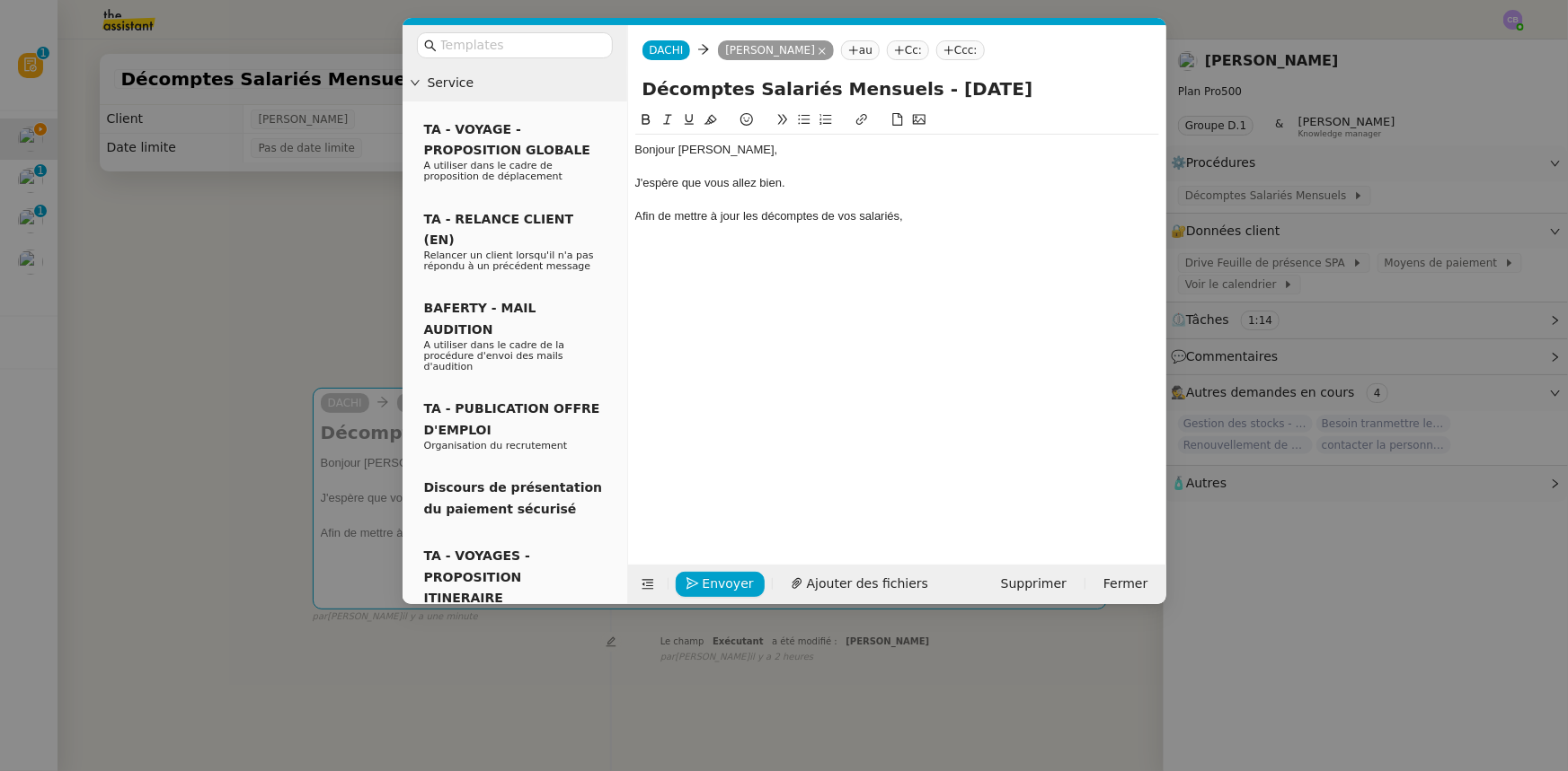
click at [801, 125] on icon at bounding box center [803, 119] width 12 height 12
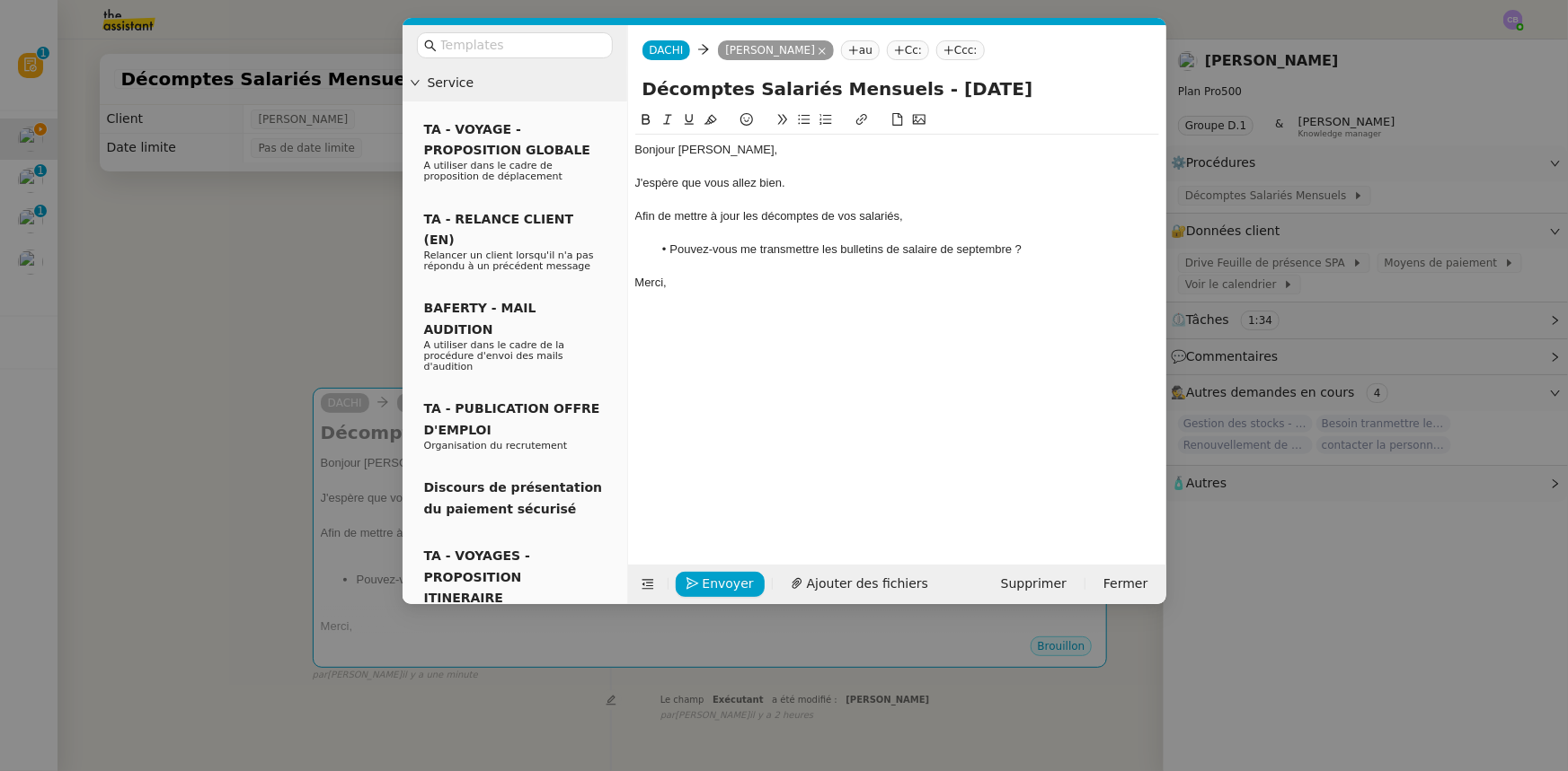
click at [787, 193] on div at bounding box center [896, 199] width 523 height 16
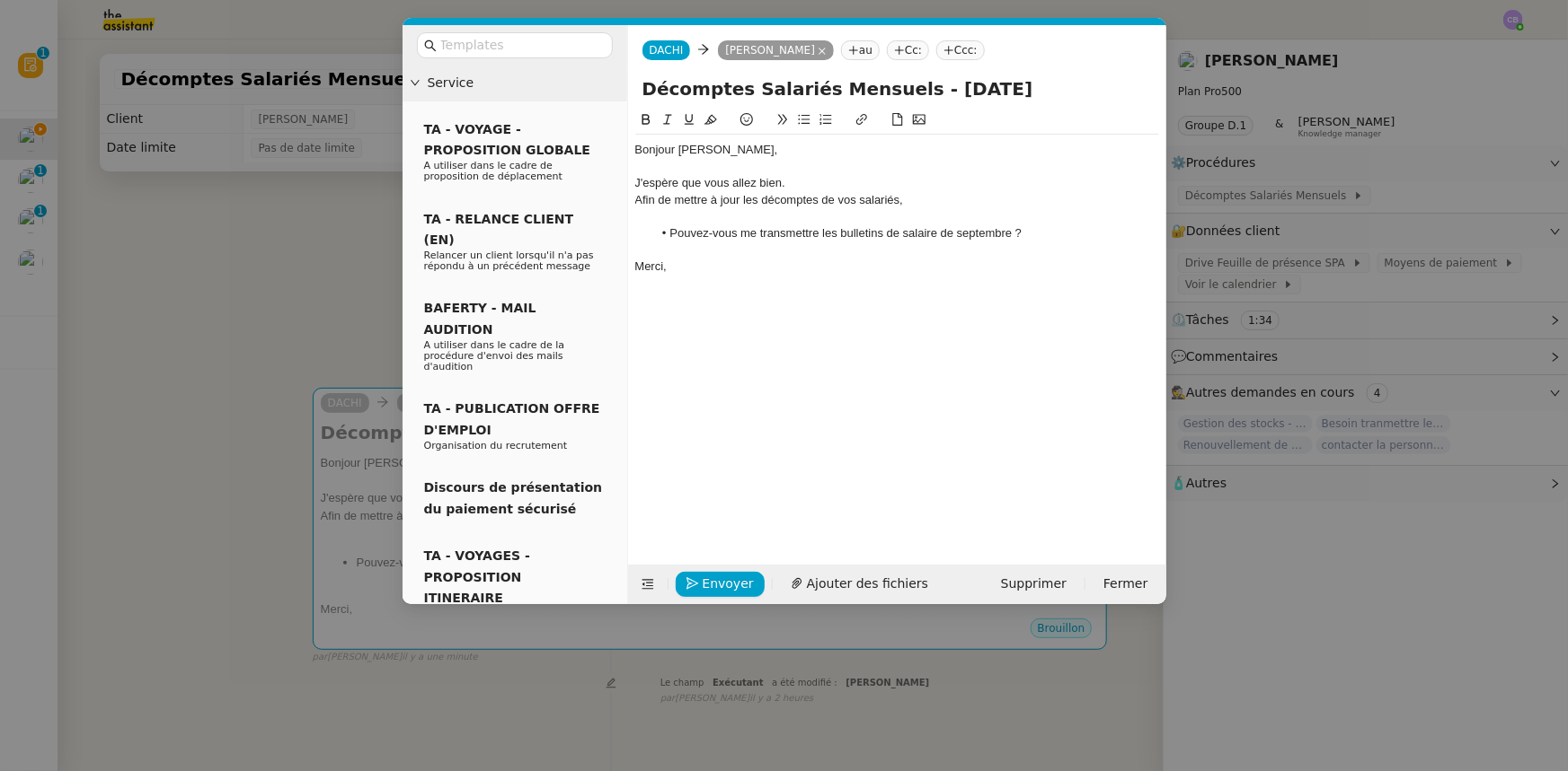
click at [300, 215] on nz-modal-container "Service TA - VOYAGE - PROPOSITION GLOBALE A utiliser dans le cadre de propositi…" at bounding box center [784, 386] width 1568 height 771
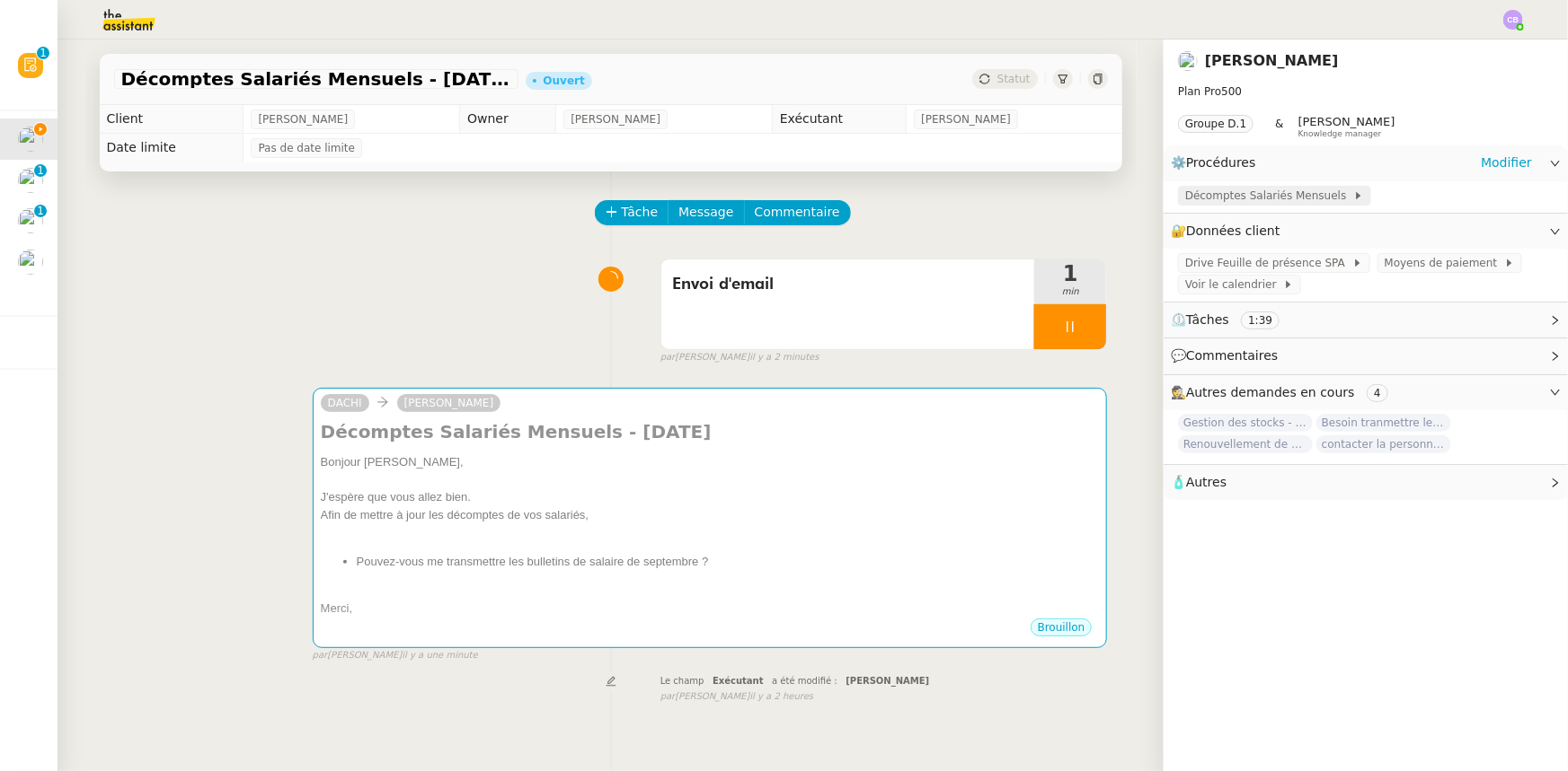
click at [1219, 197] on span "Décomptes Salariés Mensuels" at bounding box center [1268, 196] width 168 height 18
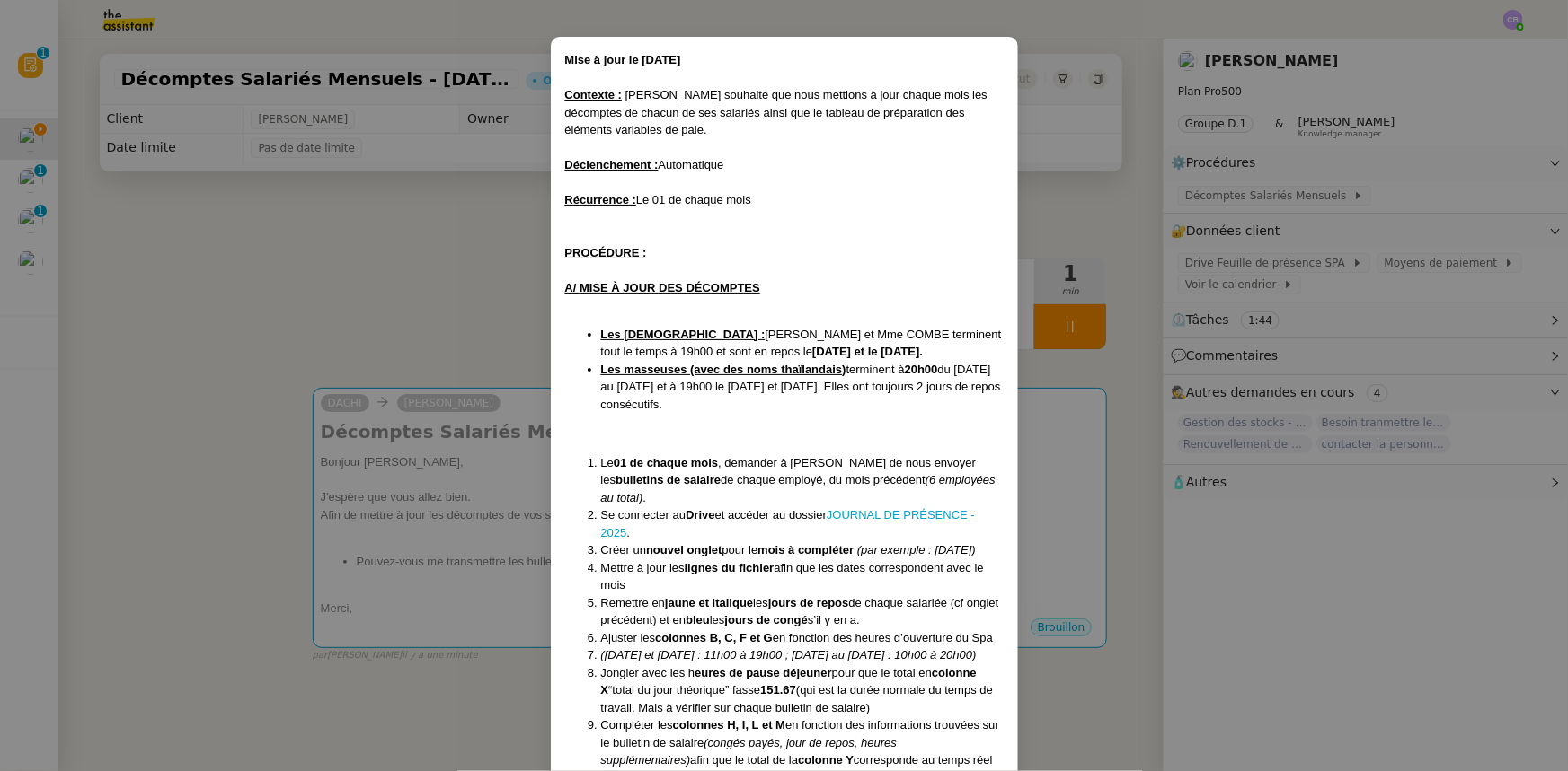
scroll to position [80, 0]
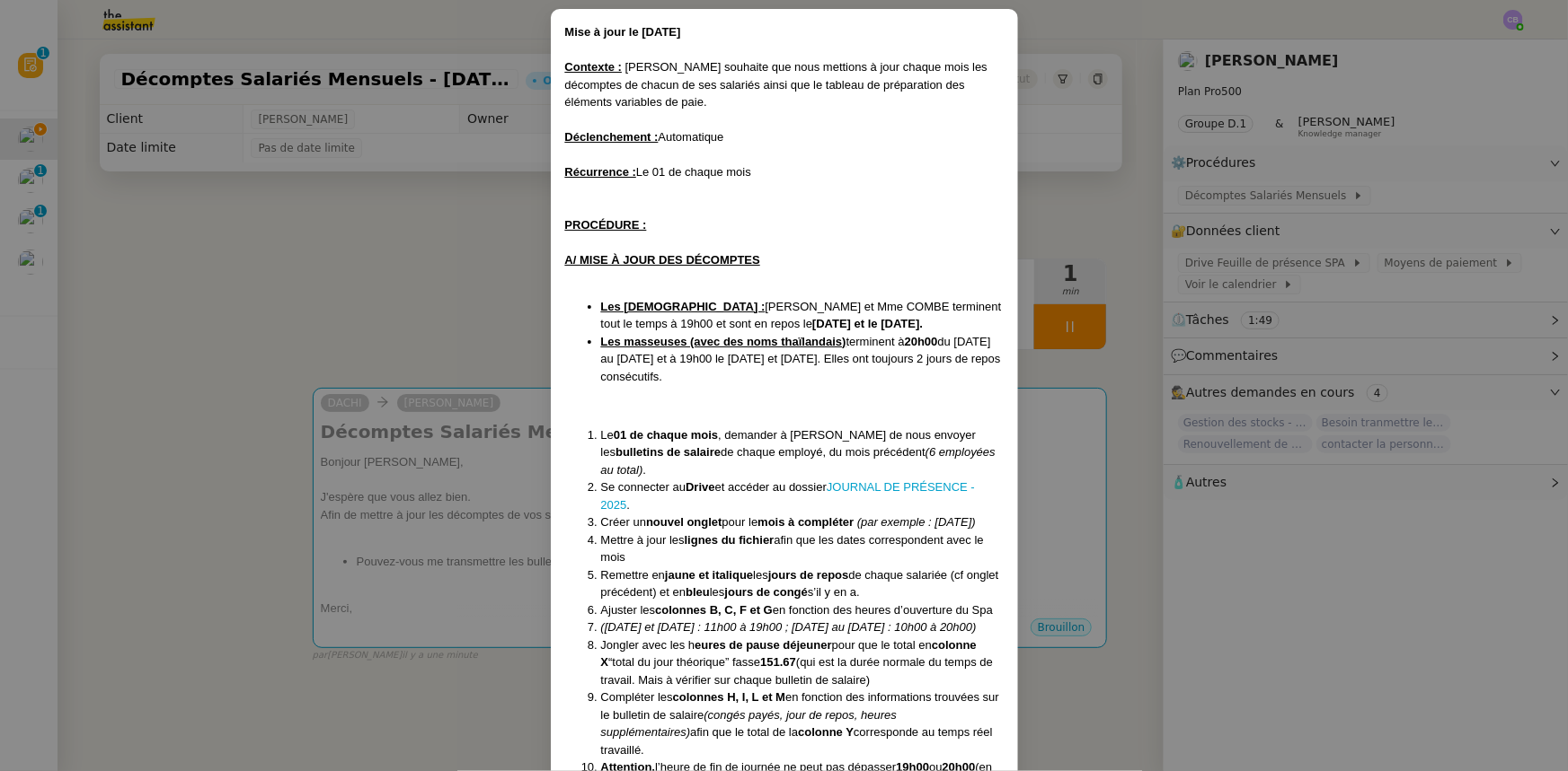
click at [470, 300] on nz-modal-container "Mise à jour le 10/04/2025 Contexte : Tina souhaite que nous mettions à jour cha…" at bounding box center [784, 386] width 1568 height 771
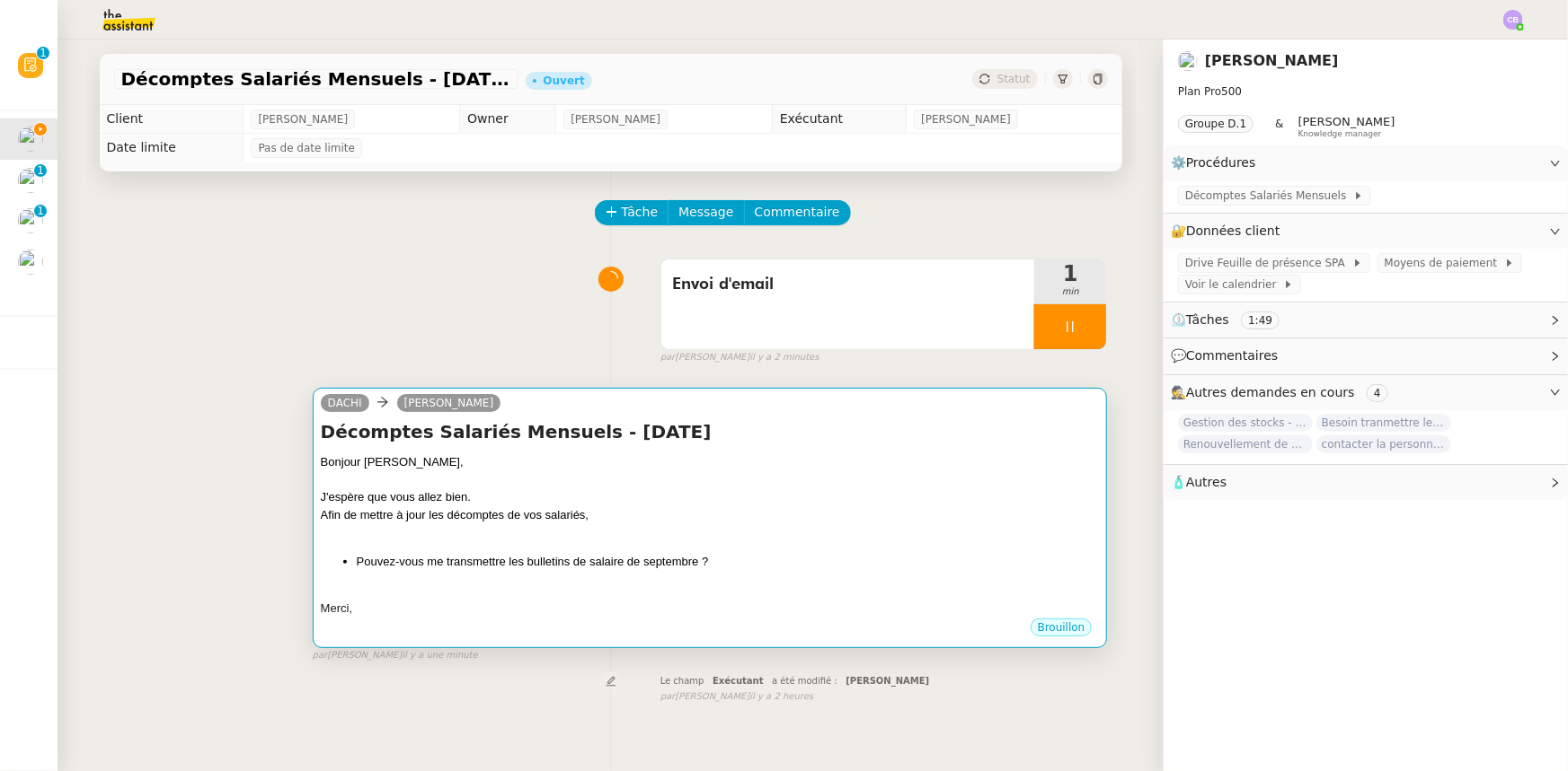
click at [564, 479] on div at bounding box center [711, 480] width 779 height 18
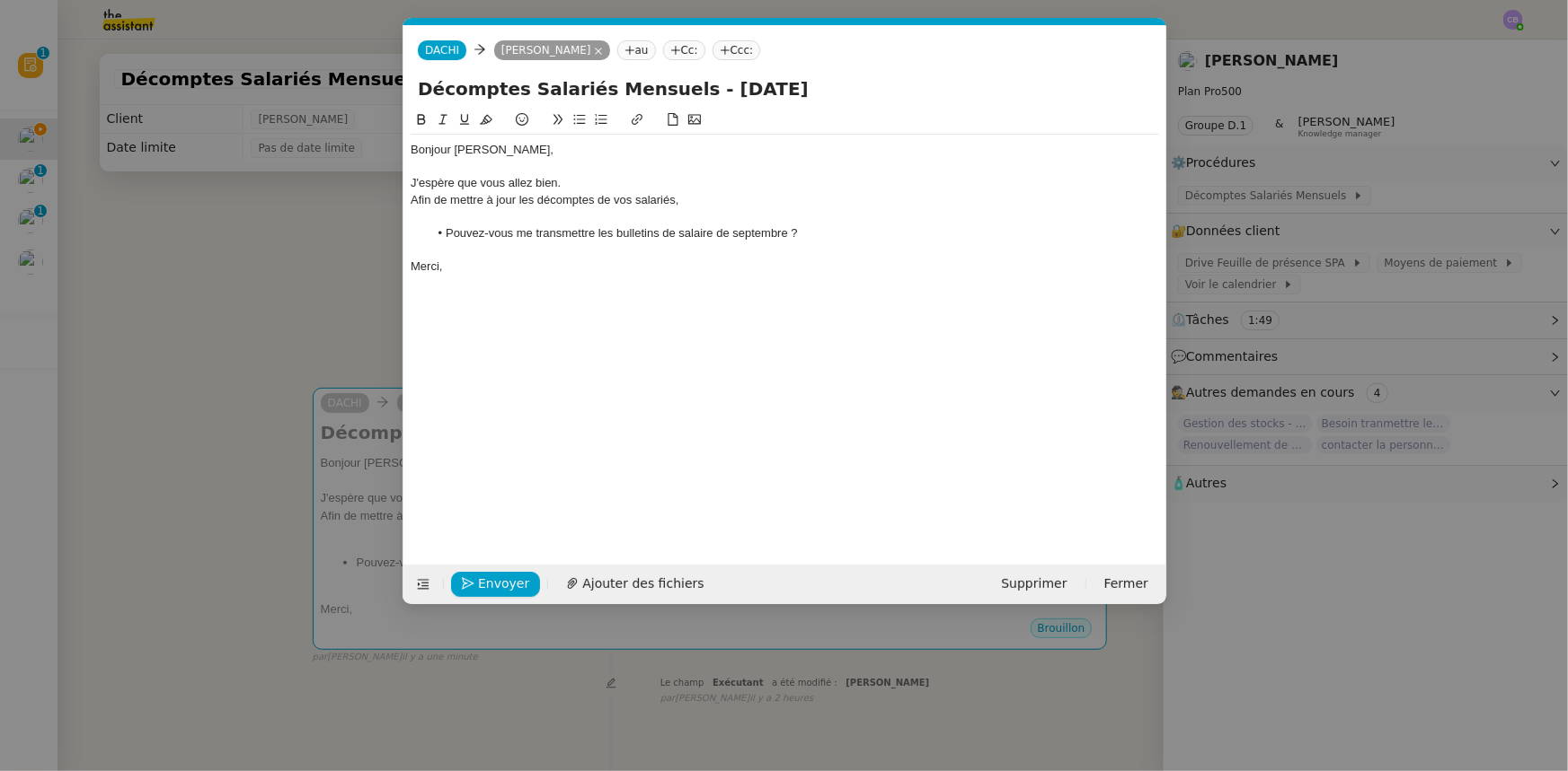
scroll to position [0, 37]
click at [727, 231] on li "Pouvez-vous me transmettre les bulletins de salaire de septembre ?" at bounding box center [793, 233] width 731 height 16
click at [522, 583] on button "Envoyer" at bounding box center [495, 584] width 89 height 25
click at [522, 583] on span "Confirmer l'envoi" at bounding box center [532, 584] width 108 height 21
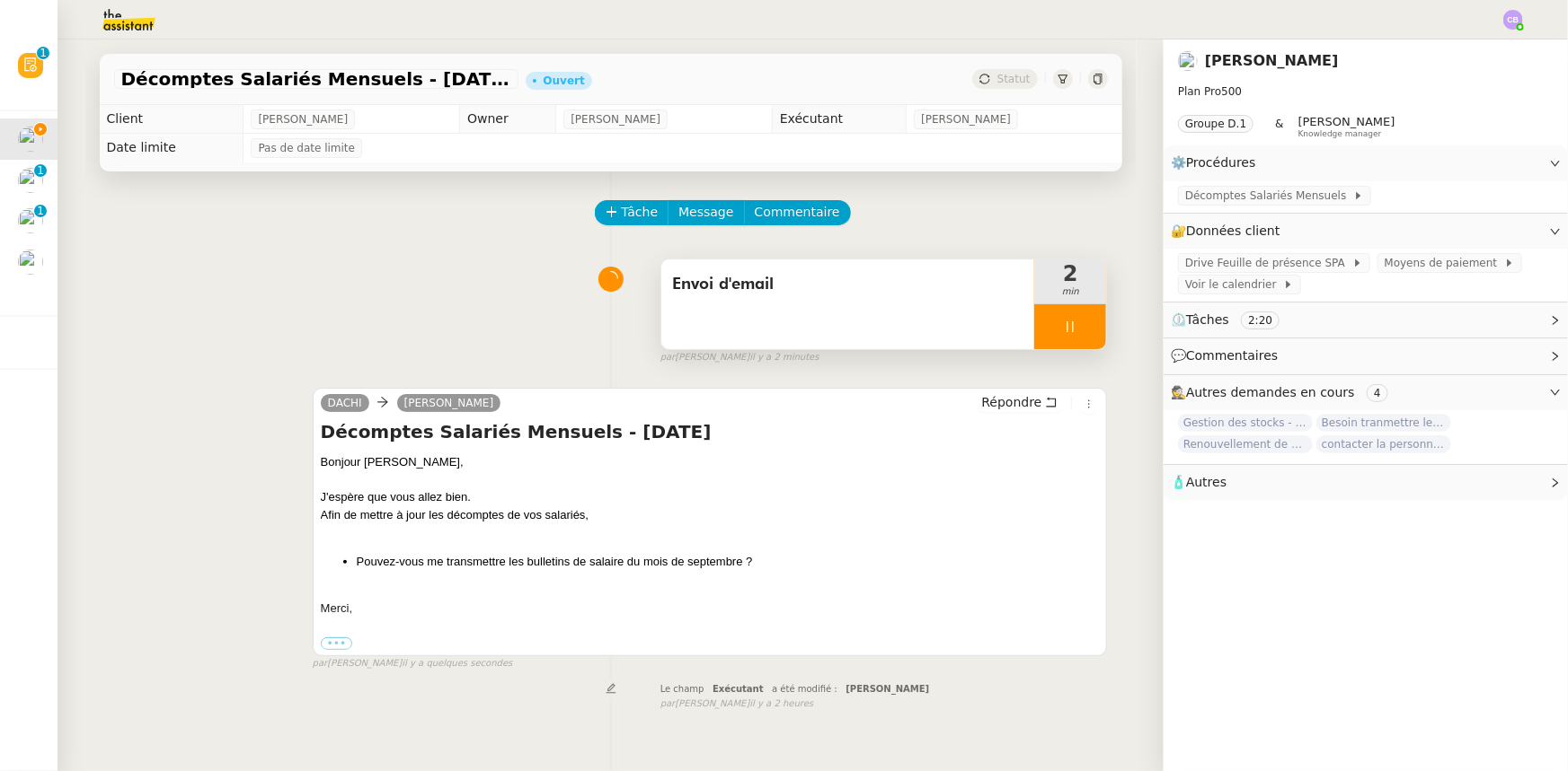
click at [1034, 317] on div at bounding box center [1070, 327] width 72 height 45
click at [1080, 332] on icon at bounding box center [1087, 327] width 14 height 14
click at [1271, 194] on span "Décomptes Salariés Mensuels" at bounding box center [1268, 196] width 168 height 18
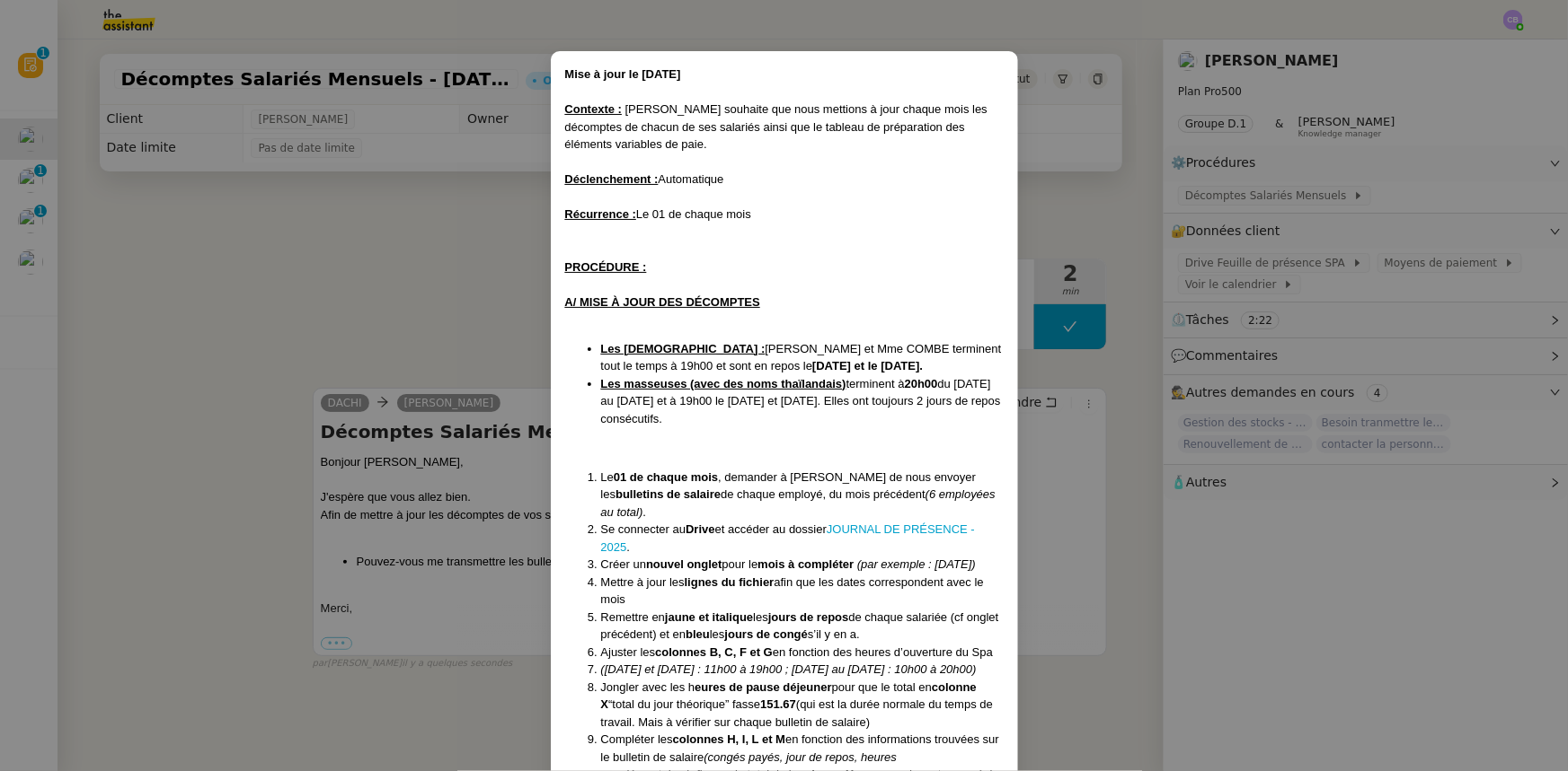
scroll to position [0, 0]
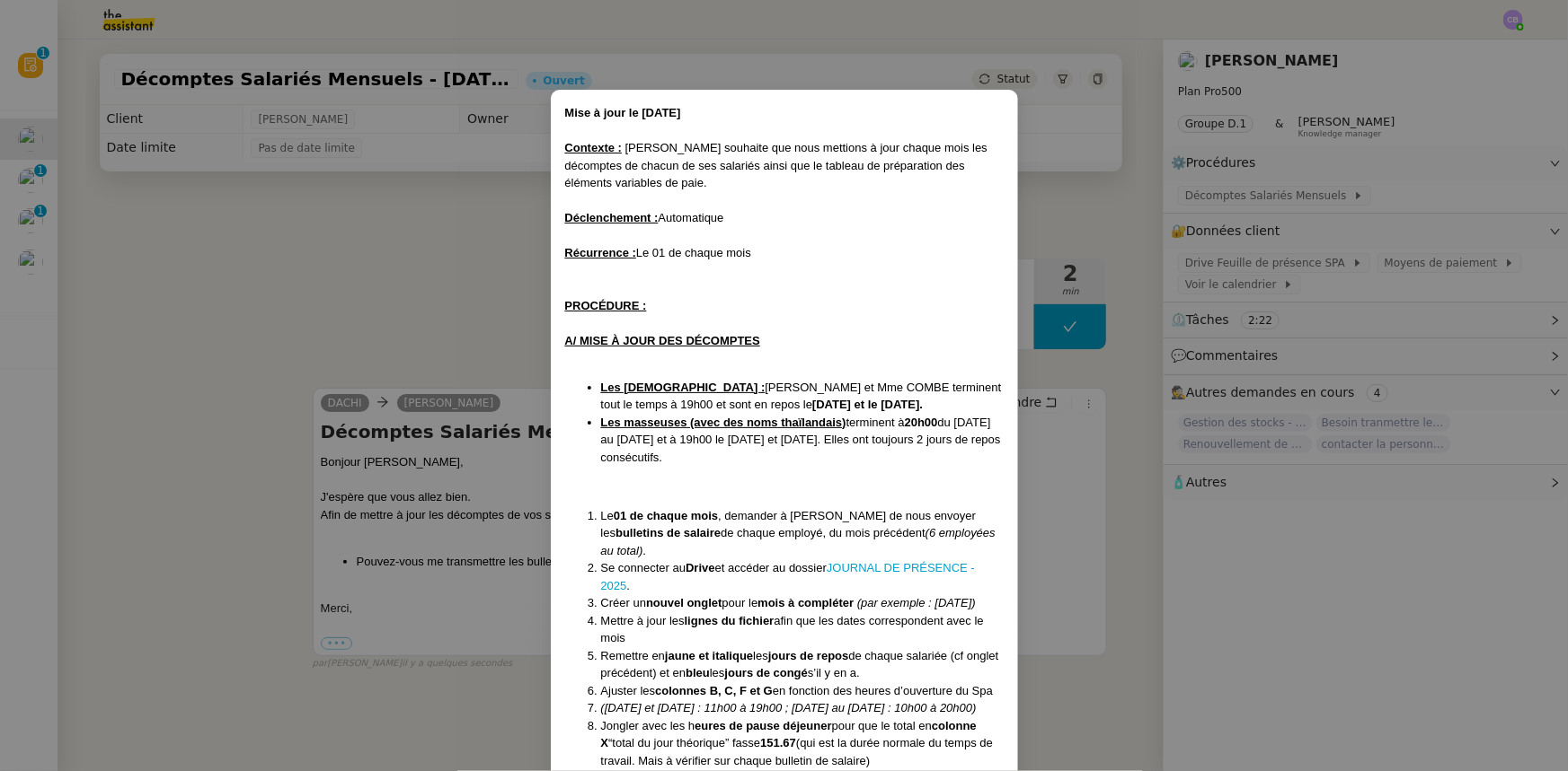
click at [476, 298] on nz-modal-container "Mise à jour le 10/04/2025 Contexte : Tina souhaite que nous mettions à jour cha…" at bounding box center [784, 386] width 1568 height 771
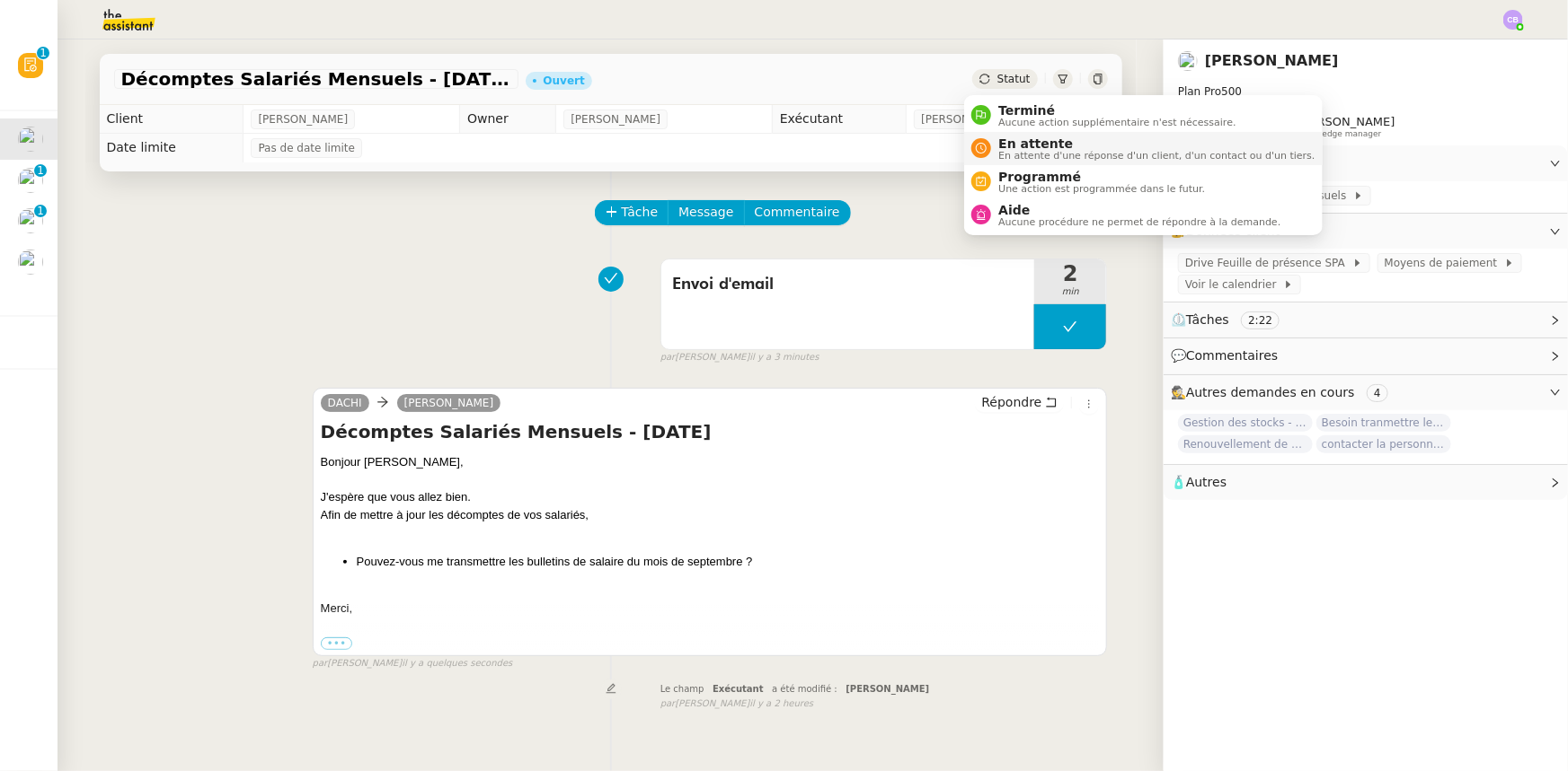
click at [1033, 151] on span "En attente d'une réponse d'un client, d'un contact ou d'un tiers." at bounding box center [1156, 155] width 316 height 10
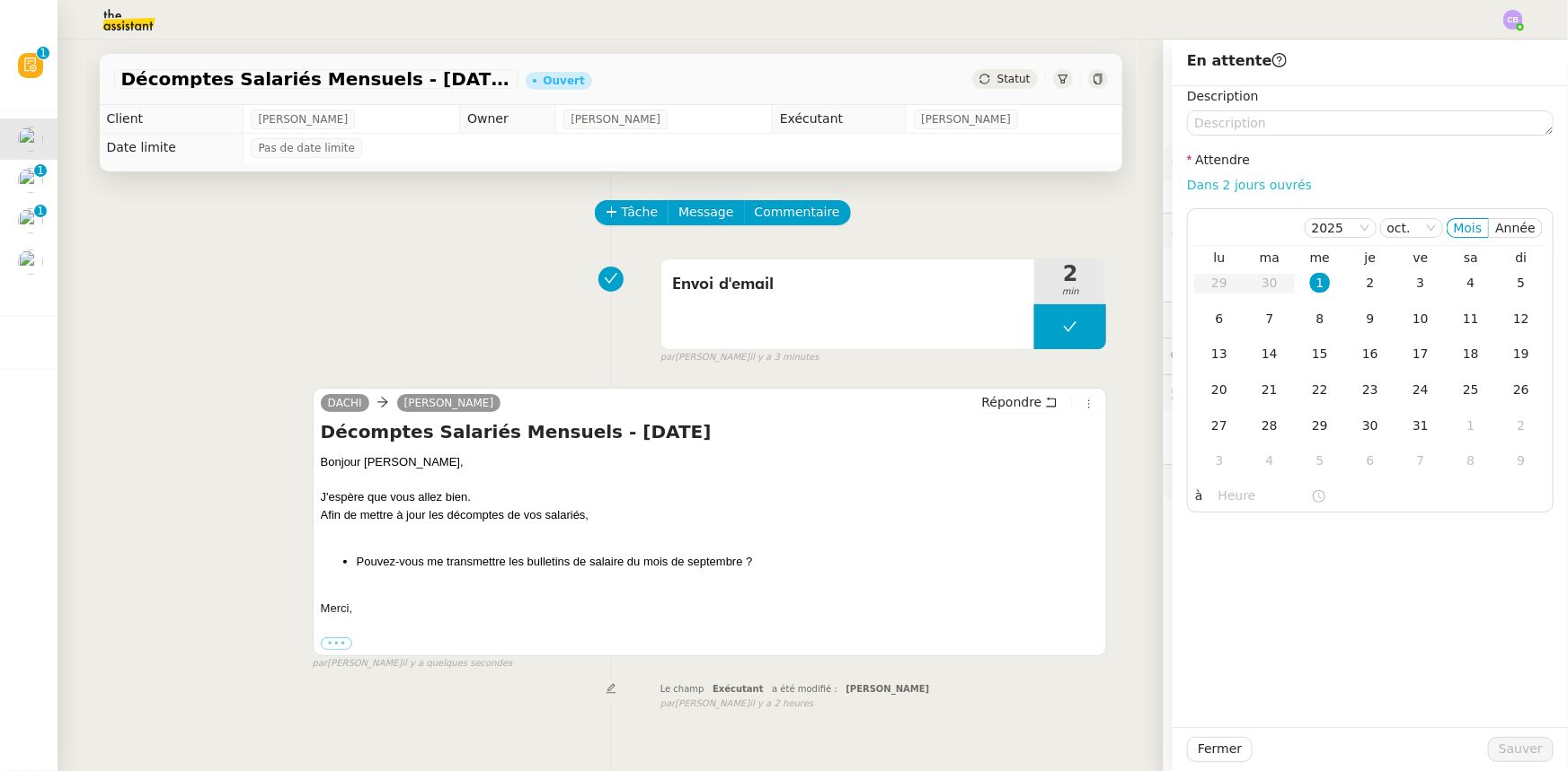
click at [1224, 192] on link "Dans 2 jours ouvrés" at bounding box center [1249, 184] width 125 height 14
type input "07:00"
click at [1499, 746] on span "Sauver" at bounding box center [1520, 749] width 44 height 21
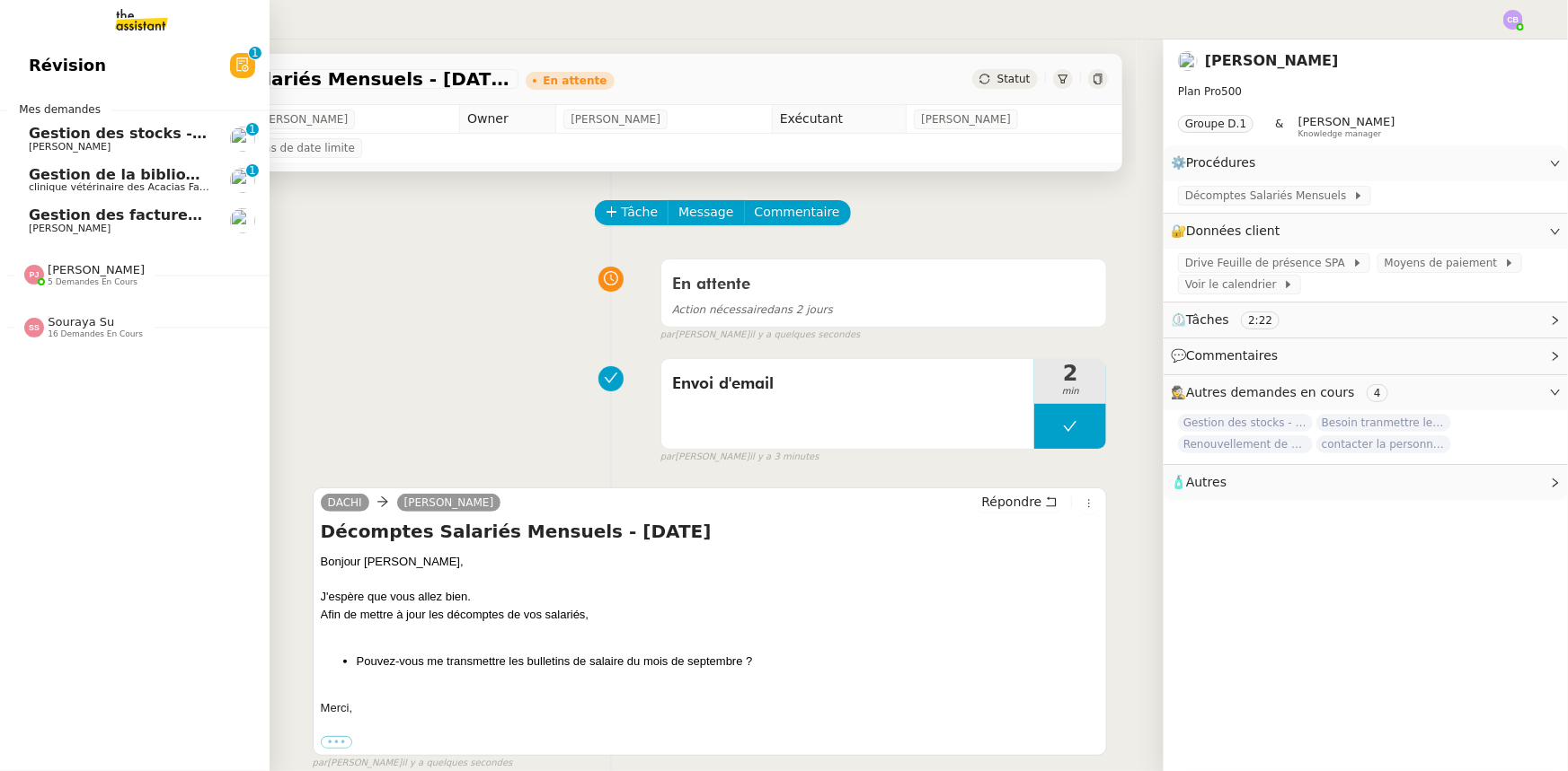
click at [80, 329] on span "16 demandes en cours" at bounding box center [95, 334] width 95 height 10
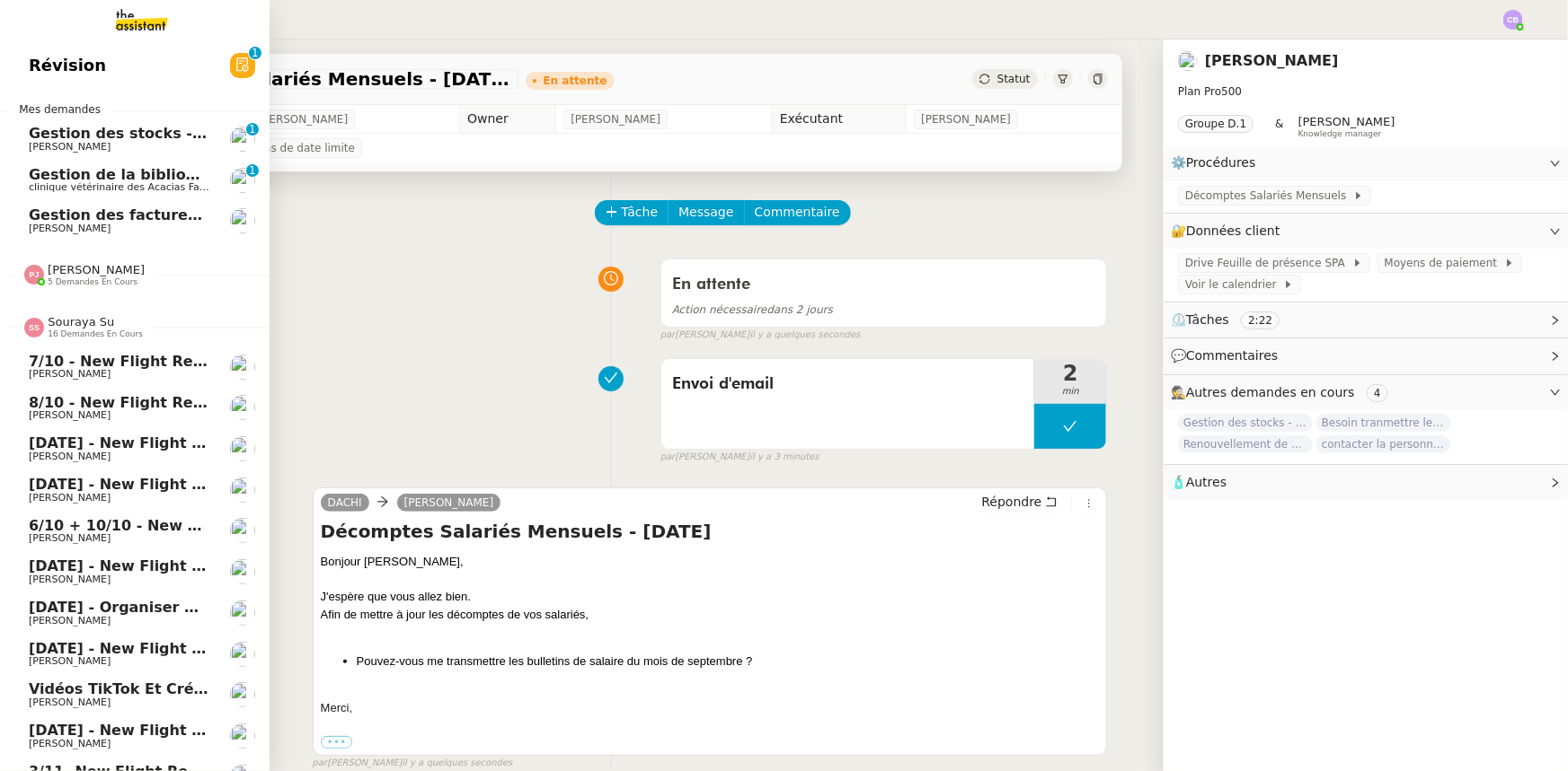
click at [68, 325] on span "Souraya Su" at bounding box center [81, 322] width 66 height 13
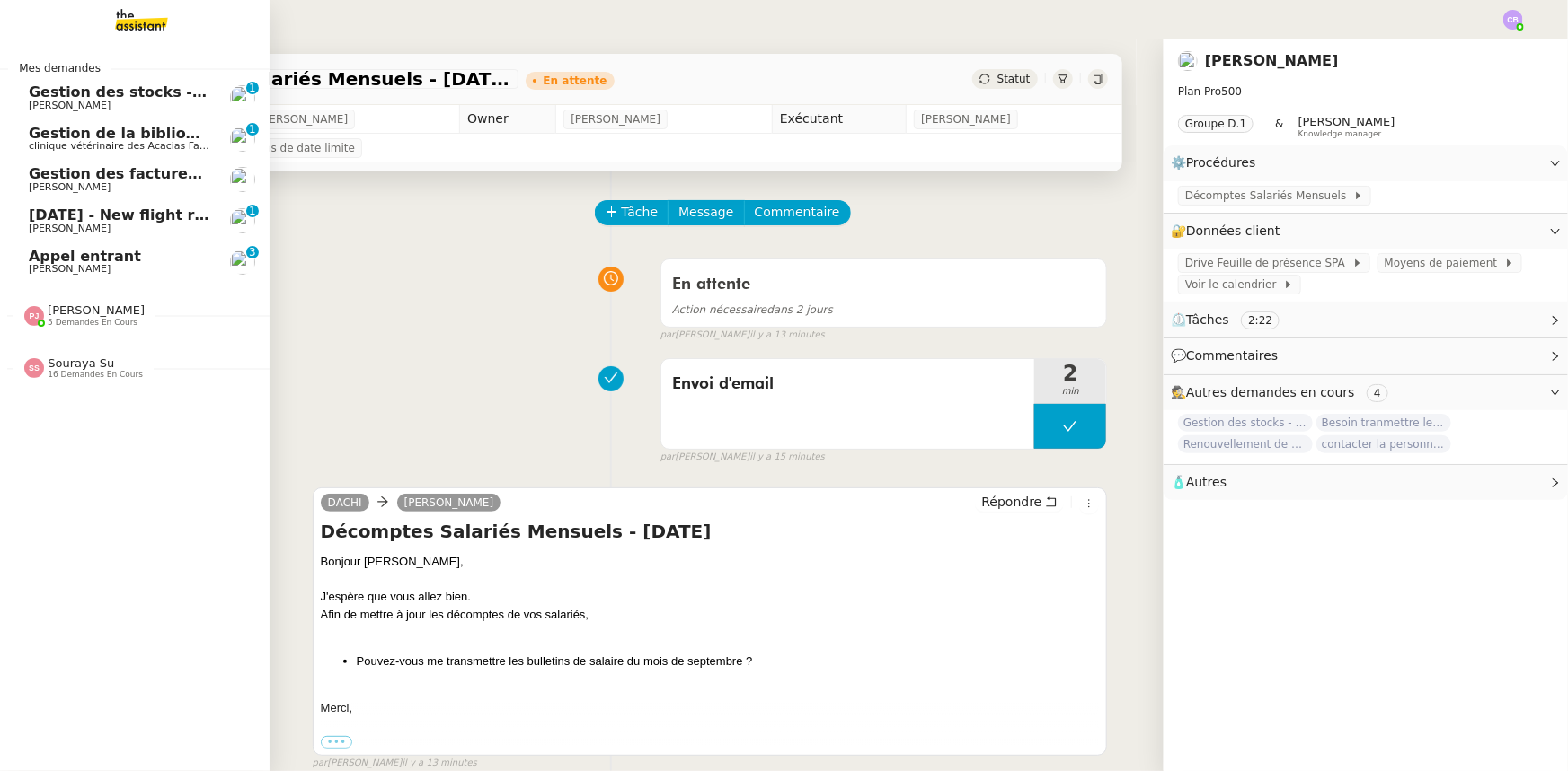
click at [91, 264] on span "Gabriel CIAN" at bounding box center [120, 269] width 182 height 11
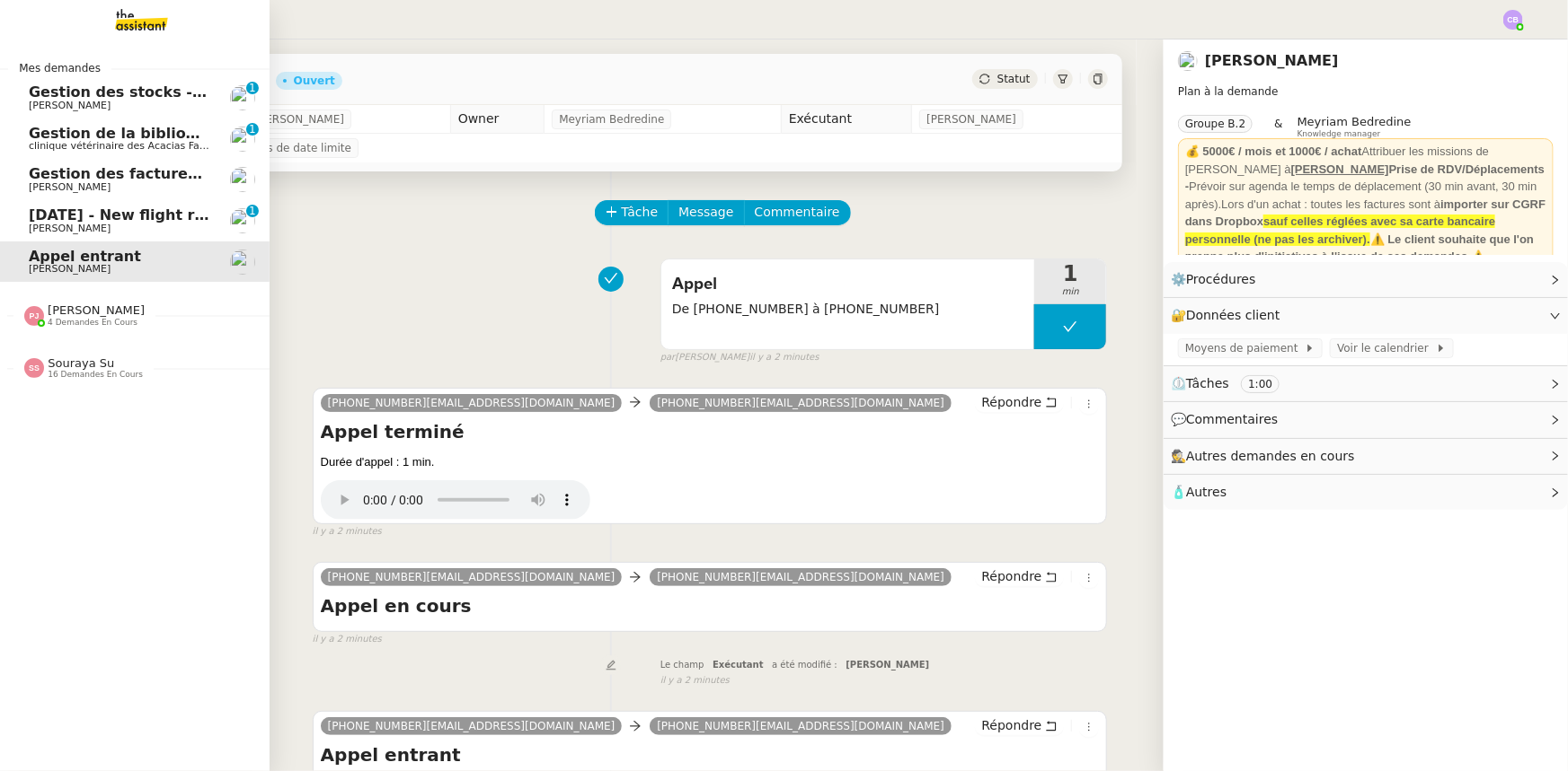
click at [77, 178] on span "Gestion des factures d'achat - septembre/octobre" at bounding box center [230, 174] width 403 height 17
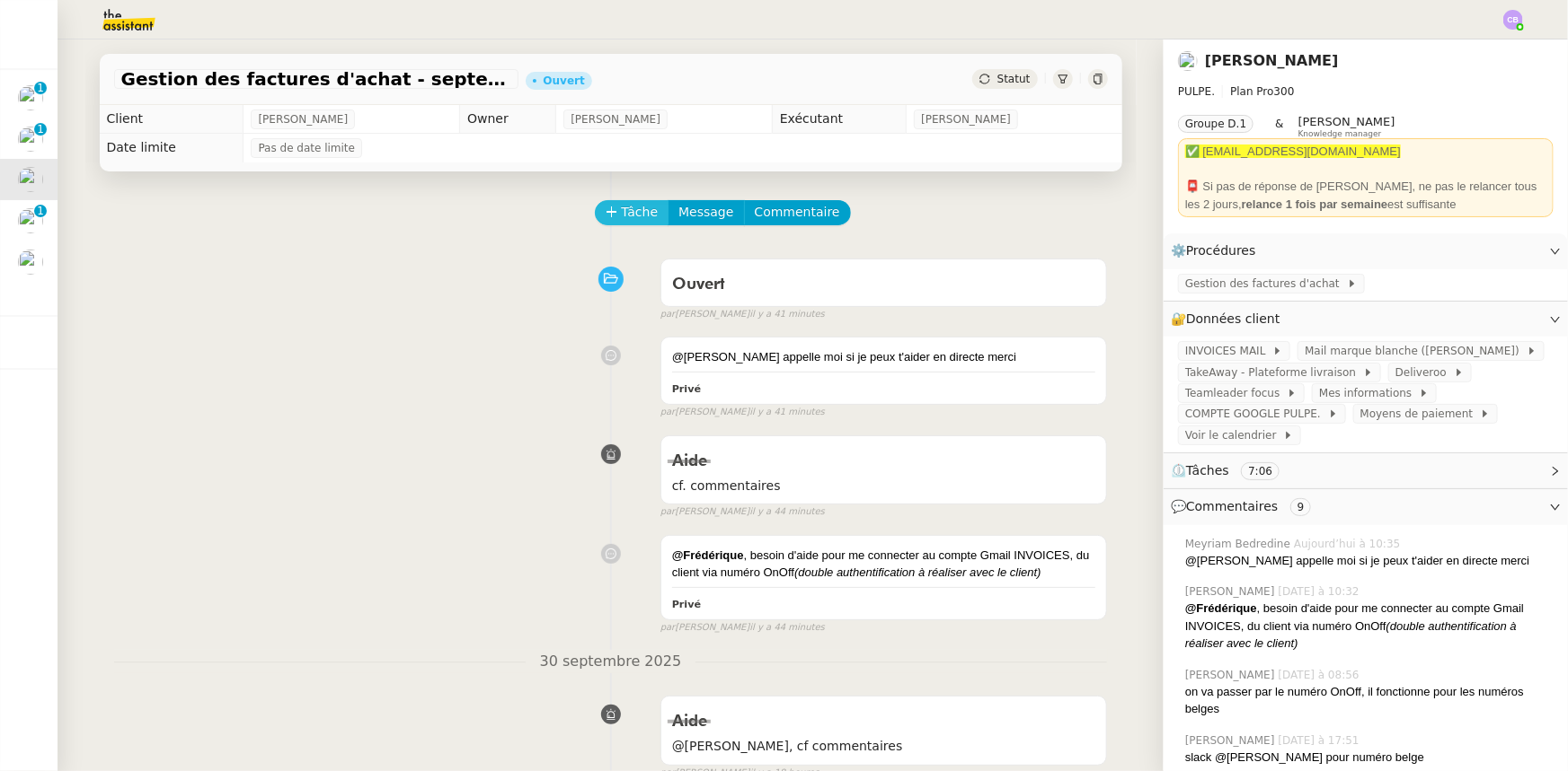
click at [608, 223] on button "Tâche" at bounding box center [632, 212] width 75 height 25
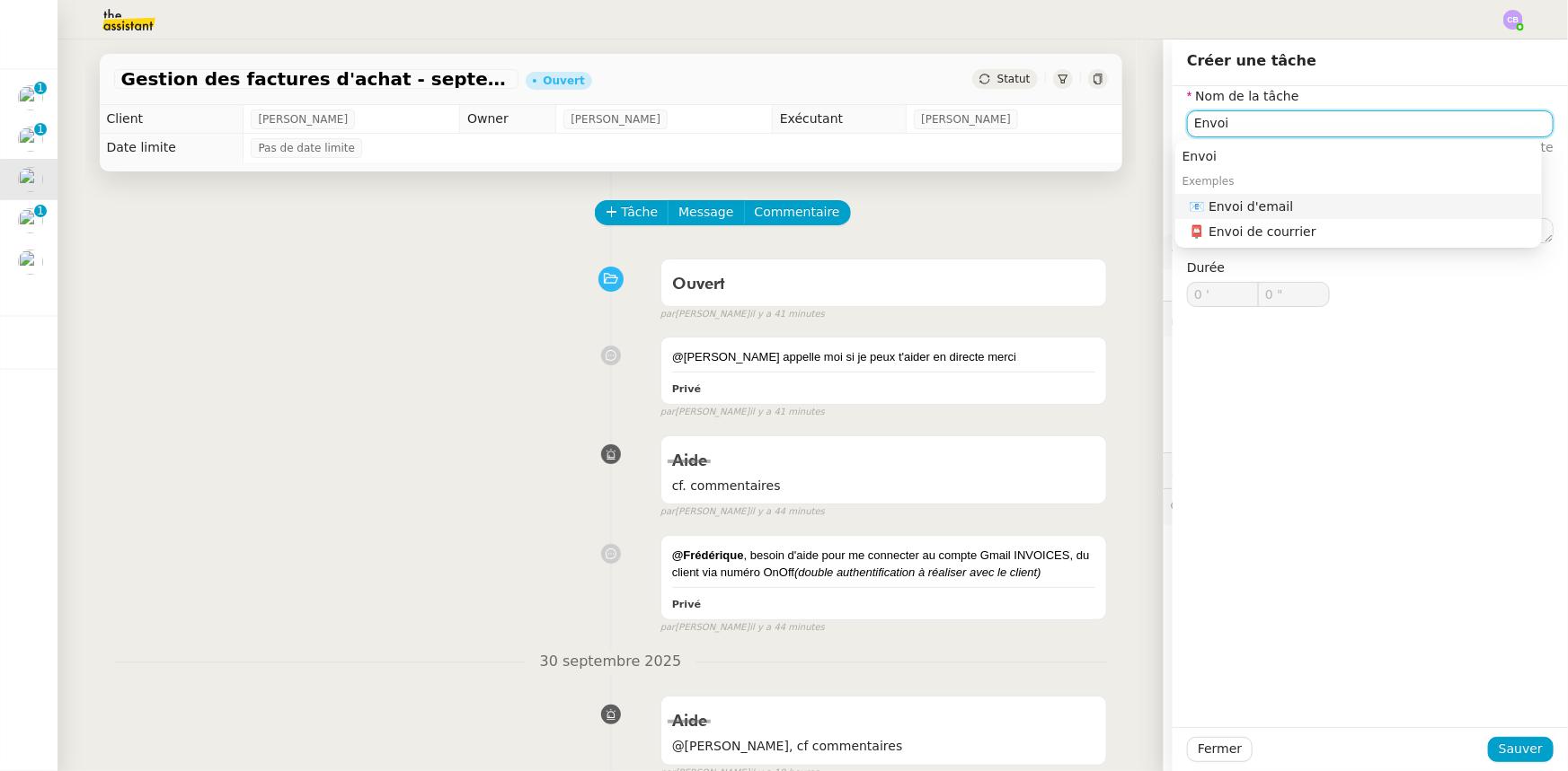
click at [1249, 211] on div "📧 Envoi d'email" at bounding box center [1362, 206] width 345 height 16
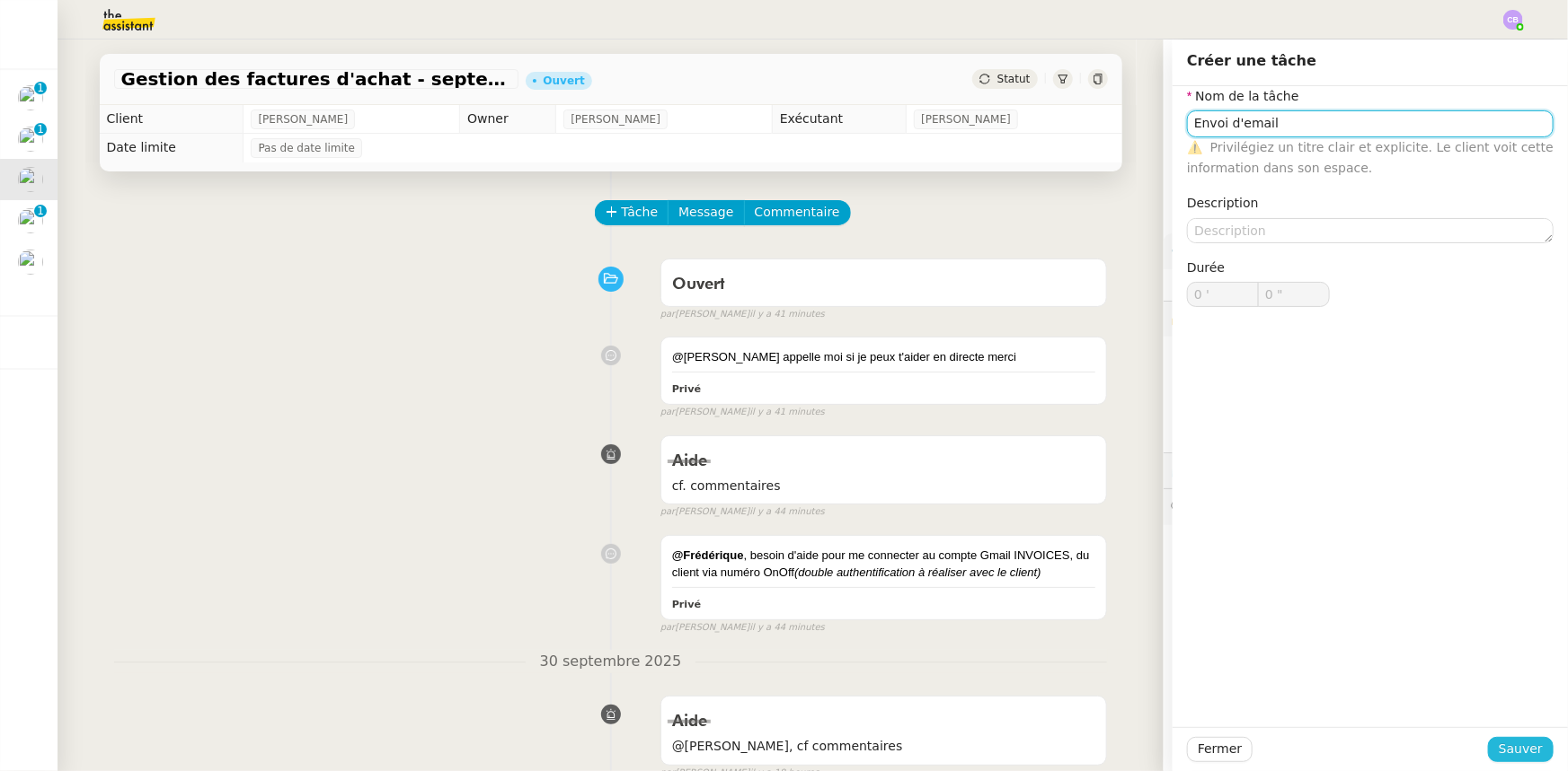
type input "Envoi d'email"
click at [1508, 744] on span "Sauver" at bounding box center [1520, 749] width 44 height 21
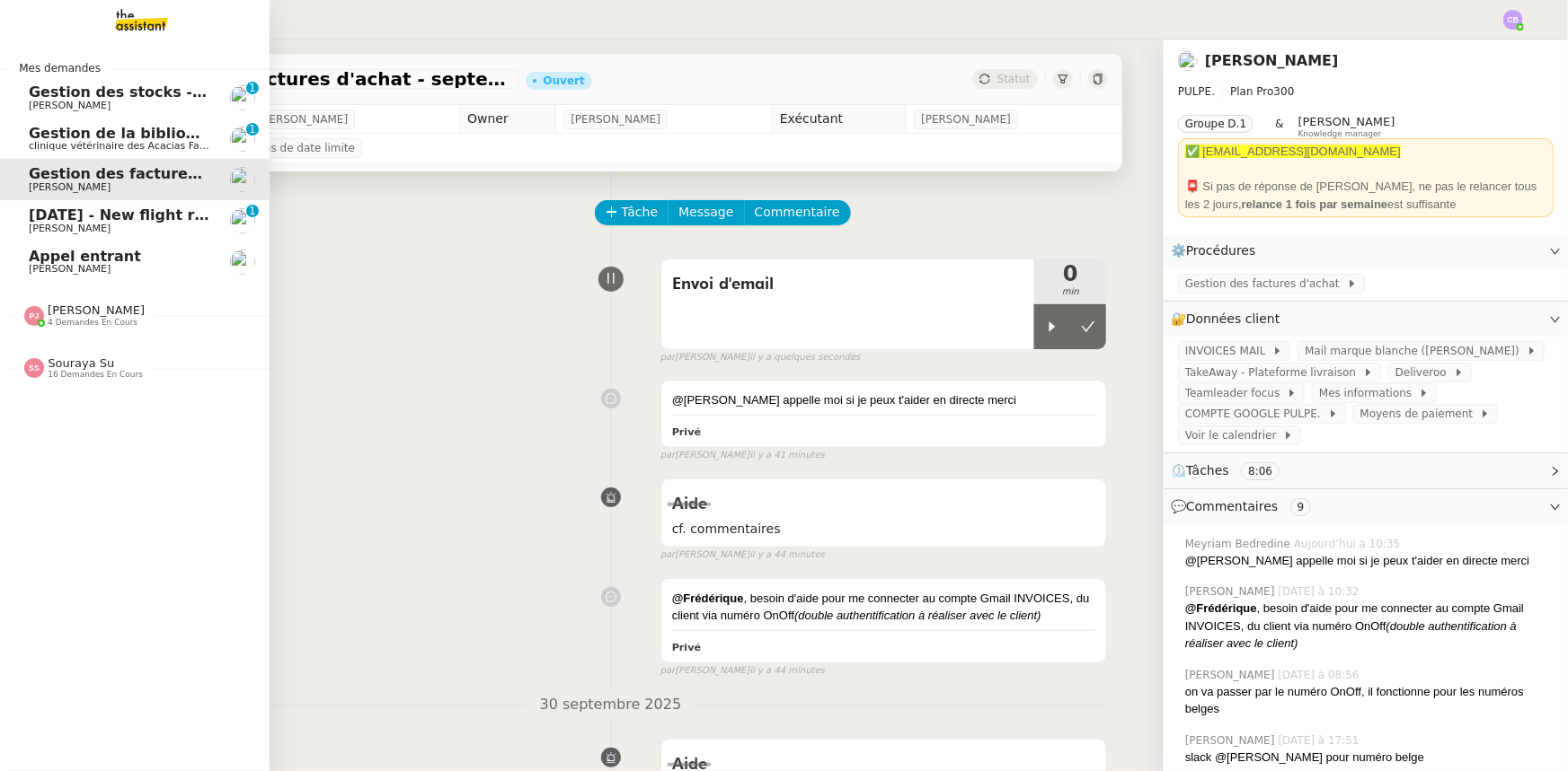
click at [53, 264] on span "Gabriel CIAN" at bounding box center [69, 269] width 81 height 11
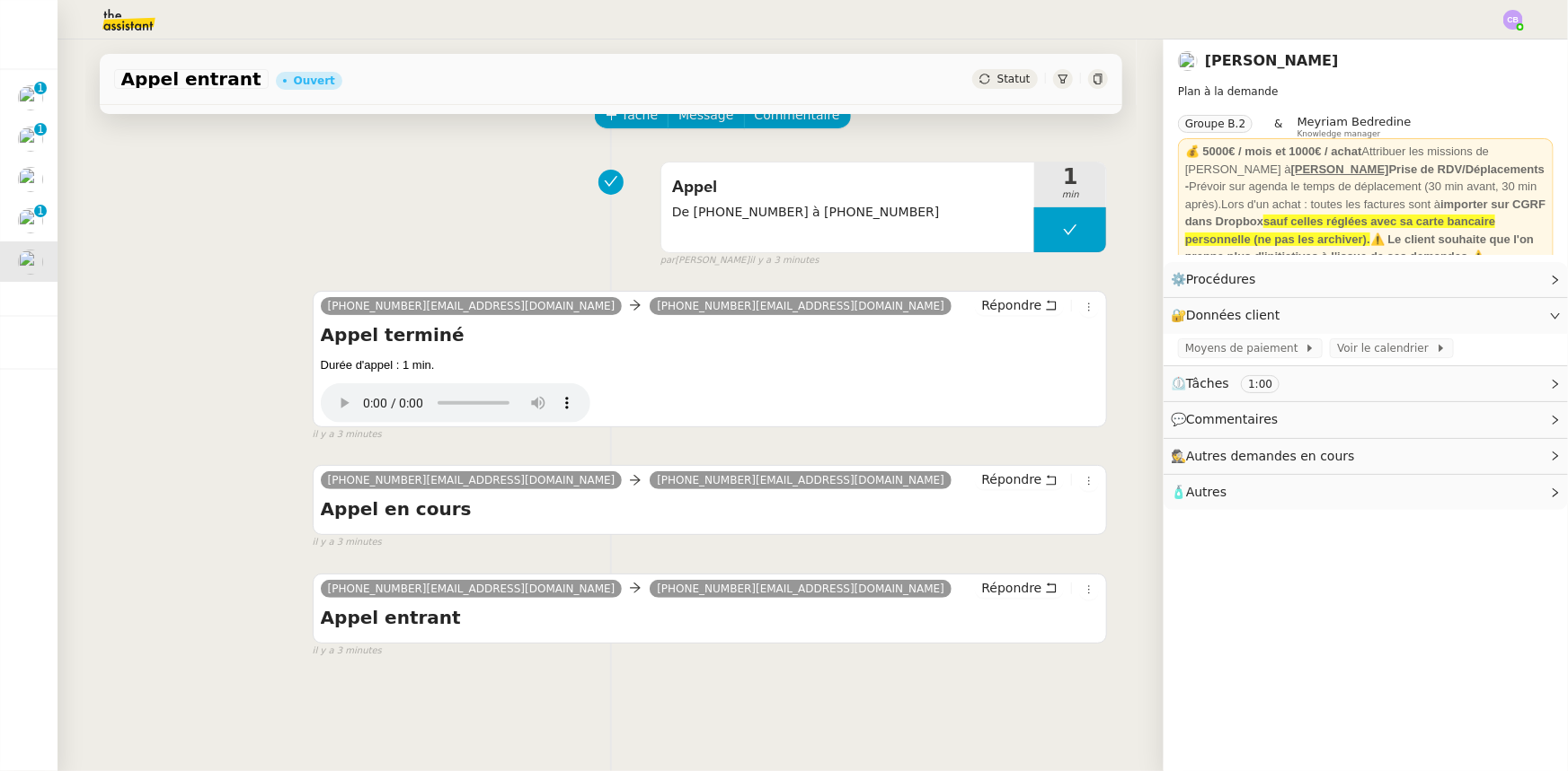
scroll to position [76, 0]
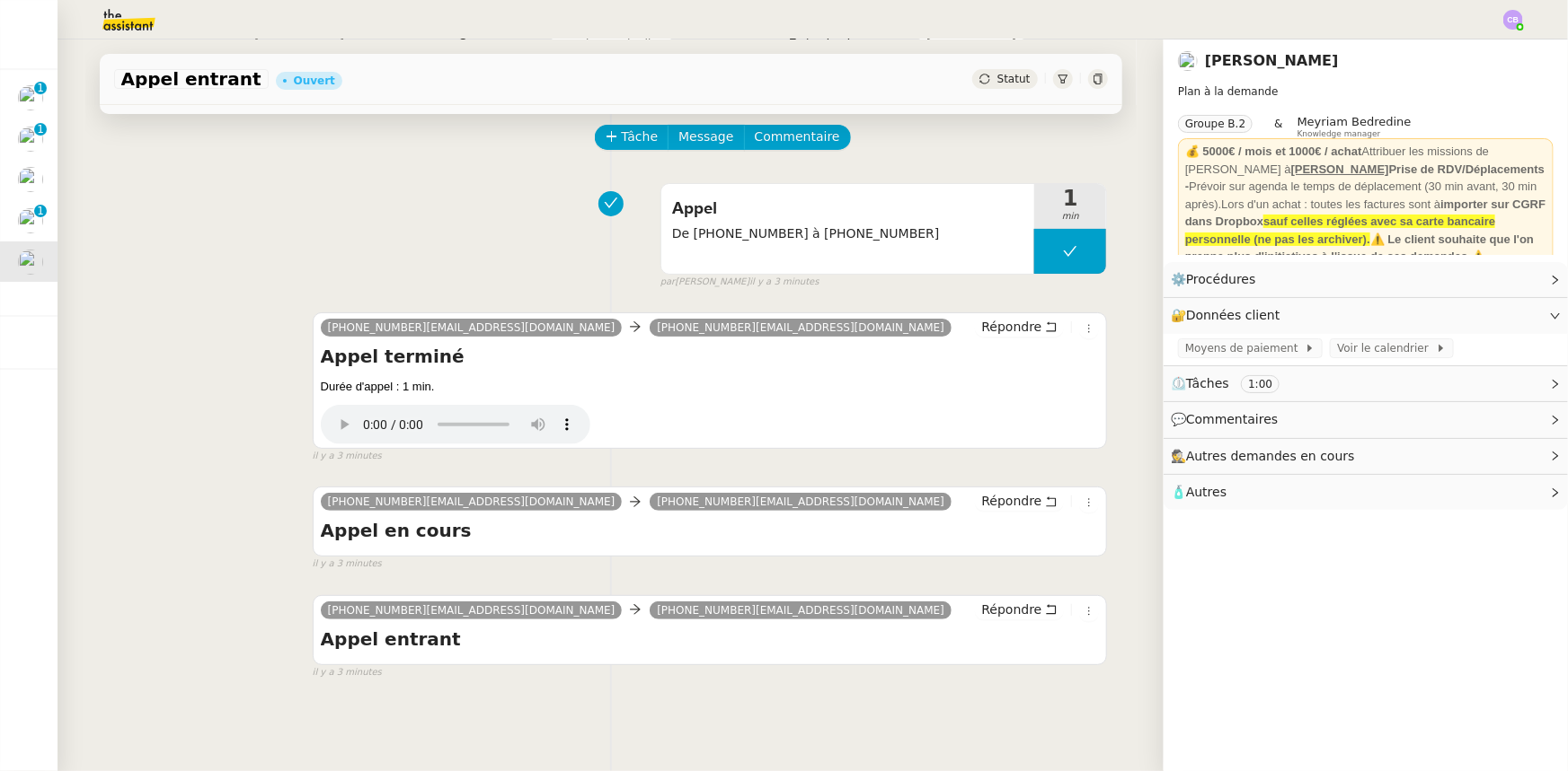
click at [121, 26] on img at bounding box center [114, 20] width 139 height 39
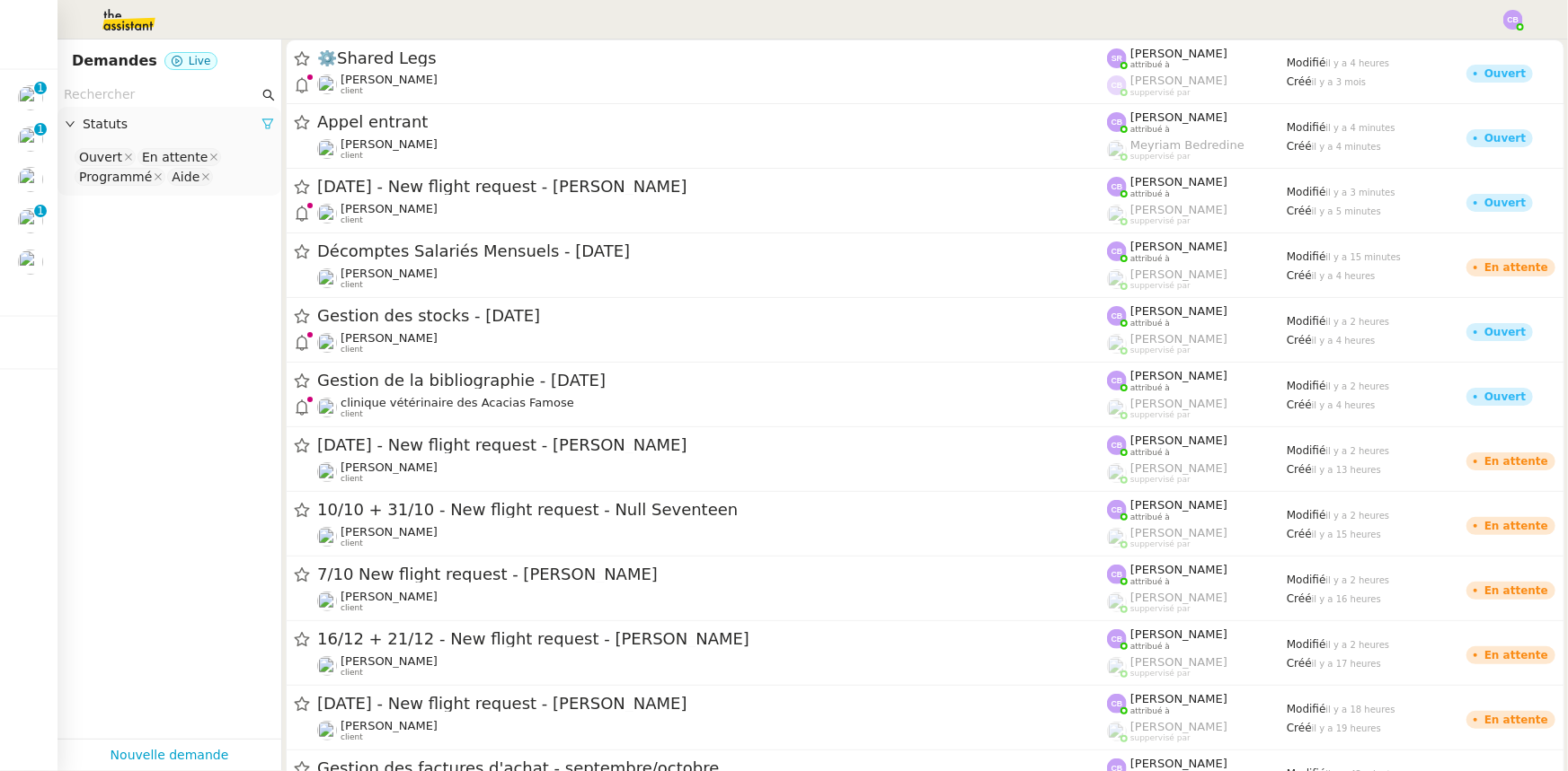
click at [261, 125] on icon at bounding box center [267, 124] width 12 height 12
click at [109, 124] on span "Statuts" at bounding box center [178, 124] width 191 height 21
click at [119, 156] on nz-select-top-control "Please select" at bounding box center [169, 157] width 195 height 22
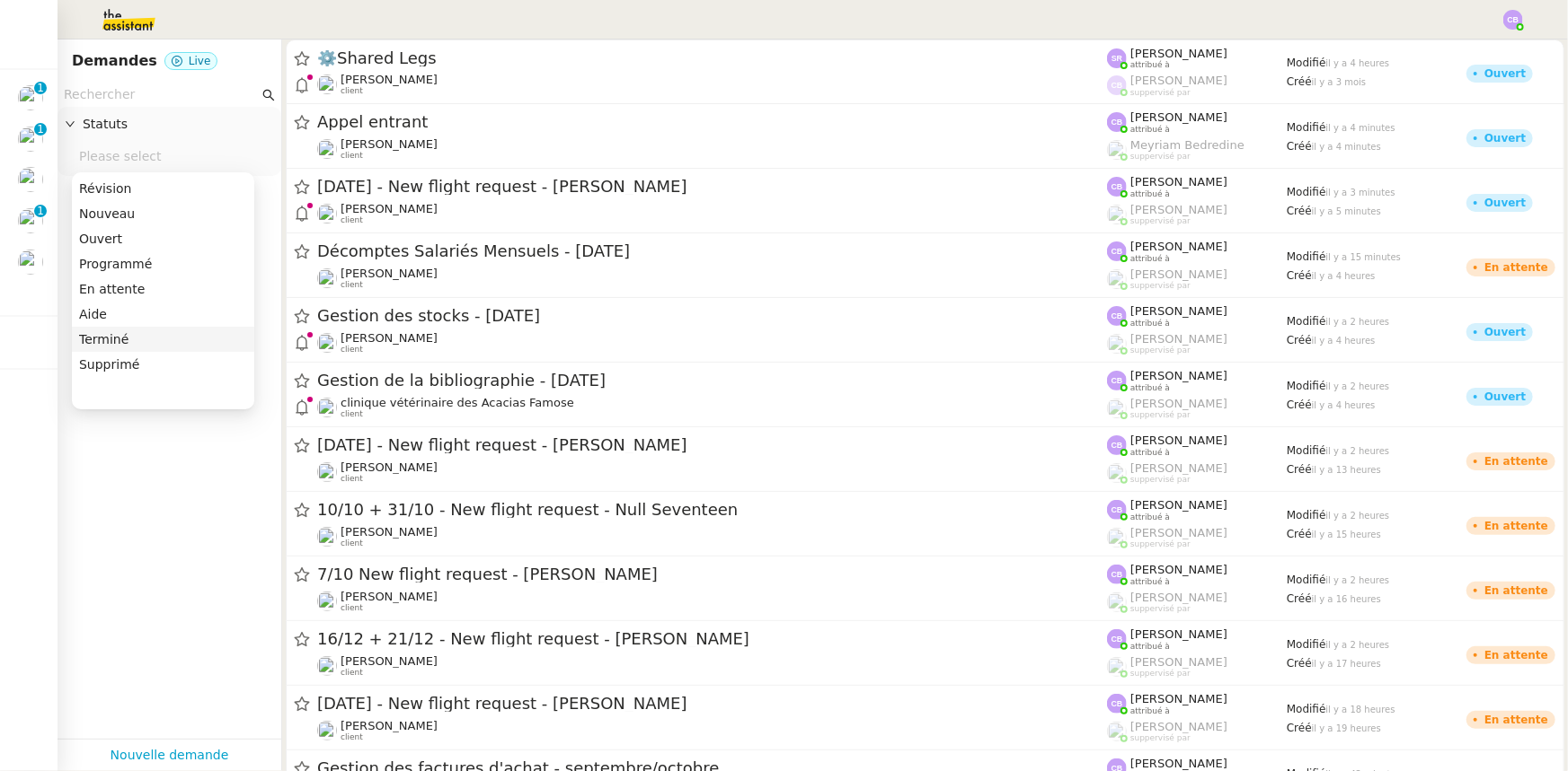
click at [110, 338] on div "Terminé" at bounding box center [162, 339] width 168 height 16
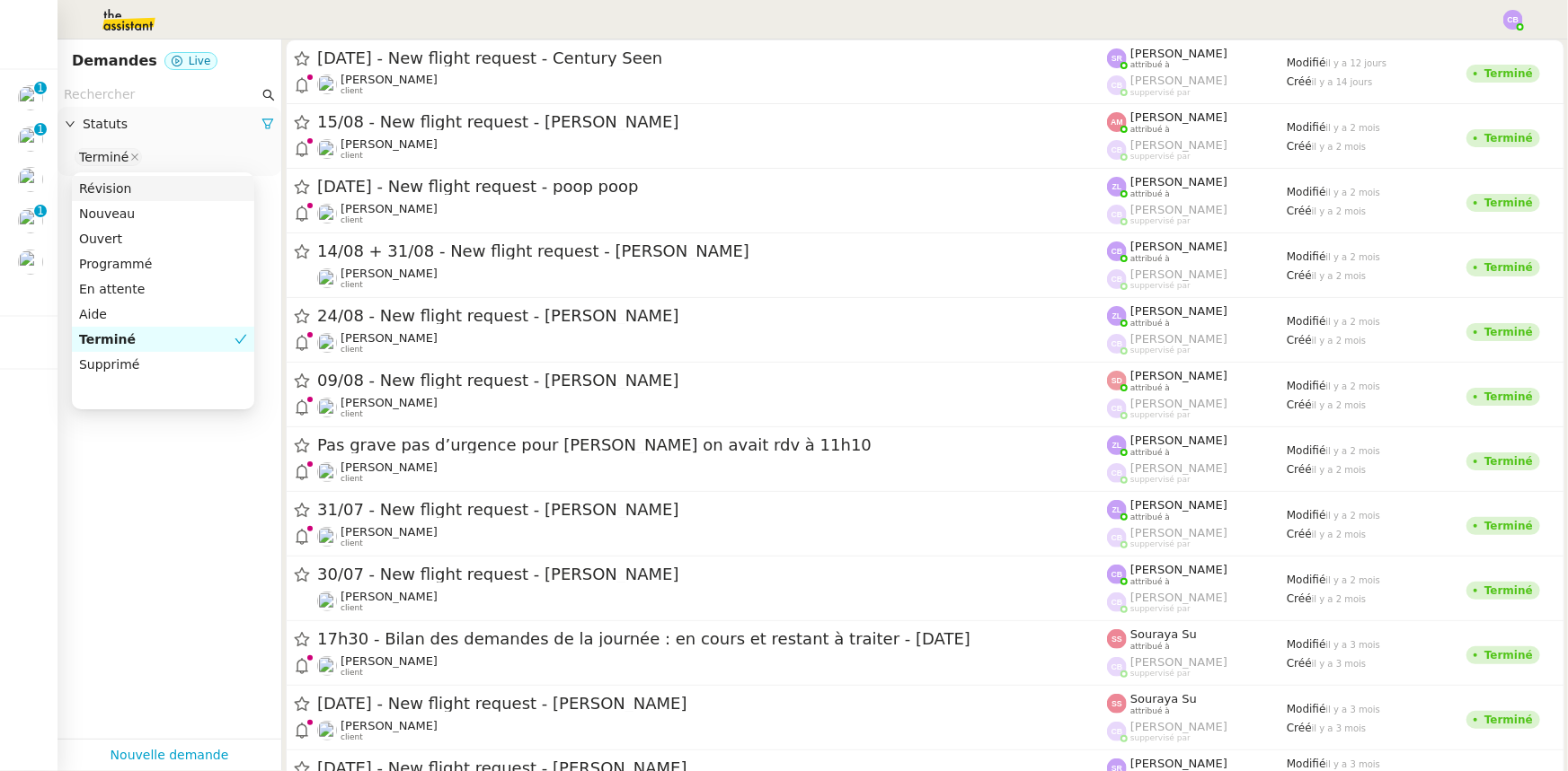
click at [115, 92] on input "text" at bounding box center [161, 95] width 195 height 21
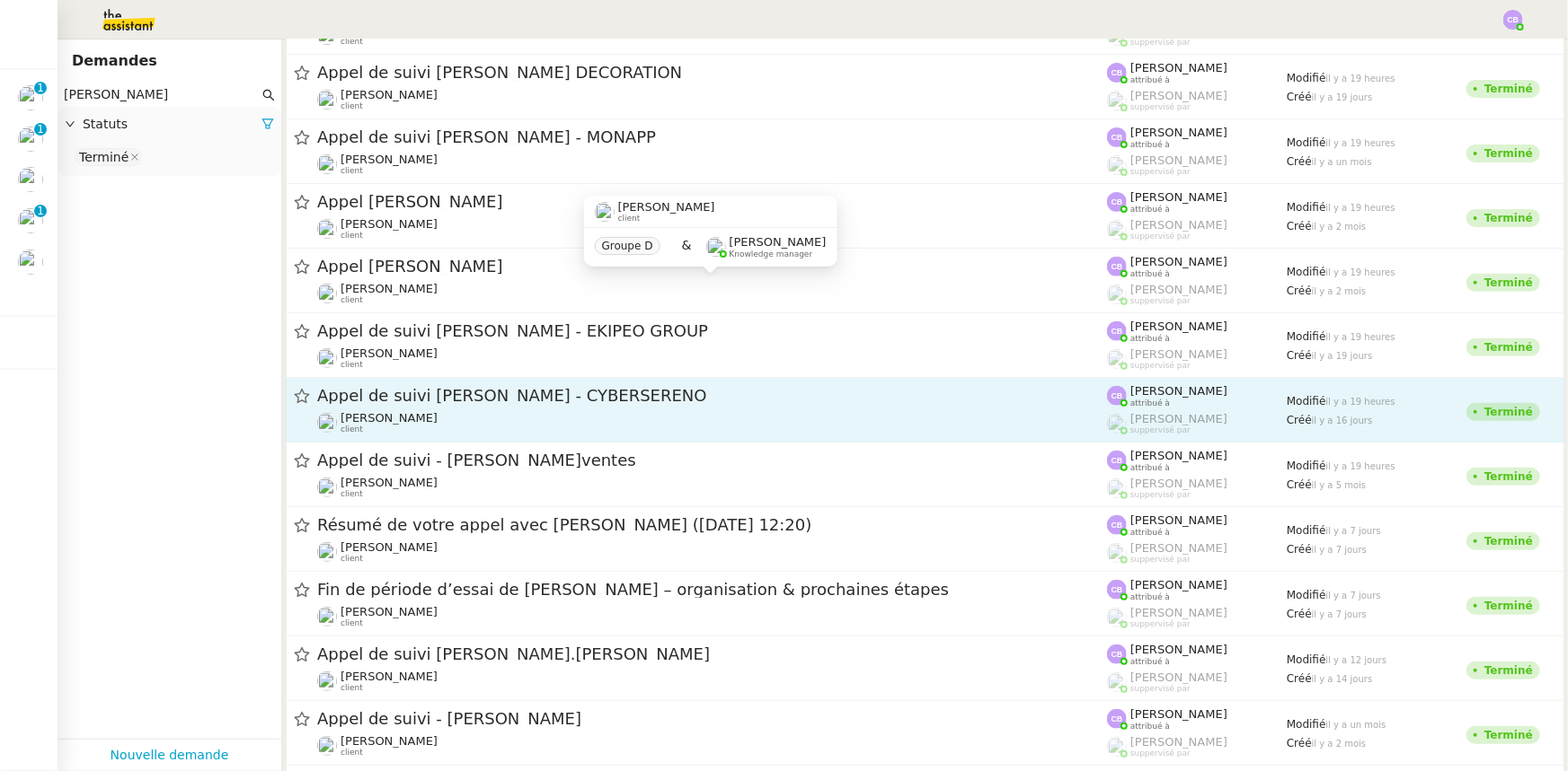
scroll to position [244, 0]
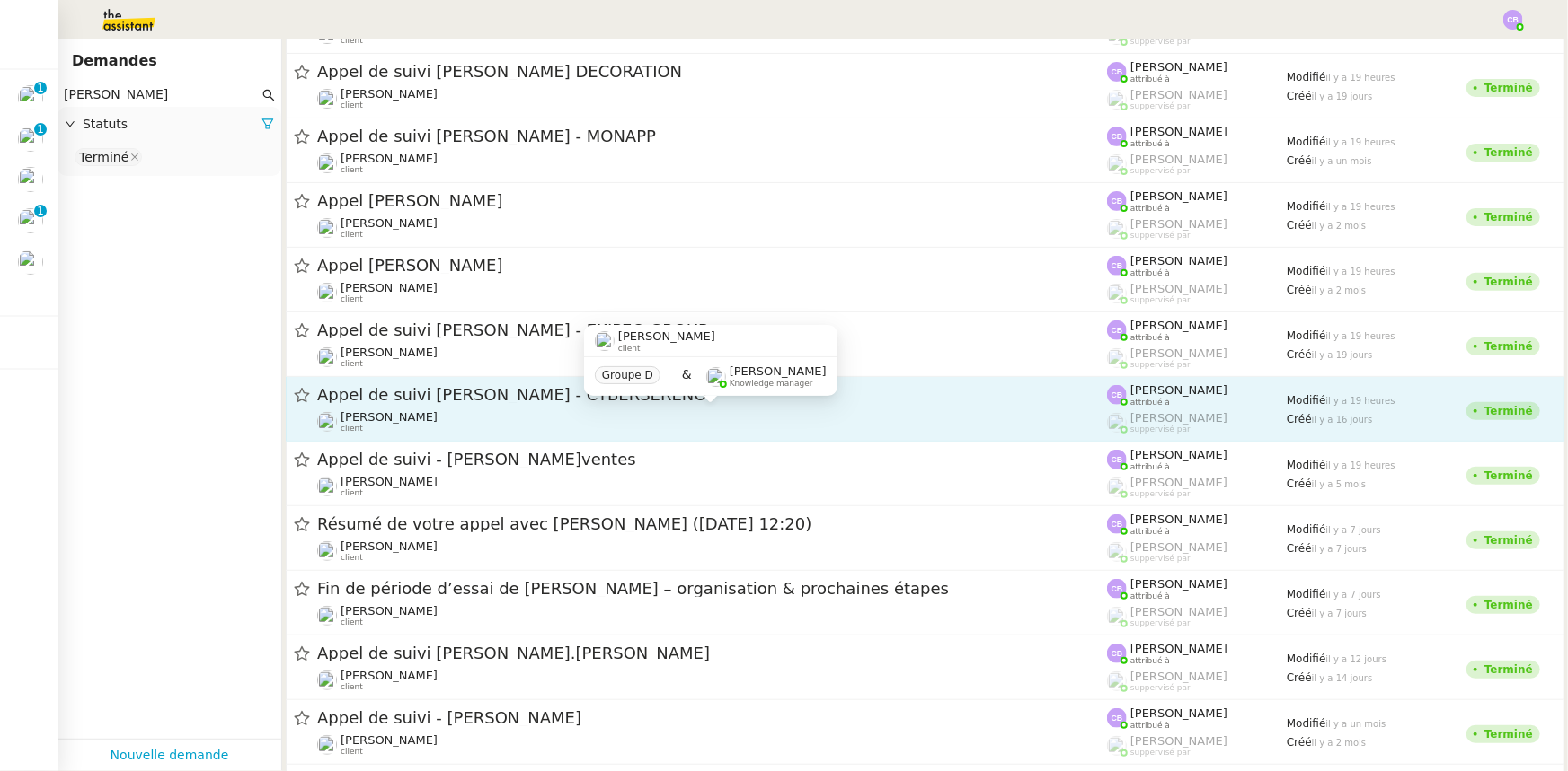
type input "Florian"
click at [523, 421] on div "Florian Parant client" at bounding box center [712, 422] width 790 height 23
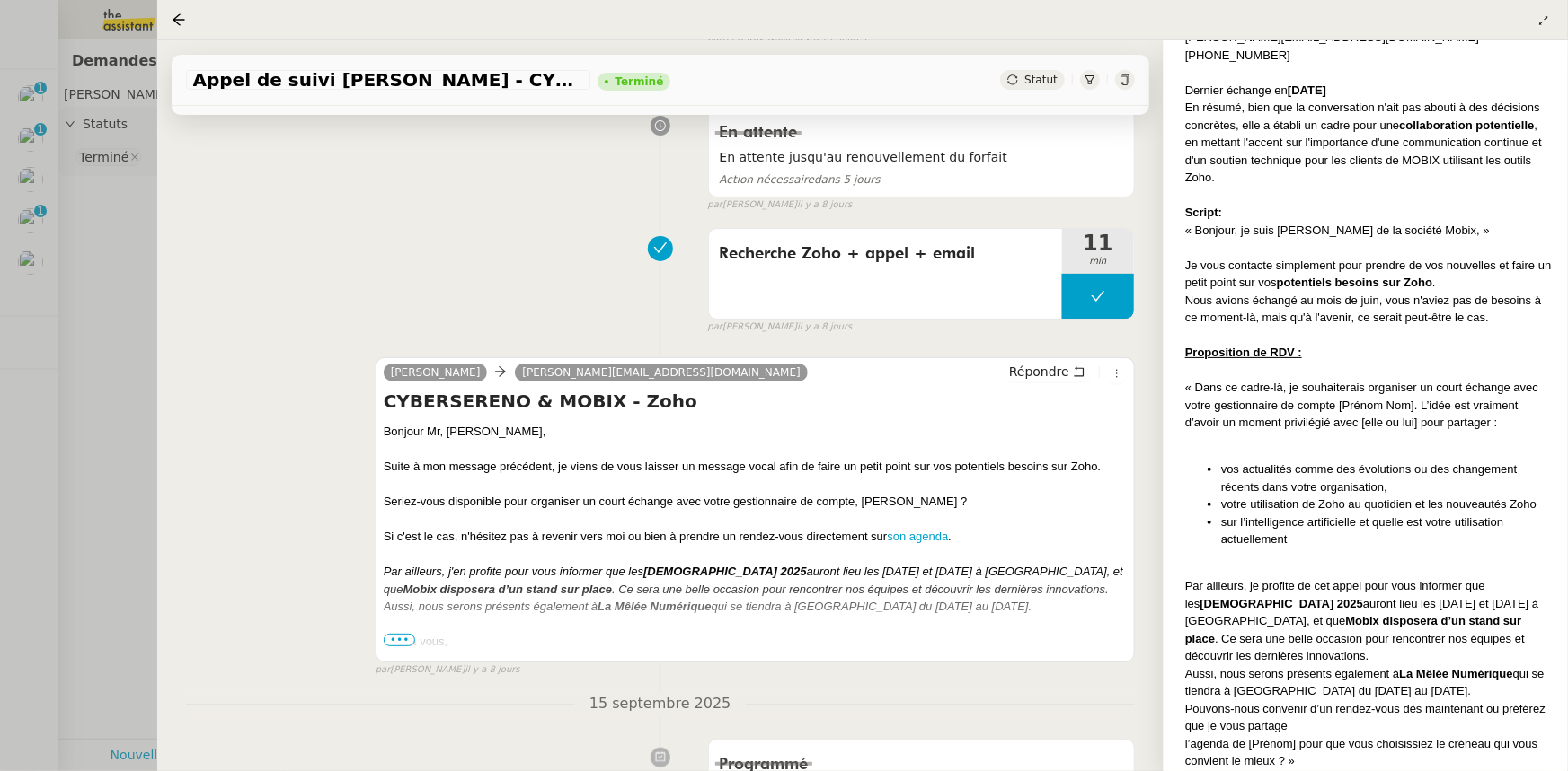
scroll to position [326, 0]
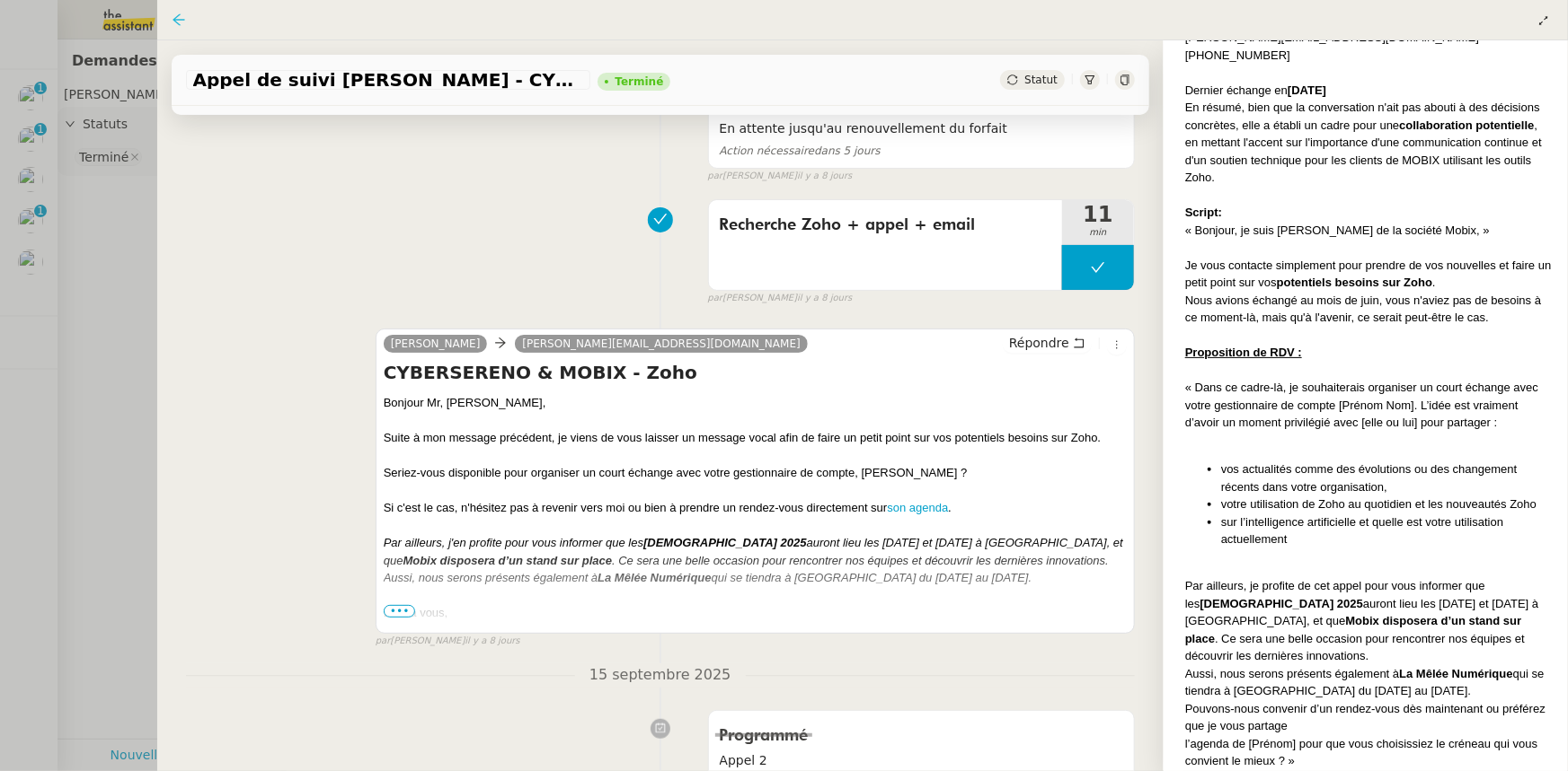
click at [177, 21] on icon at bounding box center [178, 19] width 11 height 11
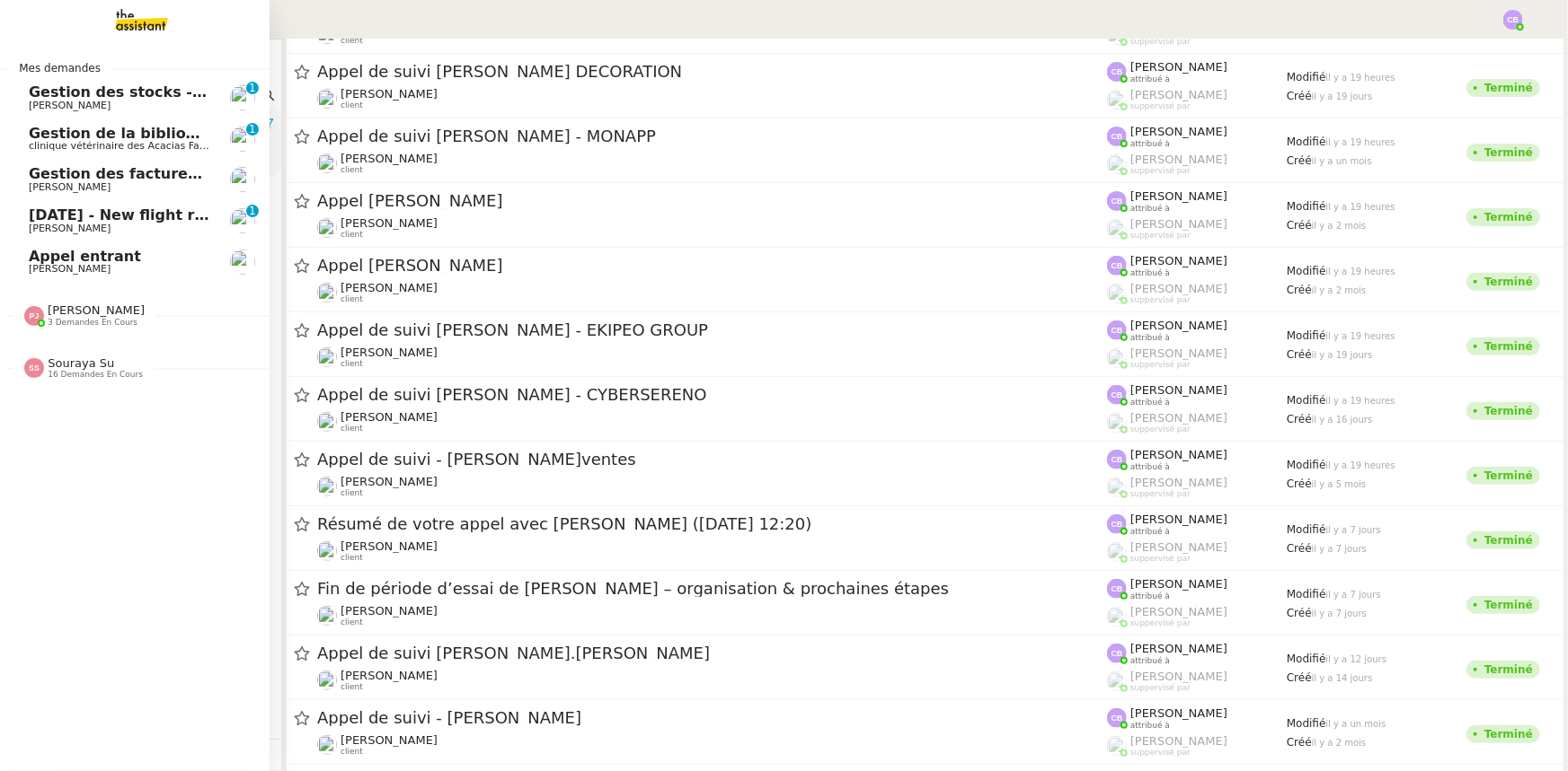
click at [100, 180] on span "Gestion des factures d'achat - septembre/octobre" at bounding box center [230, 174] width 403 height 17
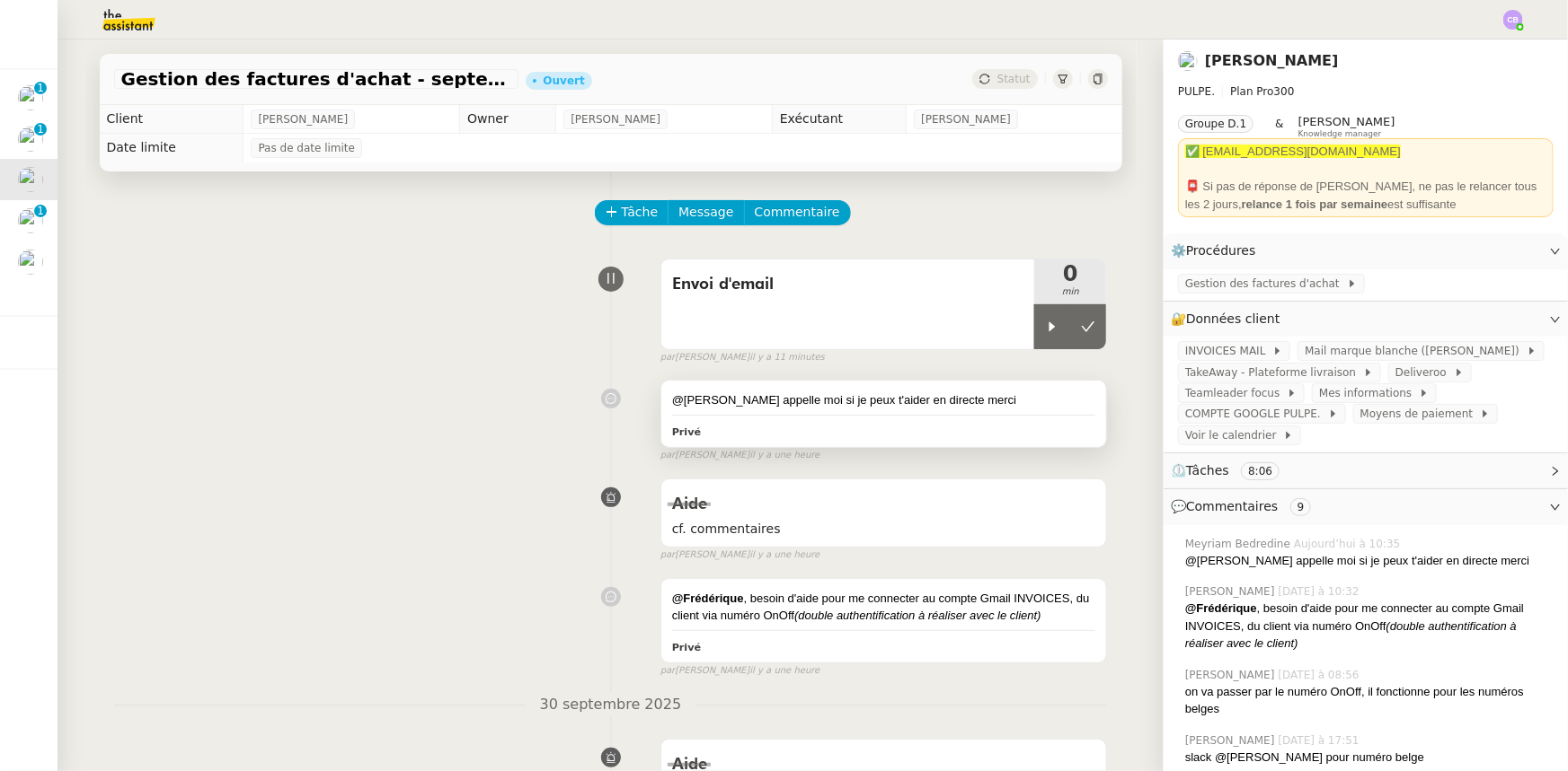
drag, startPoint x: 1050, startPoint y: 327, endPoint x: 927, endPoint y: 411, distance: 148.9
click at [1052, 327] on icon at bounding box center [1051, 327] width 14 height 14
click at [696, 220] on span "Message" at bounding box center [706, 212] width 55 height 21
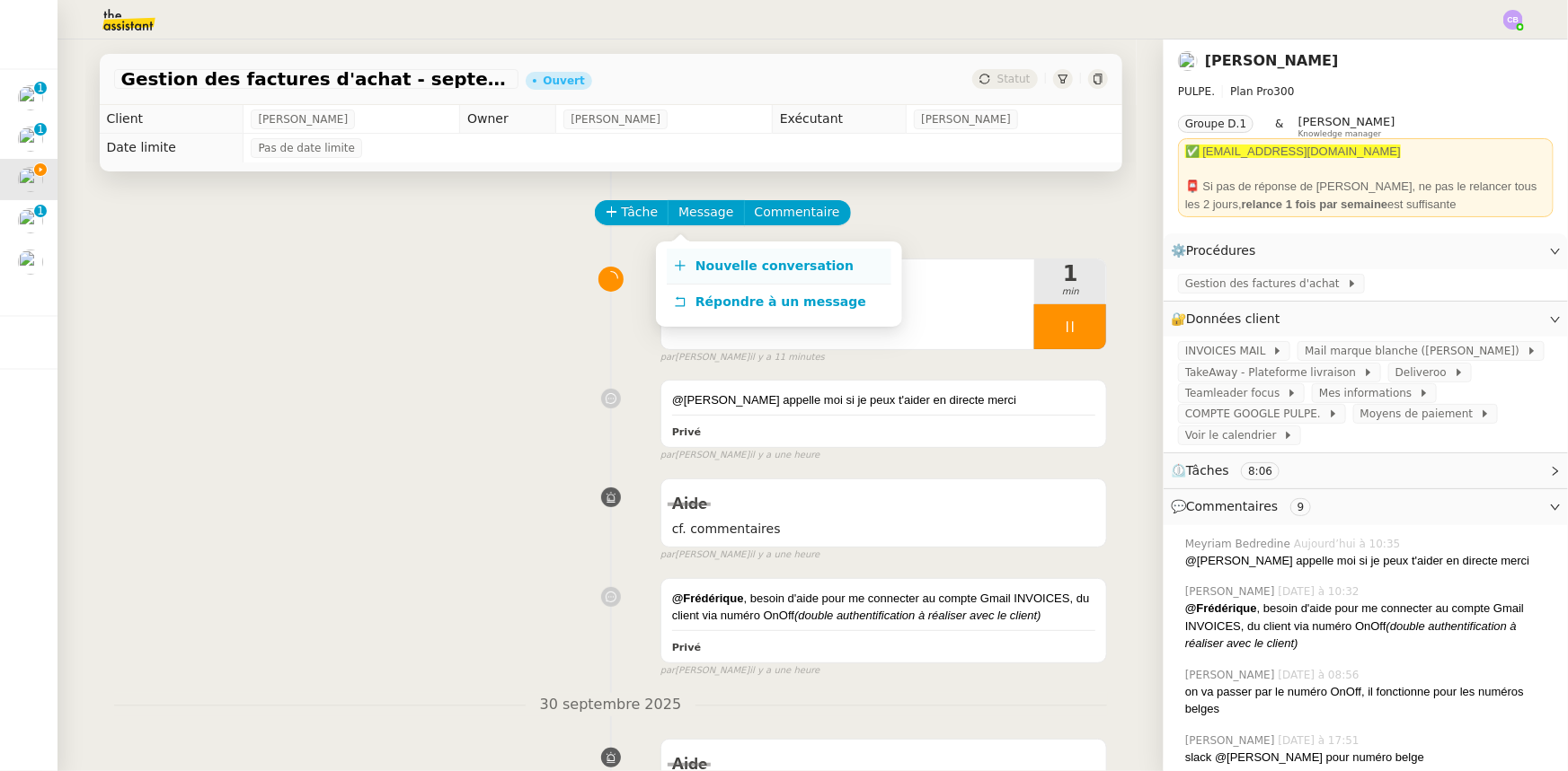
click at [739, 264] on span "Nouvelle conversation" at bounding box center [774, 265] width 158 height 14
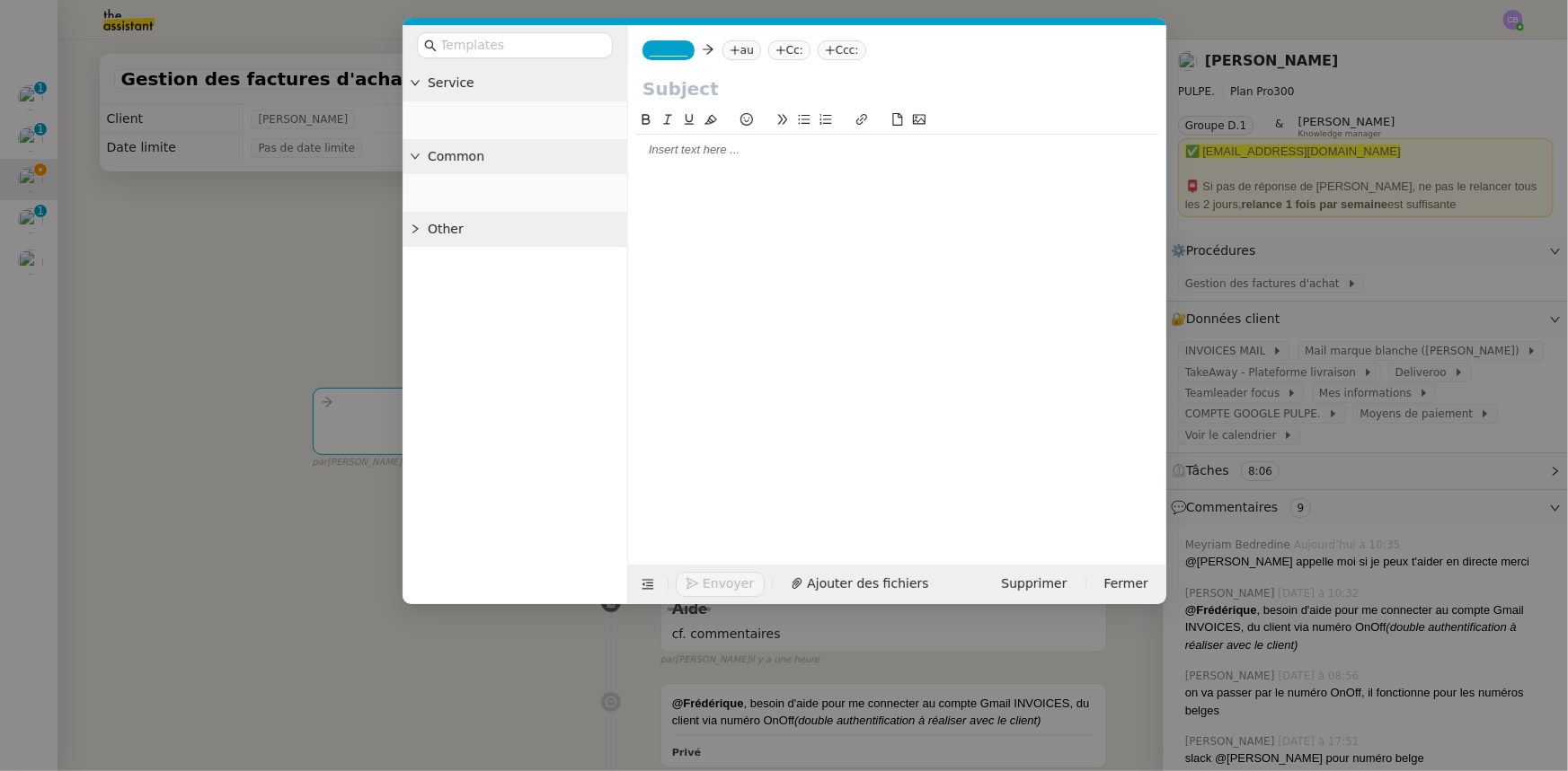
click at [667, 53] on span "_______" at bounding box center [668, 50] width 37 height 12
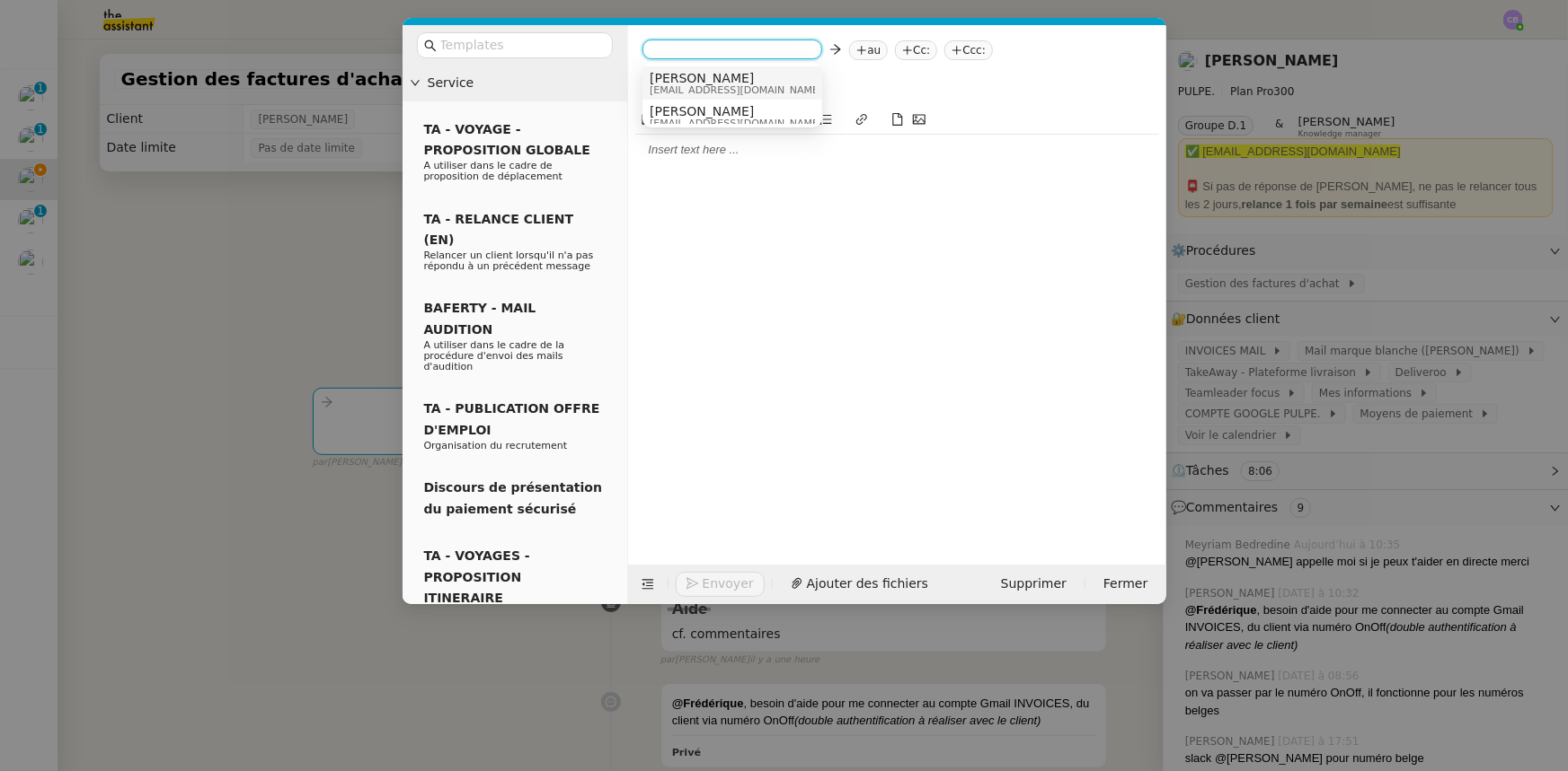
scroll to position [9, 0]
click at [697, 79] on span "sam@pulpe.be" at bounding box center [736, 81] width 172 height 10
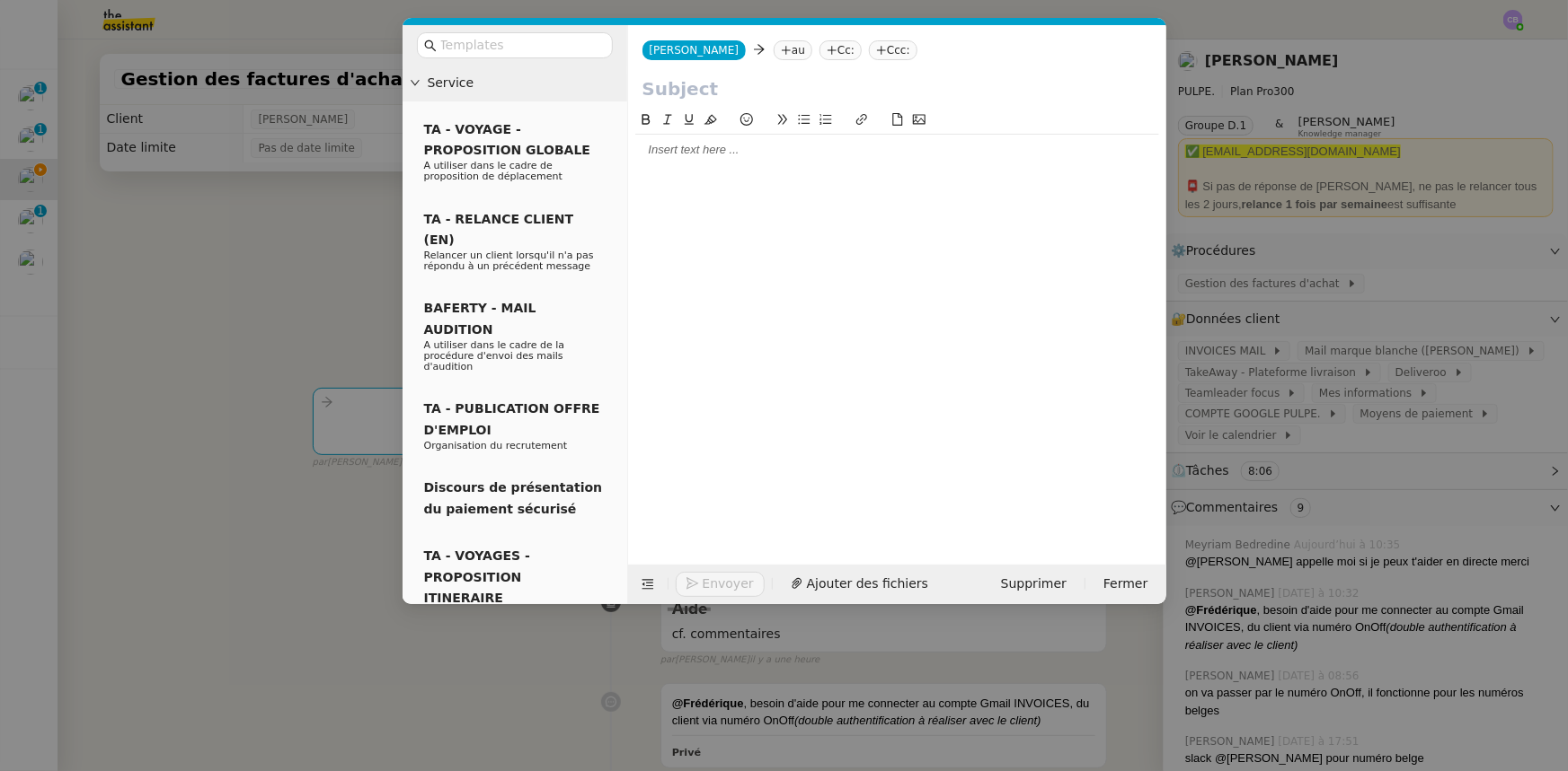
scroll to position [0, 0]
click at [773, 51] on nz-tag "au" at bounding box center [792, 50] width 38 height 20
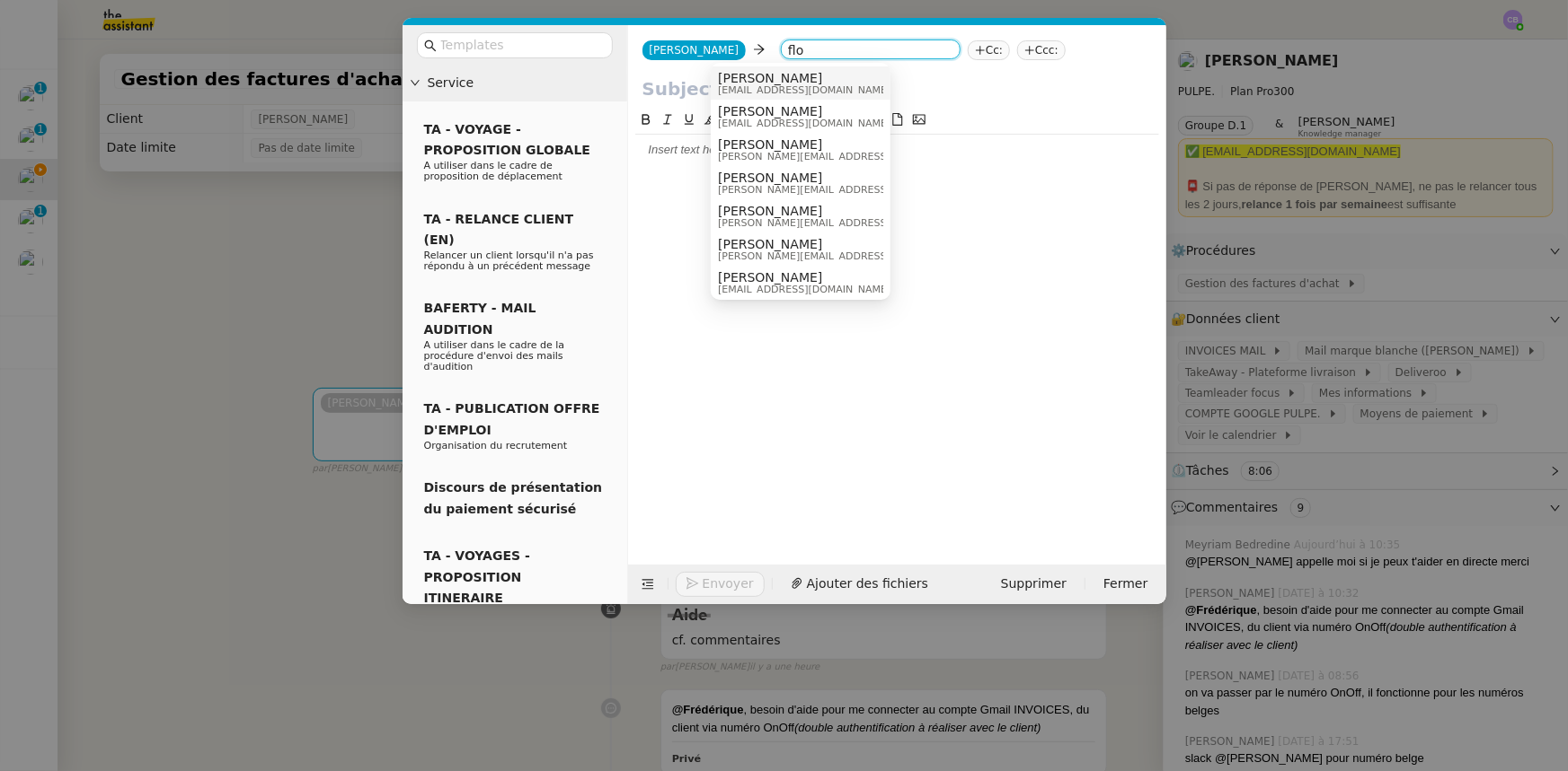
type input "flo"
click at [777, 80] on div "Flo Rys flo@pulpe.be" at bounding box center [811, 83] width 186 height 24
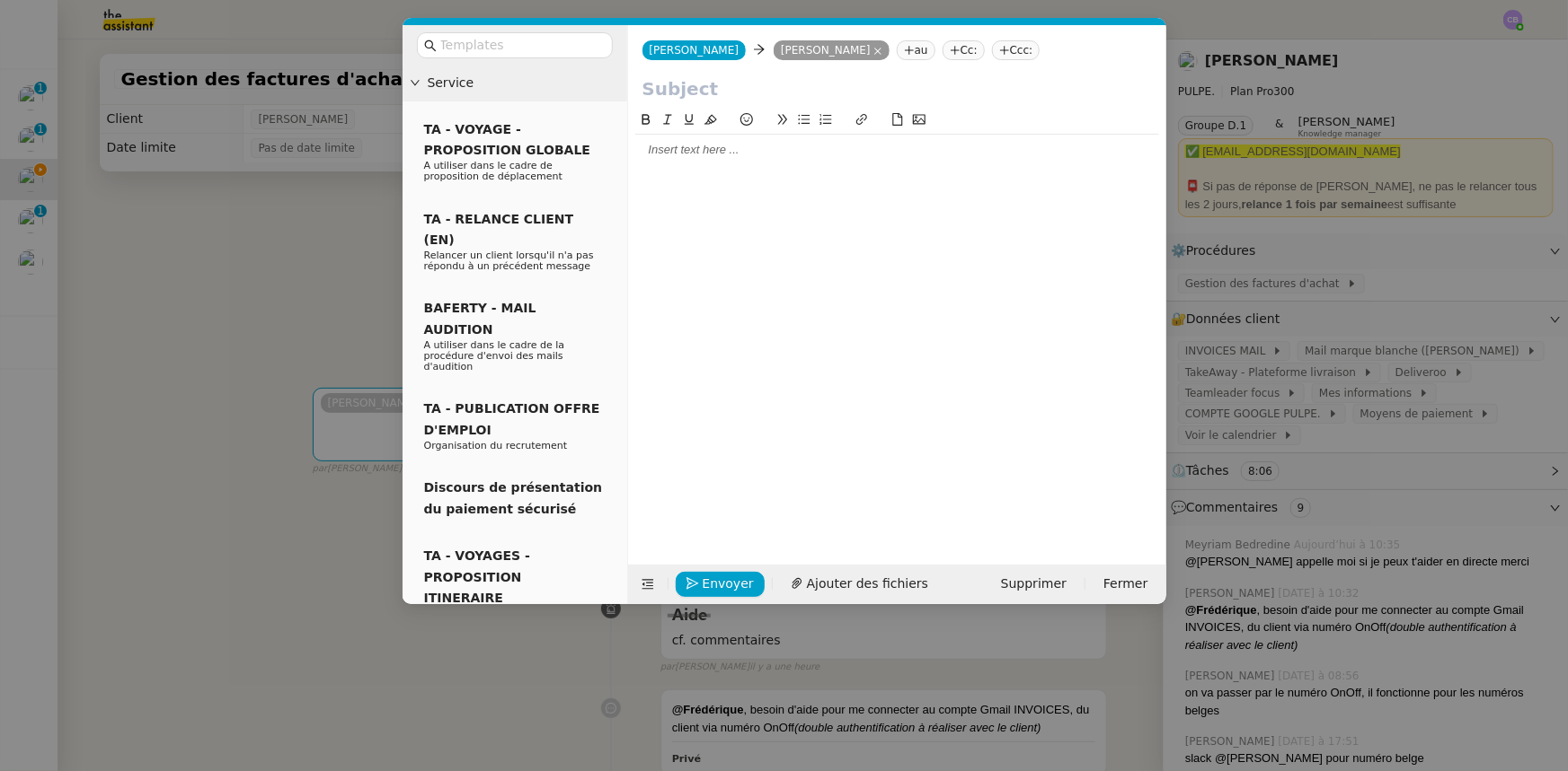
click at [740, 86] on input "text" at bounding box center [897, 89] width 509 height 27
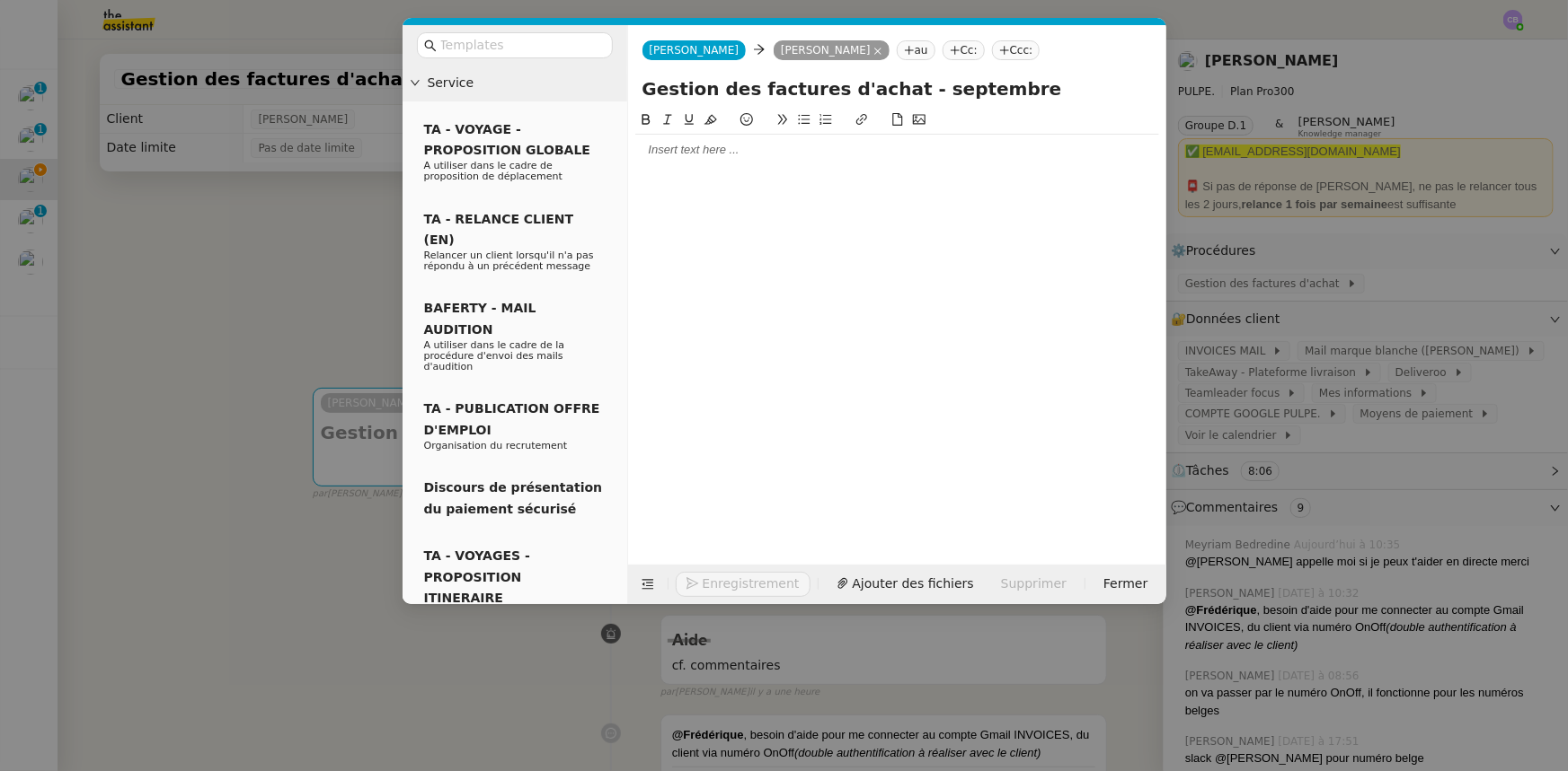
type input "Gestion des factures d'achat - septembre"
click at [344, 247] on nz-modal-container "Service TA - VOYAGE - PROPOSITION GLOBALE A utiliser dans le cadre de propositi…" at bounding box center [784, 386] width 1568 height 771
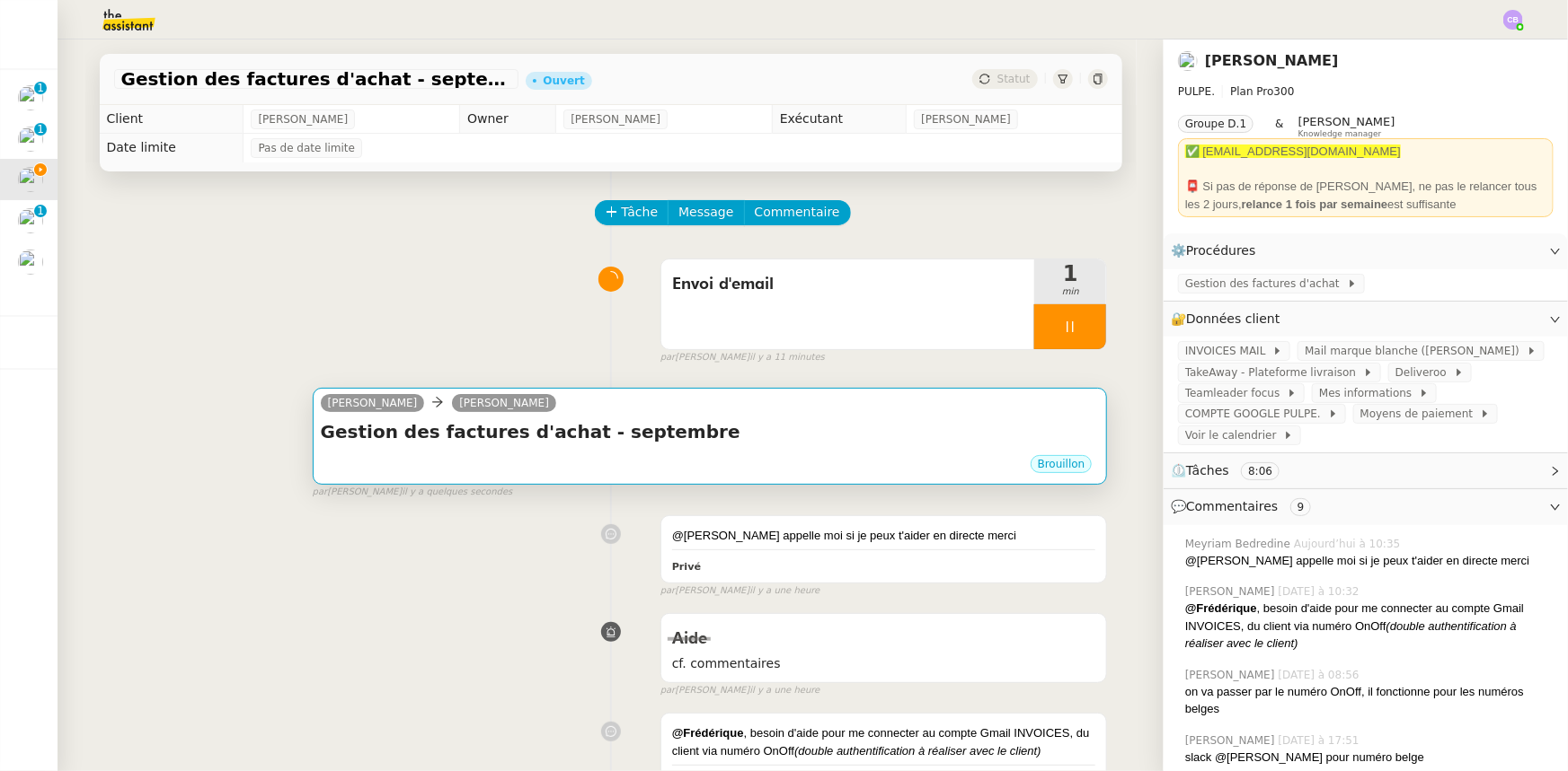
click at [555, 452] on div "Gestion des factures d'achat - septembre •••" at bounding box center [711, 436] width 779 height 34
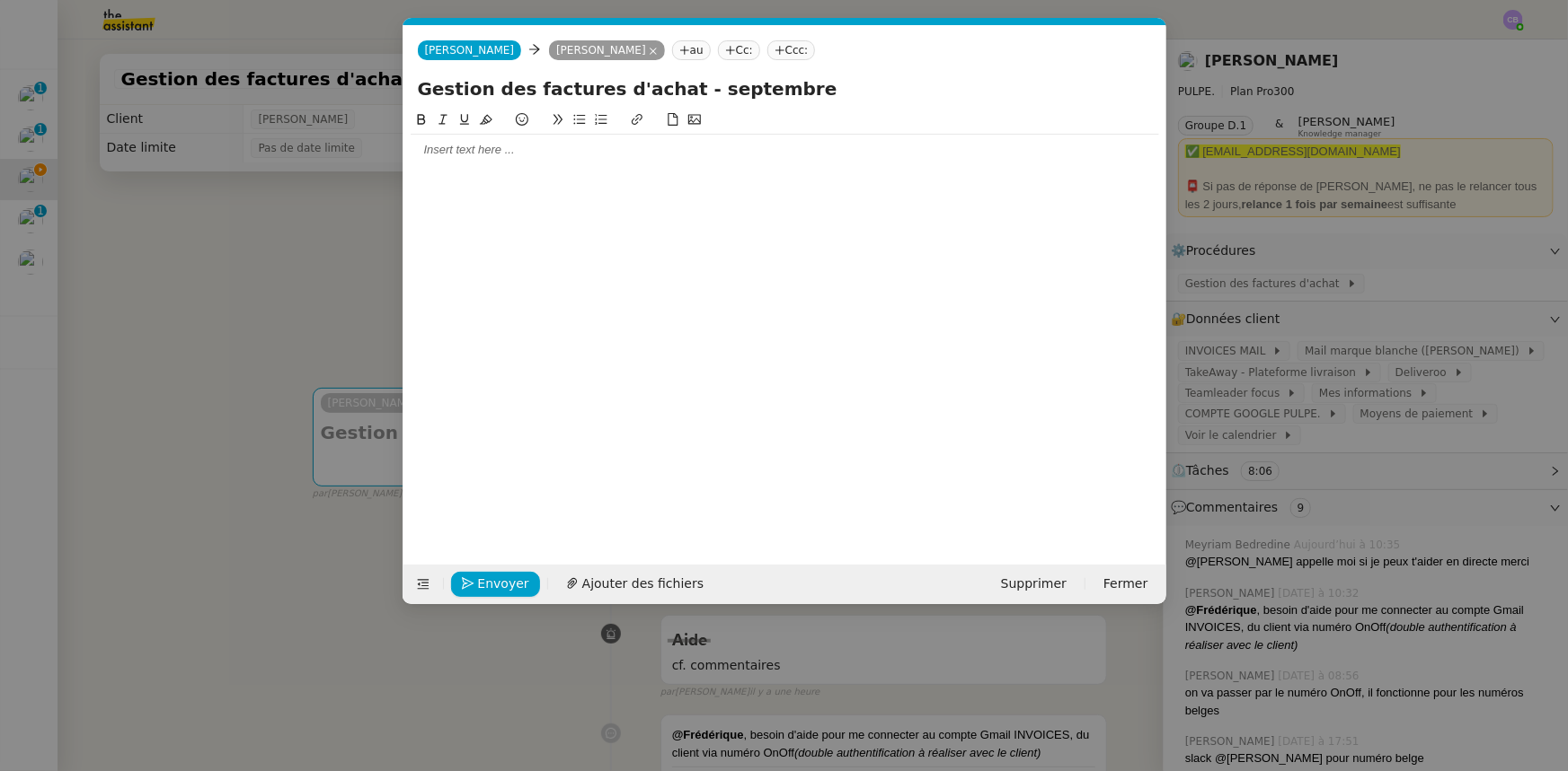
scroll to position [0, 37]
click at [790, 93] on input "Gestion des factures d'achat - septembre" at bounding box center [784, 89] width 734 height 27
type input "Gestion des factures d'achat - septembre et octobre 2025"
click at [612, 153] on div at bounding box center [784, 150] width 748 height 16
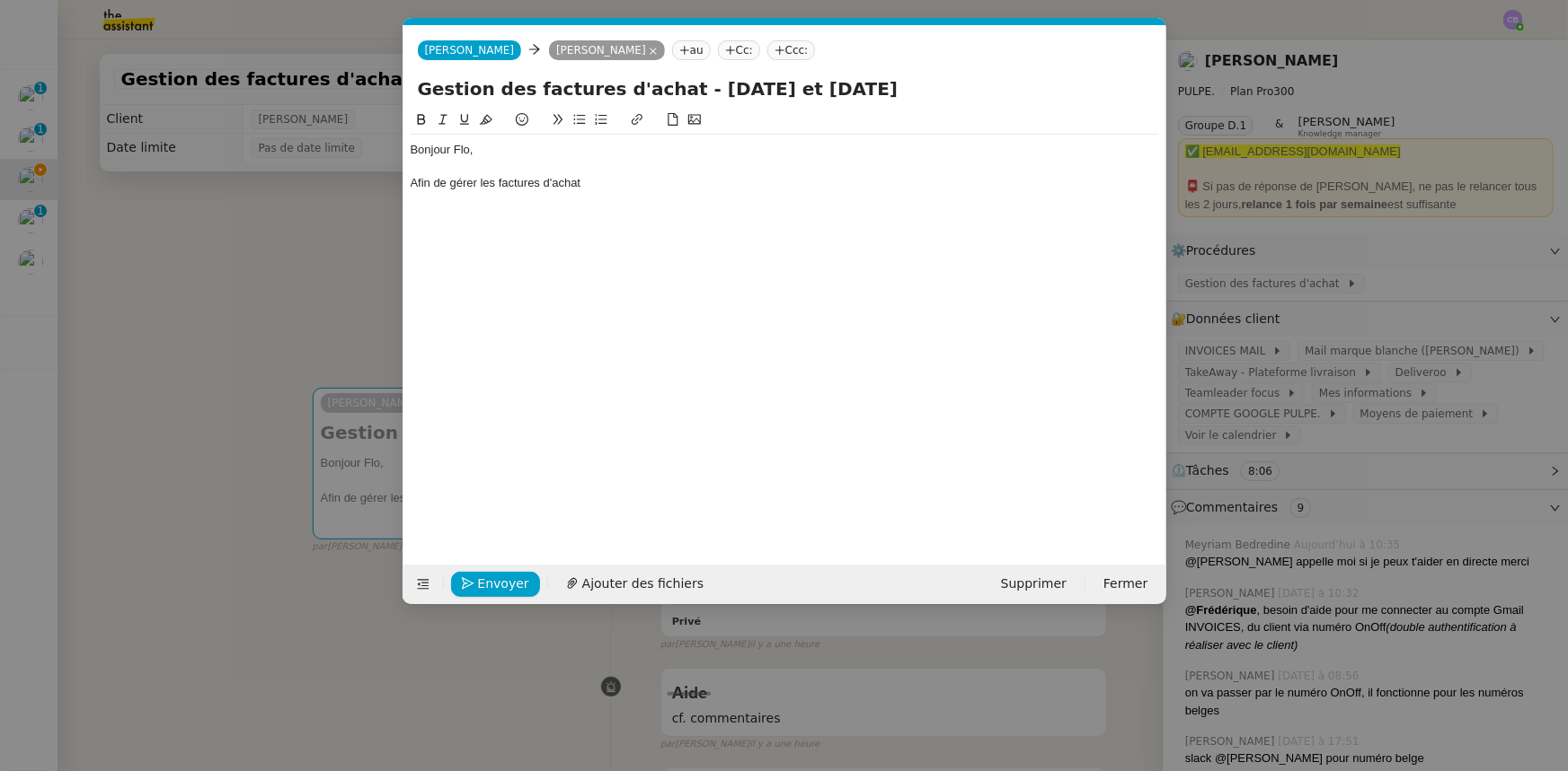
click at [328, 263] on nz-modal-container "Service TA - VOYAGE - PROPOSITION GLOBALE A utiliser dans le cadre de propositi…" at bounding box center [784, 386] width 1568 height 771
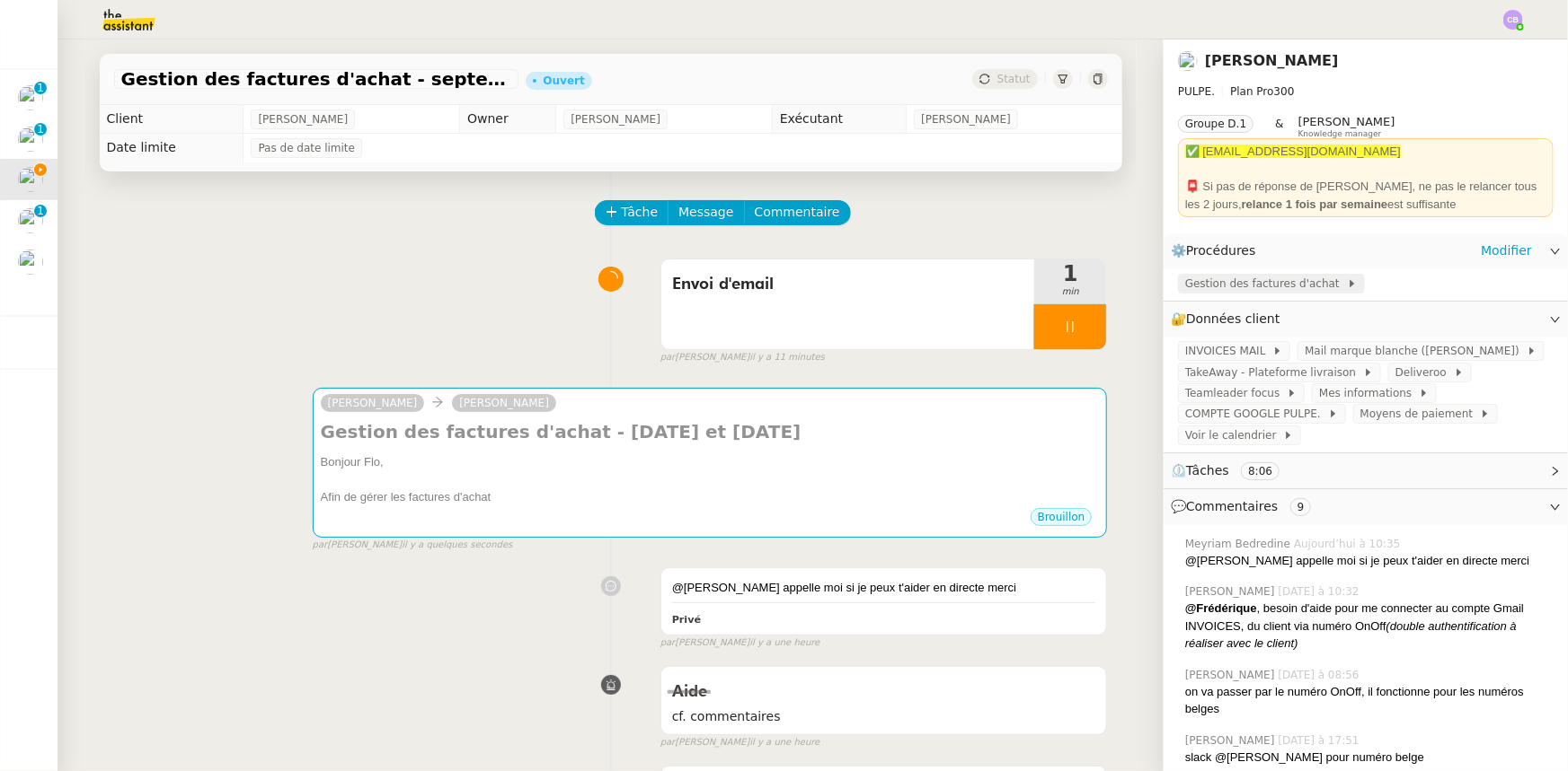
click at [1222, 285] on span "Gestion des factures d'achat" at bounding box center [1266, 284] width 162 height 18
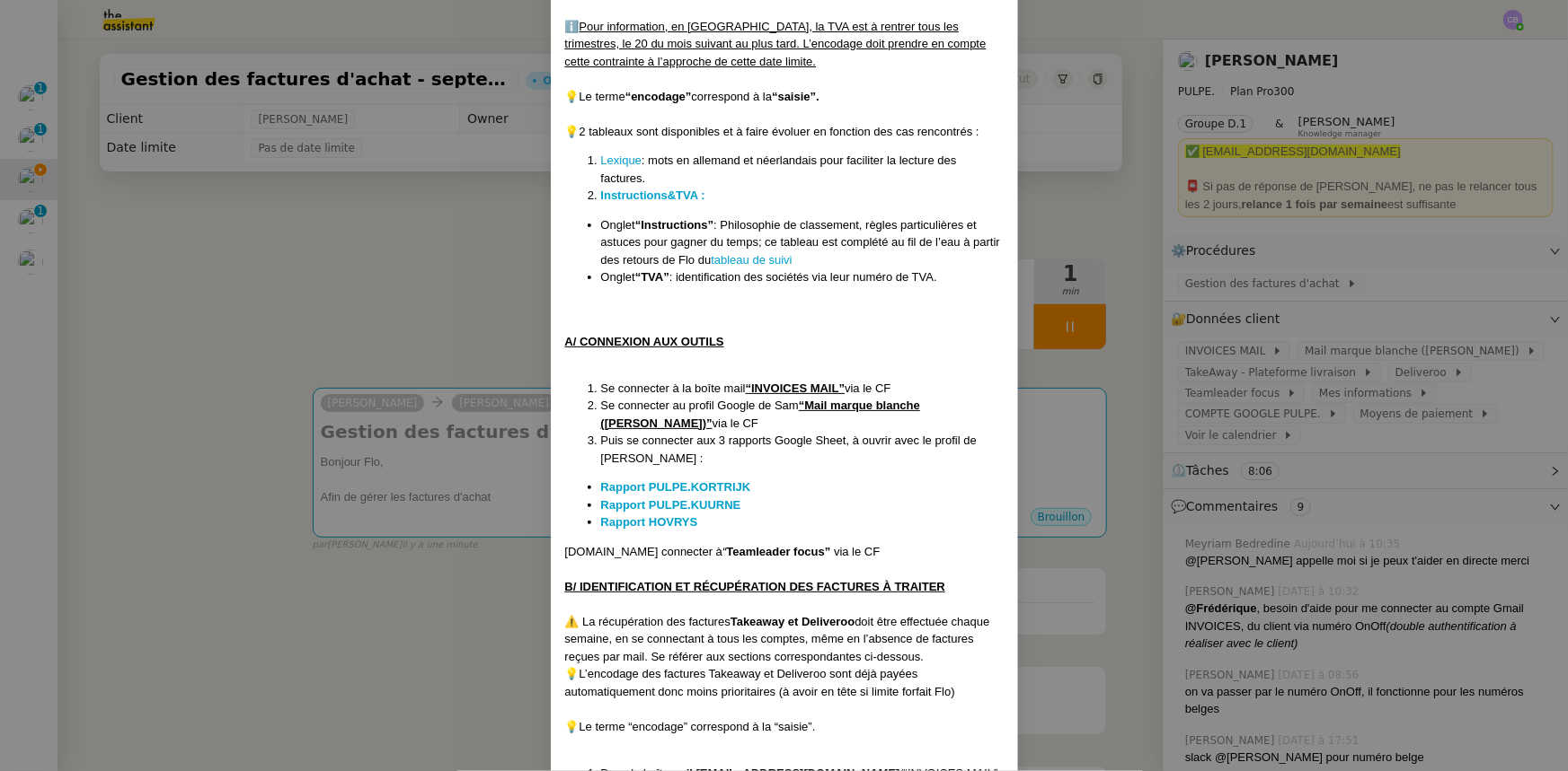
scroll to position [653, 0]
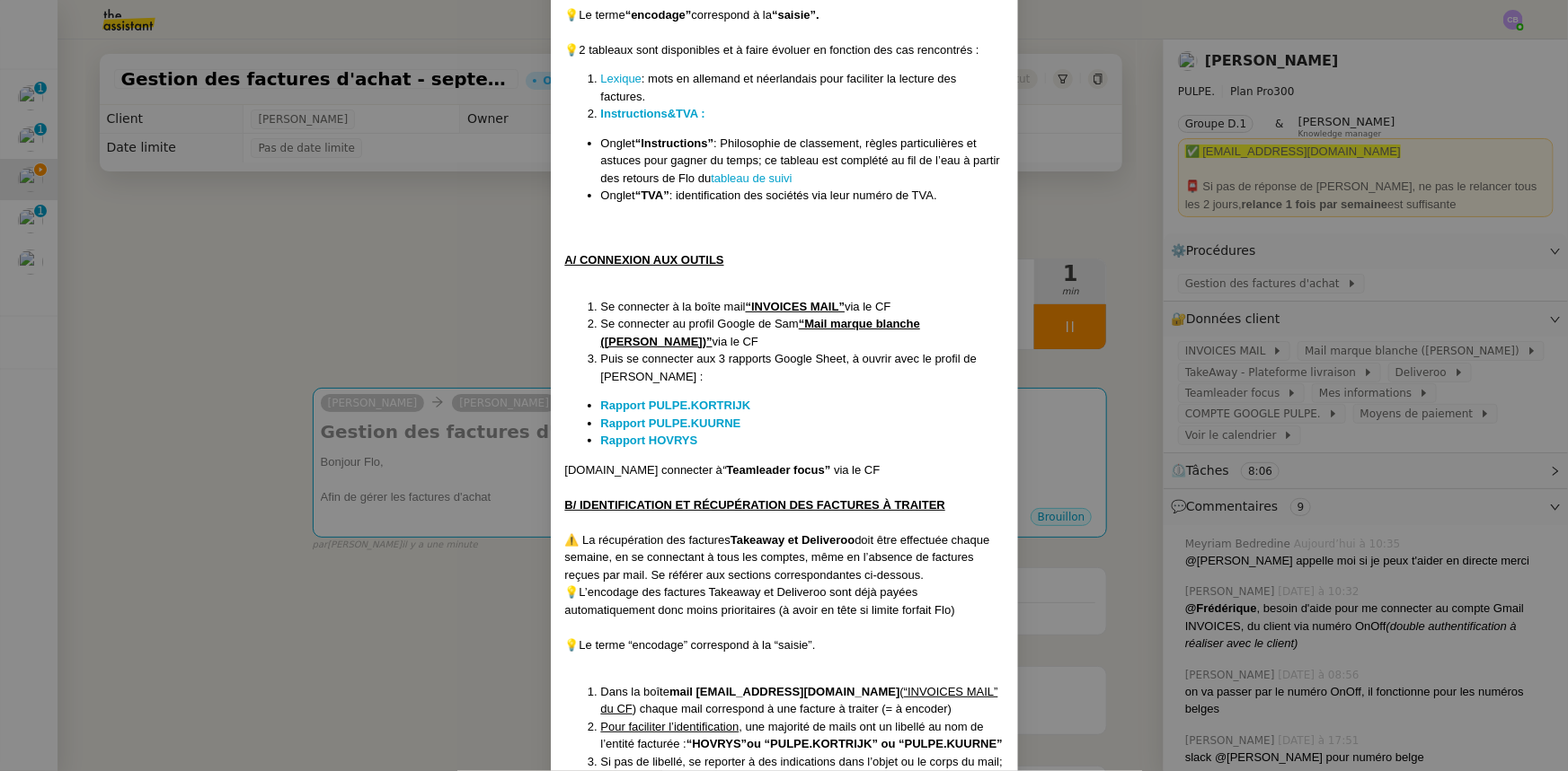
click at [503, 482] on nz-modal-container "Créée le : 22/09/2025 Contexte : Flo gère la société mère HOVRYS, qui regroupe …" at bounding box center [784, 386] width 1568 height 771
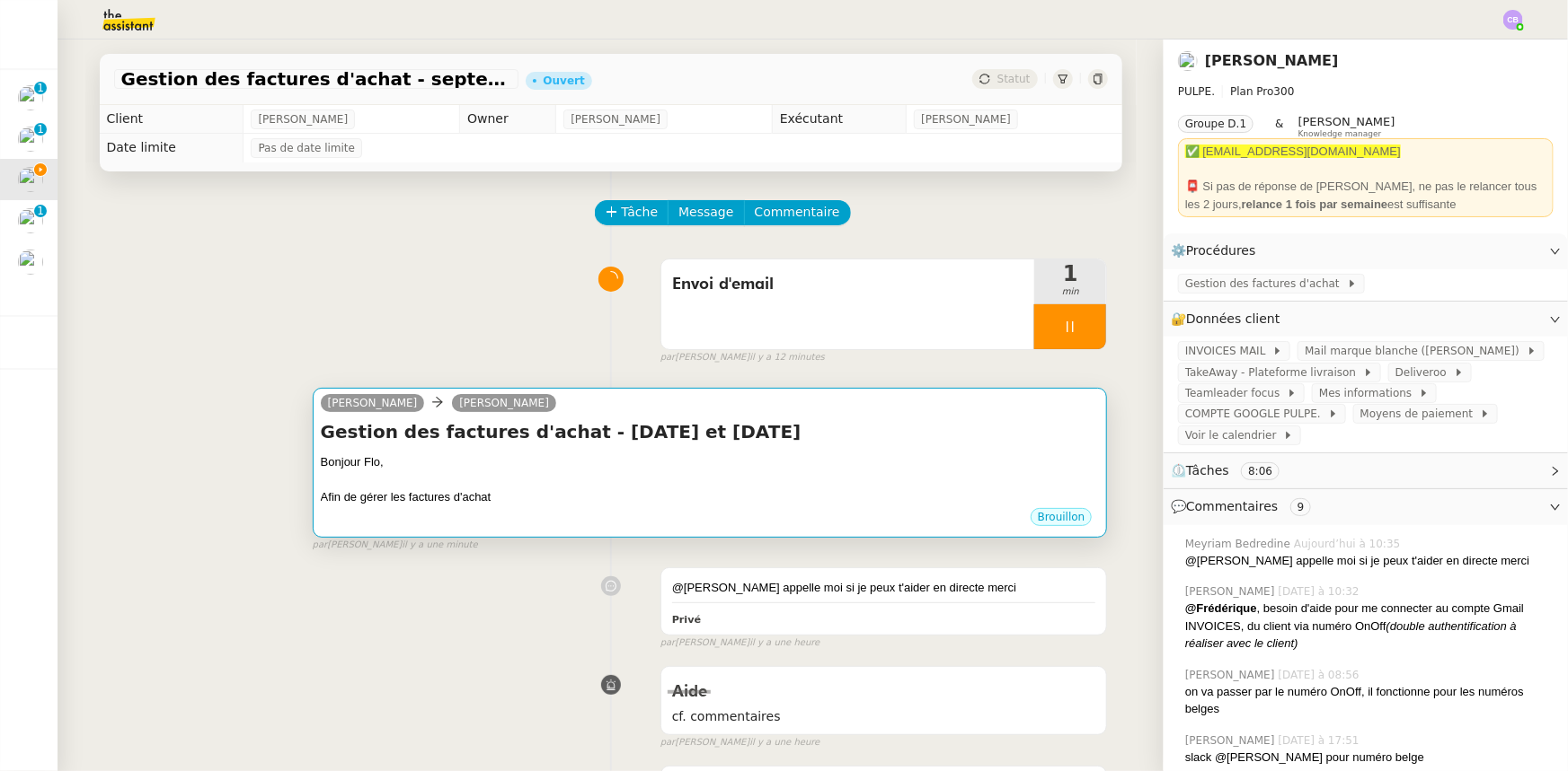
click at [527, 463] on div "Bonjour Flo," at bounding box center [711, 462] width 779 height 18
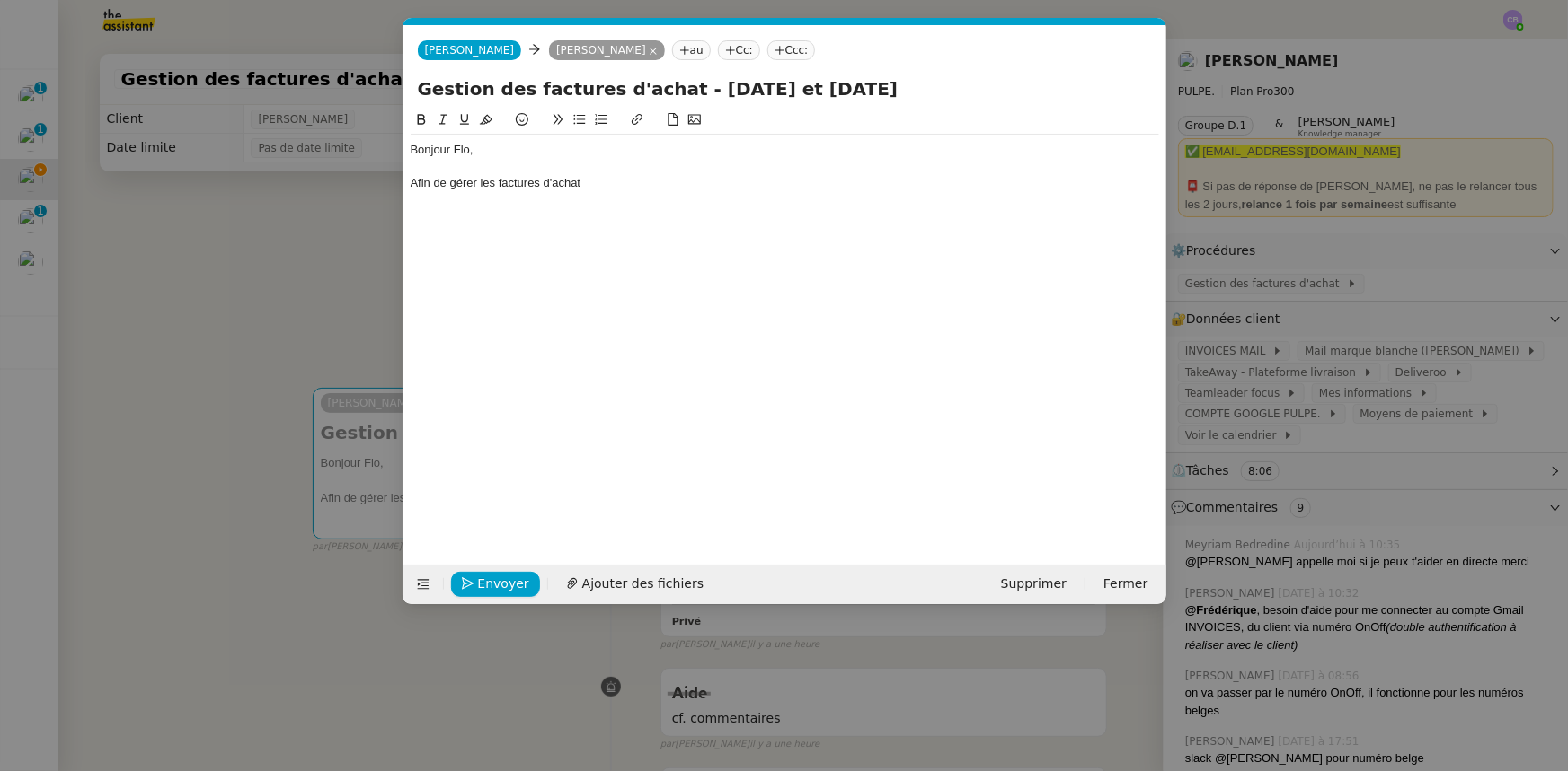
scroll to position [0, 37]
click at [593, 185] on div "Afin de gérer les factures d'achat" at bounding box center [784, 182] width 748 height 16
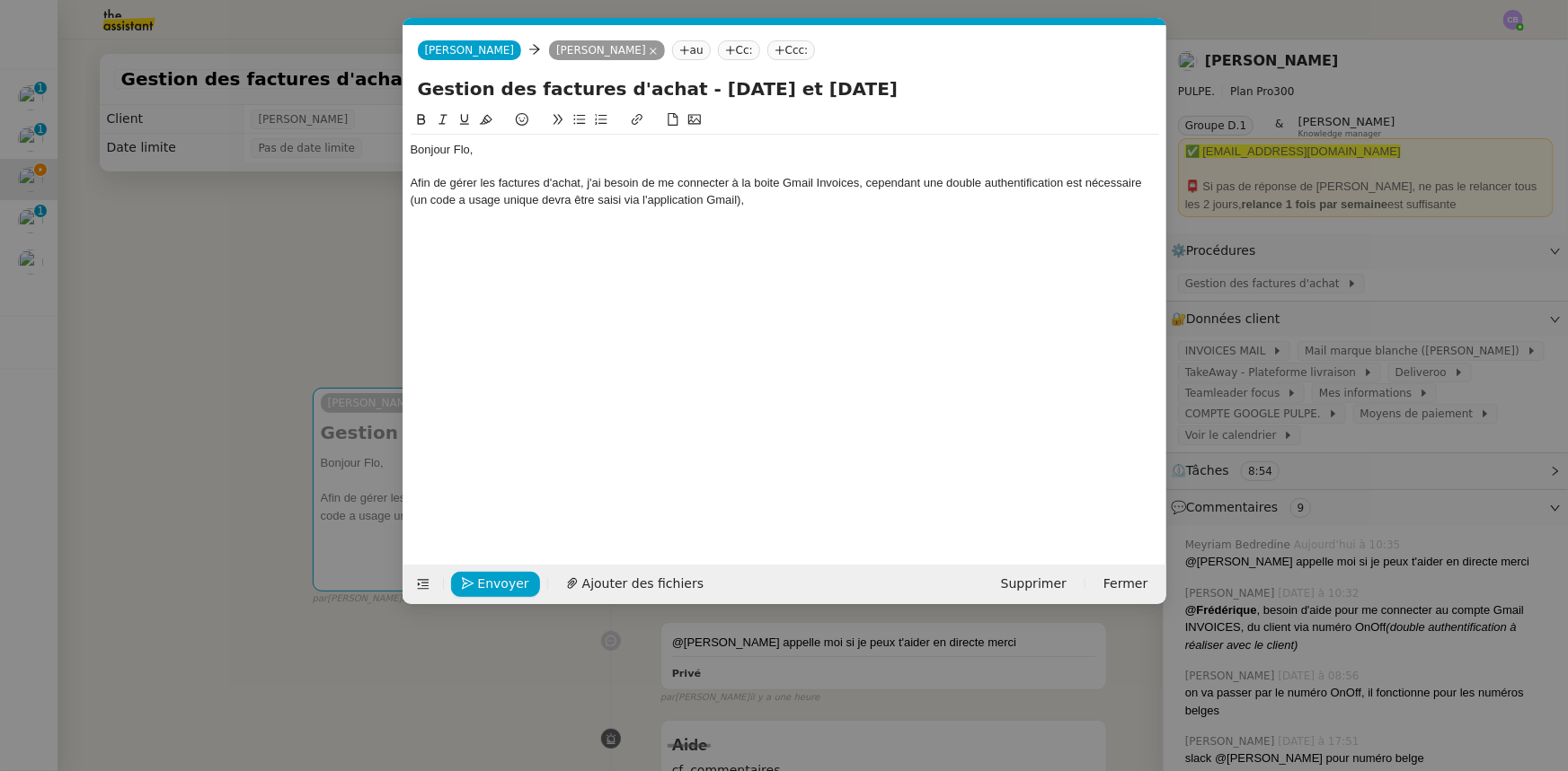
click at [461, 201] on div "Afin de gérer les factures d'achat, j'ai besoin de me connecter à la boite Gmai…" at bounding box center [784, 192] width 748 height 34
click at [0, 0] on lt-em "à" at bounding box center [0, 0] width 0 height 0
click at [471, 234] on div at bounding box center [784, 233] width 748 height 16
click at [582, 122] on icon at bounding box center [579, 119] width 12 height 12
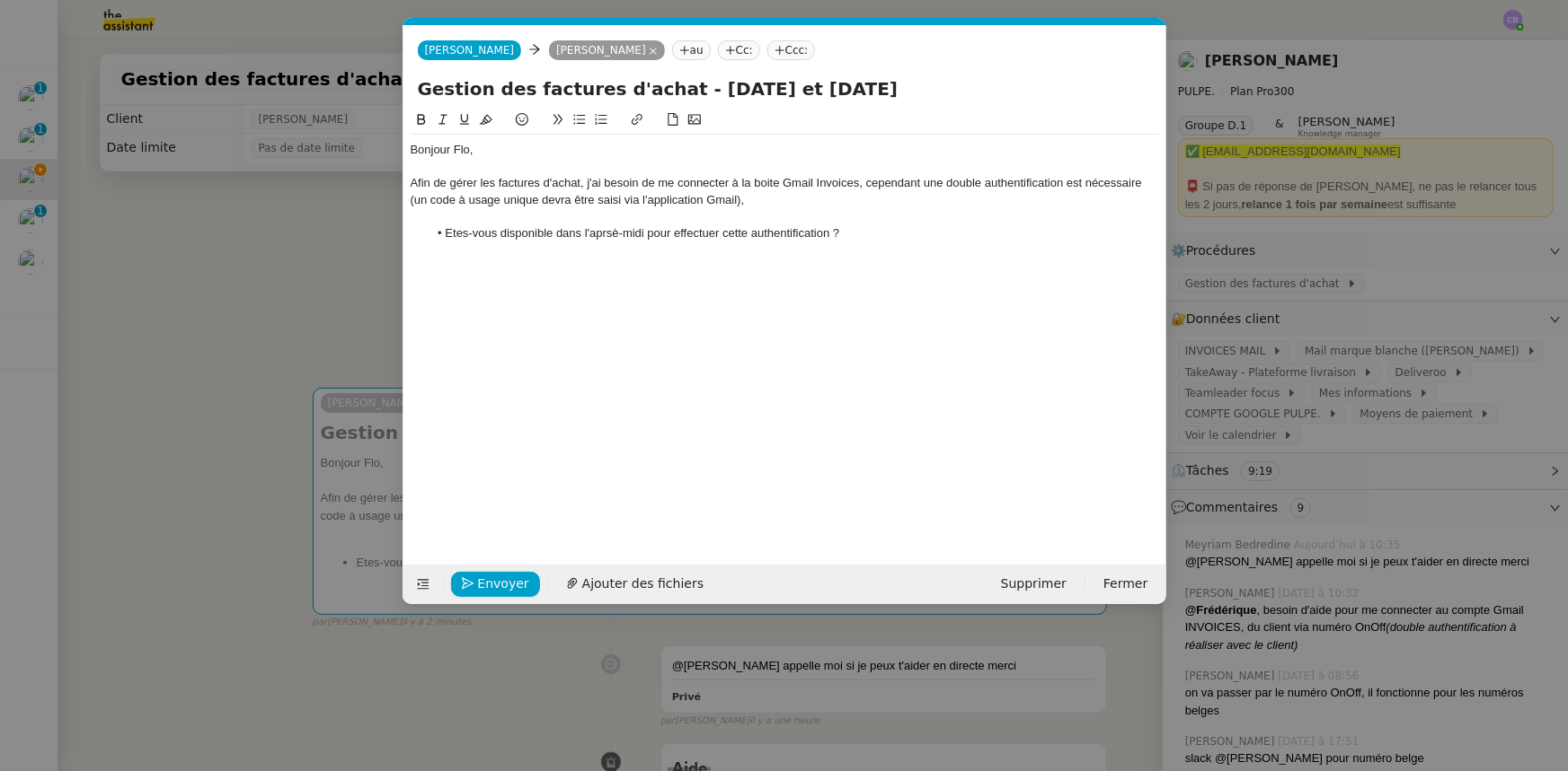
click at [457, 236] on li "Etes-vous disponible dans l'aprsè-midi pour effectuer cette authentification ?" at bounding box center [793, 233] width 731 height 16
click at [0, 0] on lt-span "Ê tes-vous" at bounding box center [0, 0] width 0 height 0
drag, startPoint x: 447, startPoint y: 233, endPoint x: 582, endPoint y: 233, distance: 135.0
click at [582, 233] on li "Êtes-vous disponible dans l'aprsè-midi pour effectuer cette authentification ?" at bounding box center [793, 233] width 731 height 16
click at [1062, 234] on li "Pouvez-vous me communiquer un créneau sur lequel vous êtes disponible pour effe…" at bounding box center [793, 233] width 731 height 16
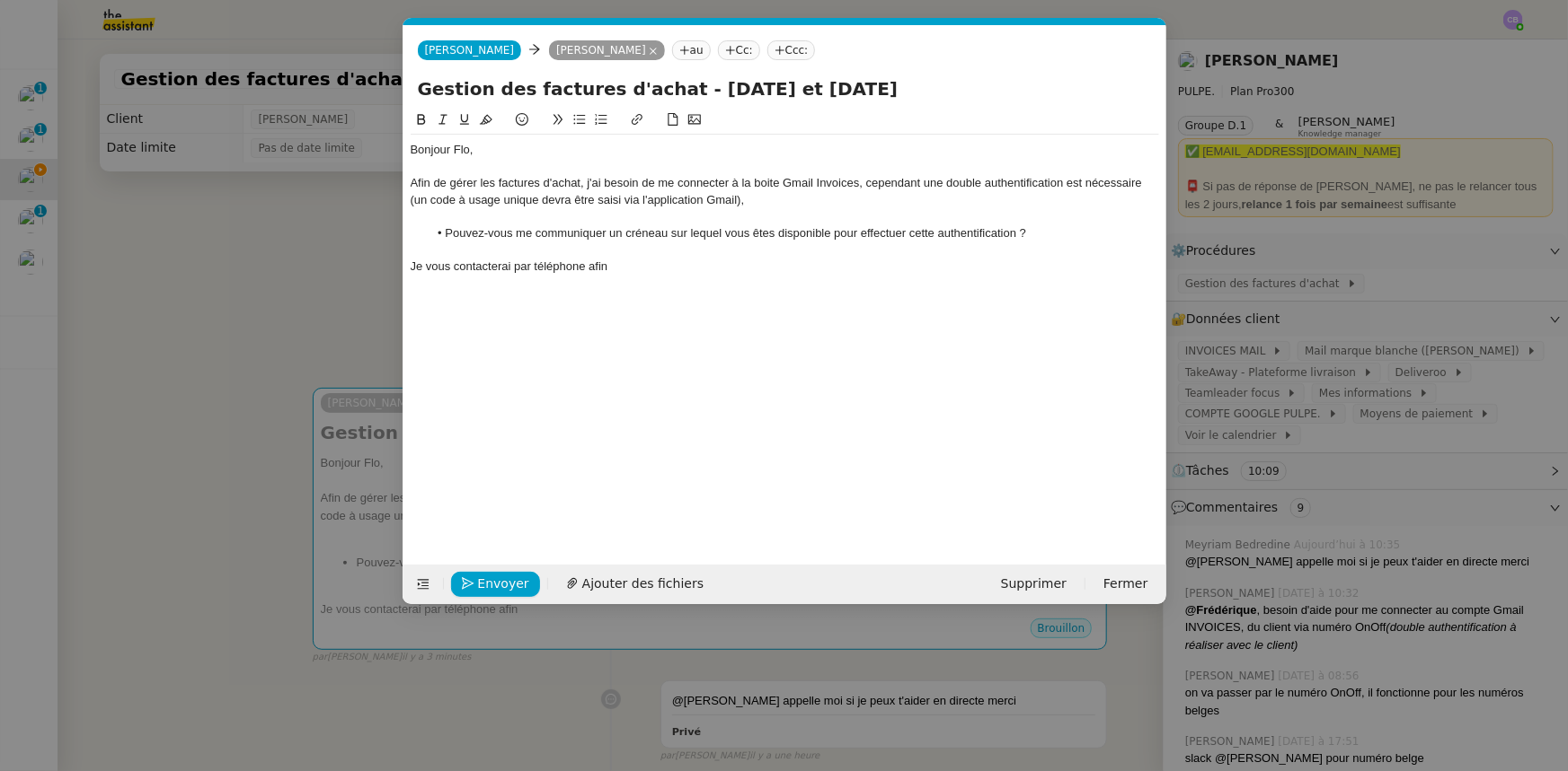
click at [304, 276] on nz-modal-container "Service TA - VOYAGE - PROPOSITION GLOBALE A utiliser dans le cadre de propositi…" at bounding box center [784, 386] width 1568 height 771
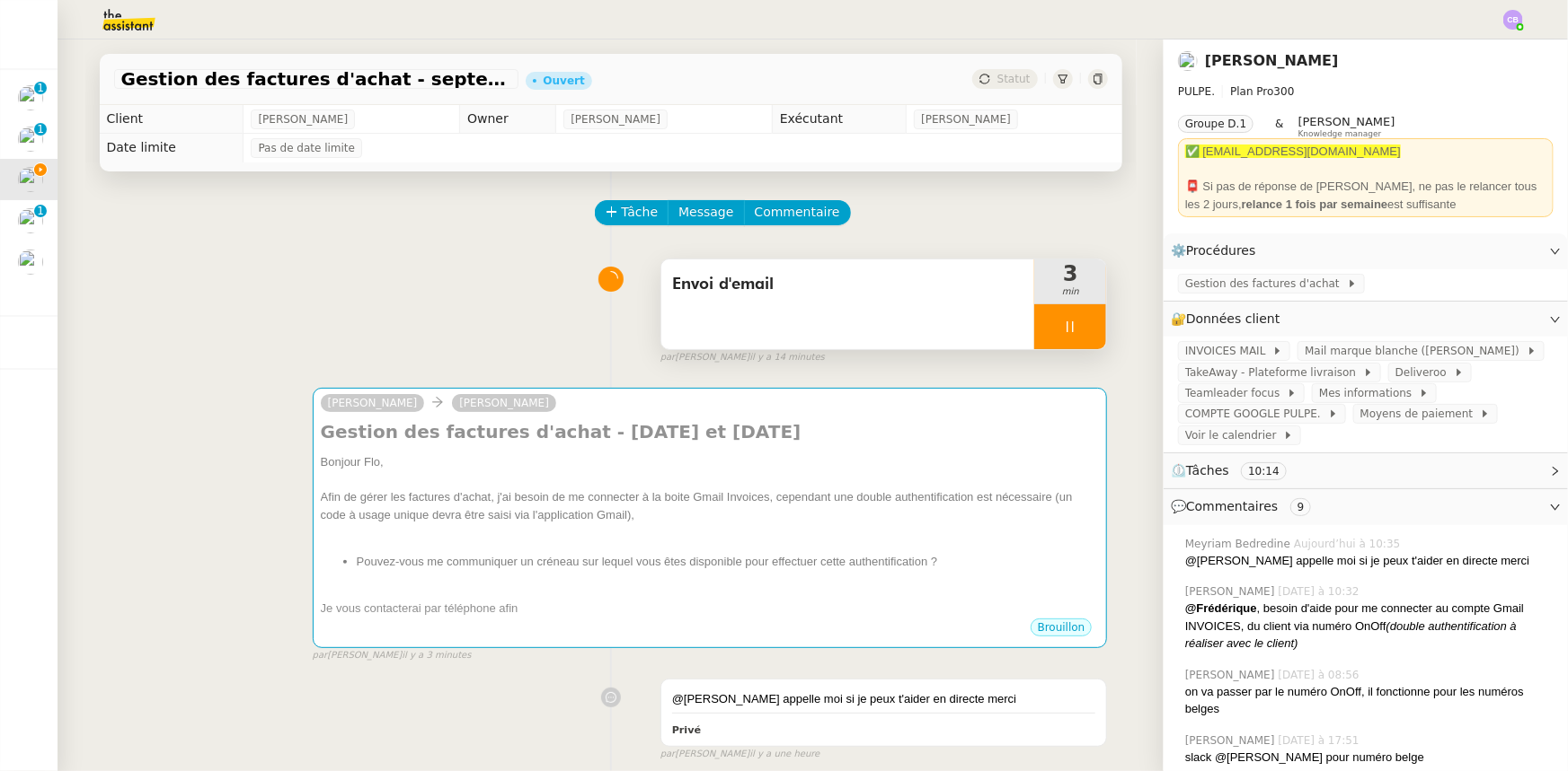
click at [1035, 330] on div at bounding box center [1070, 327] width 72 height 45
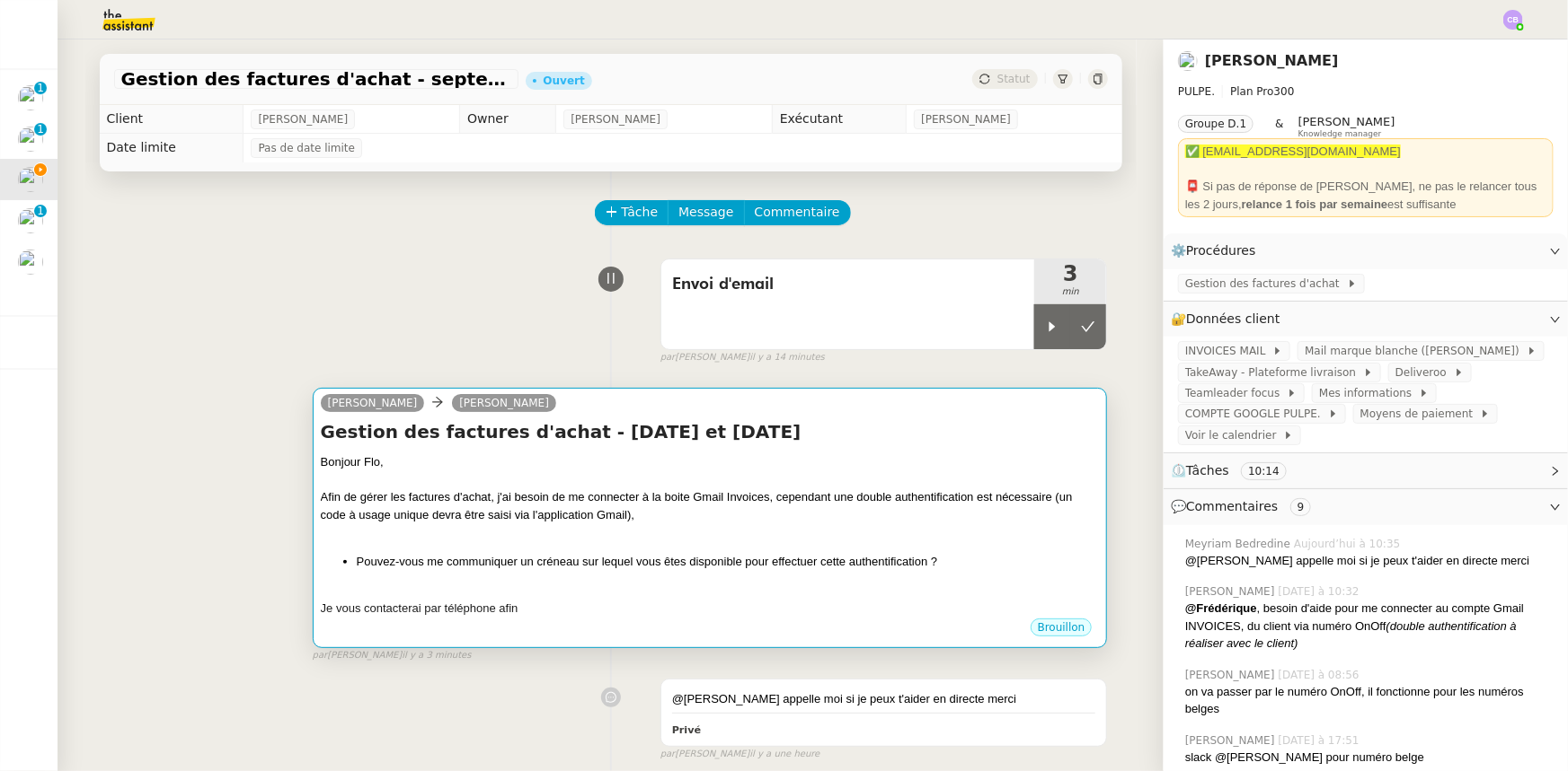
click at [946, 492] on div "Afin de gérer les factures d'achat, j'ai besoin de me connecter à la boite Gmai…" at bounding box center [711, 505] width 779 height 35
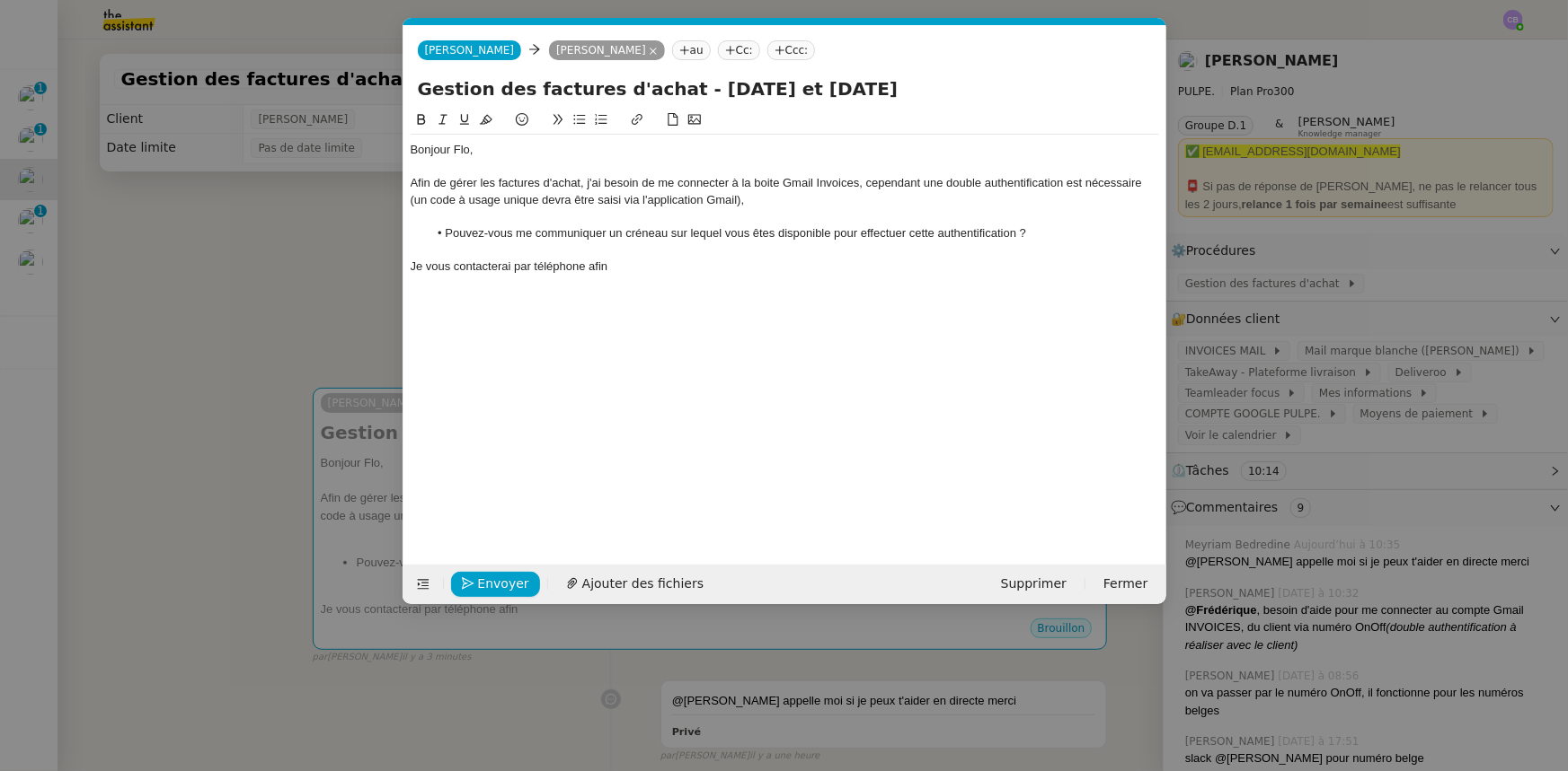
click at [579, 180] on div "Afin de gérer les factures d'achat, j'ai besoin de me connecter à la boite Gmai…" at bounding box center [784, 192] width 748 height 34
drag, startPoint x: 745, startPoint y: 201, endPoint x: 411, endPoint y: 203, distance: 334.0
click at [411, 203] on div "Afin de gérer les factures d'achat, j'ai besoin de me connecter à la boite Gmai…" at bounding box center [784, 192] width 748 height 34
click at [437, 117] on icon at bounding box center [442, 119] width 12 height 12
click at [557, 280] on div "Bonjour Flo, Afin de gérer les factures d'achat, j'ai besoin de me connecter à …" at bounding box center [784, 208] width 748 height 147
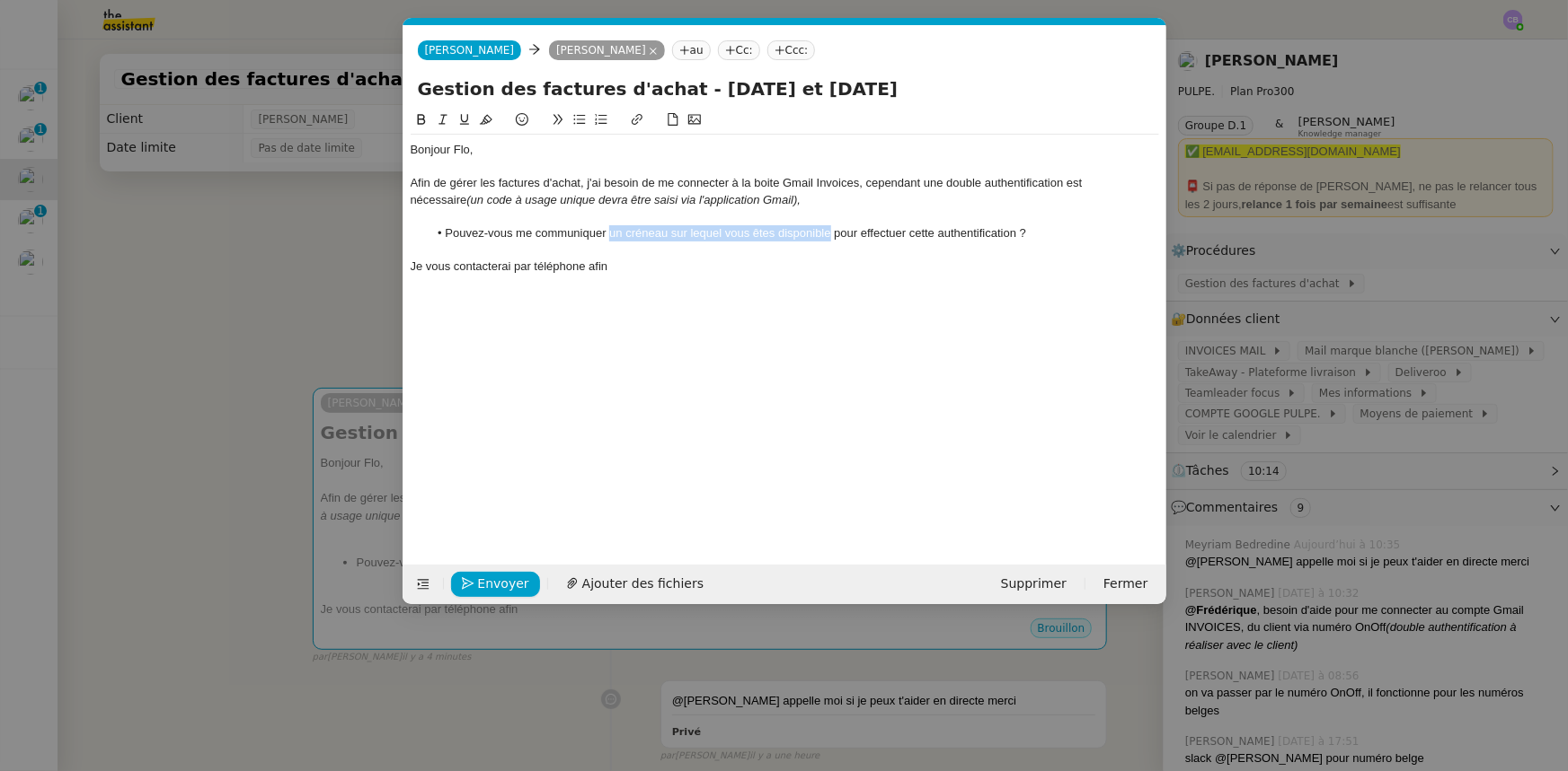
drag, startPoint x: 610, startPoint y: 234, endPoint x: 828, endPoint y: 230, distance: 218.0
click at [828, 230] on li "Pouvez-vous me communiquer un créneau sur lequel vous êtes disponible pour effe…" at bounding box center [793, 233] width 731 height 16
click at [612, 267] on div "Je vous contacterai par téléphone afin" at bounding box center [784, 266] width 748 height 16
click at [495, 266] on div "Je vous contacterai par téléphone afin" at bounding box center [784, 266] width 748 height 16
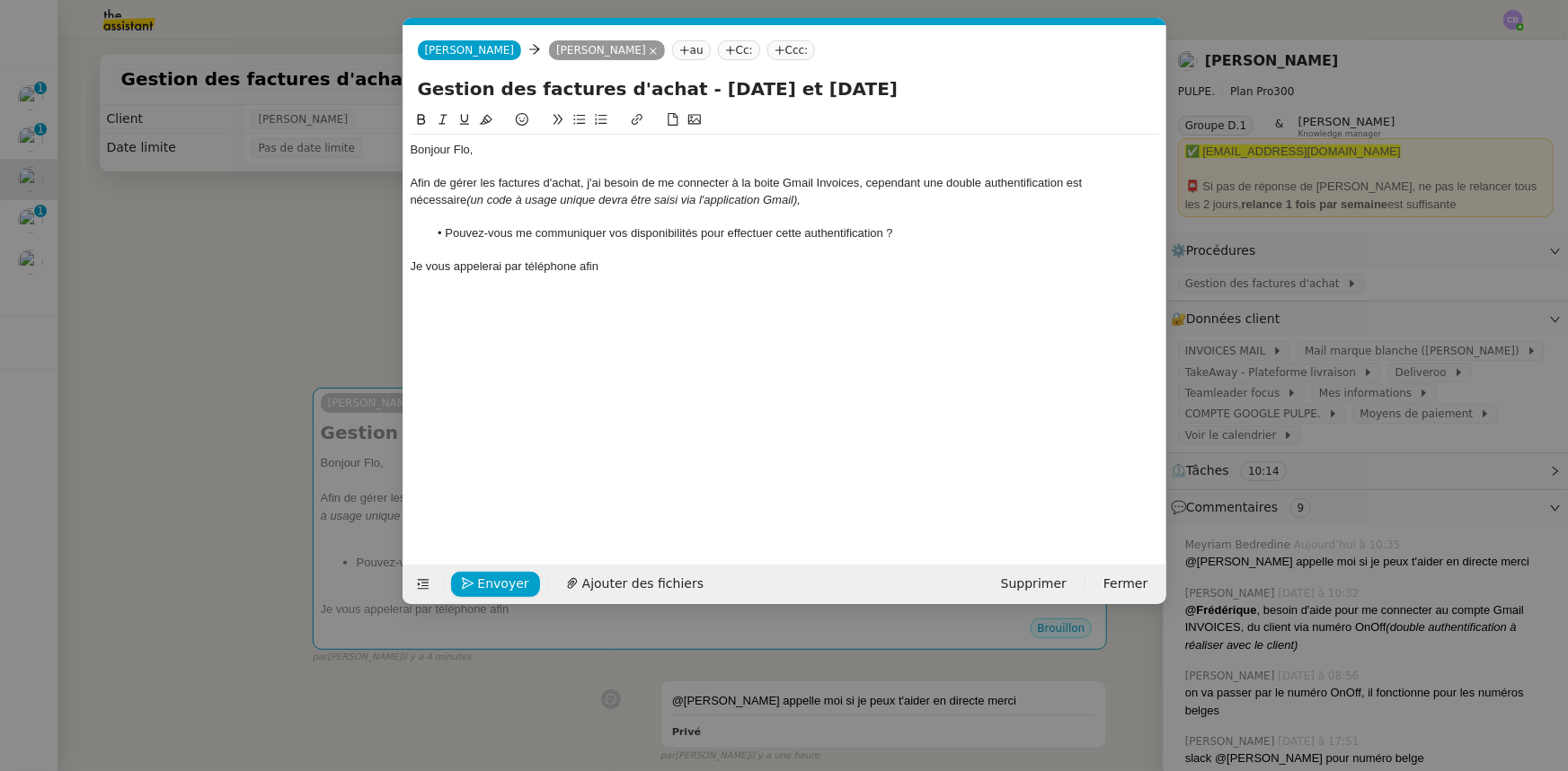
click at [482, 269] on div "Je vous appelerai par téléphone afin" at bounding box center [784, 266] width 748 height 16
click at [0, 0] on lt-span "appel l erai" at bounding box center [0, 0] width 0 height 0
drag, startPoint x: 577, startPoint y: 265, endPoint x: 510, endPoint y: 265, distance: 67.0
click at [510, 265] on div "Je vous appellerai par téléphone afin" at bounding box center [784, 266] width 748 height 16
click at [559, 268] on div "Je vous appellerai afin" at bounding box center [784, 266] width 748 height 16
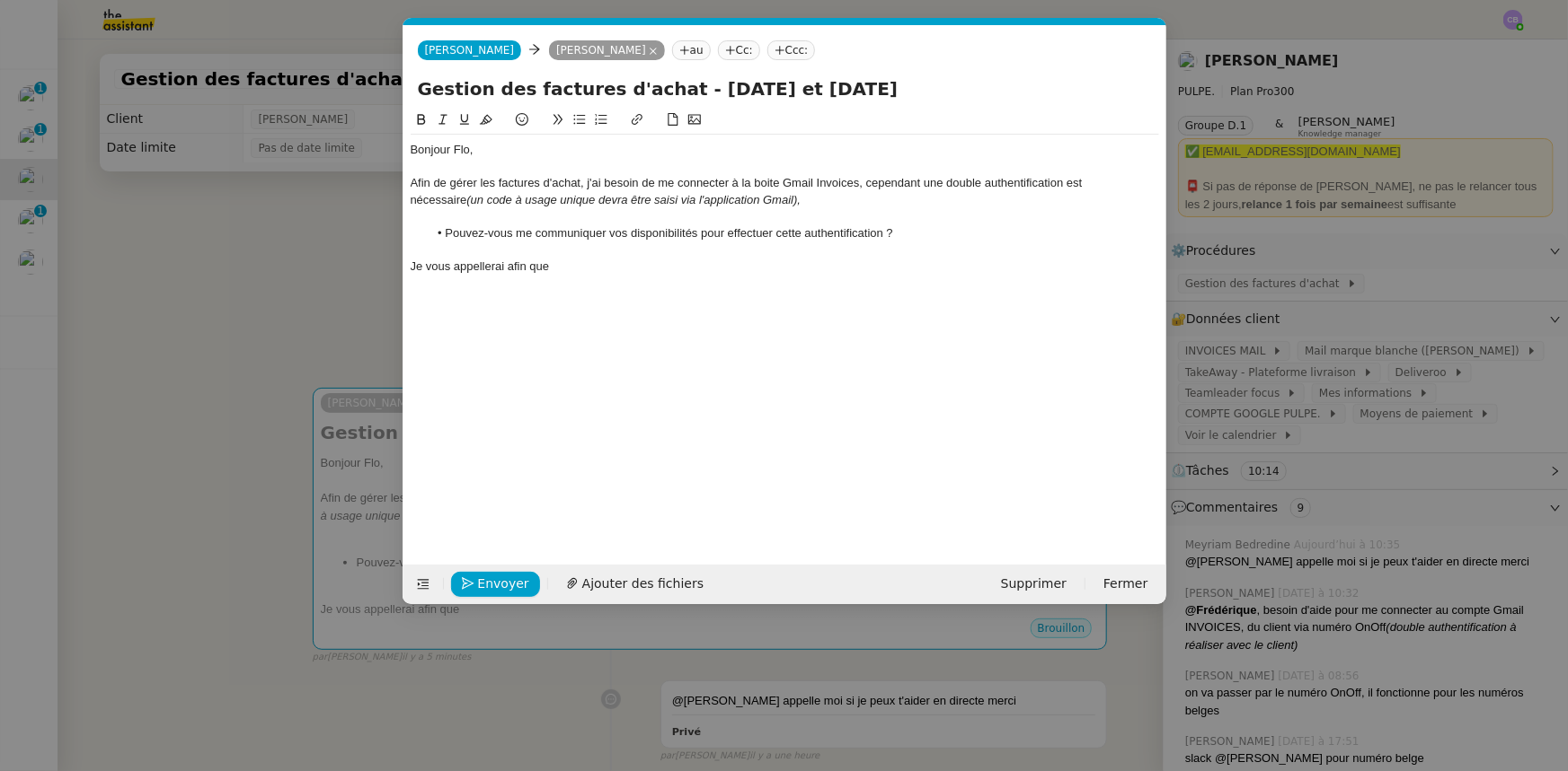
click at [701, 231] on li "Pouvez-vous me communiquer vos disponibilités pour effectuer cette authentifica…" at bounding box center [793, 233] width 731 height 16
click at [702, 254] on div at bounding box center [784, 249] width 748 height 16
click at [716, 231] on li "Pouvez-vous me communiquer vos disponibilités cet après-midi, pour effectuer ce…" at bounding box center [793, 233] width 731 height 16
drag, startPoint x: 772, startPoint y: 233, endPoint x: 702, endPoint y: 230, distance: 70.1
click at [702, 230] on li "Pouvez-vous me communiquer vos disponibilités cet après-midi, pour effectuer ce…" at bounding box center [793, 233] width 731 height 16
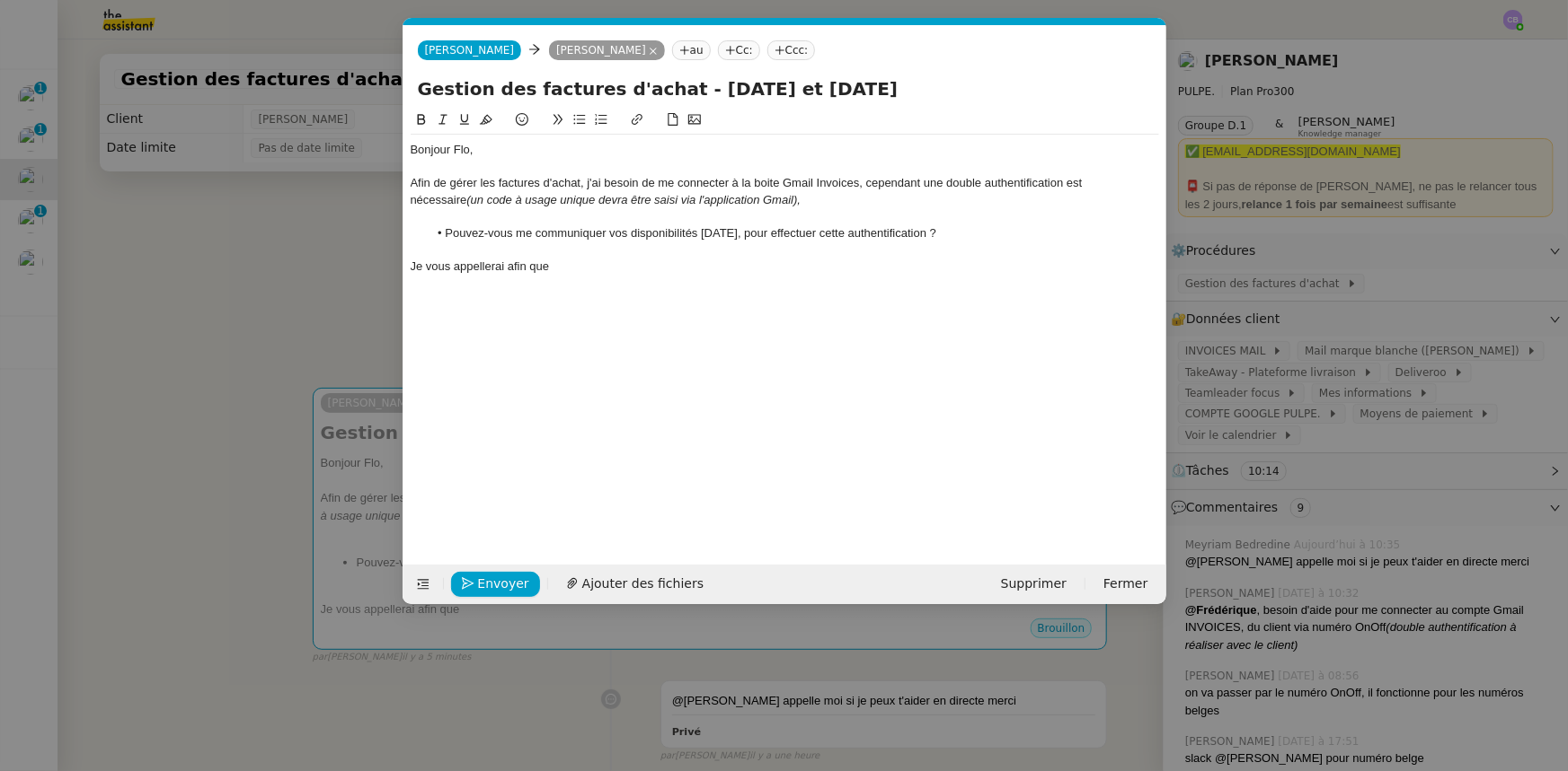
click at [702, 305] on div "Bonjour Flo, Afin de gérer les factures d'achat, j'ai besoin de me connecter à …" at bounding box center [784, 323] width 748 height 428
click at [748, 232] on li "Pouvez-vous me communiquer vos disponibilités aujourd'hui, pour effectuer cette…" at bounding box center [793, 233] width 731 height 16
click at [556, 269] on div "Je vous appellerai afin que" at bounding box center [784, 266] width 748 height 16
click at [352, 276] on nz-modal-container "Service TA - VOYAGE - PROPOSITION GLOBALE A utiliser dans le cadre de propositi…" at bounding box center [784, 386] width 1568 height 771
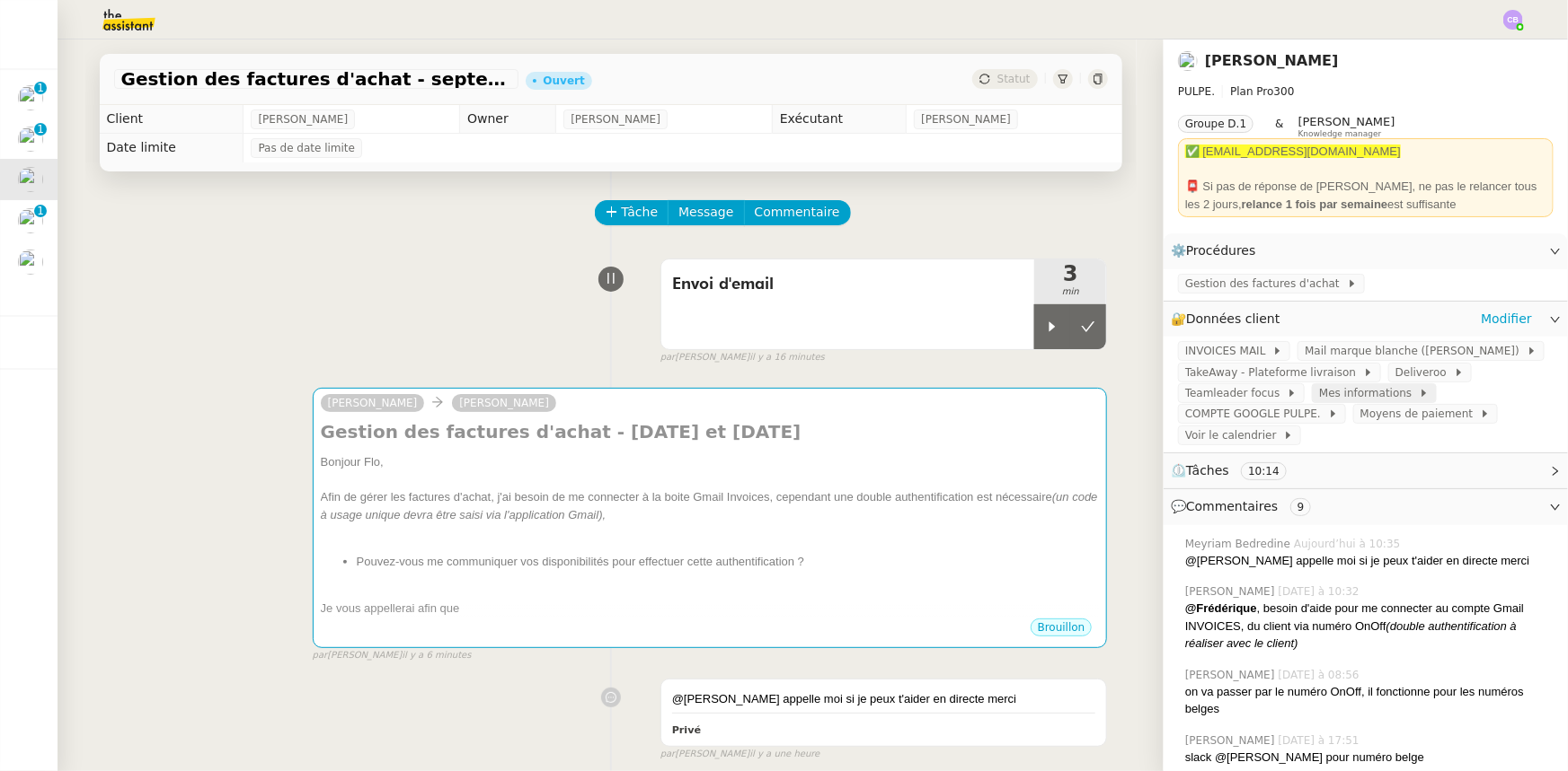
click at [1347, 397] on span "Mes informations" at bounding box center [1369, 393] width 100 height 18
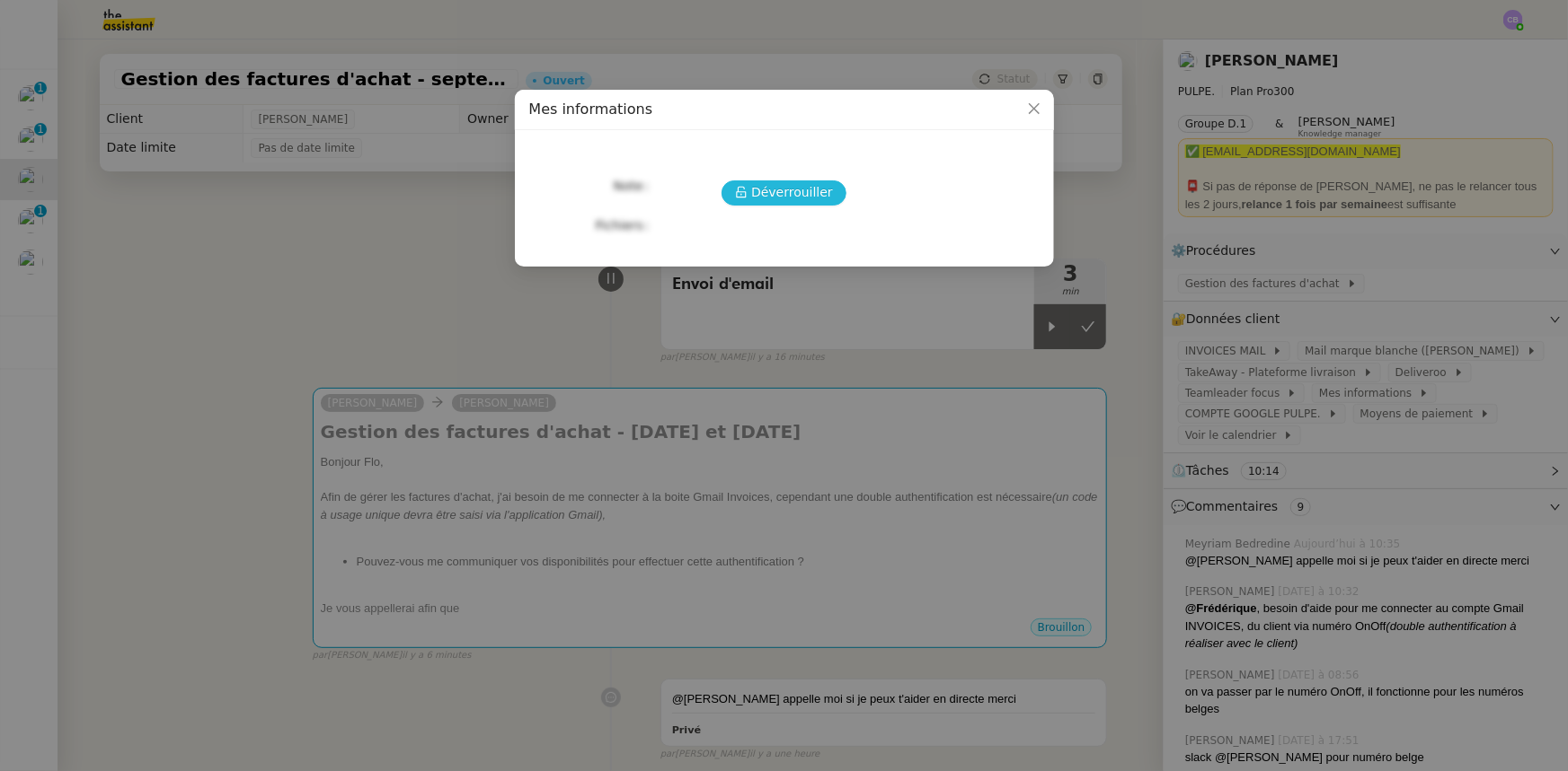
click at [754, 187] on button "Déverrouiller" at bounding box center [784, 193] width 125 height 25
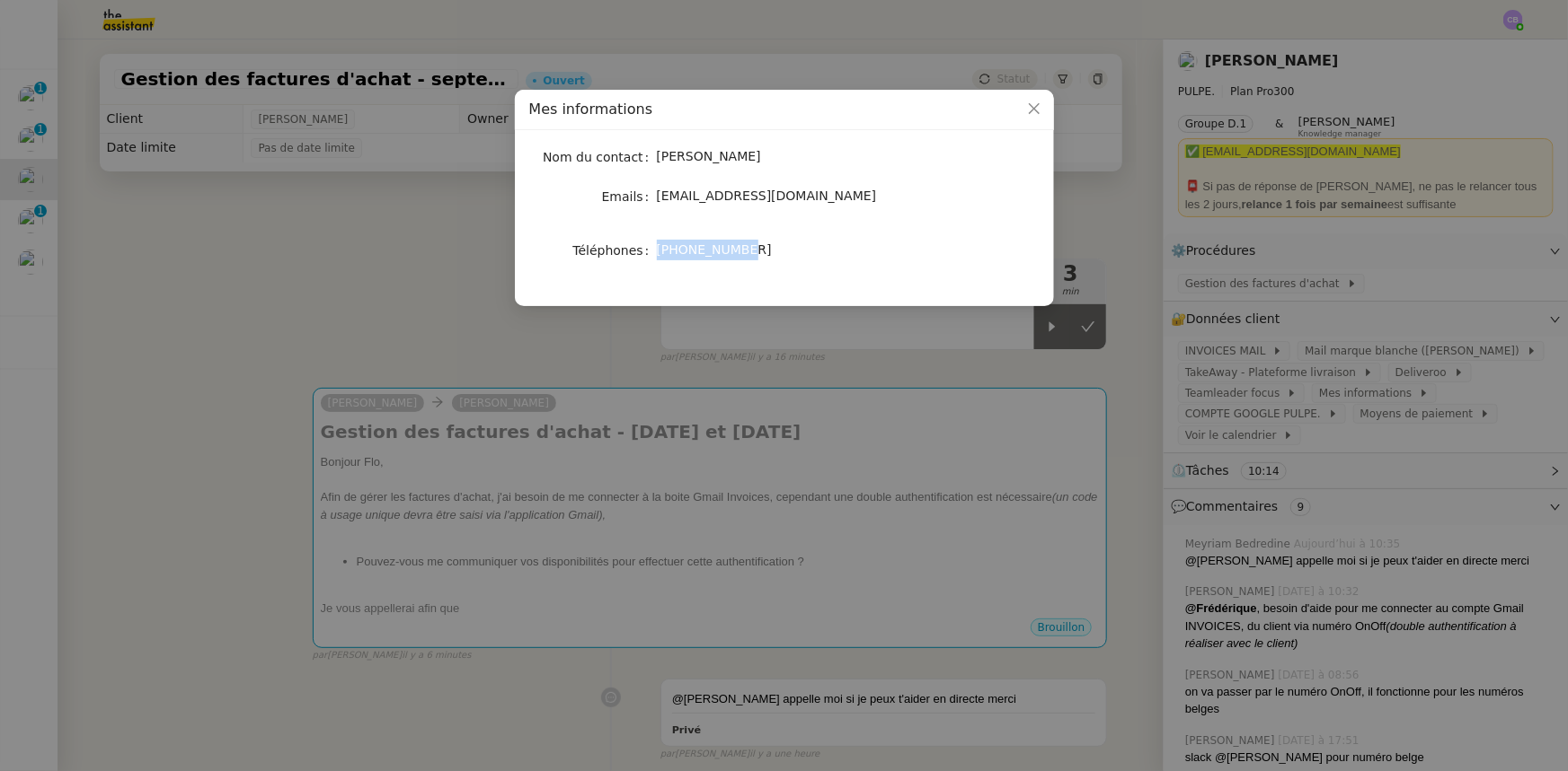
drag, startPoint x: 739, startPoint y: 251, endPoint x: 659, endPoint y: 252, distance: 80.0
click at [659, 252] on span "+32473337595" at bounding box center [714, 249] width 115 height 14
copy span "+32473337595"
click at [1022, 109] on span "Close" at bounding box center [1033, 109] width 39 height 39
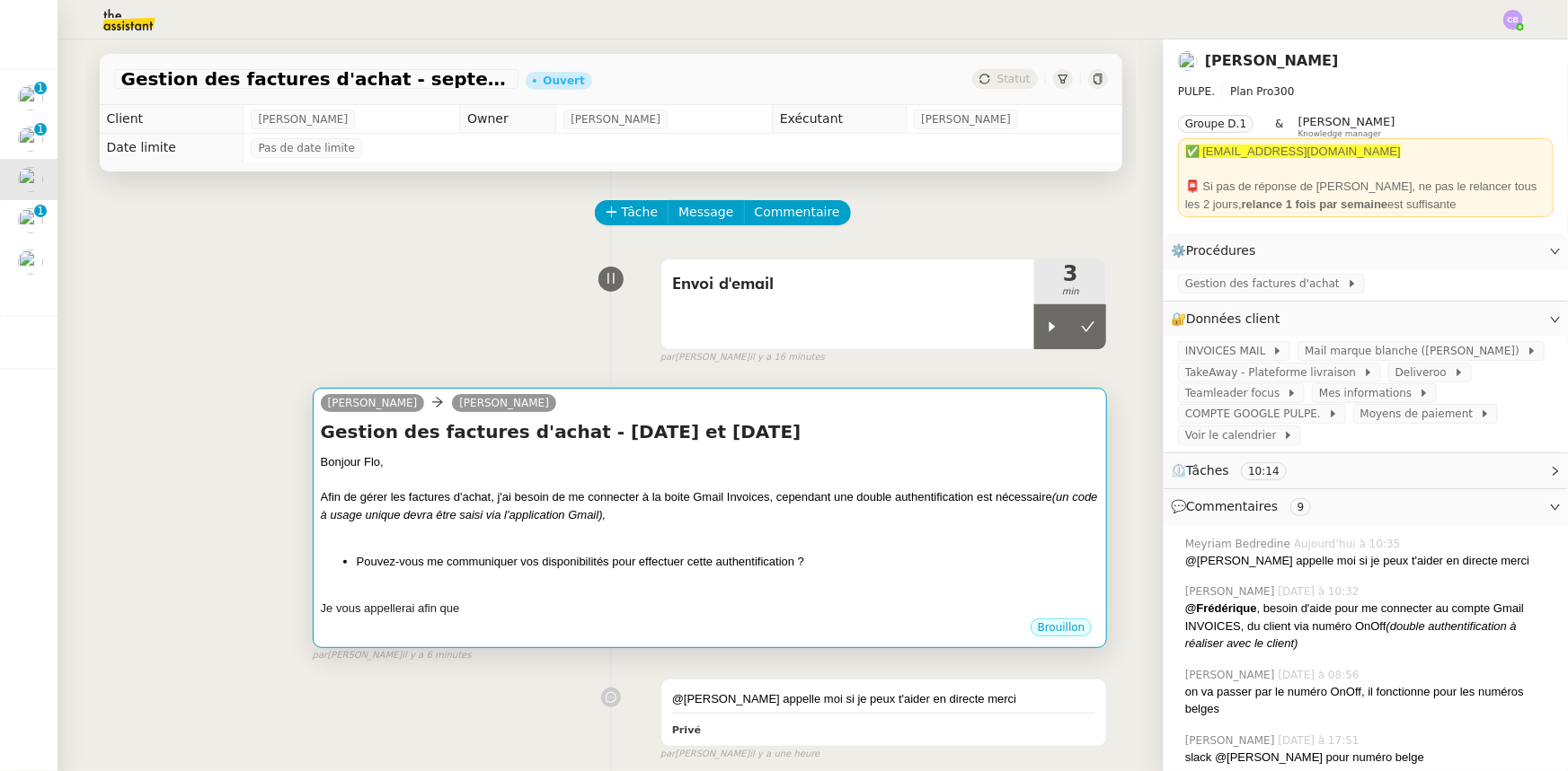
click at [866, 512] on div "Afin de gérer les factures d'achat, j'ai besoin de me connecter à la boite Gmai…" at bounding box center [711, 505] width 779 height 35
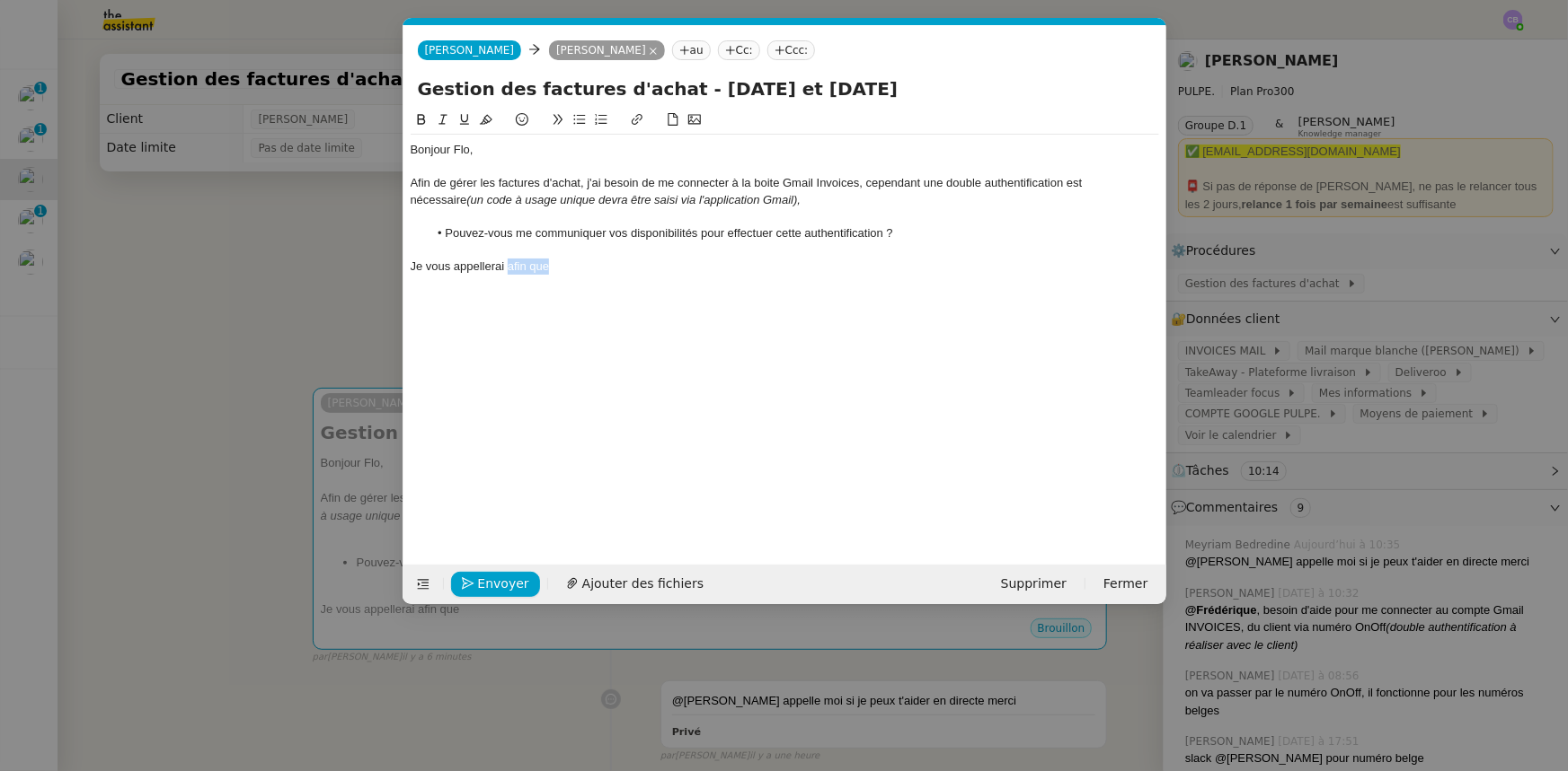
drag, startPoint x: 555, startPoint y: 266, endPoint x: 509, endPoint y: 266, distance: 46.0
click at [509, 266] on div "Je vous appellerai afin que" at bounding box center [784, 266] width 748 height 16
click at [579, 180] on div "Afin de gérer les factures d'achat, j'ai besoin de me connecter à la boite Gmai…" at bounding box center [784, 192] width 748 height 34
drag, startPoint x: 828, startPoint y: 269, endPoint x: 667, endPoint y: 265, distance: 161.0
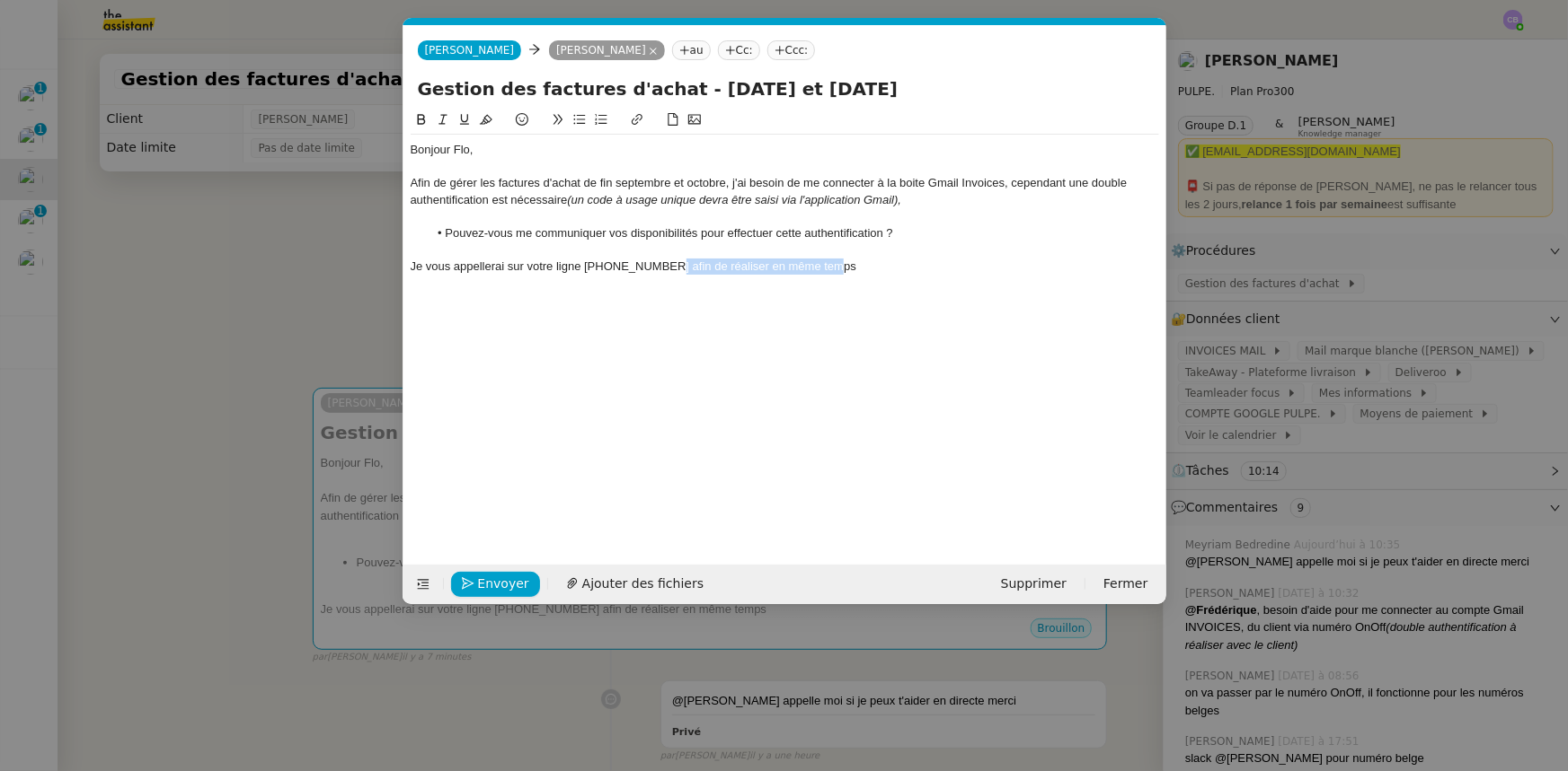
click at [667, 265] on div "Je vous appellerai sur votre ligne +32473337595 afin de réaliser en même temps" at bounding box center [784, 266] width 748 height 16
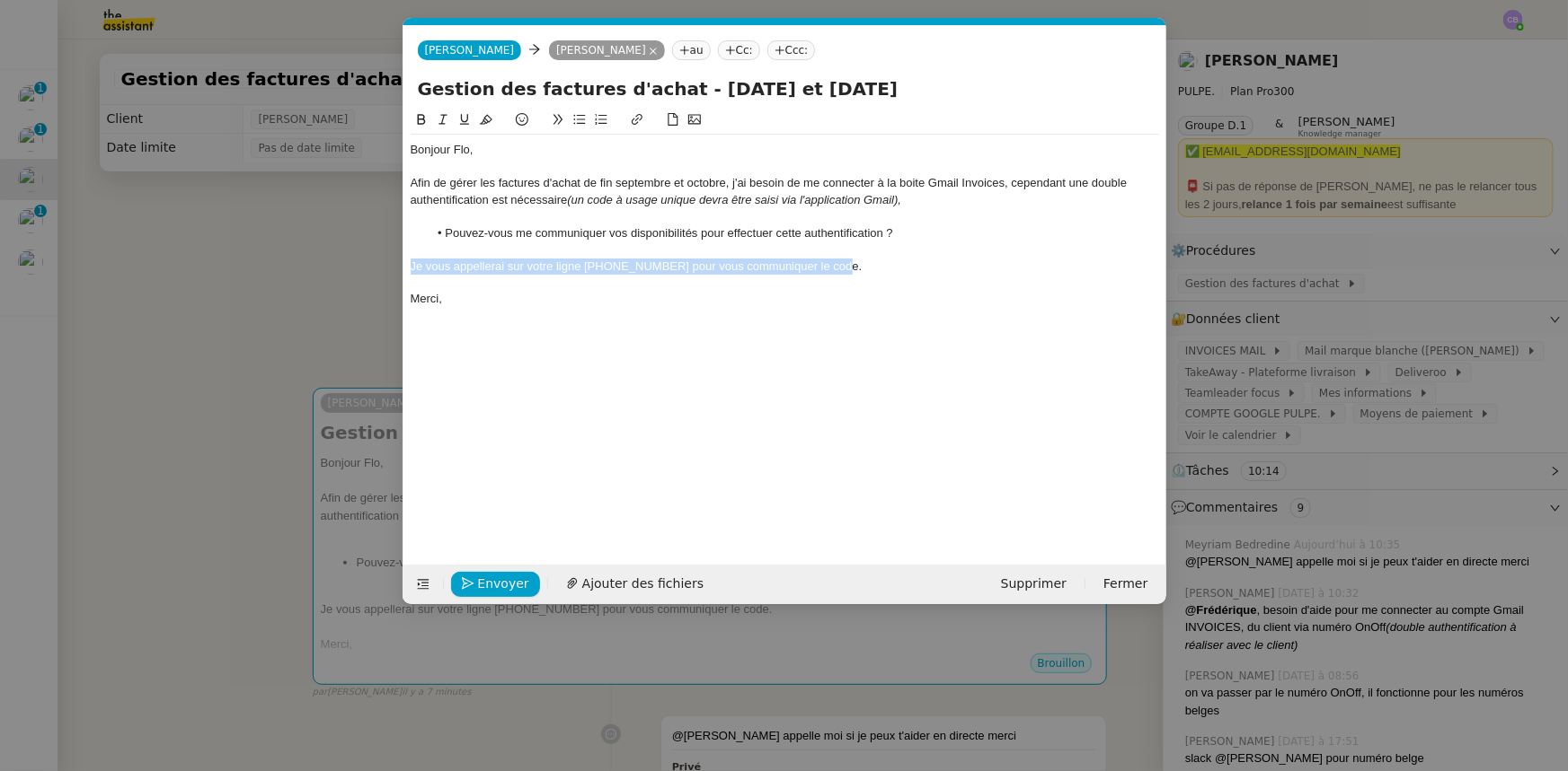
drag, startPoint x: 821, startPoint y: 265, endPoint x: 412, endPoint y: 263, distance: 409.0
click at [412, 263] on div "Je vous appellerai sur votre ligne +32473337595 pour vous communiquer le code." at bounding box center [784, 266] width 748 height 16
click at [441, 124] on icon at bounding box center [442, 120] width 8 height 10
click at [850, 263] on div "Je vous appellerai sur votre ligne +32473337595 pour vous communiquer le code." at bounding box center [784, 266] width 748 height 16
click at [927, 263] on em "Je vous appellerai sur votre ligne +32473337595 pour vous communiquer le code e…" at bounding box center [755, 266] width 690 height 13
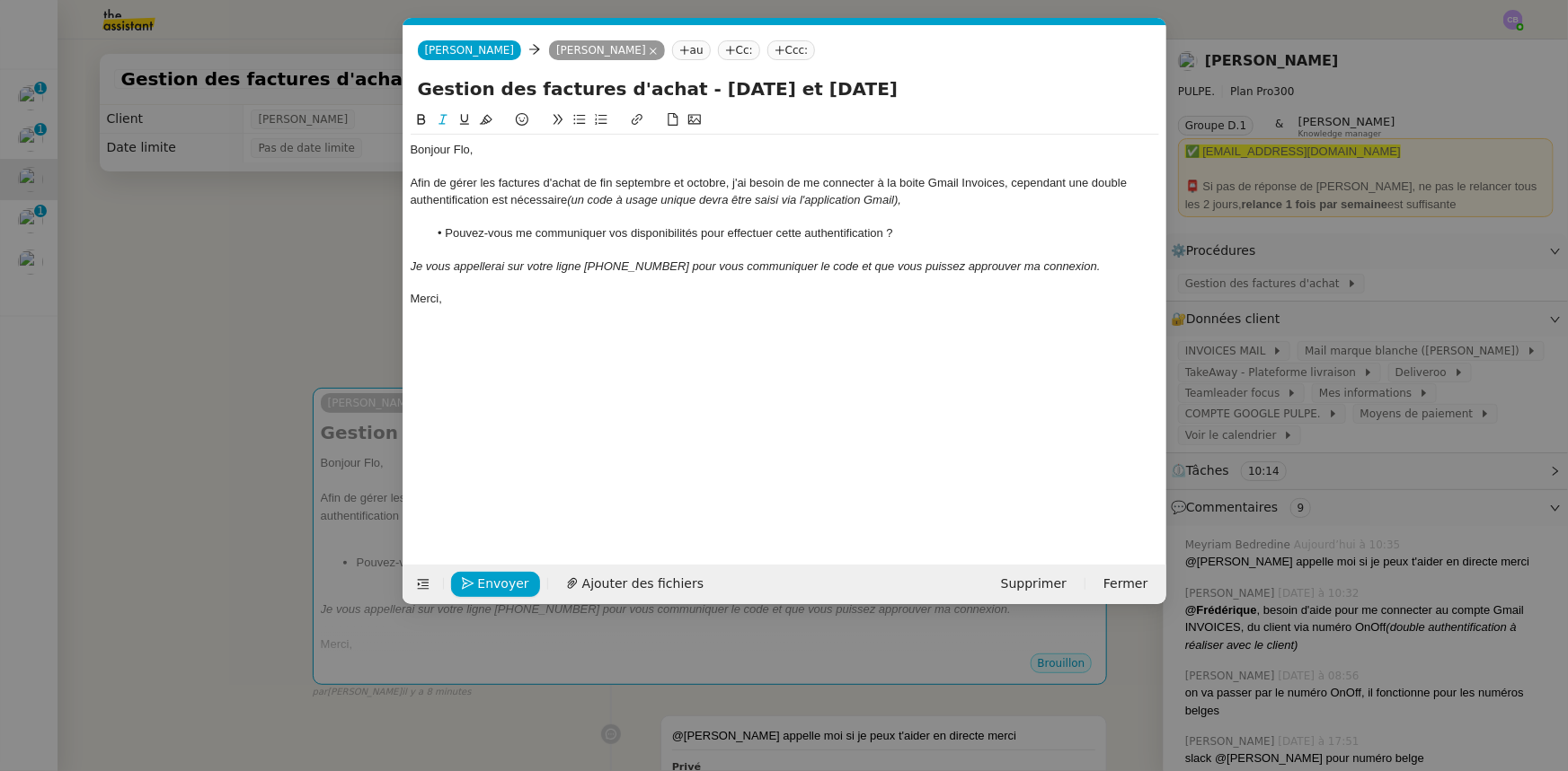
click at [0, 0] on lt-span "puiss i ez" at bounding box center [0, 0] width 0 height 0
click at [859, 338] on div "Bonjour Flo, Afin de gérer les factures d'achat de fin septembre et octobre, j'…" at bounding box center [784, 323] width 748 height 428
click at [924, 239] on li "Pouvez-vous me communiquer vos disponibilités pour effectuer cette authentifica…" at bounding box center [793, 233] width 731 height 16
click at [337, 287] on nz-modal-container "Service TA - VOYAGE - PROPOSITION GLOBALE A utiliser dans le cadre de propositi…" at bounding box center [784, 386] width 1568 height 771
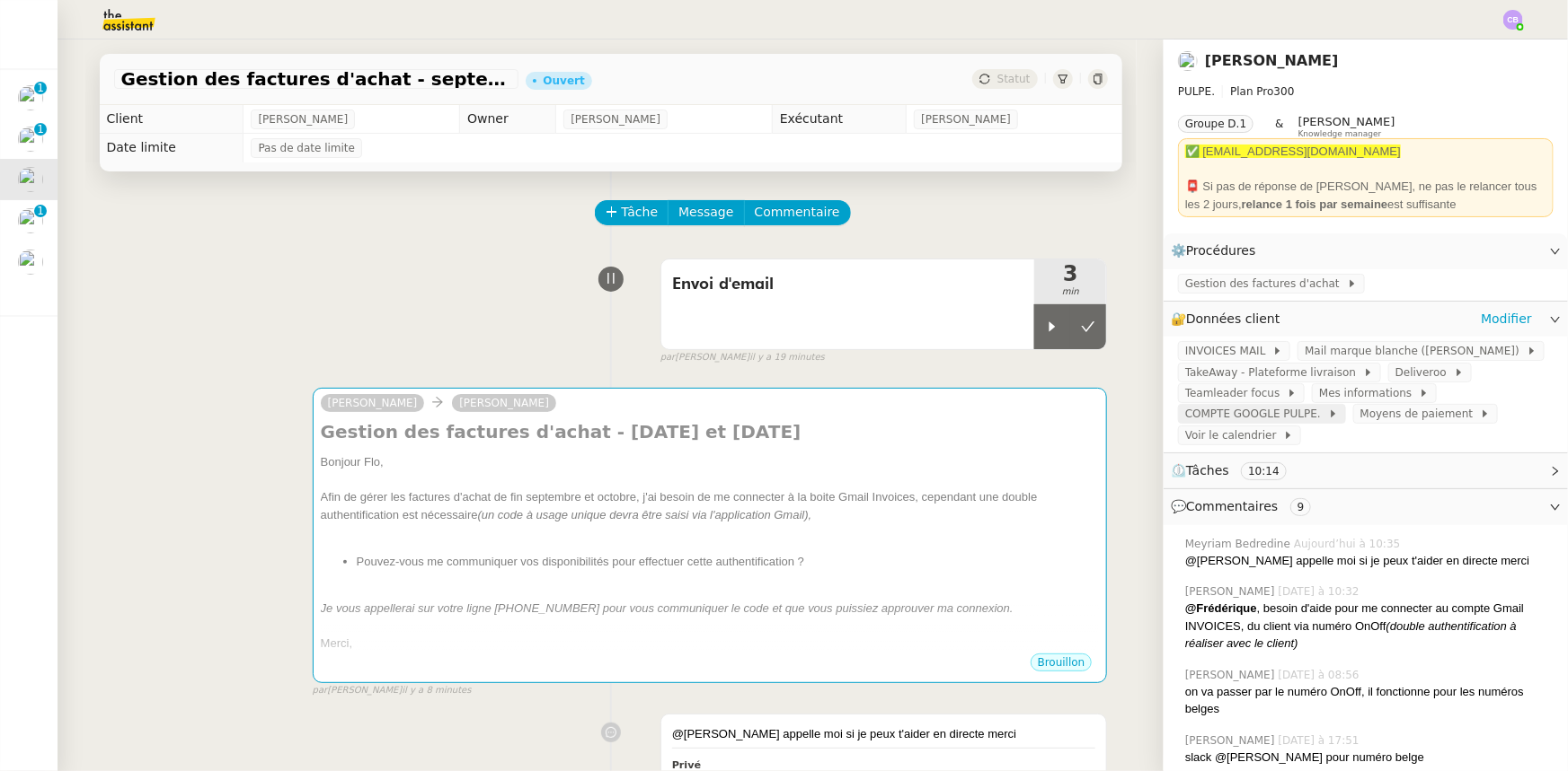
click at [1256, 423] on span "COMPTE GOOGLE PULPE." at bounding box center [1256, 414] width 143 height 18
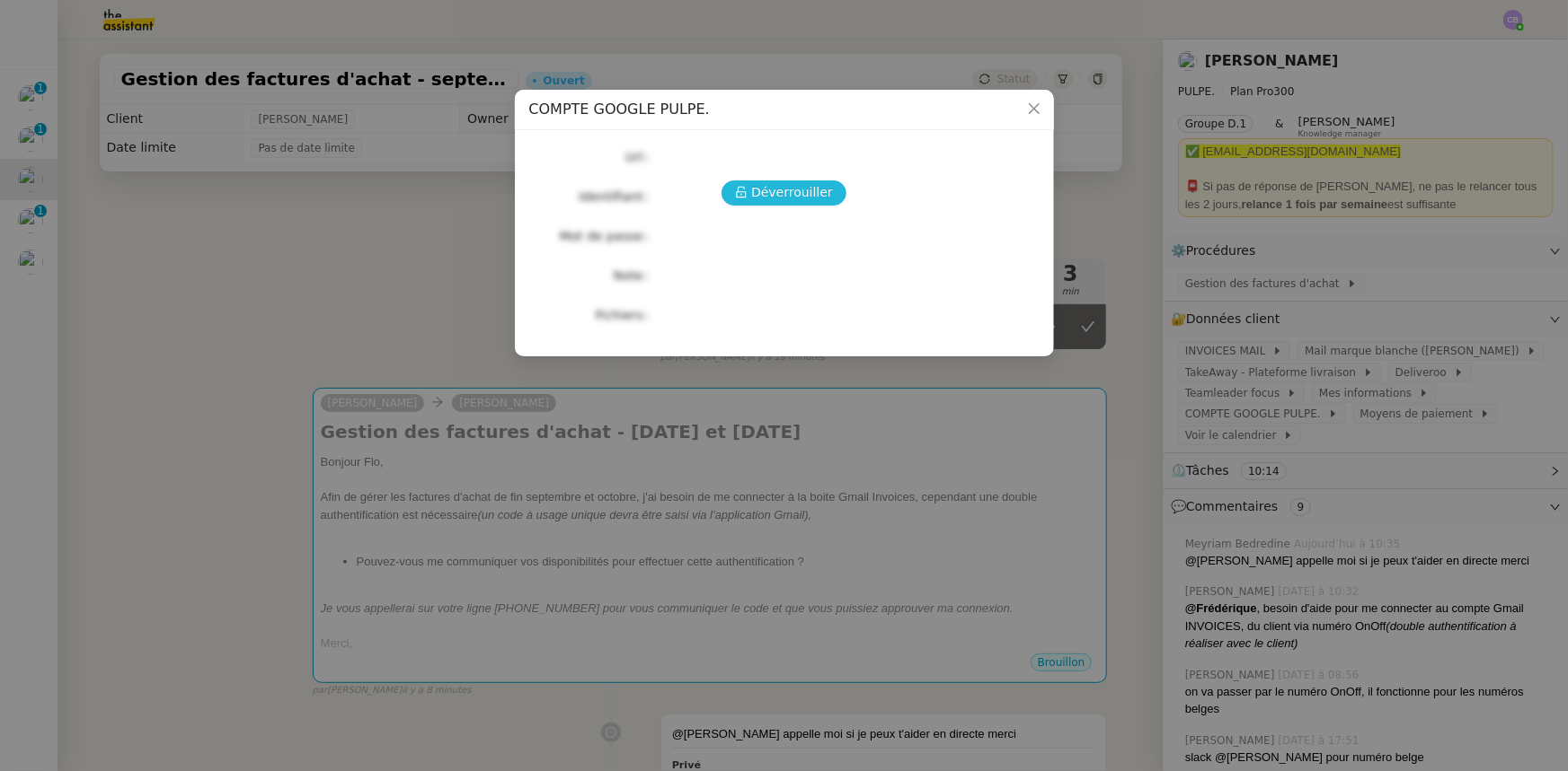
click at [763, 196] on span "Déverrouiller" at bounding box center [791, 193] width 81 height 21
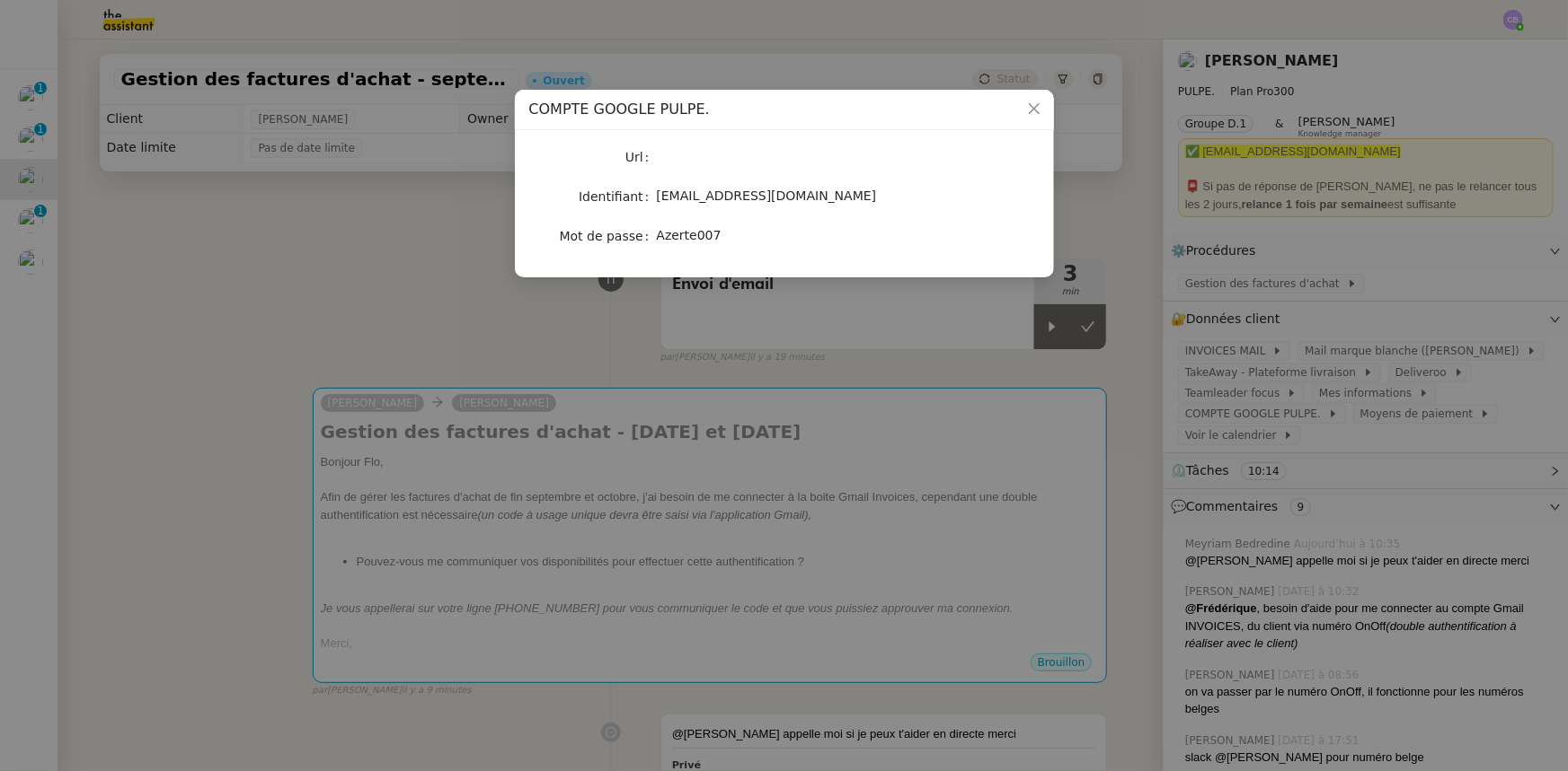
click at [842, 526] on nz-modal-container "COMPTE GOOGLE PULPE. Url Identifiant info@pulpe.be Mot de passe Azerte007" at bounding box center [784, 386] width 1568 height 771
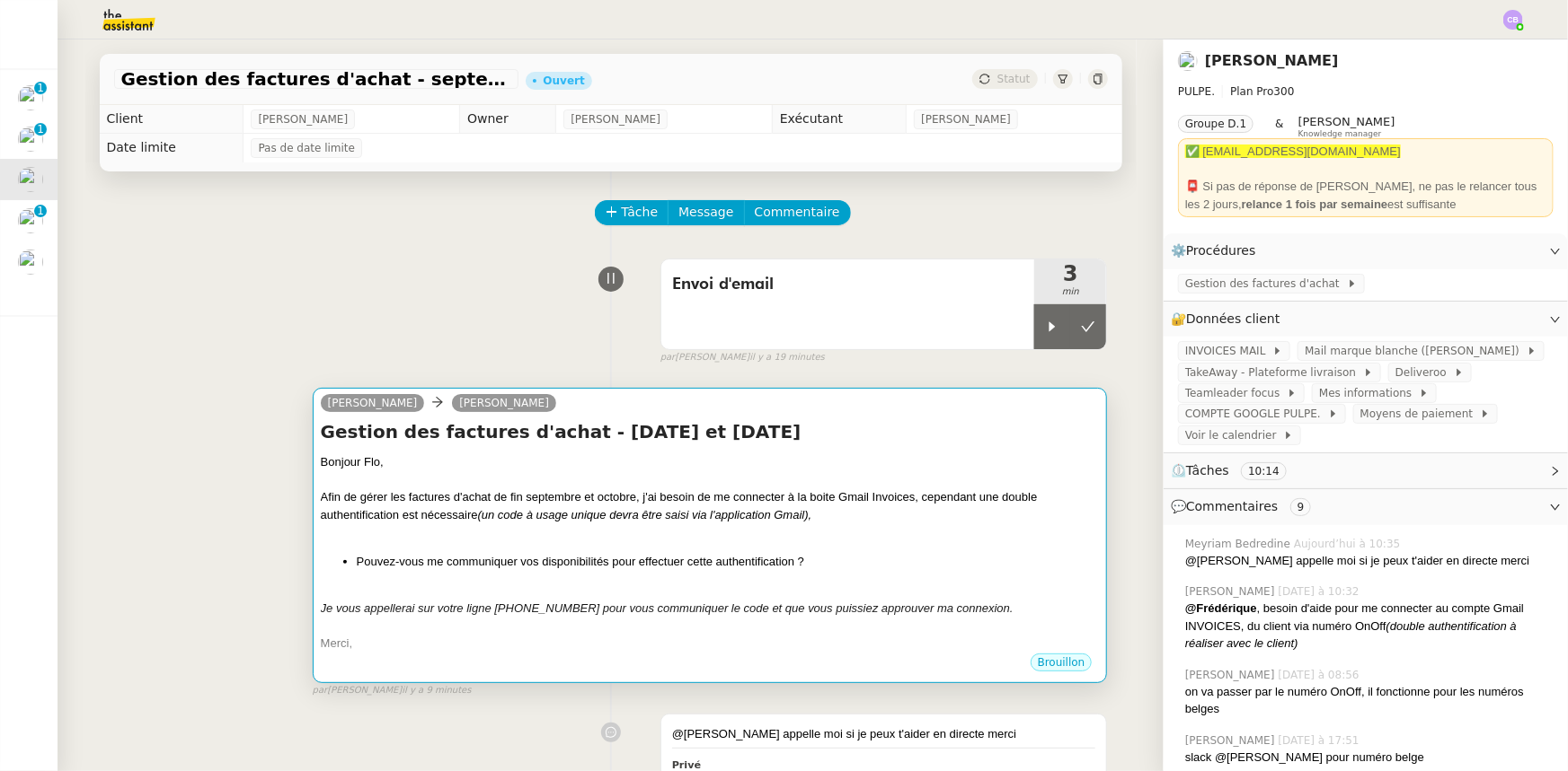
click at [883, 535] on div at bounding box center [711, 531] width 779 height 18
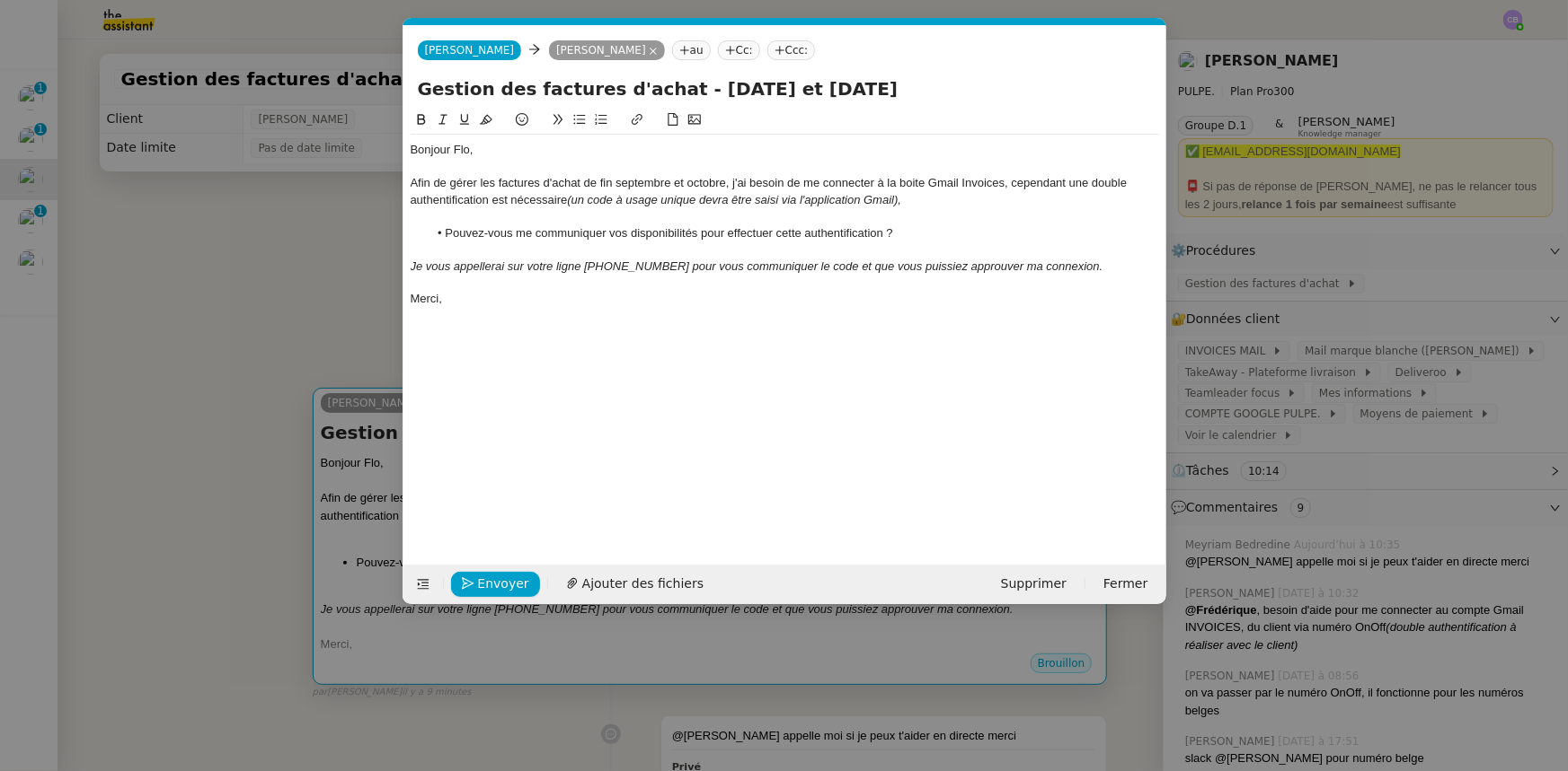
scroll to position [0, 37]
click at [1004, 183] on div "Afin de gérer les factures d'achat de fin septembre et octobre, j'ai besoin de …" at bounding box center [784, 192] width 748 height 34
click at [516, 579] on span "Envoyer" at bounding box center [504, 584] width 51 height 21
click at [516, 579] on span "Confirmer l'envoi" at bounding box center [532, 584] width 108 height 21
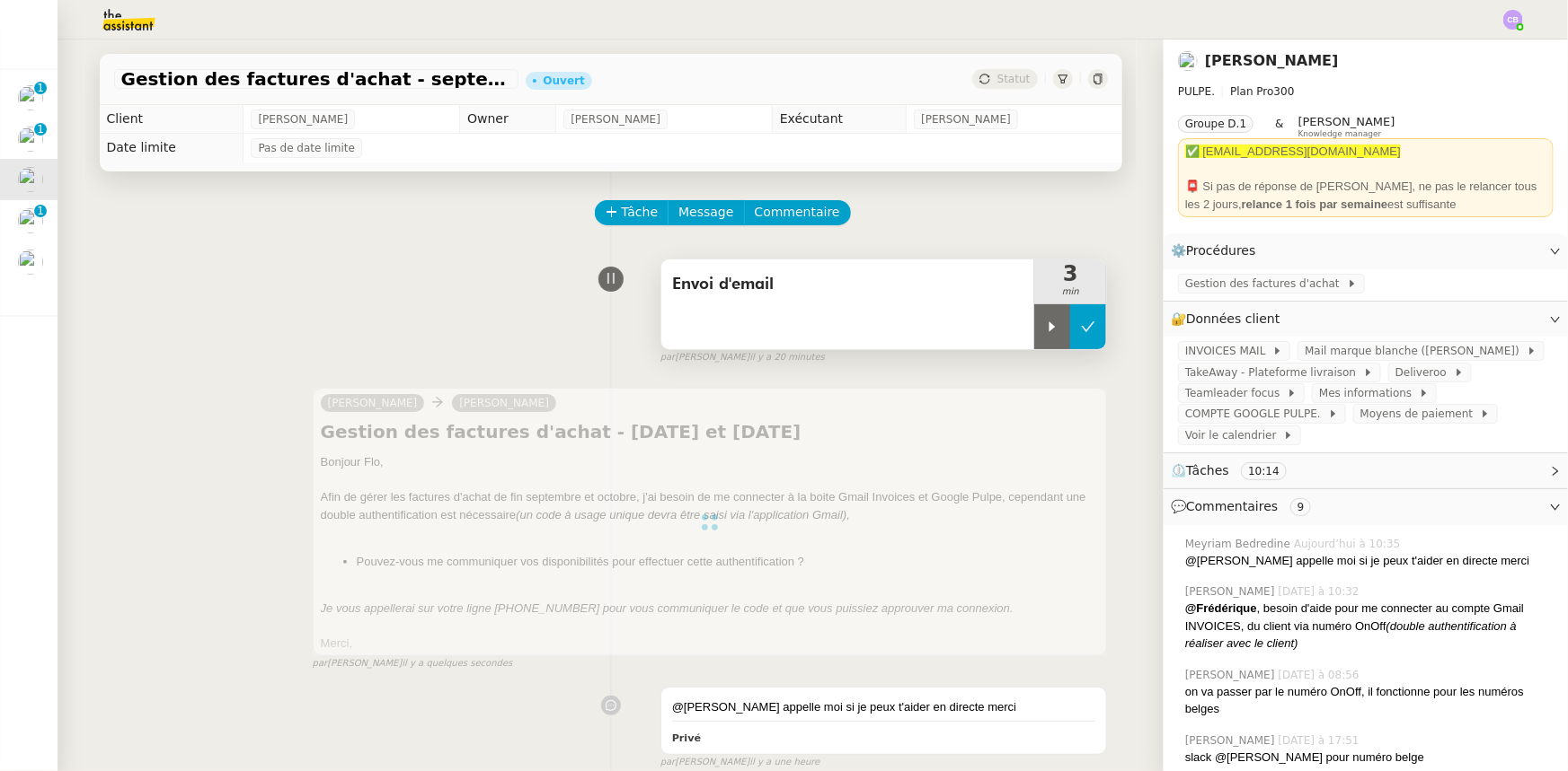
click at [1086, 324] on icon at bounding box center [1087, 327] width 14 height 14
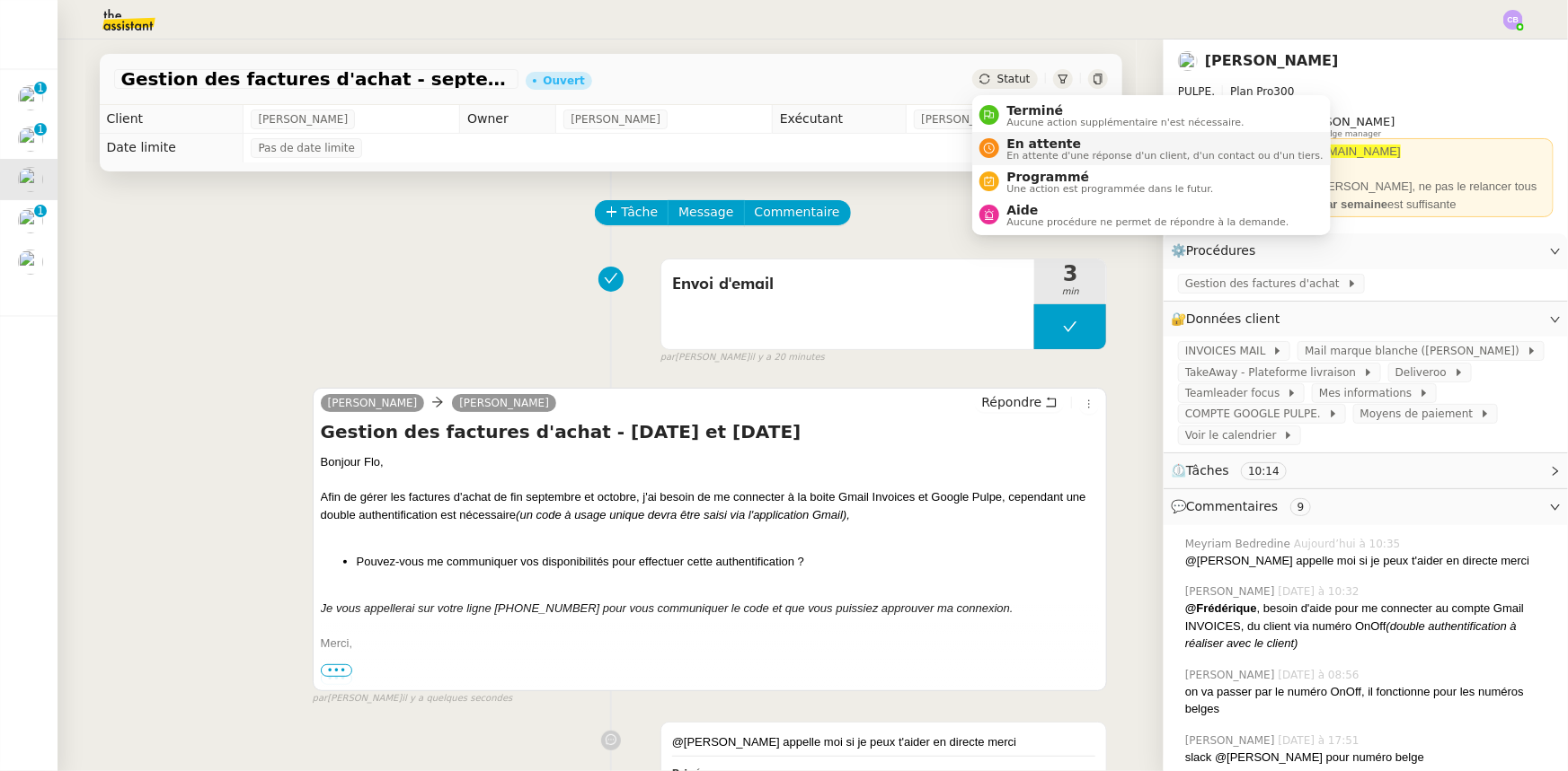
click at [1010, 153] on span "En attente d'une réponse d'un client, d'un contact ou d'un tiers." at bounding box center [1165, 155] width 316 height 10
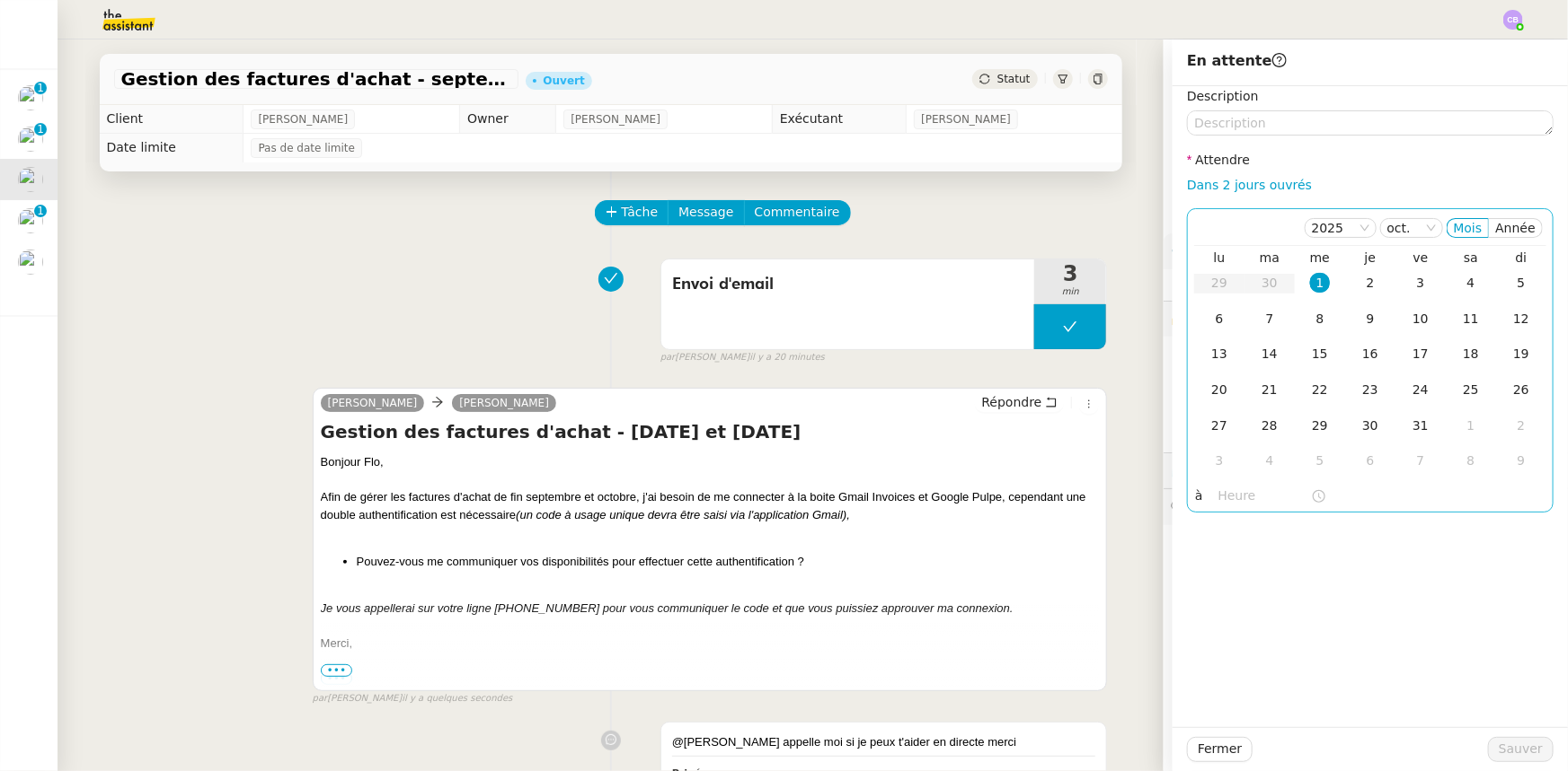
drag, startPoint x: 1215, startPoint y: 187, endPoint x: 1220, endPoint y: 241, distance: 54.2
click at [1215, 187] on link "Dans 2 jours ouvrés" at bounding box center [1249, 184] width 125 height 14
type input "07:00"
click at [1499, 746] on span "Sauver" at bounding box center [1520, 749] width 44 height 21
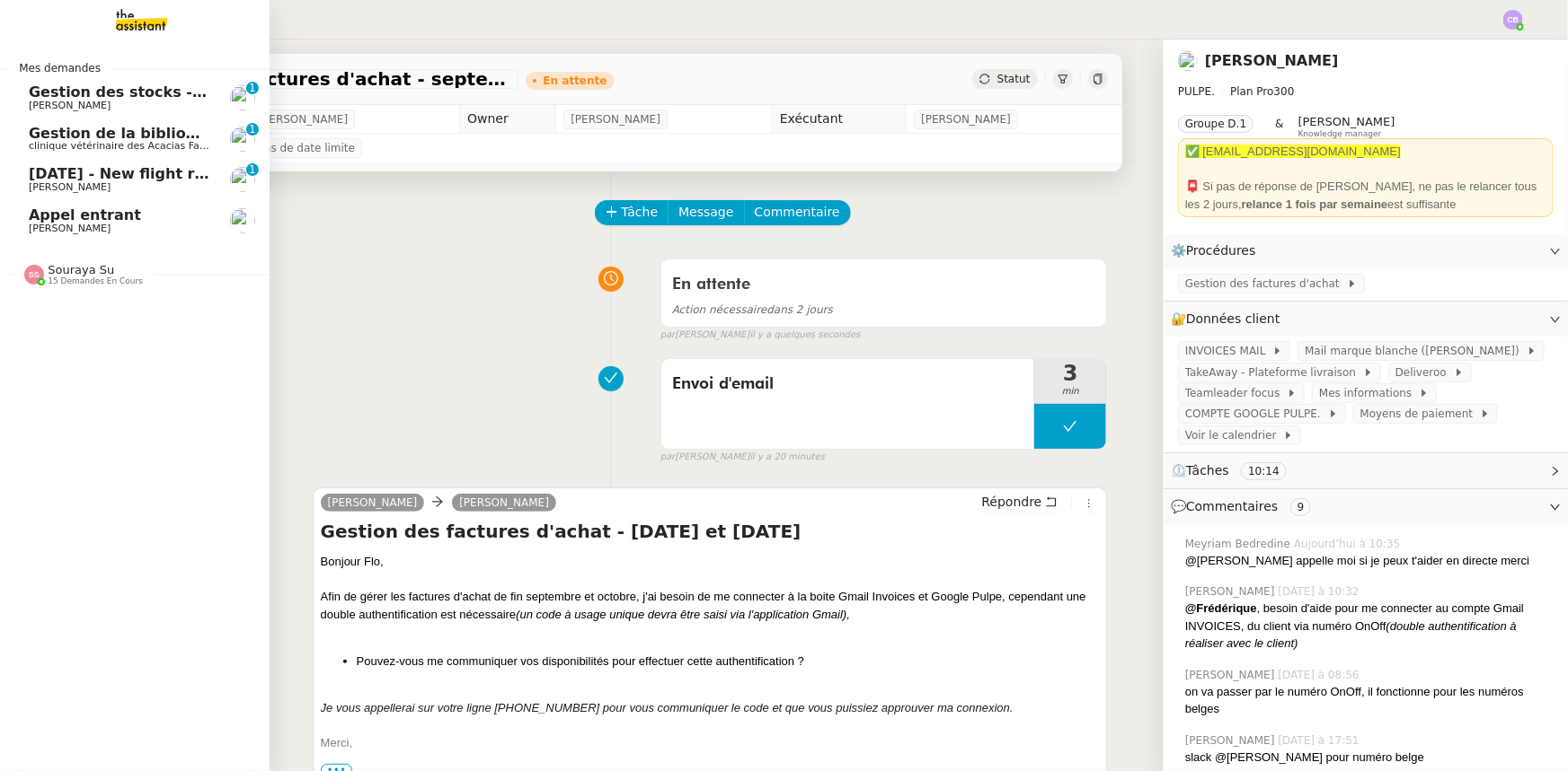
click at [78, 224] on span "Gabriel CIAN" at bounding box center [120, 229] width 182 height 11
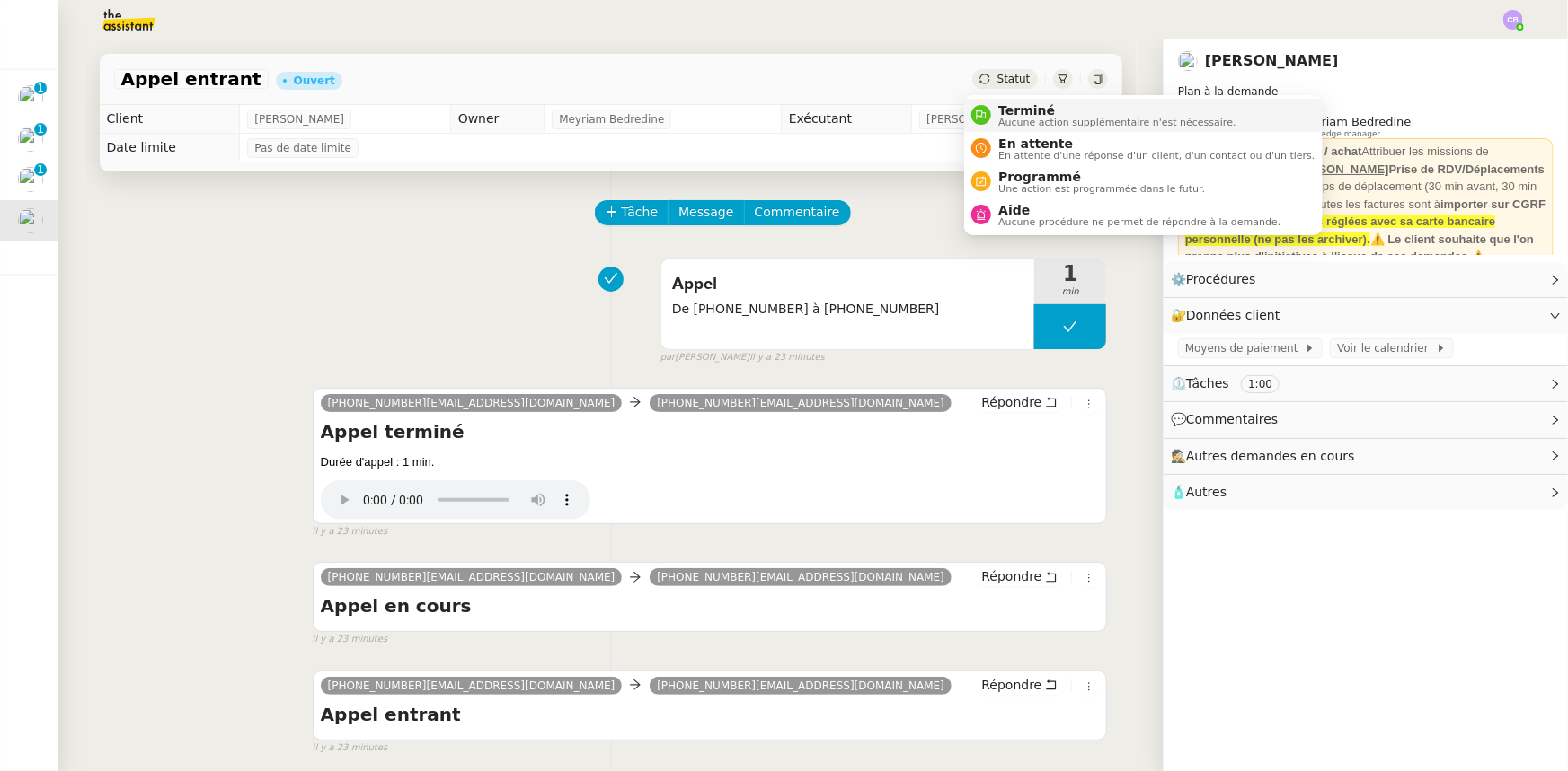
click at [1016, 111] on span "Terminé" at bounding box center [1116, 109] width 237 height 14
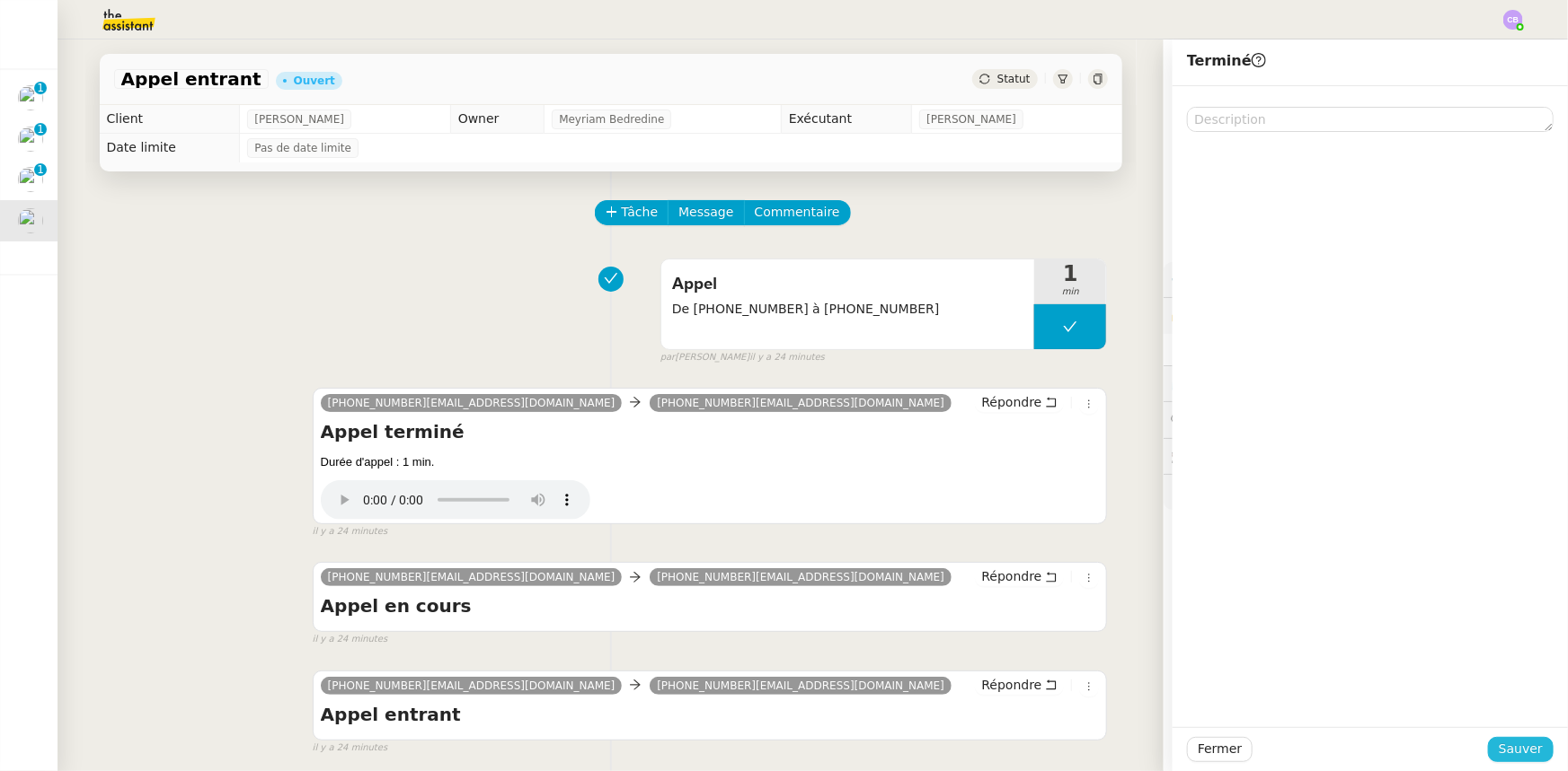
click at [1506, 746] on span "Sauver" at bounding box center [1520, 749] width 44 height 21
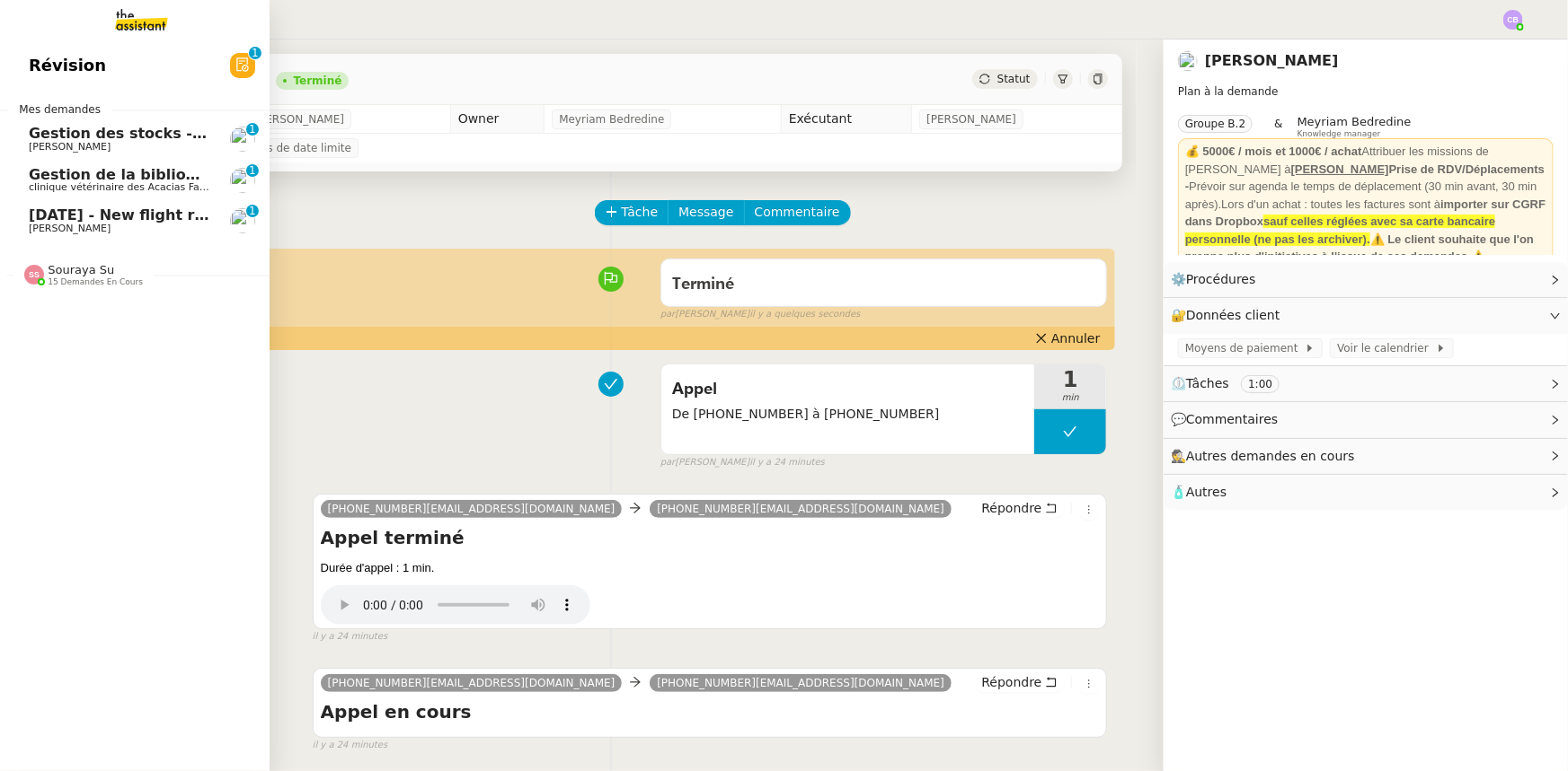
click at [95, 215] on span "27th October 2025 - New flight request - Ryan Amor" at bounding box center [214, 215] width 371 height 17
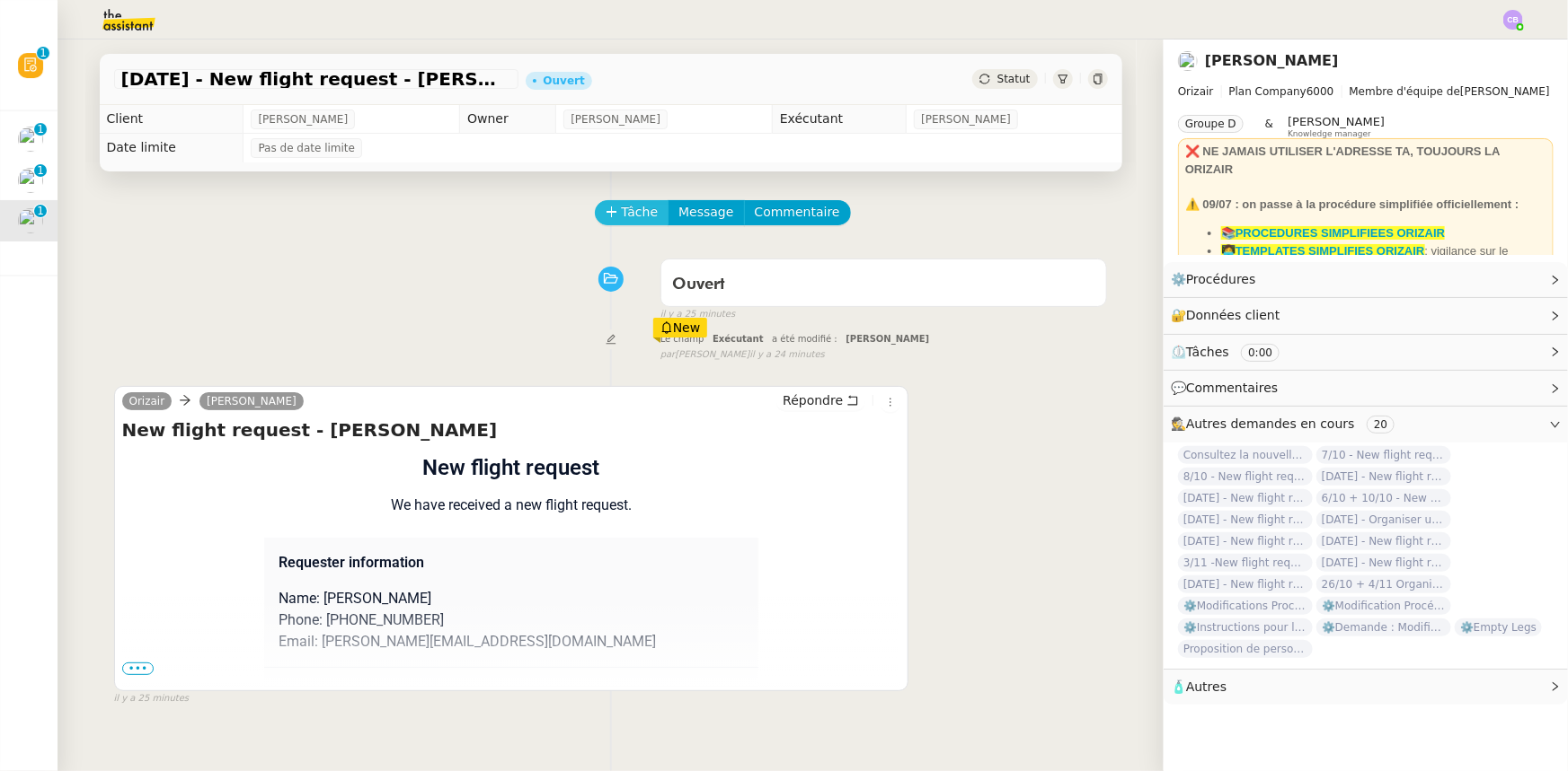
click at [634, 211] on span "Tâche" at bounding box center [639, 212] width 37 height 21
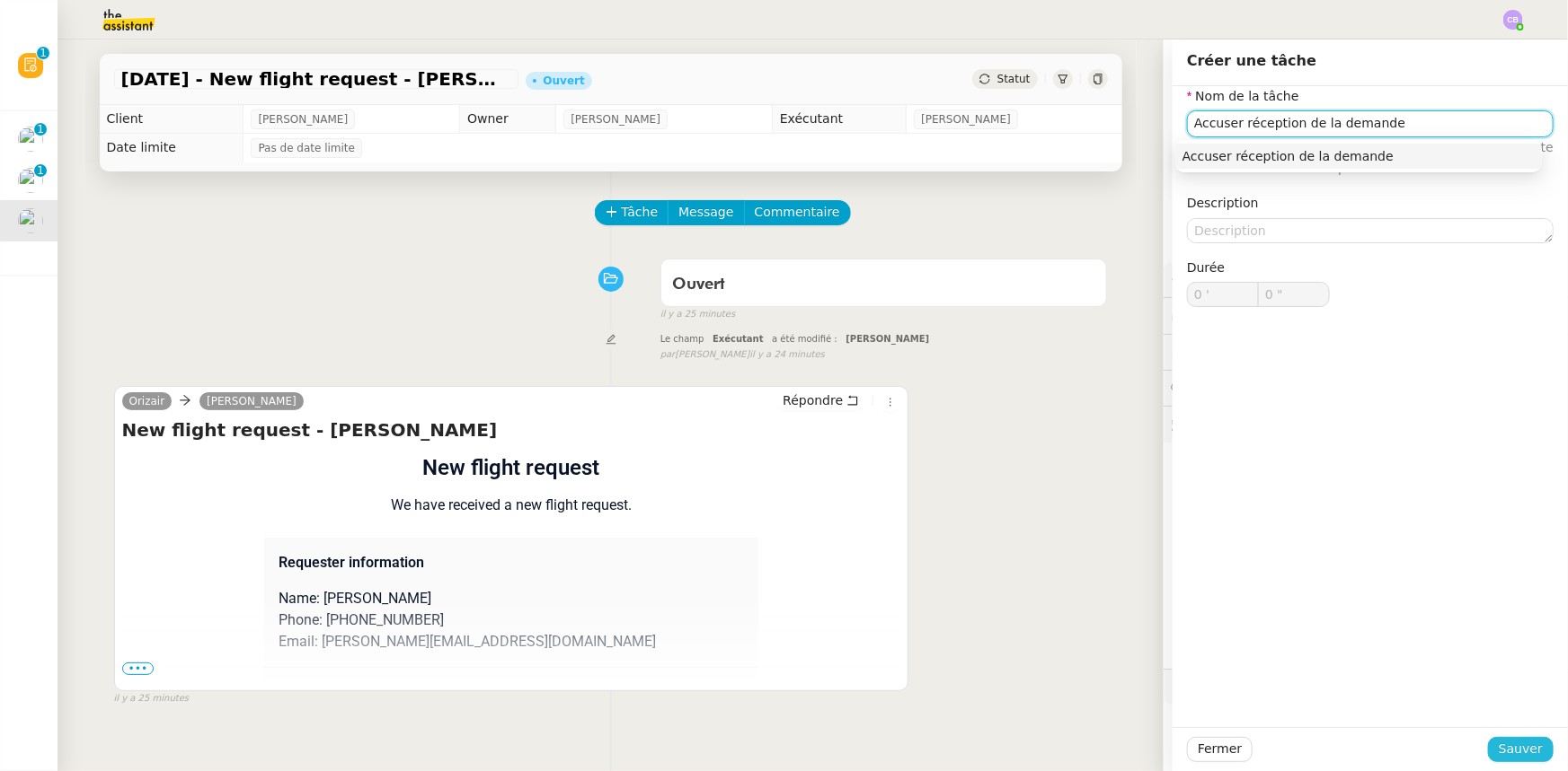
type input "Accuser réception de la demande"
click at [1499, 746] on span "Sauver" at bounding box center [1520, 749] width 44 height 21
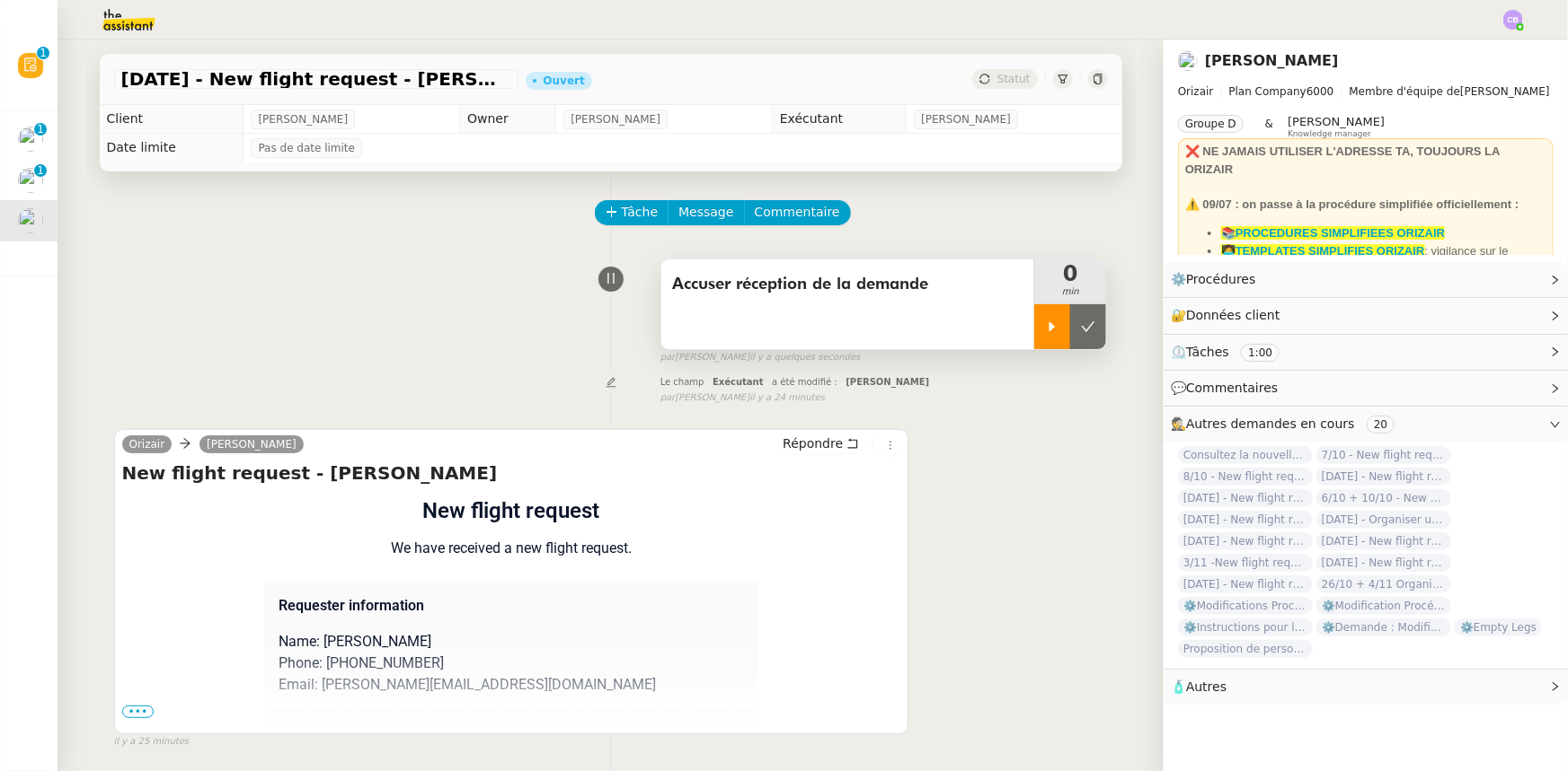
click at [1036, 338] on div at bounding box center [1052, 327] width 36 height 45
click at [130, 717] on span "•••" at bounding box center [139, 711] width 33 height 12
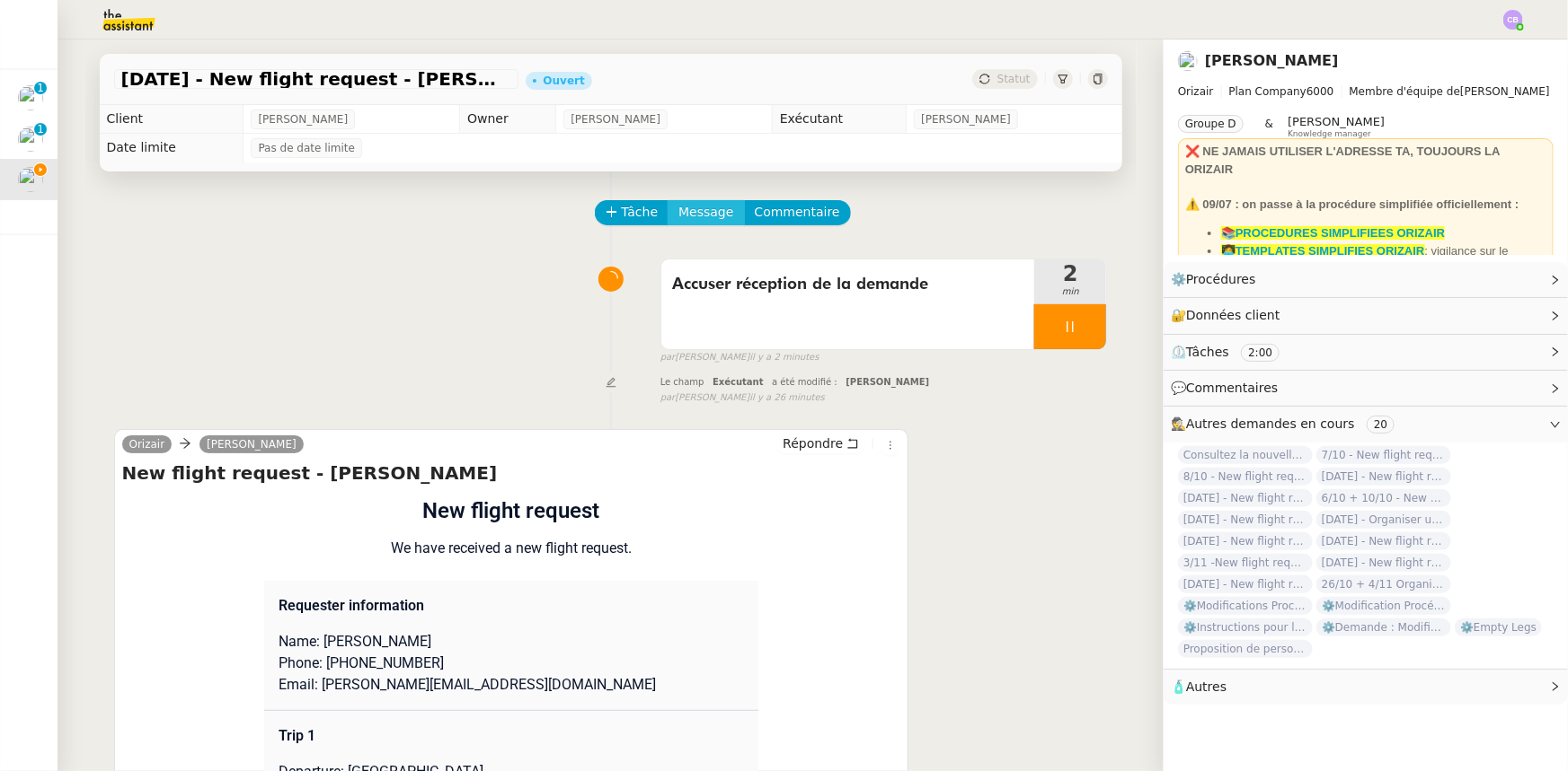
click at [701, 220] on span "Message" at bounding box center [706, 212] width 55 height 21
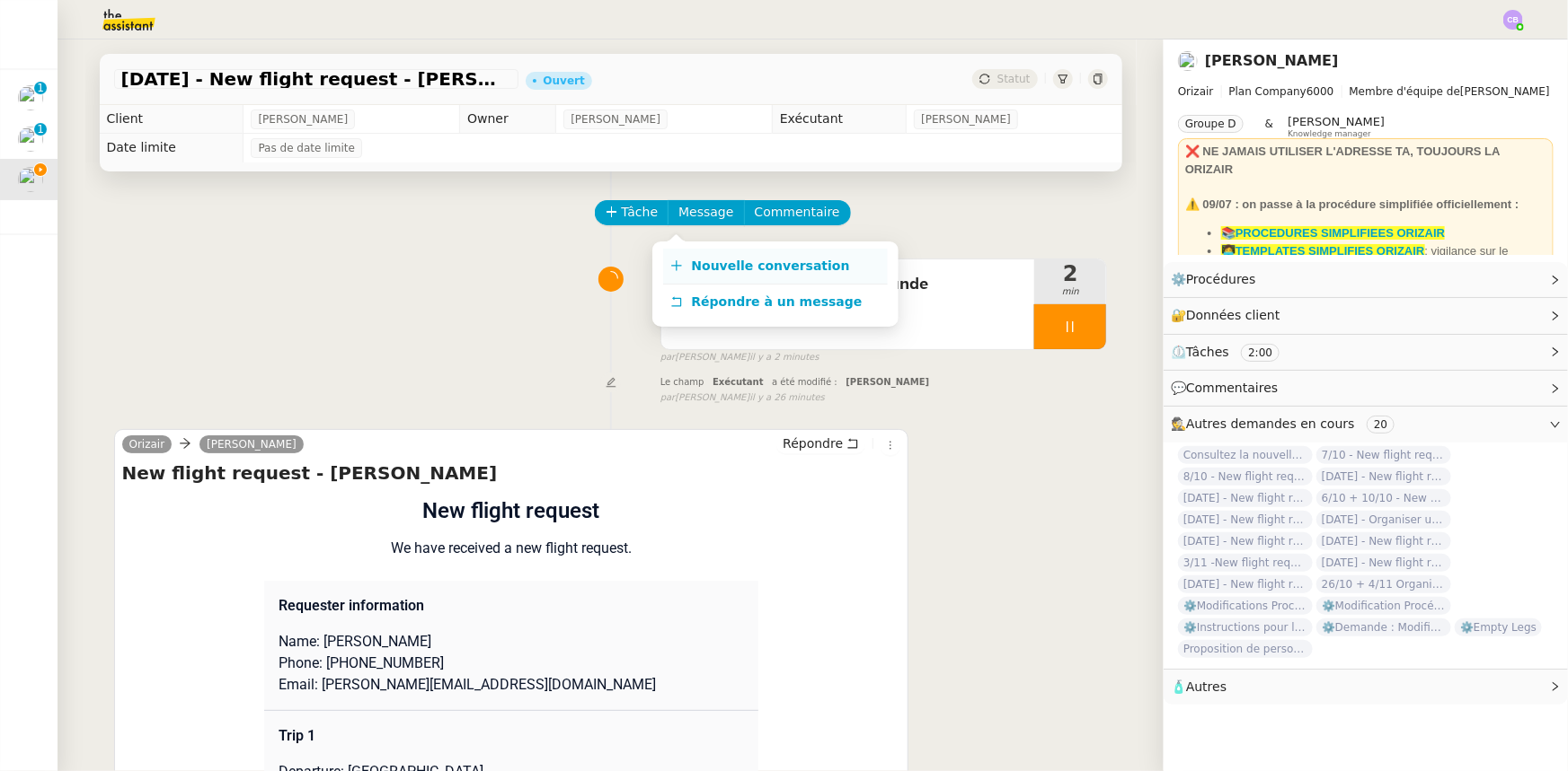
click at [755, 270] on span "Nouvelle conversation" at bounding box center [770, 265] width 158 height 14
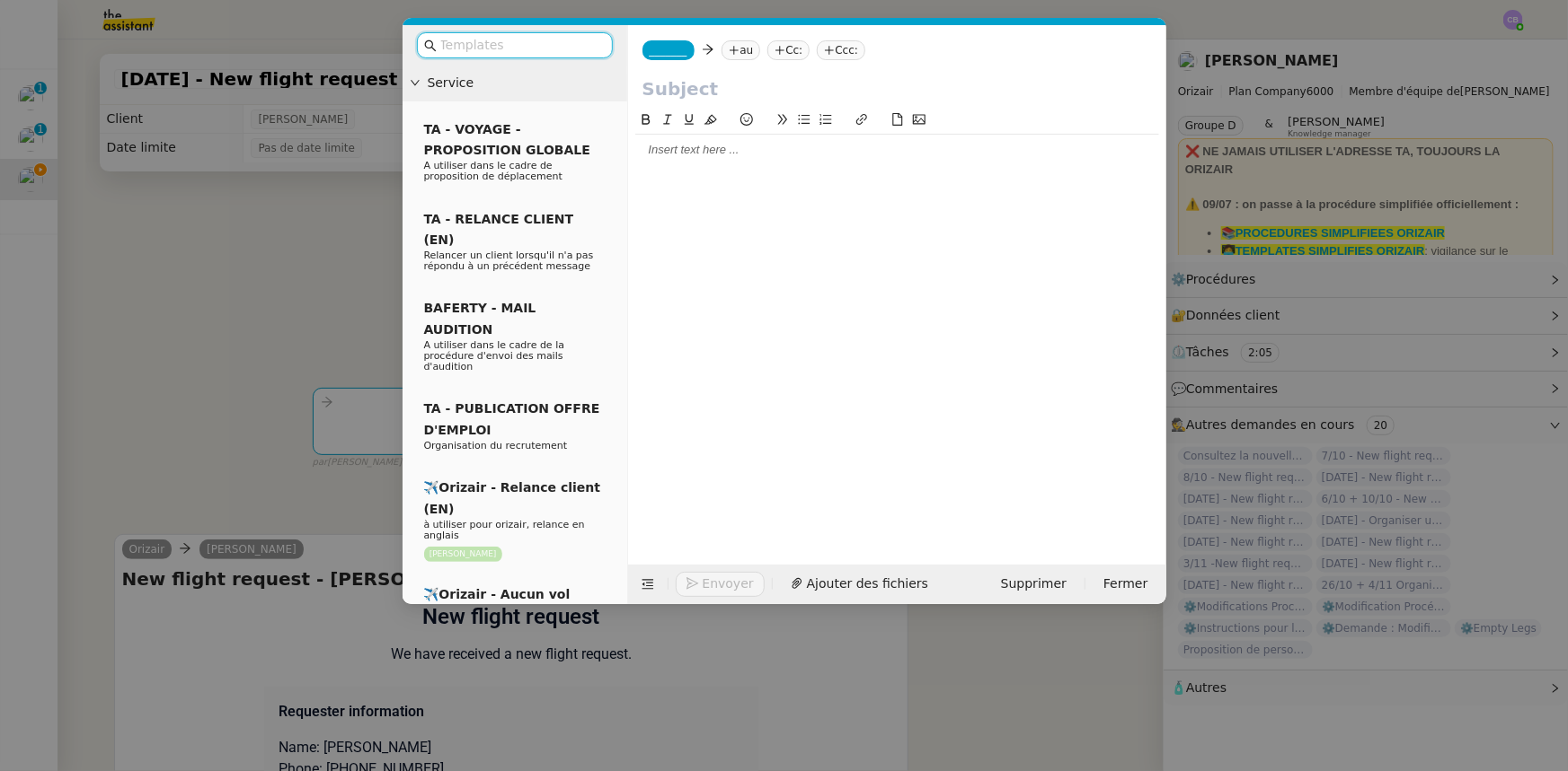
click at [558, 50] on input "text" at bounding box center [520, 45] width 162 height 21
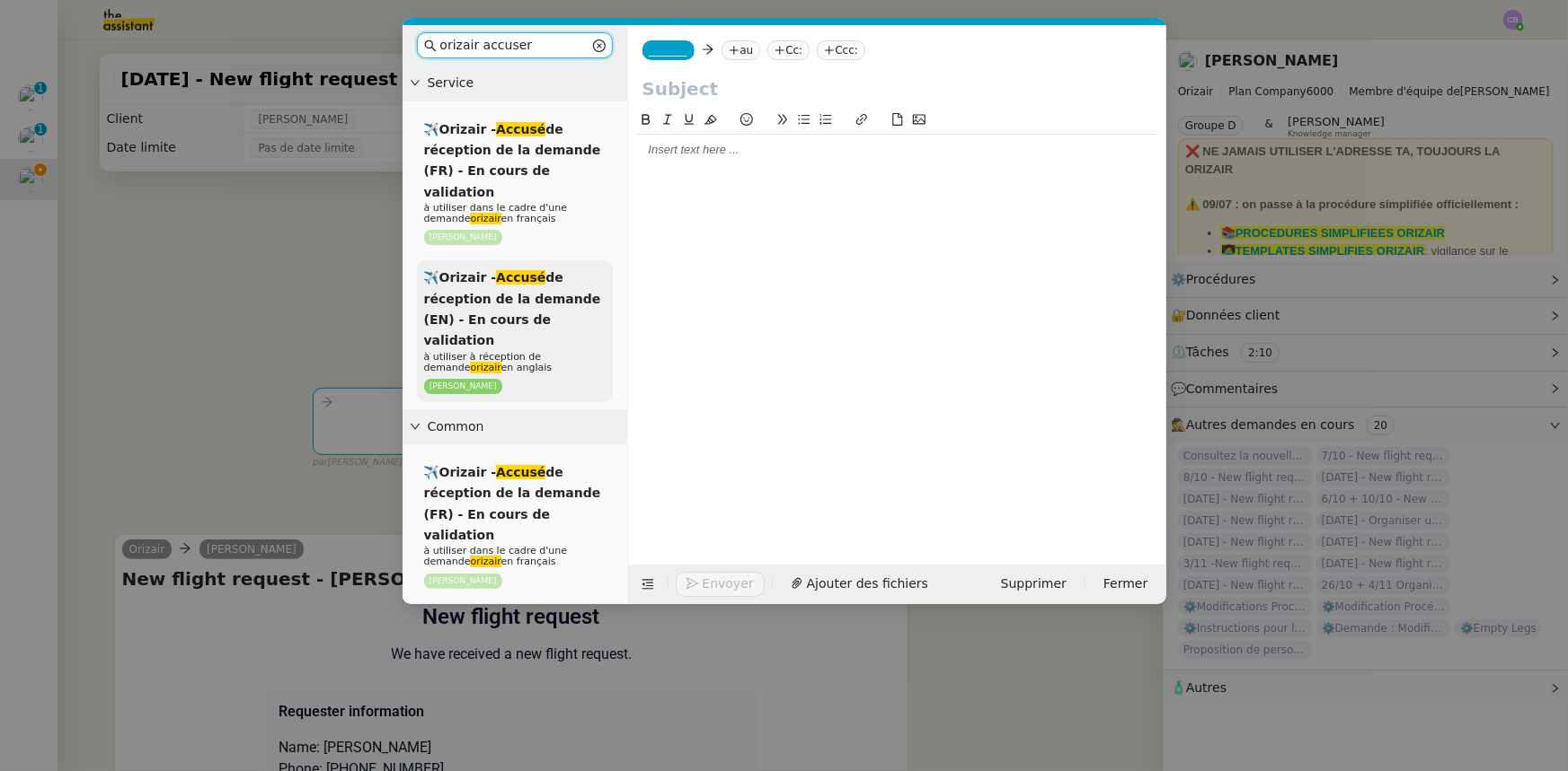
type input "orizair accuser"
click at [547, 271] on span "✈️Orizair - Accusé de réception de la demande (EN) - En cours de validation" at bounding box center [512, 309] width 177 height 78
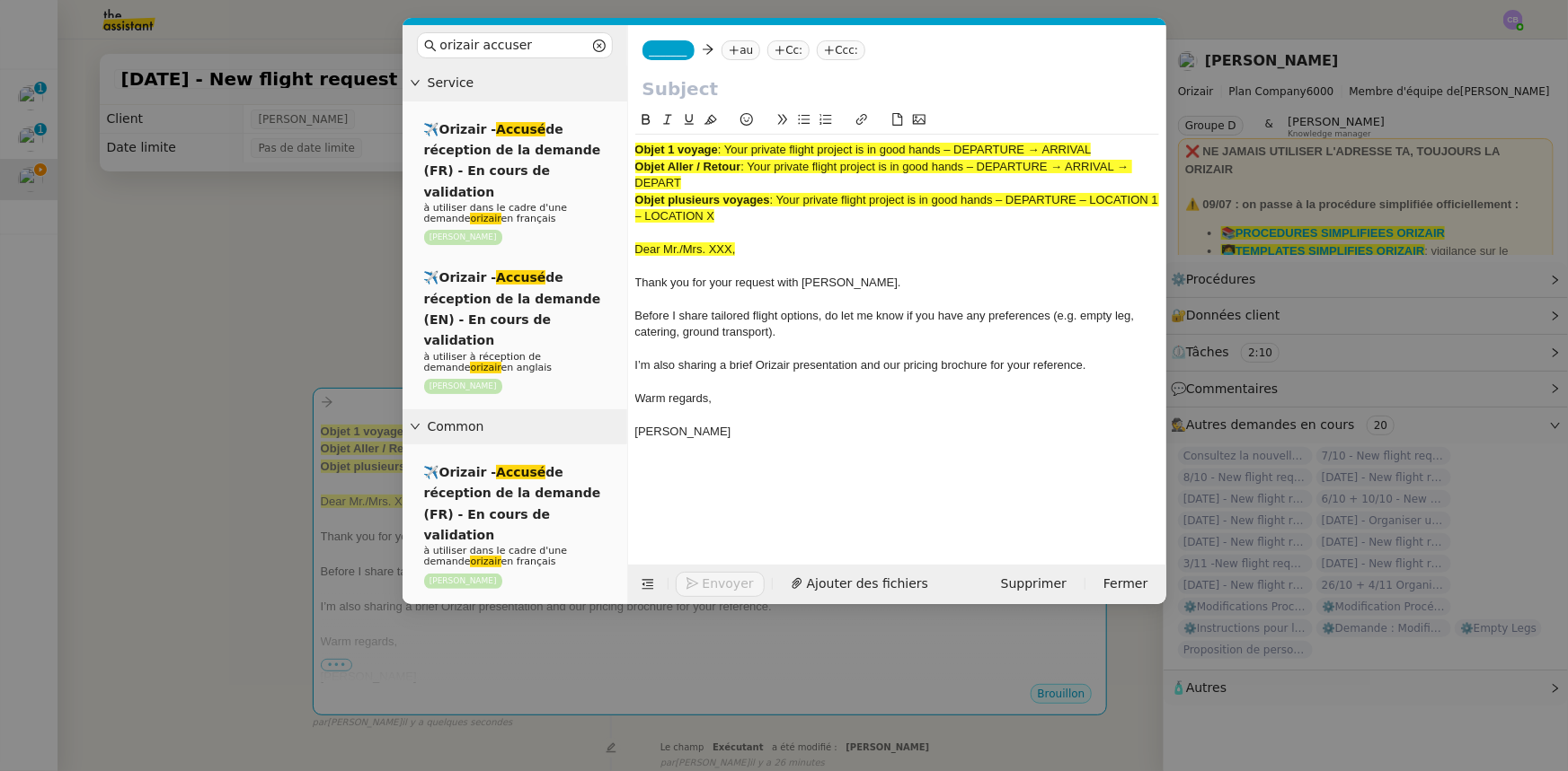
drag, startPoint x: 1094, startPoint y: 149, endPoint x: 727, endPoint y: 149, distance: 367.0
click at [727, 149] on span ": Your private flight project is in good hands – DEPARTURE → ARRIVAL" at bounding box center [904, 150] width 374 height 13
copy span "Your private flight project is in good hands – DEPARTURE → ARRIVAL"
click at [699, 86] on input "text" at bounding box center [897, 89] width 509 height 27
paste input "Your private flight project is in good hands – DEPARTURE → ARRIVAL"
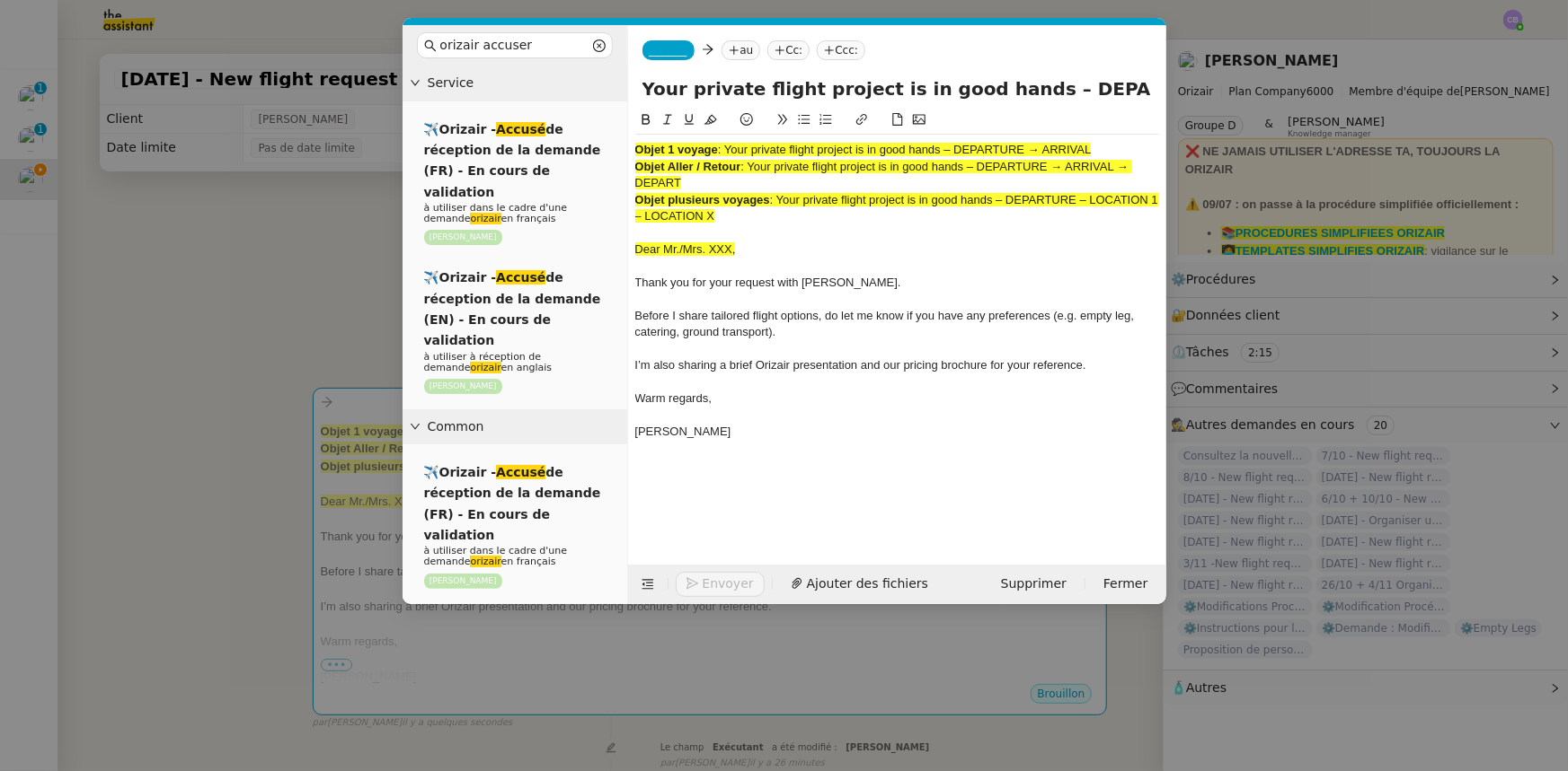
scroll to position [0, 72]
type input "Your private flight project is in good hands – DEPARTURE → ARRIVAL"
drag, startPoint x: 737, startPoint y: 222, endPoint x: 637, endPoint y: 153, distance: 121.5
click at [637, 153] on div "Objet 1 voyage : Your private flight project is in good hands – DEPARTURE → ARR…" at bounding box center [896, 299] width 523 height 329
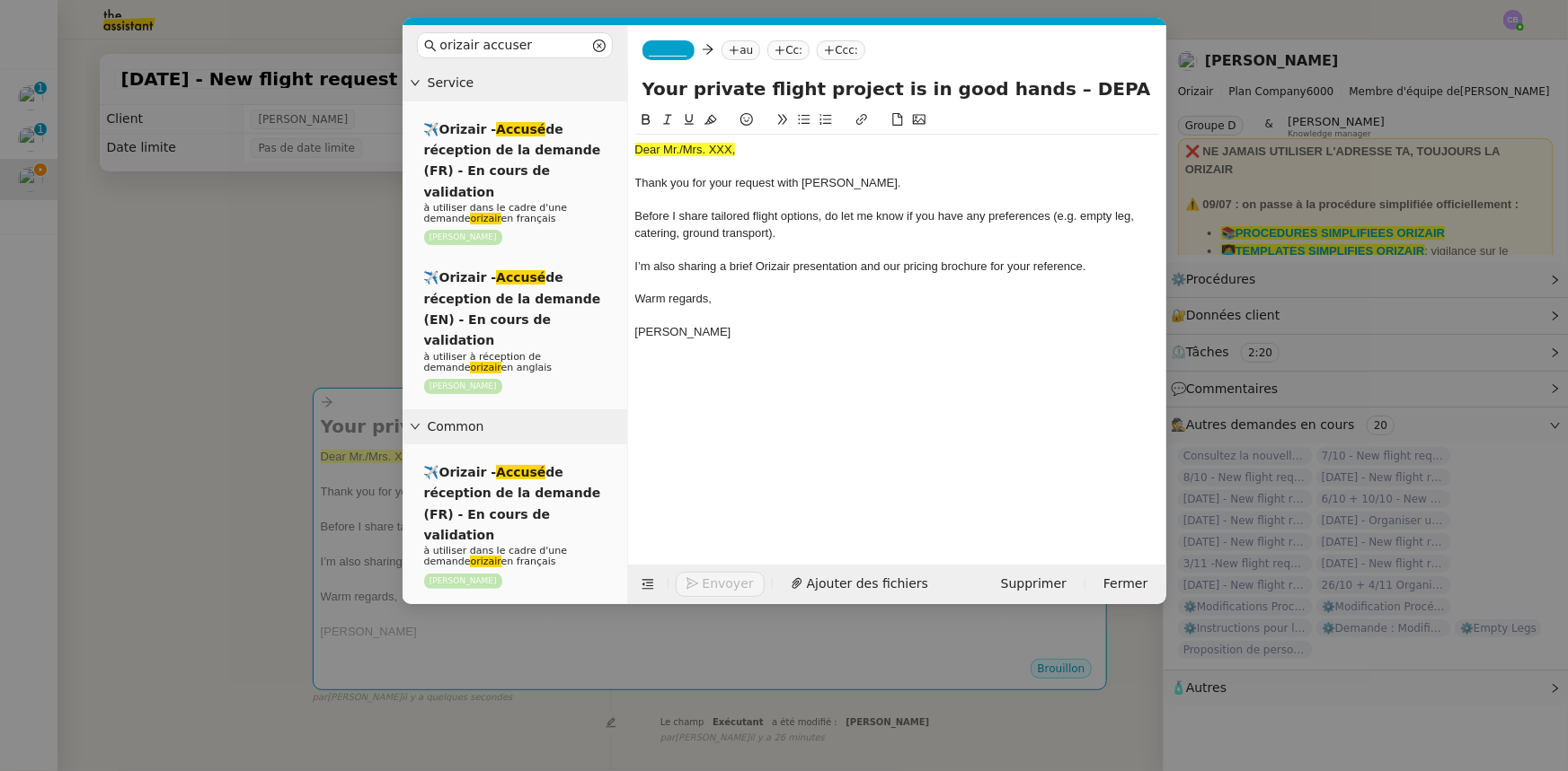
click at [347, 280] on nz-modal-container "orizair accuser Service ✈️Orizair - Accusé de réception de la demande (FR) - En…" at bounding box center [784, 386] width 1568 height 771
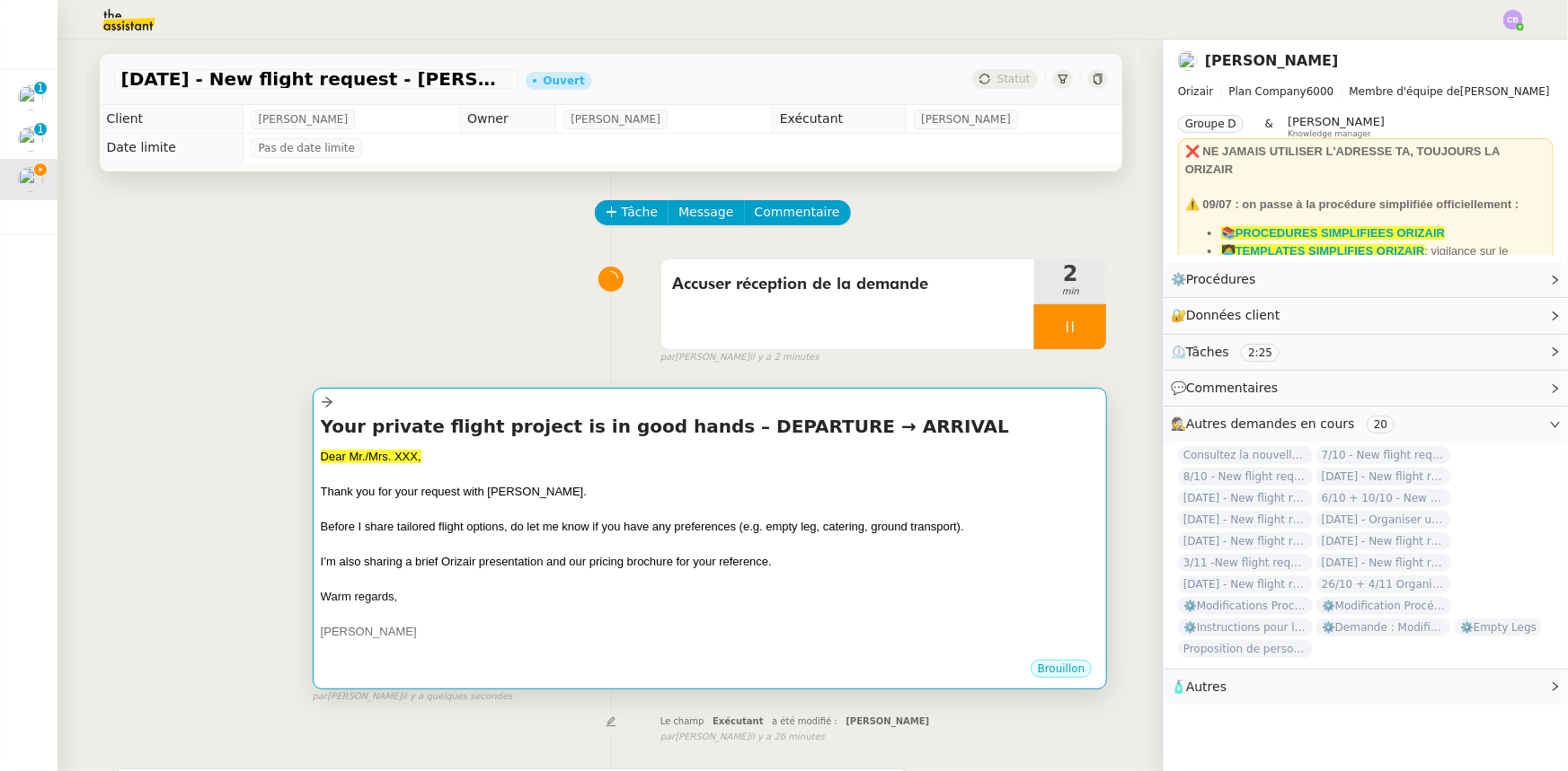
click at [449, 522] on span "Before I share tailored flight options, do let me know if you have any preferen…" at bounding box center [642, 527] width 643 height 13
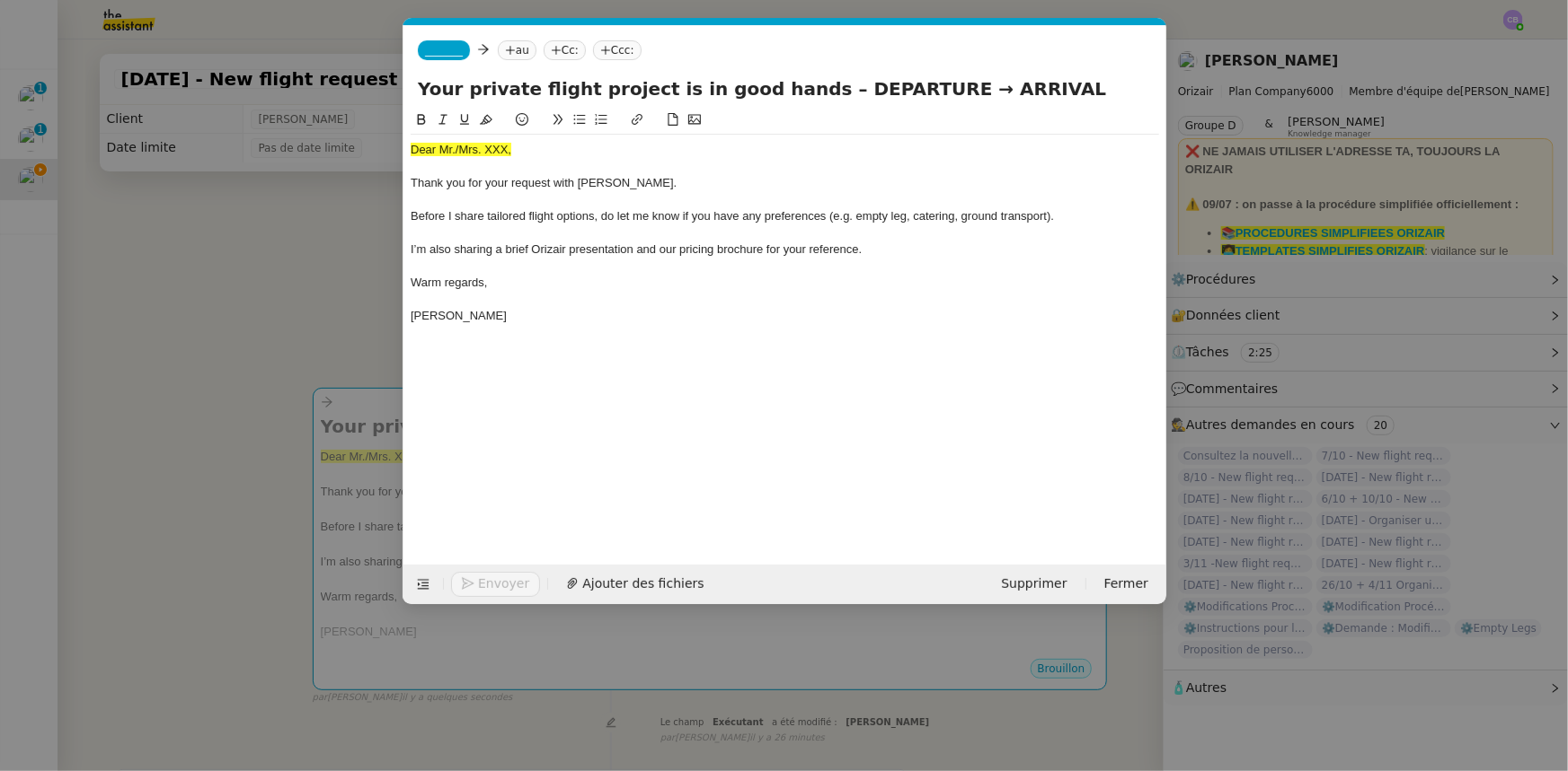
scroll to position [0, 116]
drag, startPoint x: 511, startPoint y: 147, endPoint x: 410, endPoint y: 150, distance: 101.0
click at [411, 150] on div "Dear Mr./Mrs. XXX," at bounding box center [784, 150] width 748 height 16
click at [485, 121] on icon at bounding box center [485, 119] width 12 height 12
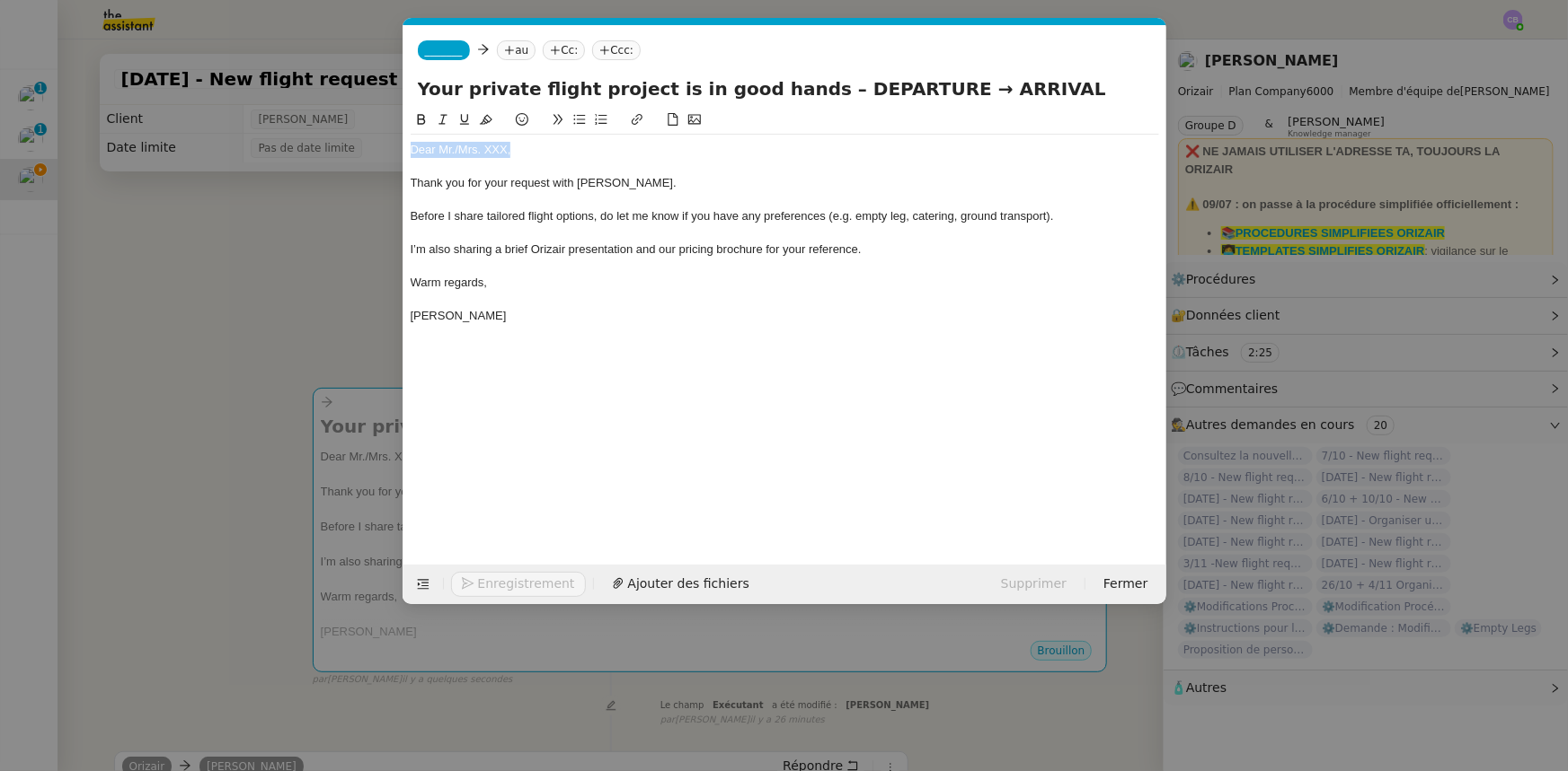
click at [504, 149] on div "Dear Mr./Mrs. XXX," at bounding box center [784, 150] width 748 height 16
drag, startPoint x: 898, startPoint y: 85, endPoint x: 803, endPoint y: 90, distance: 95.1
click at [803, 90] on input "Your private flight project is in good hands – DEPARTURE → ARRIVAL" at bounding box center [784, 89] width 734 height 27
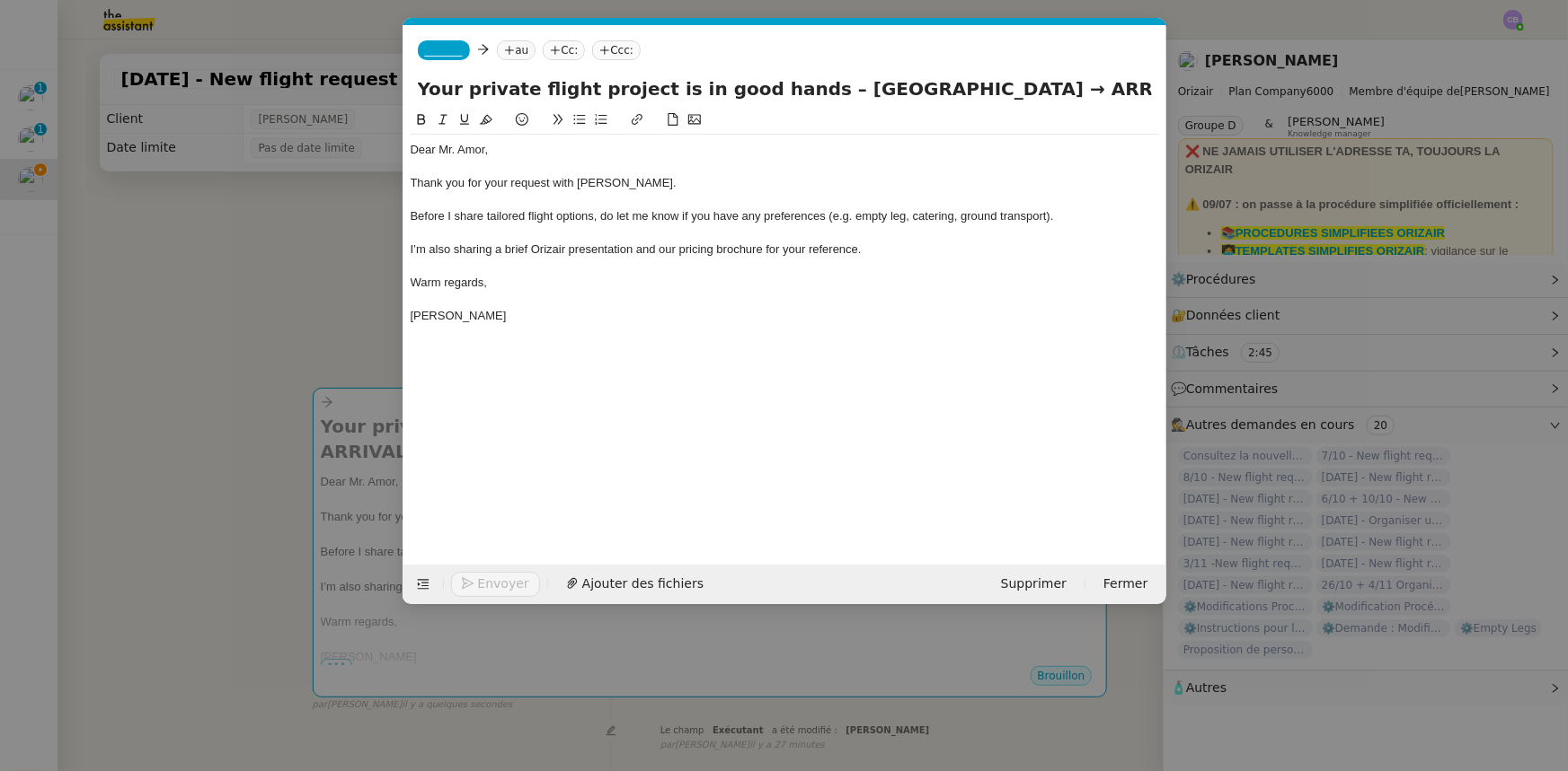
drag, startPoint x: 1062, startPoint y: 86, endPoint x: 994, endPoint y: 90, distance: 68.1
click at [994, 90] on input "Your private flight project is in good hands – Manchester Airport → ARRIVAL" at bounding box center [784, 89] width 734 height 27
type input "Your private flight project is in good hands – Manchester Airport → Keflavik In…"
click at [438, 50] on span "_______" at bounding box center [444, 50] width 37 height 12
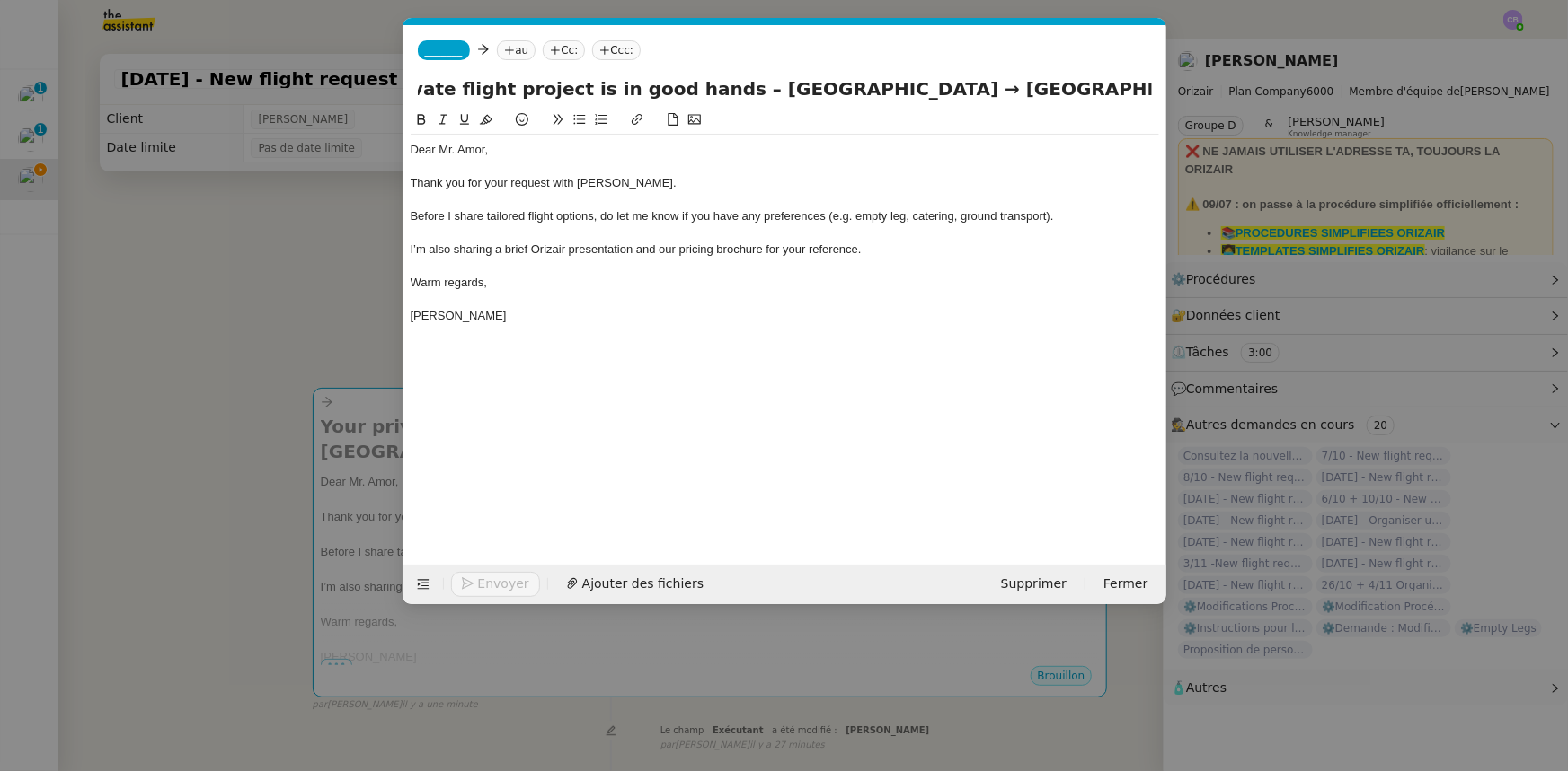
scroll to position [0, 0]
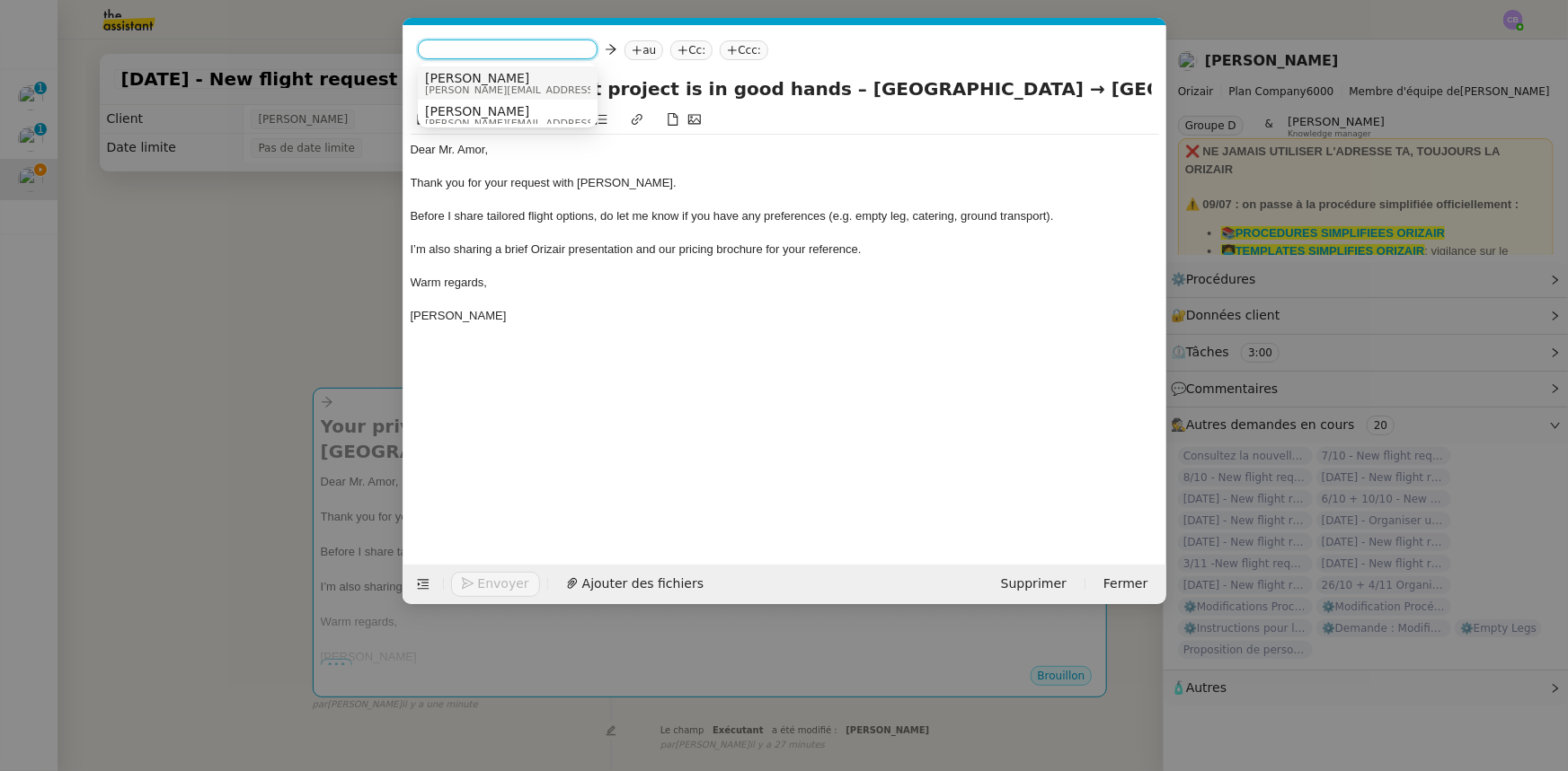
click at [462, 88] on span "[PERSON_NAME][EMAIL_ADDRESS][DOMAIN_NAME]" at bounding box center [552, 90] width 256 height 10
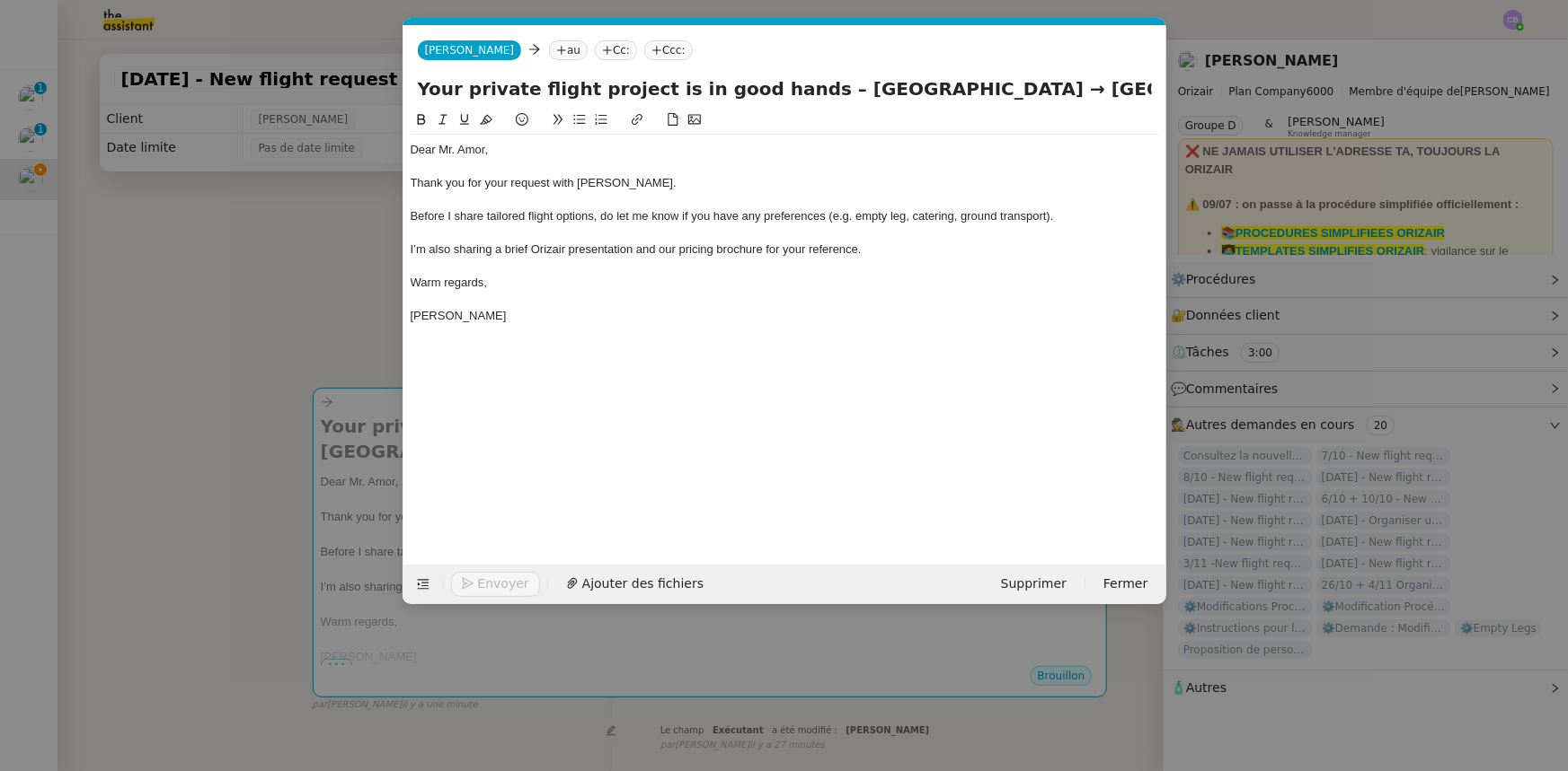
click at [511, 212] on span "Before I share tailored flight options, do let me know if you have any preferen…" at bounding box center [732, 216] width 643 height 13
click at [316, 264] on nz-modal-container "orizair accuser Service ✈️Orizair - Accusé de réception de la demande (FR) - En…" at bounding box center [784, 386] width 1568 height 771
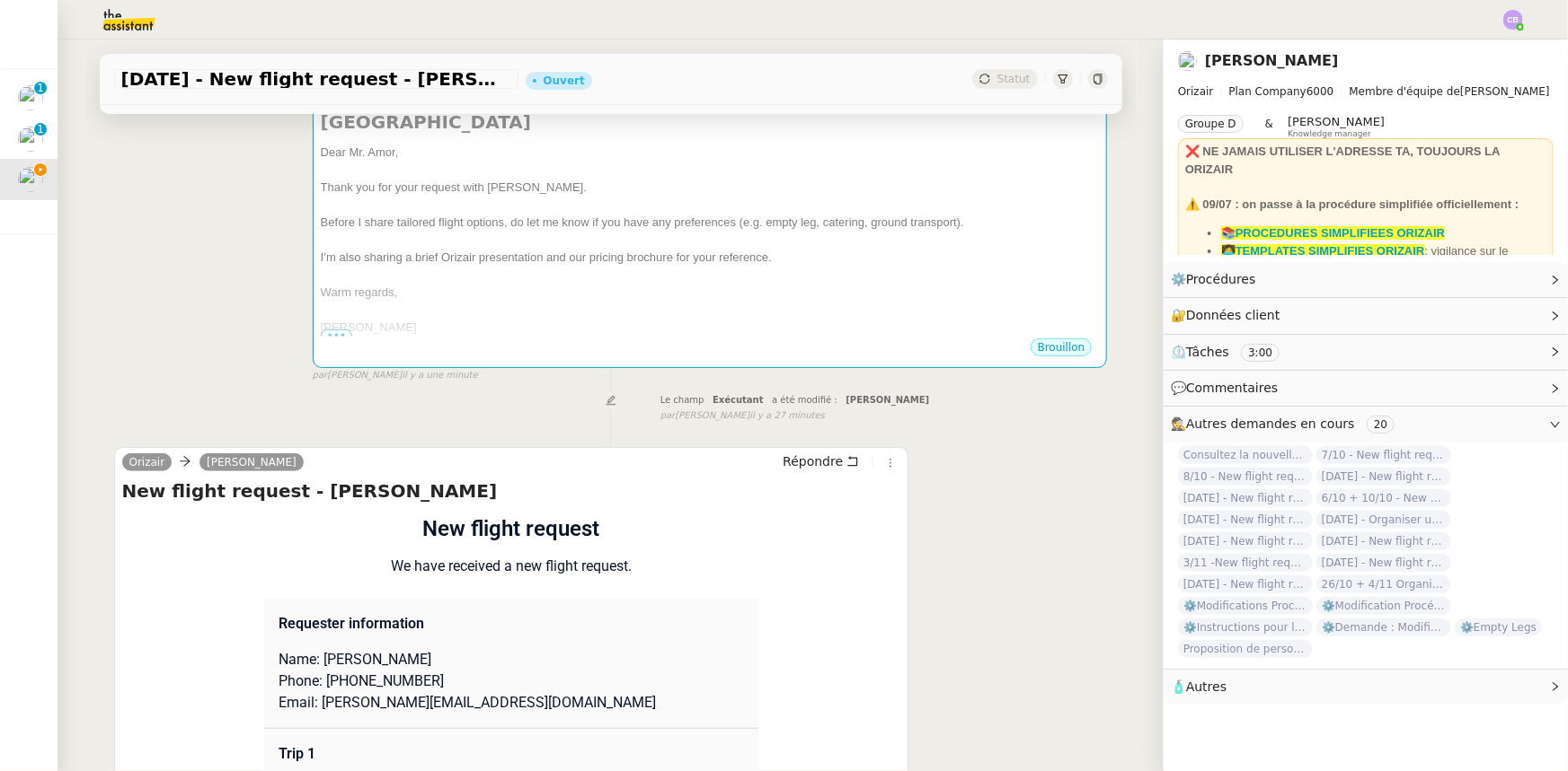
scroll to position [408, 0]
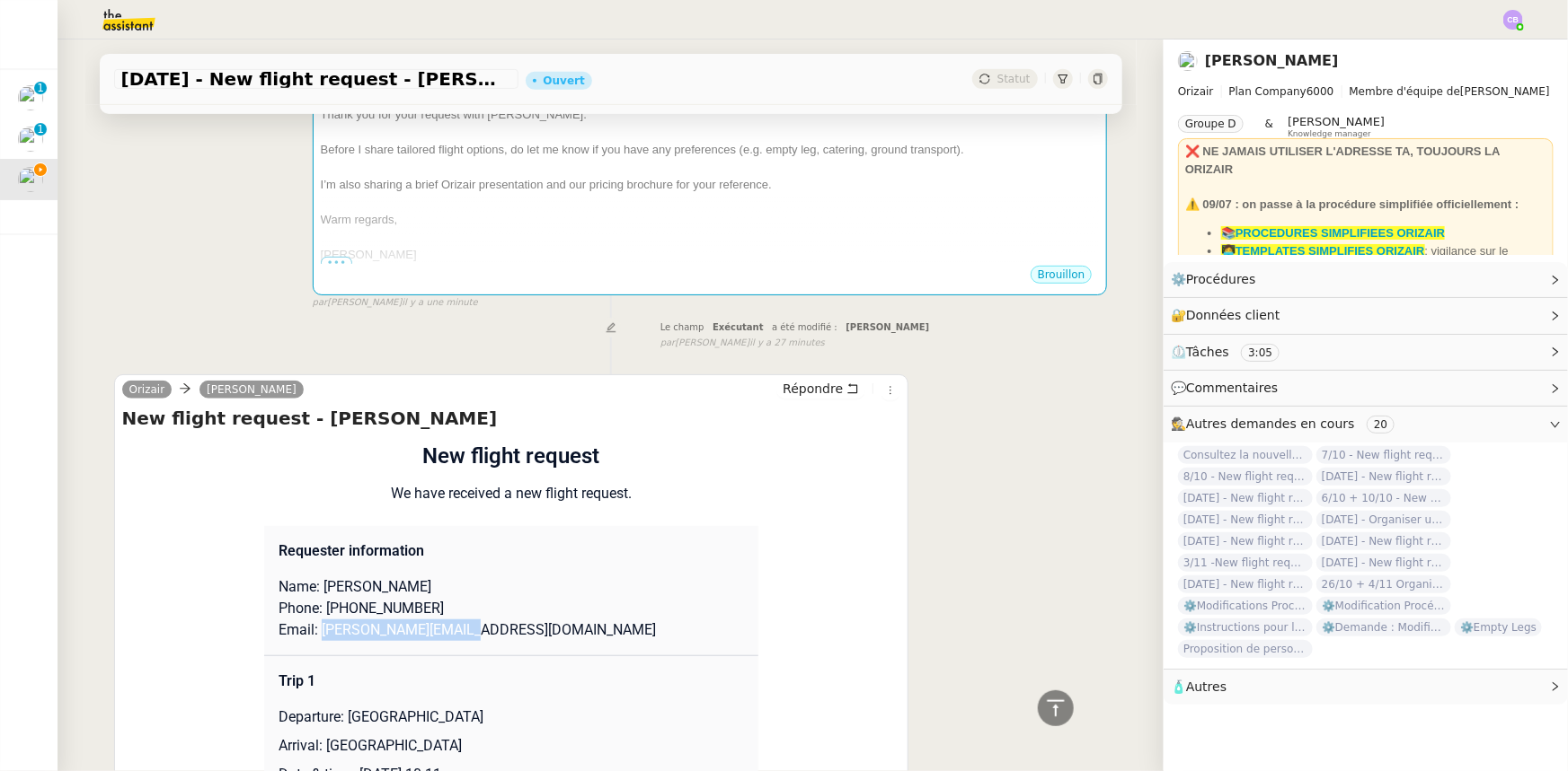
drag, startPoint x: 456, startPoint y: 634, endPoint x: 311, endPoint y: 634, distance: 145.0
click at [311, 634] on p "Email: ryan.302@hotmail.com" at bounding box center [510, 630] width 465 height 22
copy p "ryan.302@hotmail.com"
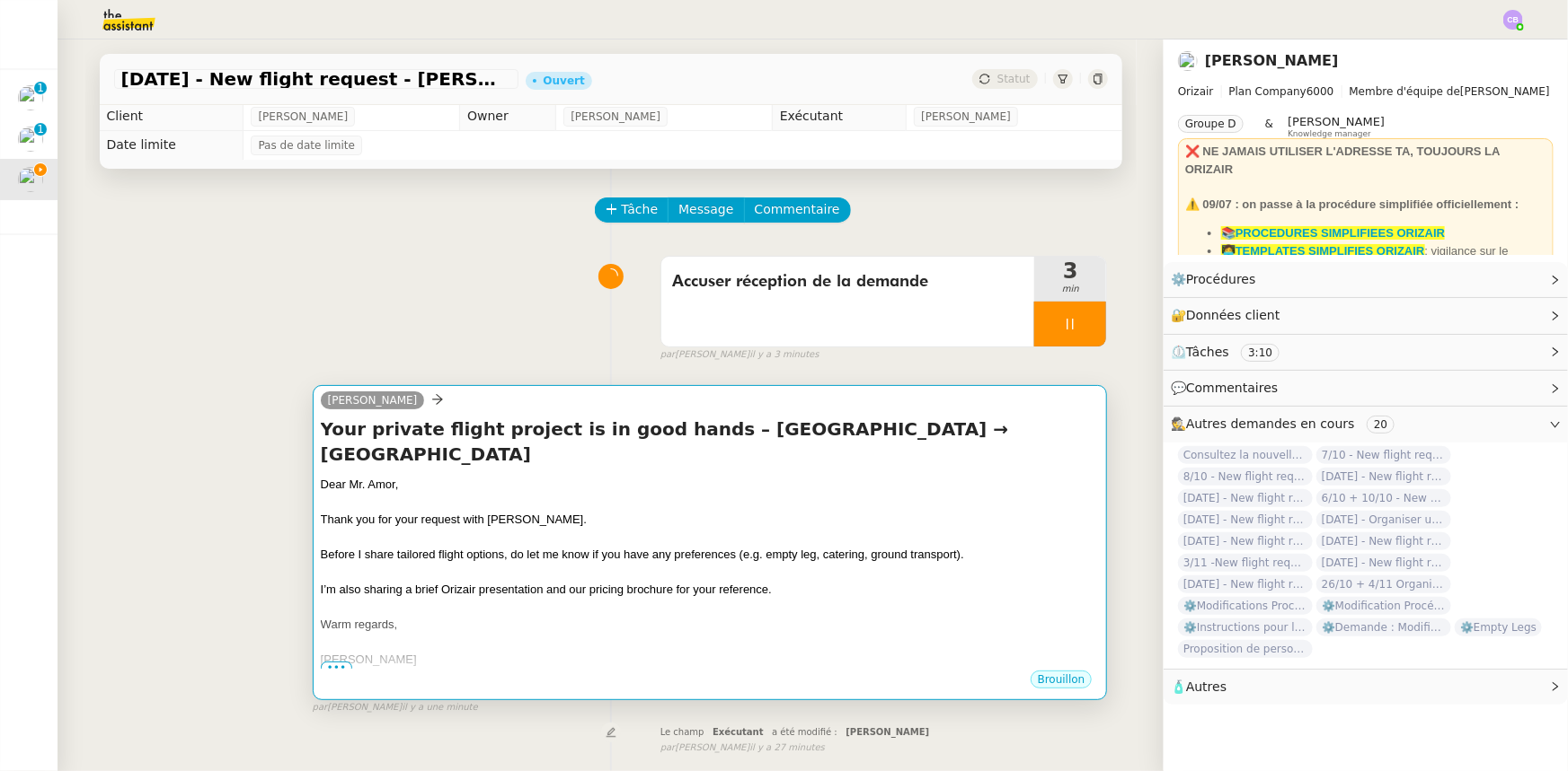
scroll to position [0, 0]
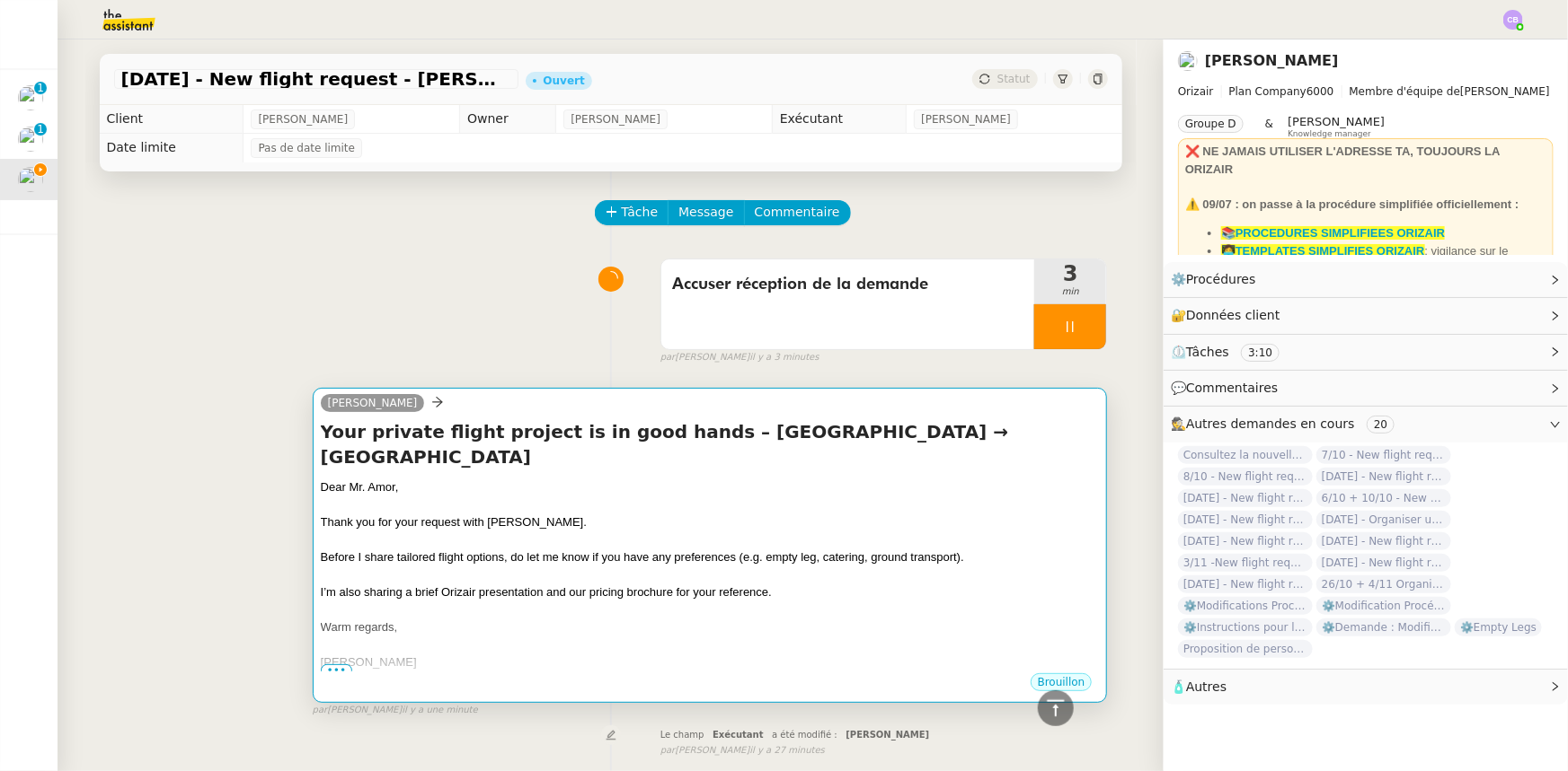
click at [619, 589] on span "I’m also sharing a brief Orizair presentation and our pricing brochure for your…" at bounding box center [547, 592] width 451 height 13
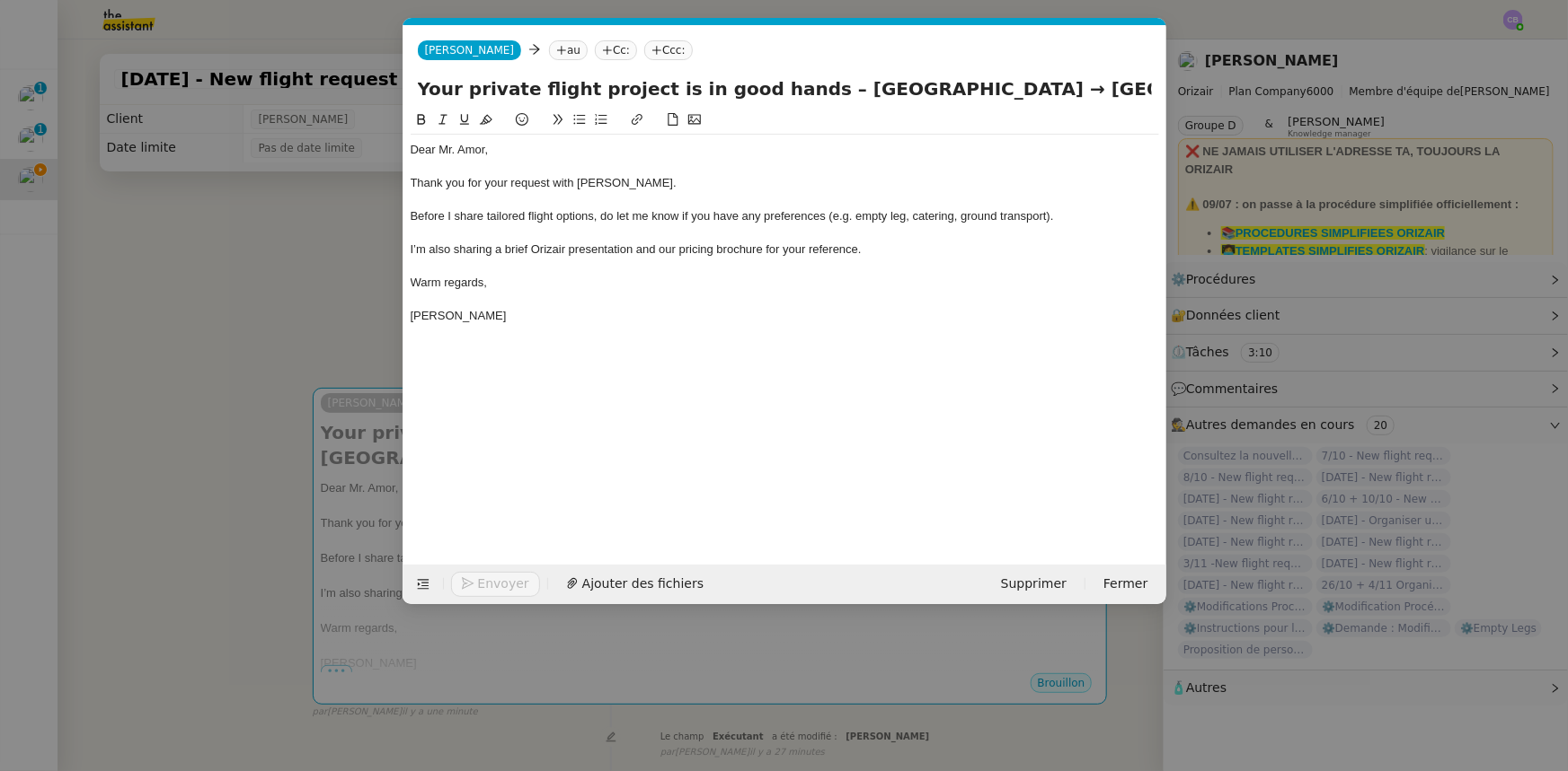
scroll to position [0, 116]
click at [549, 51] on nz-tag "au" at bounding box center [567, 50] width 38 height 20
paste input "ryan.302@hotmail.com"
type input "ryan.302@hotmail.com"
click at [548, 78] on span "ryan.302@hotmail.com" at bounding box center [682, 78] width 324 height 14
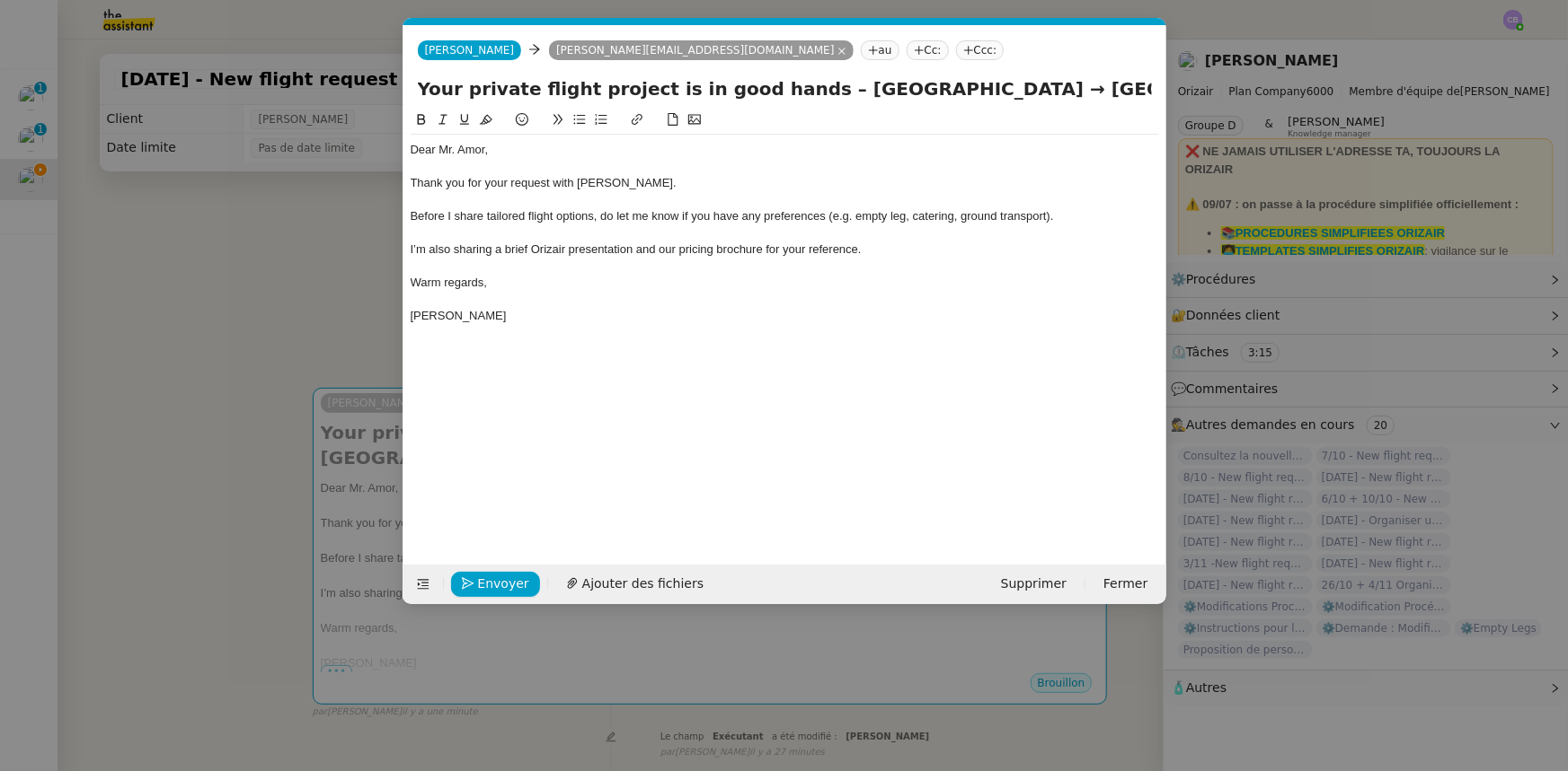
click at [956, 50] on nz-tag "Ccc:" at bounding box center [980, 50] width 49 height 20
type input "[PERSON_NAME]"
click at [792, 79] on span "[PERSON_NAME]" at bounding box center [888, 78] width 256 height 14
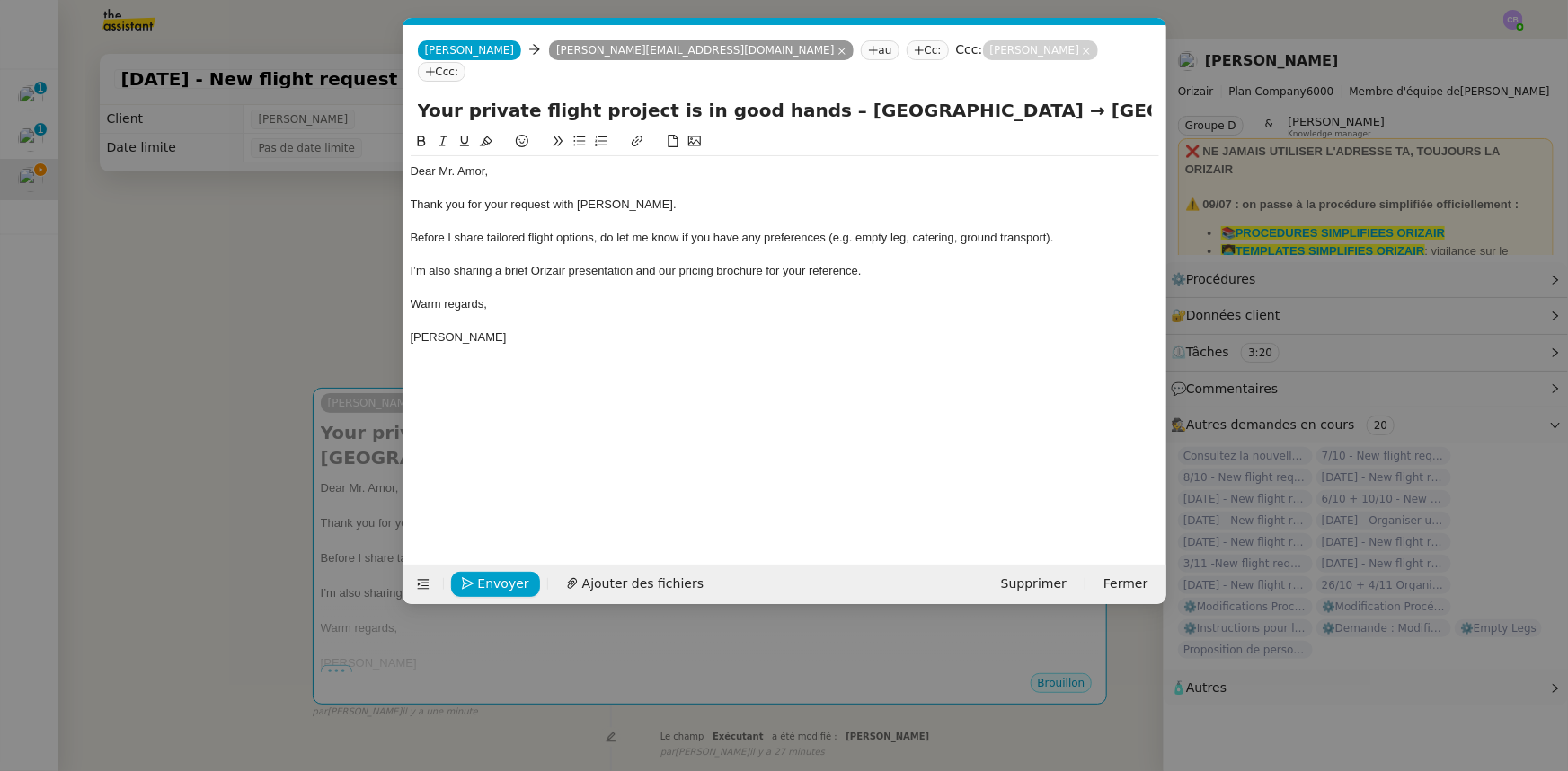
click at [880, 280] on div at bounding box center [784, 287] width 748 height 16
click at [600, 586] on span "Ajouter des fichiers" at bounding box center [643, 584] width 122 height 21
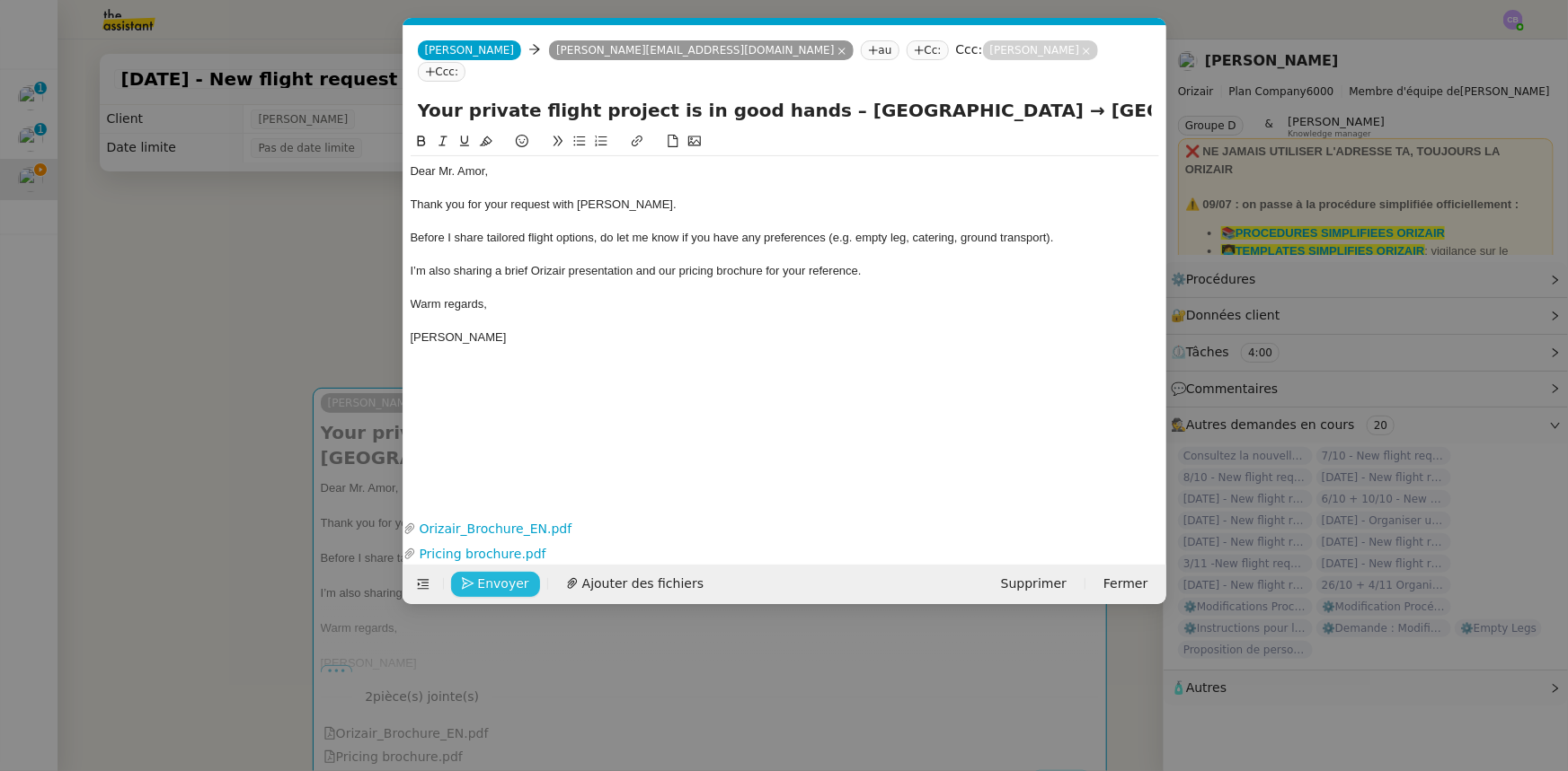
click at [501, 582] on span "Envoyer" at bounding box center [504, 584] width 51 height 21
click at [501, 582] on span "Confirmer l'envoi" at bounding box center [532, 584] width 108 height 21
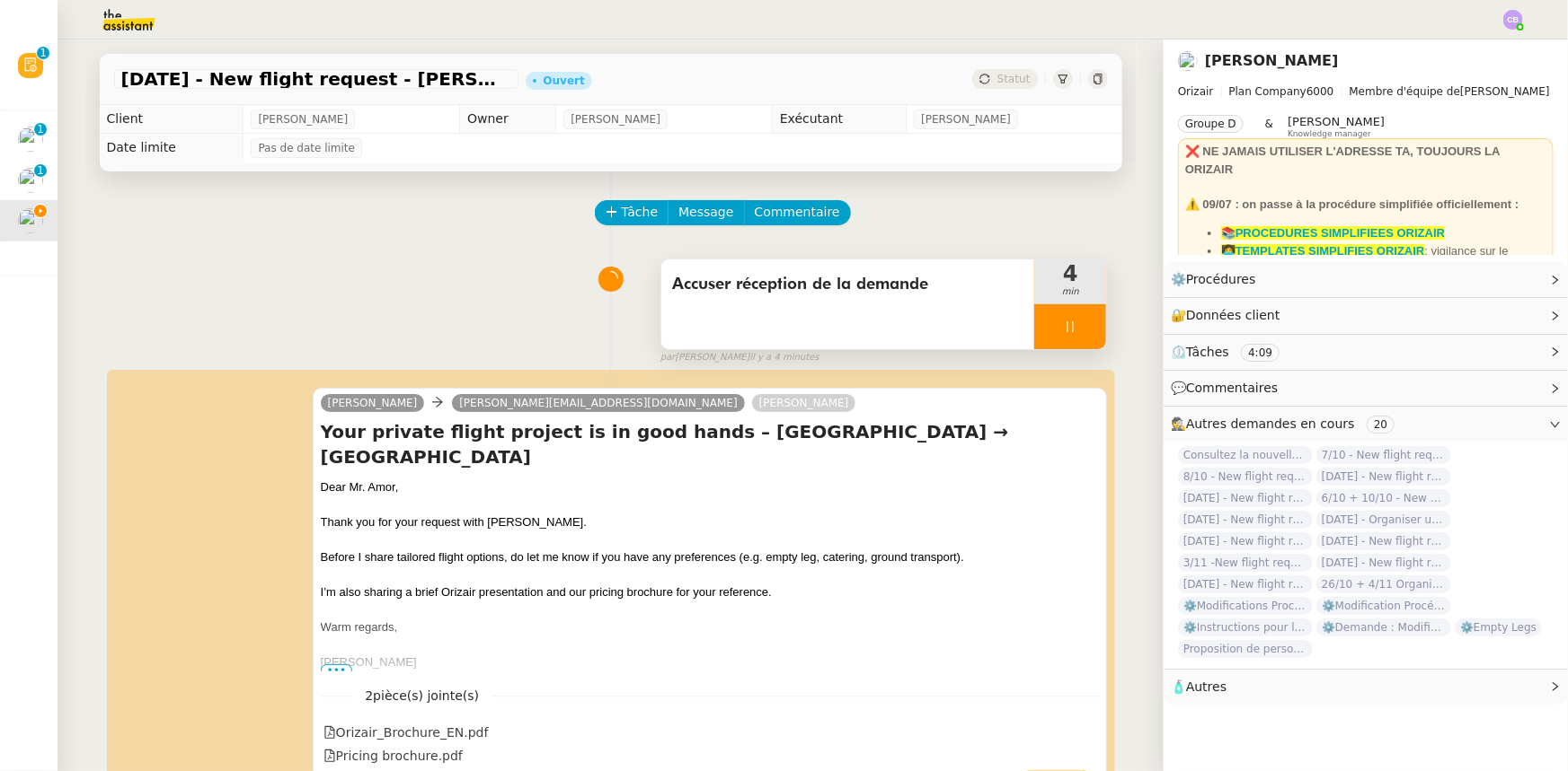
click at [1034, 327] on div at bounding box center [1070, 327] width 72 height 45
click at [1070, 337] on button at bounding box center [1088, 327] width 36 height 45
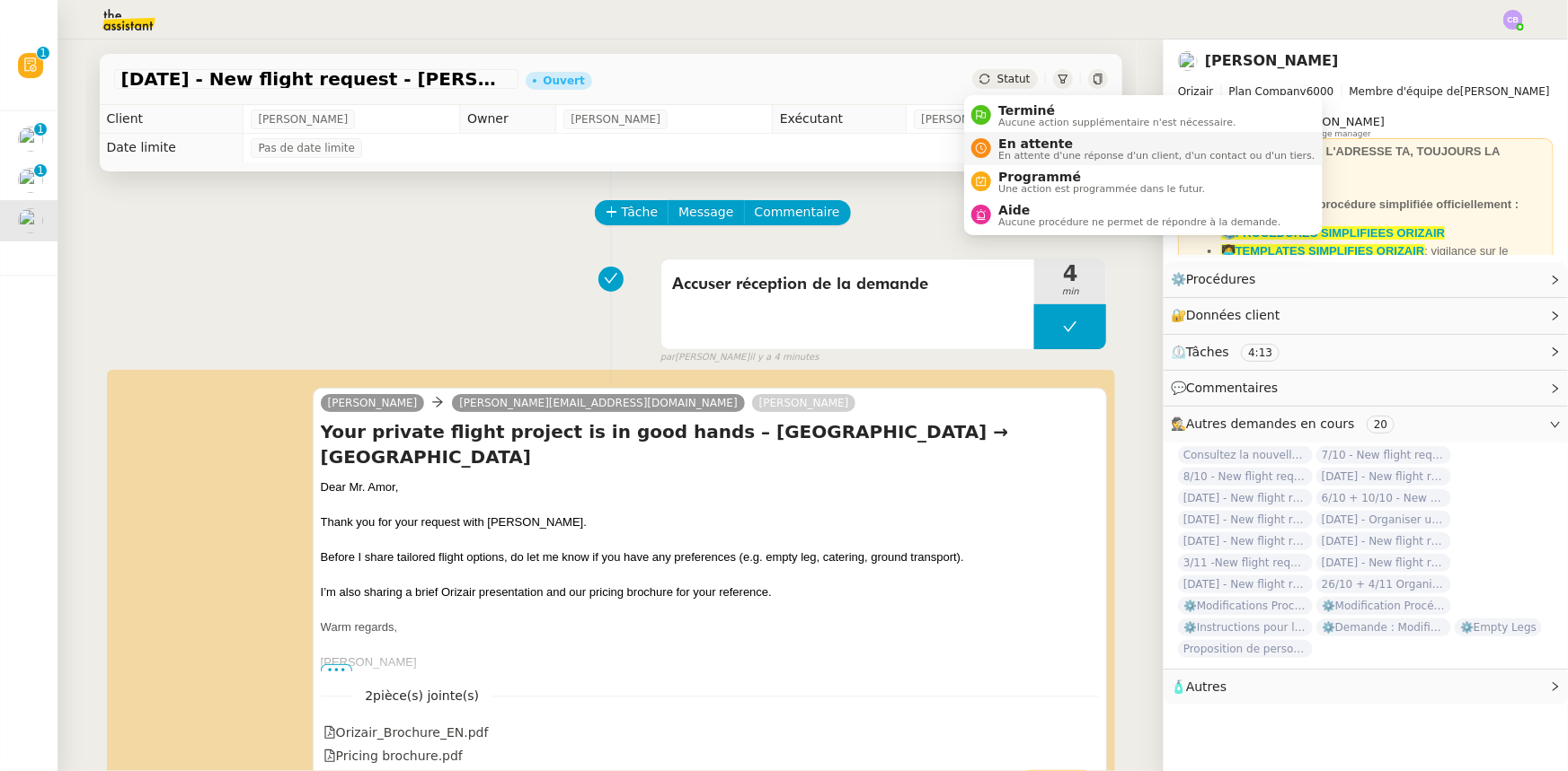
click at [1016, 151] on span "En attente d'une réponse d'un client, d'un contact ou d'un tiers." at bounding box center [1156, 155] width 316 height 10
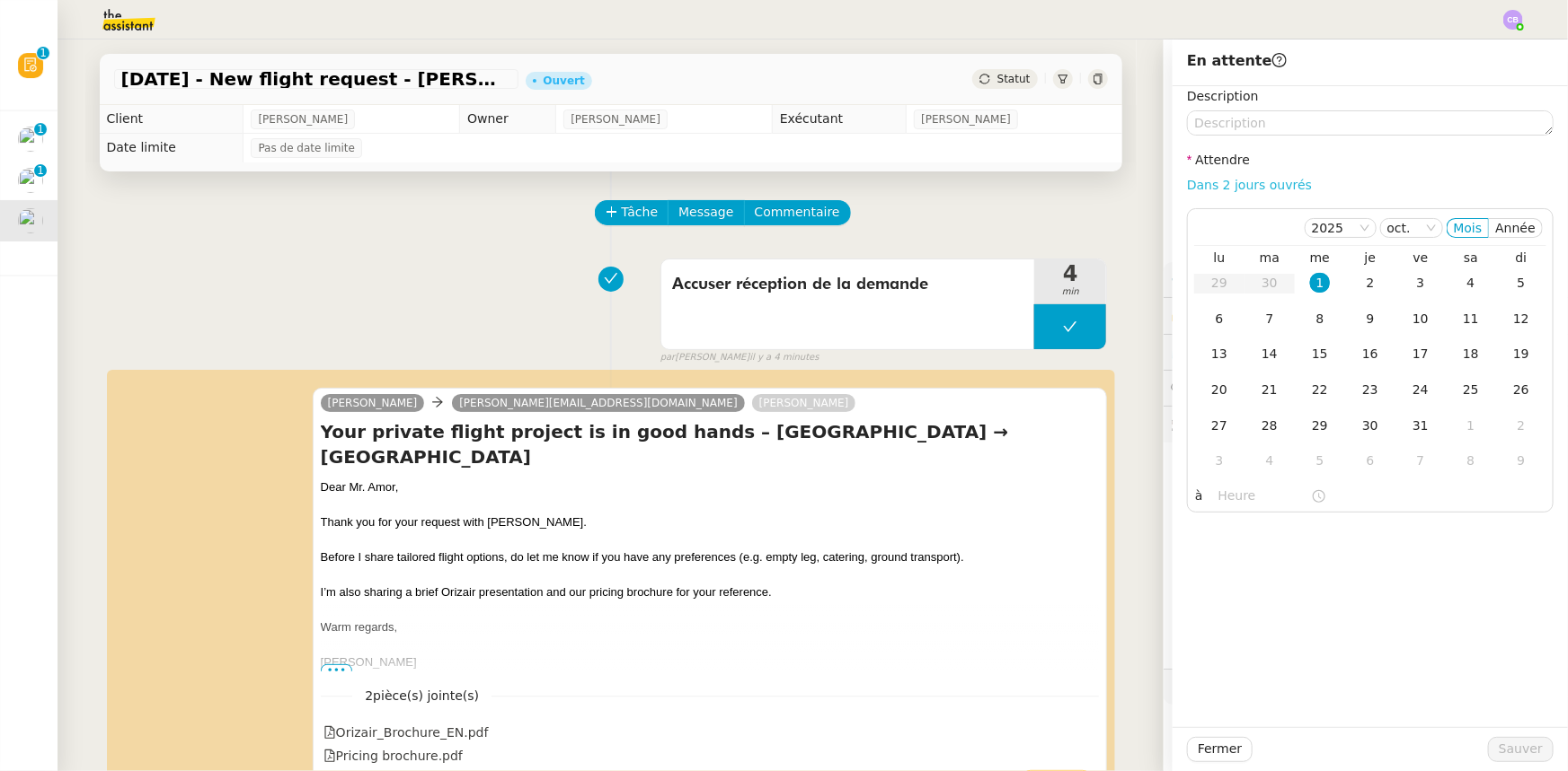
click at [1243, 186] on link "Dans 2 jours ouvrés" at bounding box center [1249, 184] width 125 height 14
type input "07:00"
click at [1360, 287] on div "2" at bounding box center [1370, 283] width 20 height 20
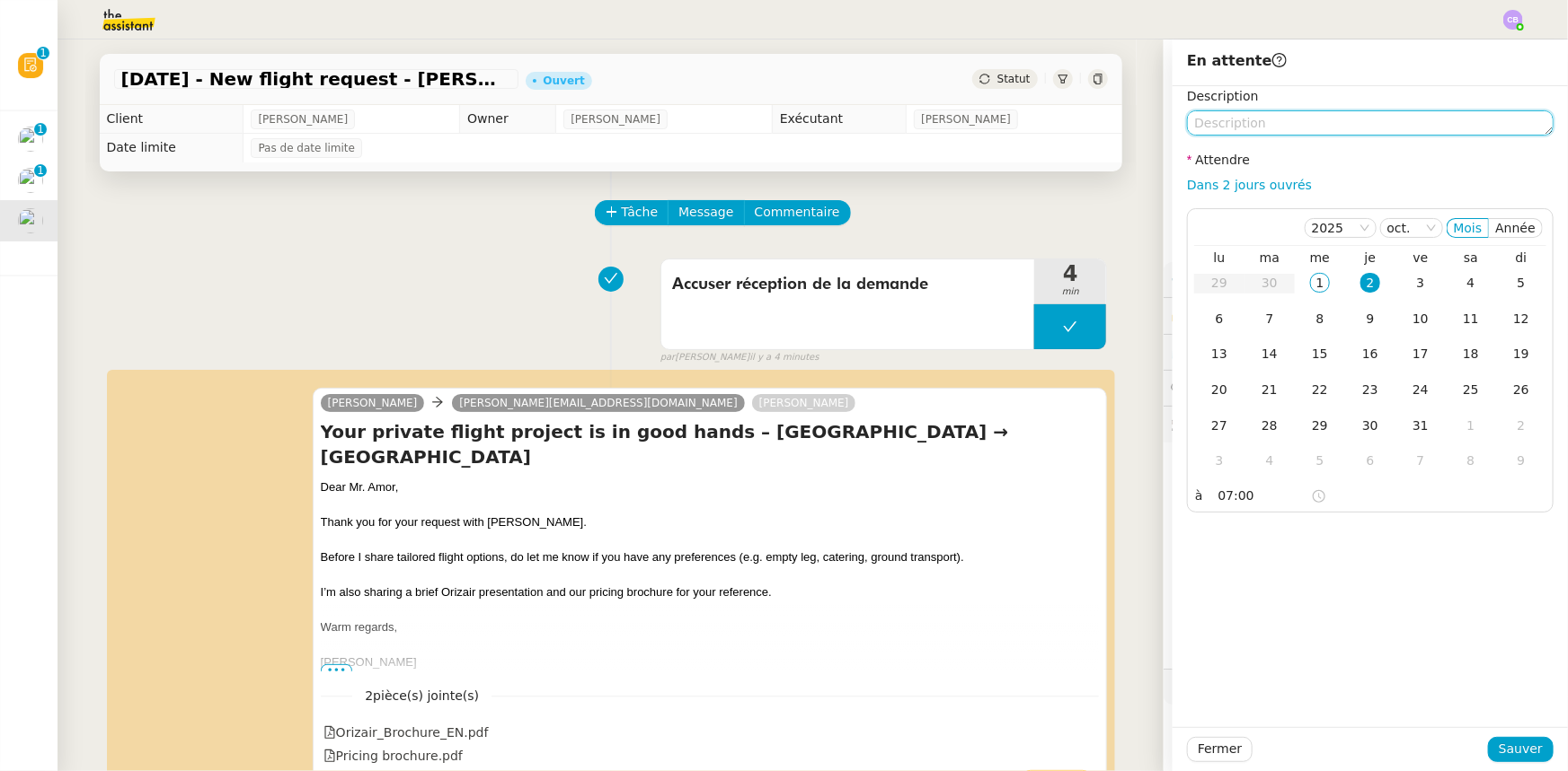
click at [1296, 120] on textarea at bounding box center [1370, 123] width 367 height 25
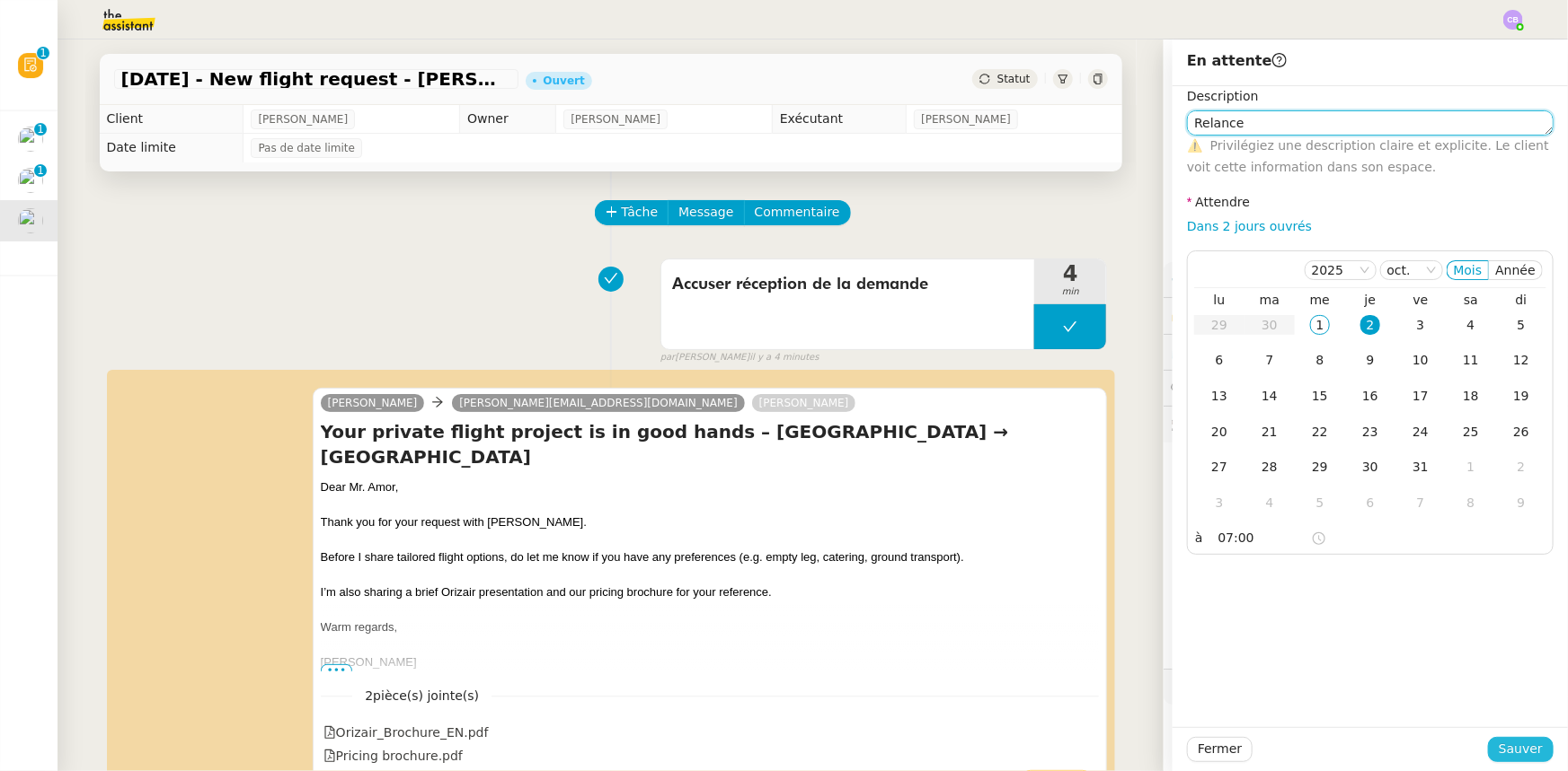
type textarea "Relance"
click at [1499, 749] on span "Sauver" at bounding box center [1520, 749] width 44 height 21
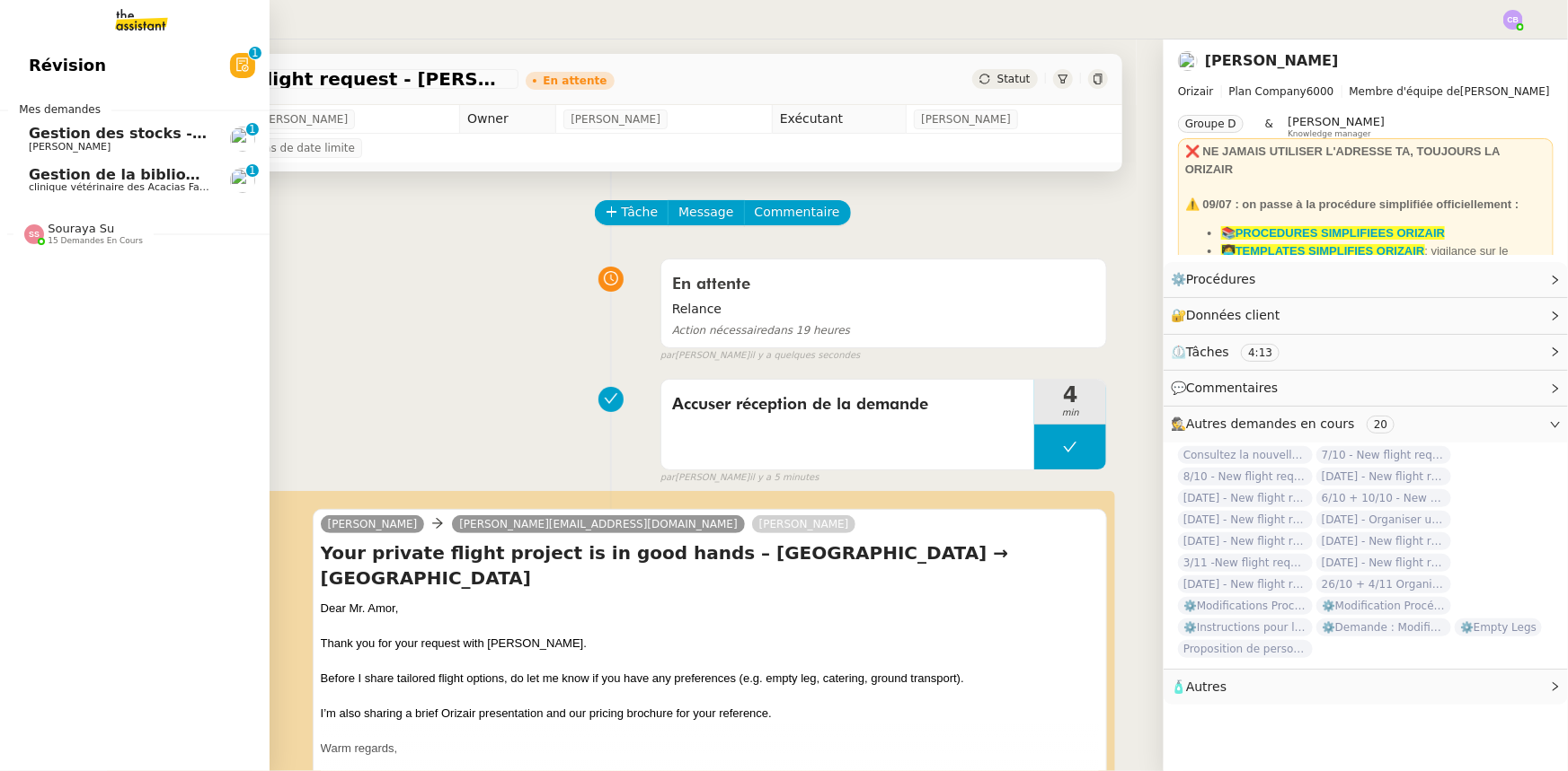
click at [67, 138] on span "Gestion des stocks - [DATE]" at bounding box center [140, 133] width 223 height 17
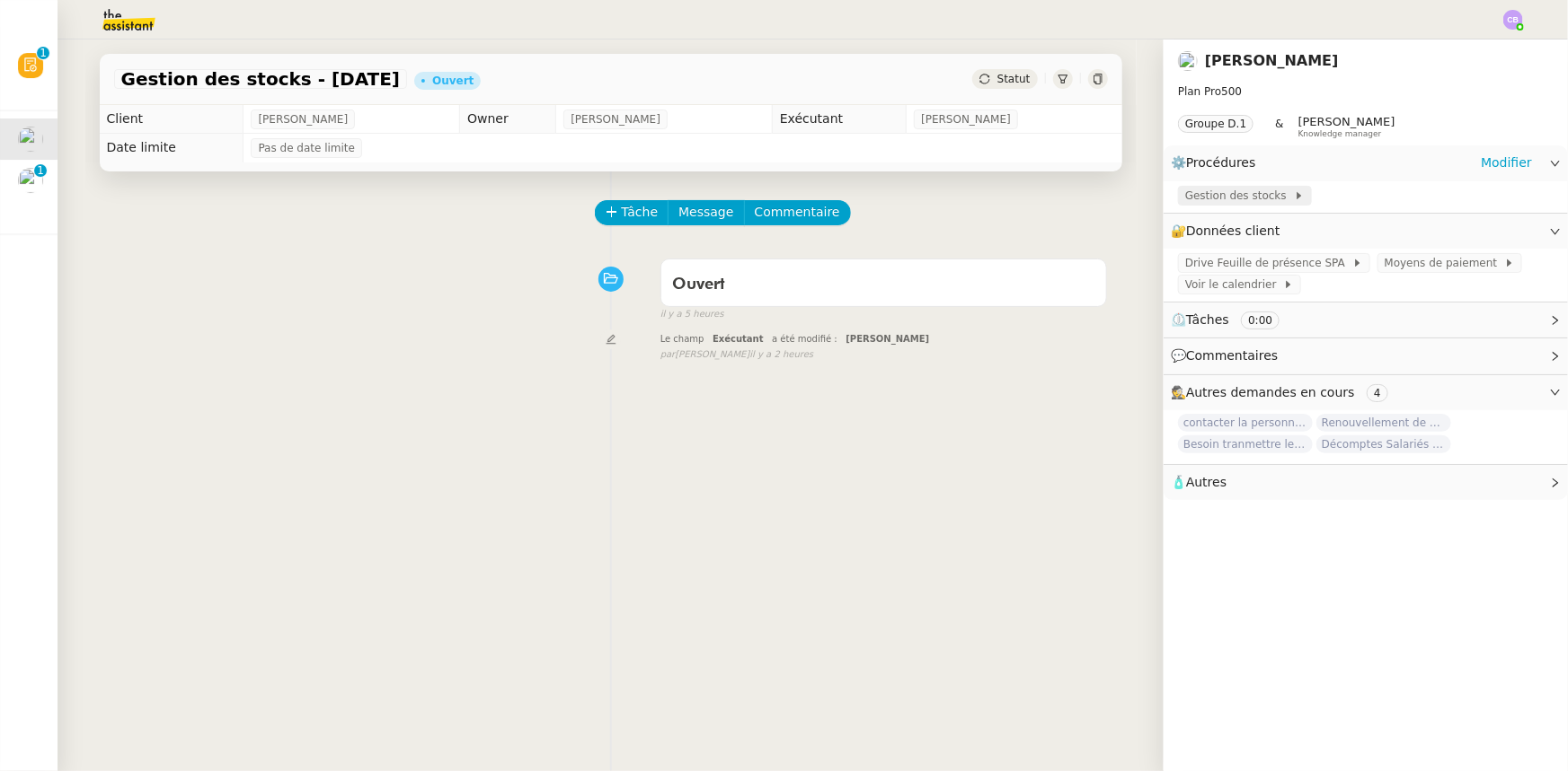
click at [1215, 197] on span "Gestion des stocks" at bounding box center [1239, 196] width 109 height 18
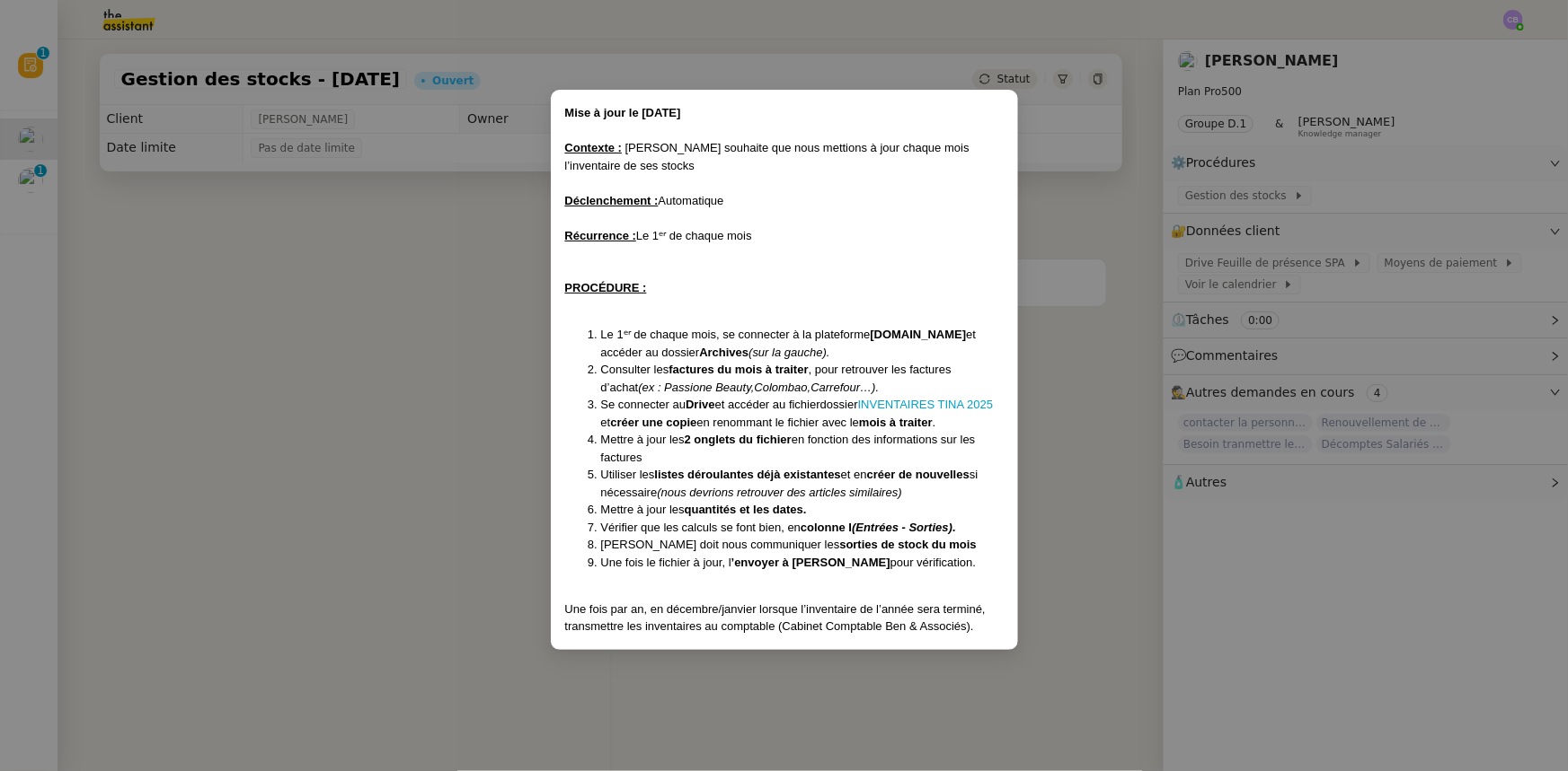
click at [394, 345] on nz-modal-container "Mise à jour le 14/02/2025 Contexte : Tina souhaite que nous mettions à jour cha…" at bounding box center [784, 386] width 1568 height 771
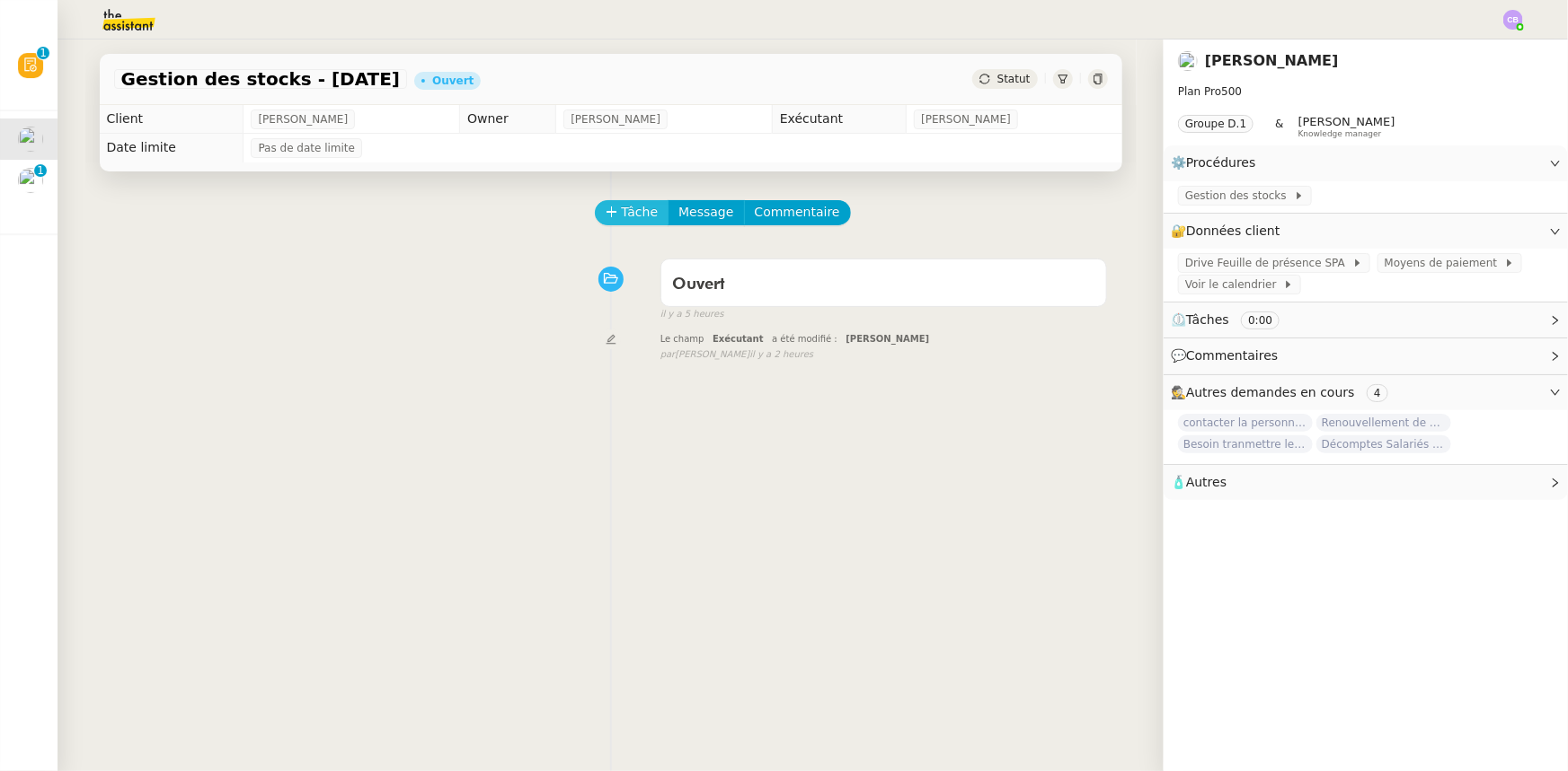
click at [623, 220] on span "Tâche" at bounding box center [639, 212] width 37 height 21
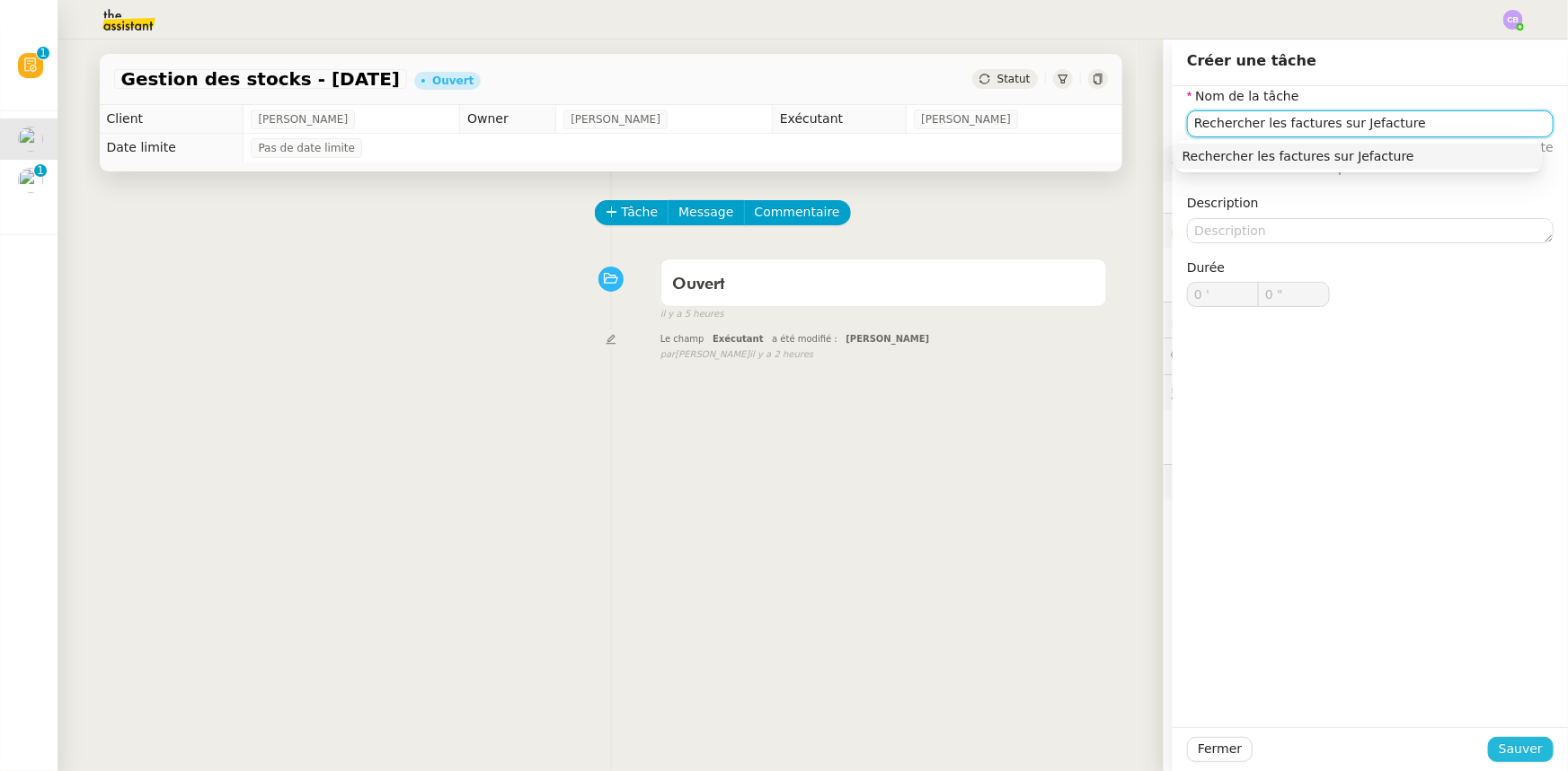
type input "Rechercher les factures sur Jefacture"
click at [1531, 752] on button "Sauver" at bounding box center [1520, 749] width 66 height 25
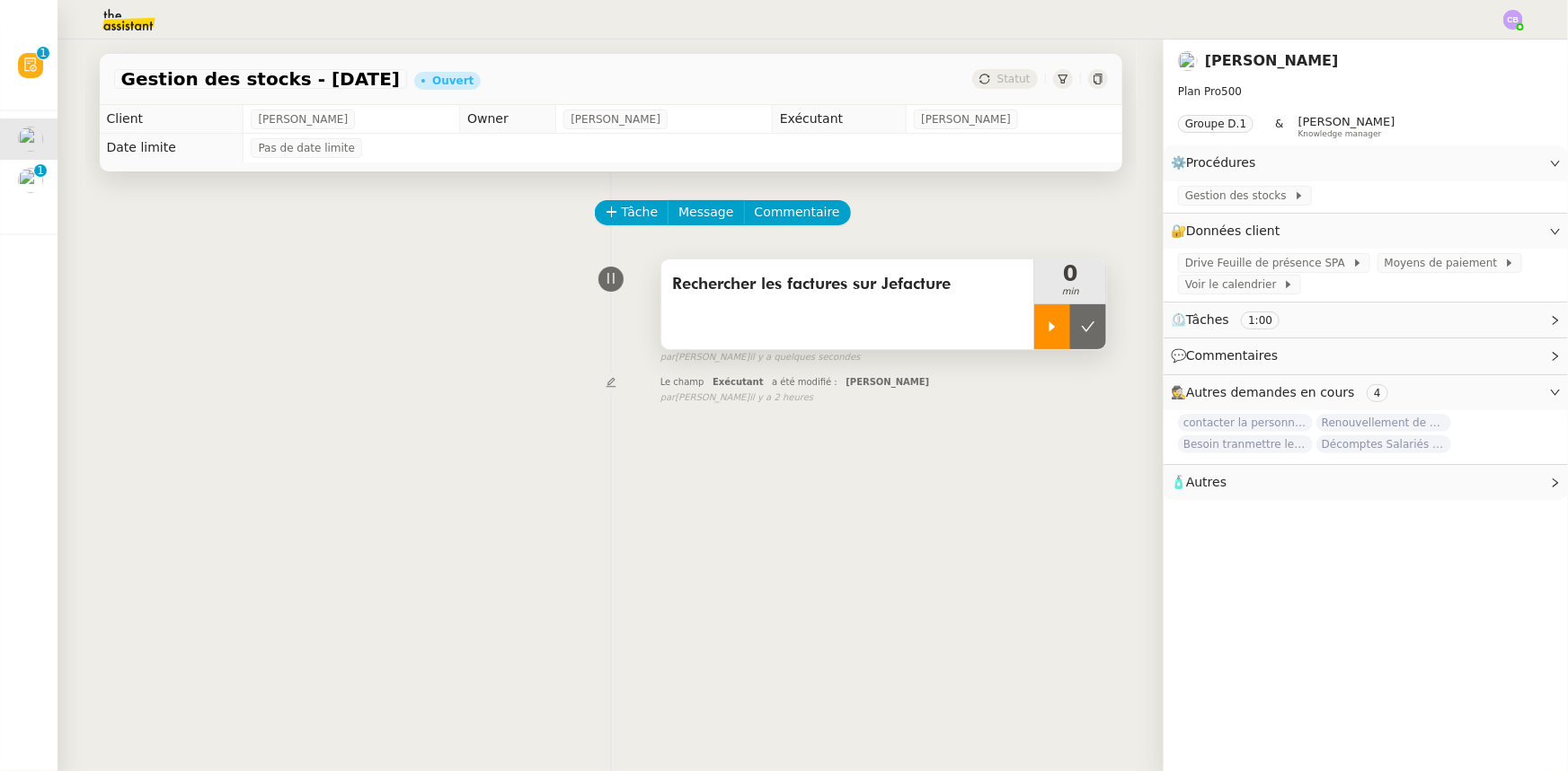
click at [1049, 328] on icon at bounding box center [1052, 327] width 7 height 10
click at [1485, 237] on link "Modifier" at bounding box center [1506, 231] width 51 height 21
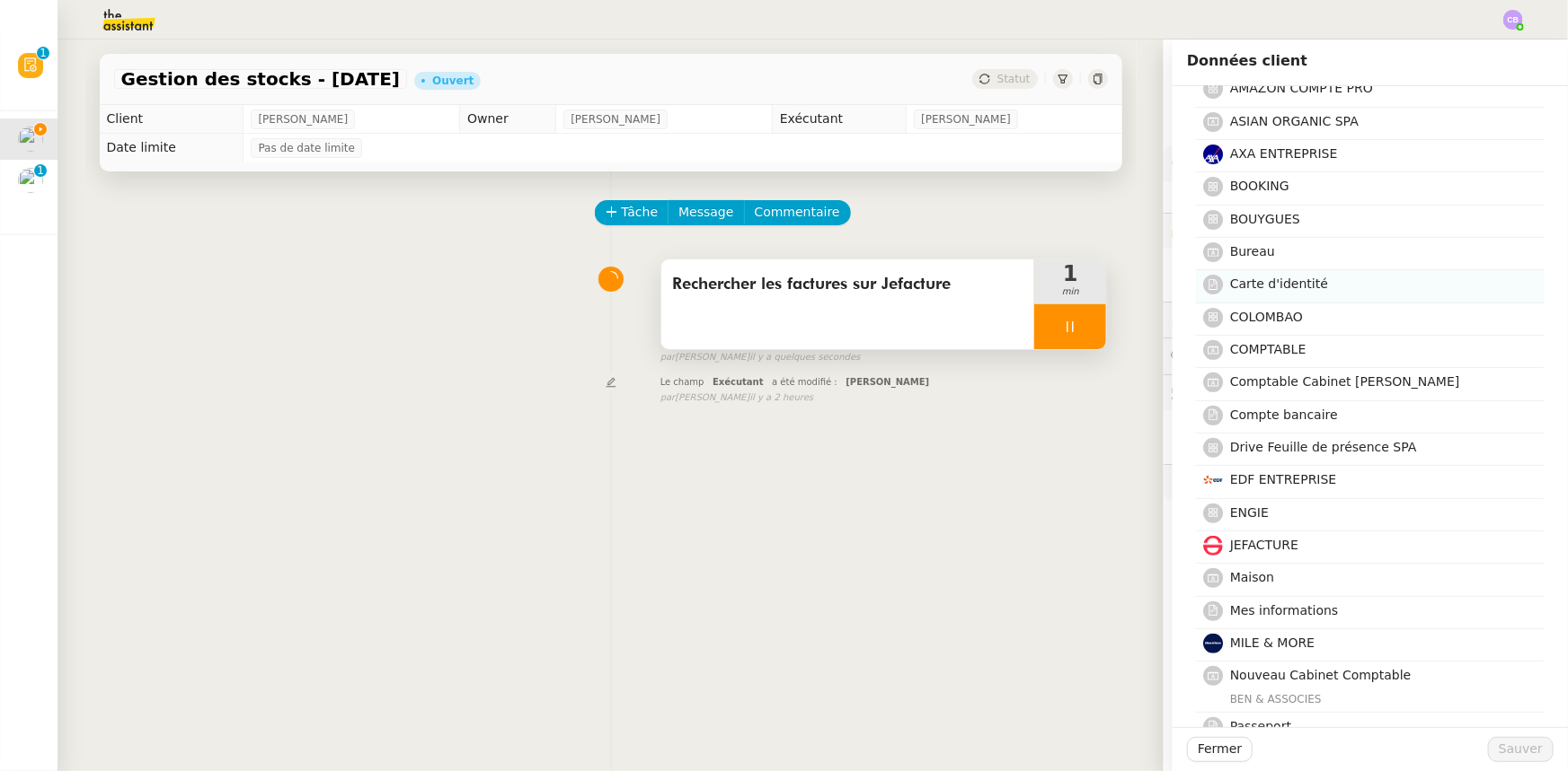
scroll to position [244, 0]
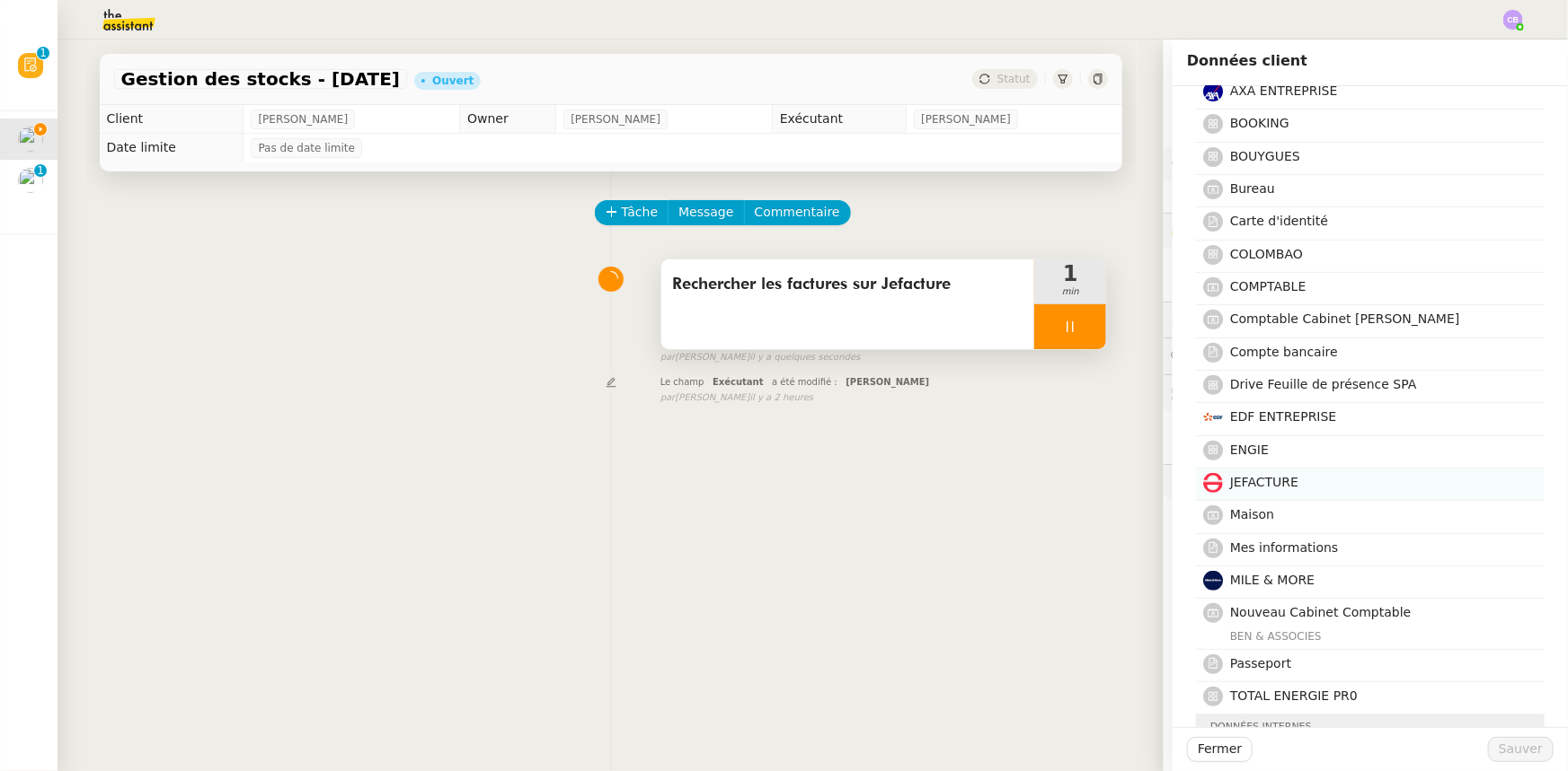
click at [1256, 483] on span "JEFACTURE" at bounding box center [1264, 482] width 68 height 14
click at [1507, 751] on span "Sauver" at bounding box center [1520, 749] width 44 height 21
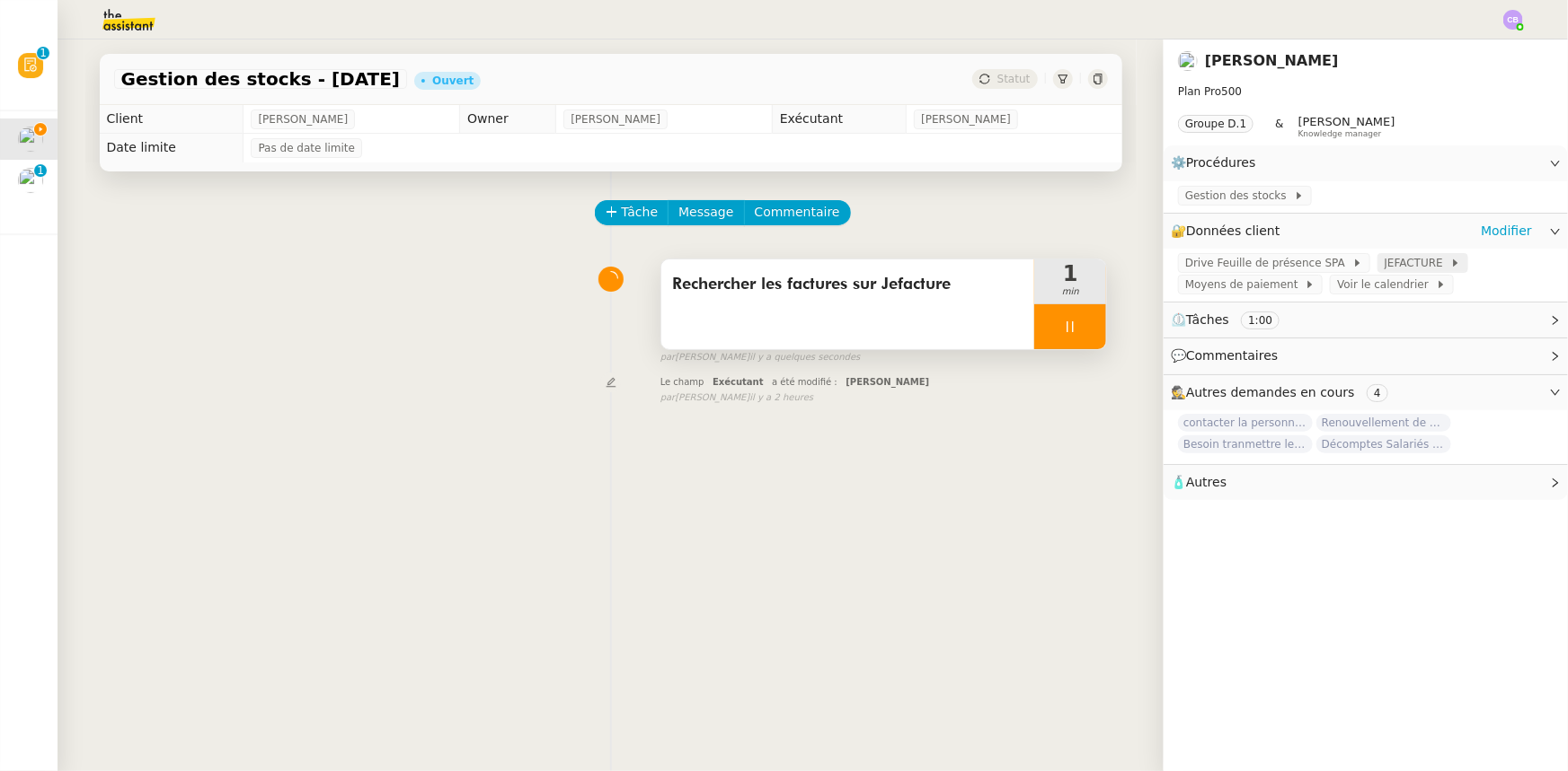
click at [1385, 268] on span "JEFACTURE" at bounding box center [1417, 263] width 66 height 18
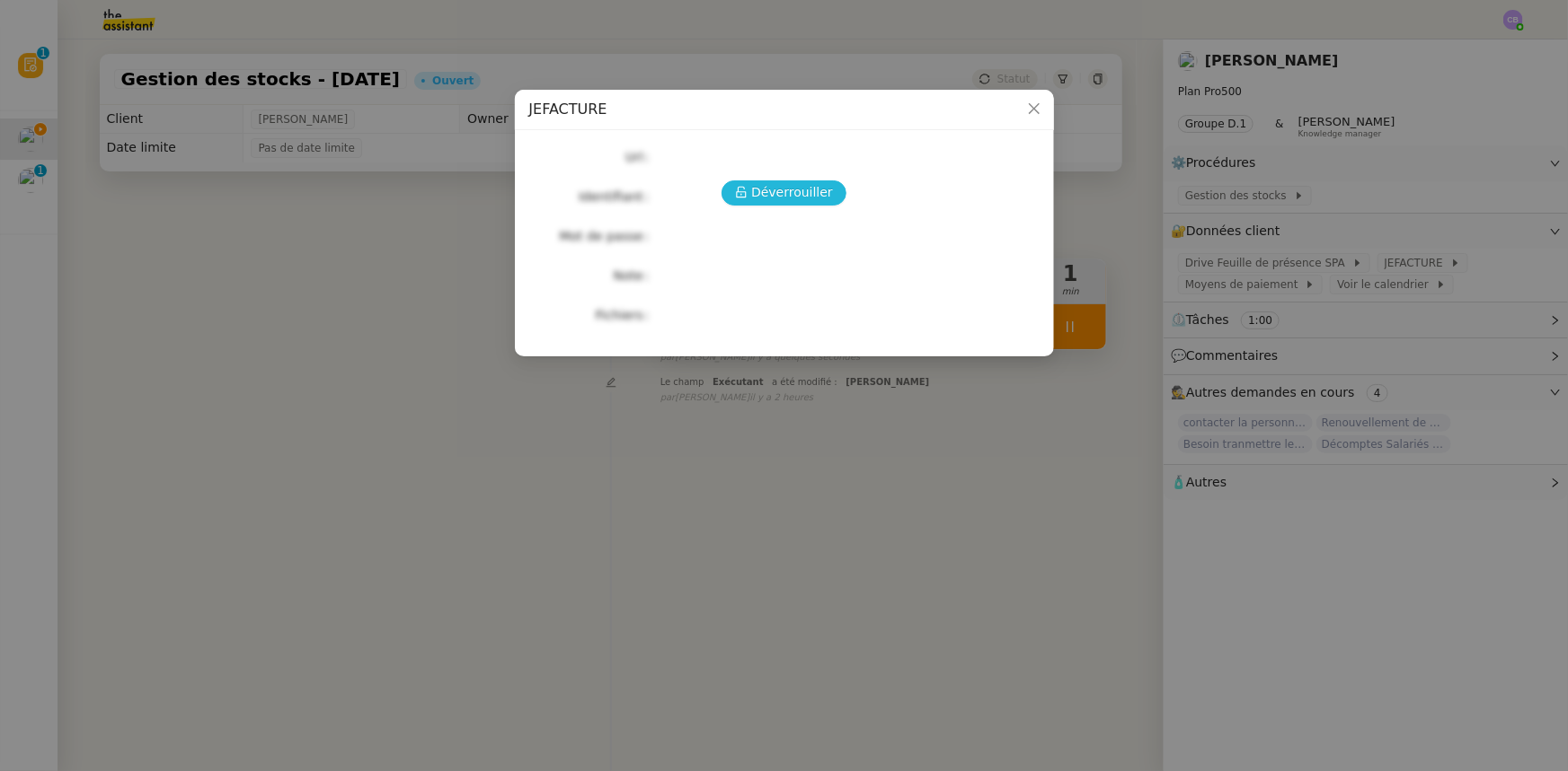
click at [800, 193] on span "Déverrouiller" at bounding box center [791, 193] width 81 height 21
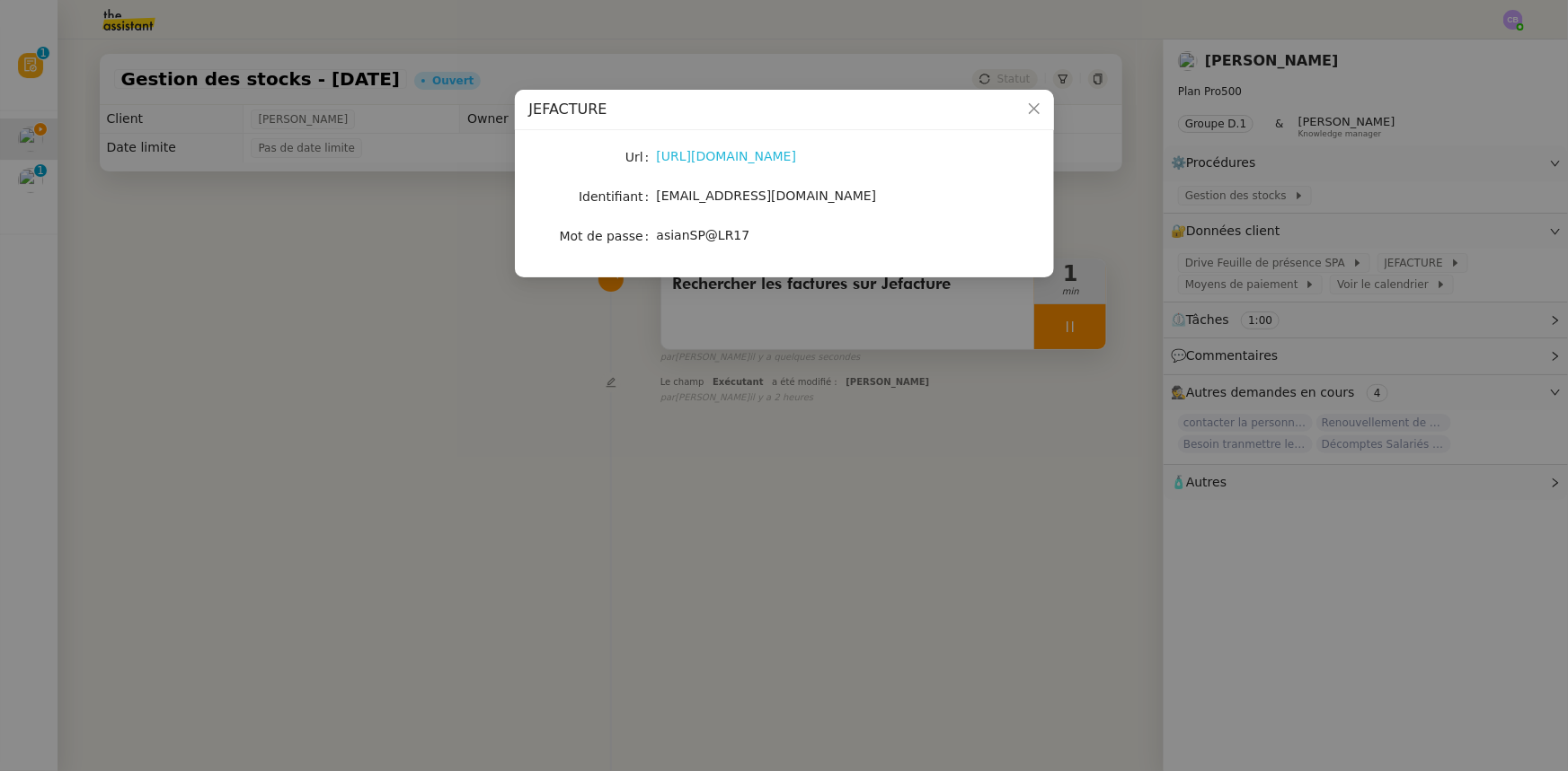
click at [740, 159] on link "https://extranet.jefacture.com/login2/users/sign_in" at bounding box center [727, 155] width 140 height 14
click at [1032, 110] on icon "Close" at bounding box center [1033, 108] width 14 height 14
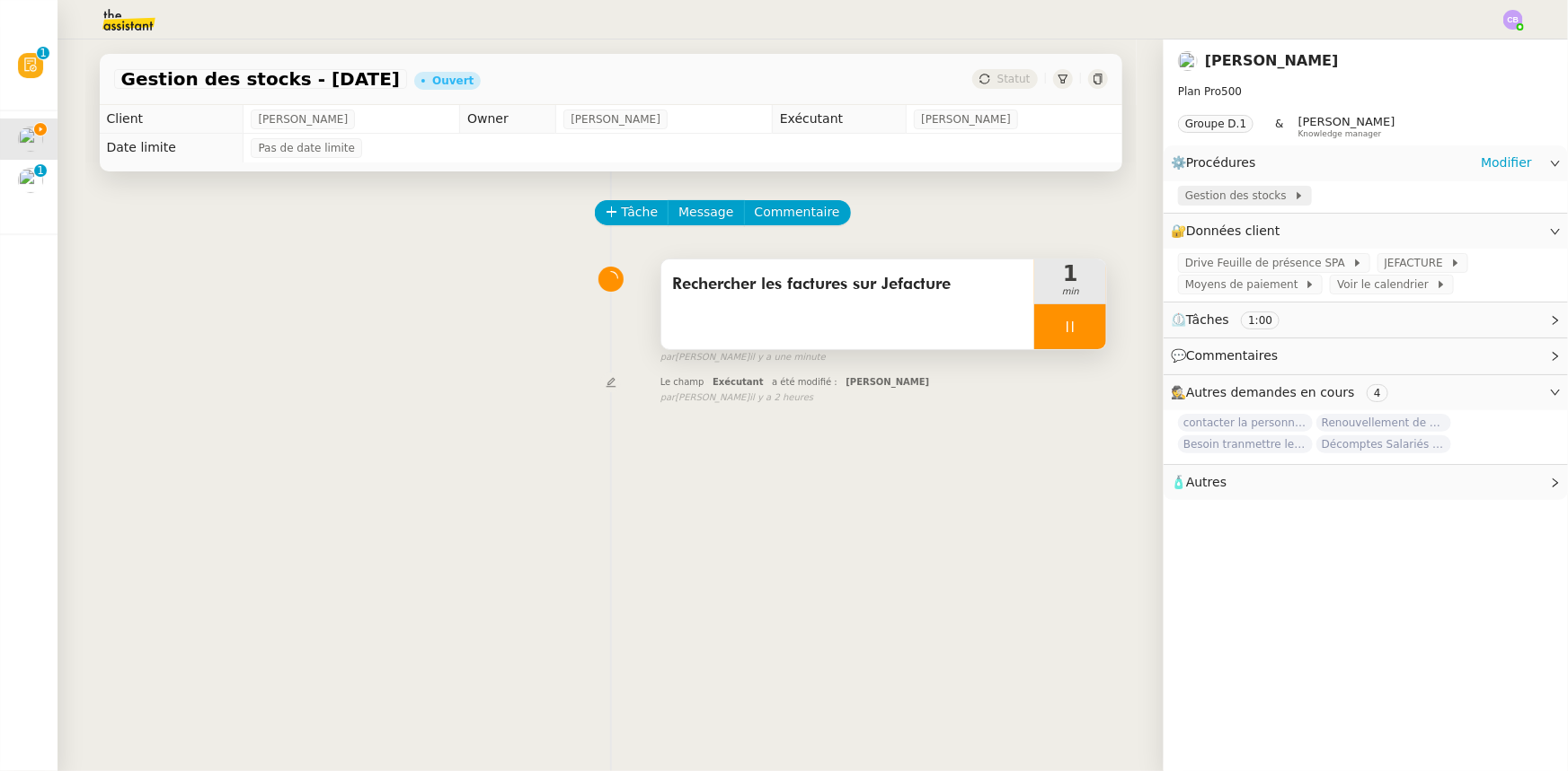
click at [1222, 198] on span "Gestion des stocks" at bounding box center [1239, 196] width 109 height 18
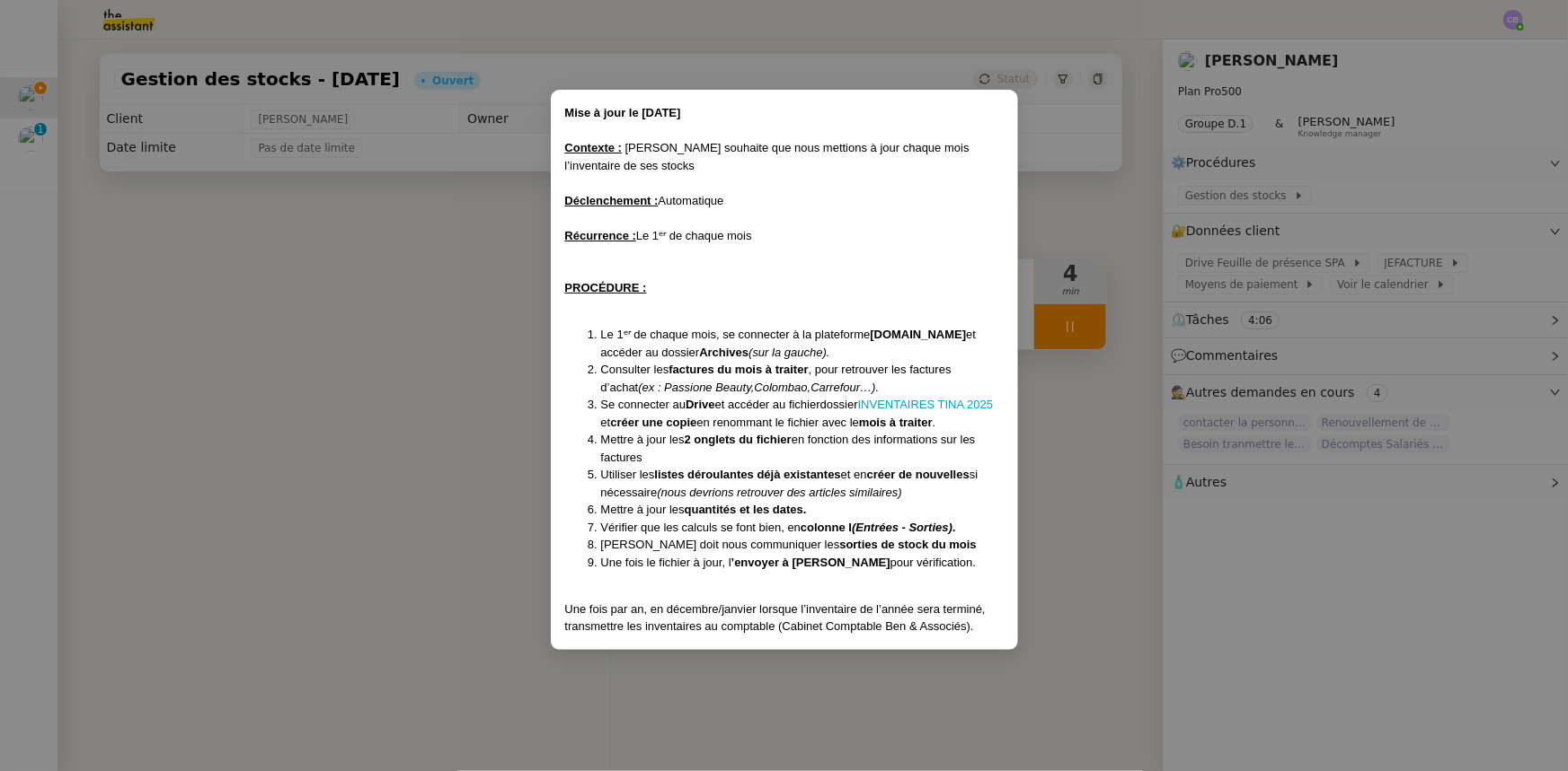
click at [440, 339] on nz-modal-container "Mise à jour le 14/02/2025 Contexte : Tina souhaite que nous mettions à jour cha…" at bounding box center [784, 386] width 1568 height 771
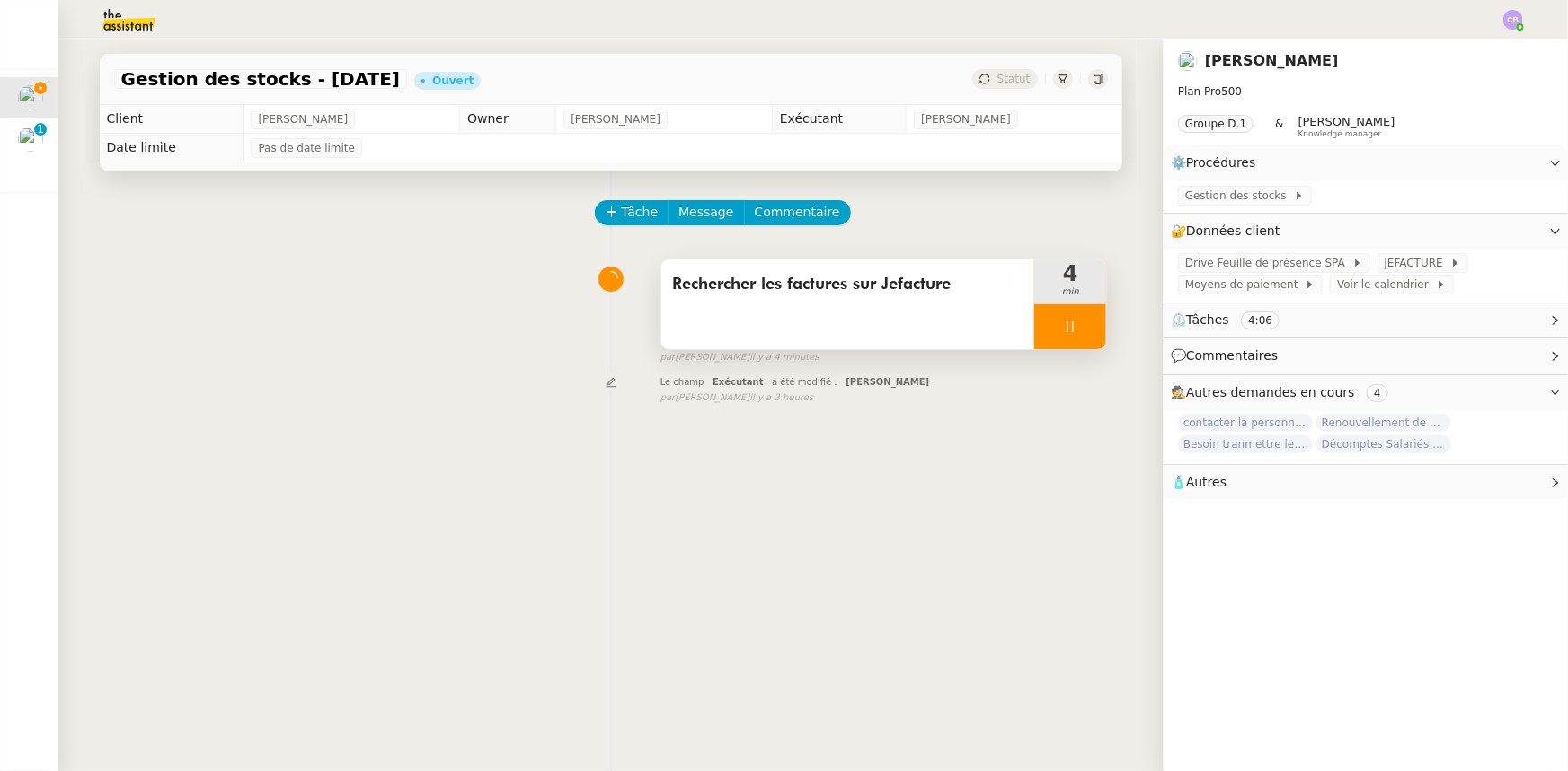
click at [771, 323] on div "Rechercher les factures sur Jefacture" at bounding box center [847, 304] width 374 height 90
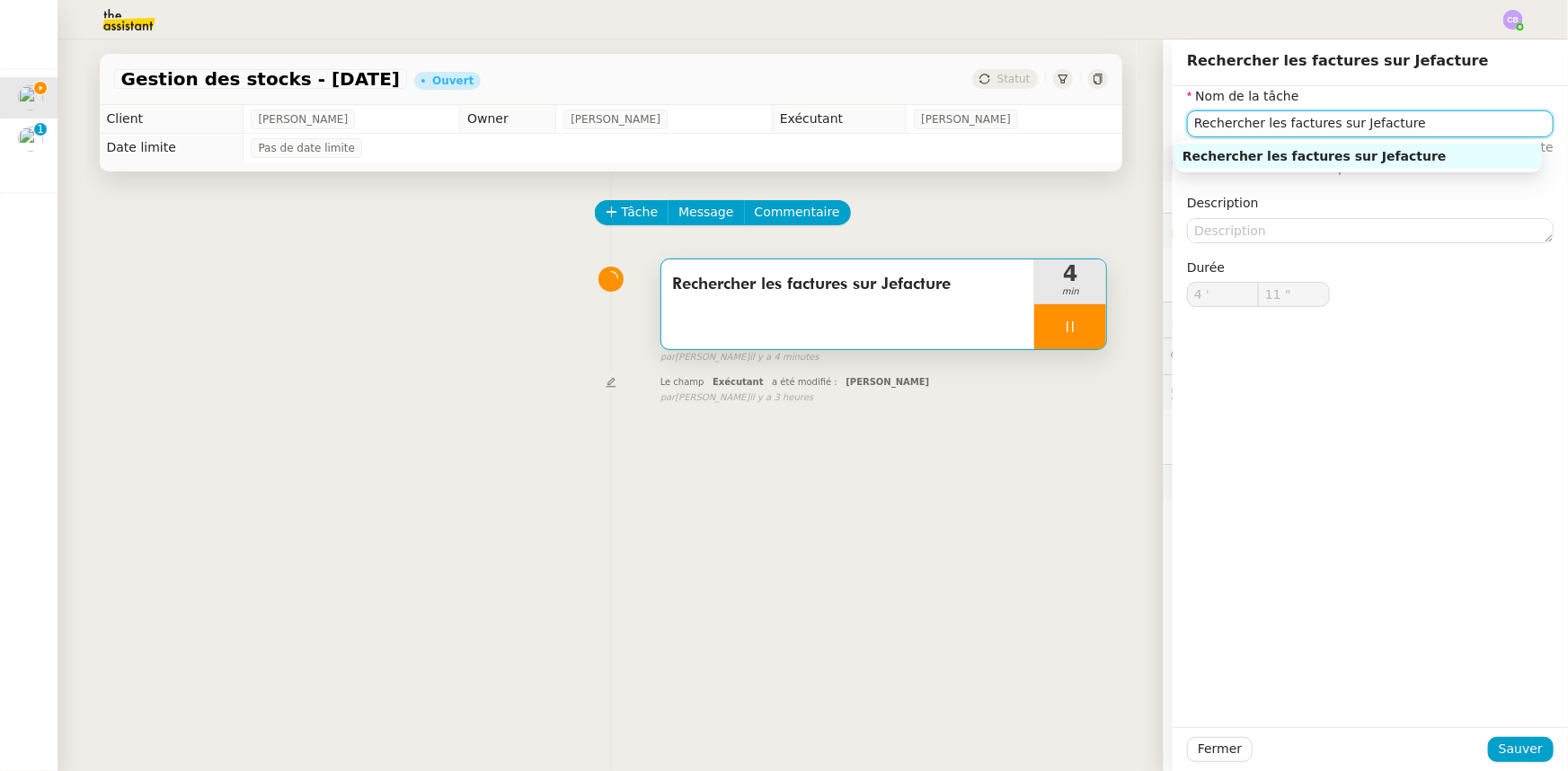
click at [1309, 123] on input "Rechercher les factures sur Jefacture" at bounding box center [1370, 124] width 367 height 26
type input "12 ""
type input "Rechercher les factures d'ac sur Jefacture"
type input "13 ""
type input "Rechercher les factures d'achat sur Jefacture"
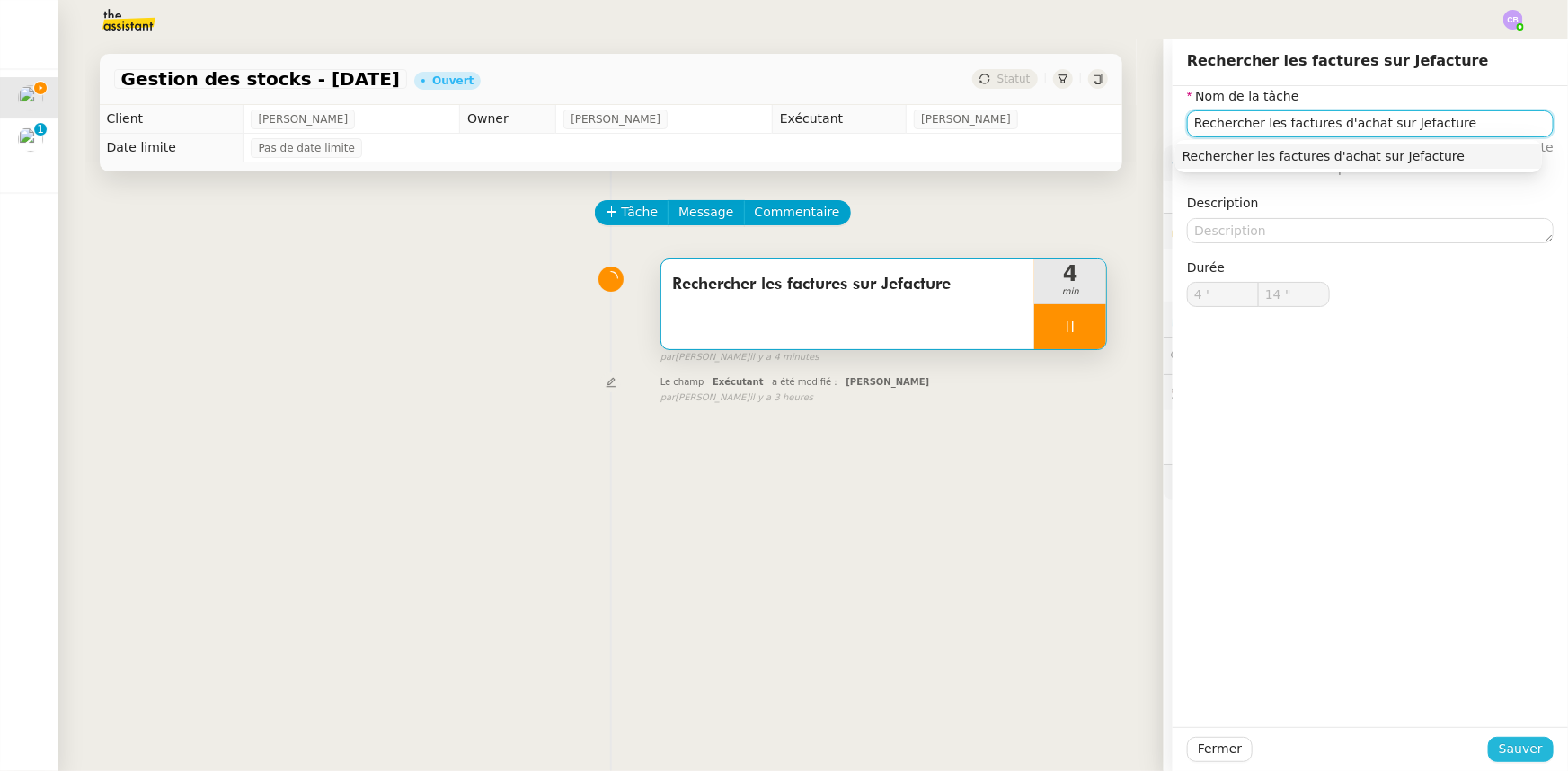
type input "15 ""
type input "Rechercher les factures d'achat sur Jefacture"
click at [1507, 746] on span "Sauver" at bounding box center [1520, 749] width 44 height 21
type input "16 ""
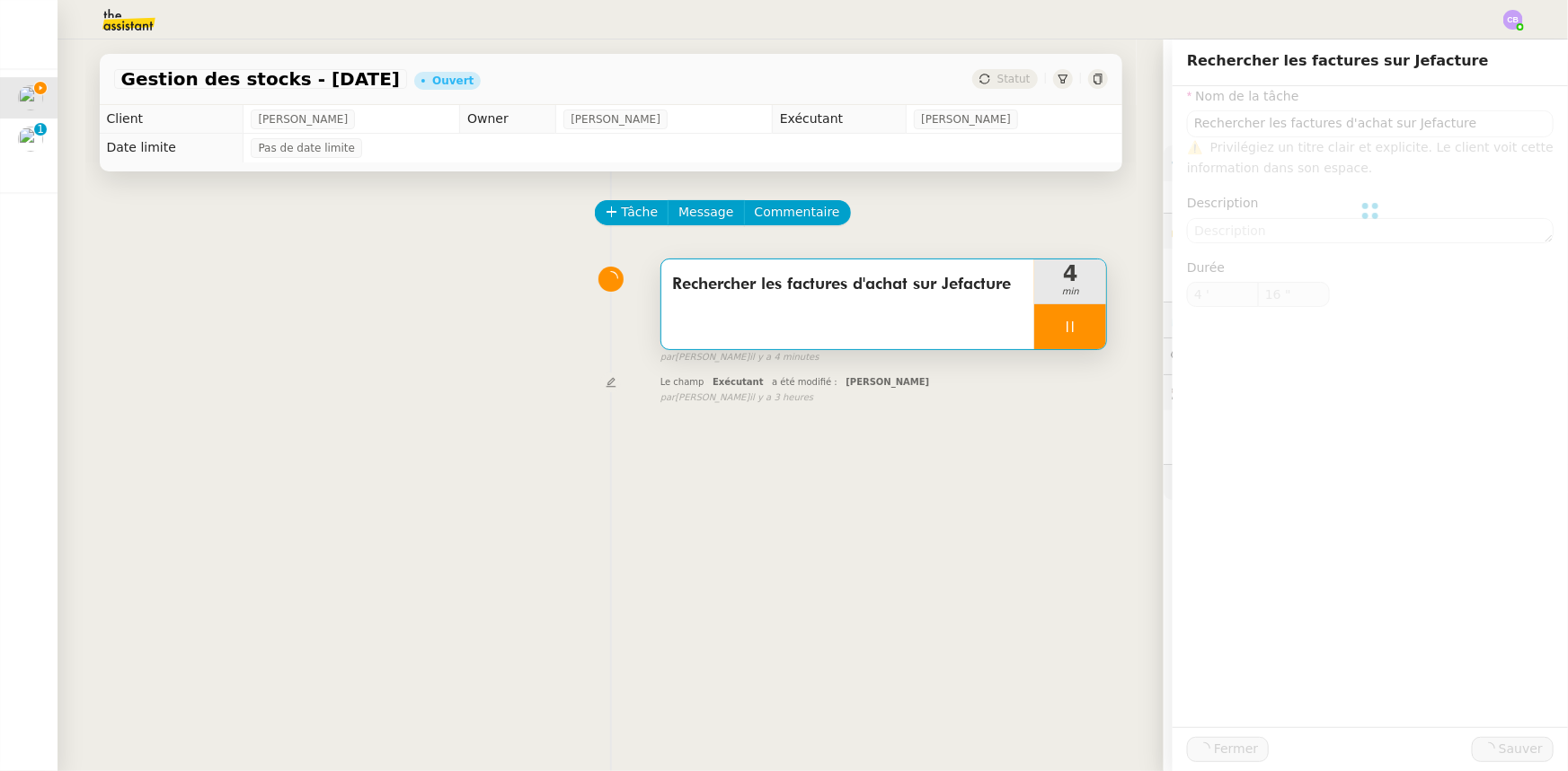
type input "Rechercher les factures d'achat sur Jefacture"
type input "4 '"
type input "16 ""
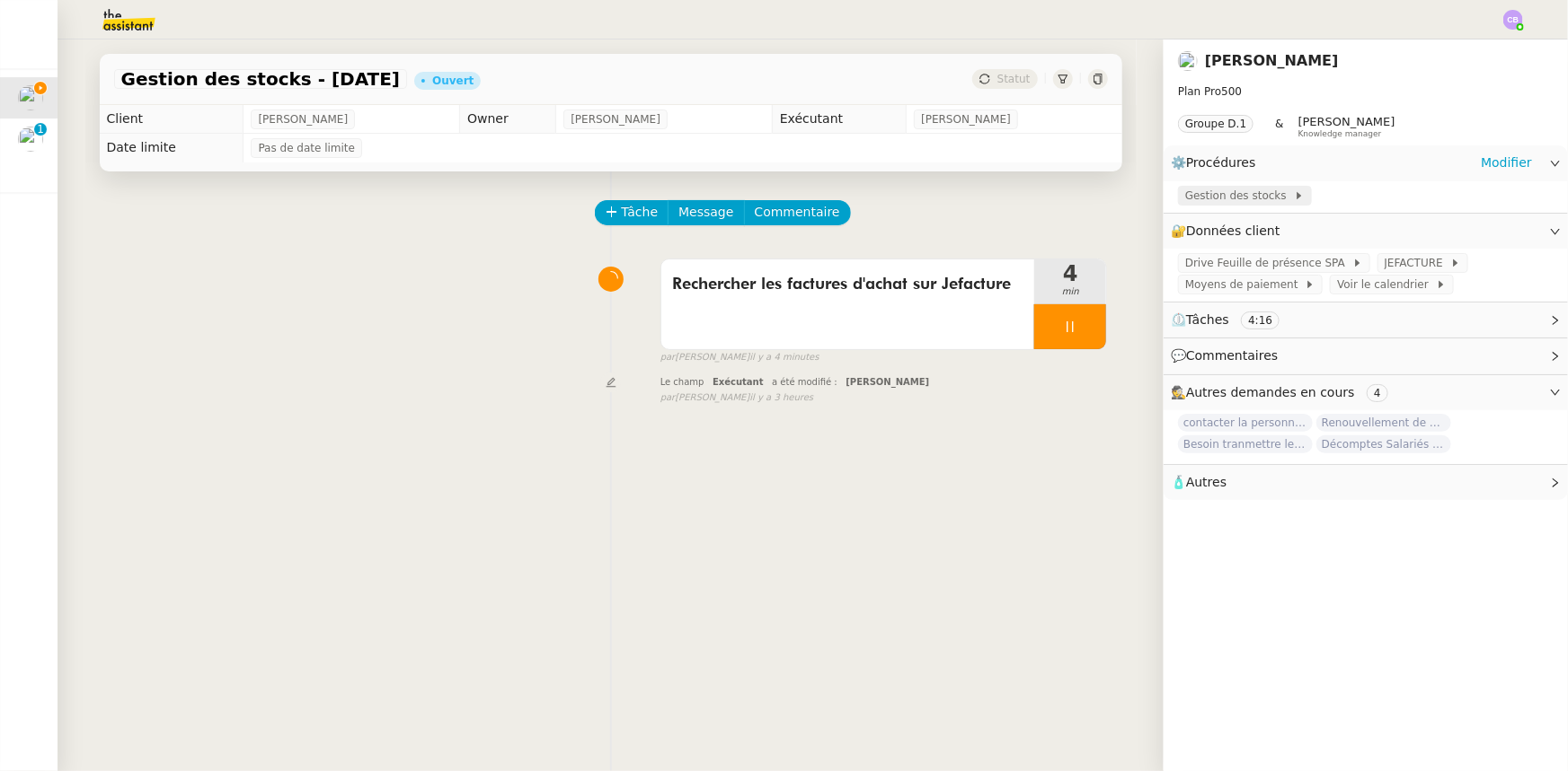
click at [1188, 203] on span "Gestion des stocks" at bounding box center [1239, 196] width 109 height 18
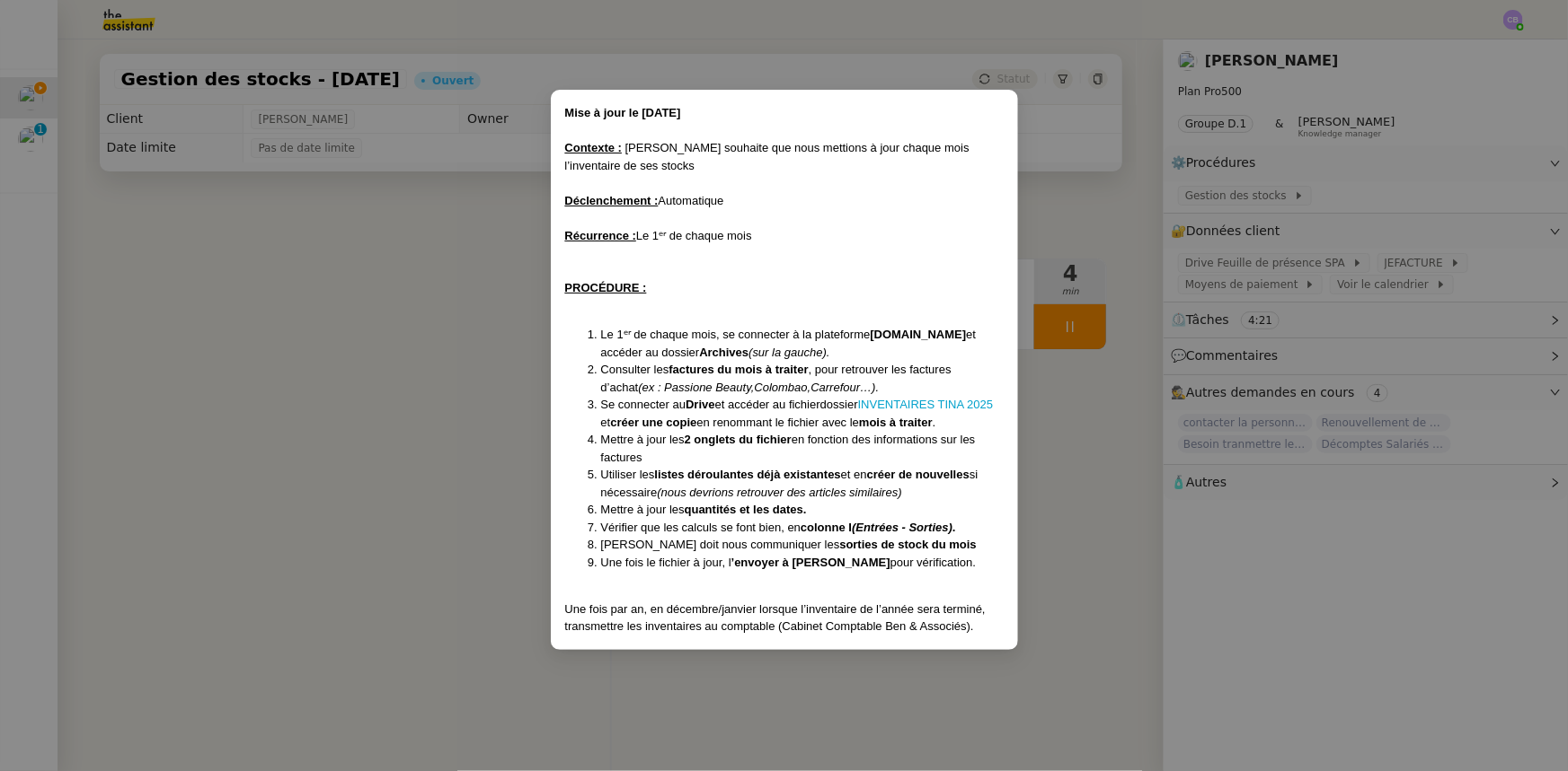
click at [477, 347] on nz-modal-container "Mise à jour le 14/02/2025 Contexte : Tina souhaite que nous mettions à jour cha…" at bounding box center [784, 386] width 1568 height 771
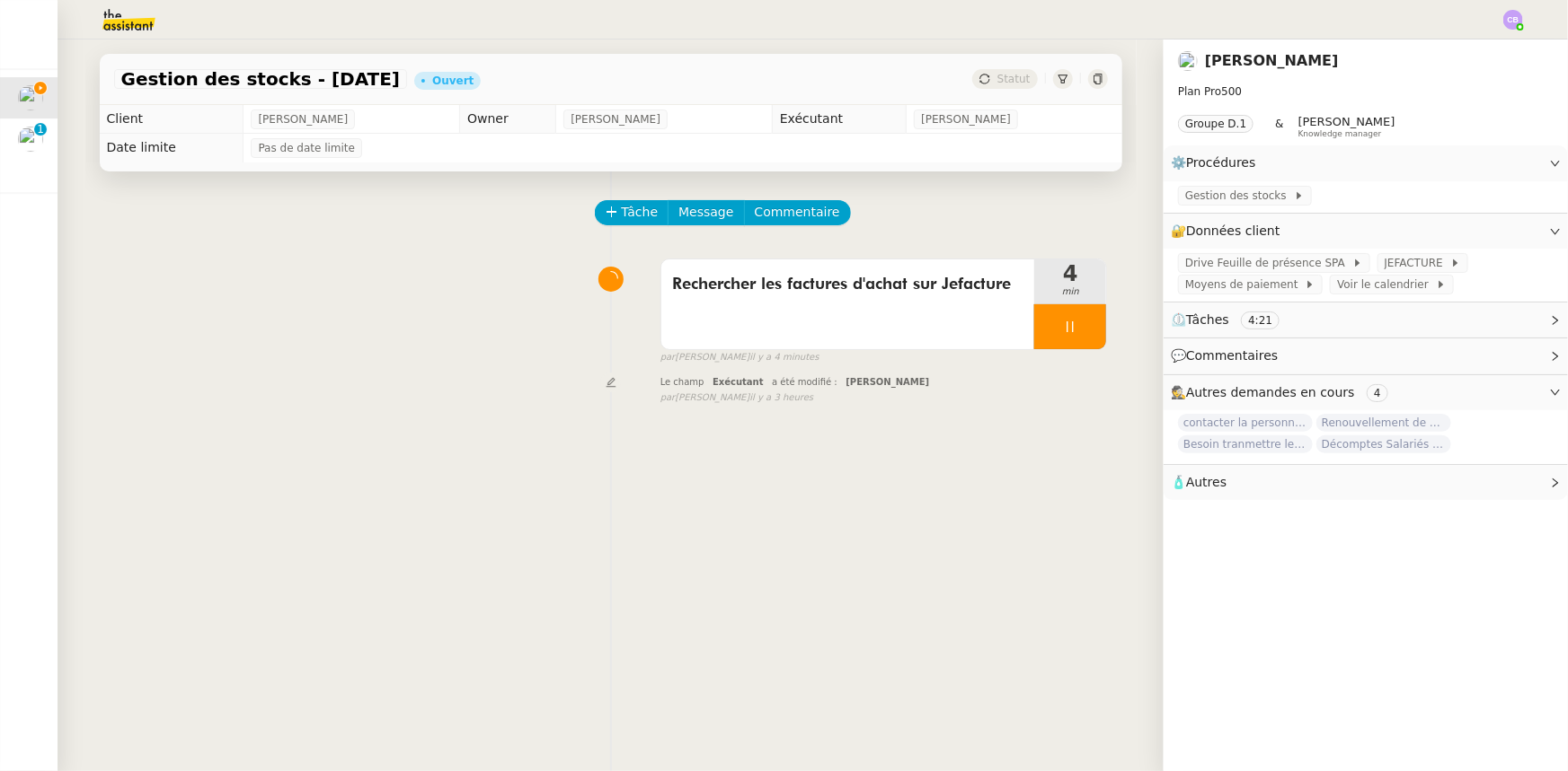
click at [1034, 330] on div at bounding box center [1070, 327] width 72 height 45
click at [1045, 332] on icon at bounding box center [1051, 327] width 14 height 14
click at [799, 217] on span "Commentaire" at bounding box center [797, 212] width 85 height 21
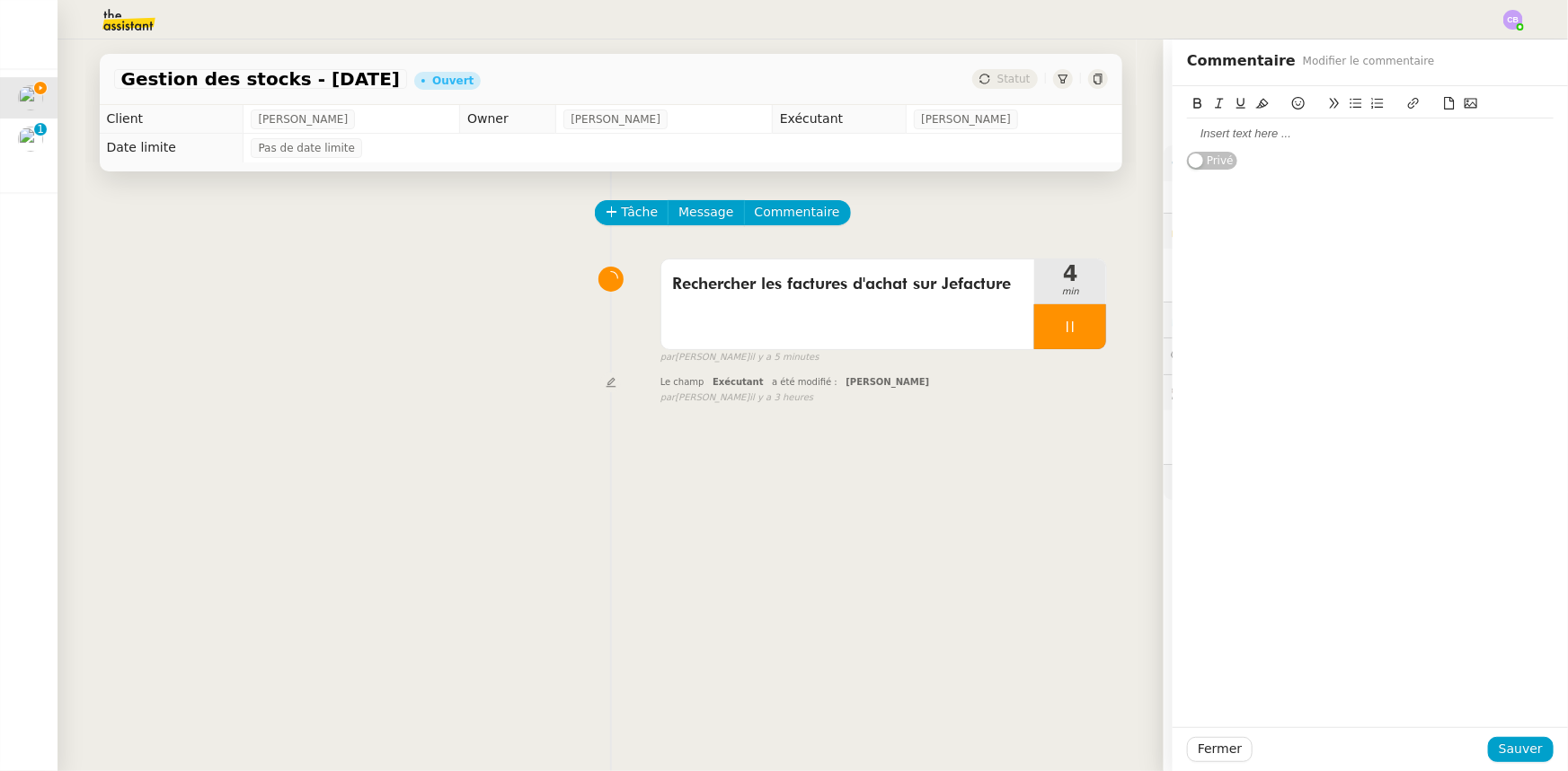
click at [1443, 104] on icon at bounding box center [1448, 103] width 12 height 12
click at [1443, 107] on icon at bounding box center [1448, 103] width 12 height 12
click at [1501, 752] on span "Sauver" at bounding box center [1520, 749] width 44 height 21
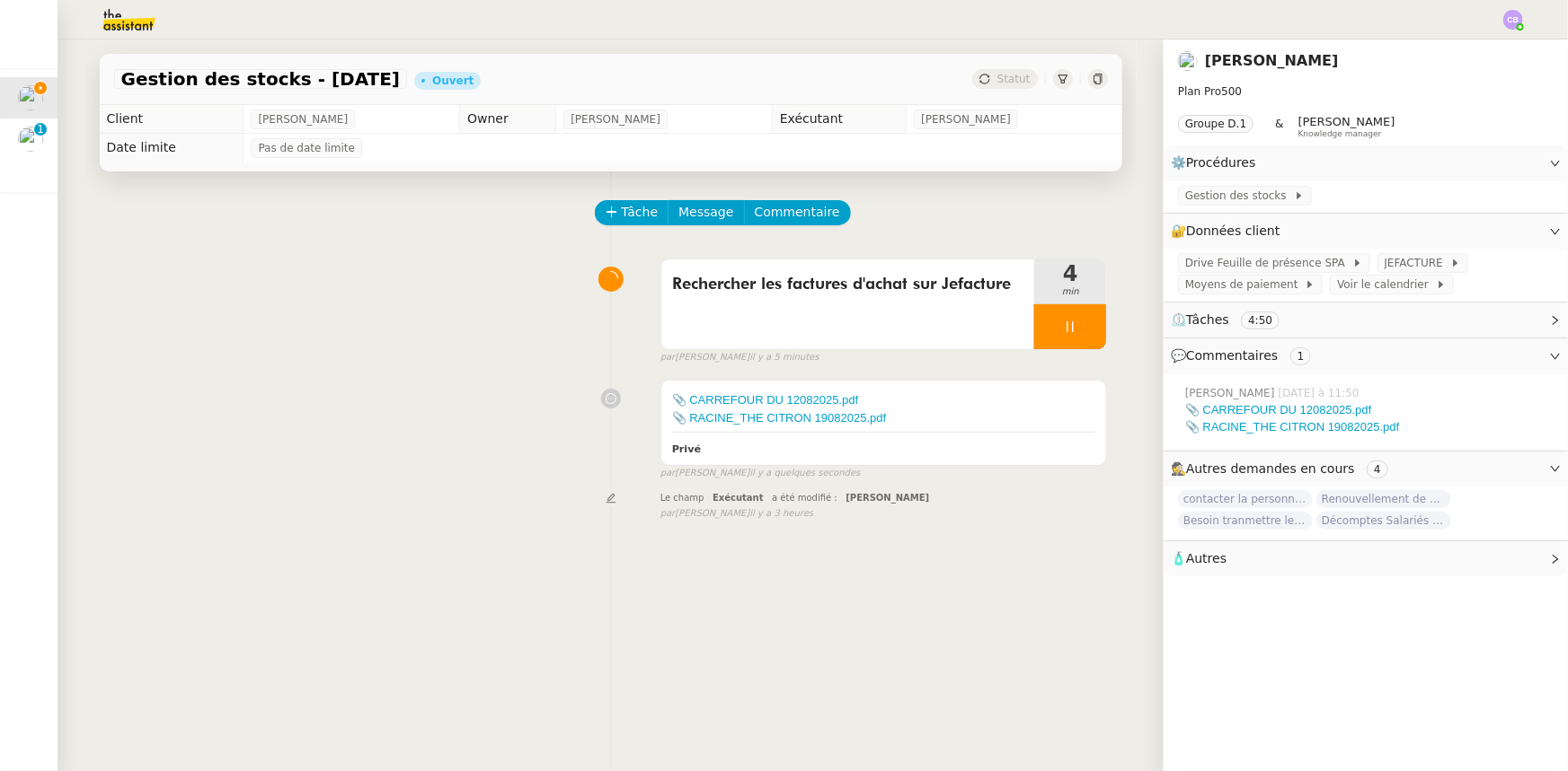
click at [1037, 327] on div at bounding box center [1070, 327] width 72 height 45
